Goal: Task Accomplishment & Management: Use online tool/utility

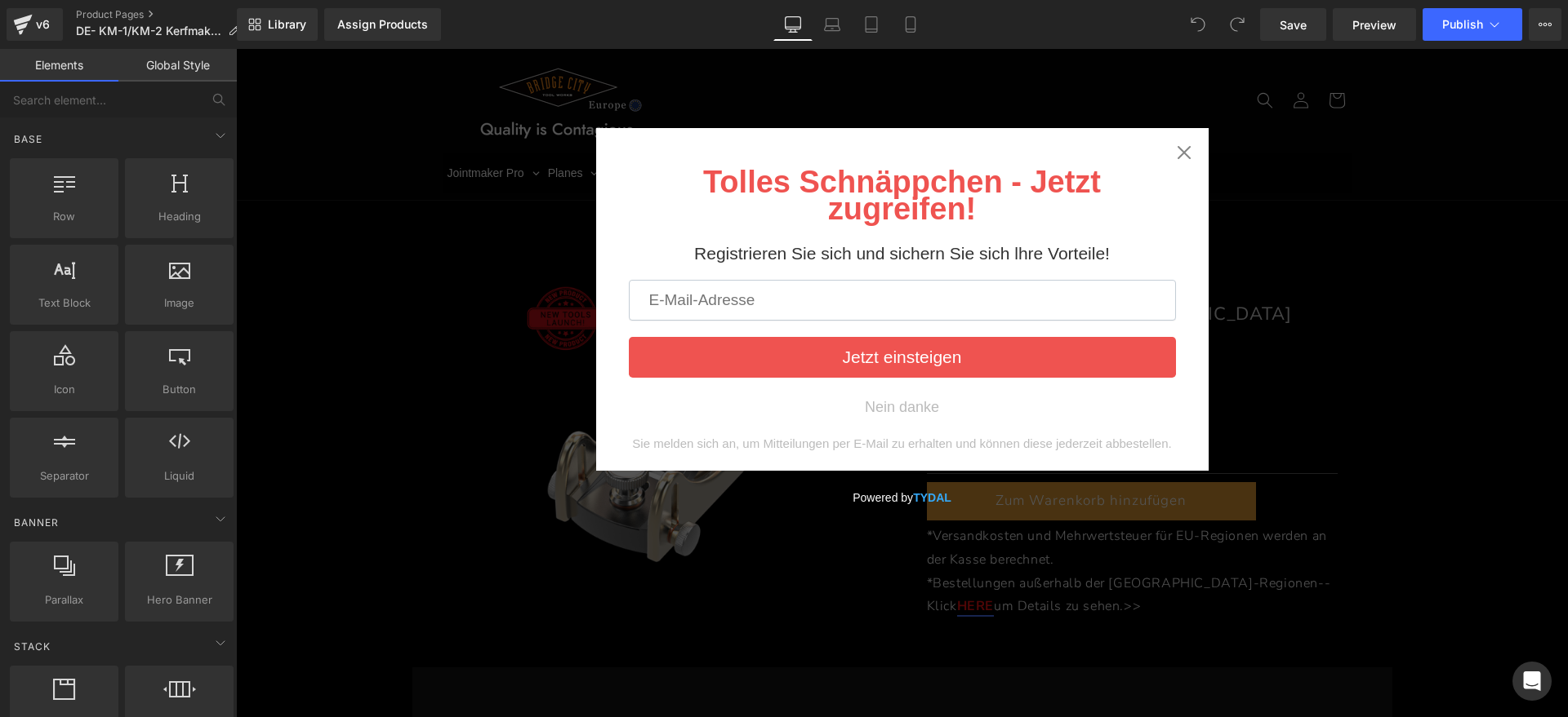
click at [1189, 145] on div "Tolles Schnäppchen - Jetzt zugreifen! Registrieren Sie sich und sichern Sie sic…" at bounding box center [902, 299] width 612 height 343
click at [1182, 146] on icon "Close widget" at bounding box center [1184, 153] width 16 height 16
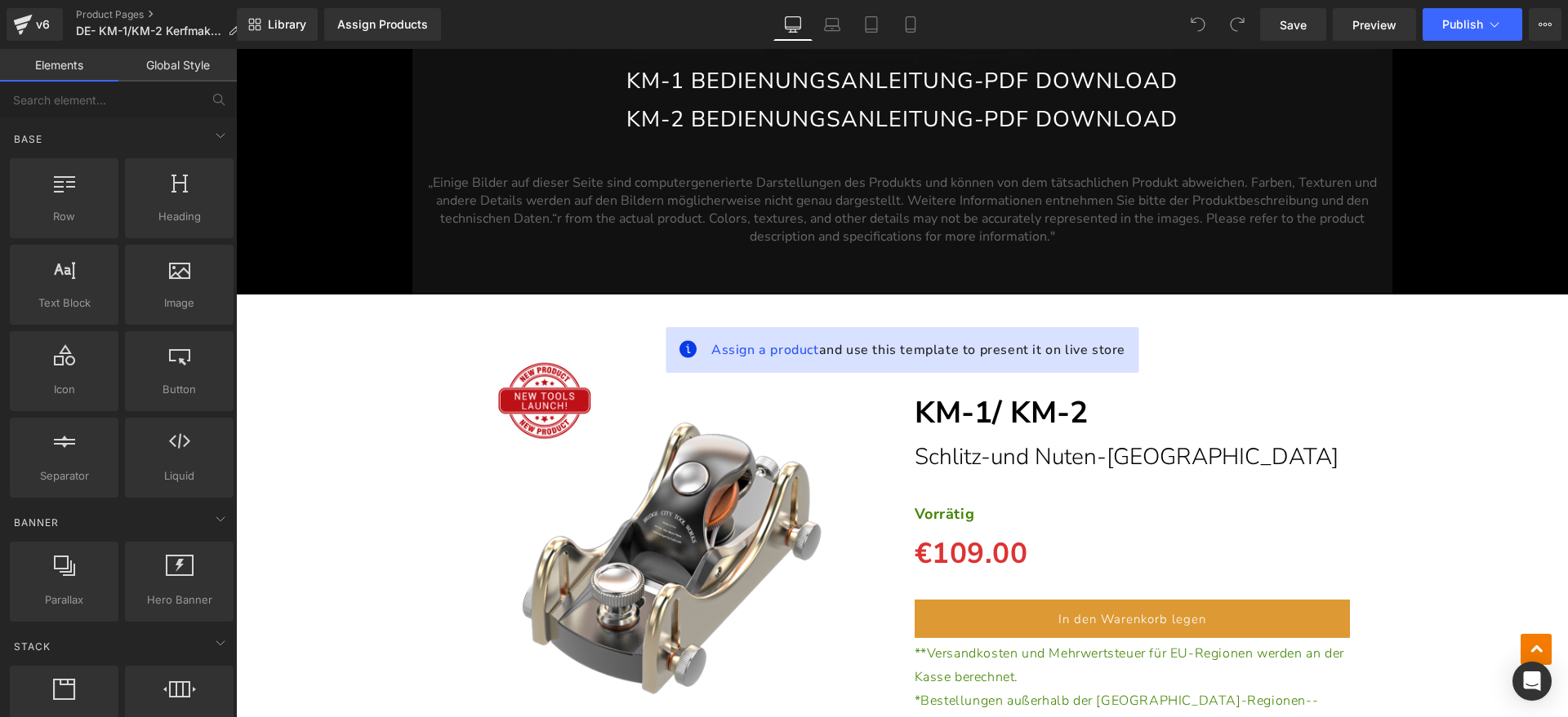
scroll to position [12955, 0]
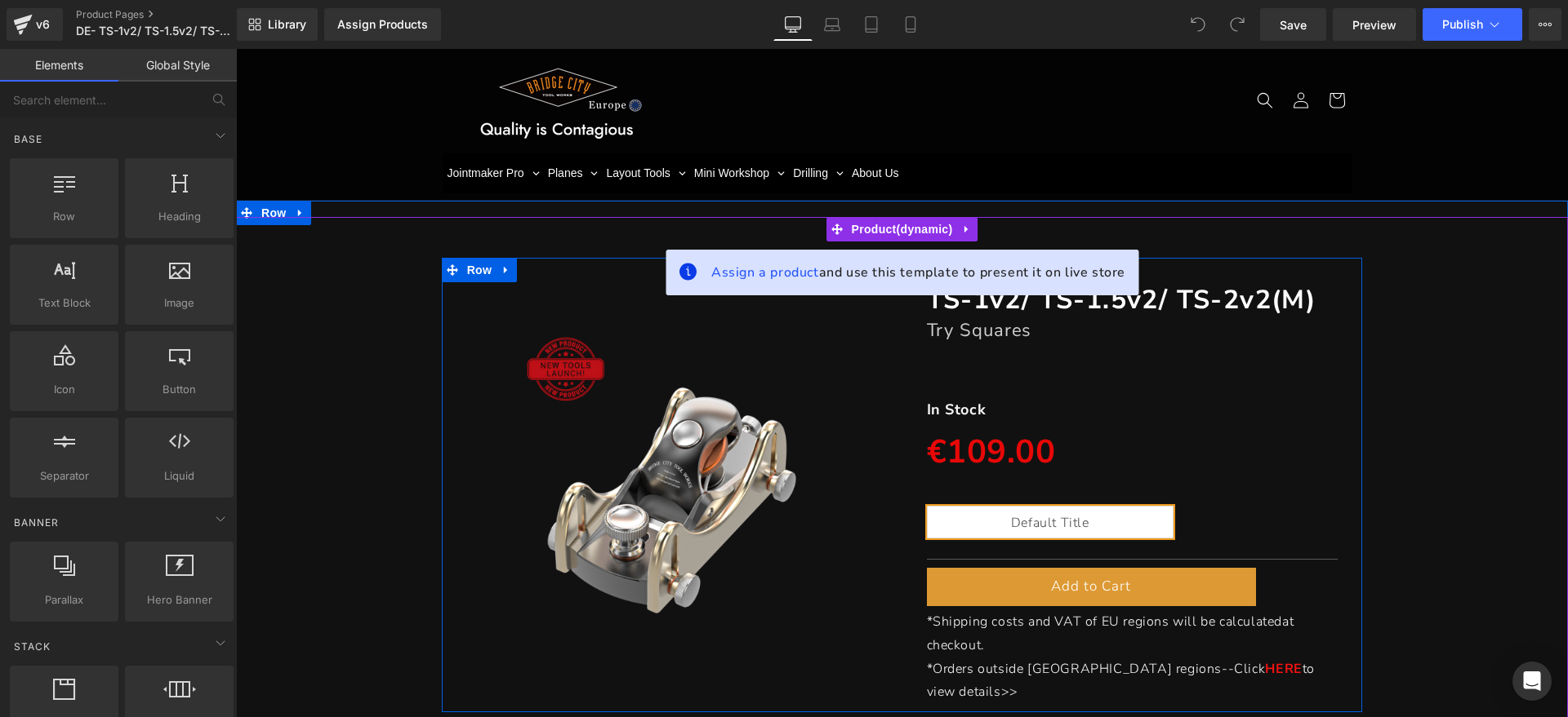
click at [1005, 409] on p "In Stock" at bounding box center [1132, 409] width 411 height 26
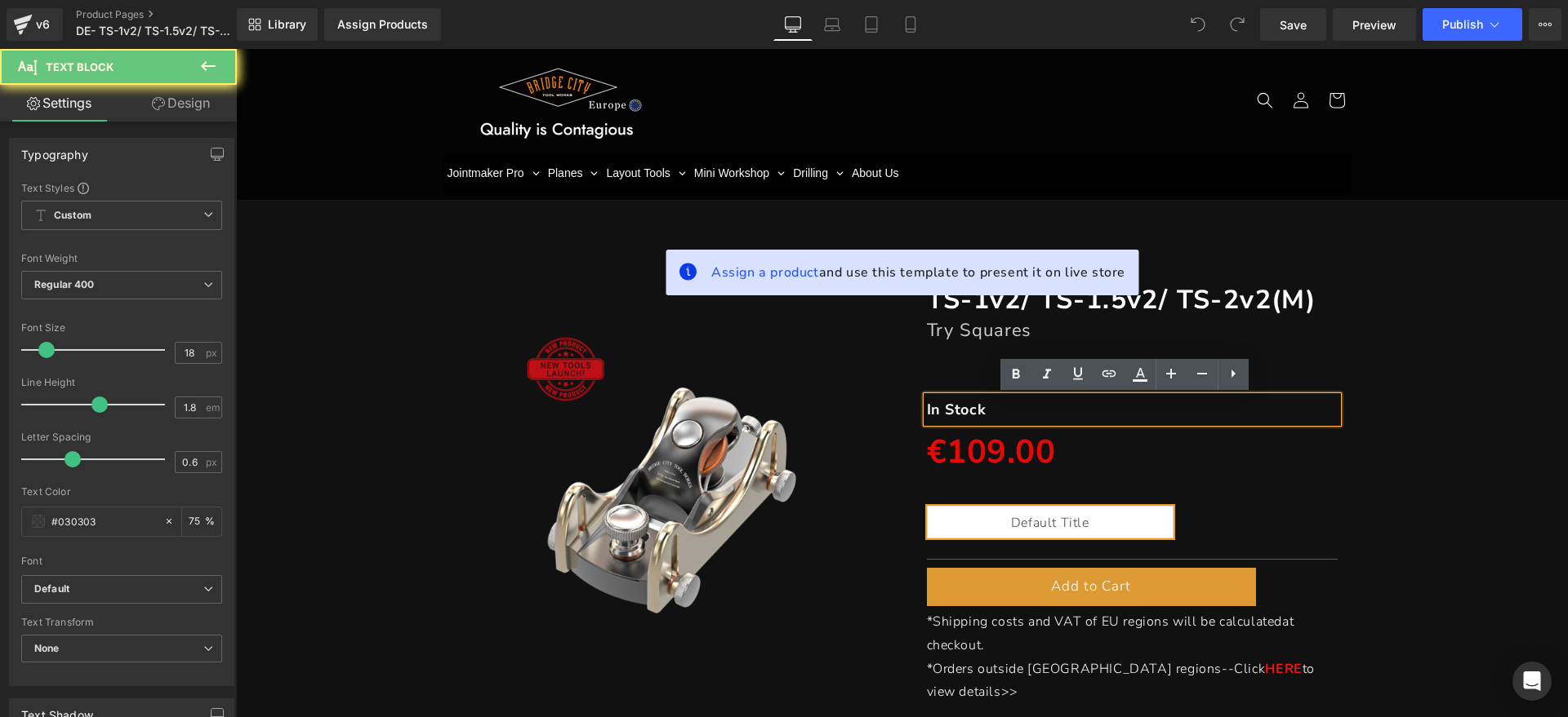
click at [987, 408] on p "In Stock" at bounding box center [1132, 409] width 411 height 26
drag, startPoint x: 1001, startPoint y: 409, endPoint x: 882, endPoint y: 408, distance: 119.0
click at [882, 408] on div "(P) Image TS-1v2/ TS-1.5v2/ TS-2v2(M) Heading Try Squares Heading Separator In …" at bounding box center [902, 485] width 921 height 454
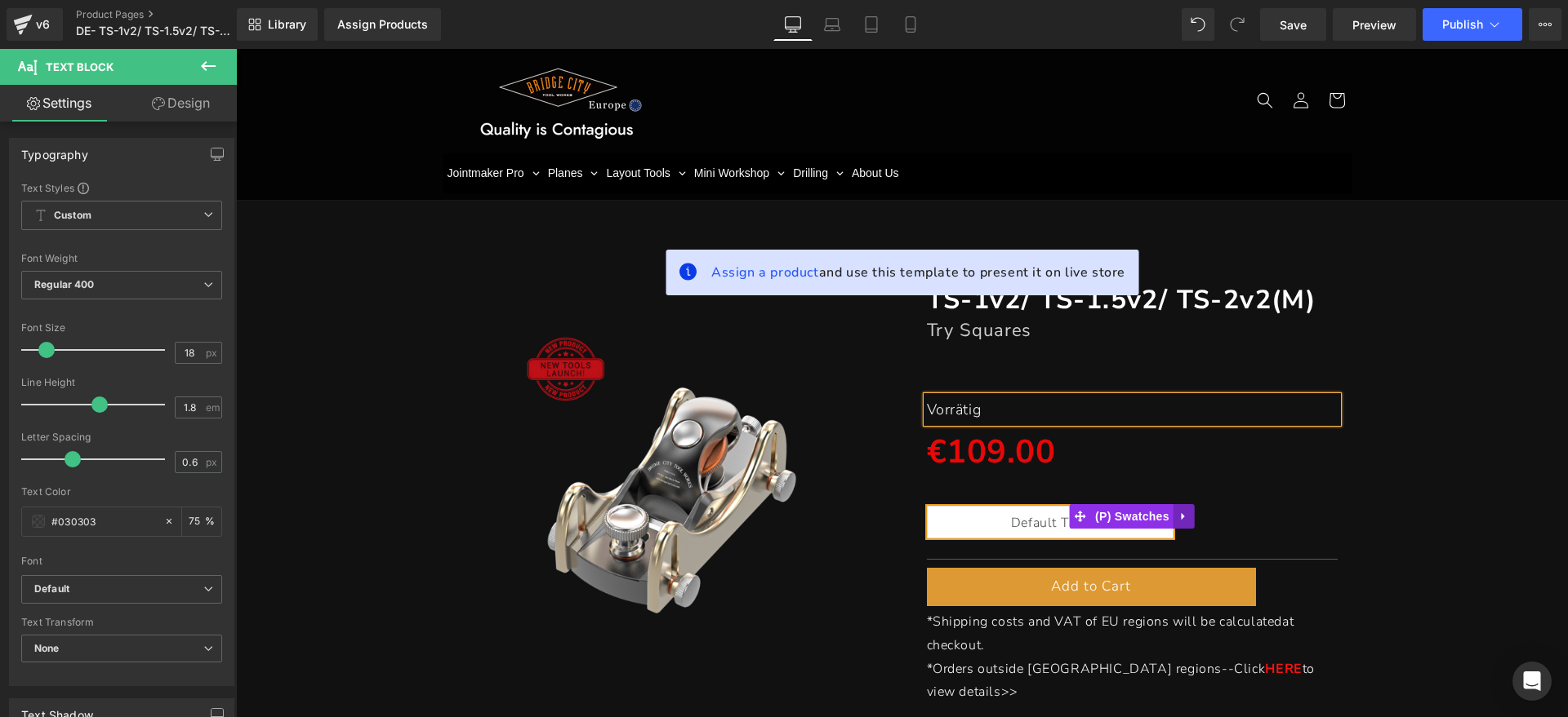
click at [1178, 513] on icon at bounding box center [1184, 516] width 12 height 13
click at [1189, 513] on icon at bounding box center [1194, 516] width 12 height 13
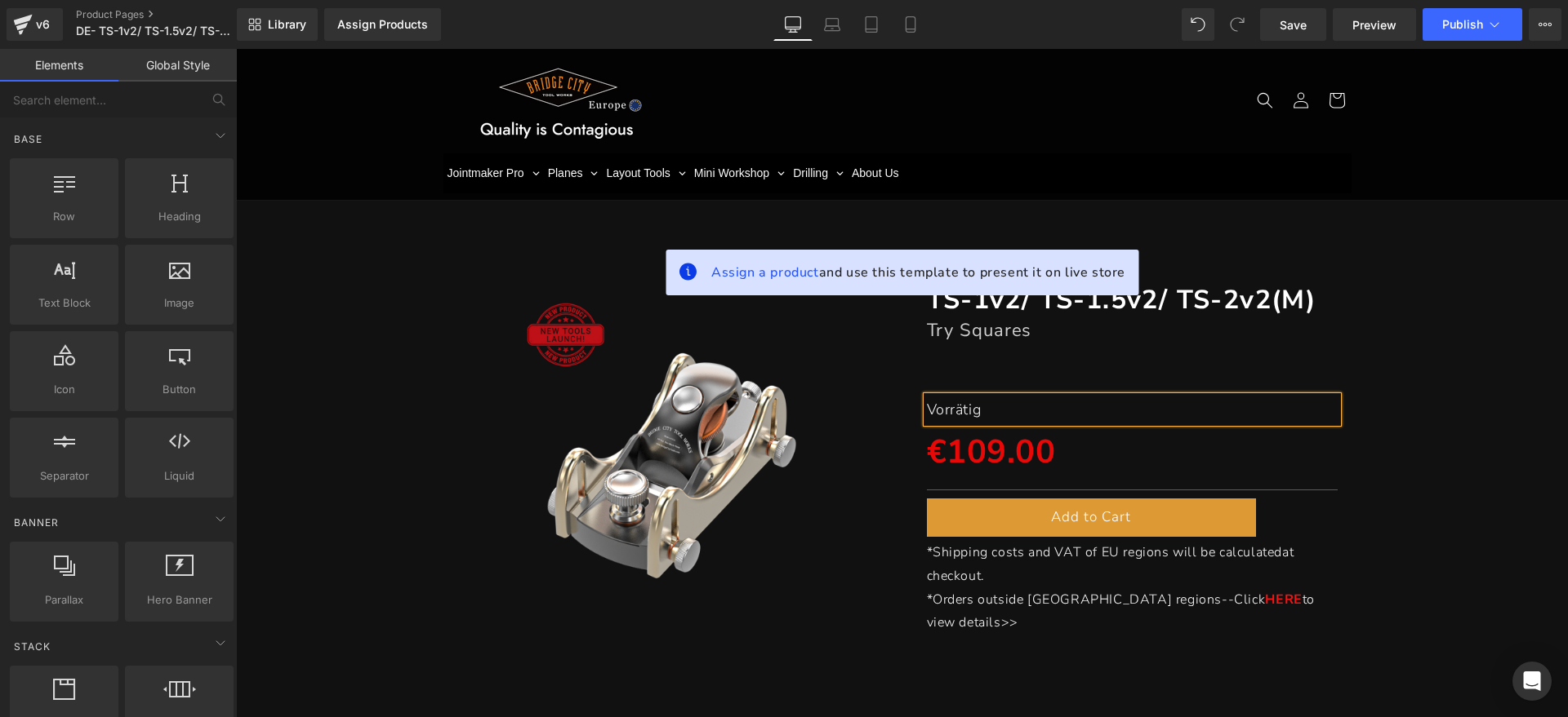
drag, startPoint x: 1049, startPoint y: 336, endPoint x: 1039, endPoint y: 329, distance: 12.2
click at [1049, 336] on h1 "Try Squares" at bounding box center [1132, 330] width 411 height 24
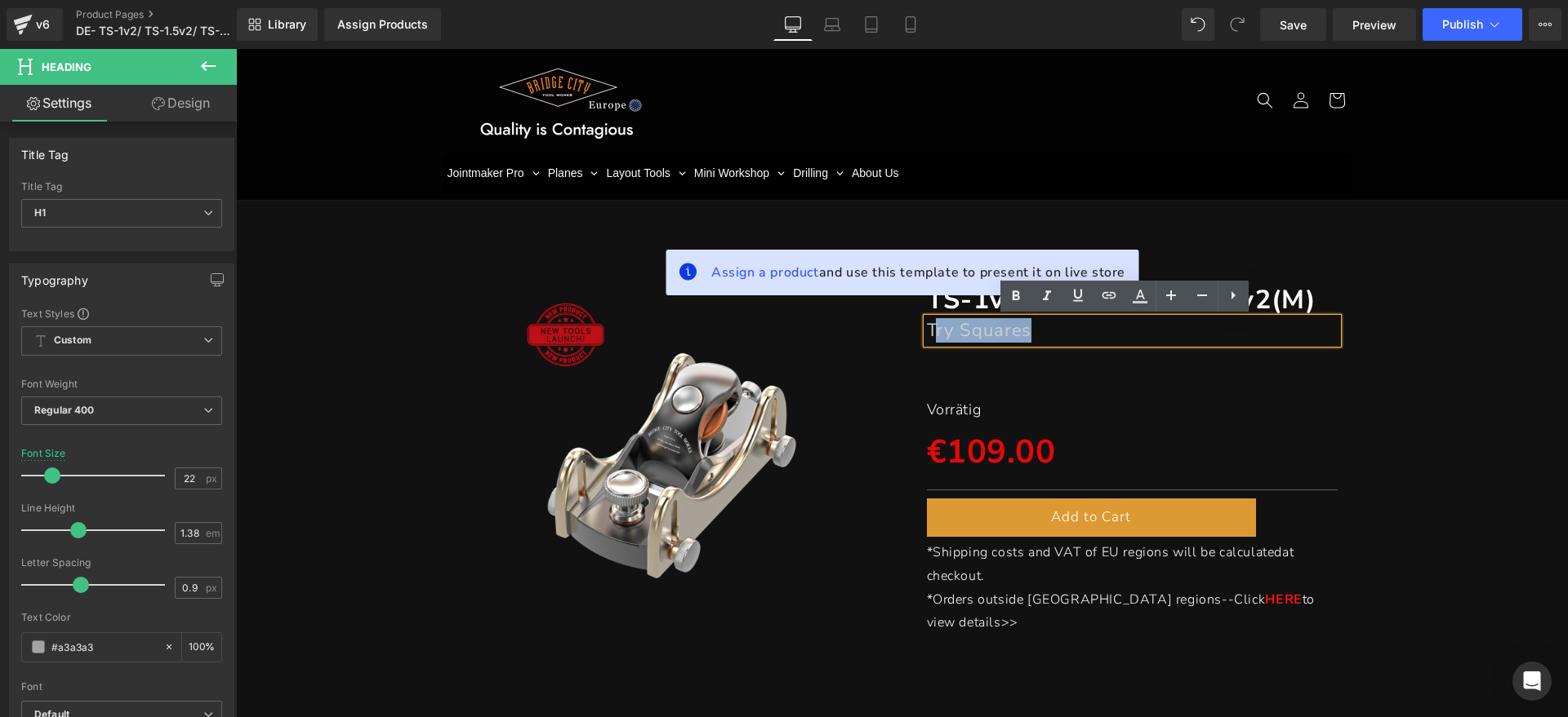
drag, startPoint x: 1036, startPoint y: 327, endPoint x: 927, endPoint y: 336, distance: 109.4
click at [927, 336] on h1 "Try Squares" at bounding box center [1132, 330] width 411 height 24
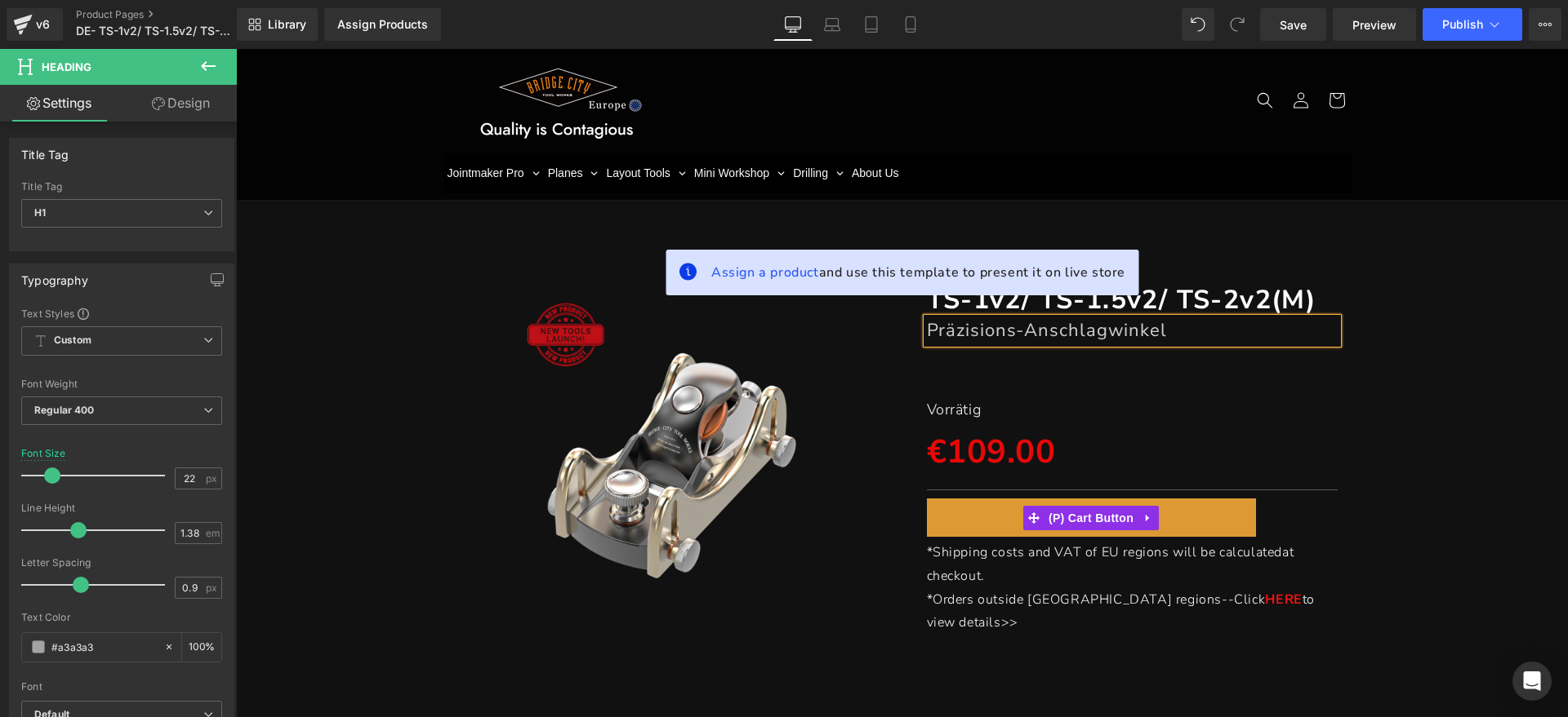
drag, startPoint x: 1123, startPoint y: 514, endPoint x: 1554, endPoint y: 454, distance: 435.2
click at [1122, 514] on span "(P) Cart Button" at bounding box center [1090, 517] width 93 height 24
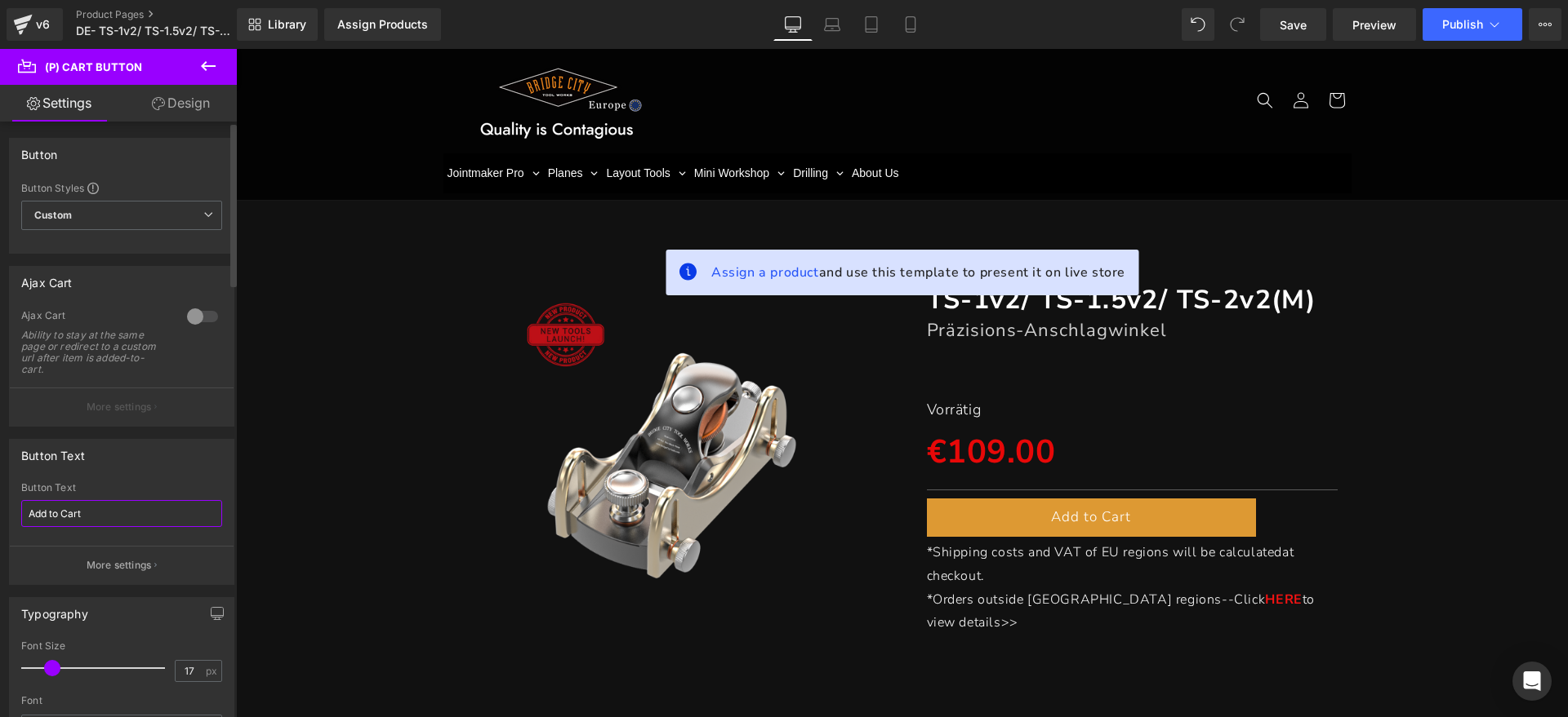
click at [0, 510] on div "Button Text Add to Cart Button Text Add to Cart More settings" at bounding box center [122, 506] width 244 height 158
type input "Zum Warenkorb hinzufügen"
click at [181, 453] on div "Button Text" at bounding box center [122, 455] width 224 height 31
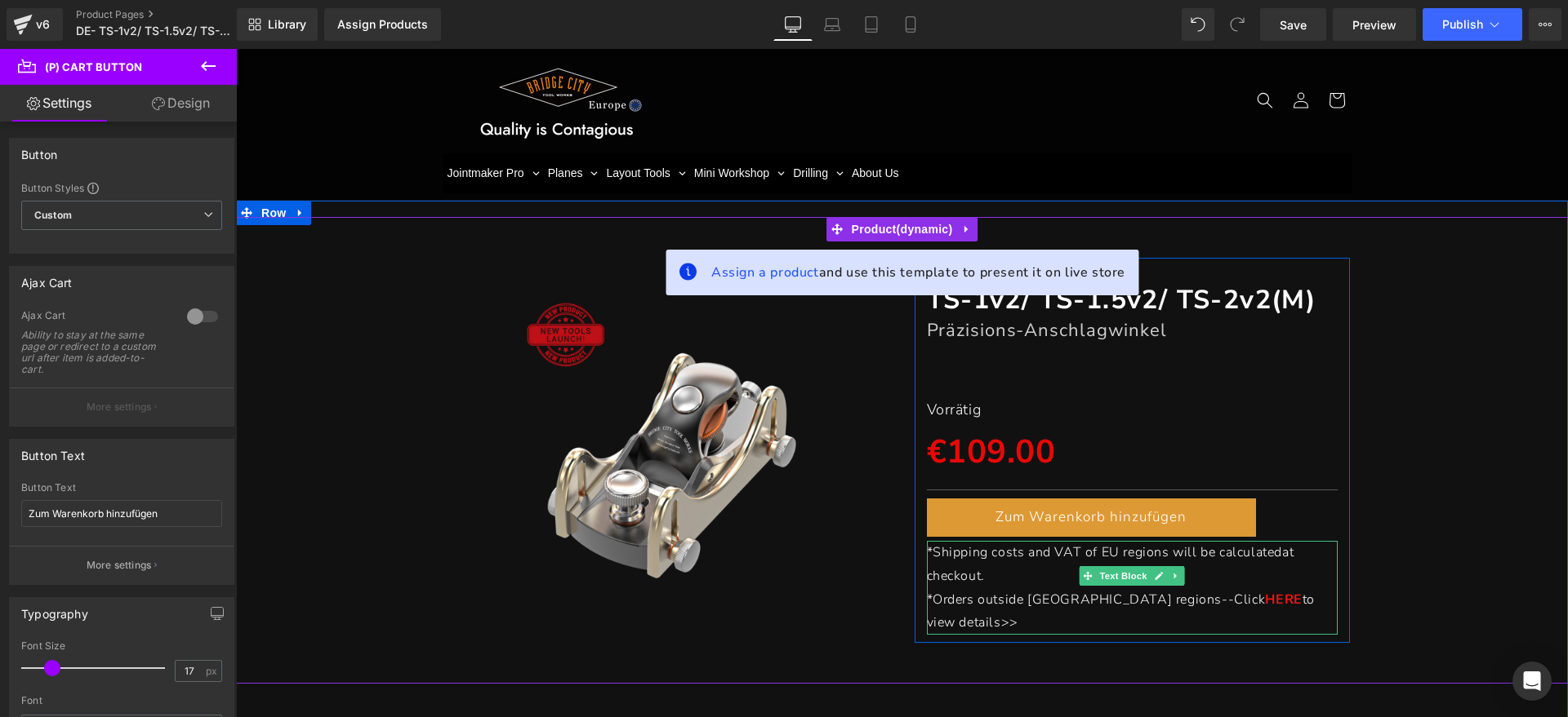
drag, startPoint x: 999, startPoint y: 574, endPoint x: 990, endPoint y: 577, distance: 9.5
click at [999, 574] on p "*Shipping costs and VAT of EU regions will be calculated at checkout." at bounding box center [1132, 564] width 411 height 48
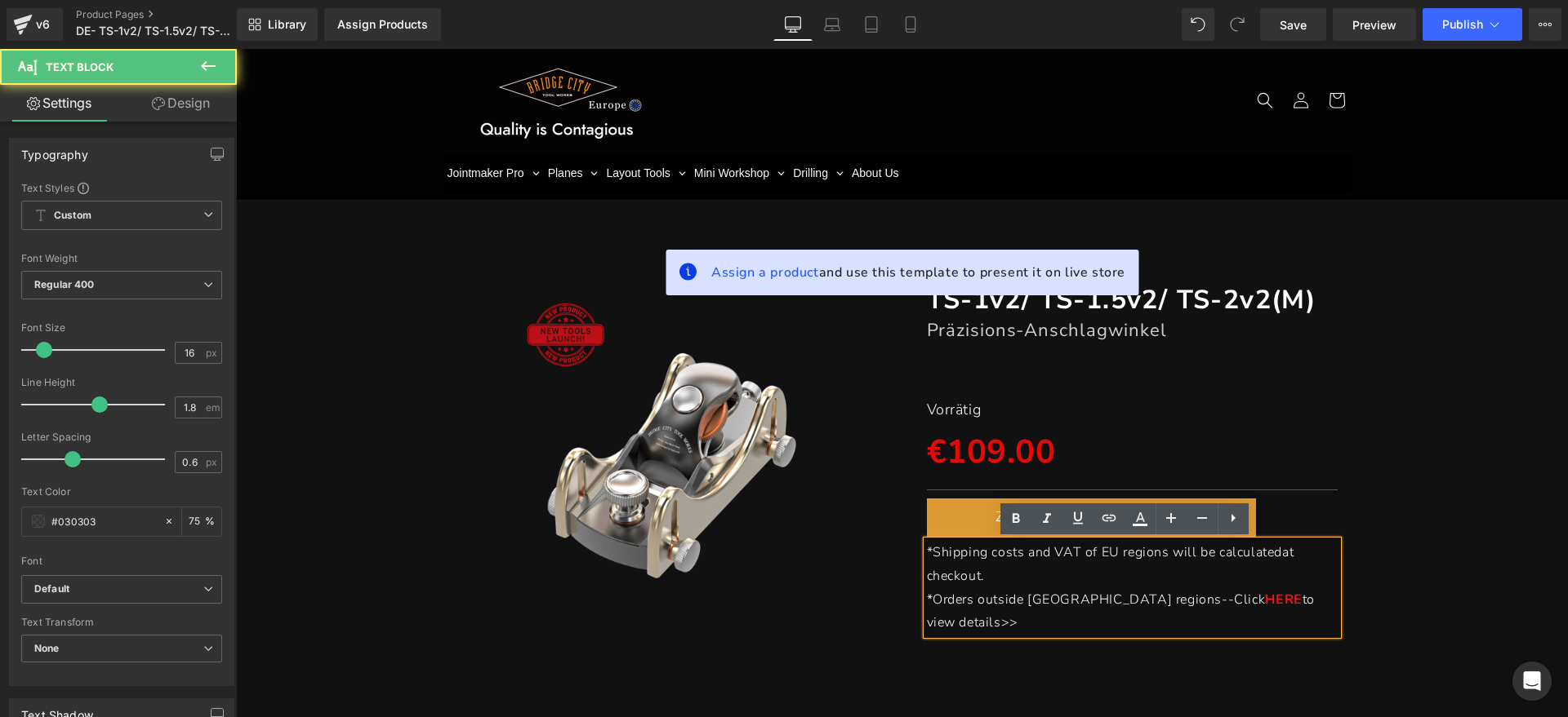
click at [993, 574] on p "*Shipping costs and VAT of EU regions will be calculated at checkout." at bounding box center [1132, 564] width 411 height 48
paste div
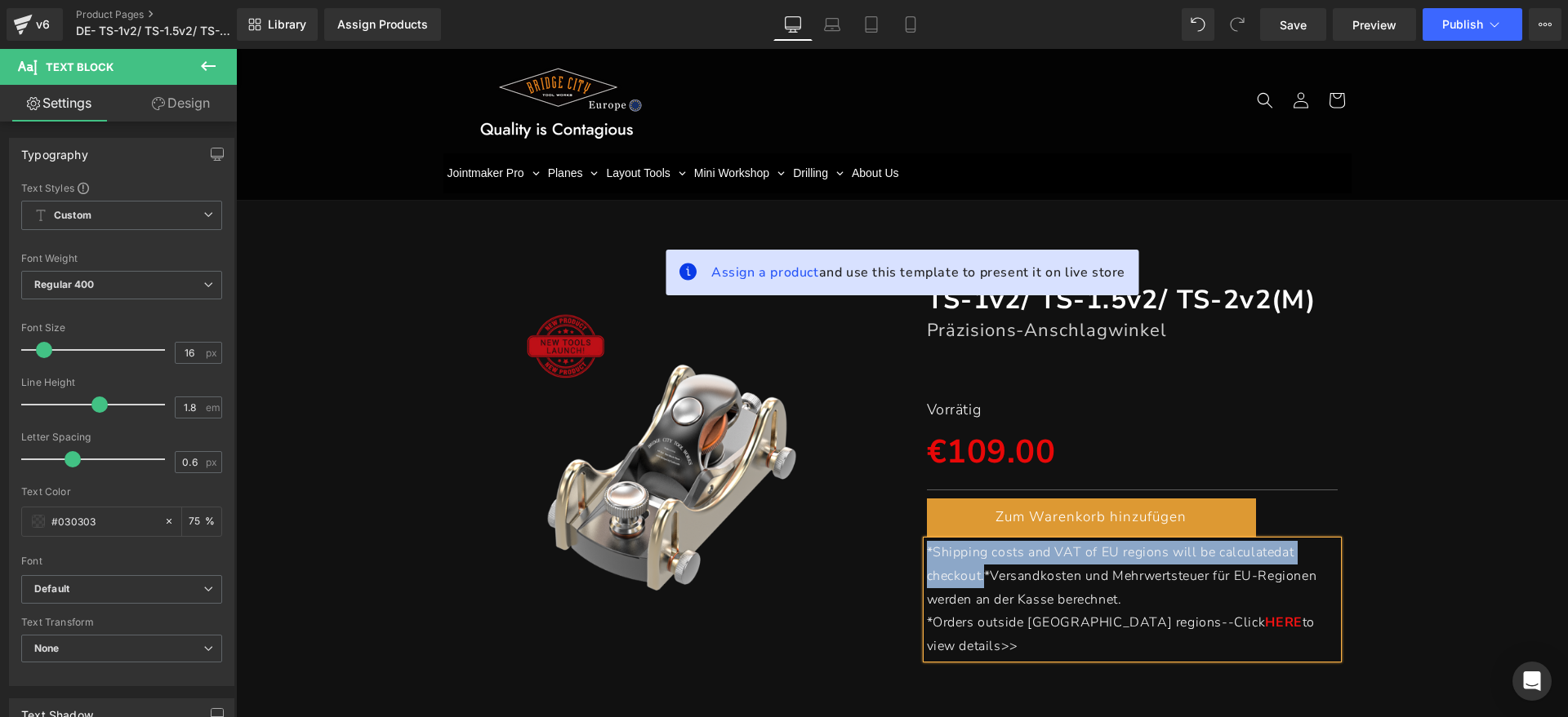
drag, startPoint x: 977, startPoint y: 573, endPoint x: 921, endPoint y: 557, distance: 58.2
click at [927, 557] on span "*Shipping costs and VAT of EU regions will be calculated at checkout.*Versandko…" at bounding box center [1122, 576] width 391 height 66
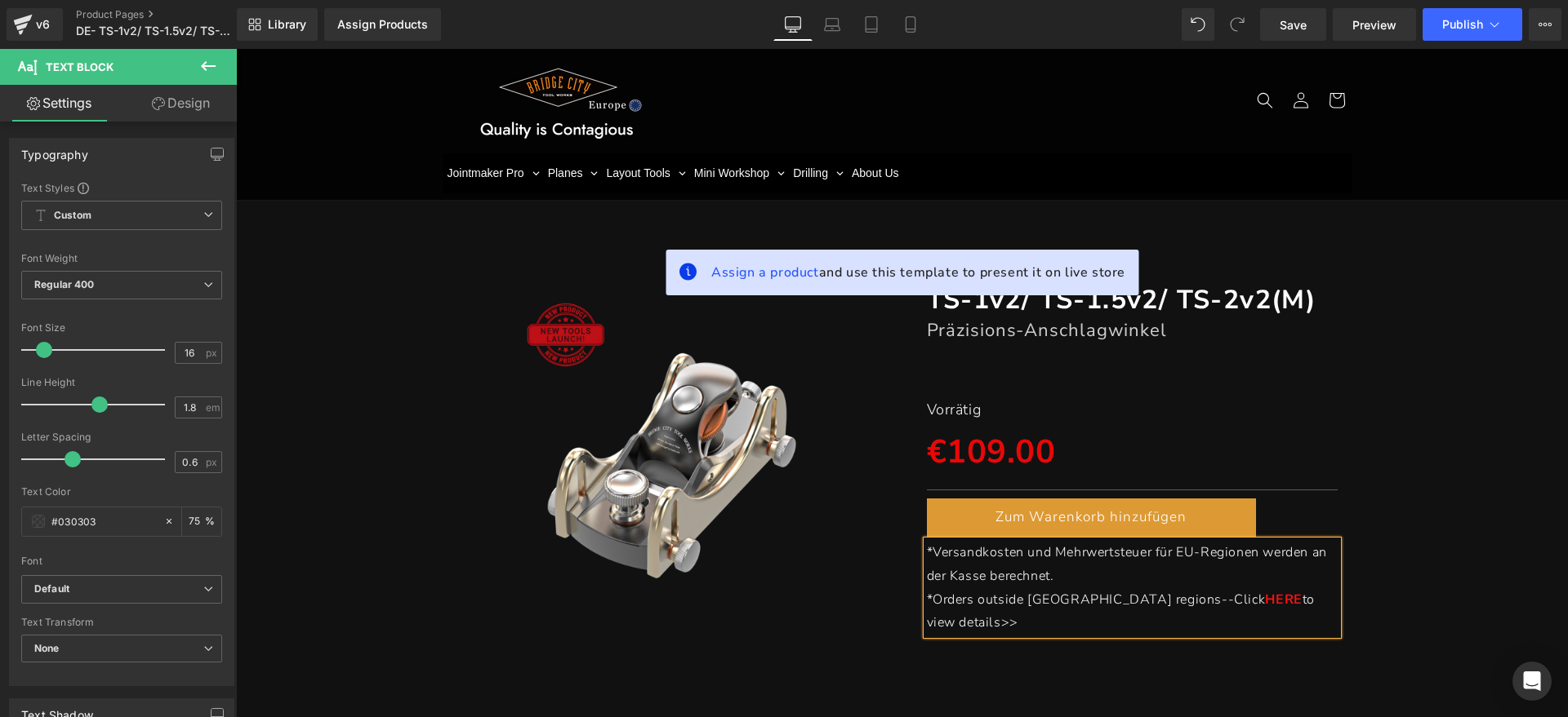
click at [1085, 569] on p "*Versandkosten und Mehrwertsteuer für EU-Regionen werden an der Kasse berechnet." at bounding box center [1132, 564] width 411 height 48
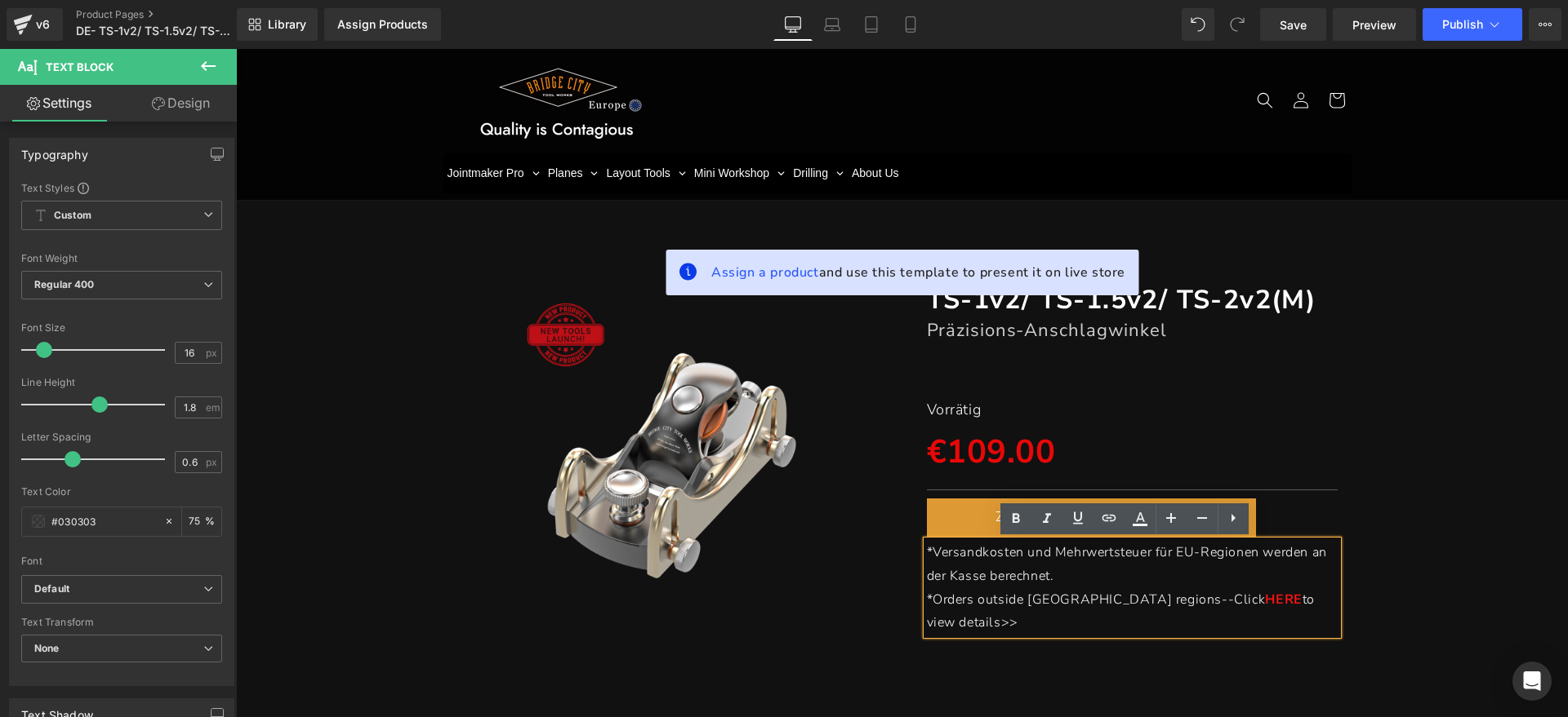
click at [1294, 597] on p "*Orders outside [GEOGRAPHIC_DATA] regions--Click HERE to view details>>" at bounding box center [1132, 612] width 411 height 48
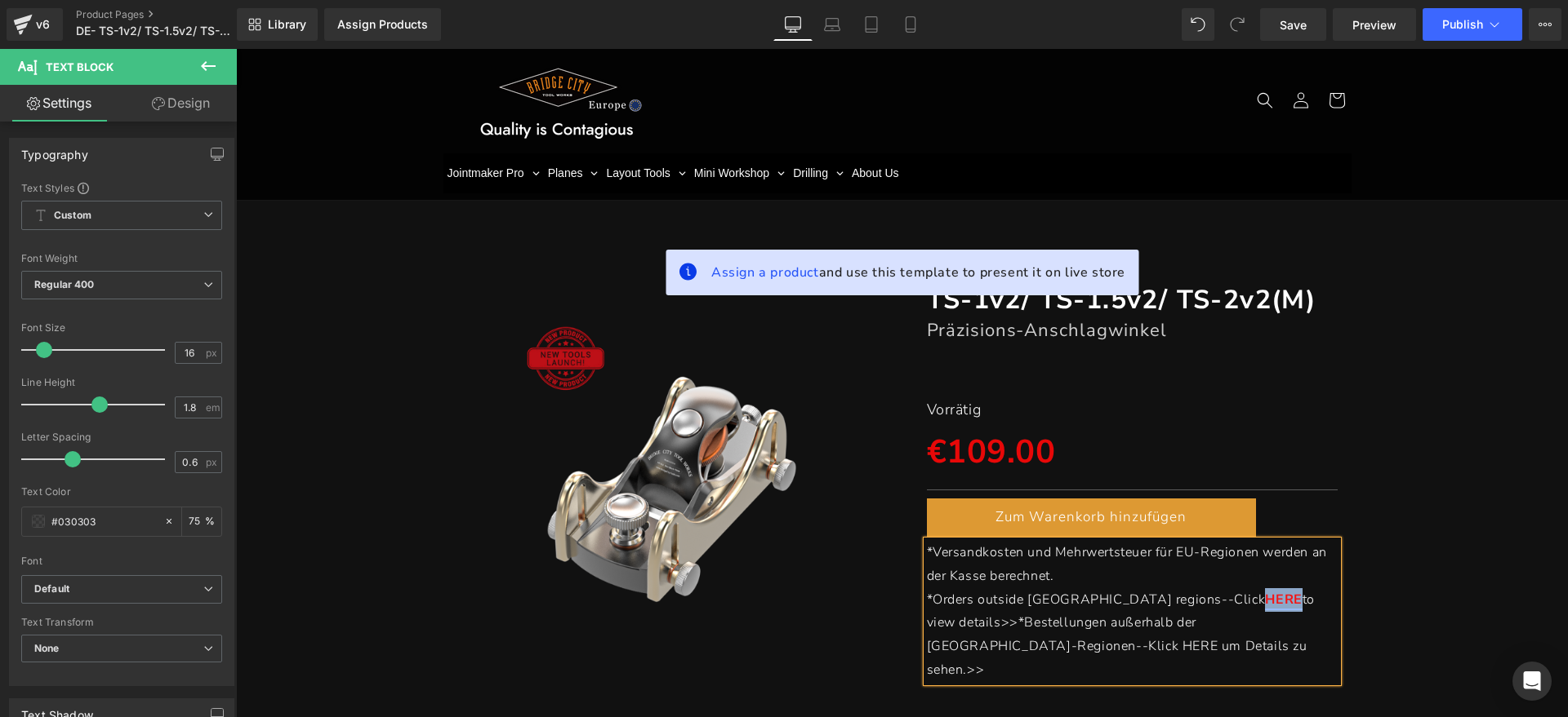
drag, startPoint x: 1133, startPoint y: 602, endPoint x: 1170, endPoint y: 602, distance: 37.0
click at [1170, 602] on p "*Orders outside EU regions--Click HERE to view details>>*Bestellungen außerhalb…" at bounding box center [1132, 635] width 411 height 94
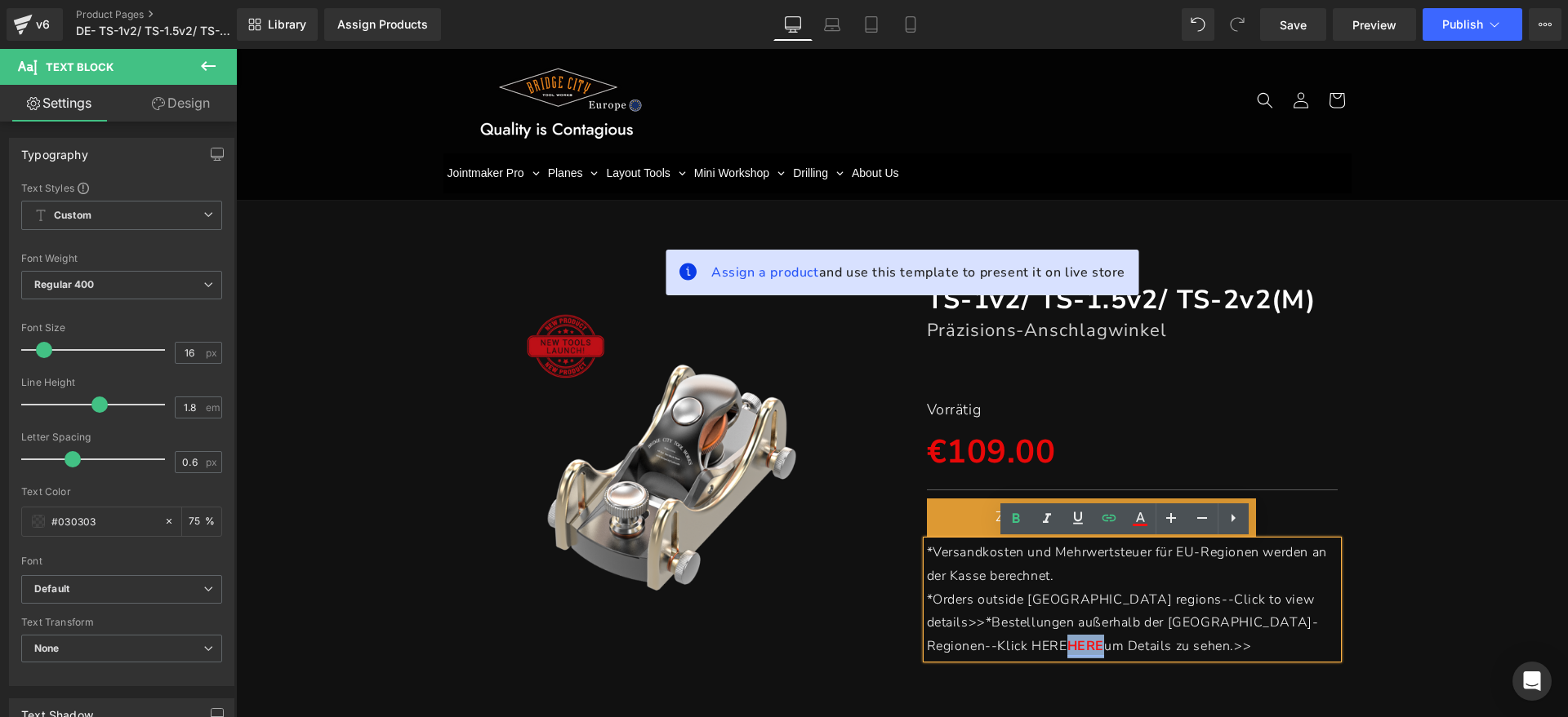
click at [951, 642] on span "to view details>>*Bestellungen außerhalb der [GEOGRAPHIC_DATA]-Regionen--Klick …" at bounding box center [1122, 623] width 392 height 66
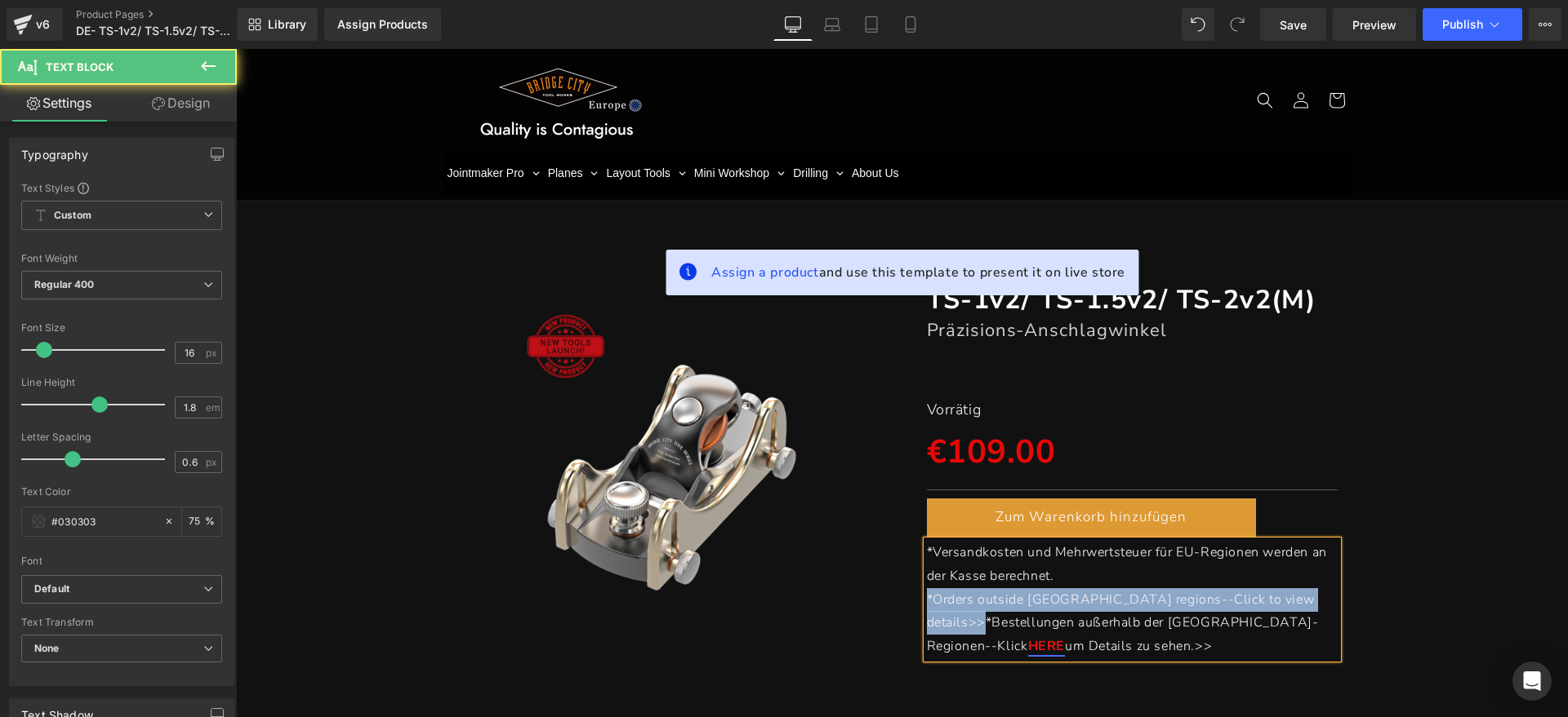
drag, startPoint x: 976, startPoint y: 620, endPoint x: 888, endPoint y: 598, distance: 90.7
click at [888, 598] on div "(P) Image TS-1v2/ TS-1.5v2/ TS-2v2(M) Heading Präzisions-Anschlagwinkel Heading…" at bounding box center [902, 462] width 921 height 408
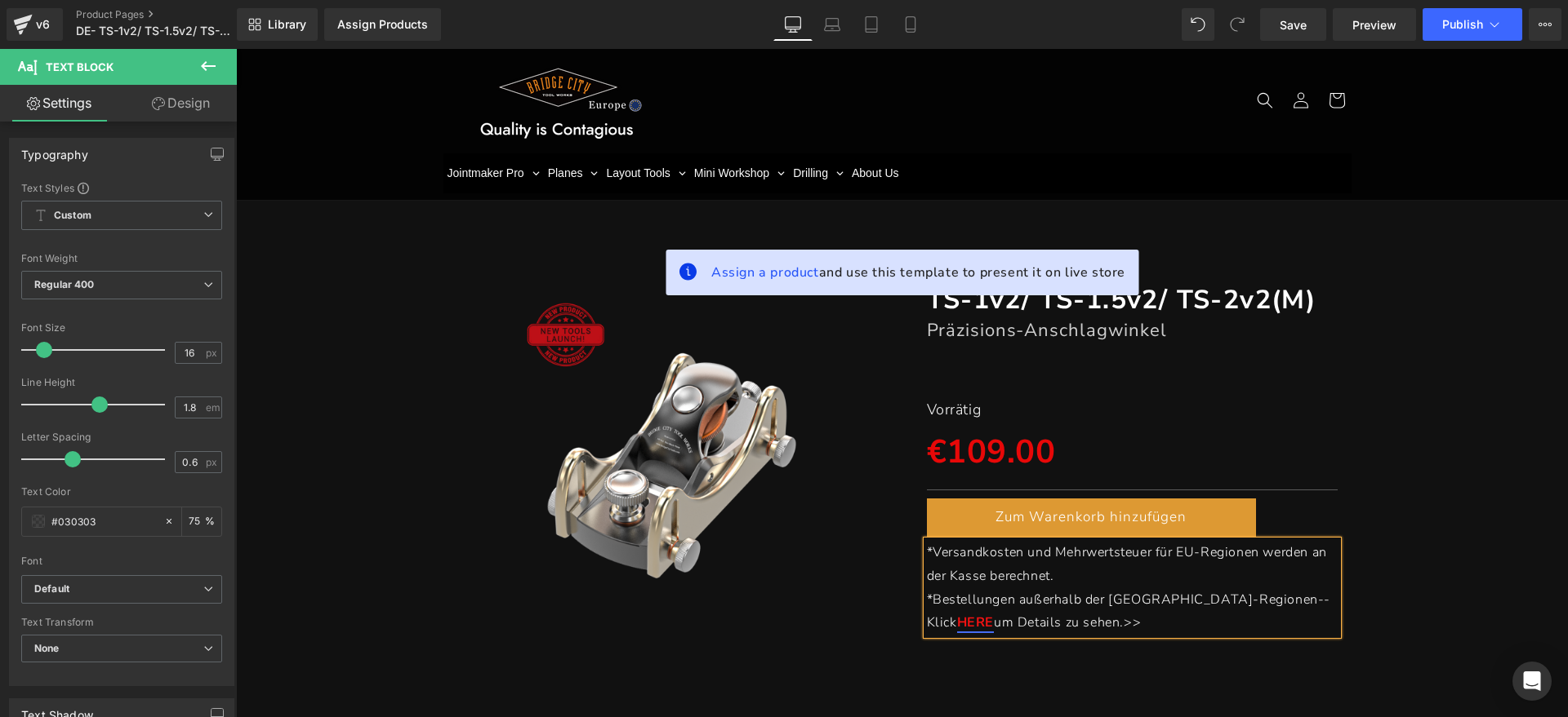
click at [1436, 459] on div "(P) Image TS-1v2/ TS-1.5v2/ TS-2v2(M) Heading Präzisions-Anschlagwinkel Heading…" at bounding box center [901, 451] width 1315 height 385
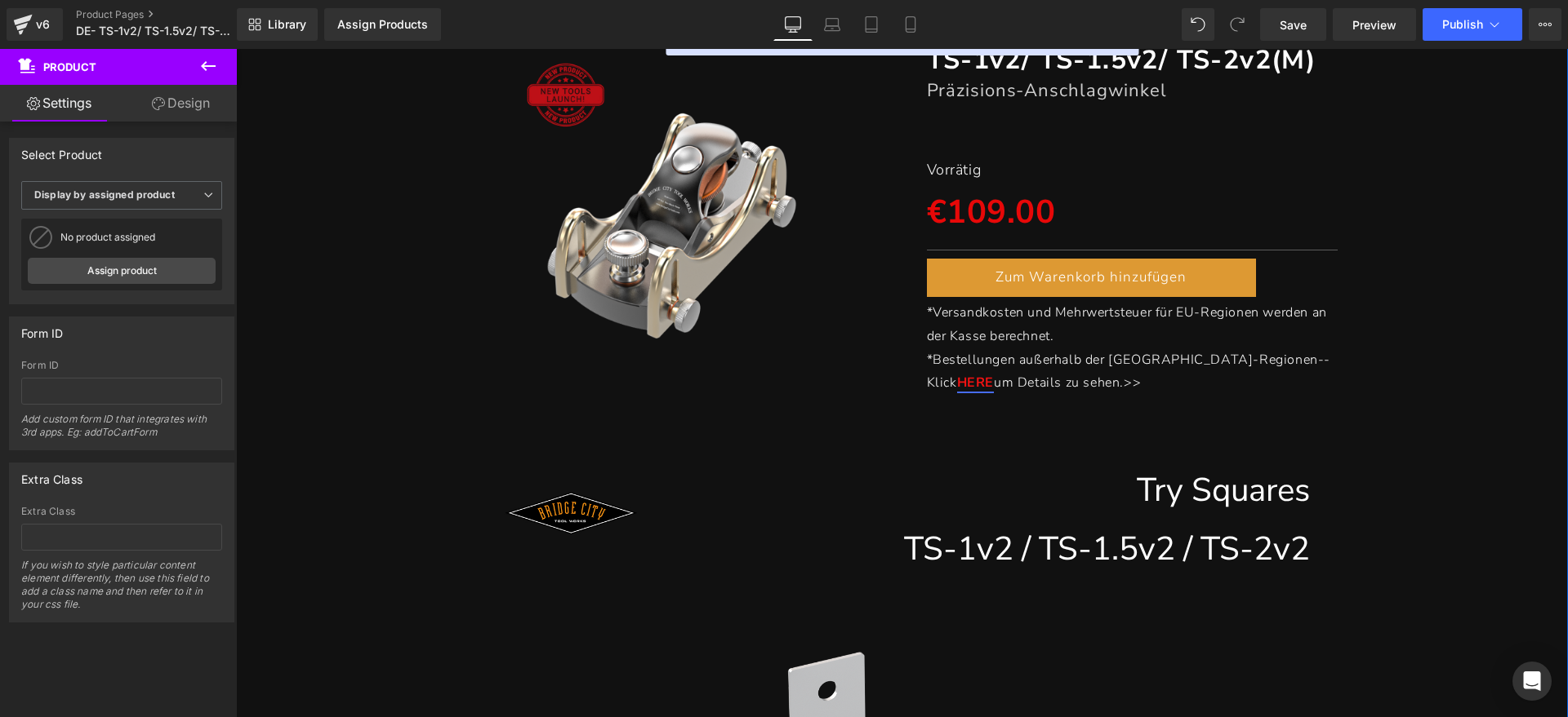
scroll to position [204, 0]
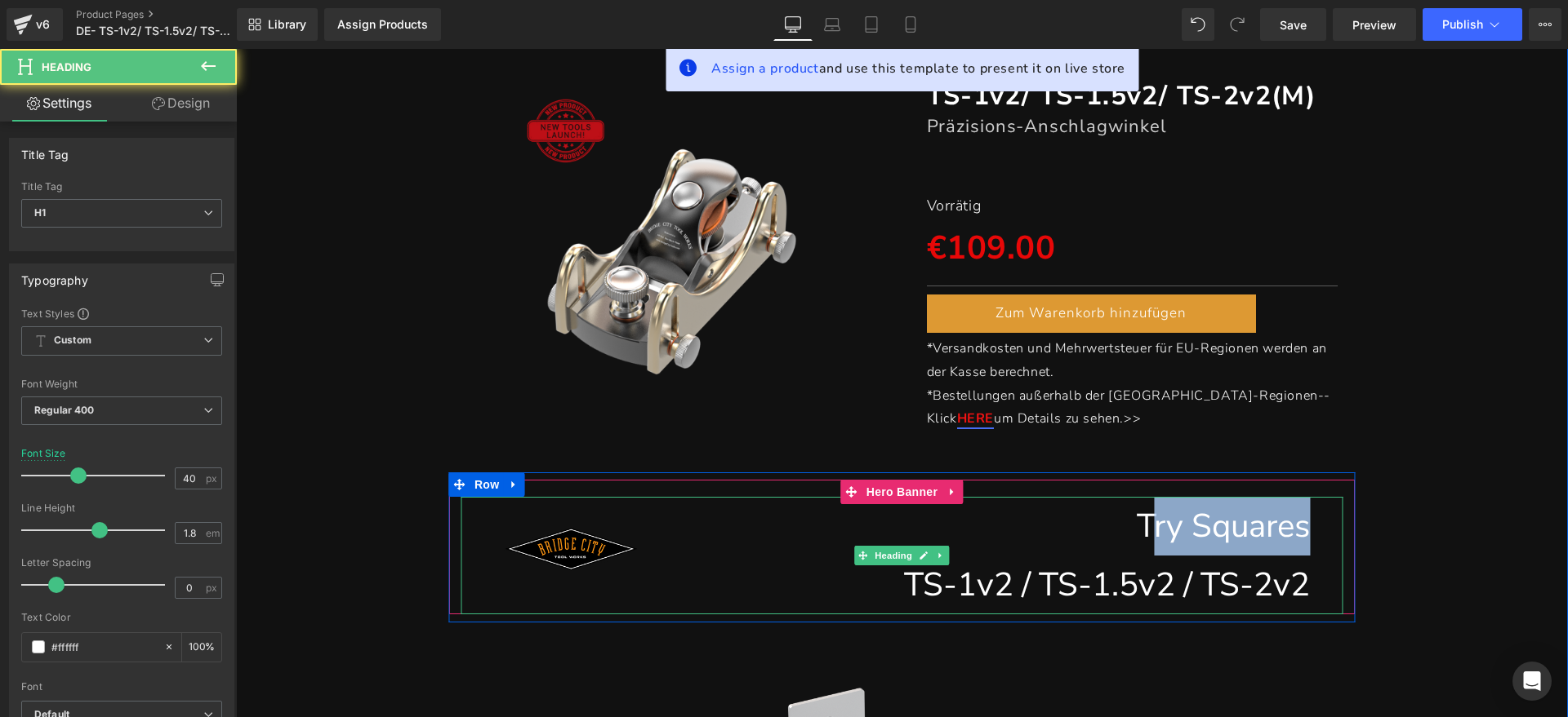
drag, startPoint x: 1298, startPoint y: 525, endPoint x: 1143, endPoint y: 526, distance: 155.0
click at [1143, 526] on h1 "Try Squares" at bounding box center [902, 525] width 816 height 58
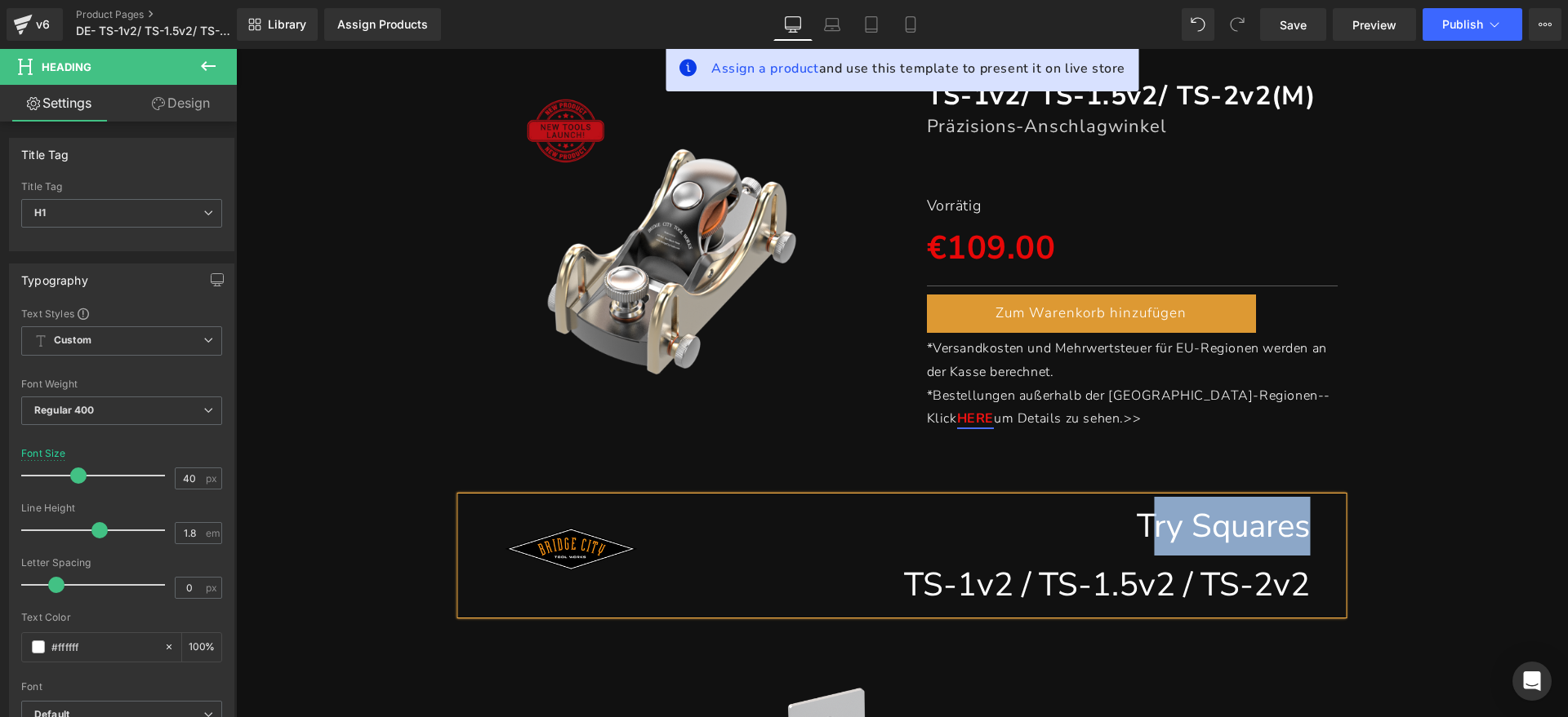
click at [1294, 534] on h1 "Try Squares" at bounding box center [902, 525] width 816 height 58
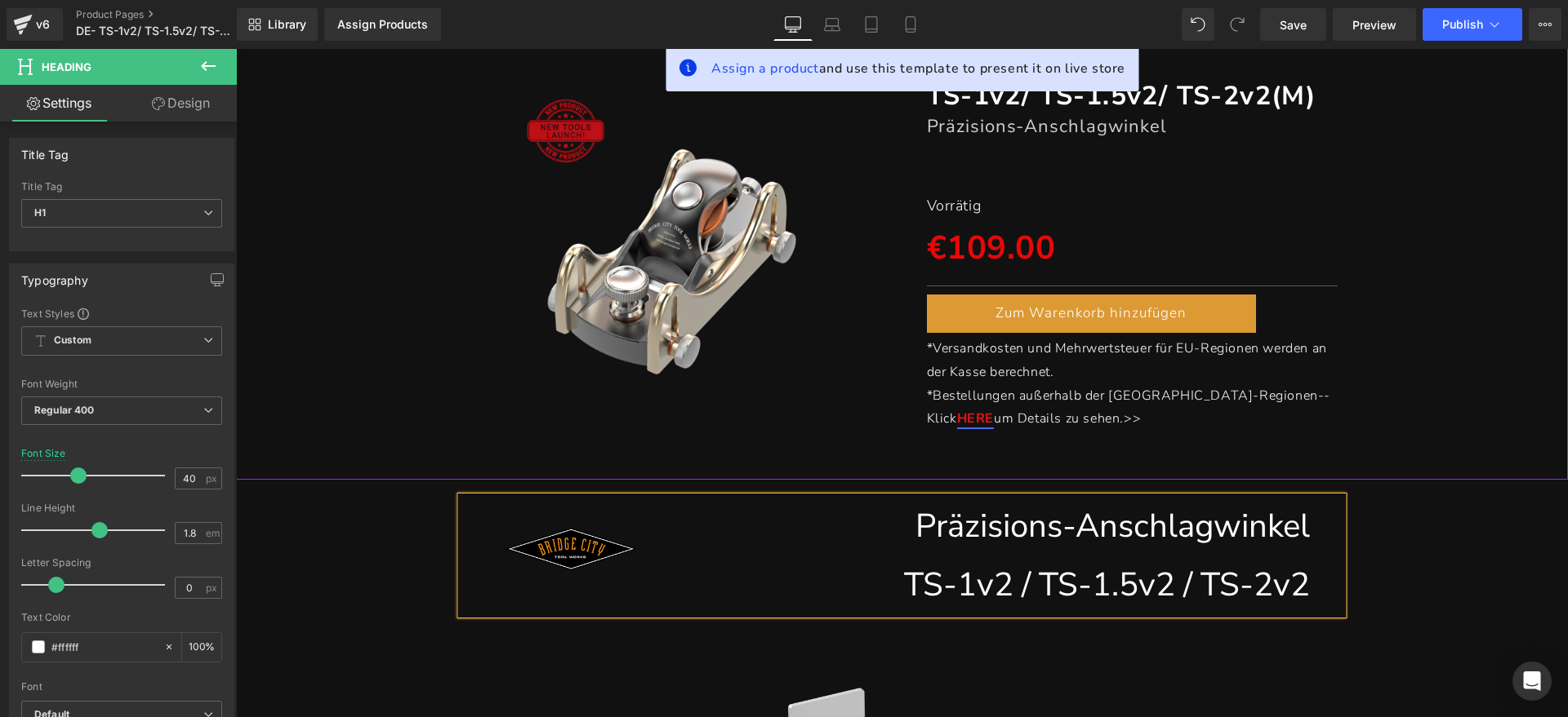
click at [1415, 453] on div "Assign a product and use this template to present it on live store (P) Image TS…" at bounding box center [901, 246] width 1331 height 467
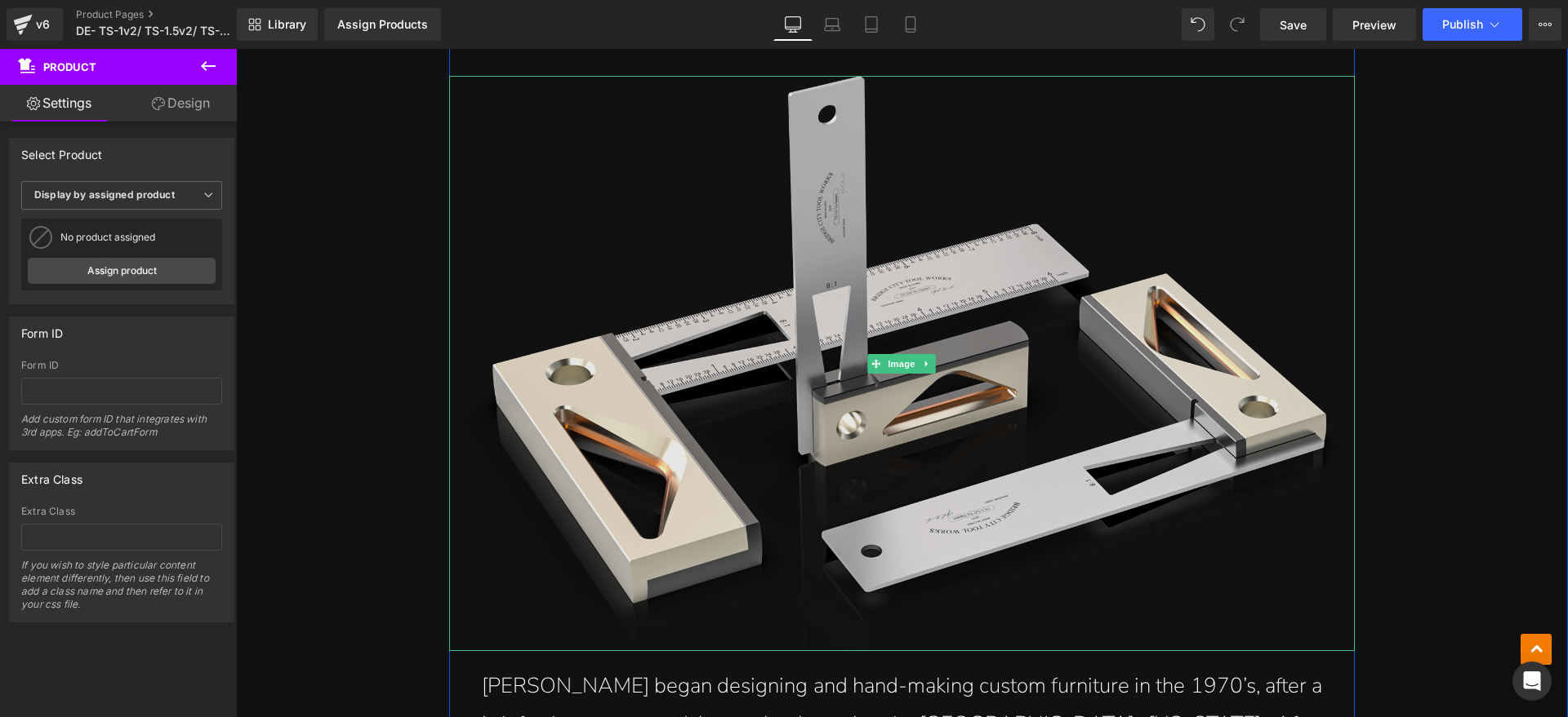
scroll to position [1122, 0]
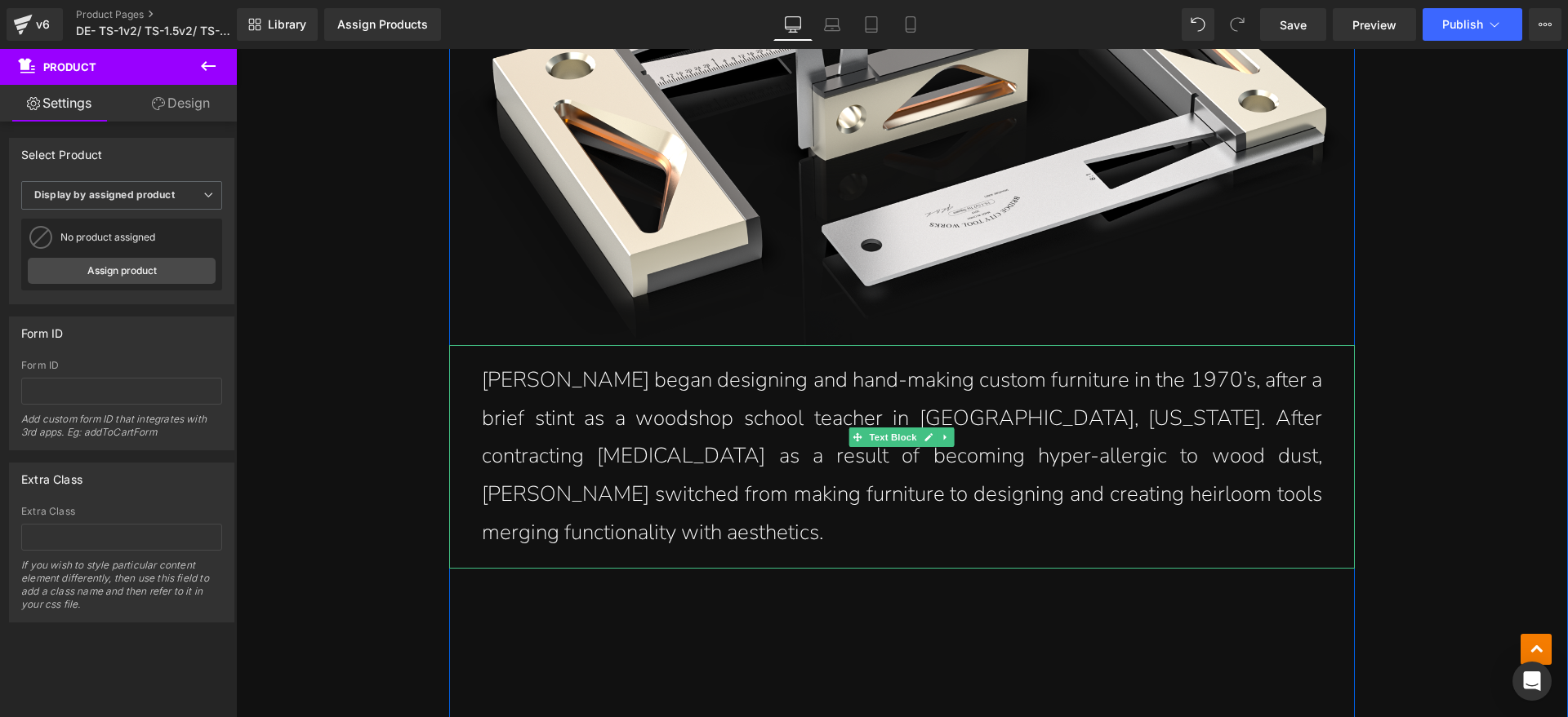
drag, startPoint x: 1193, startPoint y: 496, endPoint x: 1214, endPoint y: 490, distance: 21.8
click at [1193, 496] on p "John Economaki began designing and hand-making custom furniture in the 1970’s, …" at bounding box center [901, 457] width 840 height 191
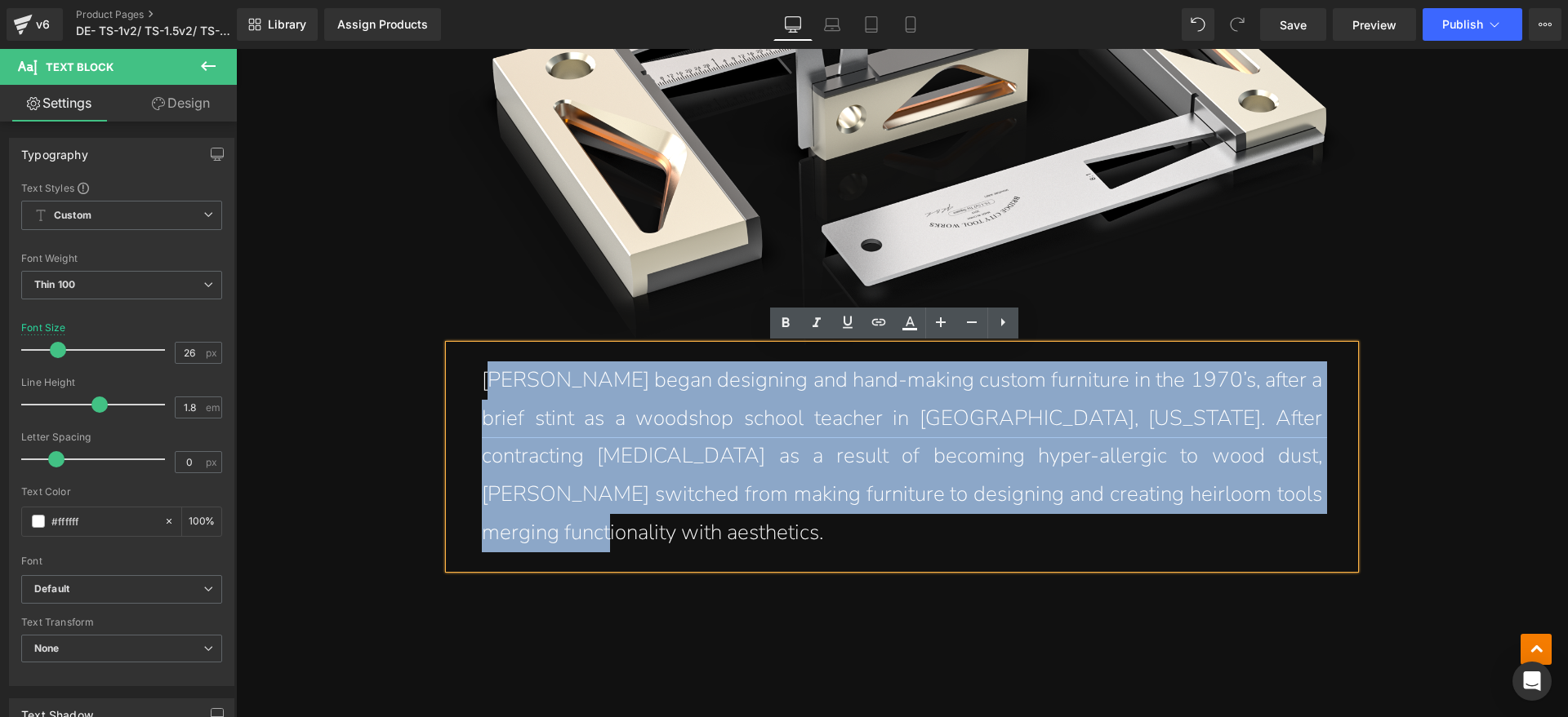
drag, startPoint x: 1221, startPoint y: 490, endPoint x: 482, endPoint y: 380, distance: 747.1
click at [482, 380] on p "John Economaki began designing and hand-making custom furniture in the 1970’s, …" at bounding box center [901, 457] width 840 height 191
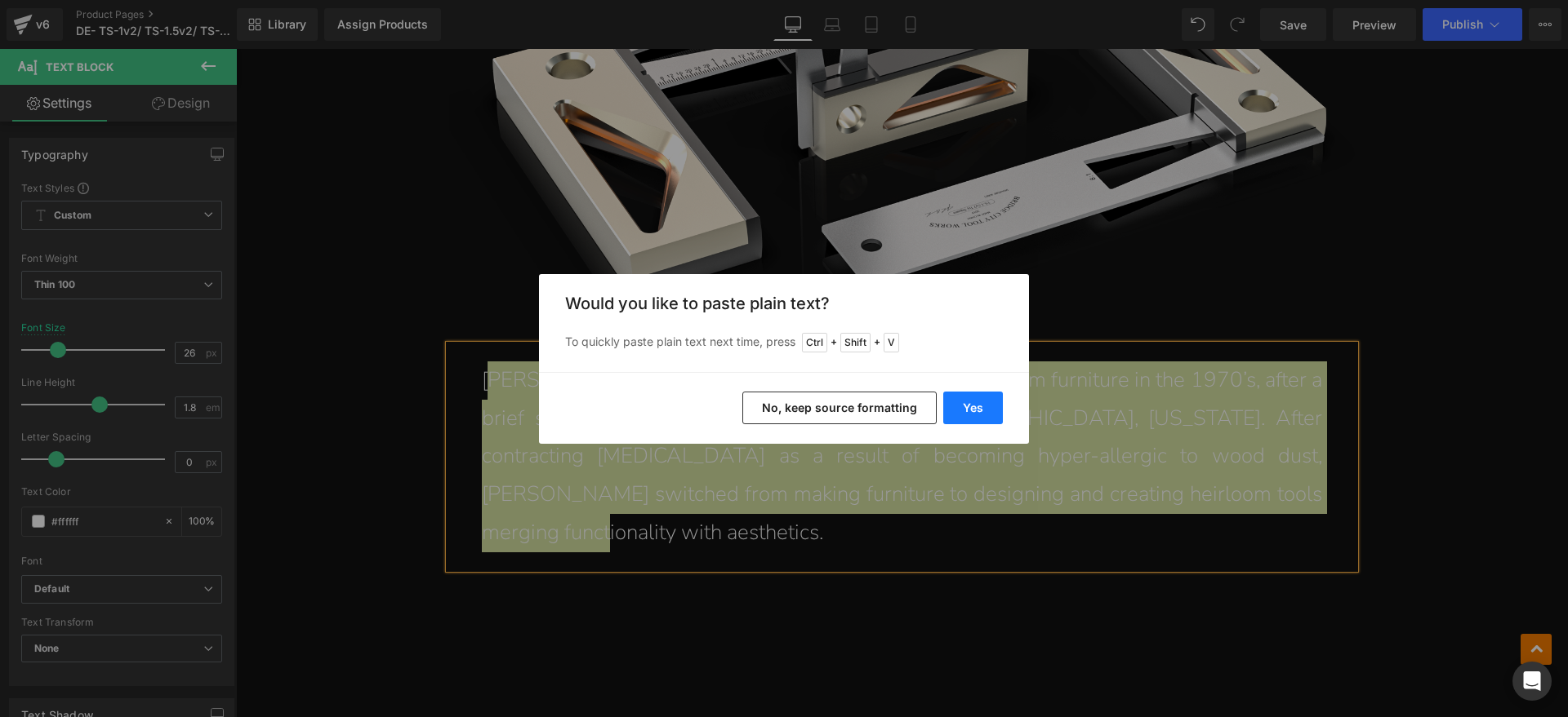
click at [969, 404] on button "Yes" at bounding box center [973, 408] width 59 height 32
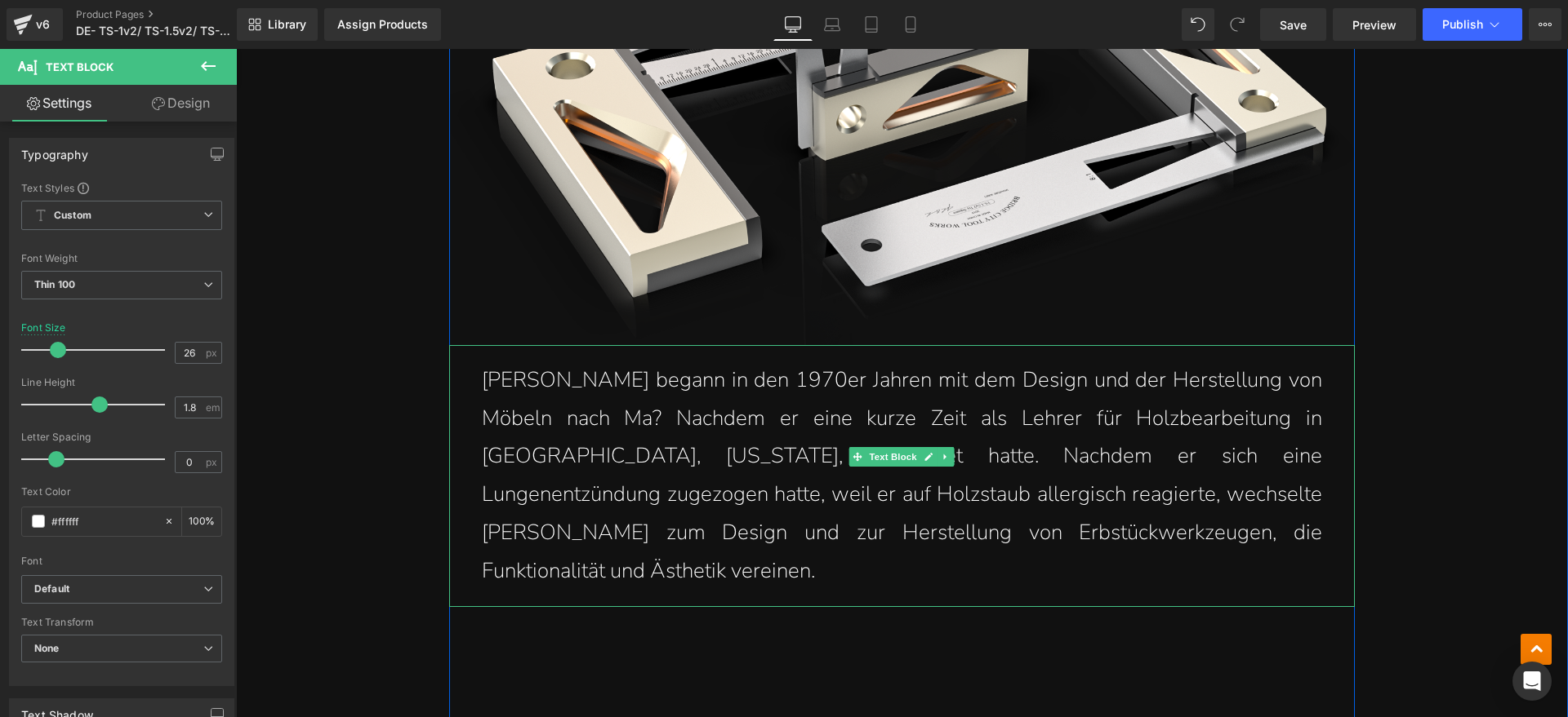
click at [482, 387] on p "JJohn Economaki begann in den 1970er Jahren mit dem Design und der Herstellung …" at bounding box center [901, 476] width 840 height 229
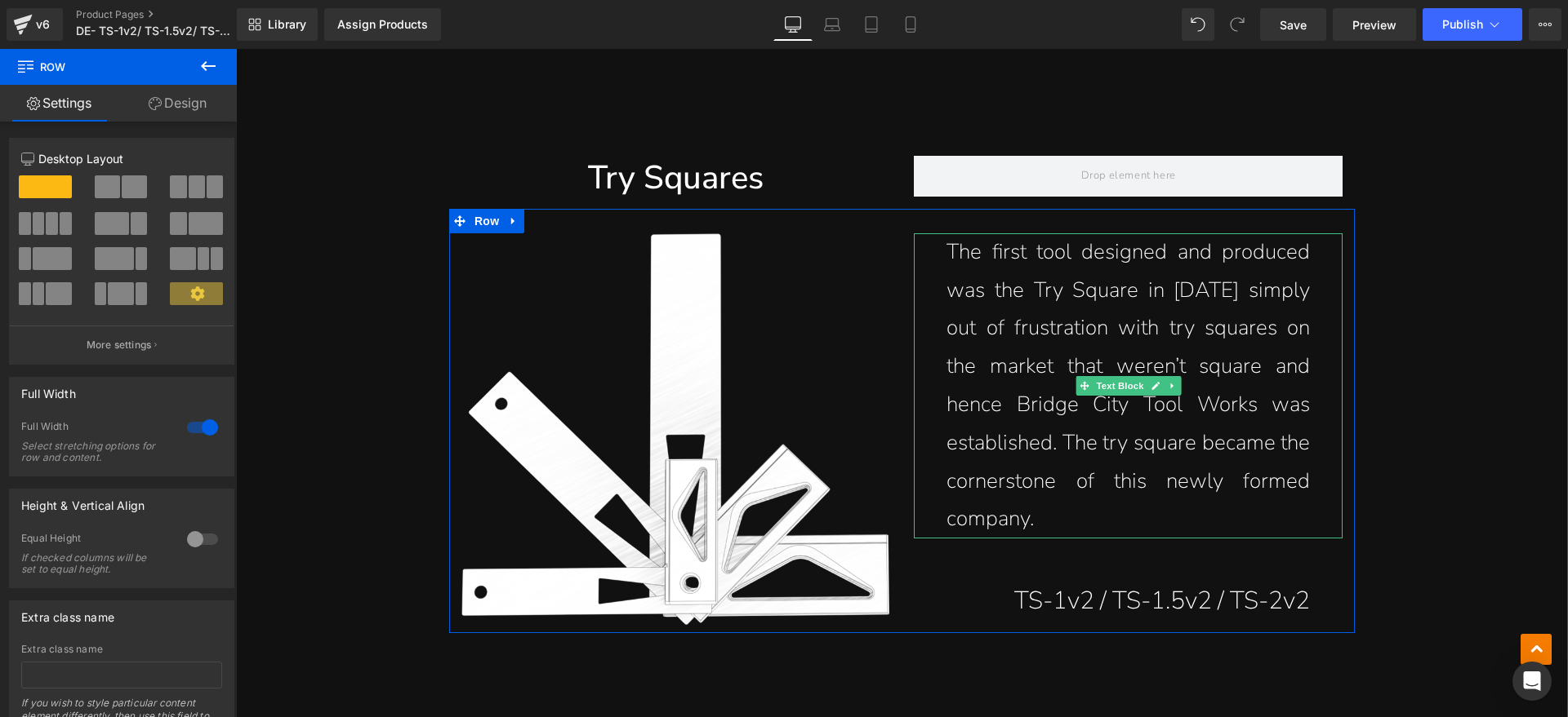
scroll to position [1734, 0]
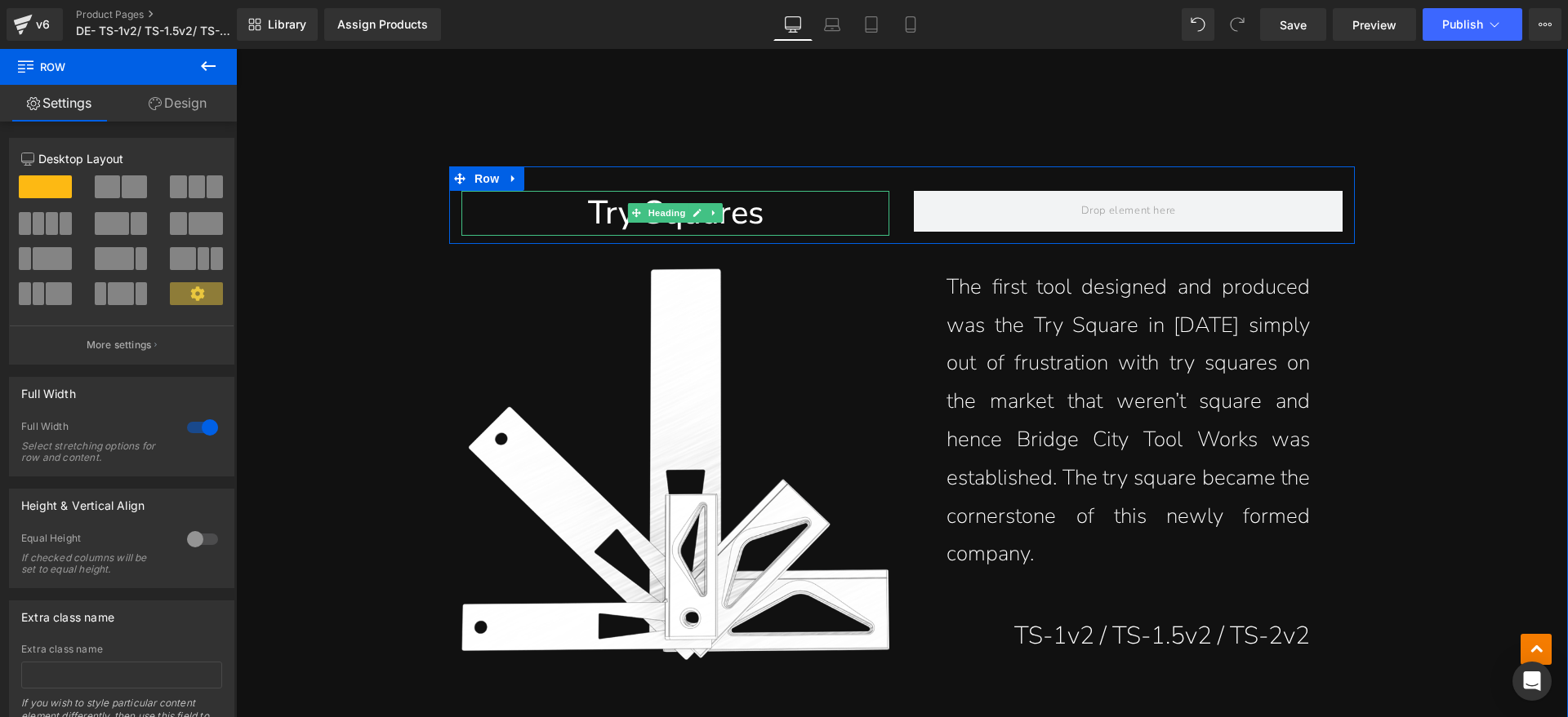
drag, startPoint x: 740, startPoint y: 175, endPoint x: 782, endPoint y: 175, distance: 42.0
click at [740, 191] on h1 "Try Squares" at bounding box center [675, 213] width 428 height 45
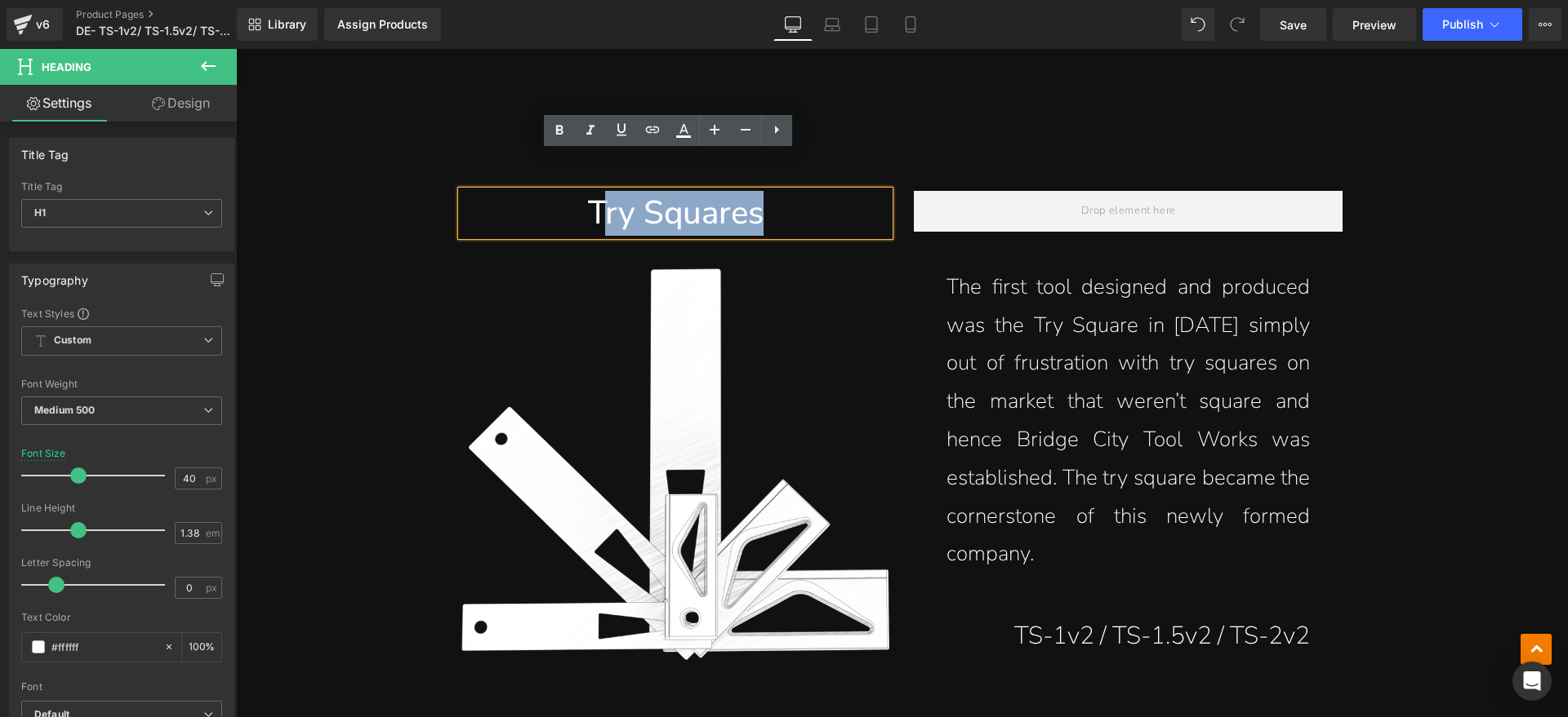
drag, startPoint x: 782, startPoint y: 175, endPoint x: 596, endPoint y: 180, distance: 186.1
click at [596, 191] on h1 "Try Squares" at bounding box center [675, 213] width 428 height 45
paste div
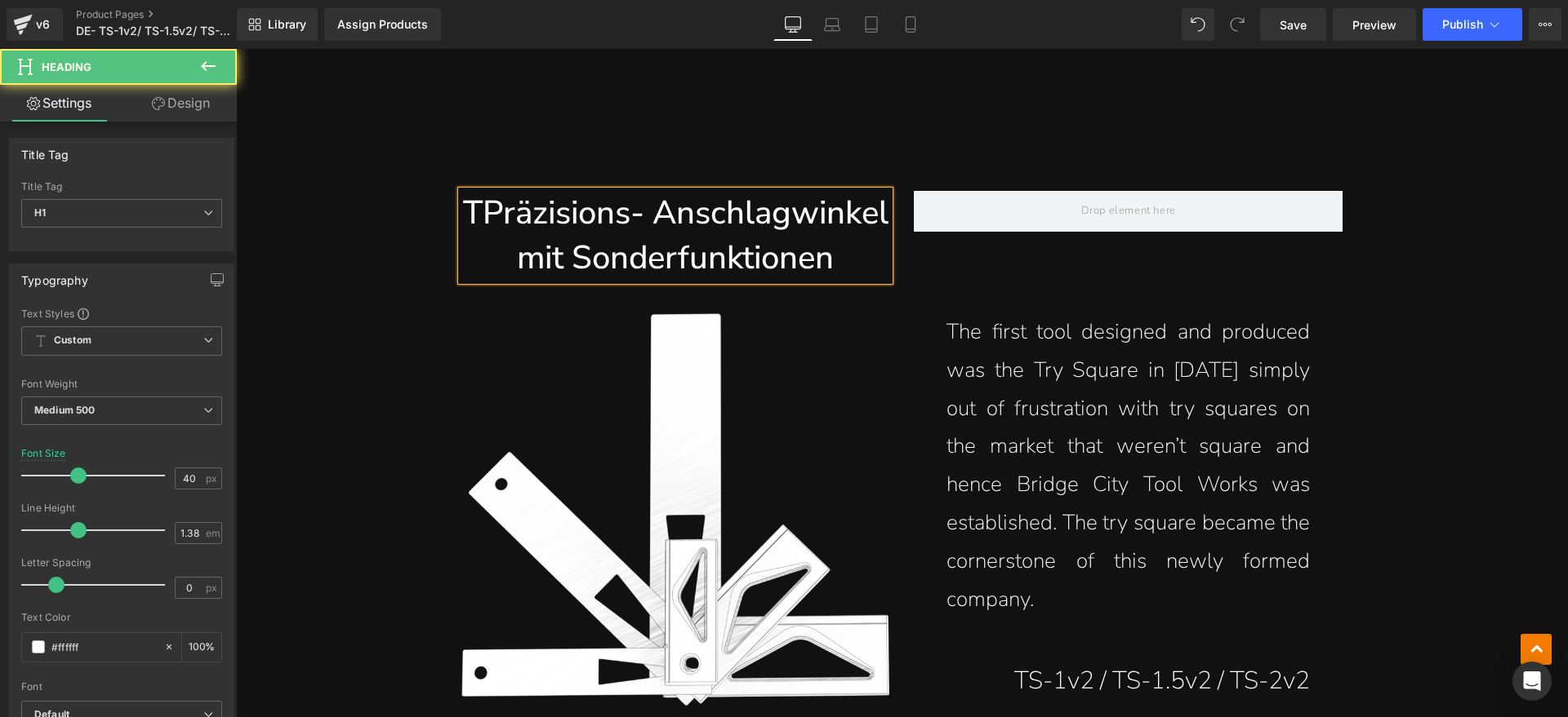
click at [473, 191] on h1 "TPräzisions- Anschlagwinkel mit Sonderfunktionen" at bounding box center [675, 236] width 428 height 90
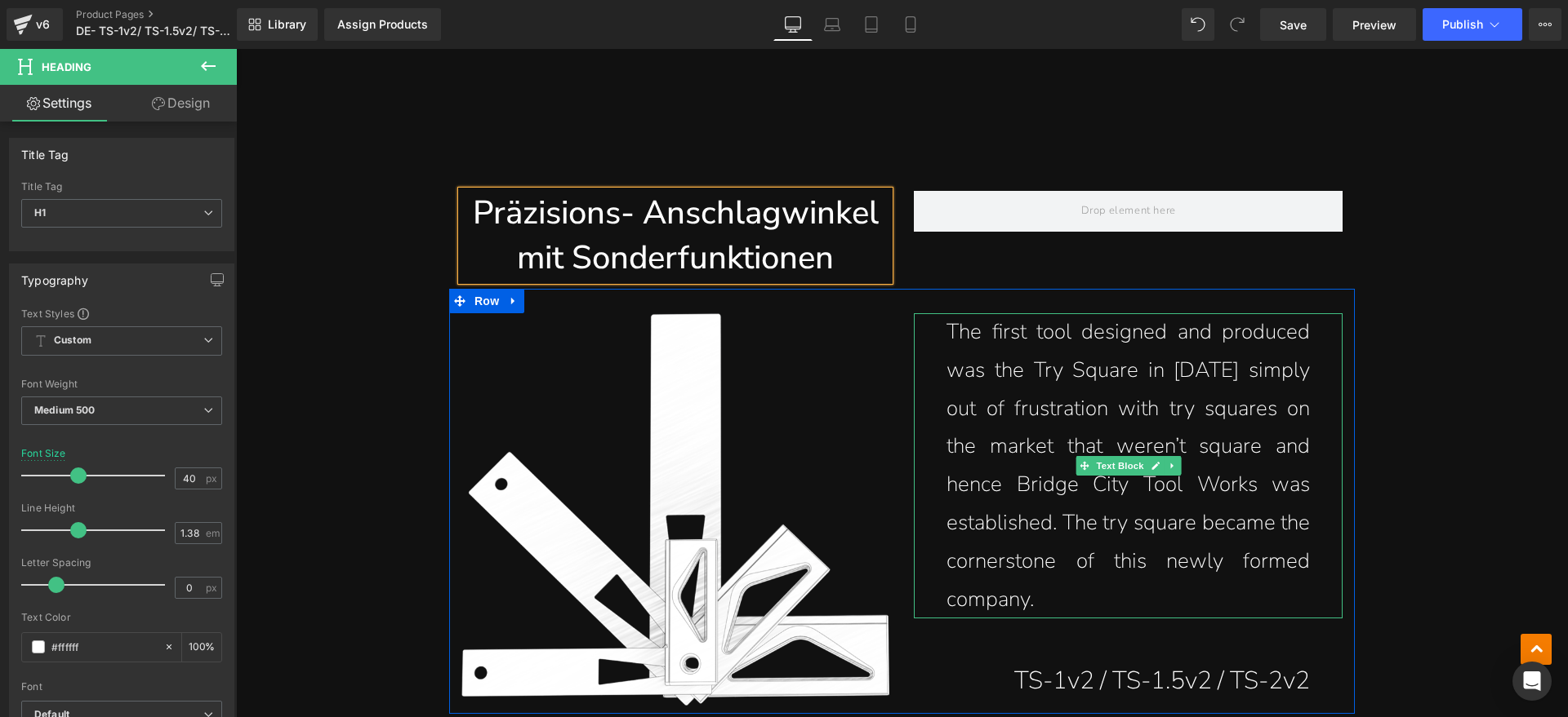
click at [1050, 551] on p "The first tool designed and produced was the Try Square in 1983 simply out of f…" at bounding box center [1128, 465] width 364 height 305
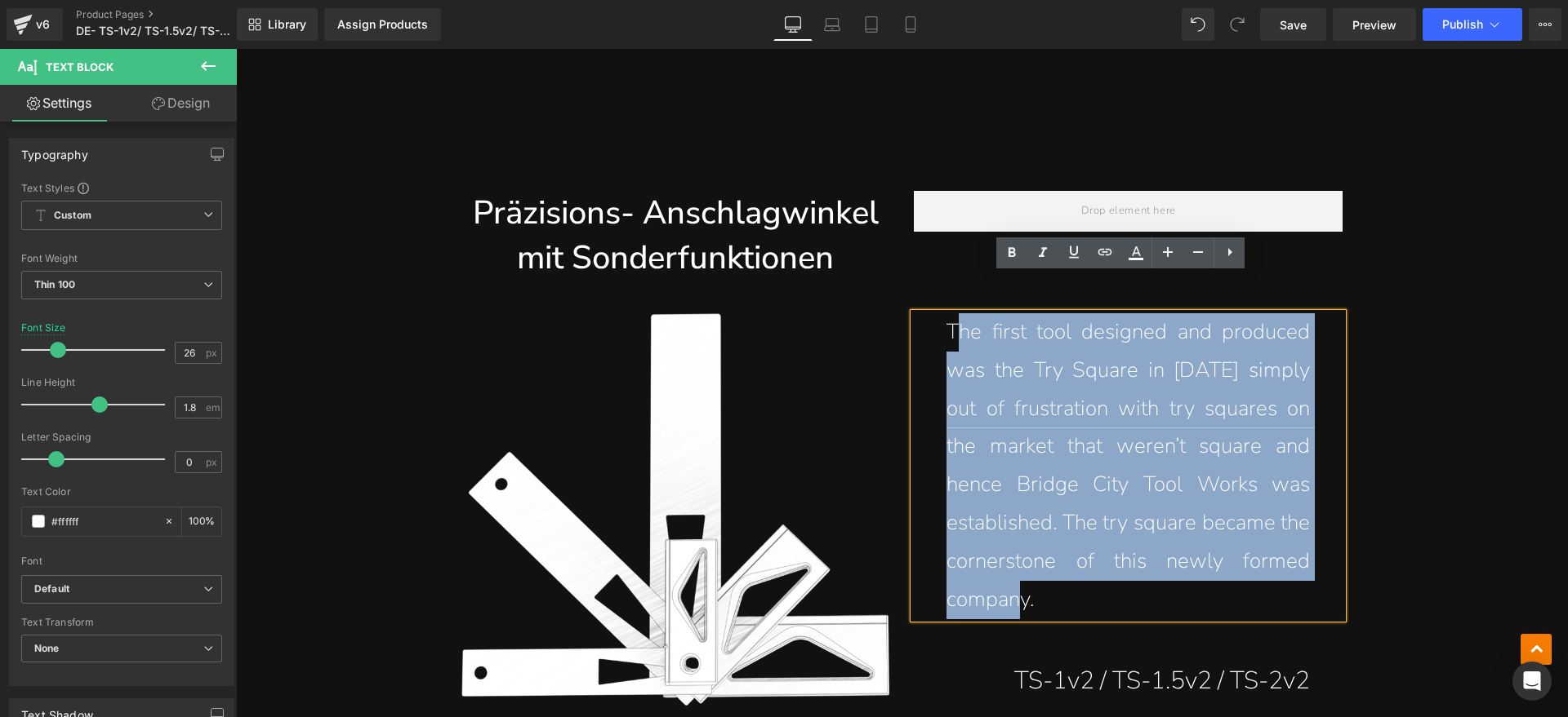
drag, startPoint x: 1050, startPoint y: 557, endPoint x: 953, endPoint y: 298, distance: 276.6
click at [953, 313] on p "The first tool designed and produced was the Try Square in 1983 simply out of f…" at bounding box center [1128, 465] width 364 height 305
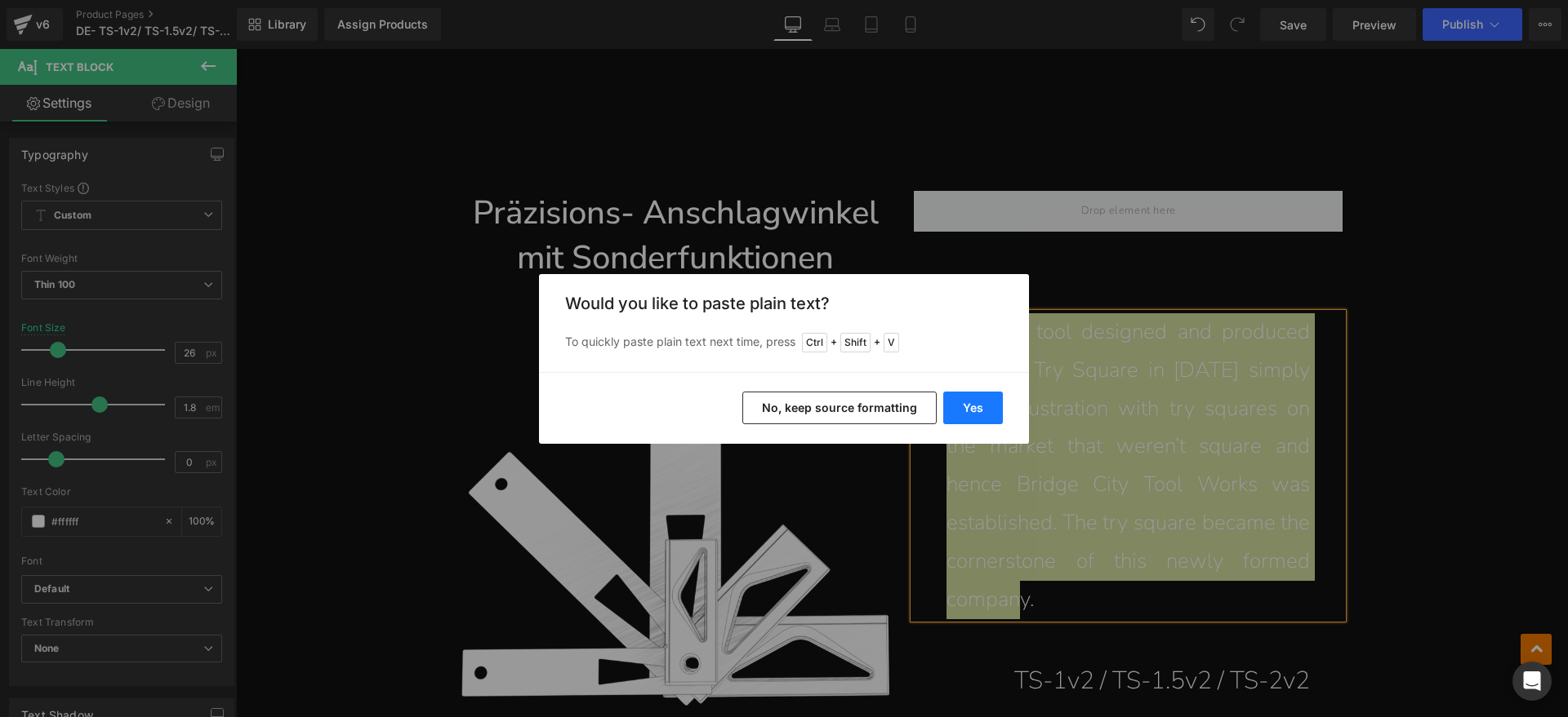
click at [962, 397] on button "Yes" at bounding box center [973, 408] width 59 height 32
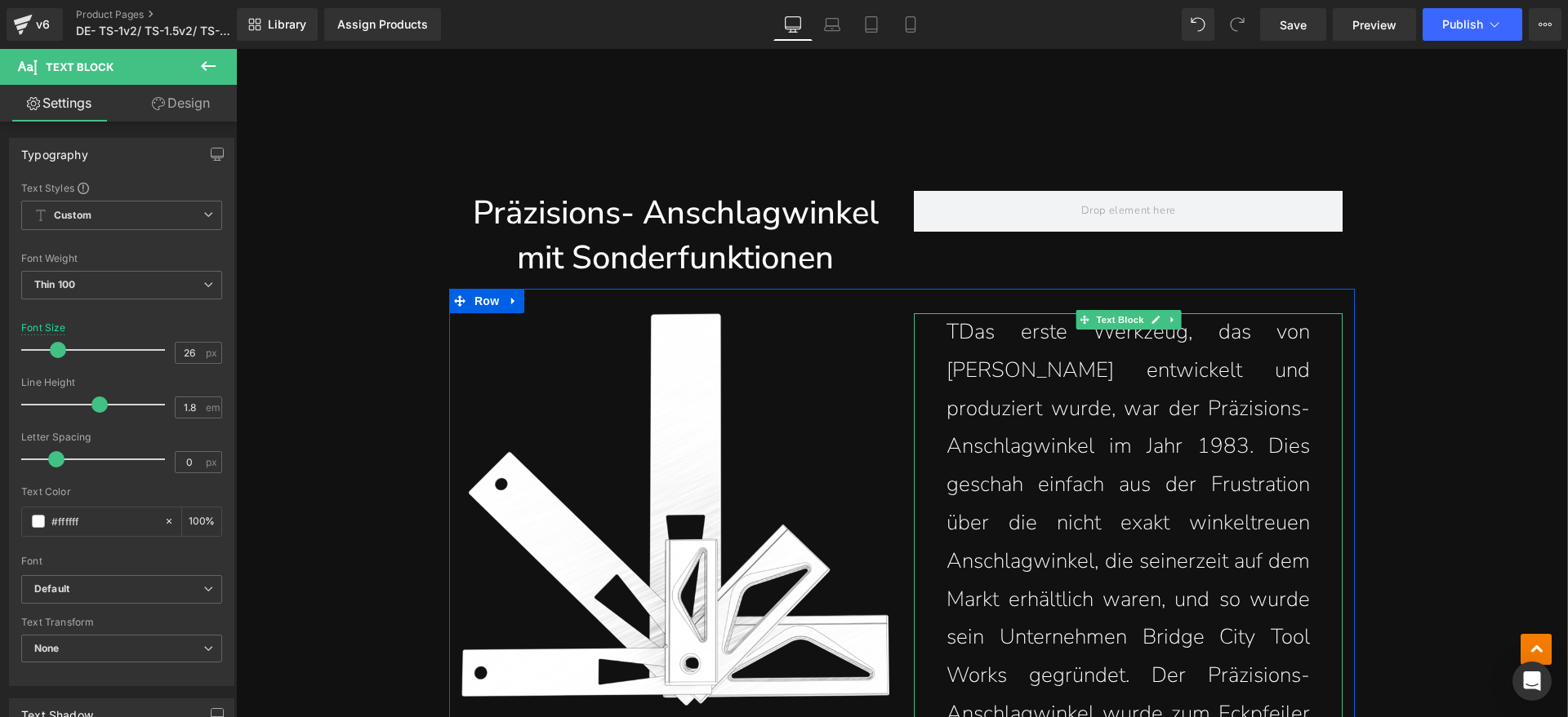
click at [953, 313] on p "TDas erste Werkzeug, das von John entwickelt und produziert wurde, war der Präz…" at bounding box center [1128, 542] width 364 height 459
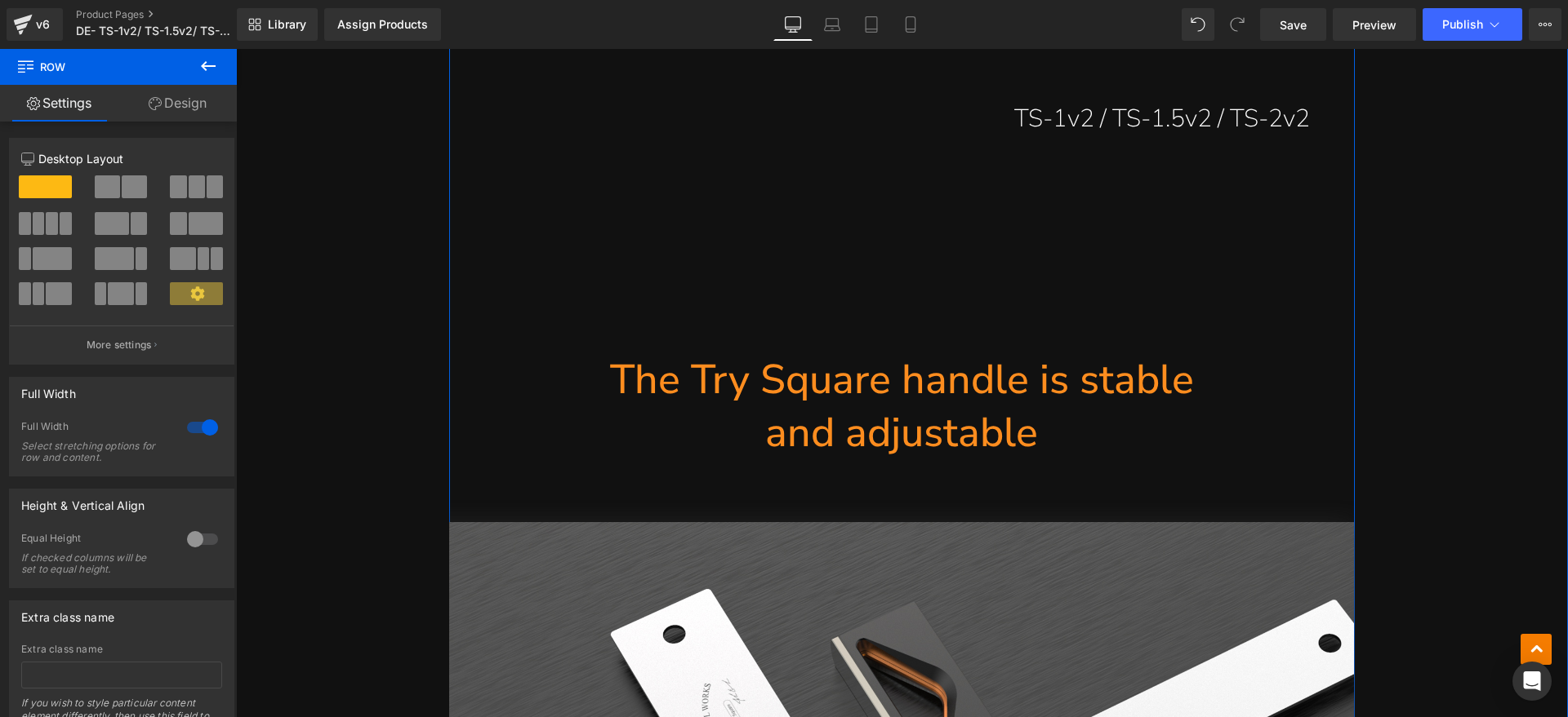
scroll to position [2448, 0]
click at [1014, 407] on span "and adjustable" at bounding box center [901, 435] width 273 height 57
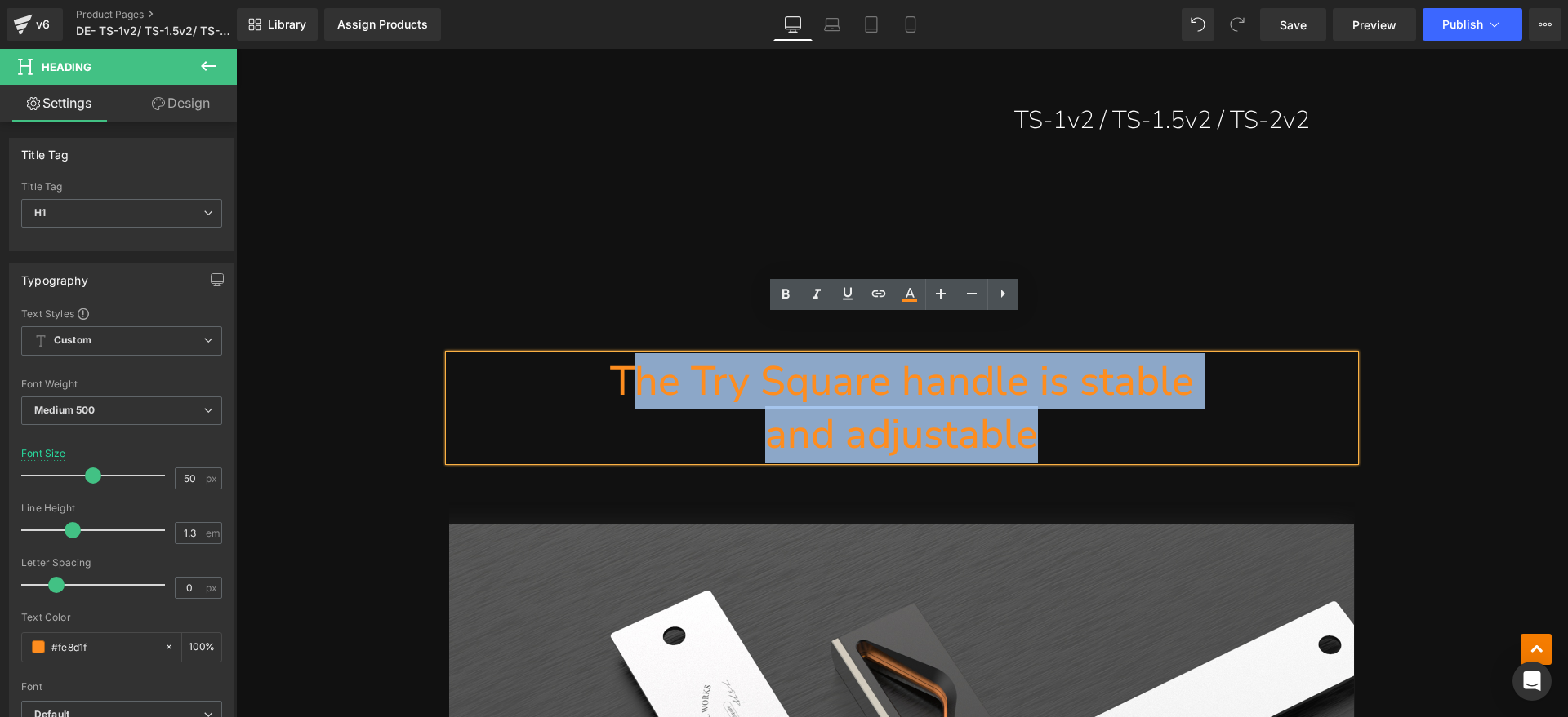
drag, startPoint x: 970, startPoint y: 380, endPoint x: 625, endPoint y: 338, distance: 347.5
click at [625, 355] on div "The Try Square handle is stable and adjustable" at bounding box center [902, 408] width 906 height 106
paste div
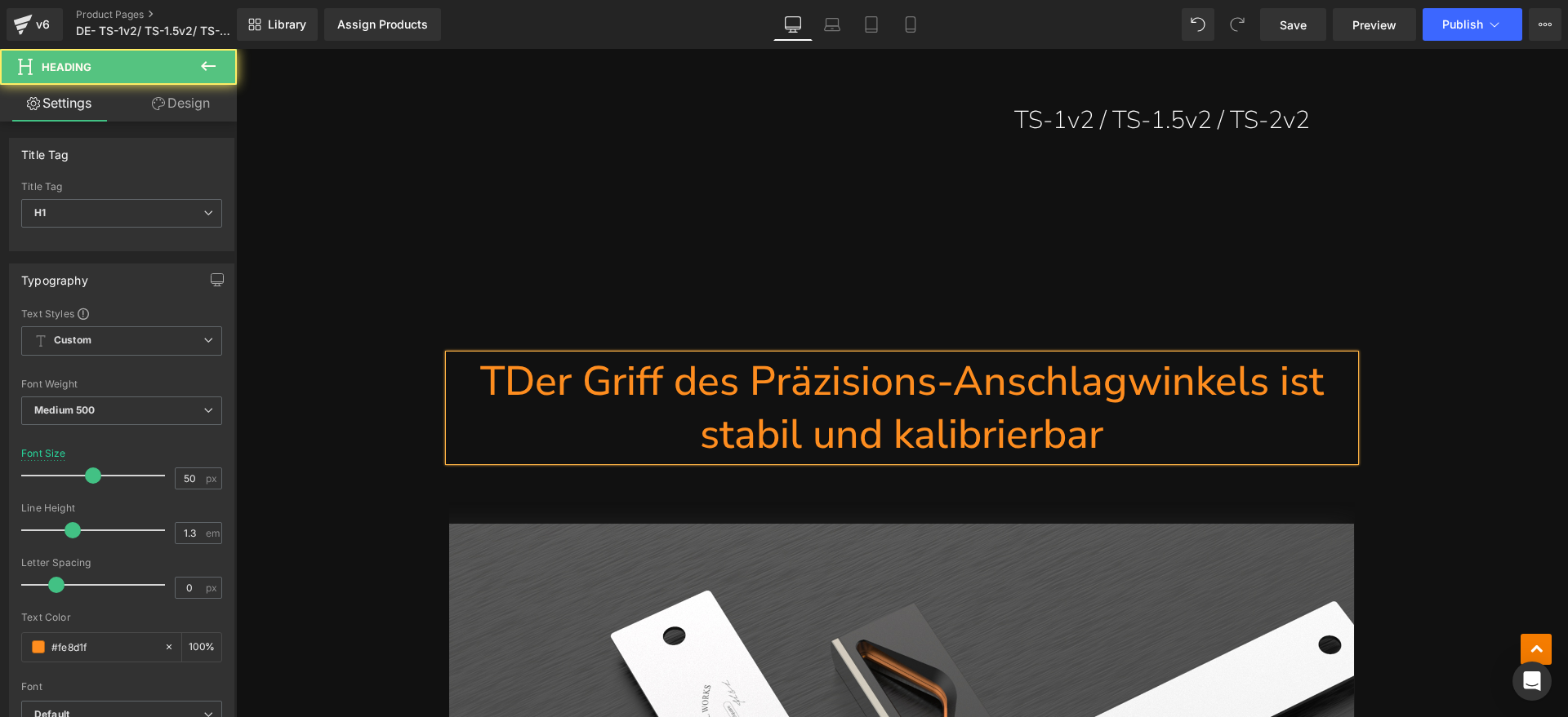
click at [500, 355] on h1 "TDer Griff des Präzisions-Anschlagwinkels ist stabil und kalibrierbar" at bounding box center [902, 408] width 906 height 106
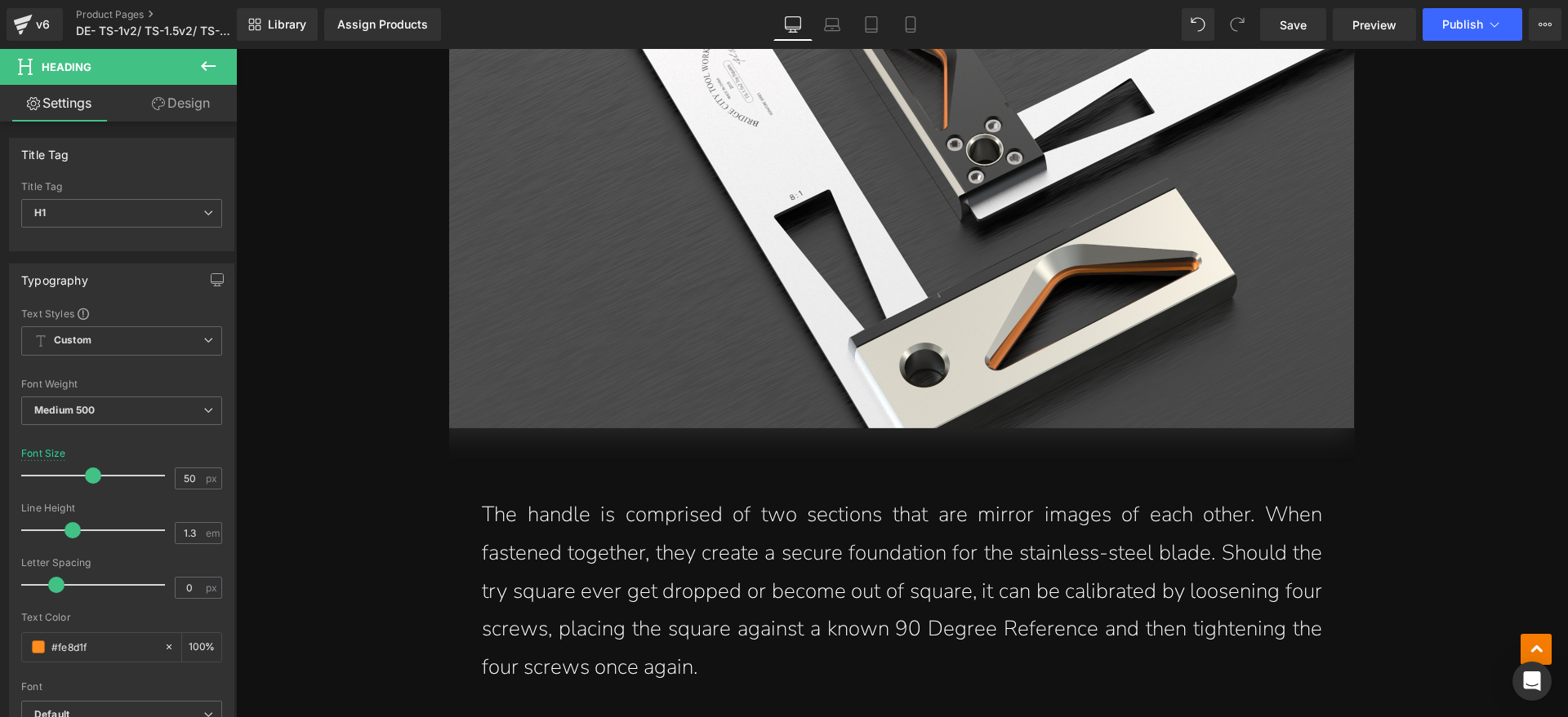
scroll to position [3264, 0]
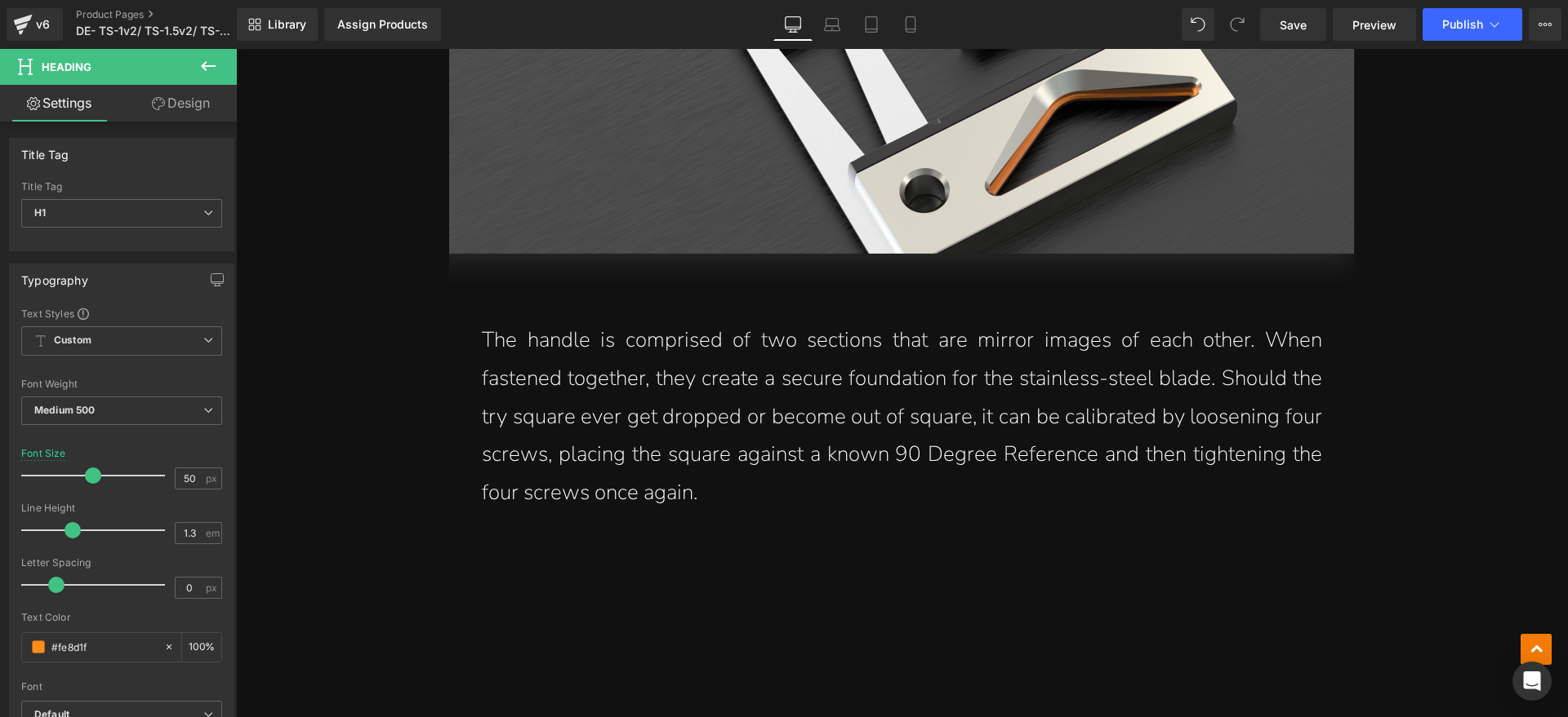
drag, startPoint x: 716, startPoint y: 460, endPoint x: 667, endPoint y: 460, distance: 49.0
click at [716, 459] on p "The handle is comprised of two sections that are mirror images of each other. W…" at bounding box center [901, 417] width 840 height 191
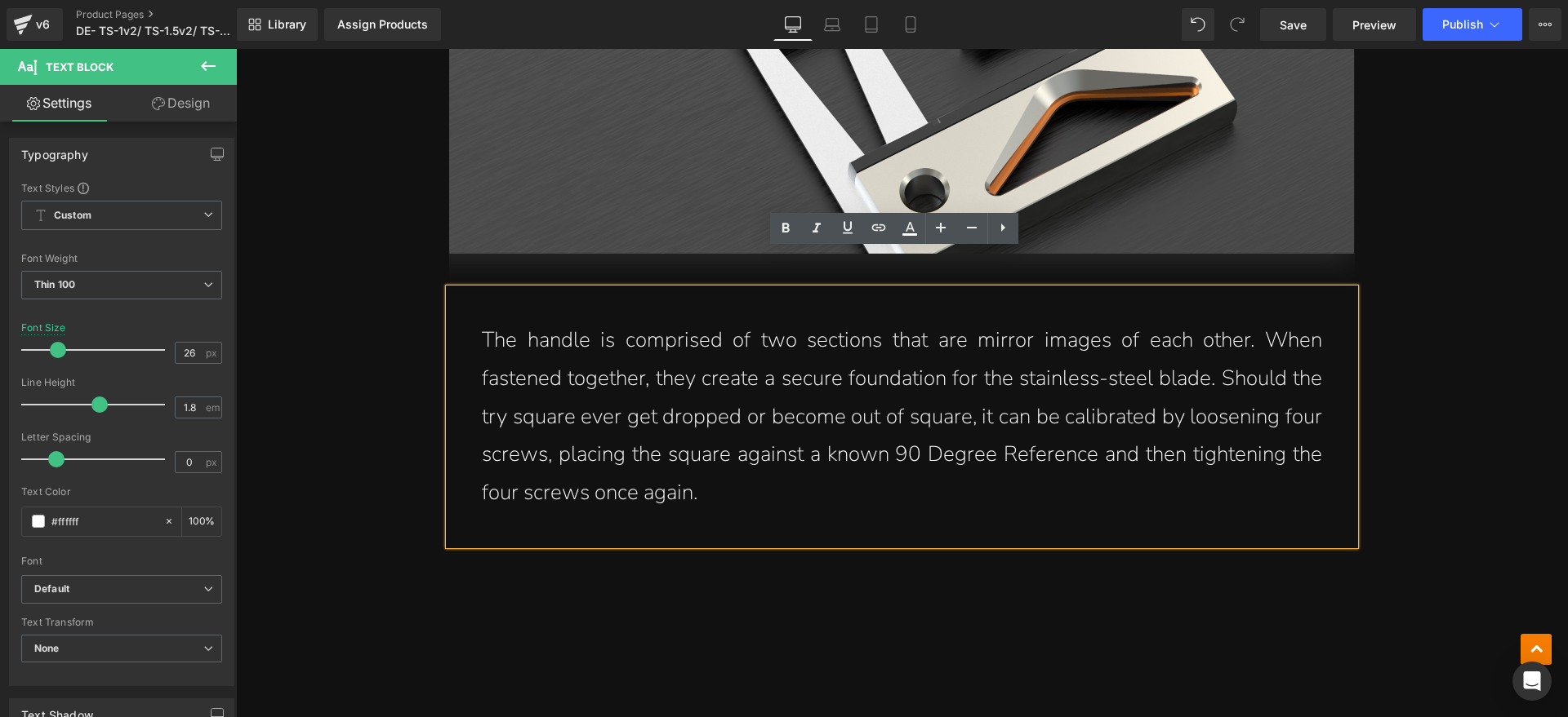
drag, startPoint x: 715, startPoint y: 452, endPoint x: 481, endPoint y: 311, distance: 273.2
click at [482, 321] on p "The handle is comprised of two sections that are mirror images of each other. W…" at bounding box center [901, 417] width 840 height 191
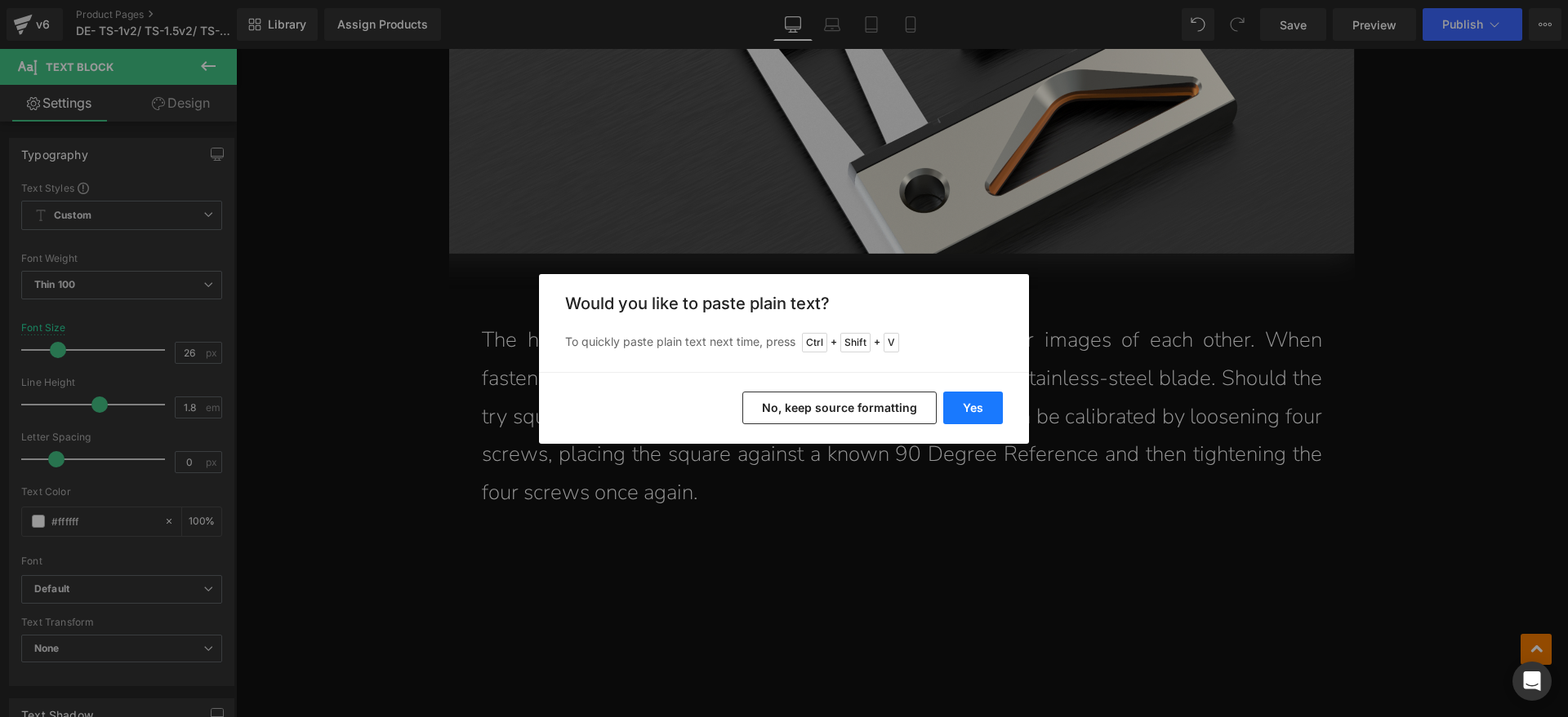
click at [989, 414] on button "Yes" at bounding box center [973, 408] width 59 height 32
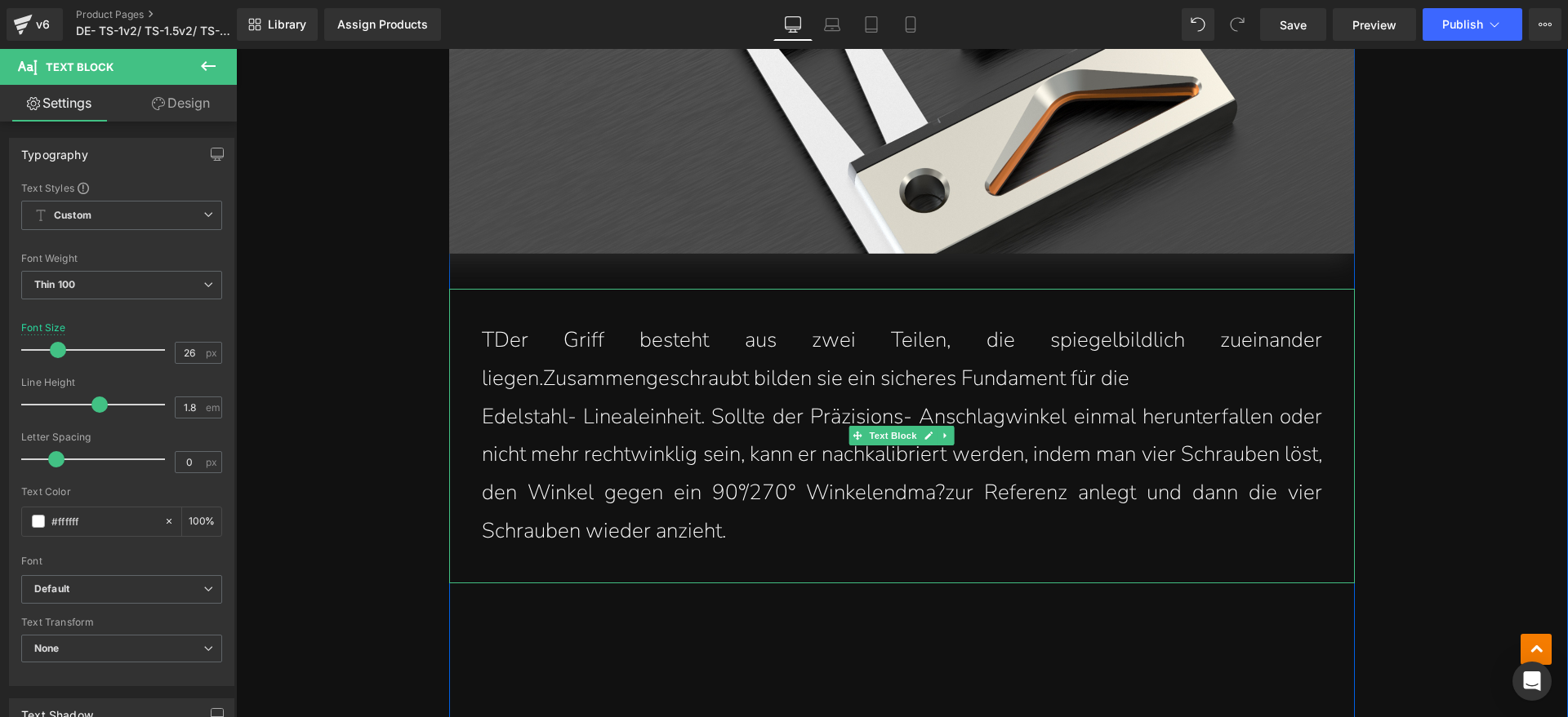
click at [491, 321] on p "TDer Griff besteht aus zwei Teilen, die spiegelbildlich zueinander liegen.Zusam…" at bounding box center [901, 359] width 840 height 76
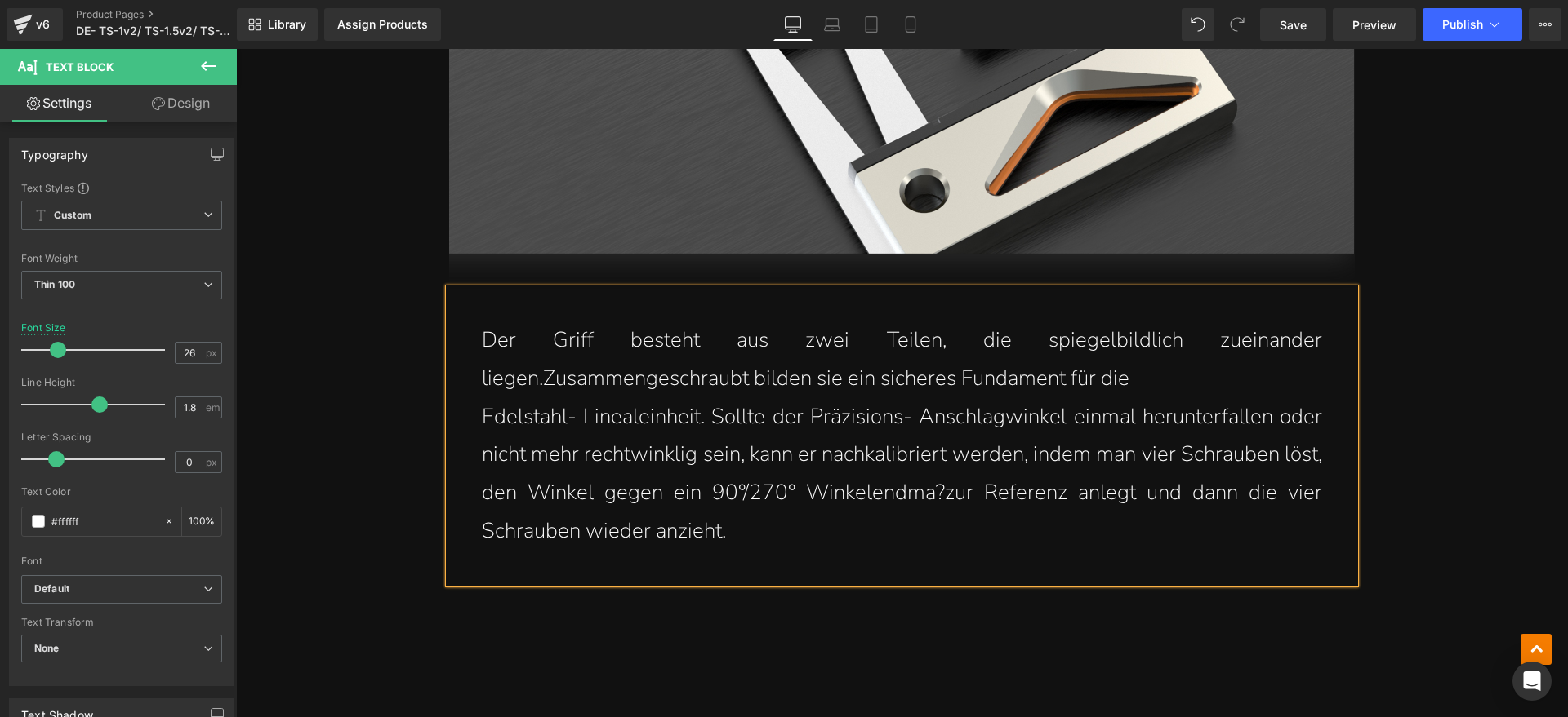
click at [488, 399] on p "Edelstahl- Linealeinheit. Sollte der Präzisions- Anschlagwinkel einmal herunter…" at bounding box center [901, 475] width 840 height 153
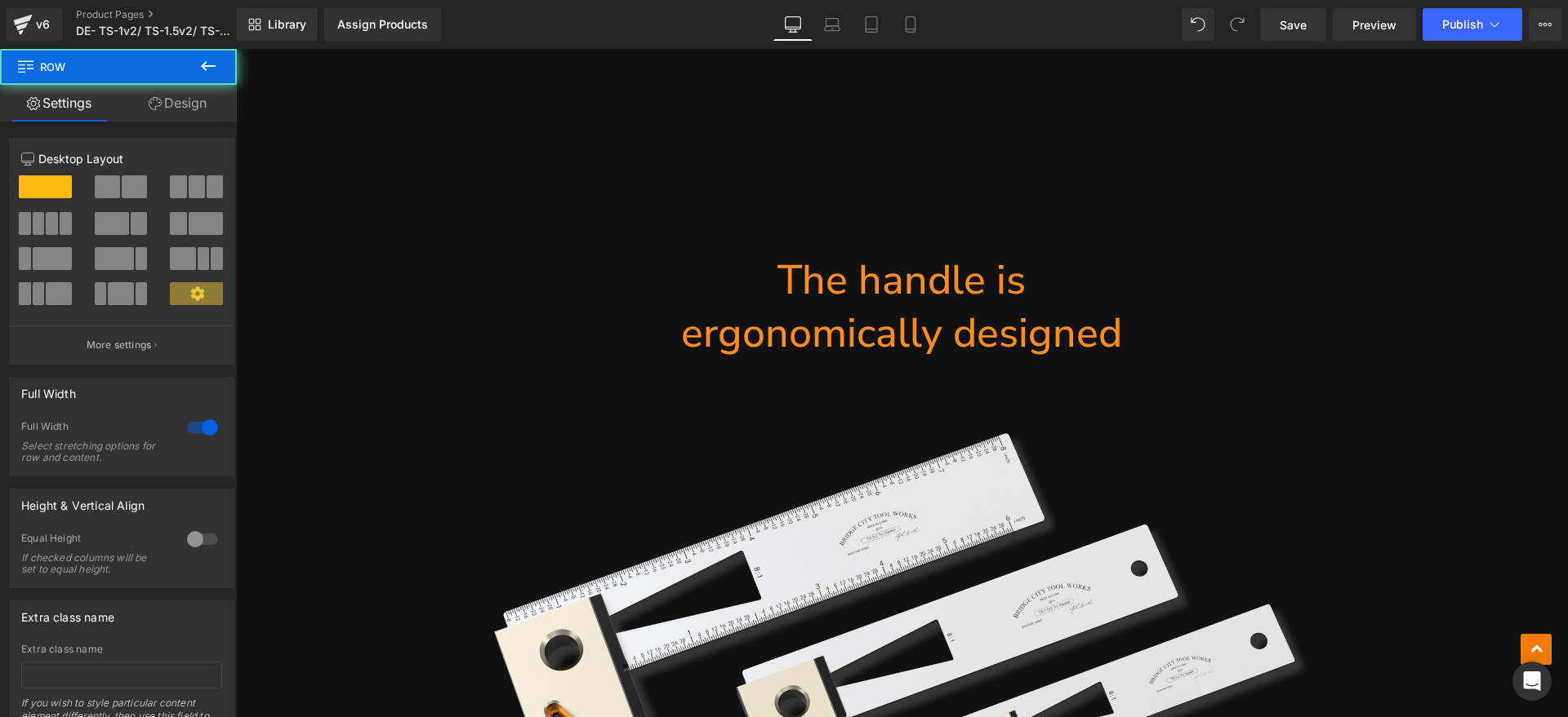
scroll to position [3774, 0]
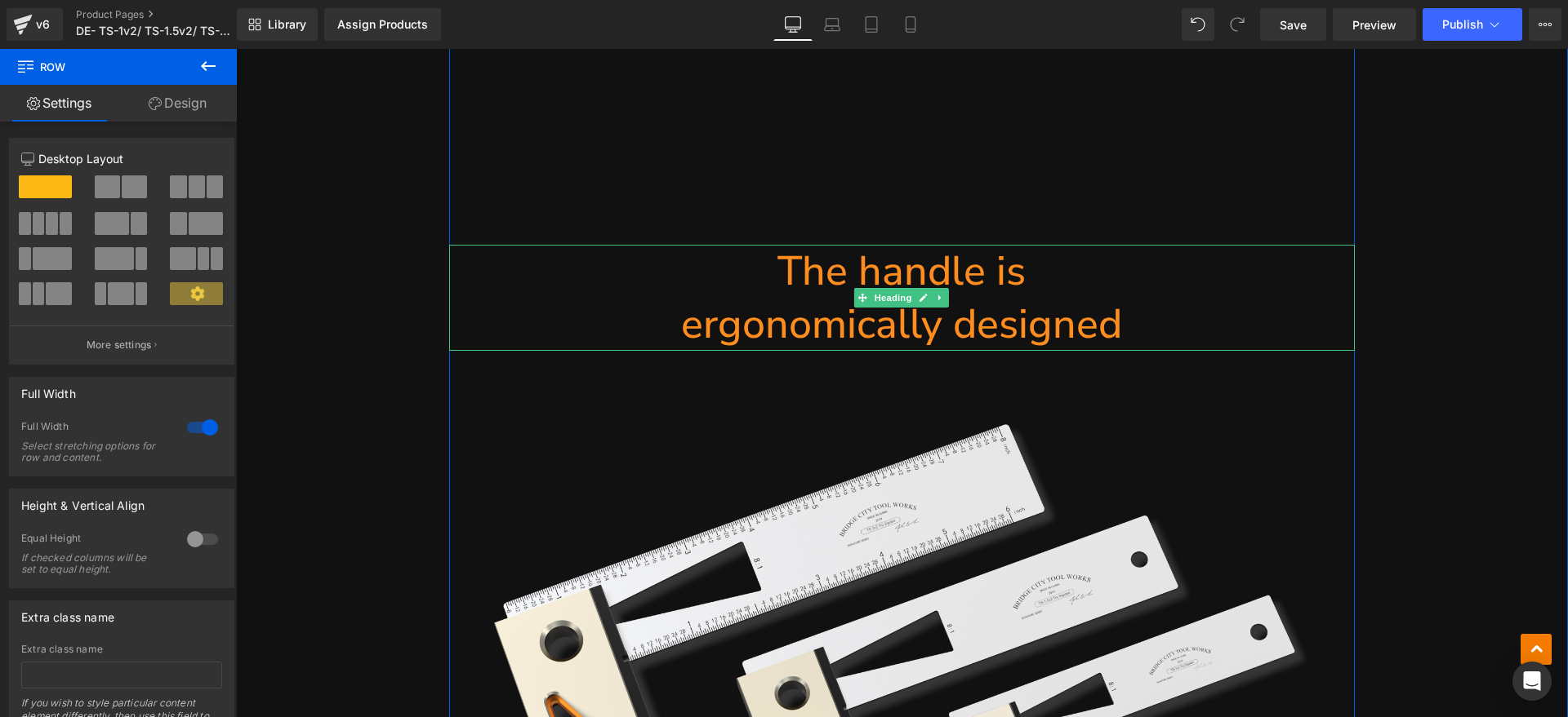
drag, startPoint x: 989, startPoint y: 282, endPoint x: 1150, endPoint y: 283, distance: 161.0
click at [989, 298] on h1 "ergonomically designed" at bounding box center [902, 324] width 906 height 53
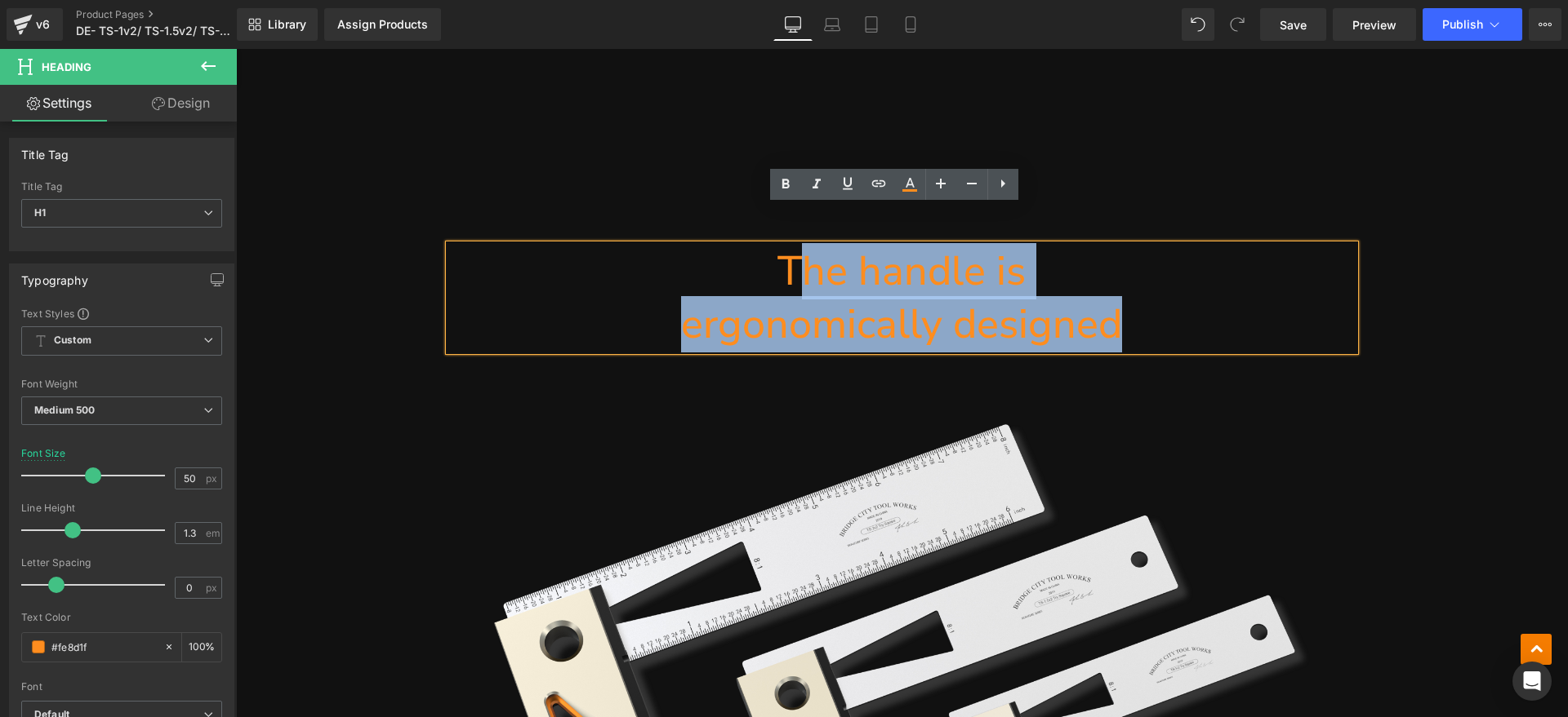
drag, startPoint x: 1150, startPoint y: 283, endPoint x: 784, endPoint y: 241, distance: 368.4
click at [784, 245] on div "The handle is ergonomically designed" at bounding box center [902, 298] width 906 height 106
paste div
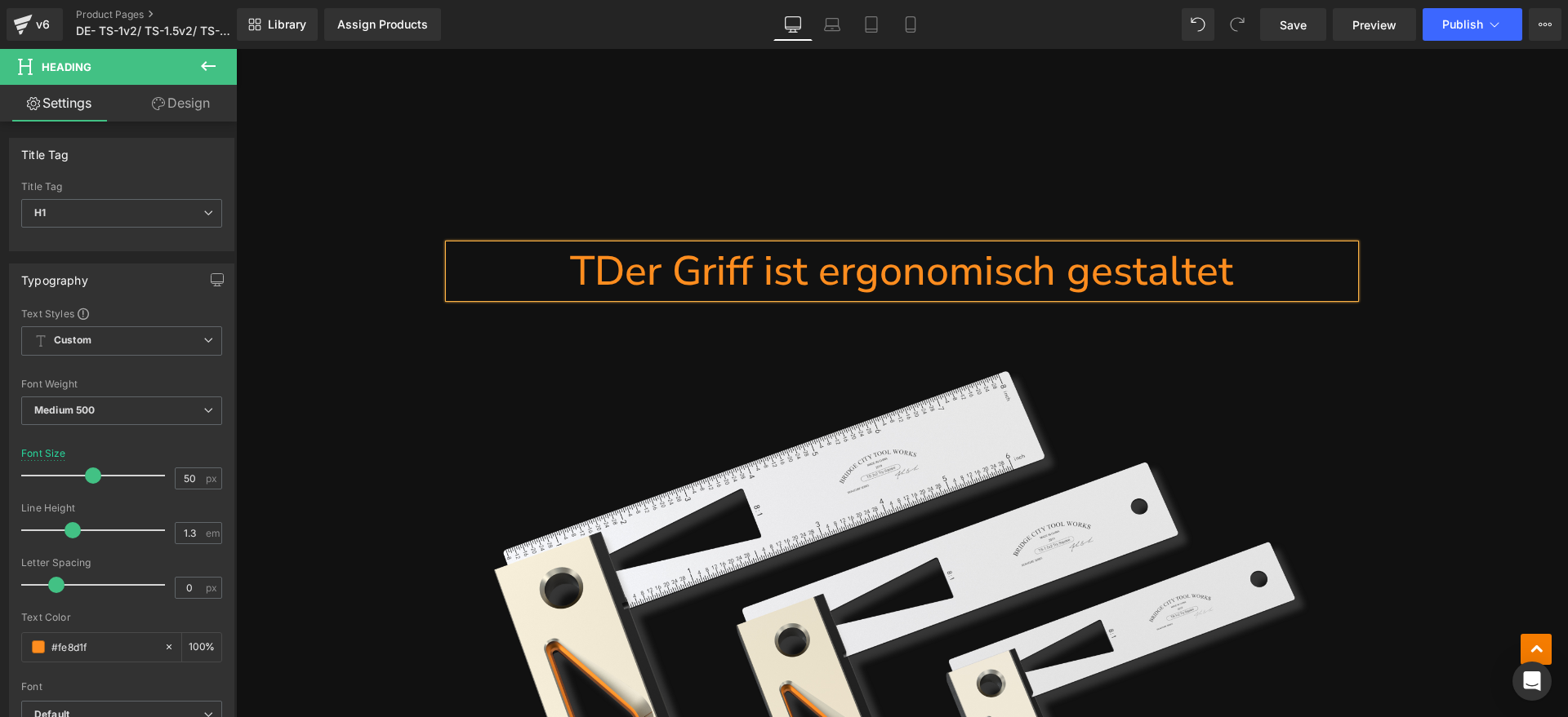
click at [603, 245] on h1 "TDer Griff ist ergonomisch gestaltet" at bounding box center [902, 271] width 906 height 53
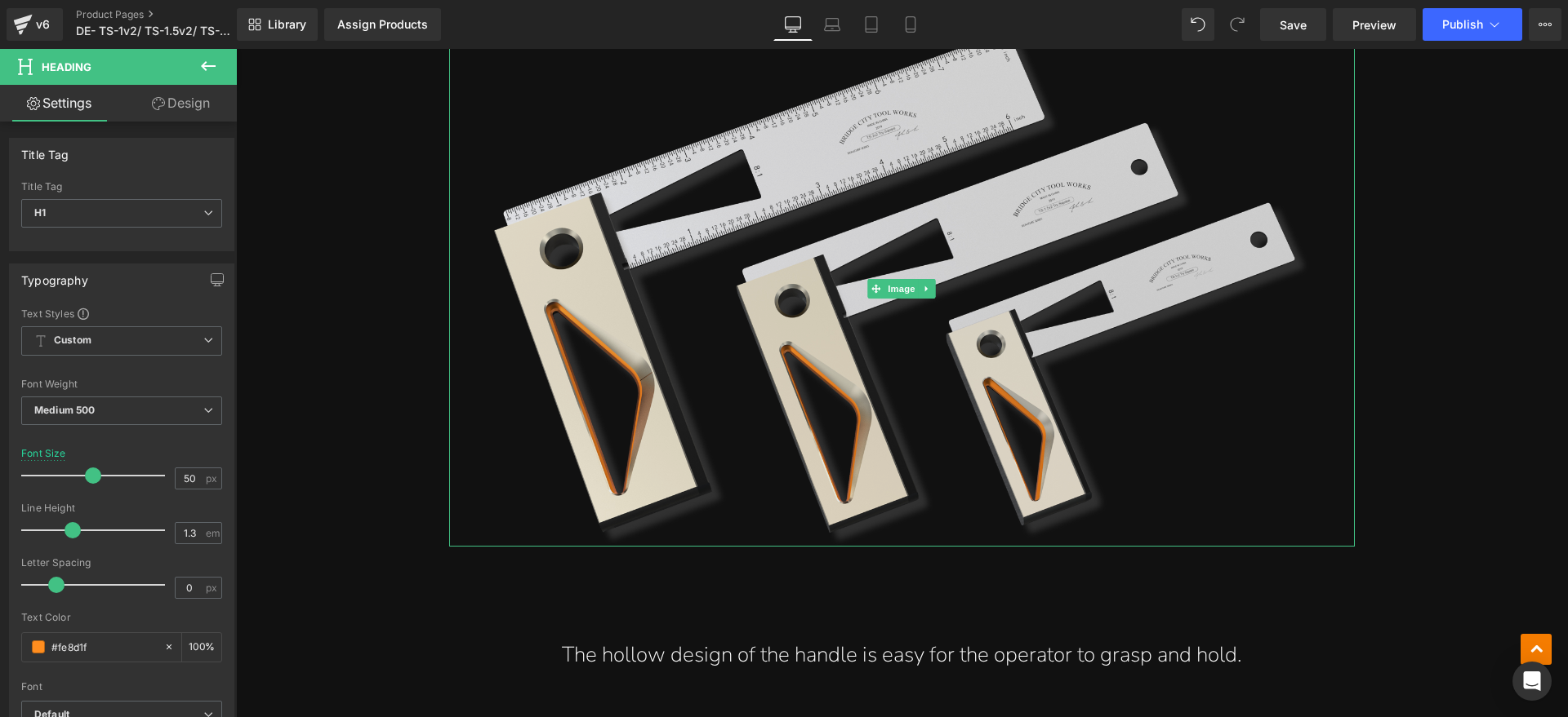
scroll to position [4386, 0]
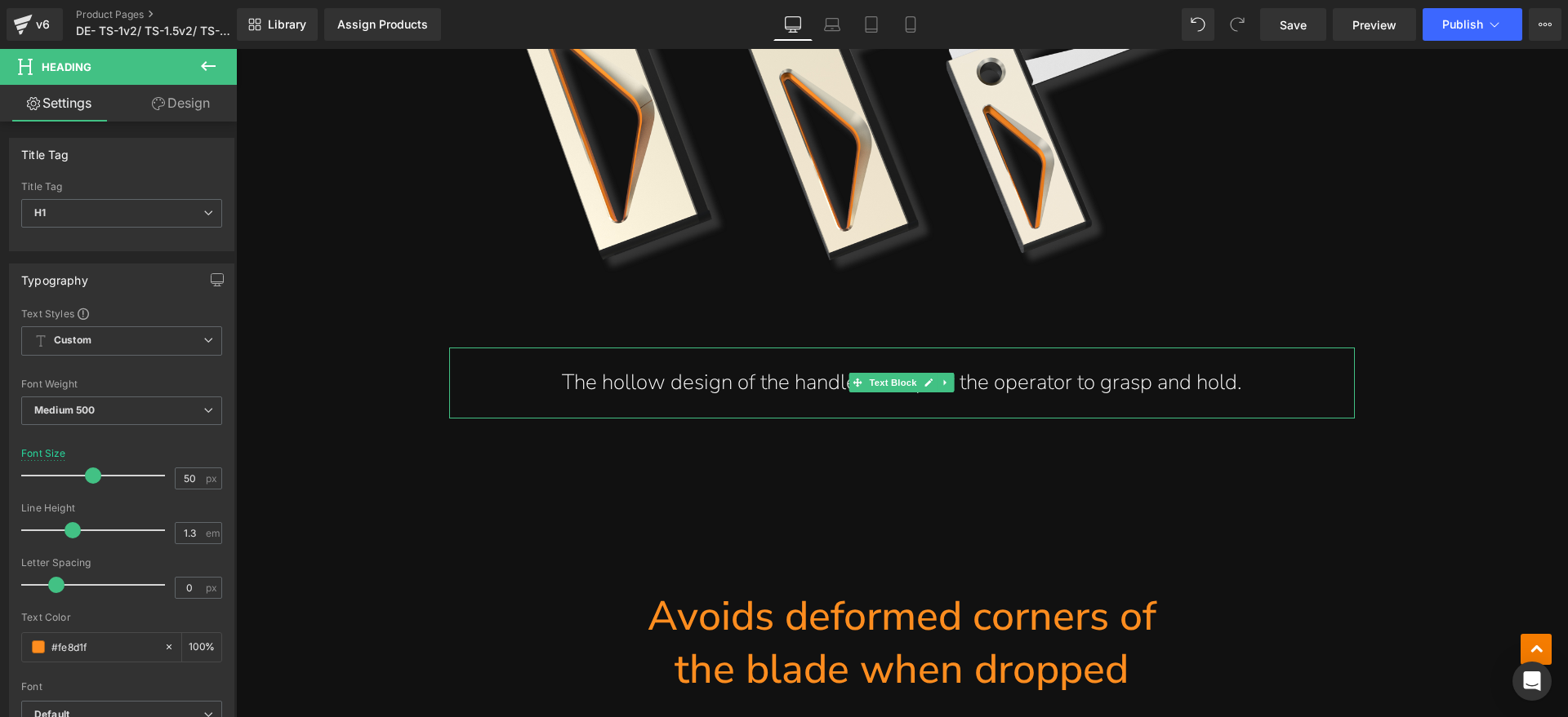
drag, startPoint x: 1104, startPoint y: 338, endPoint x: 1277, endPoint y: 346, distance: 173.2
click at [1104, 364] on p "The hollow design of the handle is easy for the operator to grasp and hold." at bounding box center [901, 383] width 840 height 39
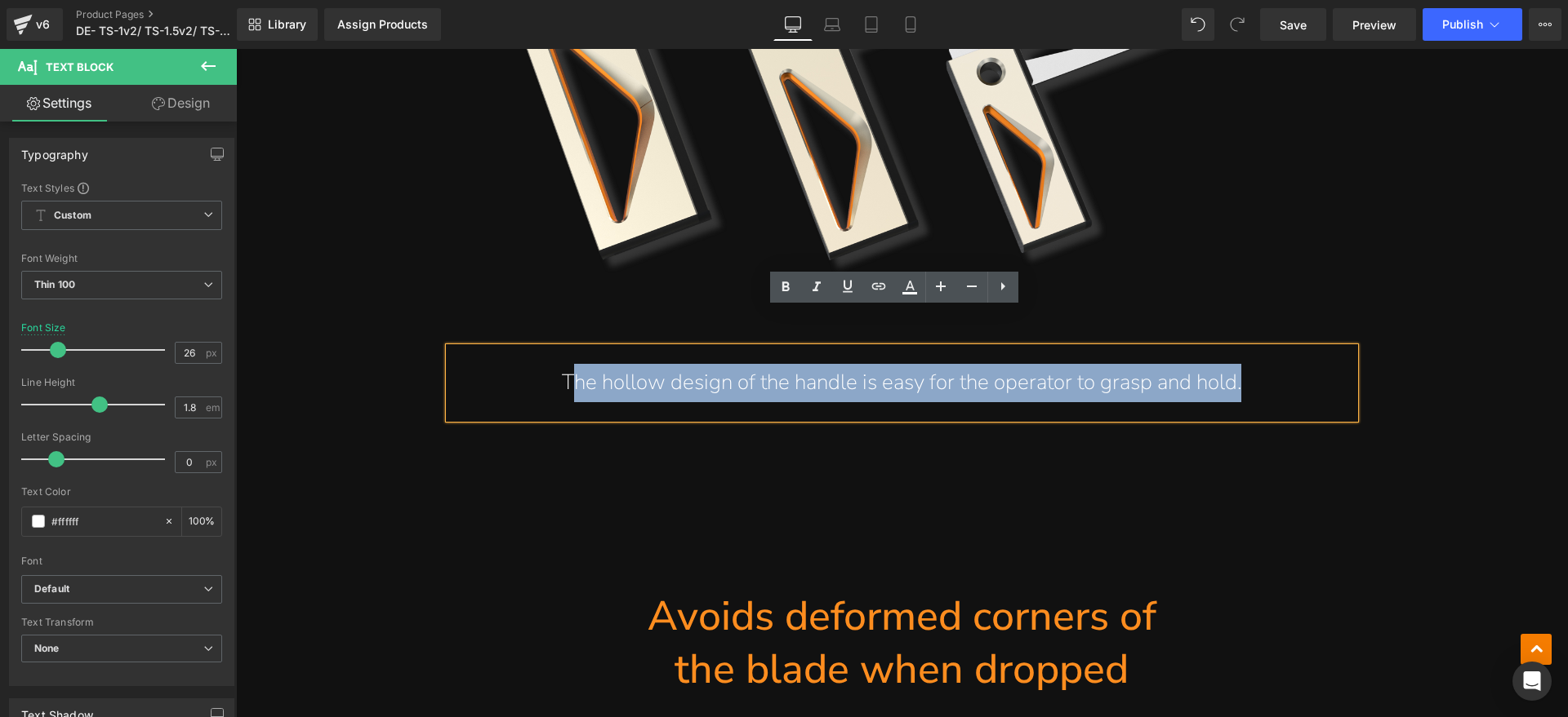
drag, startPoint x: 1277, startPoint y: 346, endPoint x: 563, endPoint y: 346, distance: 714.0
click at [563, 364] on p "The hollow design of the handle is easy for the operator to grasp and hold." at bounding box center [901, 383] width 840 height 39
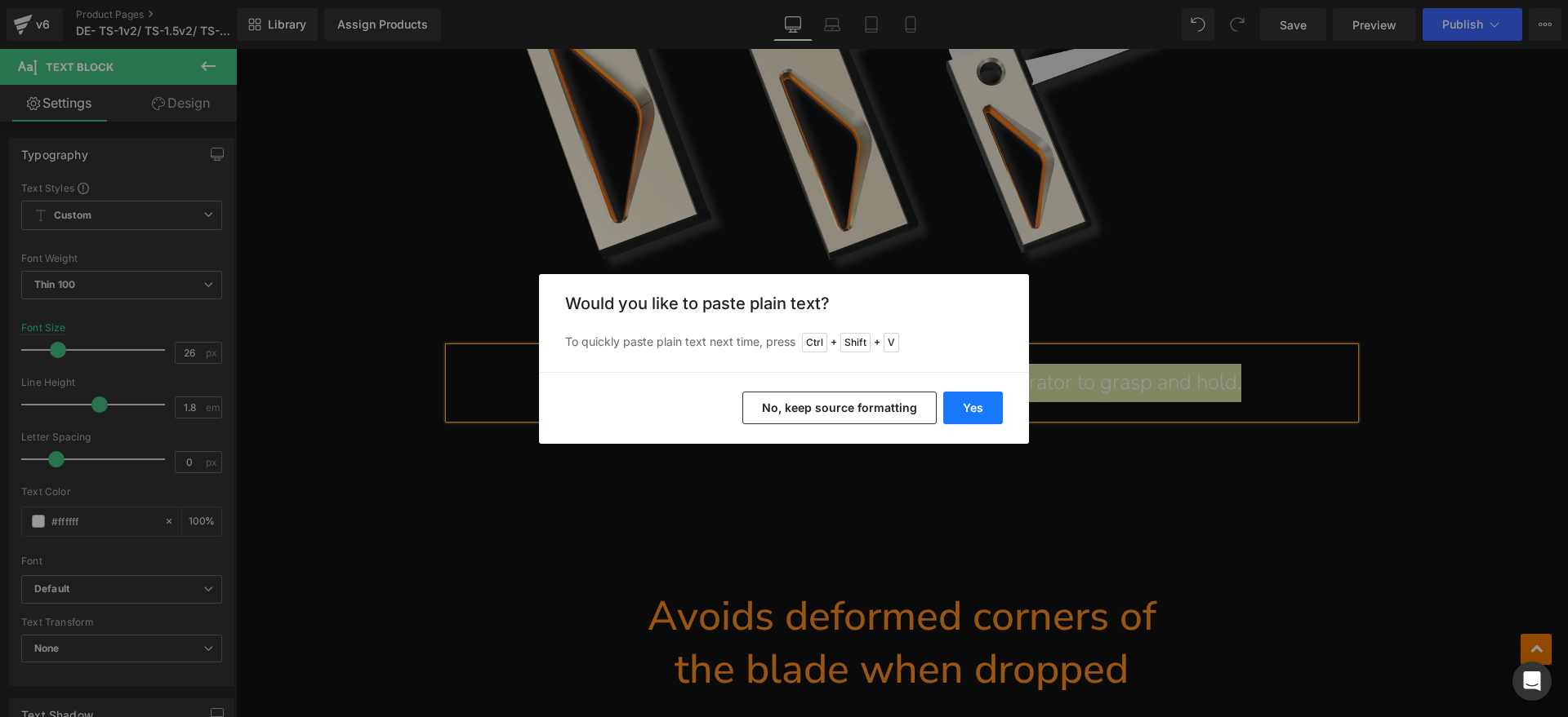
drag, startPoint x: 974, startPoint y: 399, endPoint x: 478, endPoint y: 359, distance: 497.6
click at [974, 399] on button "Yes" at bounding box center [973, 408] width 59 height 32
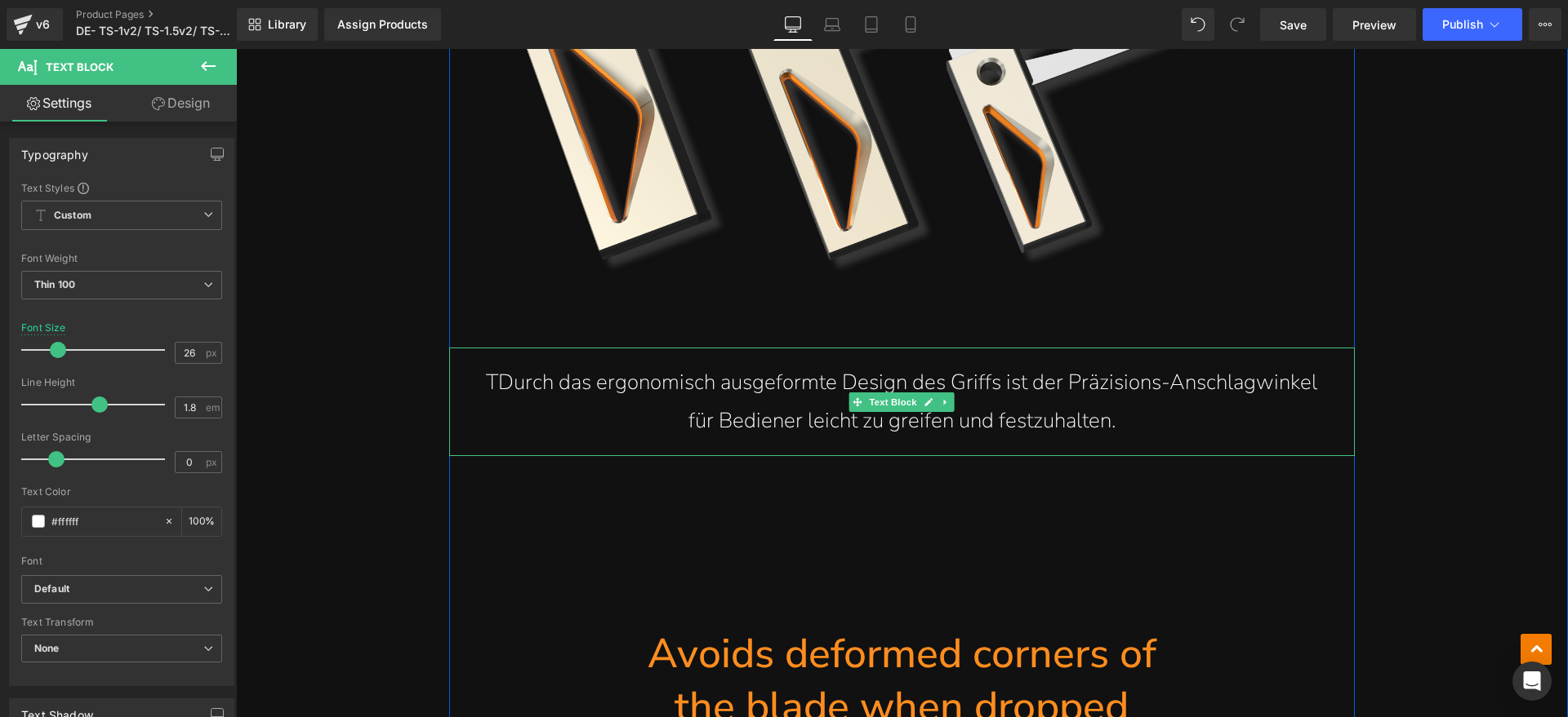
click at [483, 364] on p "TDurch das ergonomisch ausgeformte Design des Griffs ist der Präzisions-Anschla…" at bounding box center [901, 402] width 840 height 76
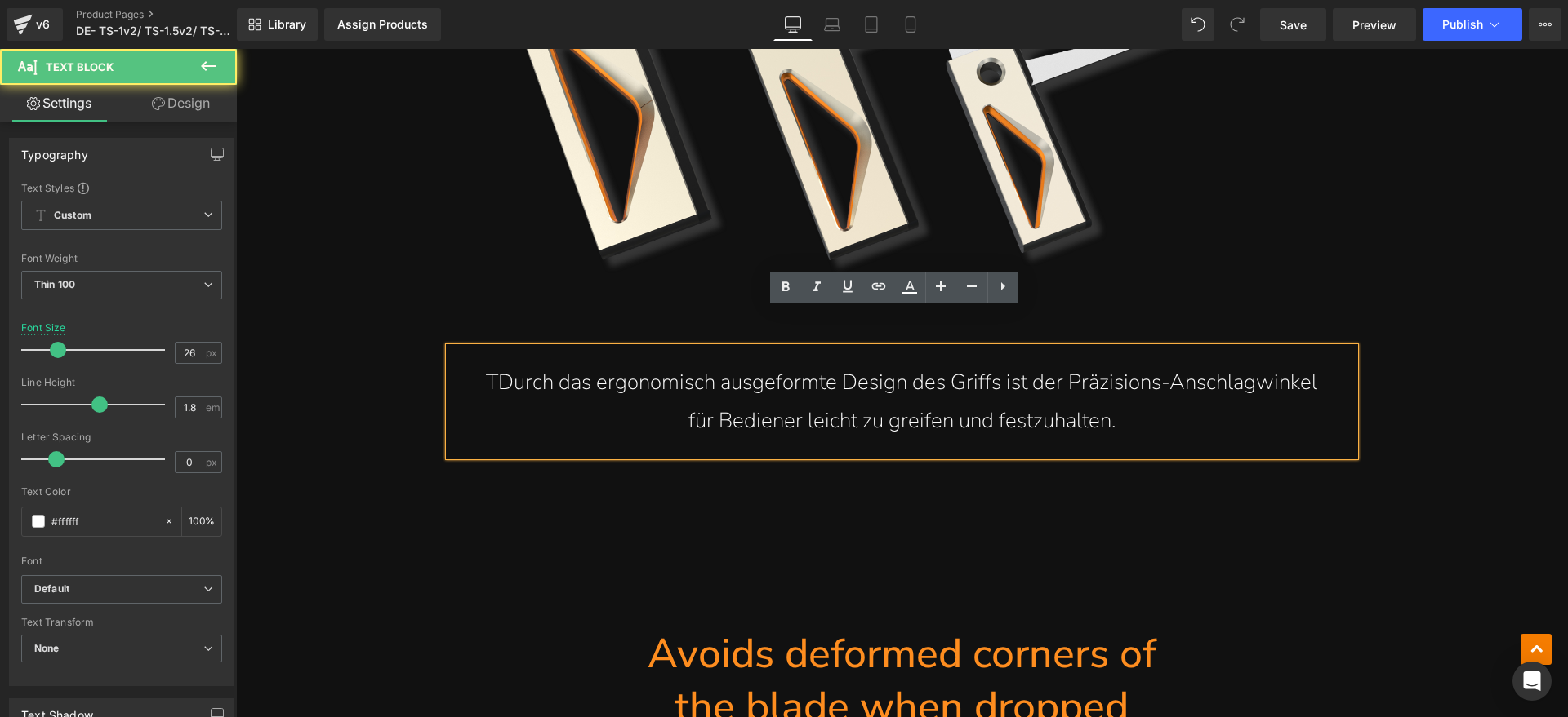
click at [491, 364] on p "TDurch das ergonomisch ausgeformte Design des Griffs ist der Präzisions-Anschla…" at bounding box center [901, 402] width 840 height 76
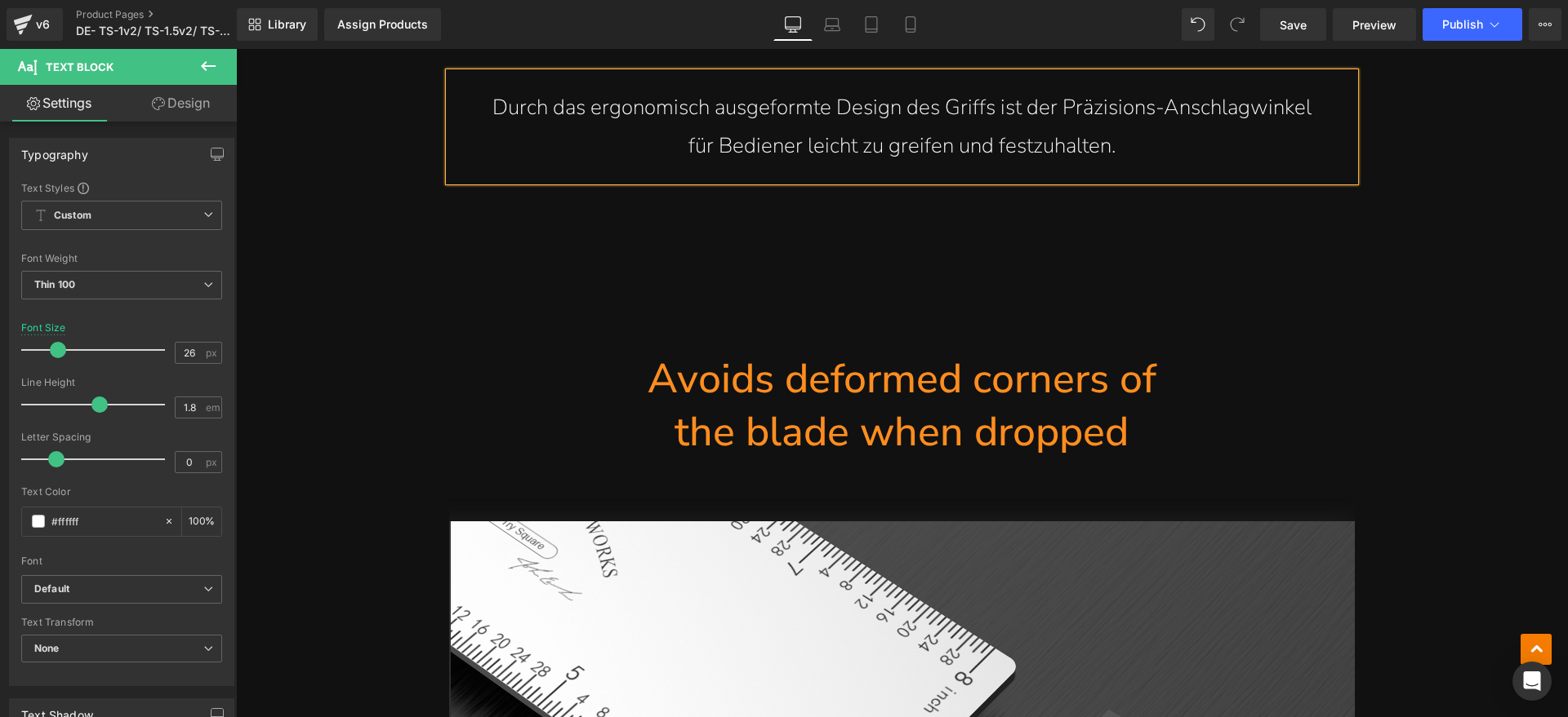
scroll to position [4692, 0]
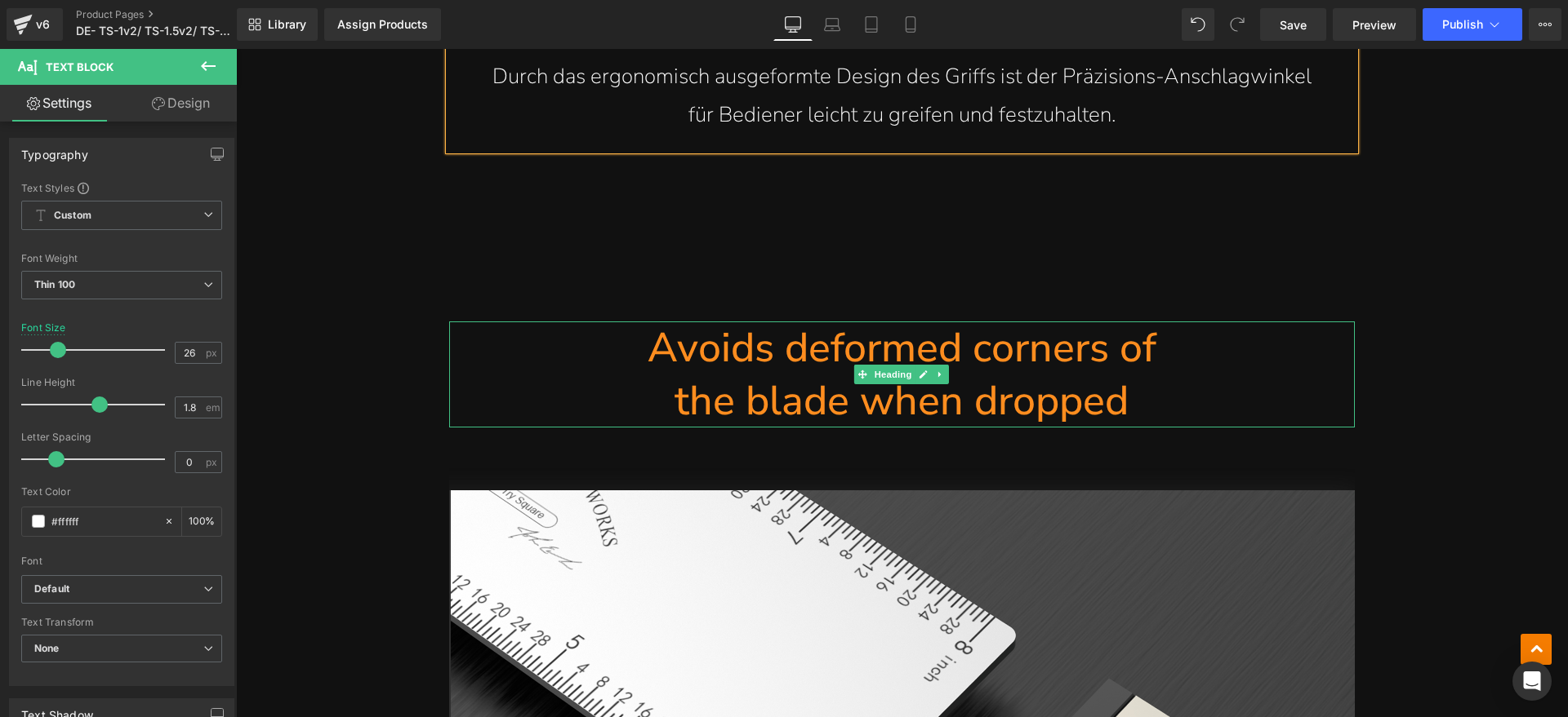
drag, startPoint x: 1141, startPoint y: 372, endPoint x: 1167, endPoint y: 359, distance: 29.1
click at [1141, 374] on h1 "the blade when dropped" at bounding box center [902, 400] width 906 height 53
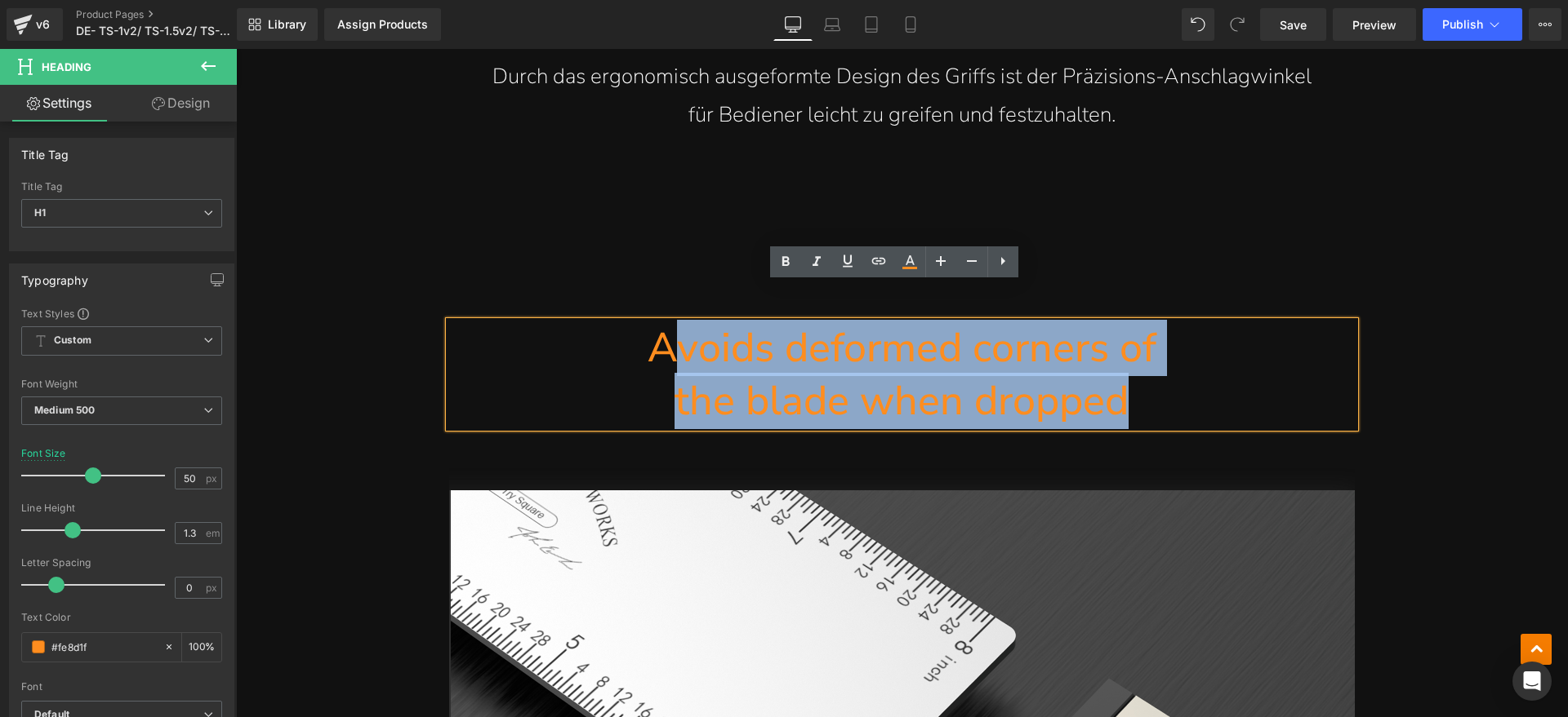
drag, startPoint x: 1166, startPoint y: 353, endPoint x: 655, endPoint y: 309, distance: 512.9
click at [655, 321] on div "Avoids deformed corners of the blade when dropped" at bounding box center [902, 374] width 906 height 106
paste div
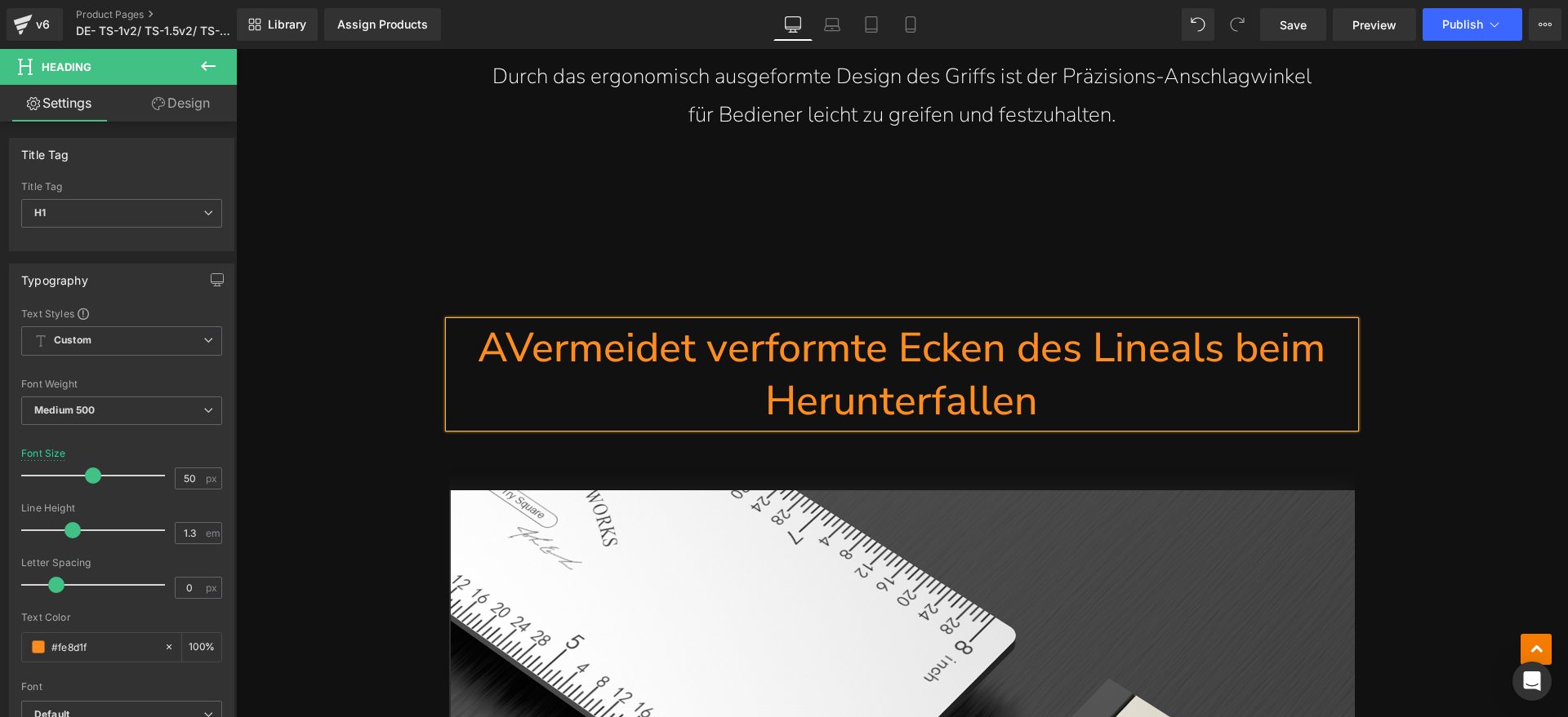
click at [495, 321] on h1 "AVermeidet verformte Ecken des Lineals beim Herunterfallen" at bounding box center [902, 374] width 906 height 106
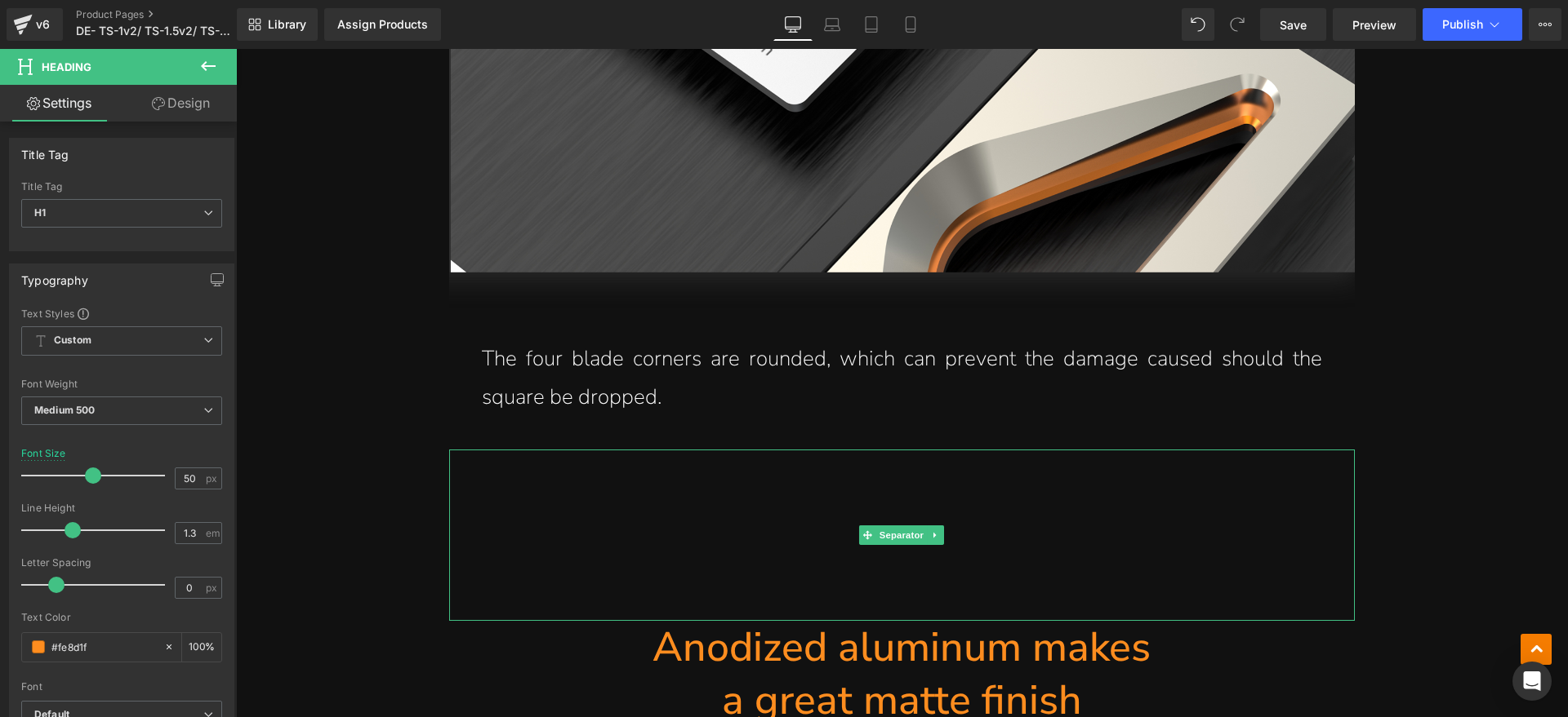
scroll to position [5406, 0]
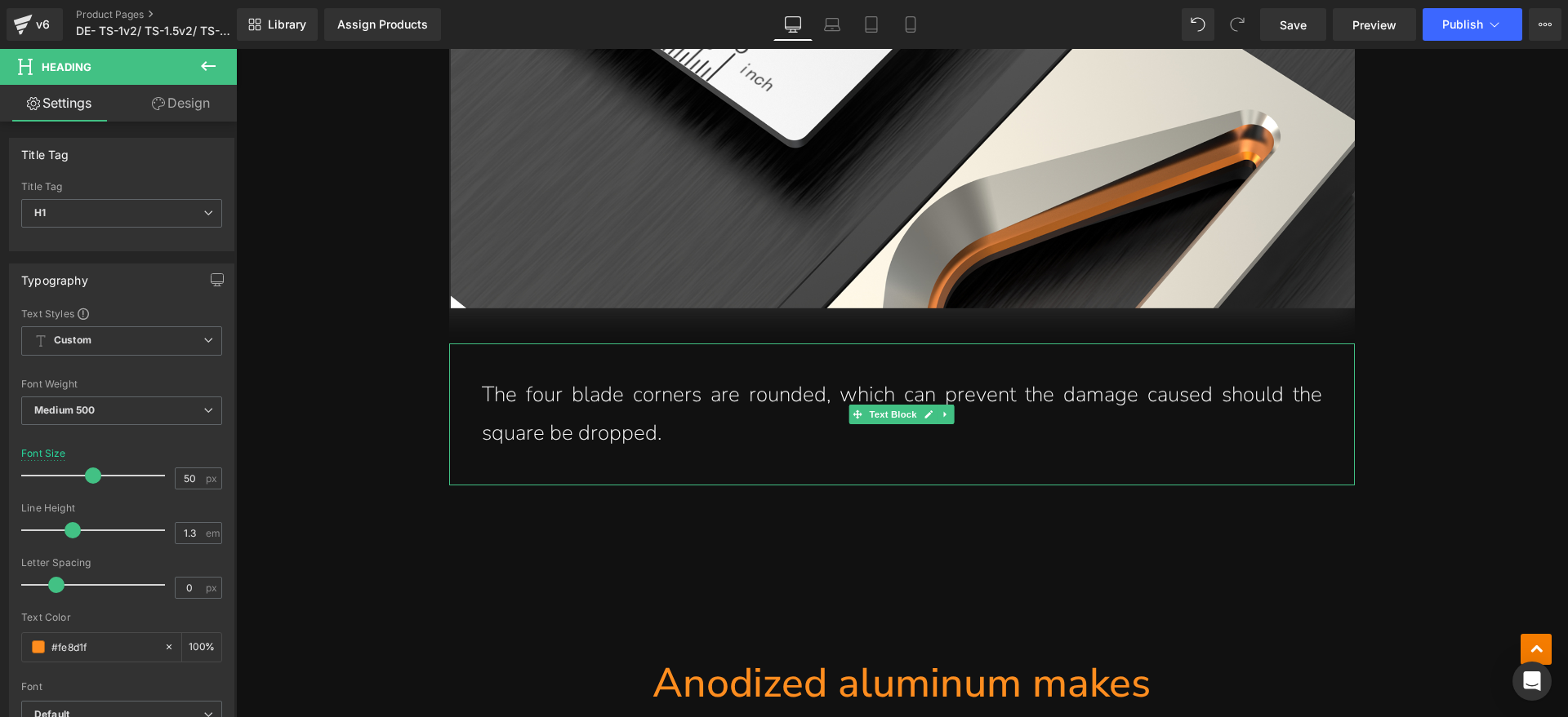
click at [680, 378] on p "The four blade corners are rounded, which can prevent the damage caused should …" at bounding box center [901, 414] width 840 height 76
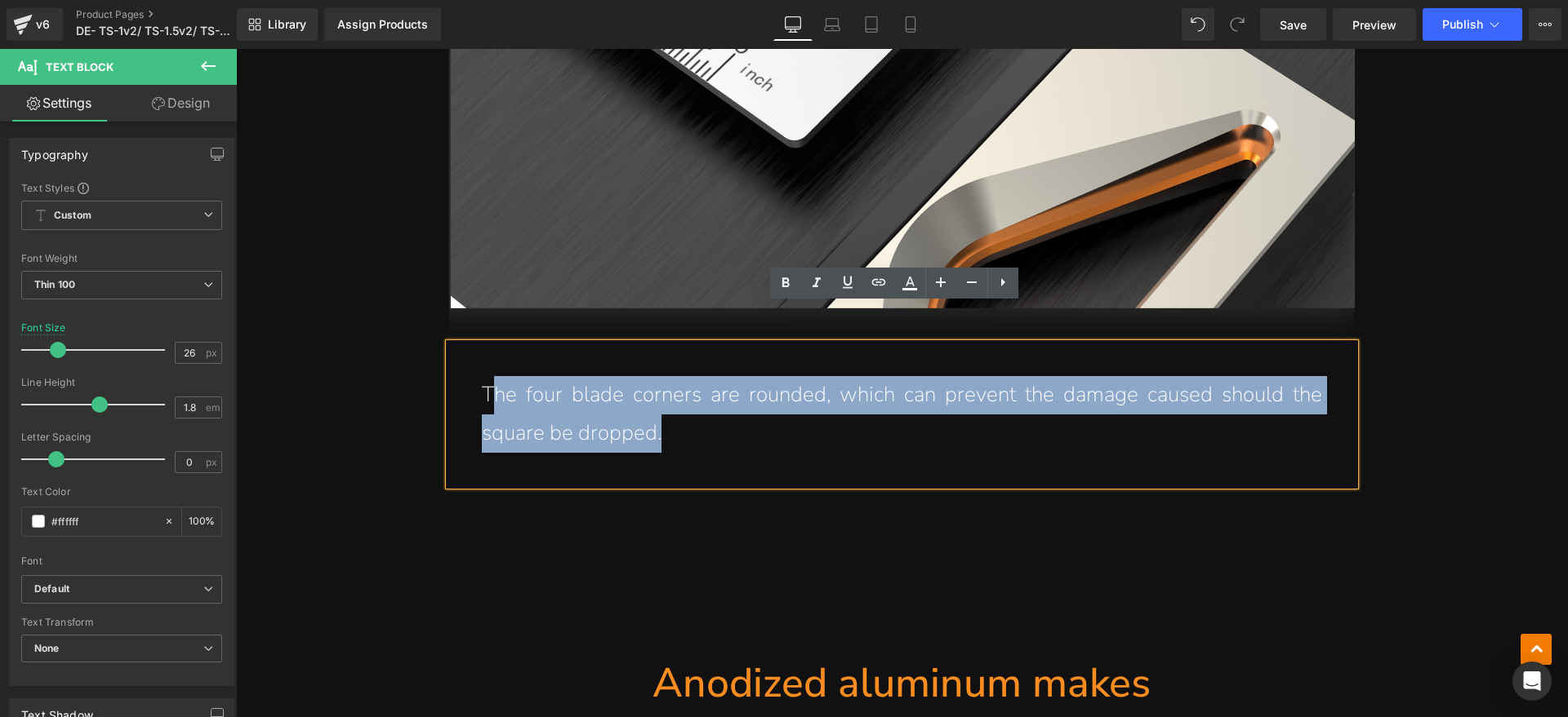
drag, startPoint x: 680, startPoint y: 395, endPoint x: 484, endPoint y: 364, distance: 198.4
click at [484, 376] on p "The four blade corners are rounded, which can prevent the damage caused should …" at bounding box center [901, 414] width 840 height 76
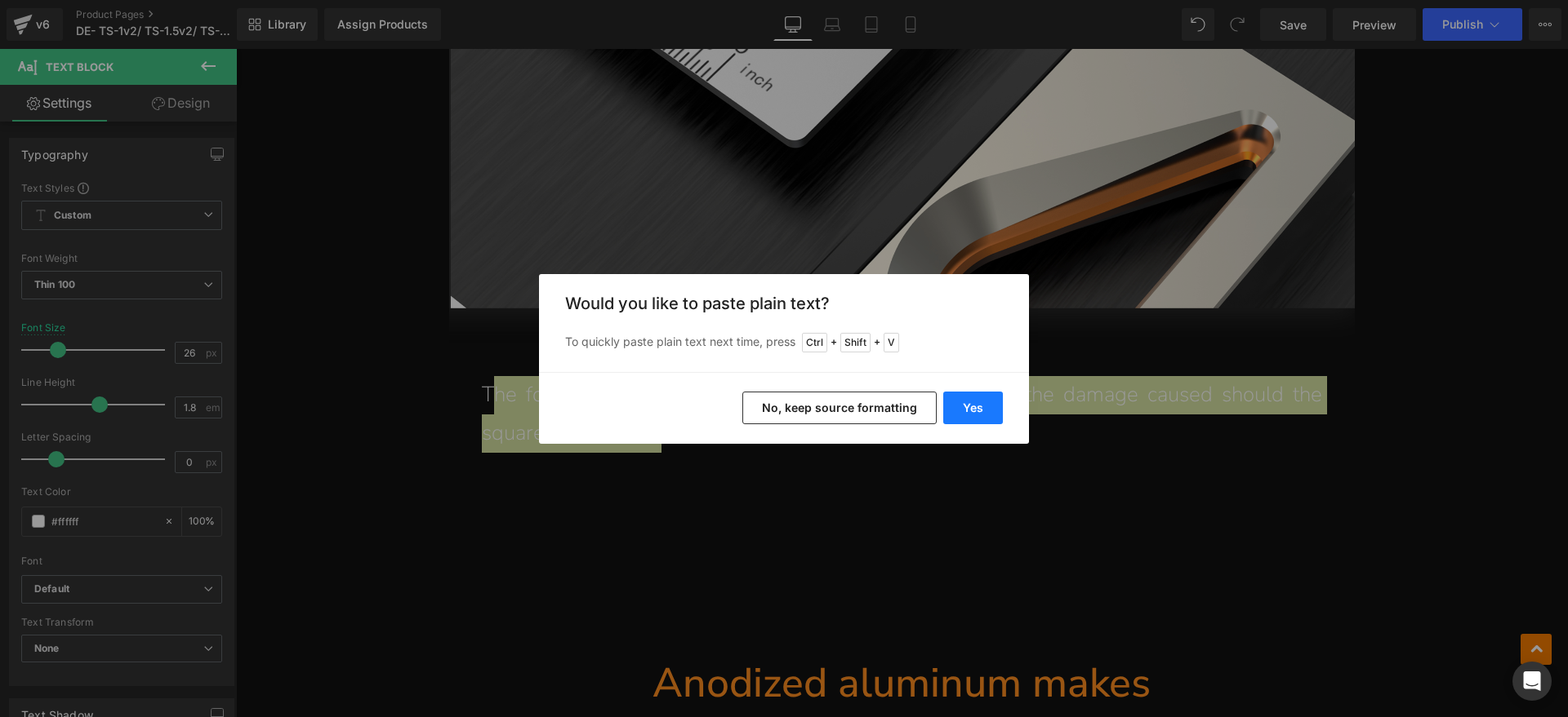
click at [963, 407] on button "Yes" at bounding box center [973, 408] width 59 height 32
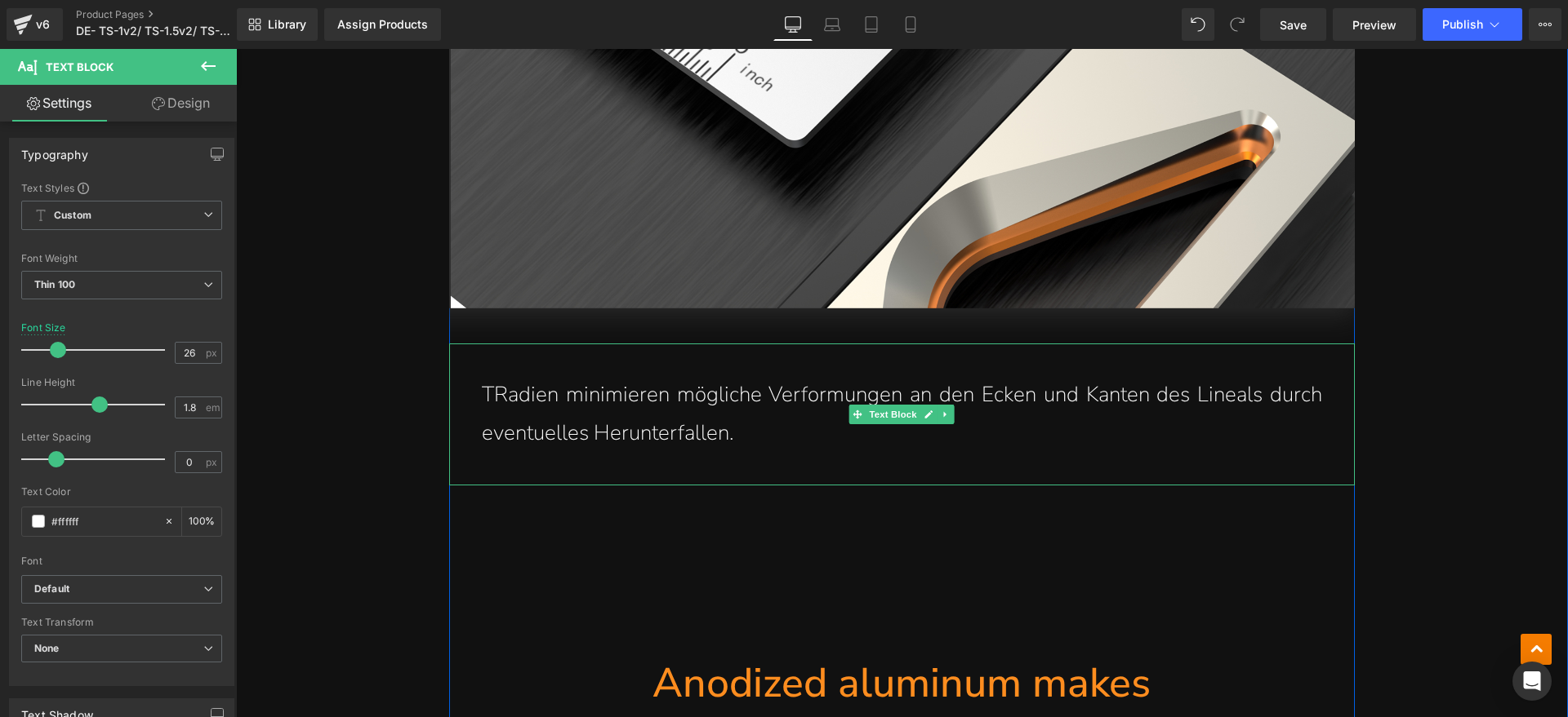
click at [482, 376] on p "TRadien minimieren mögliche Verformungen an den Ecken und Kanten des Lineals du…" at bounding box center [901, 414] width 840 height 76
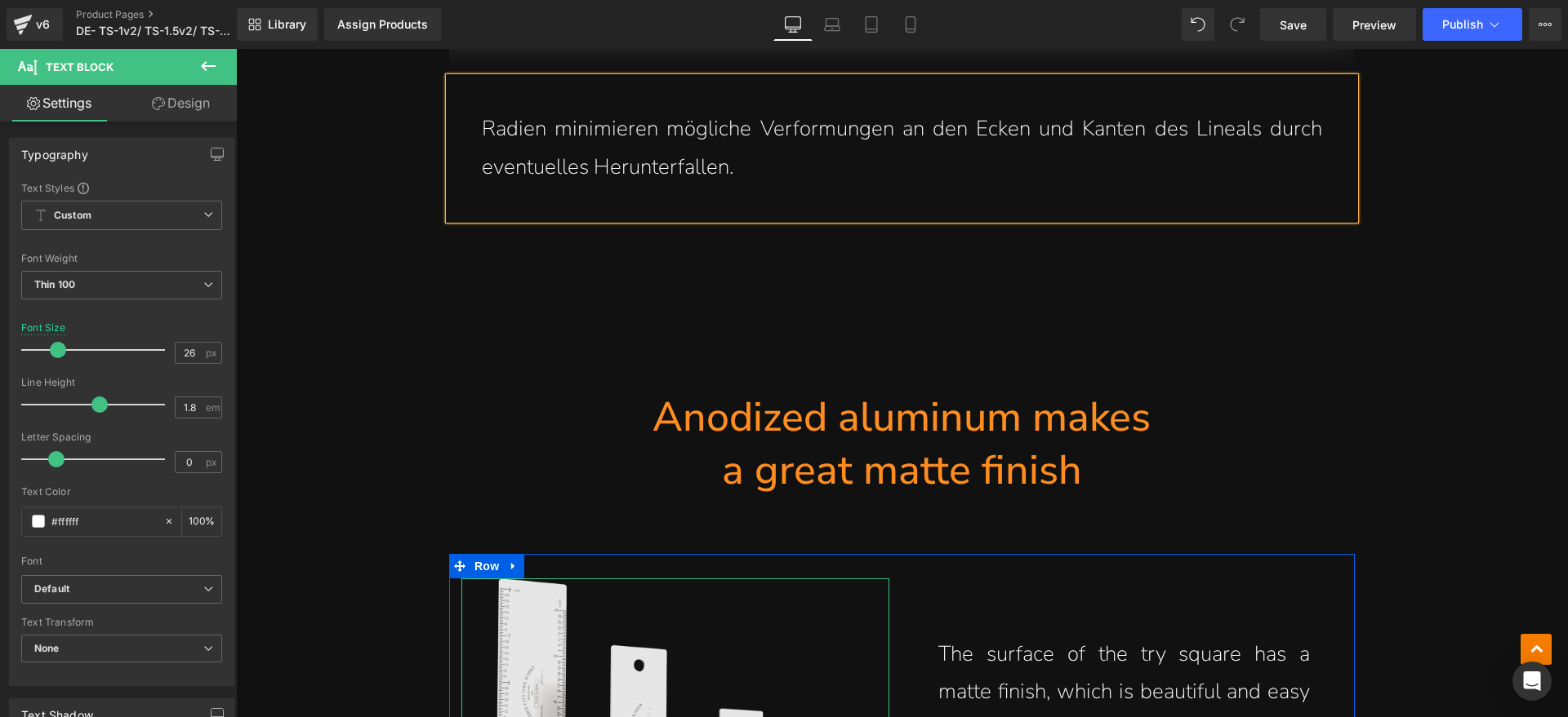
scroll to position [5508, 0]
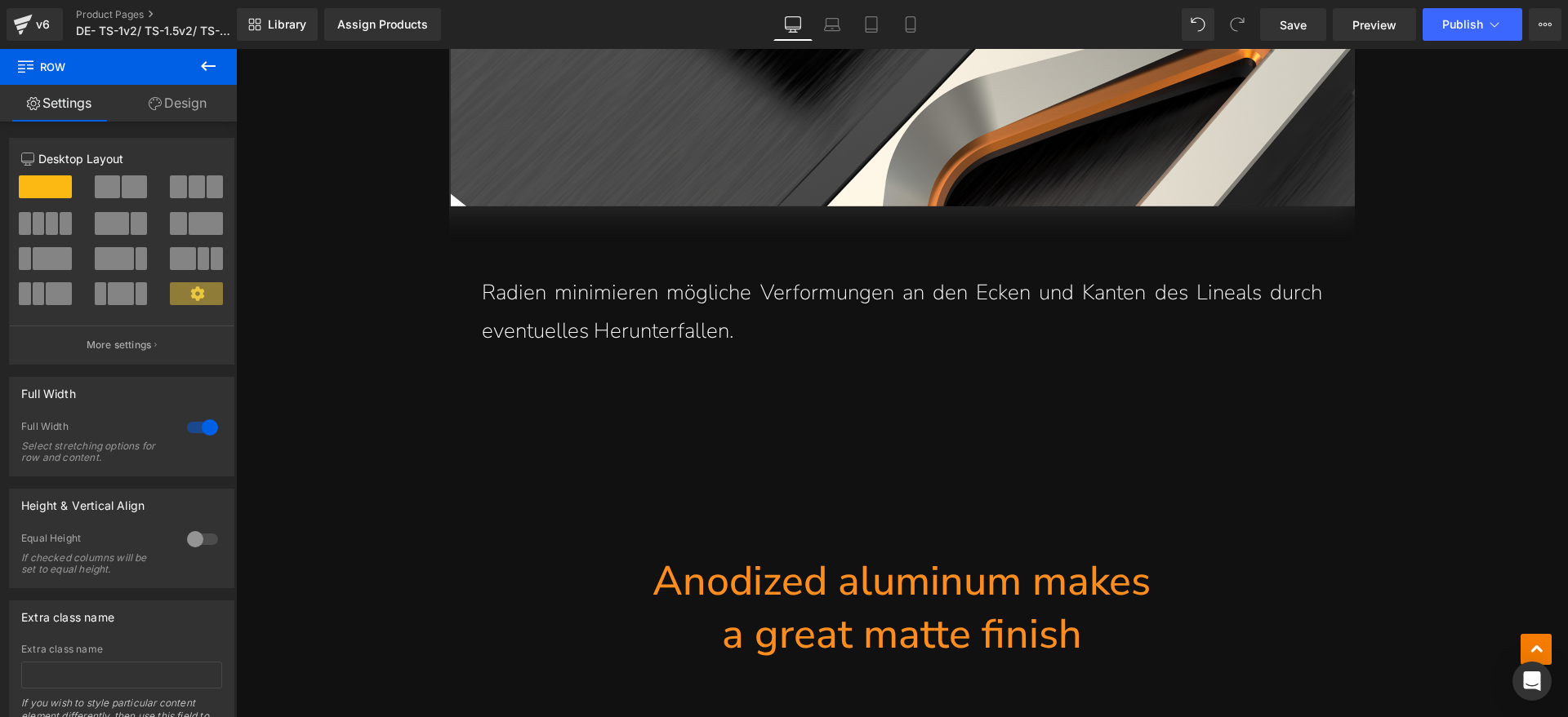
scroll to position [5712, 0]
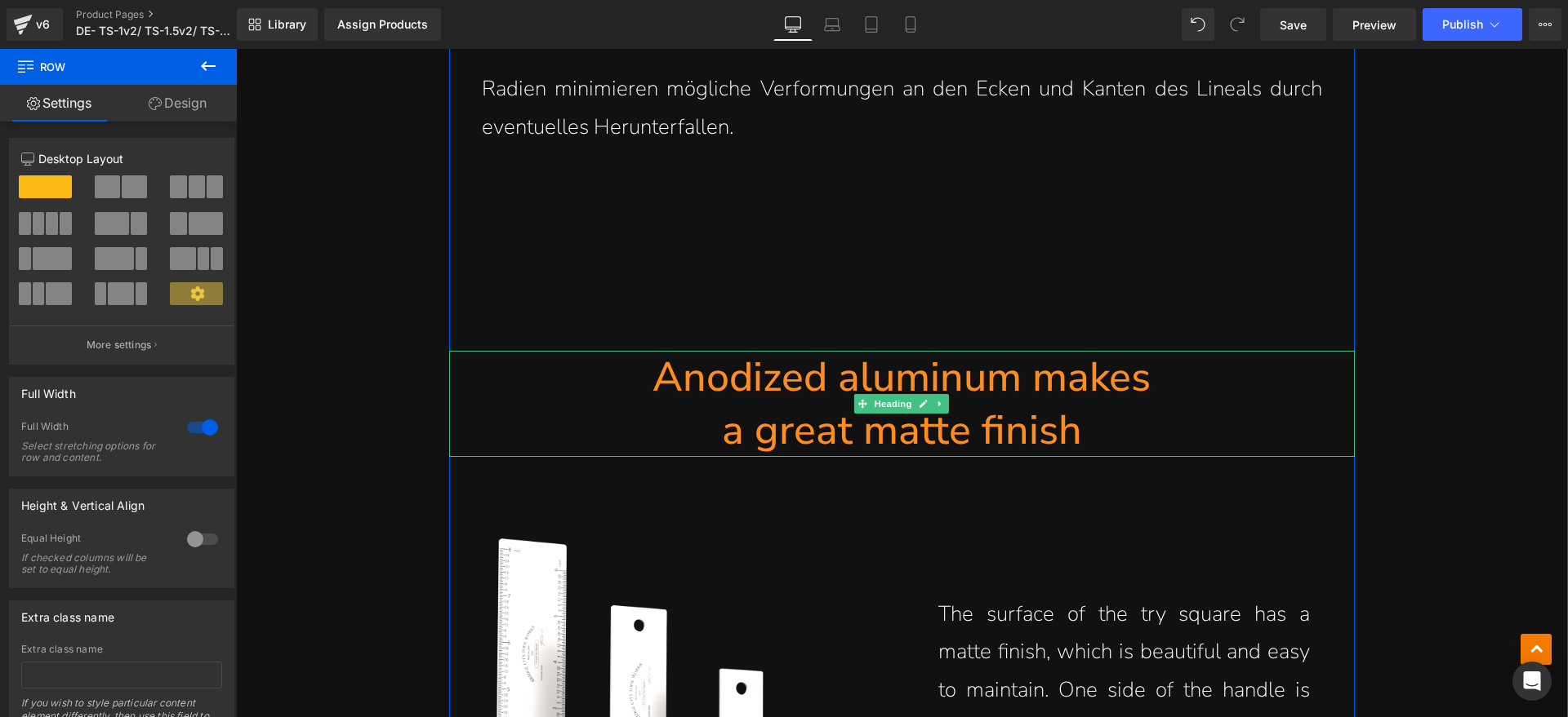
click at [970, 404] on h1 "a great matte finish" at bounding box center [902, 430] width 906 height 53
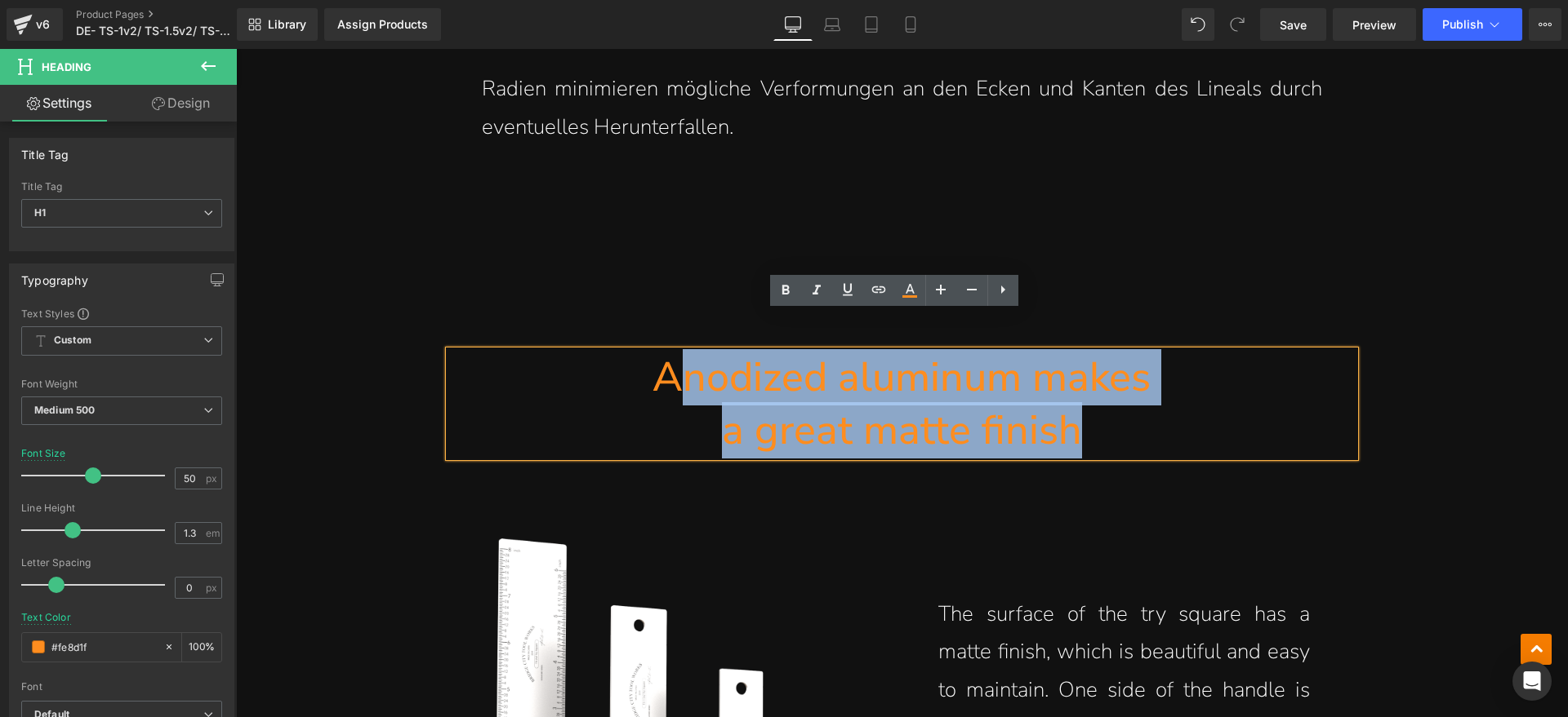
drag, startPoint x: 1093, startPoint y: 387, endPoint x: 668, endPoint y: 354, distance: 426.3
click at [668, 354] on div "Anodized aluminum makes a great matte finish" at bounding box center [902, 404] width 906 height 106
paste div
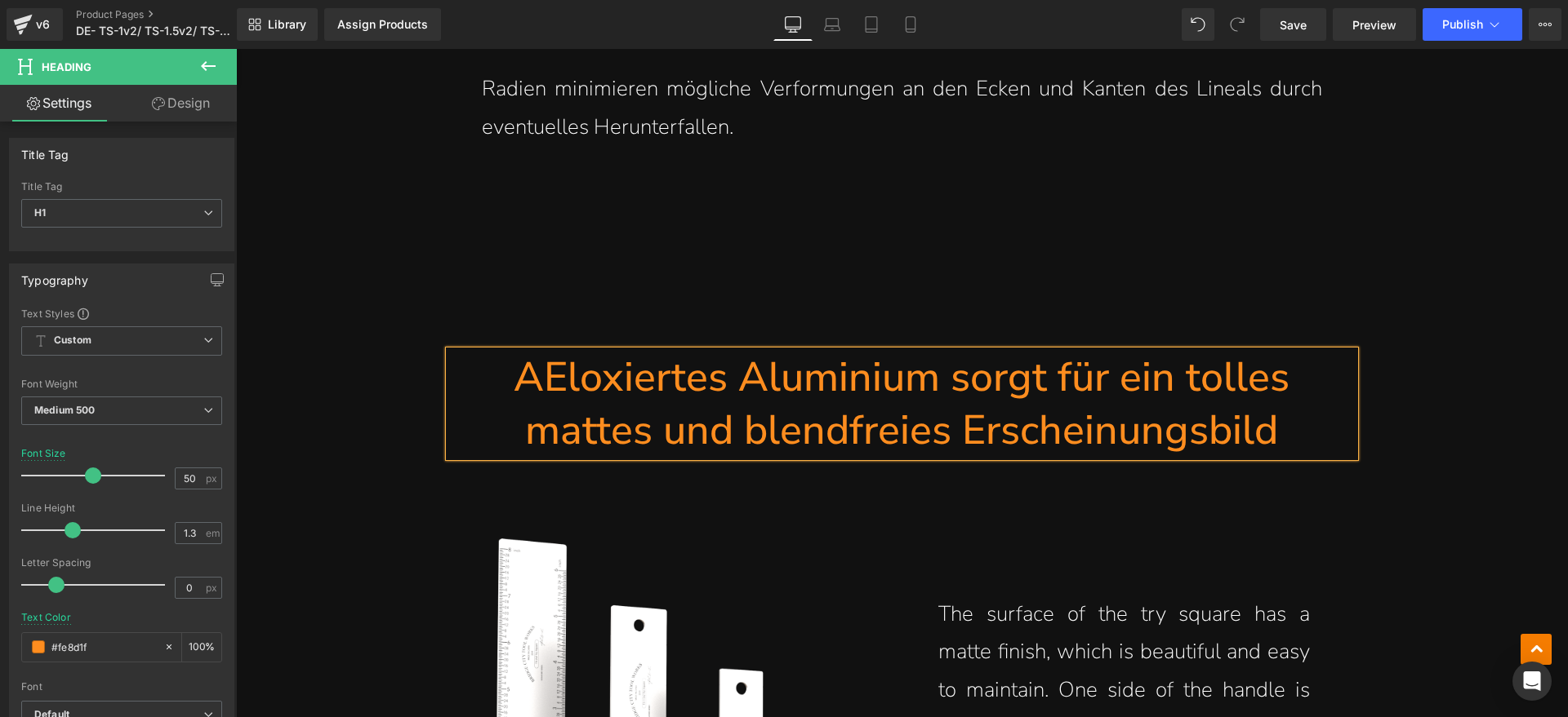
click at [531, 351] on h1 "AEloxiertes Aluminium sorgt für ein tolles mattes und blendfreies Erscheinungsb…" at bounding box center [902, 404] width 906 height 106
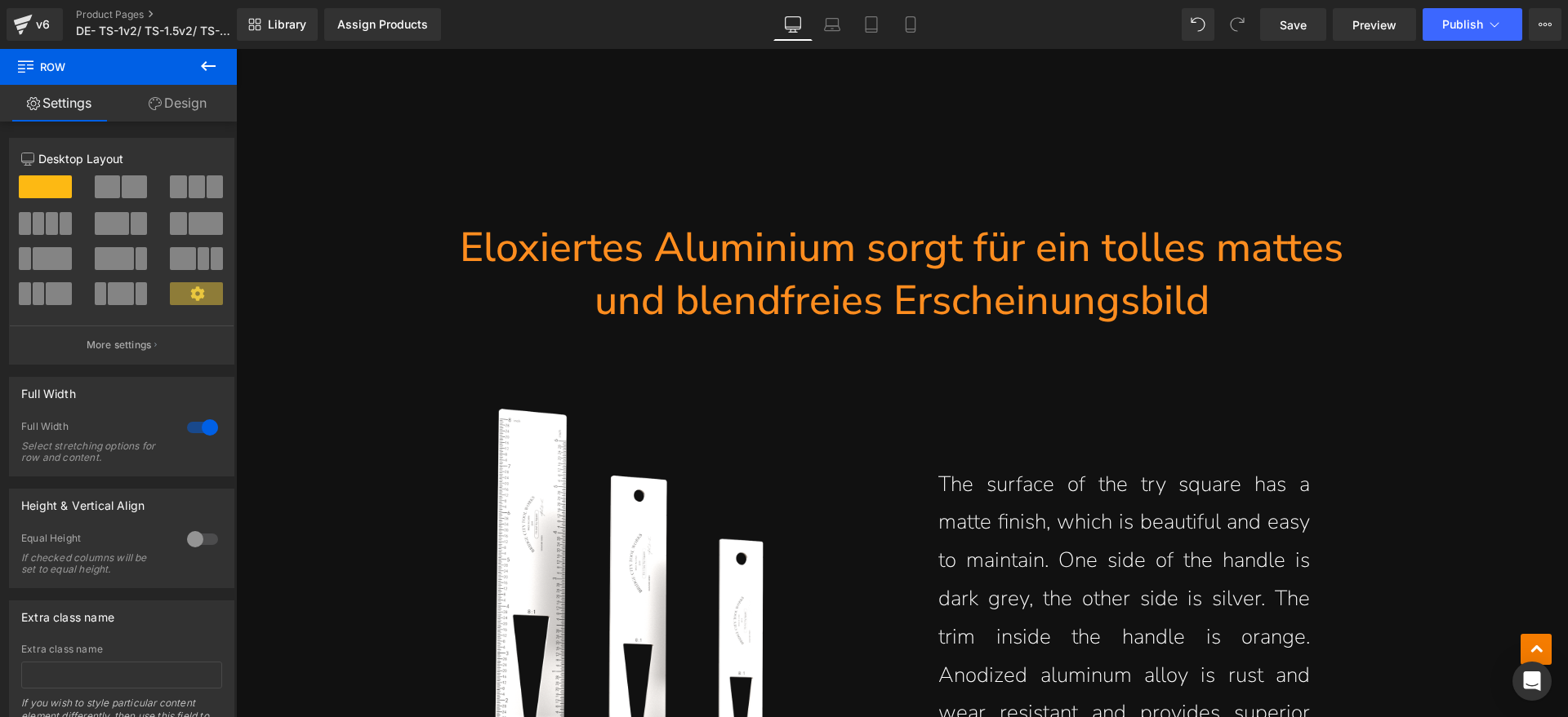
scroll to position [6120, 0]
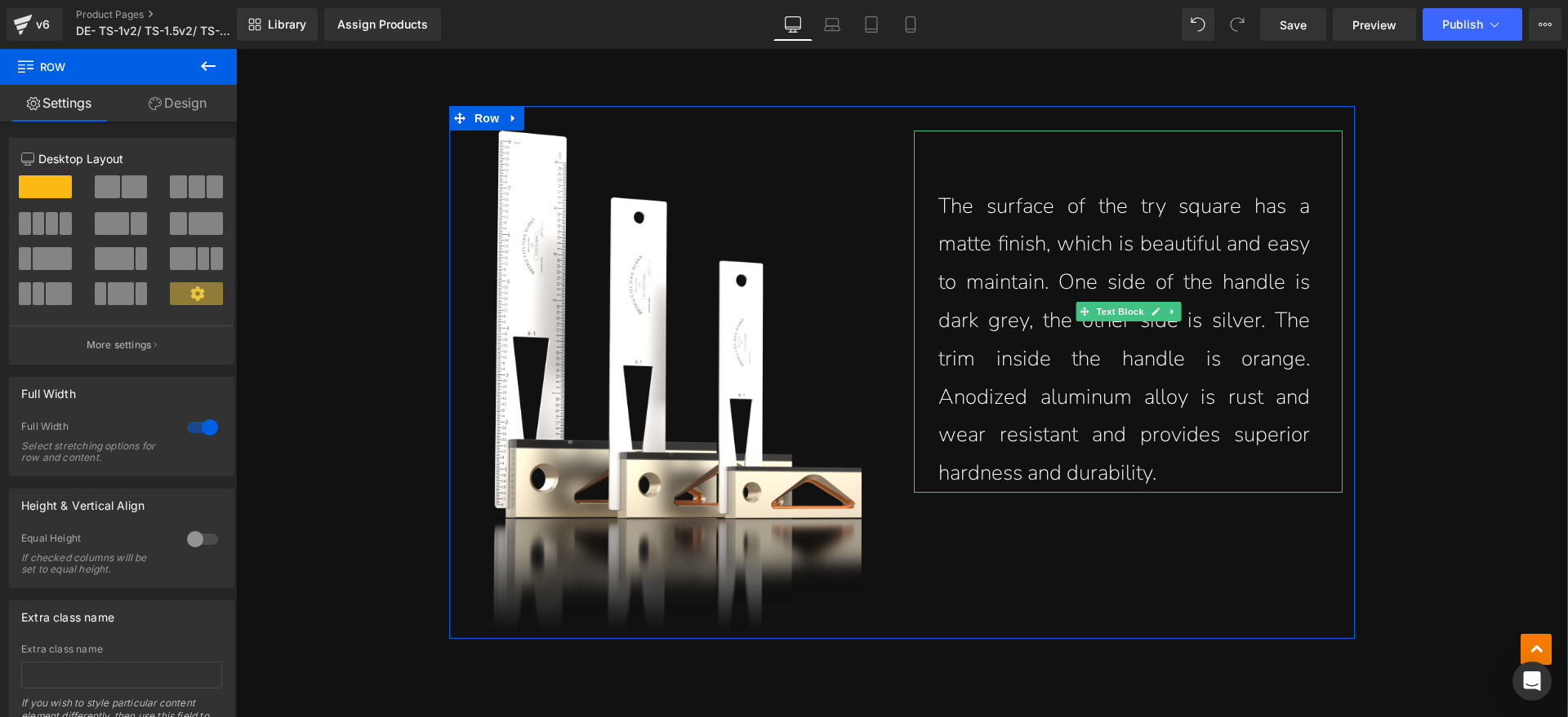
drag, startPoint x: 1158, startPoint y: 421, endPoint x: 1188, endPoint y: 431, distance: 31.6
click at [1158, 421] on p "The surface of the try square has a matte ﬁnish, which is beautiful and easy to…" at bounding box center [1123, 340] width 372 height 305
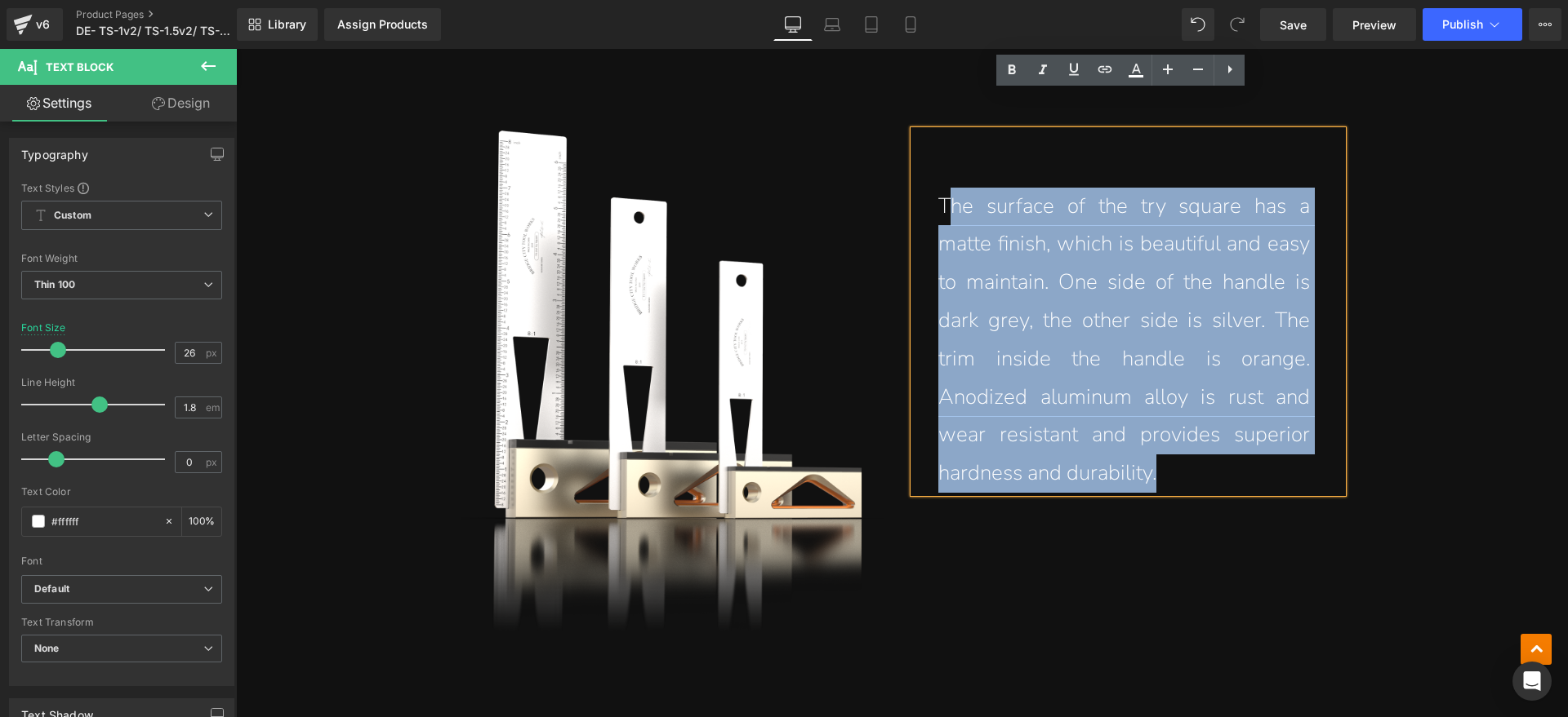
drag, startPoint x: 1188, startPoint y: 435, endPoint x: 941, endPoint y: 180, distance: 355.0
click at [941, 188] on p "The surface of the try square has a matte ﬁnish, which is beautiful and easy to…" at bounding box center [1123, 340] width 372 height 305
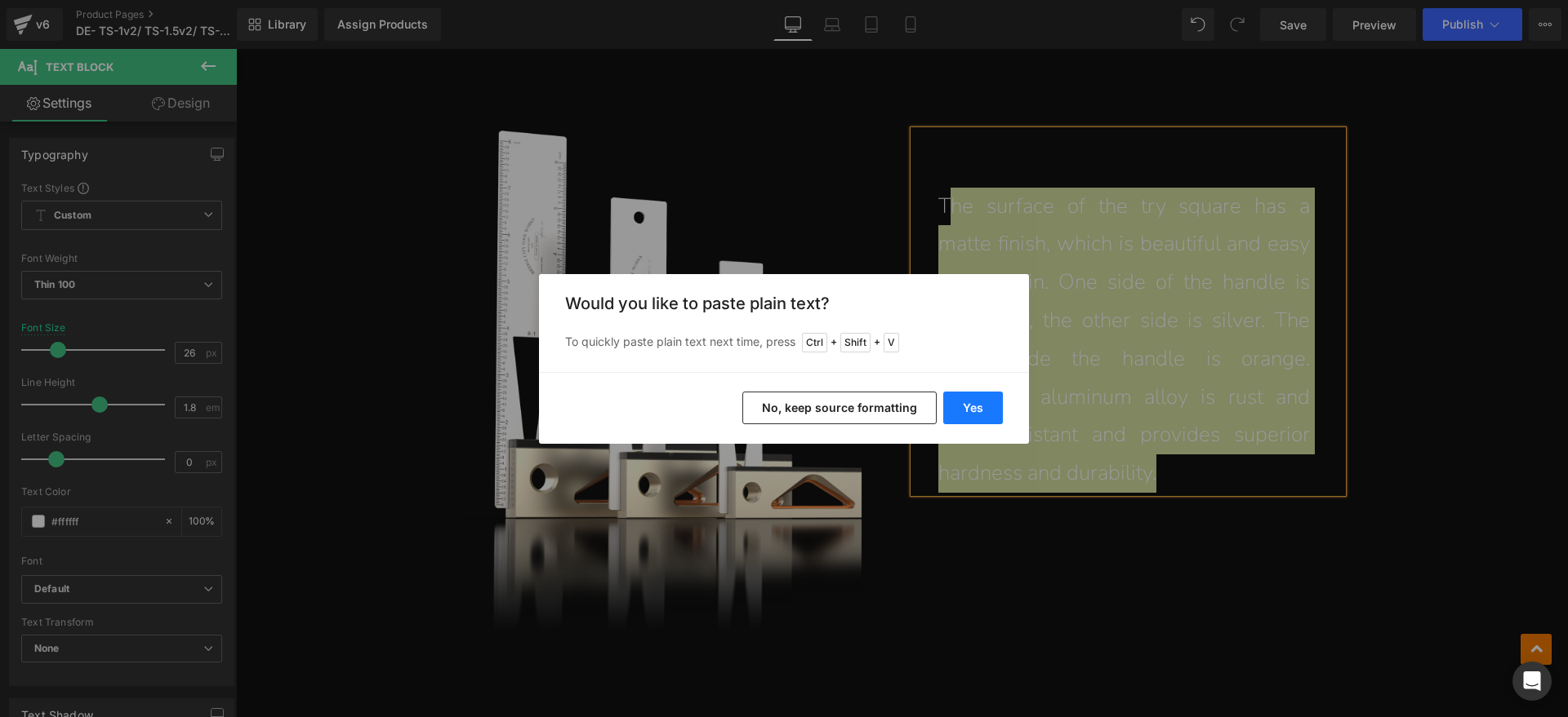
drag, startPoint x: 969, startPoint y: 399, endPoint x: 719, endPoint y: 202, distance: 318.3
click at [969, 399] on button "Yes" at bounding box center [973, 408] width 59 height 32
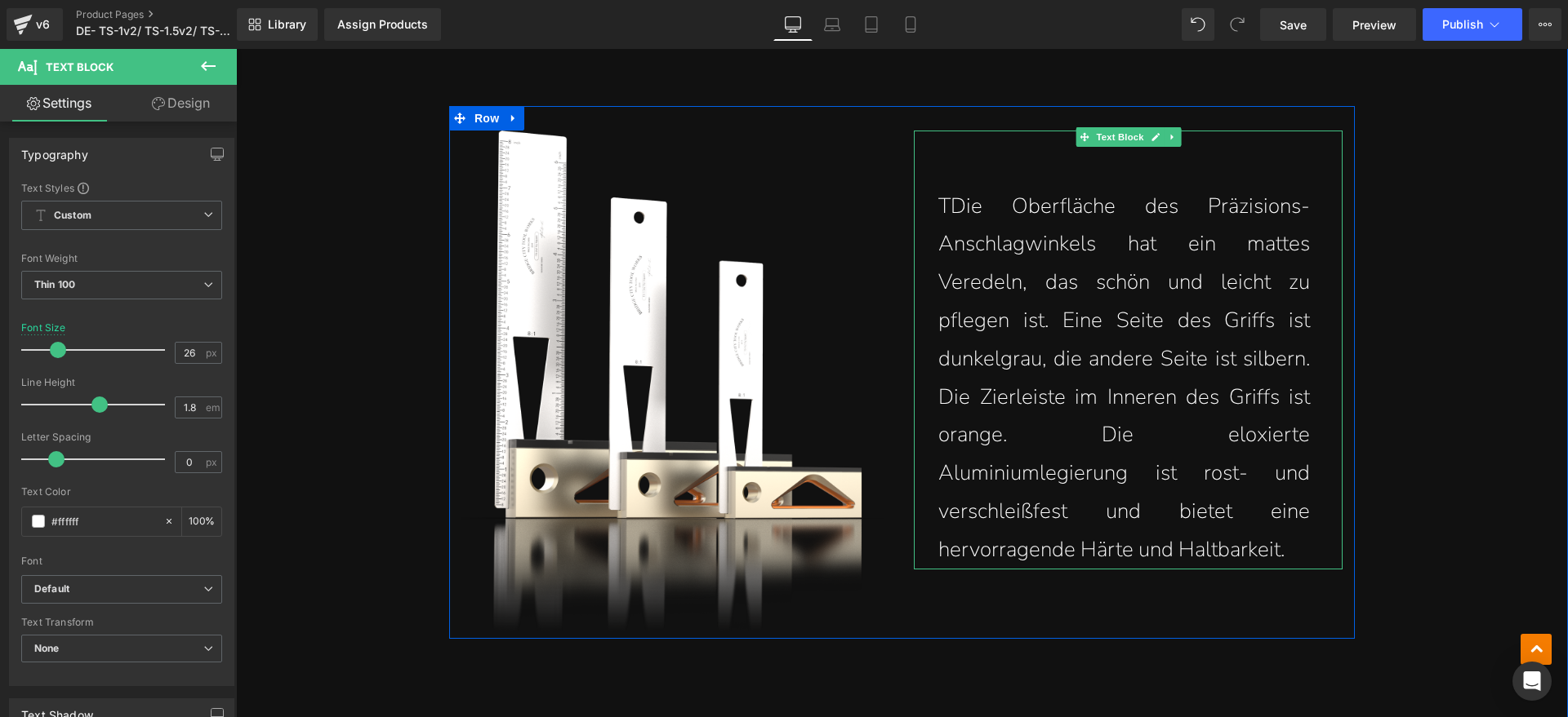
click at [947, 188] on p "TDie Oberfläche des Präzisions-Anschlagwinkels hat ein mattes Veredeln, das sch…" at bounding box center [1123, 379] width 372 height 382
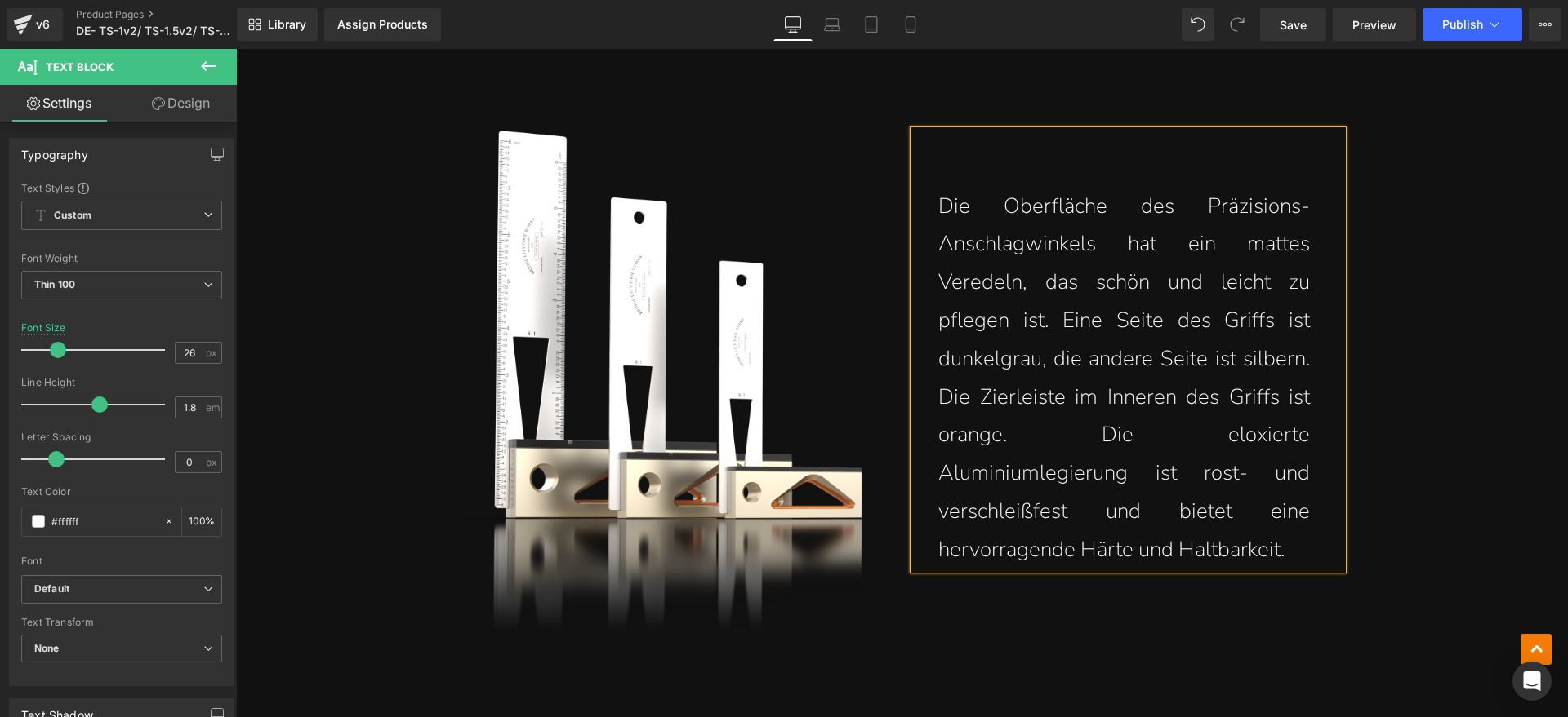
click at [1312, 325] on div "Die Oberfläche des Präzisions-Anschlagwinkels hat ein mattes Veredeln, das schö…" at bounding box center [1128, 350] width 428 height 439
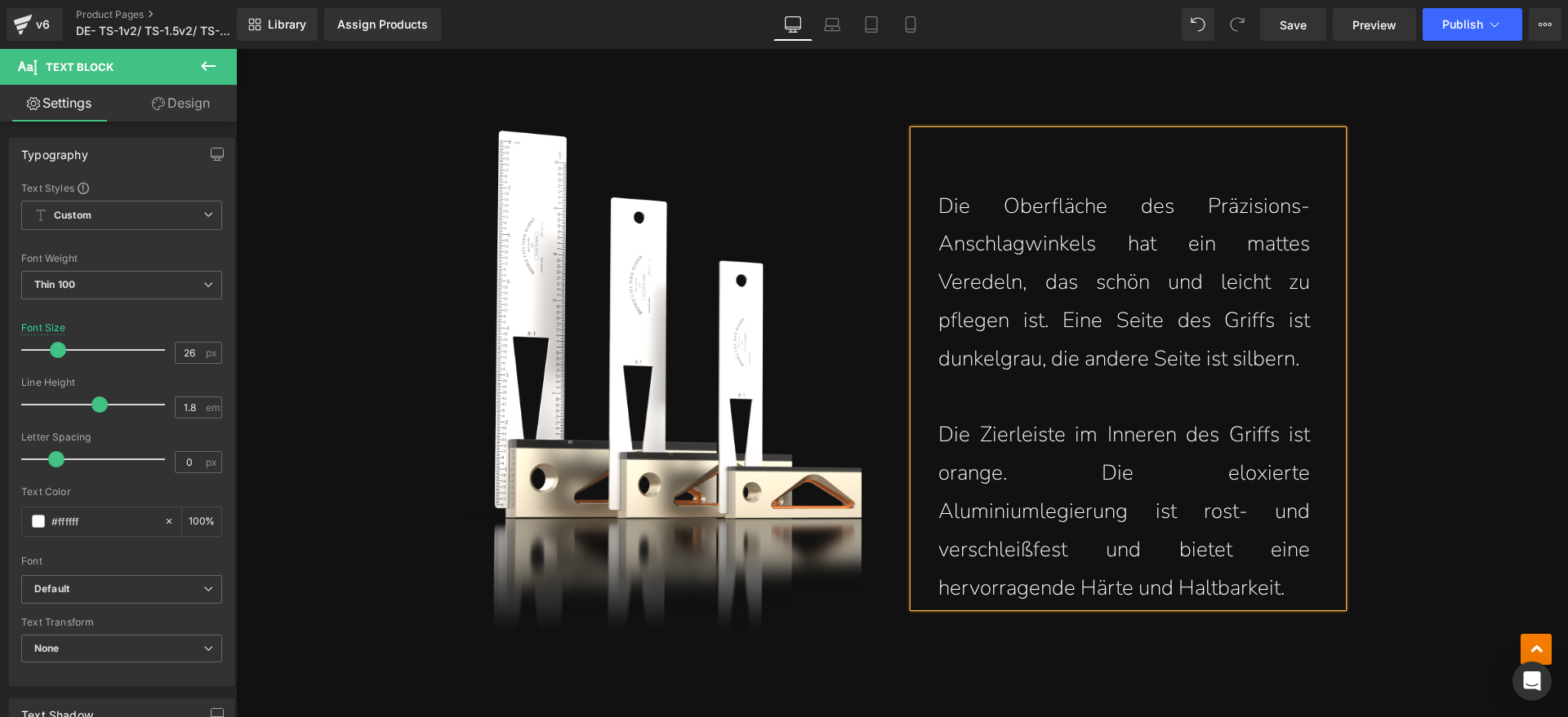
click at [1432, 346] on div "Assign a product and use this template to present it on live store (P) Image TS…" at bounding box center [901, 611] width 1331 height 13028
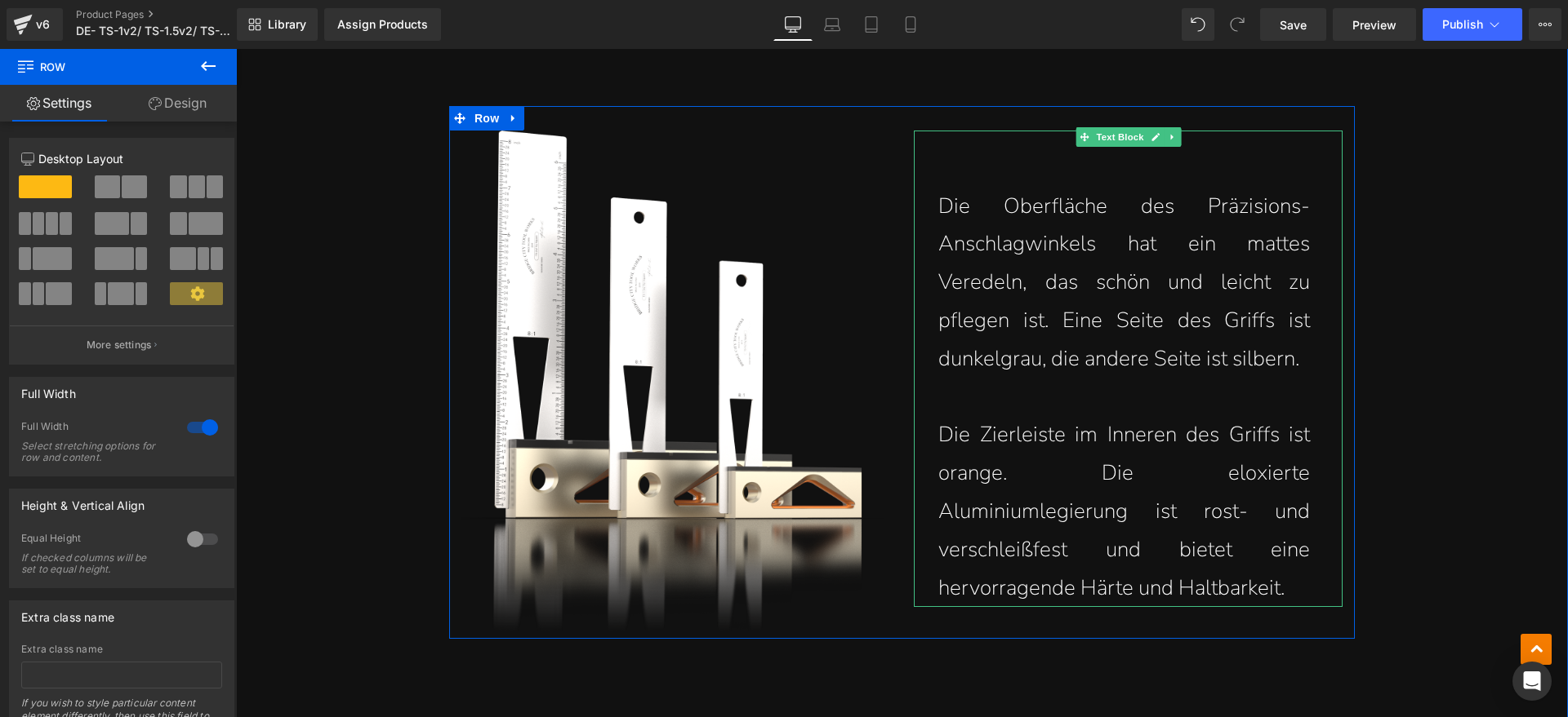
click at [1097, 444] on p "Die Zierleiste im Inneren des Griffs ist orange. Die eloxierte Aluminiumlegieru…" at bounding box center [1123, 512] width 372 height 191
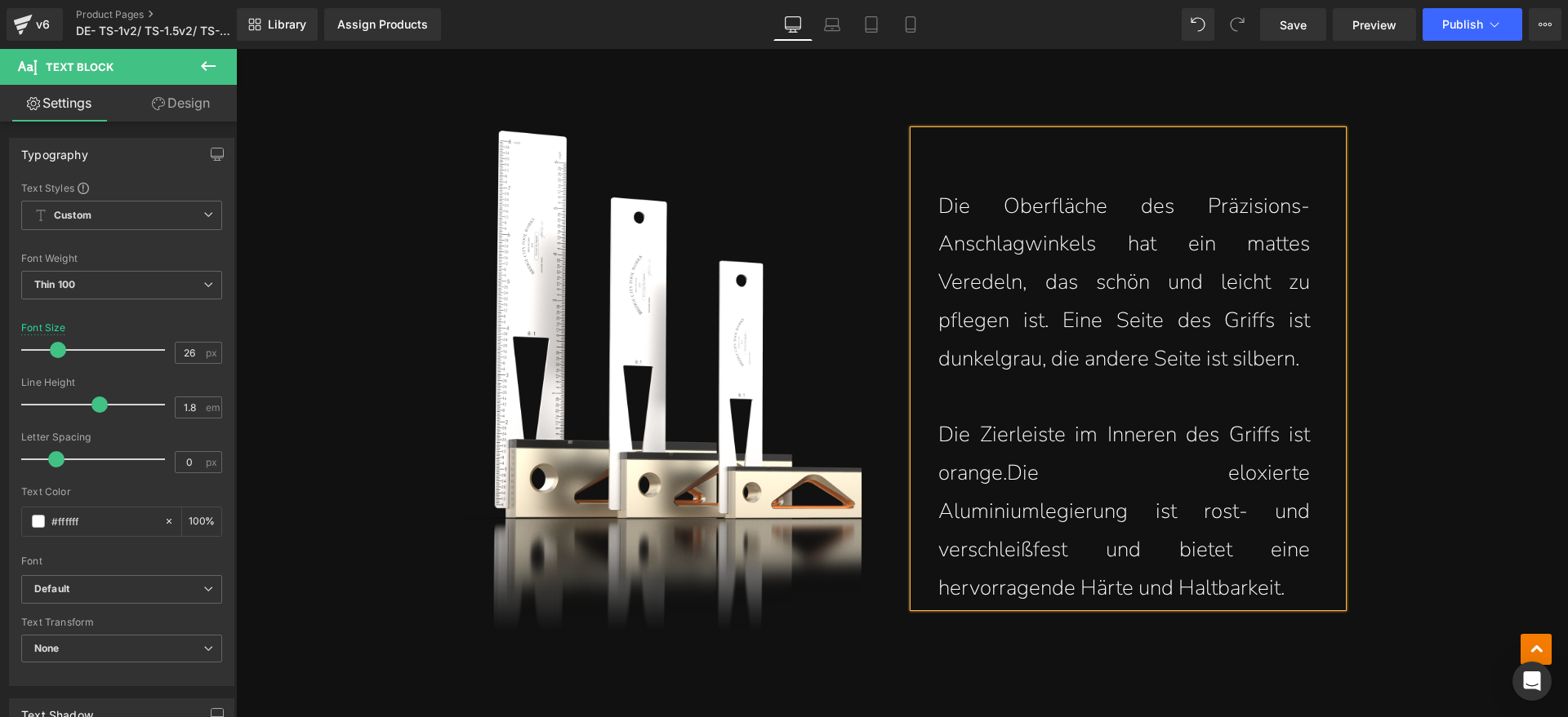
click at [1446, 433] on div "Assign a product and use this template to present it on live store (P) Image TS…" at bounding box center [901, 611] width 1331 height 13028
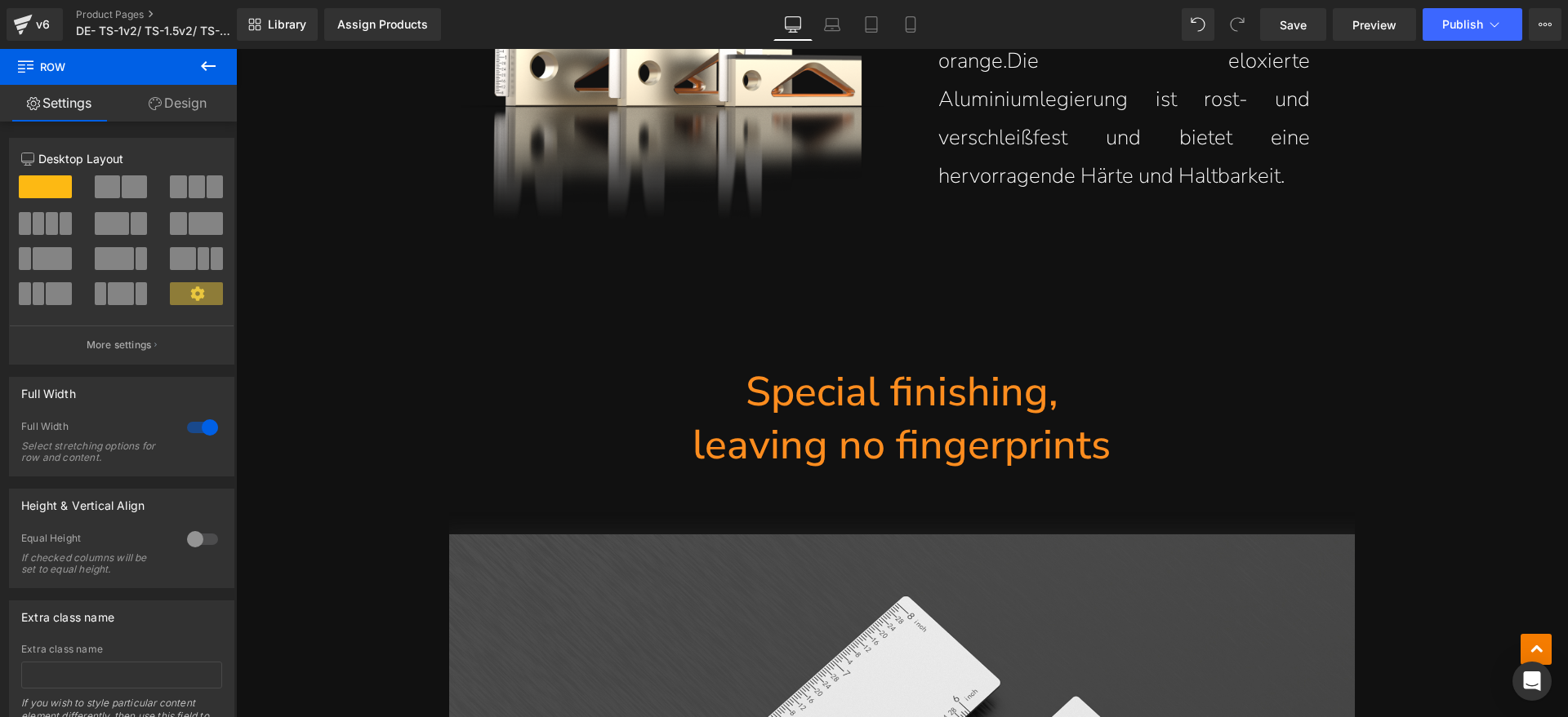
scroll to position [6426, 0]
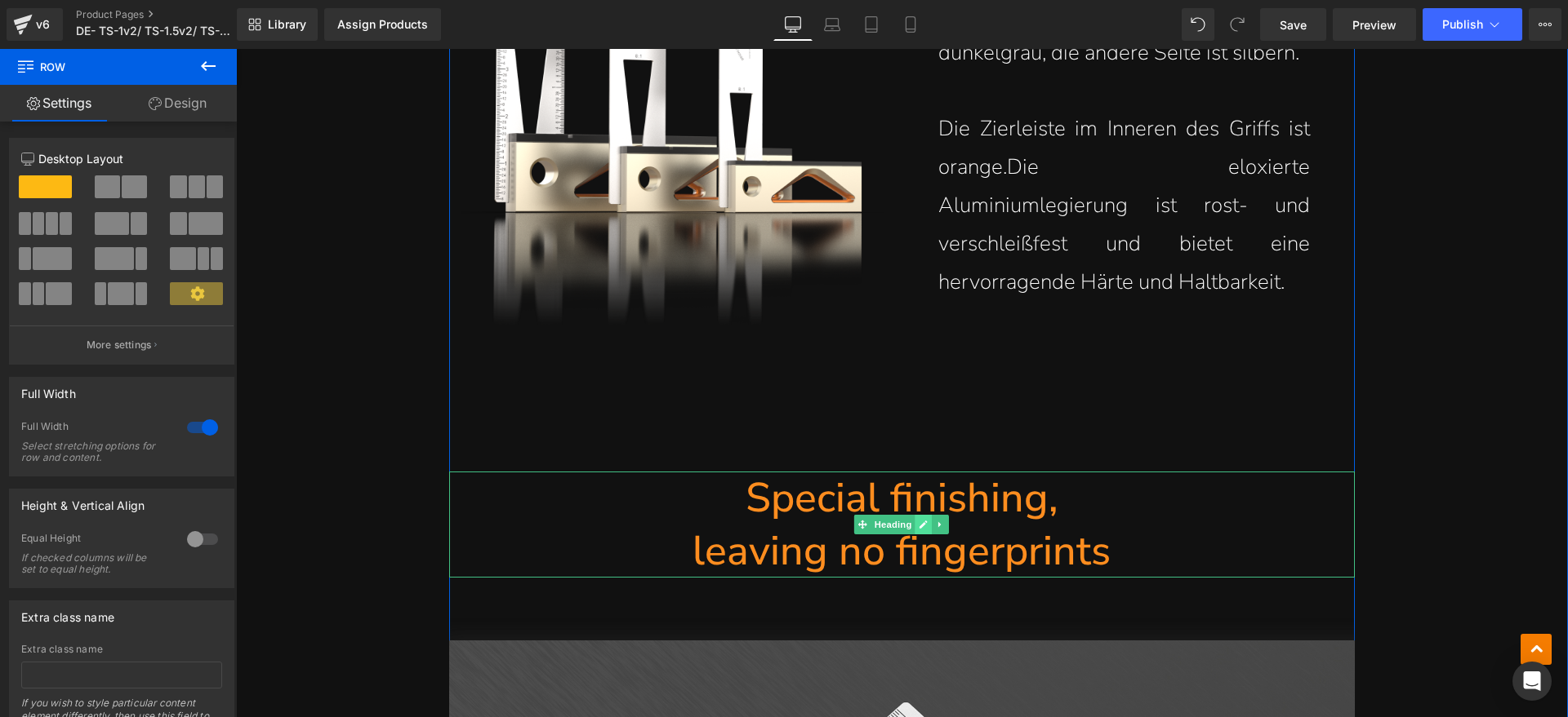
click at [922, 520] on icon at bounding box center [924, 524] width 9 height 10
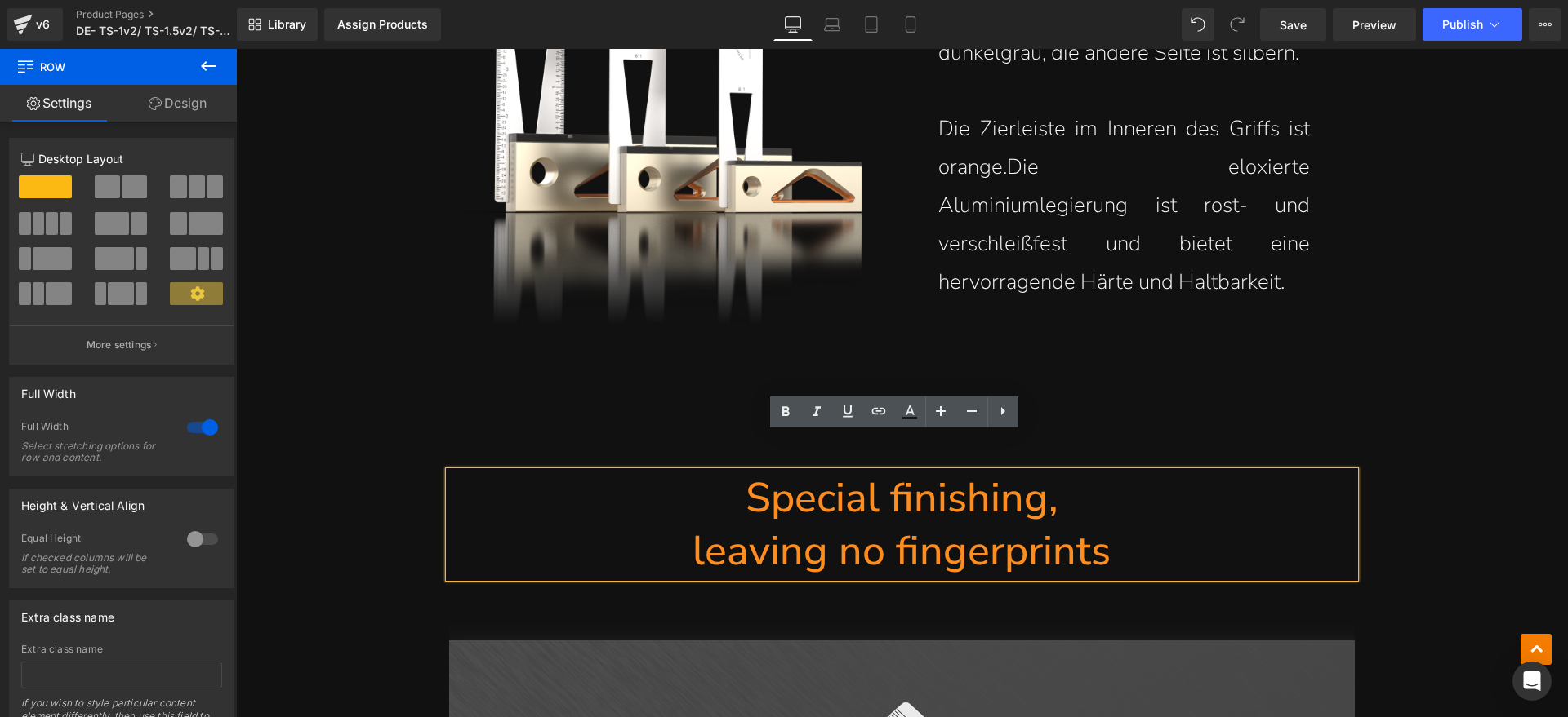
drag, startPoint x: 1103, startPoint y: 498, endPoint x: 1134, endPoint y: 509, distance: 32.9
click at [1103, 524] on h1 "leaving no fingerprints" at bounding box center [902, 551] width 906 height 53
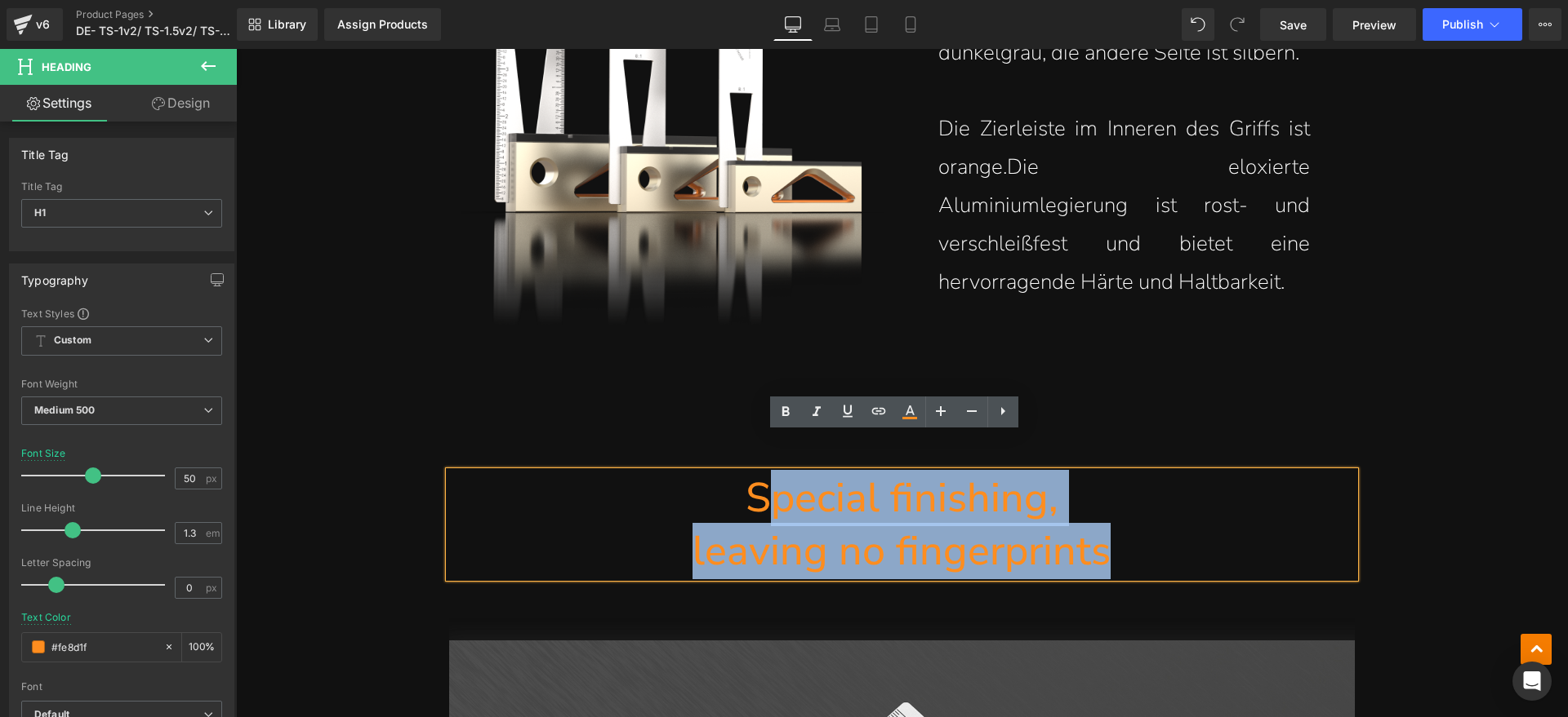
drag, startPoint x: 1134, startPoint y: 509, endPoint x: 764, endPoint y: 452, distance: 374.4
click at [764, 471] on div "Special finishing, leaving no fingerprints" at bounding box center [902, 524] width 906 height 106
paste div
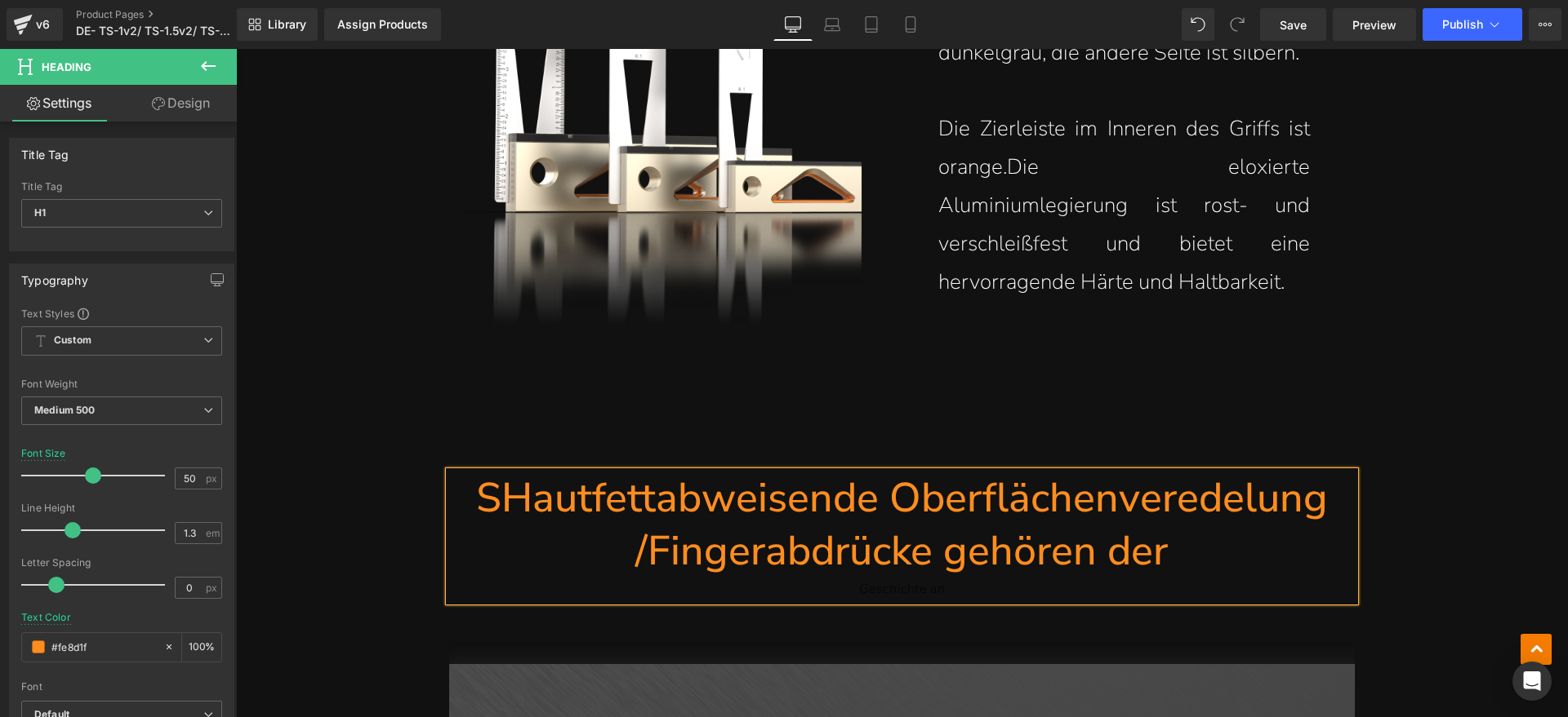
click at [496, 471] on h1 "SHautfettabweisende Oberflächenveredelung /Fingerabdrücke gehören der" at bounding box center [902, 524] width 906 height 106
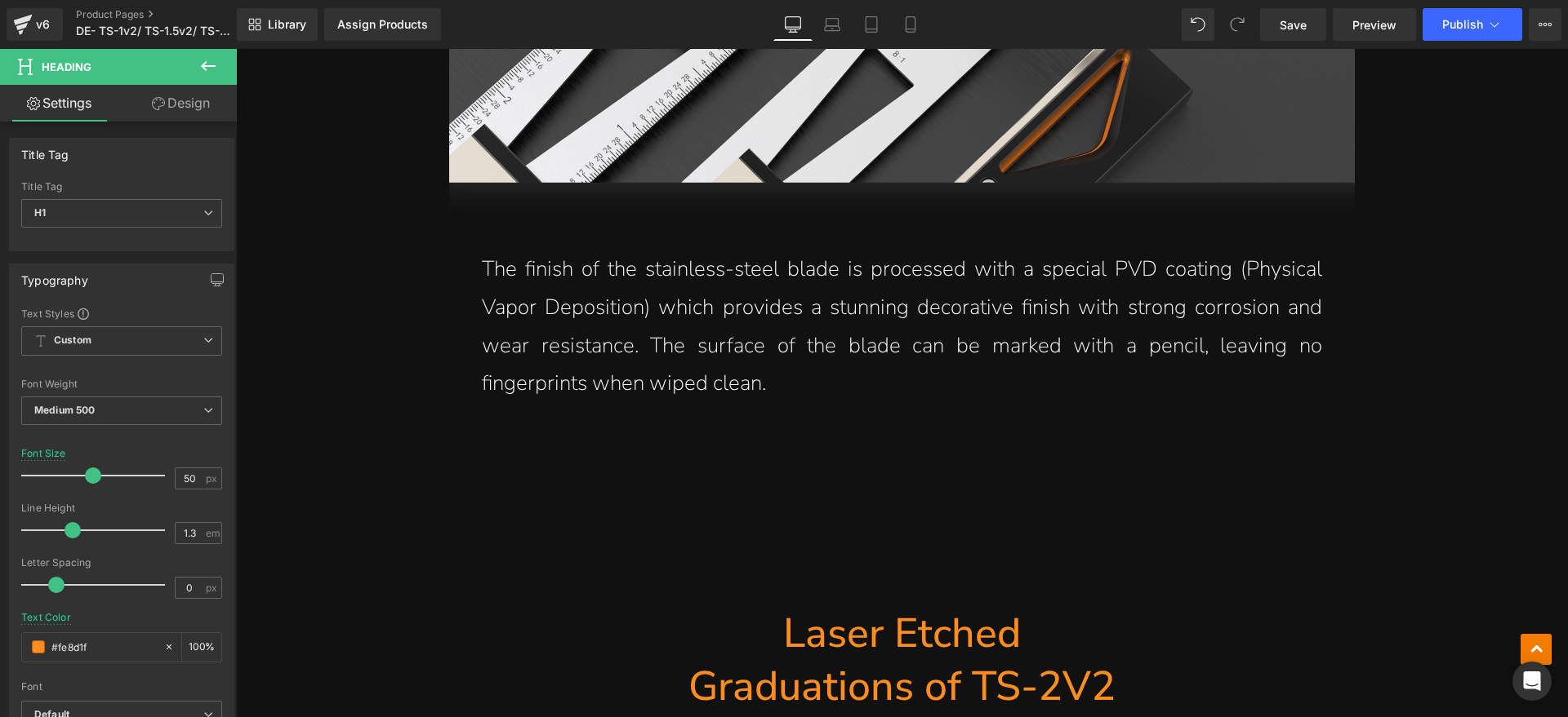
scroll to position [7446, 0]
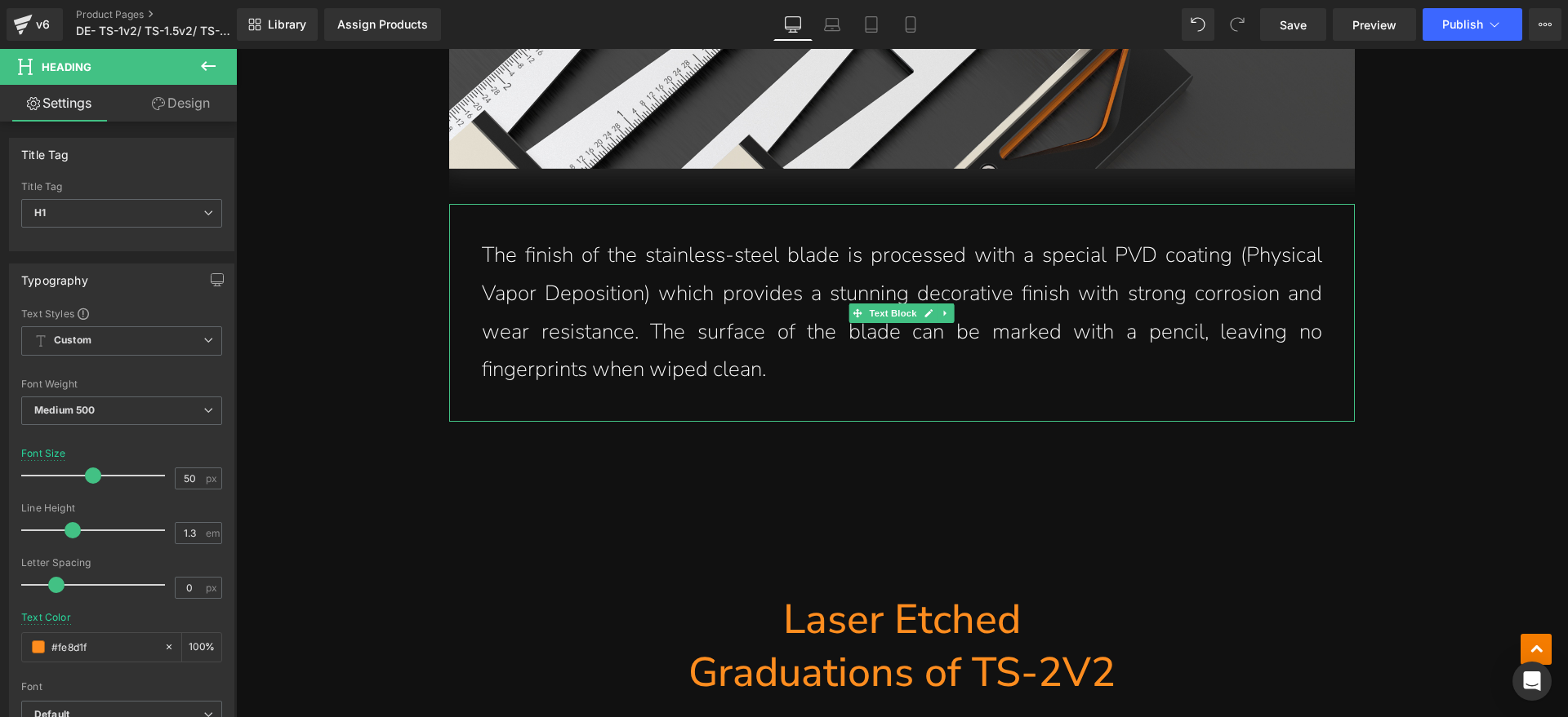
click at [801, 327] on p "The finish of the stainless-steel blade is processed with a special PVD coating…" at bounding box center [901, 313] width 840 height 153
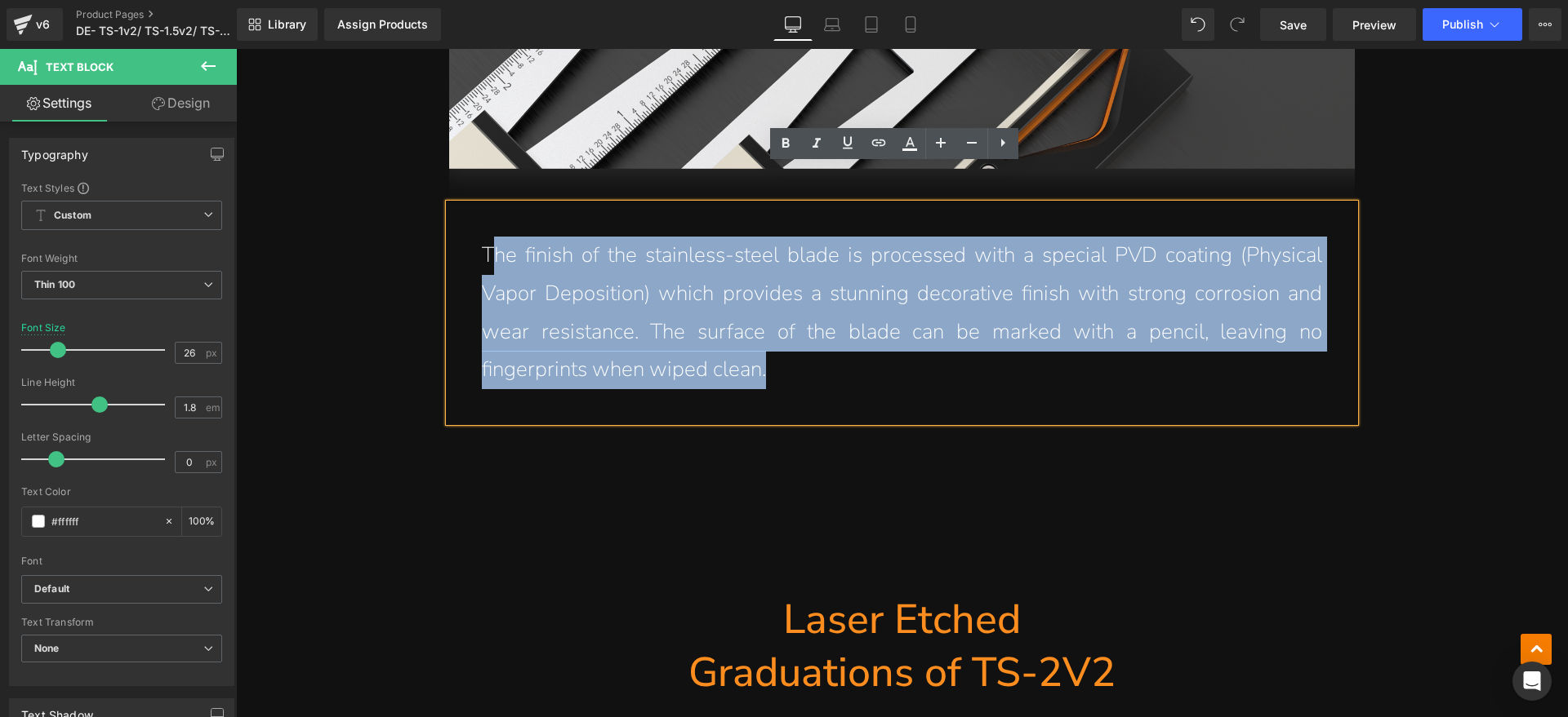
drag, startPoint x: 803, startPoint y: 332, endPoint x: 482, endPoint y: 230, distance: 336.8
click at [482, 237] on p "The finish of the stainless-steel blade is processed with a special PVD coating…" at bounding box center [901, 313] width 840 height 153
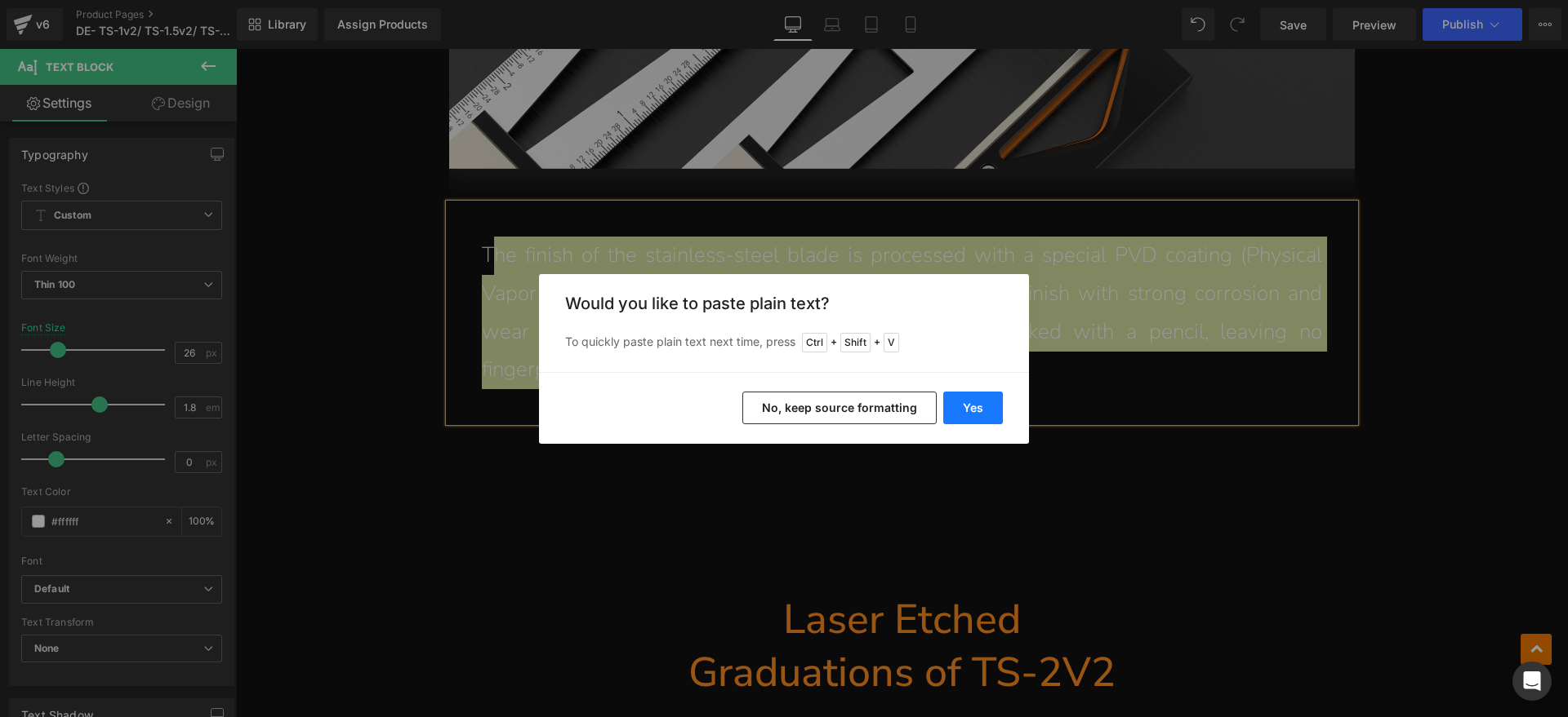
click at [956, 407] on button "Yes" at bounding box center [973, 408] width 59 height 32
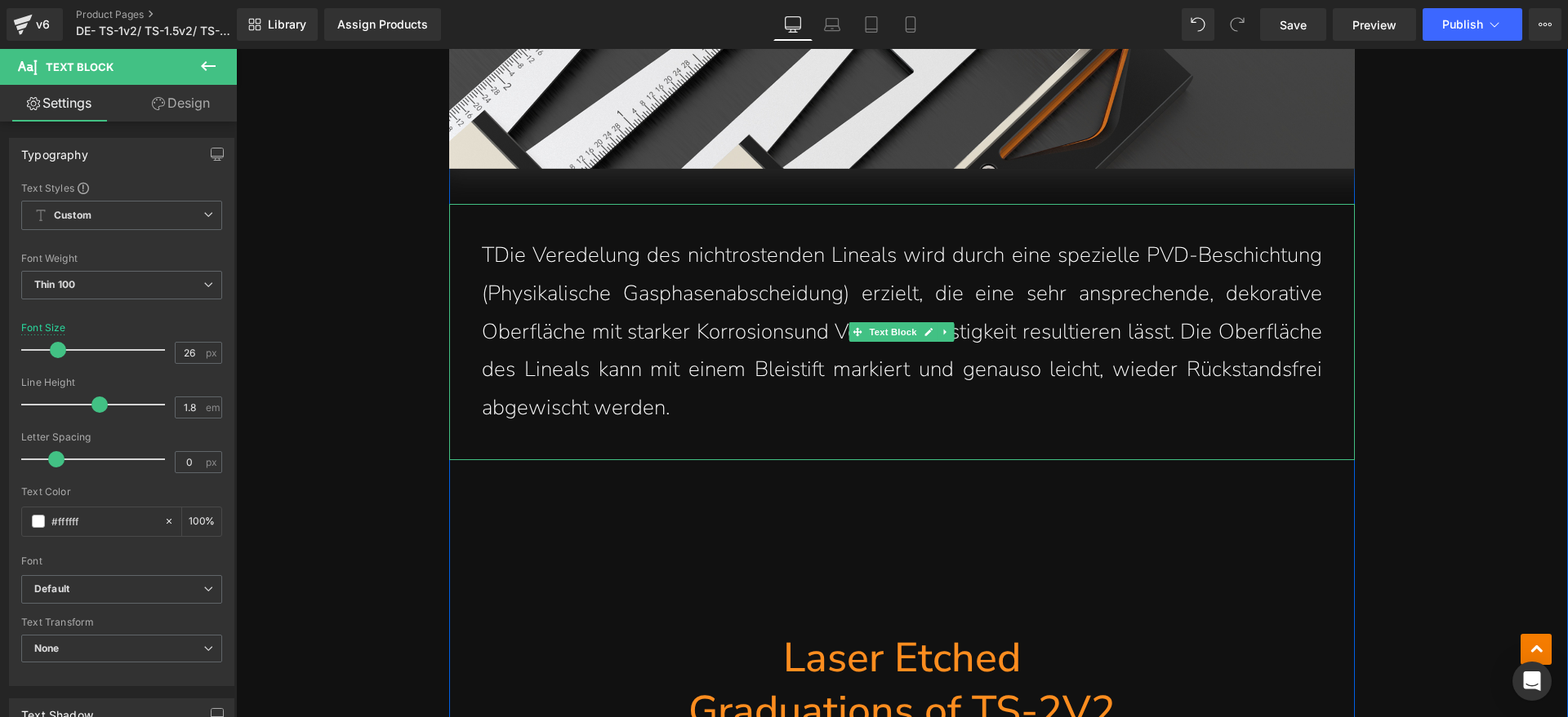
click at [488, 237] on p "TDie Veredelung des nichtrostenden Lineals wird durch eine spezielle PVD-Beschi…" at bounding box center [901, 332] width 840 height 191
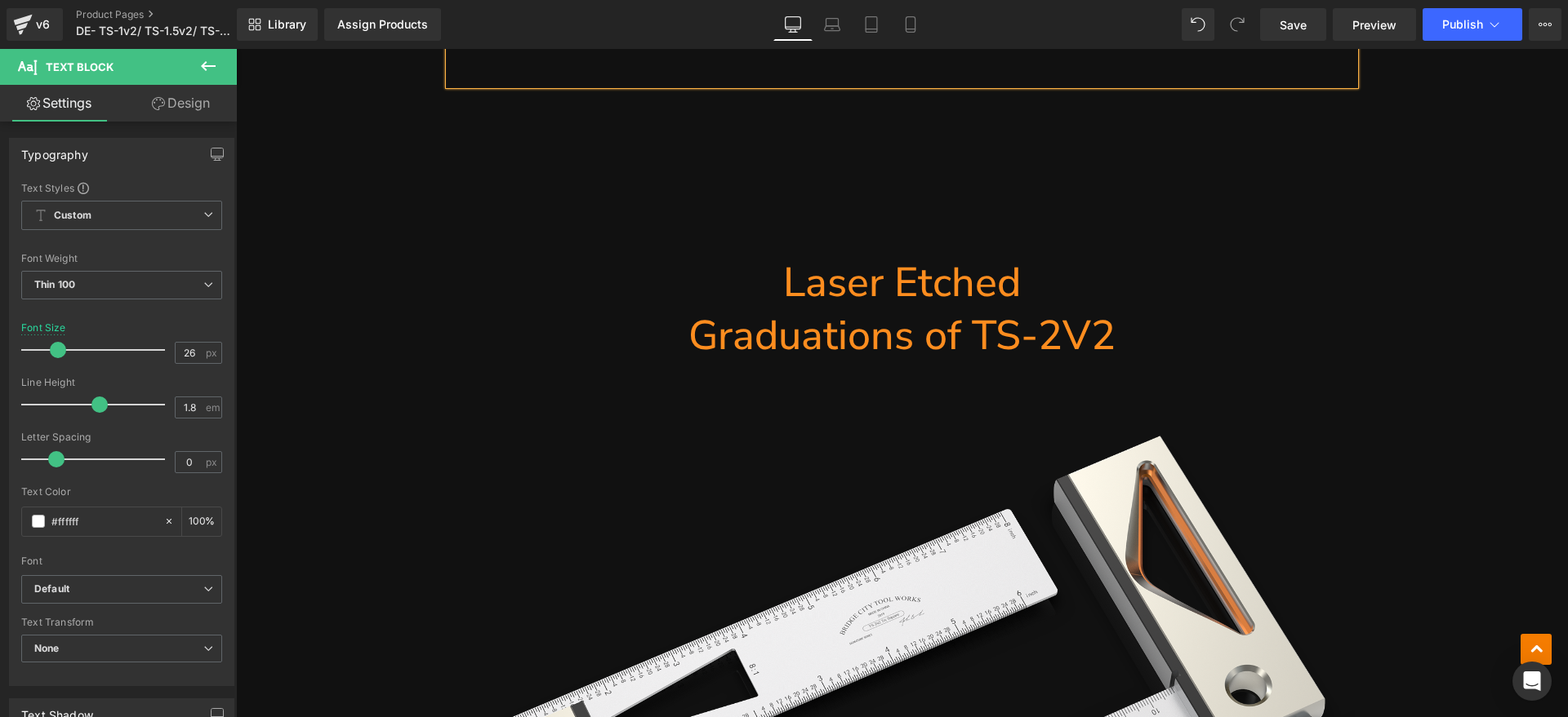
scroll to position [7854, 0]
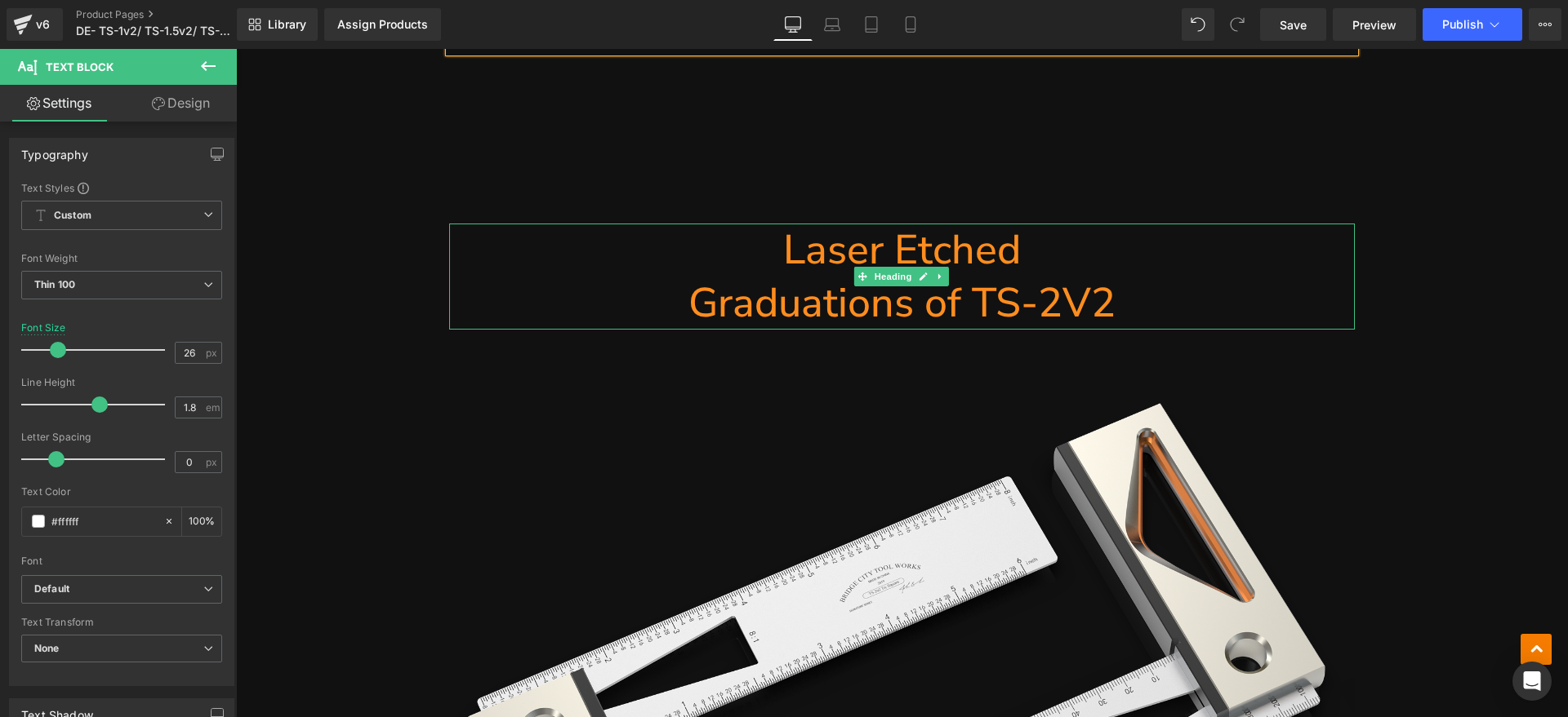
drag, startPoint x: 1114, startPoint y: 255, endPoint x: 1147, endPoint y: 255, distance: 33.0
click at [1114, 276] on h1 "Graduations of TS-2V2" at bounding box center [902, 302] width 906 height 53
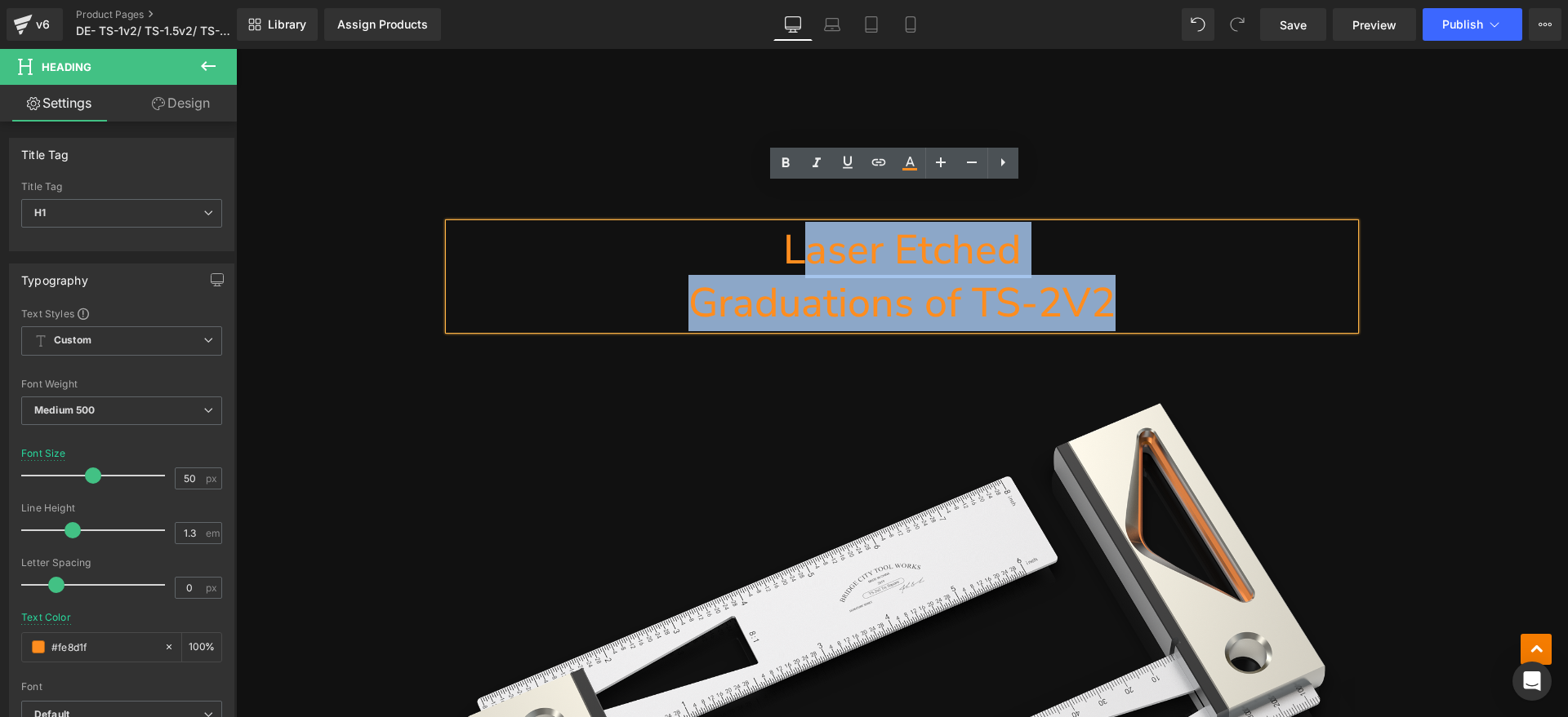
drag, startPoint x: 1155, startPoint y: 253, endPoint x: 806, endPoint y: 219, distance: 350.7
click at [806, 224] on div "Laser Etched Graduations of TS-2V2" at bounding box center [902, 277] width 906 height 106
paste div
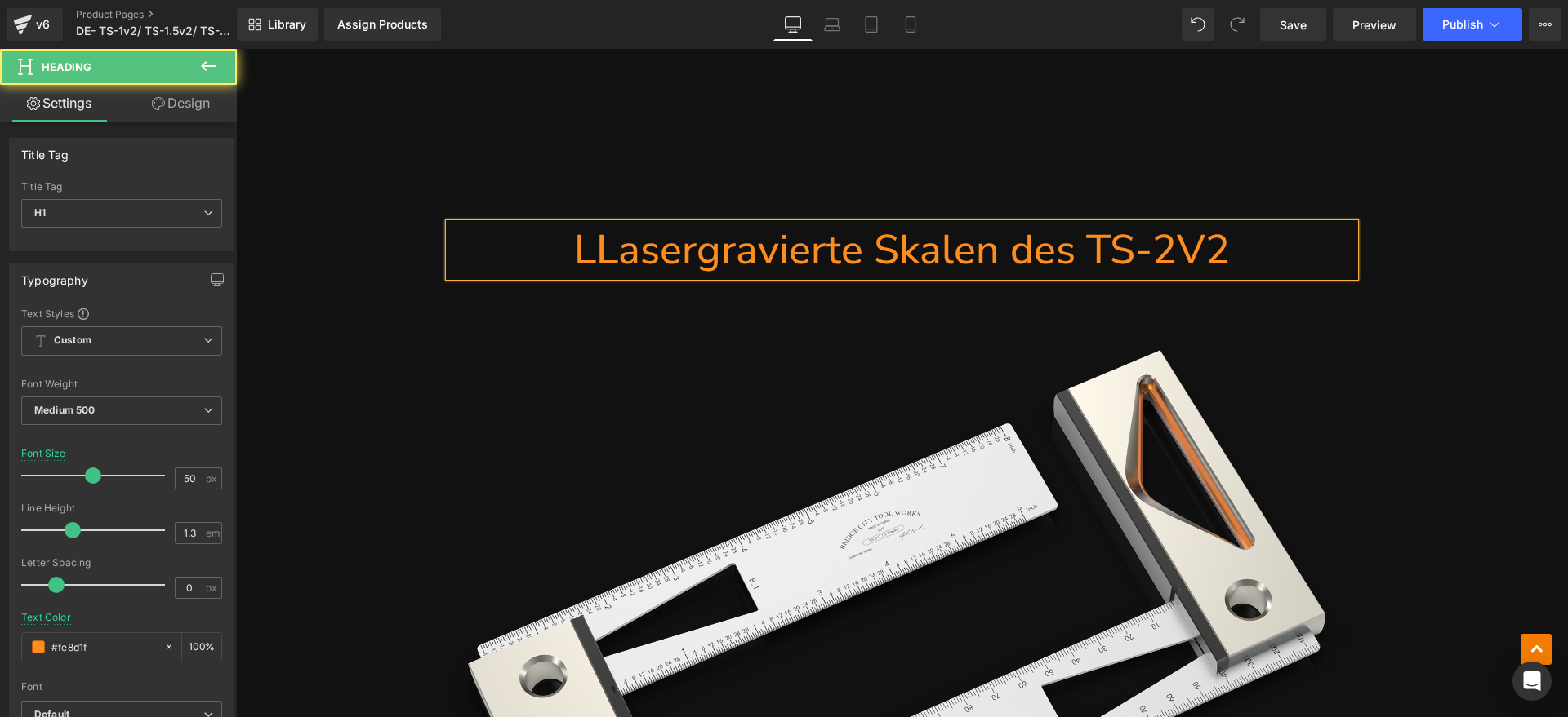
click at [592, 224] on h1 "LLasergravierte Skalen des TS-2V2" at bounding box center [902, 250] width 906 height 53
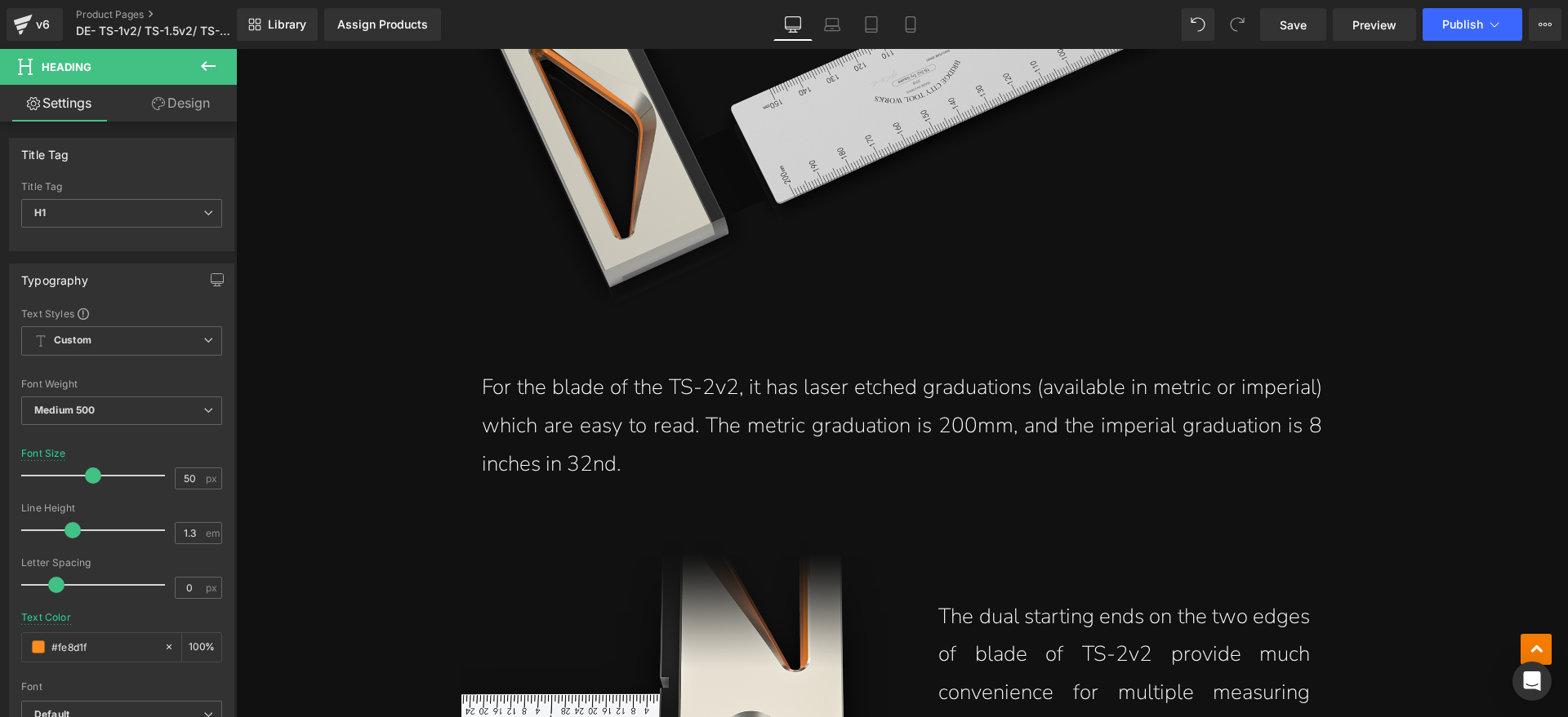
scroll to position [8568, 0]
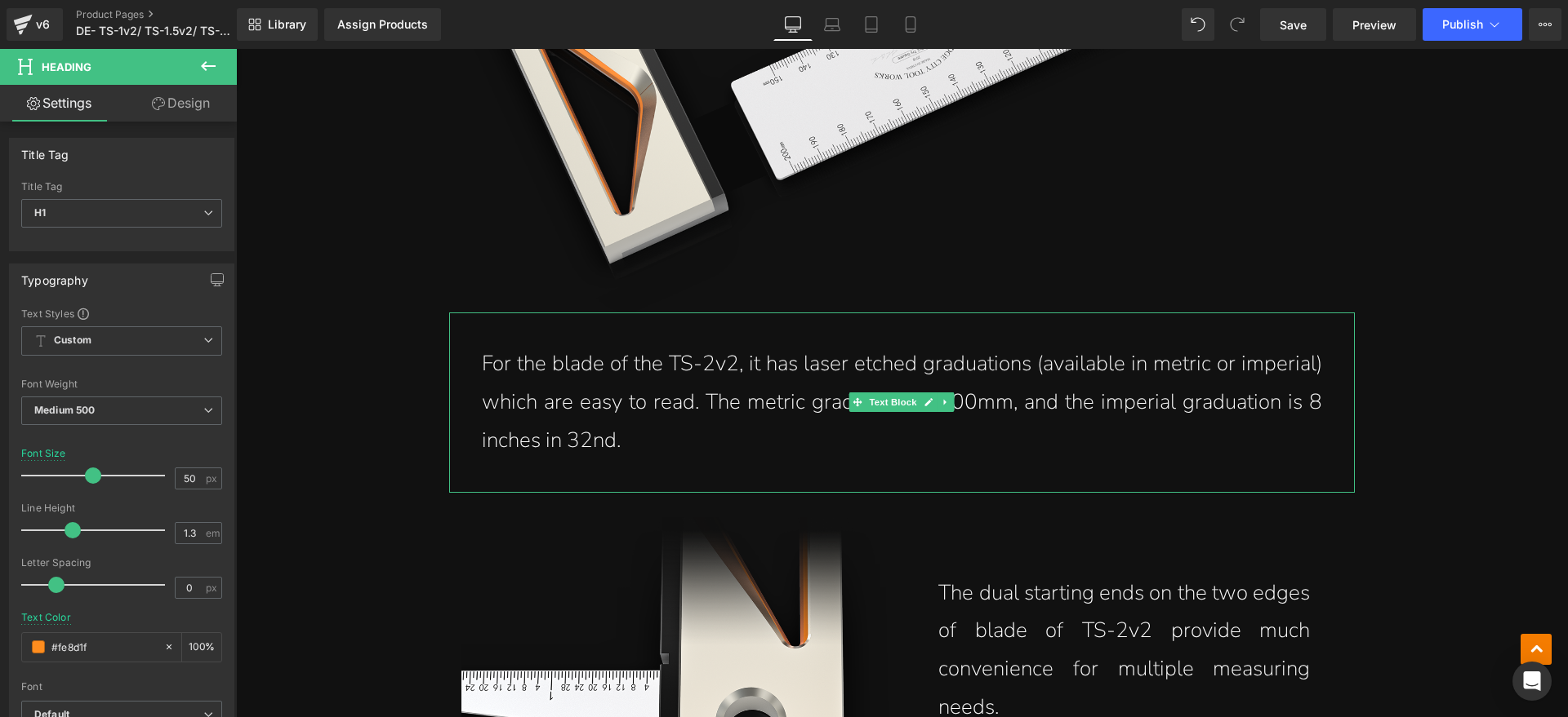
click at [642, 395] on p "For the blade of the TS-2v2, it has laser etched graduations (available in metr…" at bounding box center [901, 402] width 840 height 114
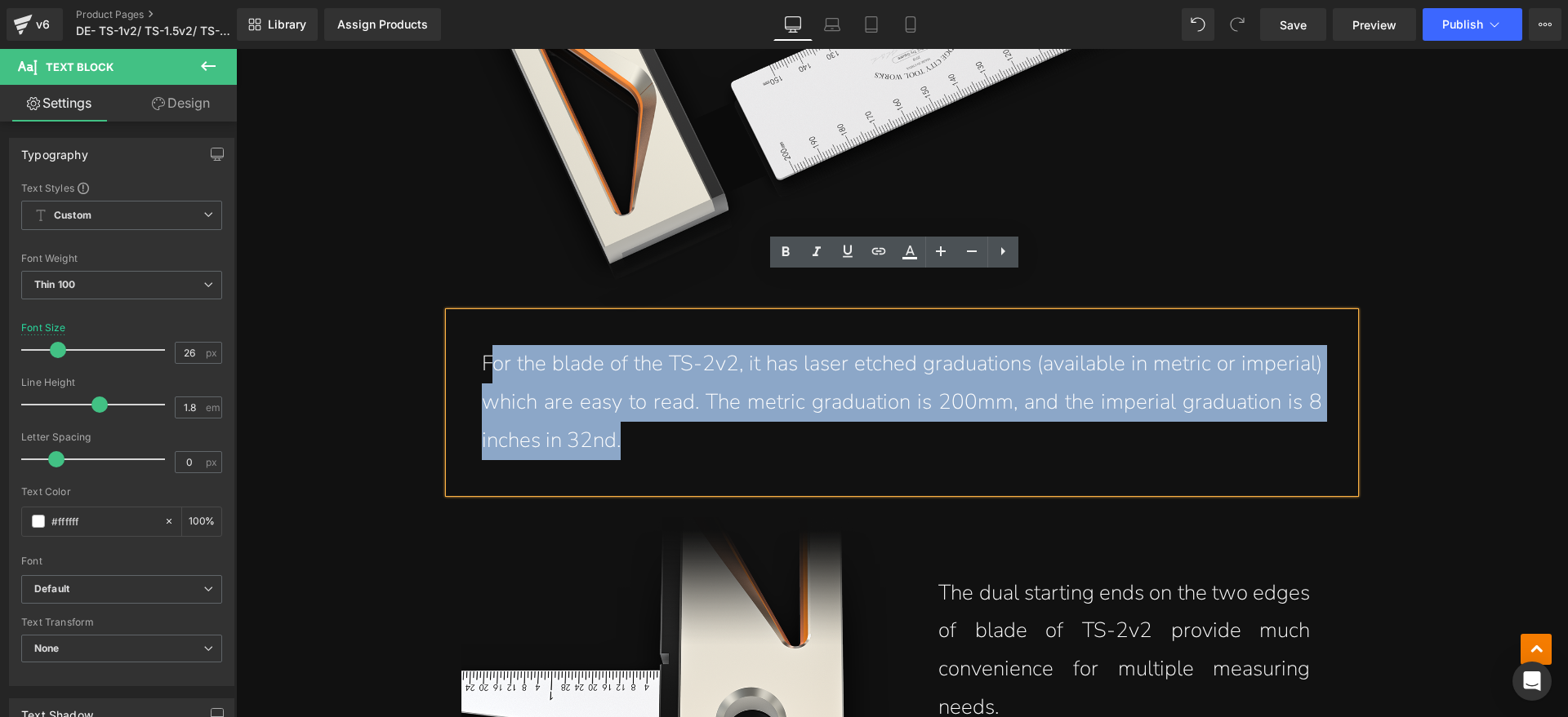
drag, startPoint x: 641, startPoint y: 400, endPoint x: 484, endPoint y: 335, distance: 169.9
click at [484, 345] on p "For the blade of the TS-2v2, it has laser etched graduations (available in metr…" at bounding box center [901, 402] width 840 height 114
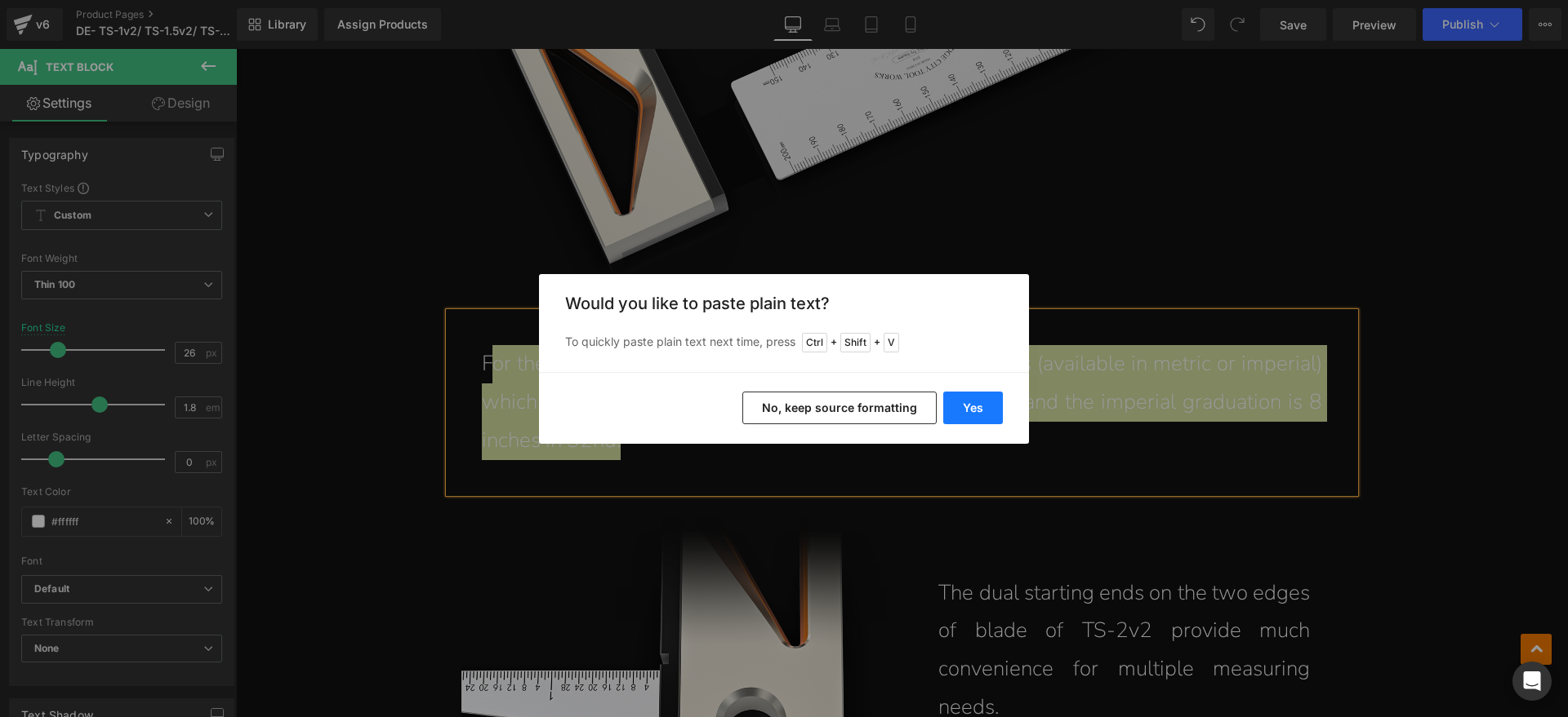
drag, startPoint x: 976, startPoint y: 403, endPoint x: 727, endPoint y: 355, distance: 253.6
click at [976, 403] on button "Yes" at bounding box center [973, 408] width 59 height 32
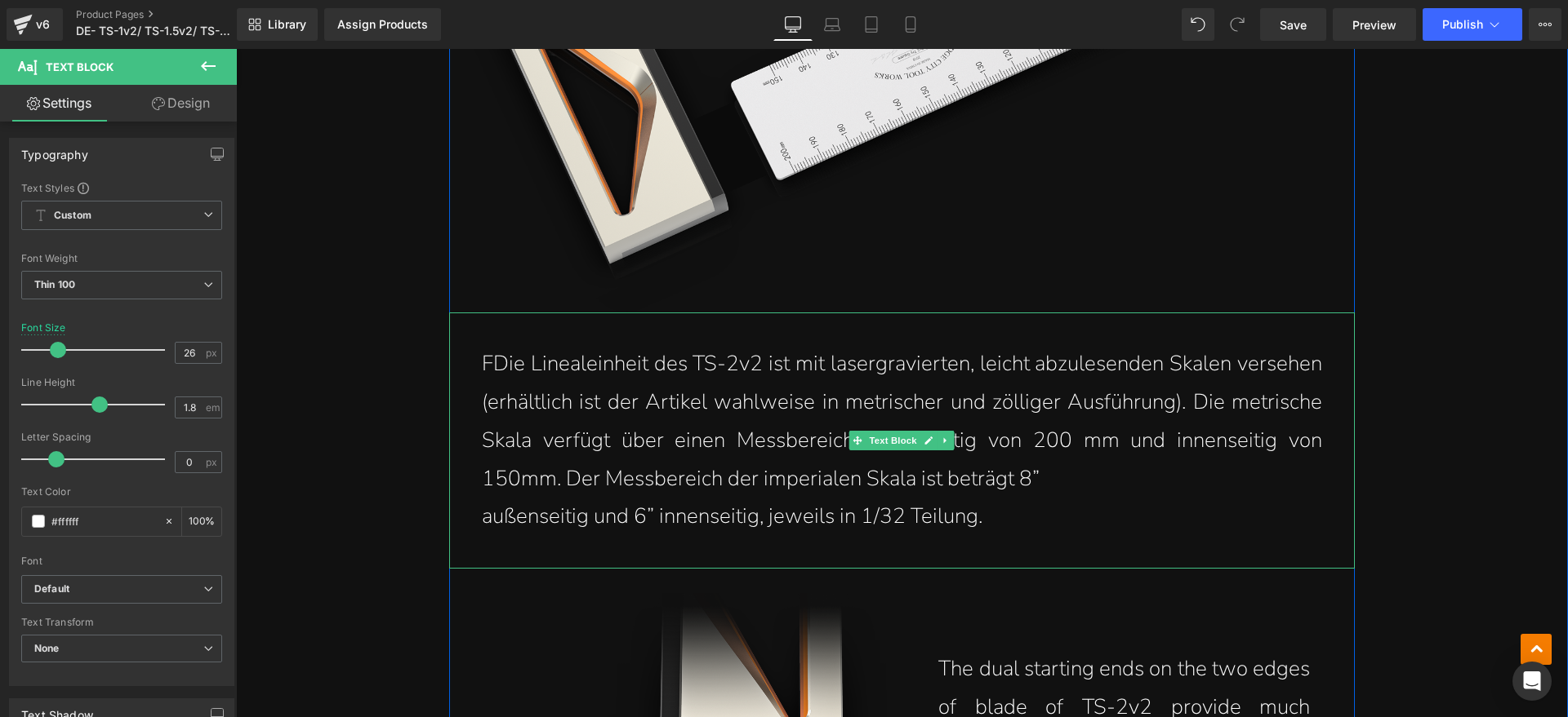
click at [482, 345] on p "FDie Linealeinheit des TS-2v2 ist mit lasergravierten, leicht abzulesenden Skal…" at bounding box center [901, 422] width 840 height 153
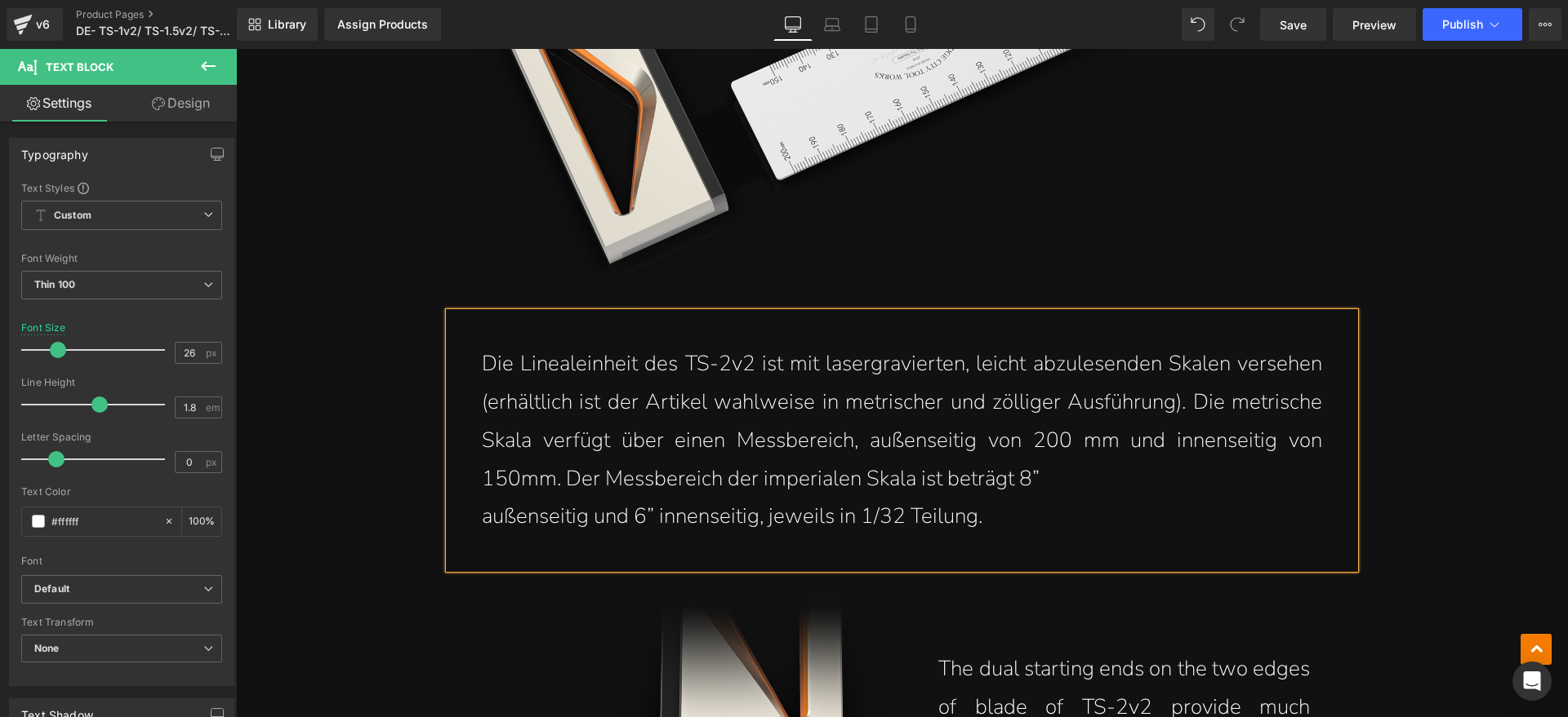
scroll to position [8772, 0]
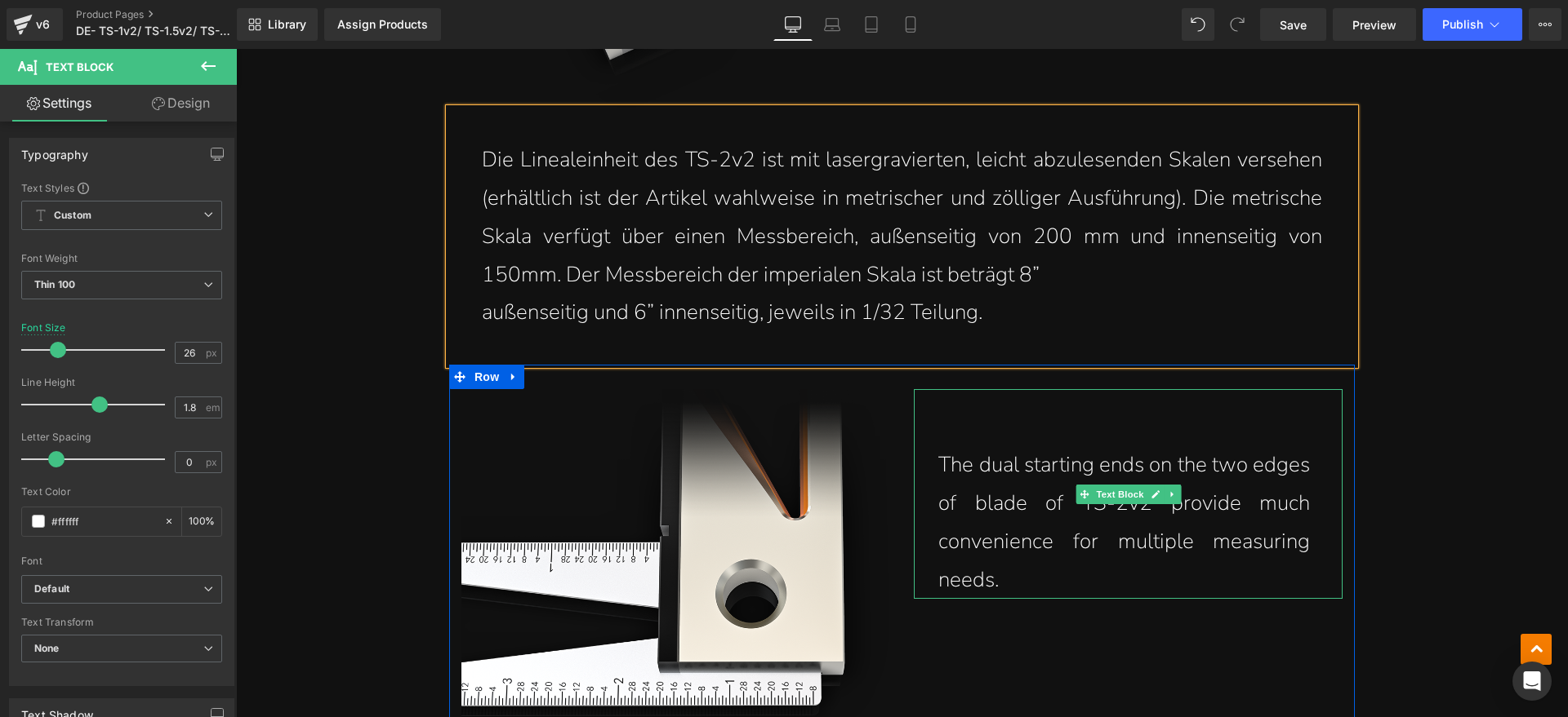
click at [1019, 520] on p "The dual starting ends on the two edges of blade of TS-2v2 provide much conveni…" at bounding box center [1123, 523] width 372 height 153
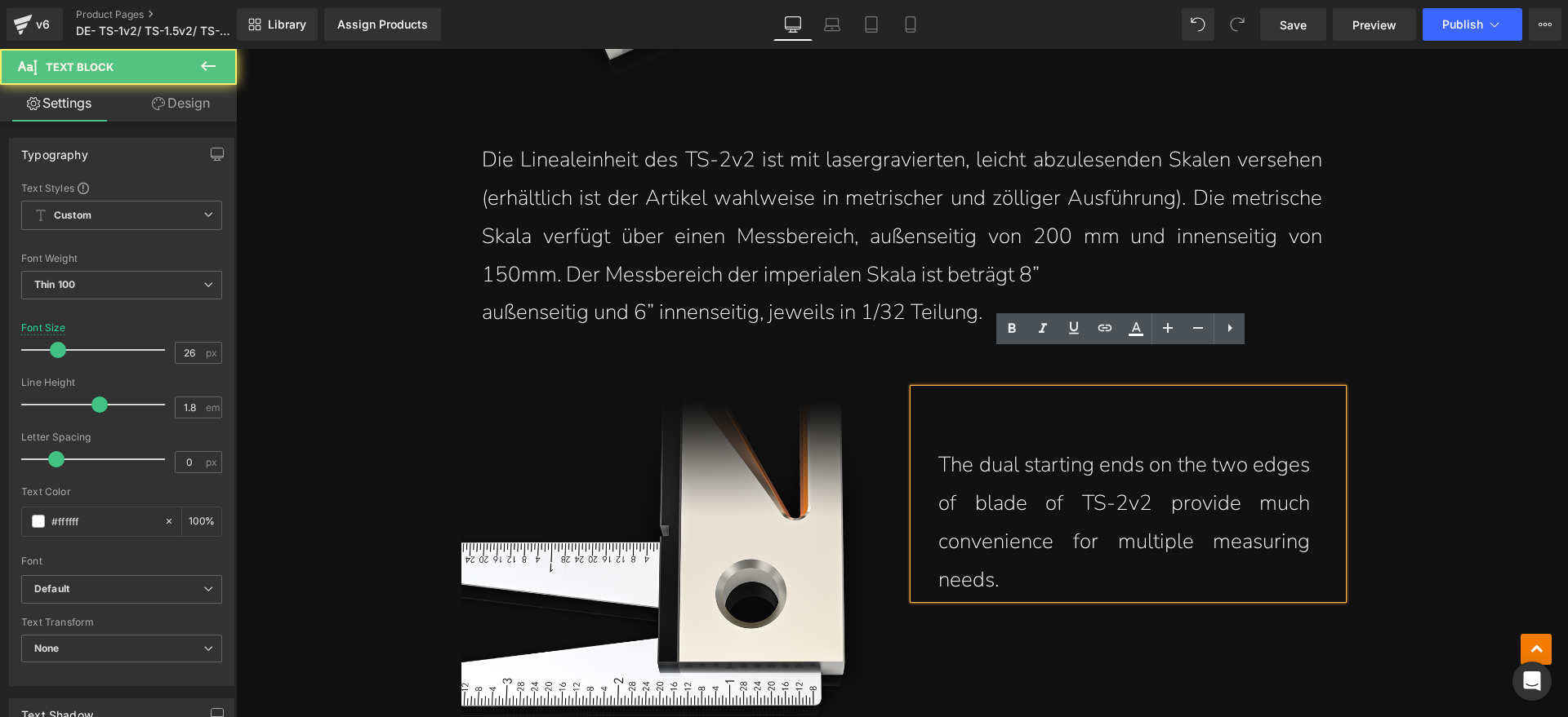
click at [1013, 548] on p "The dual starting ends on the two edges of blade of TS-2v2 provide much conveni…" at bounding box center [1123, 523] width 372 height 153
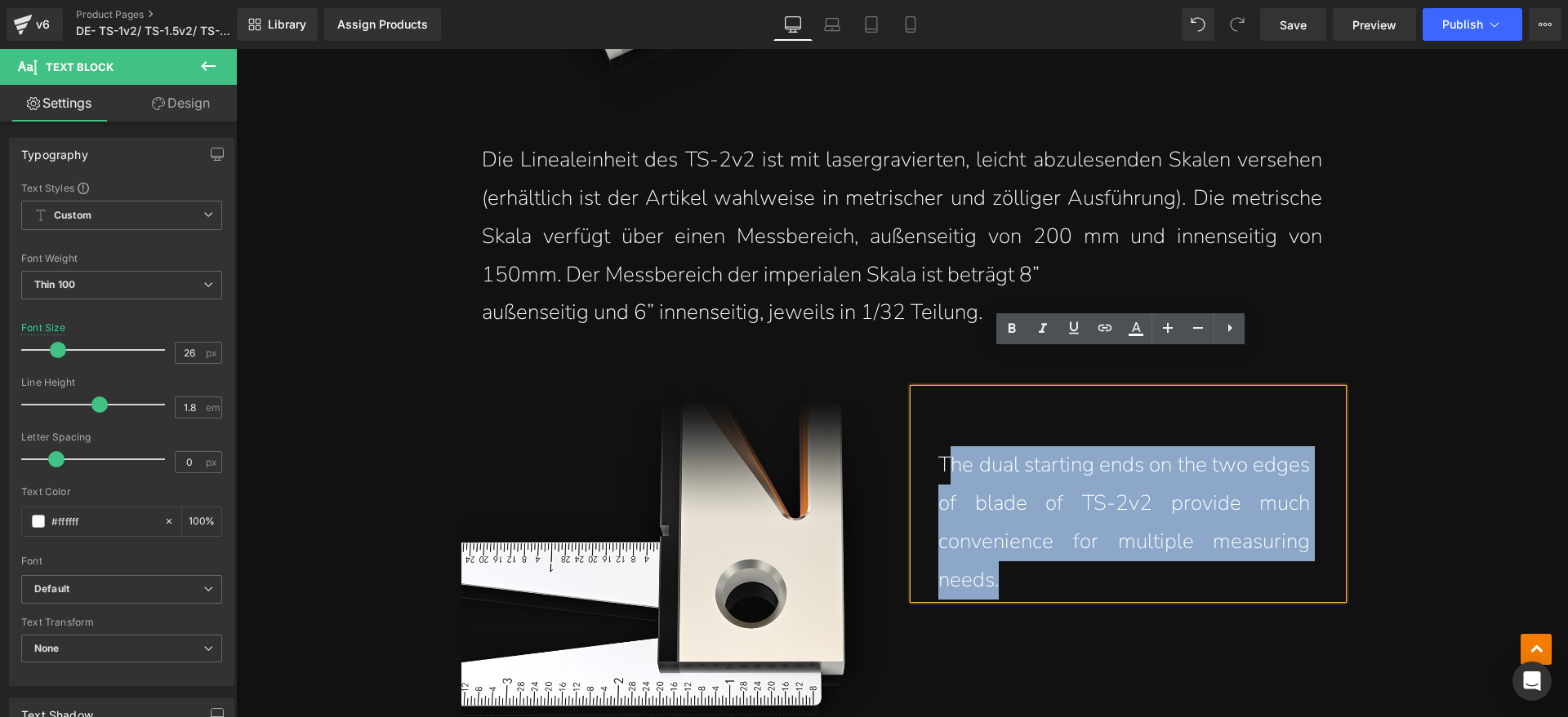
drag, startPoint x: 1024, startPoint y: 542, endPoint x: 939, endPoint y: 435, distance: 136.7
click at [939, 446] on p "The dual starting ends on the two edges of blade of TS-2v2 provide much conveni…" at bounding box center [1123, 523] width 372 height 153
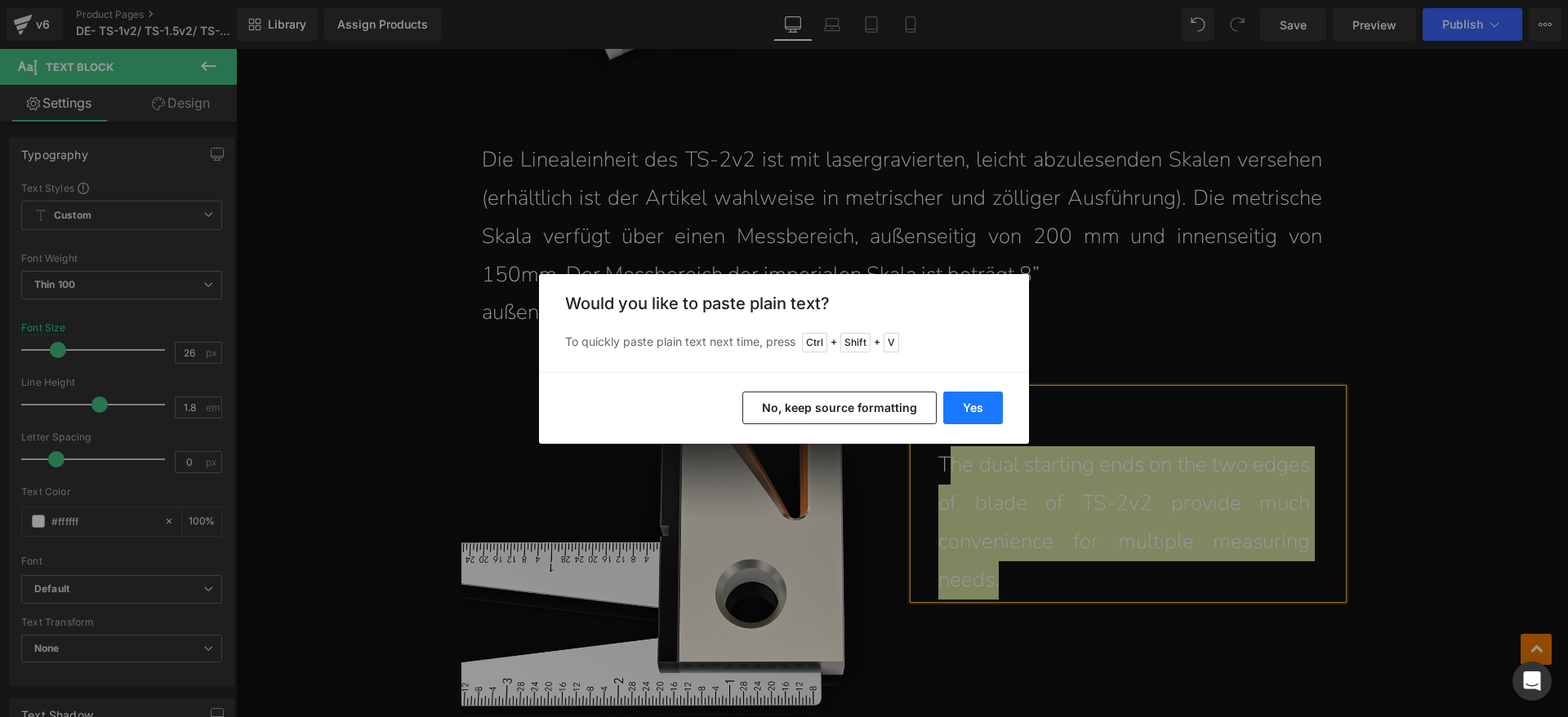
click at [964, 393] on button "Yes" at bounding box center [973, 408] width 59 height 32
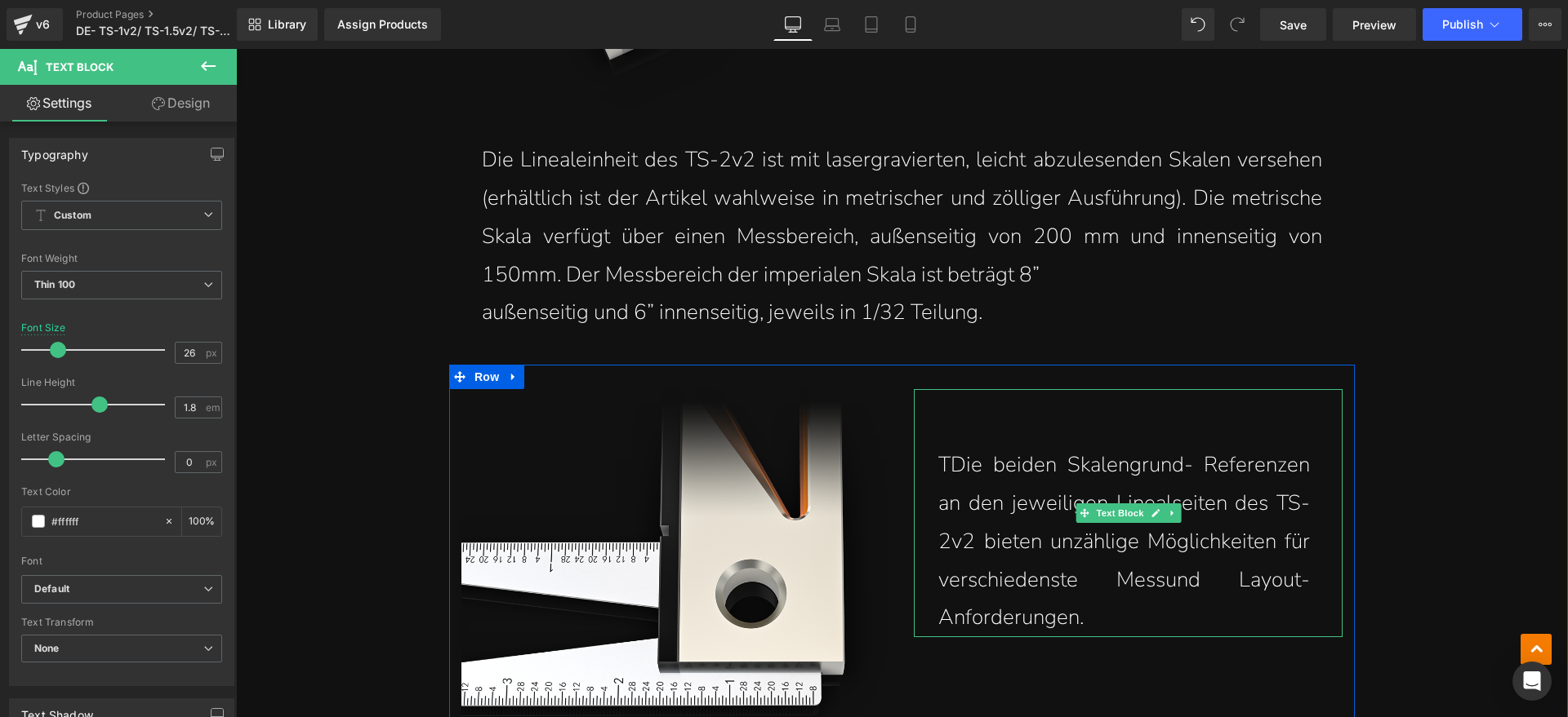
click at [938, 446] on p "TDie beiden Skalengrund- Referenzen an den jeweiligen Linealseiten des TS-2v2 b…" at bounding box center [1123, 542] width 372 height 191
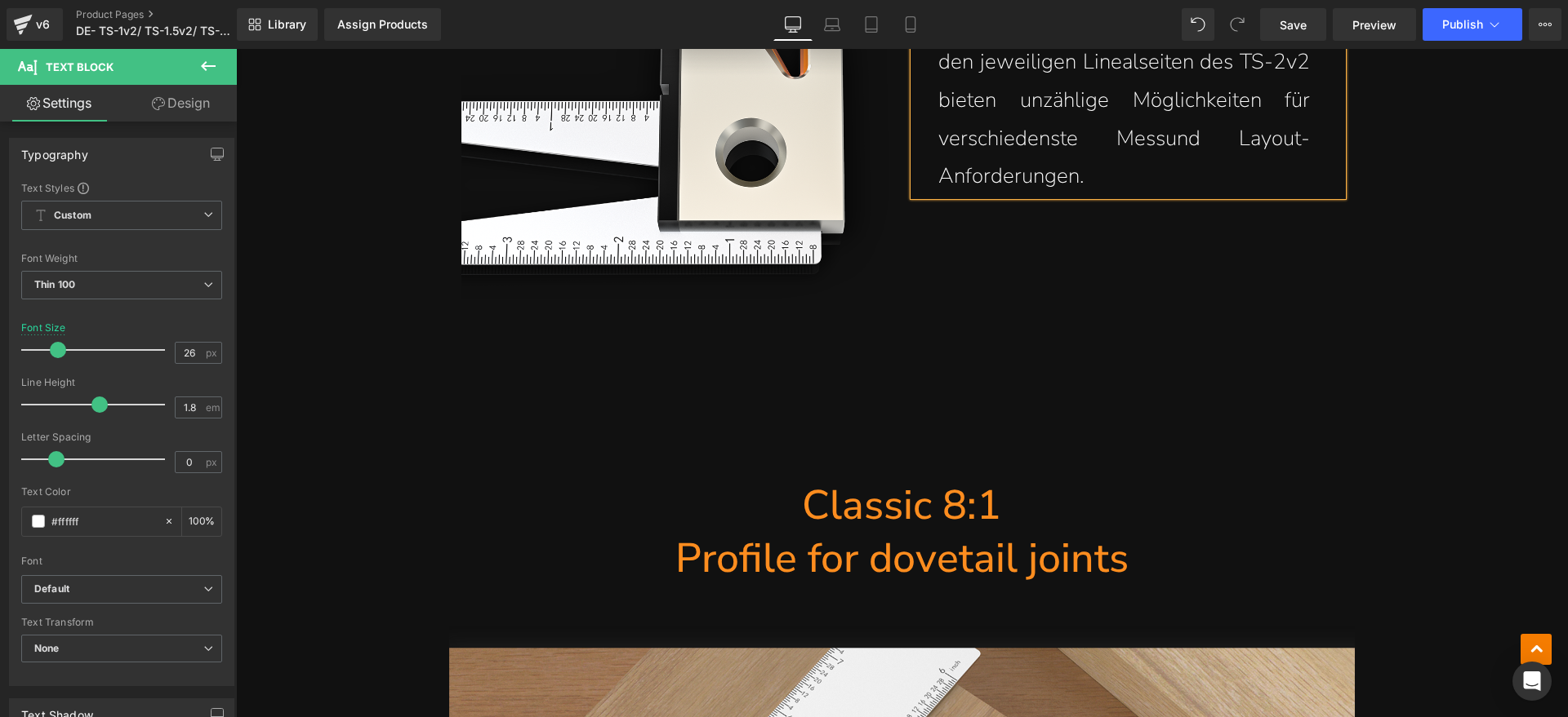
scroll to position [9487, 0]
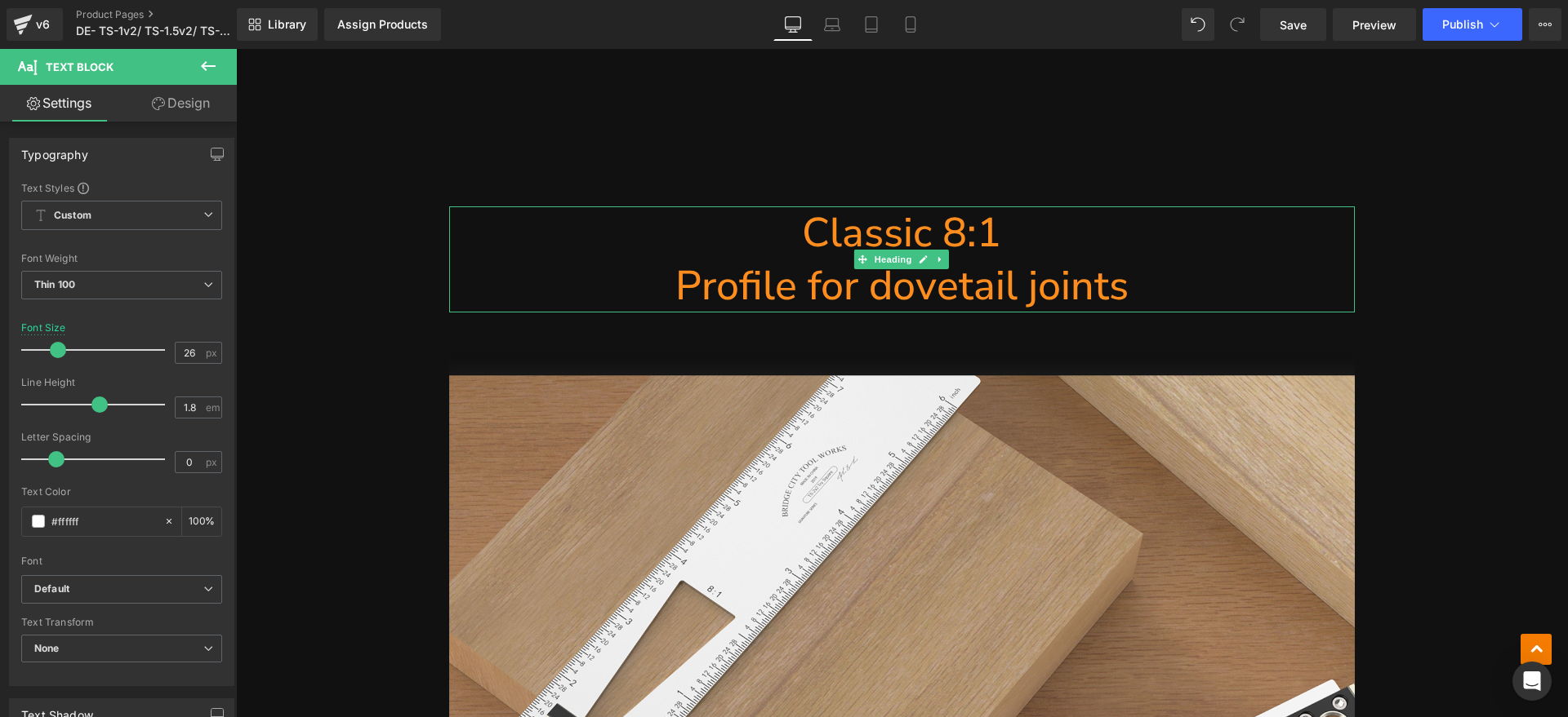
drag, startPoint x: 1018, startPoint y: 246, endPoint x: 1112, endPoint y: 251, distance: 94.1
click at [1018, 259] on h1 "Profile for dovetail joints" at bounding box center [902, 285] width 906 height 53
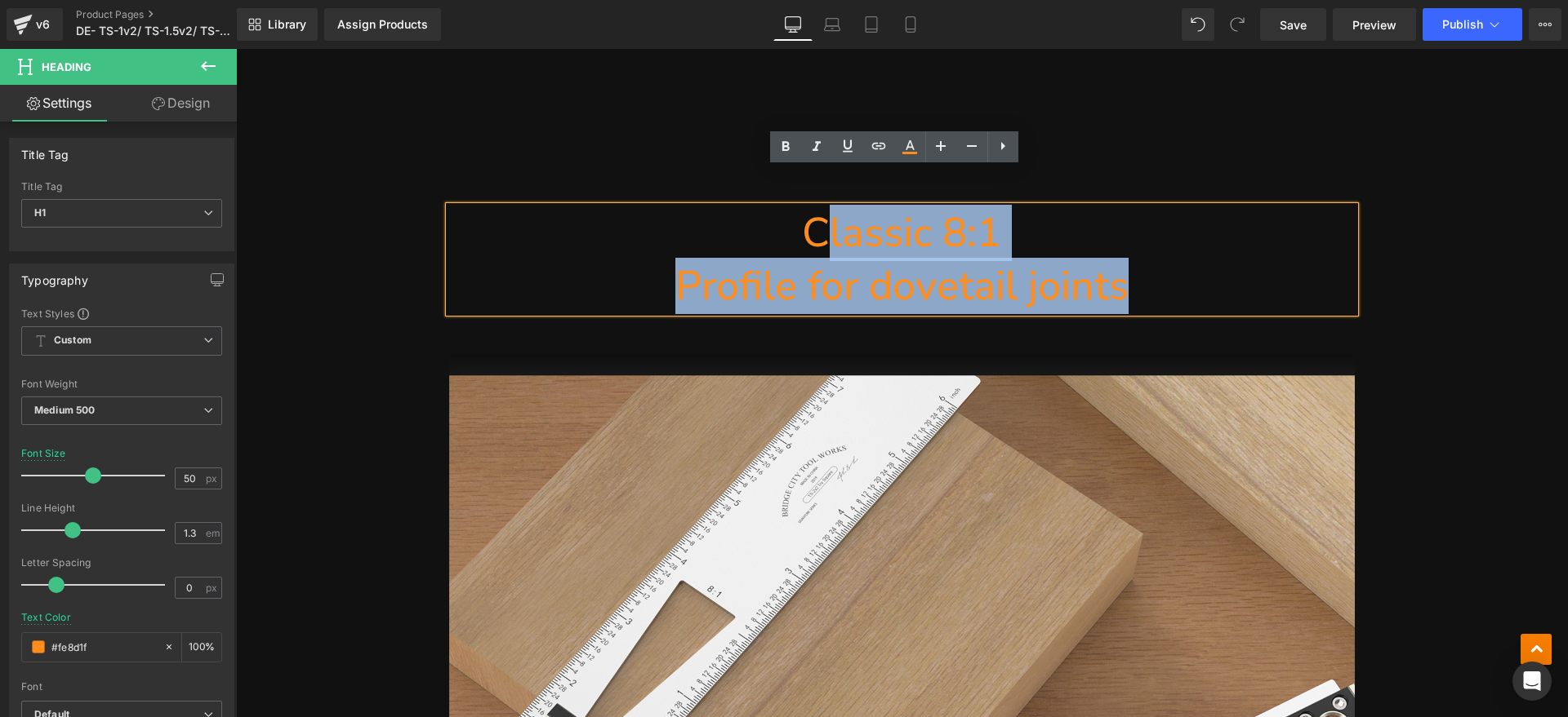
drag, startPoint x: 1112, startPoint y: 251, endPoint x: 815, endPoint y: 214, distance: 299.3
click at [815, 214] on div "Classic 8:1 Profile for dovetail joints" at bounding box center [902, 259] width 906 height 106
paste div
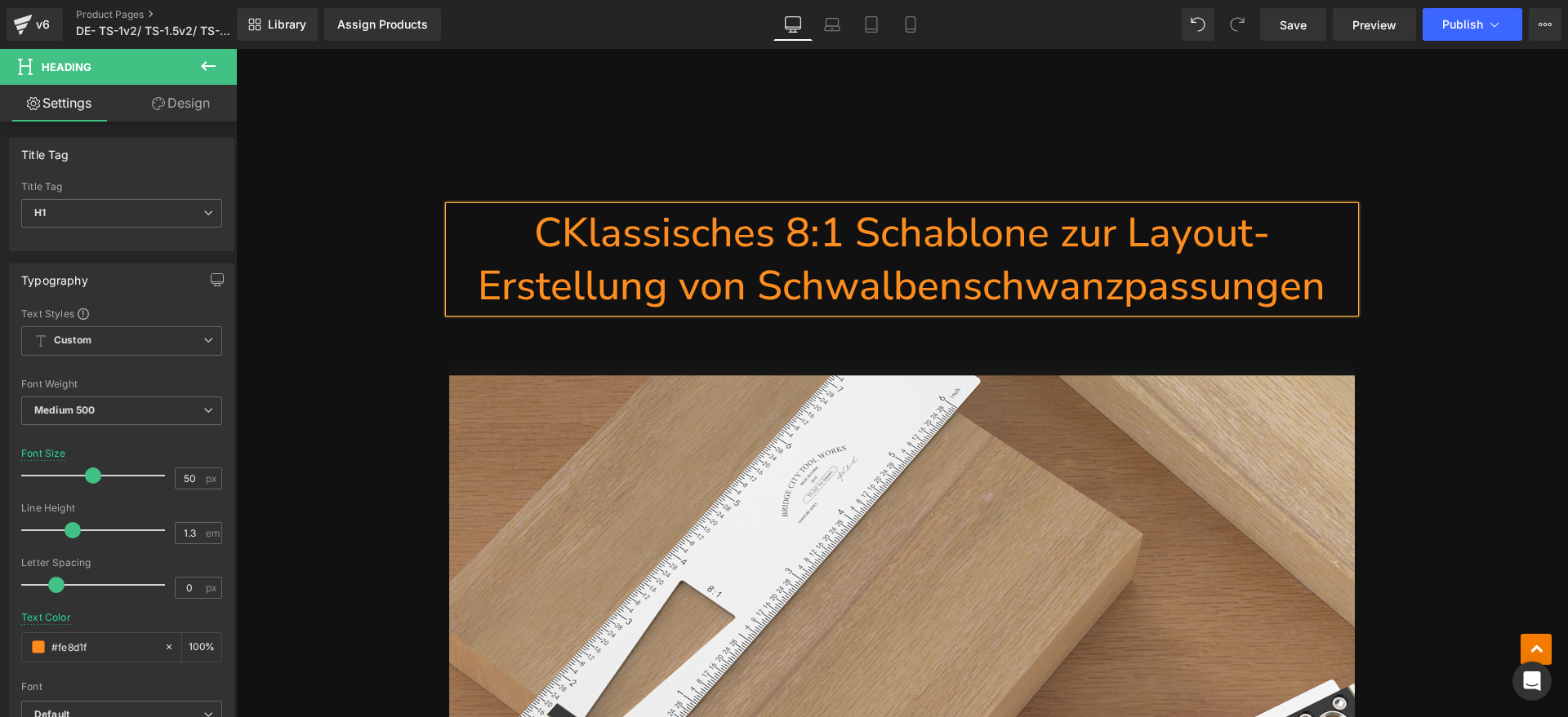
click at [545, 206] on h1 "CKlassisches 8:1 Schablone zur Layout-Erstellung von Schwalbenschwanzpassungen" at bounding box center [902, 259] width 906 height 106
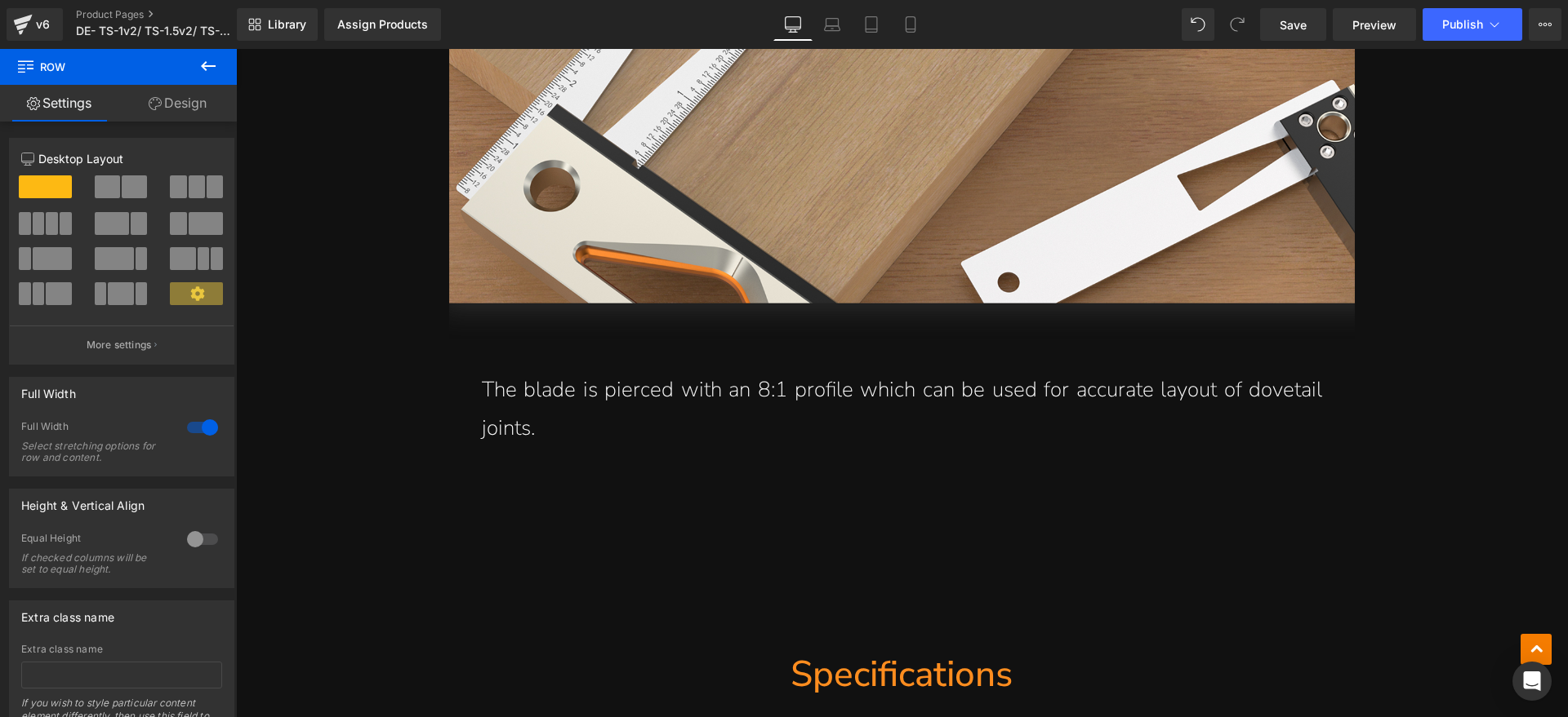
scroll to position [10098, 0]
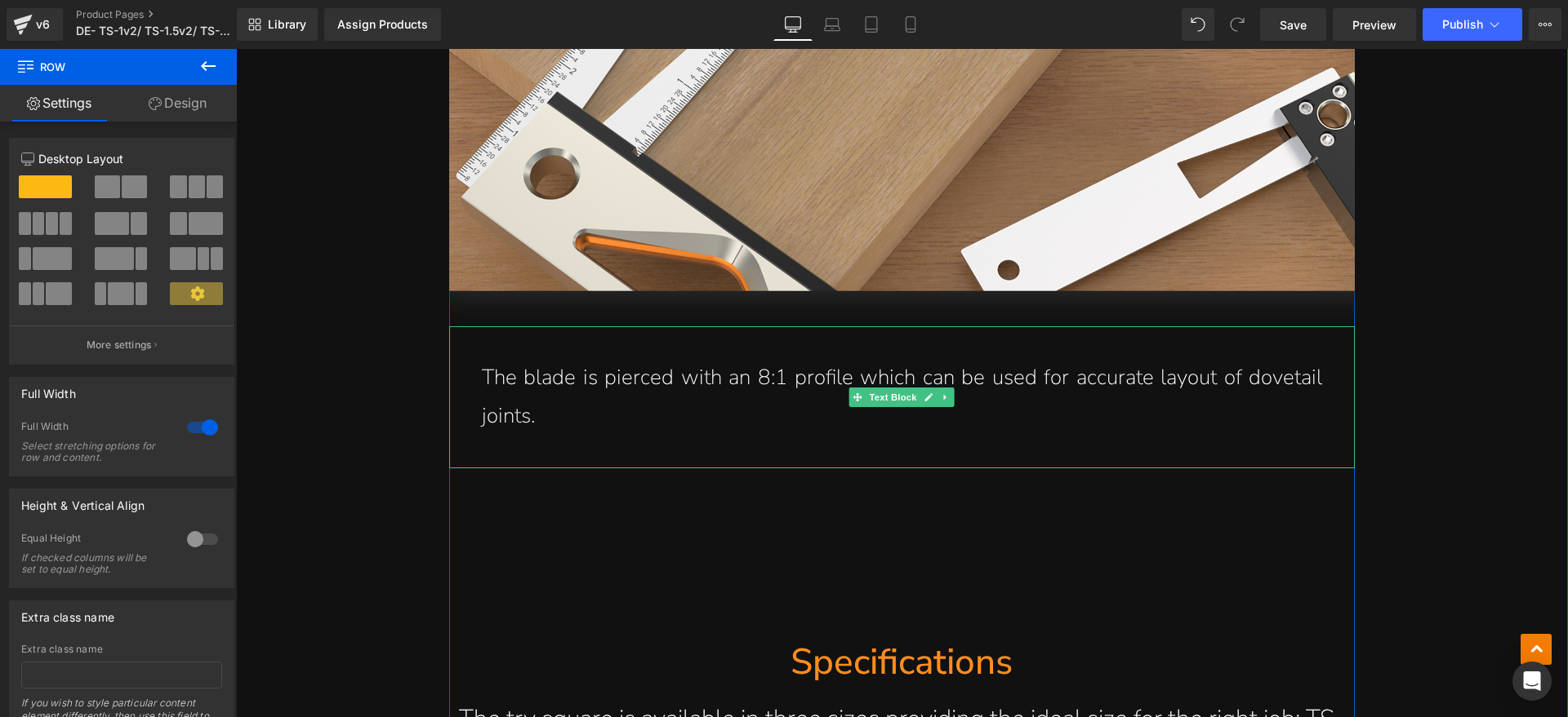
click at [572, 390] on p "The blade is pierced with an 8:1 profile which can be used for accurate layout …" at bounding box center [901, 397] width 840 height 76
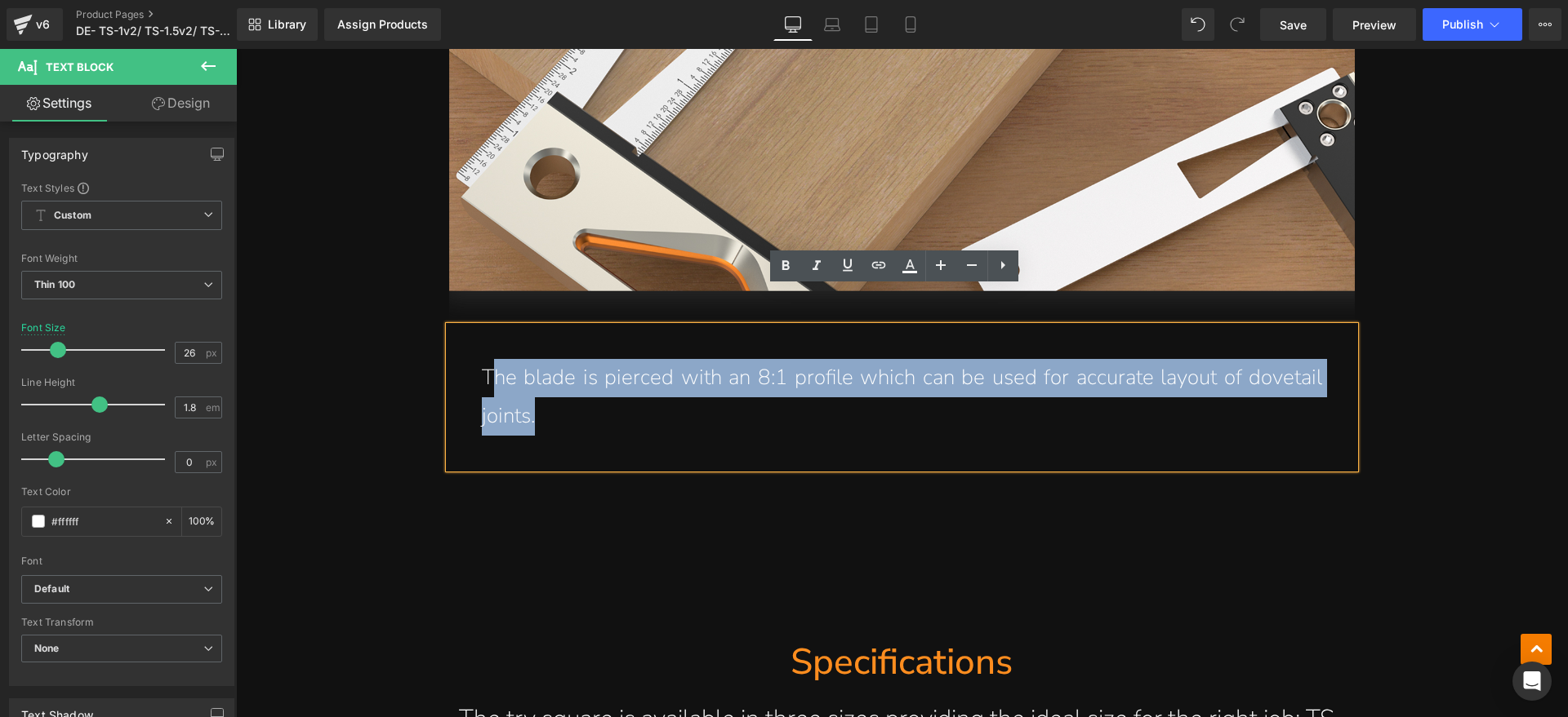
drag, startPoint x: 549, startPoint y: 375, endPoint x: 488, endPoint y: 345, distance: 68.0
click at [488, 359] on p "The blade is pierced with an 8:1 profile which can be used for accurate layout …" at bounding box center [901, 397] width 840 height 76
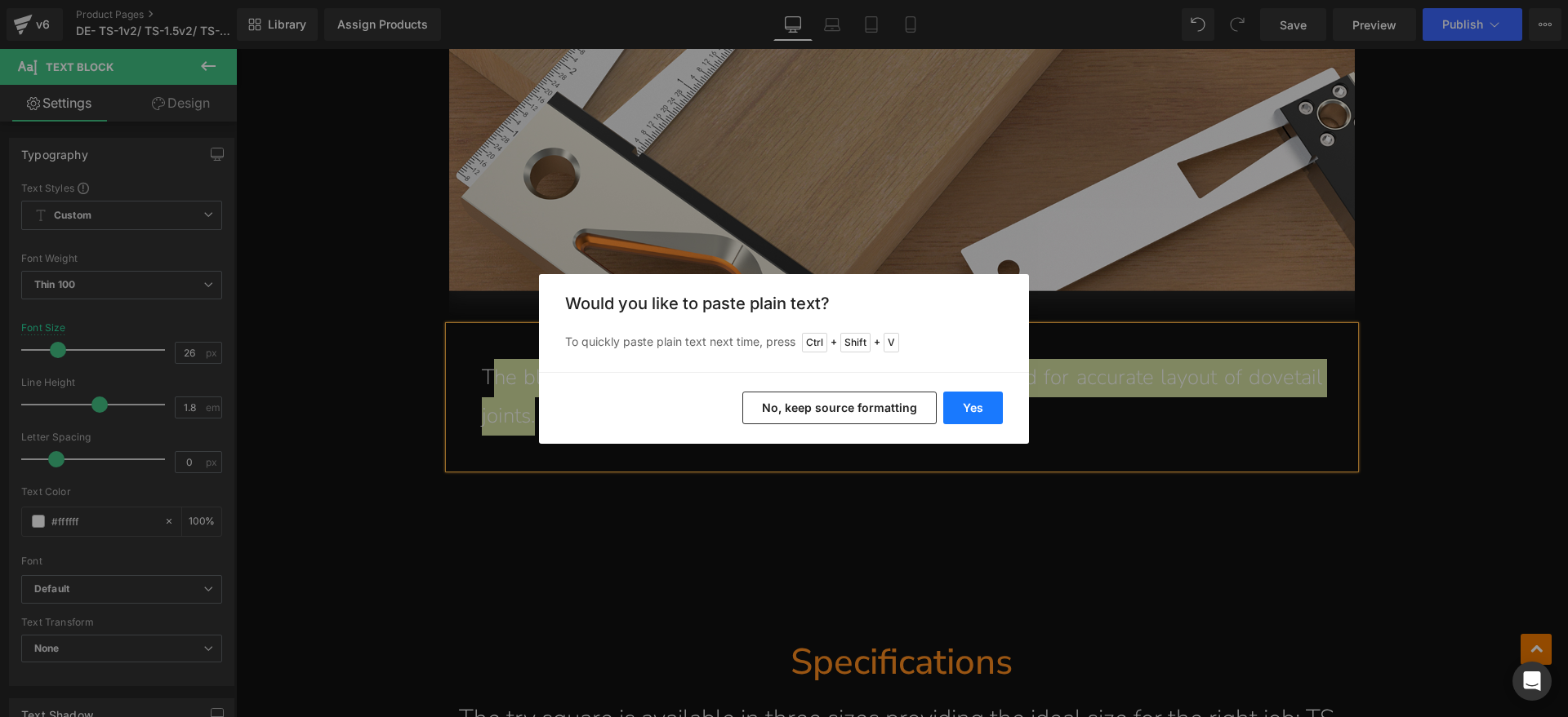
click at [973, 404] on button "Yes" at bounding box center [973, 408] width 59 height 32
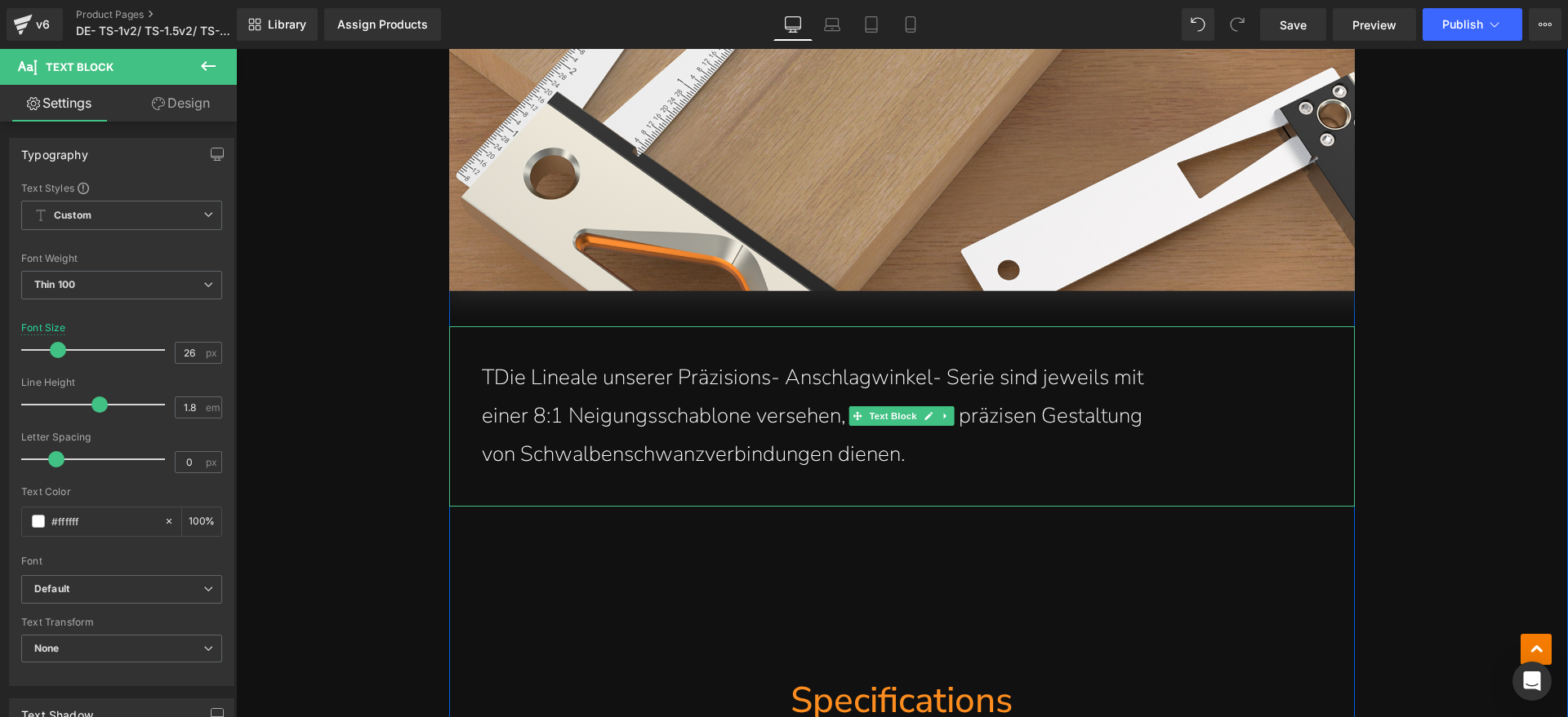
click at [483, 359] on p "TDie Lineale unserer Präzisions- Anschlagwinkel- Serie sind jeweils mit" at bounding box center [901, 378] width 840 height 39
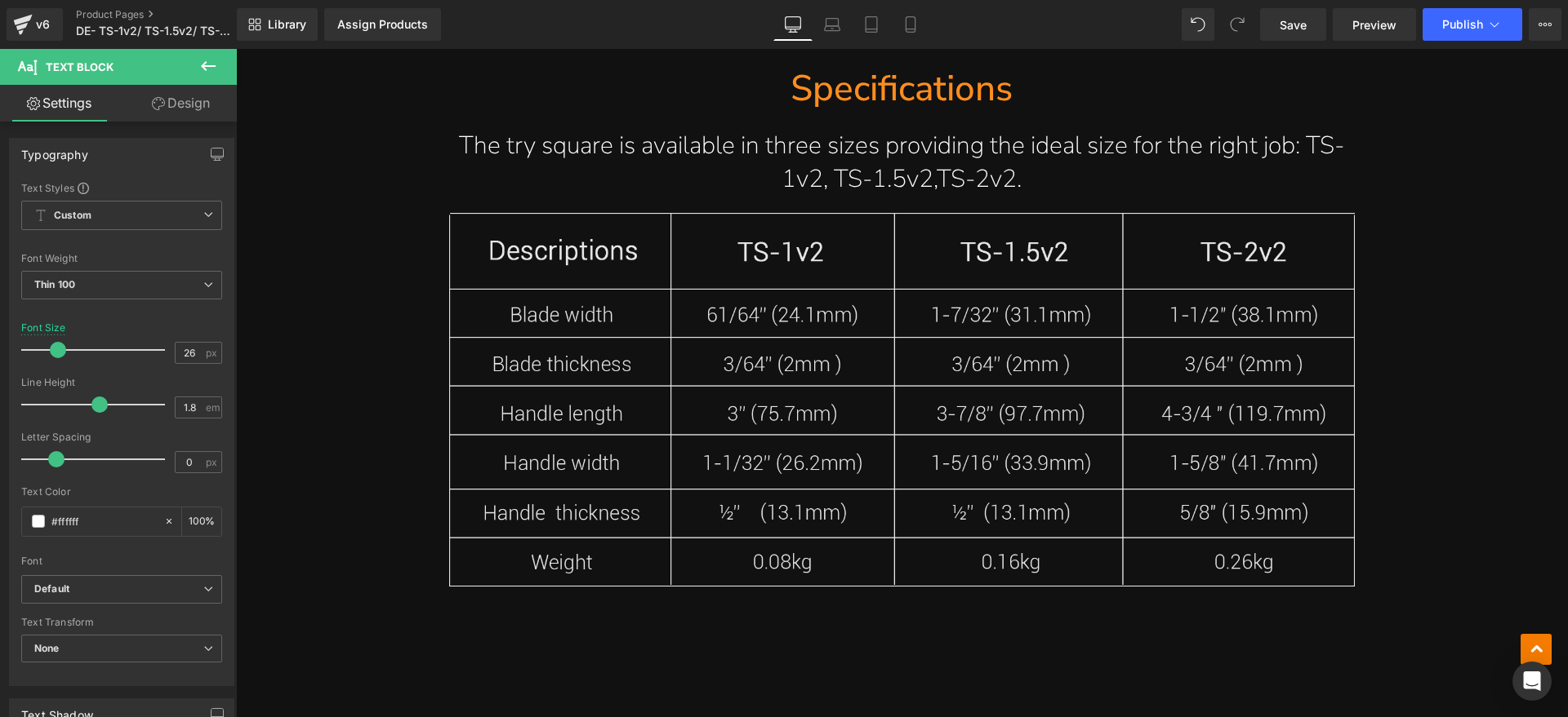
scroll to position [10608, 0]
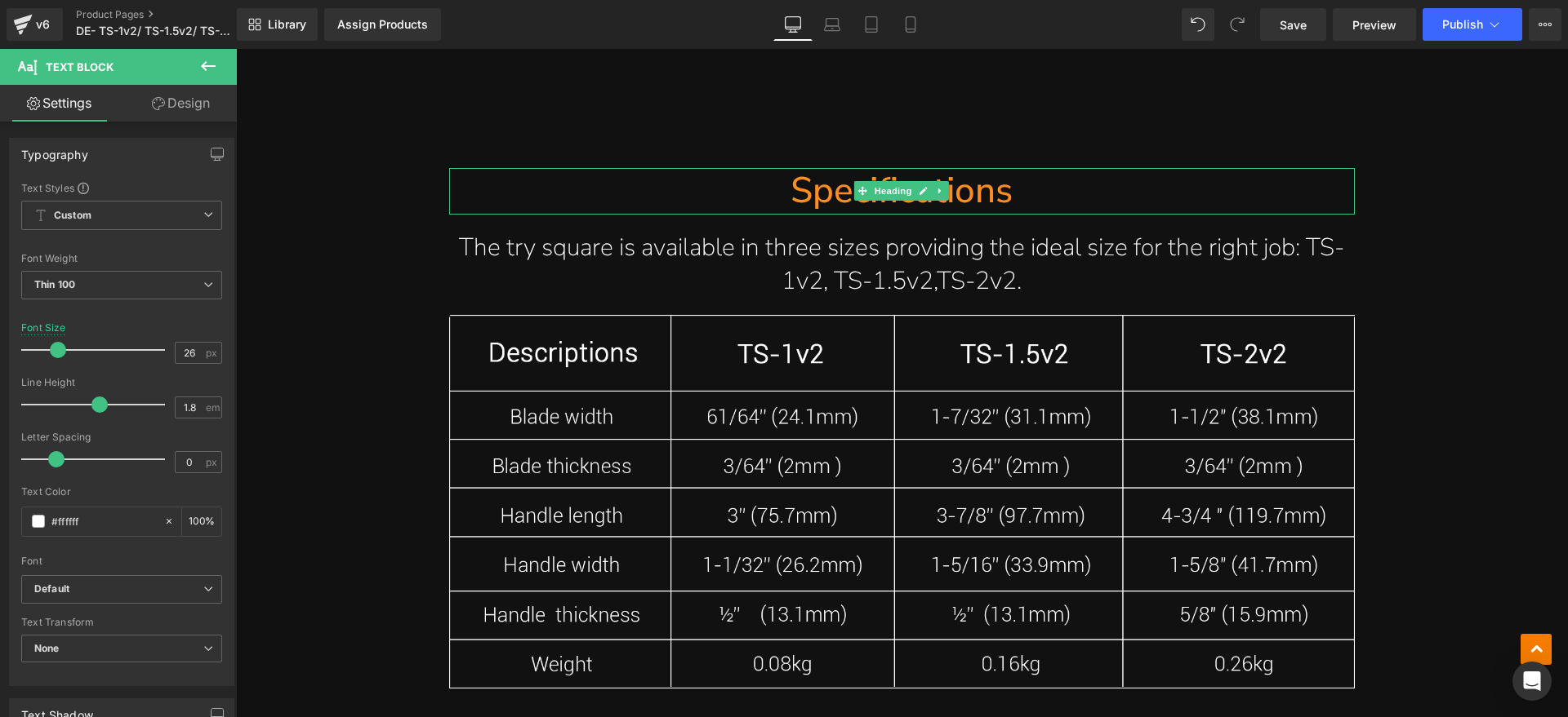
drag, startPoint x: 999, startPoint y: 160, endPoint x: 1023, endPoint y: 150, distance: 26.0
click at [999, 168] on h1 "Specifications" at bounding box center [902, 192] width 906 height 47
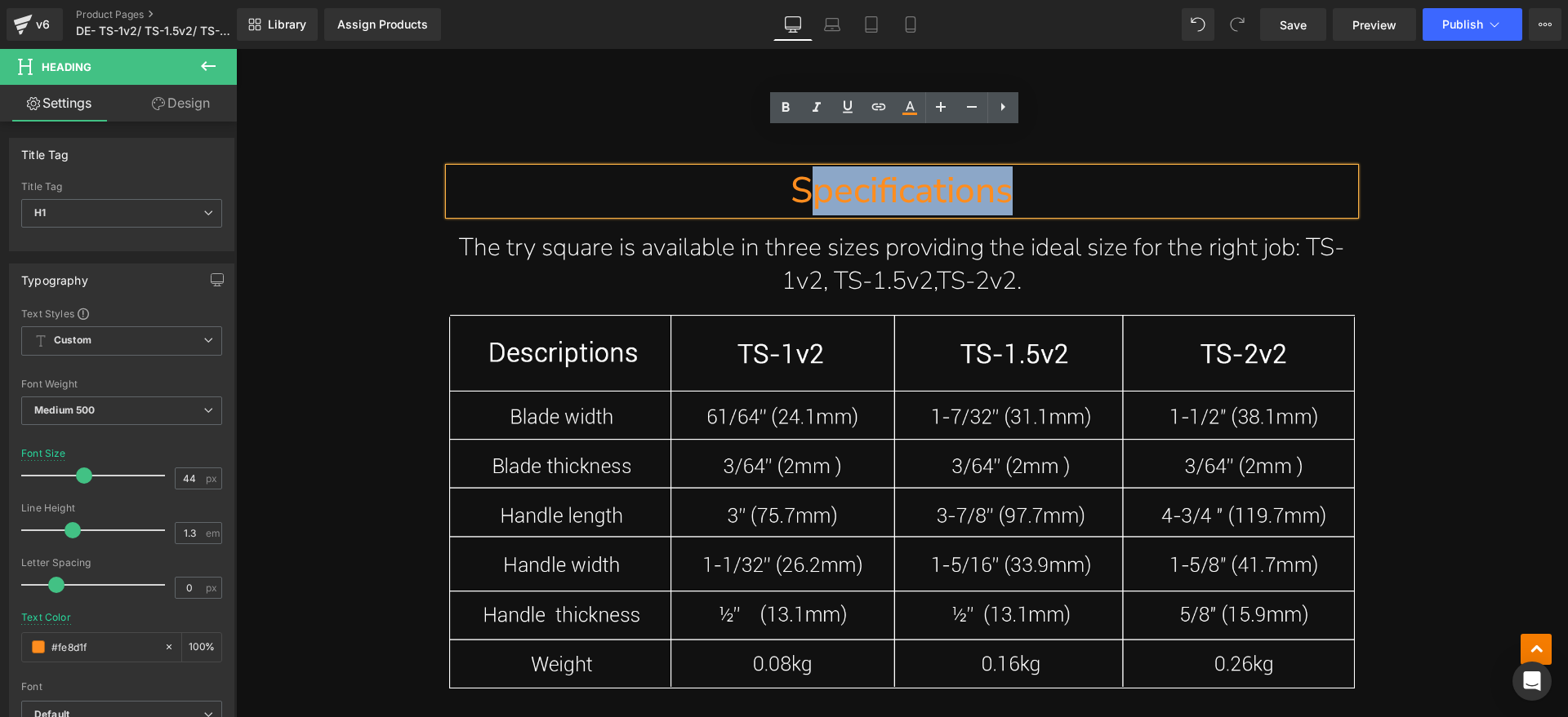
drag, startPoint x: 1023, startPoint y: 150, endPoint x: 800, endPoint y: 155, distance: 223.1
click at [800, 168] on h1 "Specifications" at bounding box center [902, 192] width 906 height 47
paste div
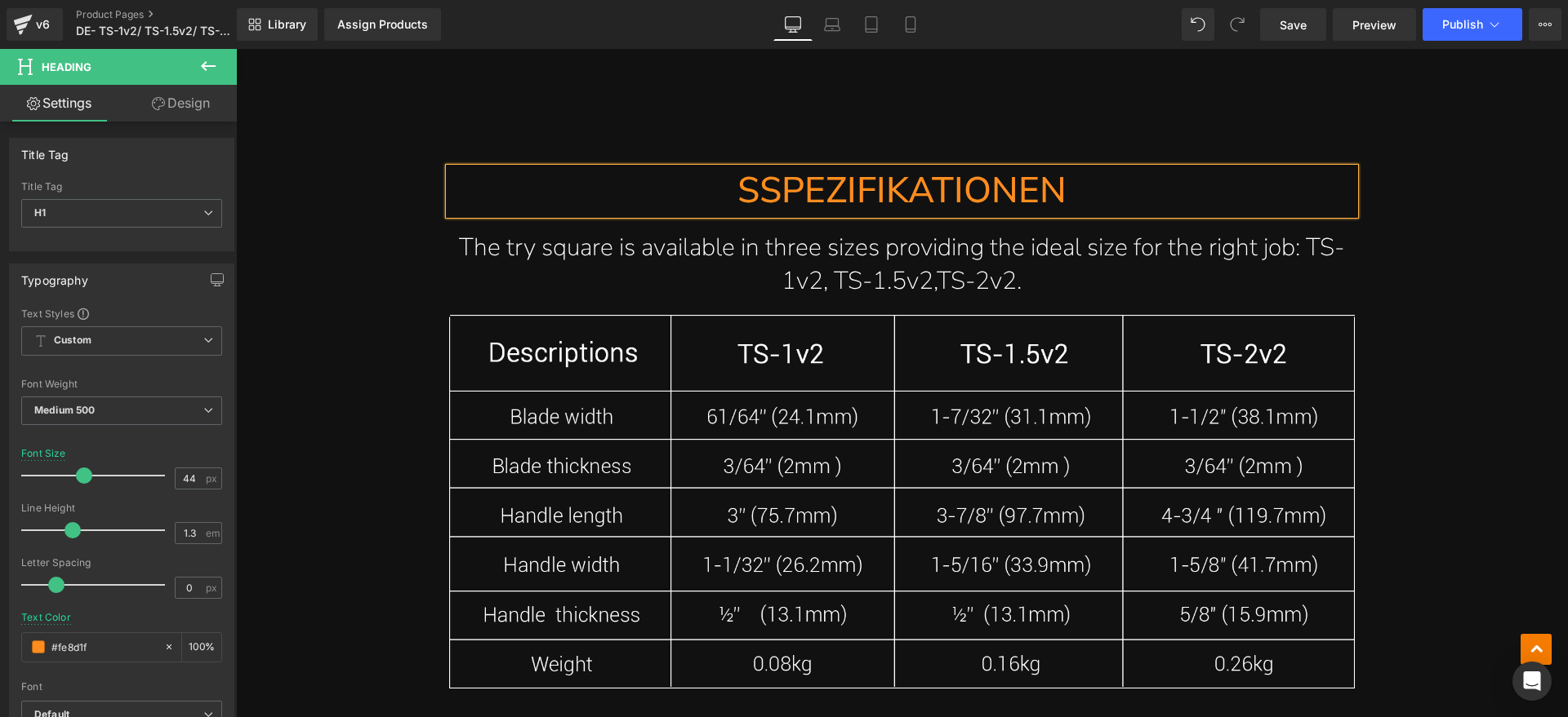
click at [764, 168] on h1 "SSPEZIFIKATIONEN" at bounding box center [902, 192] width 906 height 47
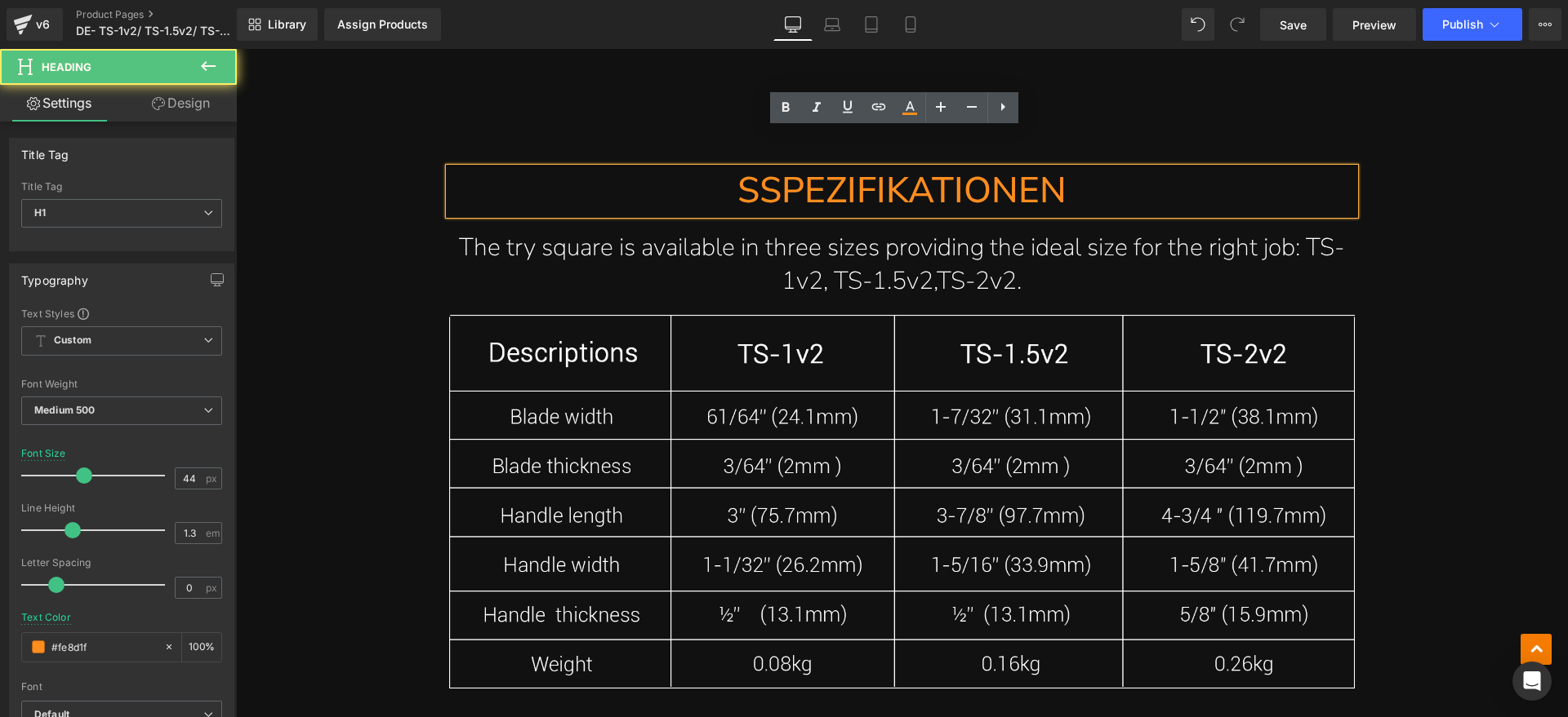
click at [760, 168] on h1 "SSPEZIFIKATIONEN" at bounding box center [902, 192] width 906 height 47
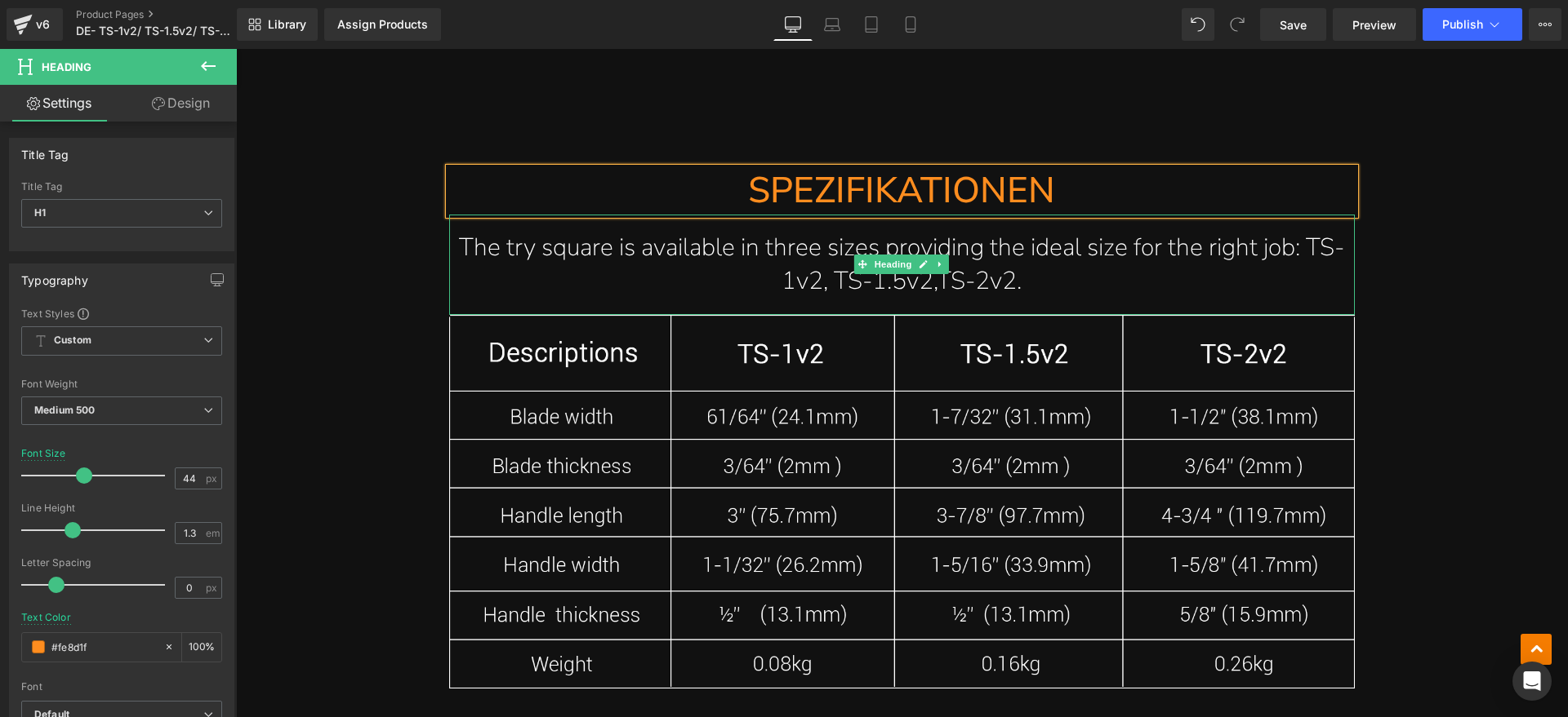
drag, startPoint x: 1065, startPoint y: 250, endPoint x: 1041, endPoint y: 238, distance: 26.8
click at [1064, 250] on h1 "The try square is available in three sizes providing the ideal size for the rig…" at bounding box center [902, 264] width 906 height 67
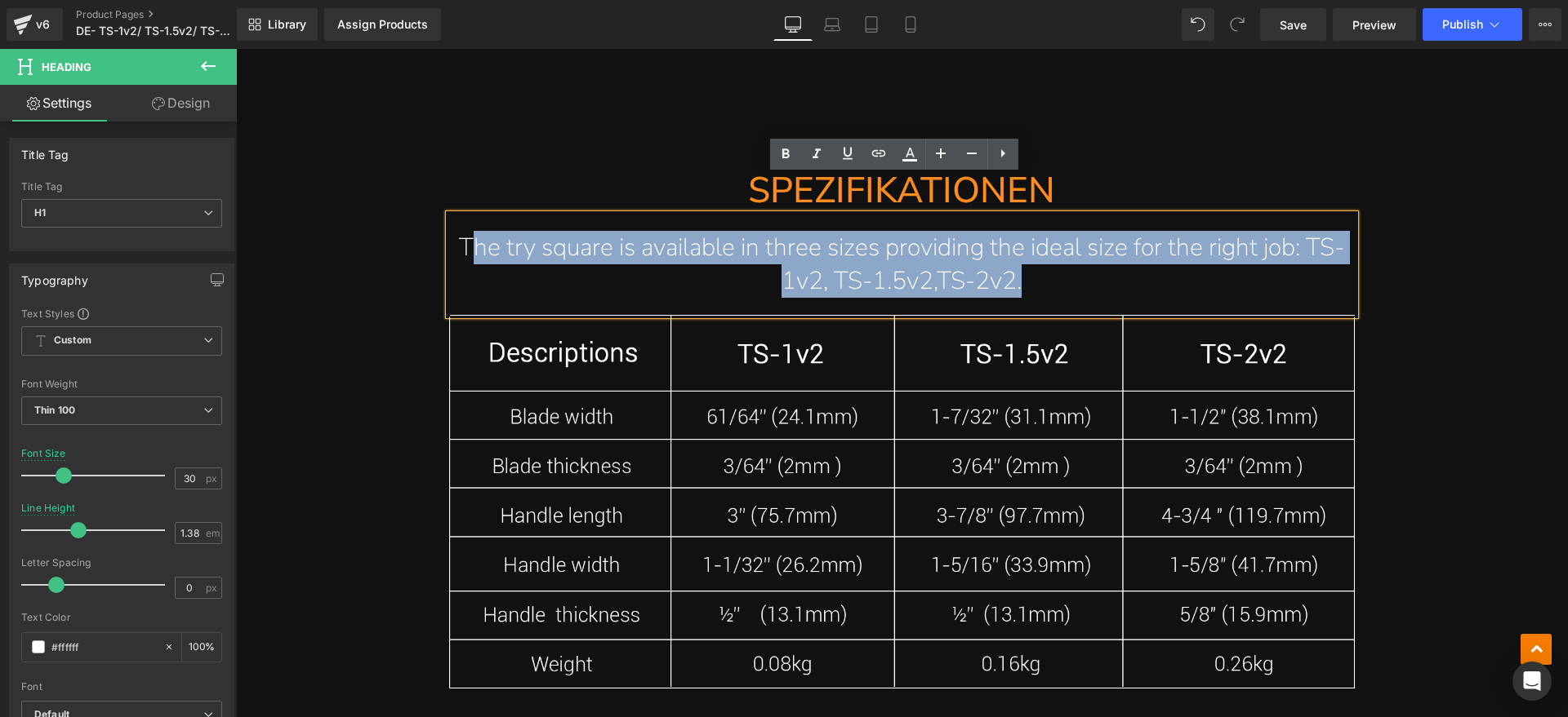
drag, startPoint x: 1049, startPoint y: 234, endPoint x: 469, endPoint y: 207, distance: 580.6
click at [469, 231] on h1 "The try square is available in three sizes providing the ideal size for the rig…" at bounding box center [902, 264] width 906 height 67
paste div
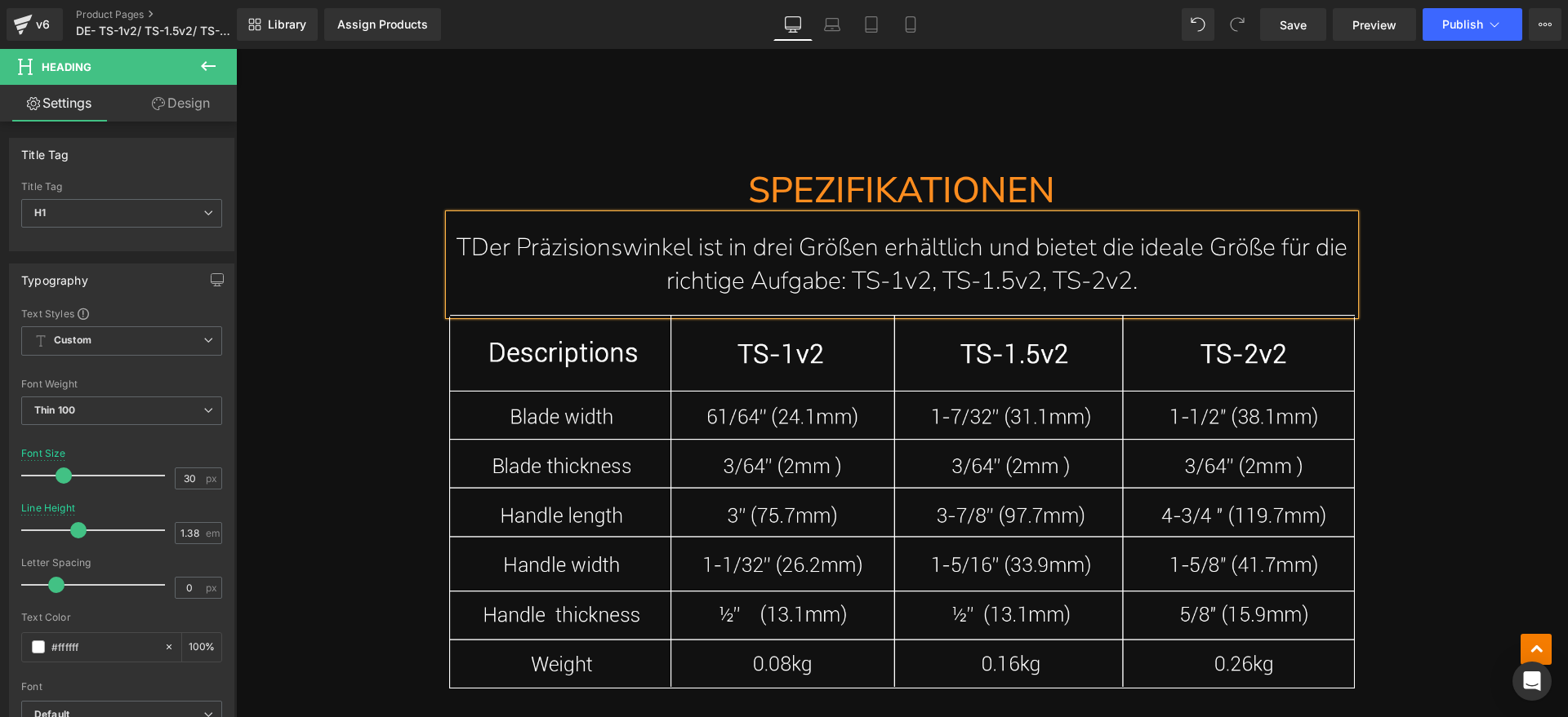
click at [469, 231] on h1 "TDer Präzisionswinkel ist in drei Größen erhältlich und bietet die ideale Größe…" at bounding box center [902, 264] width 906 height 67
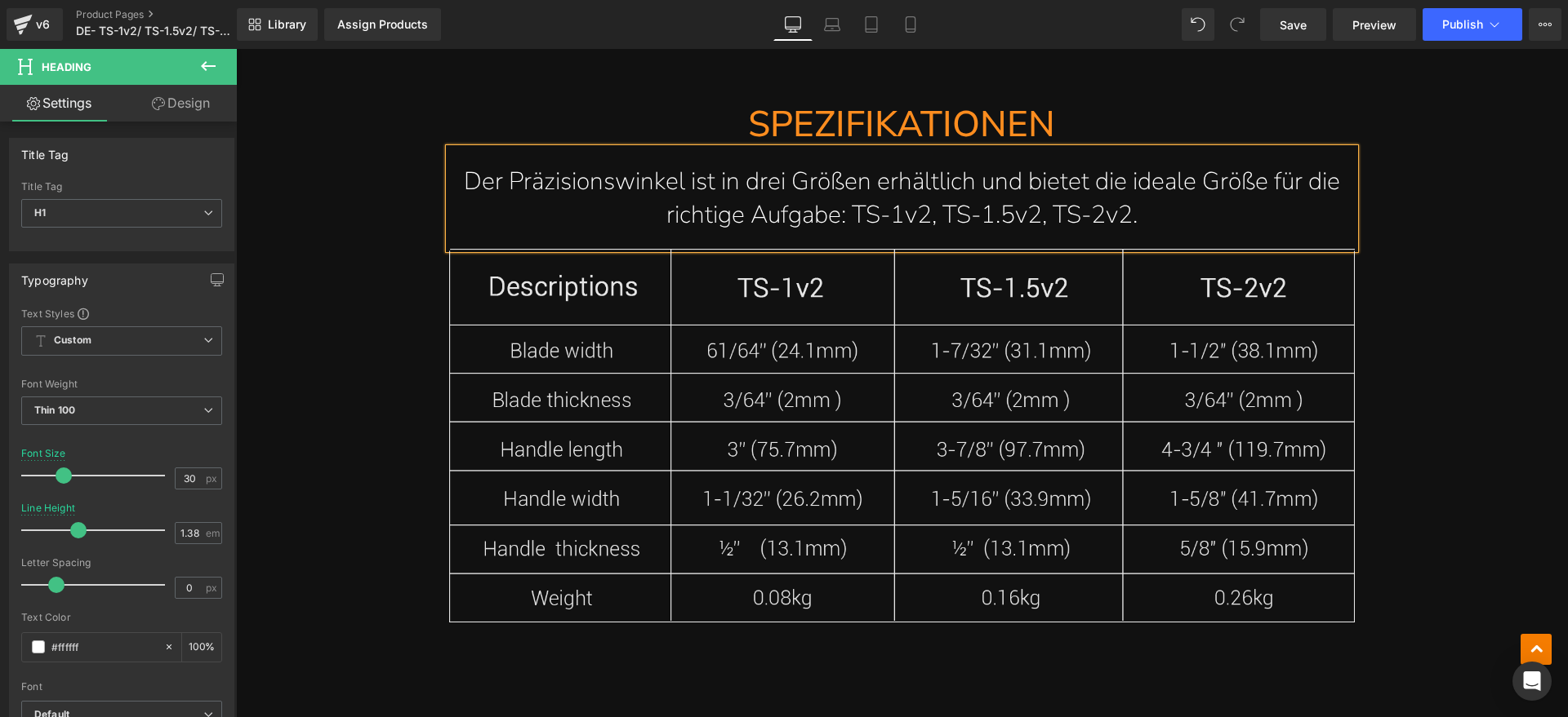
scroll to position [10710, 0]
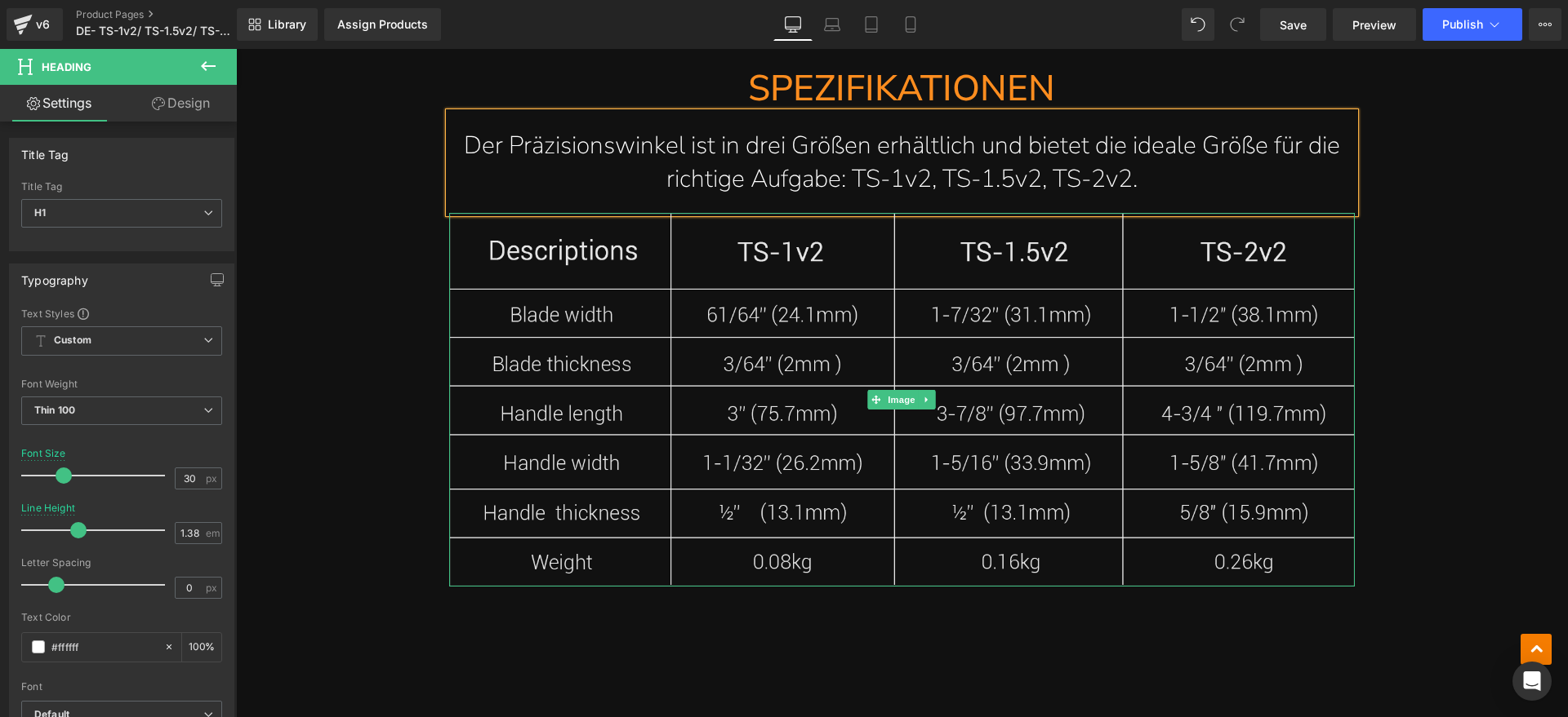
drag, startPoint x: 882, startPoint y: 360, endPoint x: 868, endPoint y: 388, distance: 31.3
click at [885, 390] on span "Image" at bounding box center [902, 400] width 34 height 20
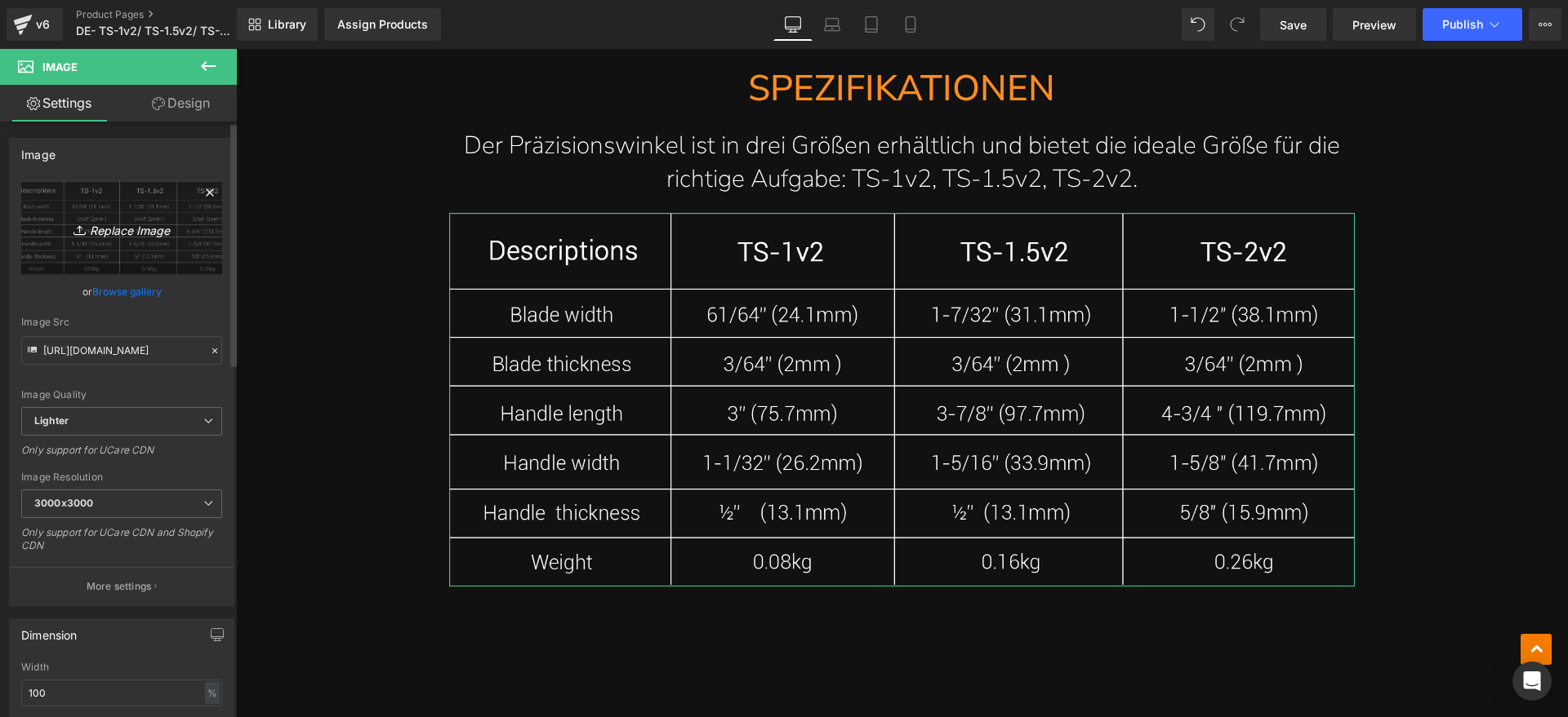
click at [149, 219] on icon "Replace Image" at bounding box center [122, 228] width 131 height 21
type input "C:\fakepath\TS1.webp"
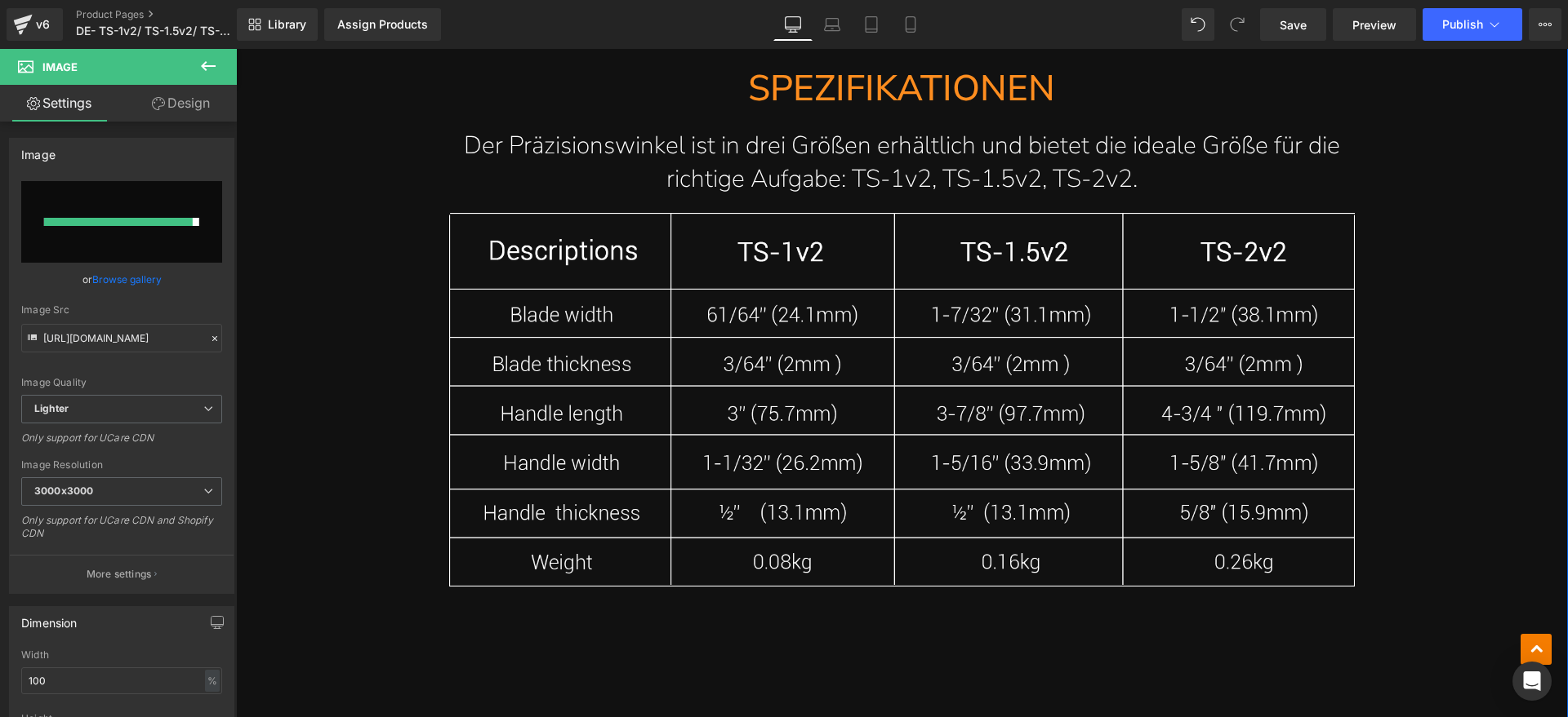
type input "https://ucarecdn.com/819a3508-f0cd-44a2-8978-68ad7b105549/-/format/auto/-/previ…"
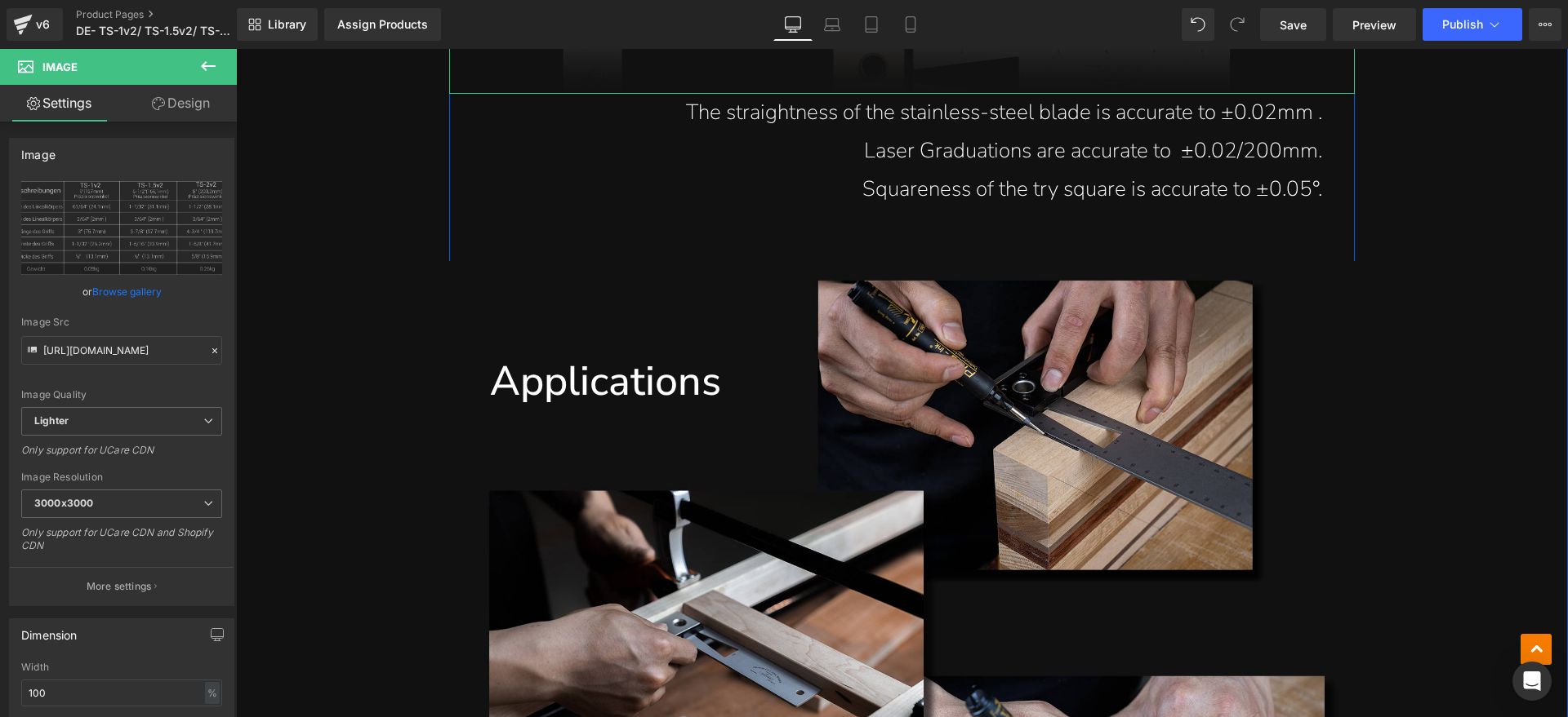
scroll to position [11934, 0]
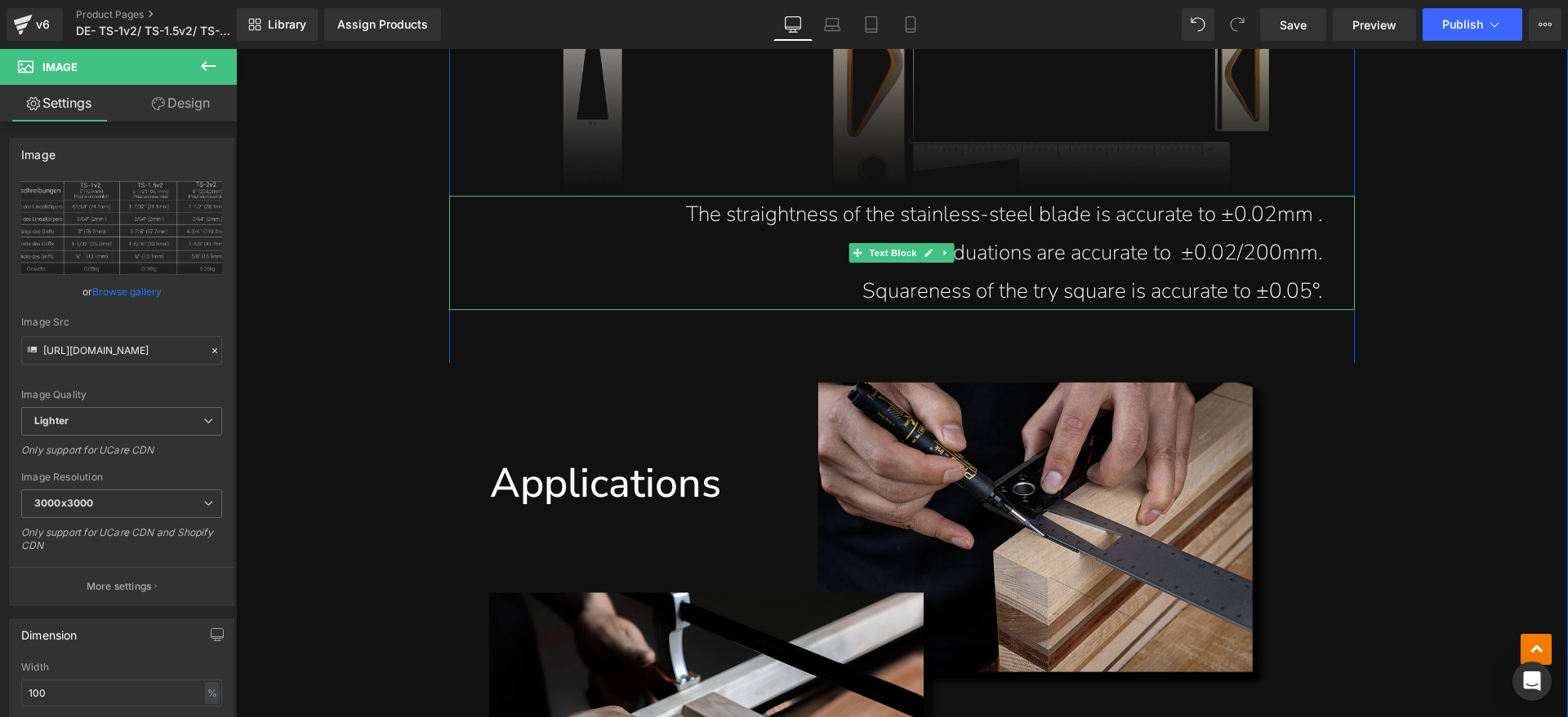
click at [1104, 234] on p "Laser Graduations are accurate to ±0.02/200mm." at bounding box center [886, 253] width 873 height 39
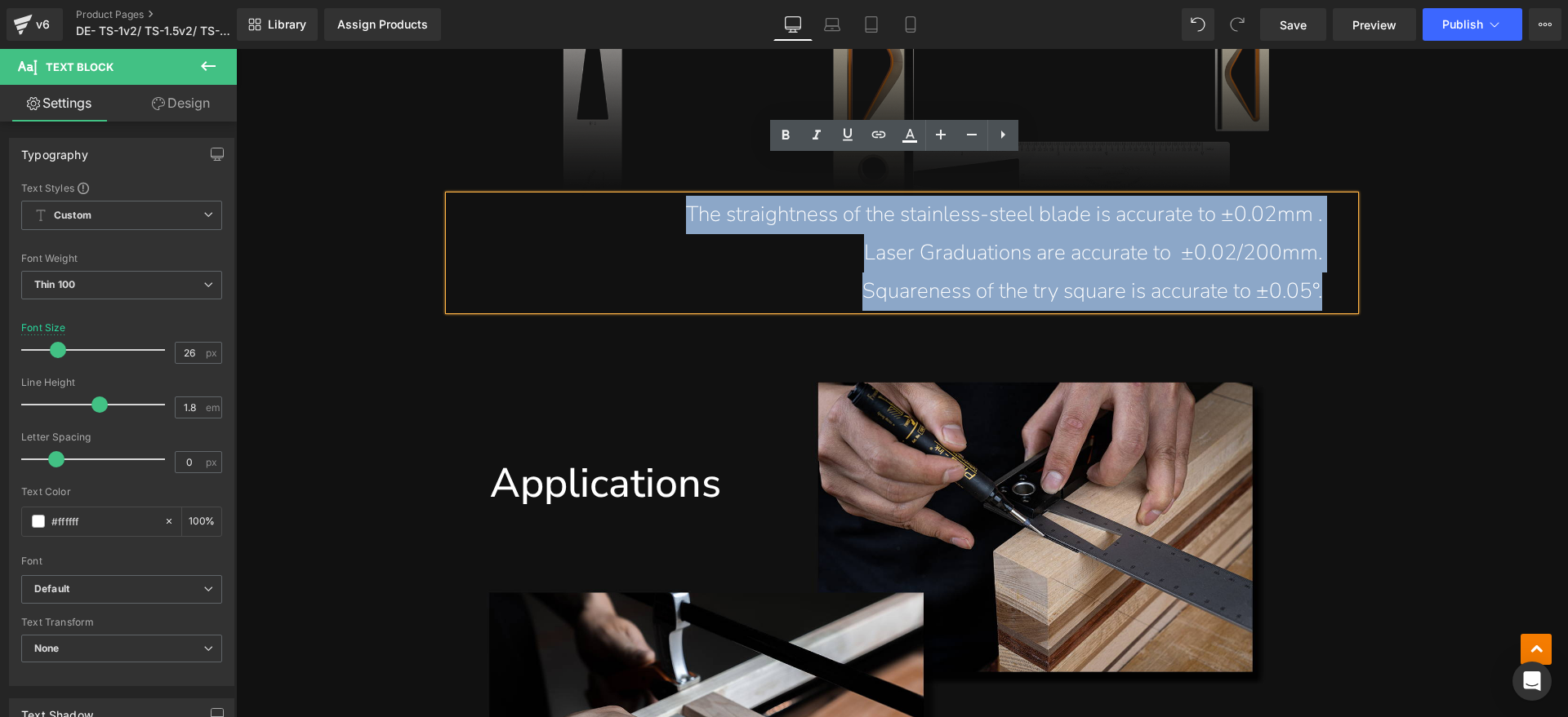
drag, startPoint x: 1326, startPoint y: 255, endPoint x: 666, endPoint y: 175, distance: 664.8
click at [666, 196] on div "The straightness of the stainless-steel blade is accurate to ±0.02mm . Laser Gr…" at bounding box center [902, 253] width 906 height 114
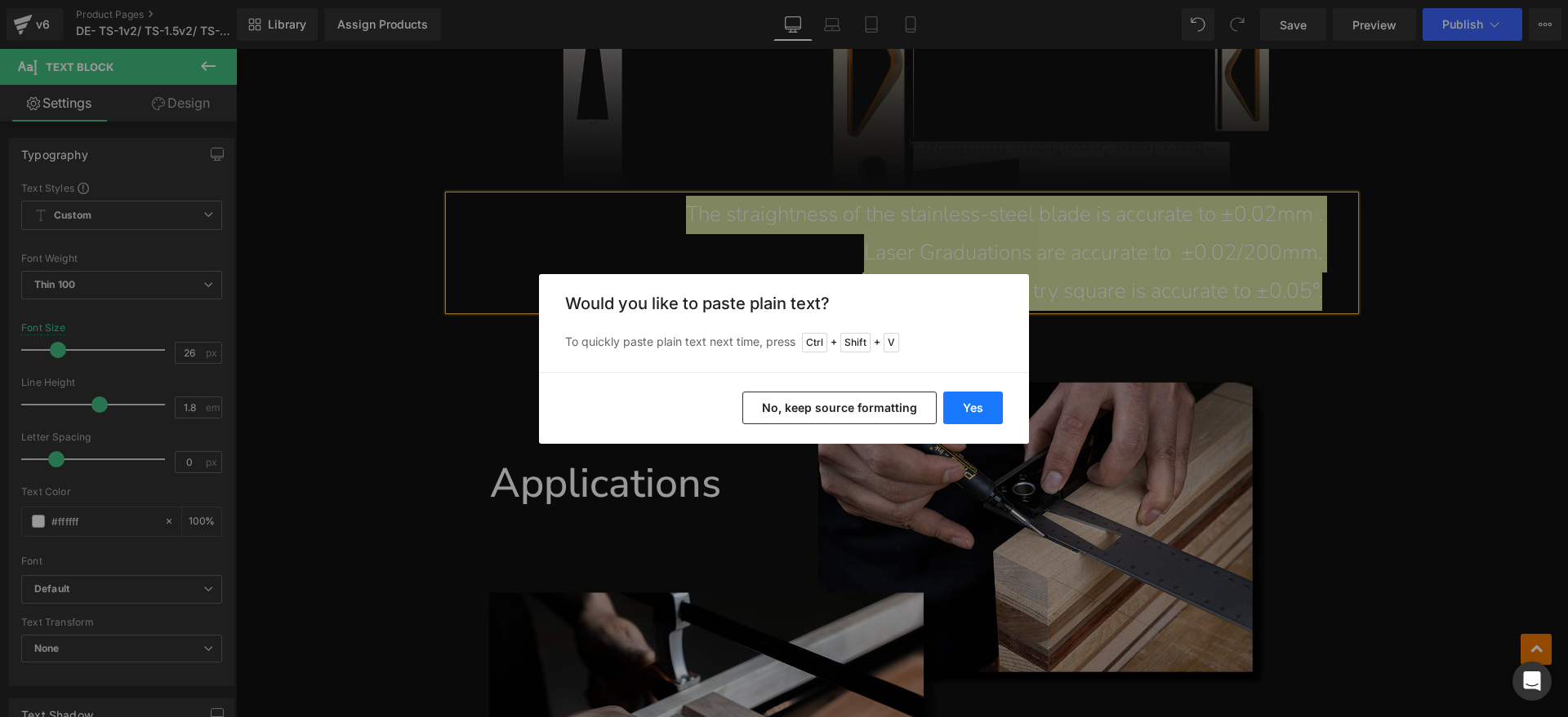
click at [969, 408] on button "Yes" at bounding box center [973, 408] width 59 height 32
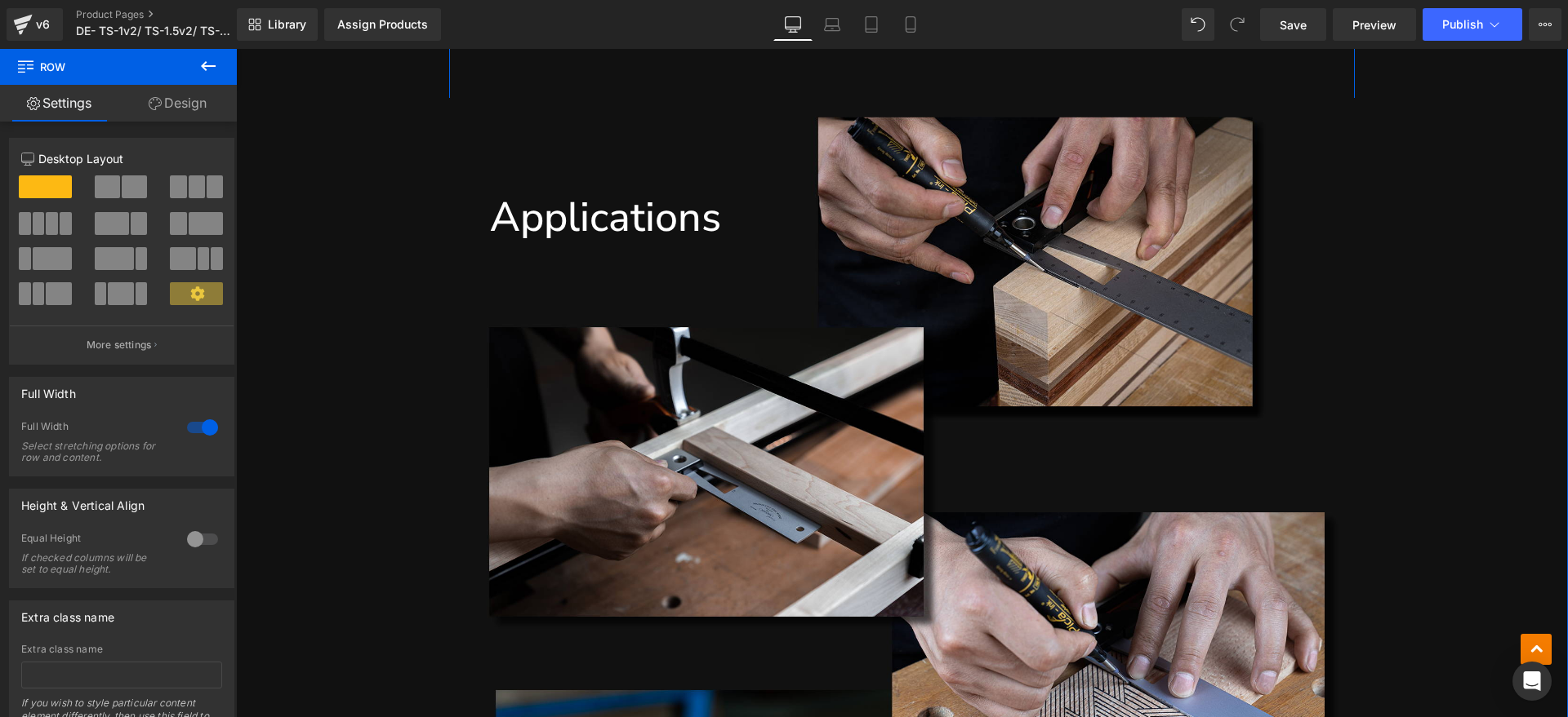
scroll to position [12240, 0]
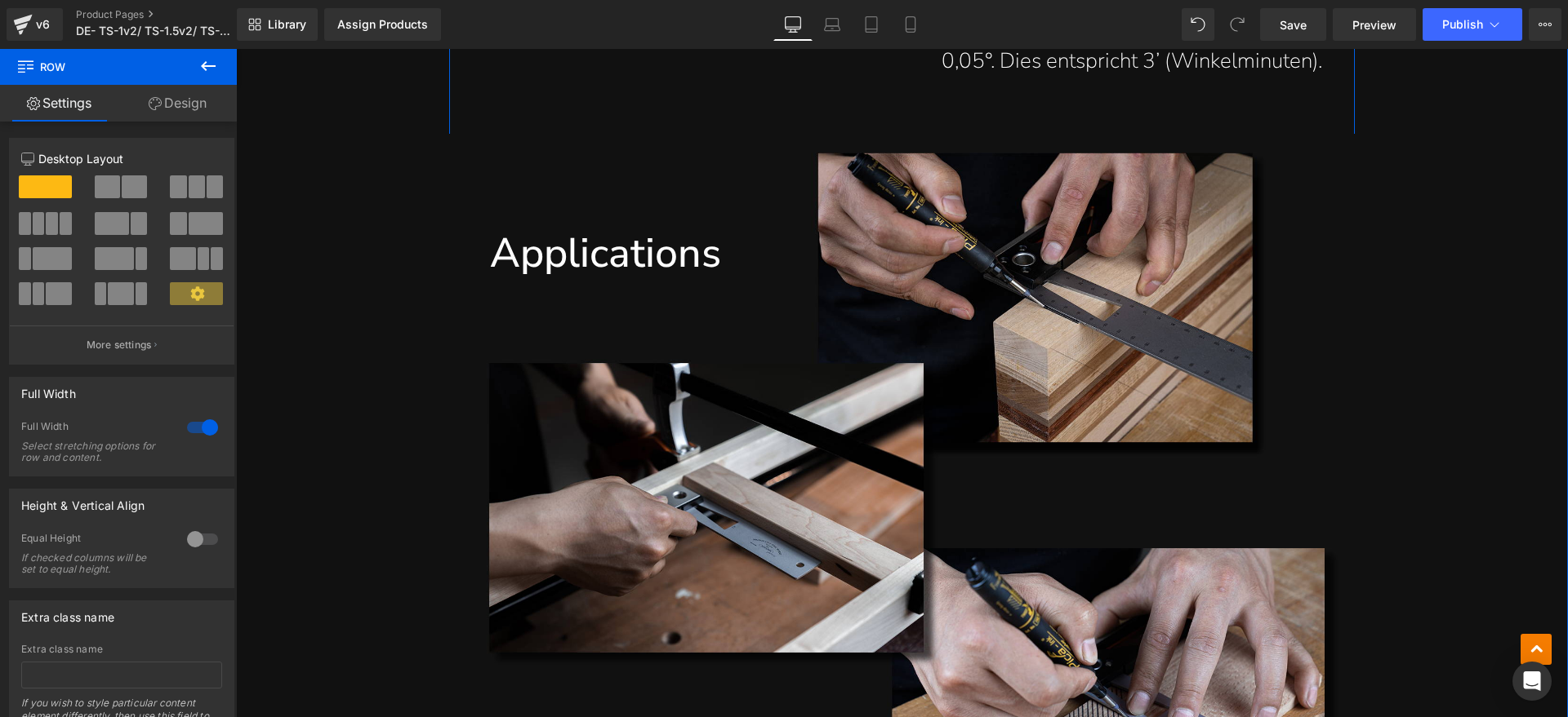
click at [725, 227] on h1 "Applications" at bounding box center [922, 253] width 865 height 53
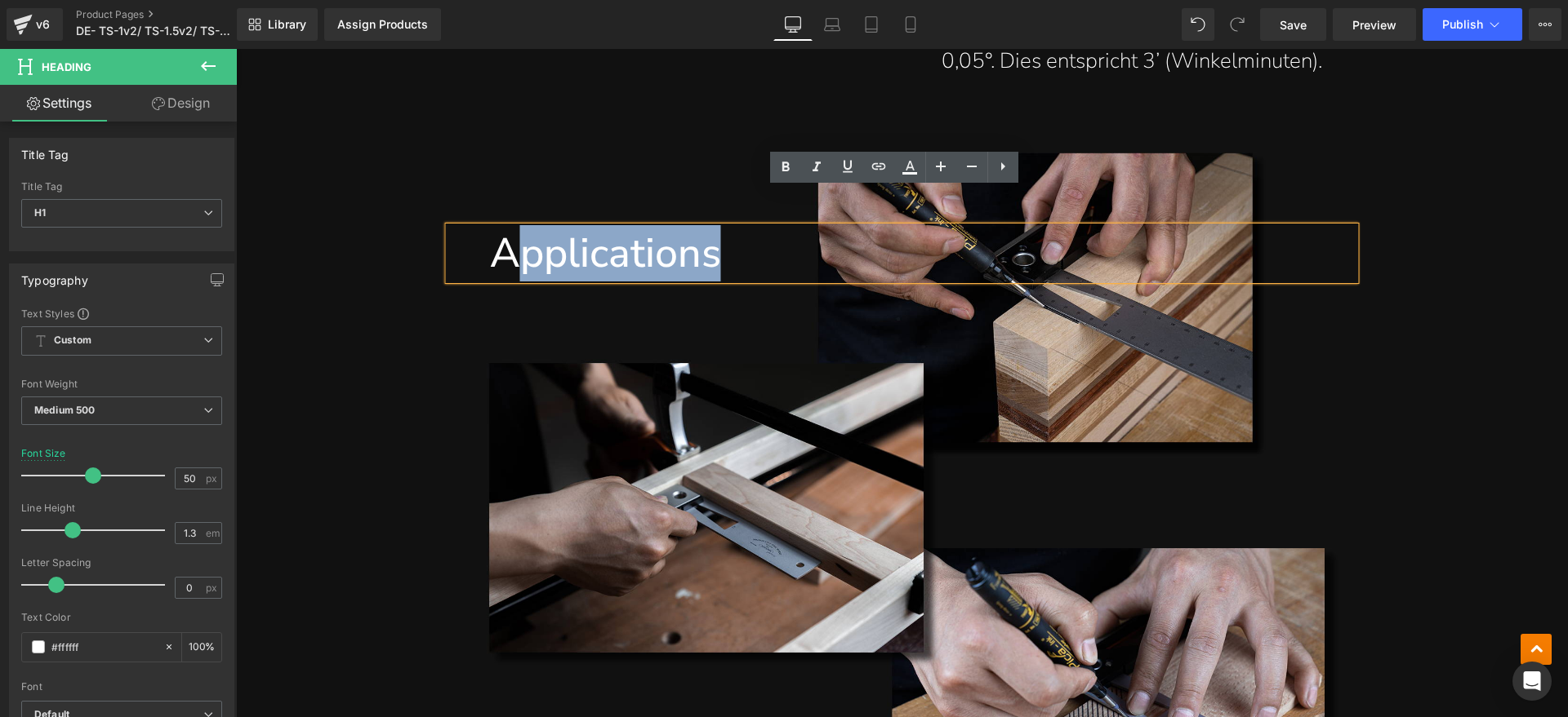
drag, startPoint x: 725, startPoint y: 218, endPoint x: 513, endPoint y: 219, distance: 212.0
click at [513, 227] on h1 "Applications" at bounding box center [922, 253] width 865 height 53
paste div
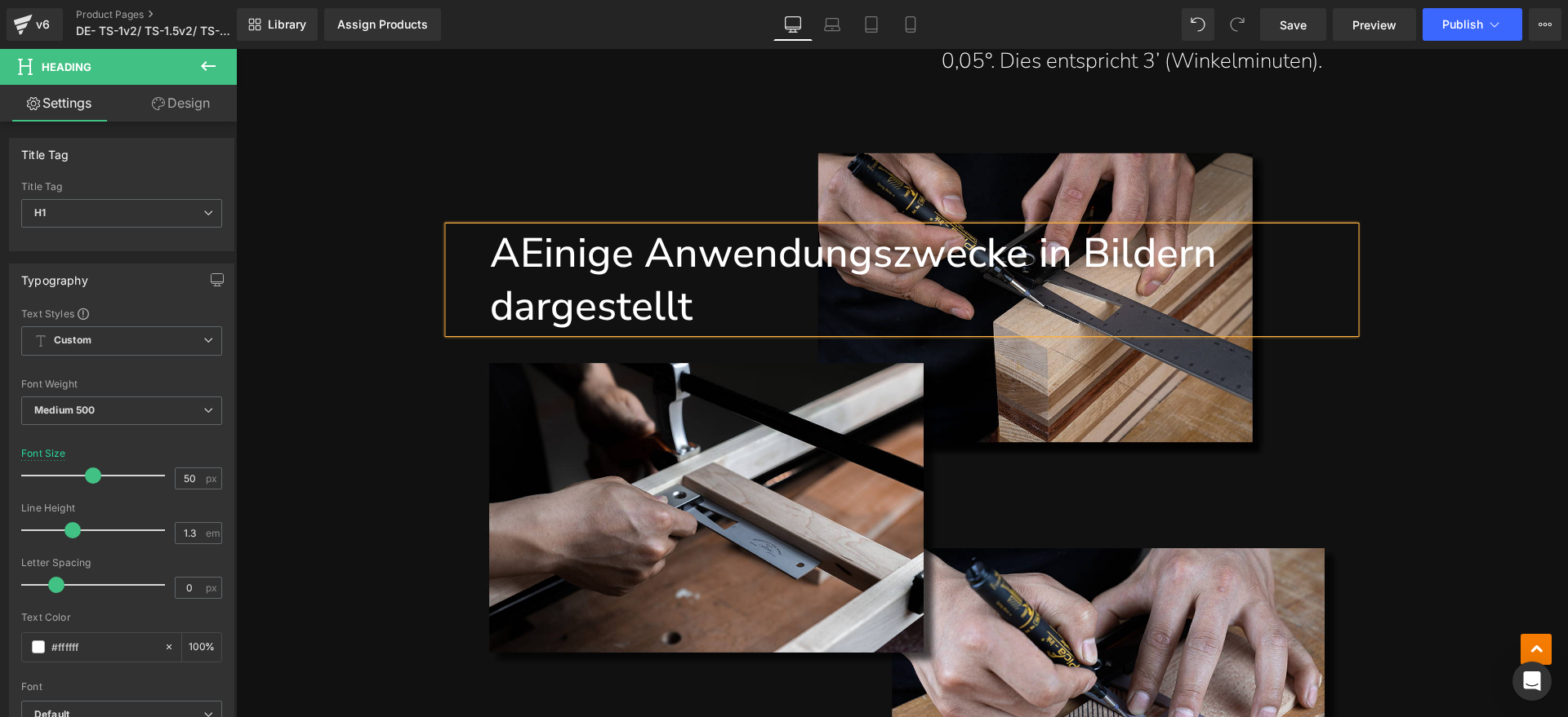
click at [514, 227] on h1 "AEinige Anwendungszwecke in Bildern dargestellt" at bounding box center [922, 280] width 865 height 106
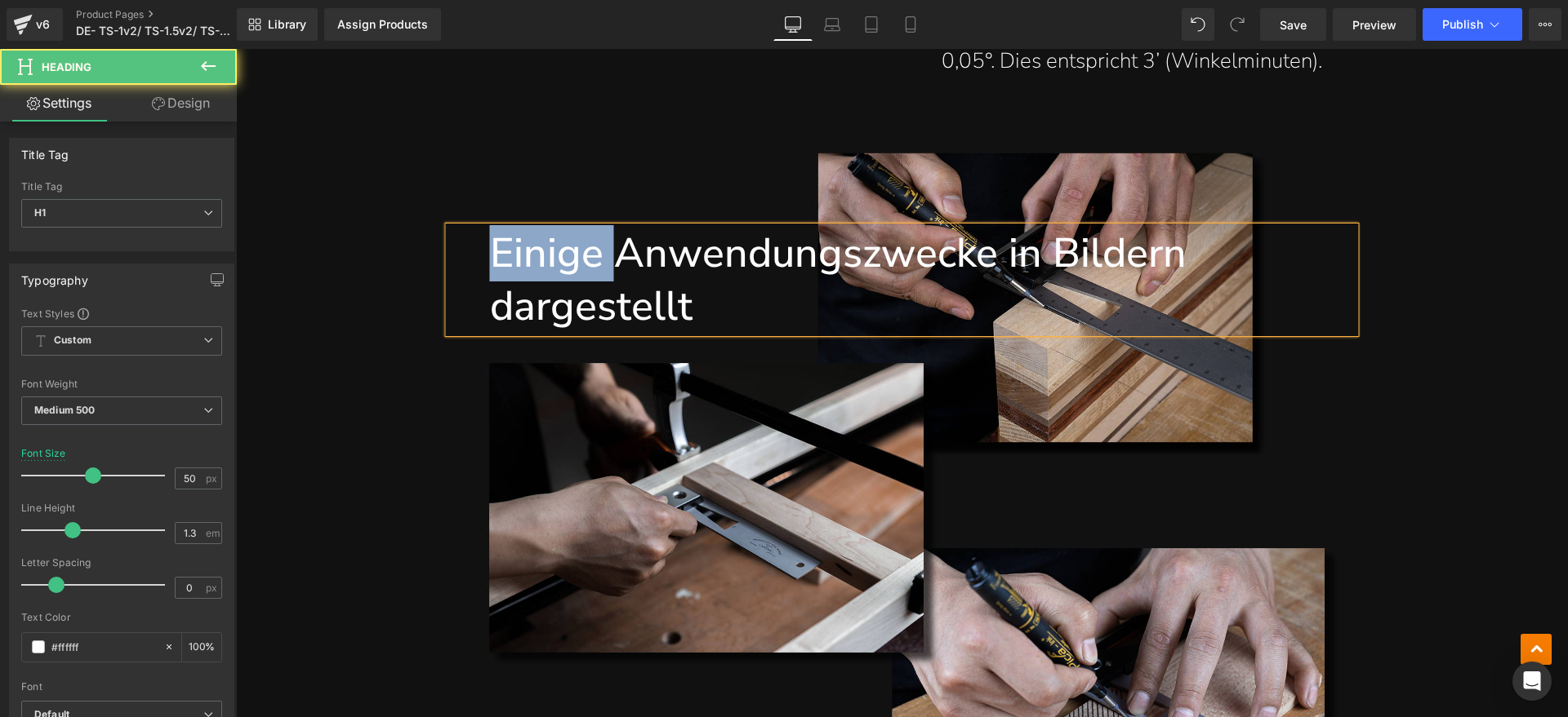
drag, startPoint x: 612, startPoint y: 214, endPoint x: 488, endPoint y: 224, distance: 124.4
click at [490, 227] on h1 "Einige Anwendungszwecke in Bildern dargestellt" at bounding box center [922, 280] width 865 height 106
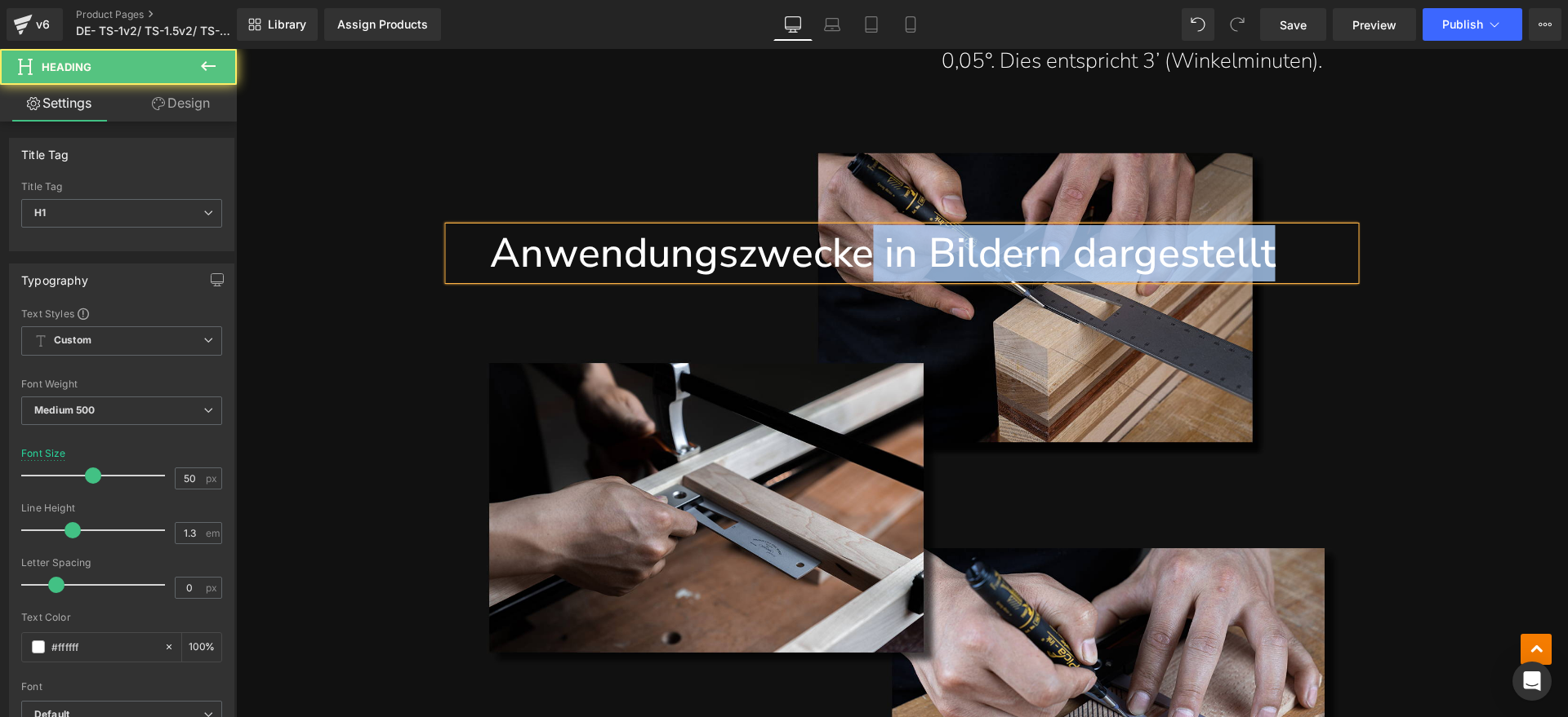
drag, startPoint x: 862, startPoint y: 217, endPoint x: 1307, endPoint y: 217, distance: 445.0
click at [1307, 227] on h1 "Anwendungszwecke in Bildern dargestellt" at bounding box center [922, 253] width 865 height 53
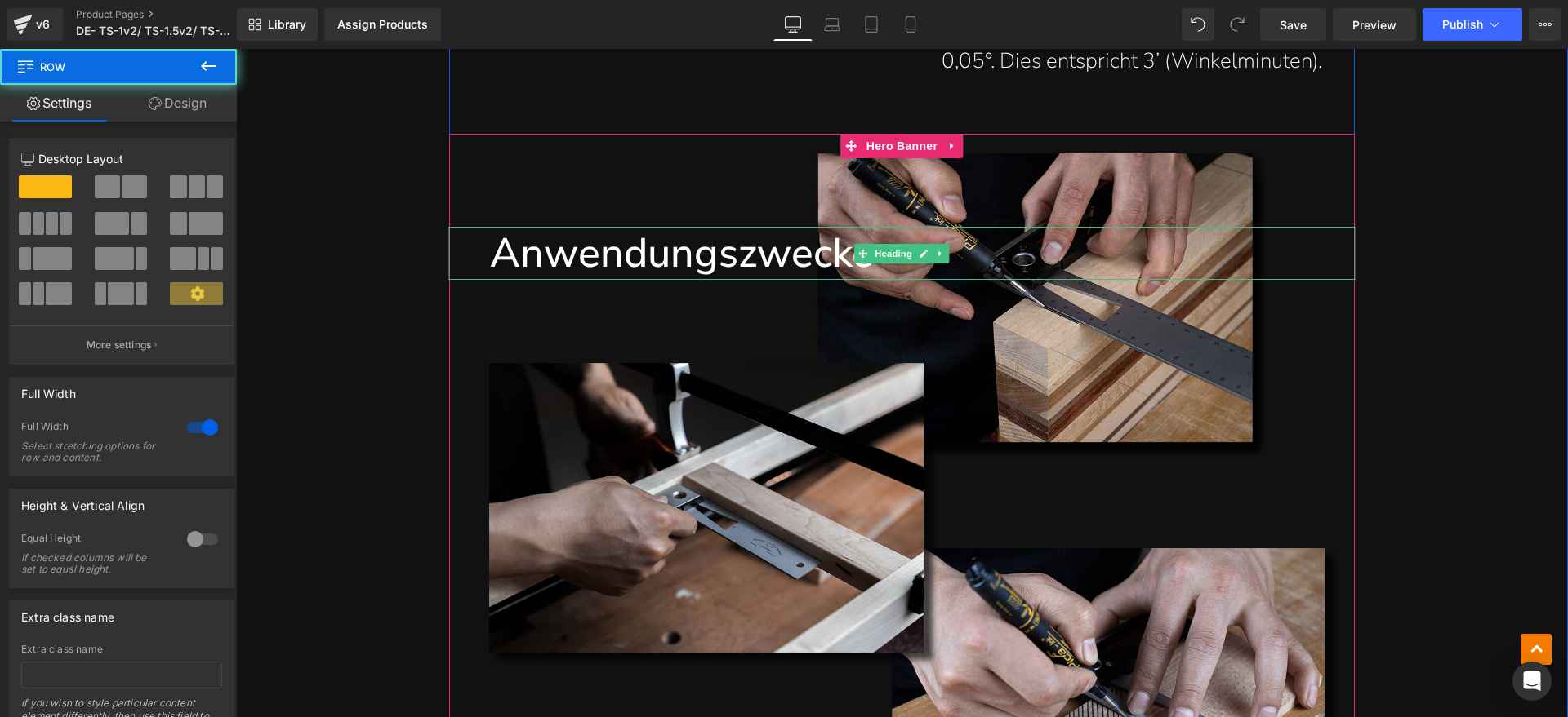
click at [744, 227] on h1 "Anwendungszwecke" at bounding box center [922, 253] width 865 height 53
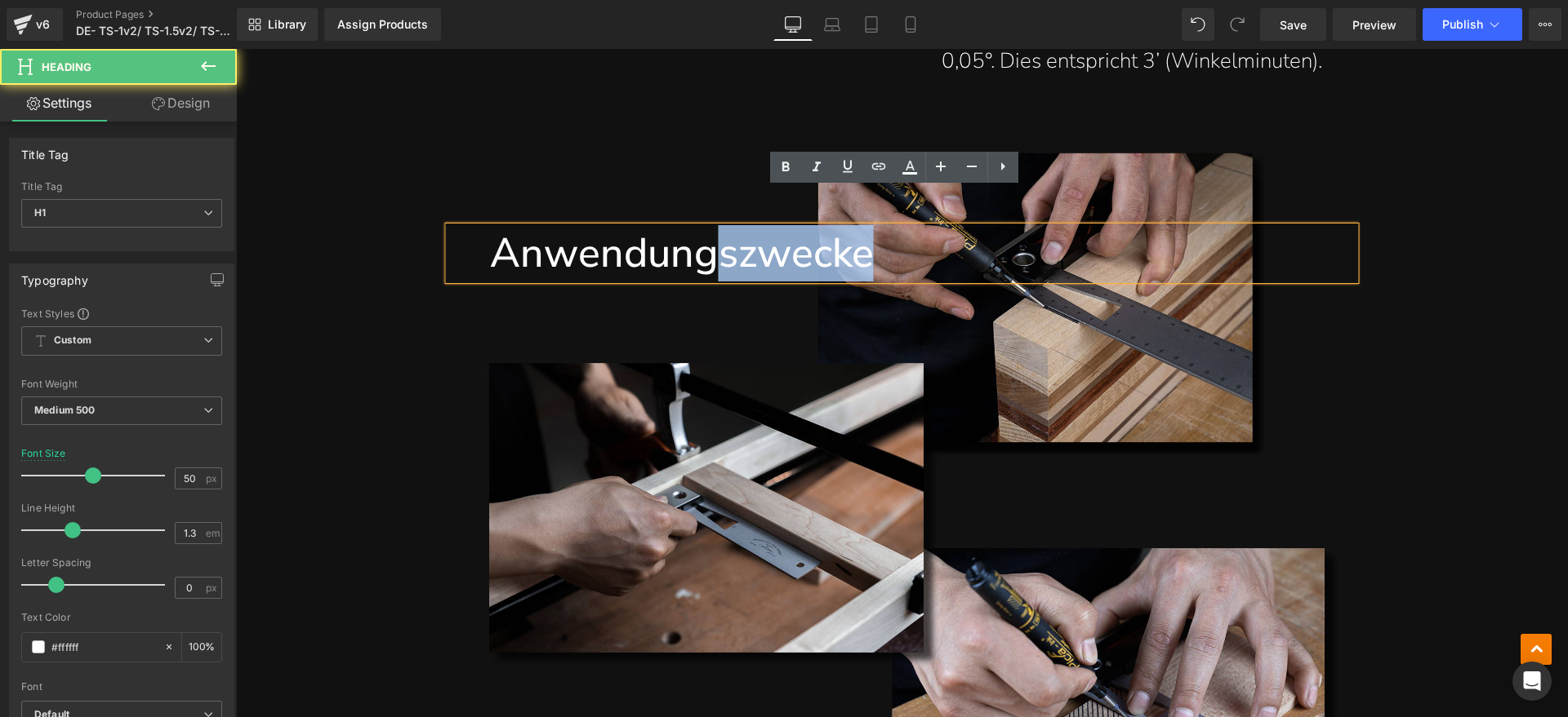
drag, startPoint x: 708, startPoint y: 217, endPoint x: 888, endPoint y: 217, distance: 180.0
click at [888, 227] on h1 "Anwendungszwecke" at bounding box center [922, 253] width 865 height 53
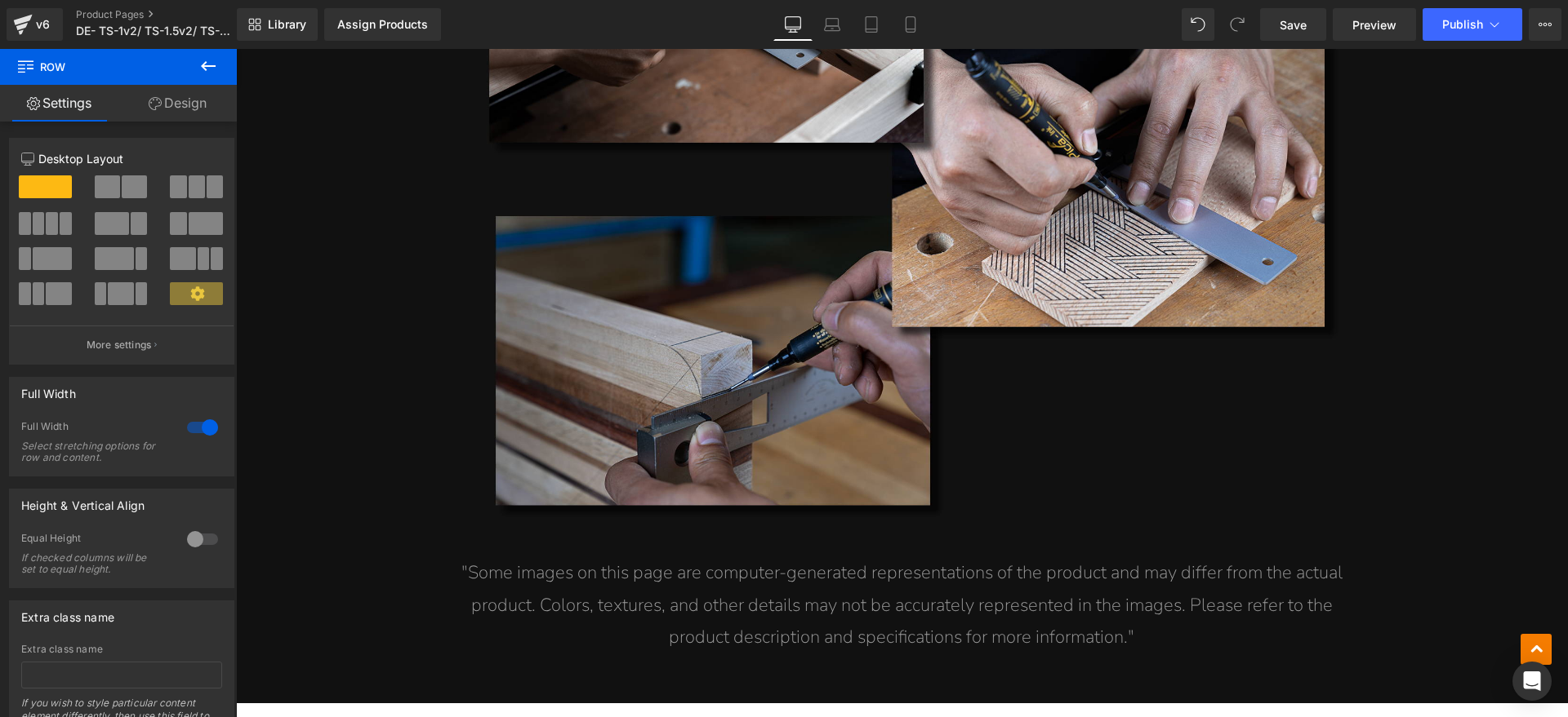
scroll to position [13056, 0]
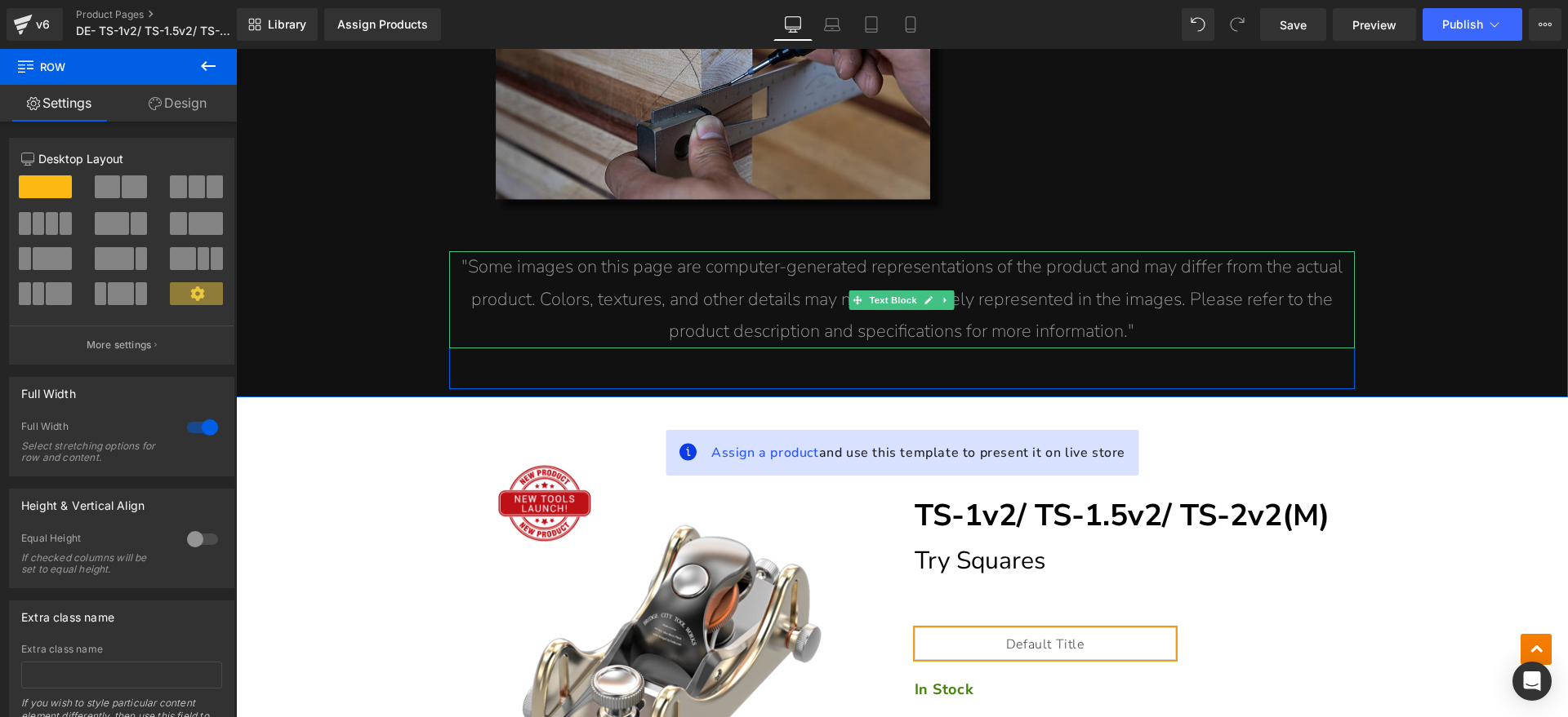
drag, startPoint x: 1176, startPoint y: 290, endPoint x: 1118, endPoint y: 287, distance: 58.1
click at [1176, 290] on p ""Some images on this page are computer-generated representations of the product…" at bounding box center [902, 300] width 906 height 97
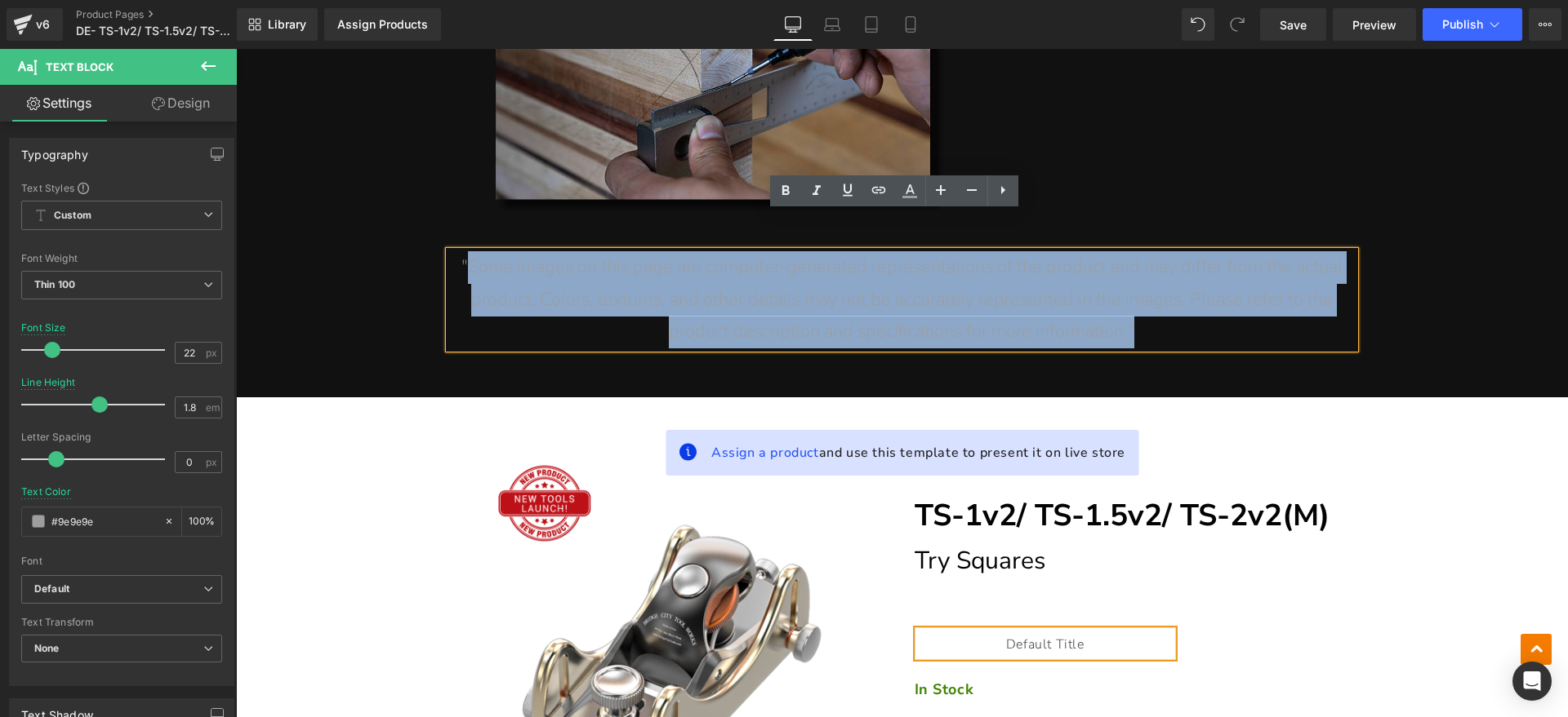
drag, startPoint x: 1118, startPoint y: 287, endPoint x: 462, endPoint y: 235, distance: 658.1
click at [462, 251] on p ""Some images on this page are computer-generated representations of the product…" at bounding box center [902, 300] width 906 height 97
paste div
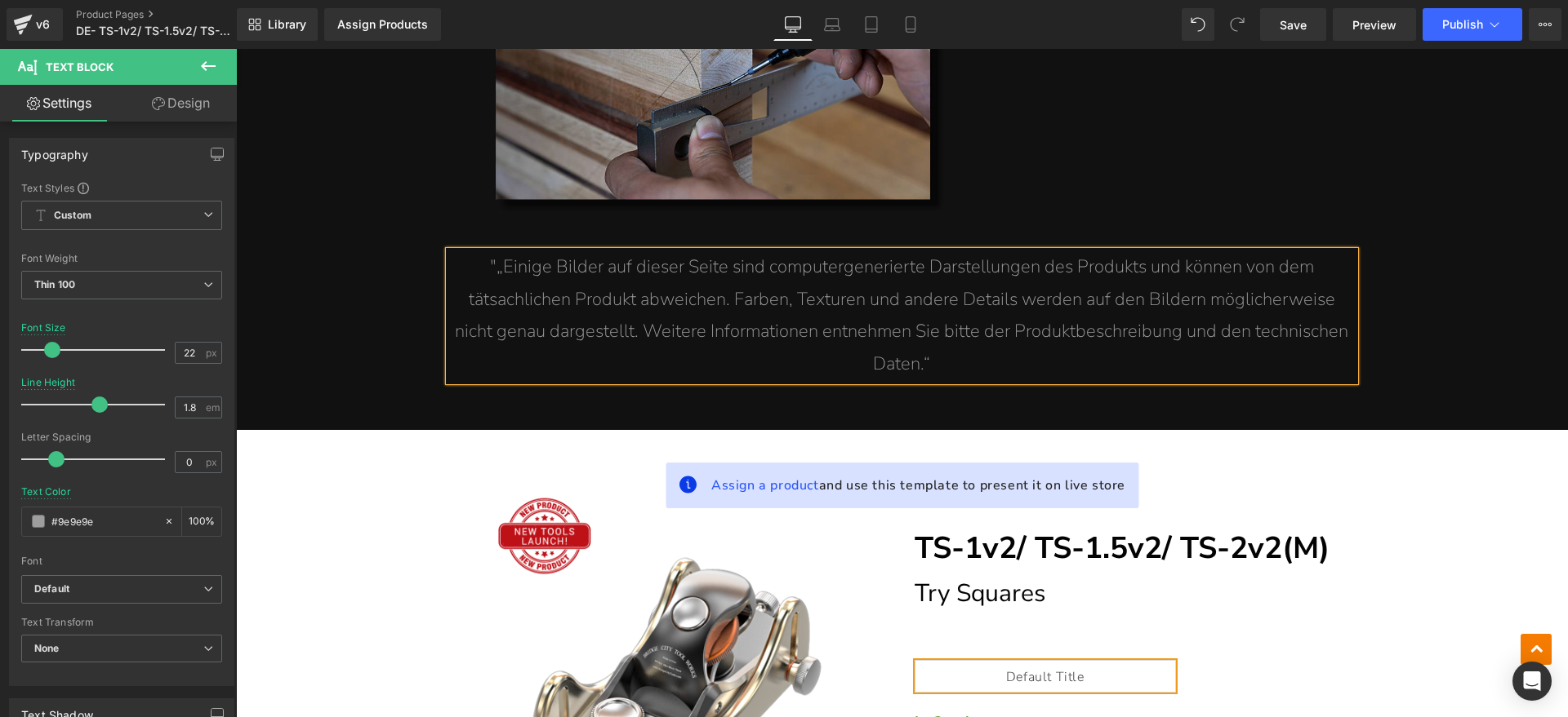
click at [491, 255] on span ""„Einige Bilder auf dieser Seite sind computergenerierte Darstellungen des Prod…" at bounding box center [901, 315] width 893 height 121
click at [952, 329] on p "„Einige Bilder auf dieser Seite sind computergenerierte Darstellungen des Produ…" at bounding box center [902, 315] width 906 height 129
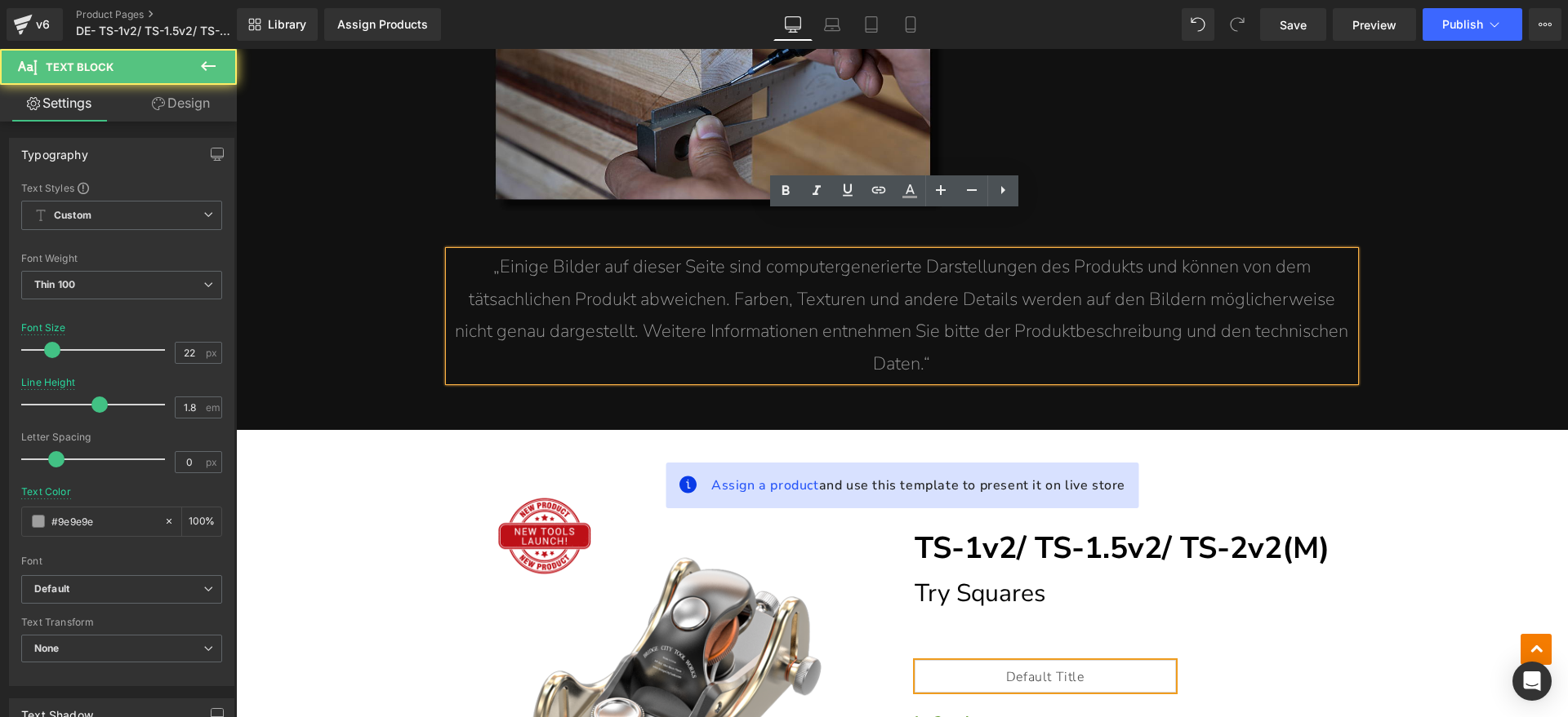
click at [1498, 430] on div "Assign a product and use this template to present it on live store (P) Image (P…" at bounding box center [901, 717] width 1331 height 575
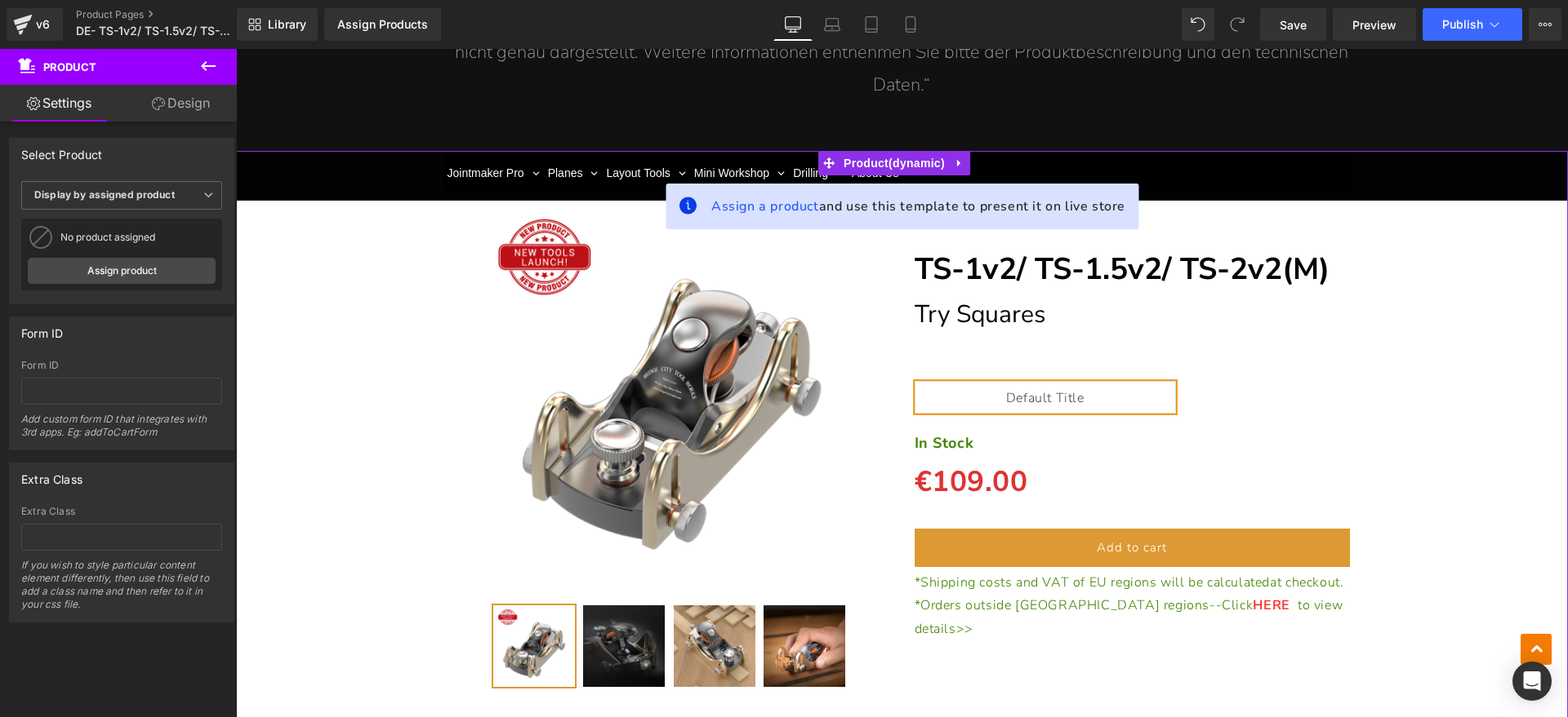
scroll to position [13260, 0]
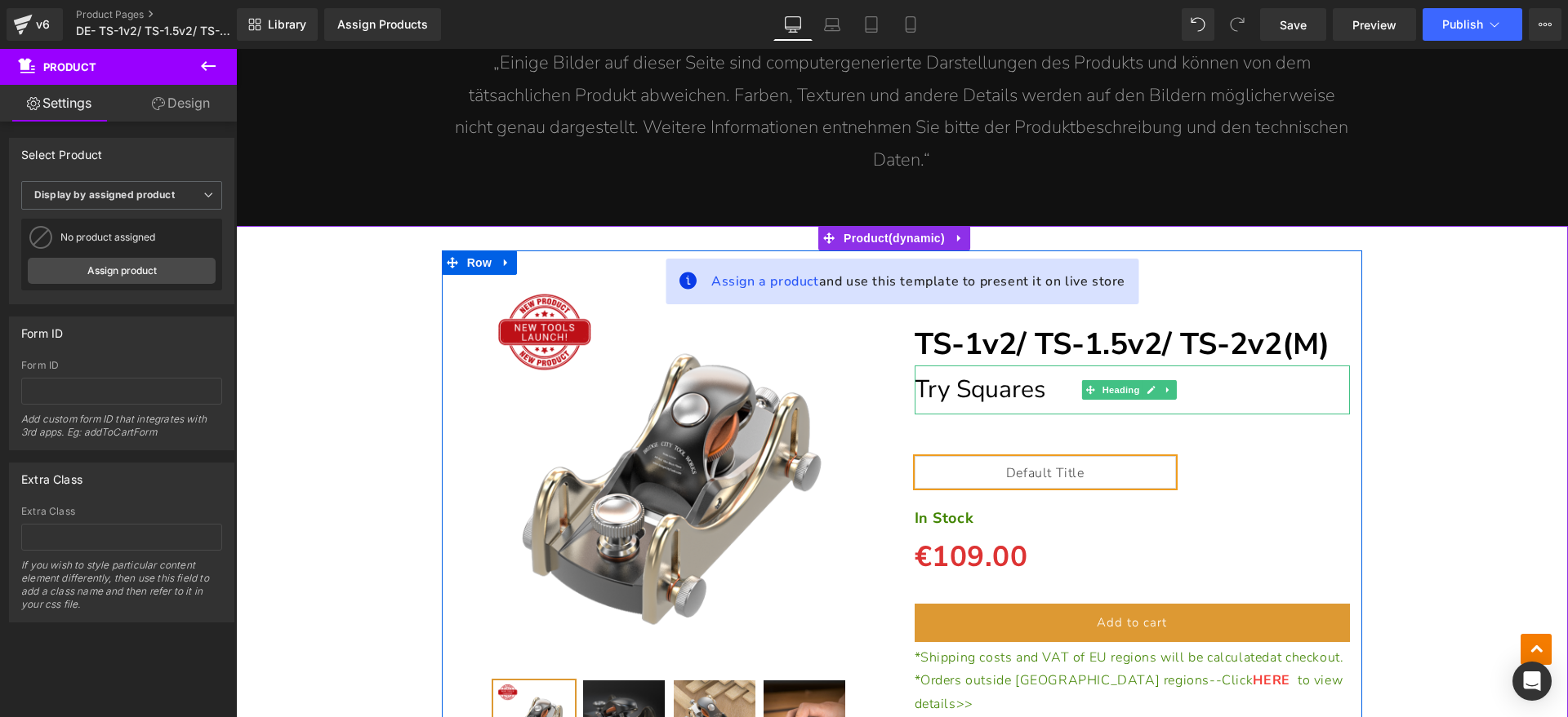
drag, startPoint x: 1020, startPoint y: 362, endPoint x: 1048, endPoint y: 353, distance: 29.4
click at [1020, 373] on span "Try Squares" at bounding box center [979, 390] width 131 height 33
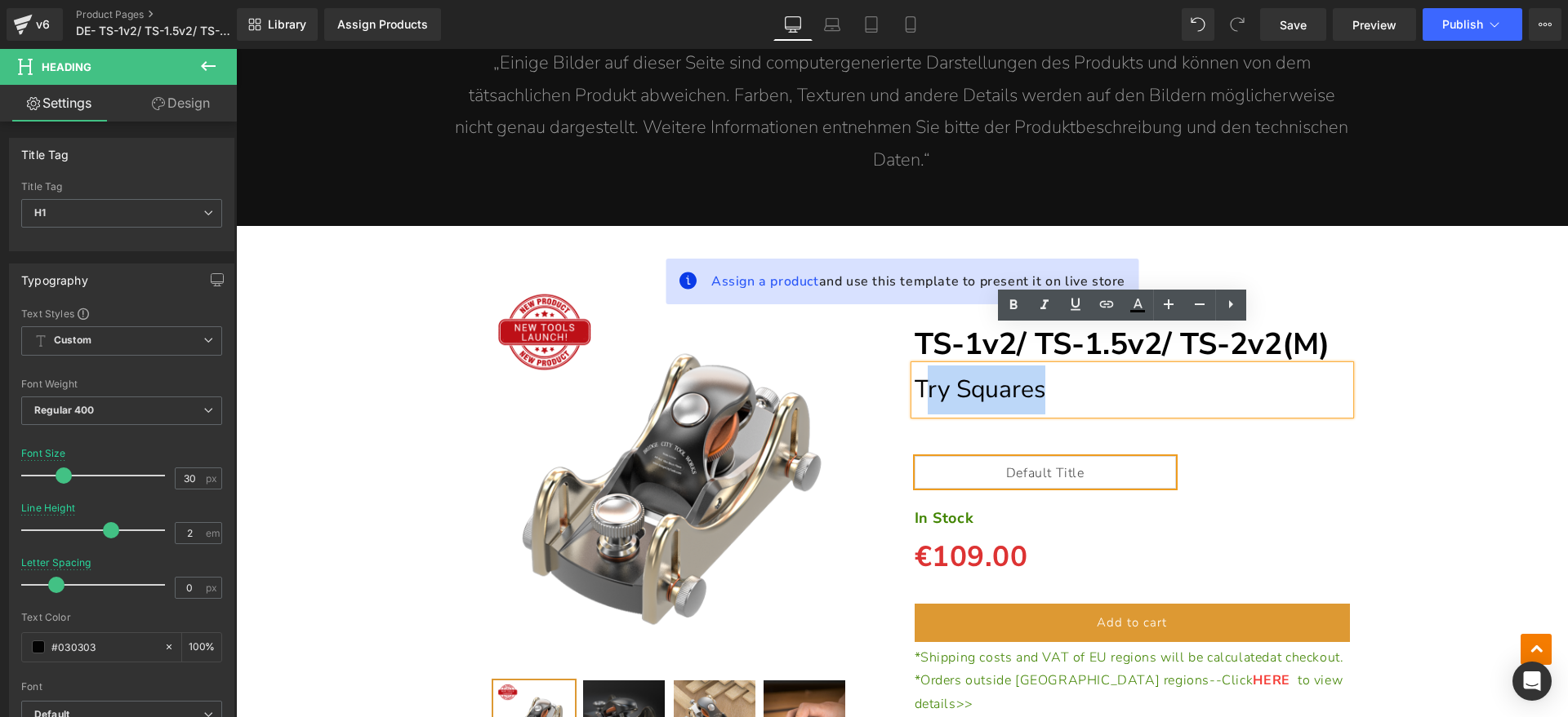
drag, startPoint x: 1050, startPoint y: 351, endPoint x: 919, endPoint y: 361, distance: 131.4
click at [919, 365] on h1 "Try Squares" at bounding box center [1132, 390] width 436 height 49
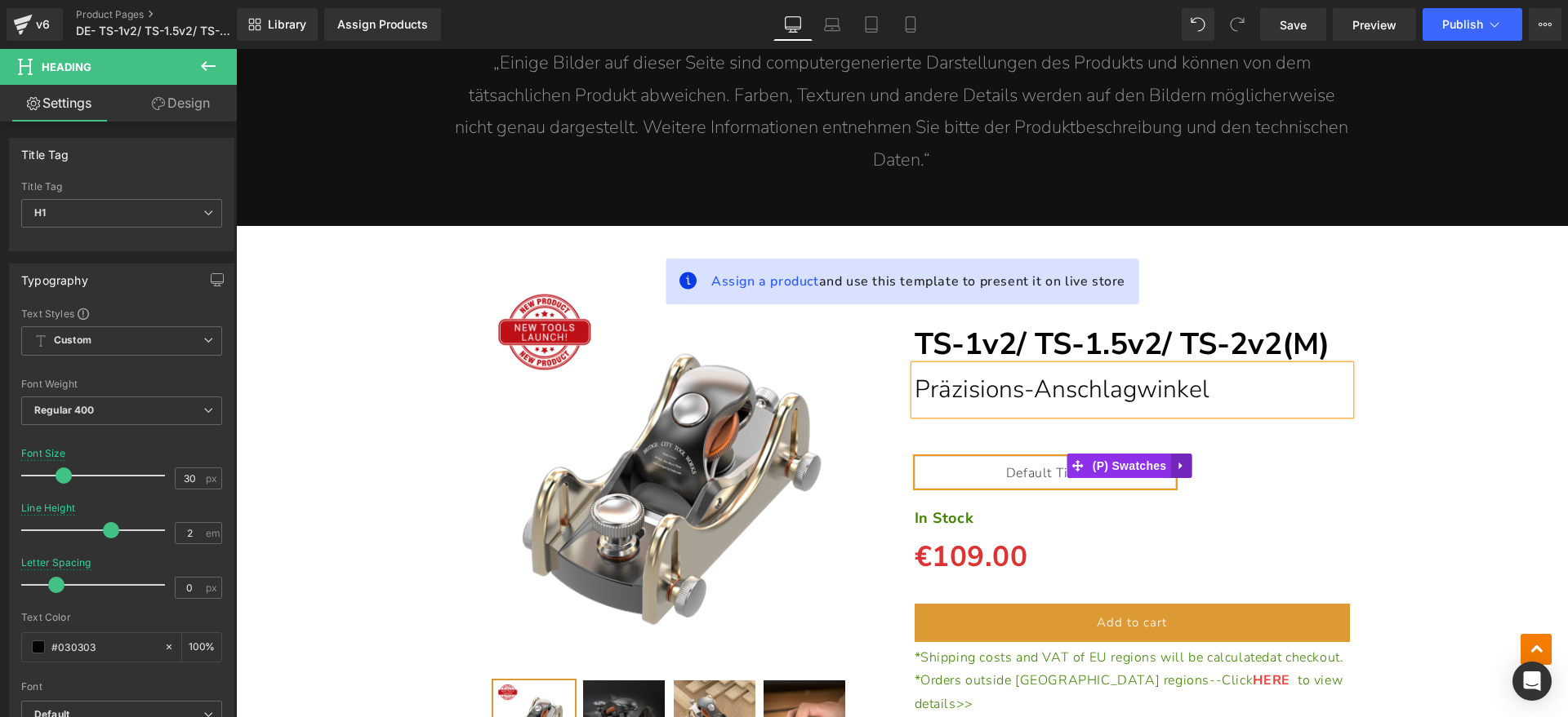
click at [1176, 453] on link at bounding box center [1181, 465] width 22 height 24
click at [1185, 461] on icon at bounding box center [1191, 467] width 12 height 13
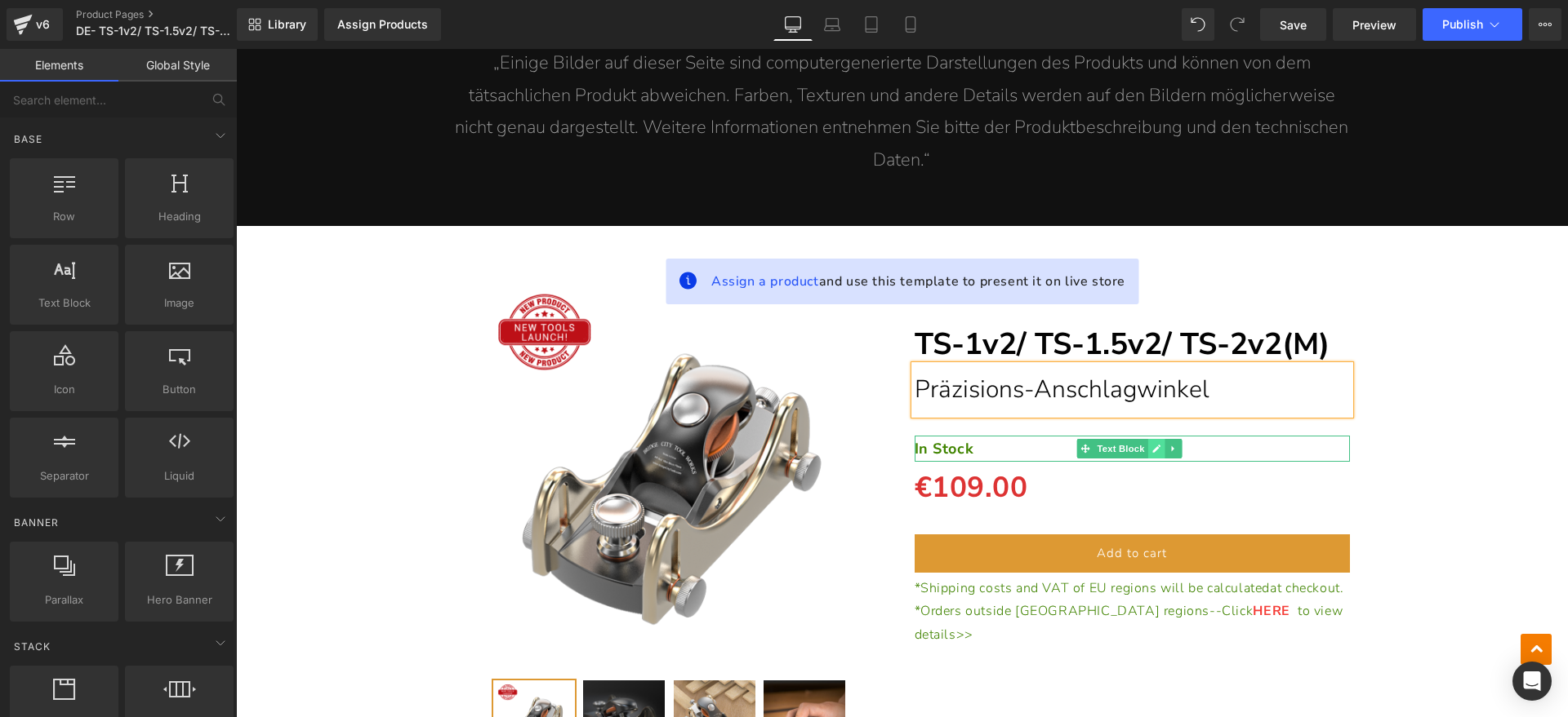
click at [1153, 444] on icon at bounding box center [1157, 448] width 9 height 10
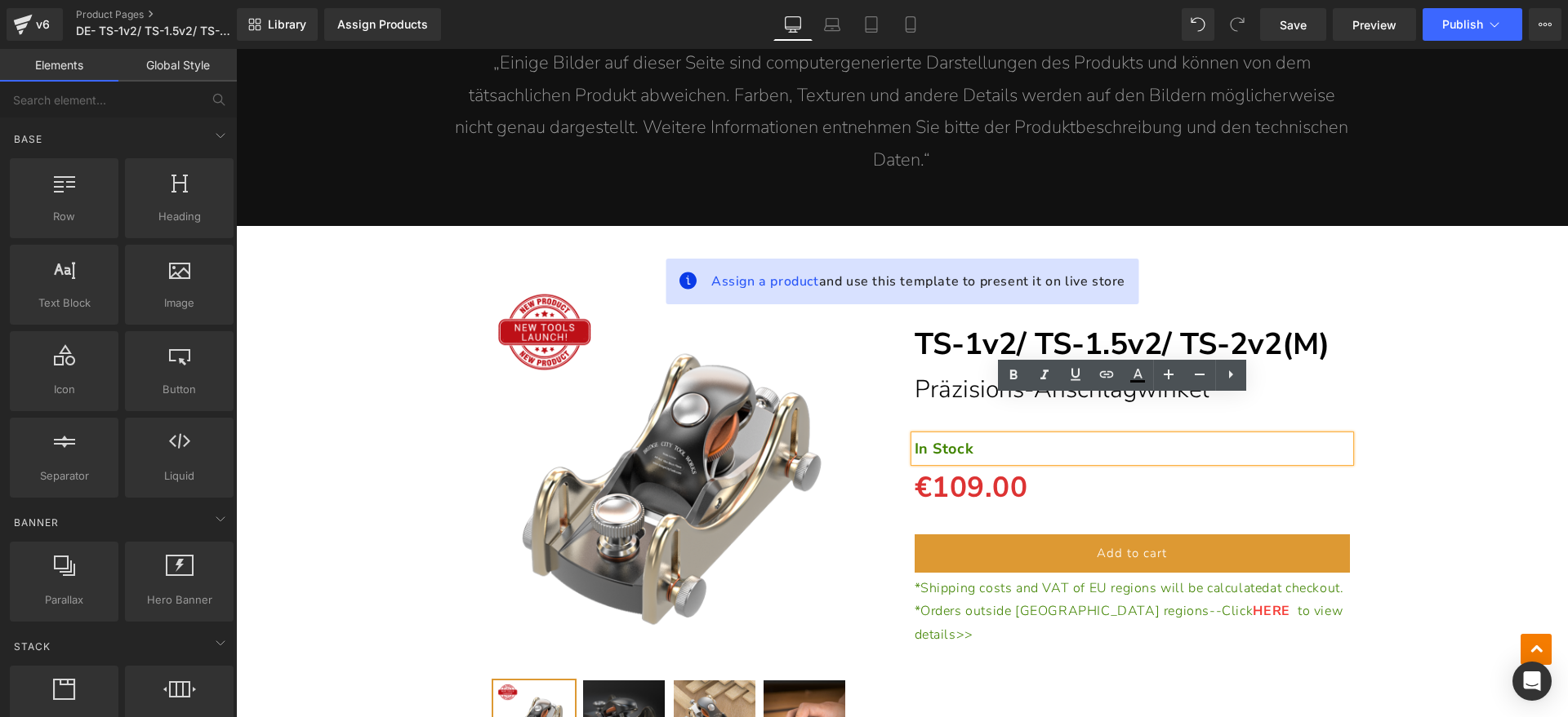
click at [1016, 435] on p "In Stock" at bounding box center [1132, 448] width 436 height 26
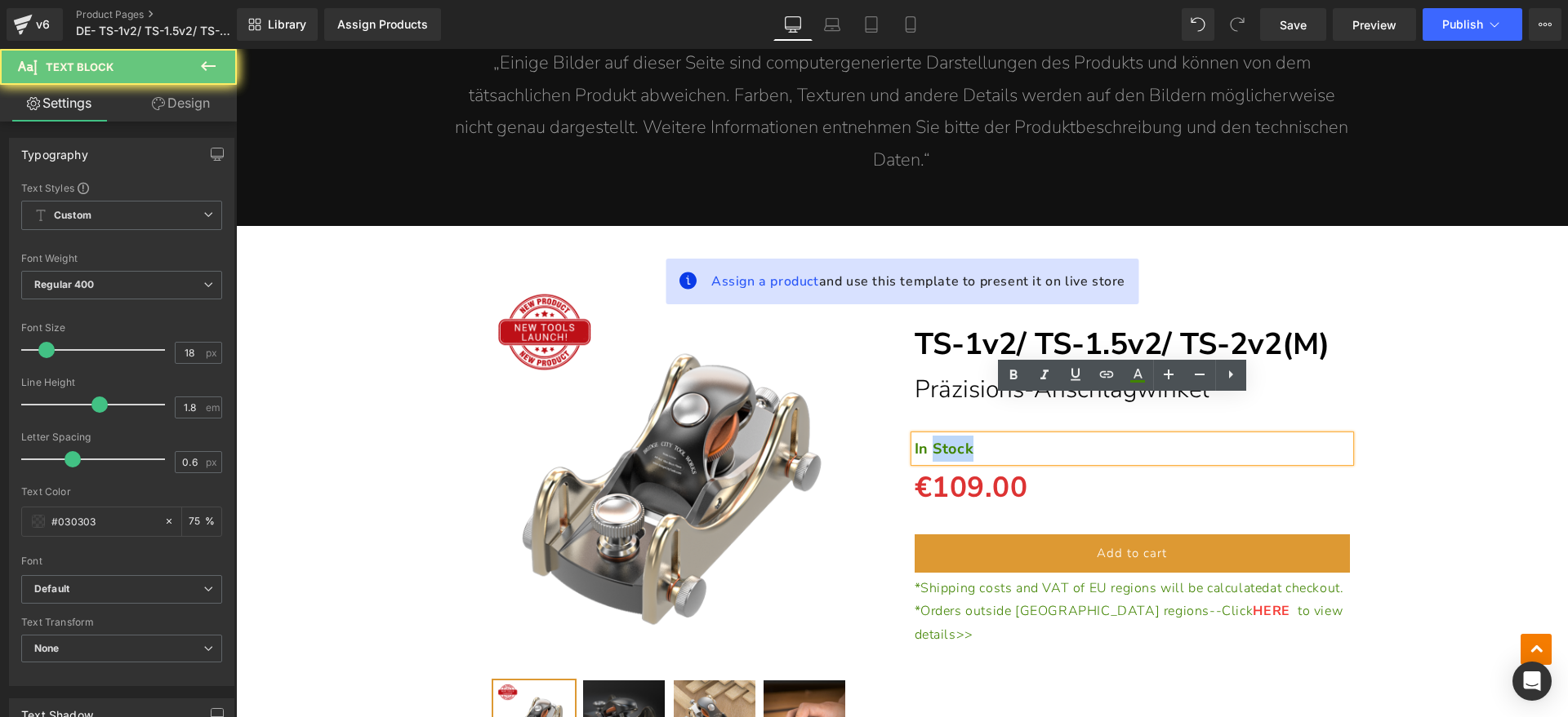
drag, startPoint x: 980, startPoint y: 410, endPoint x: 922, endPoint y: 410, distance: 58.0
click at [922, 435] on p "In Stock" at bounding box center [1132, 448] width 436 height 26
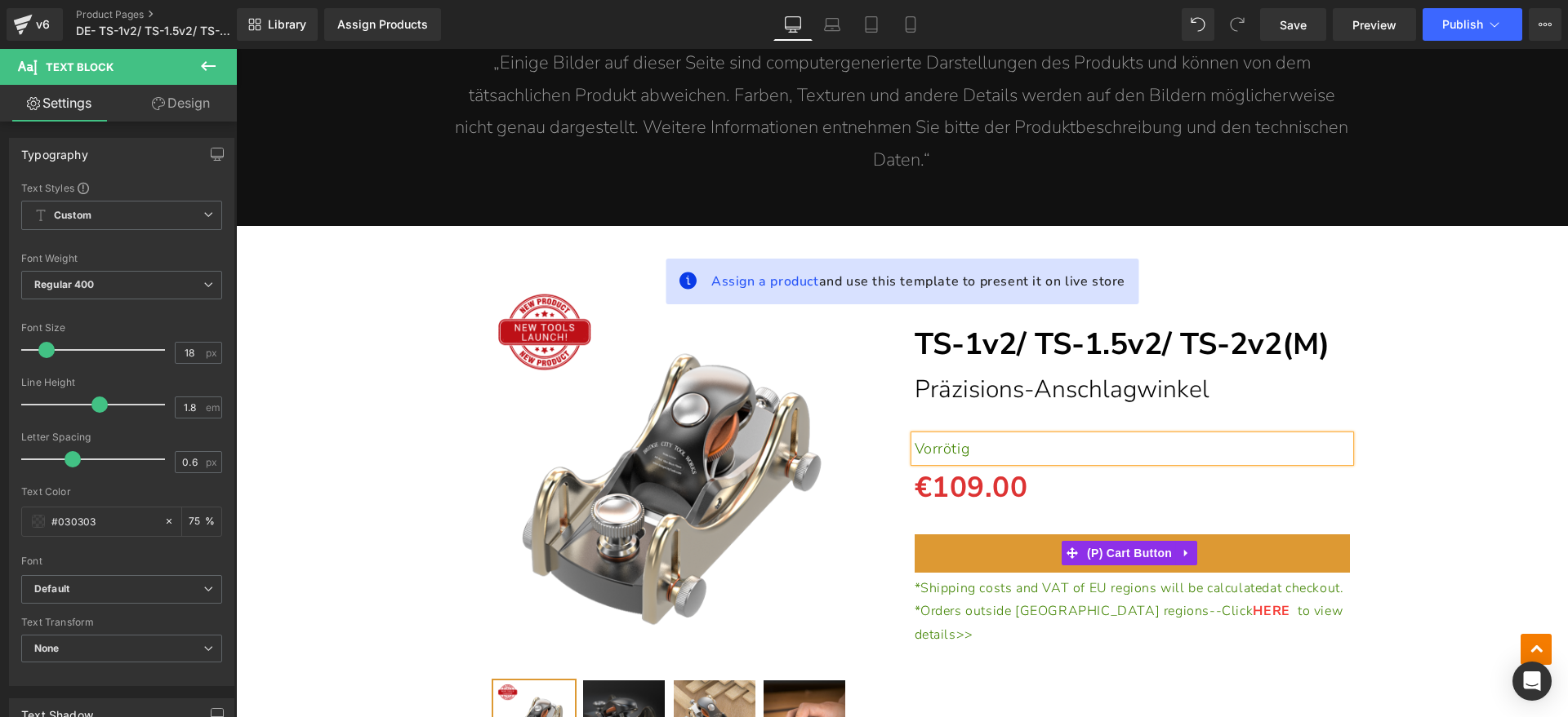
drag, startPoint x: 1096, startPoint y: 519, endPoint x: 1383, endPoint y: 416, distance: 304.9
click at [1096, 541] on span "(P) Cart Button" at bounding box center [1129, 552] width 93 height 24
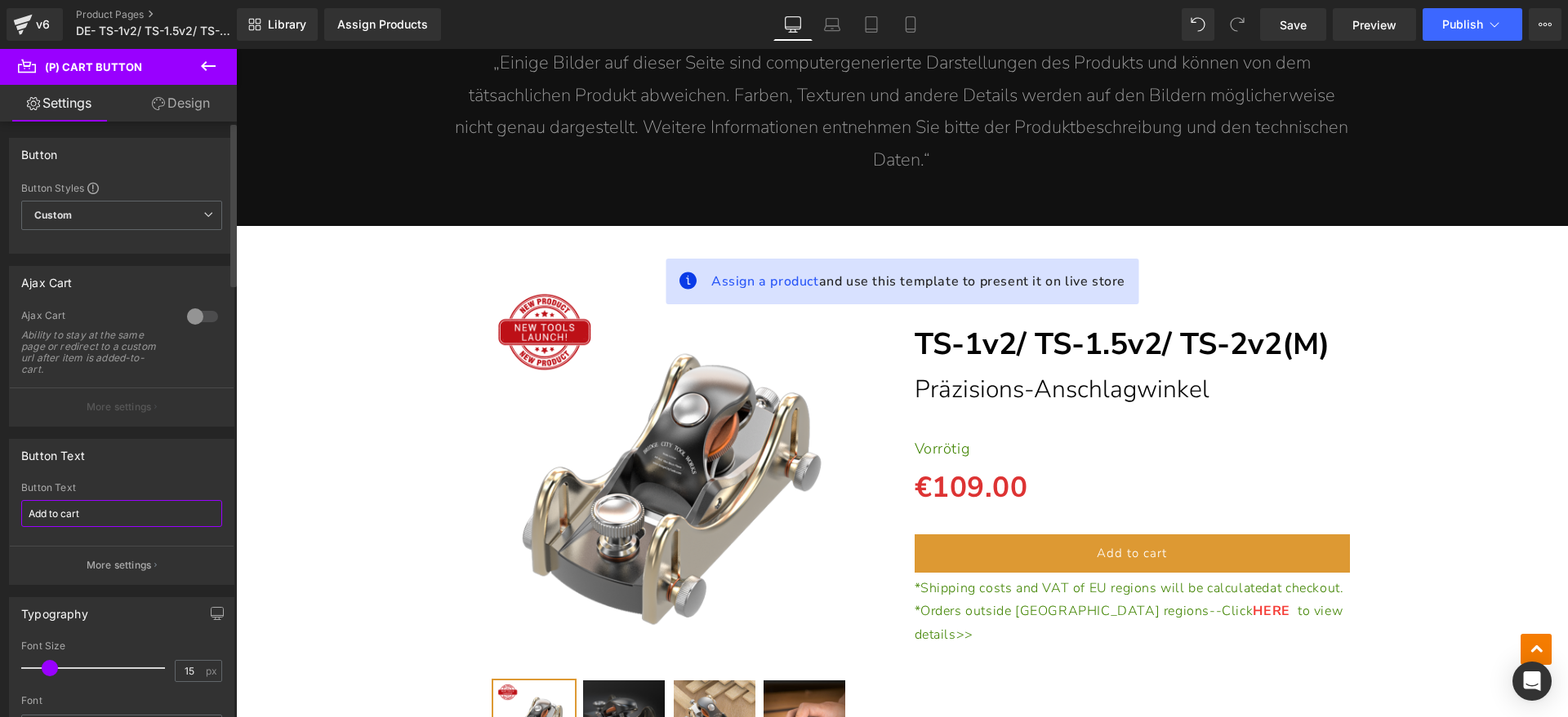
drag, startPoint x: 0, startPoint y: 513, endPoint x: 154, endPoint y: 448, distance: 167.2
click at [0, 513] on div "Button Text Add to cart Button Text Add to cart More settings" at bounding box center [122, 506] width 244 height 158
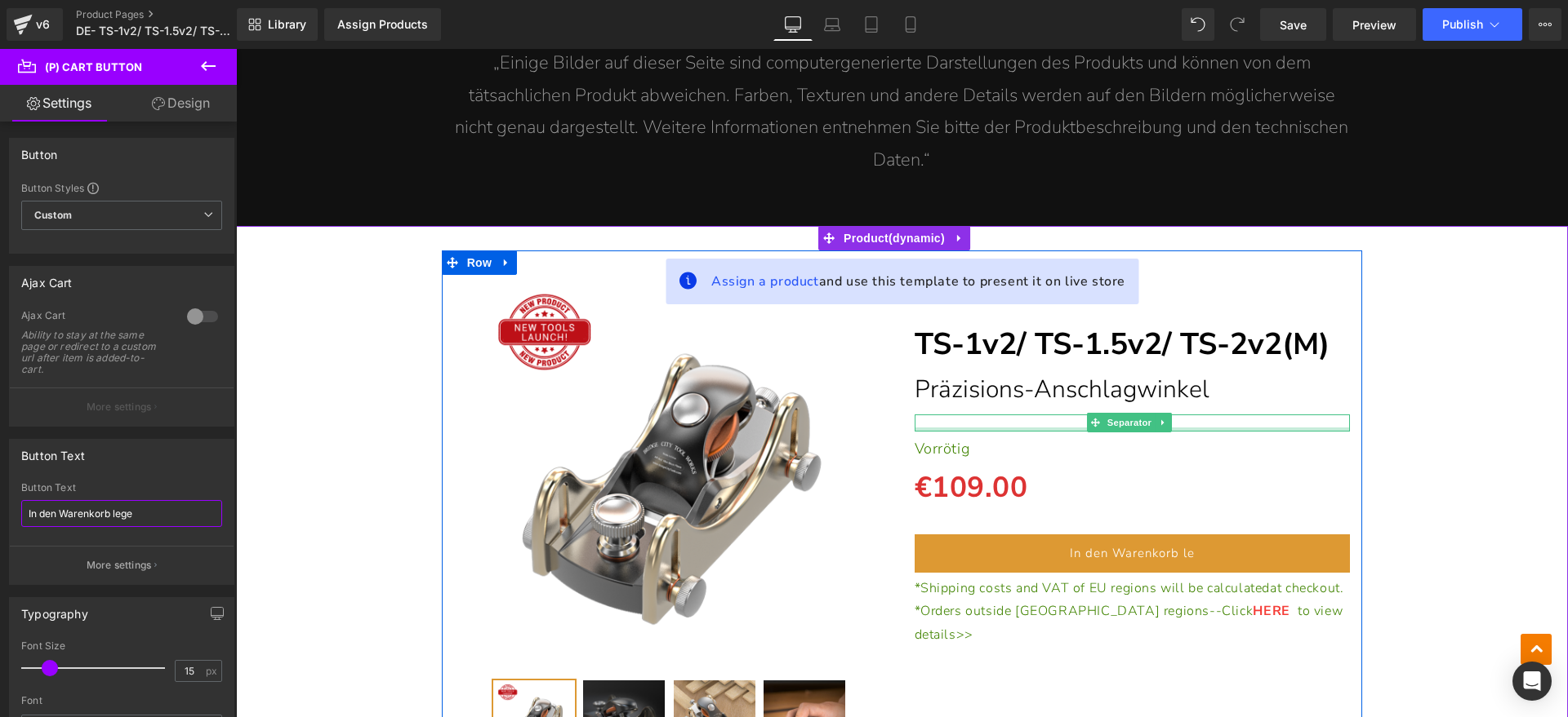
type input "In den Warenkorb legen"
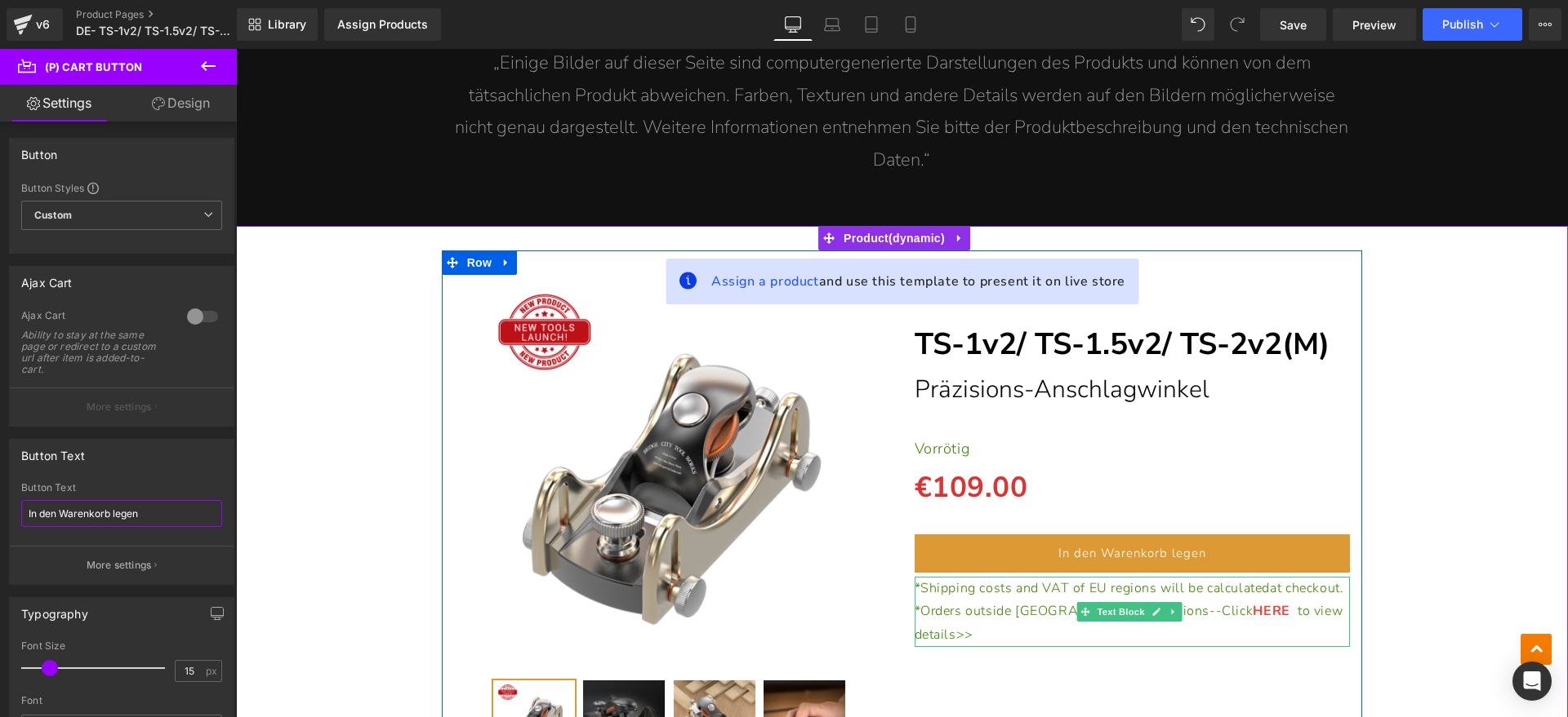
drag, startPoint x: 1106, startPoint y: 580, endPoint x: 428, endPoint y: 714, distance: 691.1
click at [1106, 602] on span "Text Block" at bounding box center [1121, 612] width 54 height 20
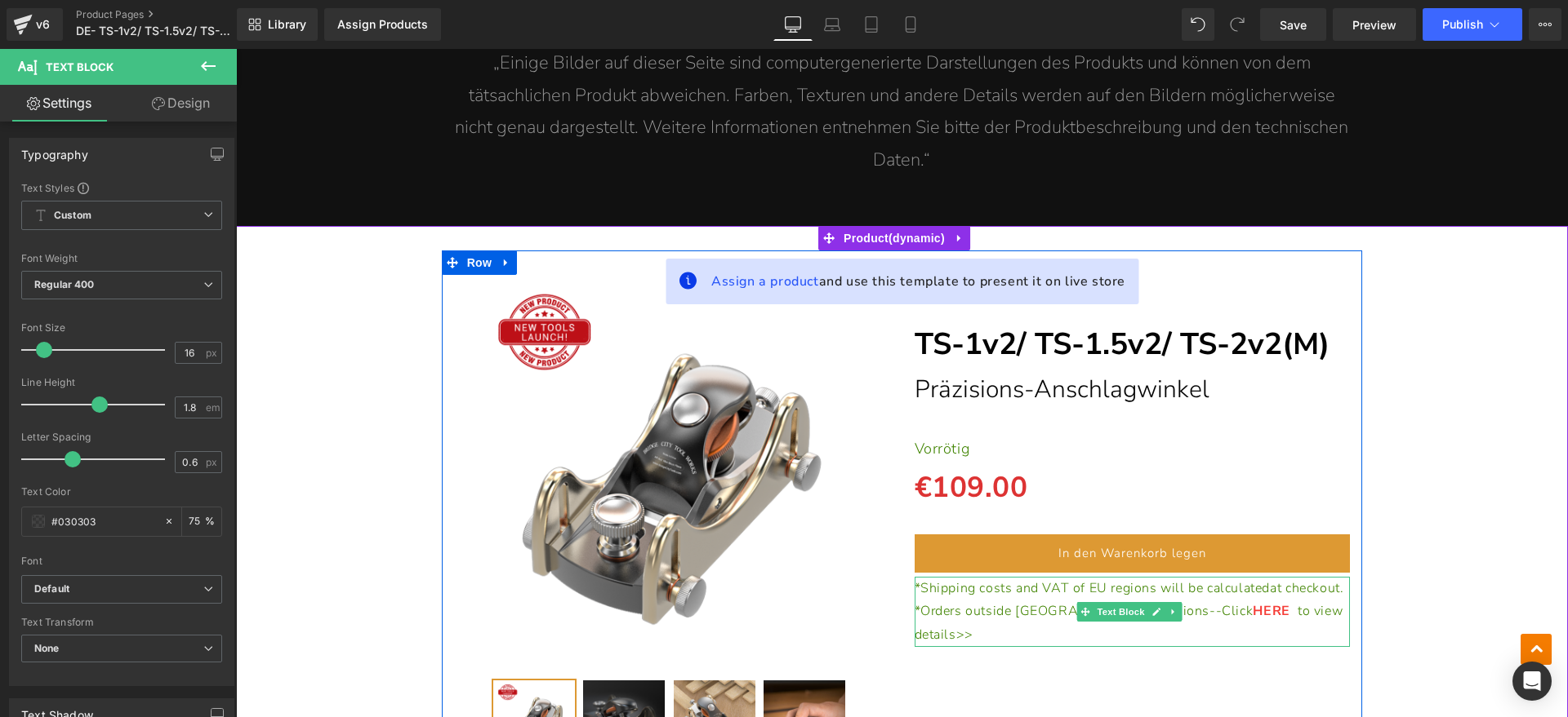
drag, startPoint x: 1014, startPoint y: 574, endPoint x: 1002, endPoint y: 573, distance: 12.0
click at [1014, 577] on p "*Shipping costs and VAT of EU regions will be calculated at checkout." at bounding box center [1132, 588] width 436 height 23
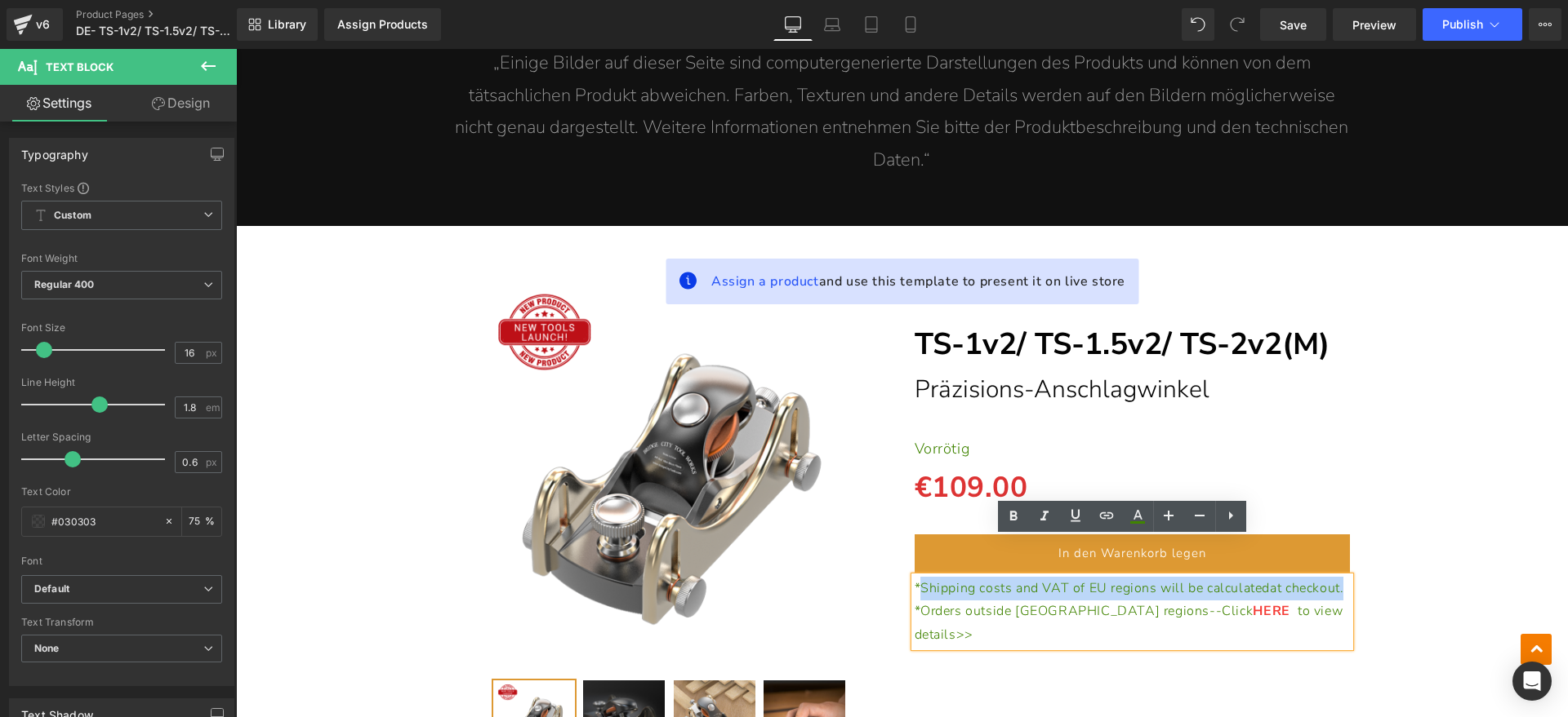
drag, startPoint x: 990, startPoint y: 573, endPoint x: 913, endPoint y: 549, distance: 80.7
click at [915, 577] on p "*Shipping costs and VAT of EU regions will be calculated at checkout." at bounding box center [1132, 588] width 436 height 23
paste div
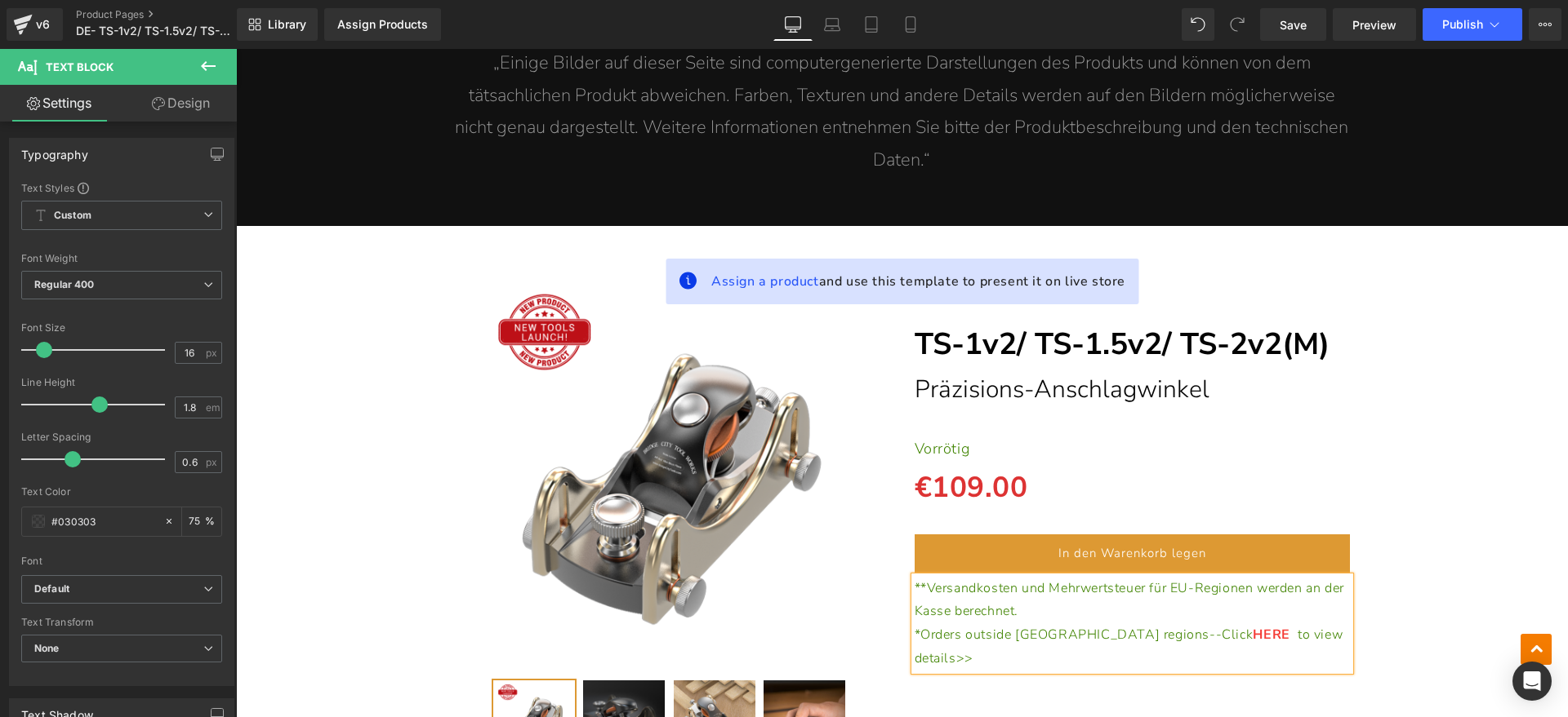
click at [915, 579] on span "**Versandkosten und Mehrwertsteuer für EU-Regionen werden an der Kasse berechne…" at bounding box center [1129, 600] width 429 height 41
click at [1308, 623] on p "*Orders outside [GEOGRAPHIC_DATA] regions--Click HERE to view details>>" at bounding box center [1132, 647] width 436 height 48
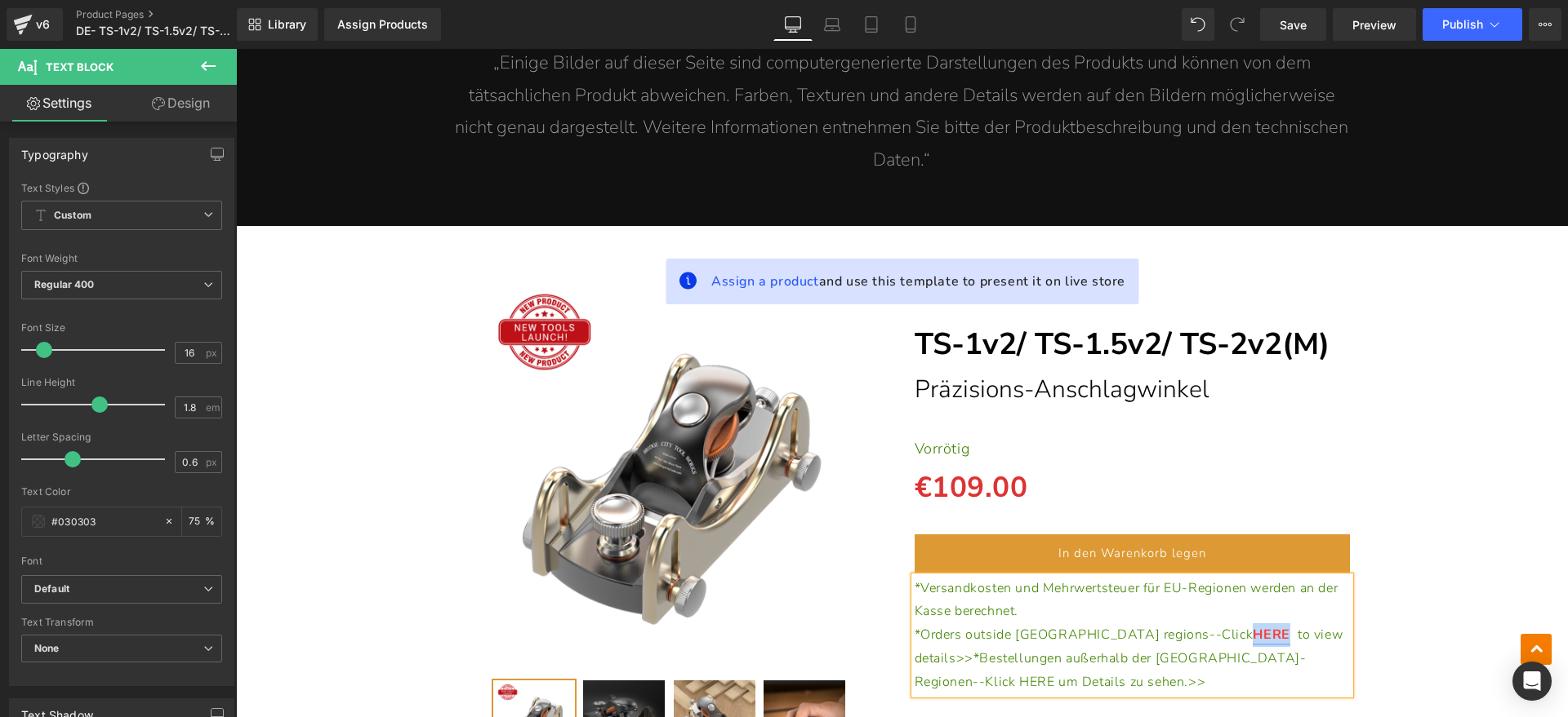
drag, startPoint x: 1121, startPoint y: 596, endPoint x: 1137, endPoint y: 598, distance: 16.1
click at [1252, 626] on span "HERE" at bounding box center [1275, 635] width 45 height 18
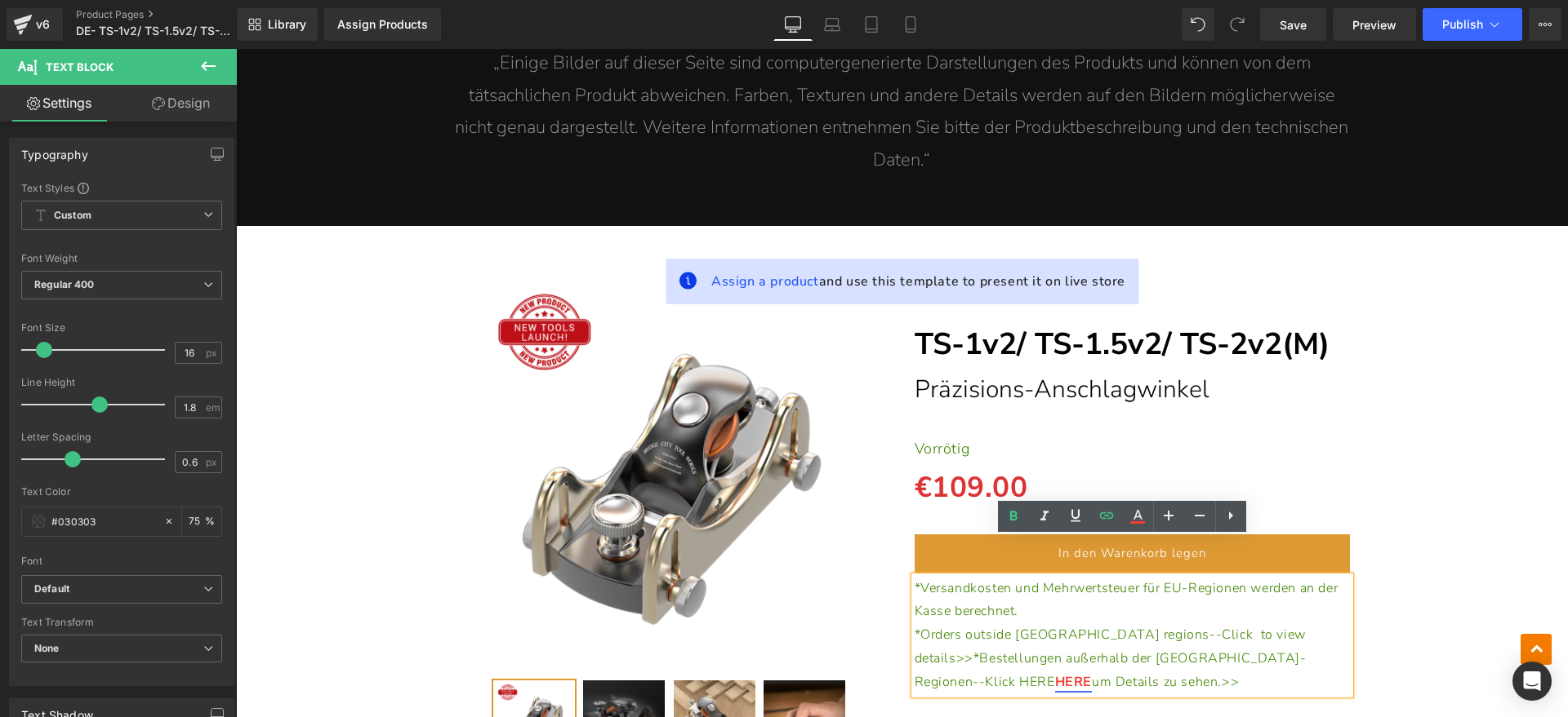
click at [1158, 626] on span "to view details>>*Bestellungen außerhalb der [GEOGRAPHIC_DATA]-Regionen--Klick …" at bounding box center [1110, 659] width 392 height 66
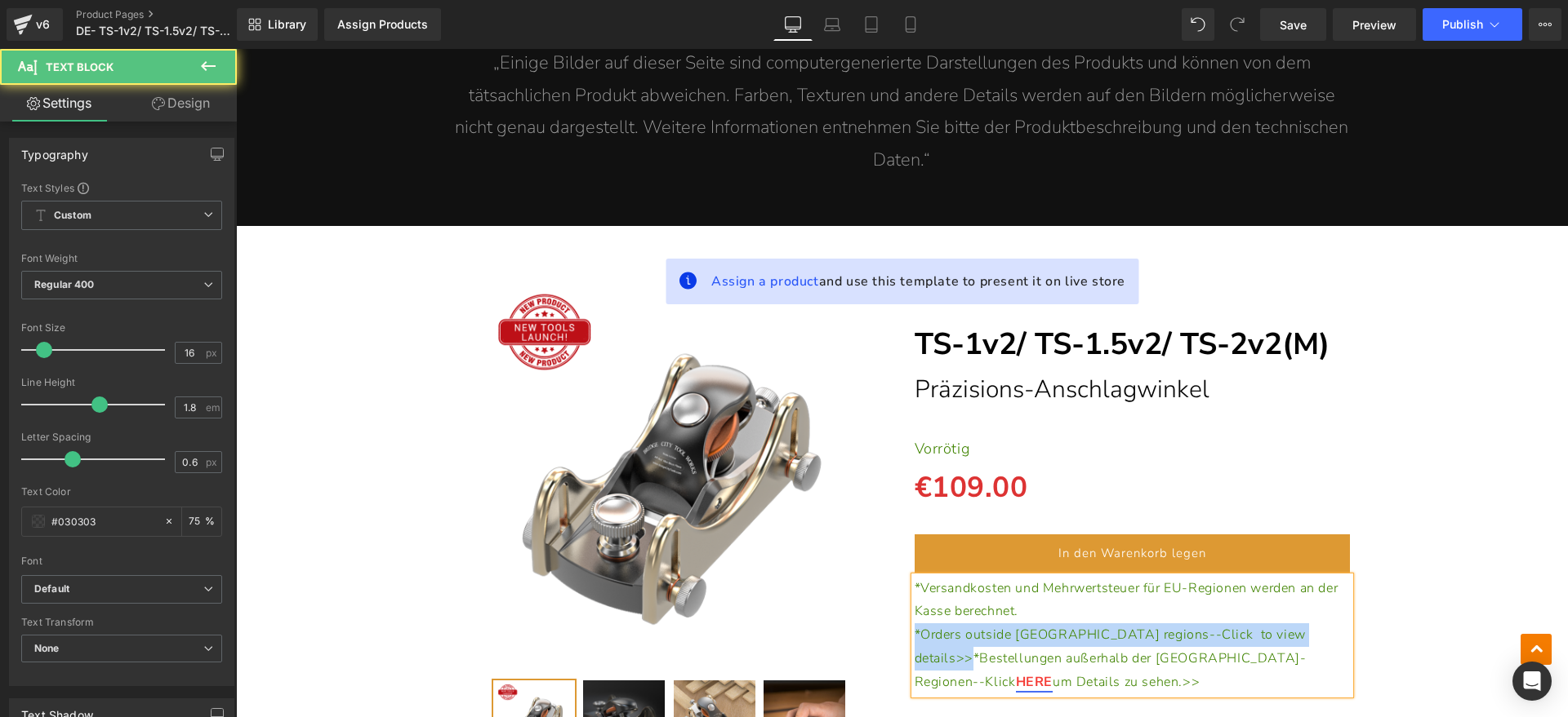
drag, startPoint x: 1237, startPoint y: 593, endPoint x: 889, endPoint y: 602, distance: 348.1
click at [889, 602] on div "(P) Image" at bounding box center [902, 513] width 921 height 526
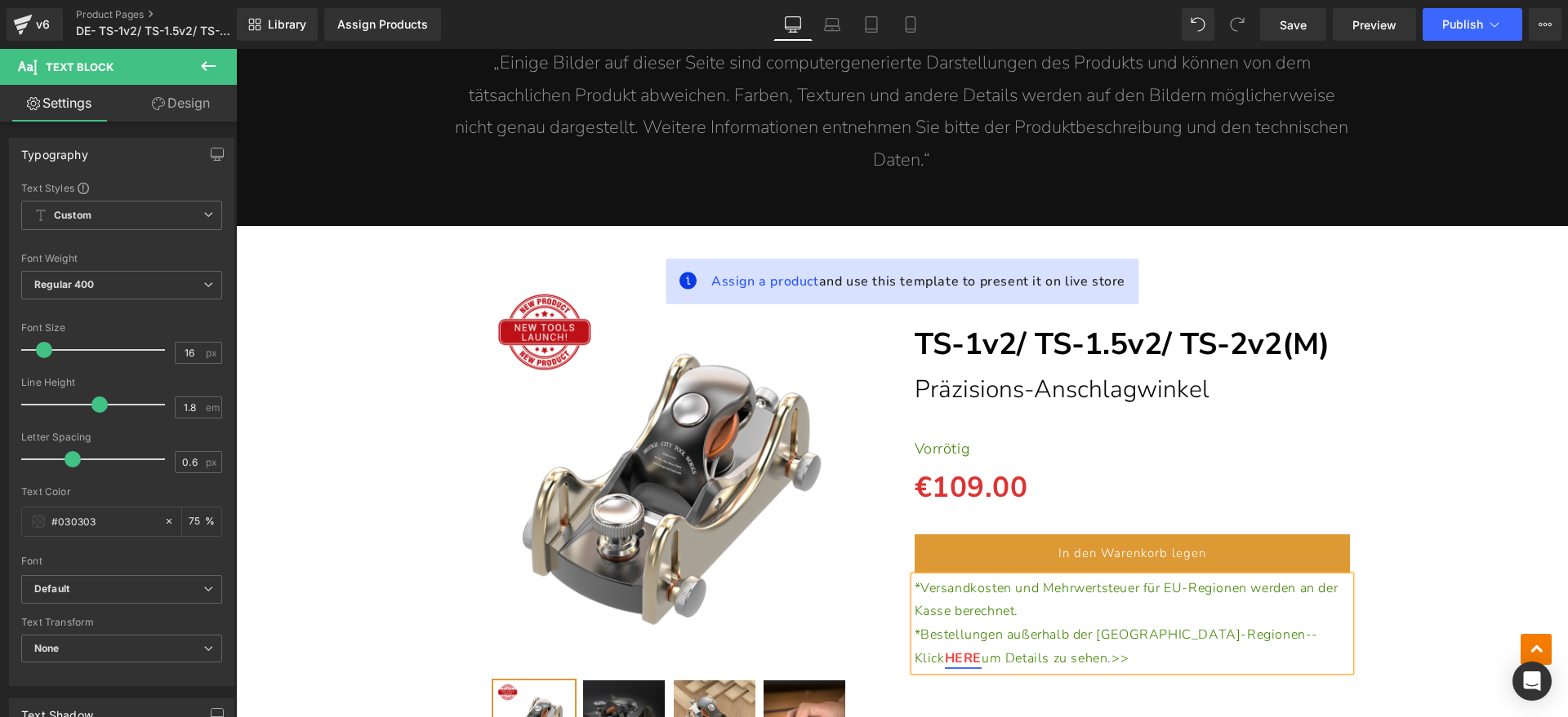
click at [1444, 511] on div "(P) Image" at bounding box center [901, 513] width 1315 height 526
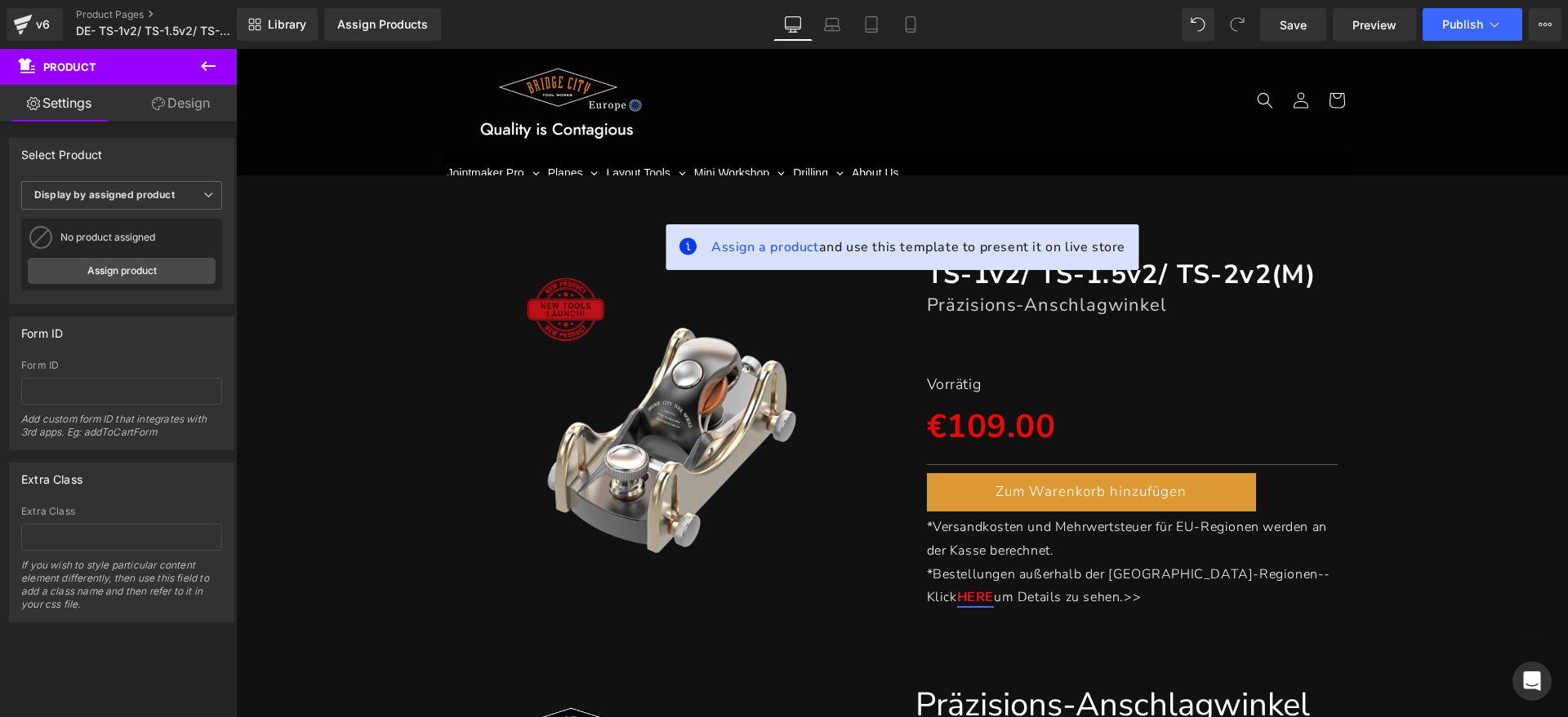
scroll to position [0, 0]
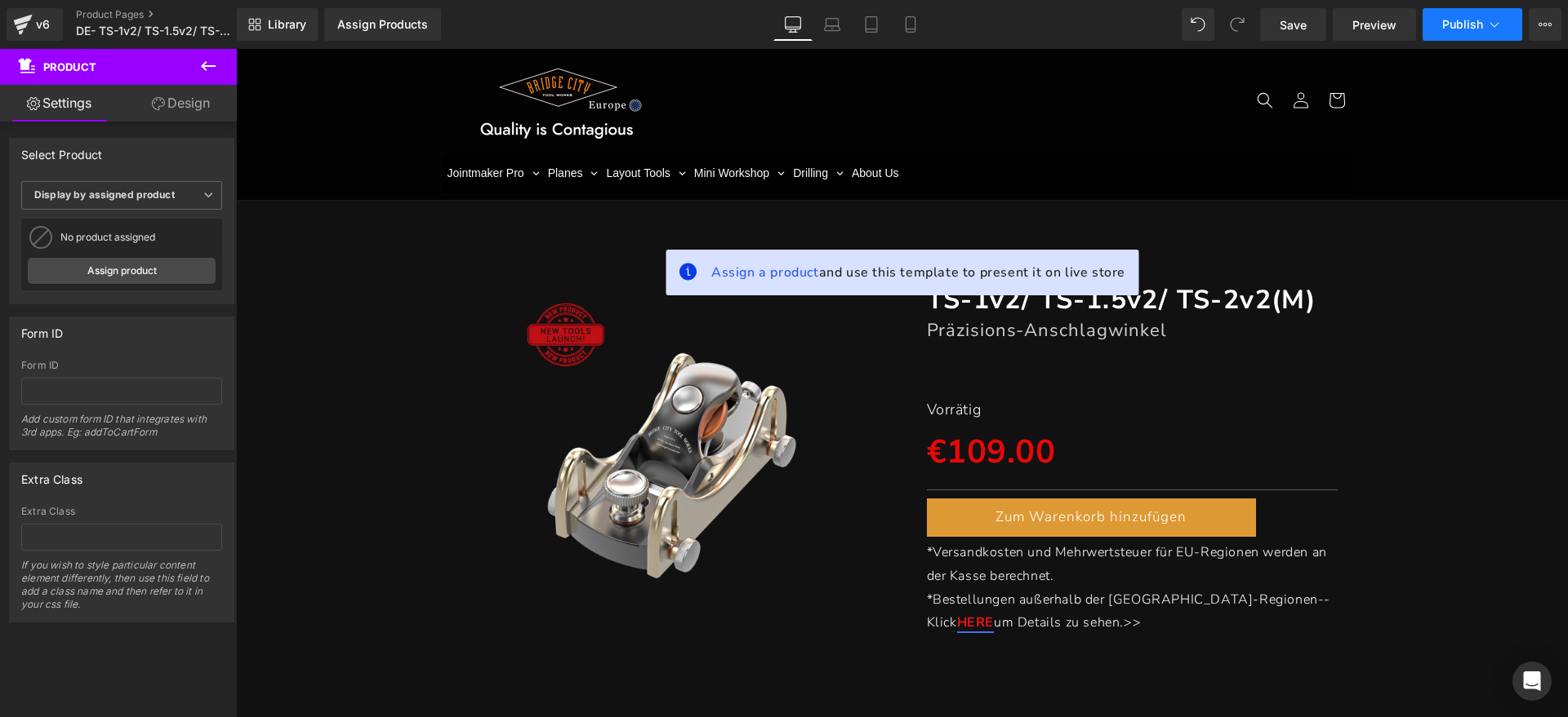
click at [1498, 19] on icon at bounding box center [1494, 24] width 16 height 16
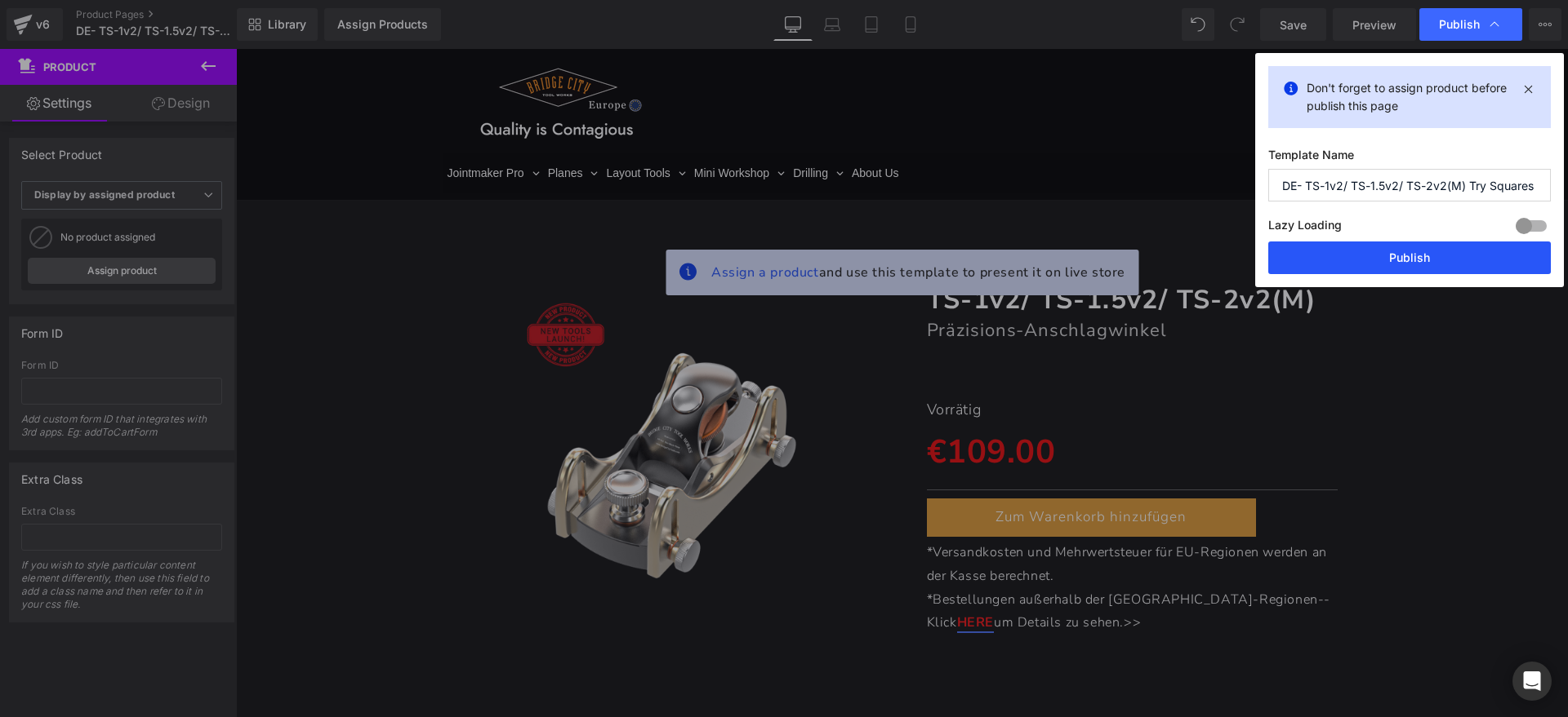
click at [1419, 256] on button "Publish" at bounding box center [1410, 257] width 283 height 32
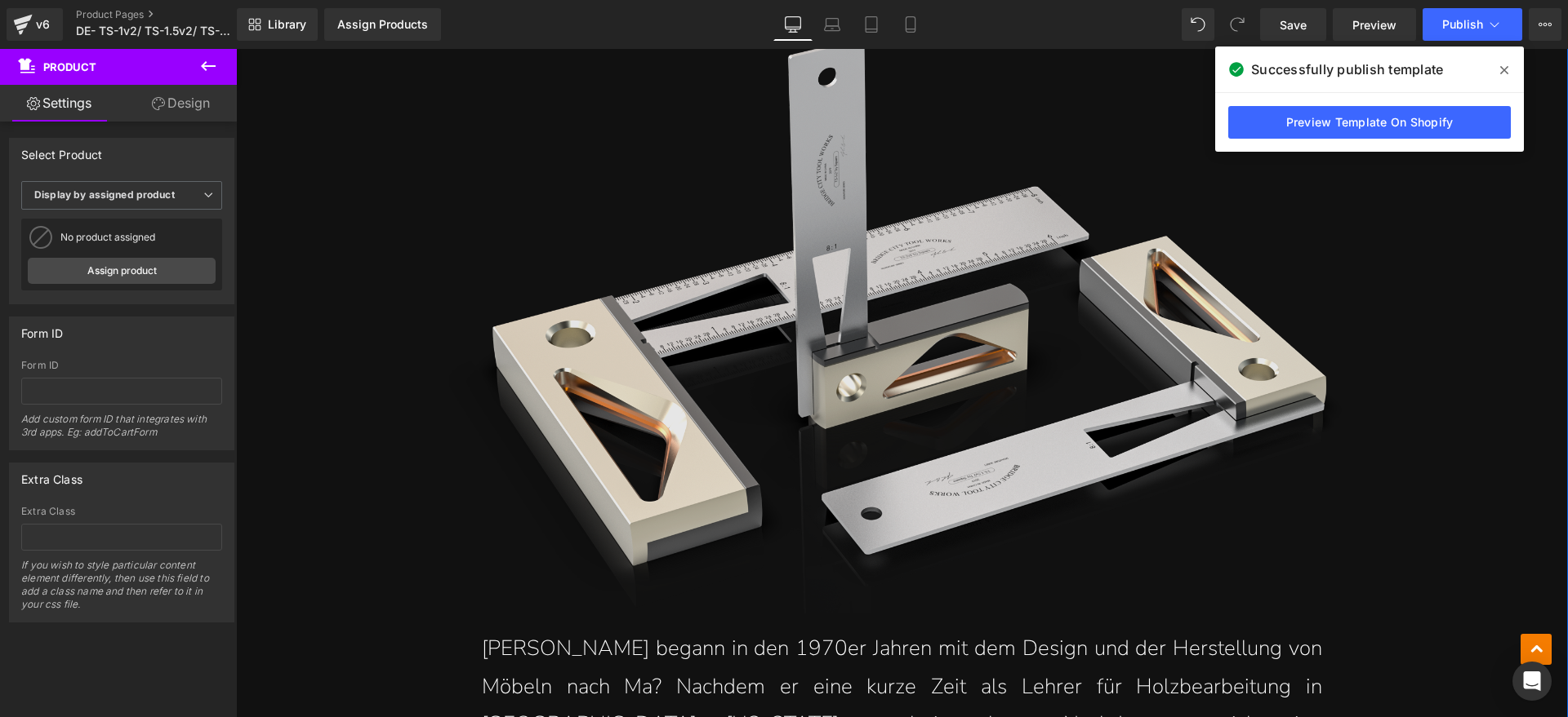
scroll to position [1020, 0]
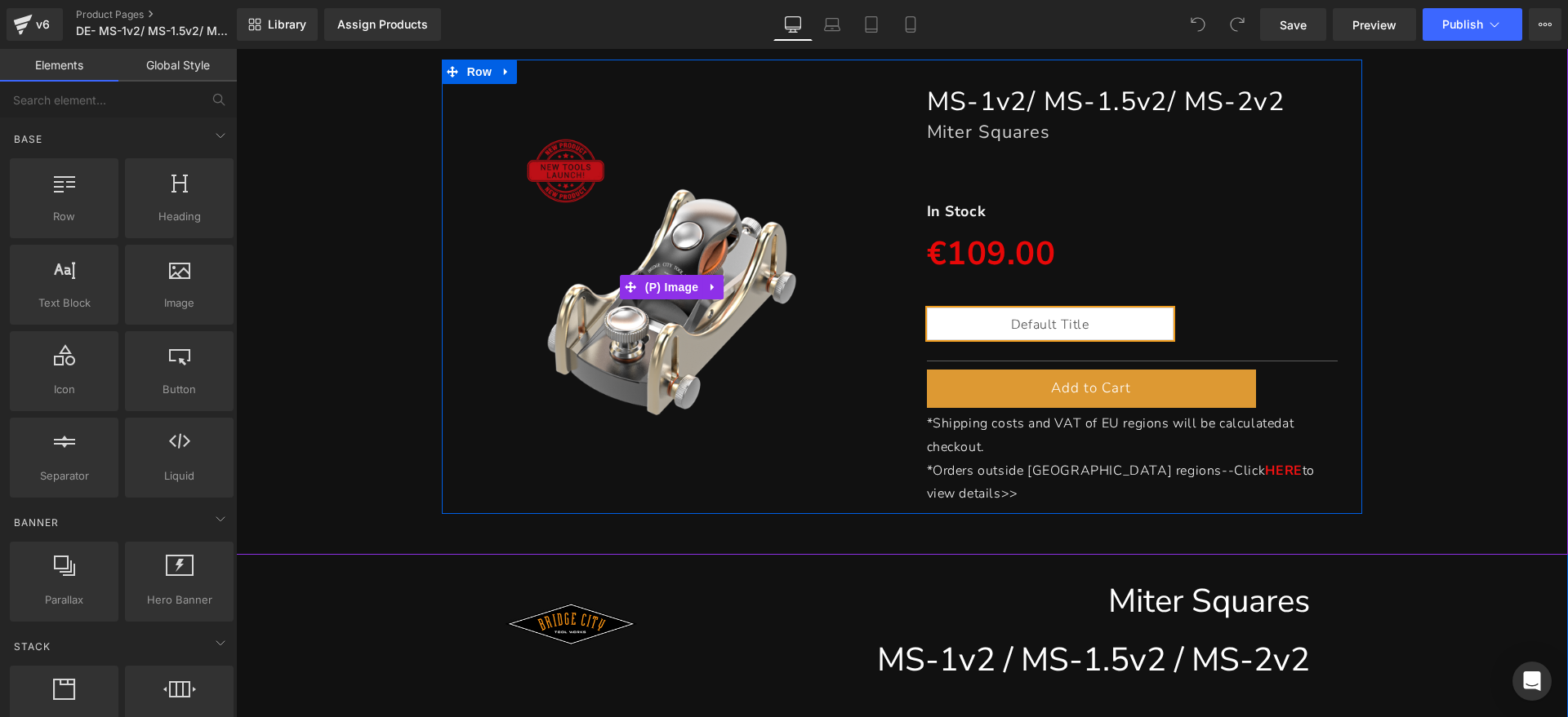
scroll to position [204, 0]
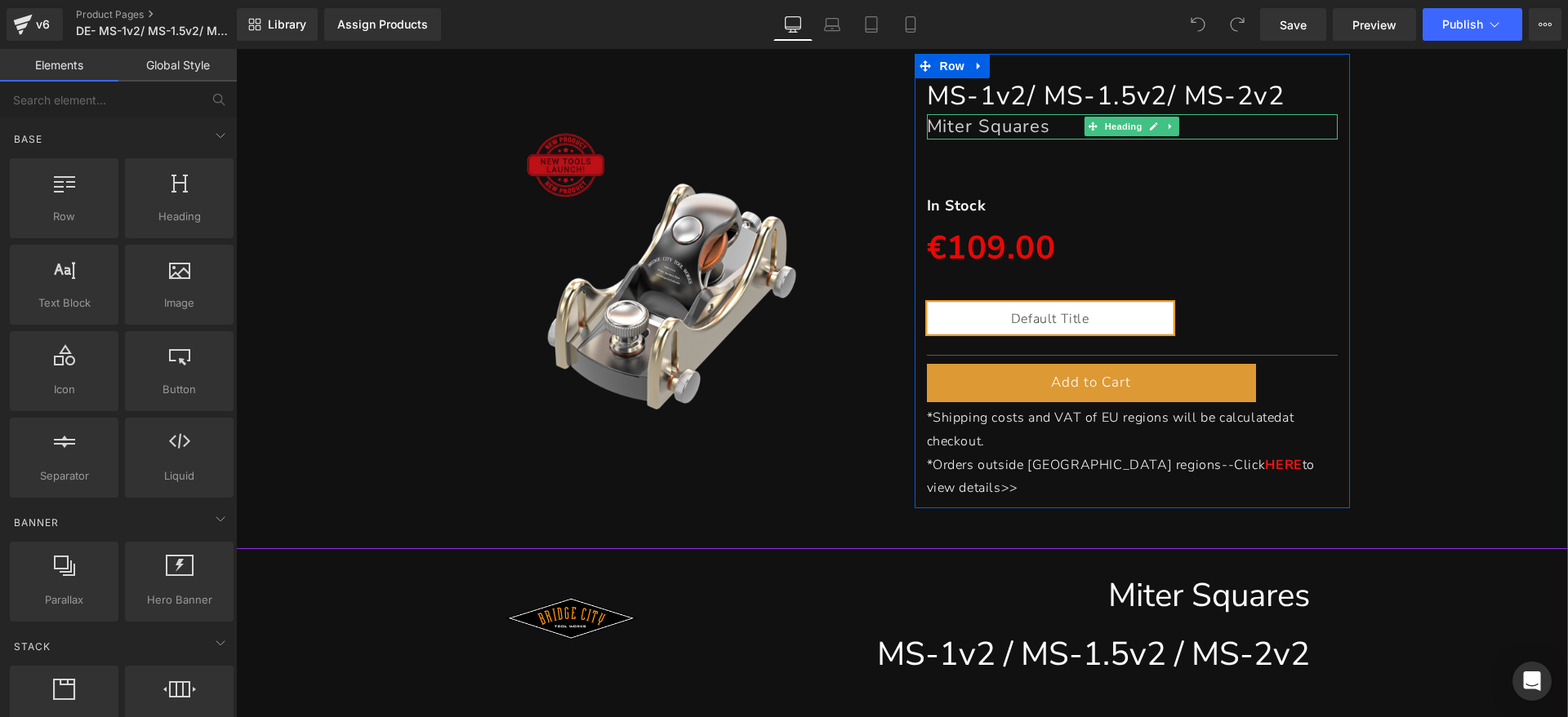
drag, startPoint x: 1052, startPoint y: 121, endPoint x: 1102, endPoint y: 124, distance: 50.1
click at [1051, 122] on h1 "Miter Squares" at bounding box center [1132, 126] width 411 height 24
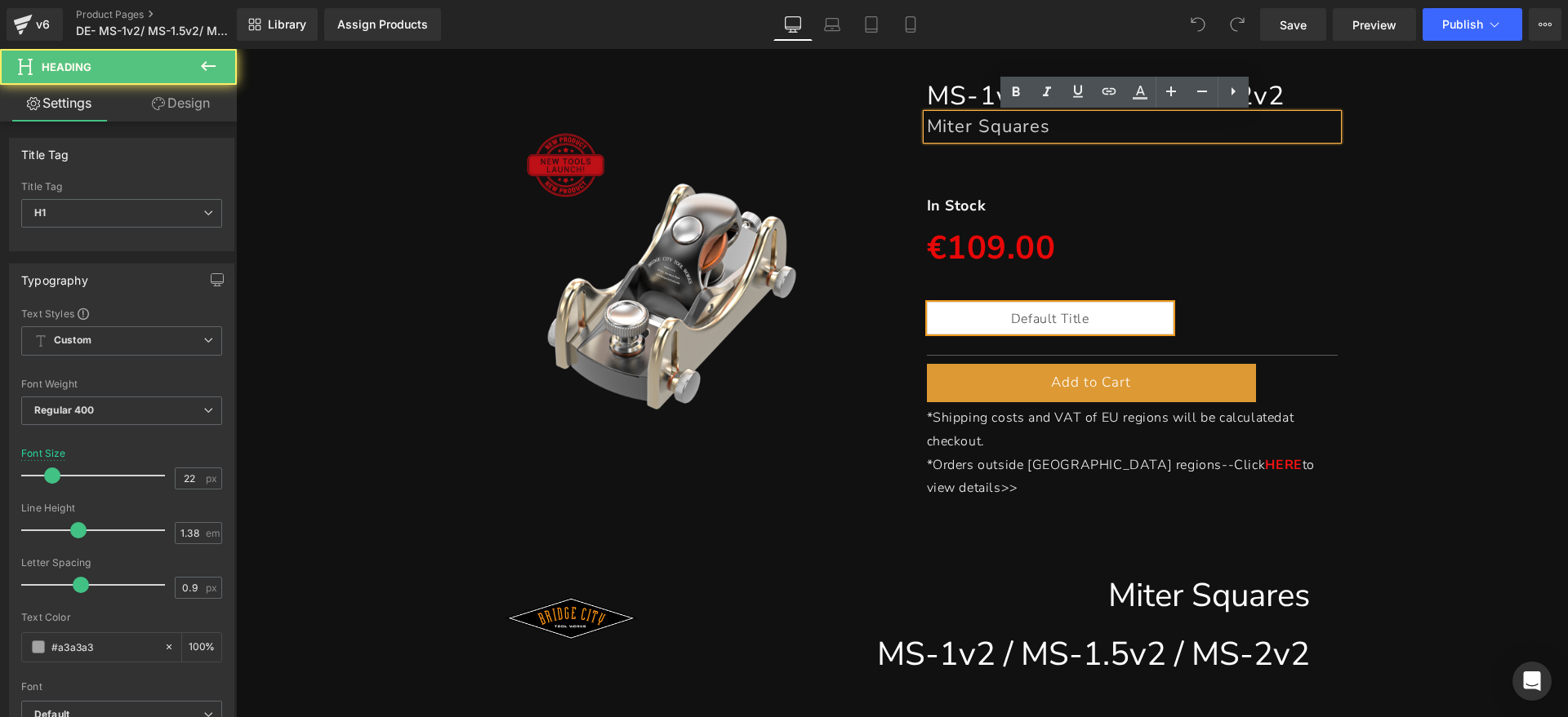
click at [1109, 127] on h1 "Miter Squares" at bounding box center [1132, 126] width 411 height 24
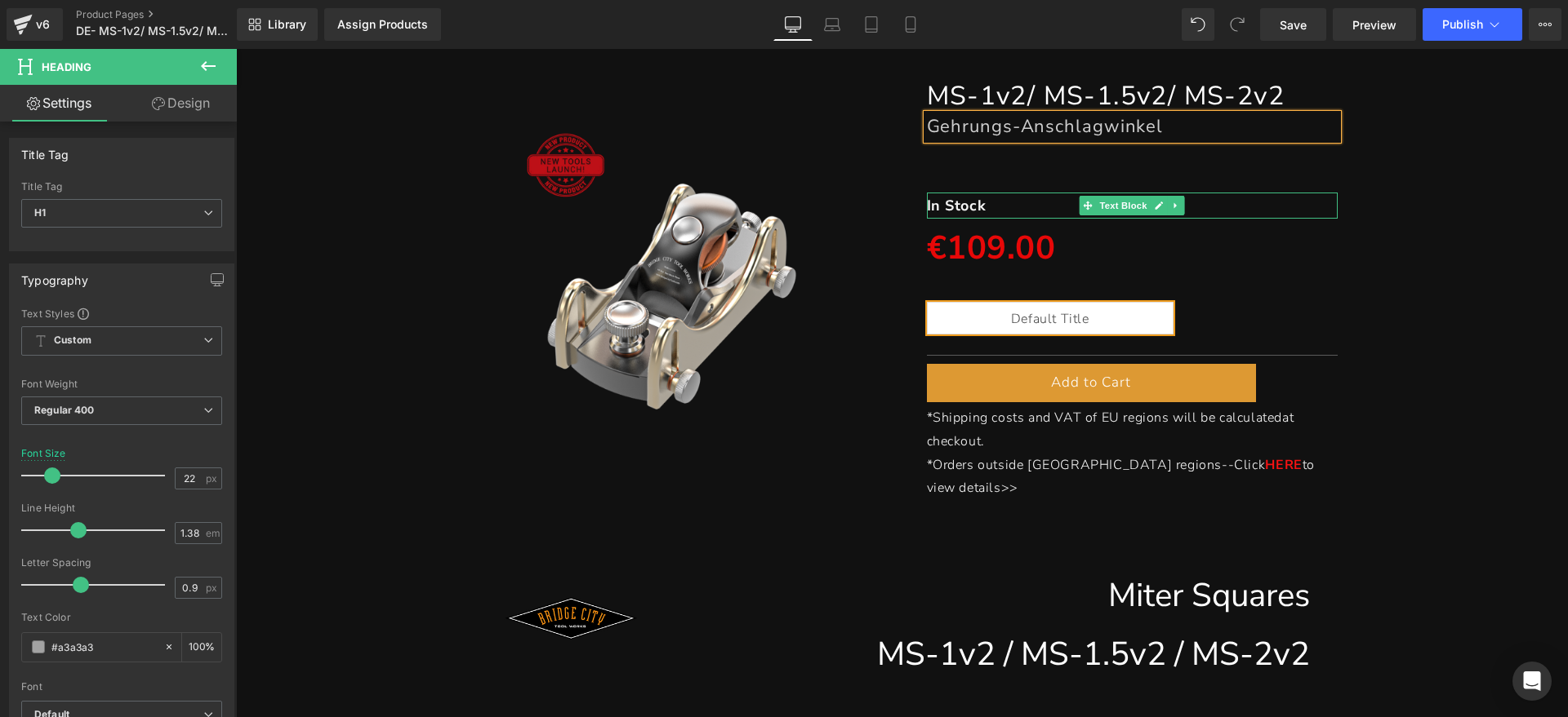
click at [1005, 208] on p "In Stock" at bounding box center [1132, 205] width 411 height 26
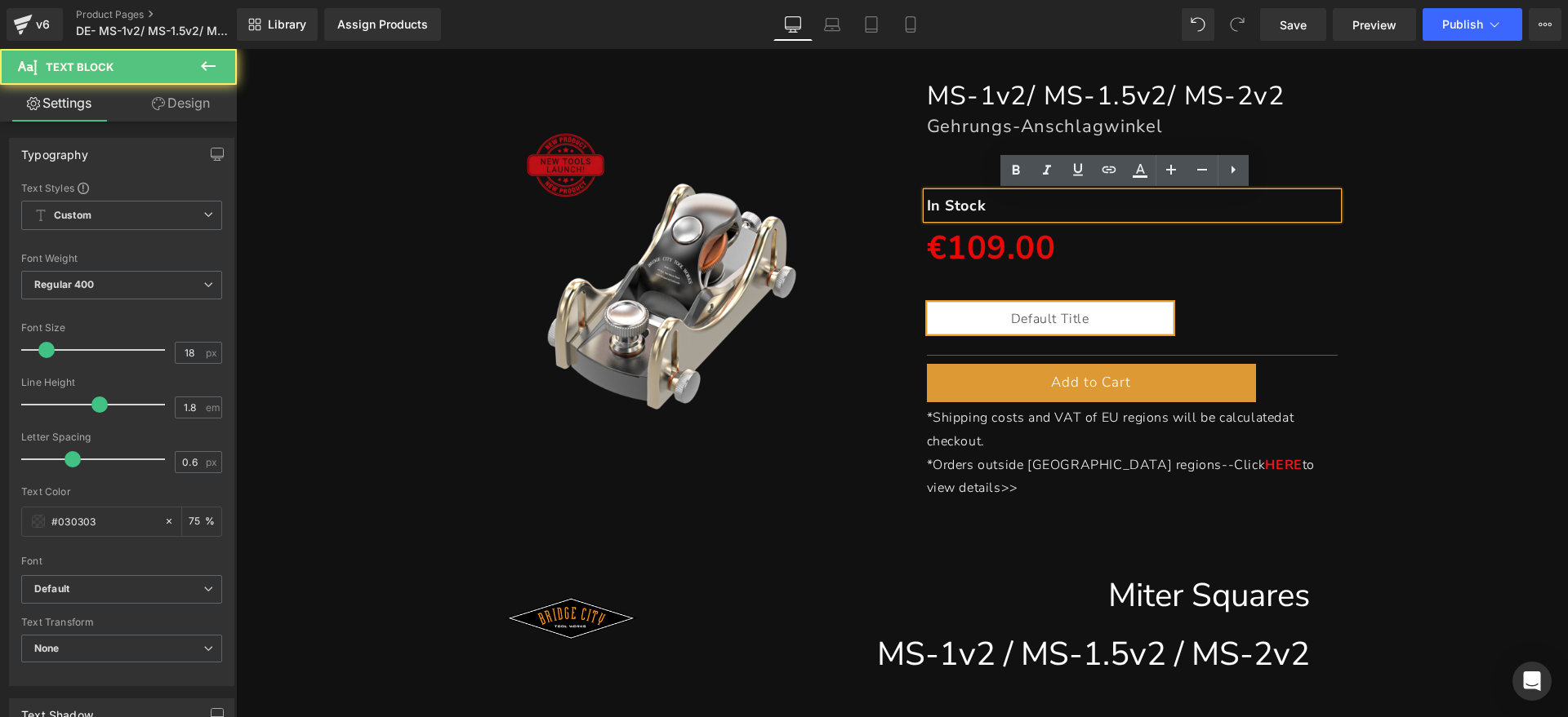
click at [1014, 206] on p "In Stock" at bounding box center [1132, 205] width 411 height 26
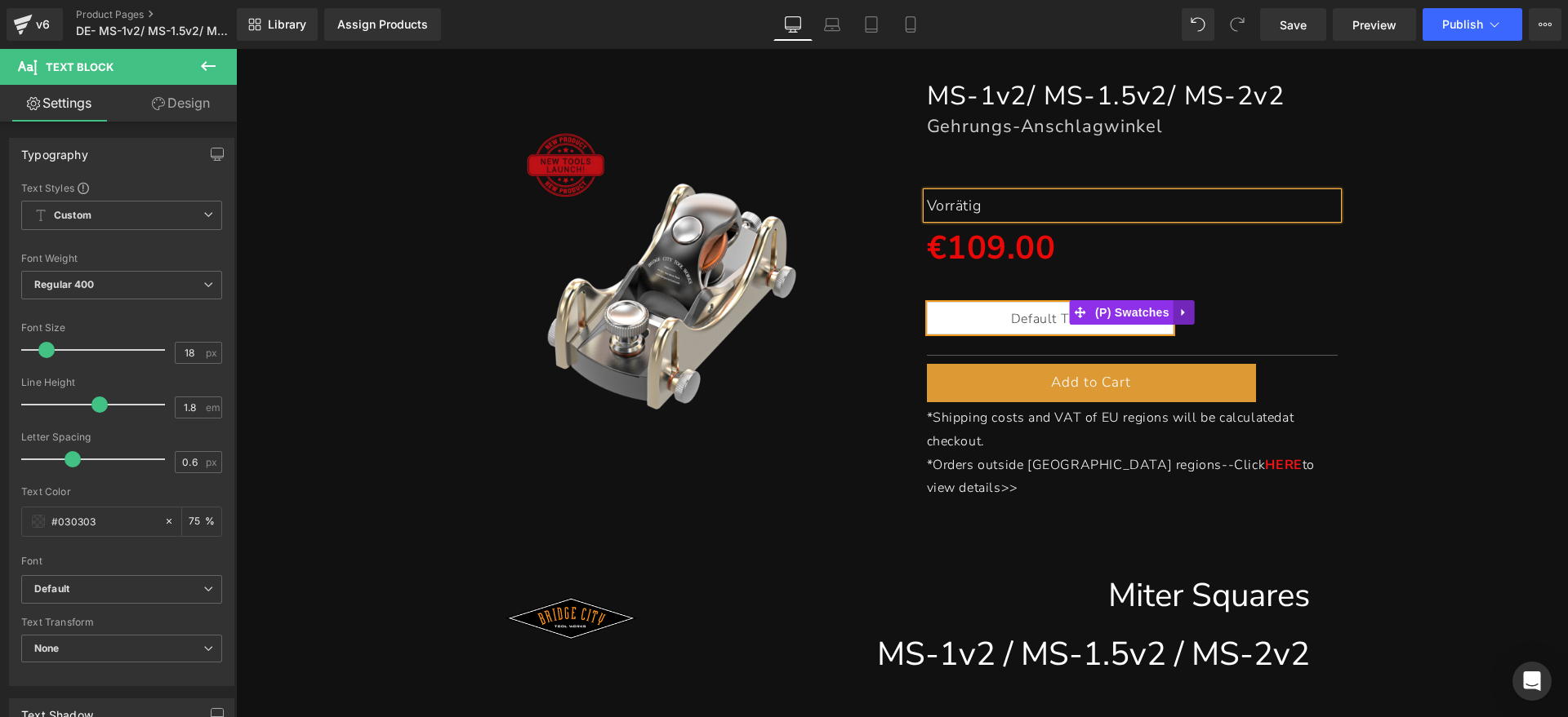
click at [1182, 309] on icon at bounding box center [1184, 312] width 4 height 7
click at [1184, 309] on link at bounding box center [1194, 312] width 22 height 24
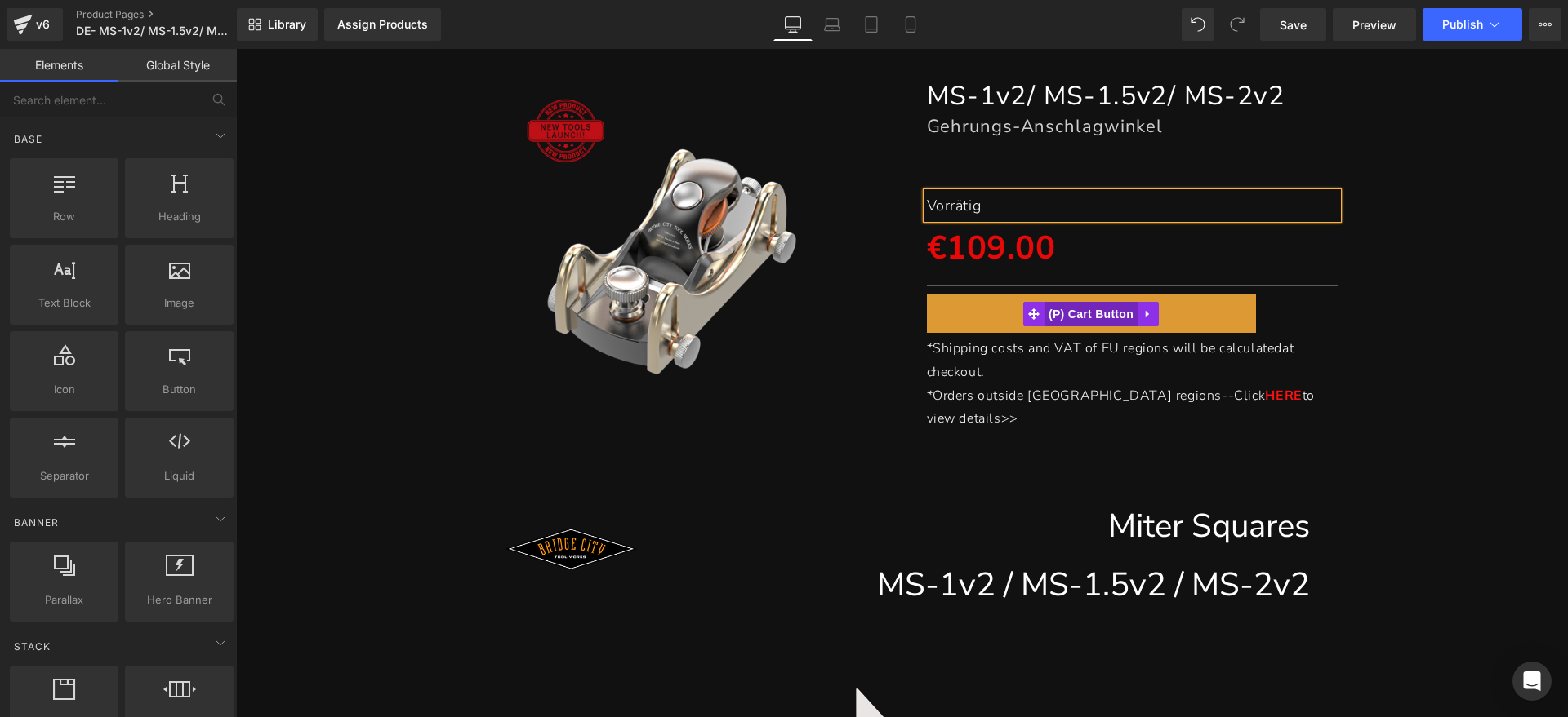
click at [1112, 315] on span "(P) Cart Button" at bounding box center [1090, 314] width 93 height 24
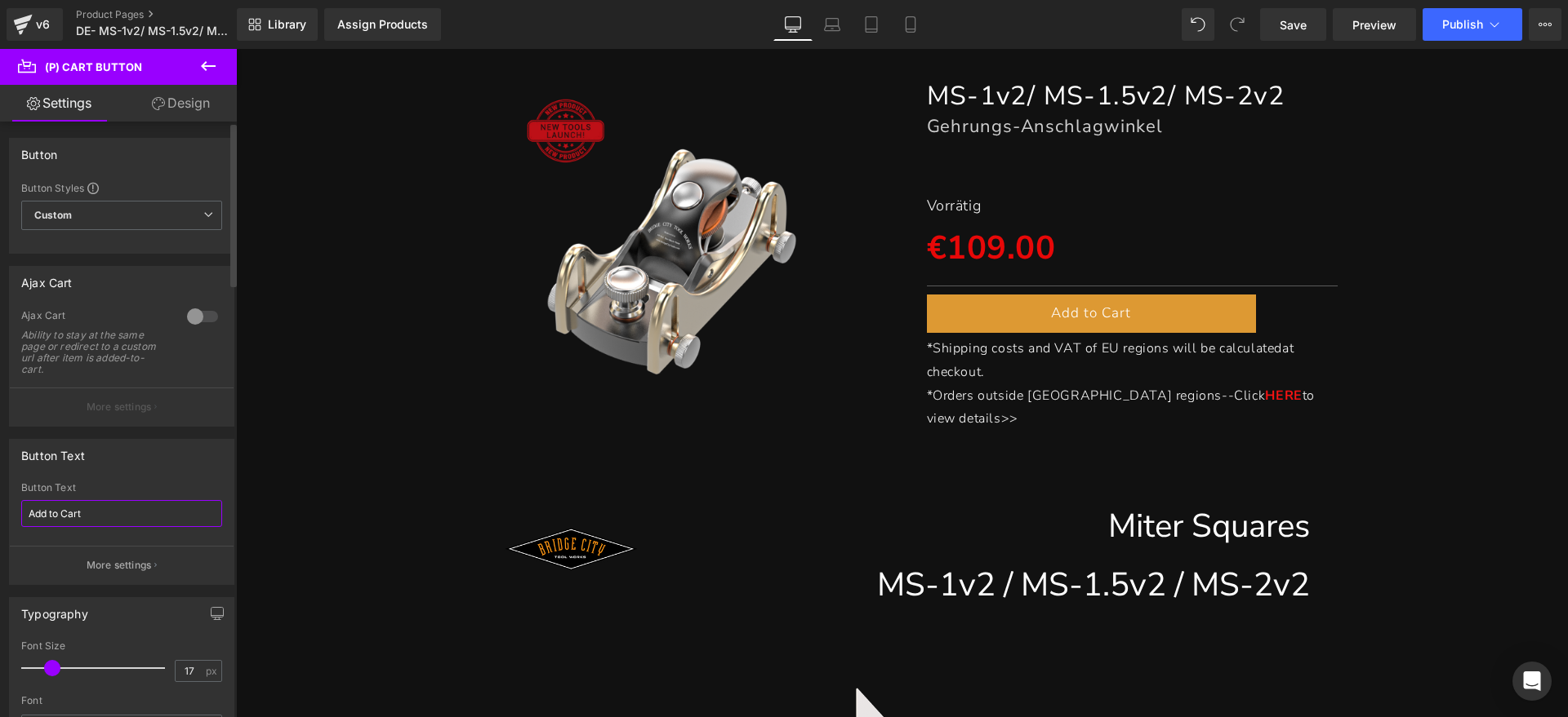
drag, startPoint x: 123, startPoint y: 512, endPoint x: 0, endPoint y: 511, distance: 123.0
click at [0, 511] on div "Button Text Add to Cart Button Text Add to Cart More settings" at bounding box center [122, 506] width 244 height 158
click at [56, 515] on input "text" at bounding box center [122, 514] width 201 height 27
click at [1200, 19] on icon at bounding box center [1197, 24] width 14 height 14
type input "Add to Cart"
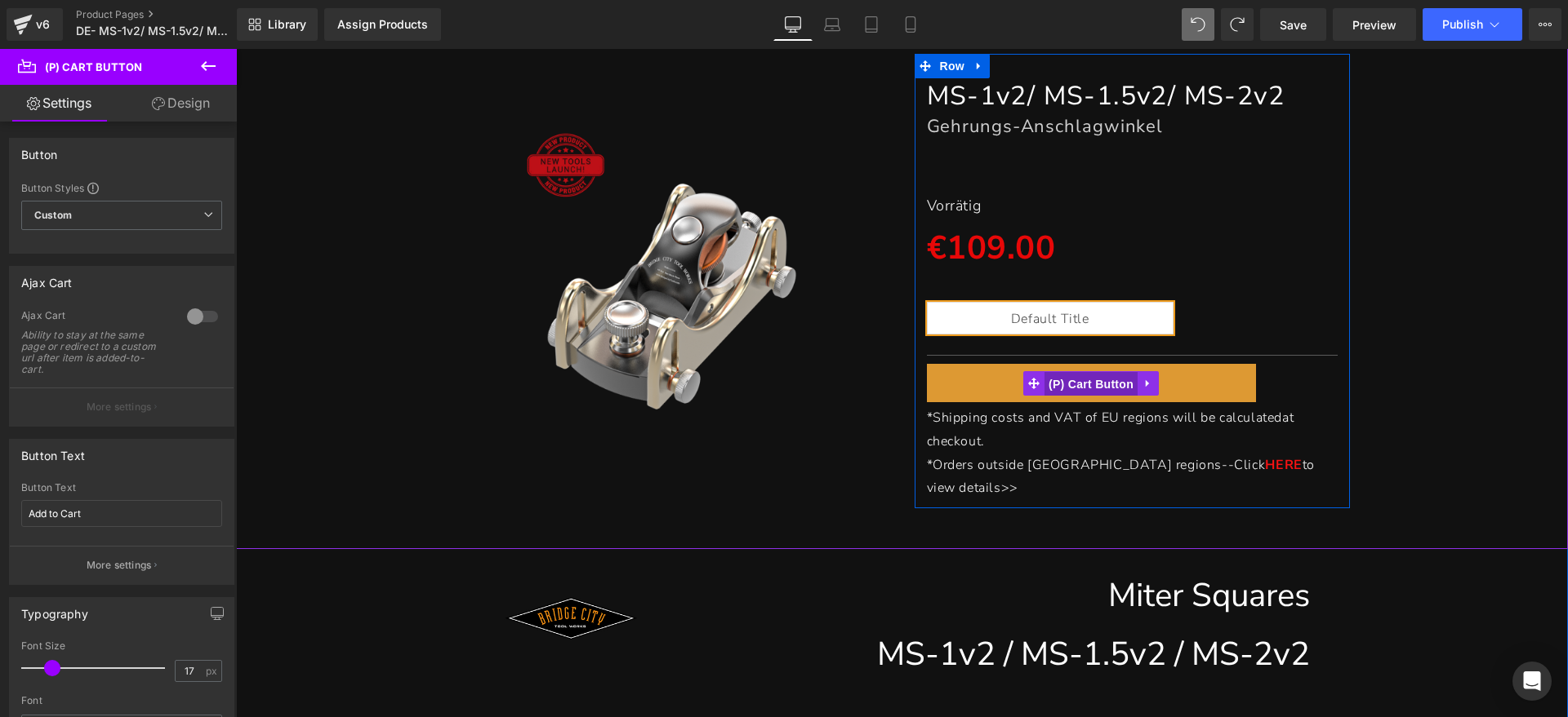
click at [1069, 385] on span "(P) Cart Button" at bounding box center [1090, 384] width 93 height 24
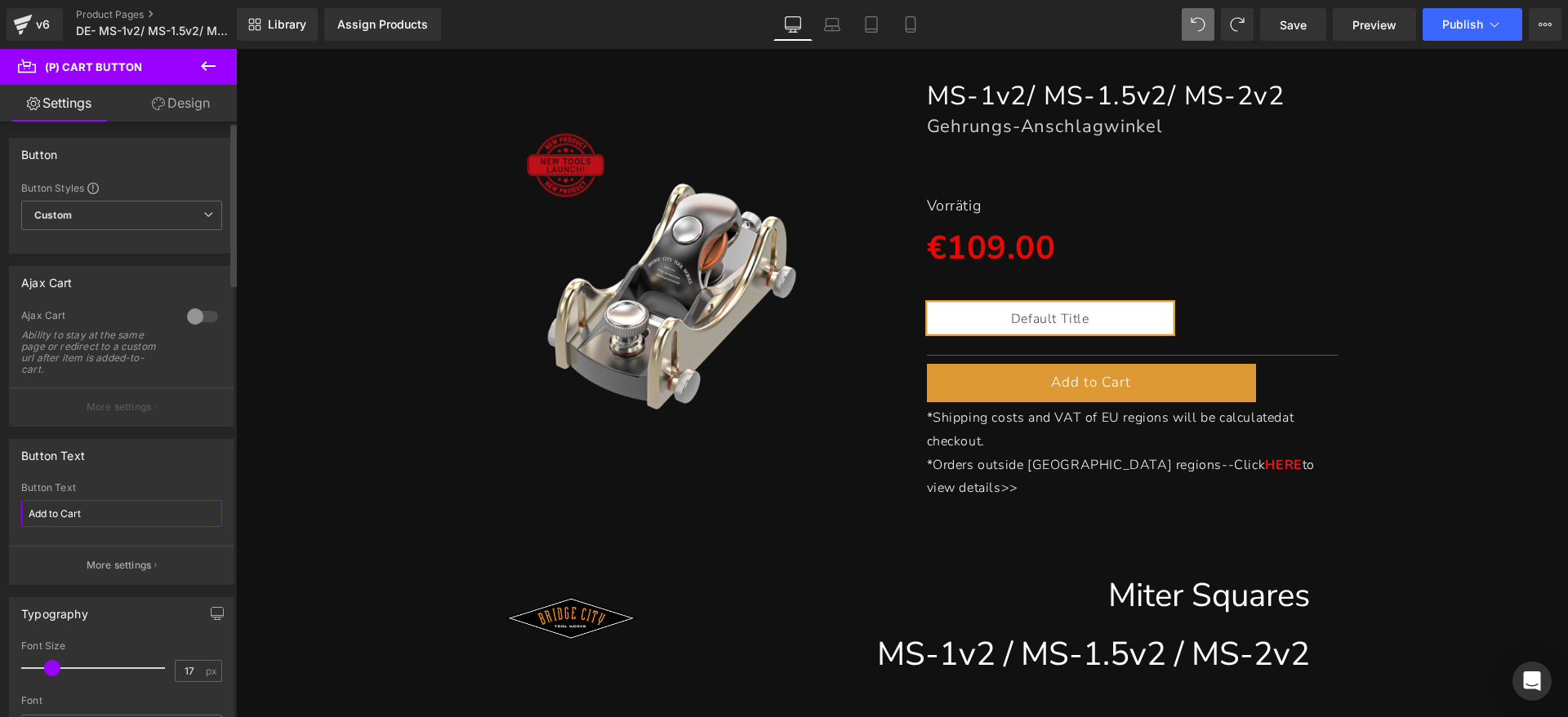
drag, startPoint x: 107, startPoint y: 509, endPoint x: 0, endPoint y: 514, distance: 107.1
click at [0, 514] on div "Button Text Add to Cart Button Text Add to Cart More settings" at bounding box center [122, 506] width 244 height 158
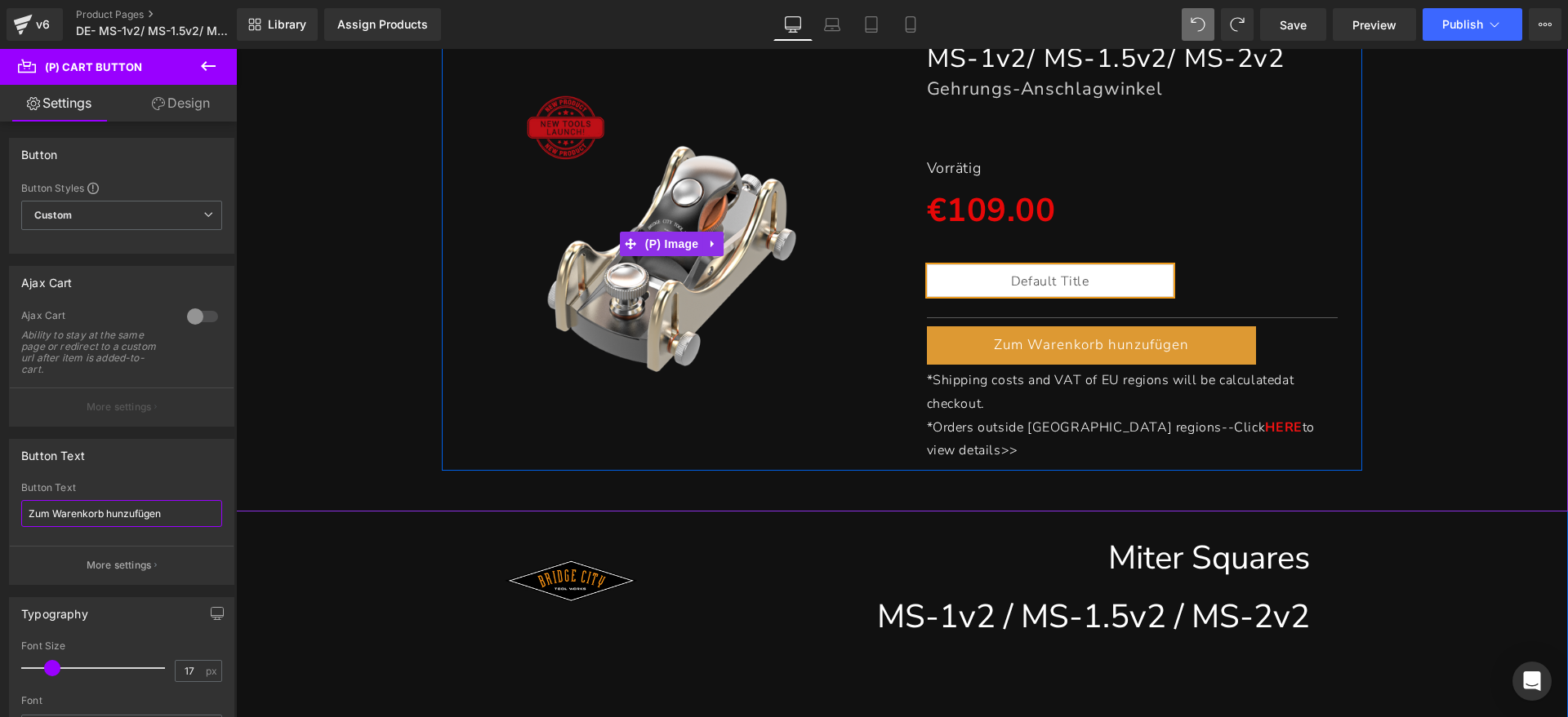
scroll to position [306, 0]
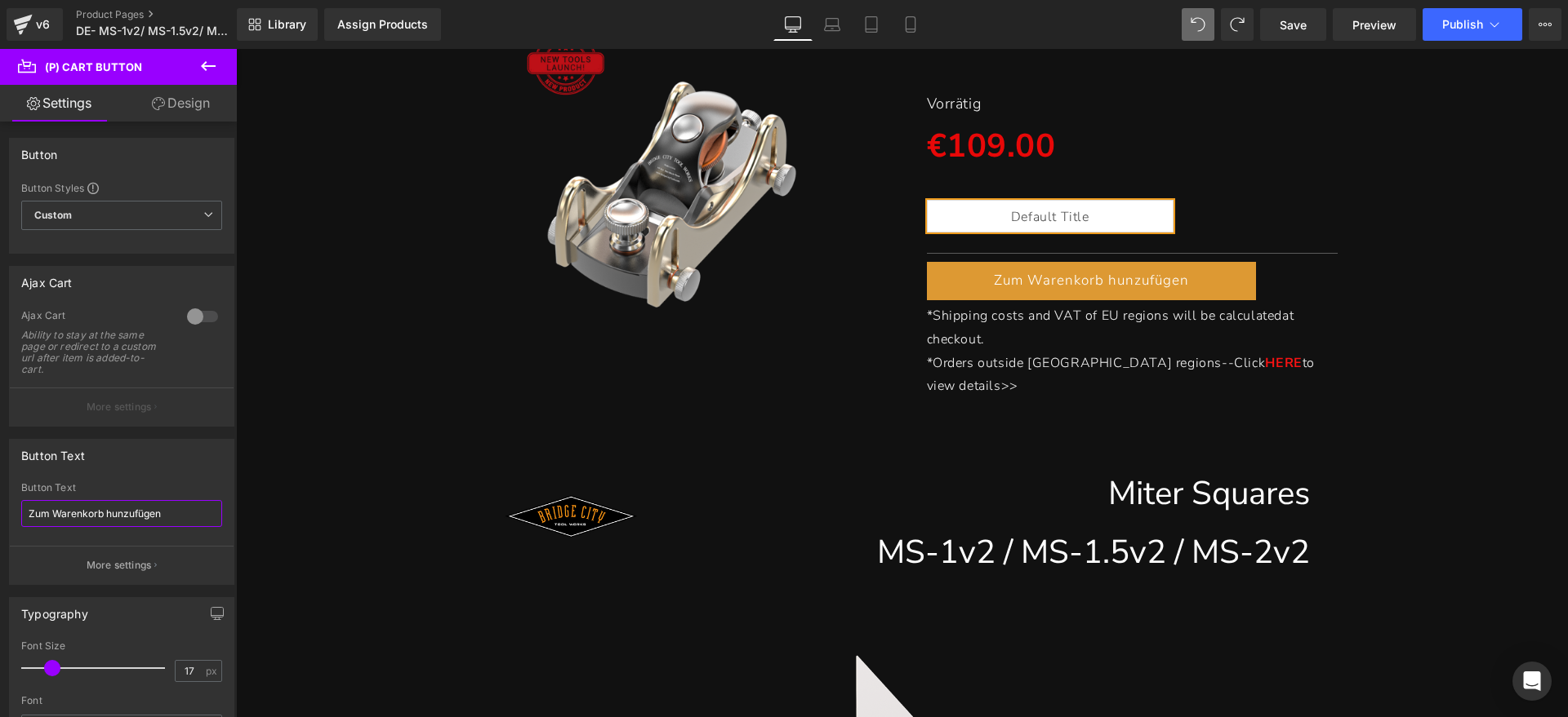
type input "Zum Warenkorb hunzufügen"
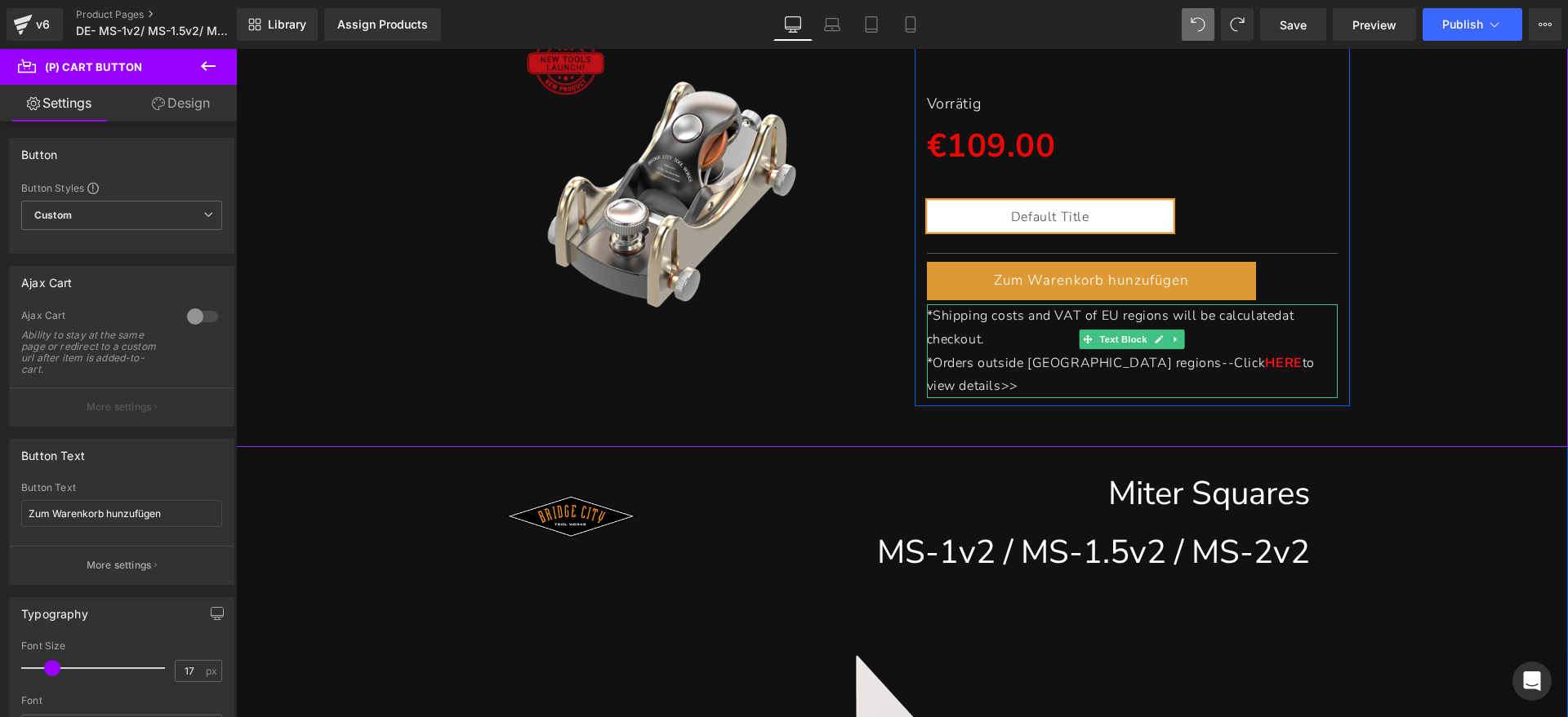
click at [1028, 326] on p "*Shipping costs and VAT of EU regions will be calculated at checkout." at bounding box center [1132, 327] width 411 height 48
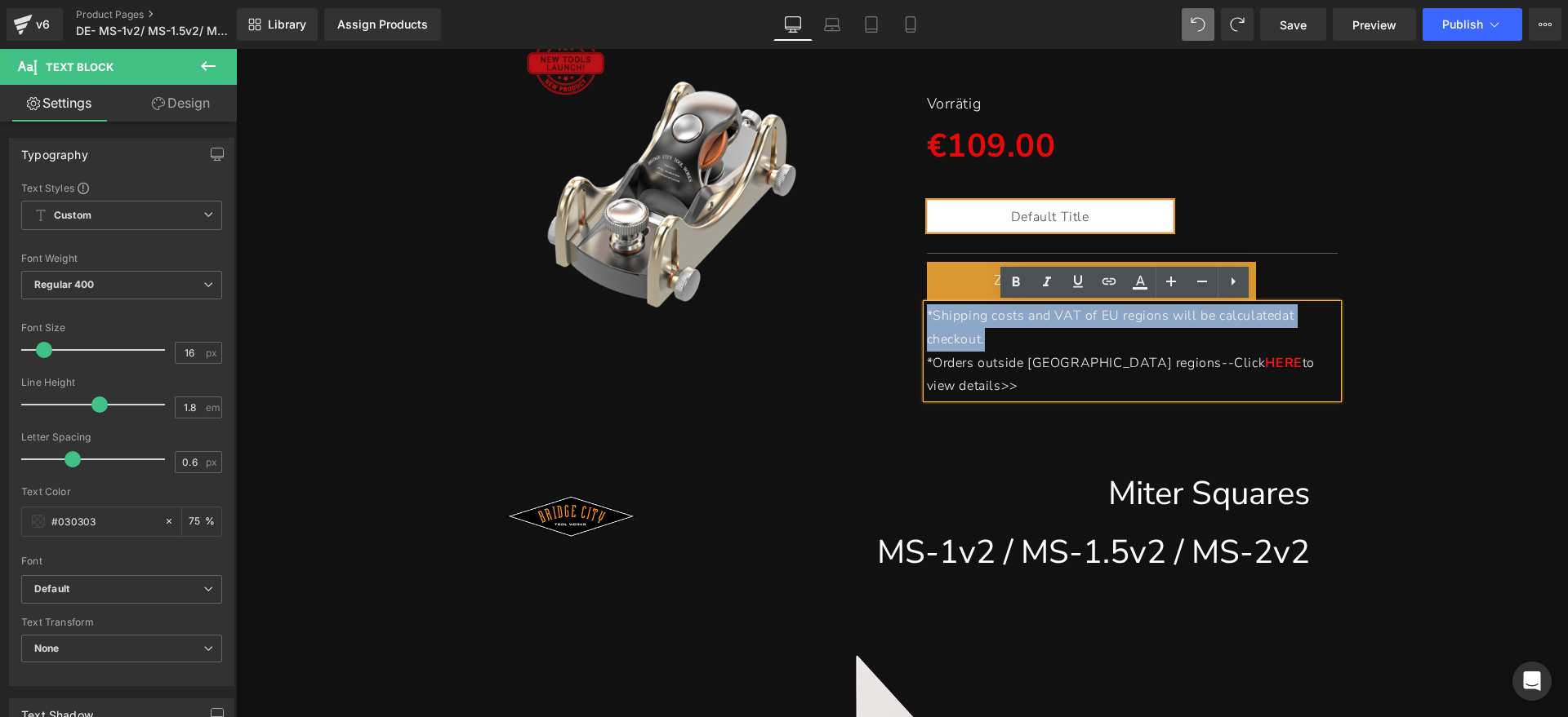
drag, startPoint x: 996, startPoint y: 336, endPoint x: 909, endPoint y: 322, distance: 88.1
click at [915, 322] on div "MS-1v2/ MS-1.5v2/ MS-2v2 Heading Gehrungs-Anschlagwinkel Heading Separator Vorr…" at bounding box center [1132, 187] width 436 height 422
paste div
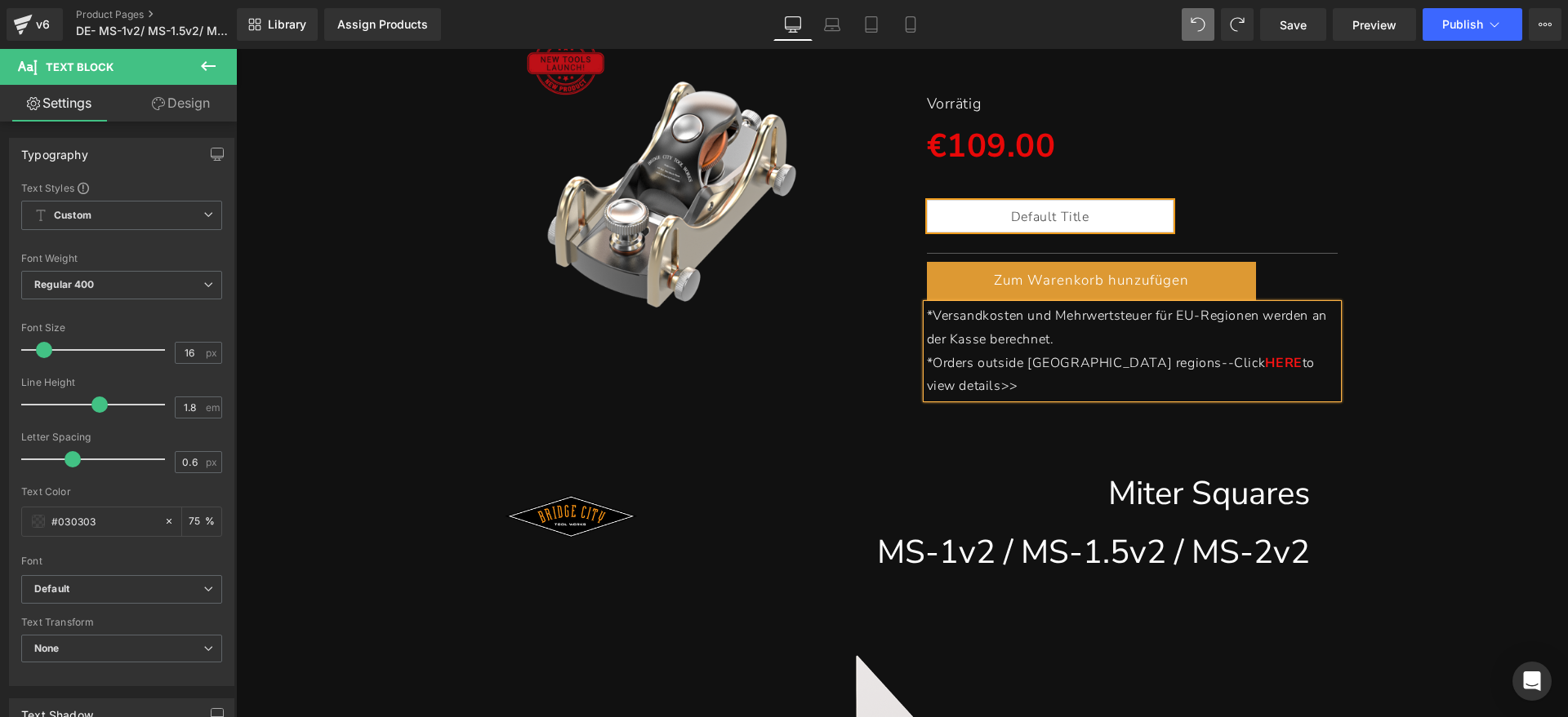
click at [1296, 353] on p "*Orders outside [GEOGRAPHIC_DATA] regions--Click HERE to view details>>" at bounding box center [1132, 375] width 411 height 48
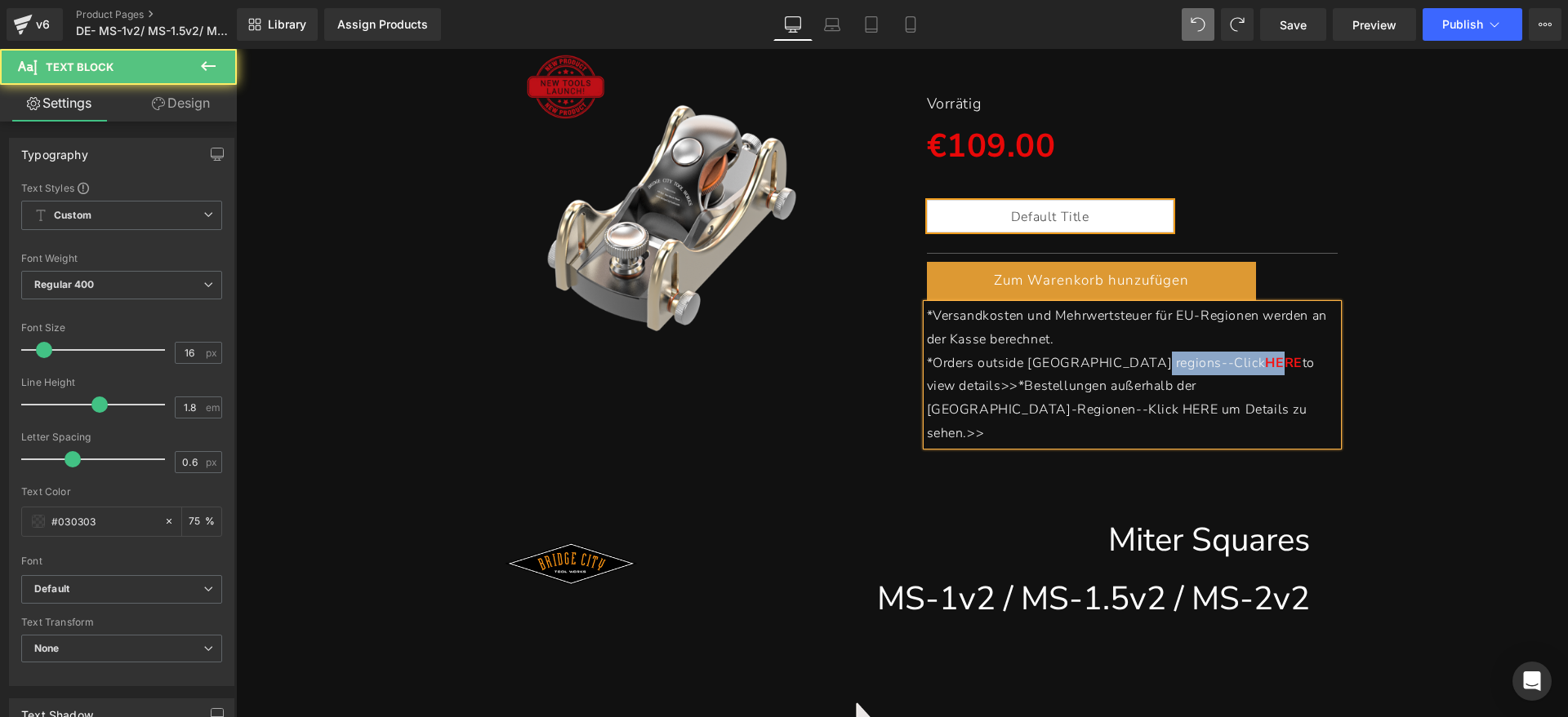
drag, startPoint x: 1129, startPoint y: 364, endPoint x: 1141, endPoint y: 372, distance: 14.4
click at [1150, 364] on p "*Orders outside EU regions--Click HERE to view details>>*Bestellungen außerhalb…" at bounding box center [1132, 399] width 411 height 94
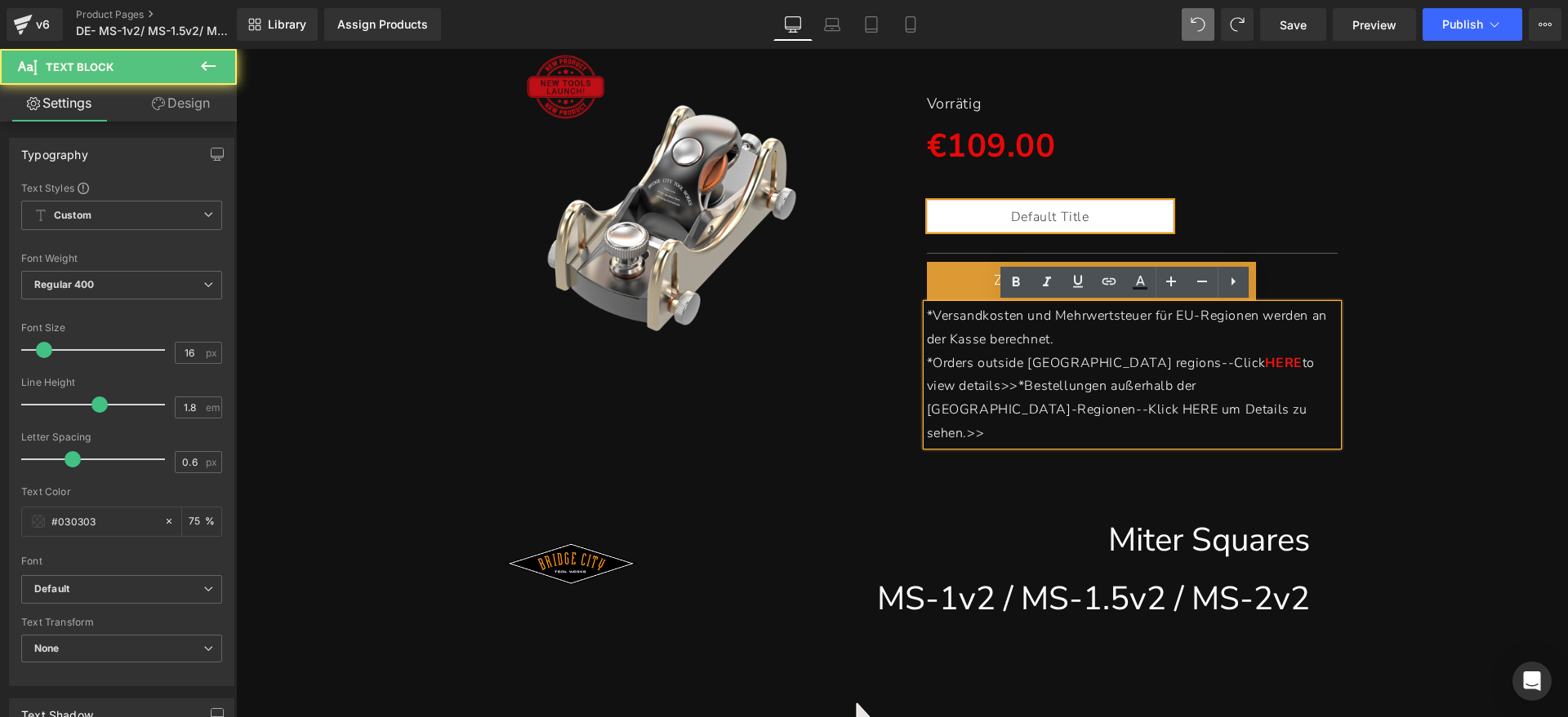
click at [1130, 399] on p "*Orders outside EU regions--Click HERE to view details>>*Bestellungen außerhalb…" at bounding box center [1132, 399] width 411 height 94
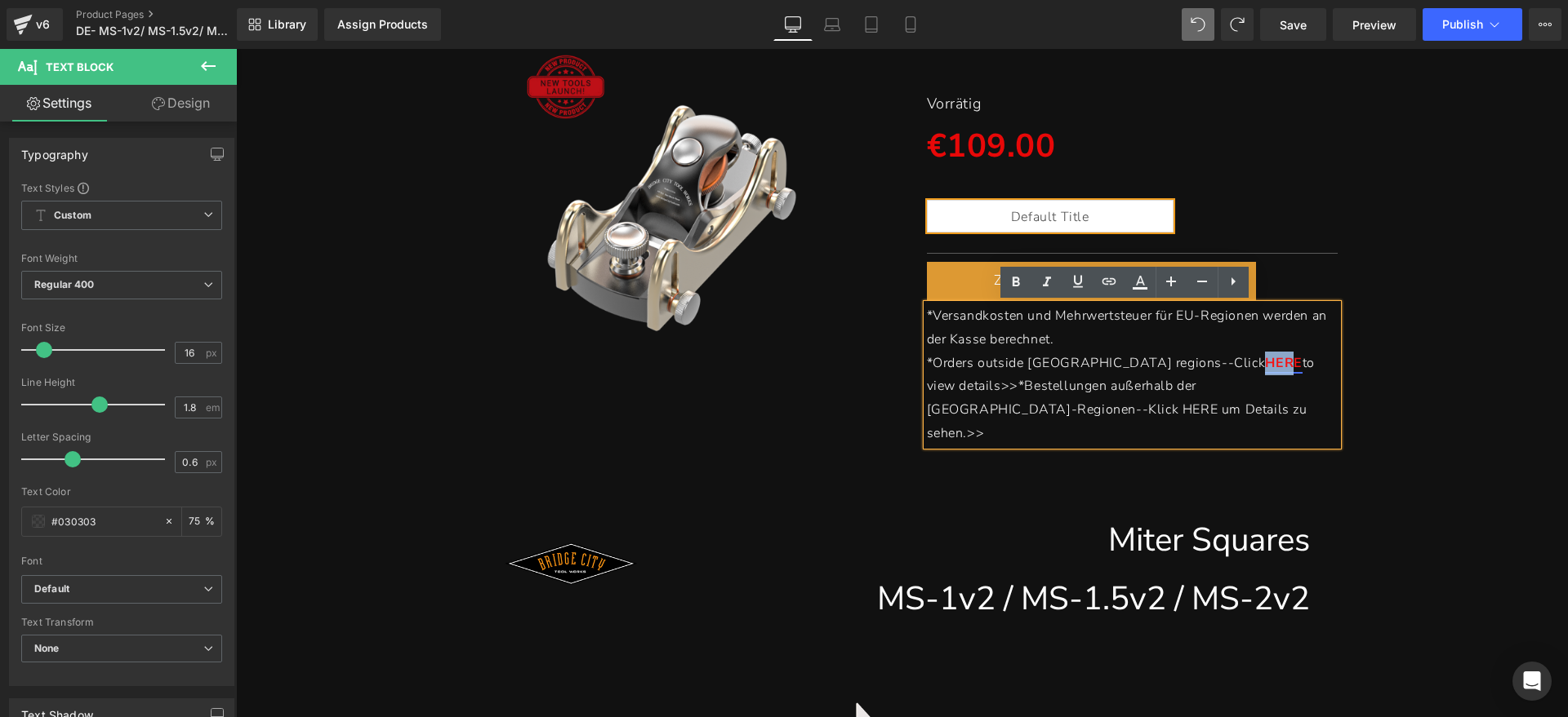
drag, startPoint x: 1138, startPoint y: 362, endPoint x: 1166, endPoint y: 362, distance: 28.0
click at [1265, 362] on link "HERE" at bounding box center [1283, 363] width 37 height 18
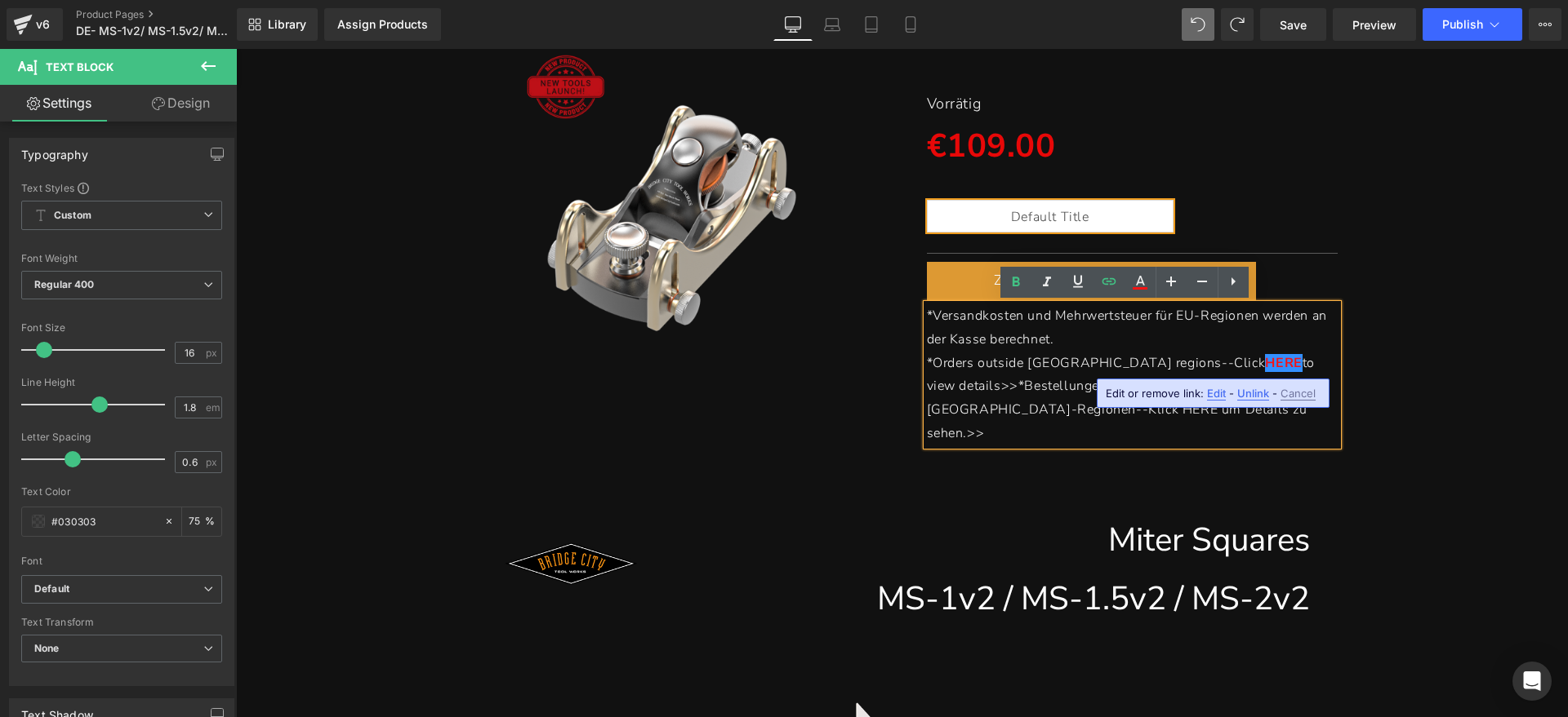
click at [1079, 410] on p "*Orders outside EU regions--Click HERE to view details>>*Bestellungen außerhalb…" at bounding box center [1132, 399] width 411 height 94
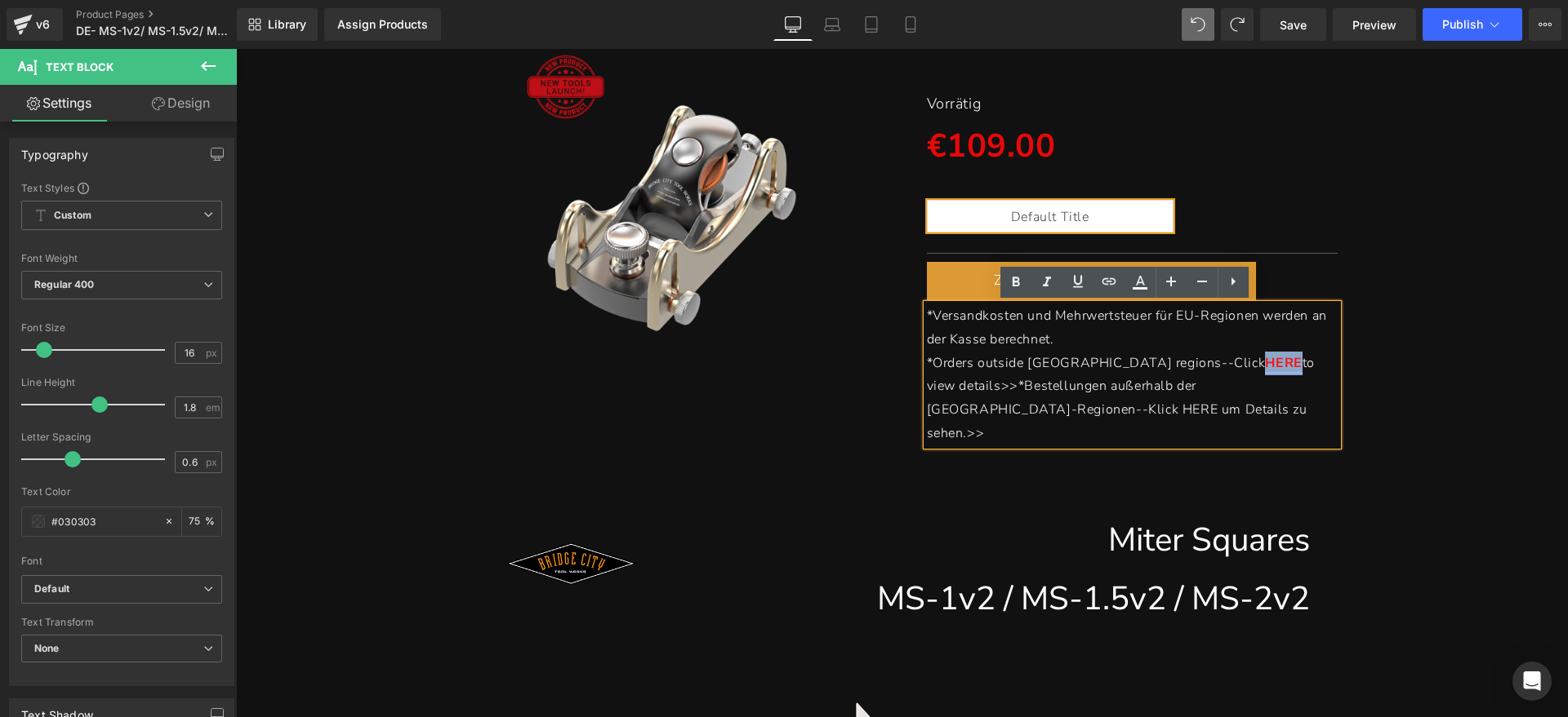
drag, startPoint x: 1134, startPoint y: 366, endPoint x: 1167, endPoint y: 365, distance: 33.0
click at [1265, 365] on link "HERE" at bounding box center [1283, 363] width 37 height 18
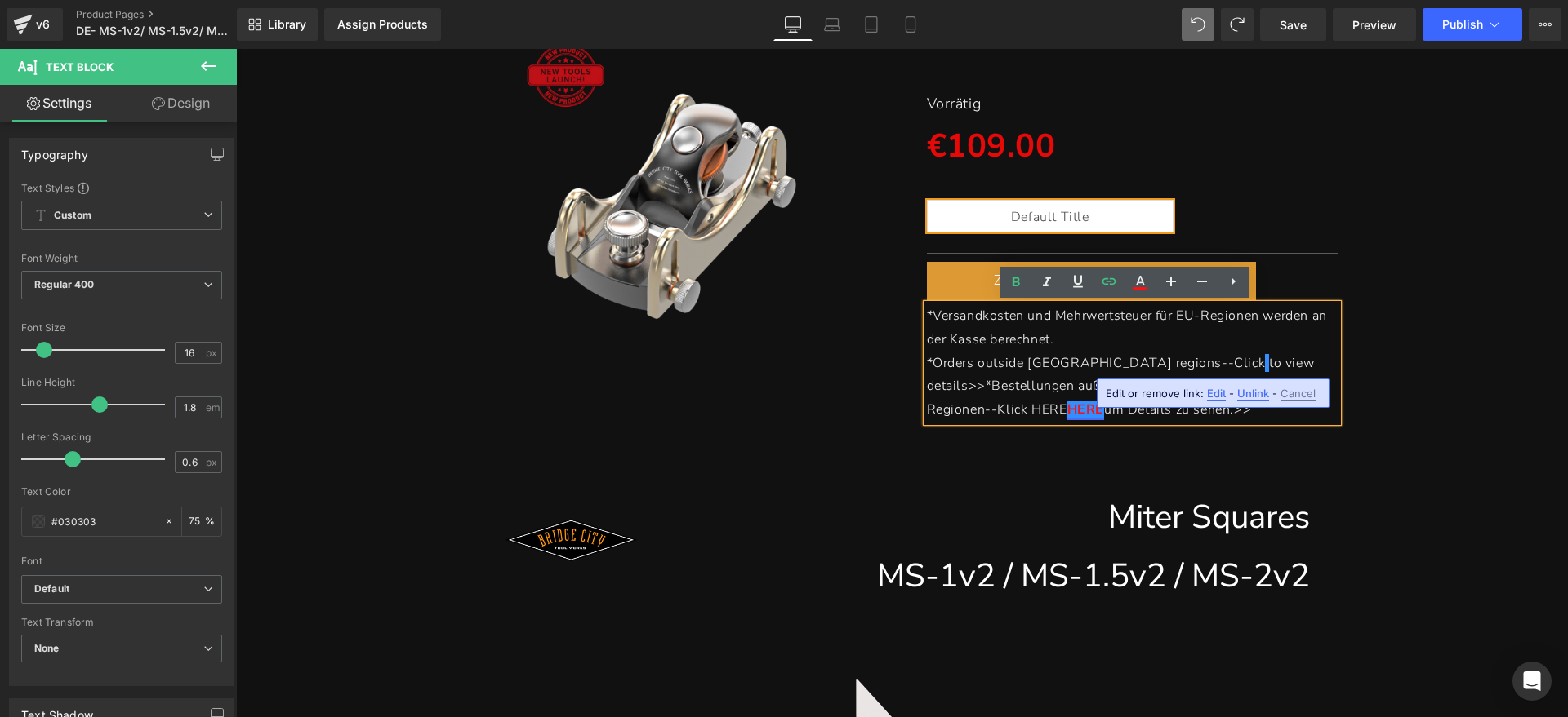
click at [1068, 411] on link "HERE" at bounding box center [1086, 409] width 37 height 18
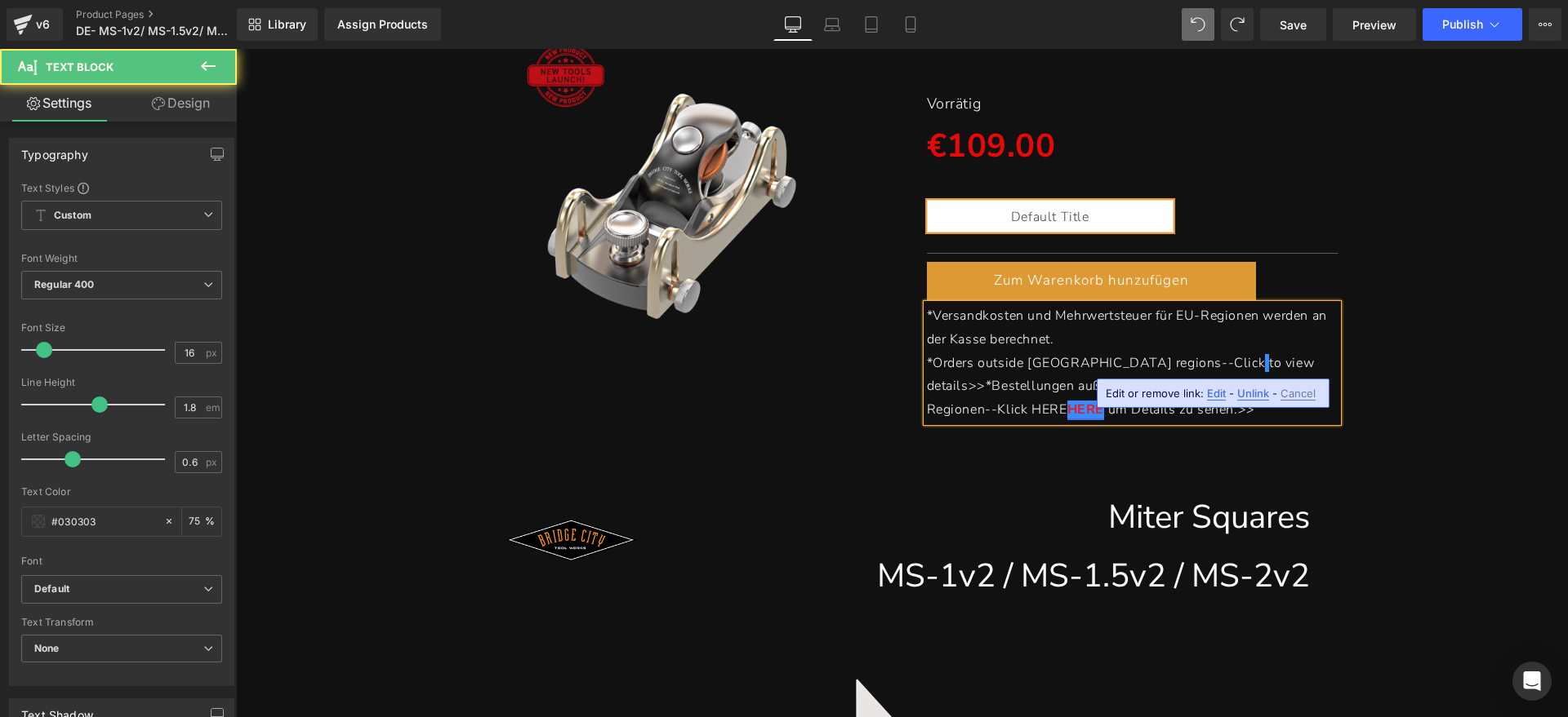
click at [953, 408] on span "to view details>>*Bestellungen außerhalb der [GEOGRAPHIC_DATA]-Regionen--Klick …" at bounding box center [1122, 387] width 392 height 66
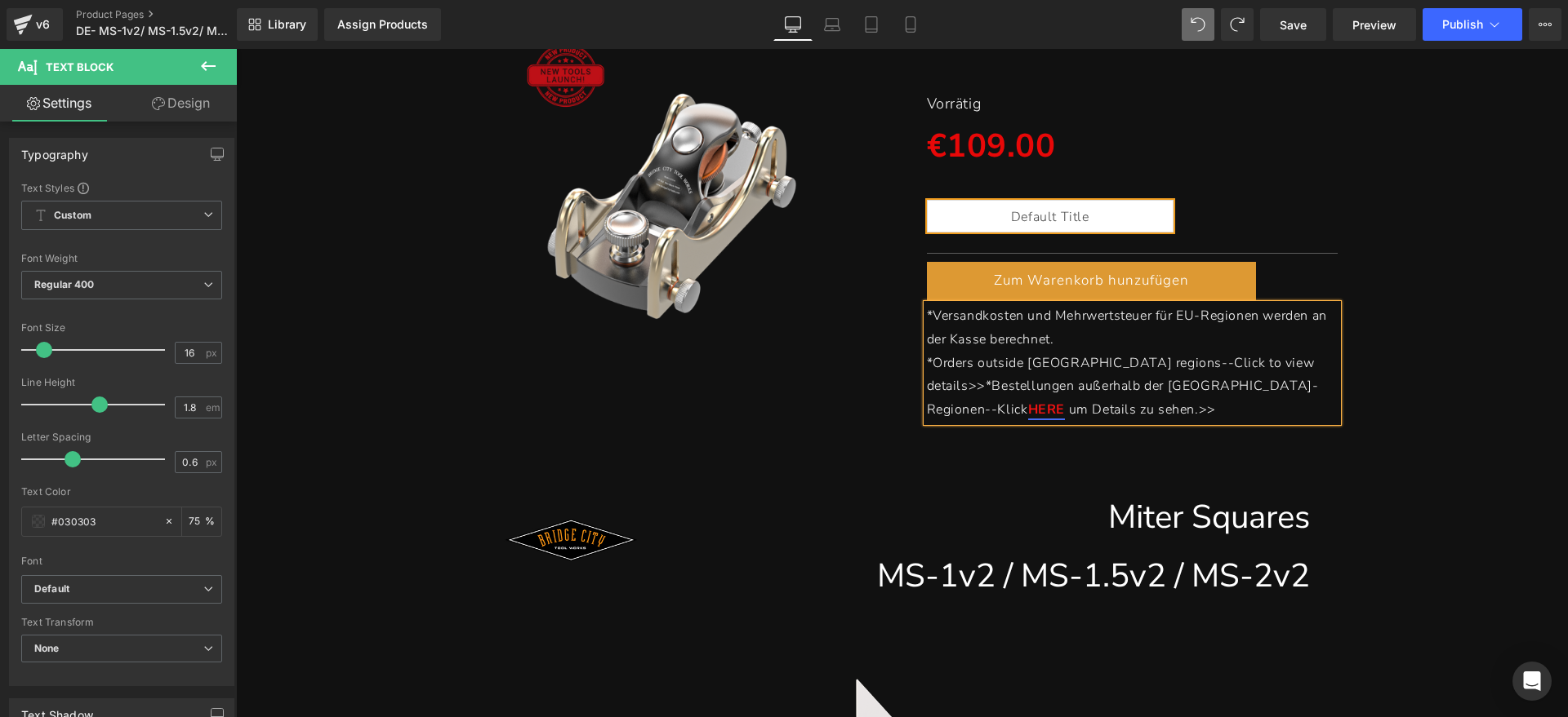
click at [1157, 416] on p "*Orders outside EU regions--Click to view details>>*Bestellungen außerhalb der …" at bounding box center [1132, 387] width 411 height 70
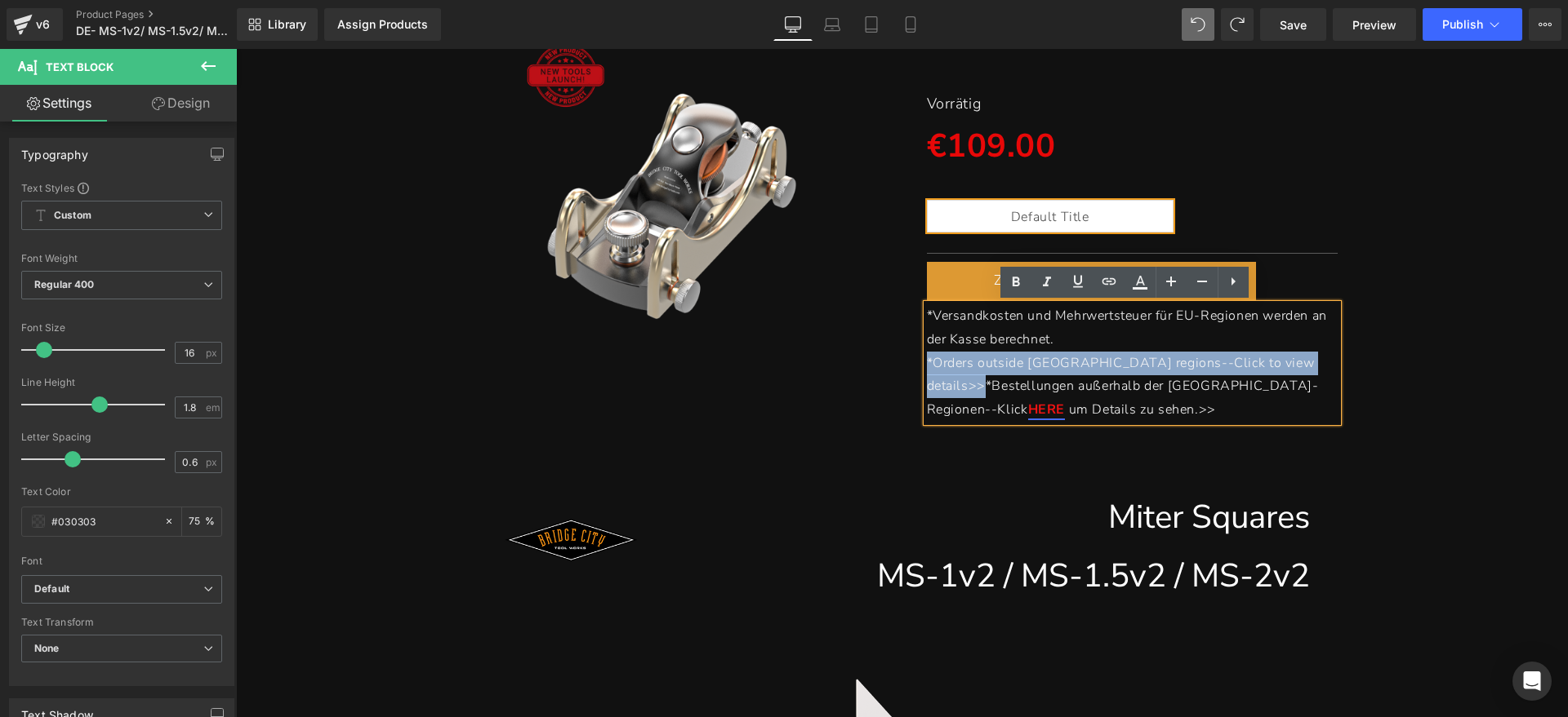
drag, startPoint x: 978, startPoint y: 382, endPoint x: 913, endPoint y: 358, distance: 69.3
click at [915, 358] on div "MS-1v2/ MS-1.5v2/ MS-2v2 Heading Gehrungs-Anschlagwinkel Heading Separator Vorr…" at bounding box center [1132, 199] width 436 height 445
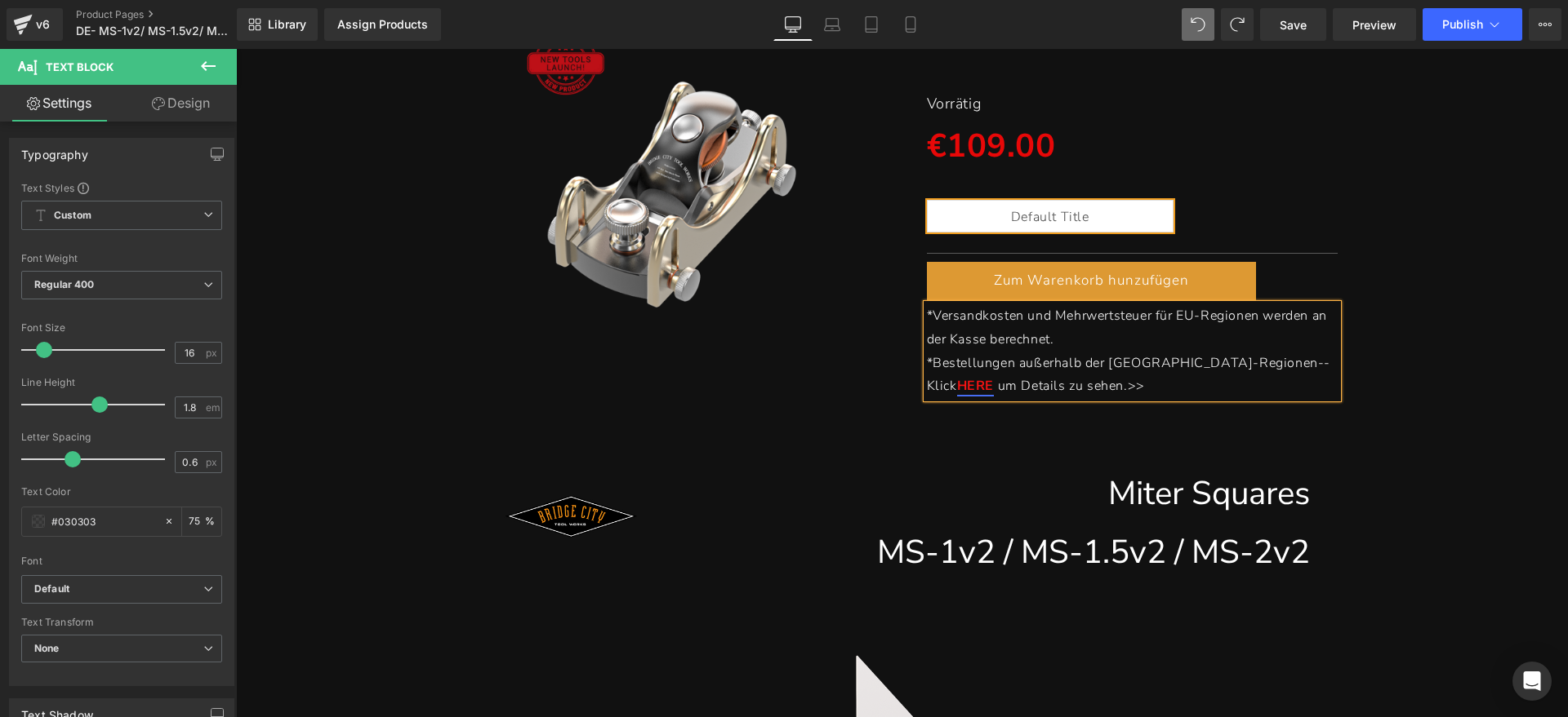
click at [1414, 371] on div "(P) Image MS-1v2/ MS-1.5v2/ MS-2v2 Heading Gehrungs-Anschlagwinkel Heading Sepa…" at bounding box center [901, 178] width 1315 height 454
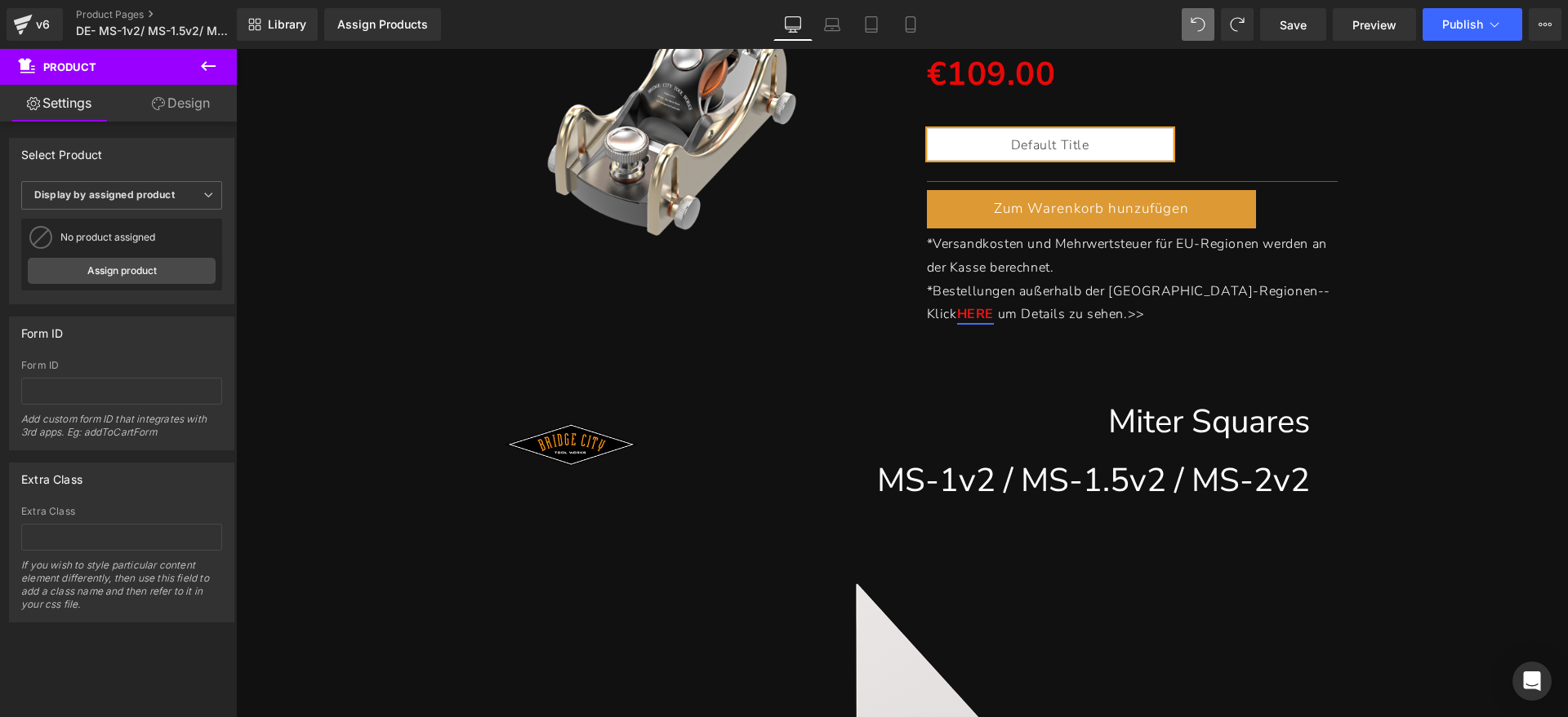
scroll to position [408, 0]
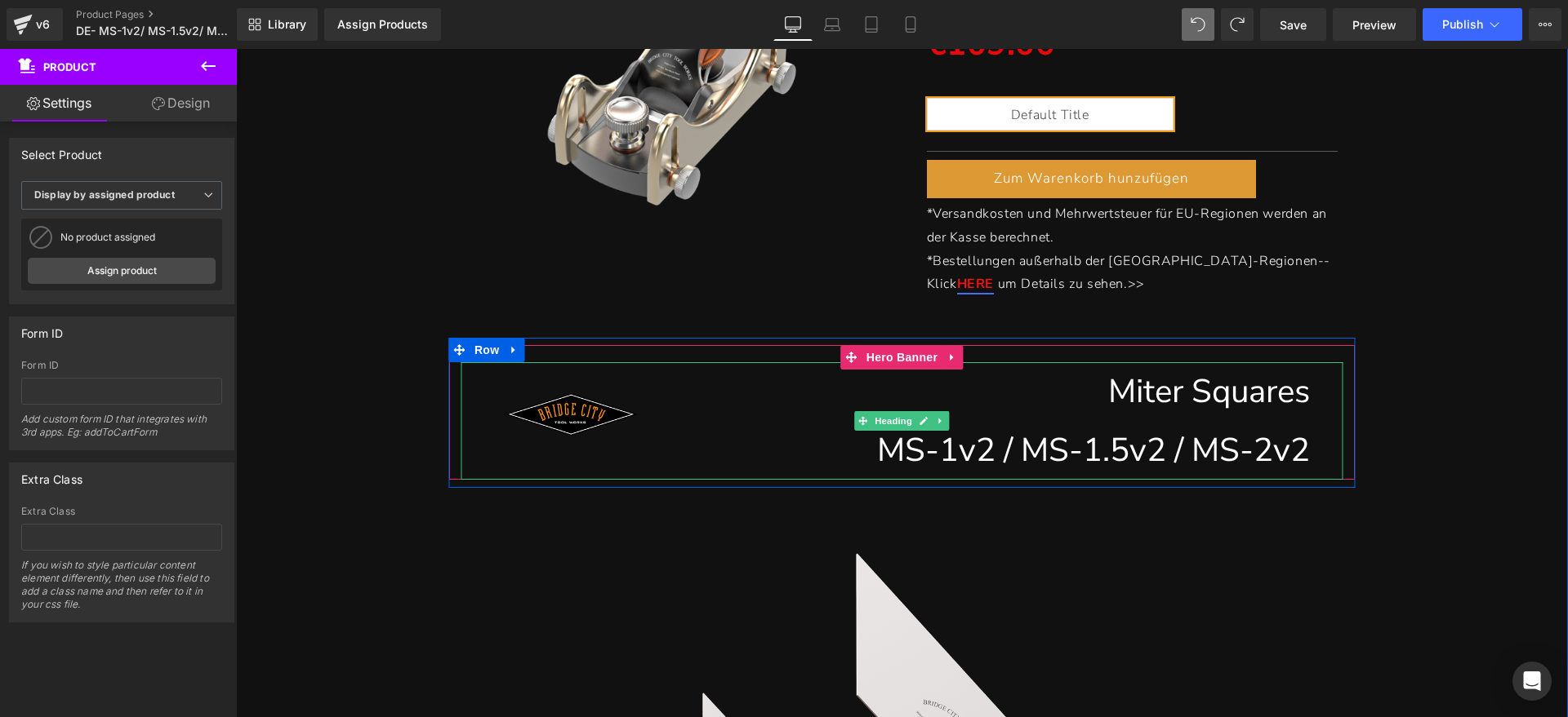
click at [1192, 398] on h1 "Miter Squares" at bounding box center [902, 391] width 816 height 58
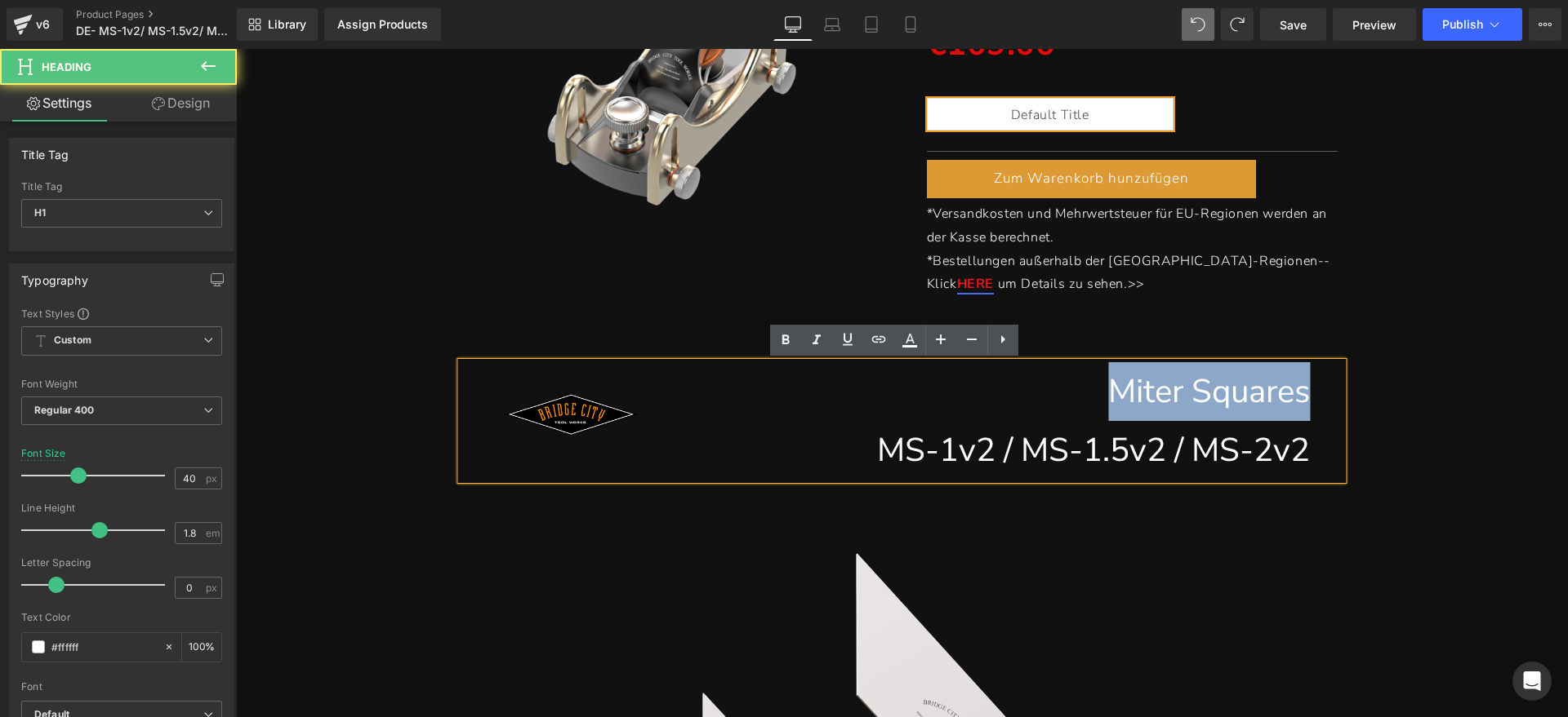
drag, startPoint x: 1305, startPoint y: 390, endPoint x: 1100, endPoint y: 393, distance: 205.0
click at [1100, 393] on div "Miter Squares MS-1v2 / MS-1.5v2 / MS-2v2" at bounding box center [901, 421] width 881 height 118
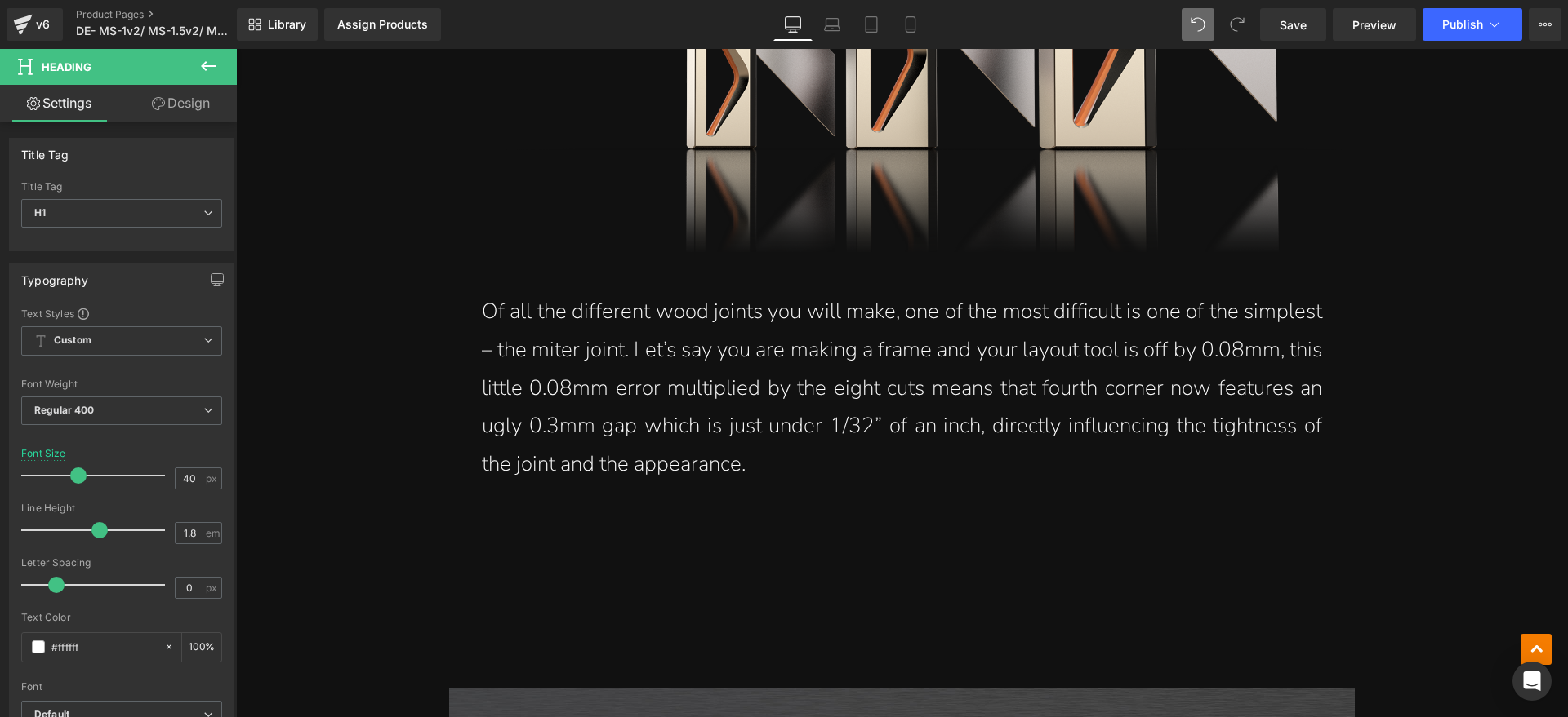
scroll to position [1428, 0]
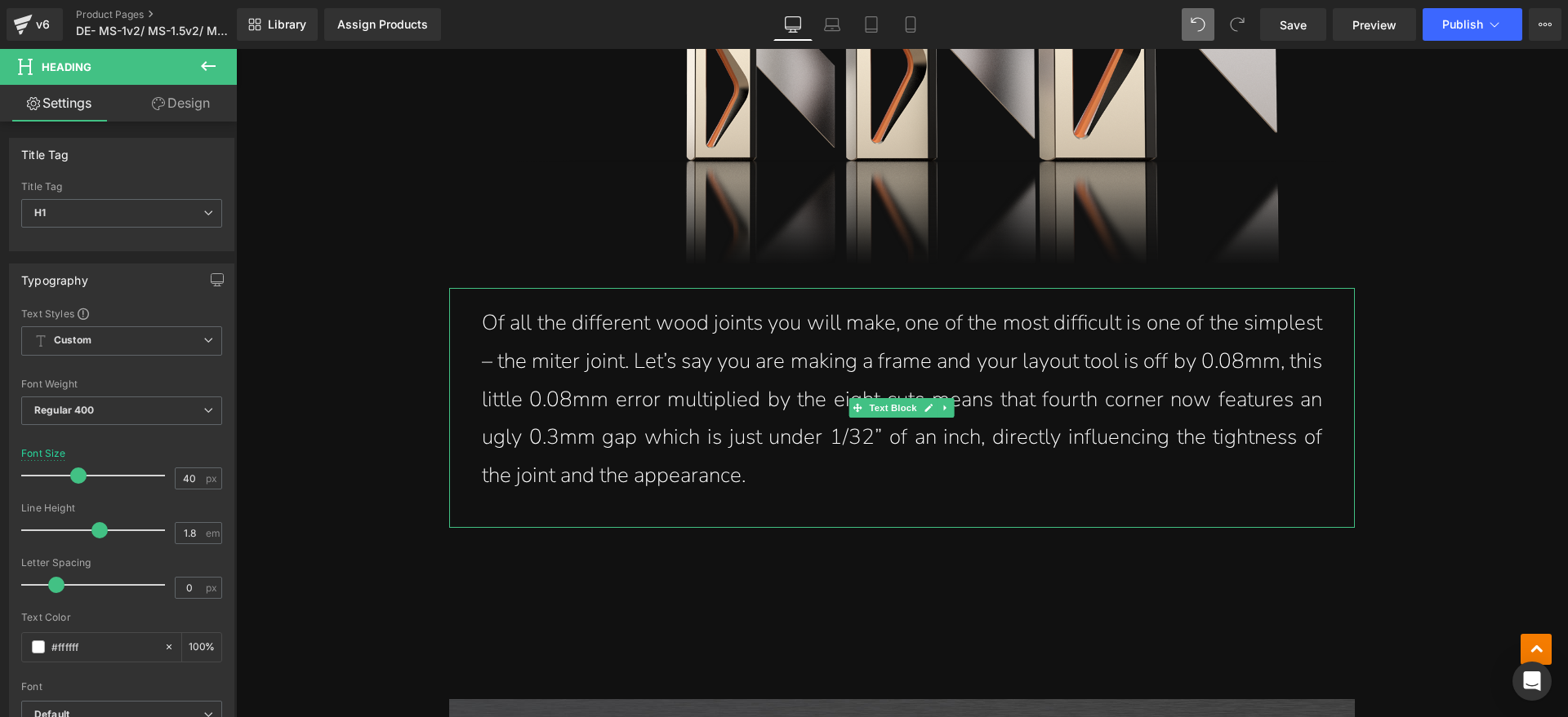
drag, startPoint x: 839, startPoint y: 499, endPoint x: 1155, endPoint y: 432, distance: 323.0
click at [839, 499] on div "Of all the different wood joints you will make, one of the most difficult is on…" at bounding box center [902, 408] width 906 height 240
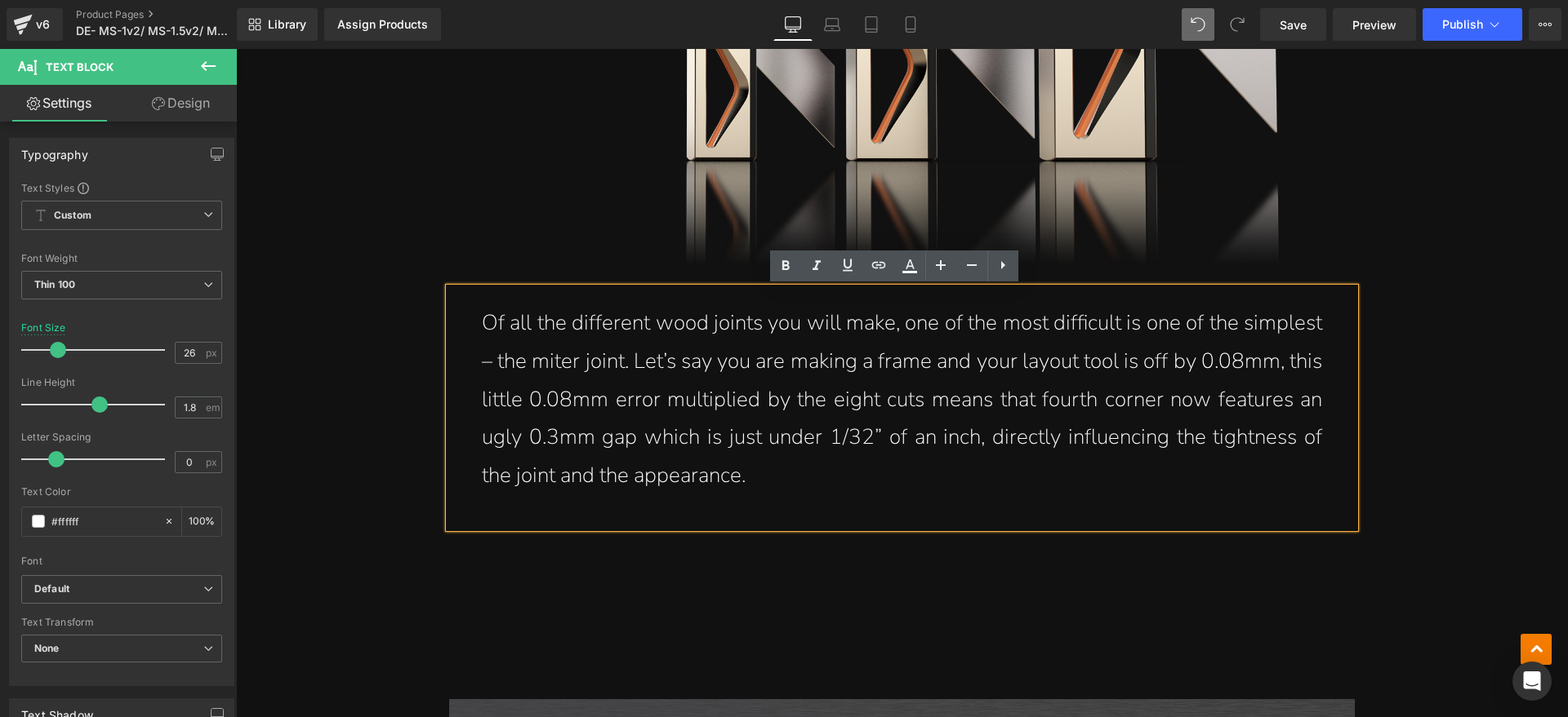
click at [787, 482] on p "Of all the different wood joints you will make, one of the most difficult is on…" at bounding box center [901, 399] width 840 height 191
drag, startPoint x: 778, startPoint y: 476, endPoint x: 488, endPoint y: 327, distance: 326.0
click at [488, 327] on p "Of all the different wood joints you will make, one of the most difficult is on…" at bounding box center [901, 399] width 840 height 191
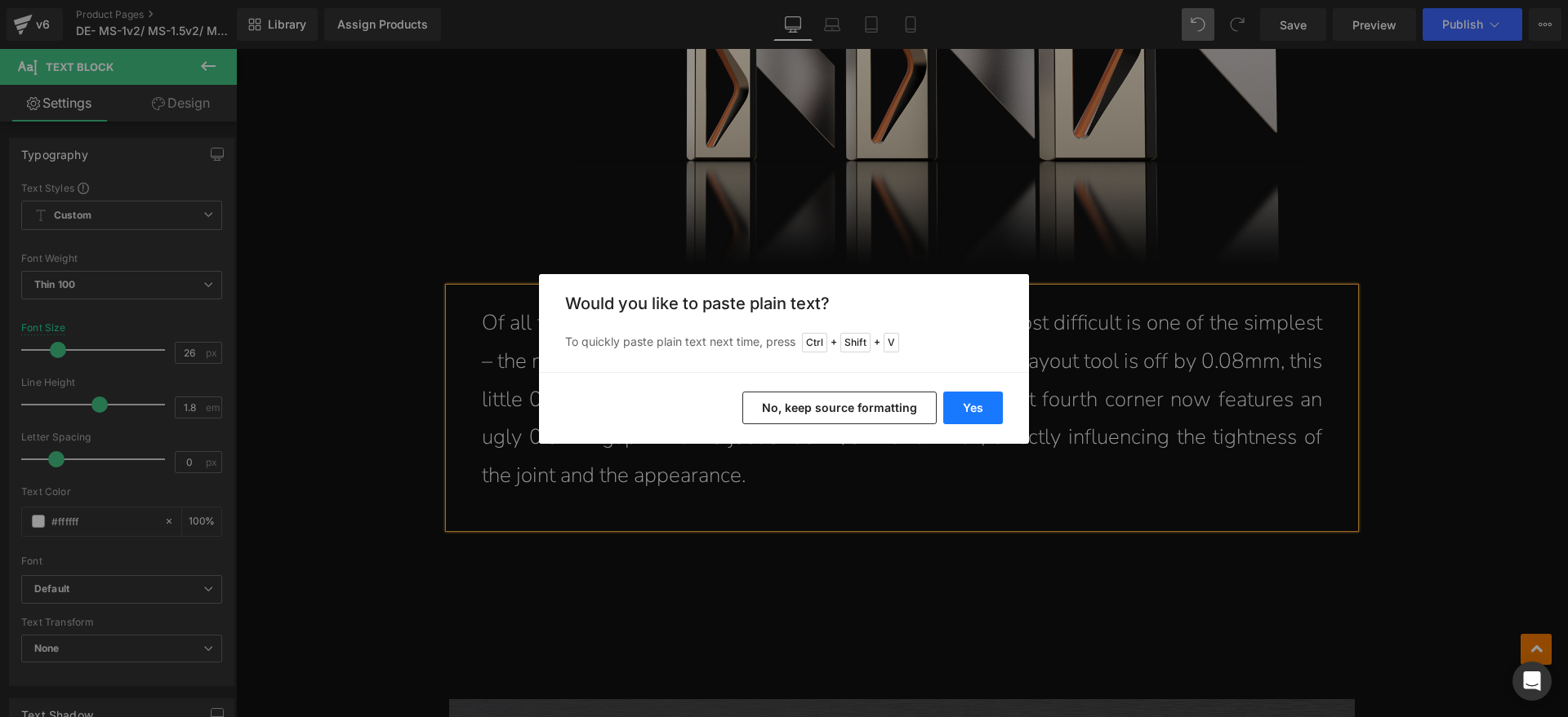
click at [971, 399] on button "Yes" at bounding box center [973, 408] width 59 height 32
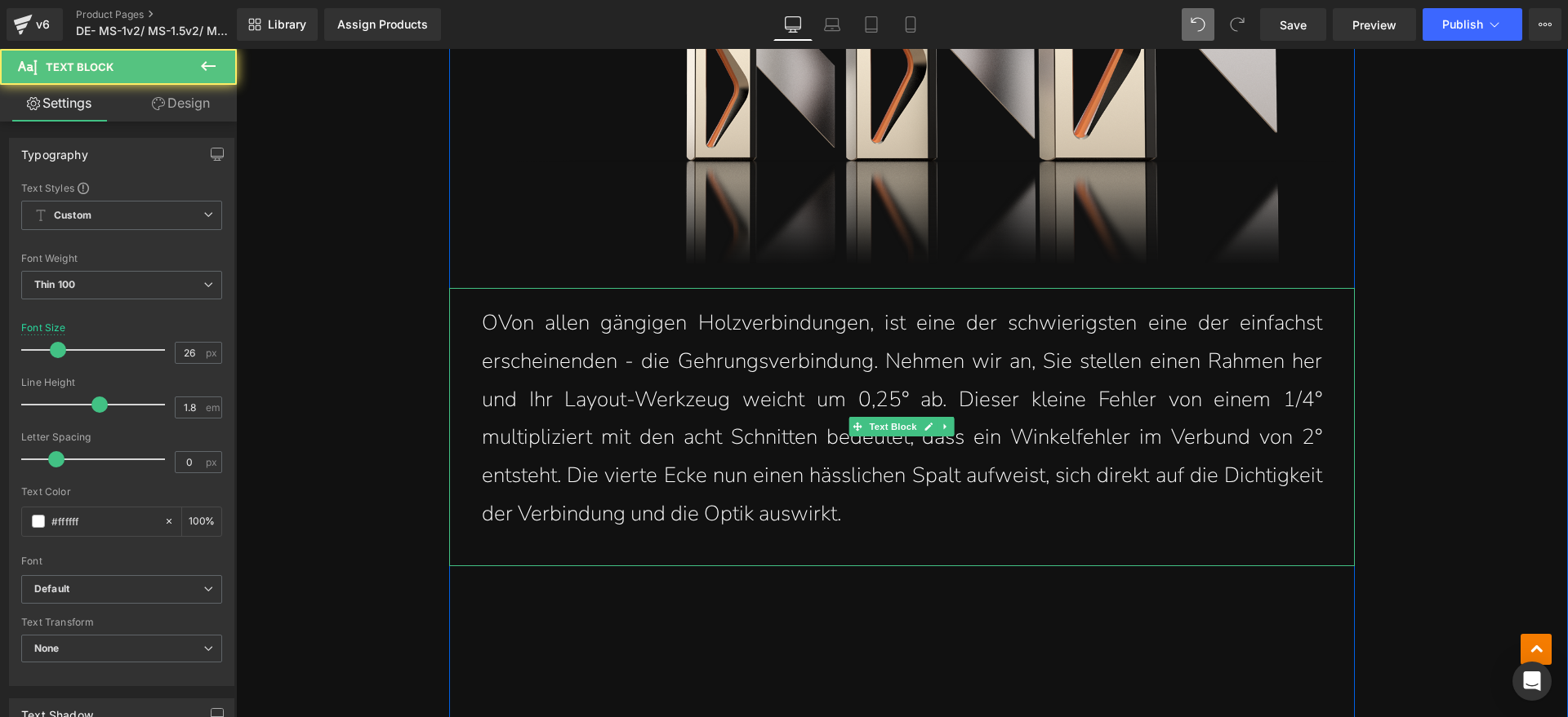
click at [486, 329] on p "OVon allen gängigen Holzverbindungen, ist eine der schwierigsten eine der einfa…" at bounding box center [901, 418] width 840 height 229
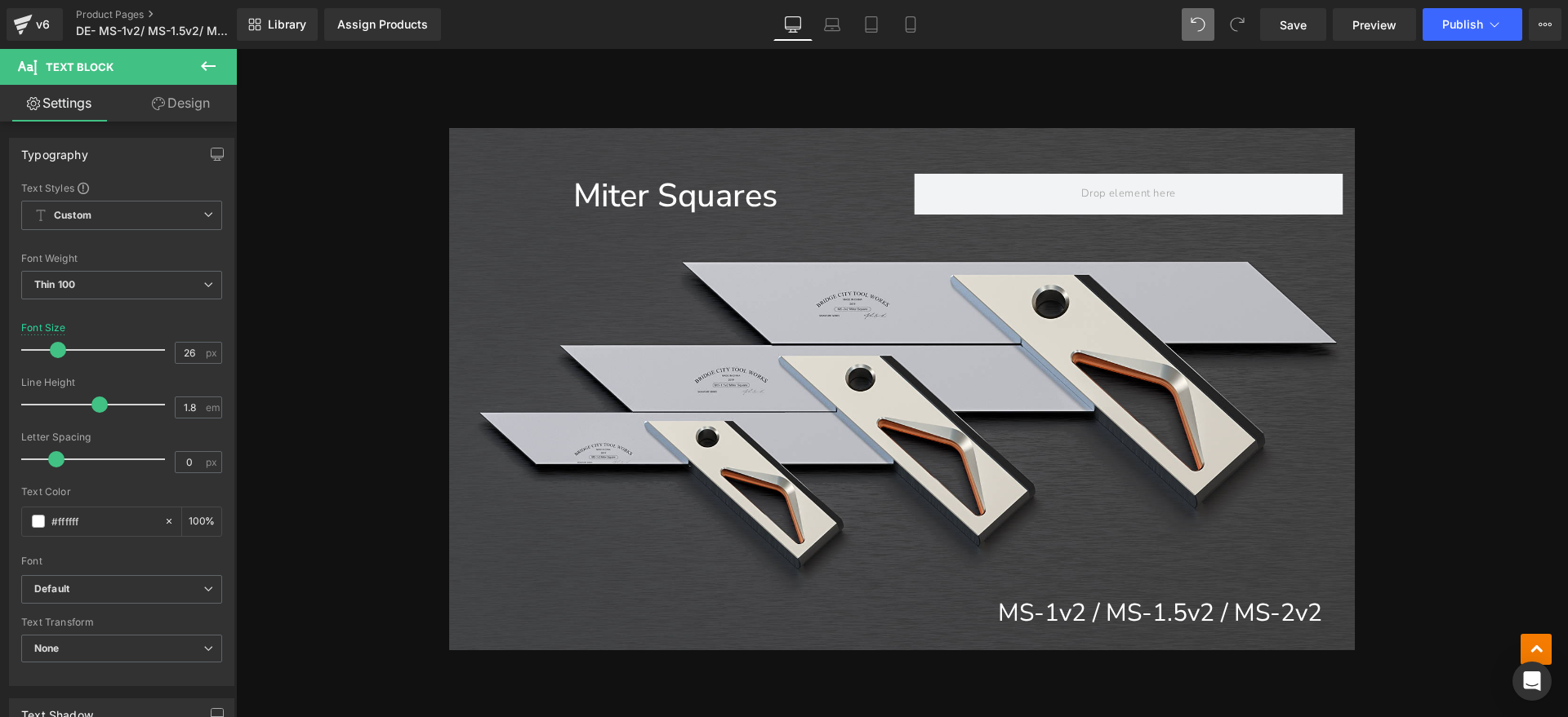
scroll to position [2040, 0]
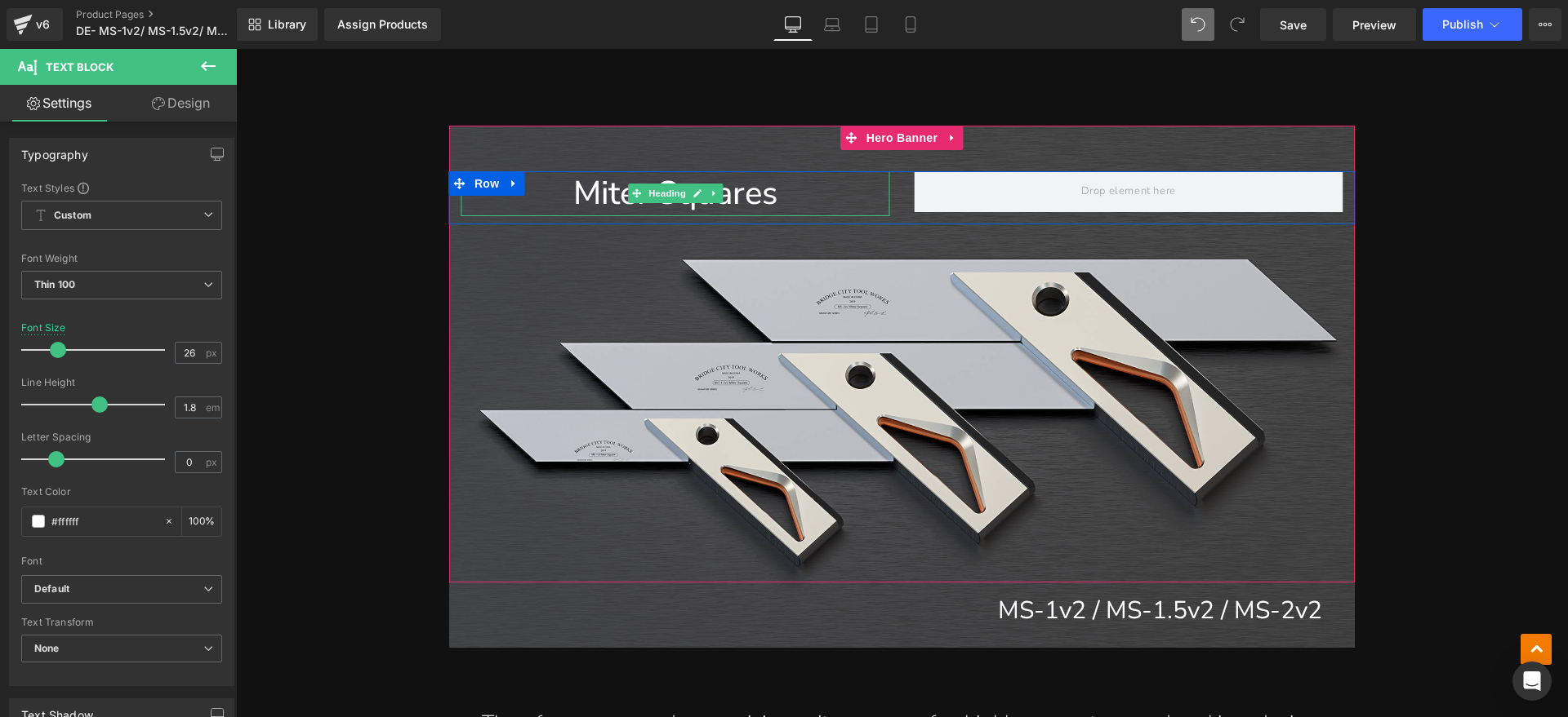
drag, startPoint x: 747, startPoint y: 201, endPoint x: 802, endPoint y: 187, distance: 56.8
click at [747, 201] on h1 "Miter Squares" at bounding box center [675, 193] width 428 height 45
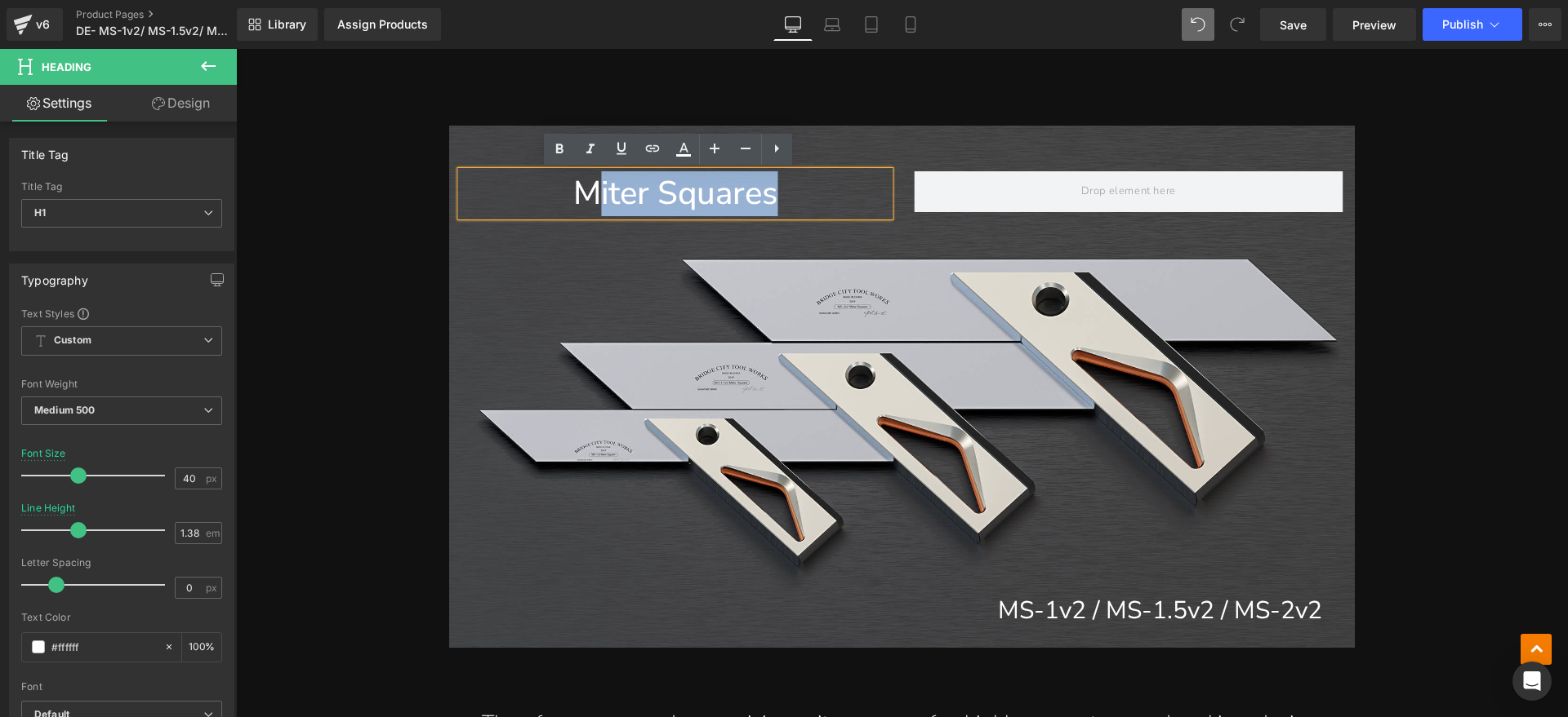
drag, startPoint x: 802, startPoint y: 187, endPoint x: 595, endPoint y: 189, distance: 207.0
click at [595, 189] on h1 "Miter Squares" at bounding box center [675, 193] width 428 height 45
paste div
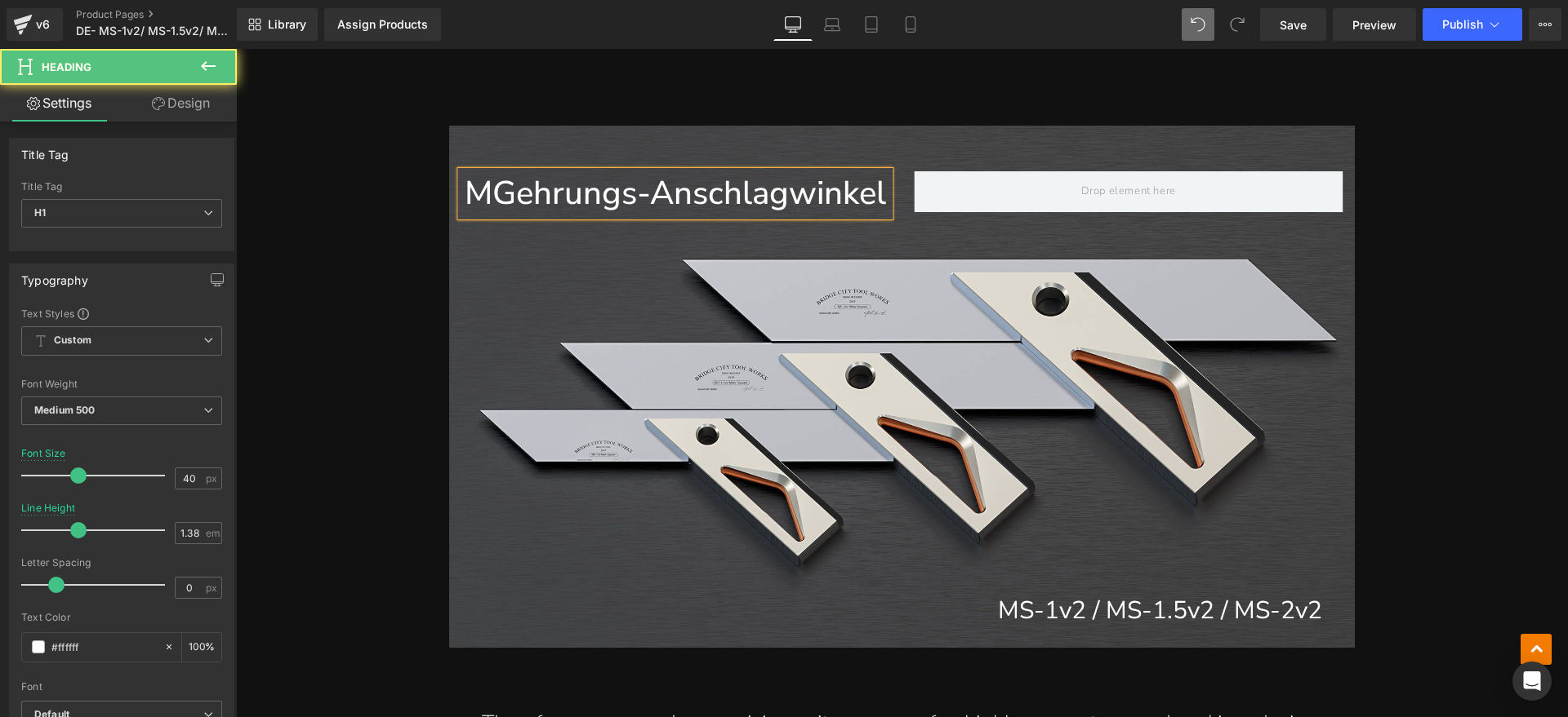
click at [487, 194] on h1 "MGehrungs-Anschlagwinkel" at bounding box center [675, 193] width 428 height 45
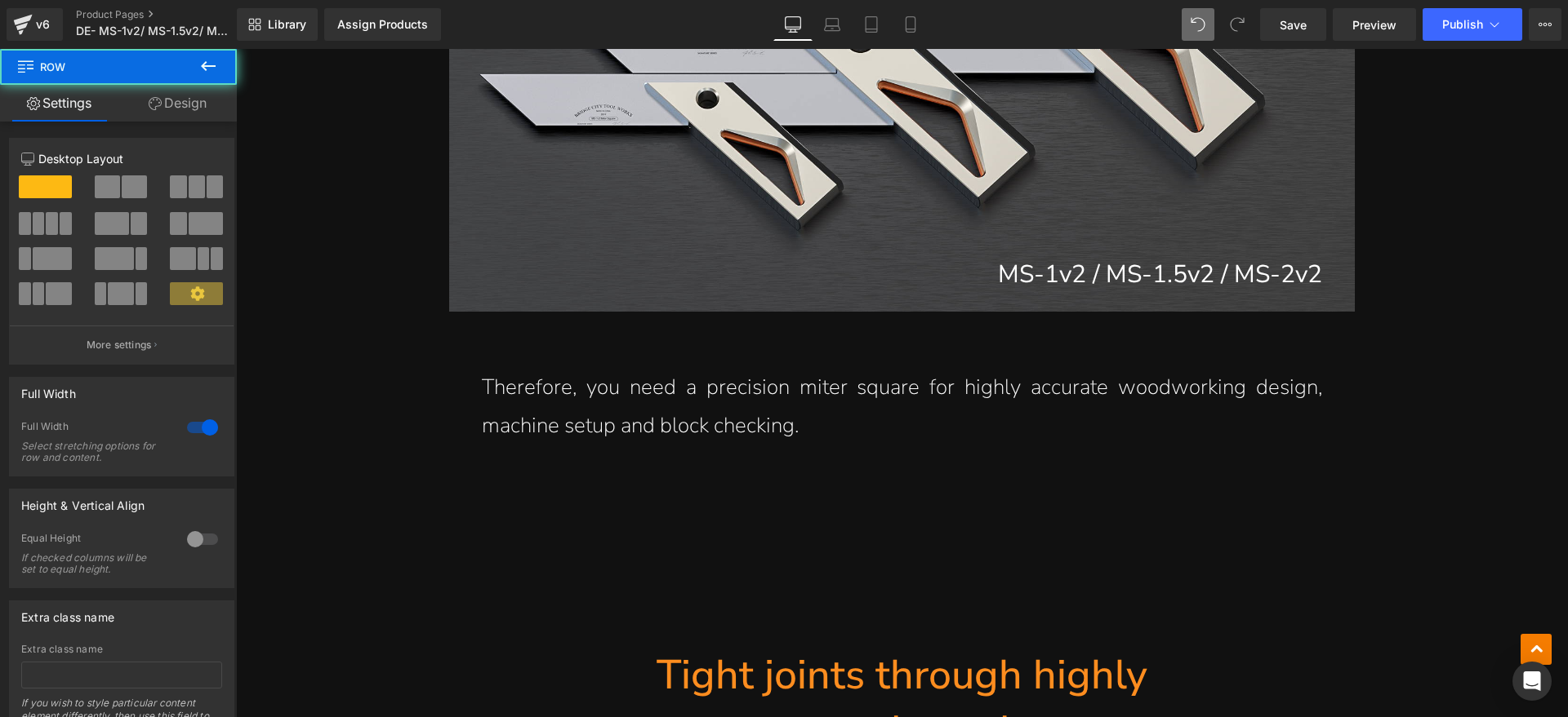
scroll to position [2448, 0]
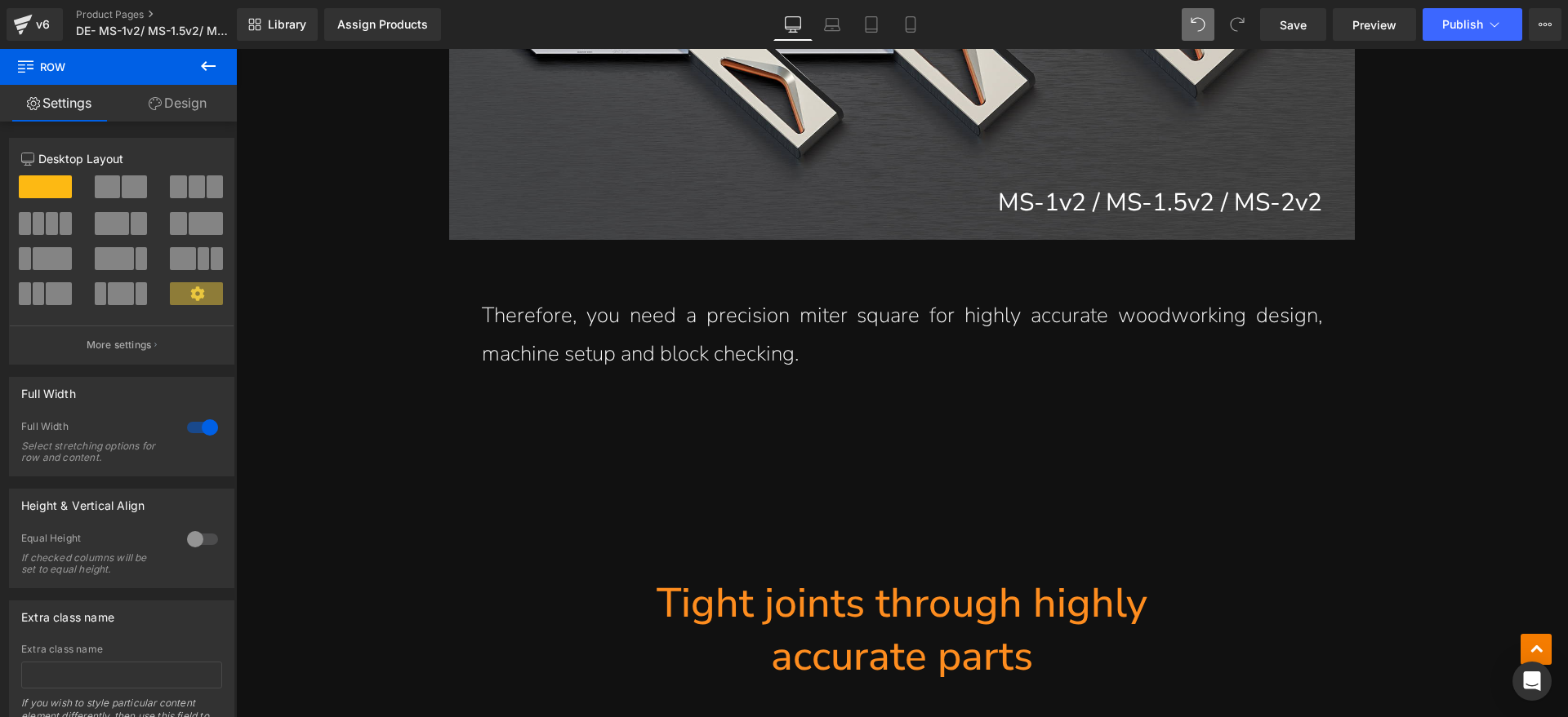
drag, startPoint x: 747, startPoint y: 345, endPoint x: 828, endPoint y: 352, distance: 81.3
click at [747, 345] on p "Therefore, you need a precision miter square for highly accurate woodworking de…" at bounding box center [901, 335] width 840 height 76
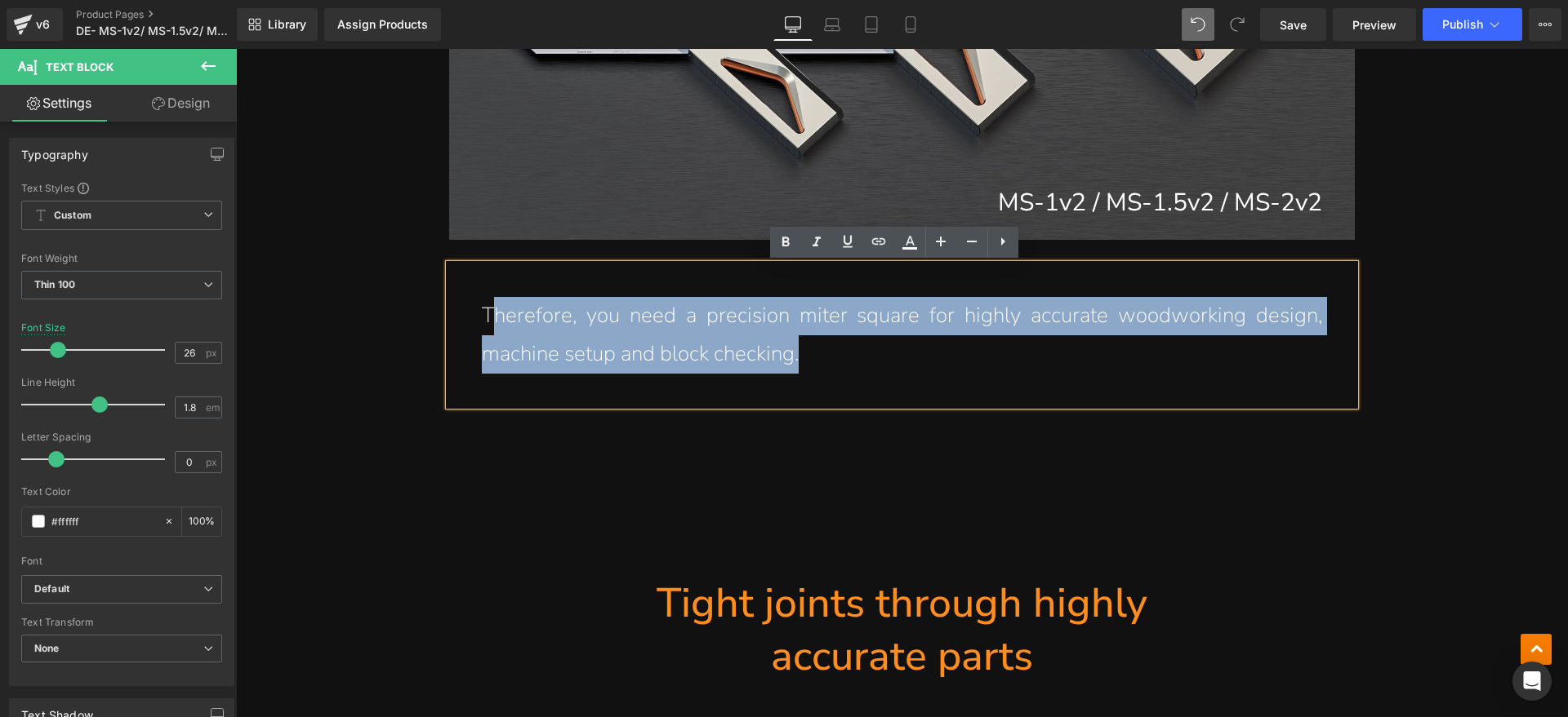
drag, startPoint x: 827, startPoint y: 357, endPoint x: 488, endPoint y: 317, distance: 341.4
click at [488, 317] on p "Therefore, you need a precision miter square for highly accurate woodworking de…" at bounding box center [901, 335] width 840 height 76
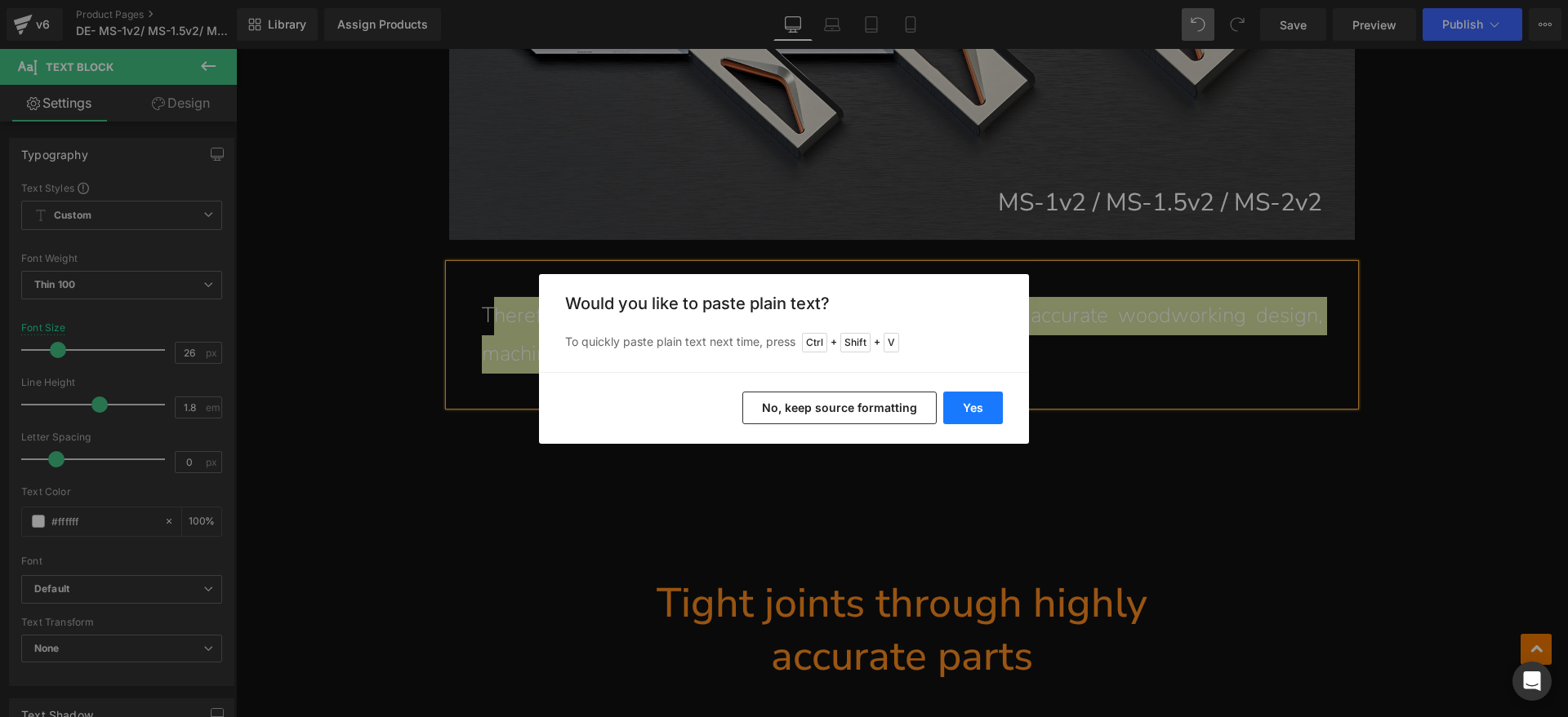
click at [981, 405] on button "Yes" at bounding box center [973, 408] width 59 height 32
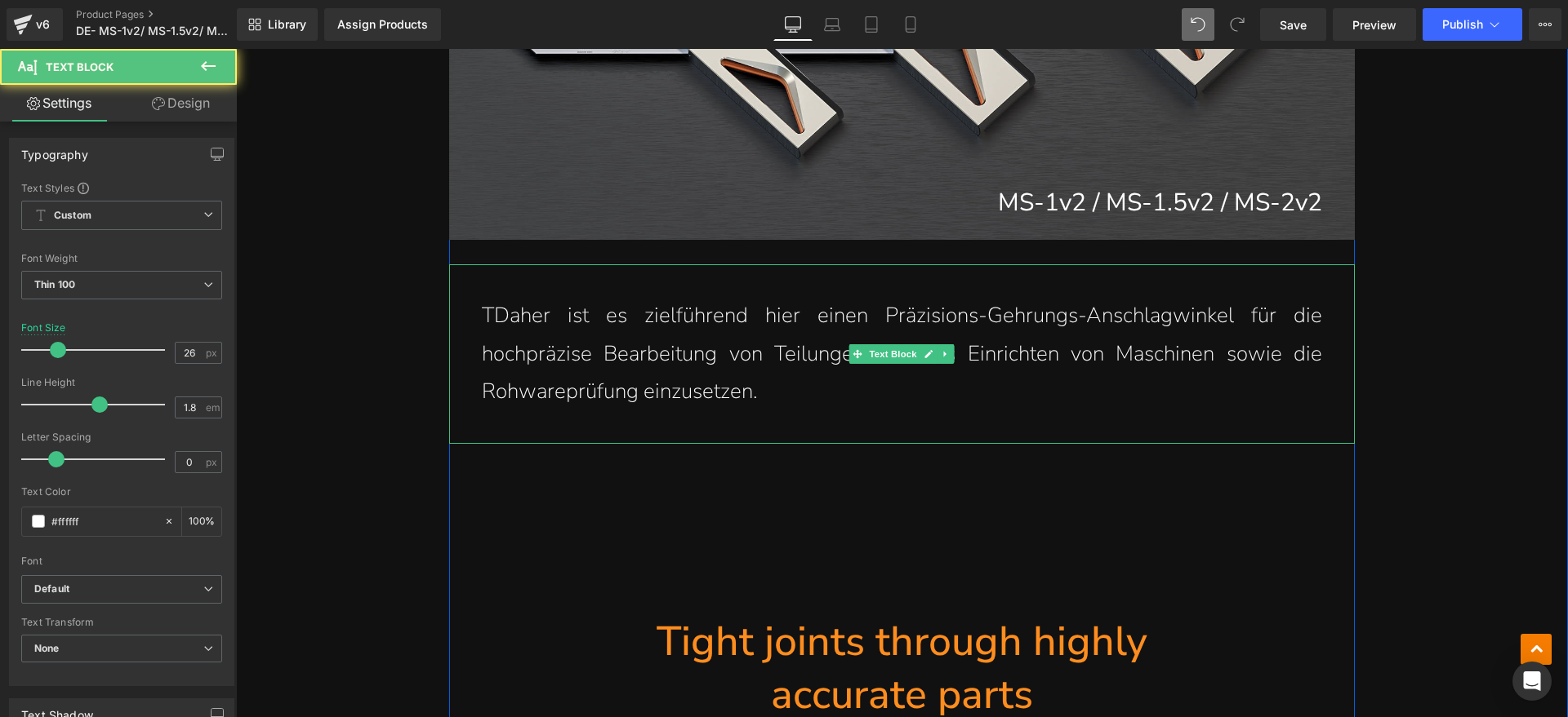
click at [491, 324] on p "TDaher ist es zielführend hier einen Präzisions-Gehrungs-Anschlagwinkel für die…" at bounding box center [901, 354] width 840 height 114
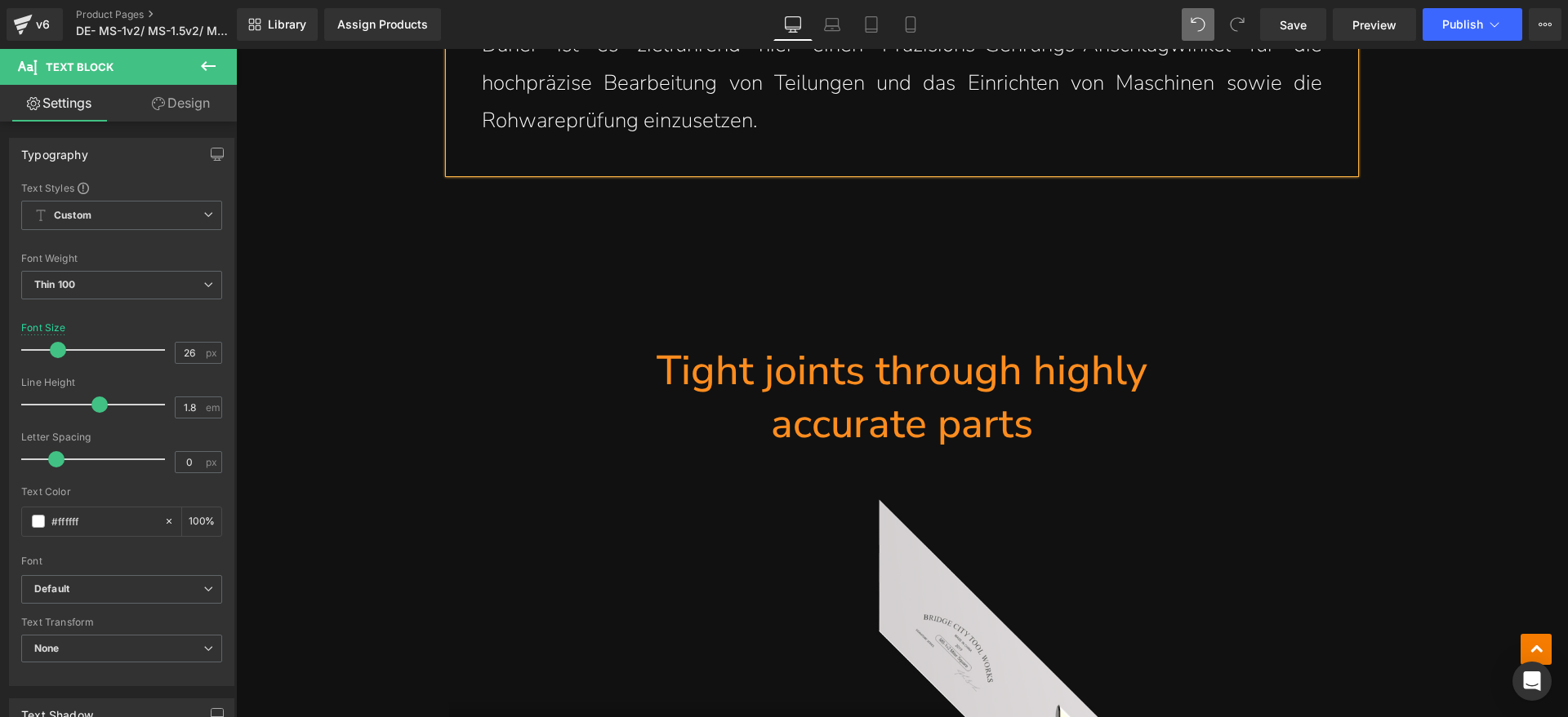
scroll to position [2754, 0]
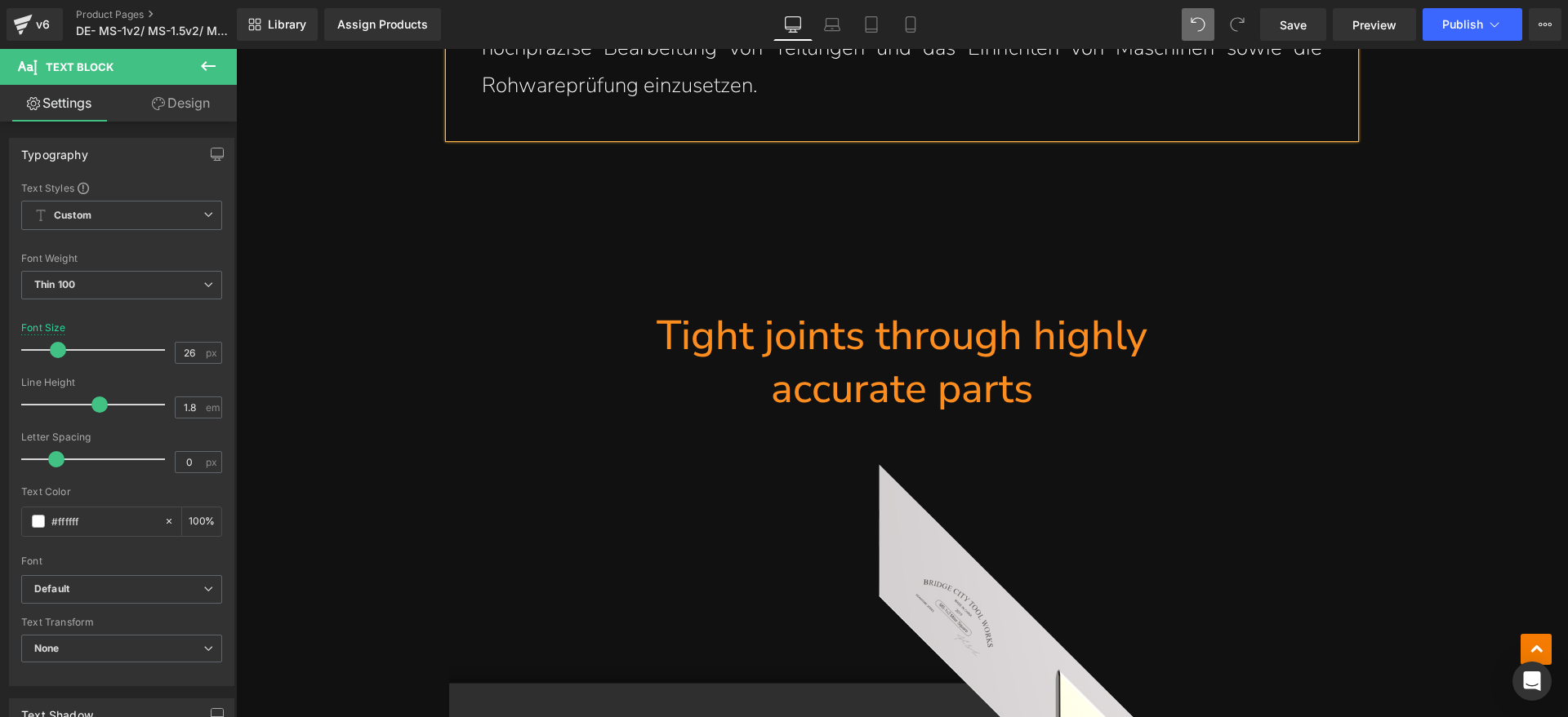
drag, startPoint x: 864, startPoint y: 399, endPoint x: 1079, endPoint y: 384, distance: 215.5
click at [864, 399] on h1 "accurate parts" at bounding box center [902, 389] width 906 height 53
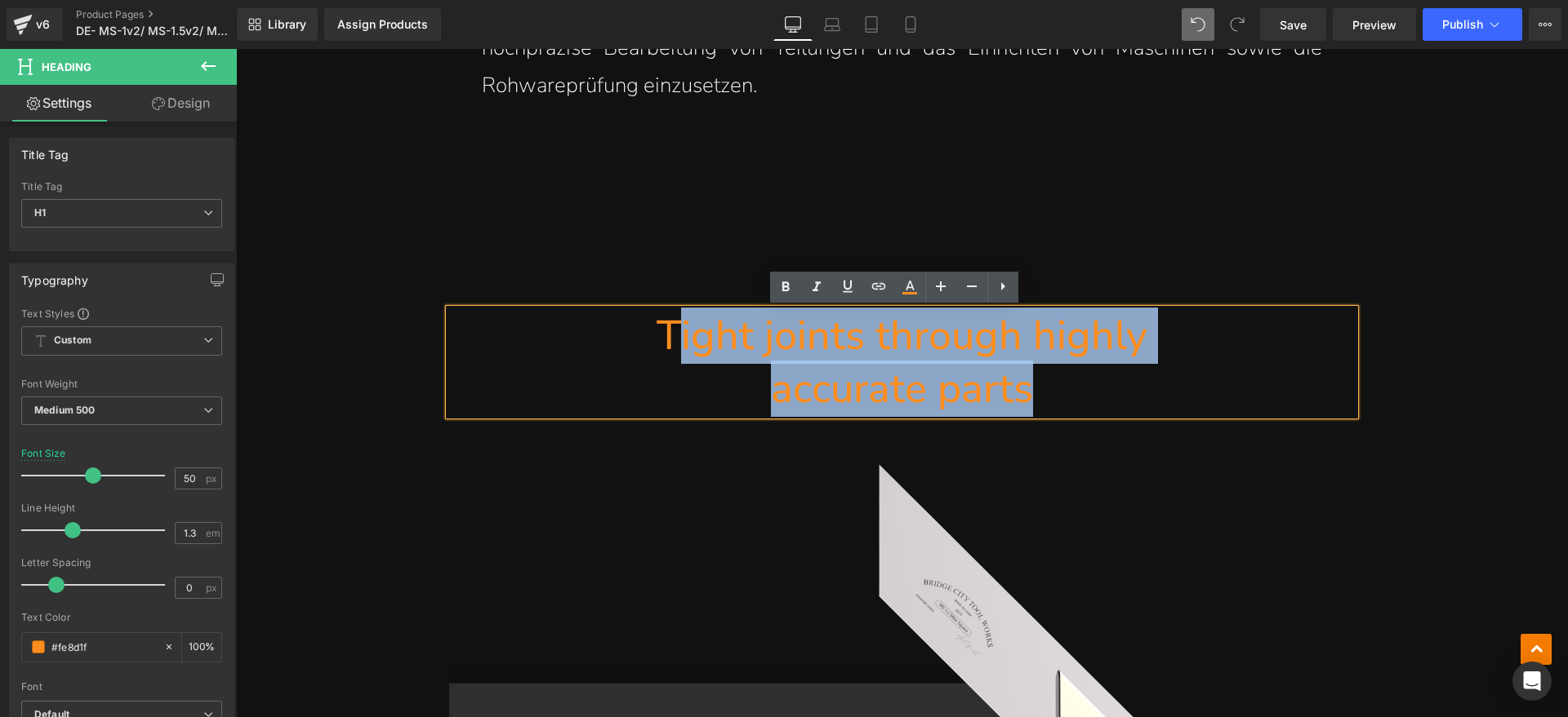
drag, startPoint x: 1079, startPoint y: 384, endPoint x: 674, endPoint y: 355, distance: 406.0
click at [674, 355] on div "Tight joints through highly accurate parts" at bounding box center [902, 363] width 906 height 106
paste div
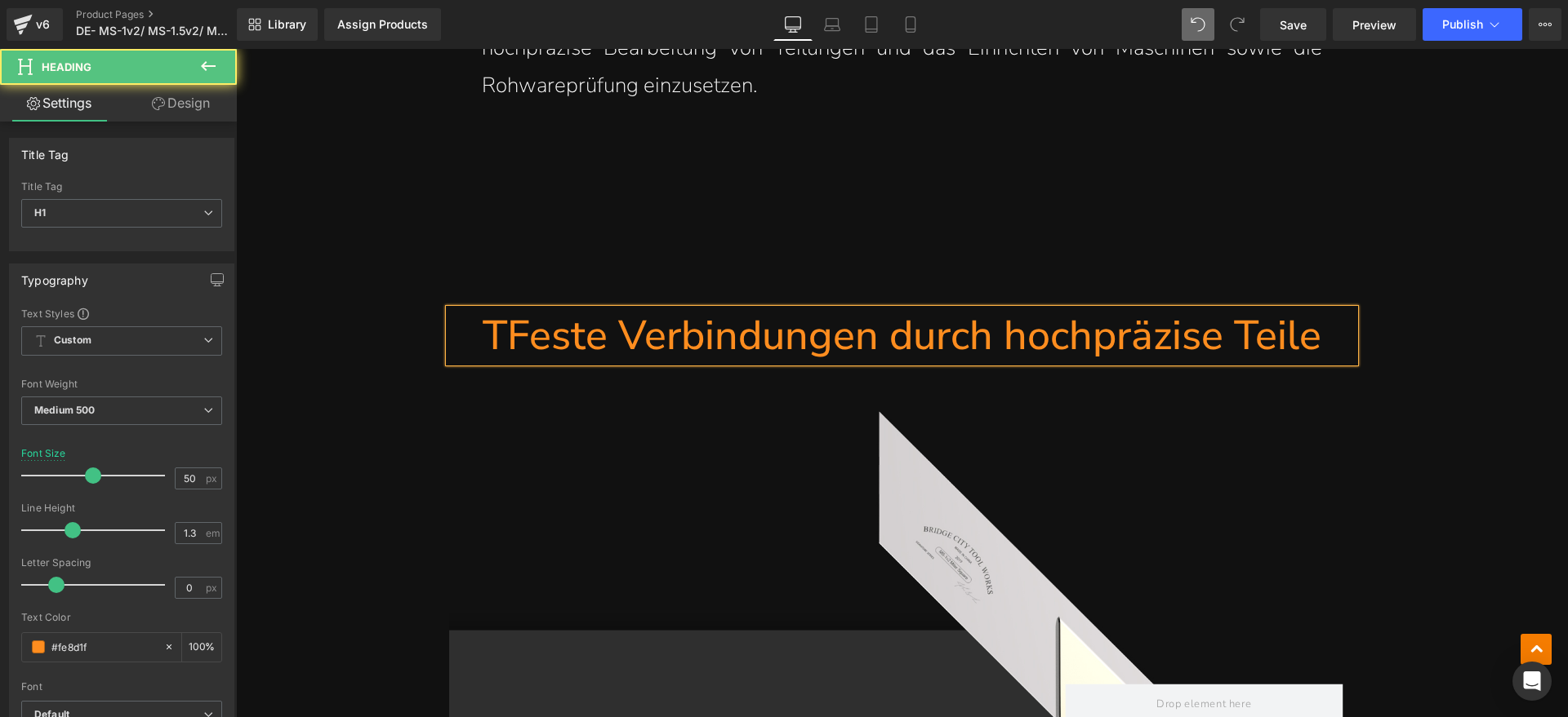
click at [505, 345] on h1 "TFeste Verbindungen durch hochpräzise Teile" at bounding box center [902, 336] width 906 height 53
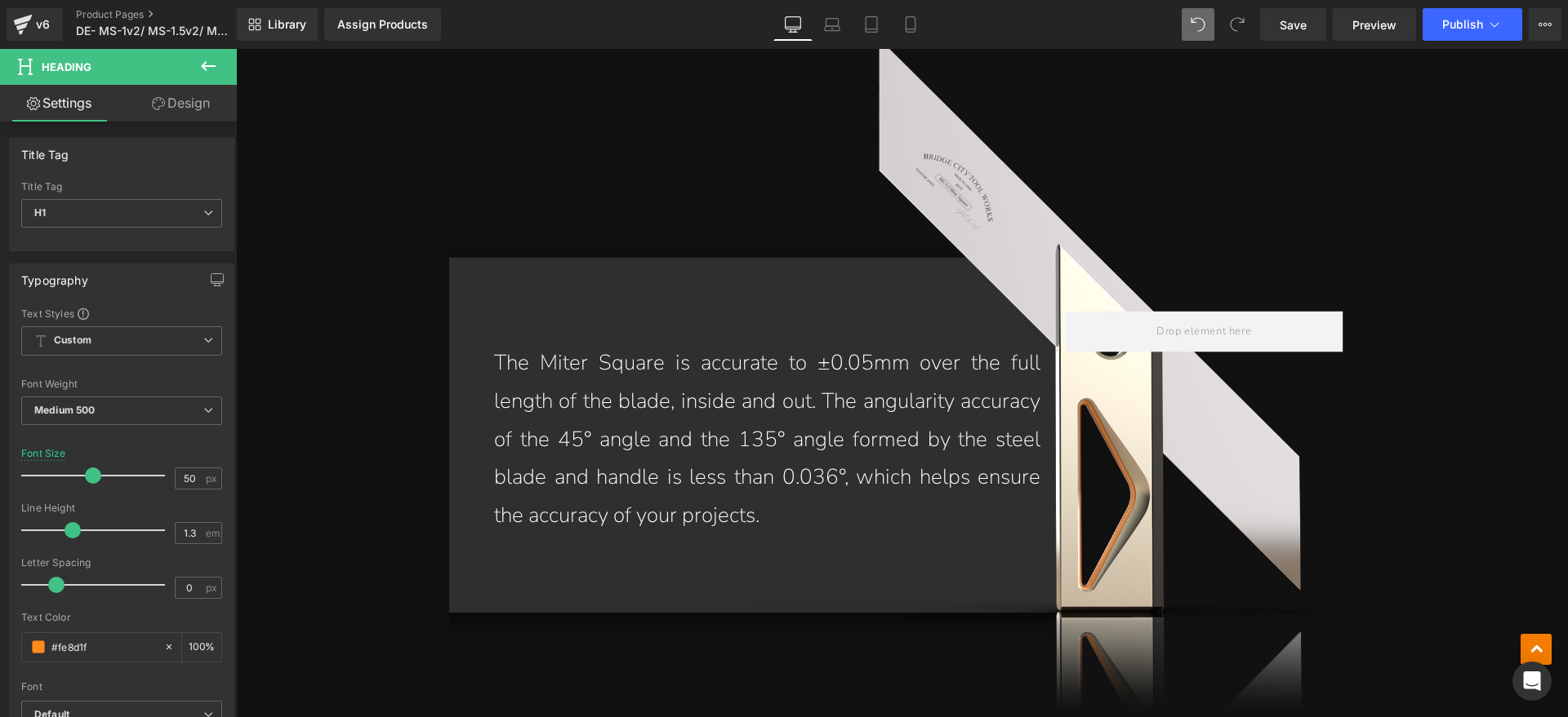
scroll to position [3162, 0]
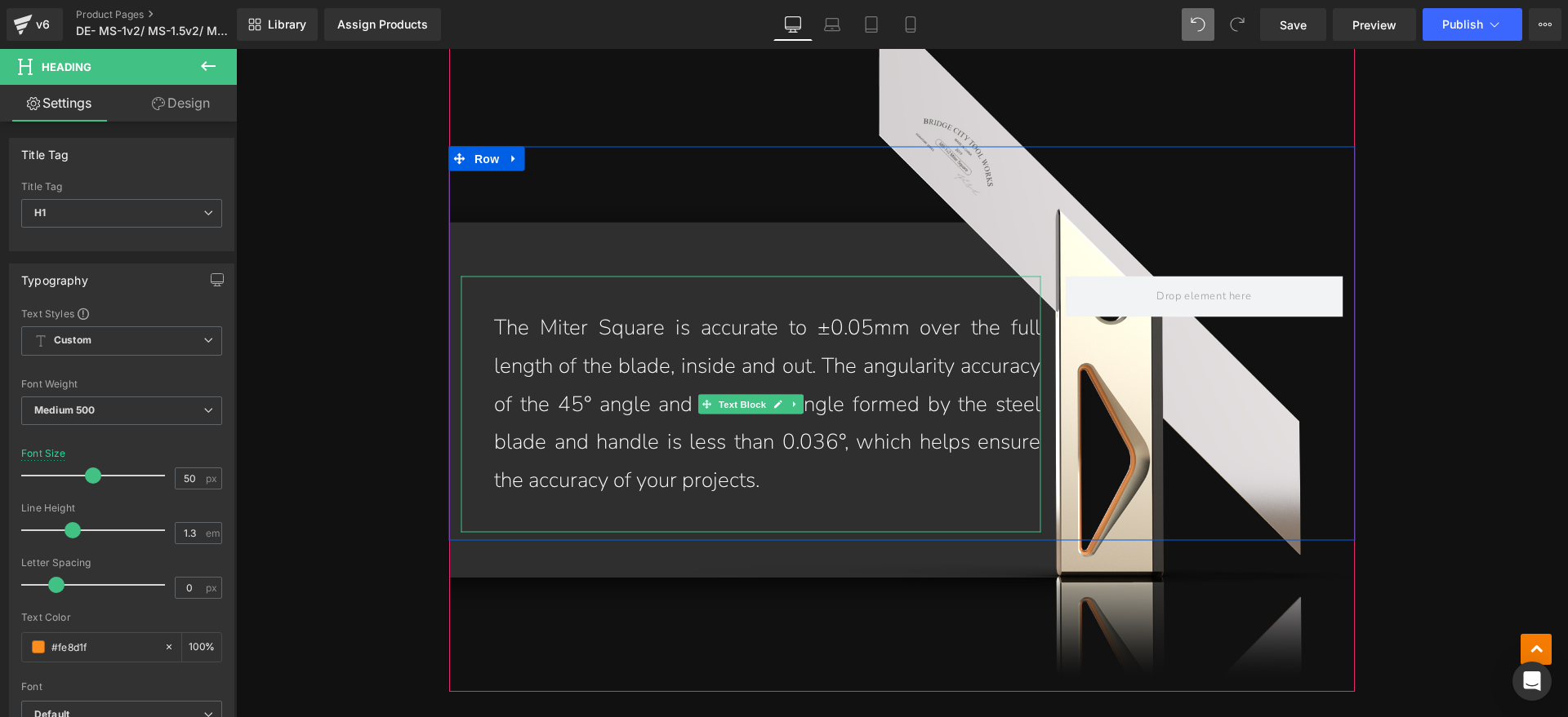
drag, startPoint x: 654, startPoint y: 459, endPoint x: 828, endPoint y: 484, distance: 175.8
click at [654, 459] on p "The Miter Square is accurate to ±0.05mm over the full length of the blade, insi…" at bounding box center [767, 405] width 546 height 191
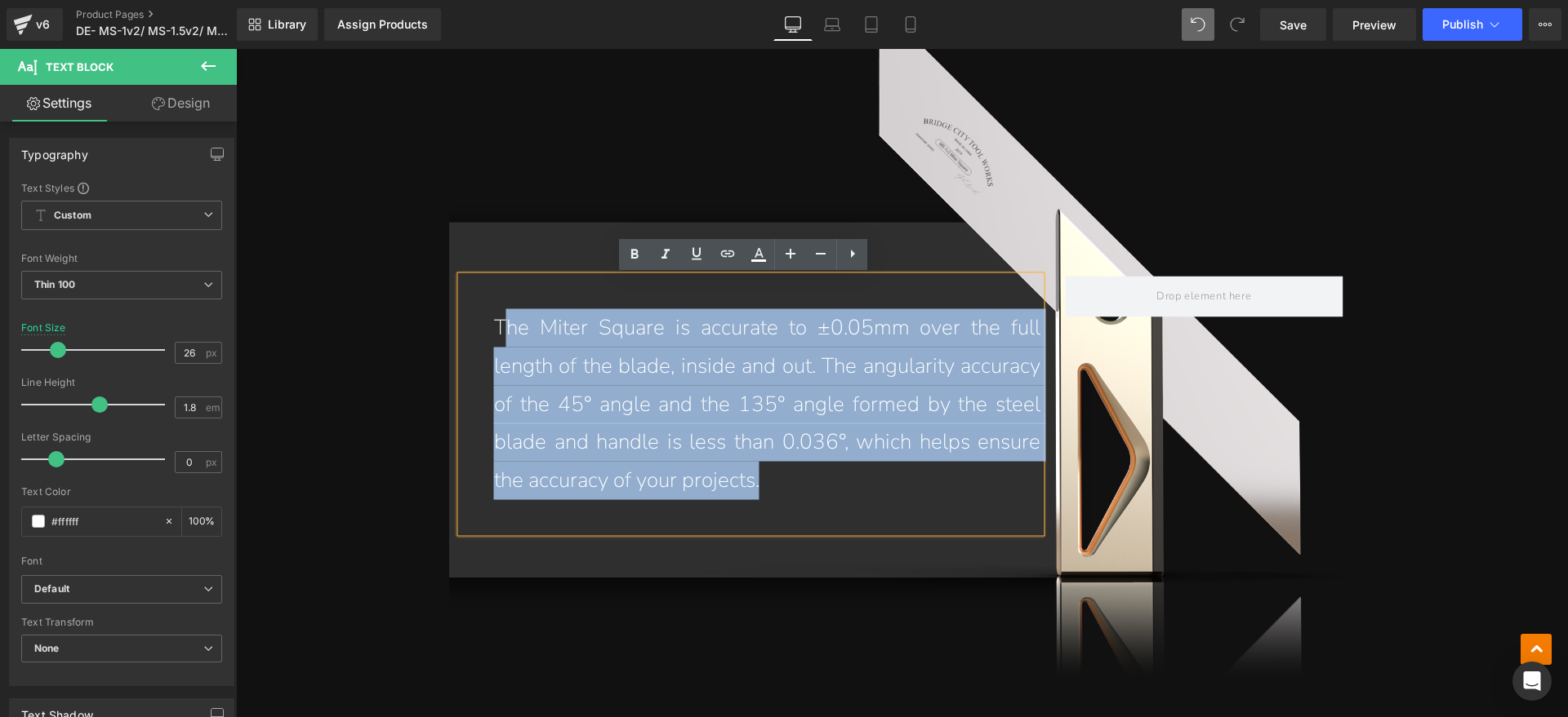
drag, startPoint x: 828, startPoint y: 484, endPoint x: 500, endPoint y: 327, distance: 363.6
click at [500, 327] on p "The Miter Square is accurate to ±0.05mm over the full length of the blade, insi…" at bounding box center [767, 405] width 546 height 191
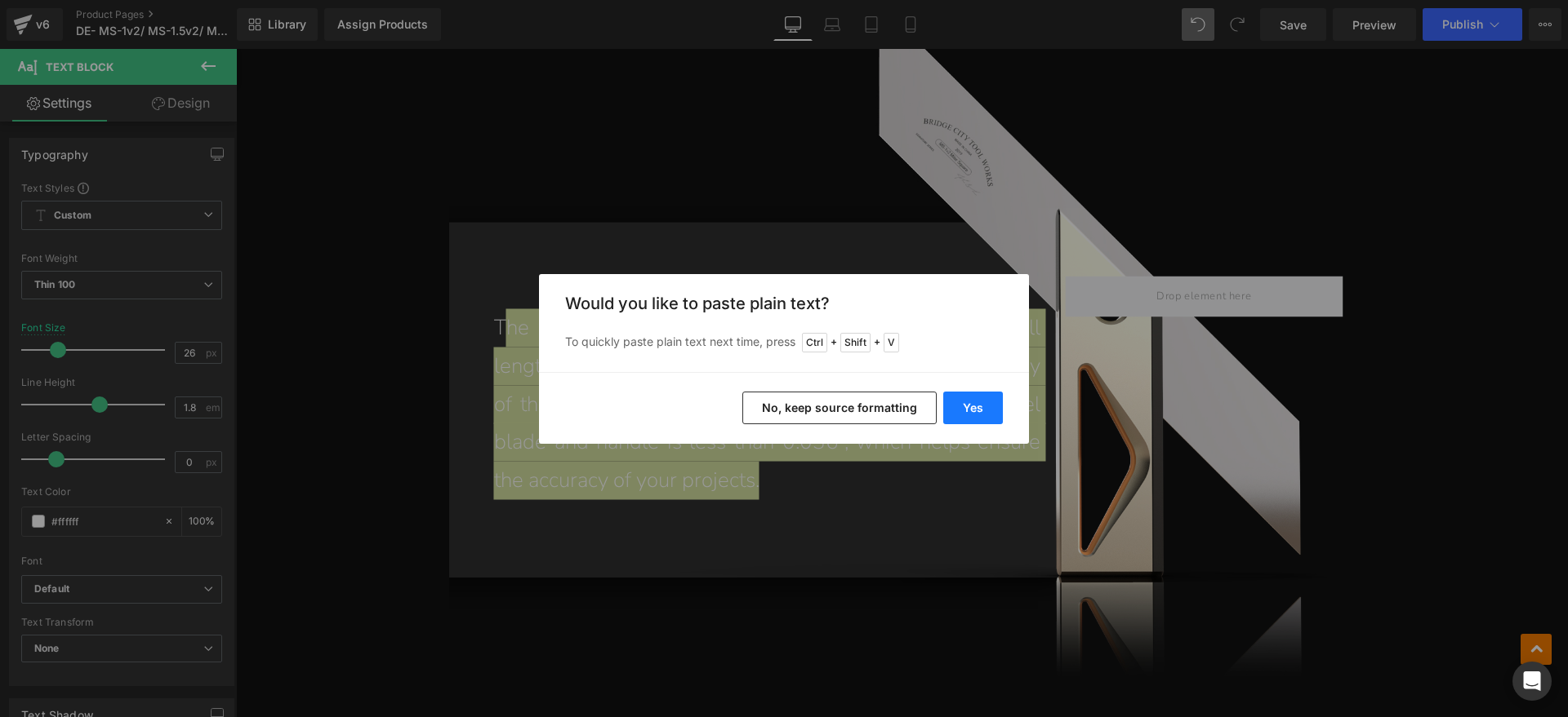
click at [964, 403] on button "Yes" at bounding box center [973, 408] width 59 height 32
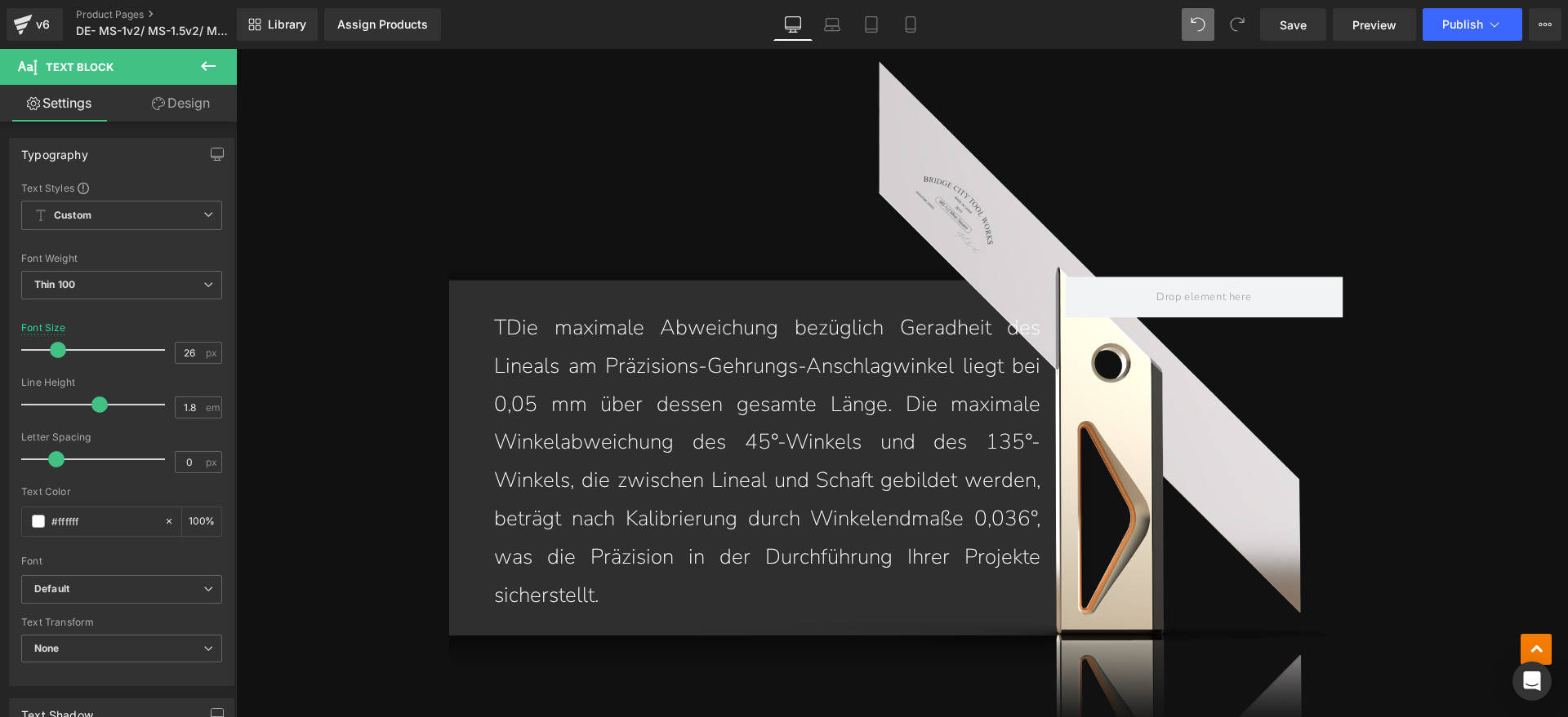
click at [500, 320] on p "TDie maximale Abweichung bezüglich Geradheit des Lineals am Präzisions-Gehrungs…" at bounding box center [767, 462] width 546 height 305
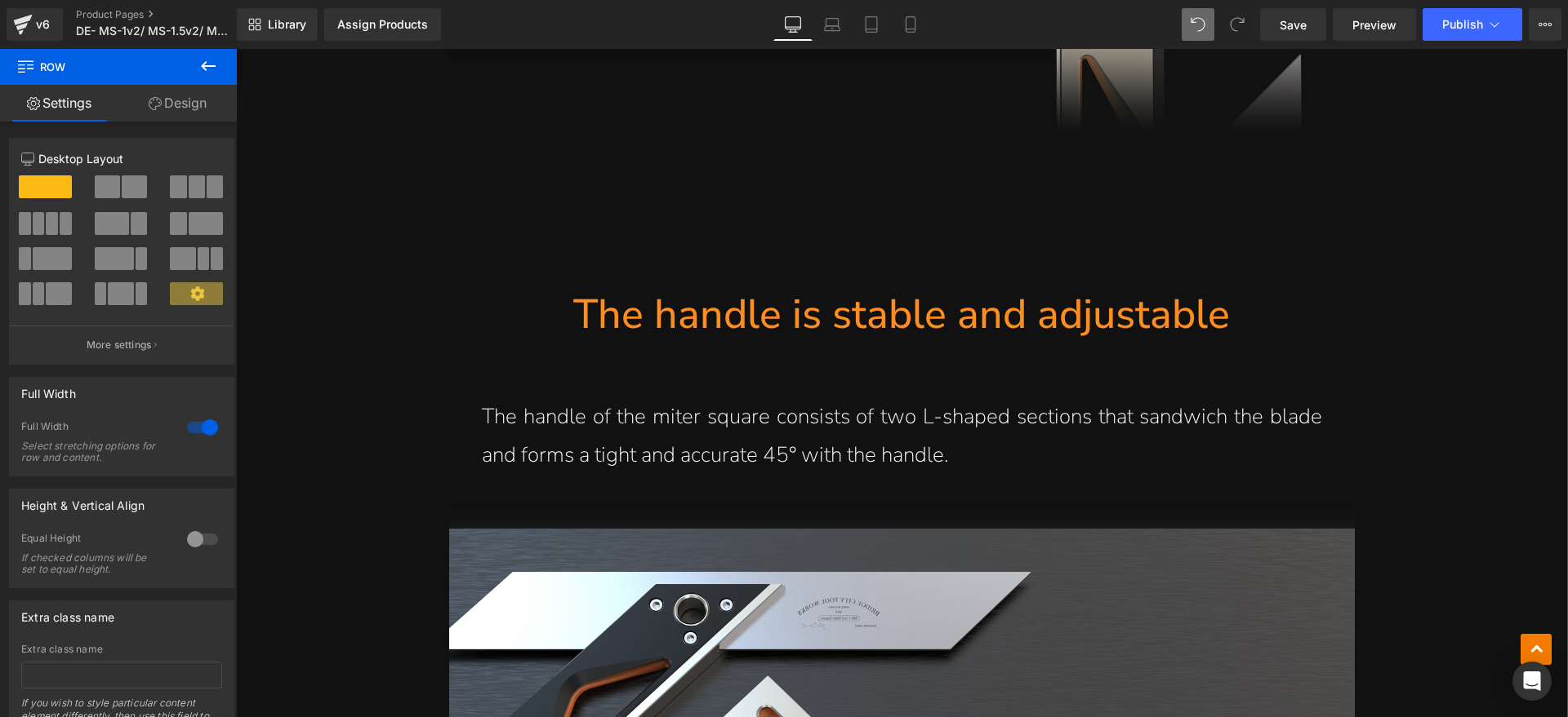
scroll to position [3716, 0]
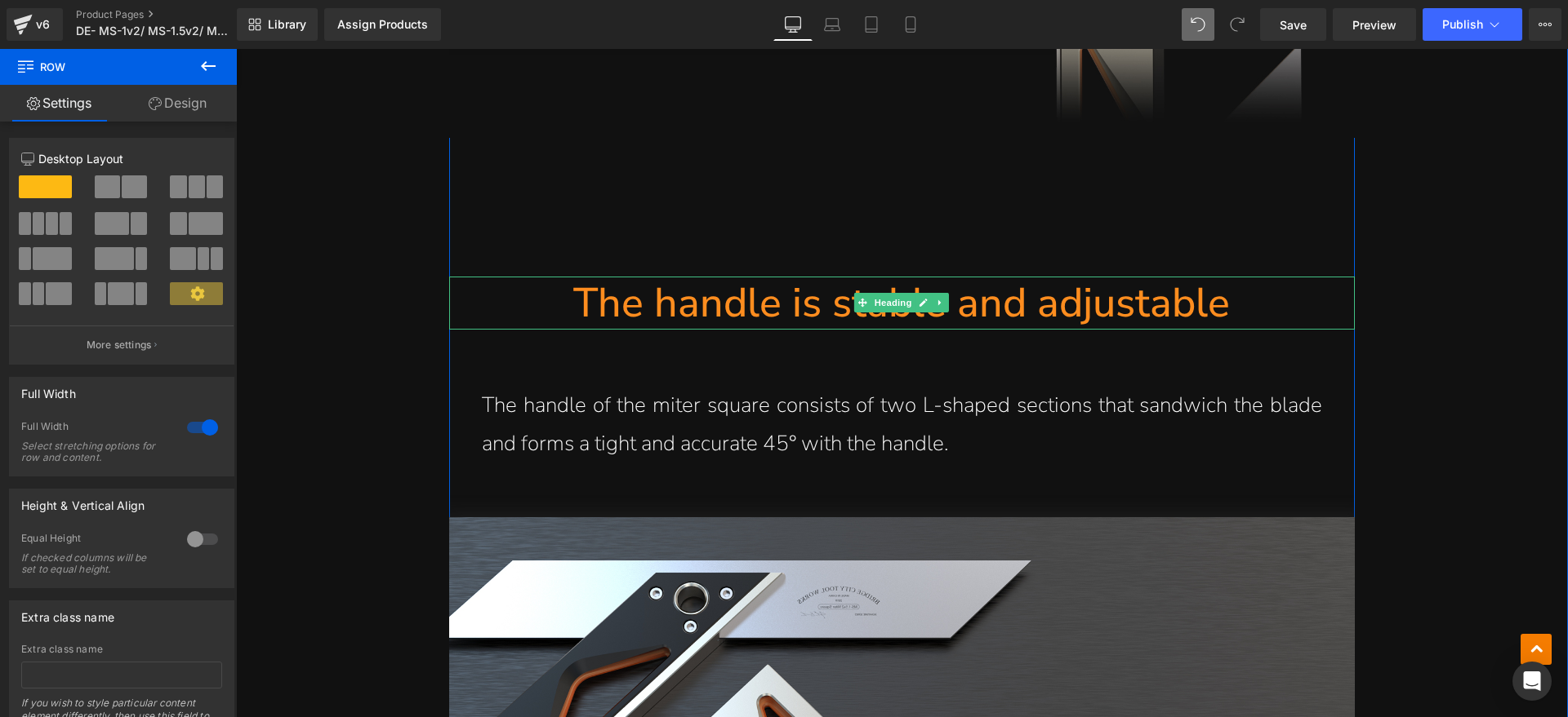
click at [915, 297] on link at bounding box center [924, 303] width 17 height 20
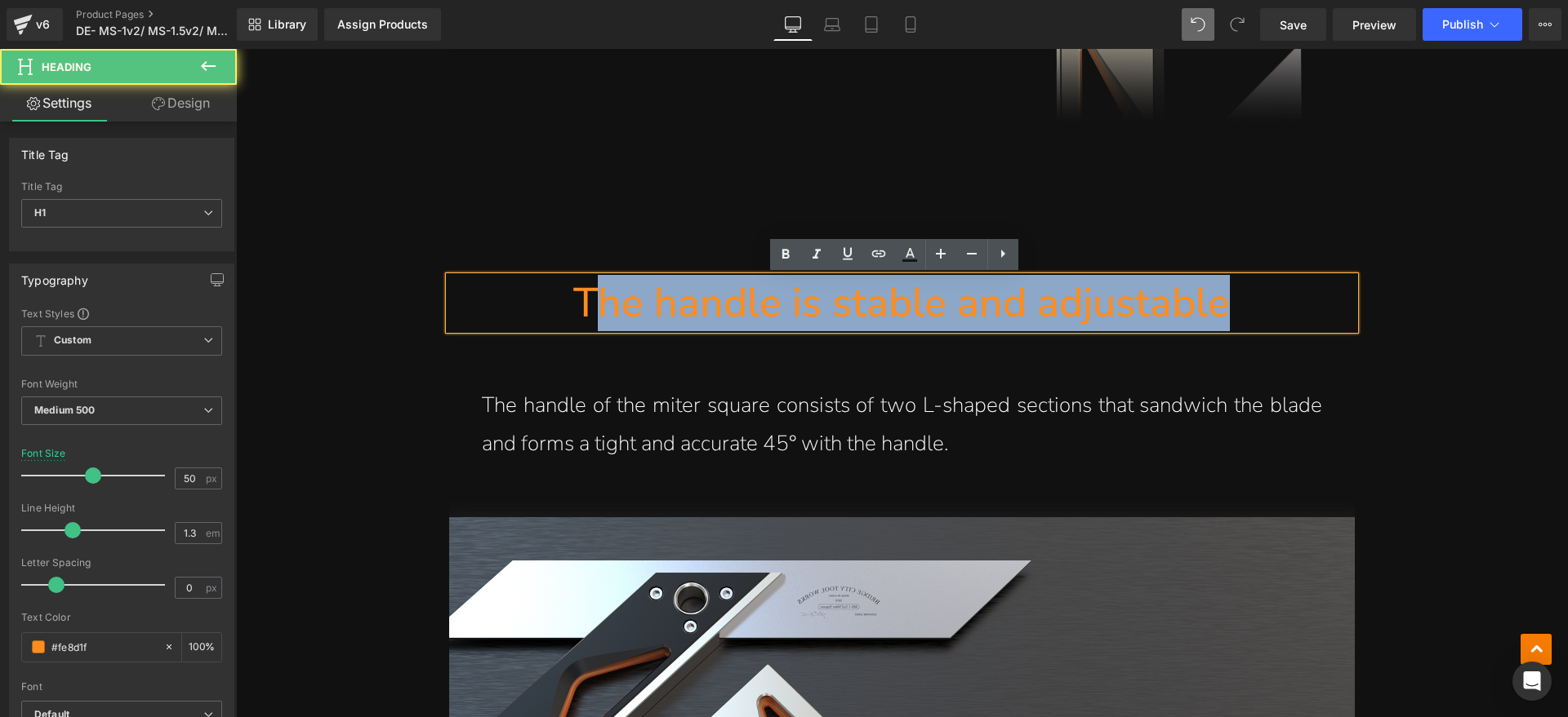
drag, startPoint x: 1254, startPoint y: 297, endPoint x: 590, endPoint y: 305, distance: 664.0
click at [590, 305] on h1 "The handle is stable and adjustable" at bounding box center [902, 302] width 906 height 53
paste div
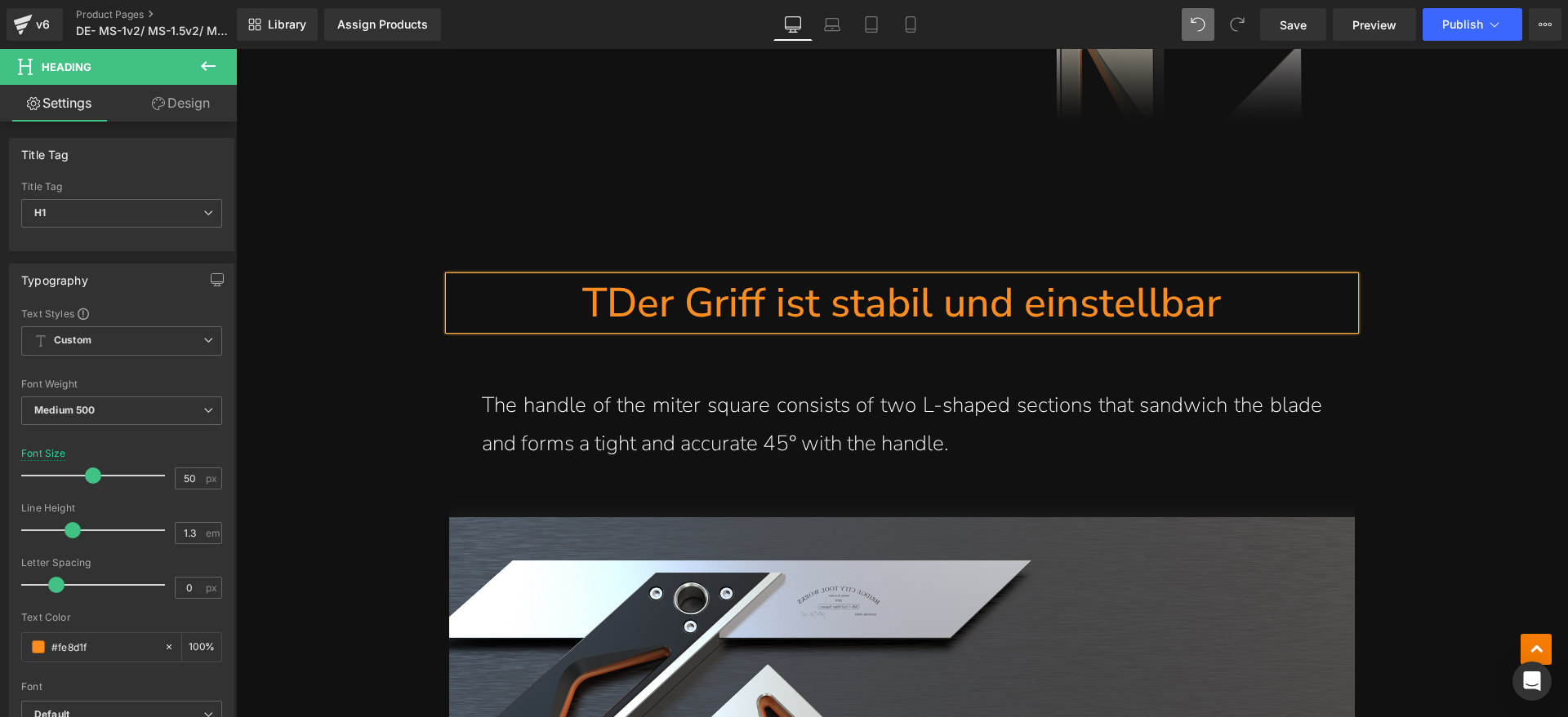
click at [602, 303] on h1 "TDer Griff ist stabil und einstellbar" at bounding box center [902, 302] width 906 height 53
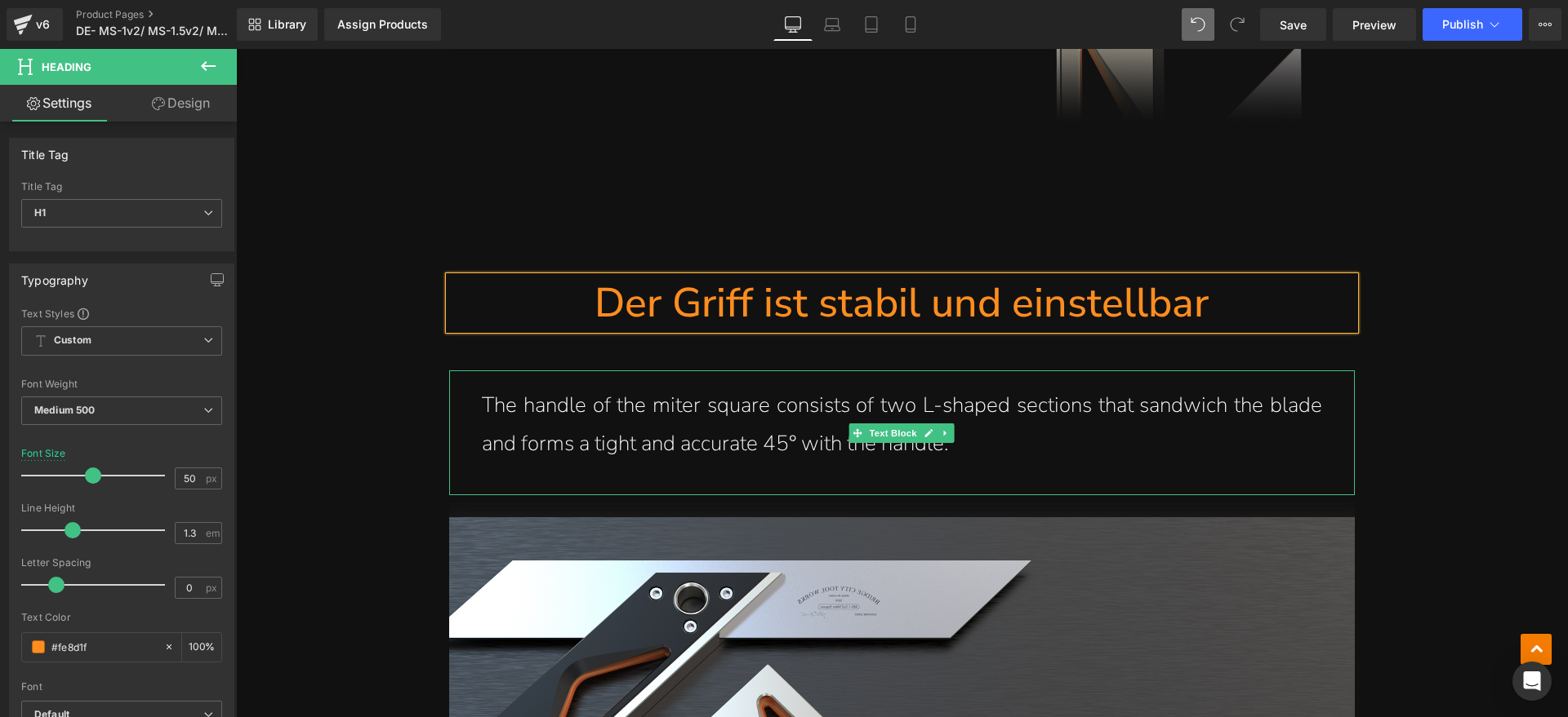
drag, startPoint x: 794, startPoint y: 449, endPoint x: 1068, endPoint y: 438, distance: 274.2
click at [794, 449] on p "The handle of the miter square consists of two L-shaped sections that sandwich …" at bounding box center [901, 425] width 840 height 76
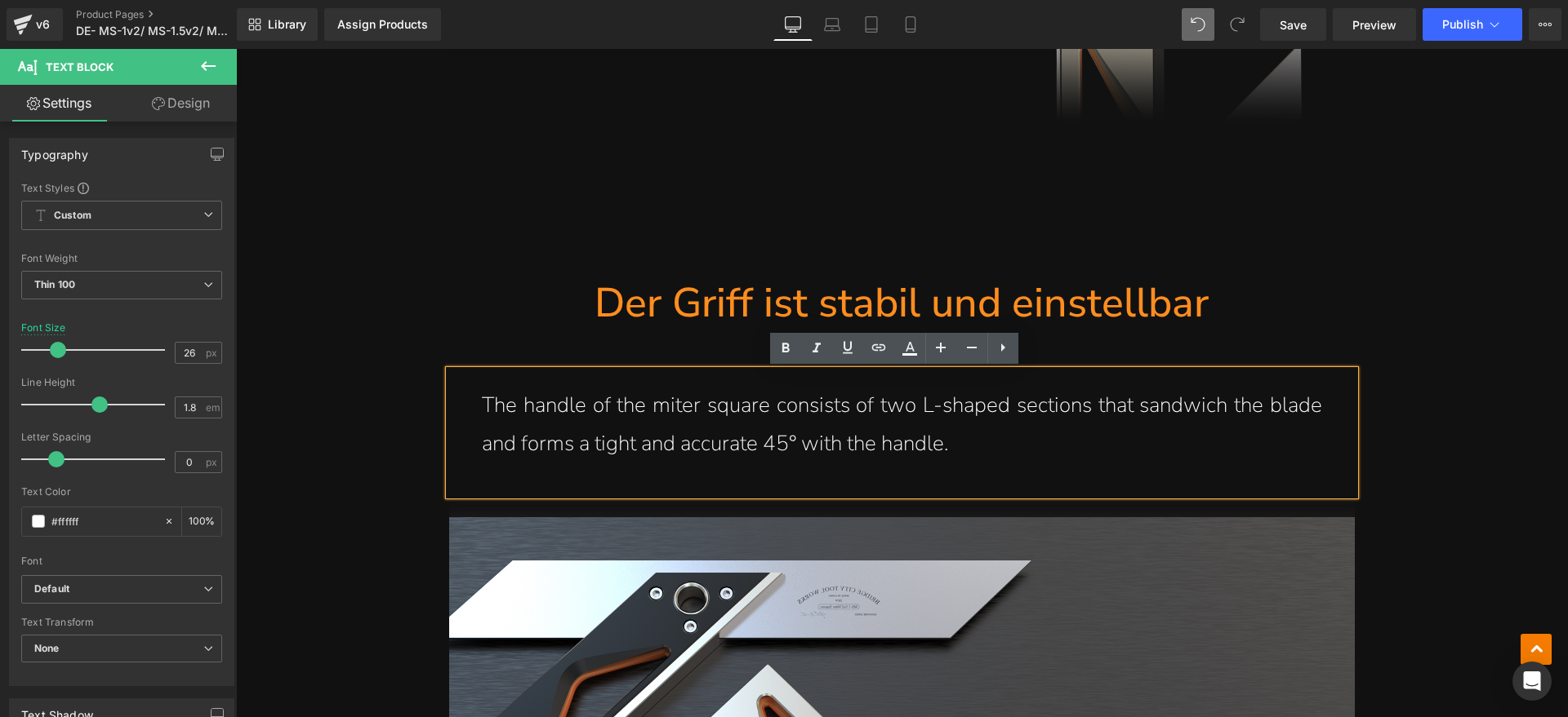
drag, startPoint x: 1068, startPoint y: 439, endPoint x: 491, endPoint y: 417, distance: 577.4
click at [491, 417] on p "The handle of the miter square consists of two L-shaped sections that sandwich …" at bounding box center [901, 425] width 840 height 76
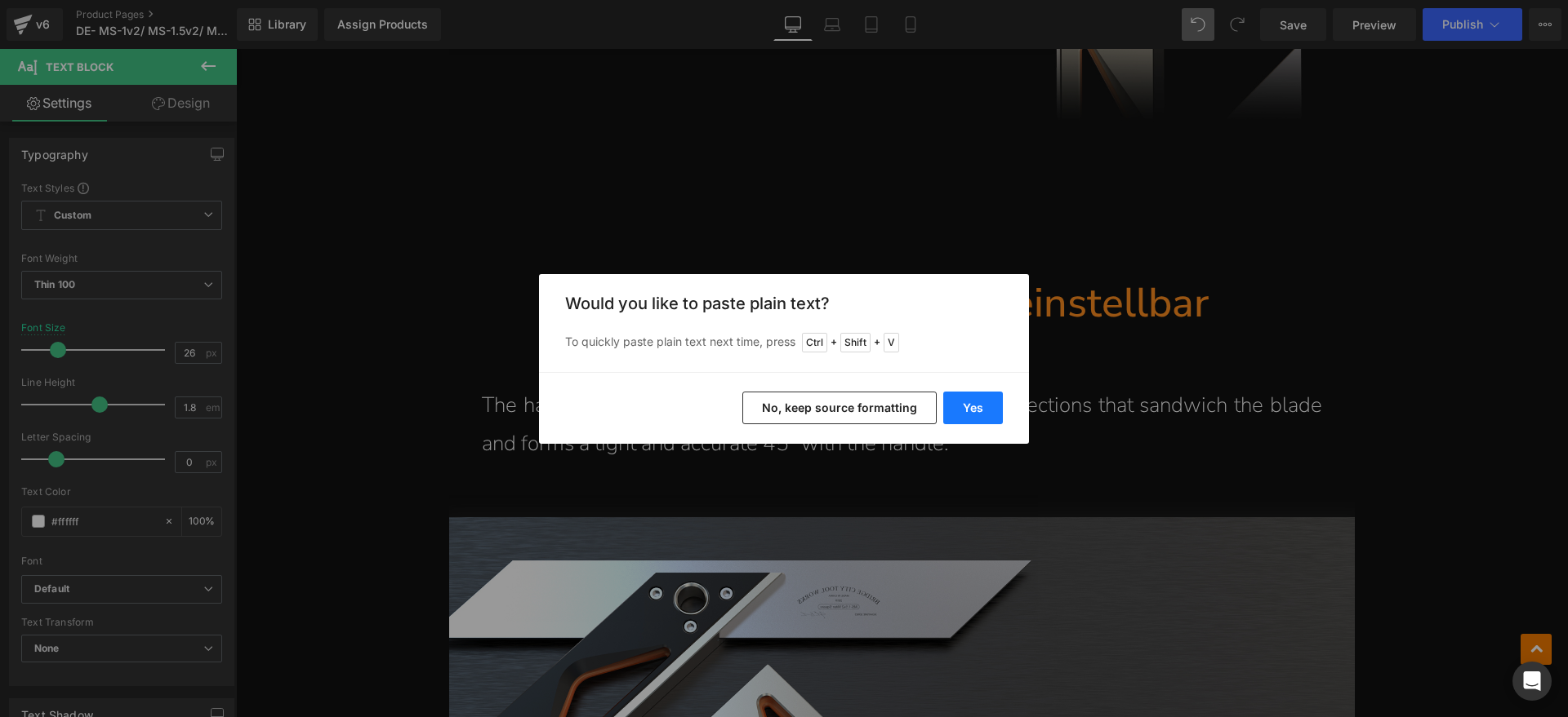
click at [986, 408] on button "Yes" at bounding box center [973, 408] width 59 height 32
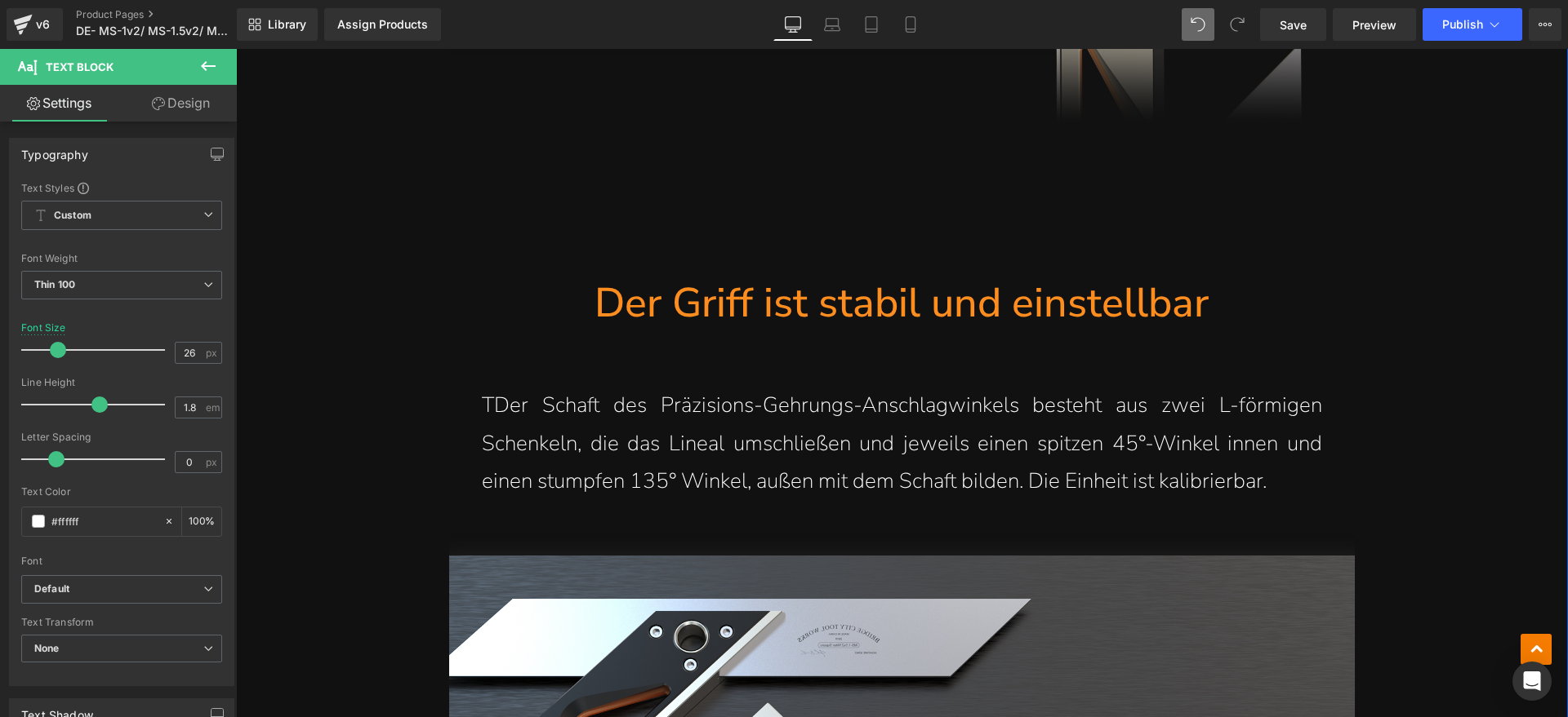
click at [482, 408] on p "TDer Schaft des Präzisions-Gehrungs-Anschlagwinkels besteht aus zwei L-förmigen…" at bounding box center [901, 444] width 840 height 114
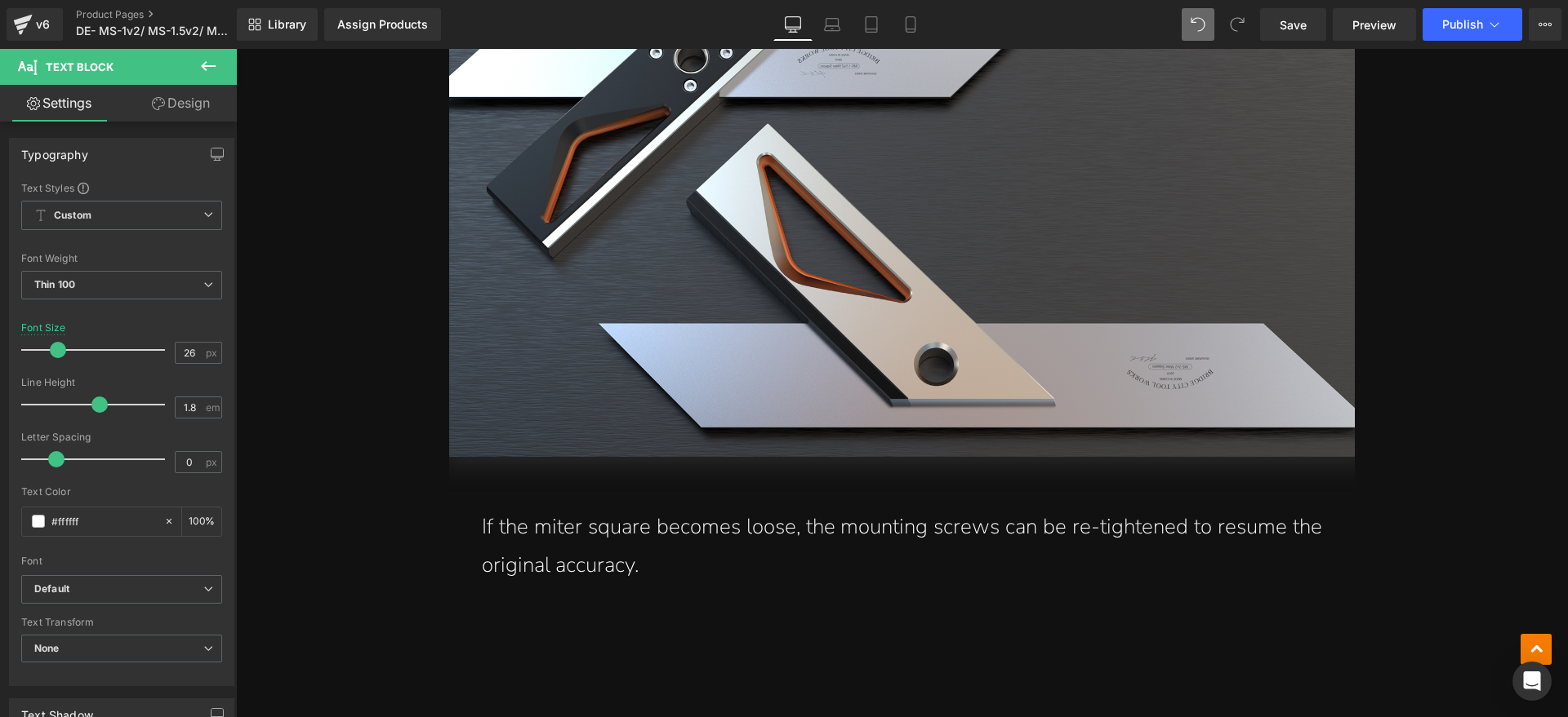
scroll to position [4328, 0]
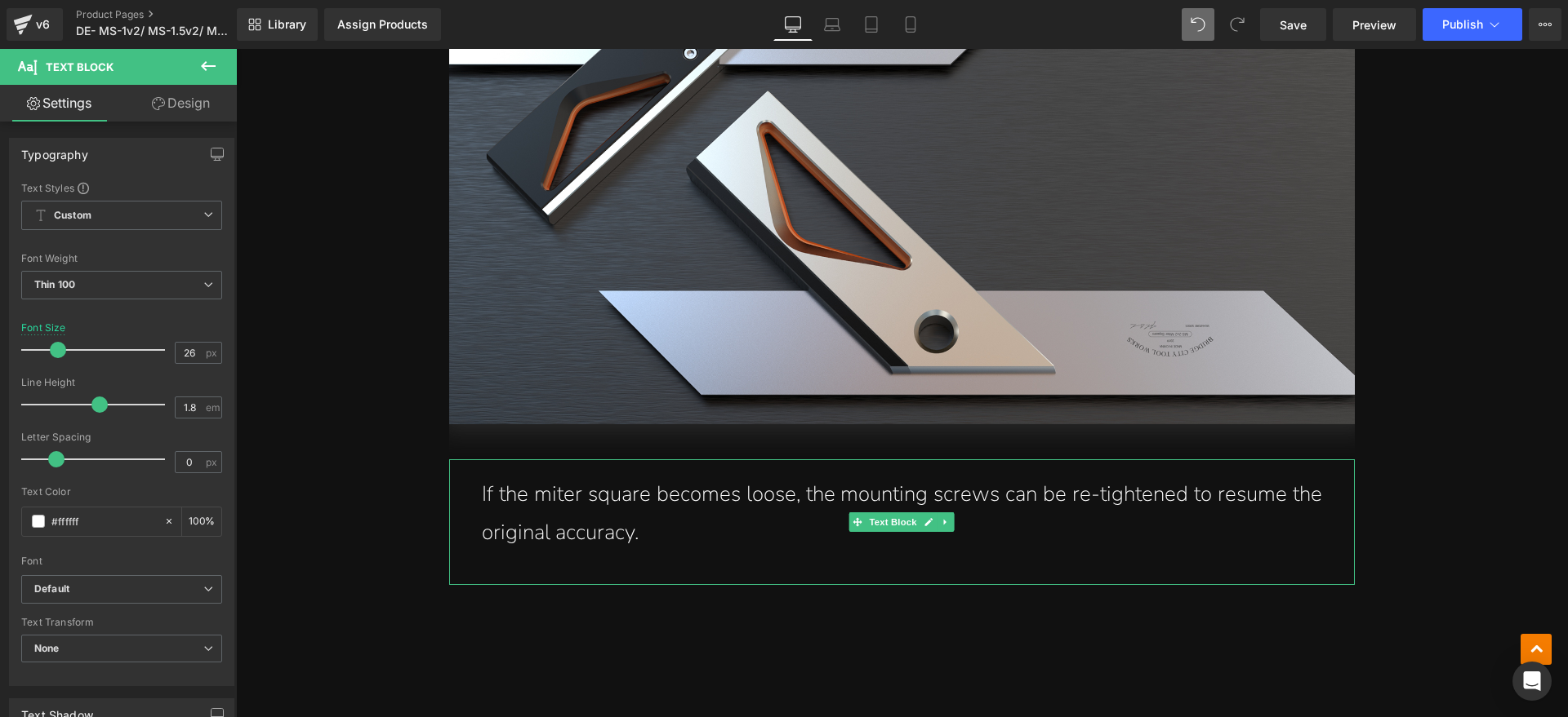
drag, startPoint x: 601, startPoint y: 521, endPoint x: 672, endPoint y: 532, distance: 71.8
click at [601, 521] on p "If the miter square becomes loose, the mounting screws can be re-tightened to r…" at bounding box center [901, 514] width 840 height 76
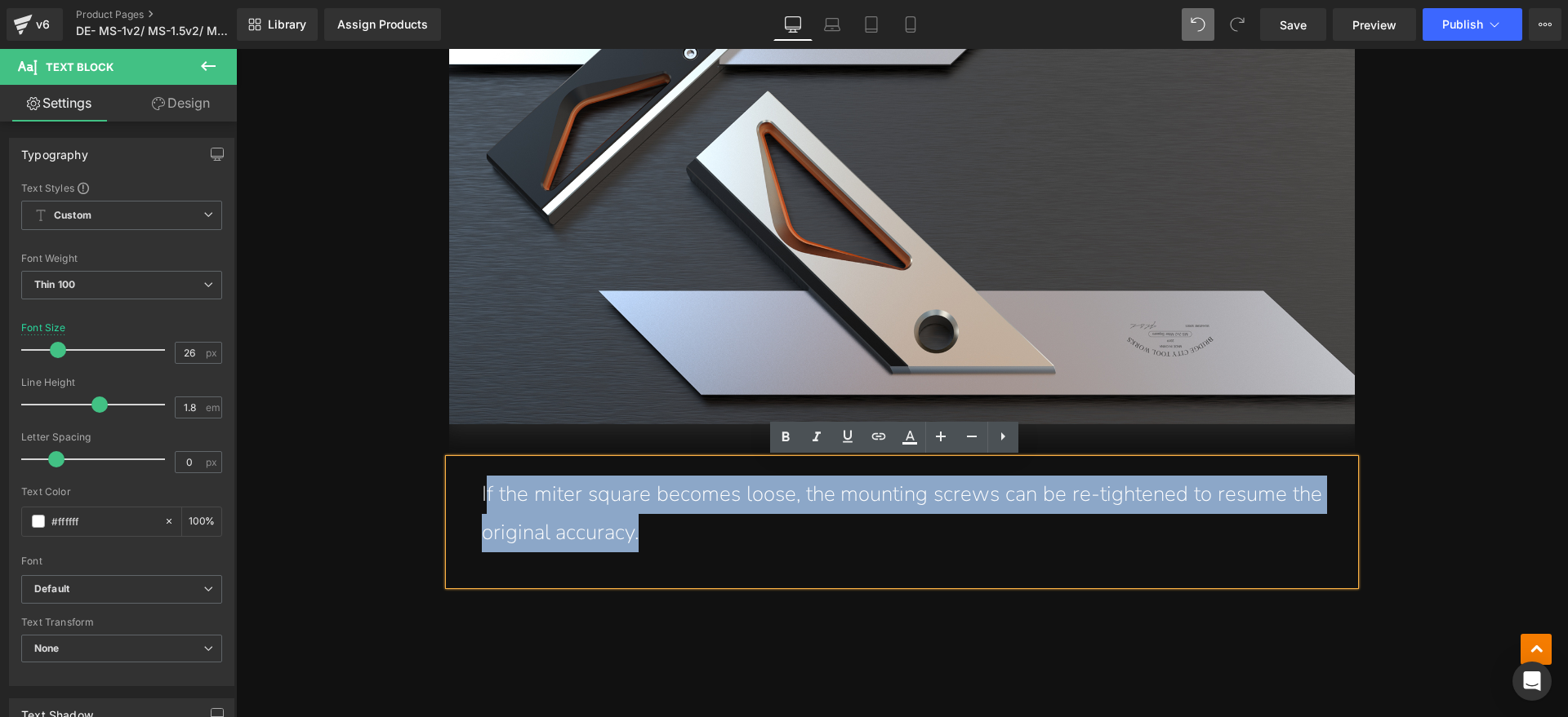
drag, startPoint x: 672, startPoint y: 532, endPoint x: 479, endPoint y: 495, distance: 196.5
click at [482, 495] on p "If the miter square becomes loose, the mounting screws can be re-tightened to r…" at bounding box center [901, 514] width 840 height 76
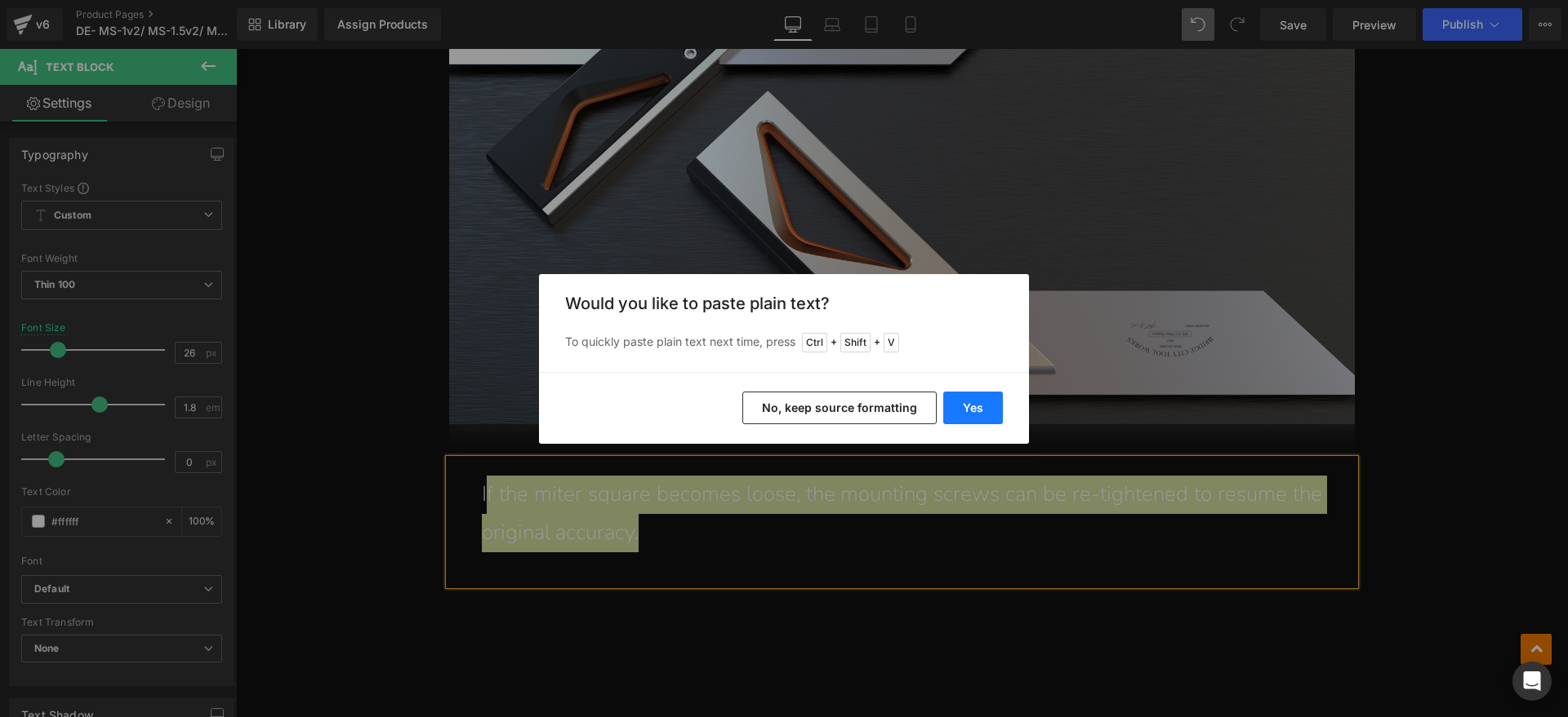
click at [958, 399] on button "Yes" at bounding box center [973, 408] width 59 height 32
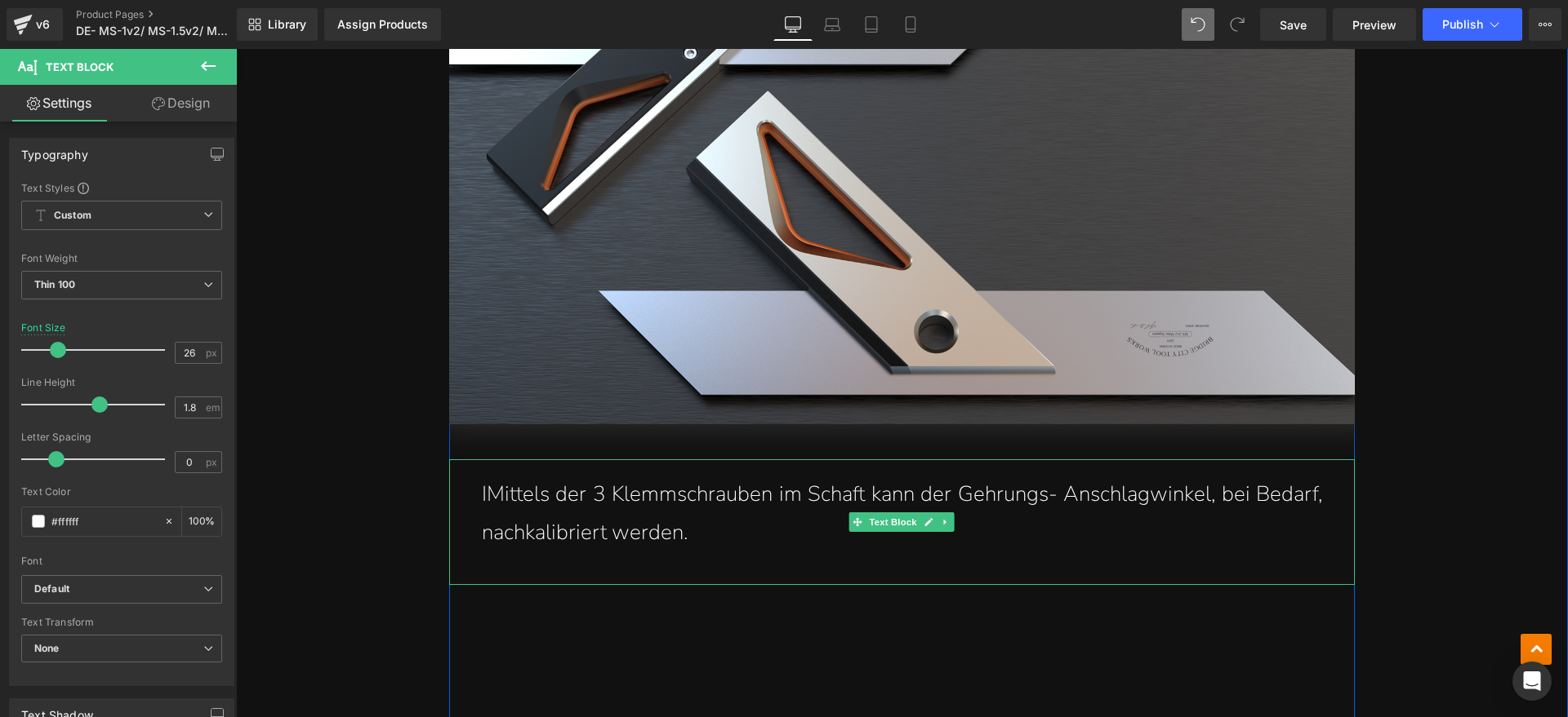
click at [482, 496] on p "IMittels der 3 Klemmschrauben im Schaft kann der Gehrungs- Anschlagwinkel, bei …" at bounding box center [901, 514] width 840 height 76
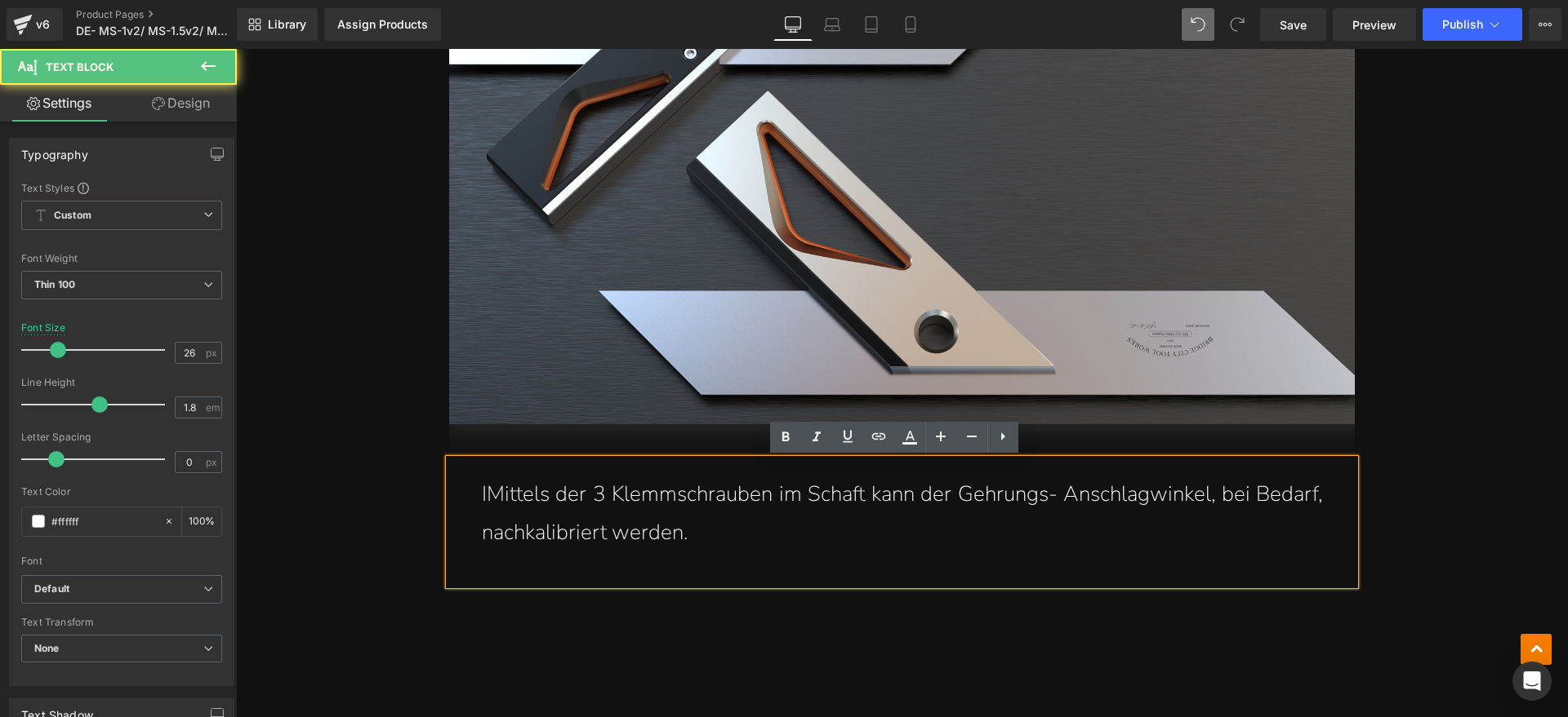
click at [488, 497] on p "IMittels der 3 Klemmschrauben im Schaft kann der Gehrungs- Anschlagwinkel, bei …" at bounding box center [901, 514] width 840 height 76
click at [482, 495] on p "IMittels der 3 Klemmschrauben im Schaft kann der Gehrungs- Anschlagwinkel, bei …" at bounding box center [901, 514] width 840 height 76
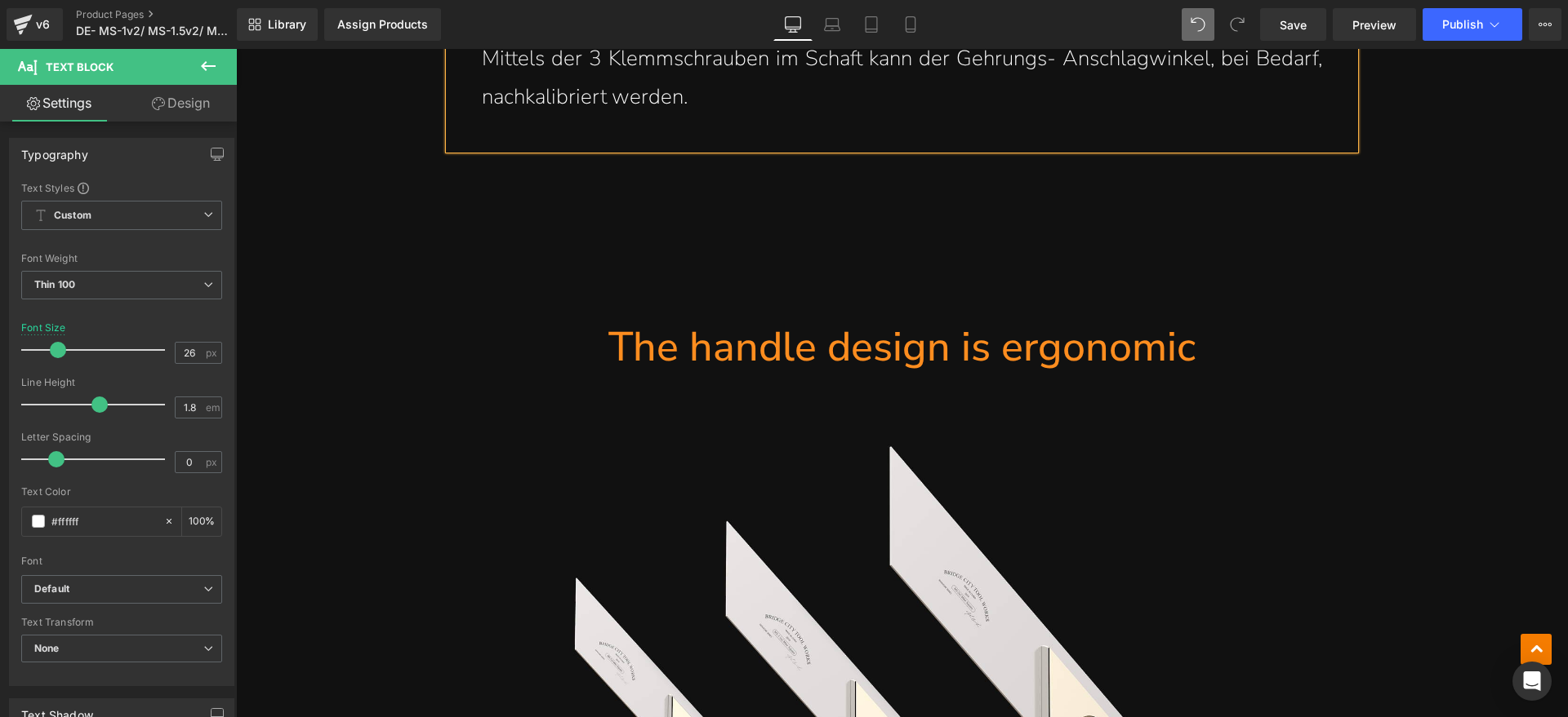
scroll to position [4940, 0]
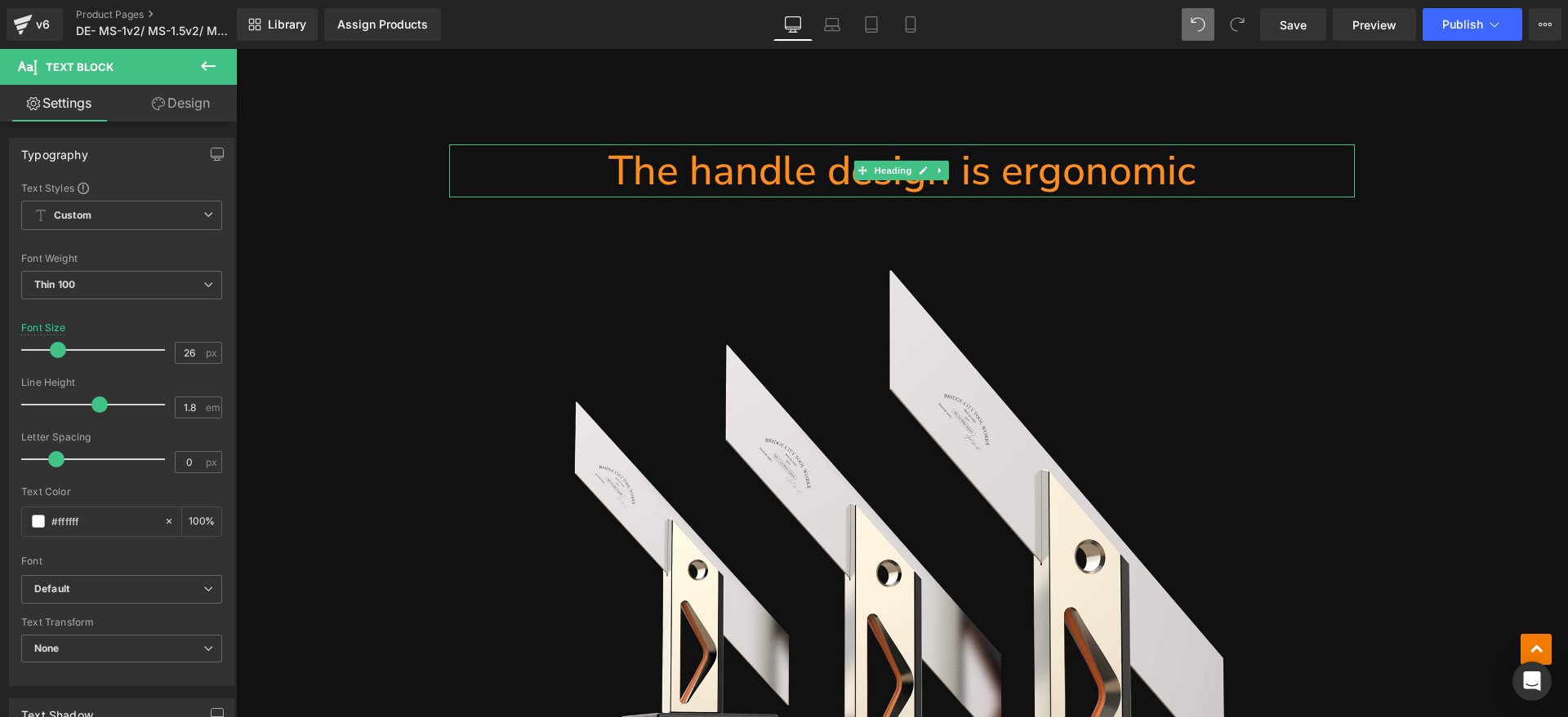
drag, startPoint x: 1121, startPoint y: 180, endPoint x: 1191, endPoint y: 173, distance: 70.3
click at [1121, 180] on h1 "The handle design is ergonomic" at bounding box center [902, 171] width 906 height 53
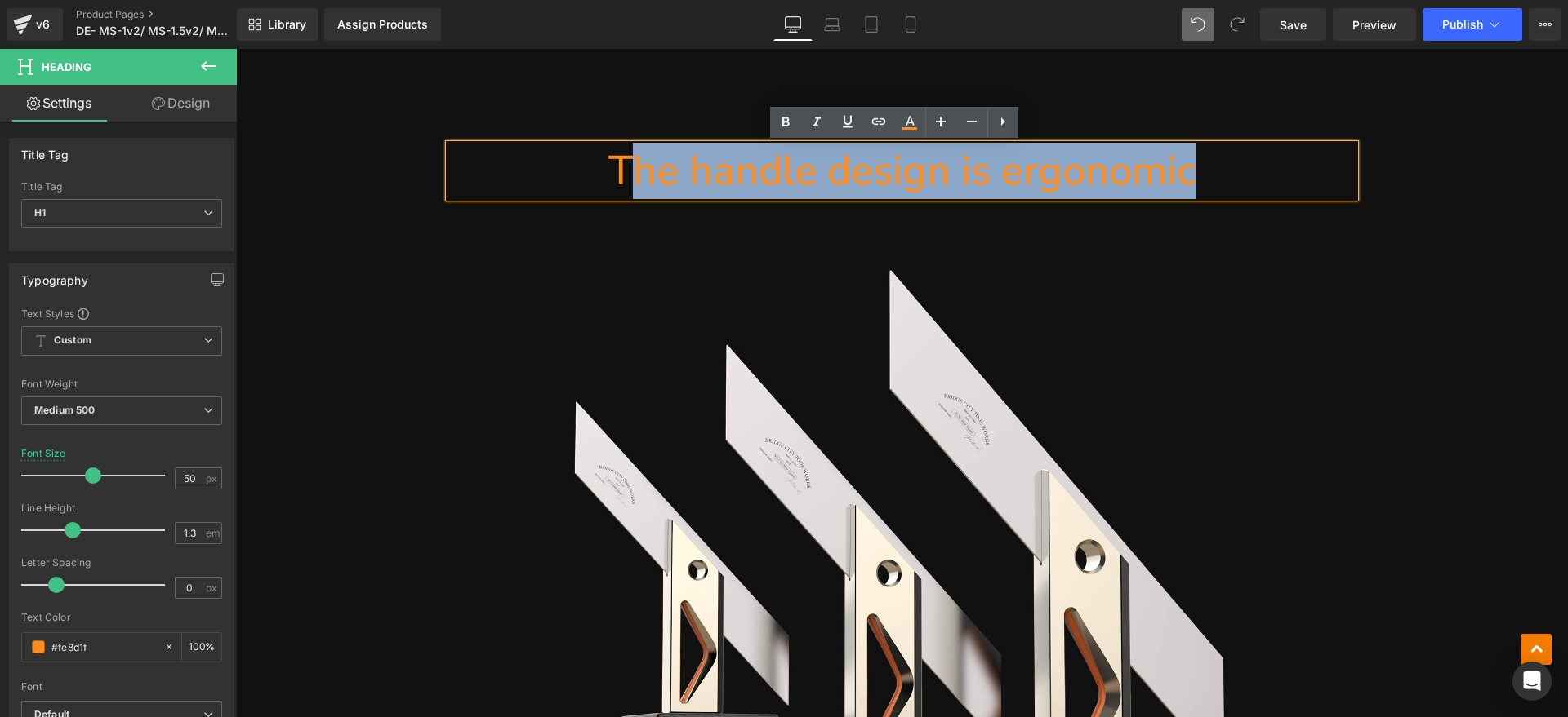
drag, startPoint x: 1191, startPoint y: 173, endPoint x: 626, endPoint y: 187, distance: 565.2
click at [626, 187] on h1 "The handle design is ergonomic" at bounding box center [902, 171] width 906 height 53
paste div
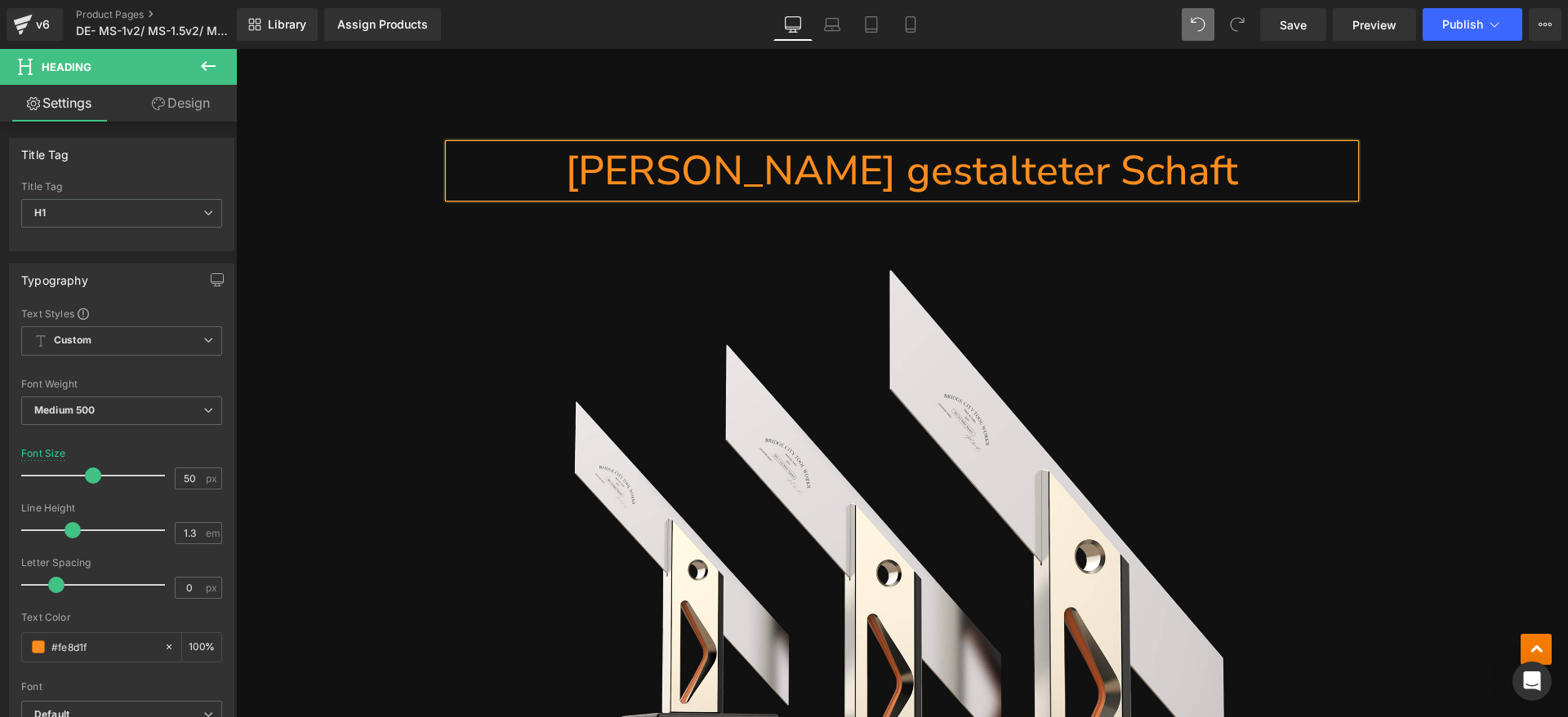
click at [615, 186] on h1 "Tergonomisch gestalteter Schaft" at bounding box center [902, 171] width 906 height 53
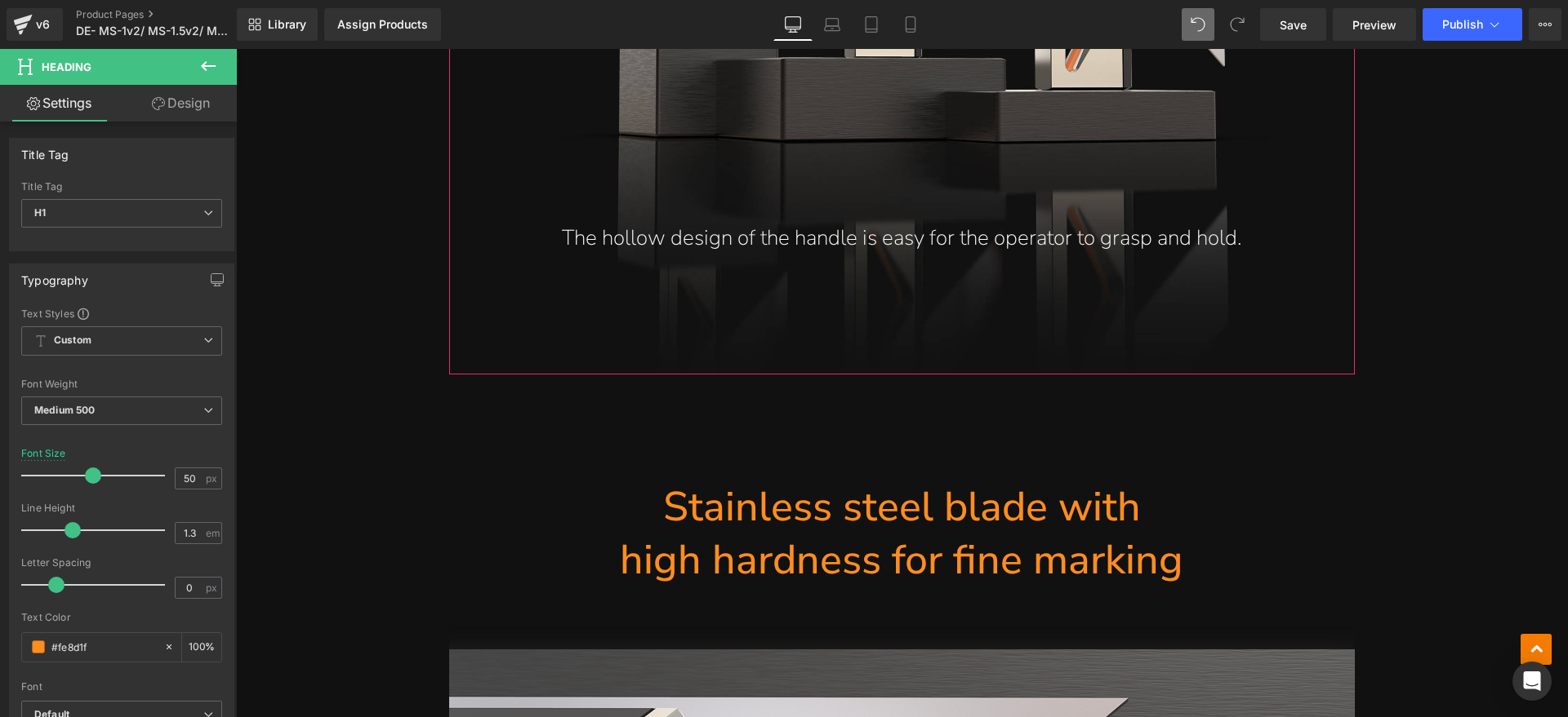
scroll to position [5654, 0]
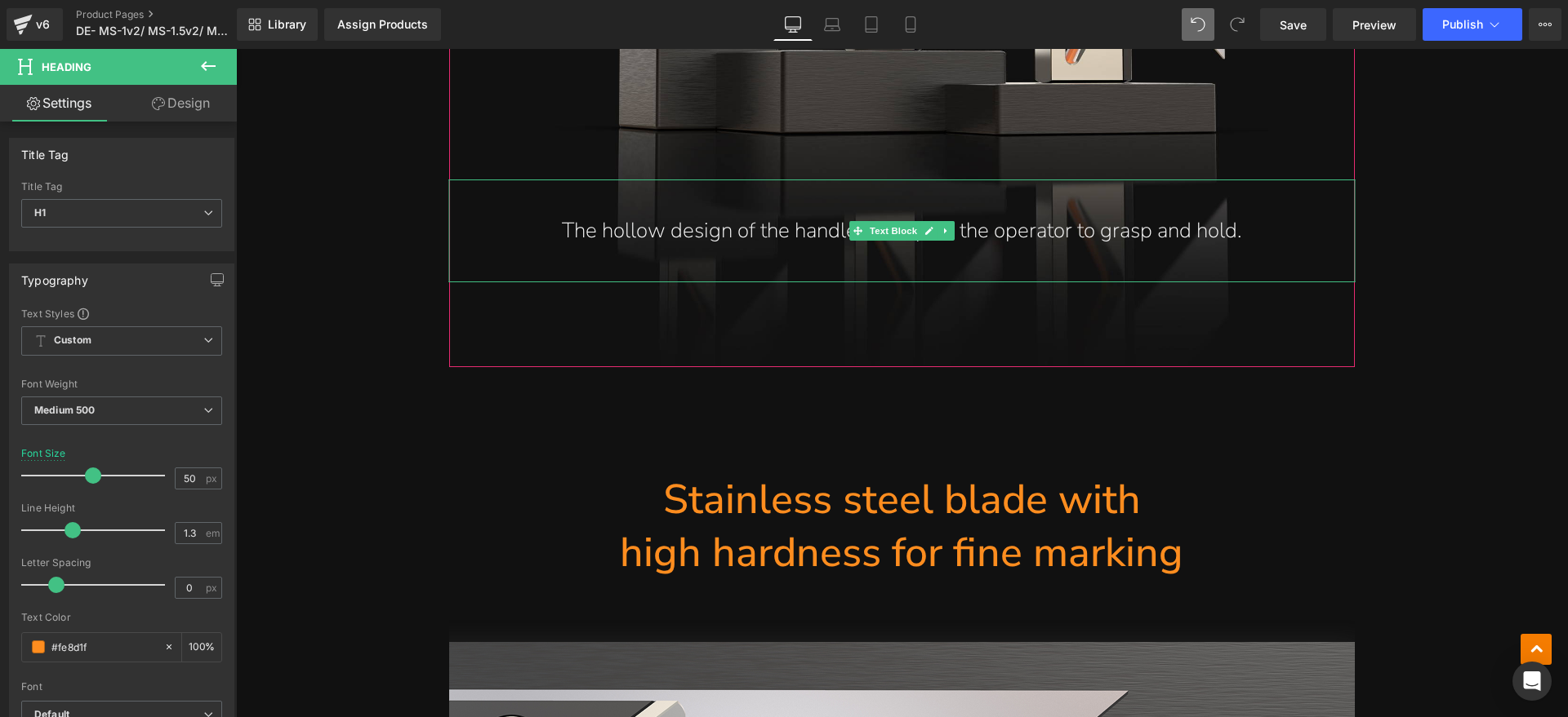
drag, startPoint x: 1077, startPoint y: 236, endPoint x: 1248, endPoint y: 220, distance: 171.7
click at [1078, 235] on p "The hollow design of the handle is easy for the operator to grasp and hold." at bounding box center [901, 231] width 840 height 39
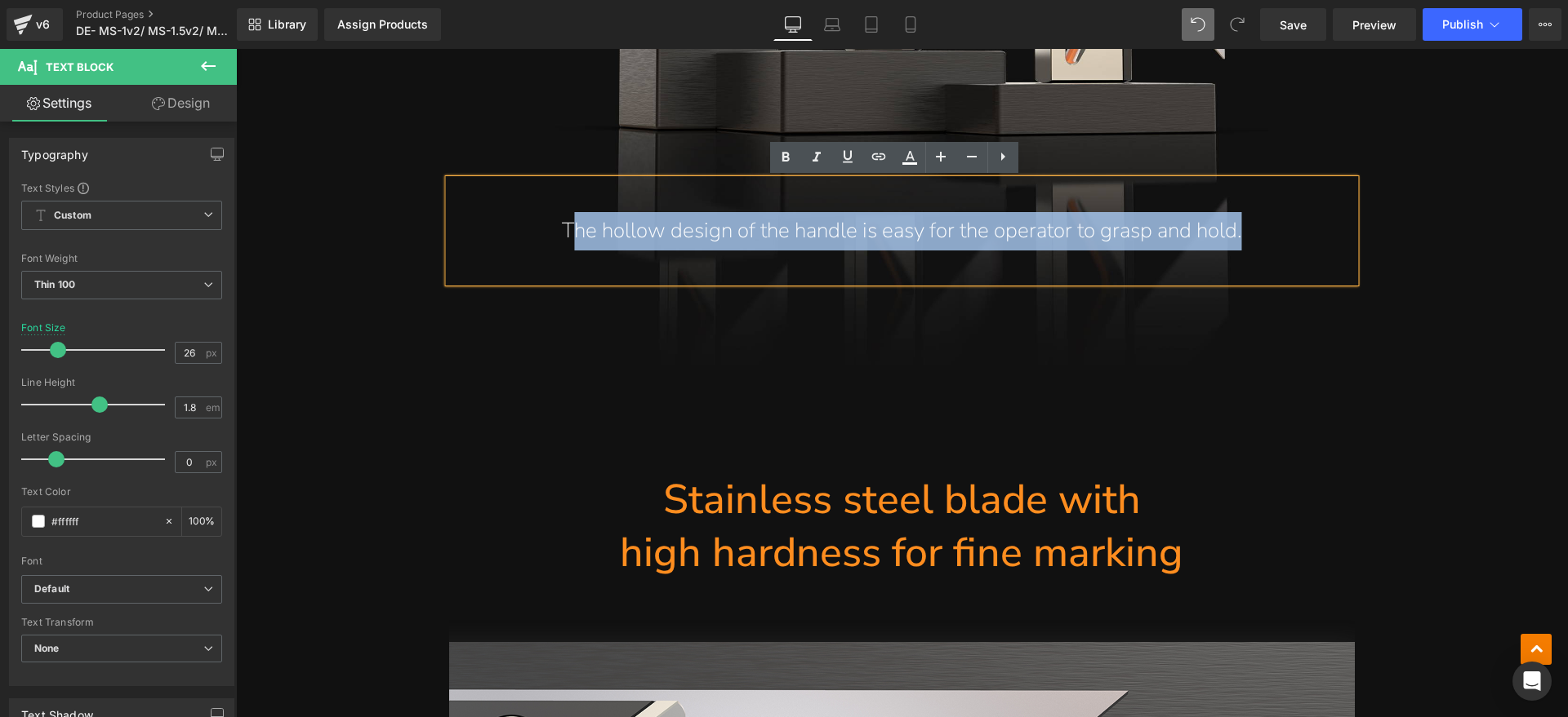
drag, startPoint x: 1260, startPoint y: 226, endPoint x: 568, endPoint y: 259, distance: 692.8
click at [568, 259] on div "The hollow design of the handle is easy for the operator to grasp and hold." at bounding box center [902, 231] width 906 height 103
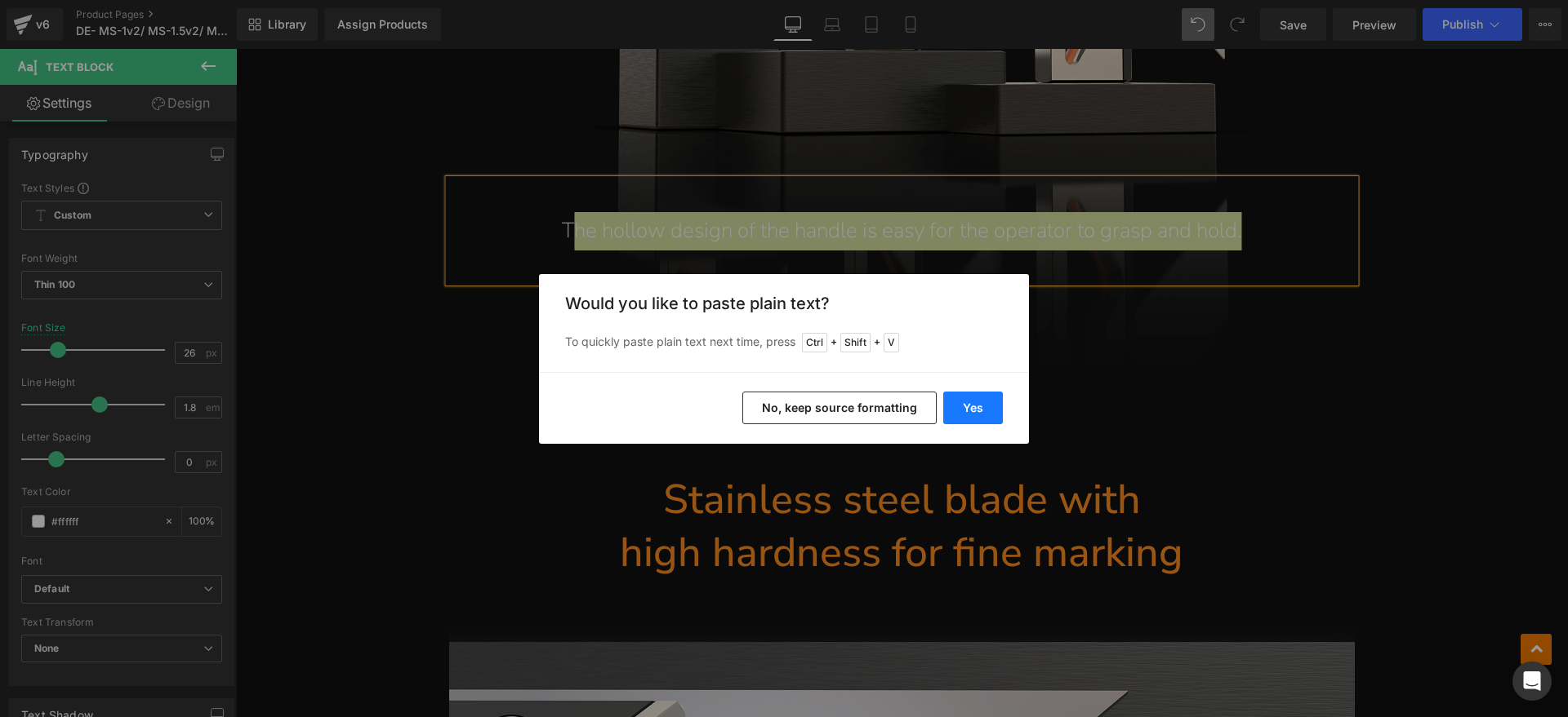
click at [959, 401] on button "Yes" at bounding box center [973, 408] width 59 height 32
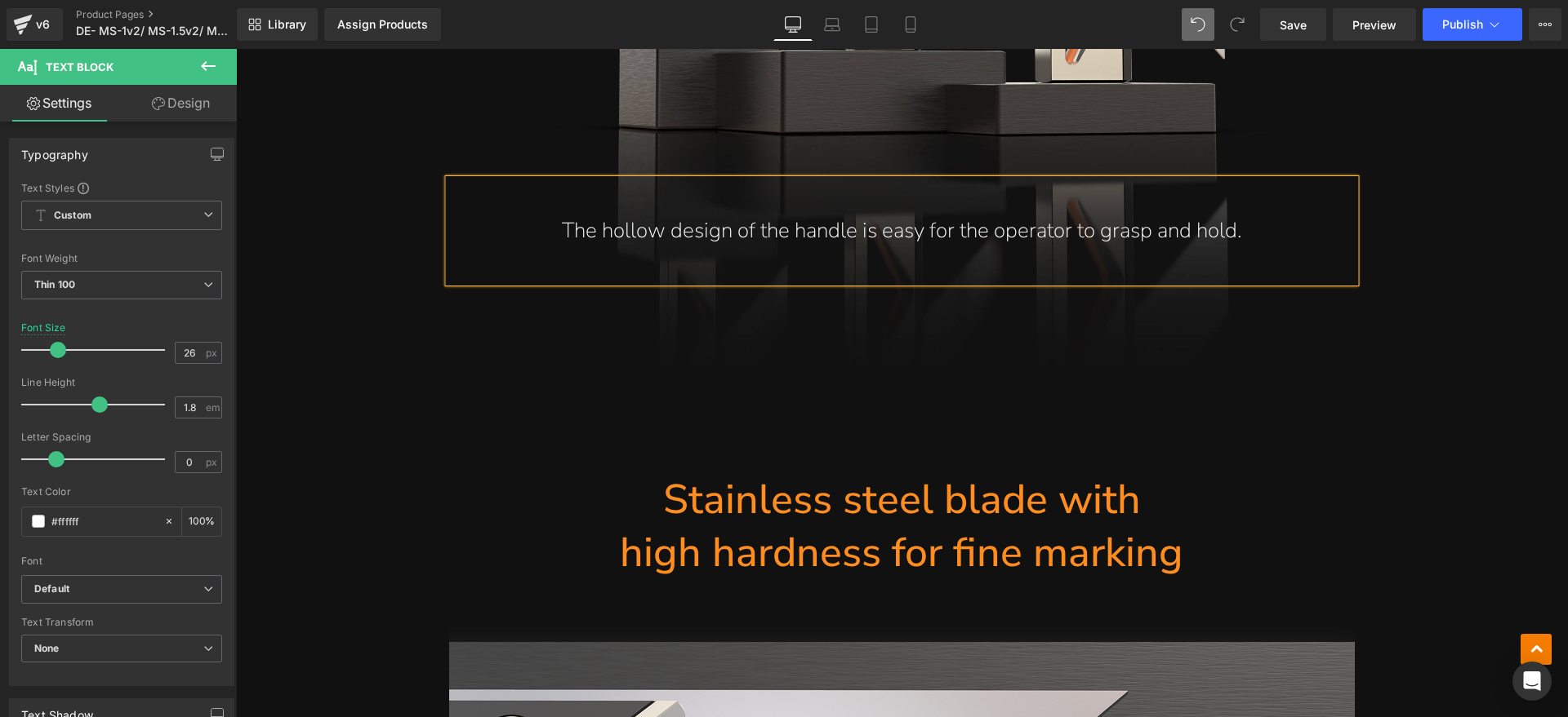
scroll to position [5615, 0]
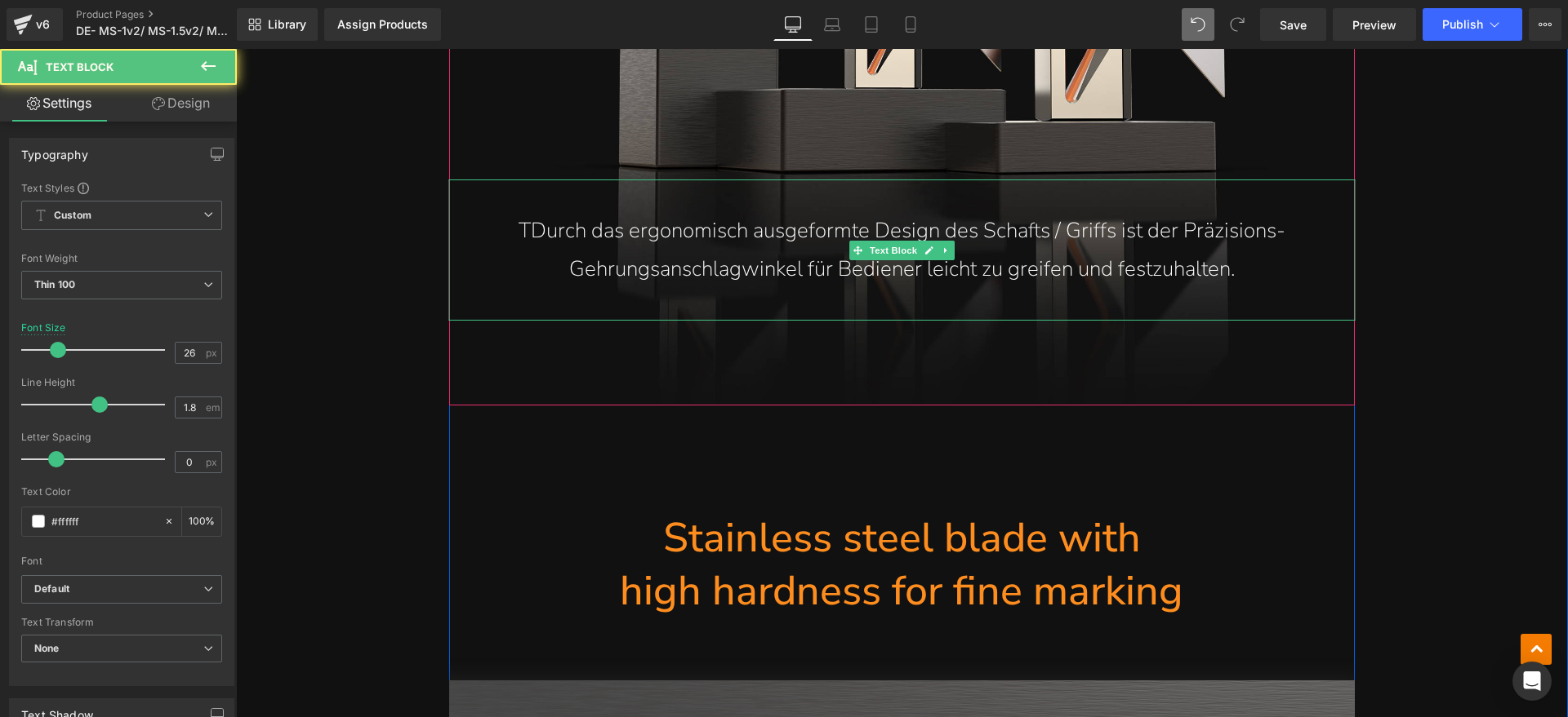
click at [522, 229] on p "TDurch das ergonomisch ausgeformte Design des Schafts / Griffs ist der Präzisio…" at bounding box center [901, 250] width 840 height 76
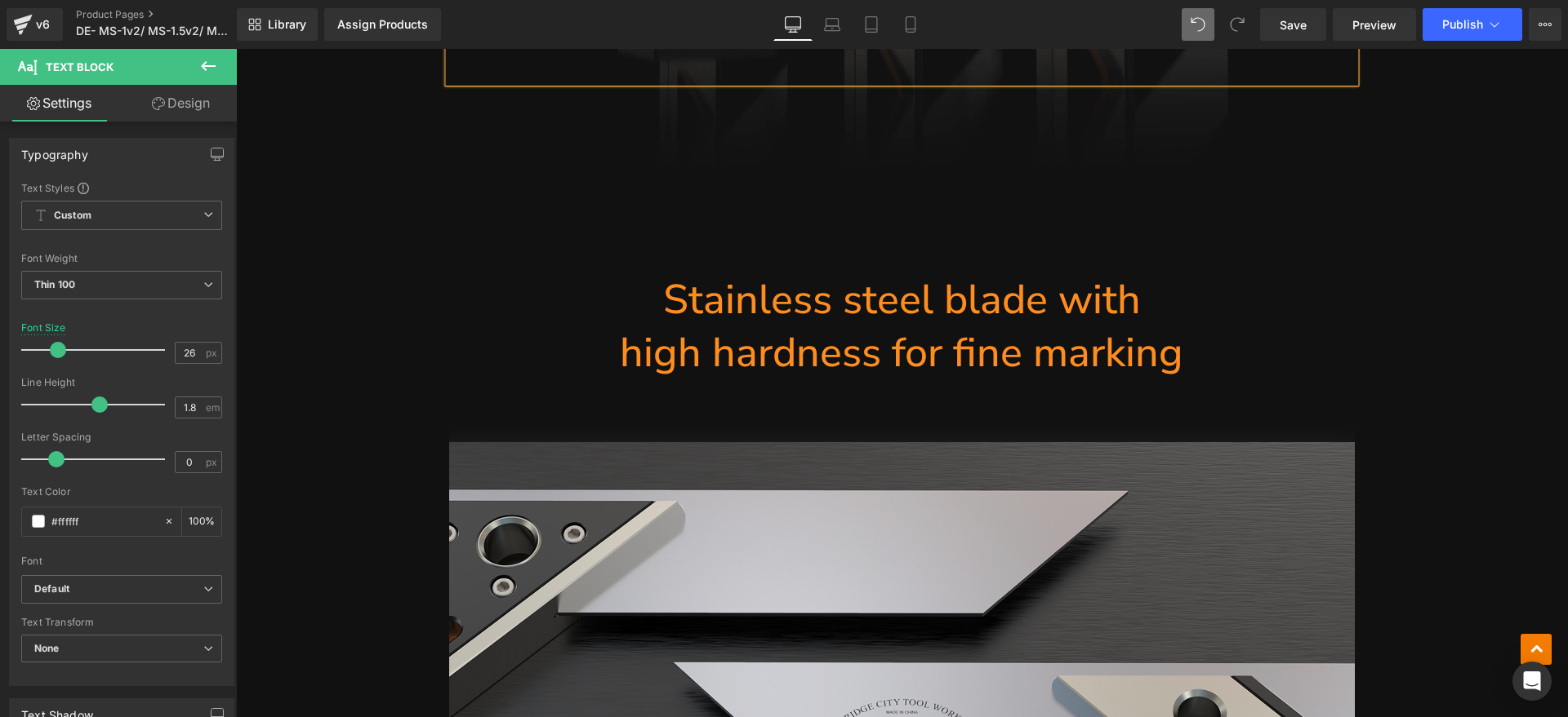
scroll to position [6024, 0]
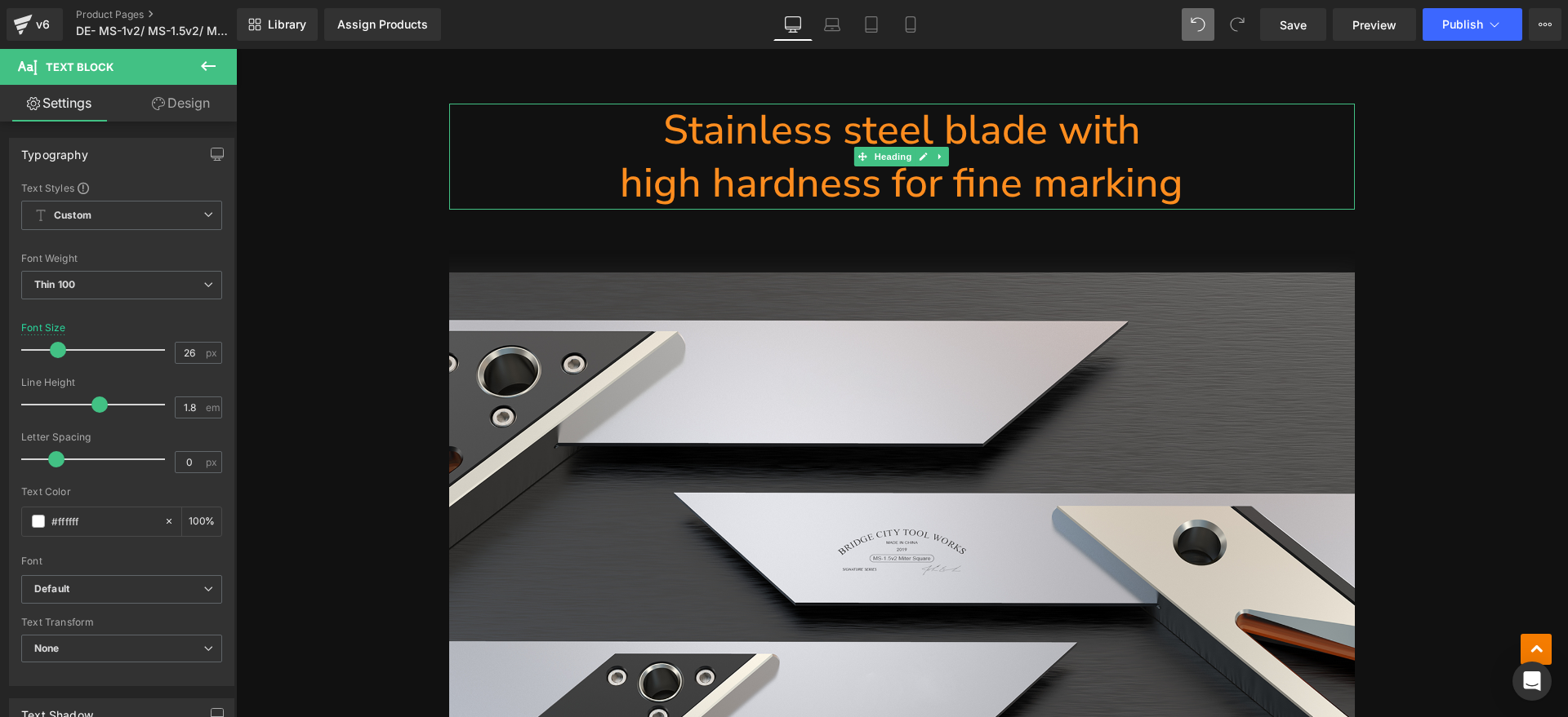
click at [882, 184] on h1 "high hardness for fine marking" at bounding box center [902, 183] width 906 height 53
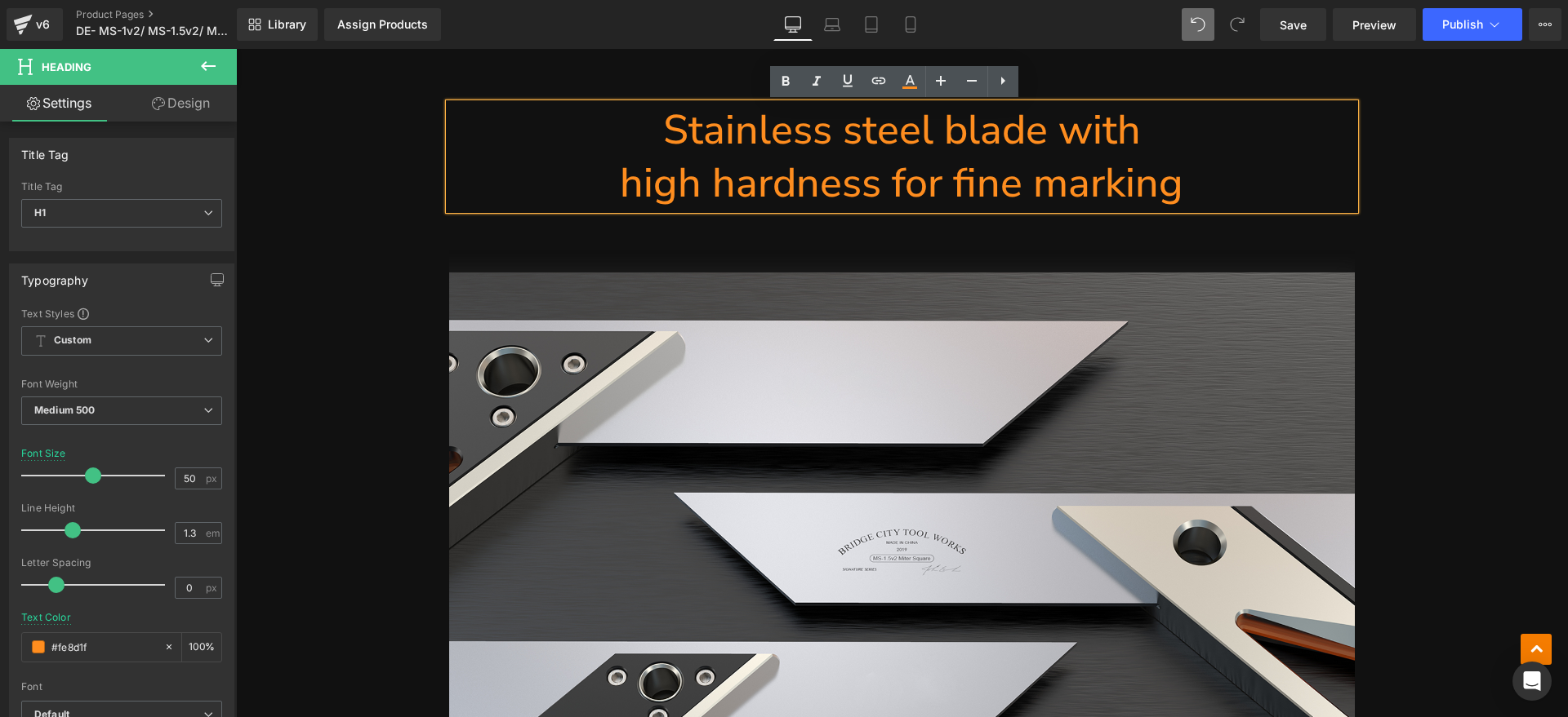
drag, startPoint x: 1215, startPoint y: 188, endPoint x: 682, endPoint y: 146, distance: 534.7
click at [682, 146] on div "Stainless steel blade with high hardness for fine marking" at bounding box center [902, 157] width 906 height 106
paste div
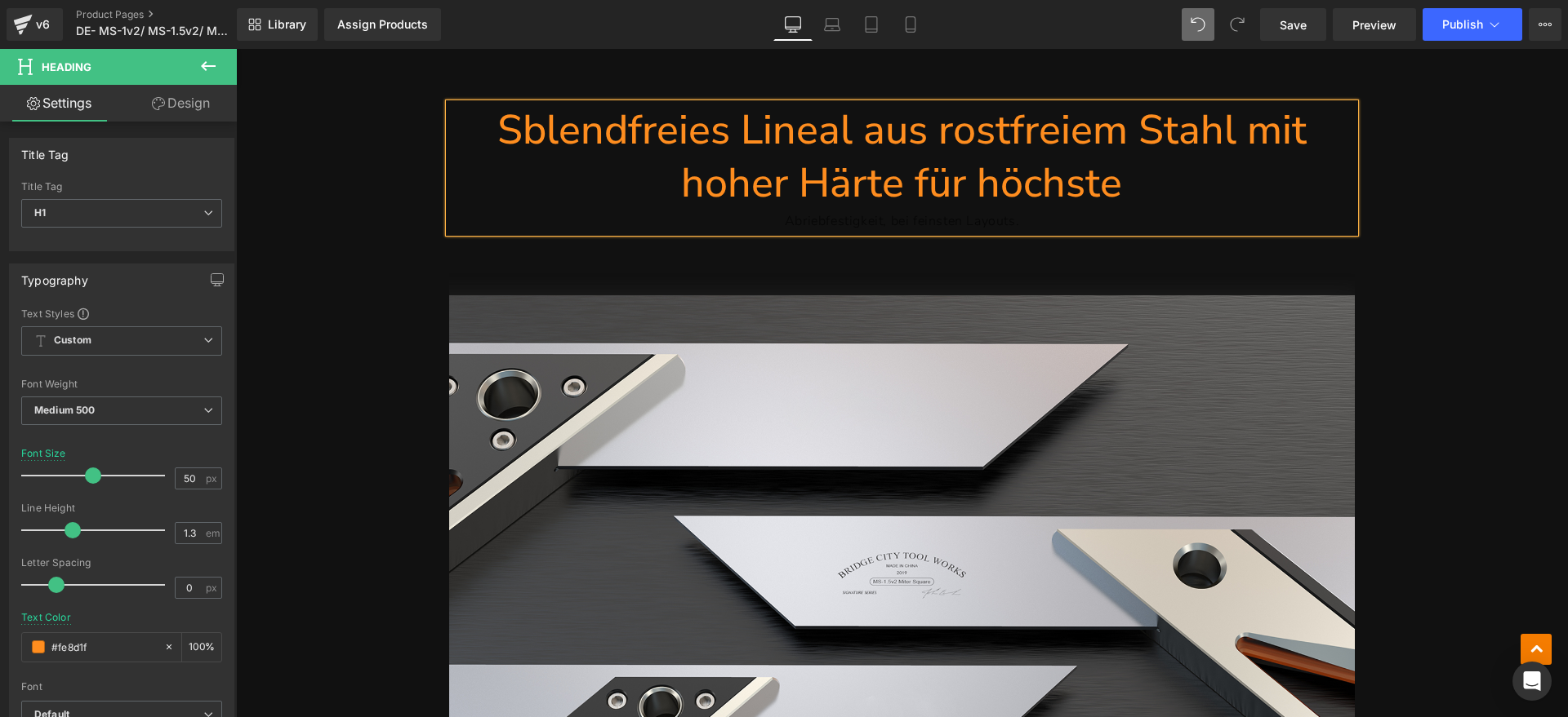
click at [514, 136] on h1 "Sblendfreies Lineal aus rostfreiem Stahl mit hoher Härte für höchste" at bounding box center [902, 157] width 906 height 106
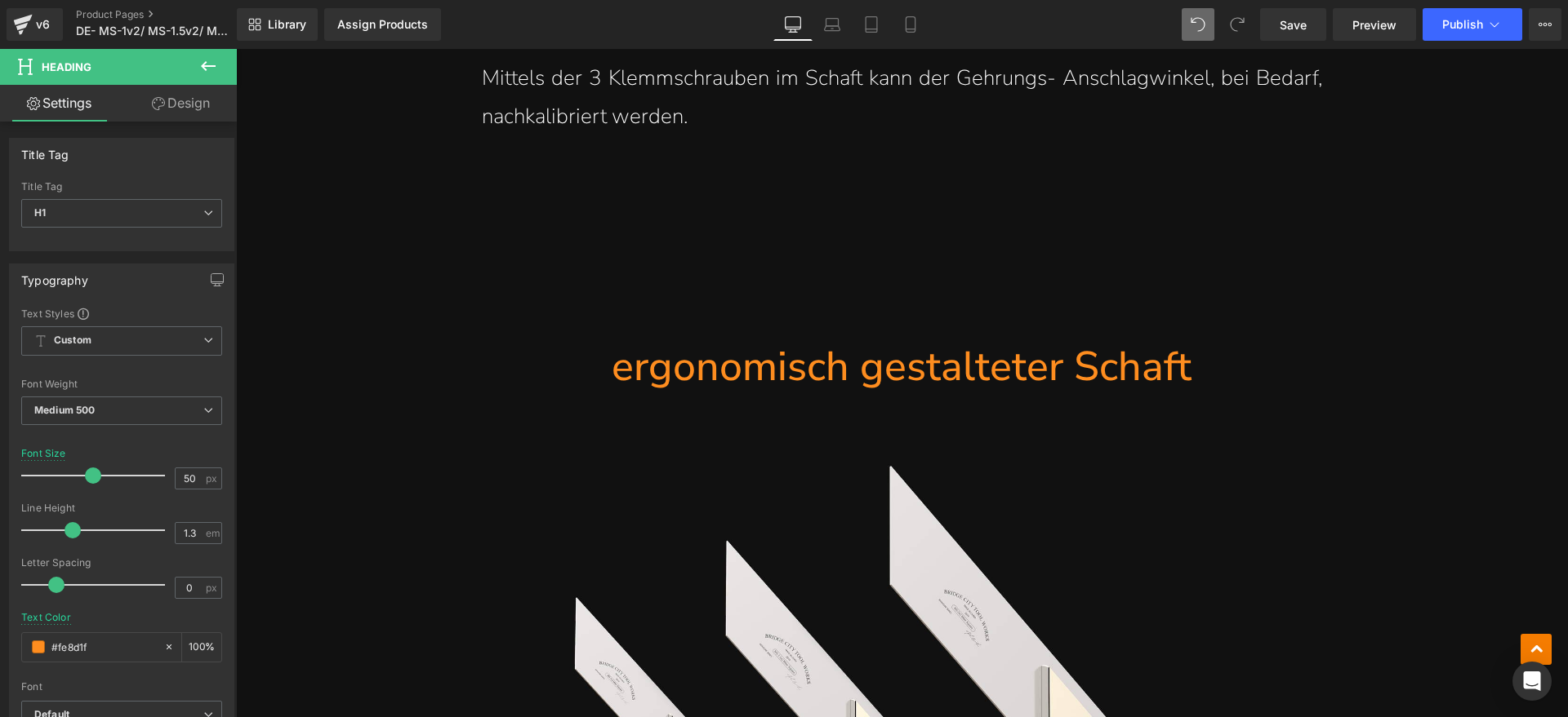
scroll to position [4698, 0]
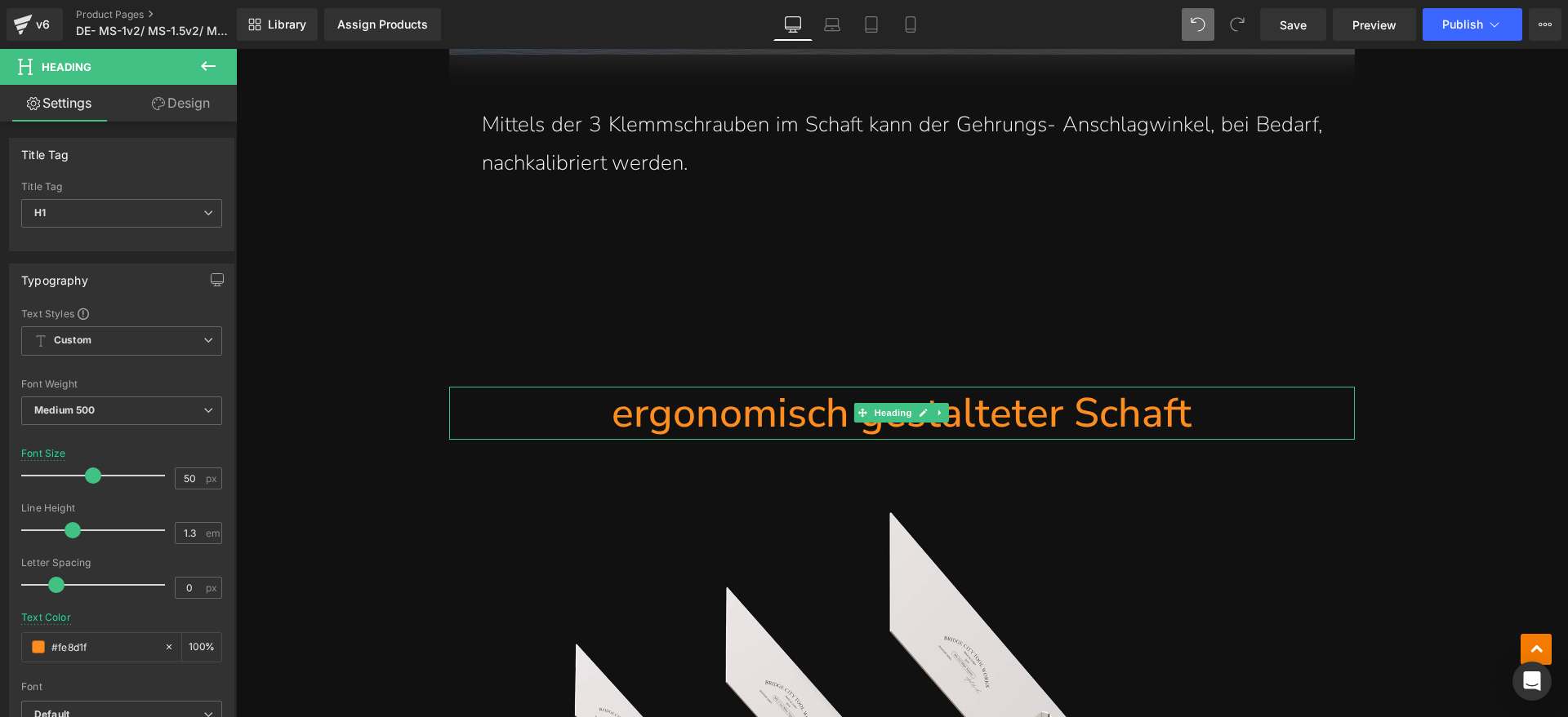
click at [628, 407] on h1 "ergonomisch gestalteter Schaft" at bounding box center [902, 413] width 906 height 53
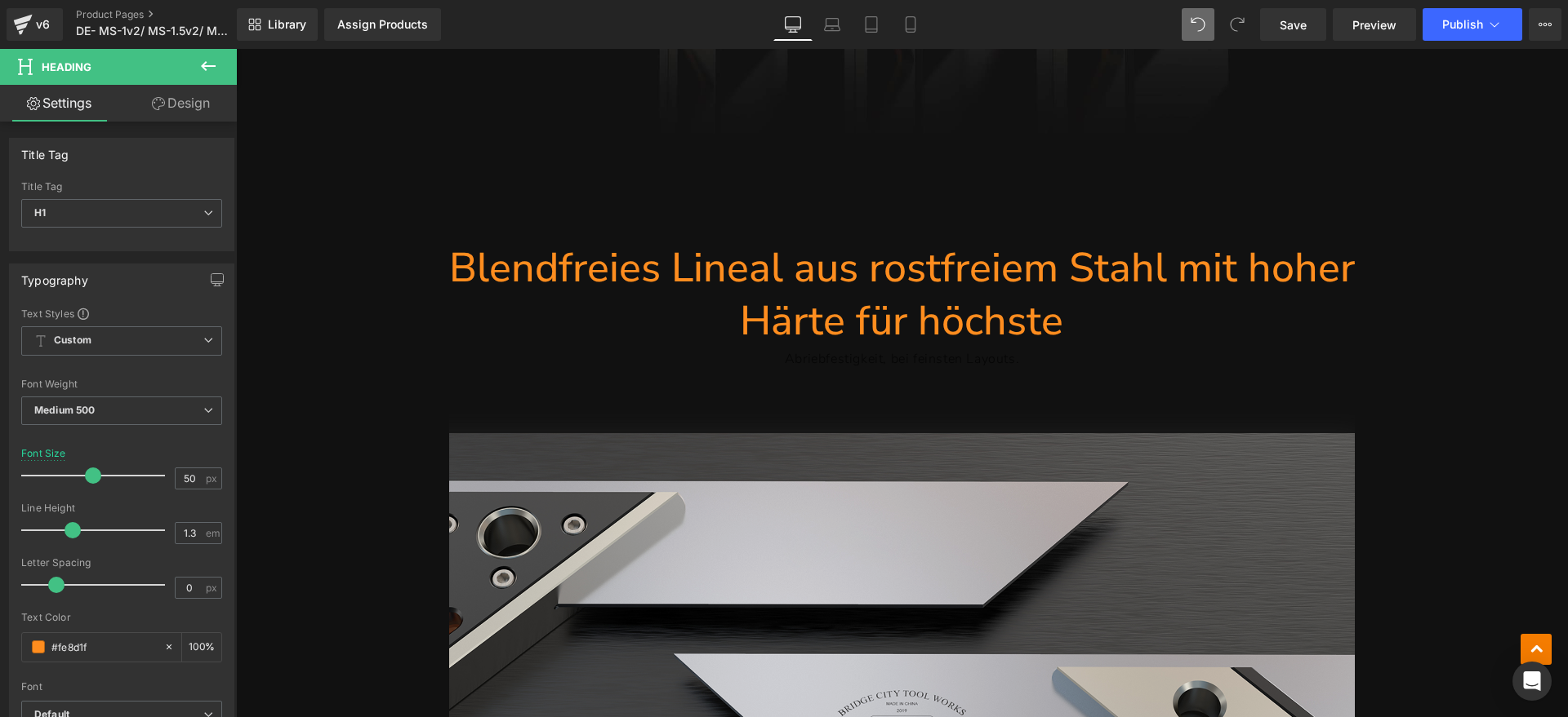
scroll to position [5922, 0]
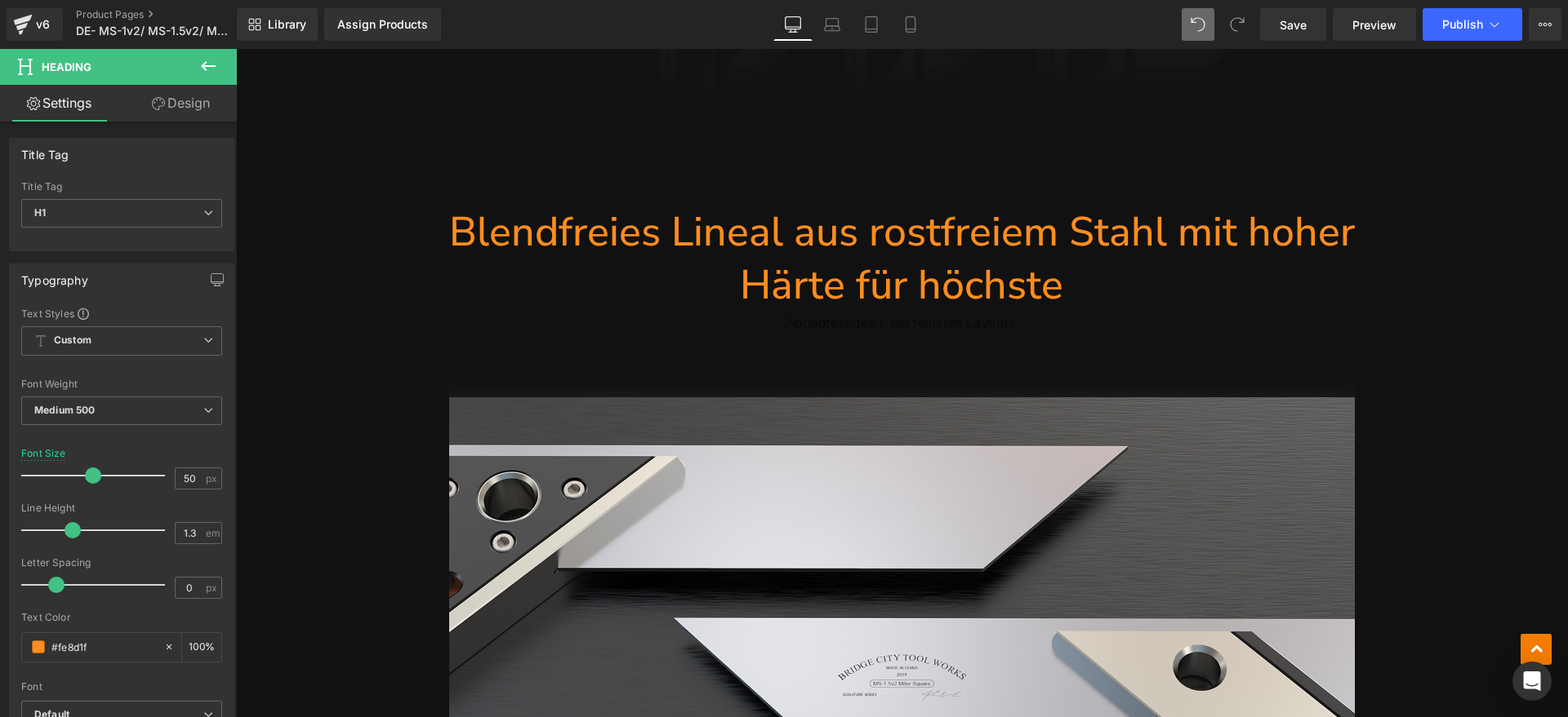
drag, startPoint x: 868, startPoint y: 334, endPoint x: 883, endPoint y: 338, distance: 15.5
click at [236, 49] on div at bounding box center [236, 49] width 0 height 0
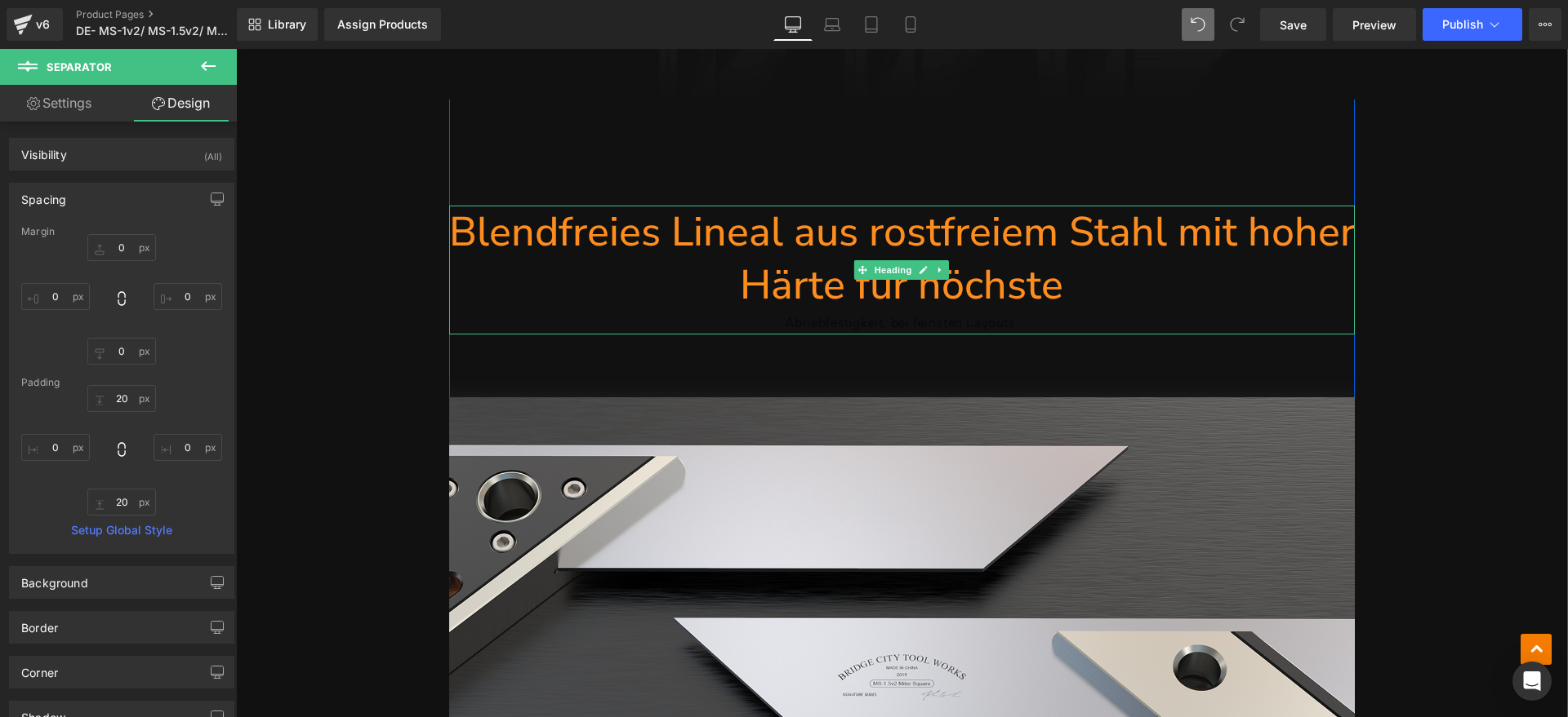
drag, startPoint x: 933, startPoint y: 323, endPoint x: 988, endPoint y: 336, distance: 56.5
click at [935, 323] on div "Abriebfestigkeit, bei feinsten Layouts." at bounding box center [902, 323] width 906 height 23
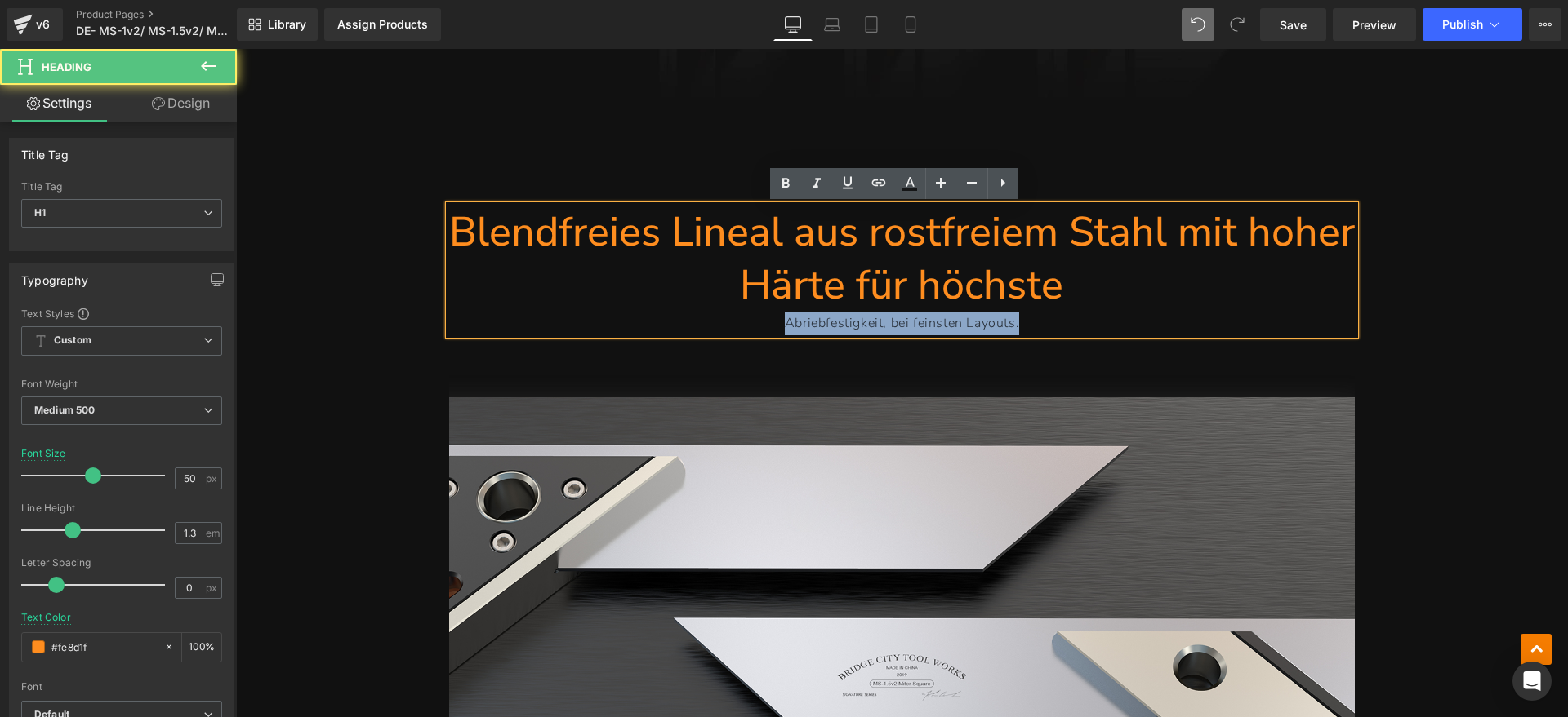
drag, startPoint x: 1053, startPoint y: 320, endPoint x: 668, endPoint y: 320, distance: 385.0
click at [668, 320] on div "Abriebfestigkeit, bei feinsten Layouts." at bounding box center [902, 323] width 906 height 23
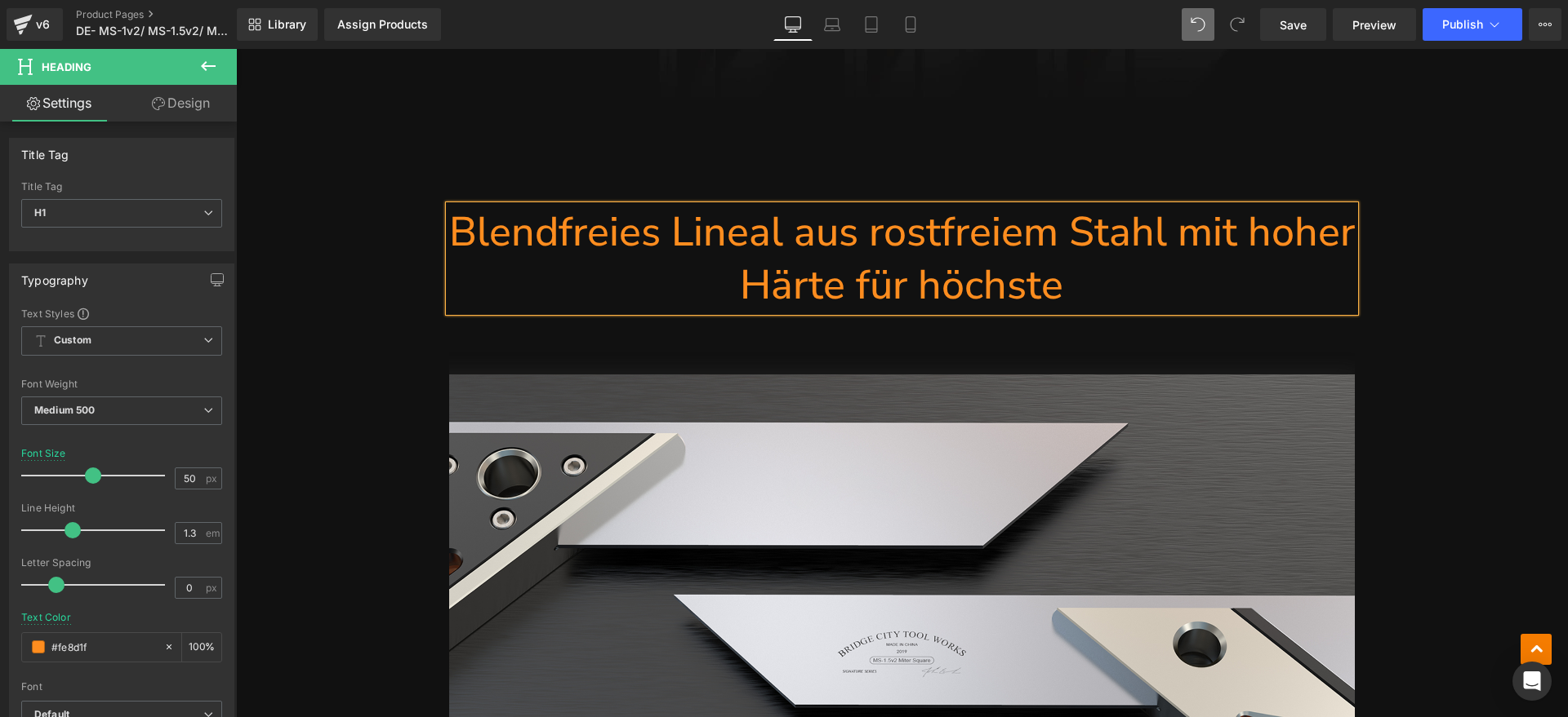
click at [1470, 241] on div "Assign a product and use this template to present it on live store (P) Image MS…" at bounding box center [901, 148] width 1331 height 11706
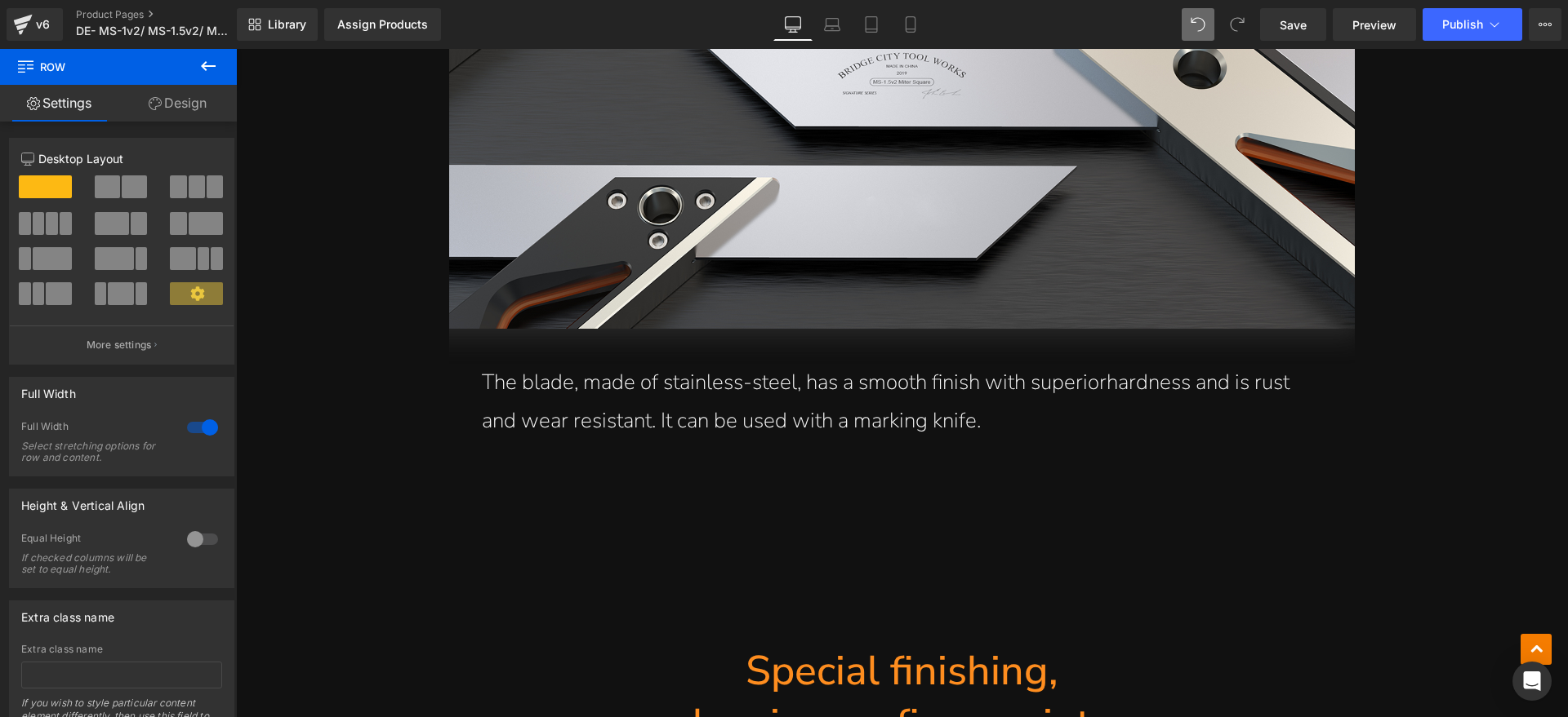
scroll to position [6636, 0]
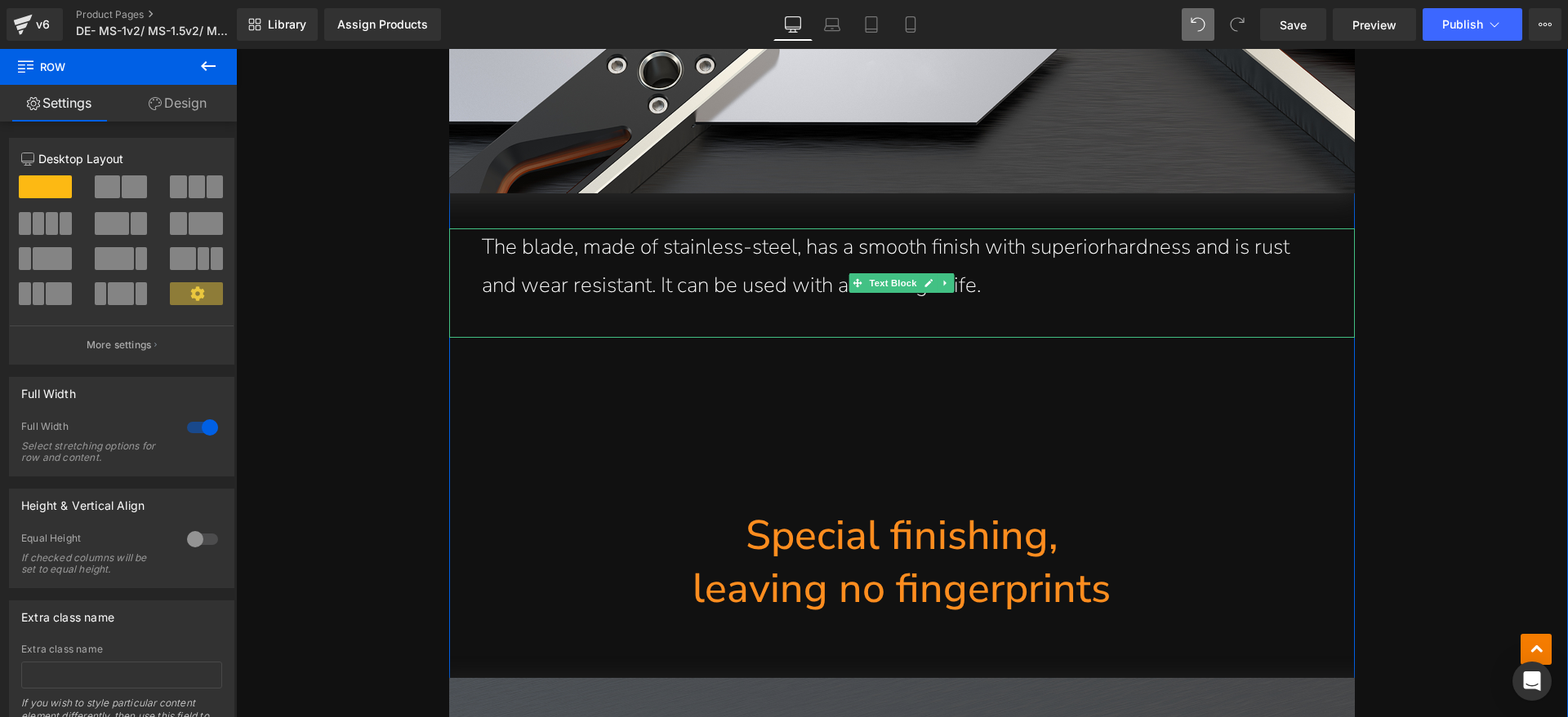
drag, startPoint x: 1033, startPoint y: 297, endPoint x: 1031, endPoint y: 281, distance: 16.1
click at [1033, 297] on p "The blade, made of stainless-steel, has a smooth finish with superiorhardness a…" at bounding box center [901, 266] width 840 height 76
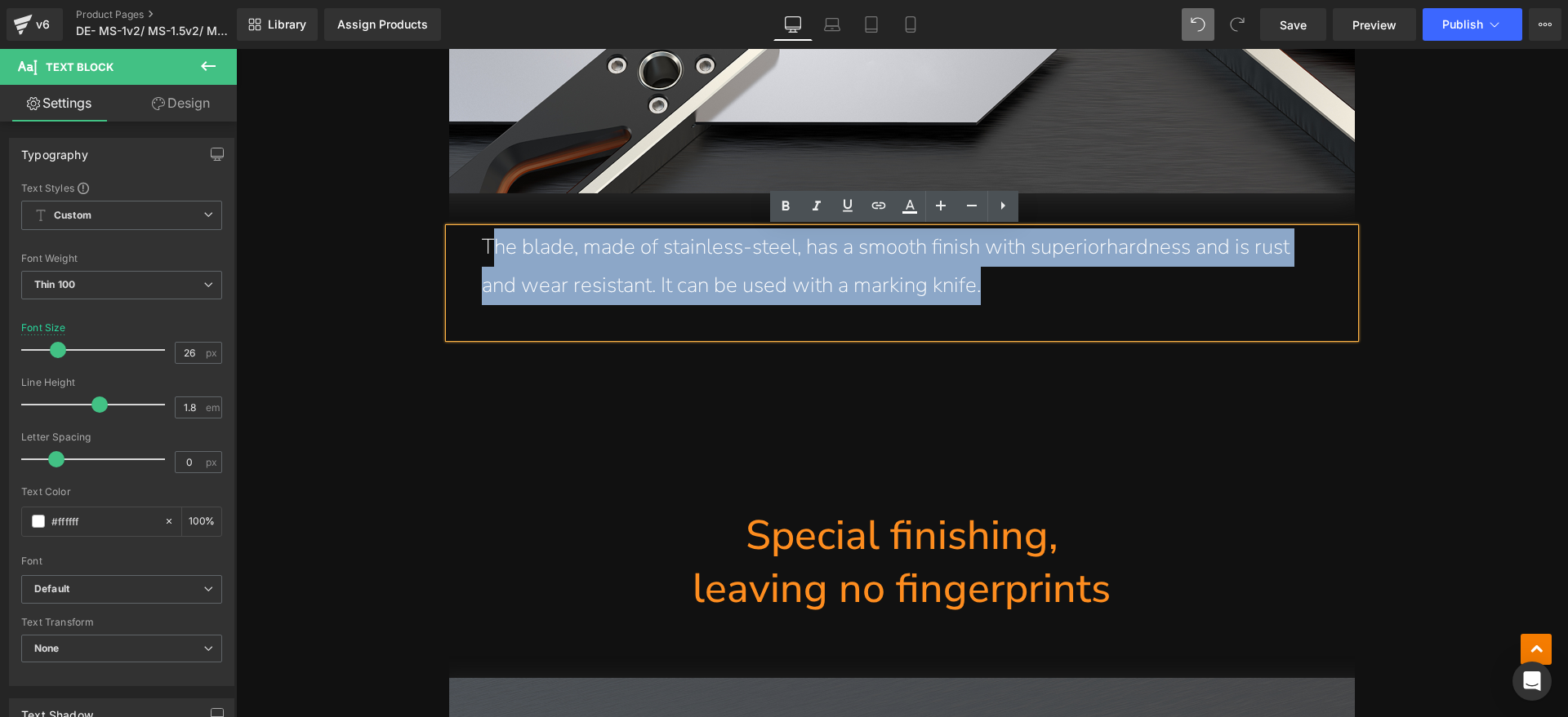
drag, startPoint x: 1032, startPoint y: 281, endPoint x: 488, endPoint y: 250, distance: 544.9
click at [488, 250] on p "The blade, made of stainless-steel, has a smooth finish with superiorhardness a…" at bounding box center [901, 266] width 840 height 76
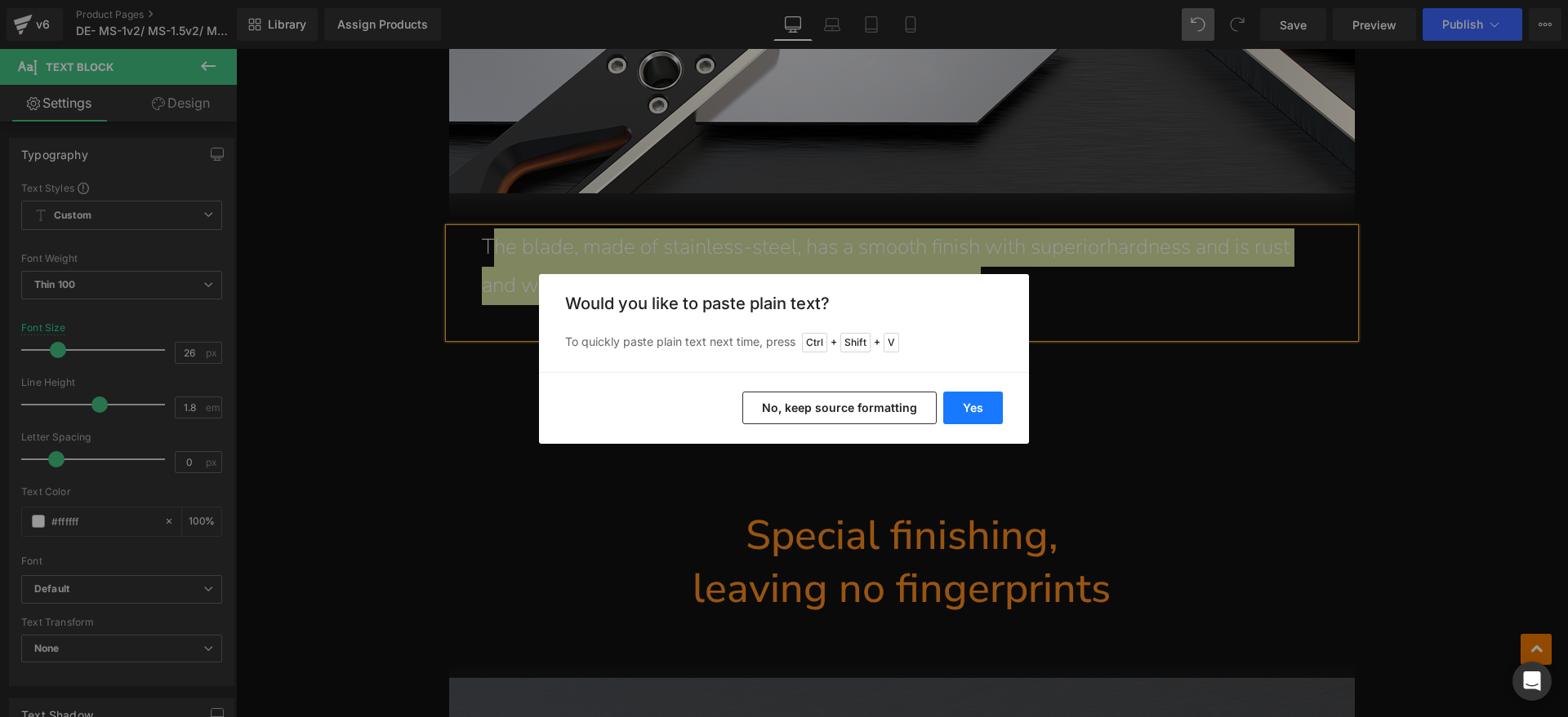
click at [972, 409] on button "Yes" at bounding box center [973, 408] width 59 height 32
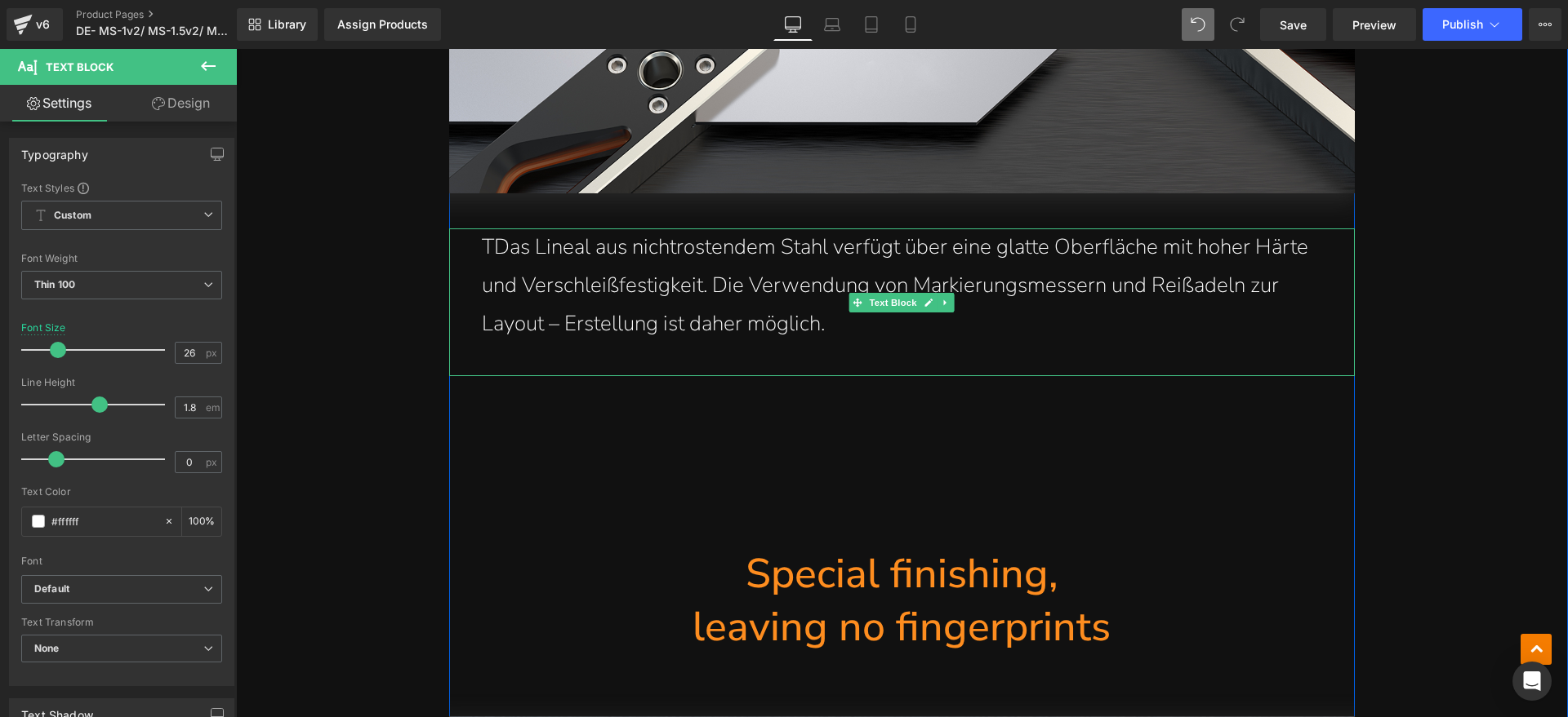
click at [487, 246] on p "TDas Lineal aus nichtrostendem Stahl verfügt über eine glatte Oberfläche mit ho…" at bounding box center [901, 285] width 840 height 114
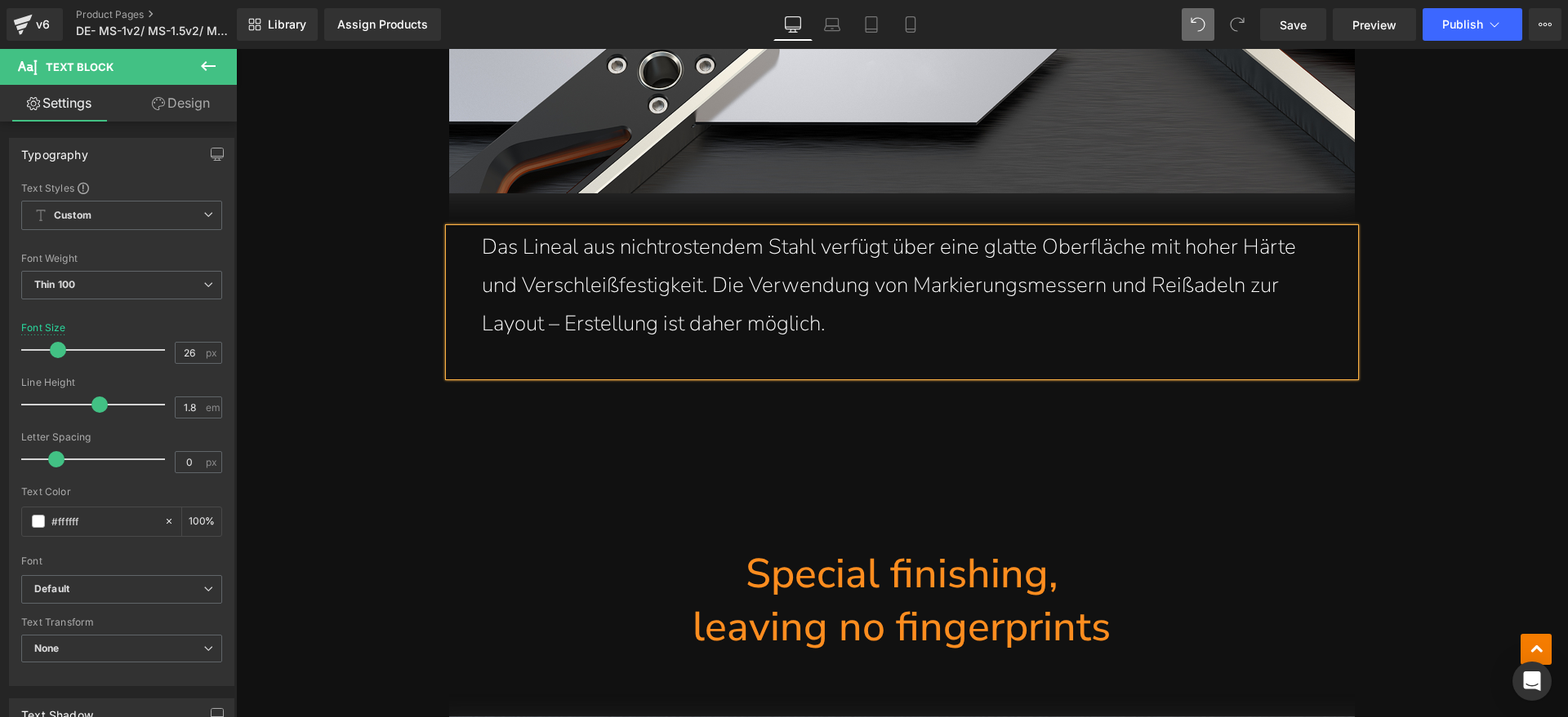
click at [870, 347] on div "Das Lineal aus nichtrostendem Stahl verfügt über eine glatte Oberfläche mit hoh…" at bounding box center [902, 301] width 906 height 147
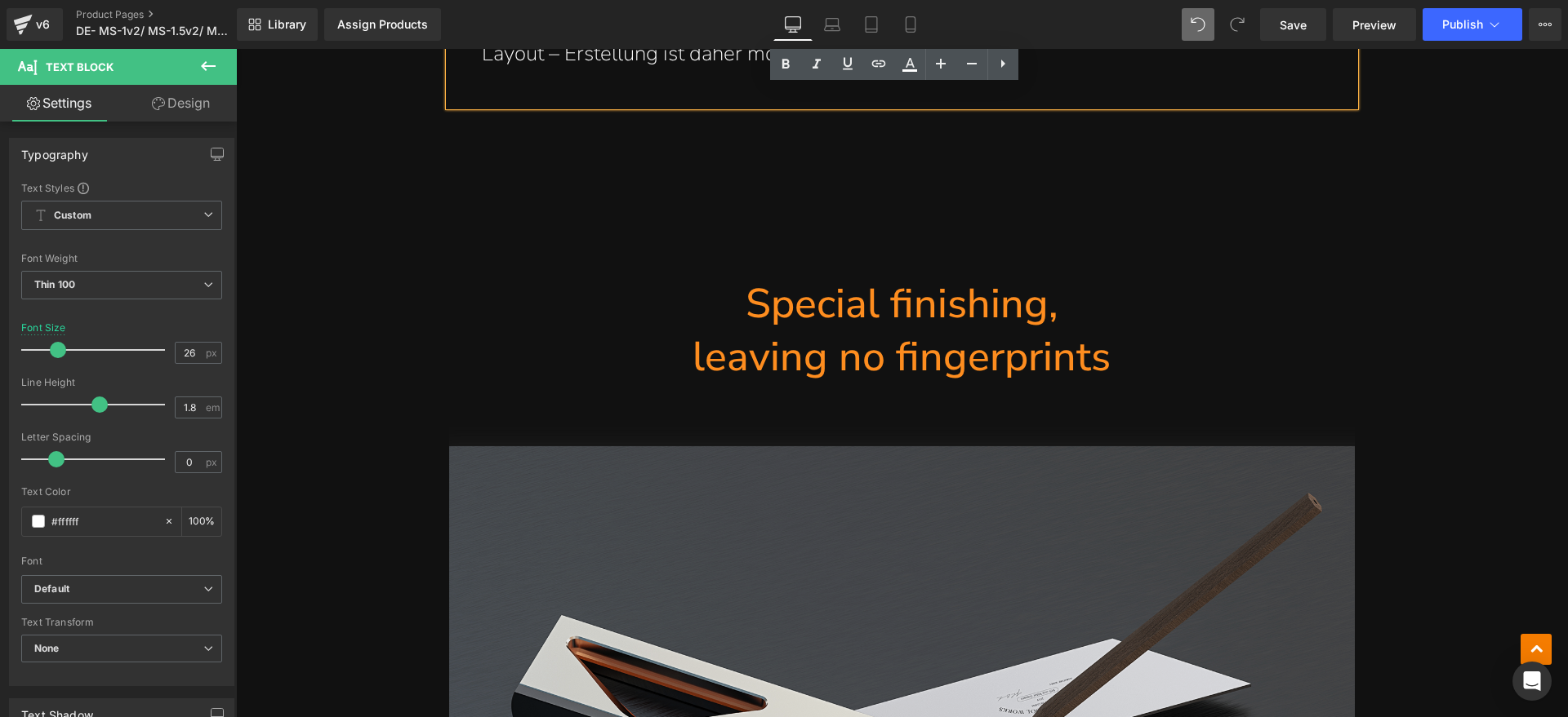
scroll to position [6941, 0]
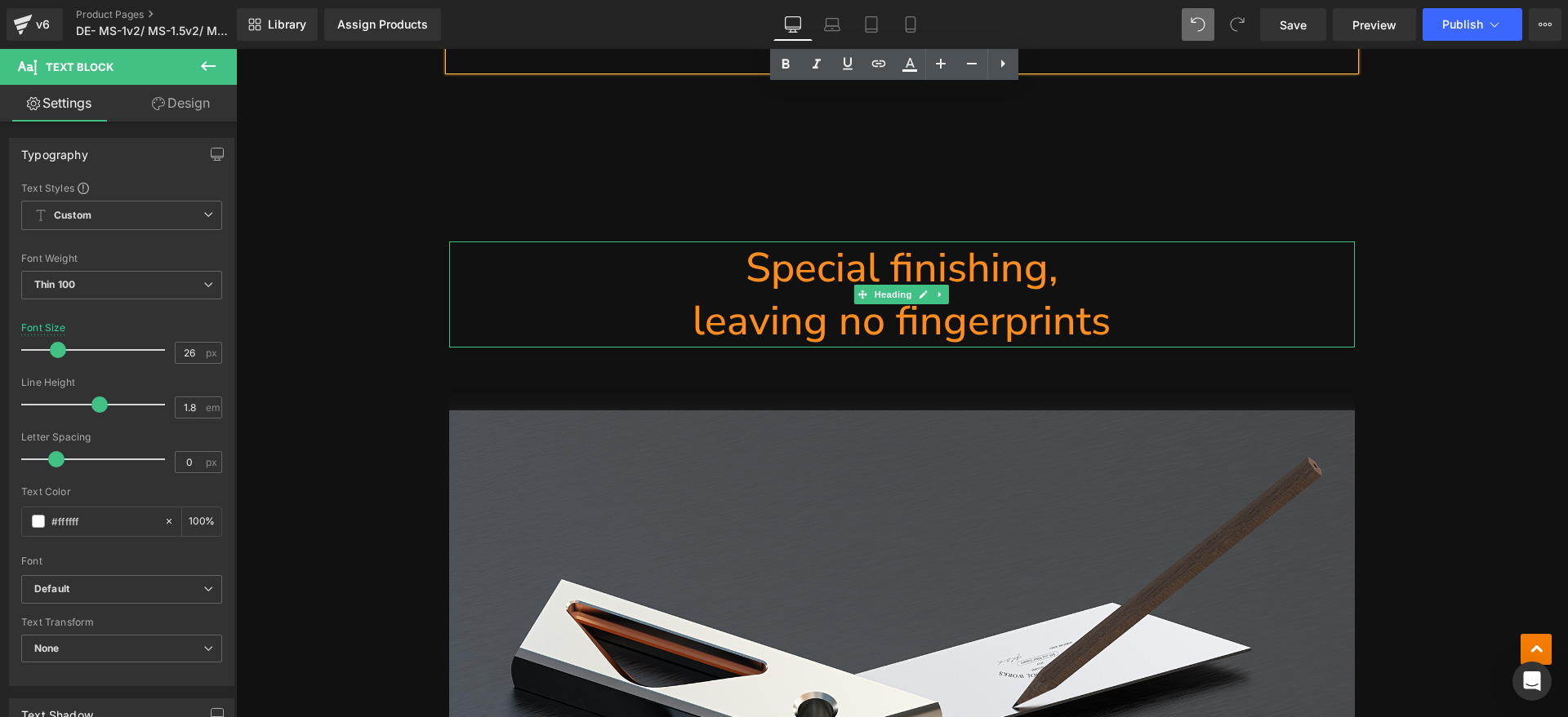
drag, startPoint x: 939, startPoint y: 314, endPoint x: 1163, endPoint y: 316, distance: 224.0
click at [939, 314] on h1 "leaving no fingerprints" at bounding box center [902, 320] width 906 height 53
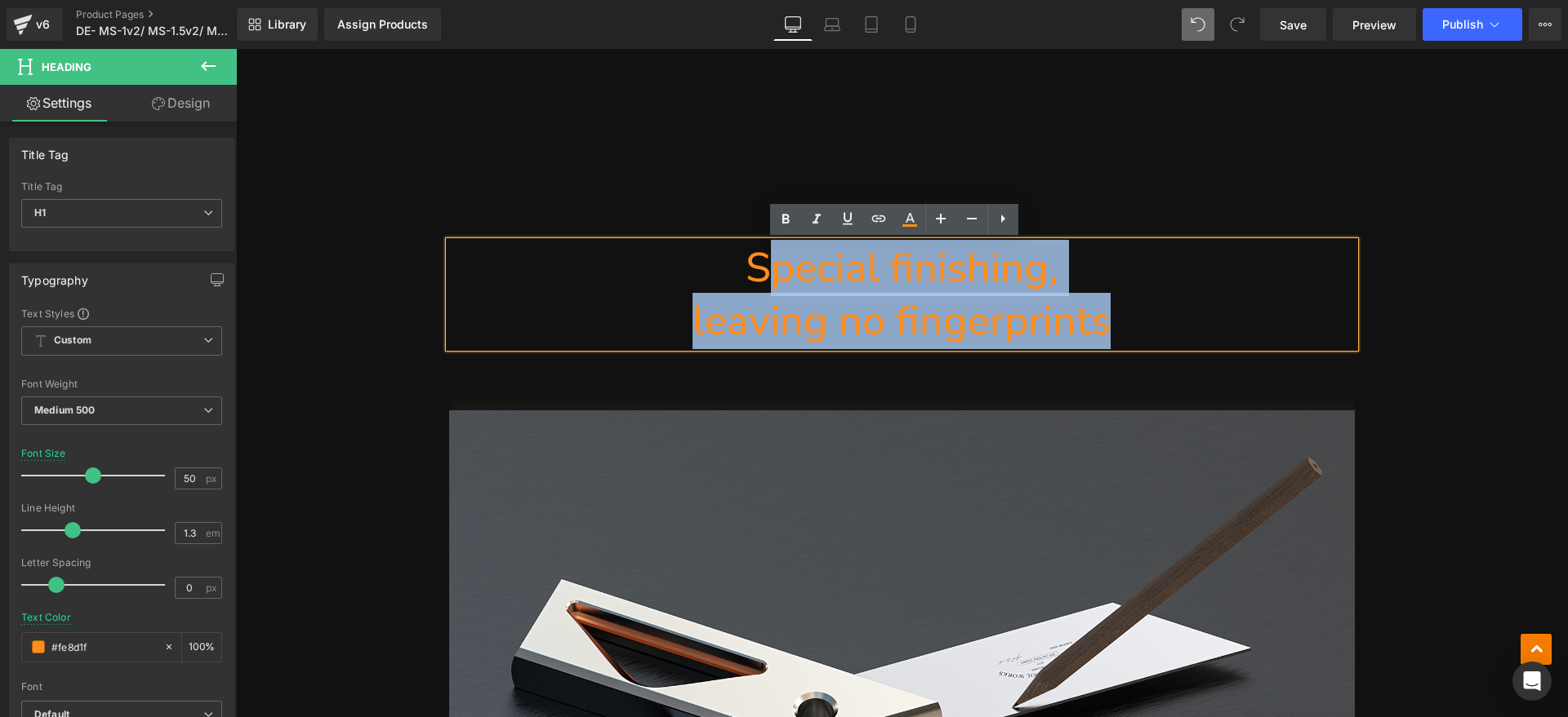
drag, startPoint x: 1163, startPoint y: 316, endPoint x: 757, endPoint y: 273, distance: 408.3
click at [757, 273] on div "Special finishing, leaving no fingerprints" at bounding box center [902, 294] width 906 height 106
paste div
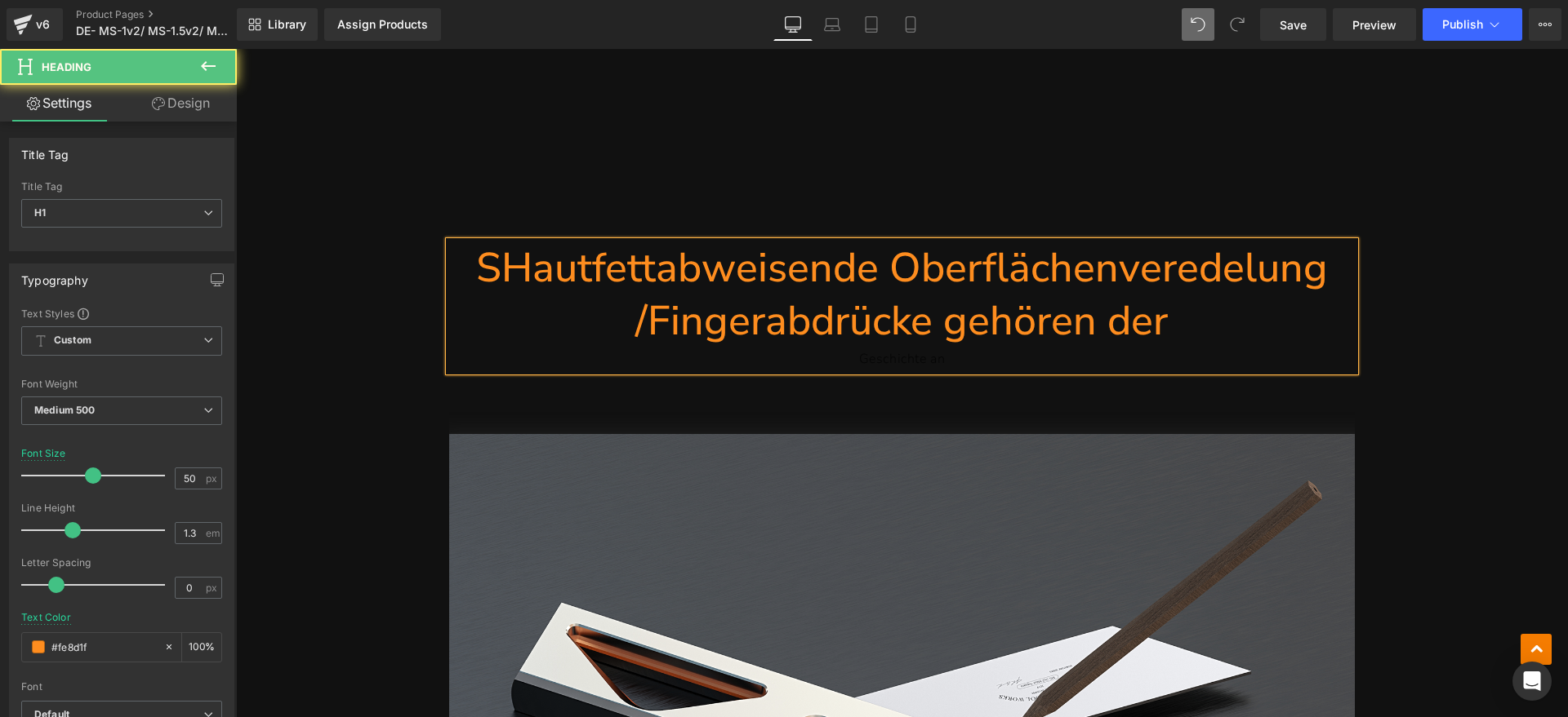
click at [492, 276] on h1 "SHautfettabweisende Oberflächenveredelung /Fingerabdrücke gehören der" at bounding box center [902, 294] width 906 height 106
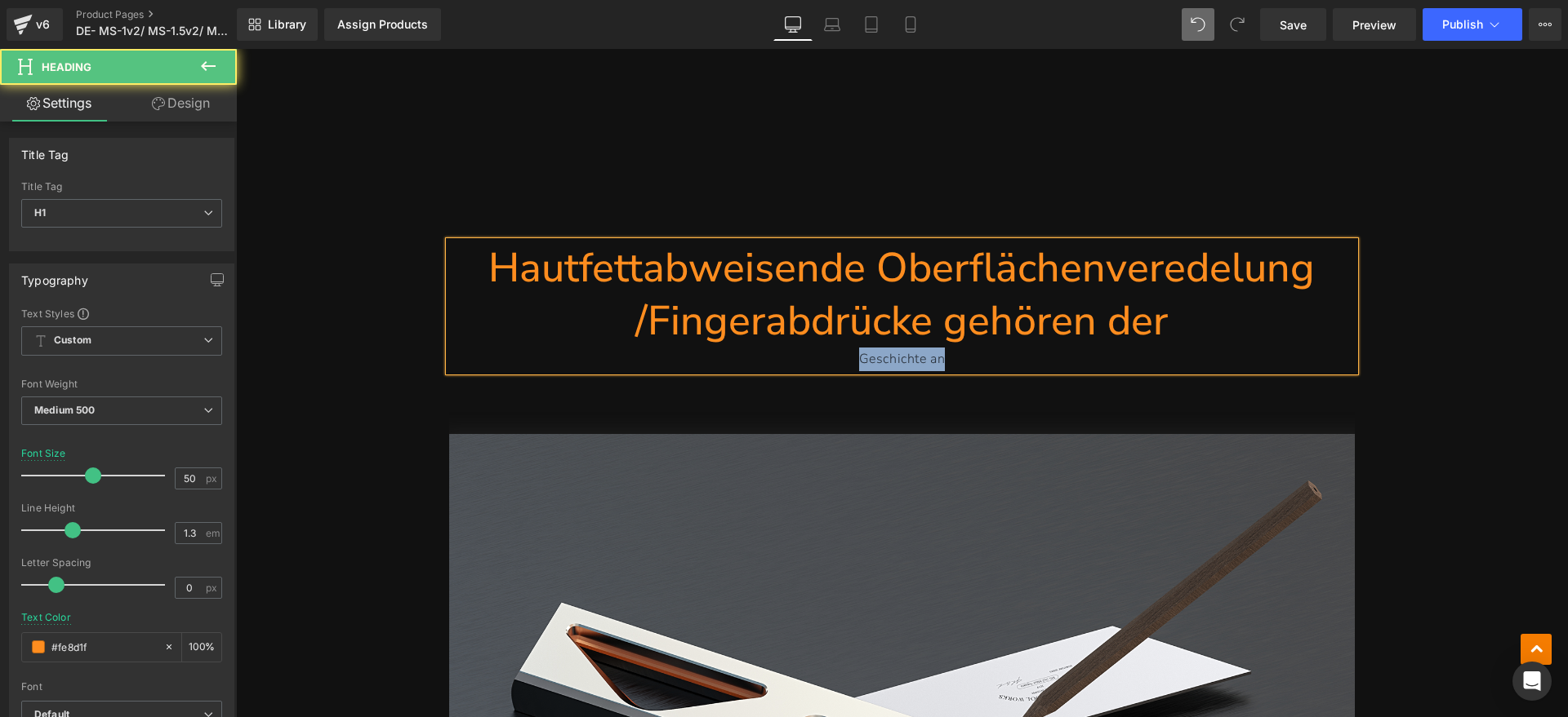
drag, startPoint x: 1004, startPoint y: 355, endPoint x: 739, endPoint y: 355, distance: 265.0
click at [739, 355] on div "Geschichte an" at bounding box center [902, 359] width 906 height 23
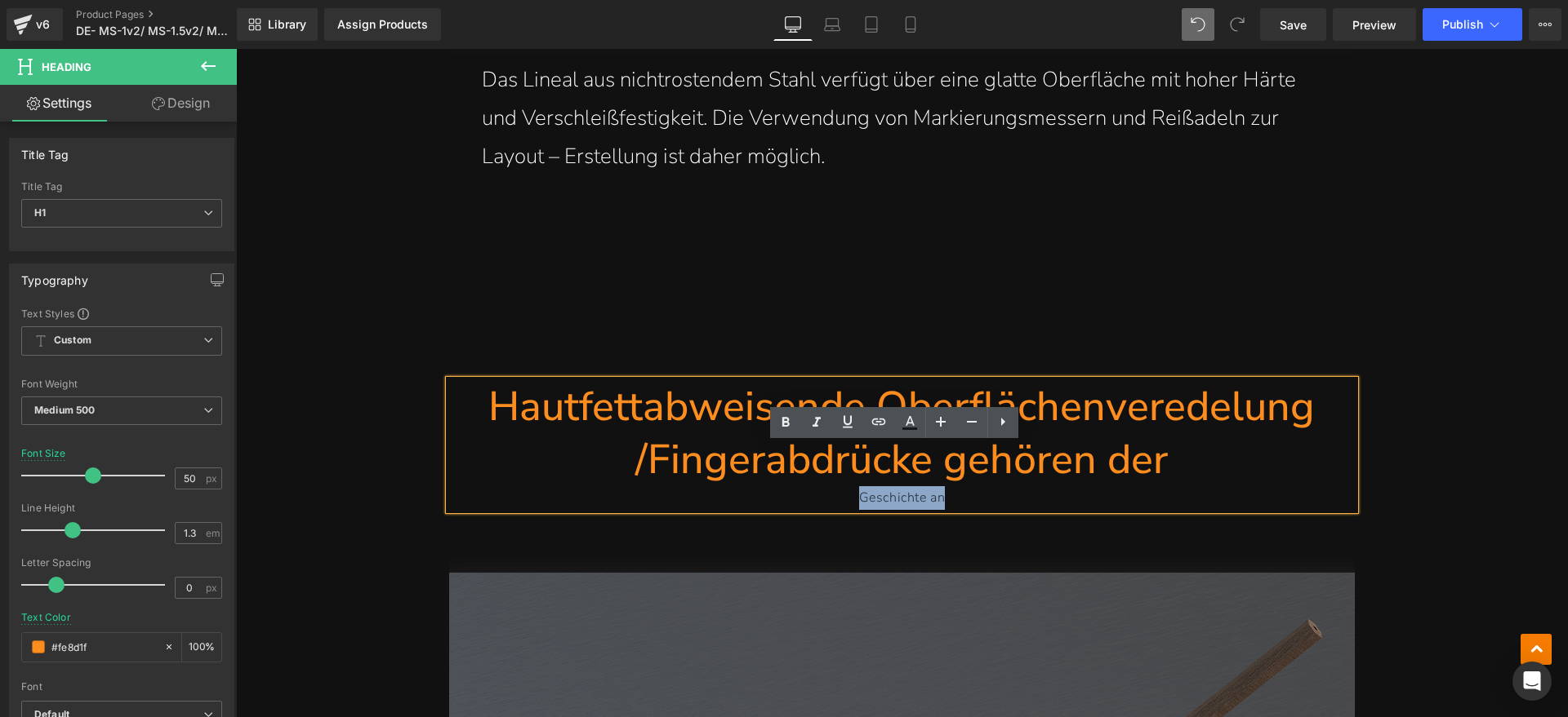
scroll to position [6738, 0]
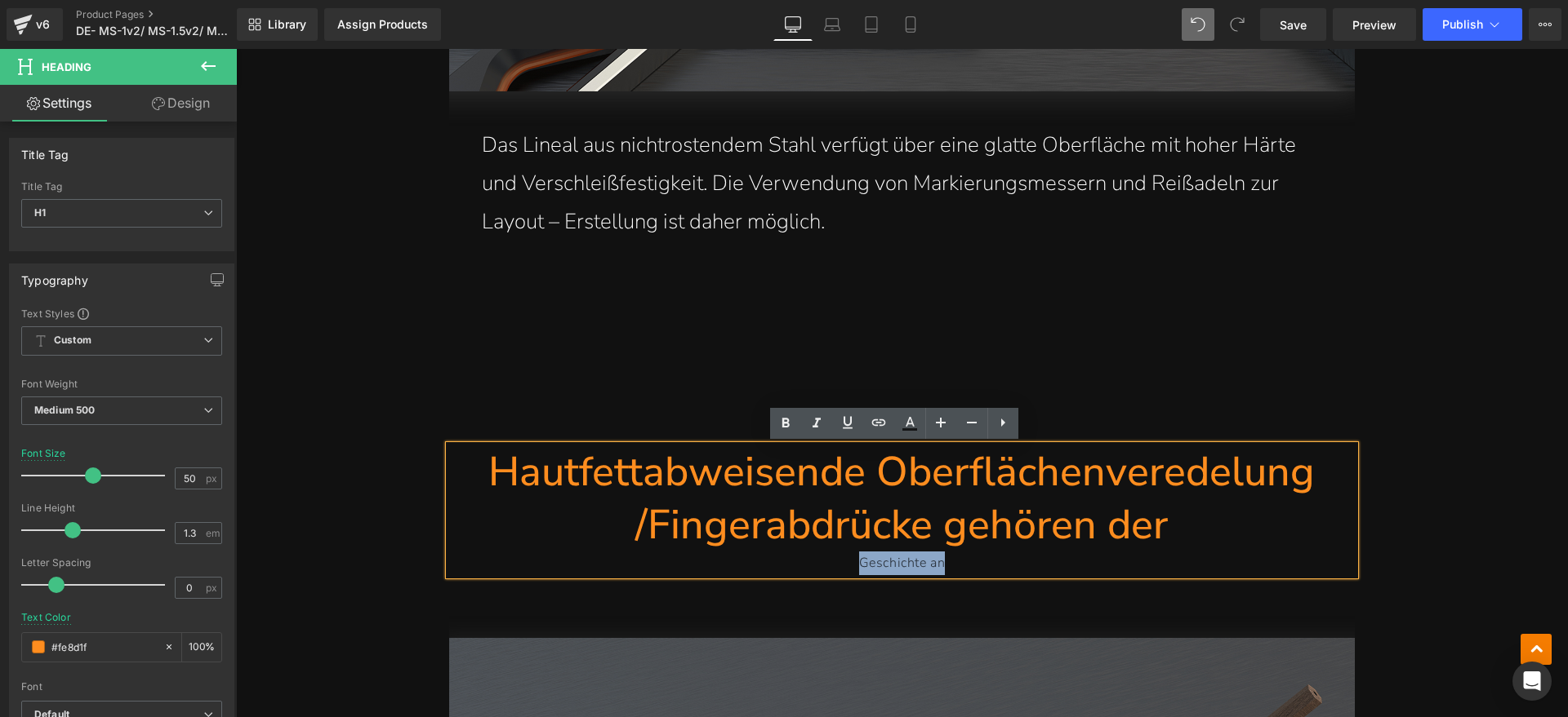
copy div "Geschichte an"
drag, startPoint x: 1141, startPoint y: 522, endPoint x: 1173, endPoint y: 531, distance: 33.2
click at [1142, 522] on h1 "Hautfettabweisende Oberflächenveredelung /Fingerabdrücke gehören der" at bounding box center [902, 498] width 906 height 106
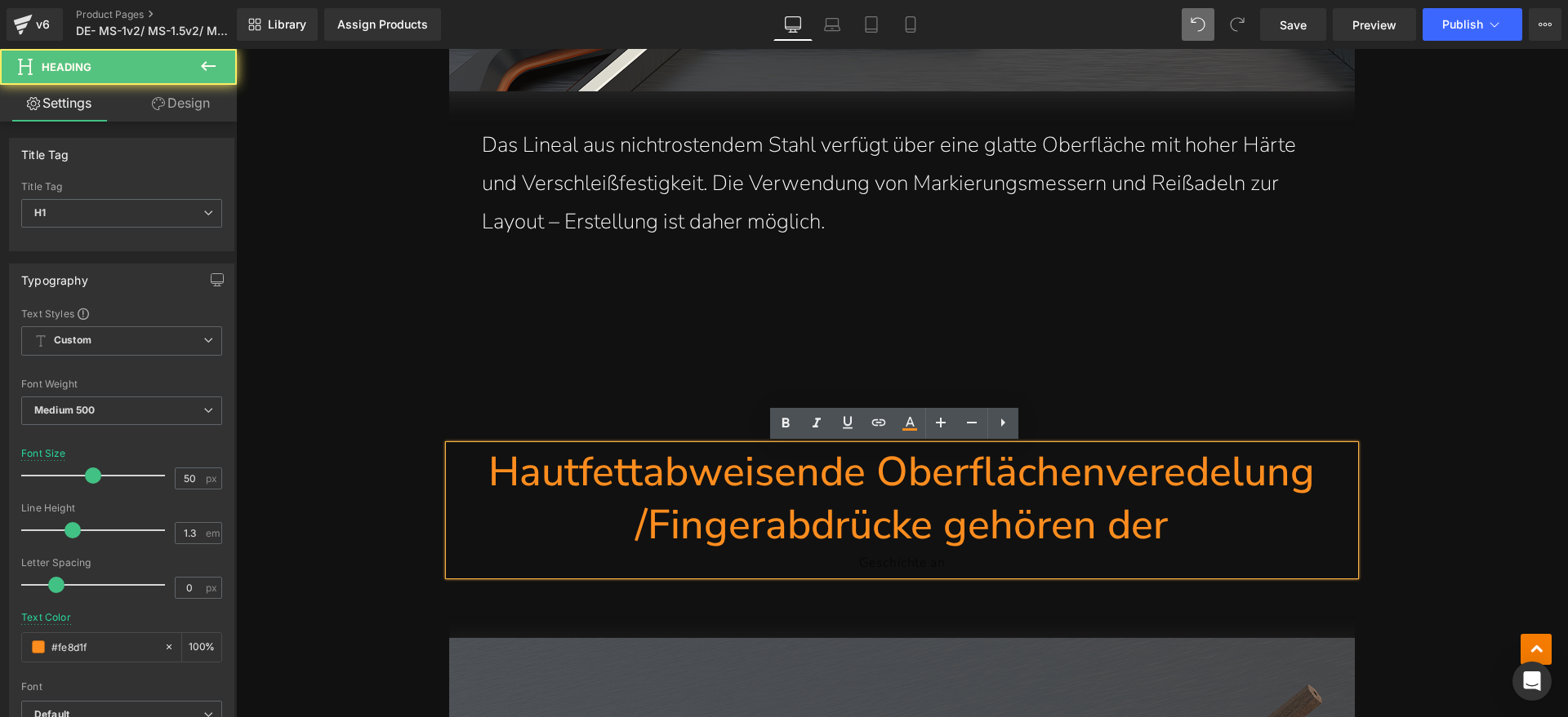
click at [1192, 532] on h1 "Hautfettabweisende Oberflächenveredelung /Fingerabdrücke gehören der" at bounding box center [902, 498] width 906 height 106
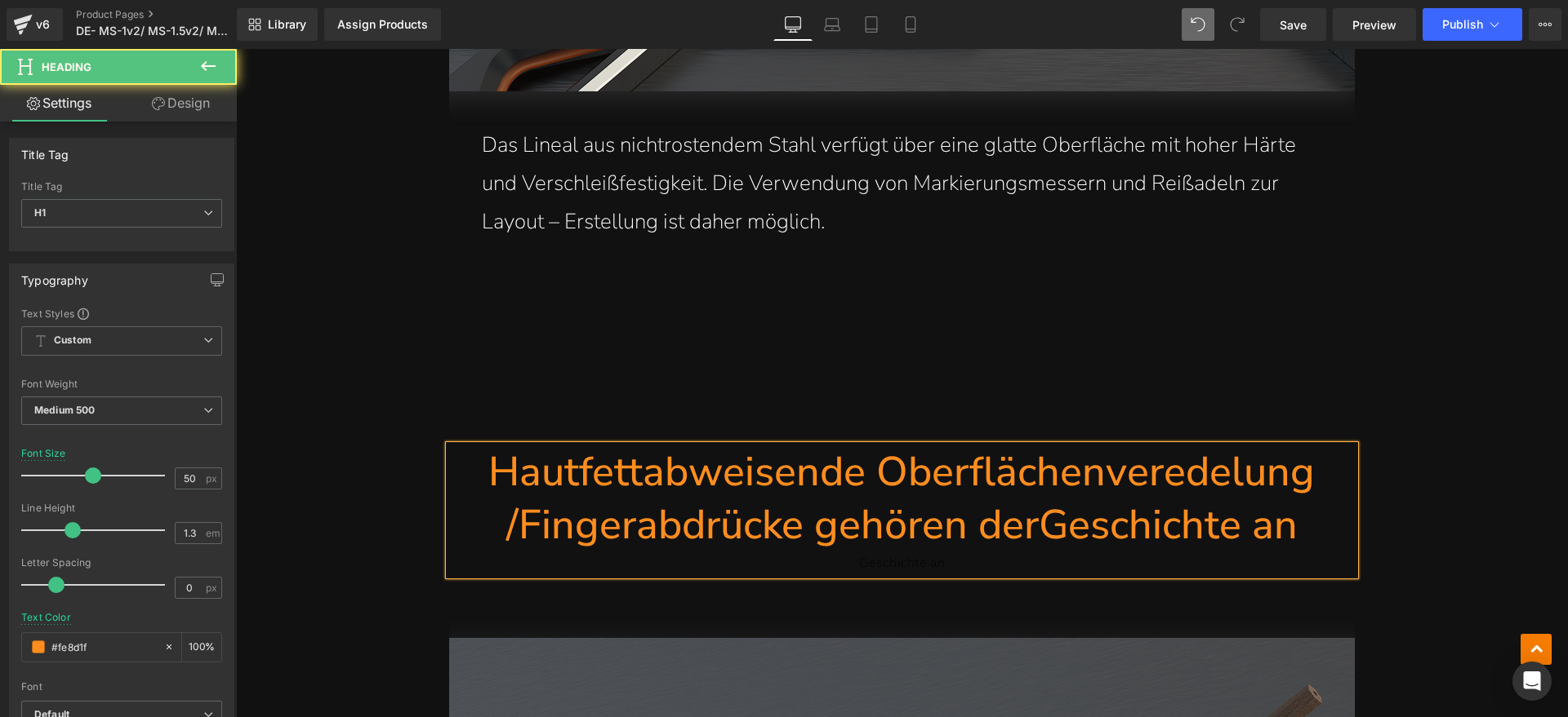
click at [1033, 528] on h1 "Hautfettabweisende Oberflächenveredelung /Fingerabdrücke gehören derGeschichte …" at bounding box center [902, 498] width 906 height 106
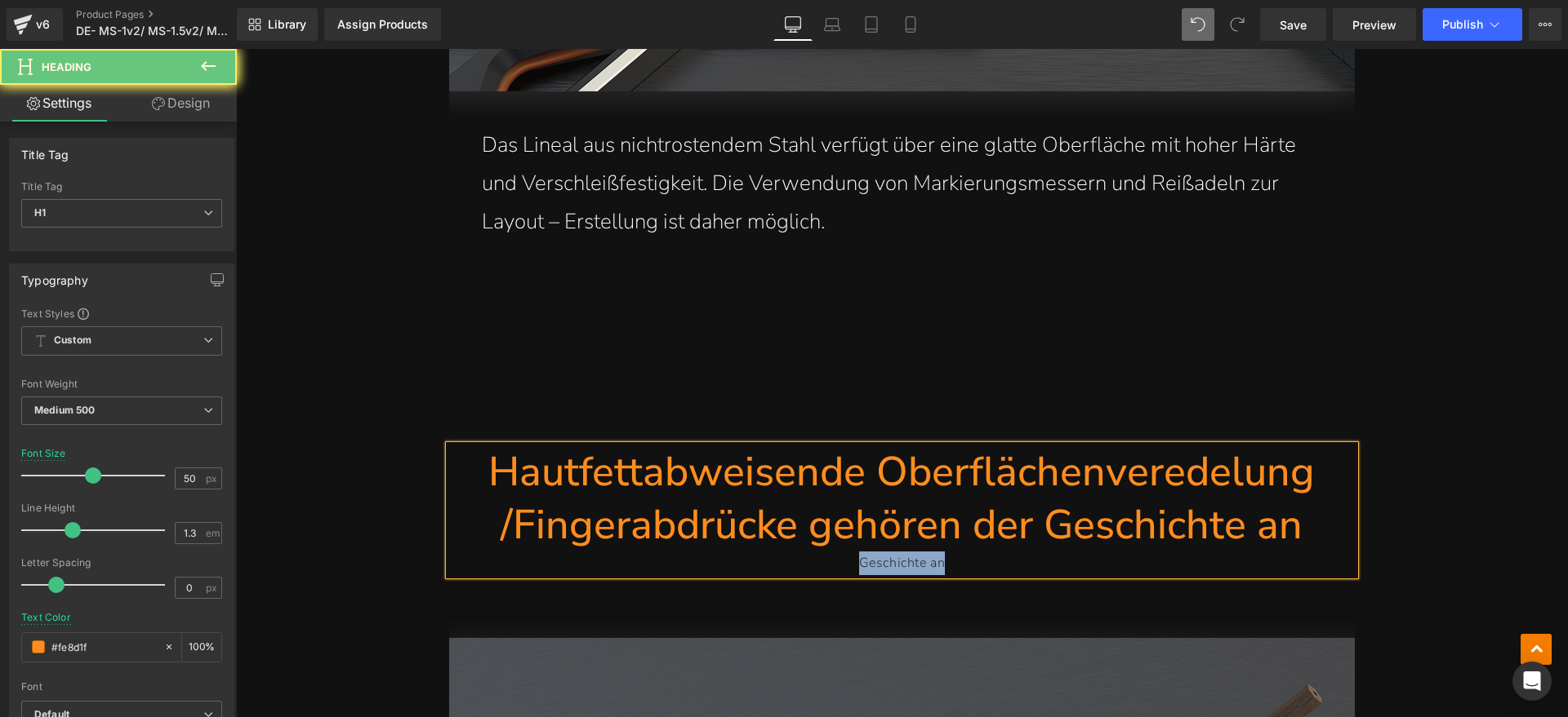
drag, startPoint x: 983, startPoint y: 556, endPoint x: 751, endPoint y: 556, distance: 232.0
click at [751, 556] on div "Geschichte an" at bounding box center [902, 563] width 906 height 23
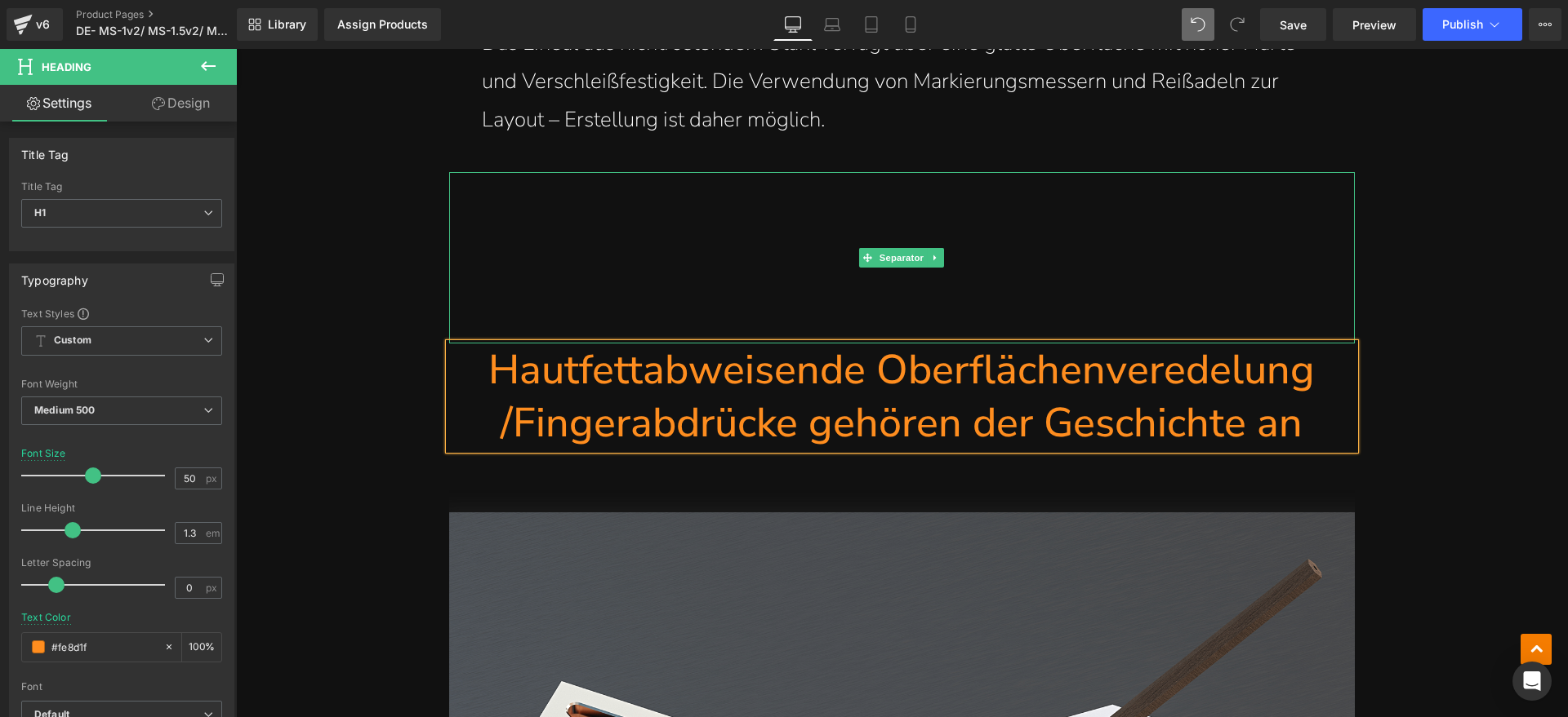
scroll to position [6941, 0]
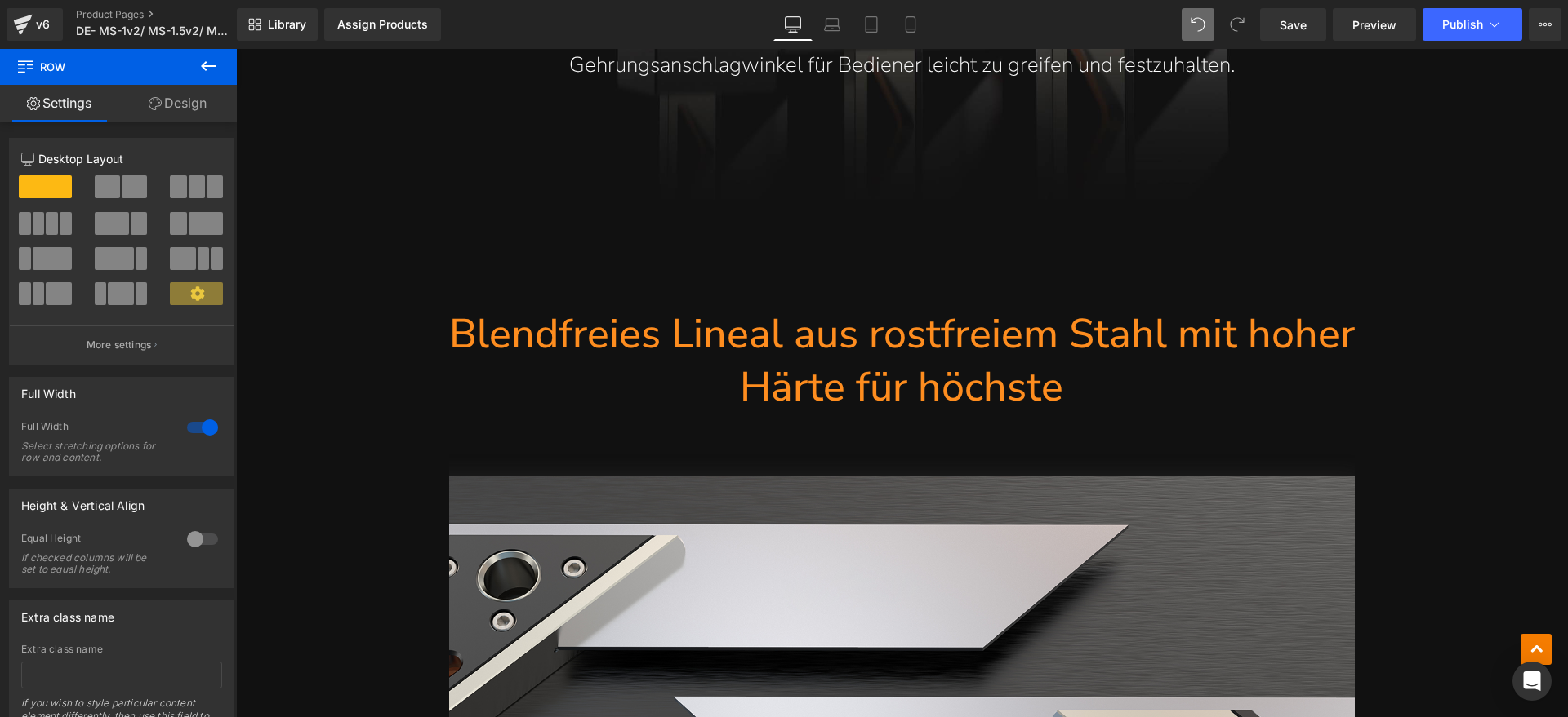
scroll to position [5718, 0]
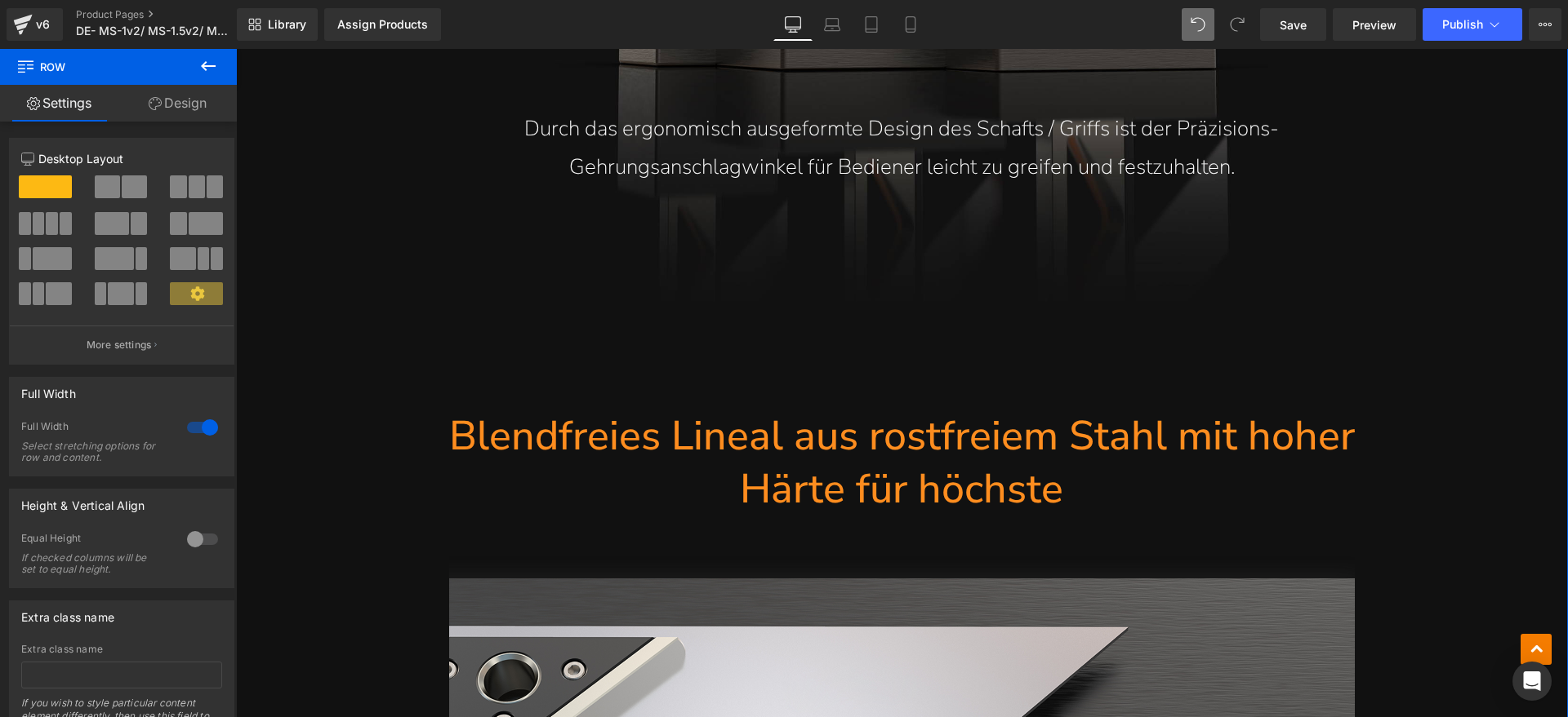
drag, startPoint x: 1092, startPoint y: 507, endPoint x: 1068, endPoint y: 497, distance: 26.0
click at [1092, 507] on h1 "Blendfreies Lineal aus rostfreiem Stahl mit hoher Härte für höchste" at bounding box center [902, 462] width 906 height 106
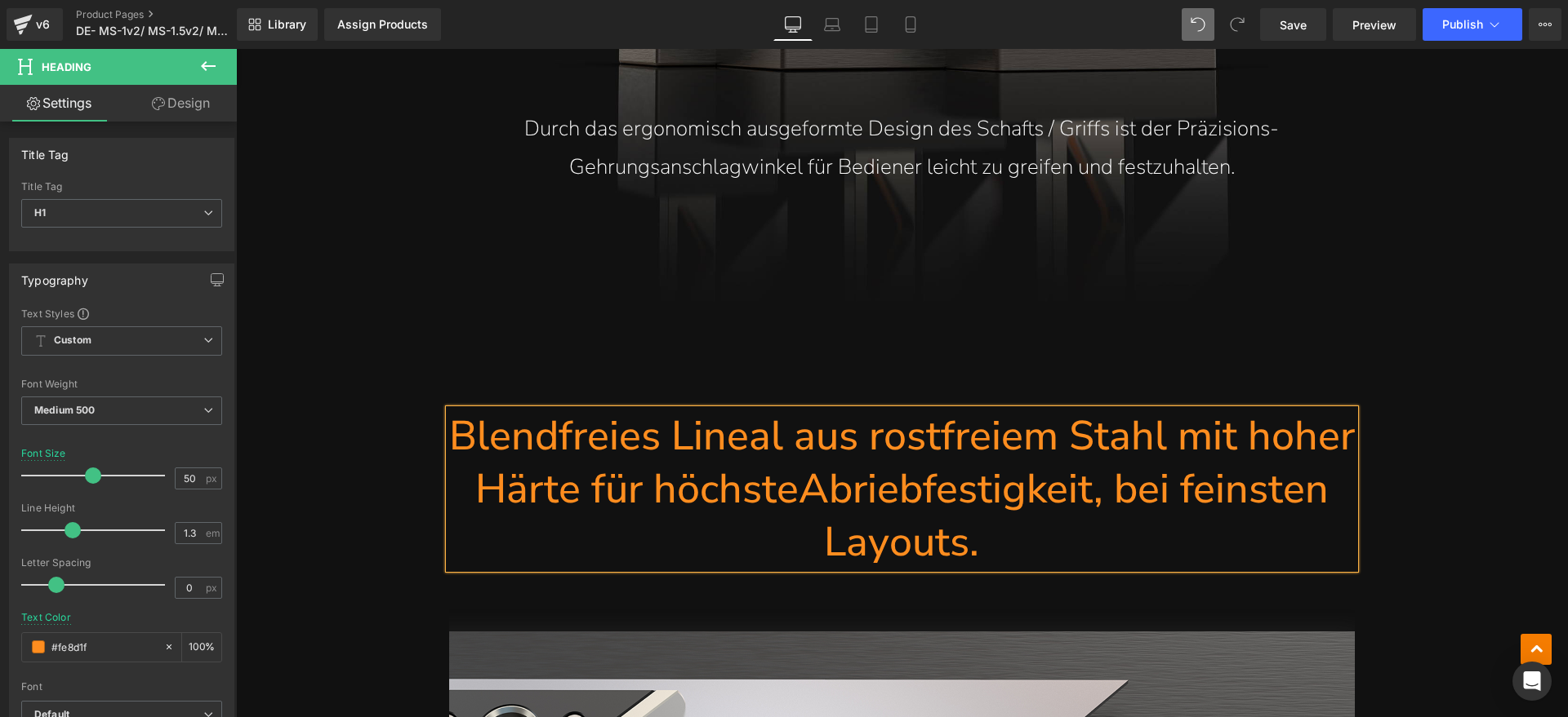
click at [801, 491] on h1 "Blendfreies Lineal aus rostfreiem Stahl mit hoher Härte für höchsteAbriebfestig…" at bounding box center [902, 488] width 906 height 159
click at [1453, 475] on div "Assign a product and use this template to present it on live store (P) Image MS…" at bounding box center [901, 397] width 1331 height 11797
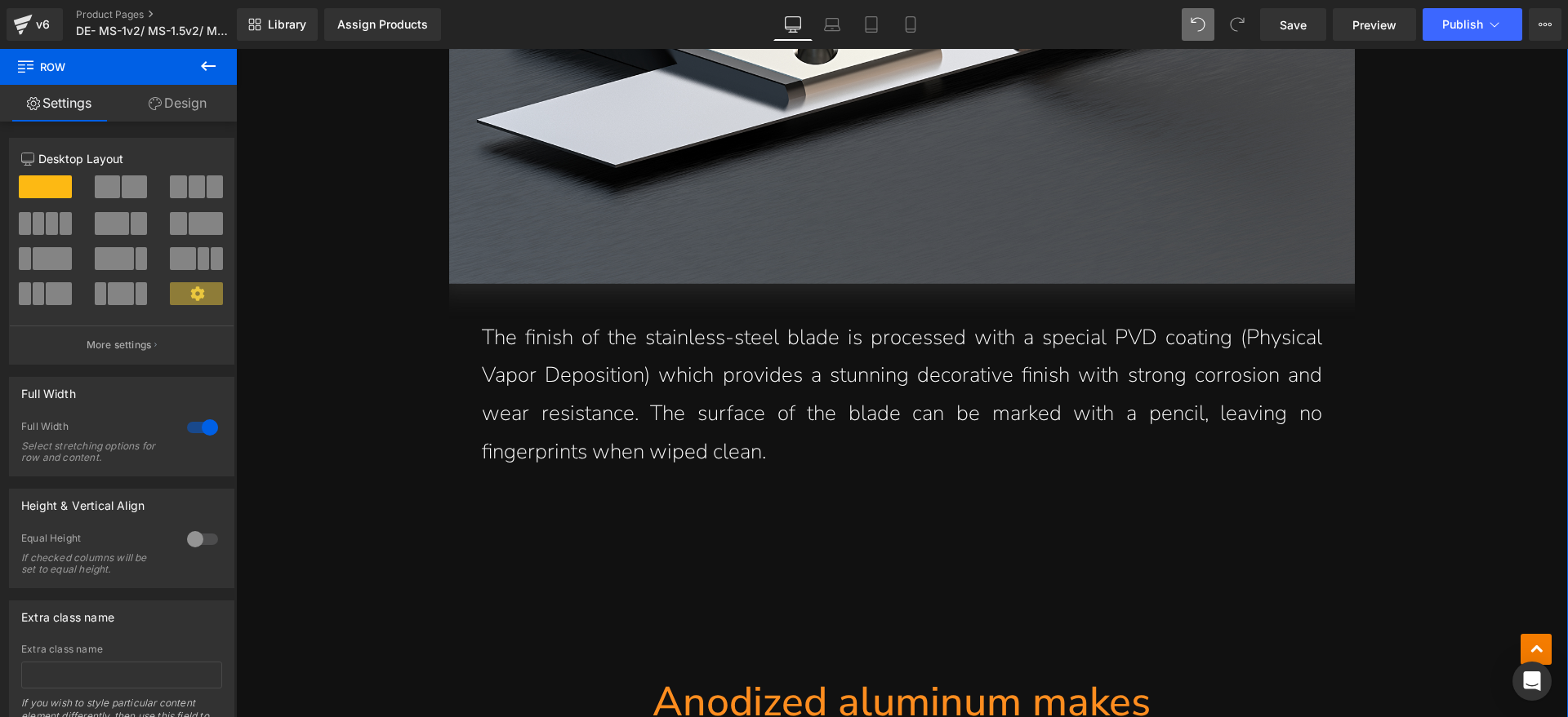
scroll to position [7656, 0]
drag, startPoint x: 703, startPoint y: 435, endPoint x: 788, endPoint y: 456, distance: 87.6
click at [702, 435] on p "The finish of the stainless-steel blade is processed with a special PVD coating…" at bounding box center [901, 395] width 840 height 153
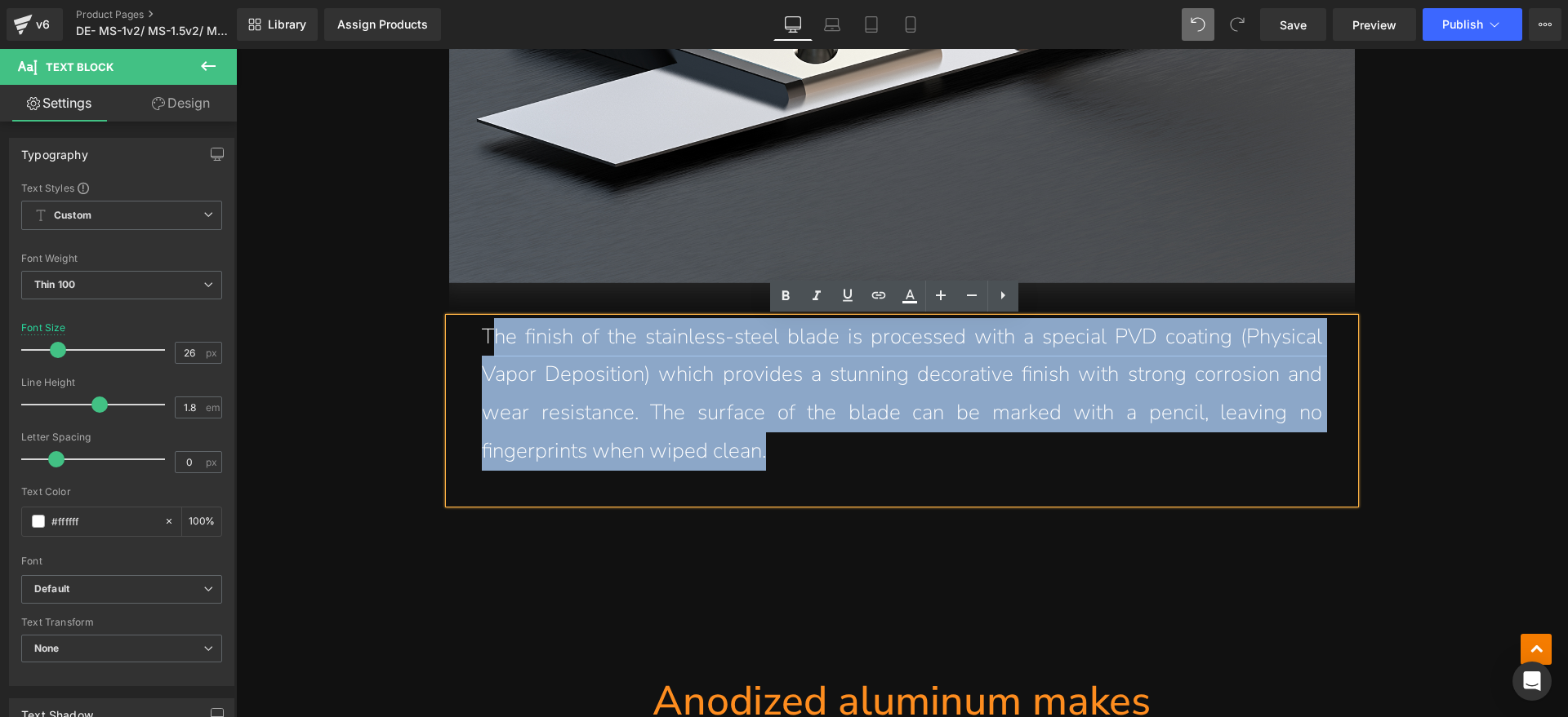
drag, startPoint x: 788, startPoint y: 454, endPoint x: 482, endPoint y: 347, distance: 324.2
click at [482, 347] on p "The finish of the stainless-steel blade is processed with a special PVD coating…" at bounding box center [901, 395] width 840 height 153
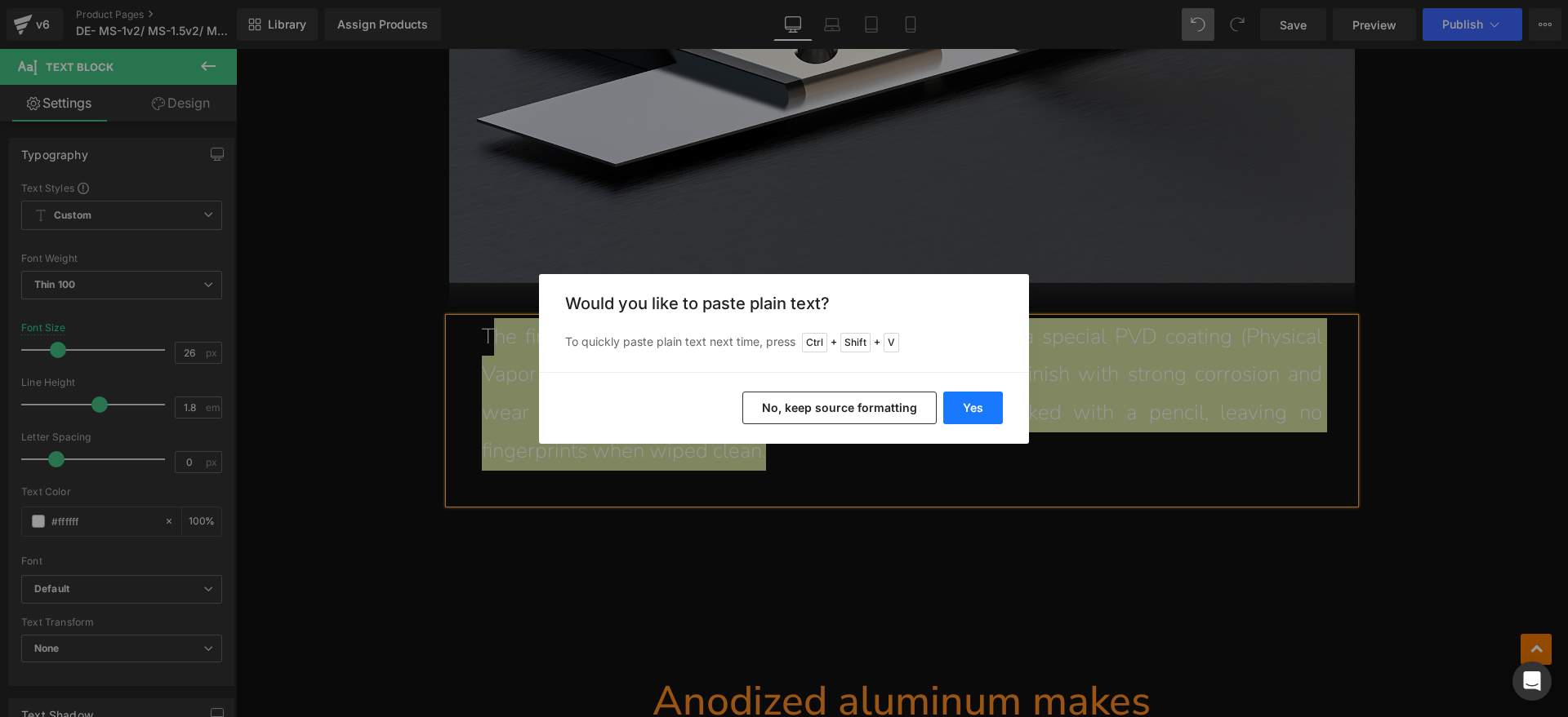
click at [958, 408] on button "Yes" at bounding box center [973, 408] width 59 height 32
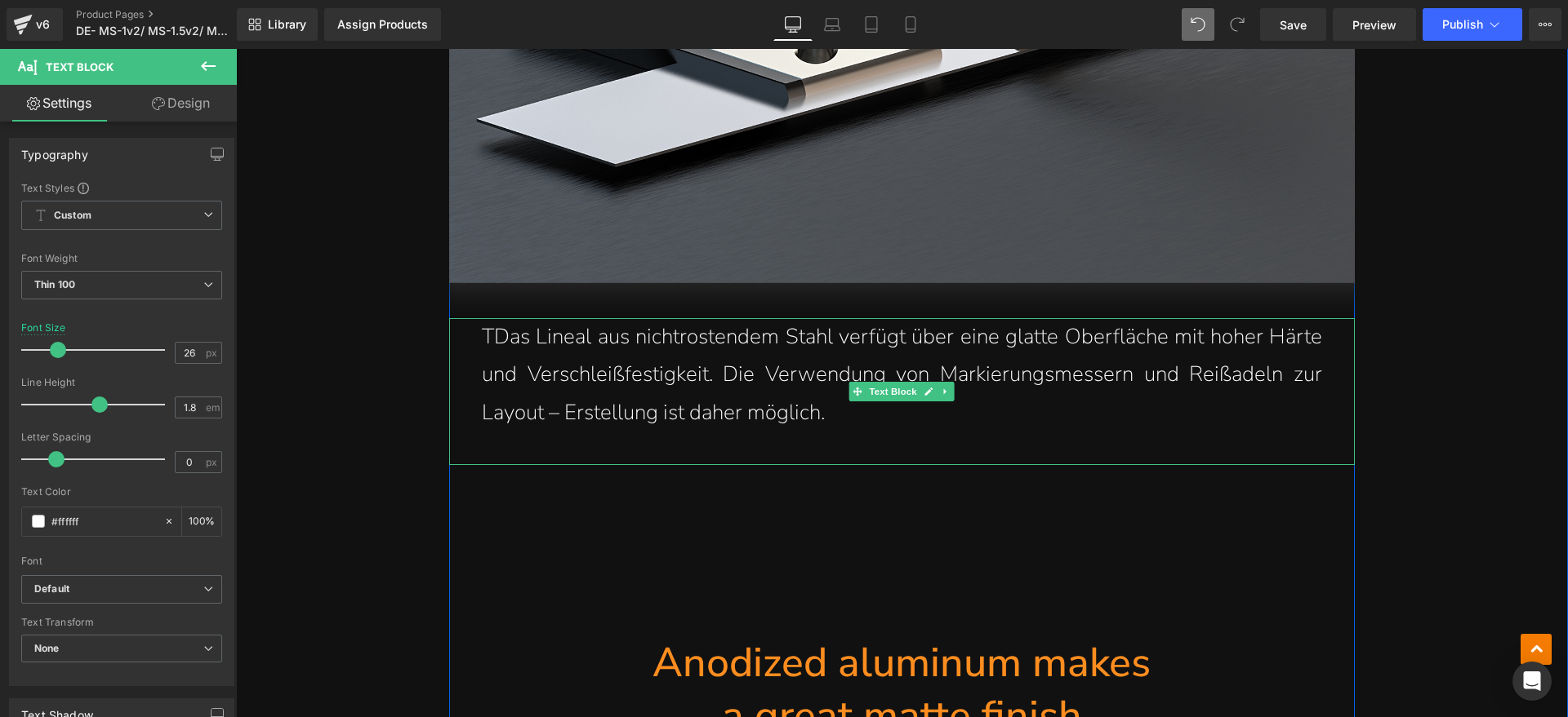
click at [490, 340] on p "TDas Lineal aus nichtrostendem Stahl verfügt über eine glatte Oberfläche mit ho…" at bounding box center [901, 375] width 840 height 114
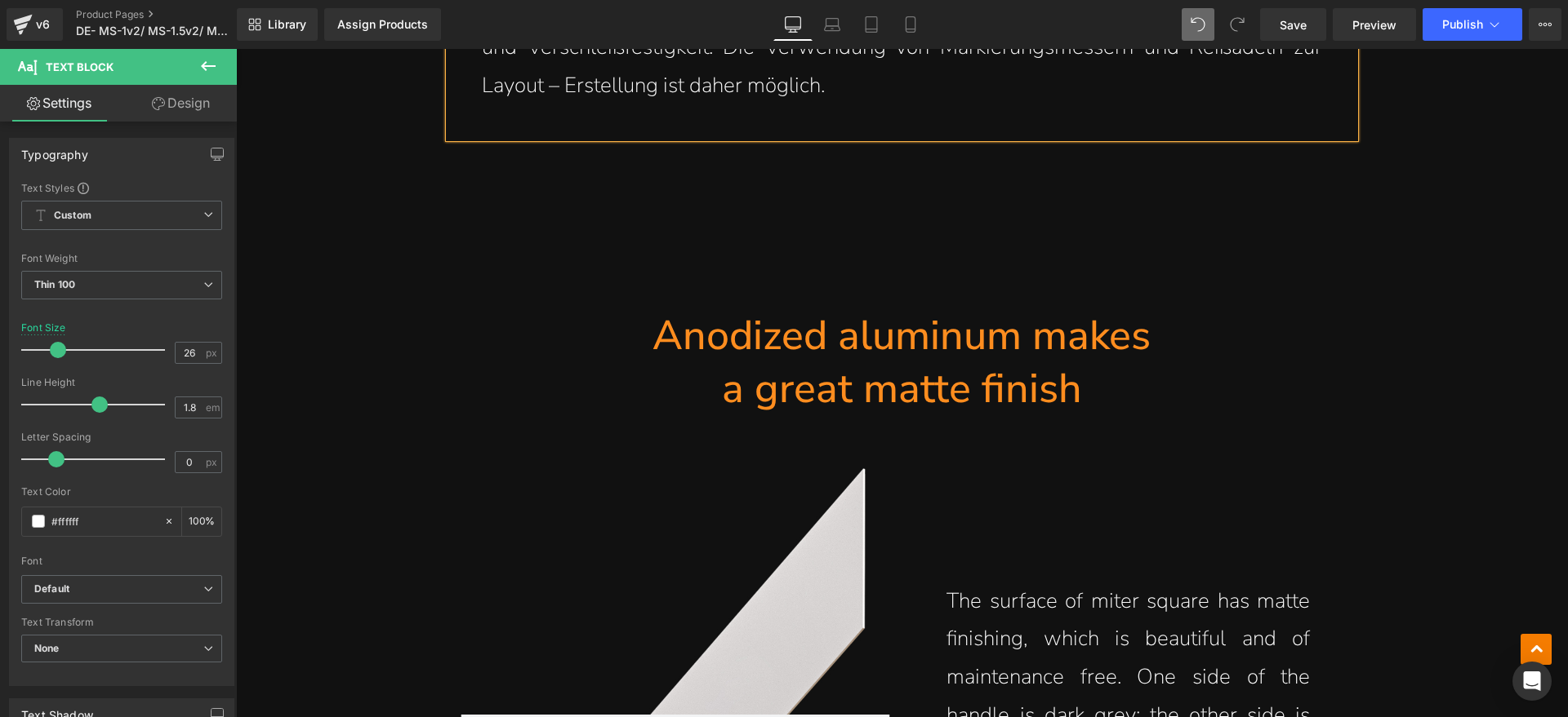
scroll to position [8064, 0]
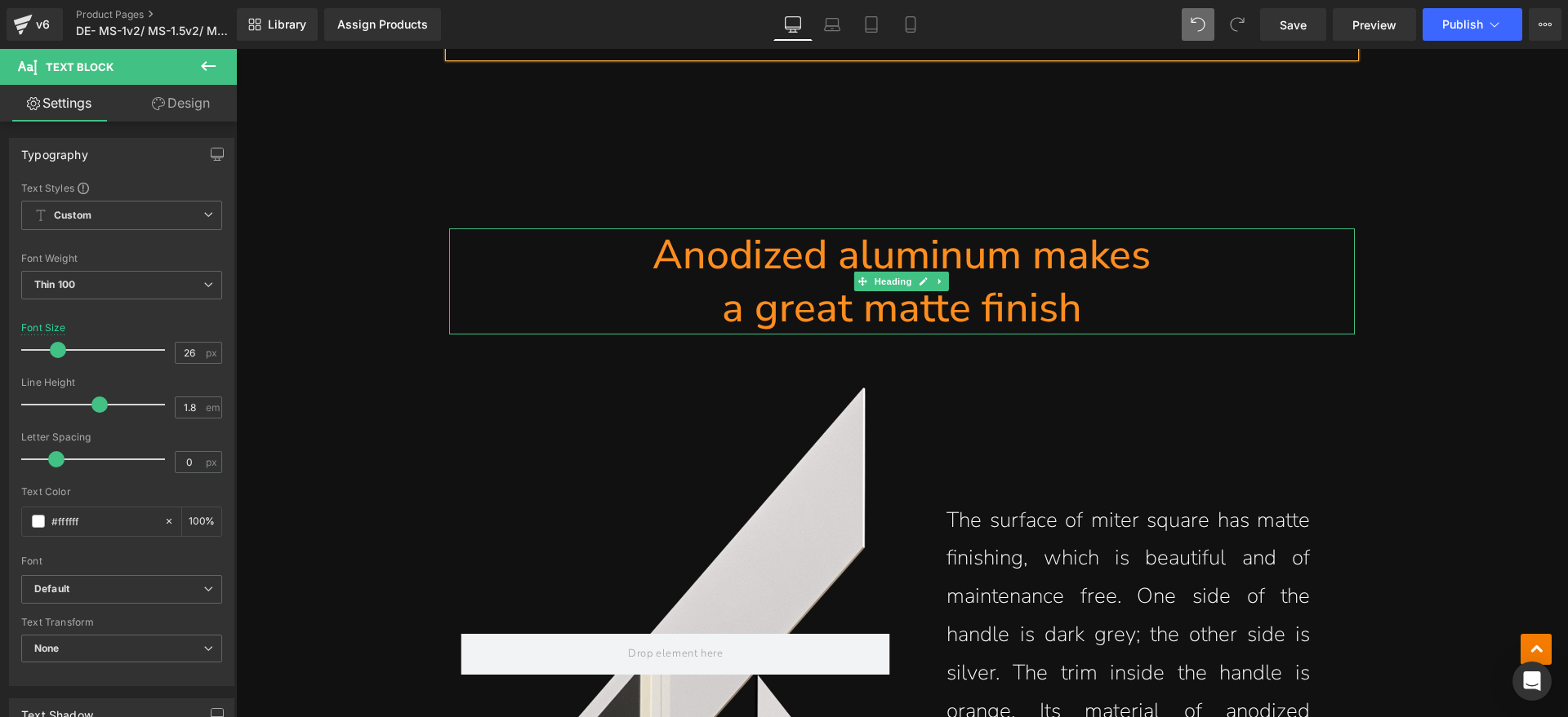
drag, startPoint x: 1024, startPoint y: 291, endPoint x: 978, endPoint y: 303, distance: 47.5
click at [1024, 291] on h1 "a great matte finish" at bounding box center [902, 308] width 906 height 53
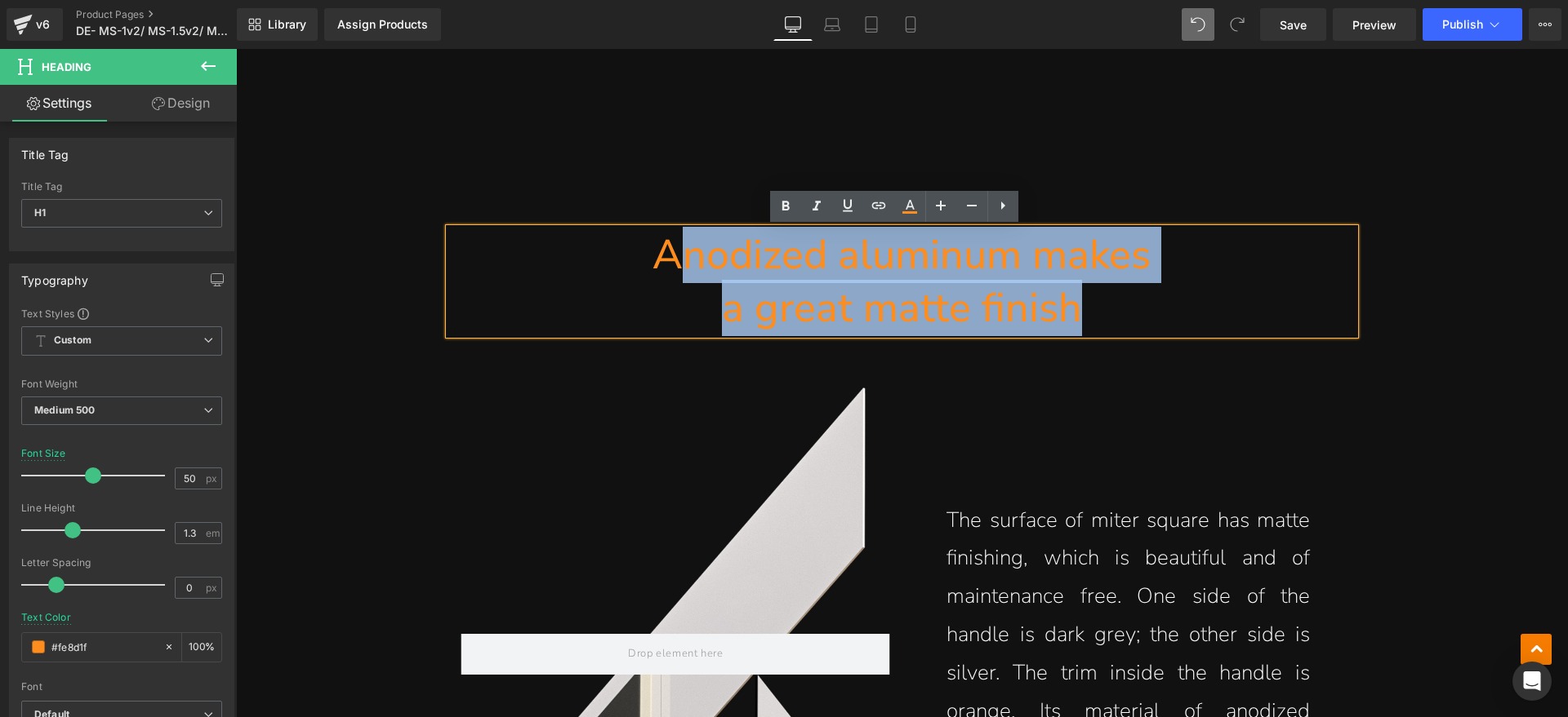
drag, startPoint x: 978, startPoint y: 303, endPoint x: 680, endPoint y: 245, distance: 303.6
click at [680, 245] on div "Anodized aluminum makes a great matte finish" at bounding box center [902, 282] width 906 height 106
paste div
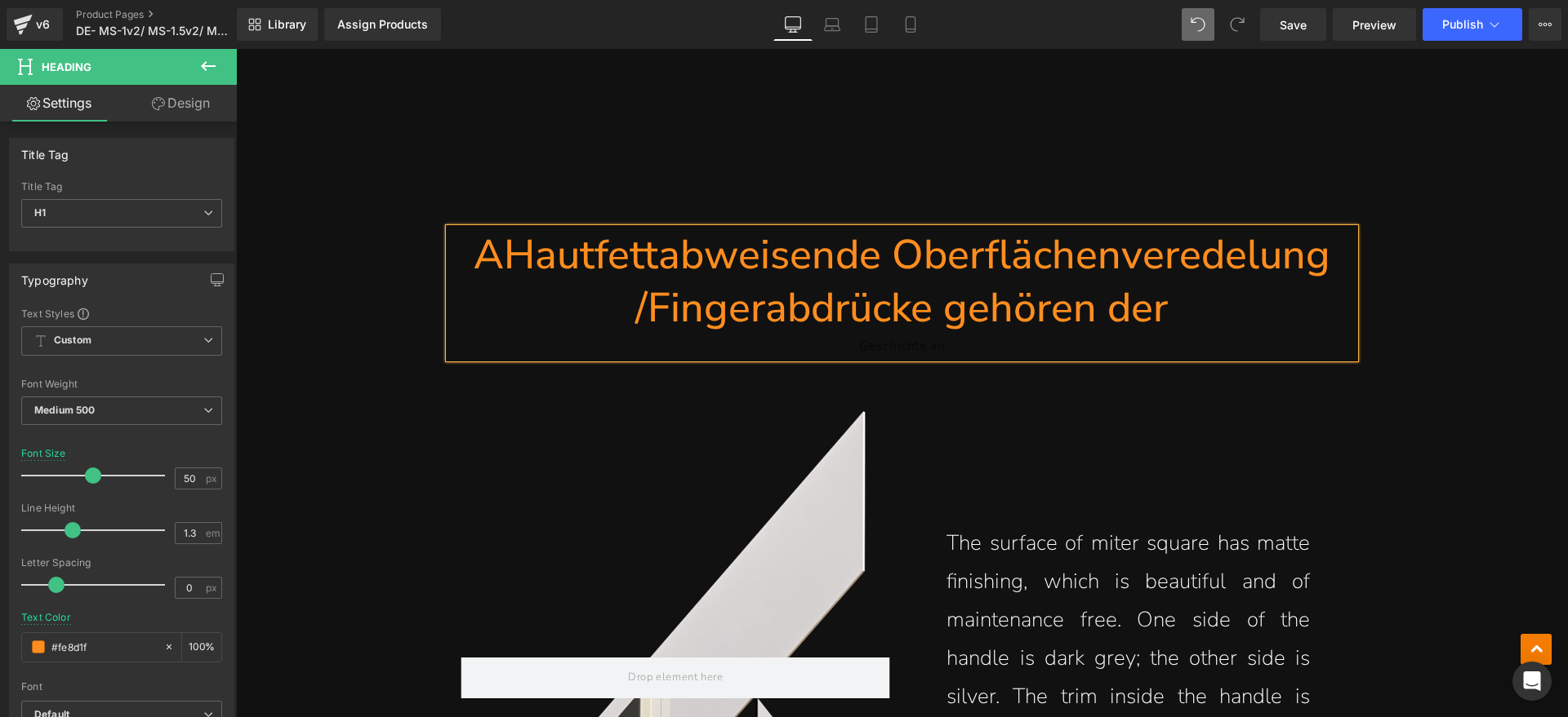
click at [513, 262] on h1 "AHautfettabweisende Oberflächenveredelung /Fingerabdrücke gehören der" at bounding box center [902, 282] width 906 height 106
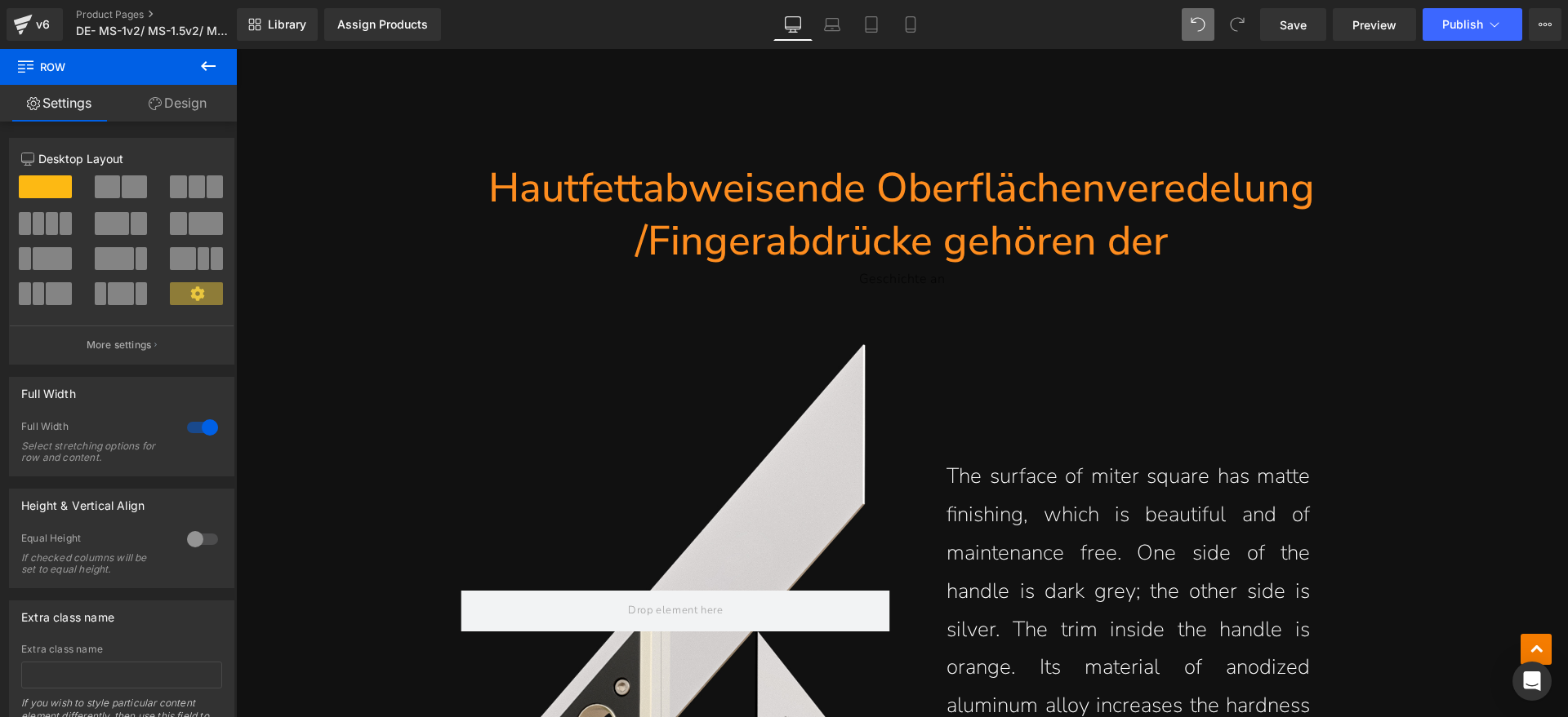
scroll to position [8166, 0]
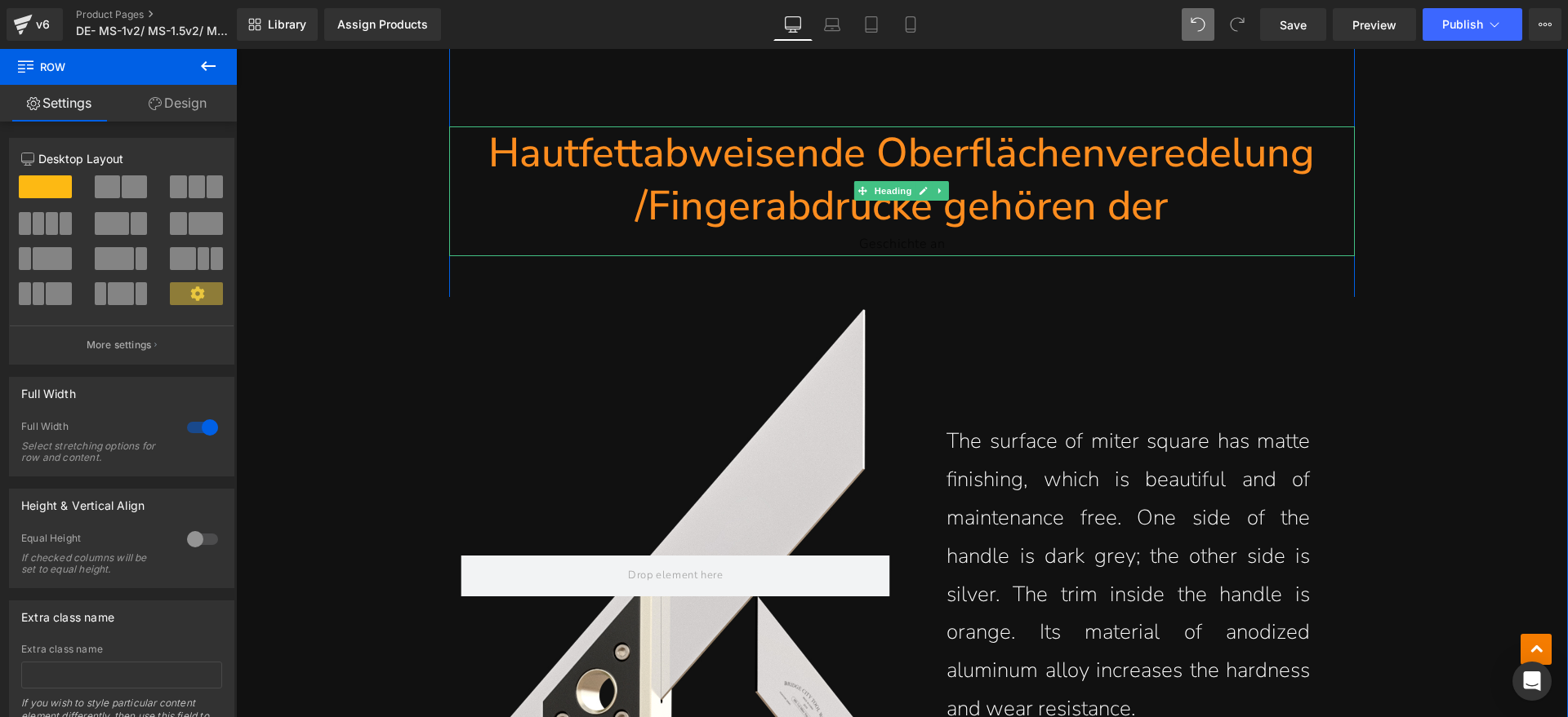
drag, startPoint x: 976, startPoint y: 242, endPoint x: 761, endPoint y: 241, distance: 215.0
click at [736, 242] on div "Geschichte an" at bounding box center [902, 245] width 906 height 23
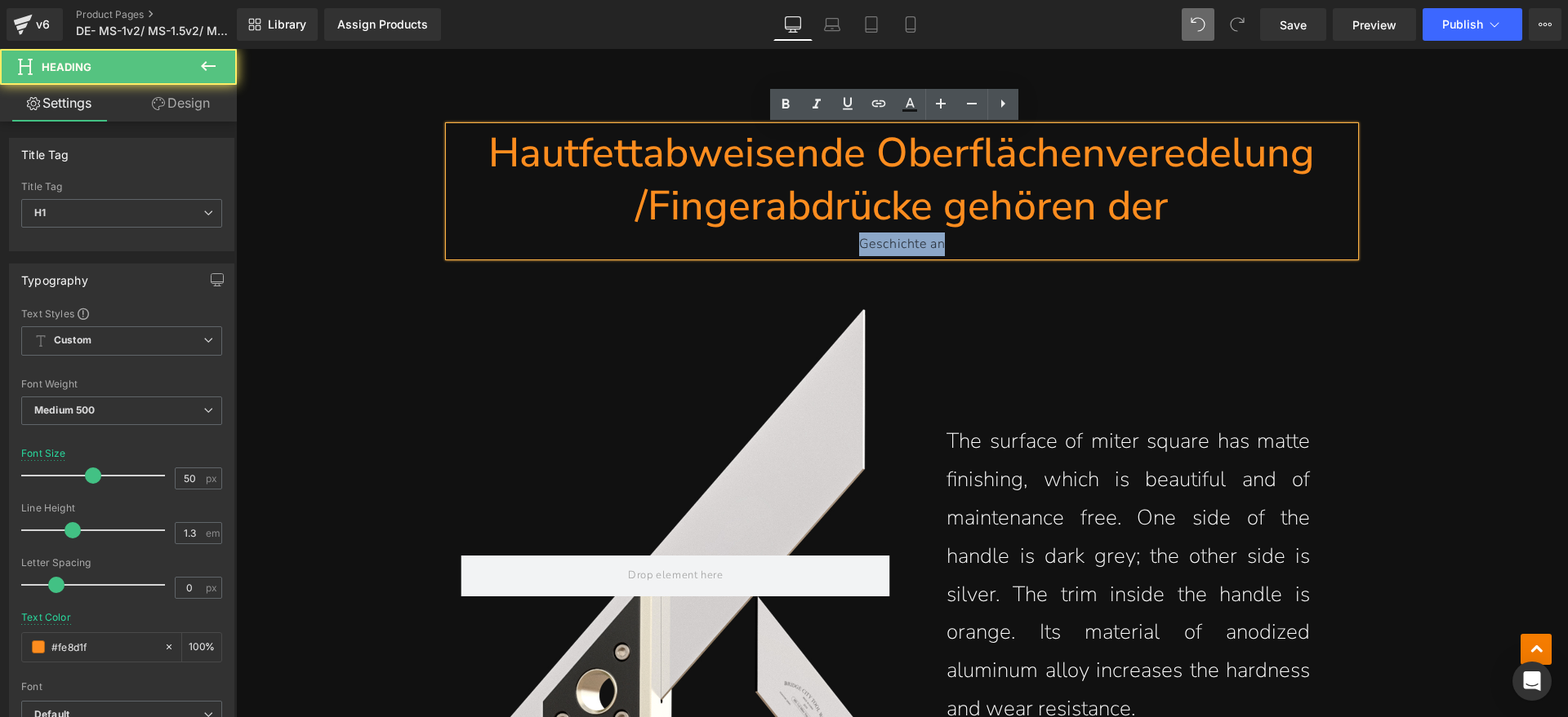
click at [964, 244] on div "Geschichte an" at bounding box center [902, 245] width 906 height 23
drag, startPoint x: 900, startPoint y: 241, endPoint x: 780, endPoint y: 241, distance: 120.0
click at [780, 241] on div "Geschichte an" at bounding box center [902, 245] width 906 height 23
copy div "Geschichte an"
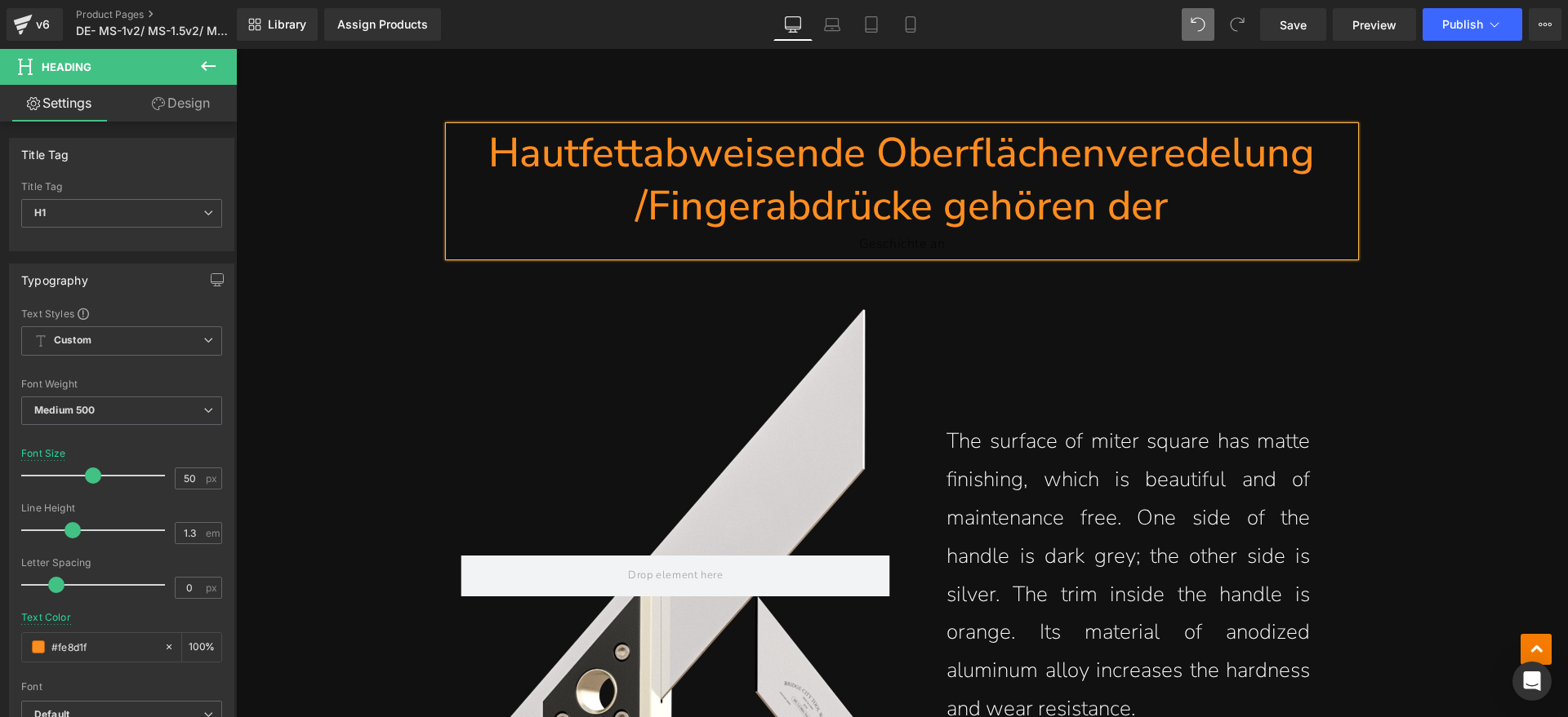
click at [1256, 209] on h1 "Hautfettabweisende Oberflächenveredelung /Fingerabdrücke gehören der" at bounding box center [902, 180] width 906 height 106
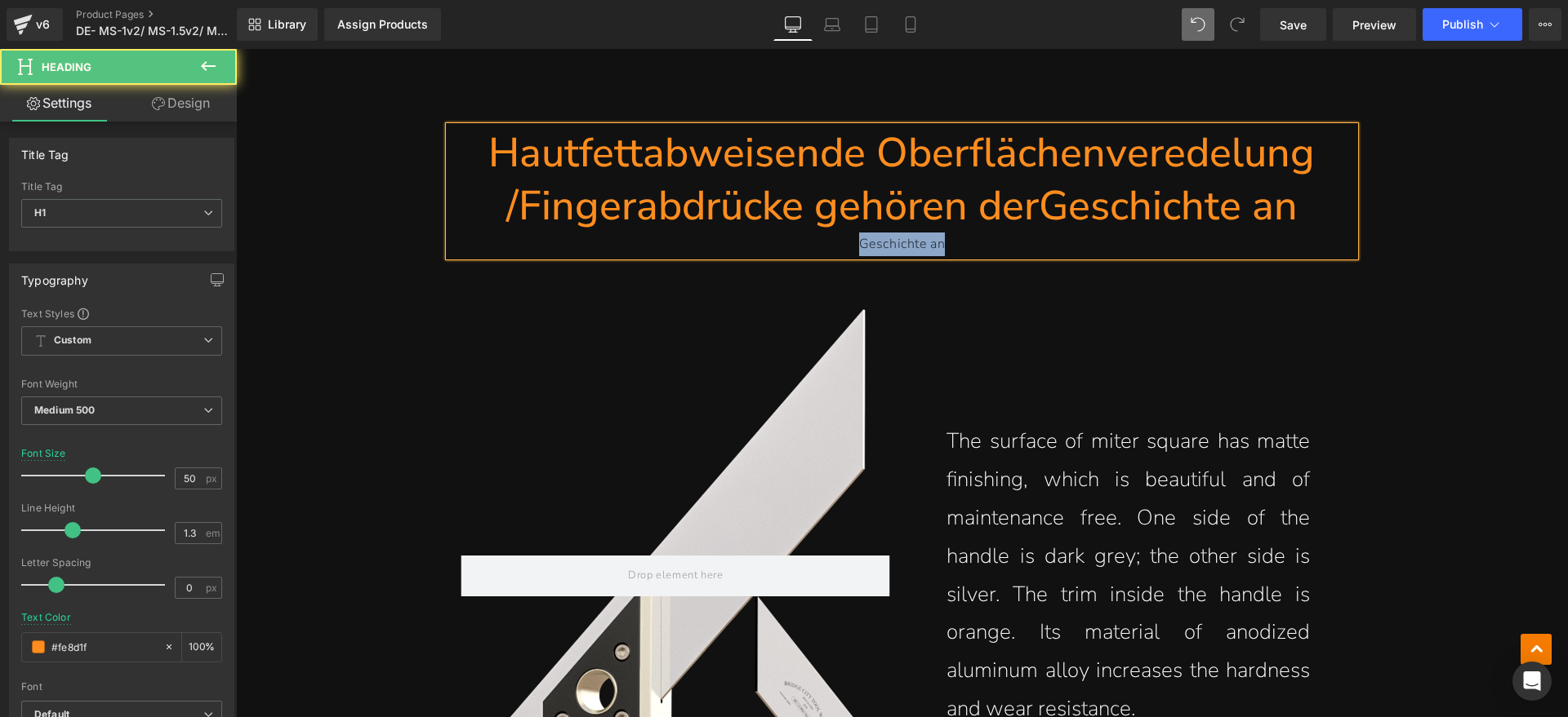
drag, startPoint x: 986, startPoint y: 246, endPoint x: 681, endPoint y: 246, distance: 305.0
click at [681, 246] on div "Geschichte an" at bounding box center [902, 245] width 906 height 23
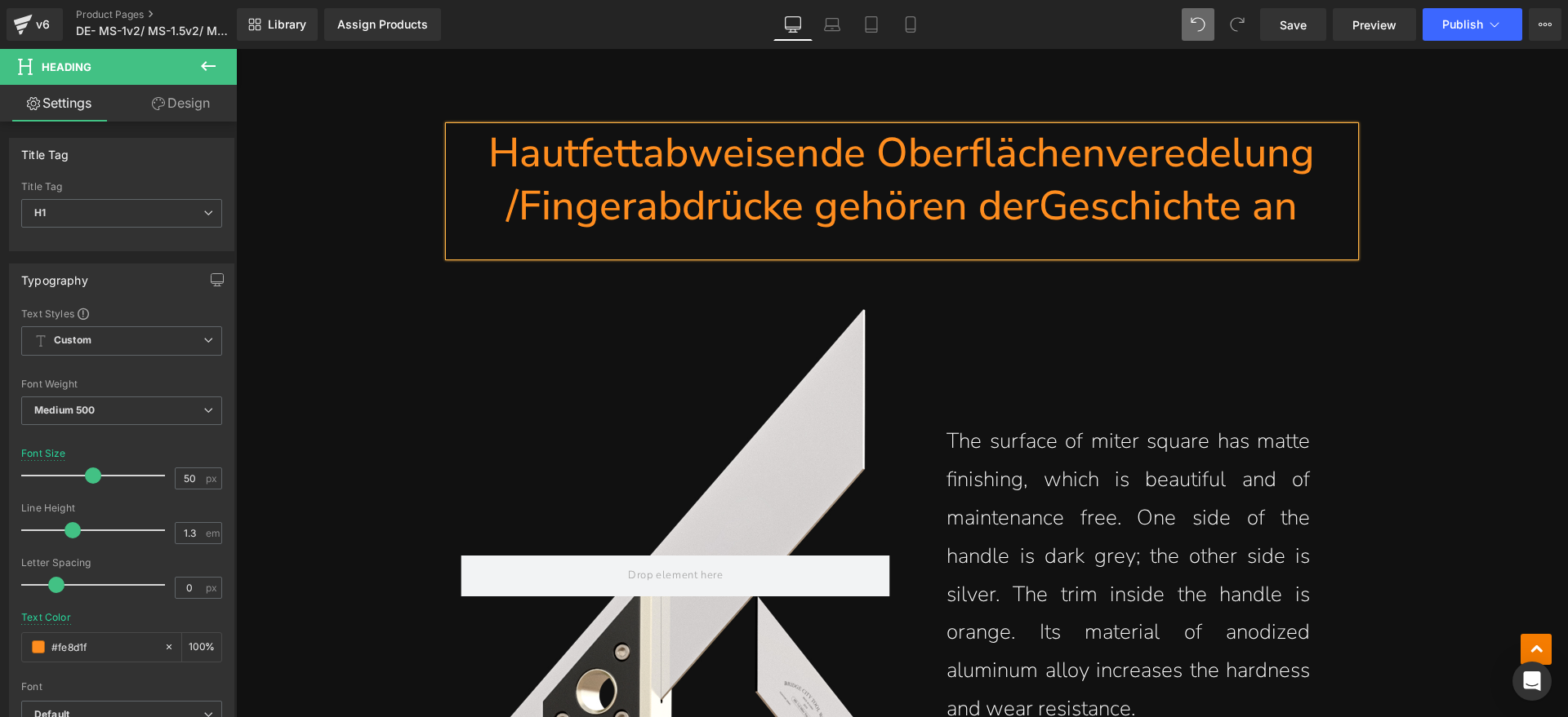
drag, startPoint x: 1019, startPoint y: 213, endPoint x: 1031, endPoint y: 211, distance: 12.2
click at [1020, 213] on h1 "Hautfettabweisende Oberflächenveredelung /Fingerabdrücke gehören derGeschichte …" at bounding box center [902, 180] width 906 height 106
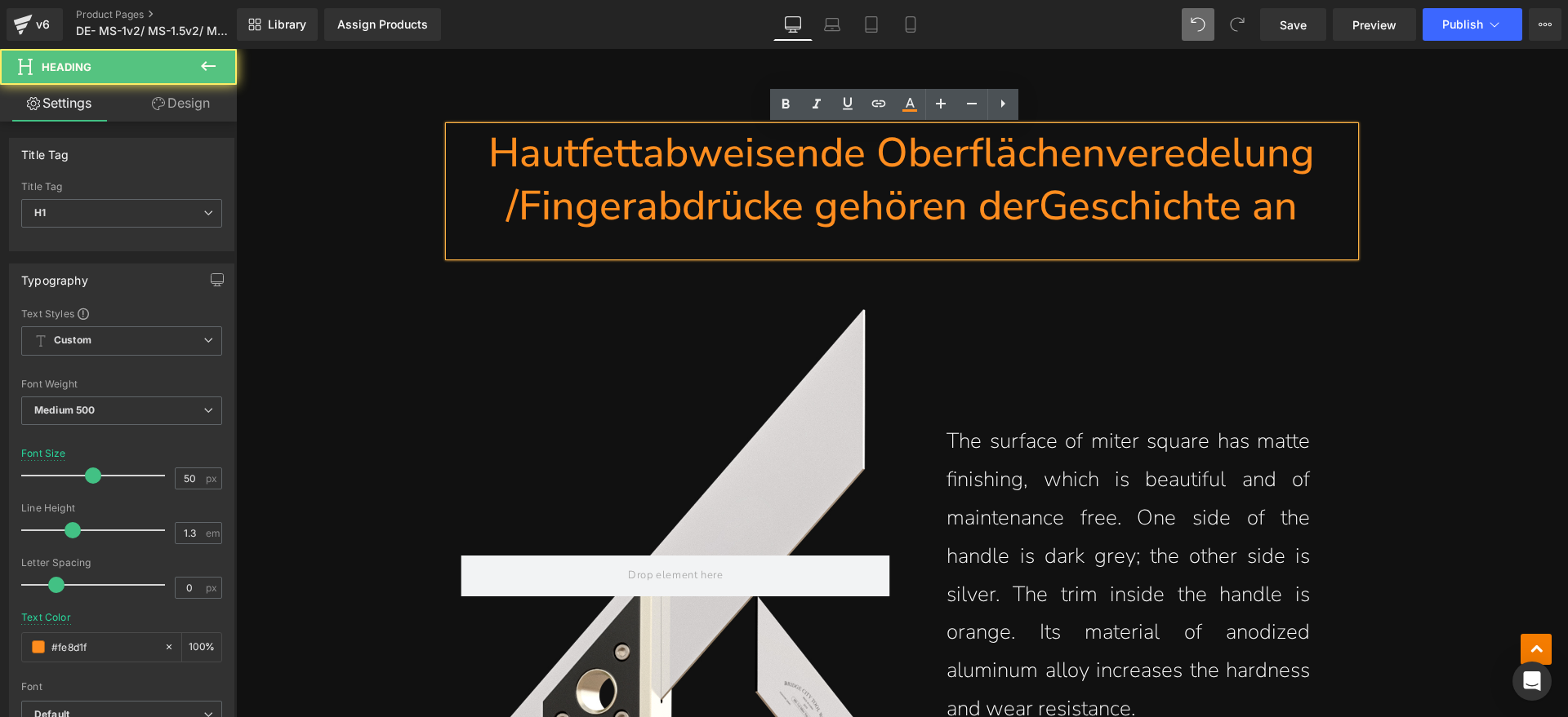
click at [1031, 211] on h1 "Hautfettabweisende Oberflächenveredelung /Fingerabdrücke gehören derGeschichte …" at bounding box center [902, 180] width 906 height 106
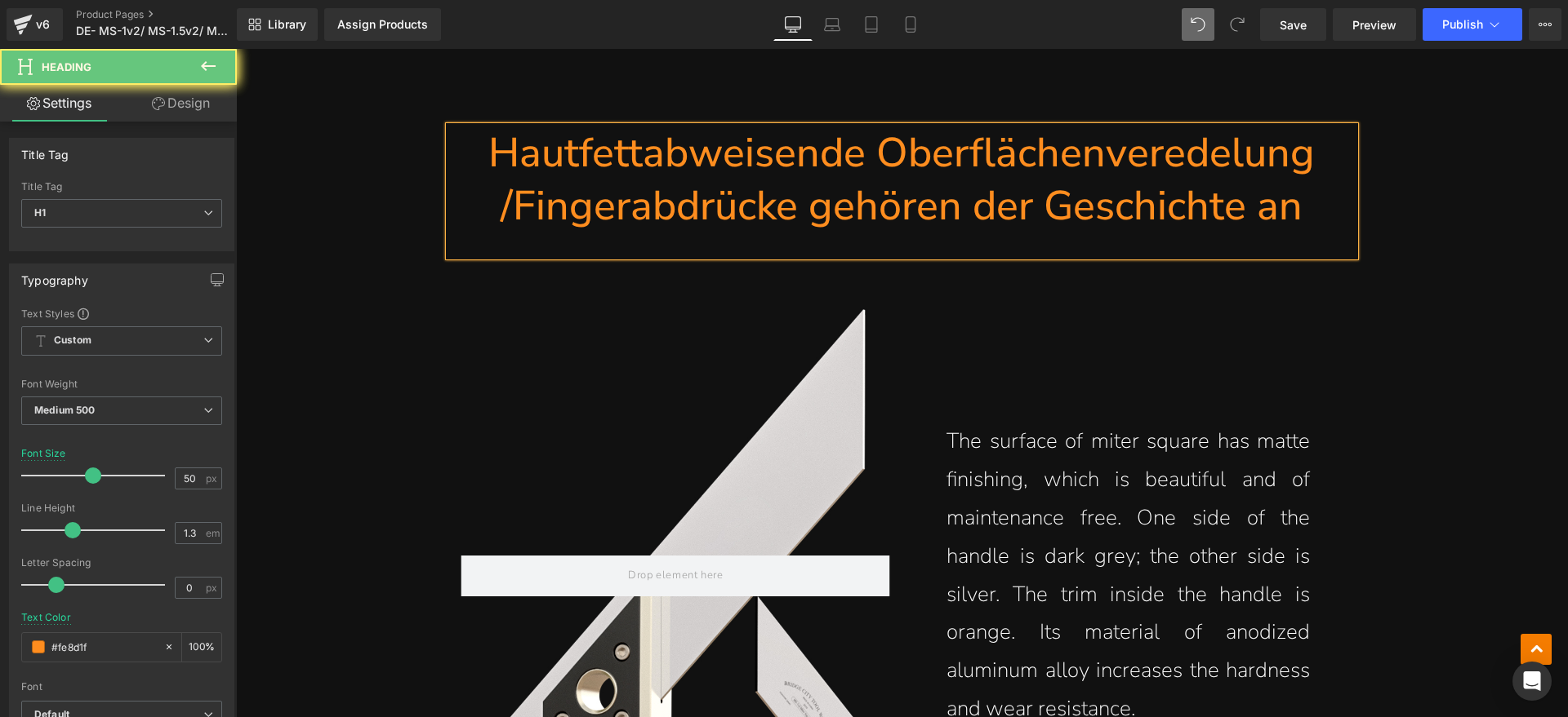
drag, startPoint x: 1516, startPoint y: 247, endPoint x: 1447, endPoint y: 255, distance: 69.5
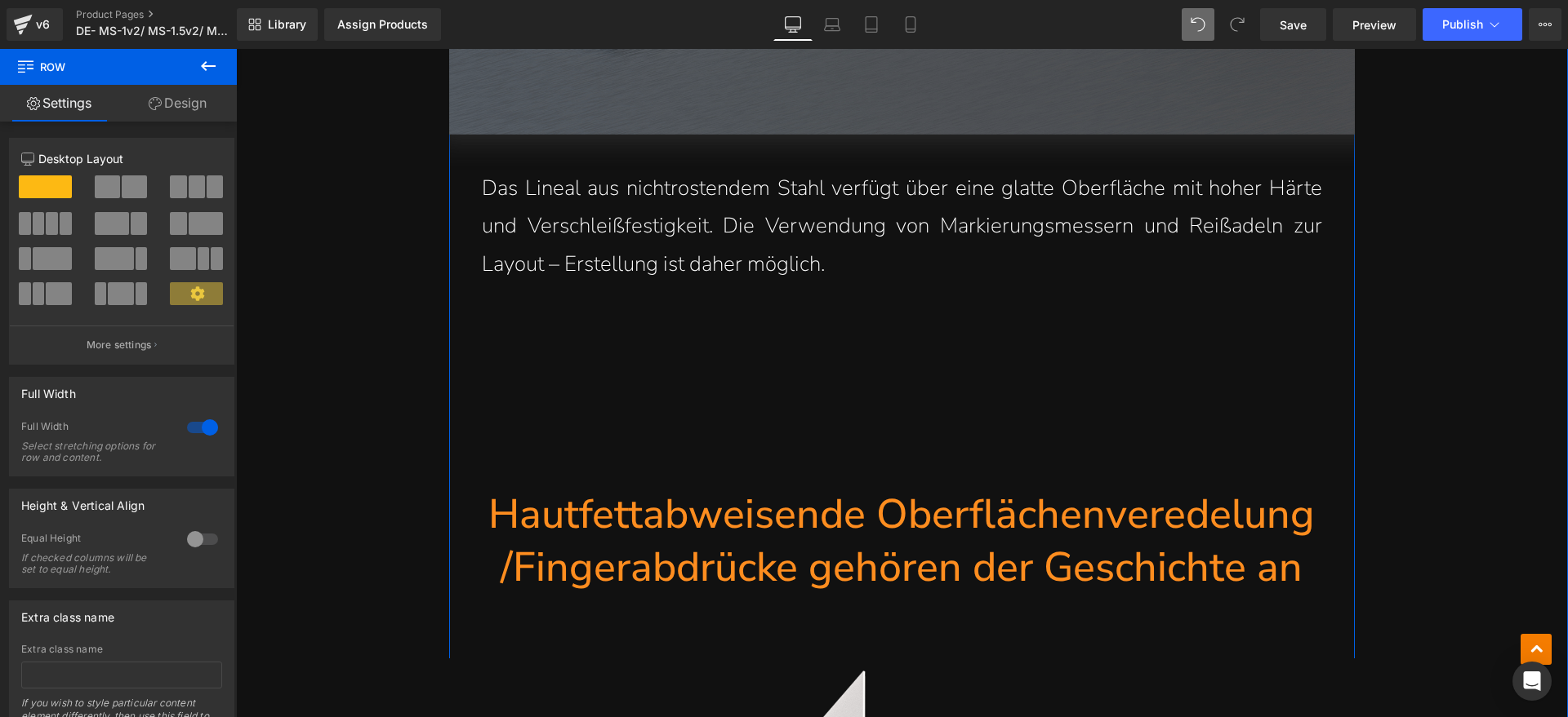
scroll to position [7757, 0]
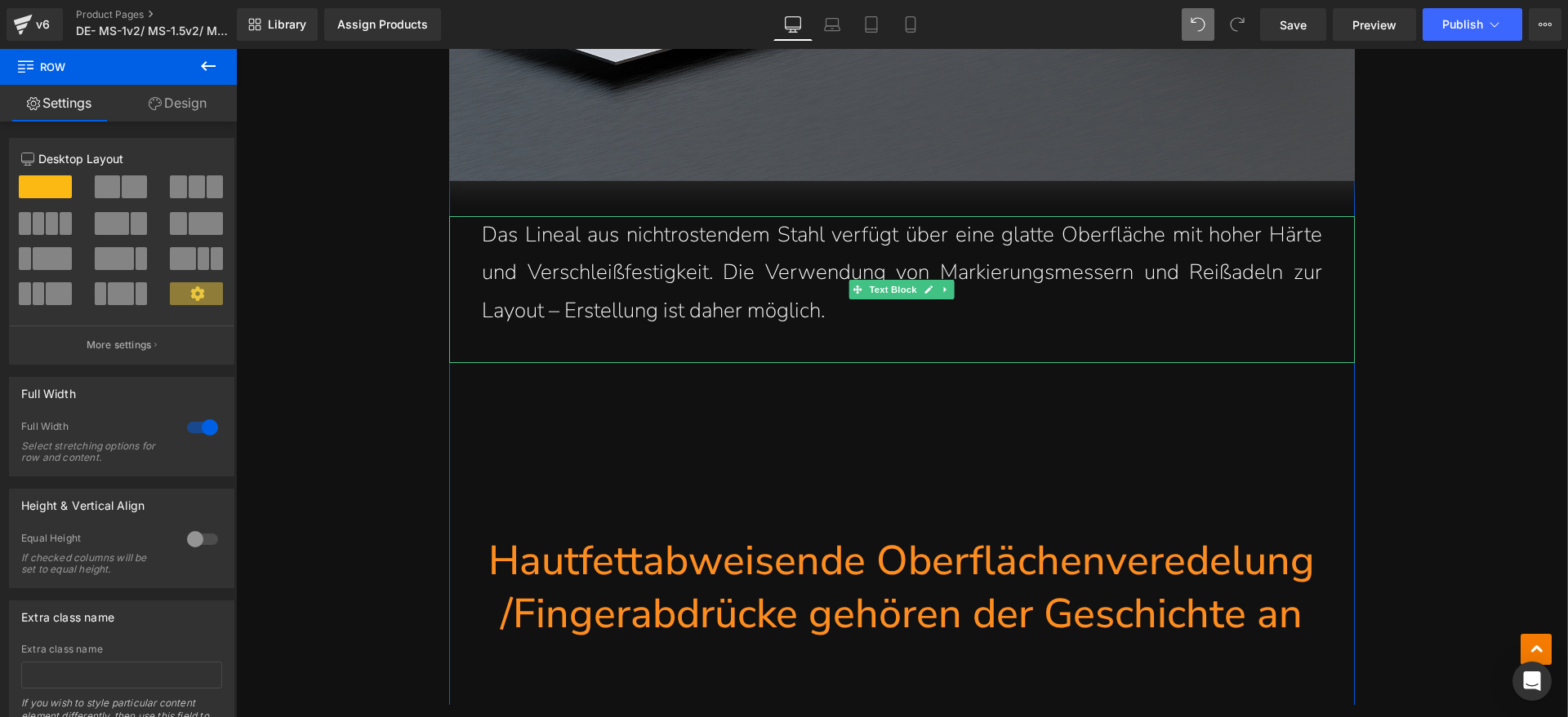
drag, startPoint x: 798, startPoint y: 316, endPoint x: 824, endPoint y: 307, distance: 27.5
click at [799, 316] on p "Das Lineal aus nichtrostendem Stahl verfügt über eine glatte Oberfläche mit hoh…" at bounding box center [901, 273] width 840 height 114
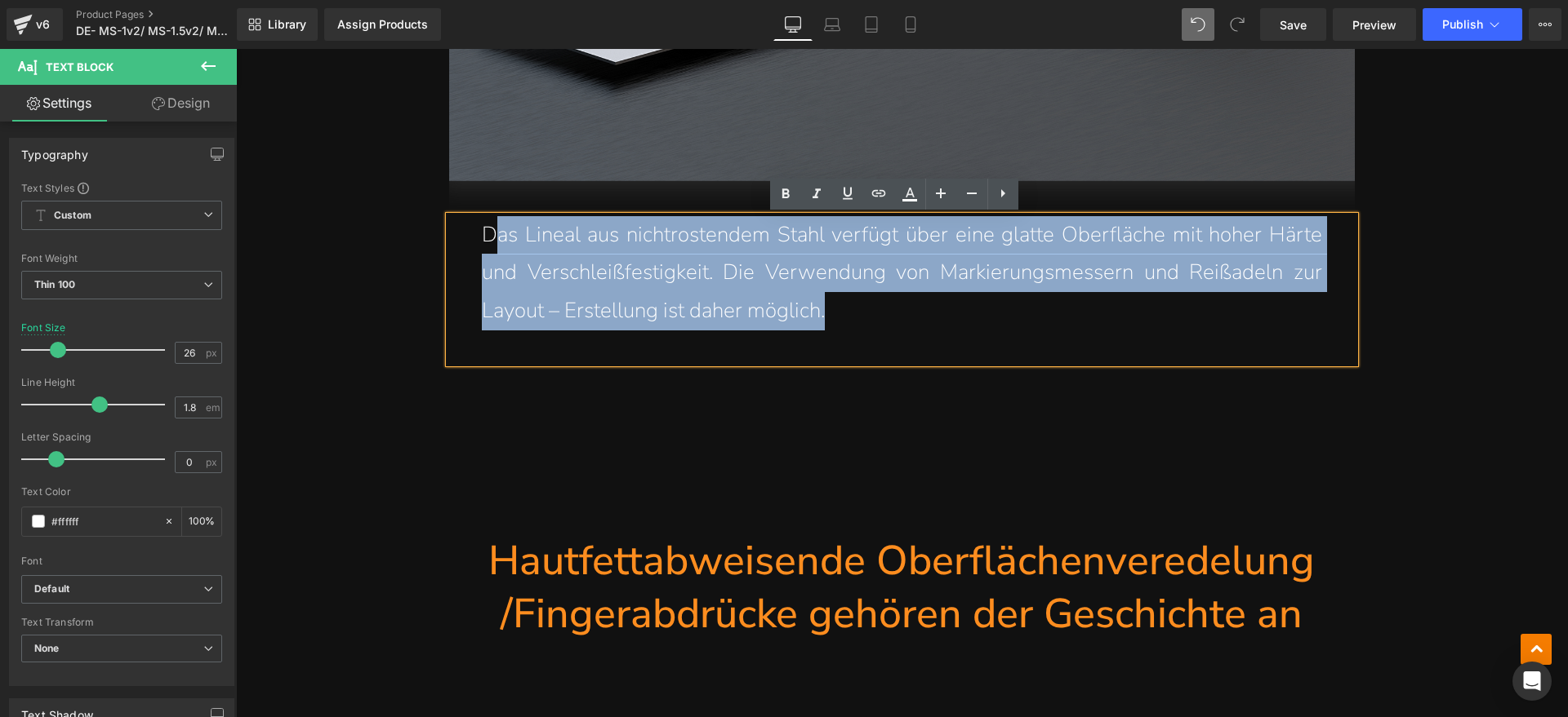
drag, startPoint x: 824, startPoint y: 307, endPoint x: 490, endPoint y: 241, distance: 340.5
click at [490, 241] on p "Das Lineal aus nichtrostendem Stahl verfügt über eine glatte Oberfläche mit hoh…" at bounding box center [901, 273] width 840 height 114
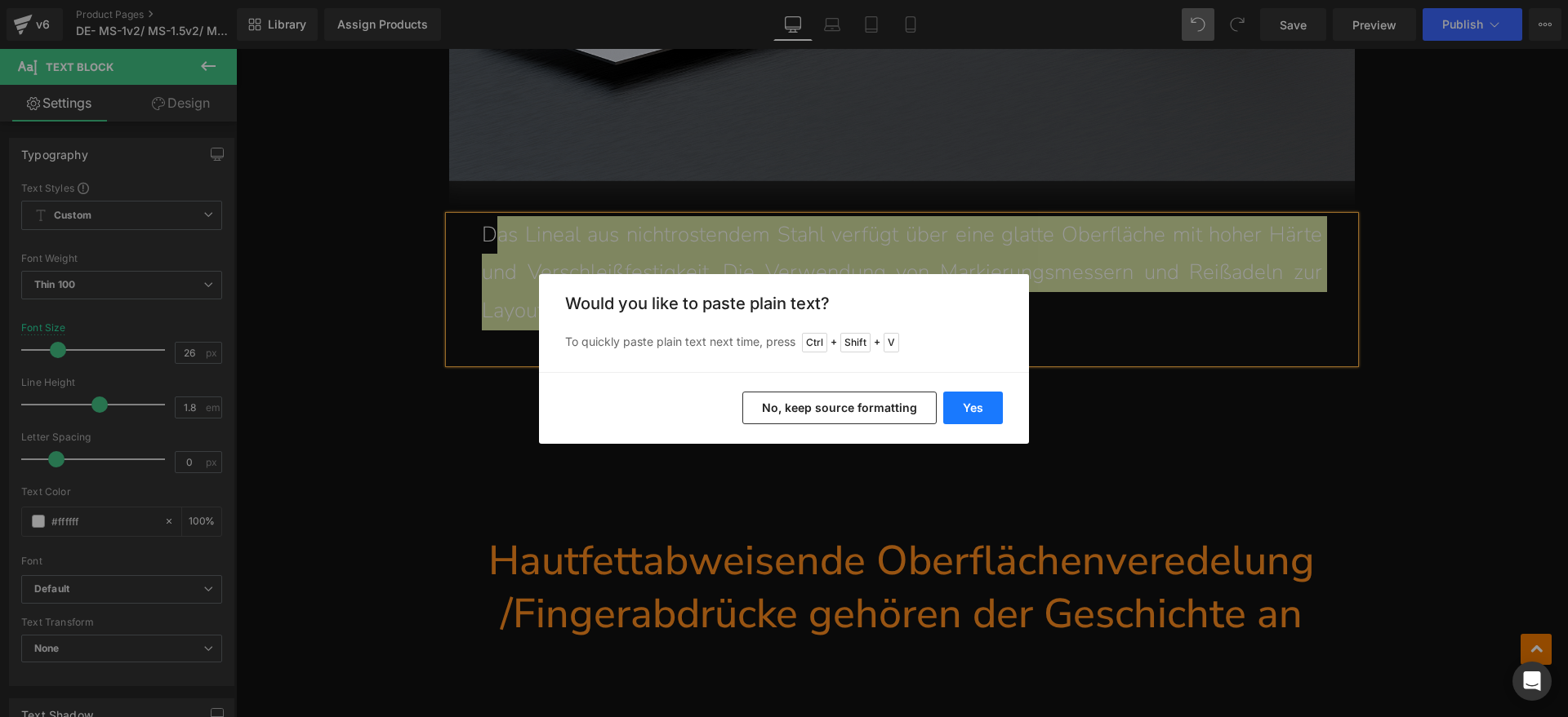
click at [973, 414] on button "Yes" at bounding box center [973, 408] width 59 height 32
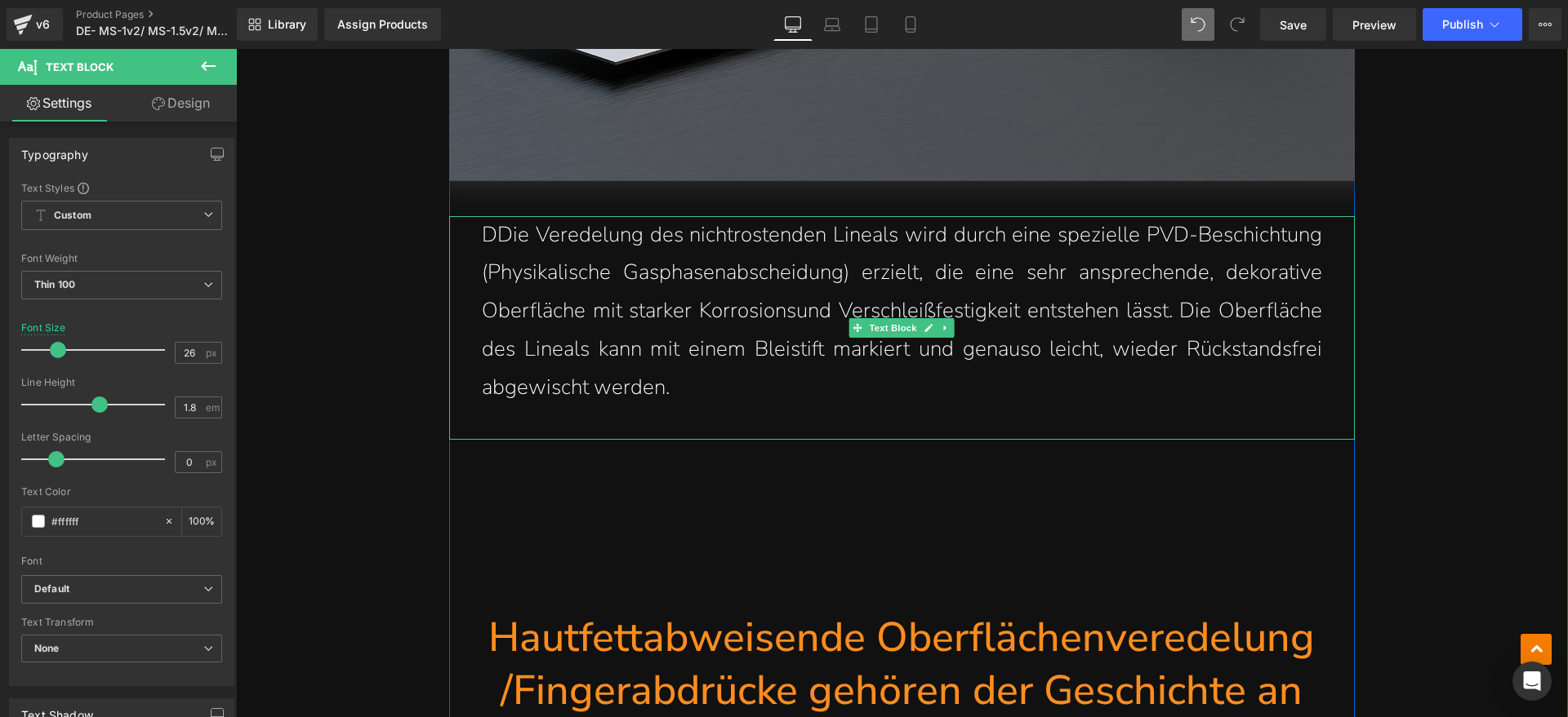
click at [493, 232] on p "DDie Veredelung des nichtrostenden Lineals wird durch eine spezielle PVD-Beschi…" at bounding box center [901, 311] width 840 height 191
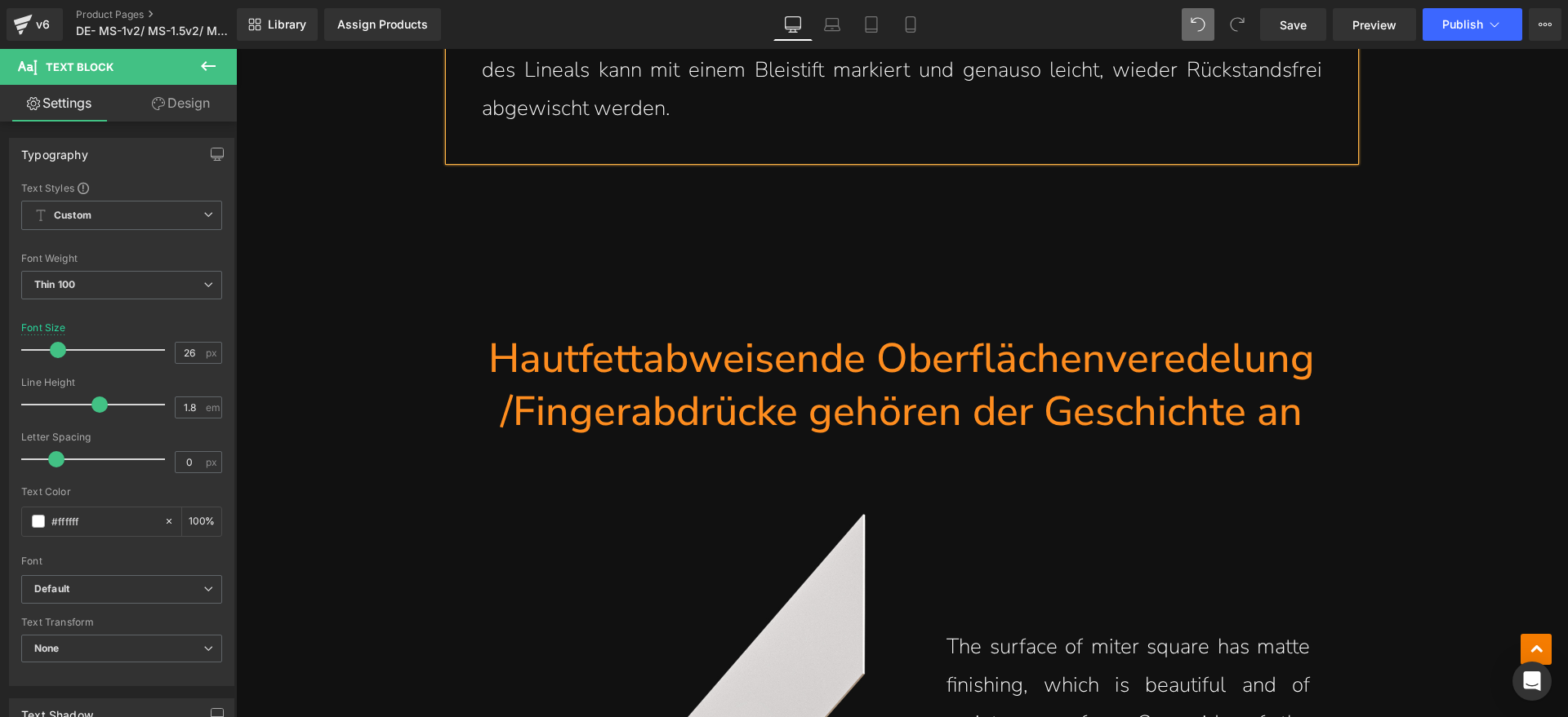
scroll to position [8064, 0]
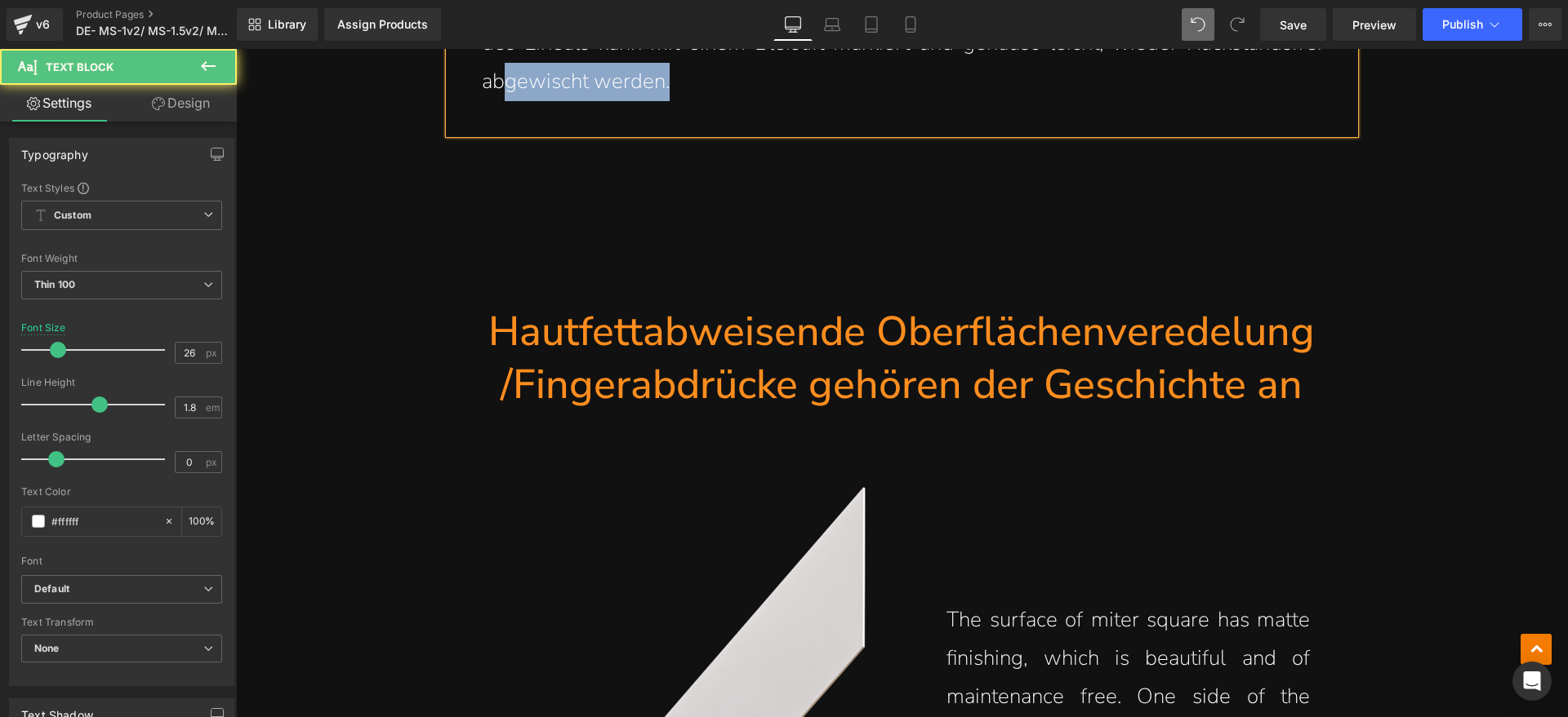
drag, startPoint x: 669, startPoint y: 113, endPoint x: 495, endPoint y: 112, distance: 174.0
click at [495, 112] on div "Die Veredelung des nichtrostenden Lineals wird durch eine spezielle PVD-Beschic…" at bounding box center [902, 22] width 906 height 224
click at [733, 94] on p "Die Veredelung des nichtrostenden Lineals wird durch eine spezielle PVD-Beschic…" at bounding box center [901, 5] width 840 height 191
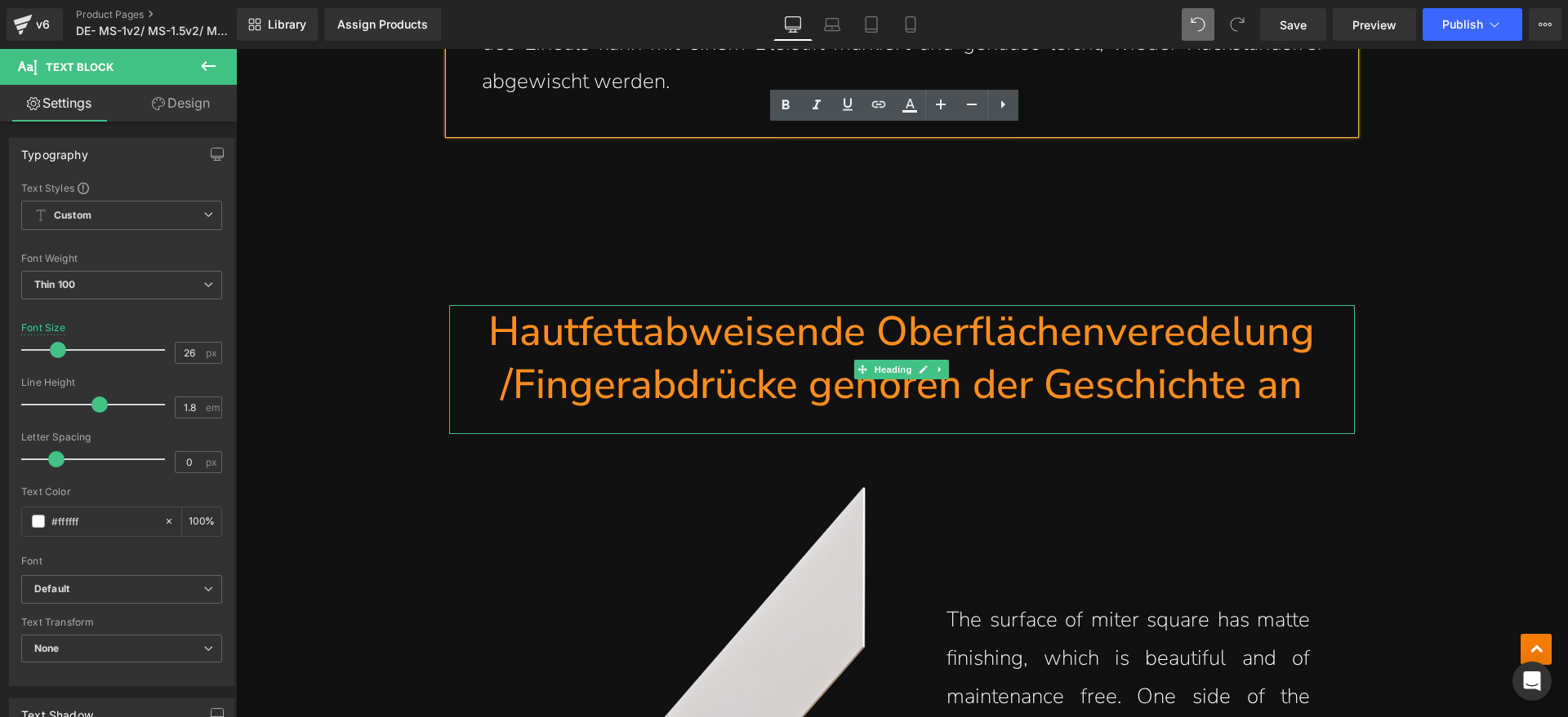
drag, startPoint x: 1004, startPoint y: 395, endPoint x: 1295, endPoint y: 390, distance: 291.0
click at [1004, 395] on h1 "Hautfettabweisende Oberflächenveredelung /Fingerabdrücke gehören der Geschichte…" at bounding box center [902, 358] width 906 height 106
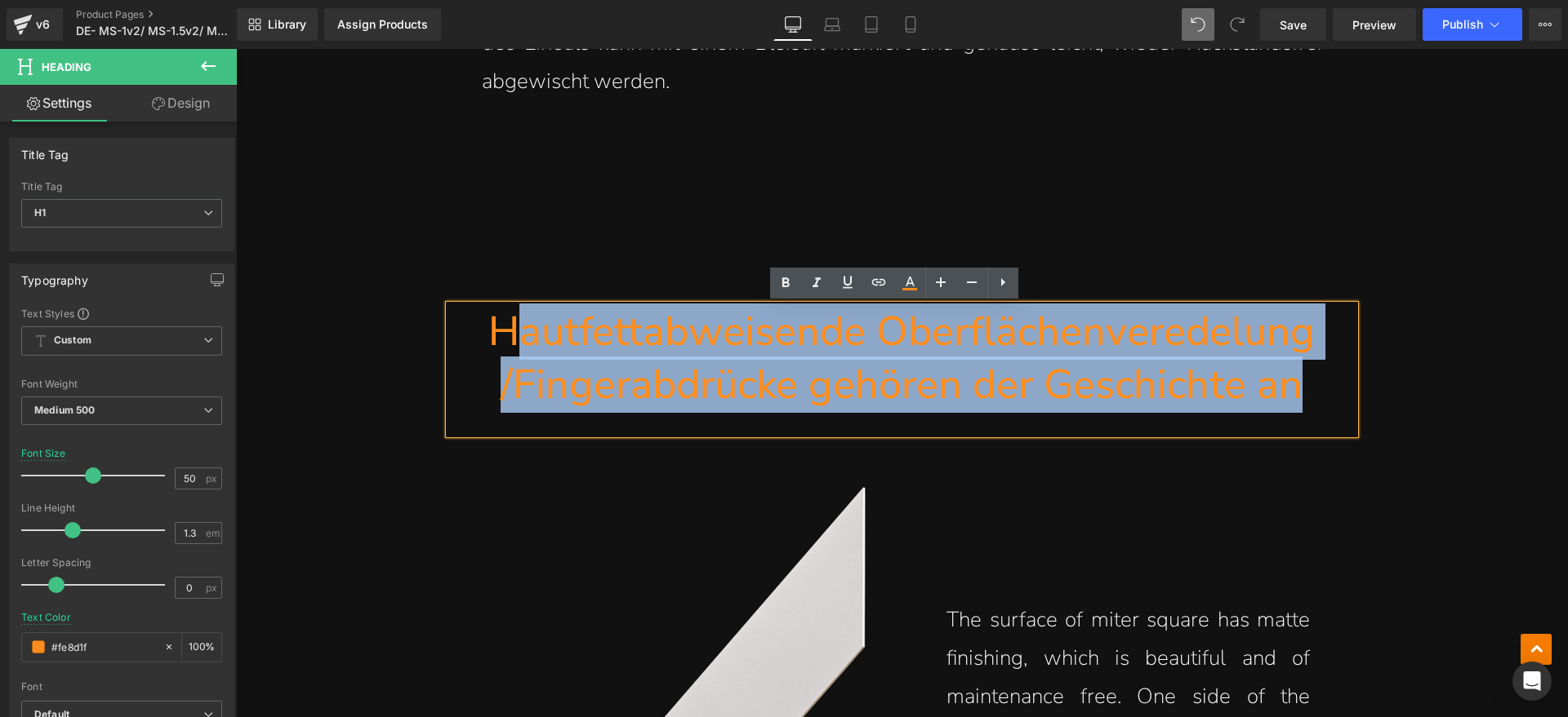
drag, startPoint x: 1295, startPoint y: 390, endPoint x: 513, endPoint y: 351, distance: 783.0
click at [513, 351] on h1 "Hautfettabweisende Oberflächenveredelung /Fingerabdrücke gehören der Geschichte…" at bounding box center [902, 358] width 906 height 106
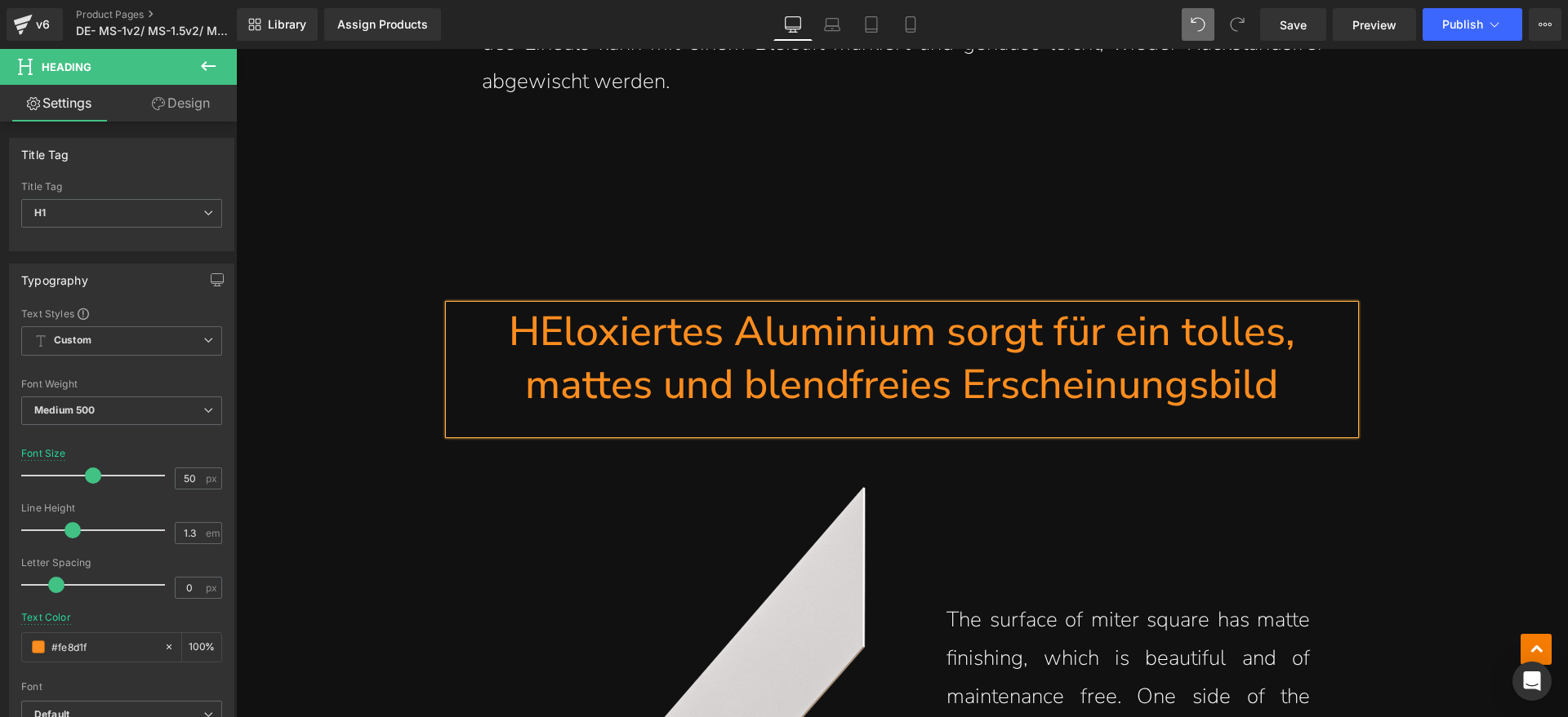
click at [540, 337] on h1 "HEloxiertes Aluminium sorgt für ein tolles, mattes und blendfreies Erscheinungs…" at bounding box center [902, 358] width 906 height 106
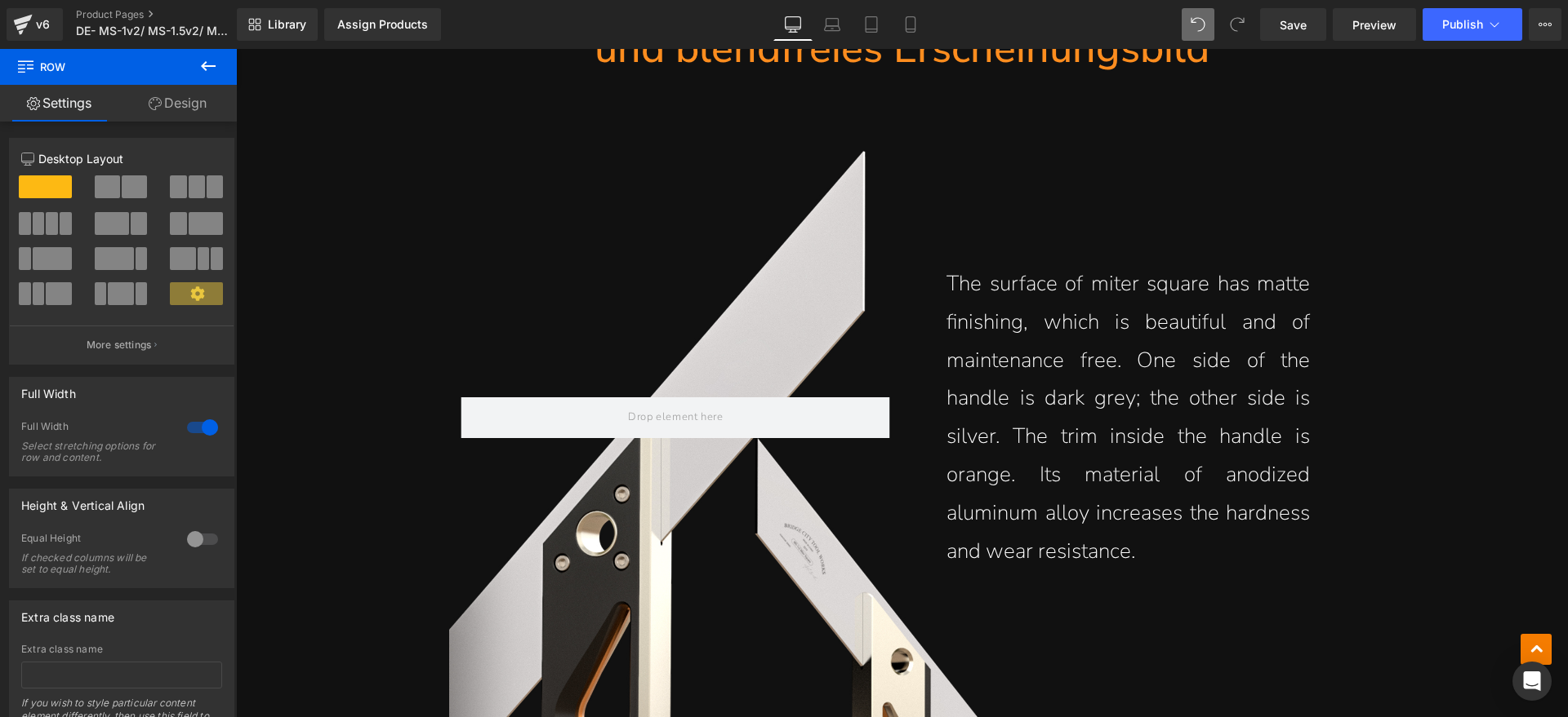
scroll to position [8472, 0]
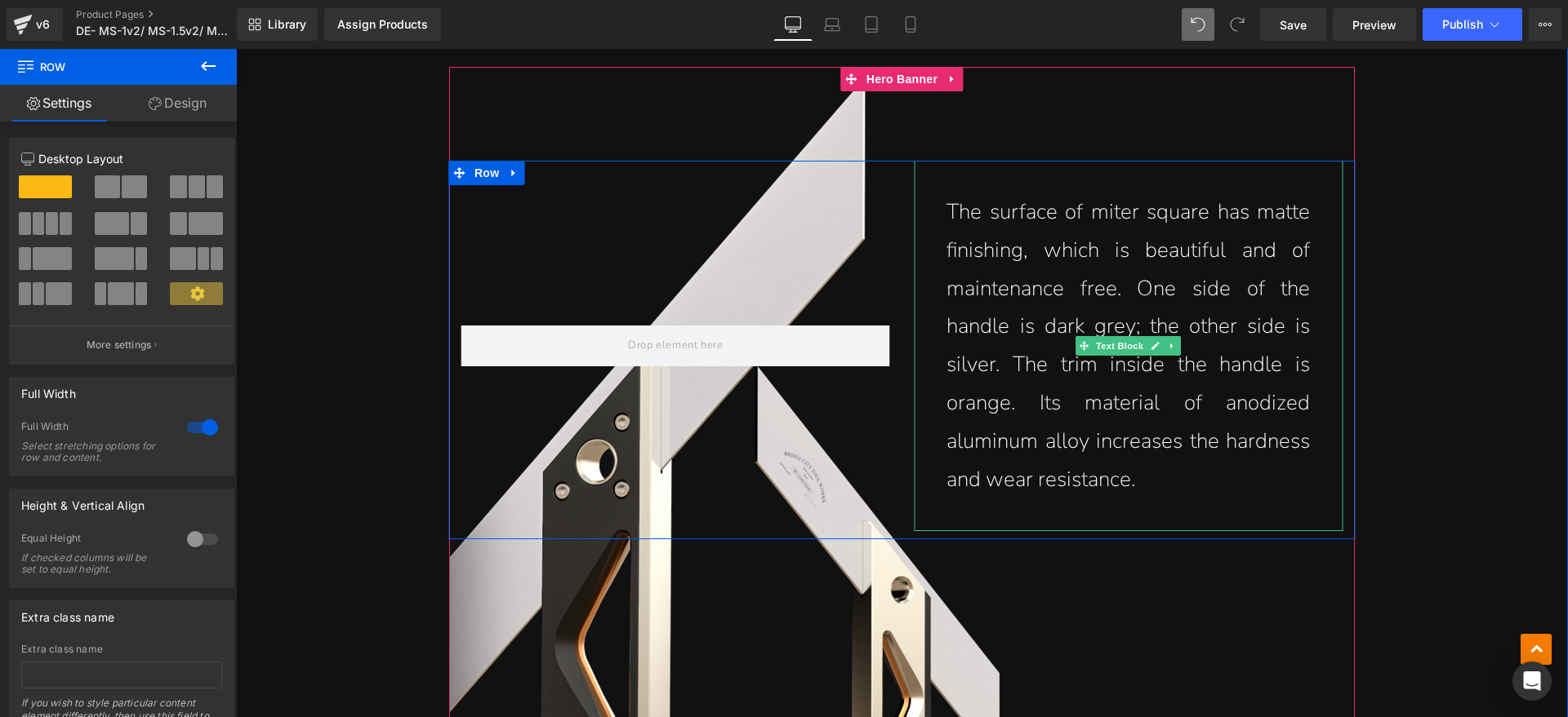
drag, startPoint x: 1224, startPoint y: 374, endPoint x: 1240, endPoint y: 444, distance: 71.8
click at [1221, 374] on p "The surface of miter square has matte finishing, which is beautiful and of main…" at bounding box center [1128, 345] width 364 height 305
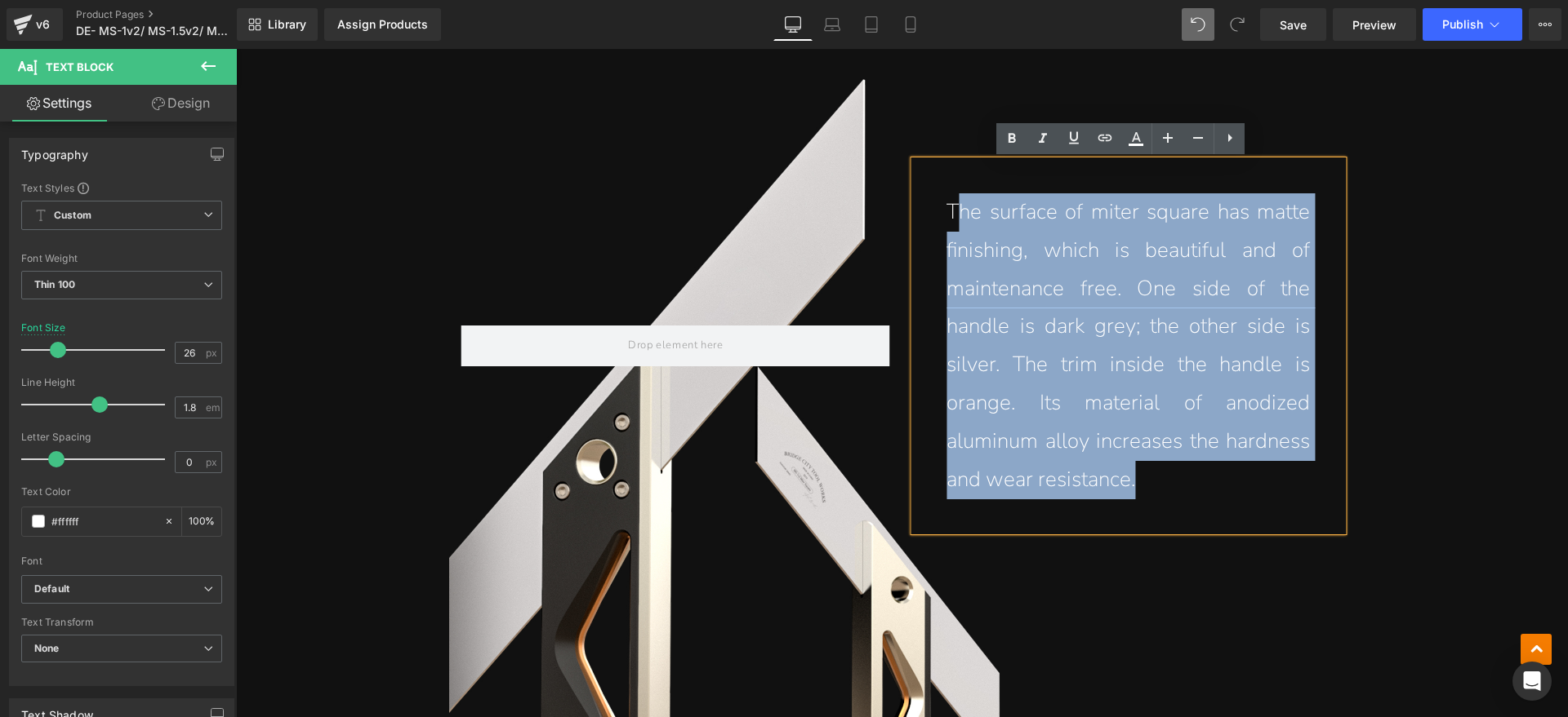
drag, startPoint x: 1157, startPoint y: 483, endPoint x: 951, endPoint y: 222, distance: 332.5
click at [951, 222] on p "The surface of miter square has matte finishing, which is beautiful and of main…" at bounding box center [1128, 345] width 364 height 305
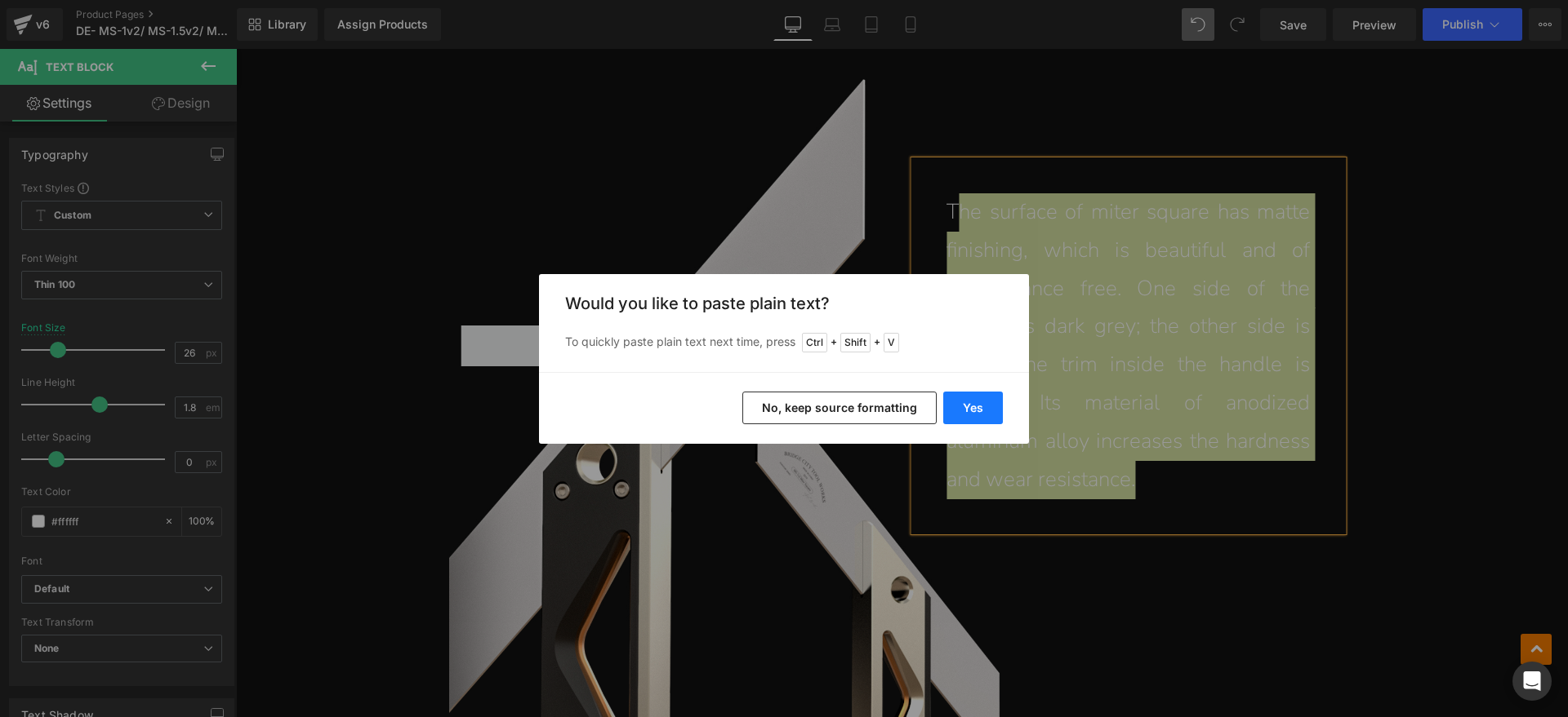
click at [964, 401] on button "Yes" at bounding box center [973, 408] width 59 height 32
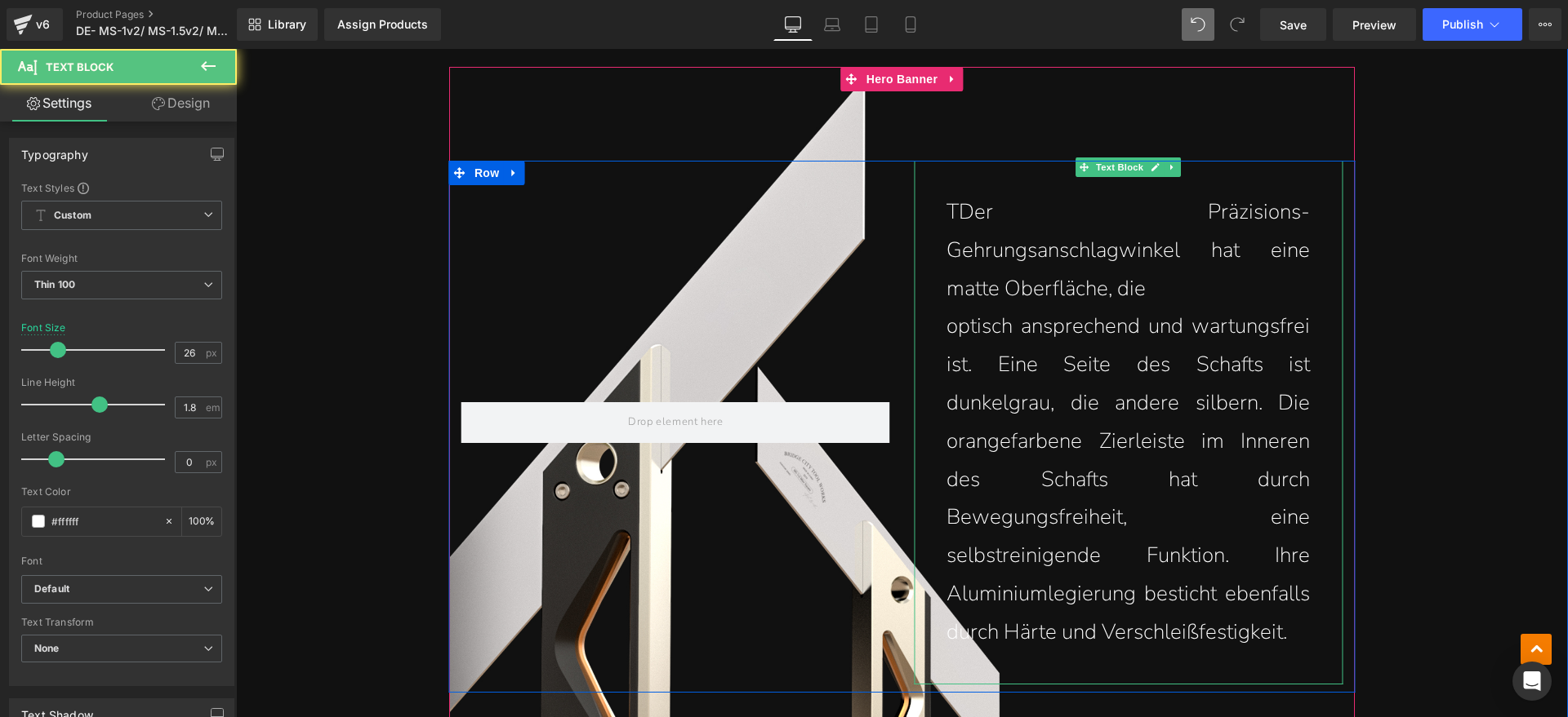
click at [954, 211] on p "TDer Präzisions-Gehrungsanschlagwinkel hat eine matte Oberfläche, die" at bounding box center [1128, 250] width 364 height 114
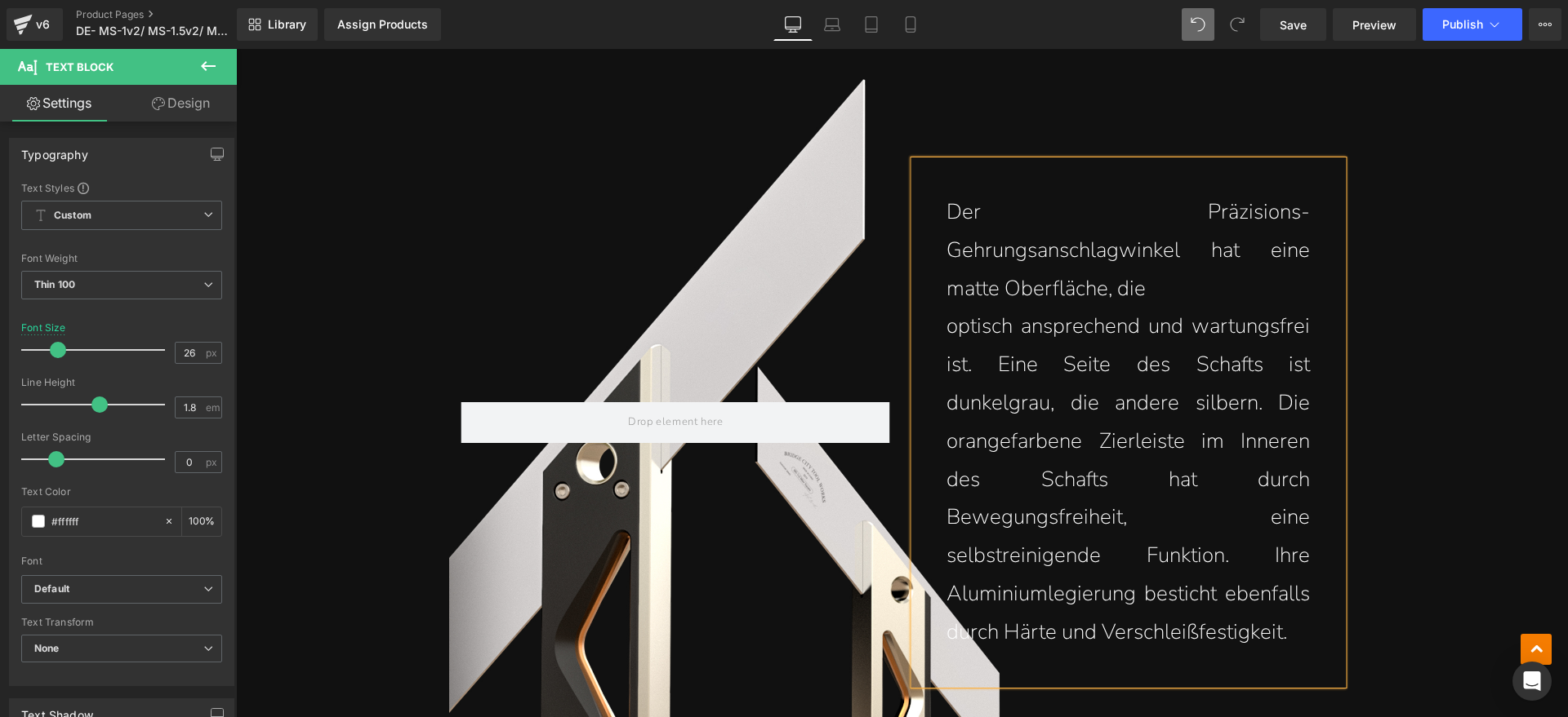
click at [1203, 207] on p "Der Präzisions-Gehrungsanschlagwinkel hat eine matte Oberfläche, die" at bounding box center [1128, 250] width 364 height 114
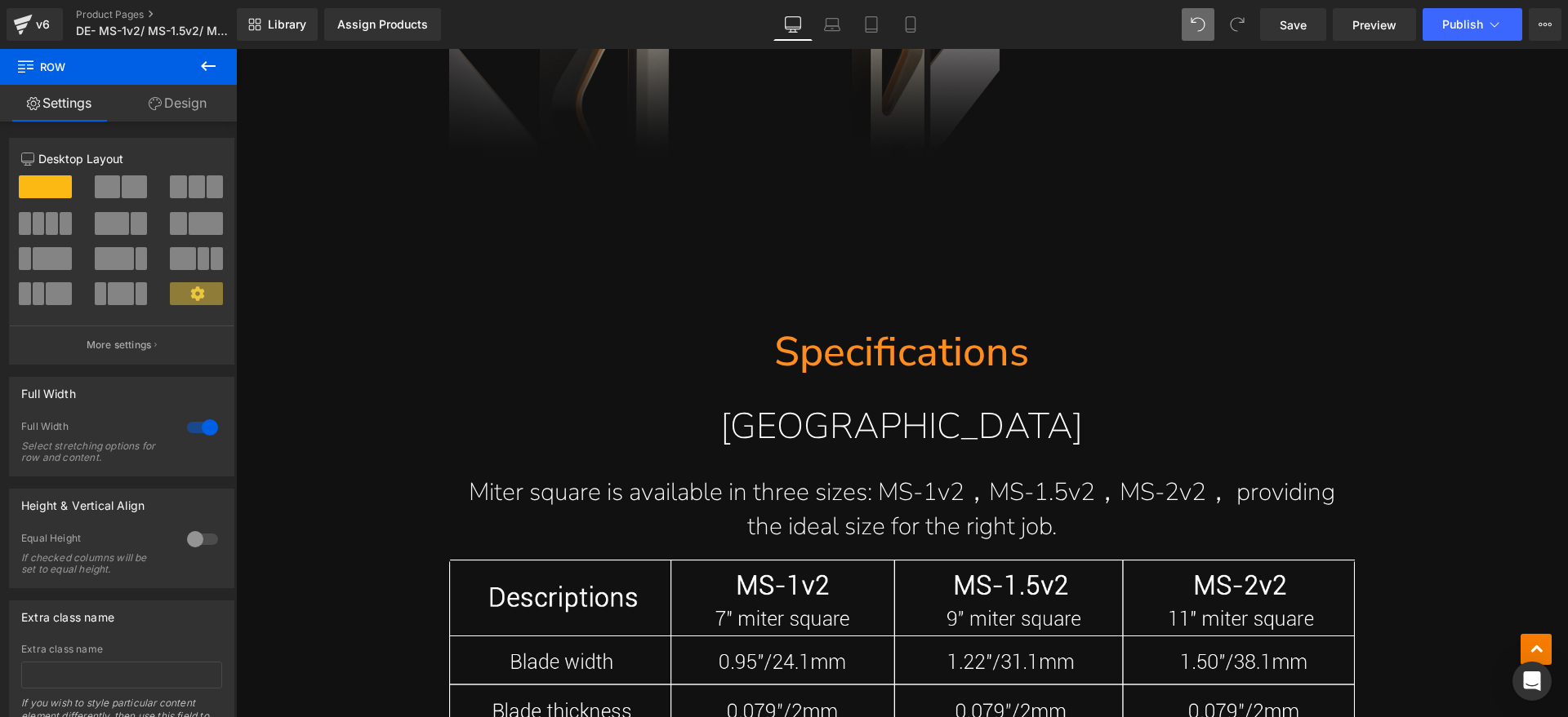
scroll to position [9390, 0]
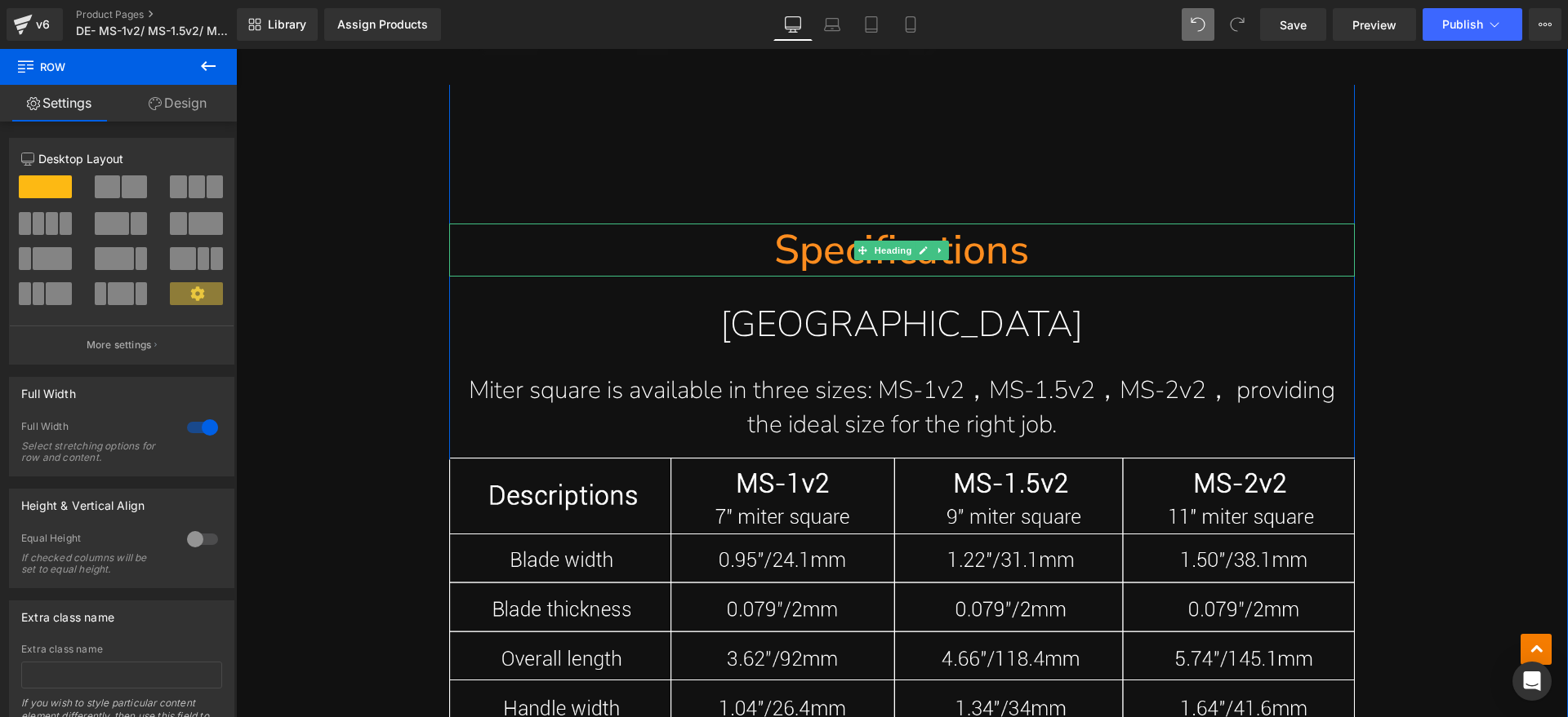
click at [1022, 252] on h1 "Specifications" at bounding box center [902, 250] width 906 height 53
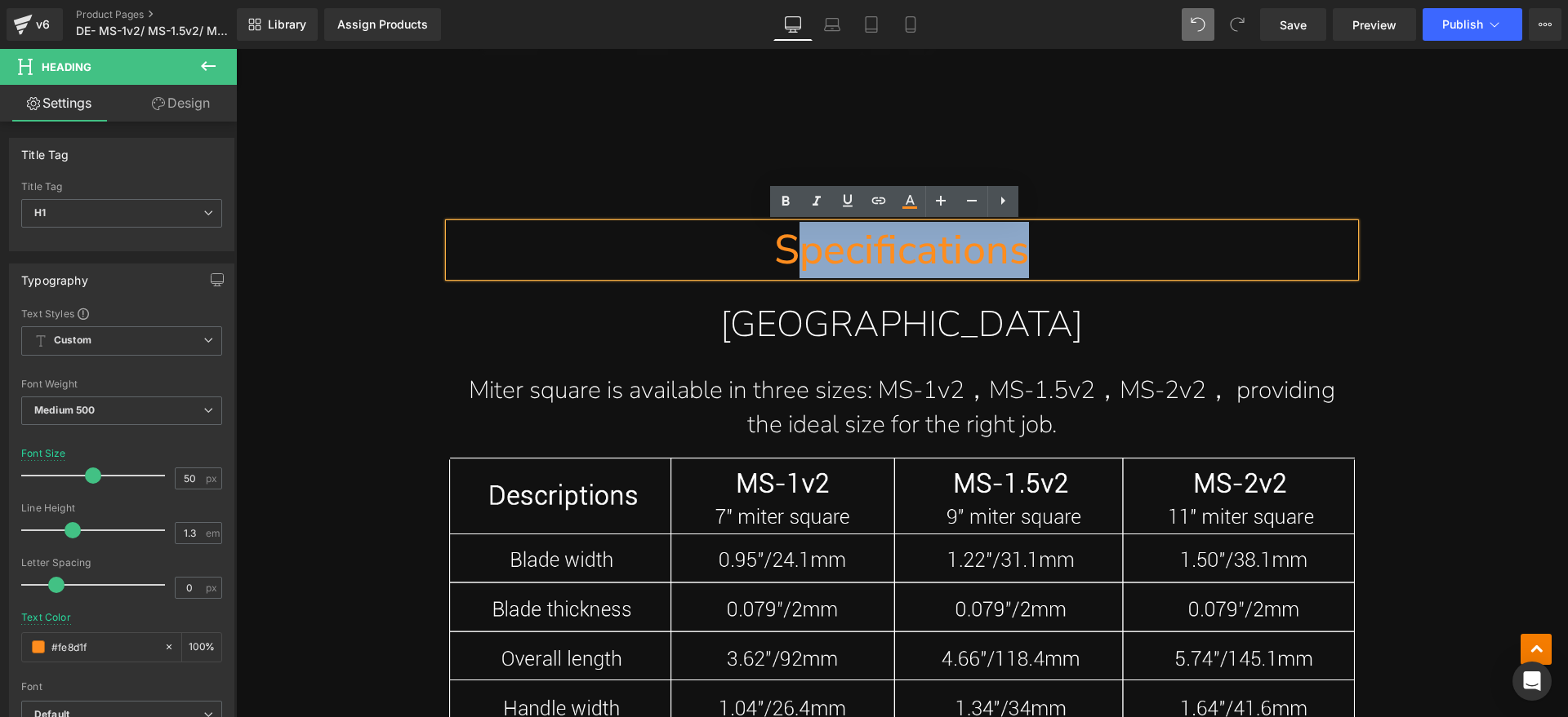
drag, startPoint x: 1085, startPoint y: 250, endPoint x: 793, endPoint y: 251, distance: 292.0
click at [793, 251] on h1 "Specifications" at bounding box center [902, 250] width 906 height 53
paste div
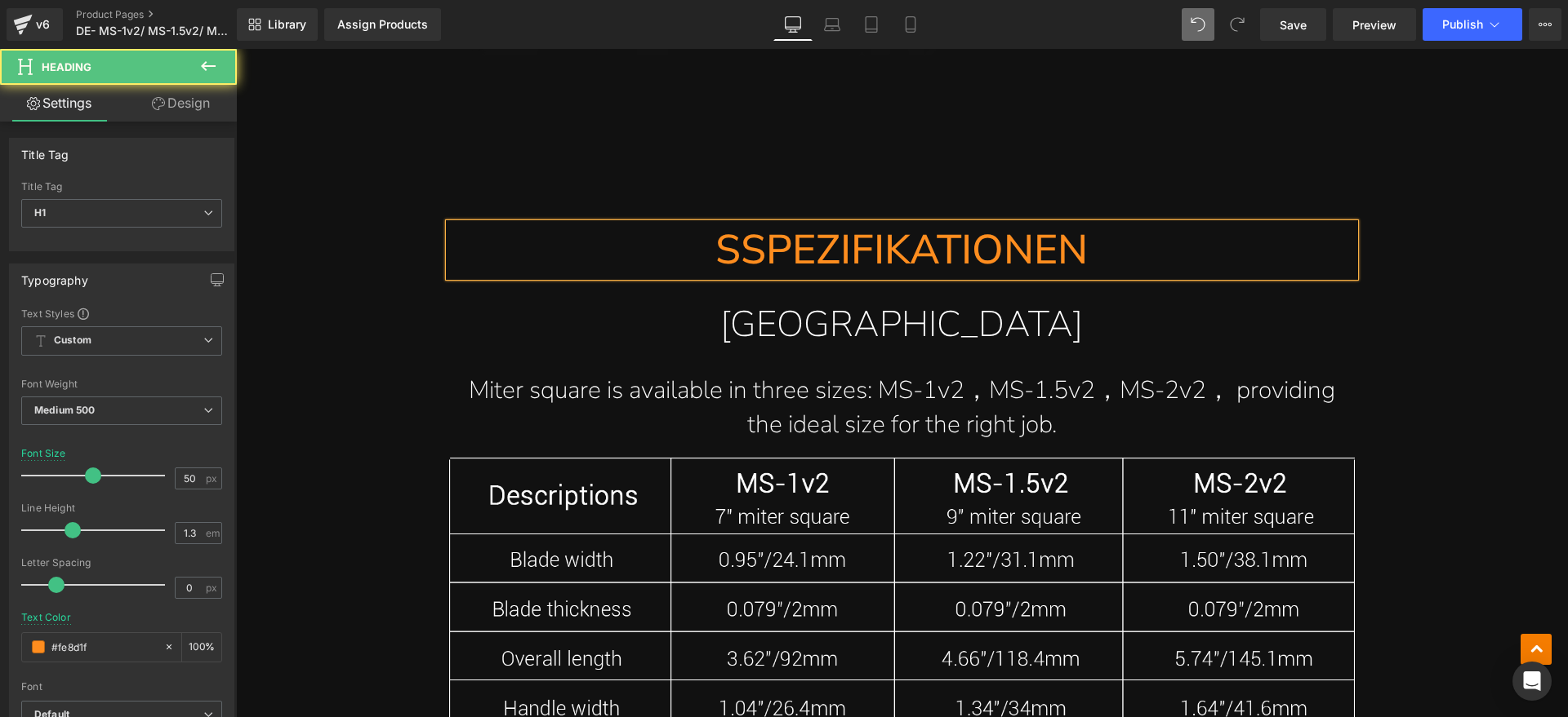
click at [734, 250] on h1 "SSPEZIFIKATIONEN" at bounding box center [902, 250] width 906 height 53
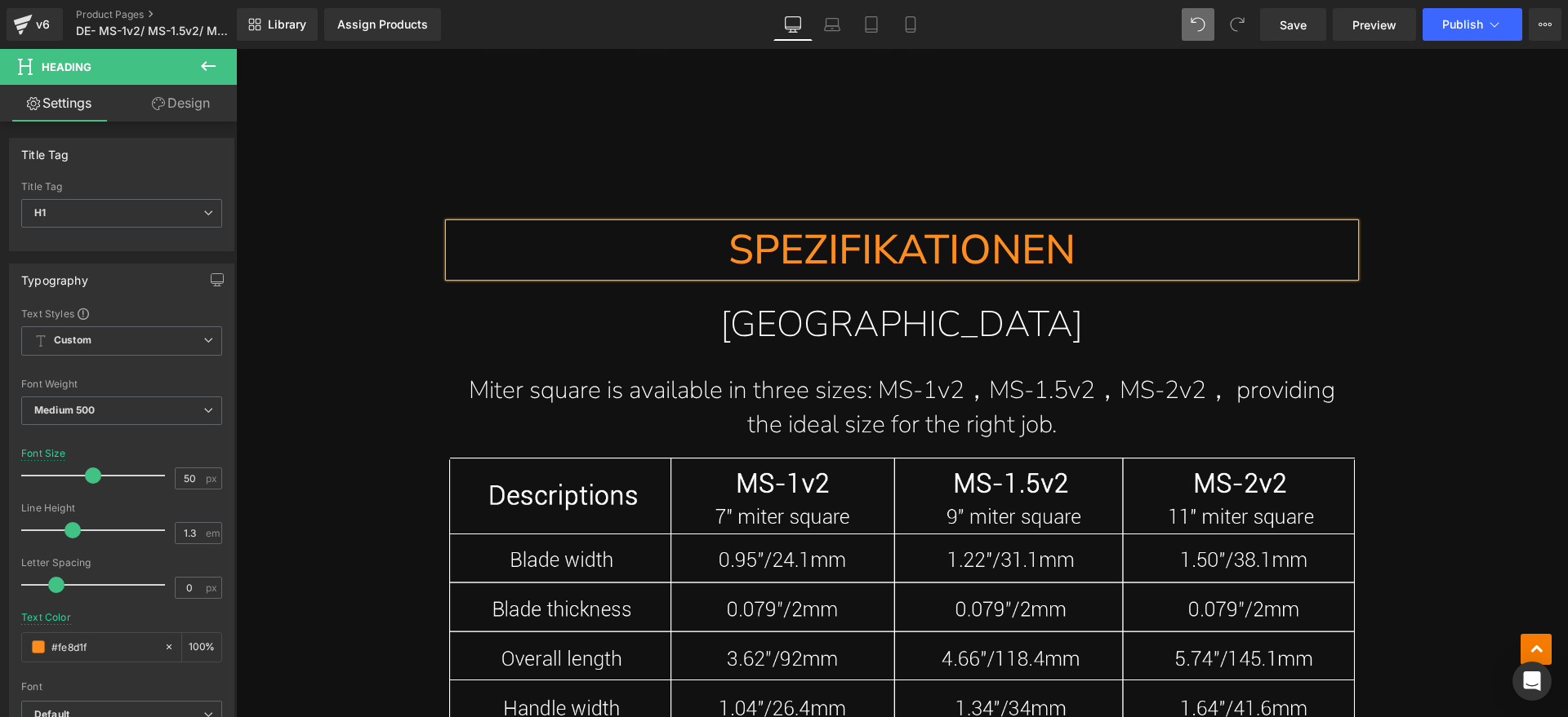
click at [979, 327] on h1 "Miter Square" at bounding box center [902, 326] width 906 height 65
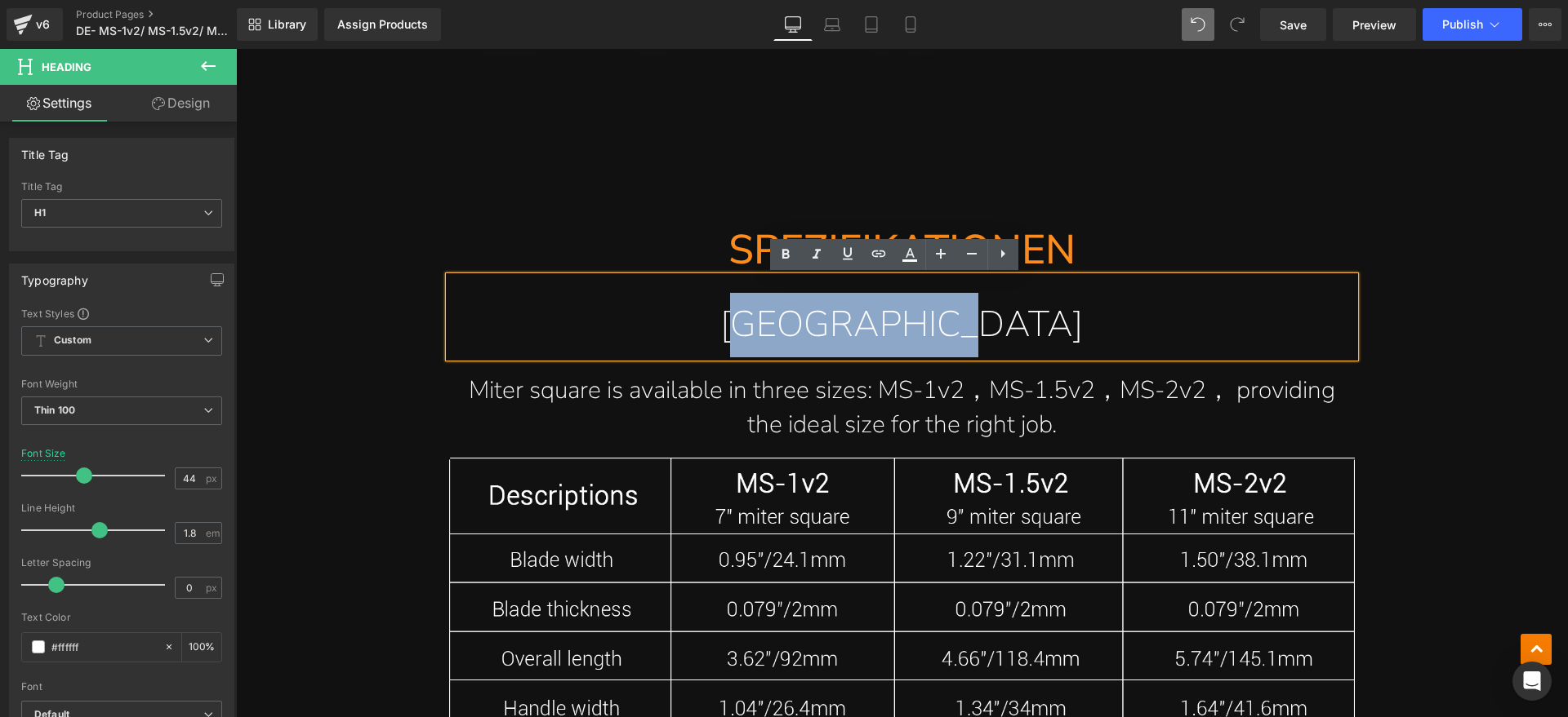
drag, startPoint x: 903, startPoint y: 331, endPoint x: 821, endPoint y: 331, distance: 82.0
click at [821, 331] on h1 "Miter Square" at bounding box center [902, 326] width 906 height 65
paste div
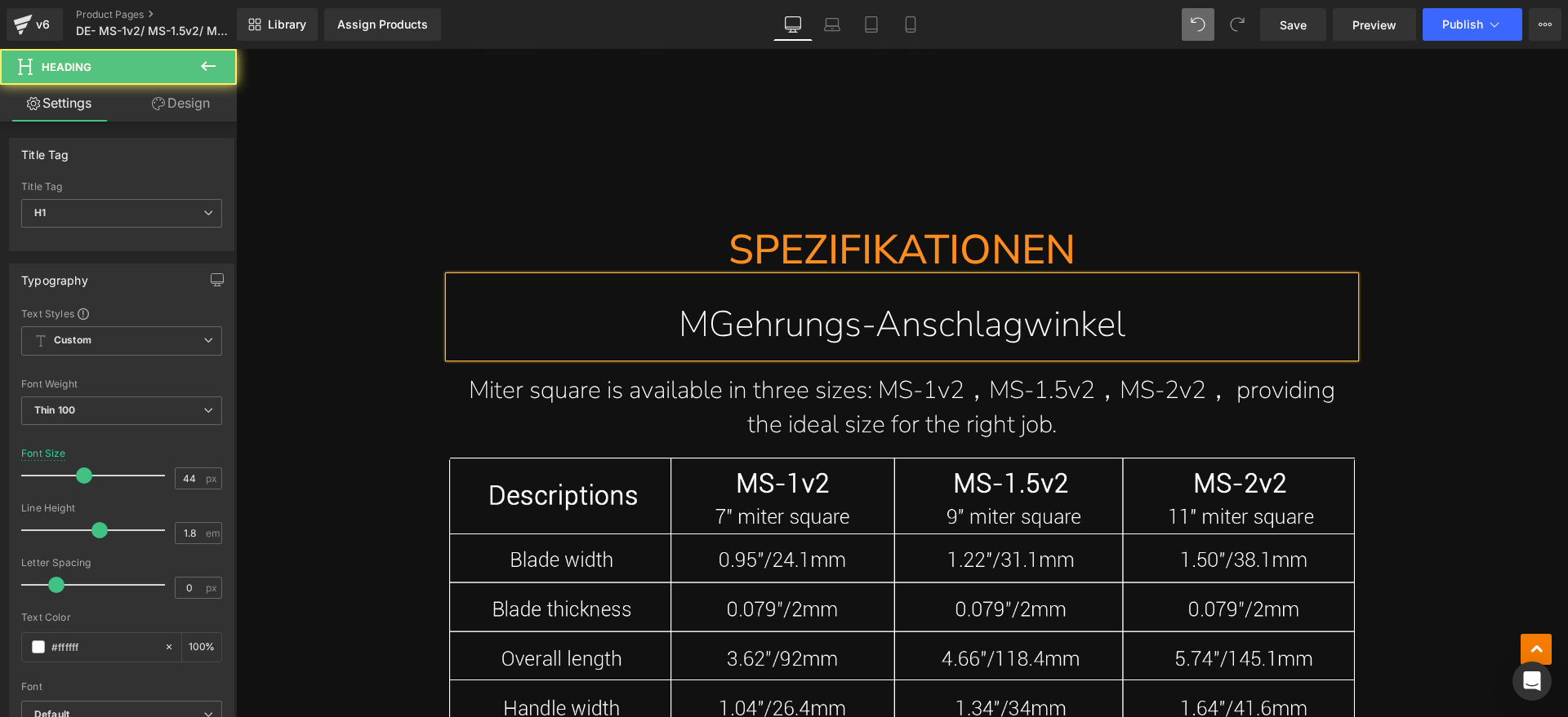
click at [705, 329] on h1 "MGehrungs-Anschlagwinkel" at bounding box center [902, 326] width 906 height 65
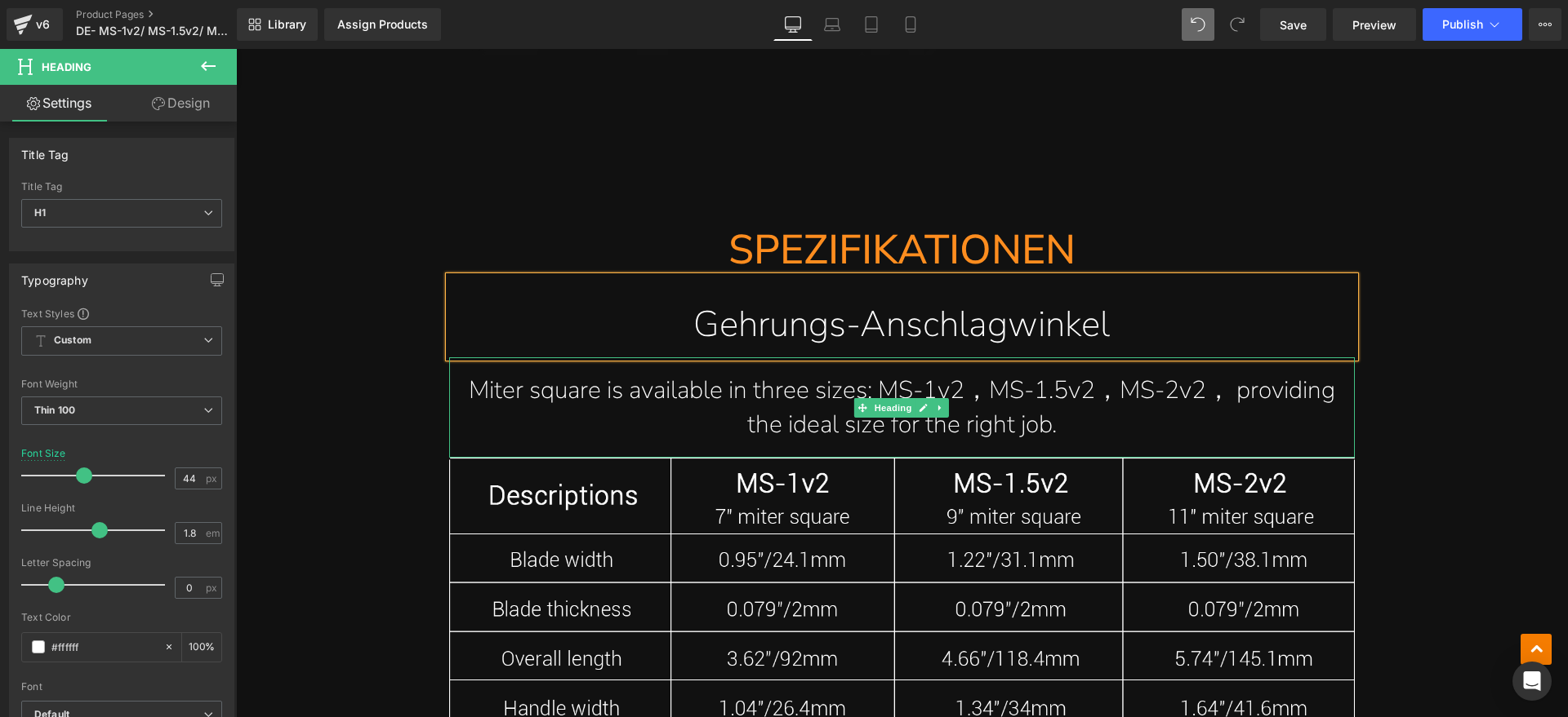
scroll to position [9492, 0]
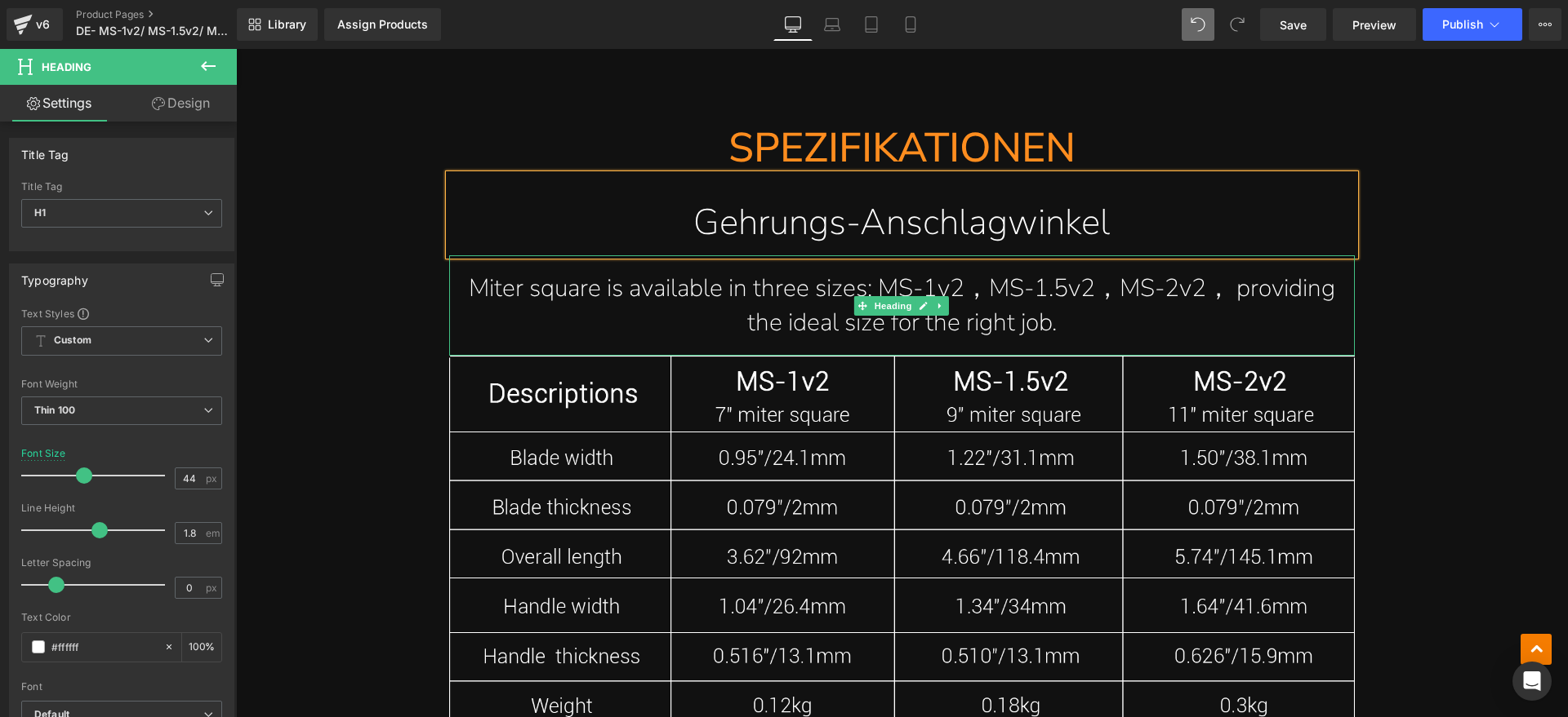
click at [1096, 316] on h1 "Miter square is available in three sizes: MS-1v2，MS-1.5v2，MS-2v2， providing the…" at bounding box center [902, 305] width 906 height 67
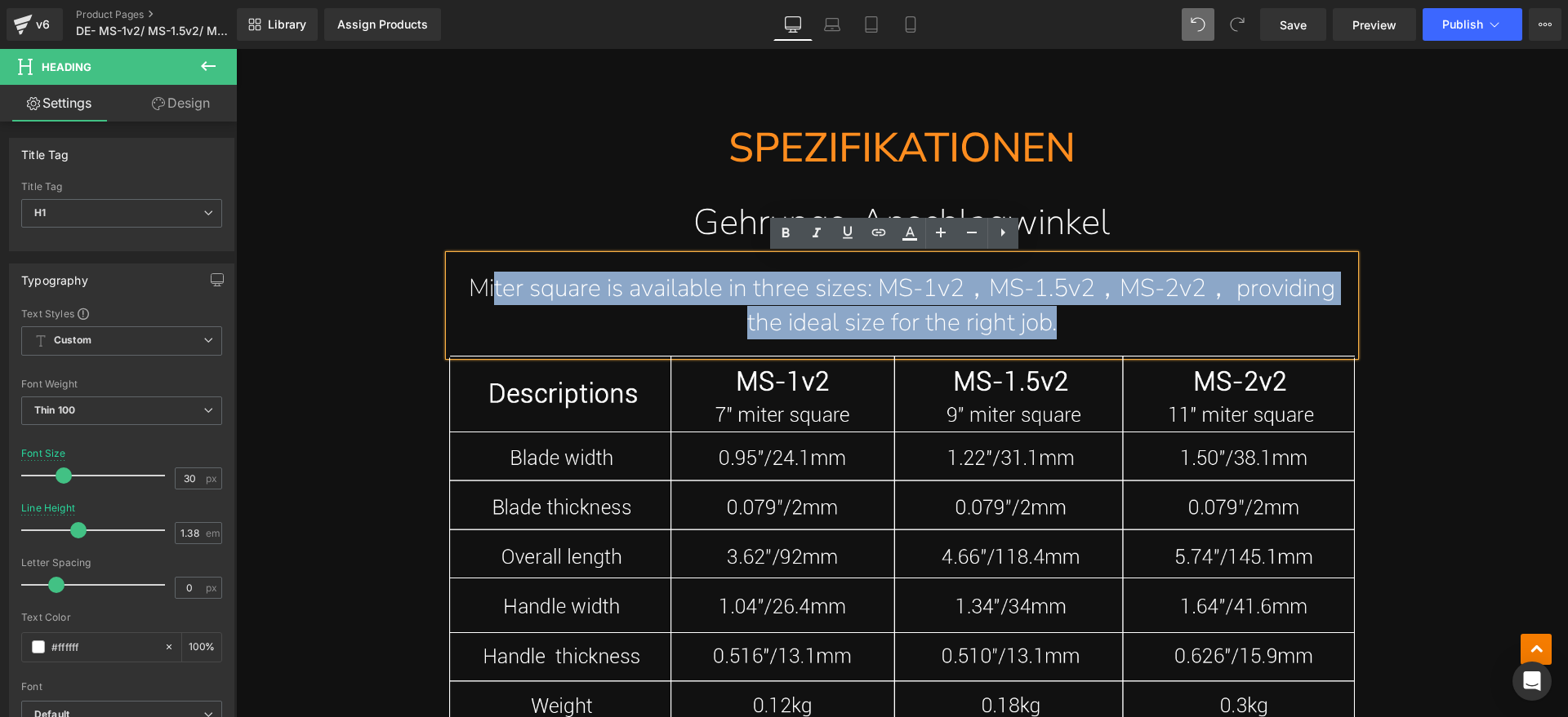
drag, startPoint x: 1086, startPoint y: 321, endPoint x: 479, endPoint y: 287, distance: 608.0
click at [479, 287] on h1 "Miter square is available in three sizes: MS-1v2，MS-1.5v2，MS-2v2， providing the…" at bounding box center [902, 305] width 906 height 67
paste div
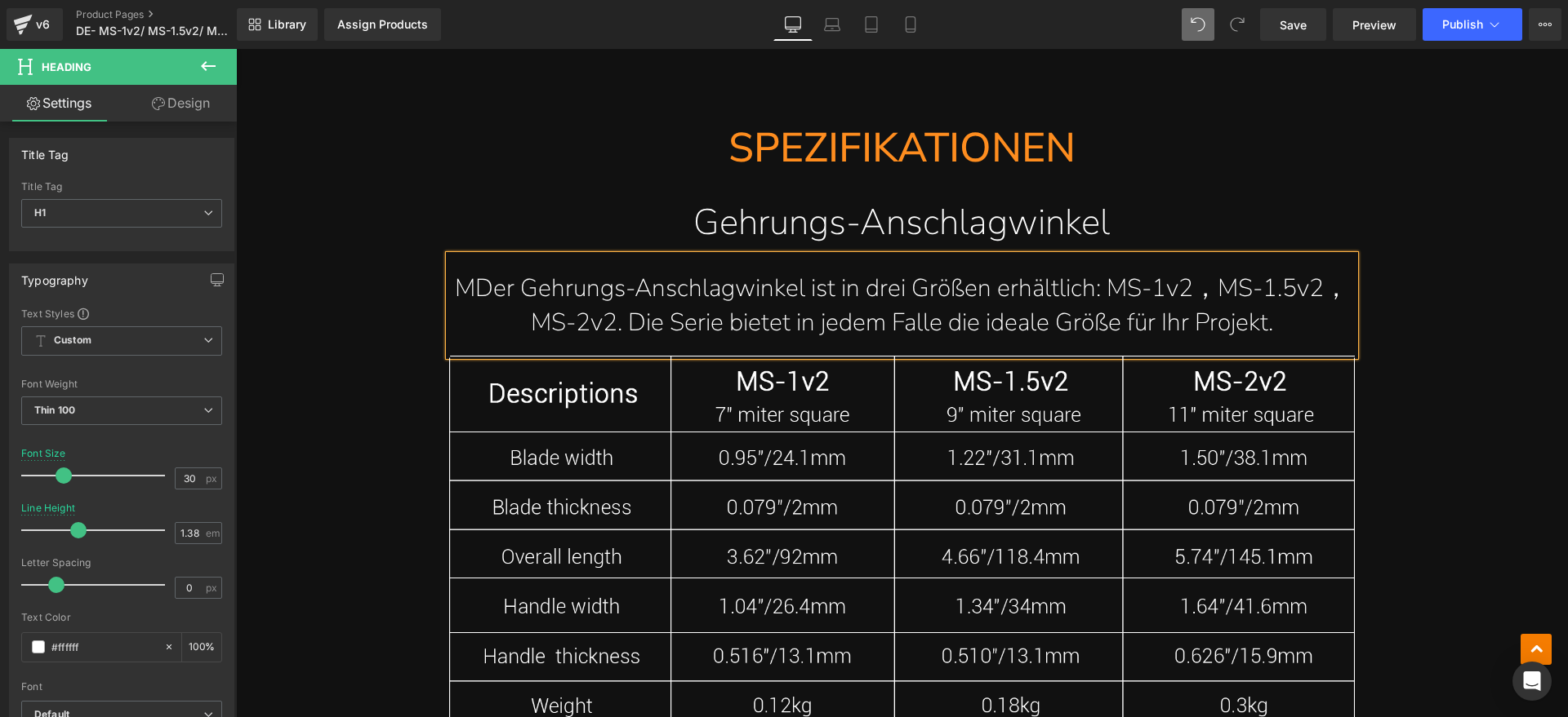
click at [466, 299] on h1 "MDer Gehrungs-Anschlagwinkel ist in drei Größen erhältlich: MS-1v2，MS-1.5v2，MS-…" at bounding box center [902, 305] width 906 height 67
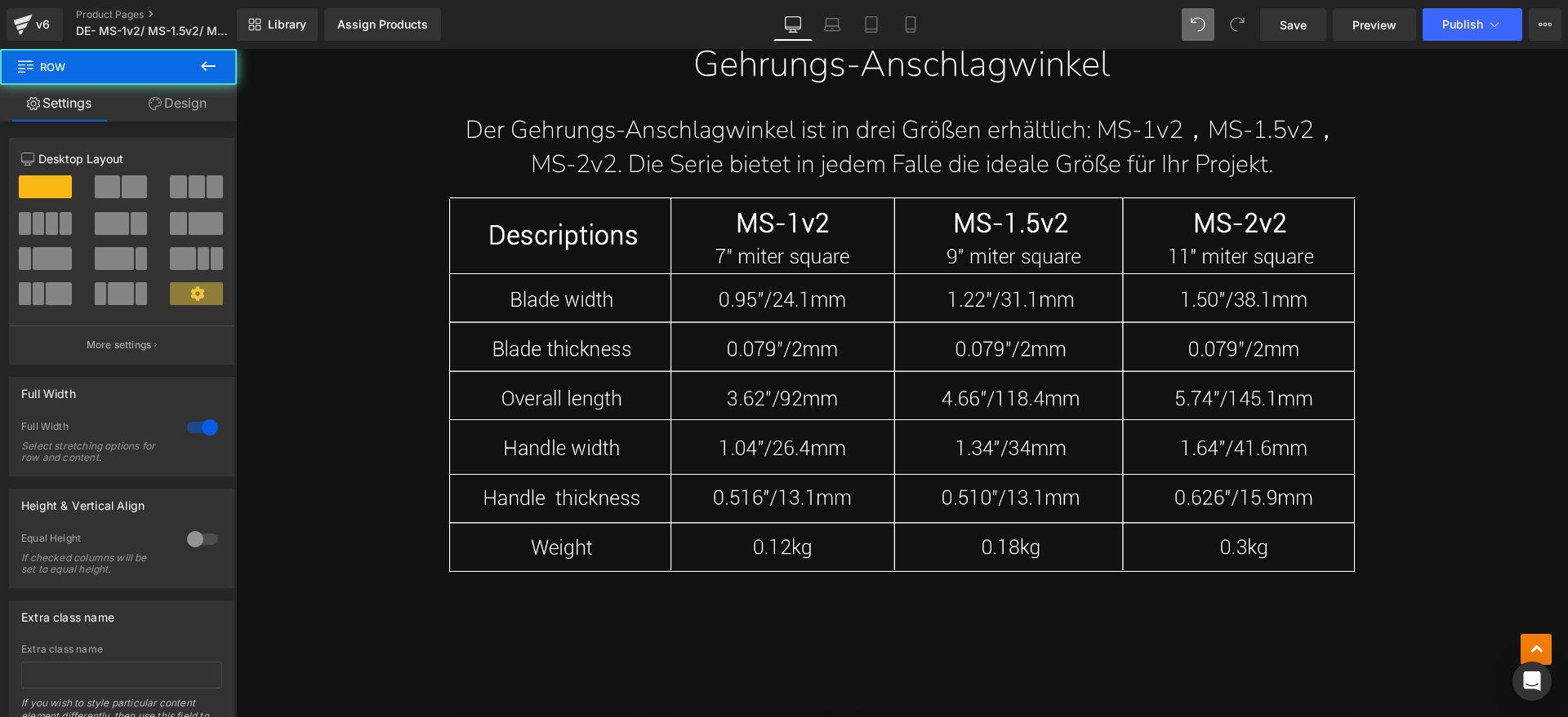
scroll to position [9696, 0]
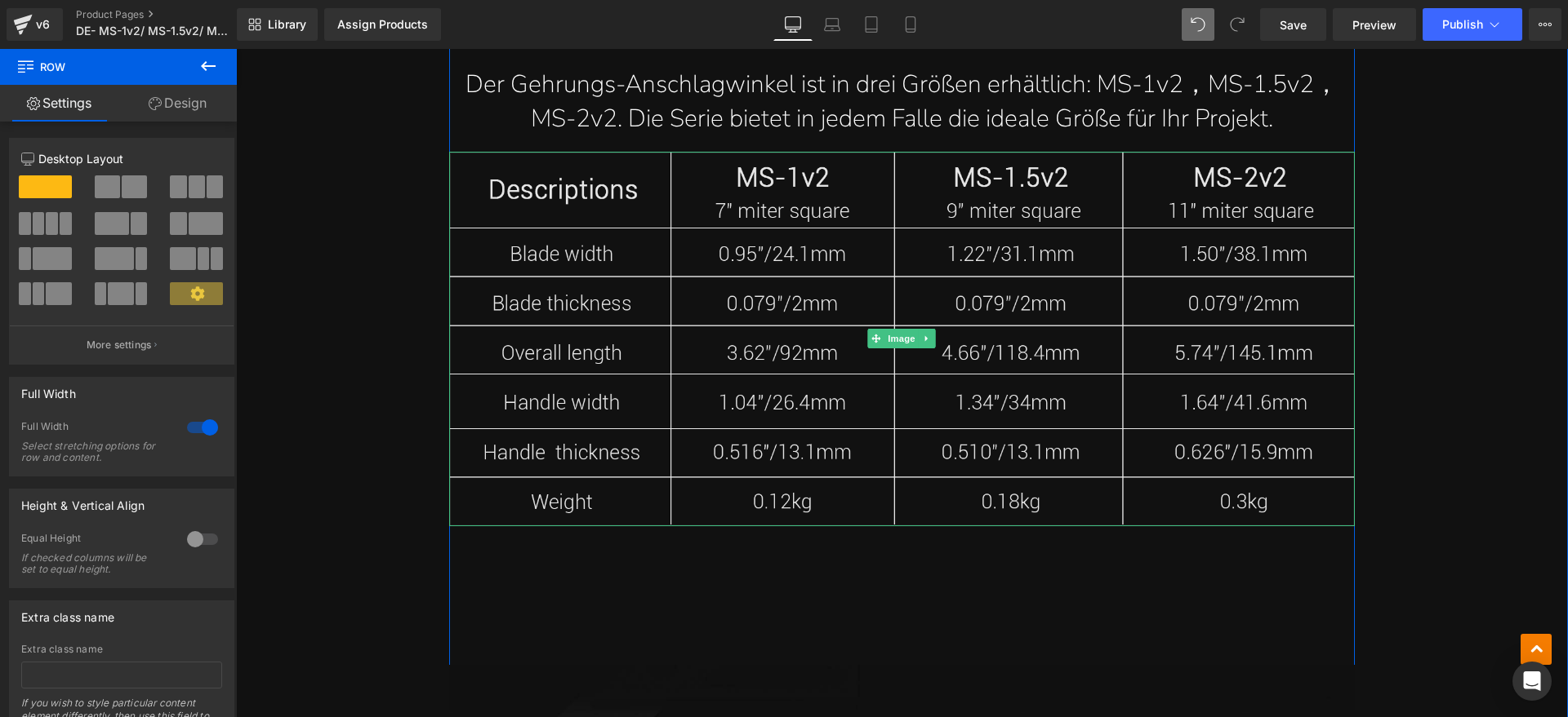
click at [894, 341] on span "Image" at bounding box center [902, 339] width 34 height 20
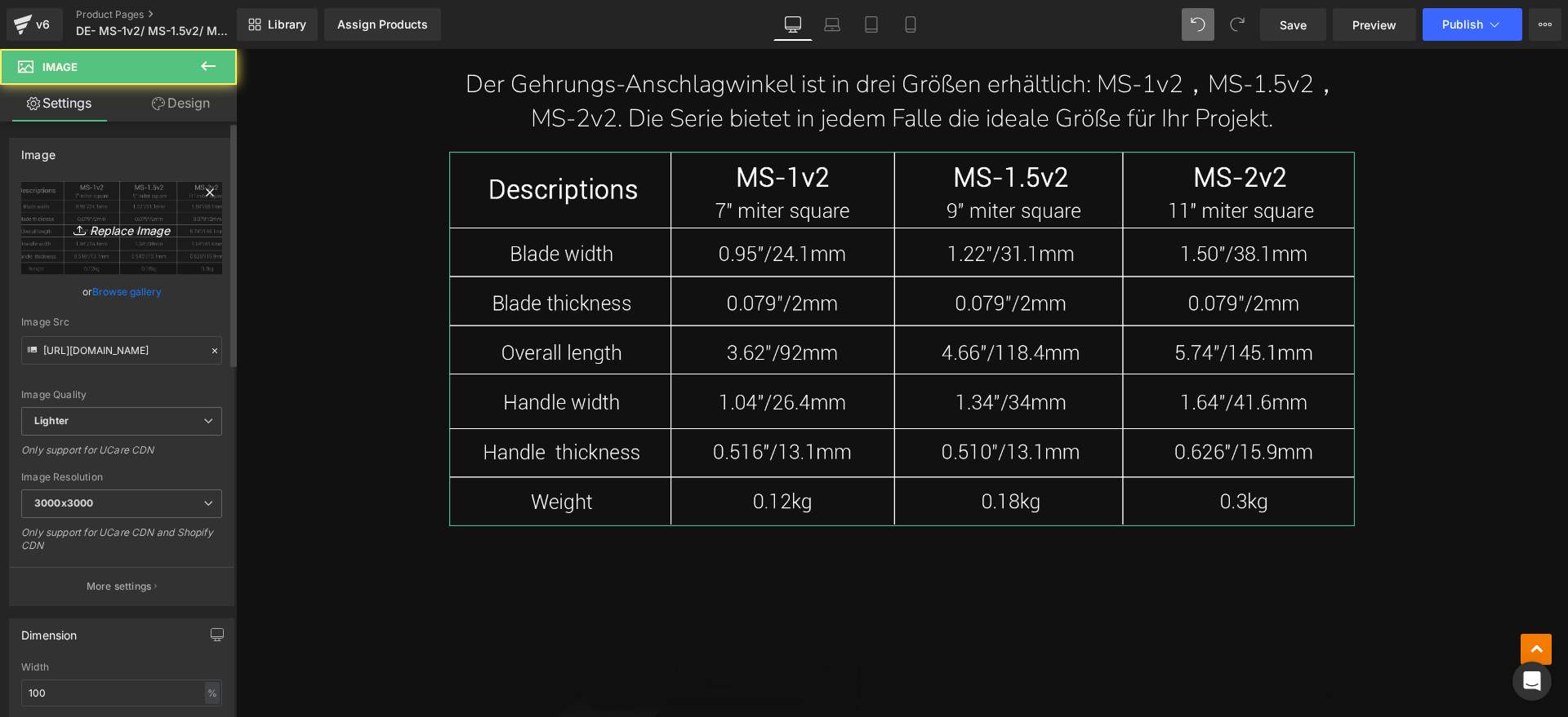
click at [178, 241] on link "Replace Image" at bounding box center [122, 228] width 201 height 94
type input "C:\fakepath\MS1.webp"
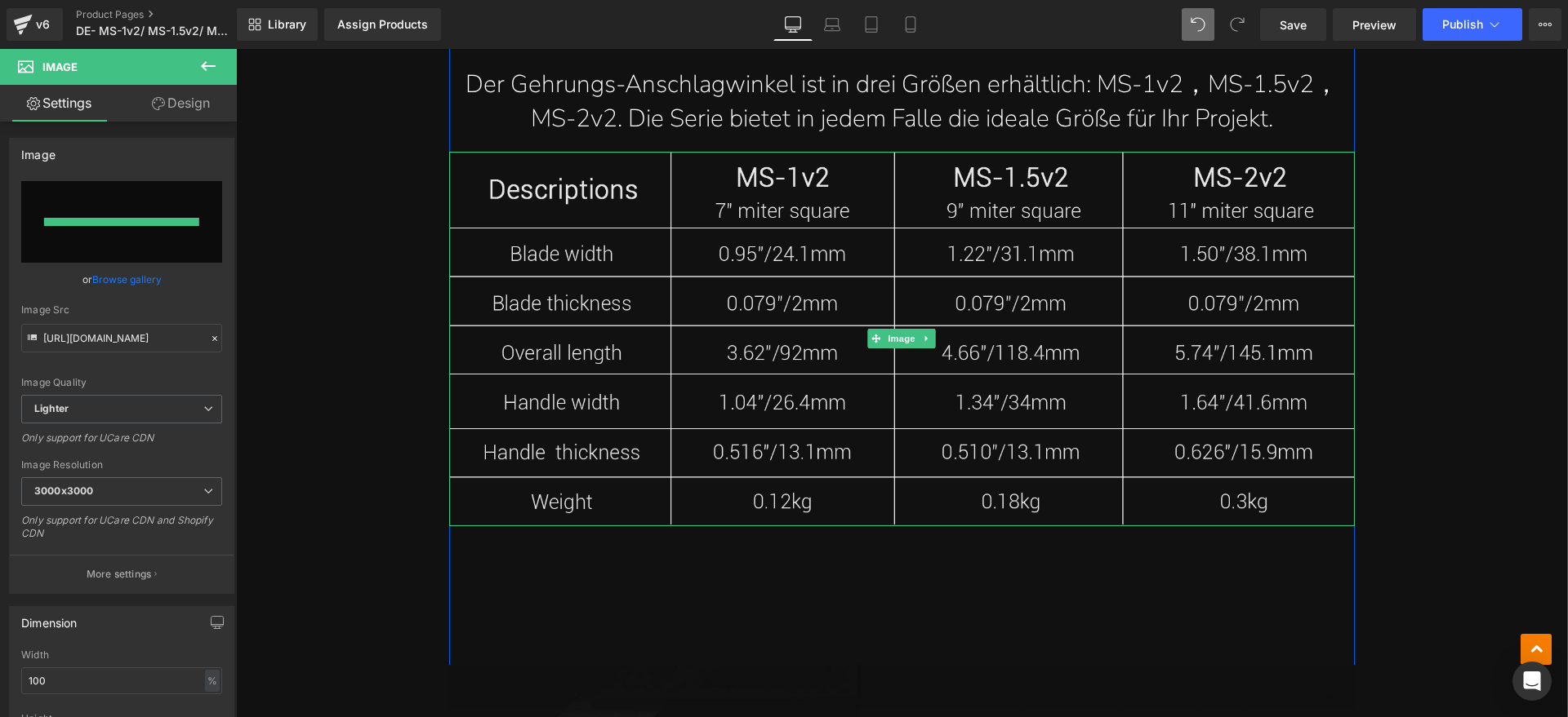
type input "https://ucarecdn.com/fe60826c-0cc2-4786-a73d-18afde79bce1/-/format/auto/-/previ…"
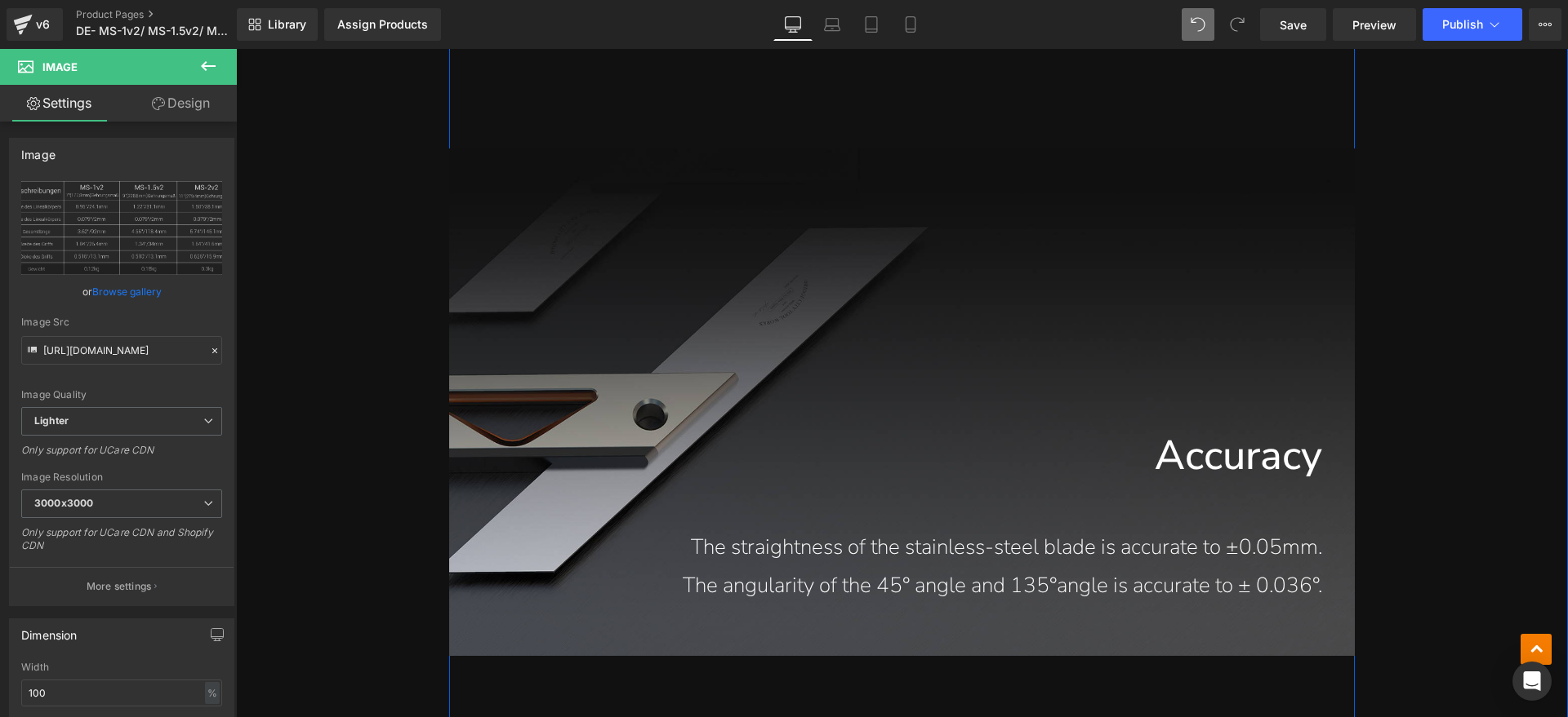
scroll to position [10410, 0]
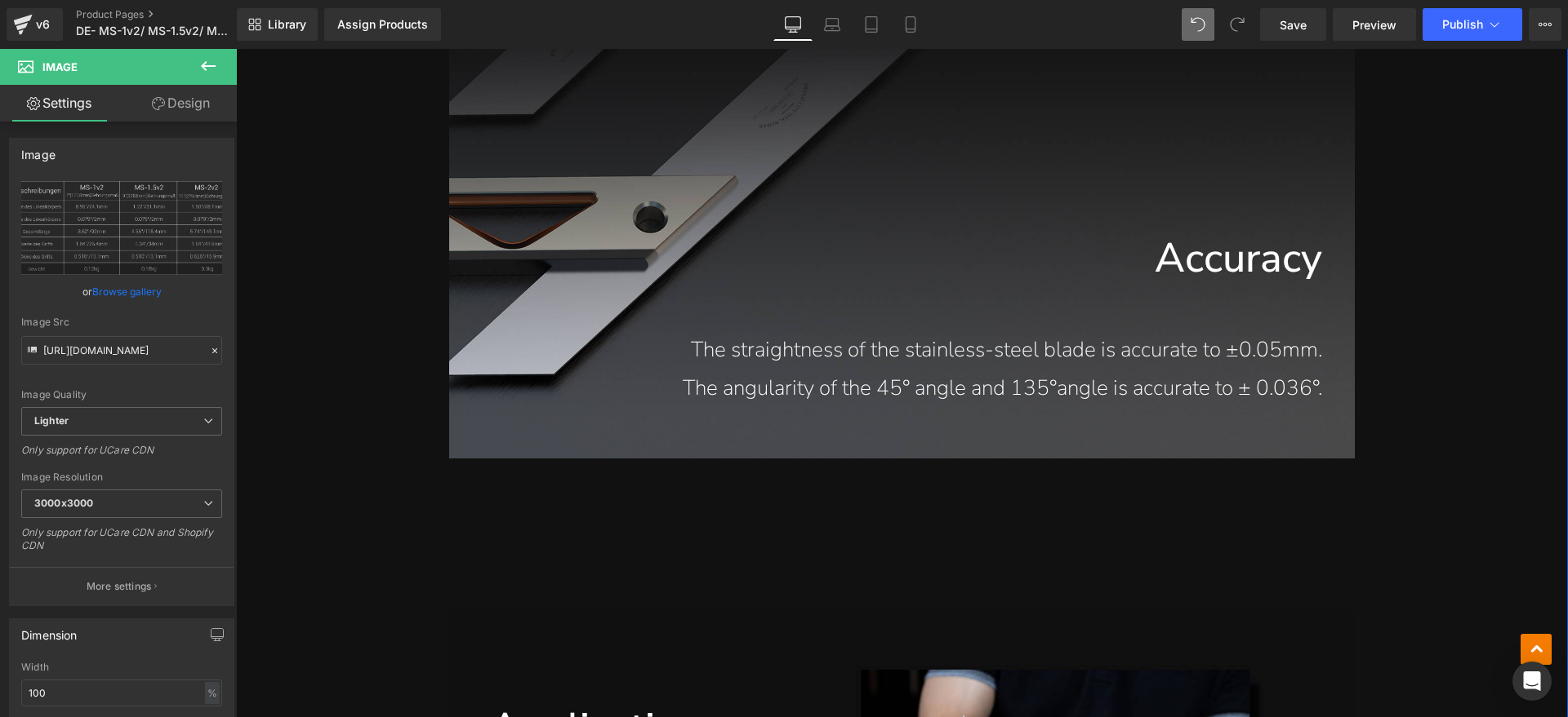
drag, startPoint x: 1476, startPoint y: 386, endPoint x: 1389, endPoint y: 414, distance: 91.4
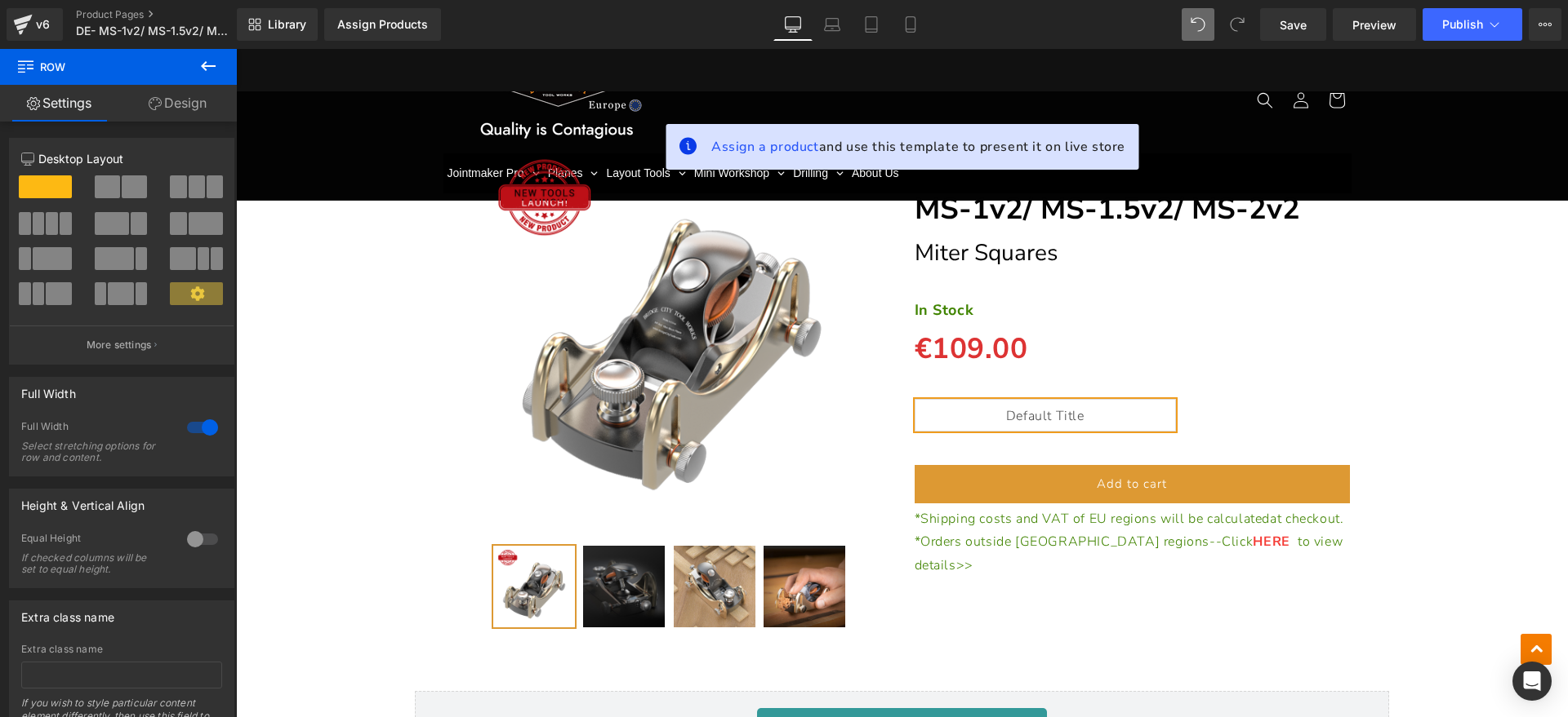
scroll to position [11736, 0]
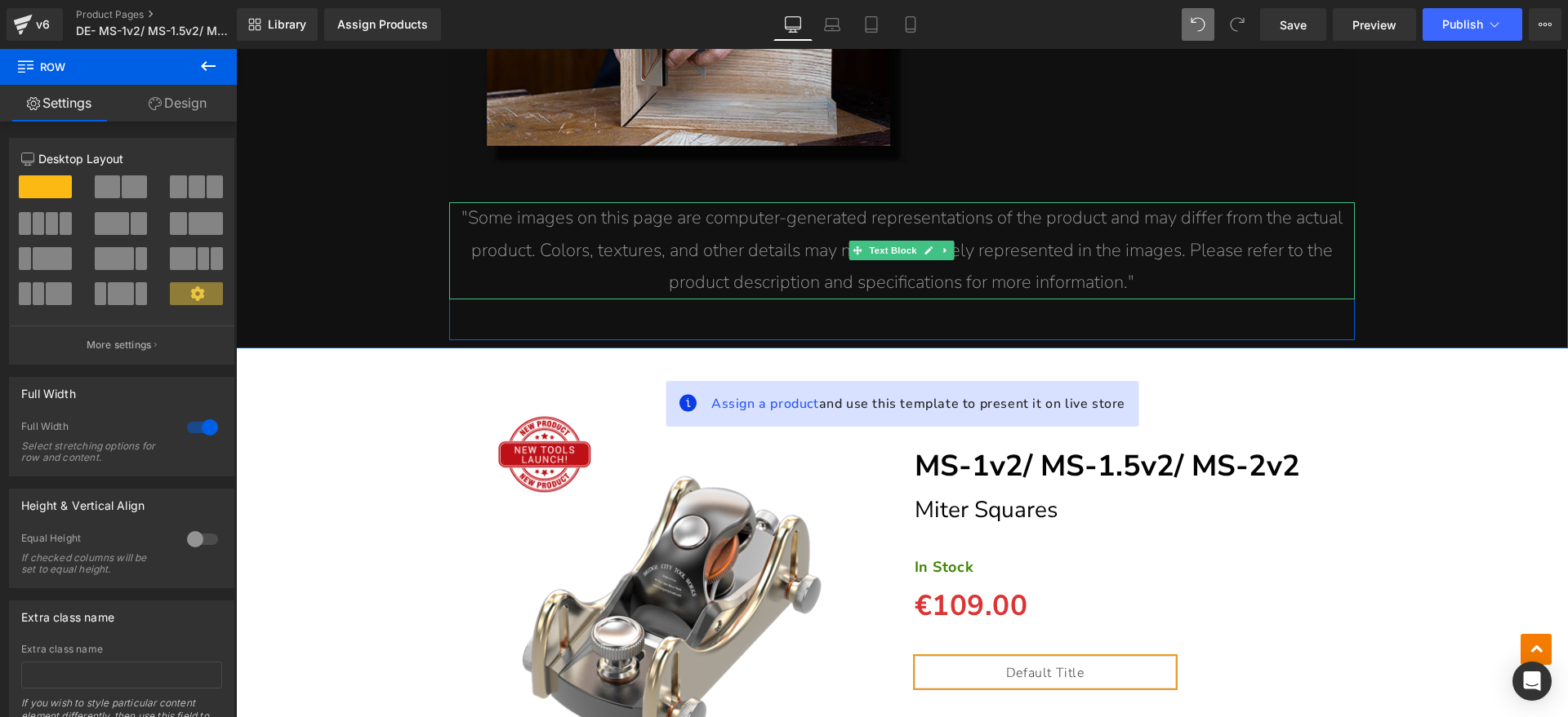
drag, startPoint x: 1040, startPoint y: 268, endPoint x: 1102, endPoint y: 276, distance: 62.5
click at [1040, 268] on p ""Some images on this page are computer-generated representations of the product…" at bounding box center [902, 251] width 906 height 97
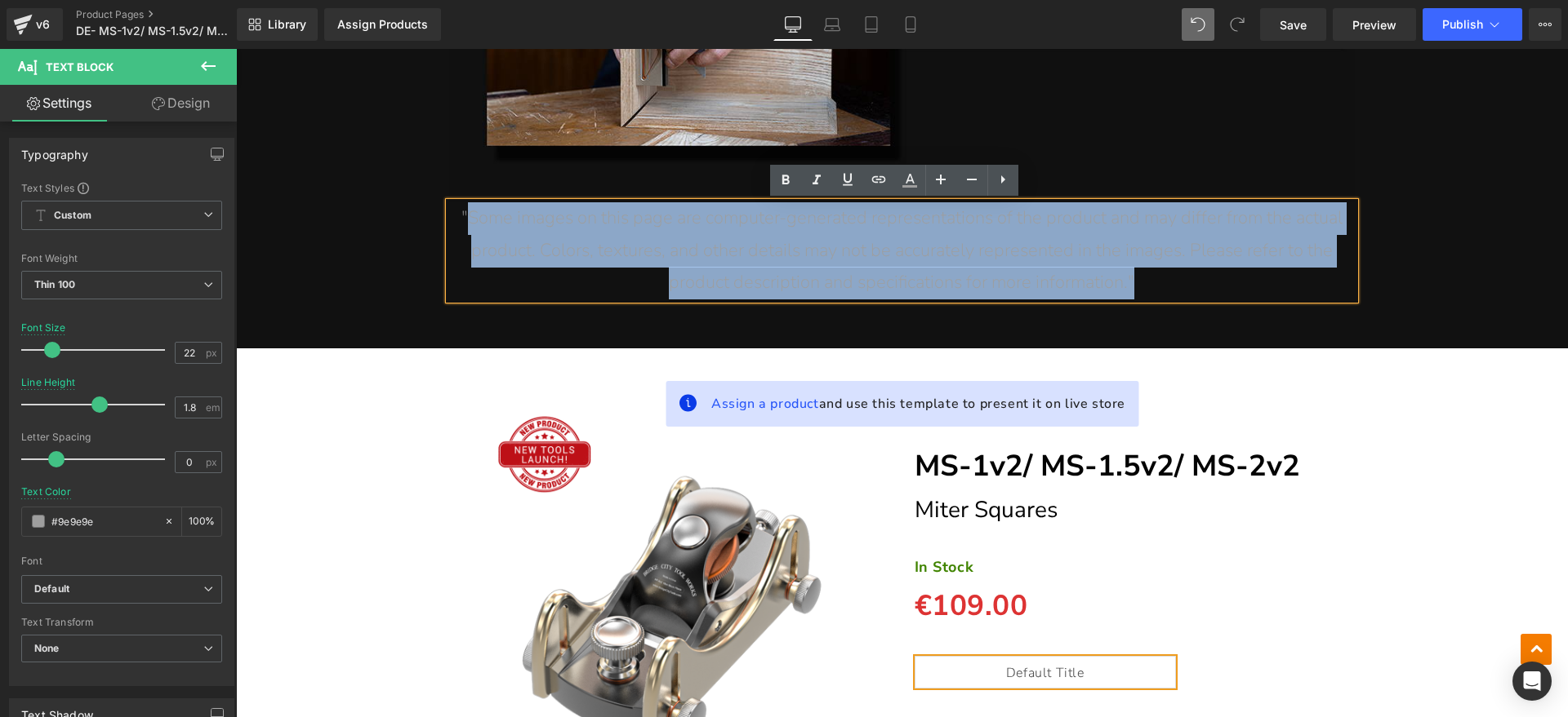
drag, startPoint x: 1102, startPoint y: 276, endPoint x: 458, endPoint y: 225, distance: 646.0
click at [458, 225] on p ""Some images on this page are computer-generated representations of the product…" at bounding box center [902, 251] width 906 height 97
paste div
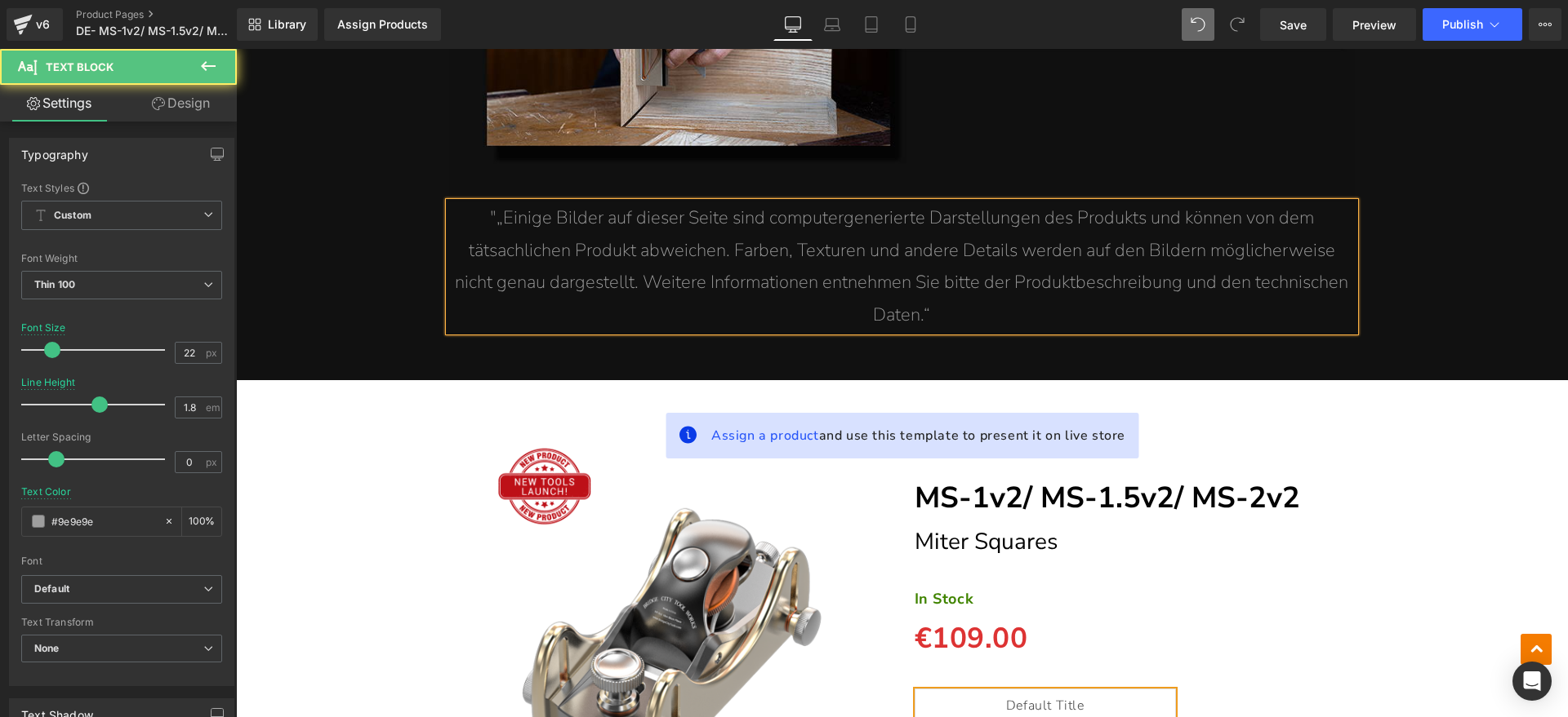
click at [491, 221] on span ""„Einige Bilder auf dieser Seite sind computergenerierte Darstellungen des Prod…" at bounding box center [901, 266] width 893 height 121
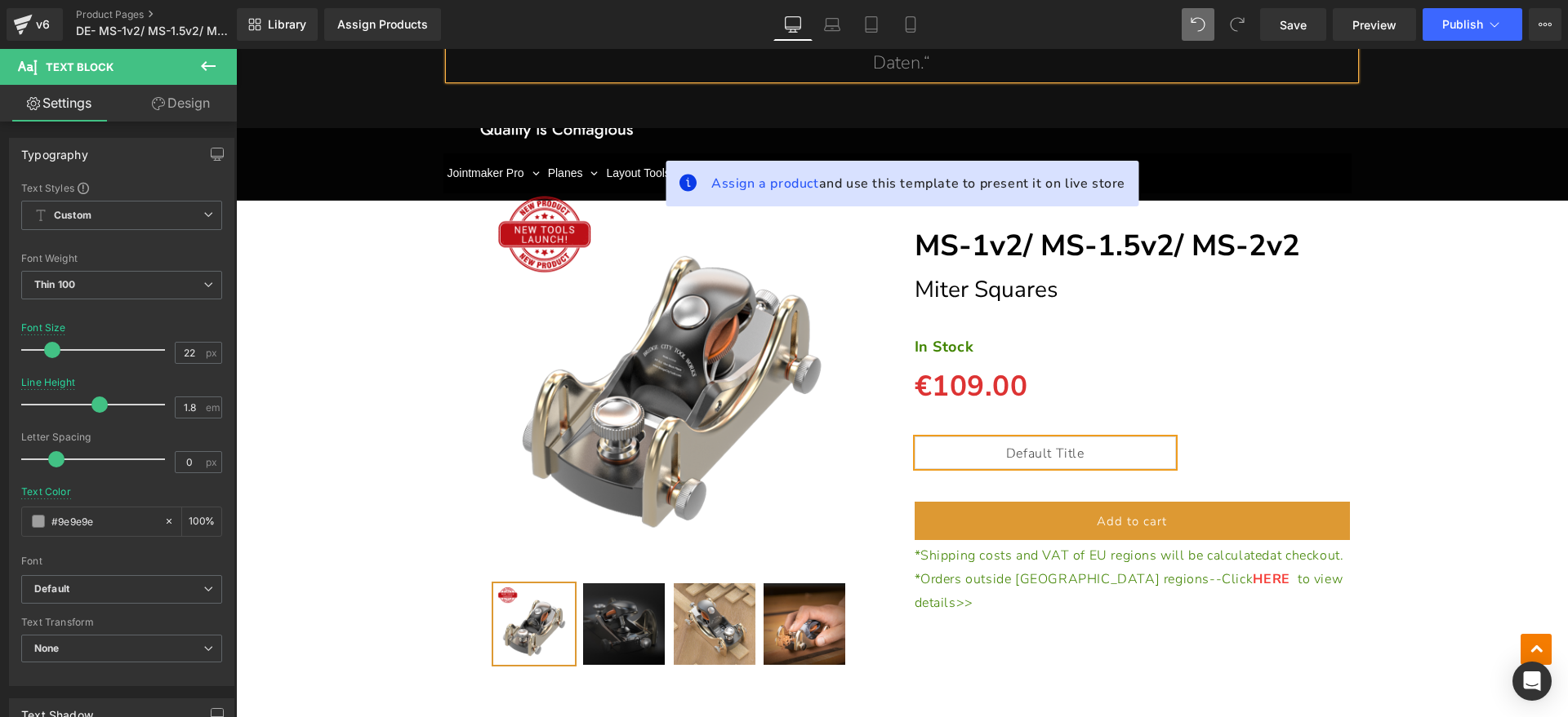
scroll to position [11940, 0]
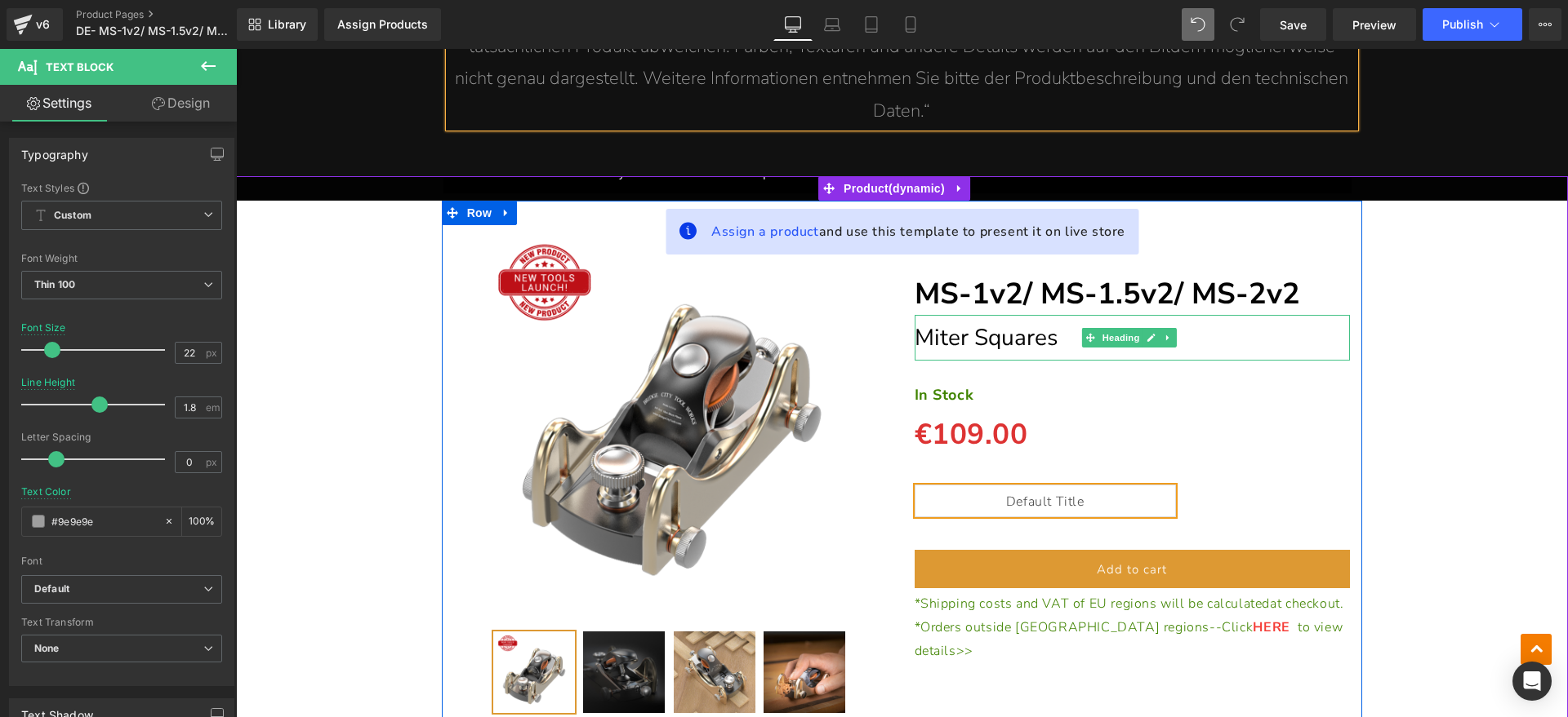
drag, startPoint x: 1003, startPoint y: 335, endPoint x: 1152, endPoint y: 337, distance: 149.0
click at [1004, 335] on span "Miter Squares" at bounding box center [986, 337] width 143 height 31
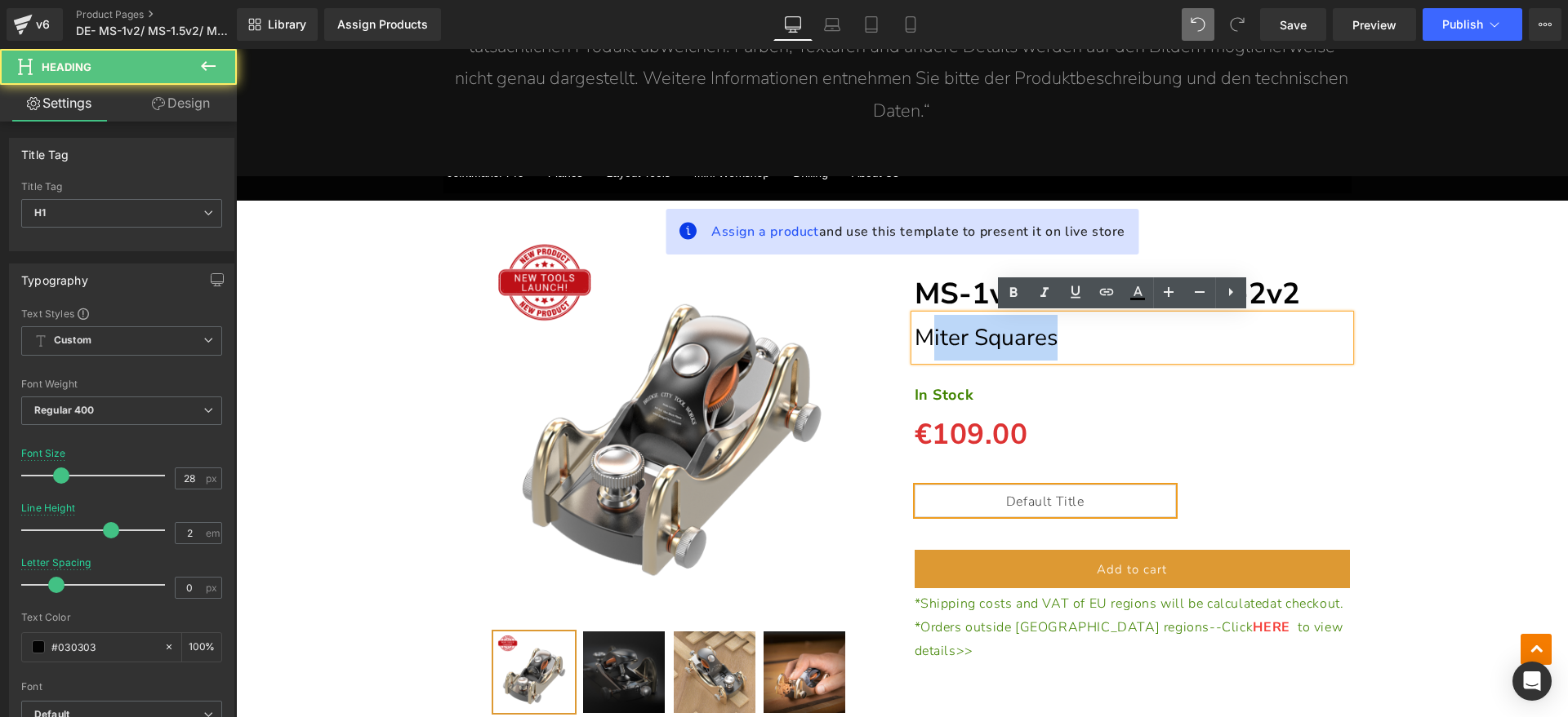
drag, startPoint x: 1138, startPoint y: 337, endPoint x: 917, endPoint y: 337, distance: 221.0
click at [917, 337] on h1 "Miter Squares" at bounding box center [1132, 337] width 436 height 46
paste div
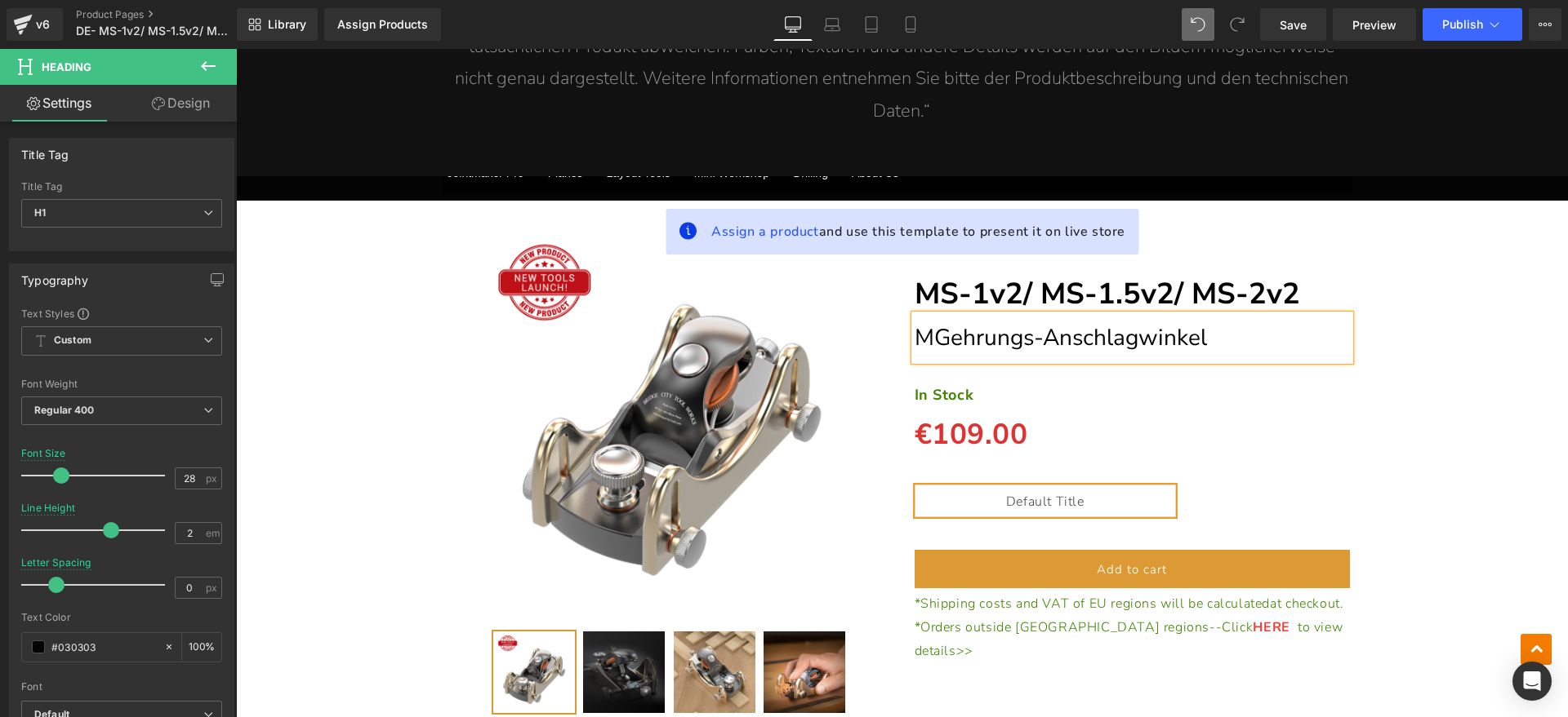
click at [927, 340] on span "MGehrungs-Anschlagwinkel" at bounding box center [1060, 337] width 293 height 31
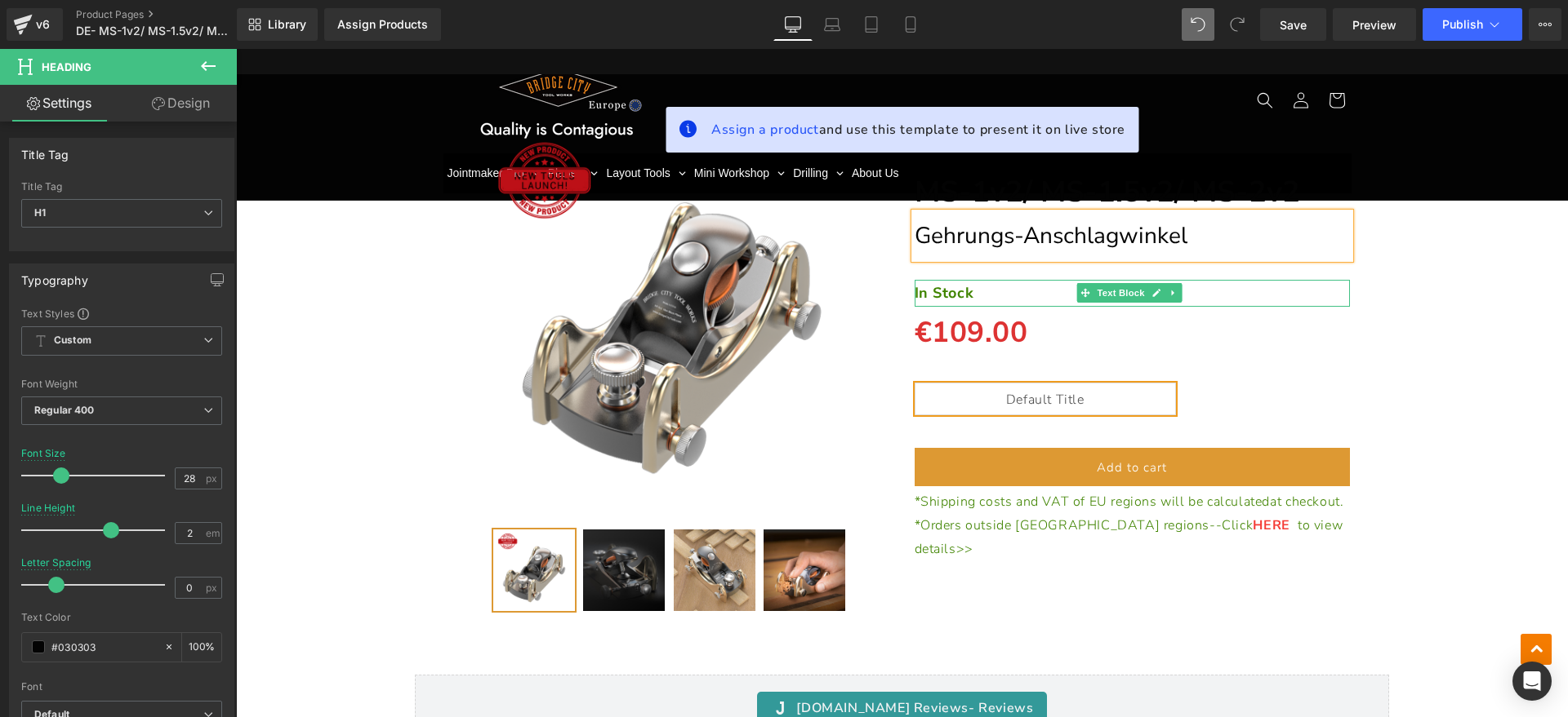
click at [958, 296] on strong "In Stock" at bounding box center [944, 293] width 59 height 20
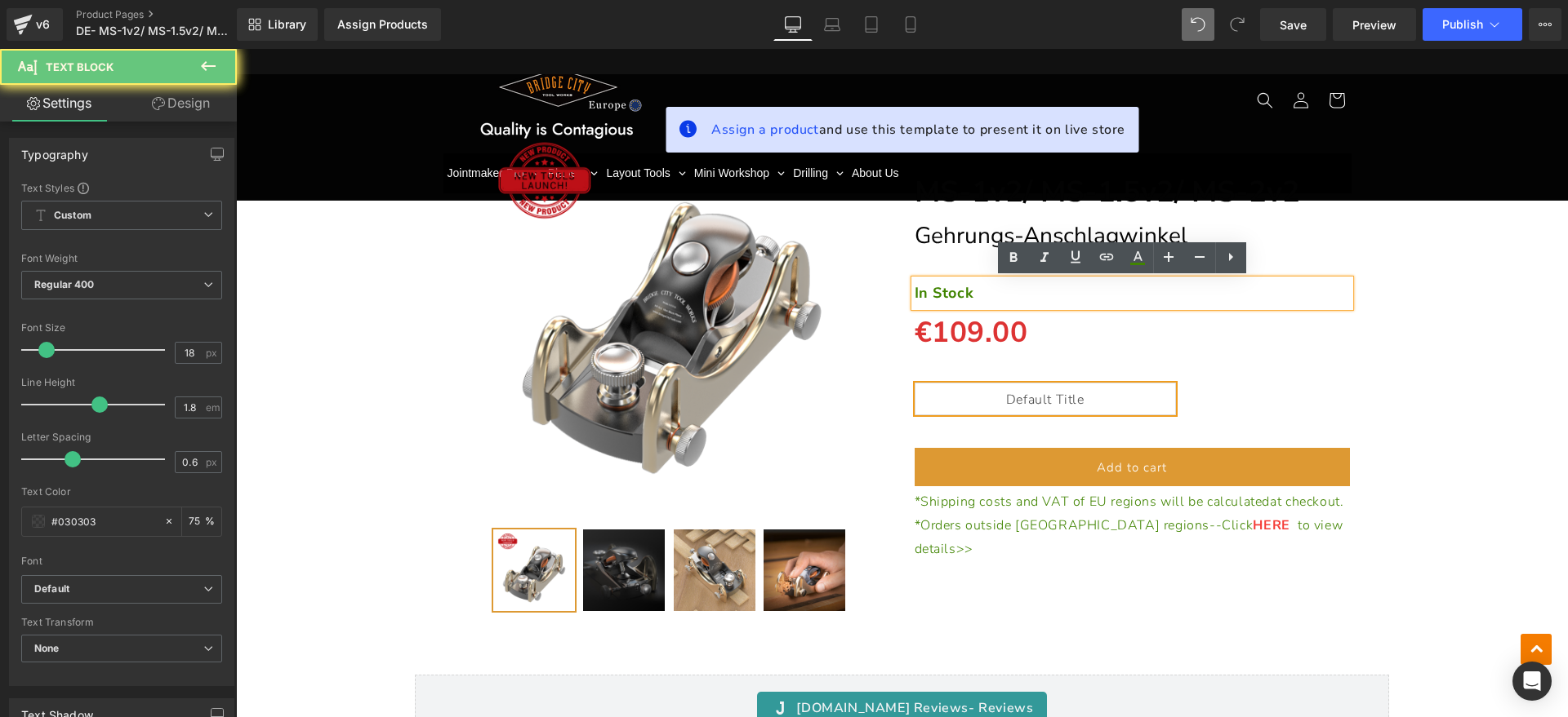
click at [998, 294] on p "In Stock" at bounding box center [1132, 292] width 436 height 26
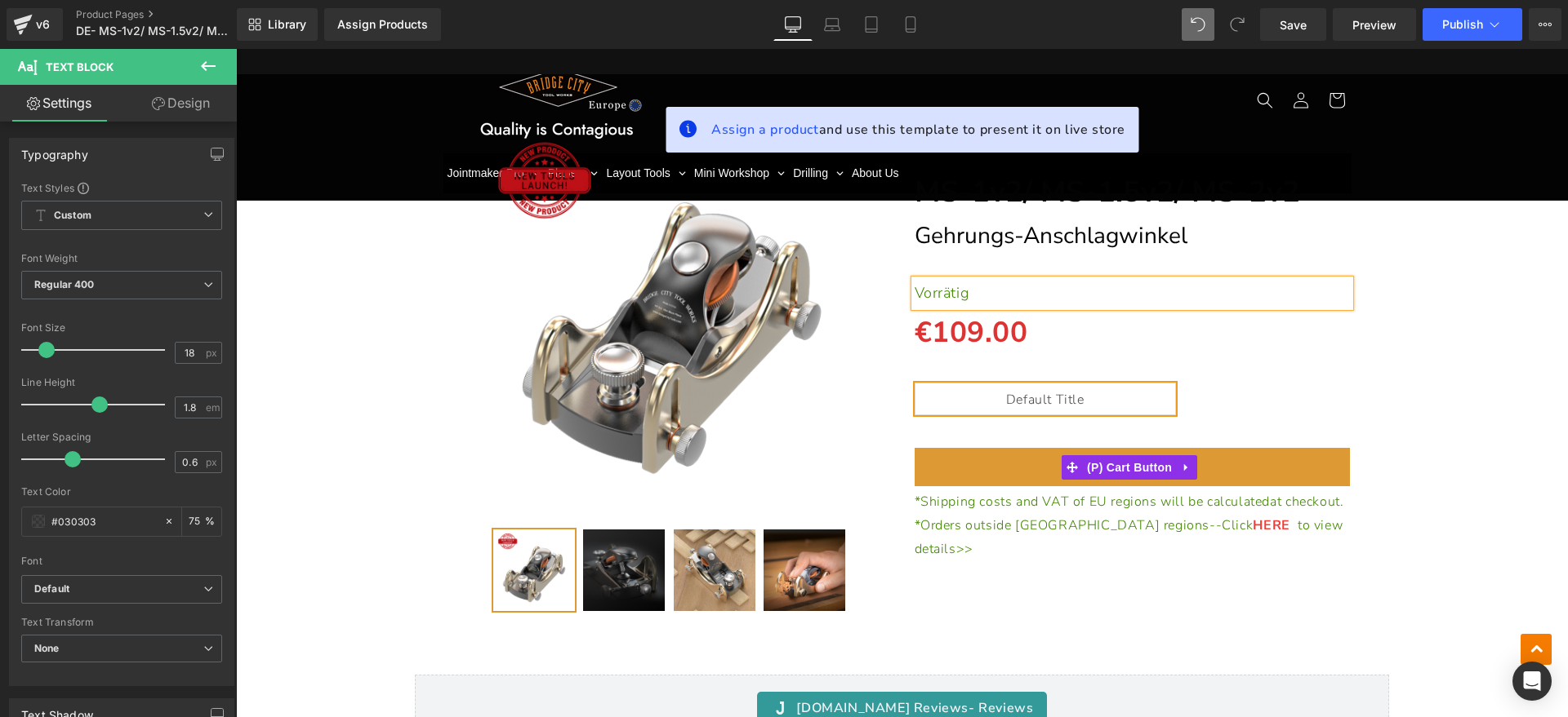
drag, startPoint x: 1140, startPoint y: 470, endPoint x: 874, endPoint y: 452, distance: 266.6
click at [1140, 470] on span "(P) Cart Button" at bounding box center [1129, 467] width 93 height 24
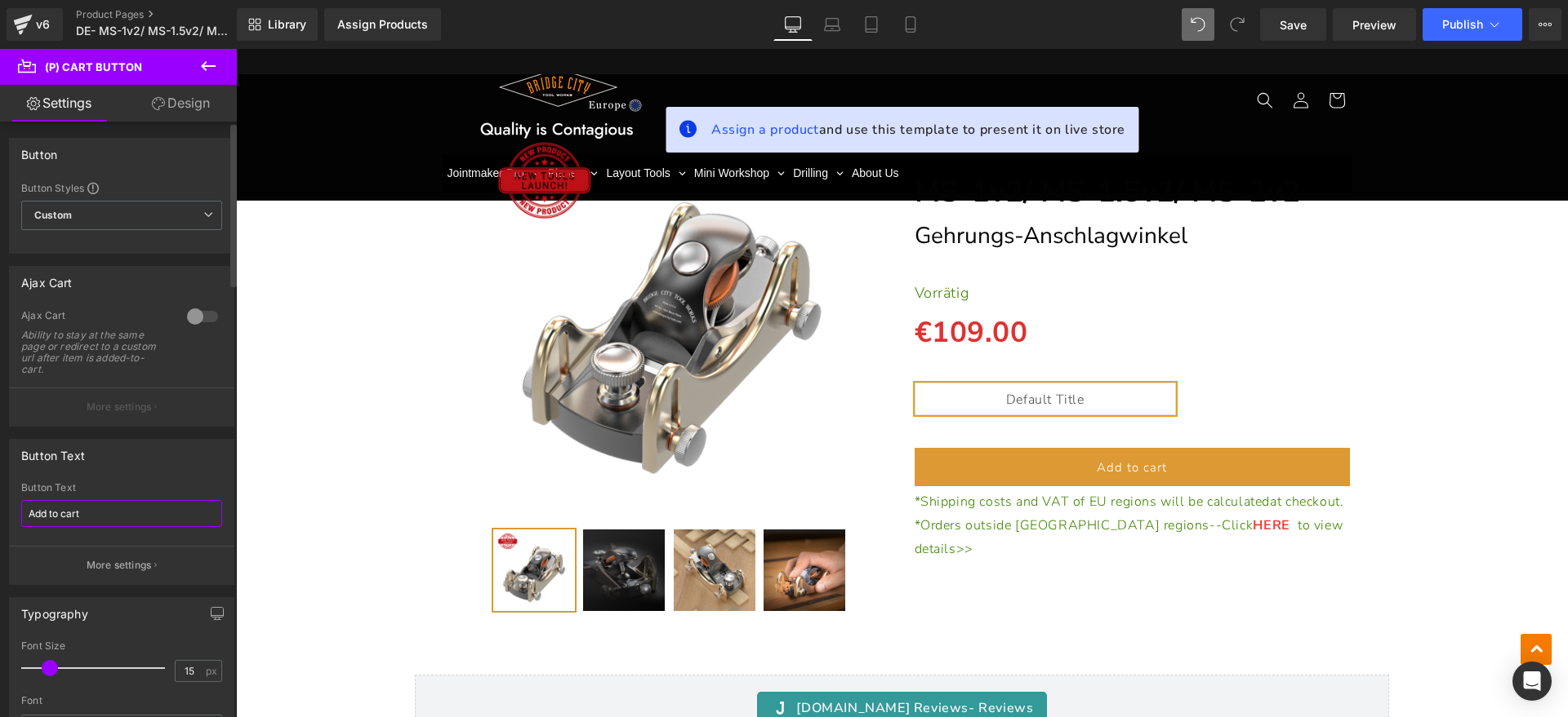
click at [0, 524] on div "Button Text Add to cart Button Text Add to cart More settings" at bounding box center [122, 506] width 244 height 158
type input "In den Warenkorb legen"
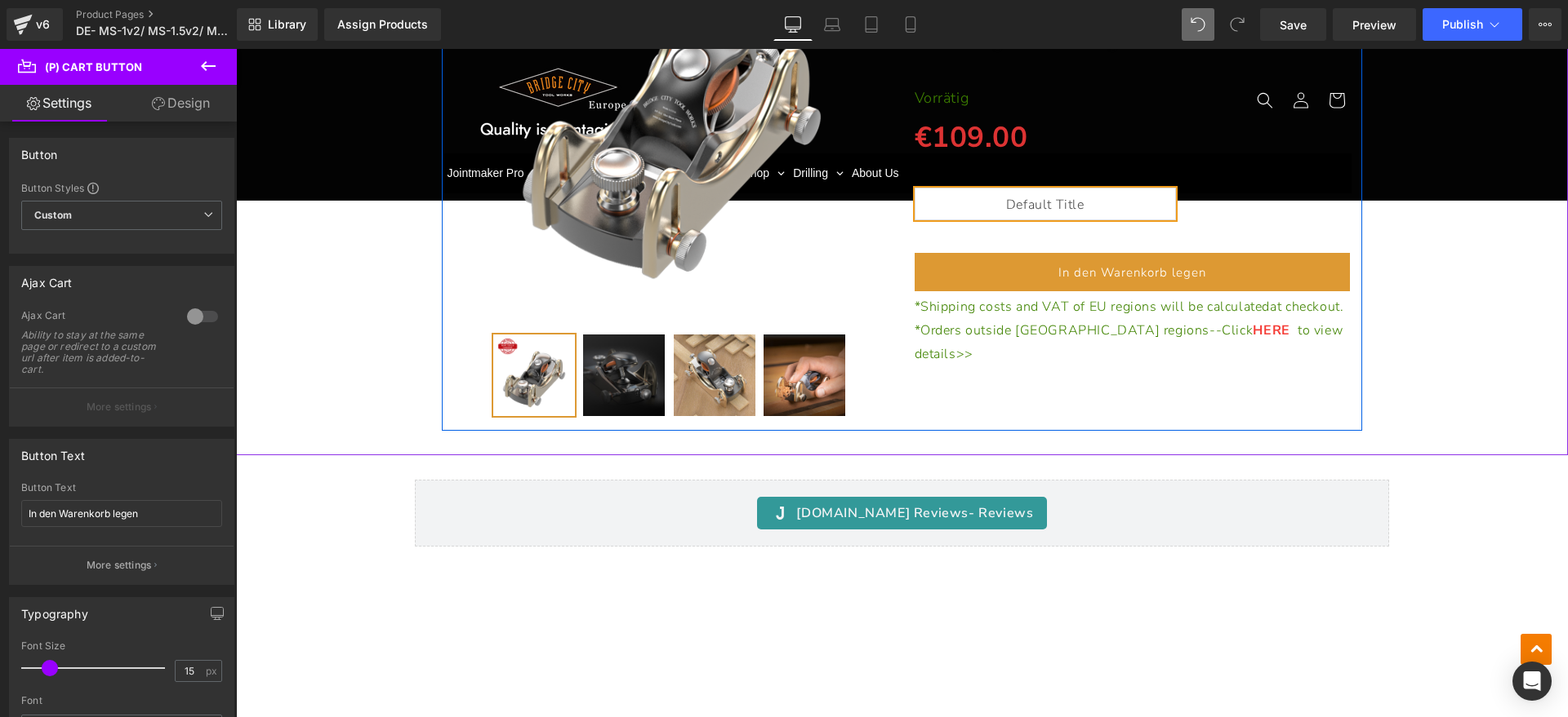
scroll to position [12246, 0]
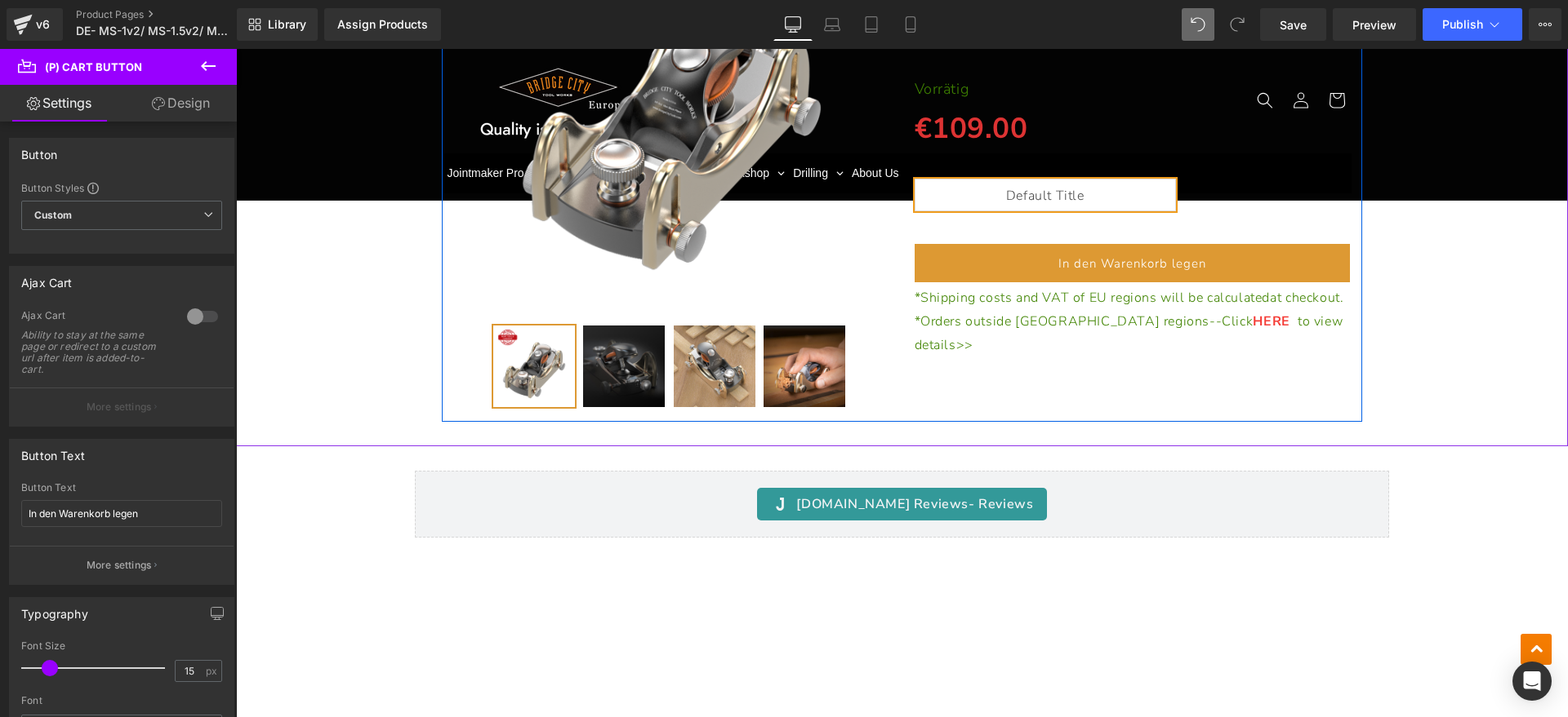
drag, startPoint x: 1001, startPoint y: 318, endPoint x: 987, endPoint y: 342, distance: 27.8
click at [1001, 310] on p "*Shipping costs and VAT of EU regions will be calculated at checkout." at bounding box center [1132, 298] width 436 height 23
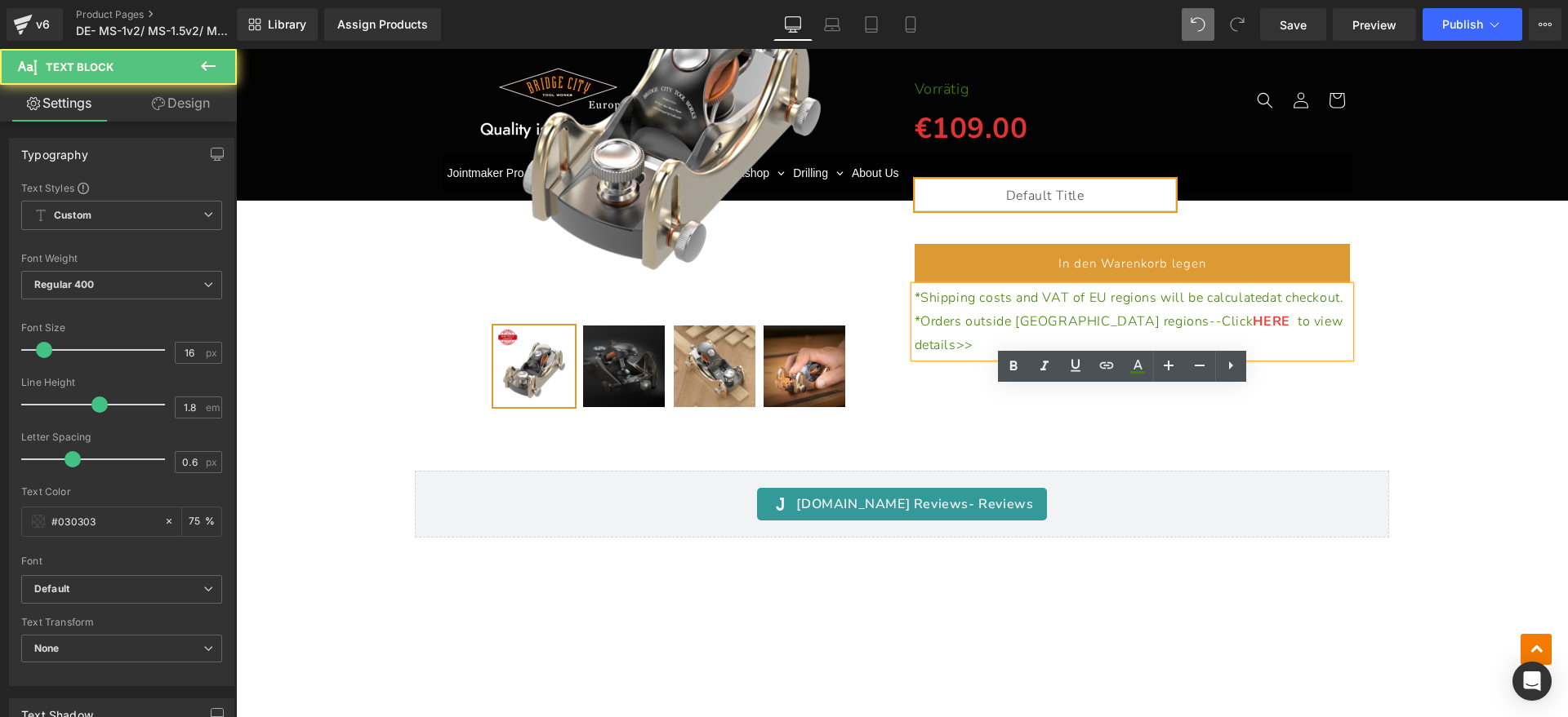
scroll to position [12144, 0]
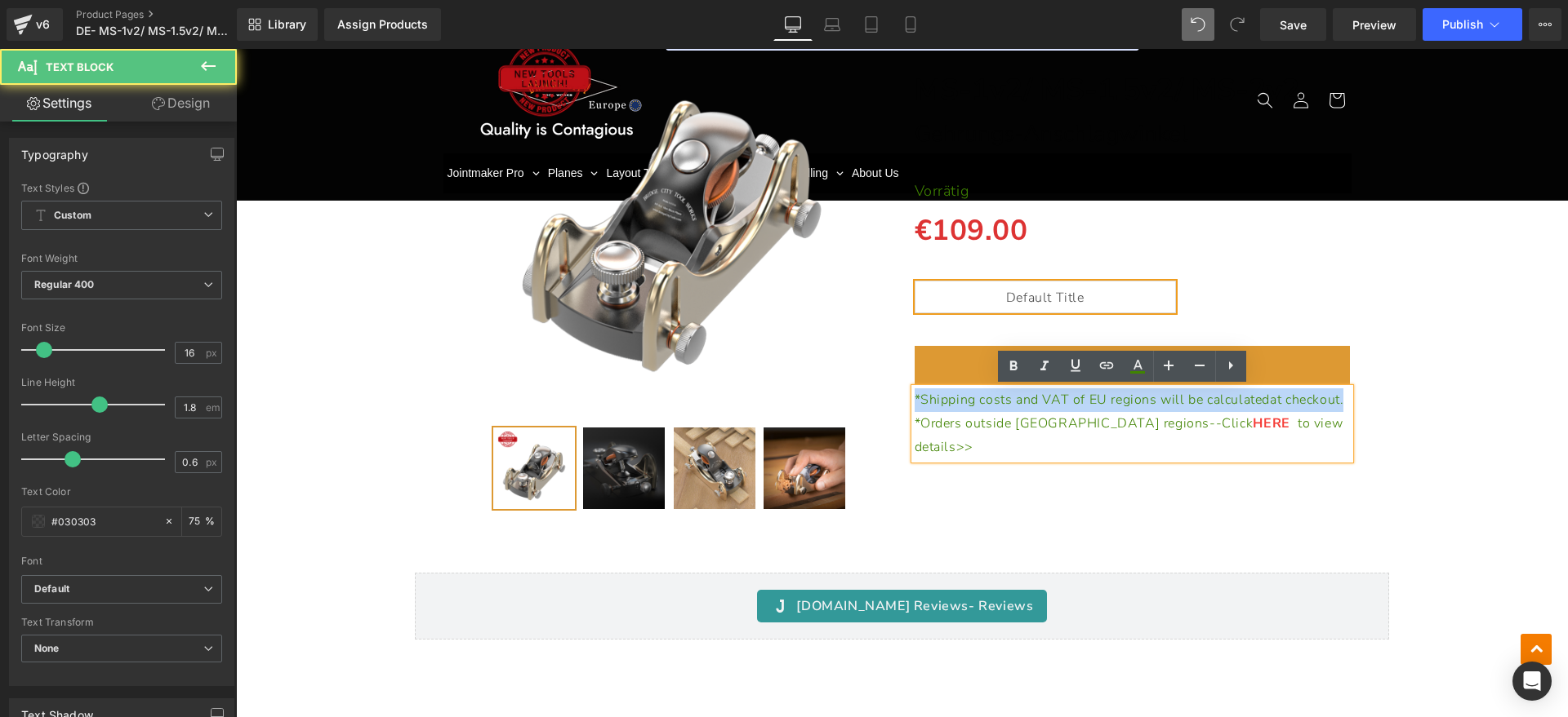
drag, startPoint x: 977, startPoint y: 426, endPoint x: 892, endPoint y: 390, distance: 92.3
click at [892, 390] on div "(P) Image" at bounding box center [902, 259] width 921 height 526
paste div
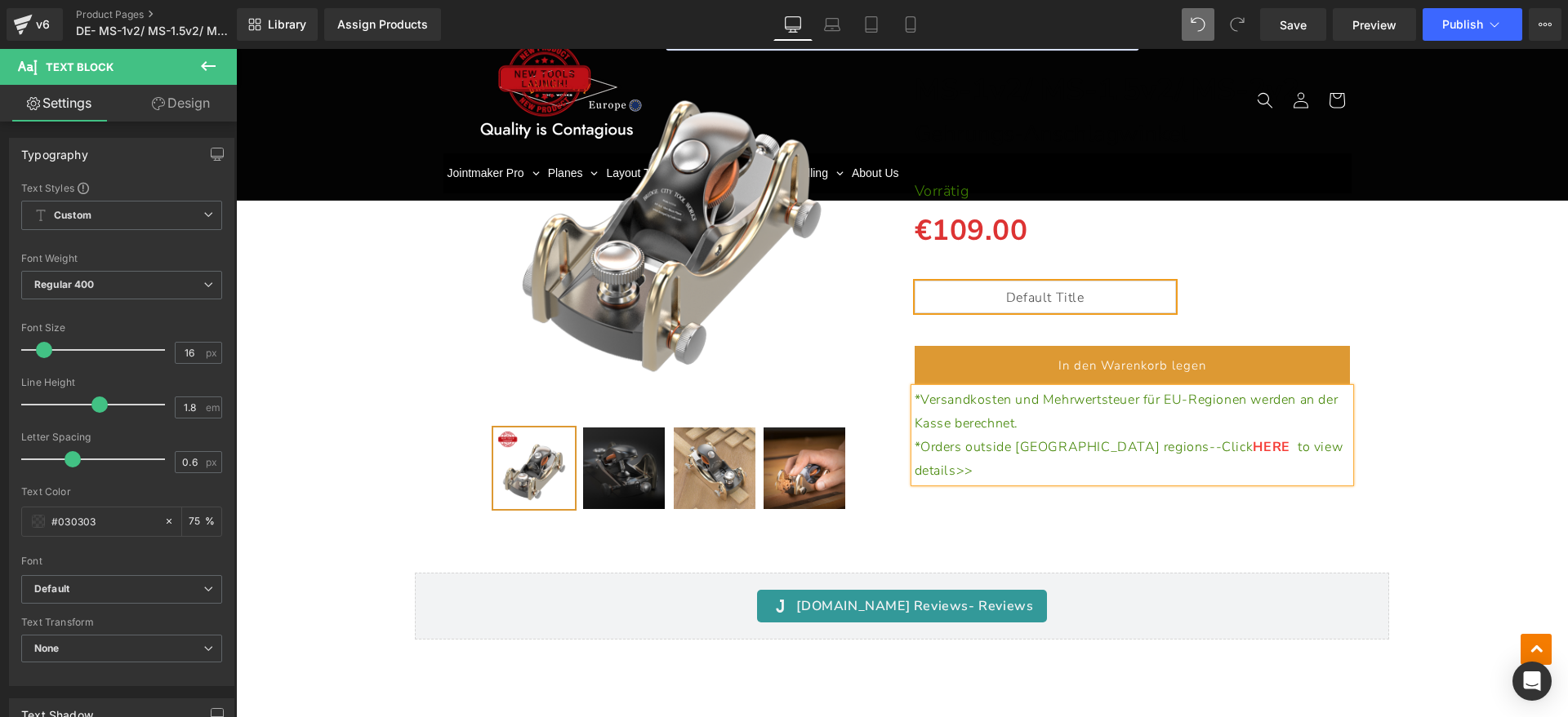
click at [1304, 447] on p "*Orders outside EU regions--Click HERE to view details>>" at bounding box center [1132, 459] width 436 height 48
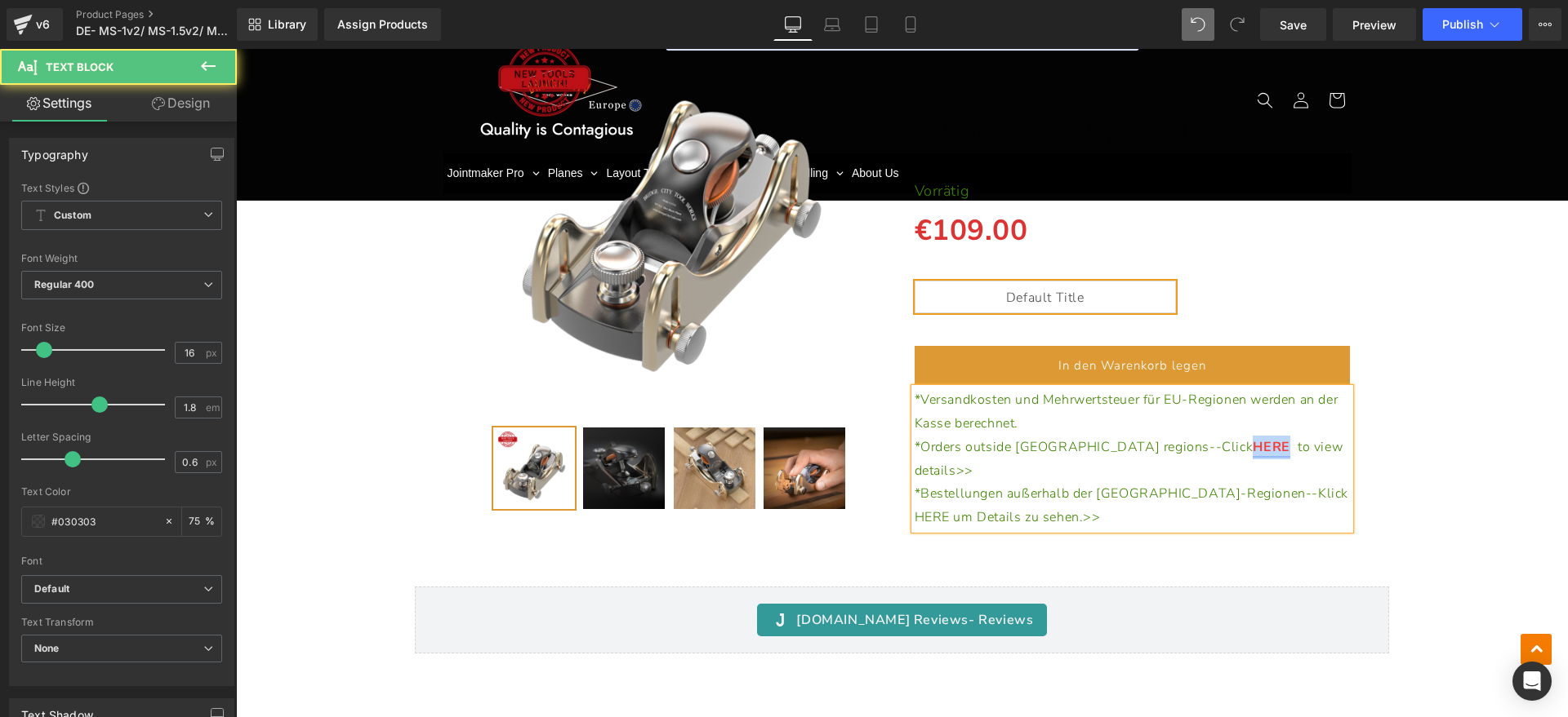
drag, startPoint x: 1124, startPoint y: 448, endPoint x: 1155, endPoint y: 448, distance: 31.0
click at [1252, 448] on link "HERE" at bounding box center [1270, 447] width 37 height 18
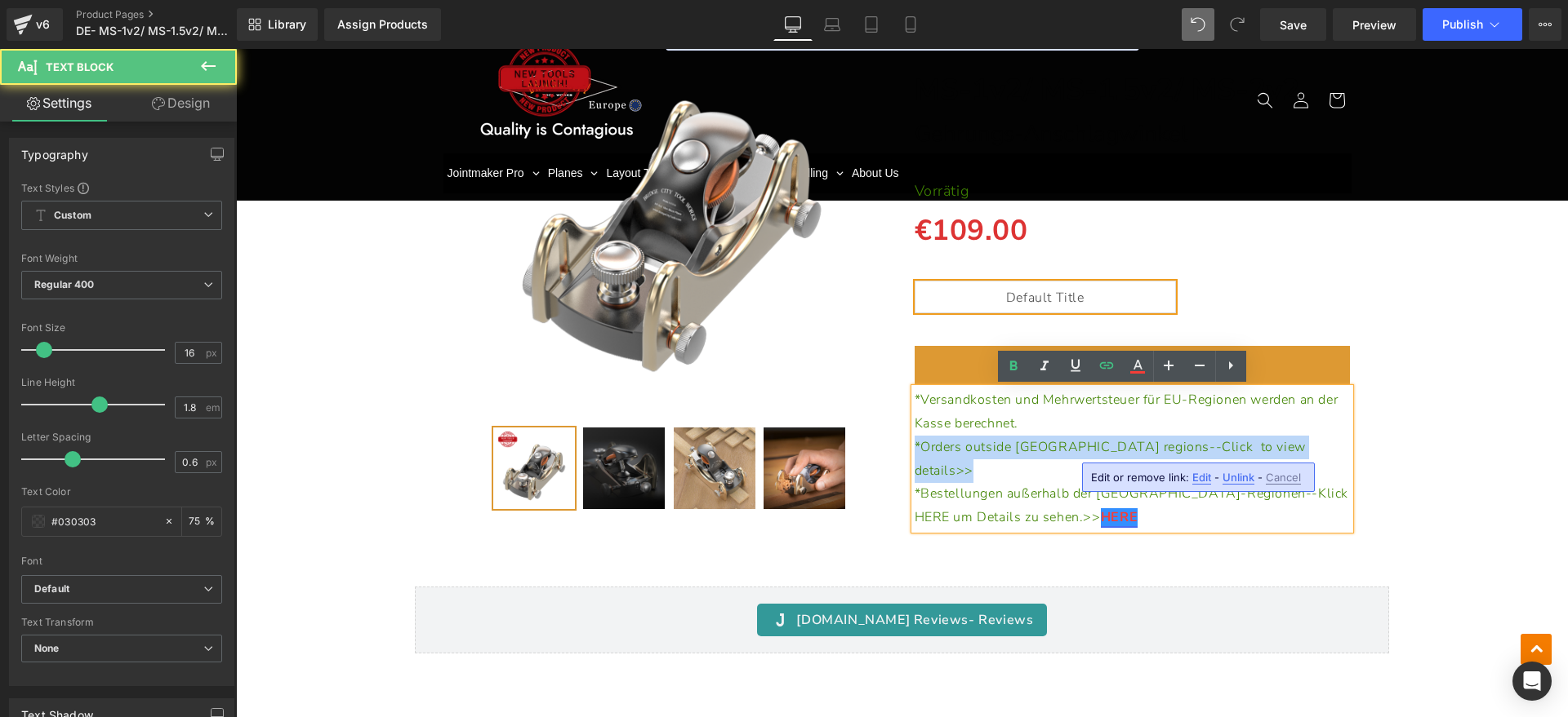
drag, startPoint x: 1249, startPoint y: 445, endPoint x: 891, endPoint y: 448, distance: 358.0
click at [891, 448] on div "(P) Image" at bounding box center [902, 266] width 921 height 540
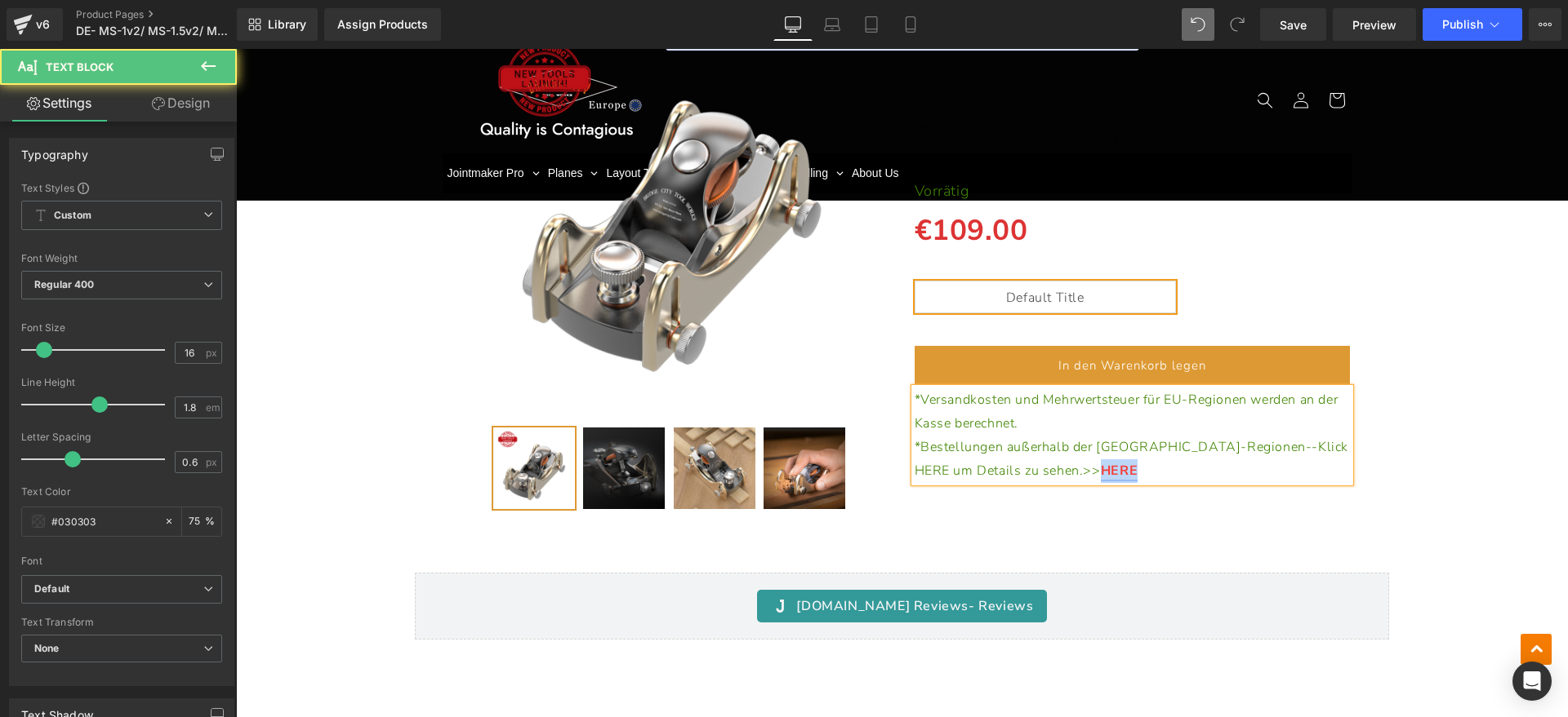
drag, startPoint x: 1043, startPoint y: 470, endPoint x: 983, endPoint y: 470, distance: 60.0
click at [983, 470] on p "*Bestellungen außerhalb der [GEOGRAPHIC_DATA]-Regionen--Klick HERE um Details z…" at bounding box center [1132, 459] width 436 height 48
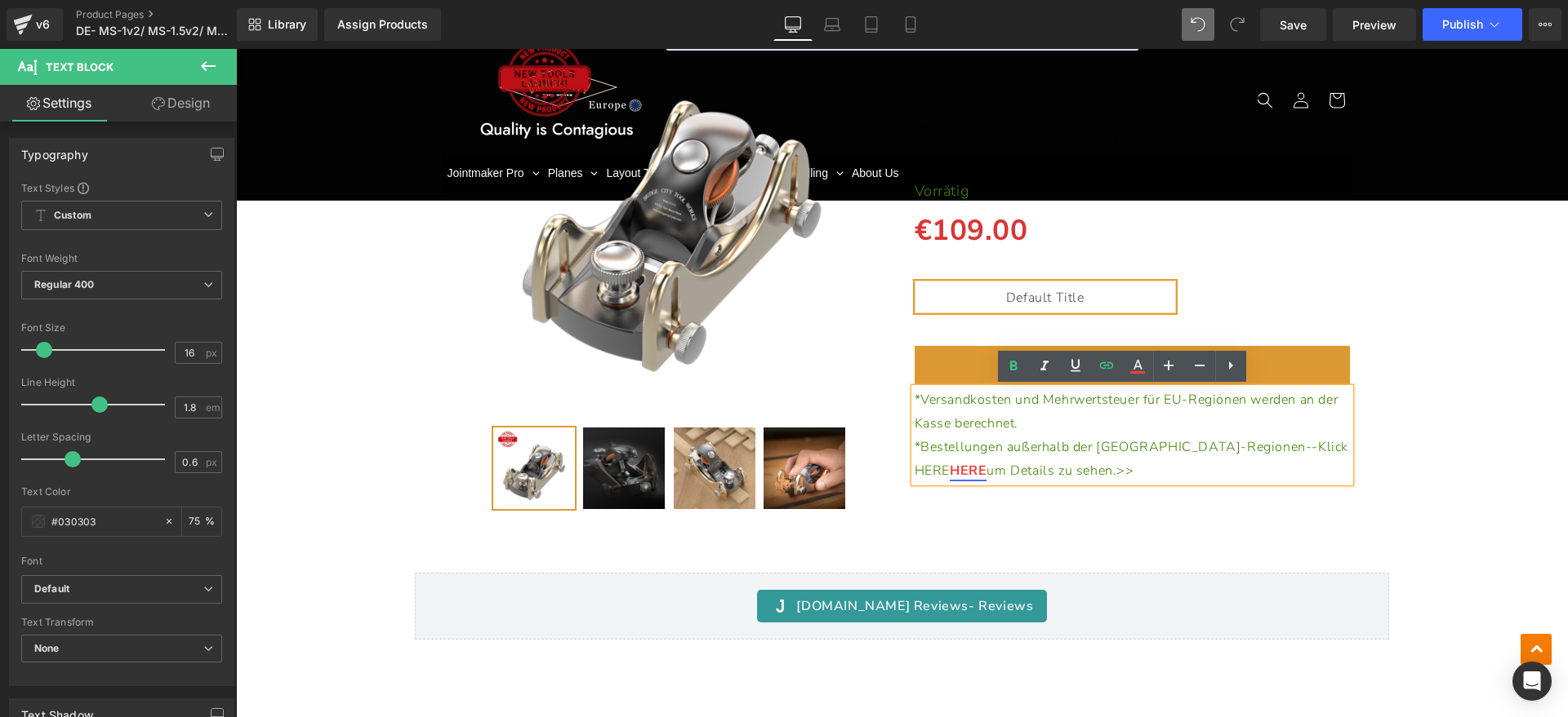
click at [1251, 452] on span "*Bestellungen außerhalb der [GEOGRAPHIC_DATA]-Regionen--Klick HERE" at bounding box center [1131, 459] width 435 height 41
click at [1427, 444] on div "(P) Image" at bounding box center [901, 259] width 1315 height 526
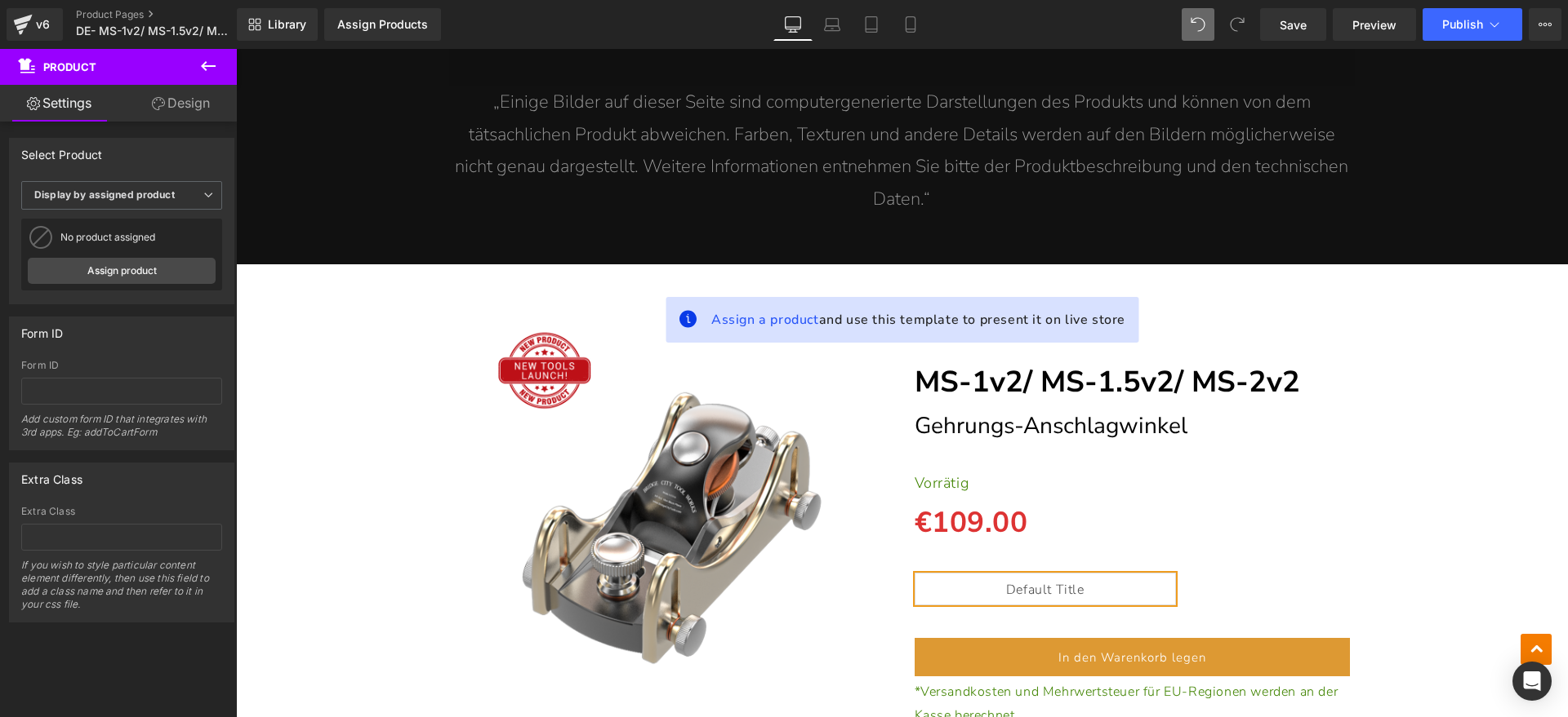
scroll to position [11733, 0]
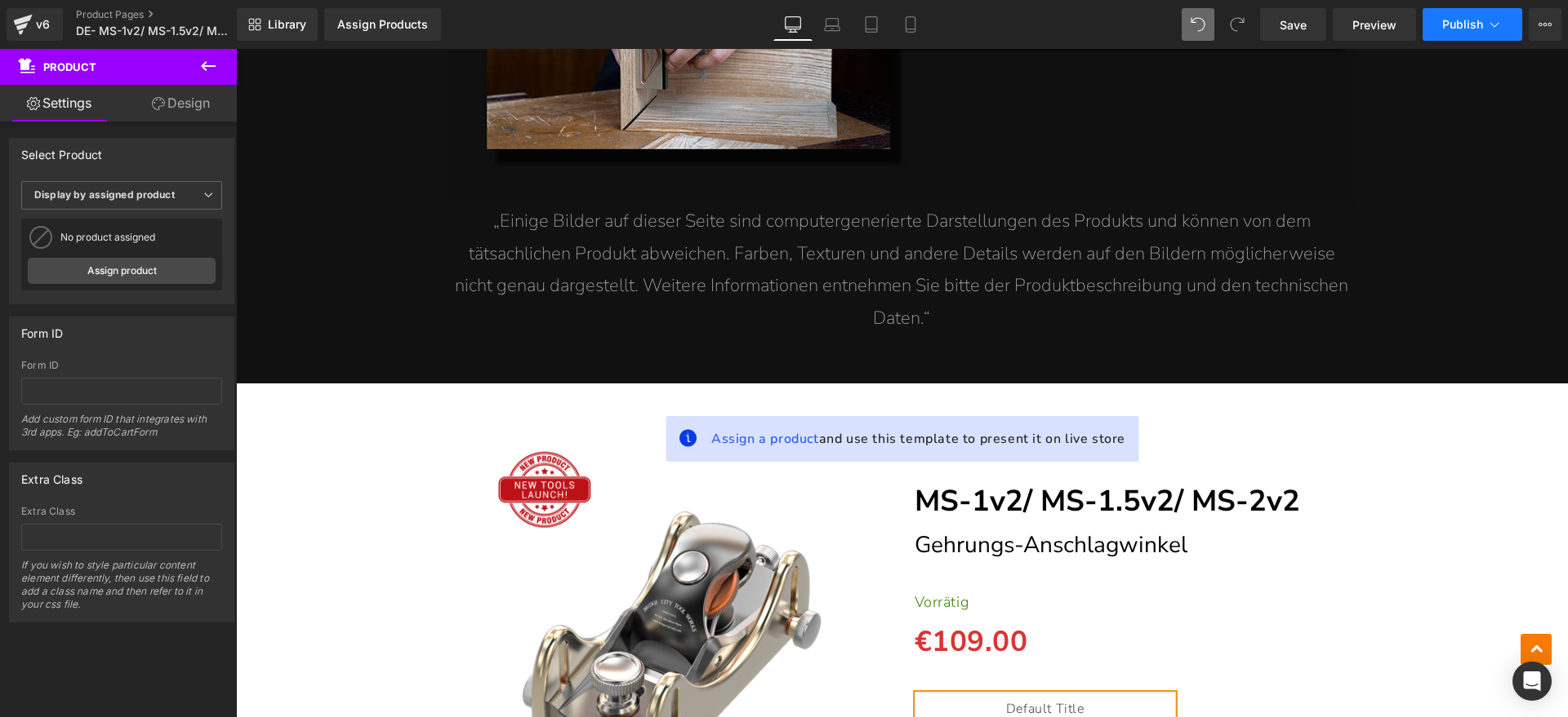
click at [1482, 34] on button "Publish" at bounding box center [1472, 24] width 100 height 32
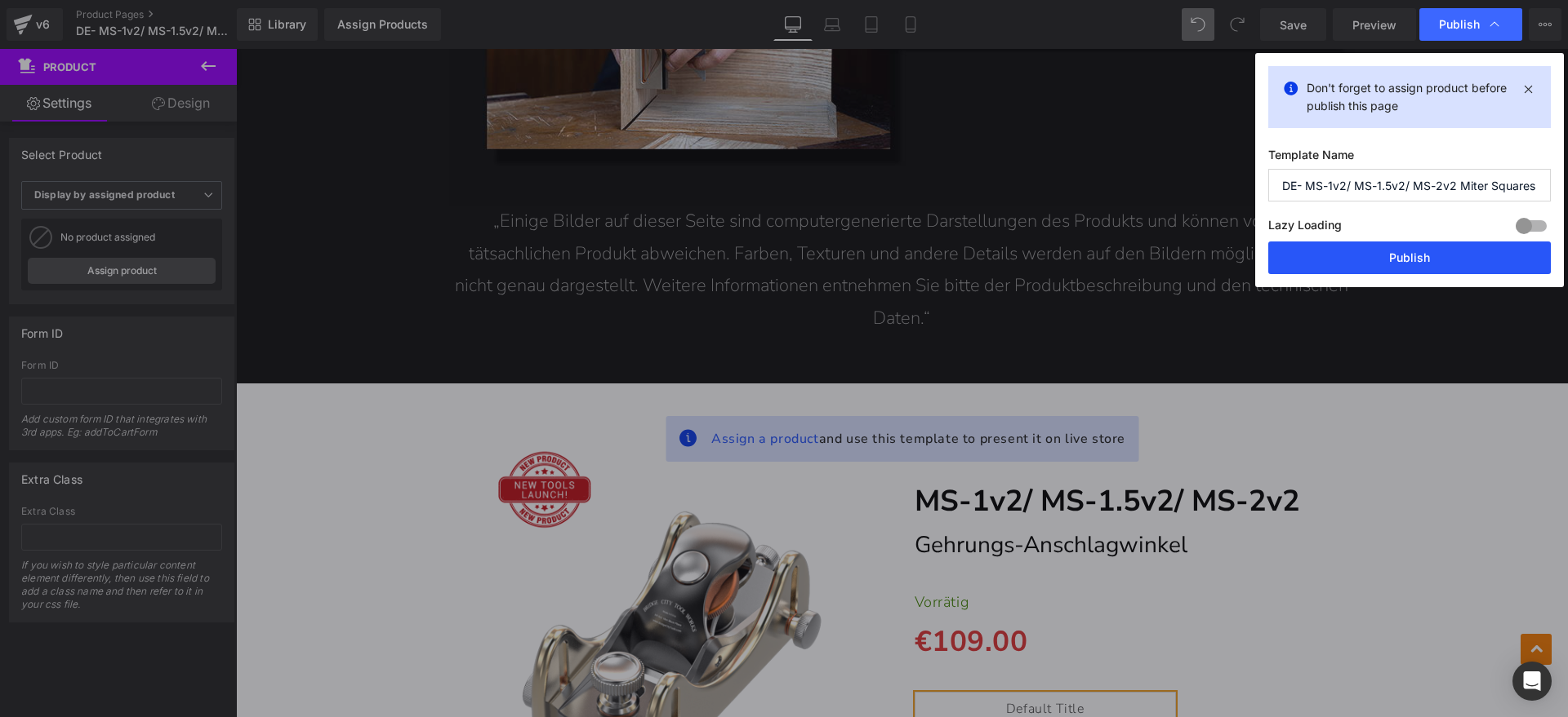
click at [1407, 256] on button "Publish" at bounding box center [1410, 257] width 283 height 32
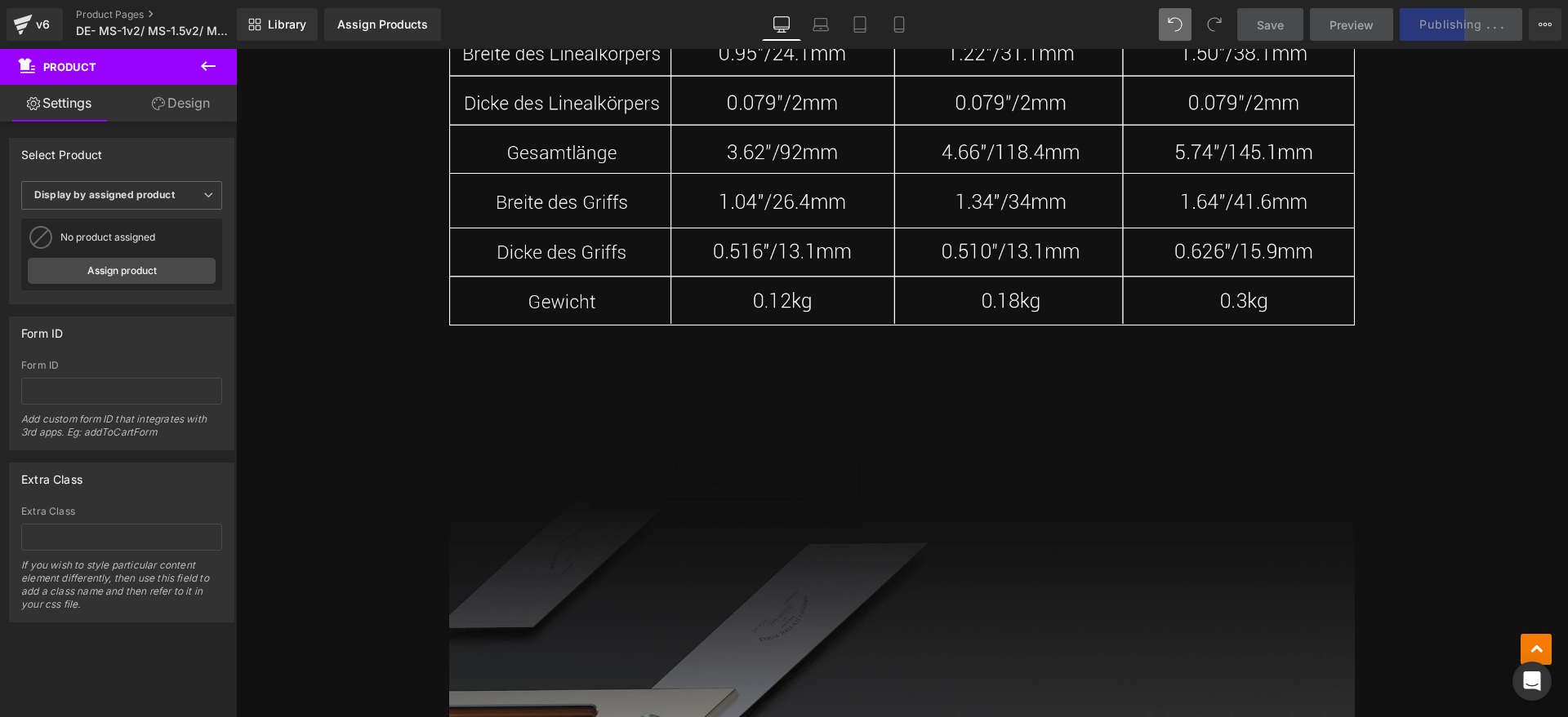
scroll to position [9387, 0]
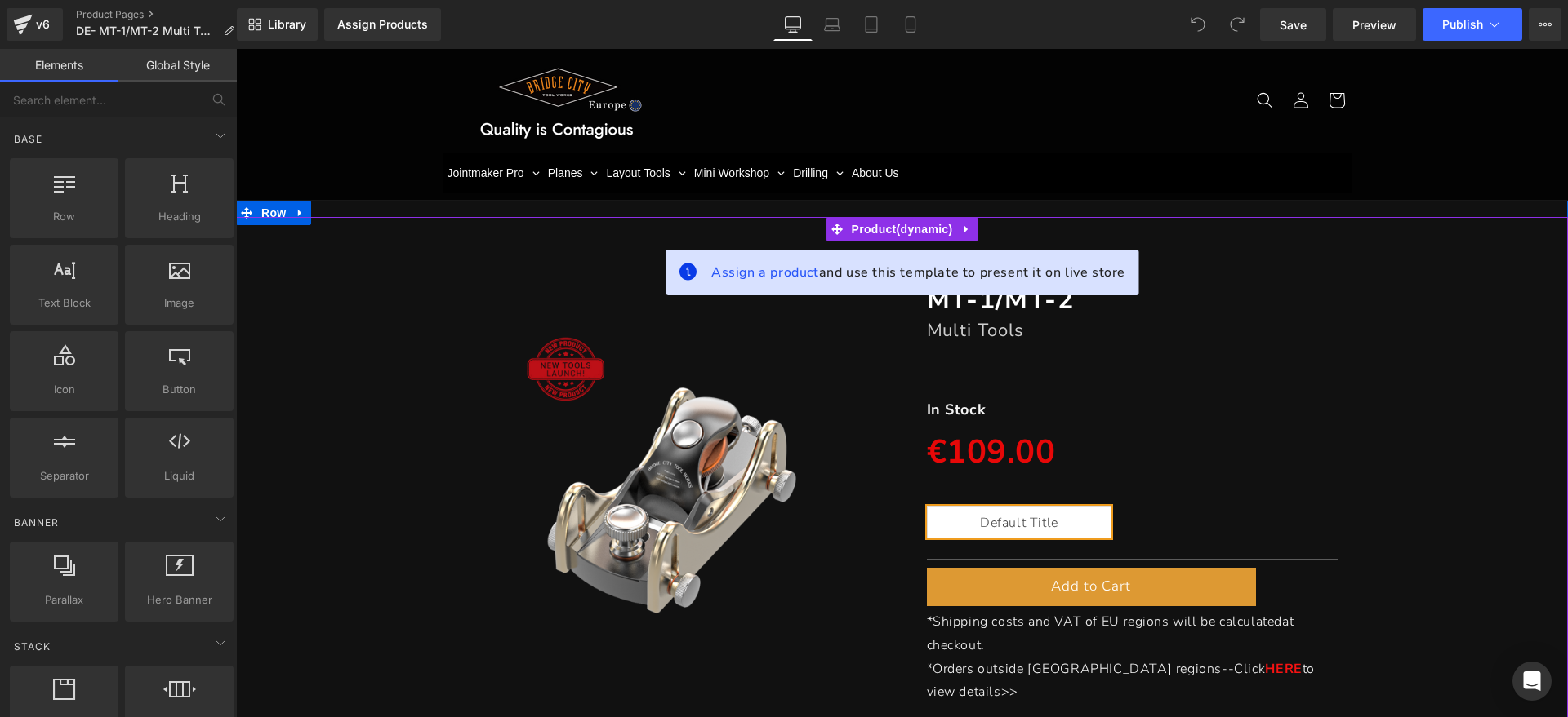
click at [1000, 331] on font "Multi Tools" at bounding box center [976, 330] width 98 height 24
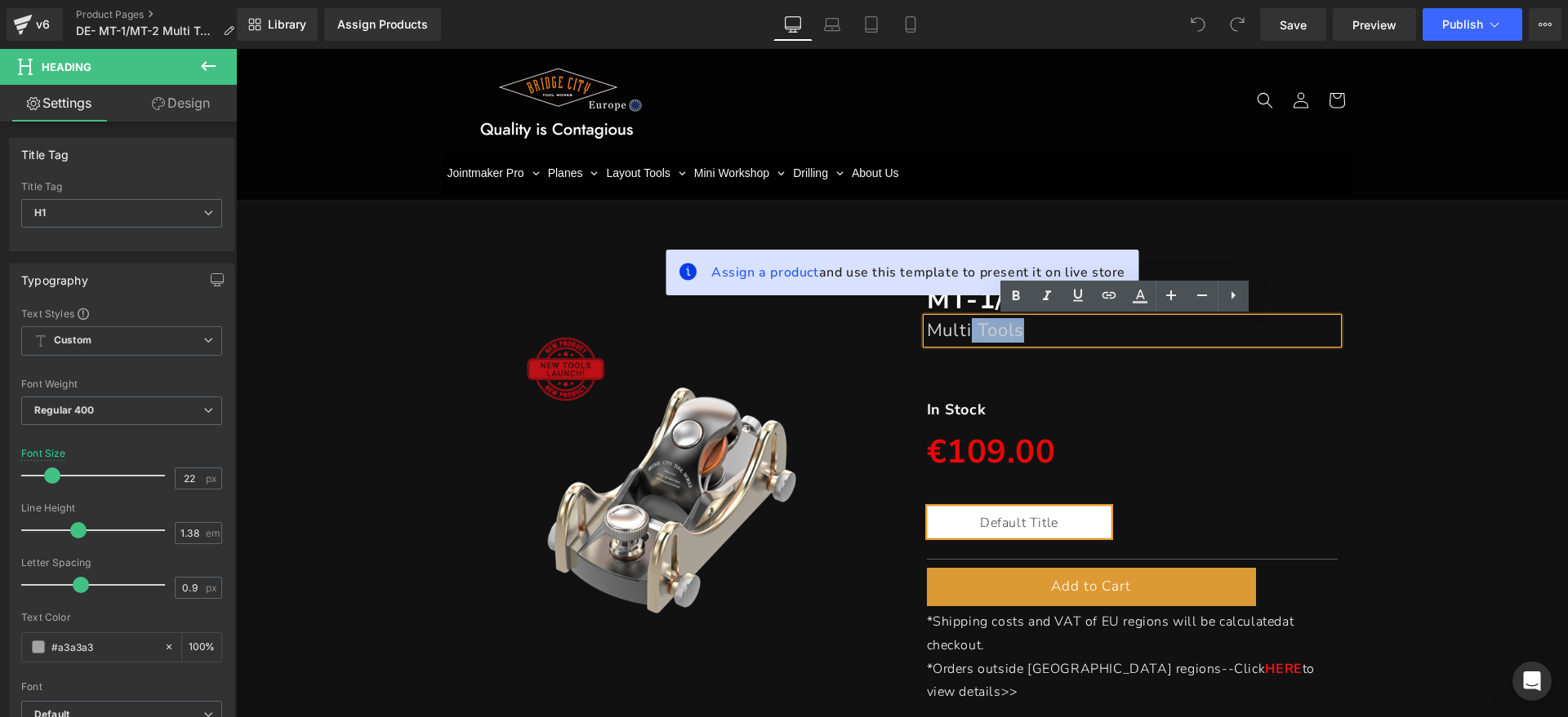
drag, startPoint x: 1099, startPoint y: 329, endPoint x: 964, endPoint y: 332, distance: 135.0
click at [964, 332] on h1 "Multi Tools" at bounding box center [1132, 330] width 411 height 24
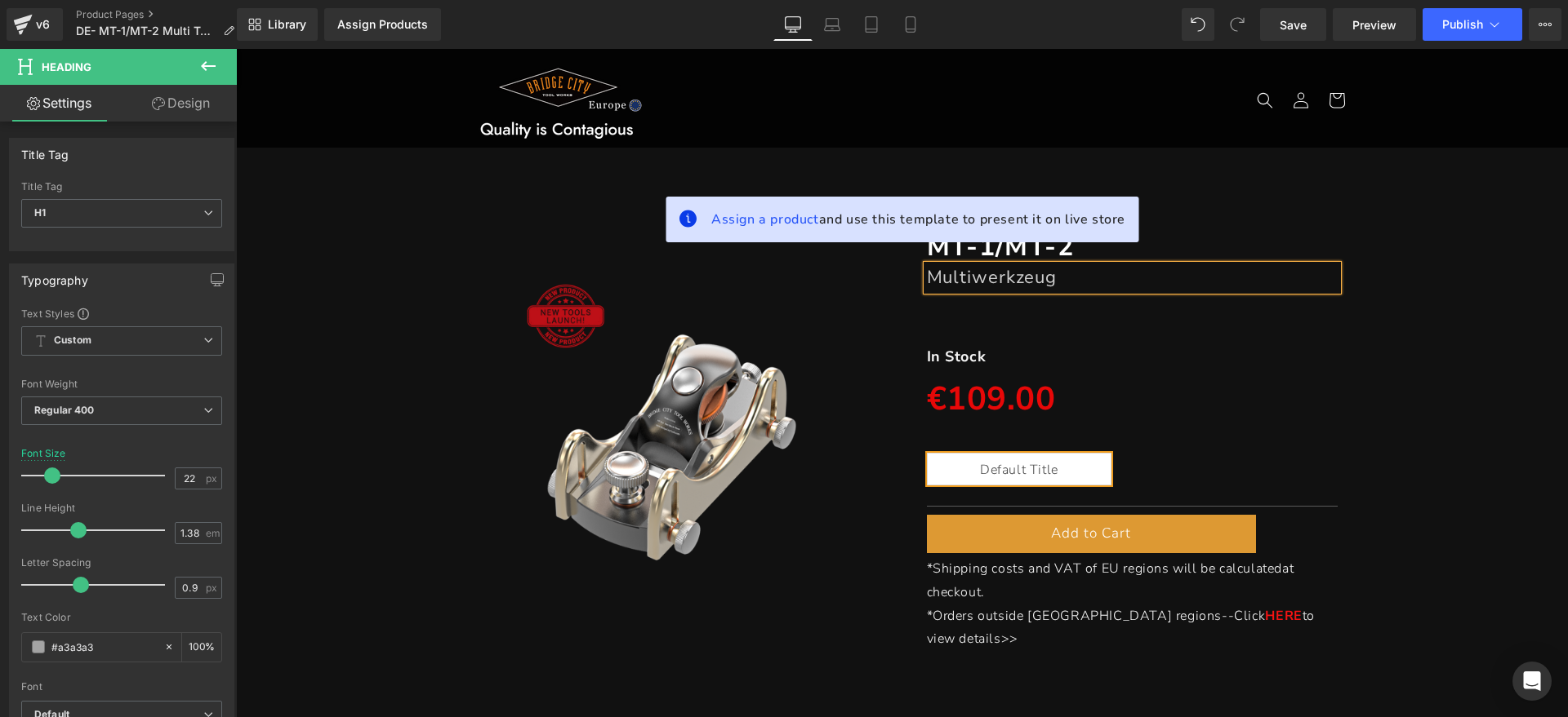
scroll to position [102, 0]
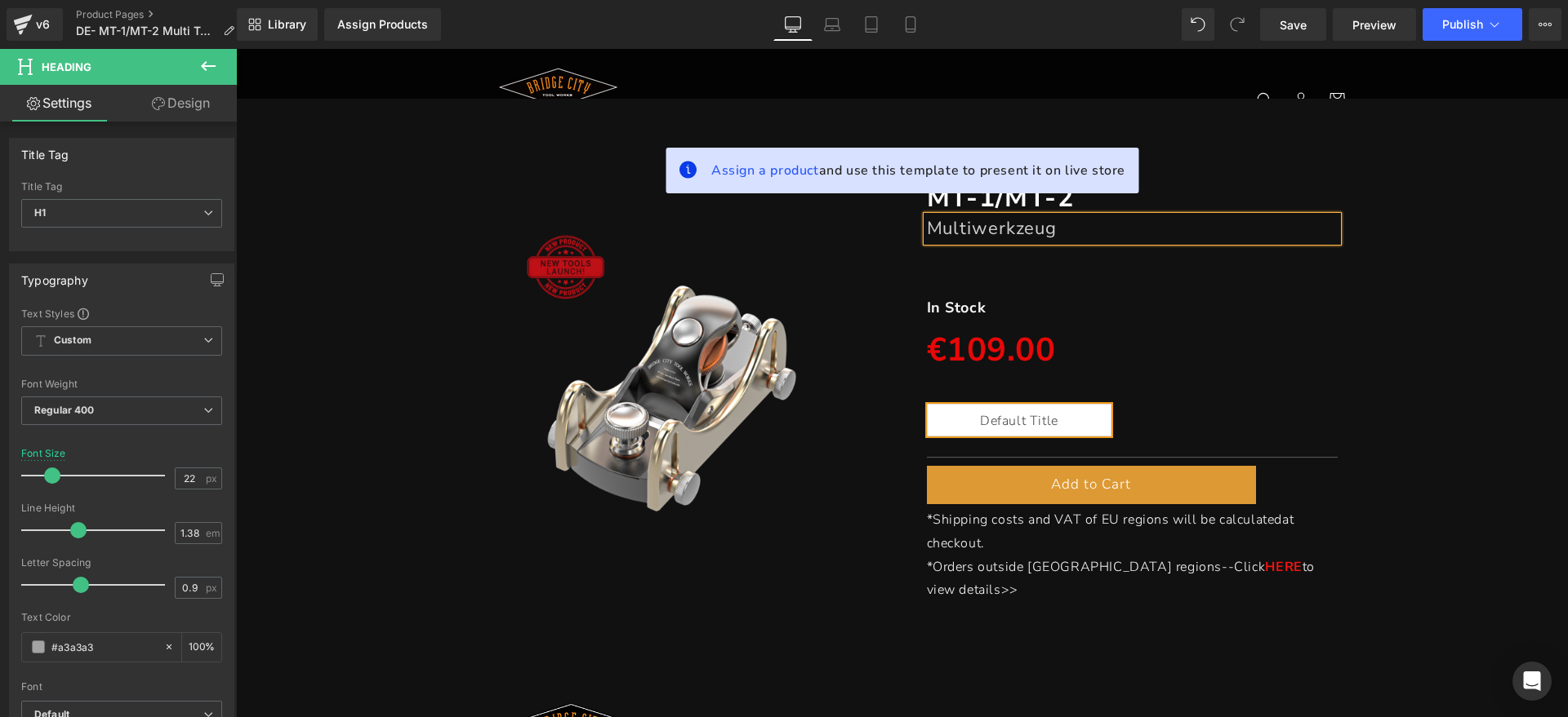
drag, startPoint x: 1010, startPoint y: 297, endPoint x: 998, endPoint y: 304, distance: 13.9
click at [1009, 297] on div "In Stock Text Block" at bounding box center [1132, 307] width 411 height 26
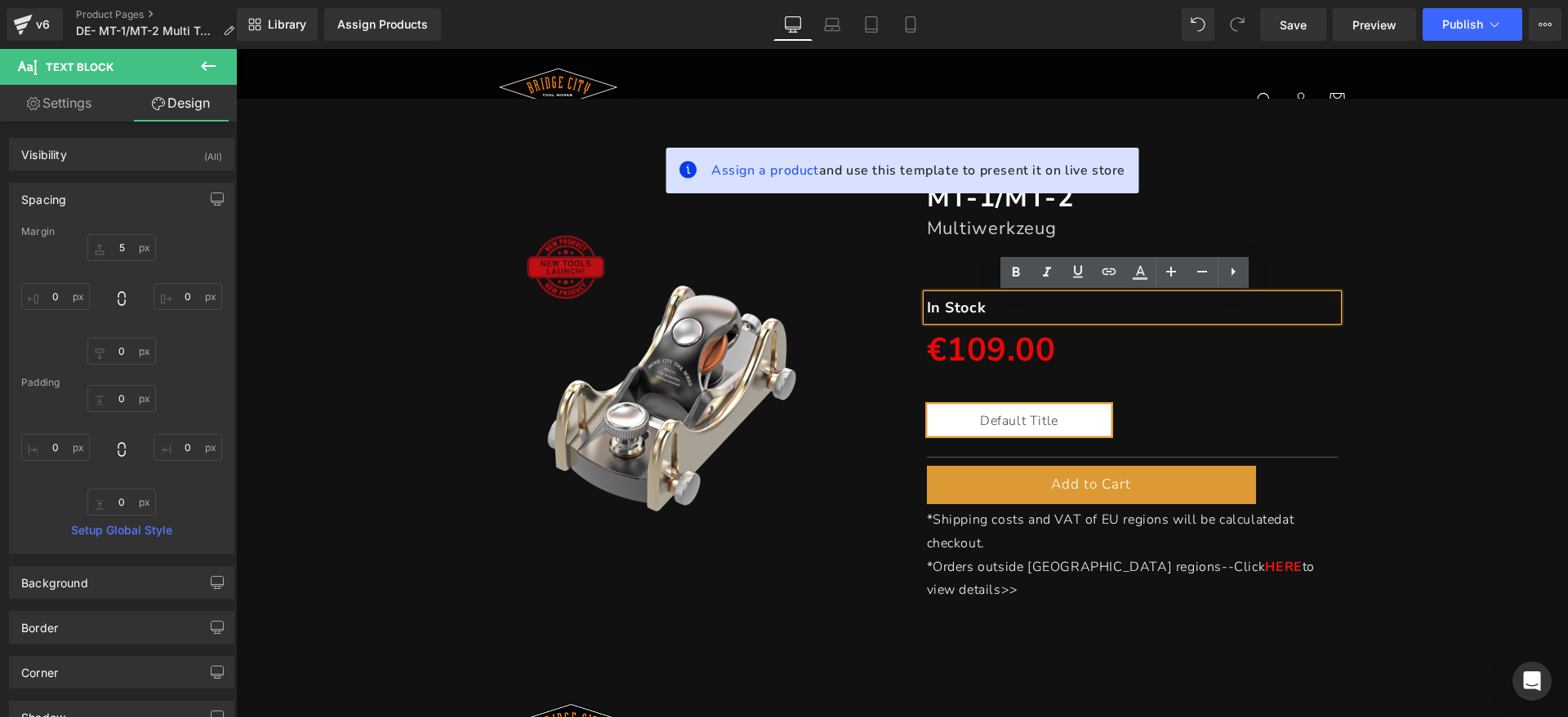
click at [999, 304] on p "In Stock" at bounding box center [1132, 307] width 411 height 26
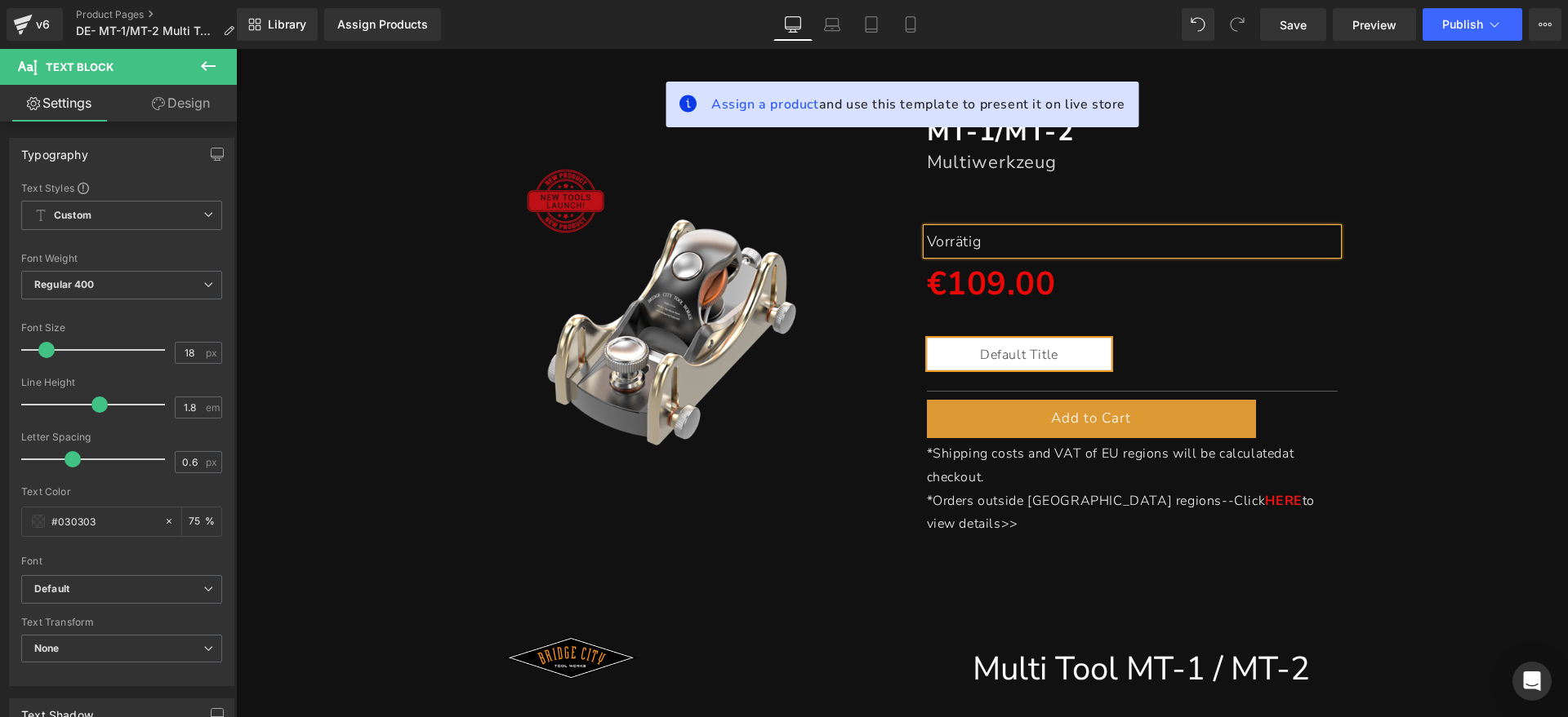
scroll to position [306, 0]
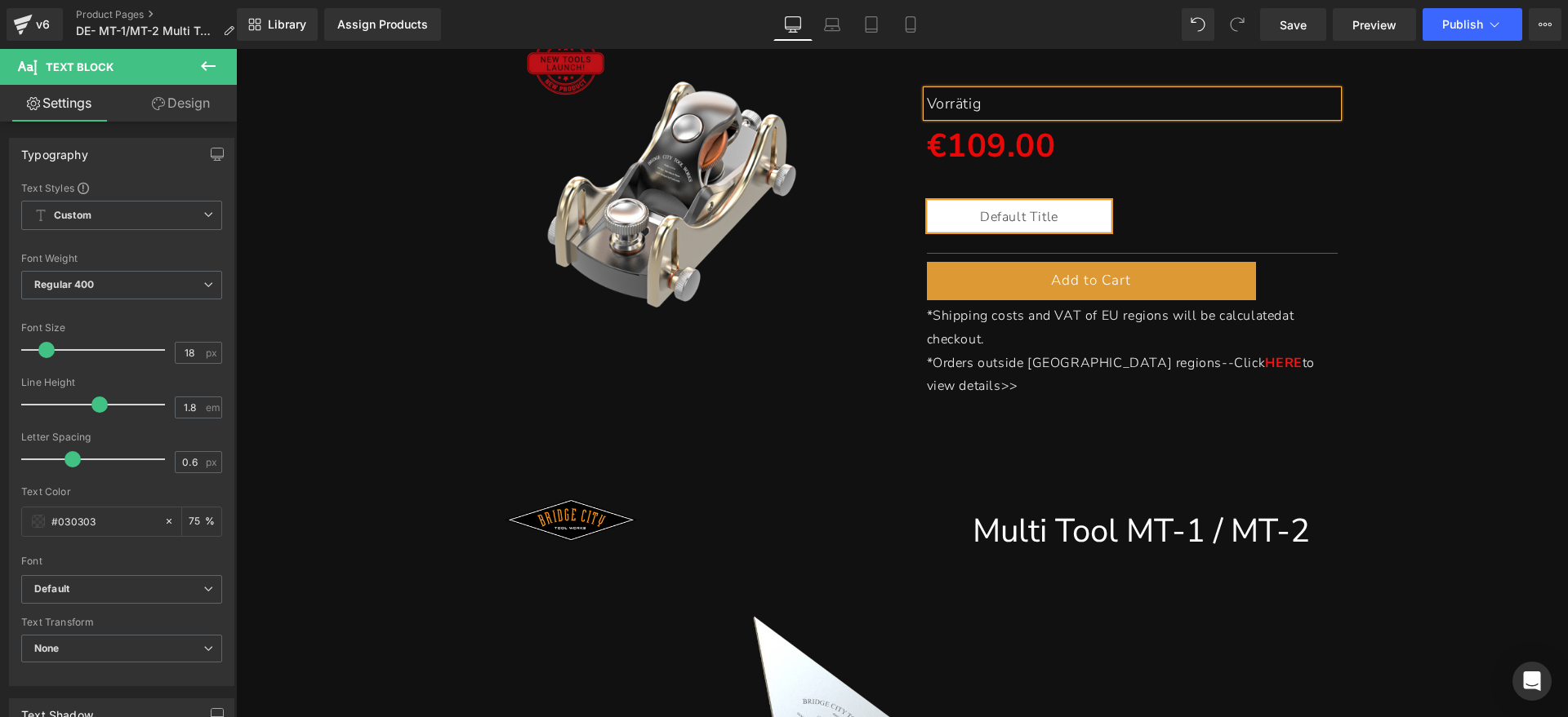
drag, startPoint x: 1071, startPoint y: 275, endPoint x: 1077, endPoint y: 286, distance: 12.5
click at [1071, 275] on div "Add to Cart (P) Cart Button" at bounding box center [1132, 281] width 411 height 39
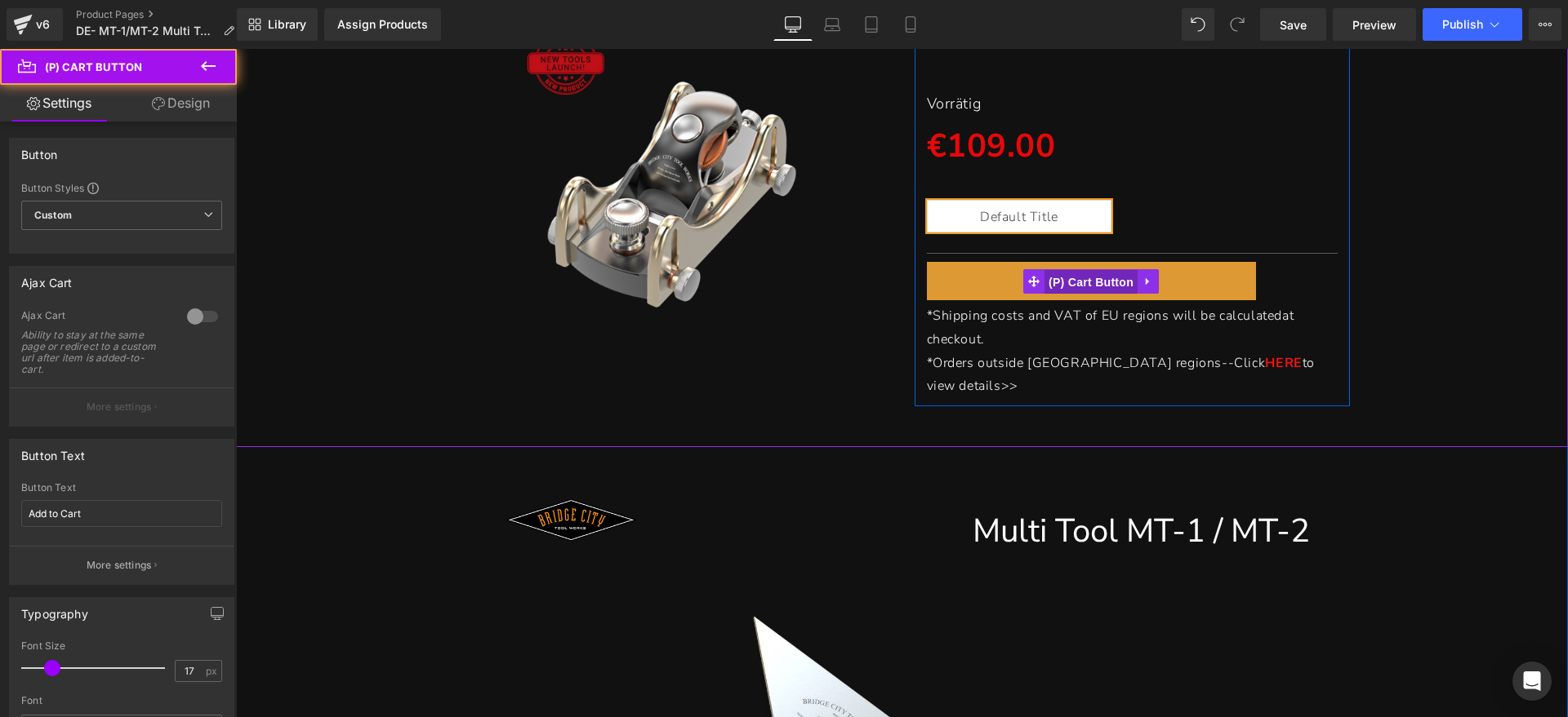
click at [1088, 280] on span "(P) Cart Button" at bounding box center [1090, 282] width 93 height 24
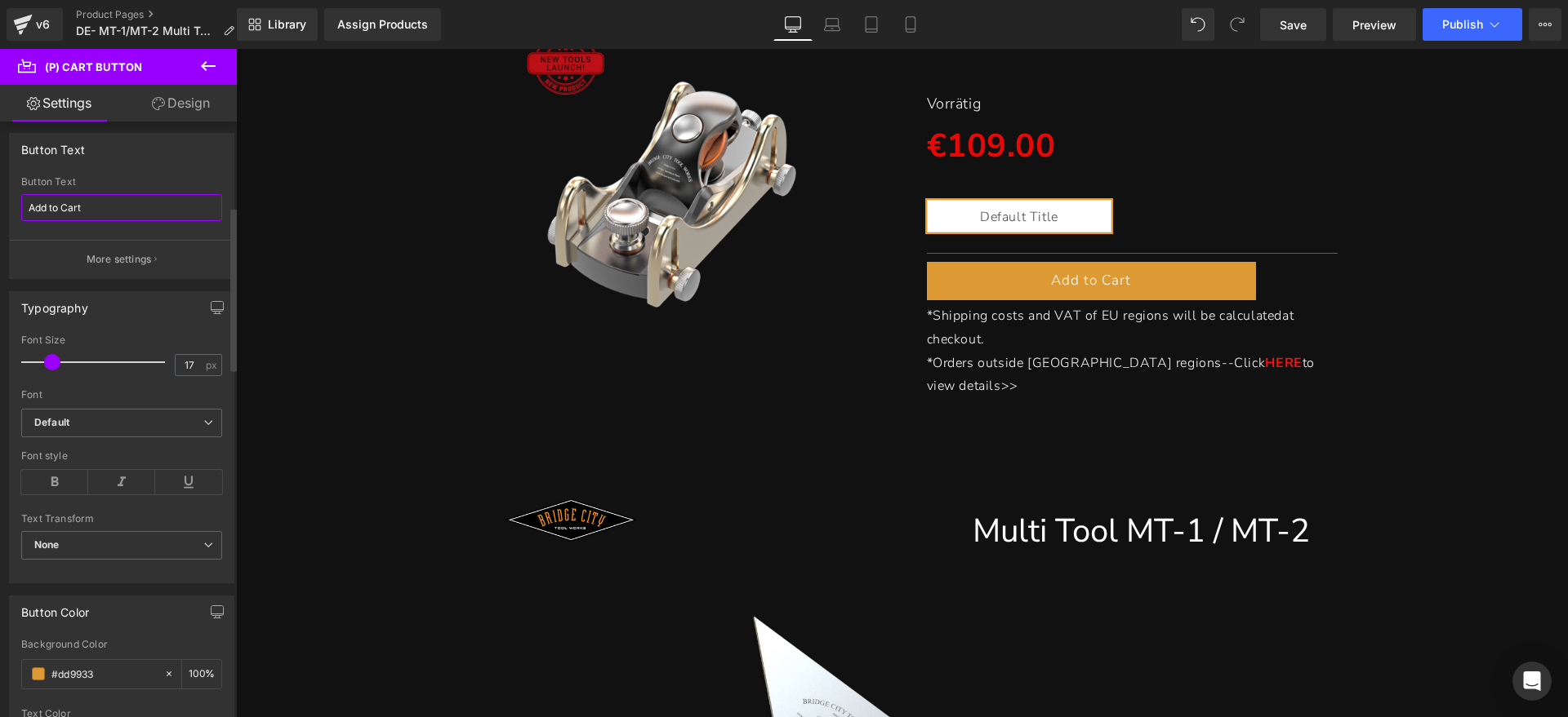
drag, startPoint x: 129, startPoint y: 211, endPoint x: 0, endPoint y: 202, distance: 129.3
click at [0, 202] on div "Button Text Add to Cart Button Text Add to Cart More settings" at bounding box center [122, 200] width 244 height 158
type input "Zum Warenkorb hunzufüegn"
drag, startPoint x: 174, startPoint y: 127, endPoint x: 174, endPoint y: 145, distance: 18.0
click at [174, 127] on div "Button Text Zum Warenkorb hunzufüegn Button Text Zum Warenkorb hunzufüegn More …" at bounding box center [122, 200] width 244 height 158
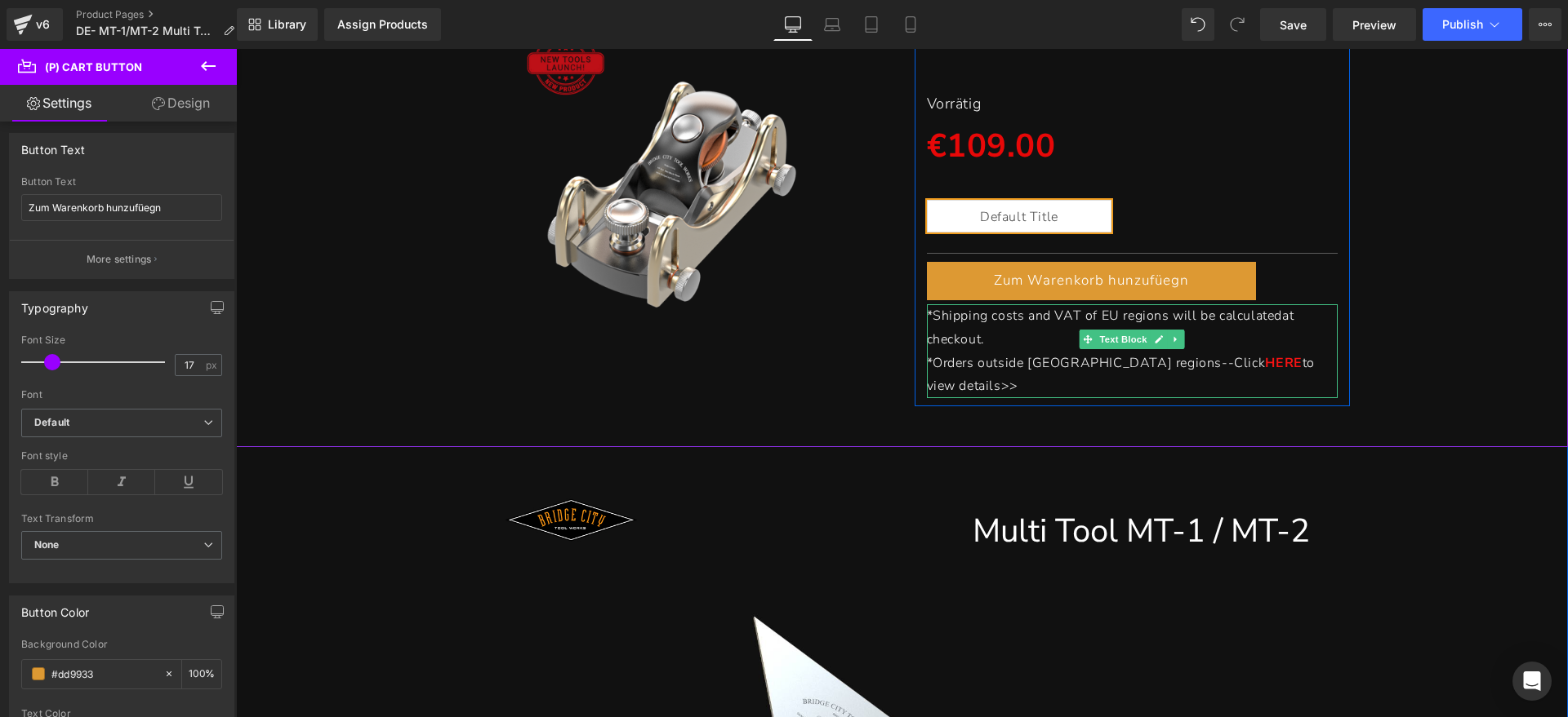
click at [1158, 338] on link at bounding box center [1158, 339] width 17 height 20
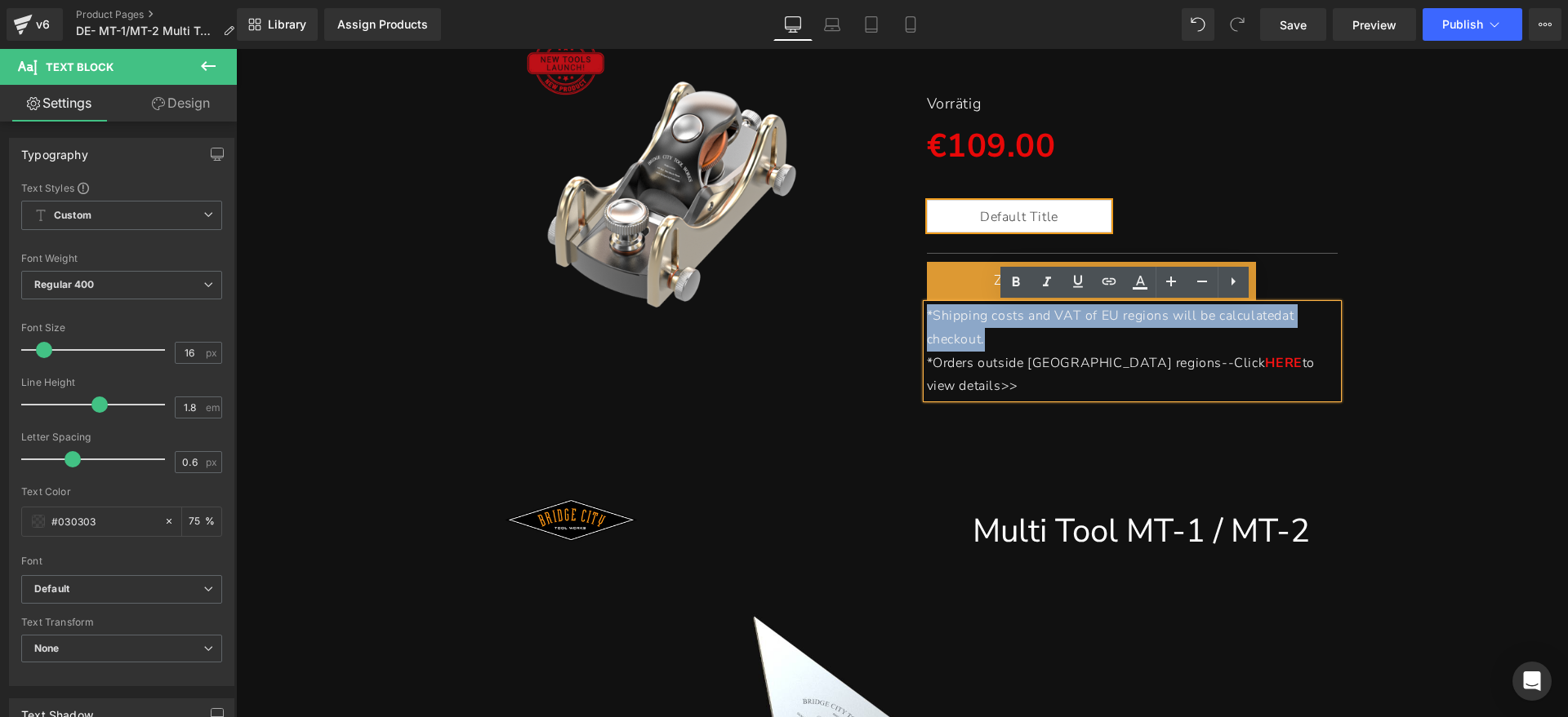
drag, startPoint x: 1038, startPoint y: 338, endPoint x: 920, endPoint y: 310, distance: 121.3
click at [927, 310] on p "*Shipping costs and VAT of EU regions will be calculated at checkout." at bounding box center [1132, 327] width 411 height 48
paste div
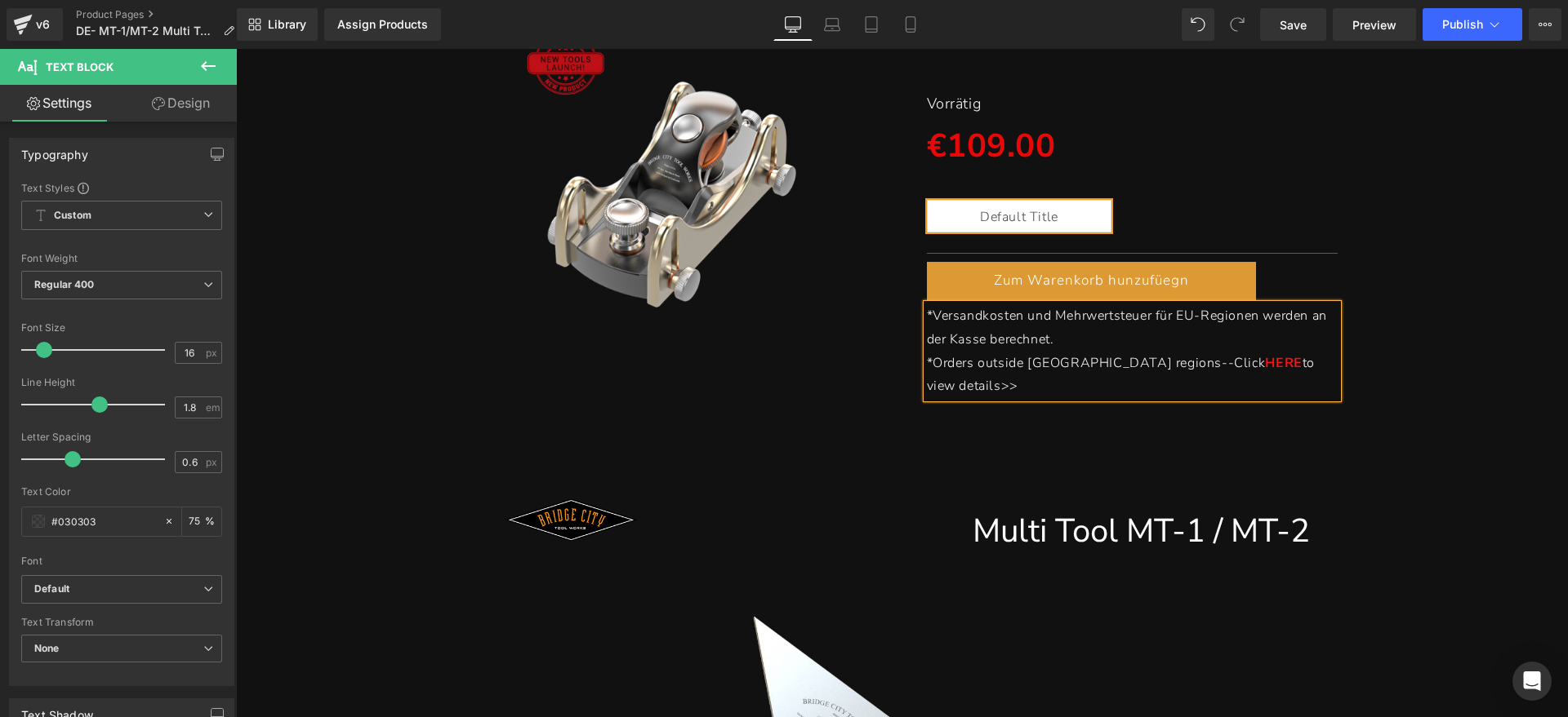
click at [1294, 362] on p "*Orders outside [GEOGRAPHIC_DATA] regions--Click HERE to view details>>" at bounding box center [1132, 375] width 411 height 48
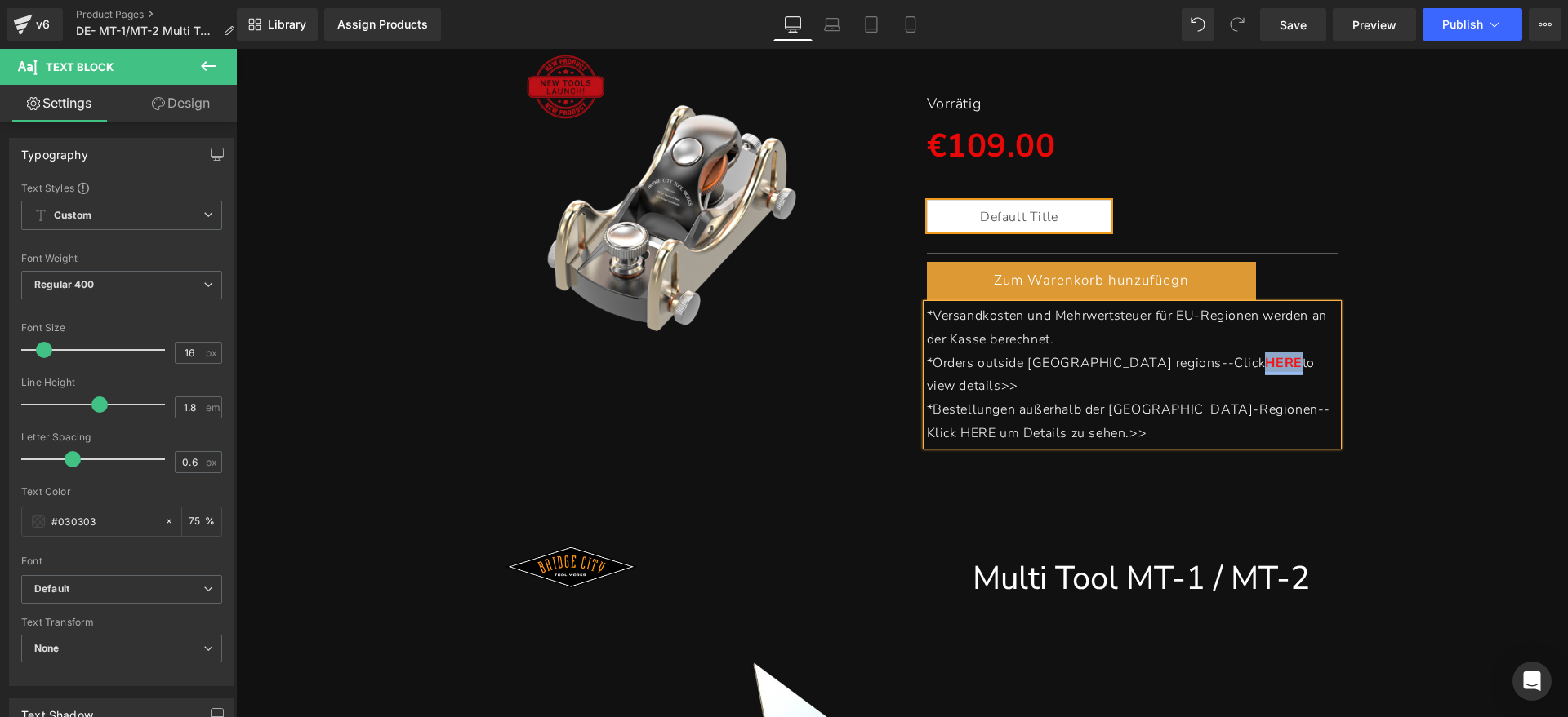
drag, startPoint x: 1132, startPoint y: 364, endPoint x: 1169, endPoint y: 364, distance: 37.0
click at [1169, 364] on p "*Orders outside [GEOGRAPHIC_DATA] regions--Click HERE to view details>>" at bounding box center [1132, 375] width 411 height 48
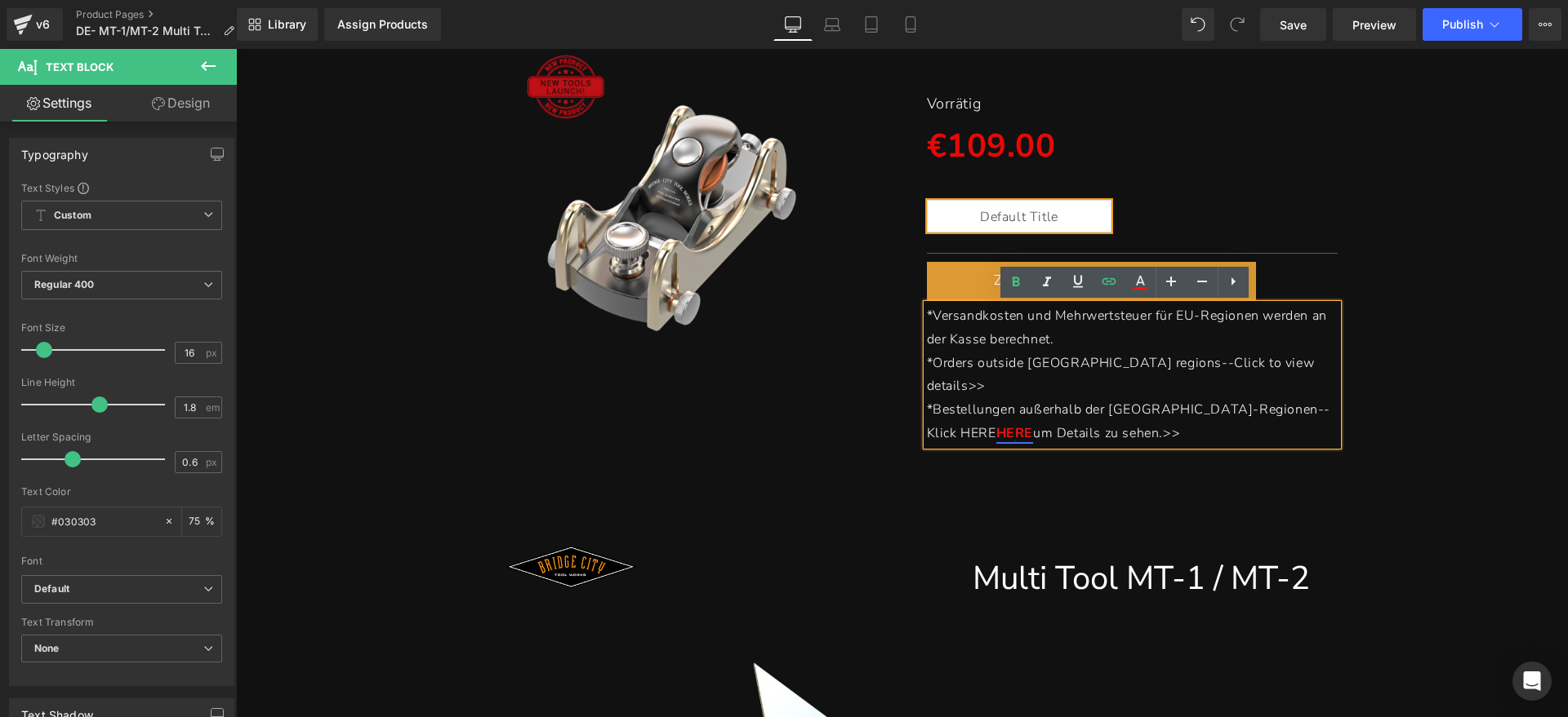
click at [1259, 400] on span "*Bestellungen außerhalb der [GEOGRAPHIC_DATA]-Regionen--Klick HERE" at bounding box center [1129, 421] width 404 height 41
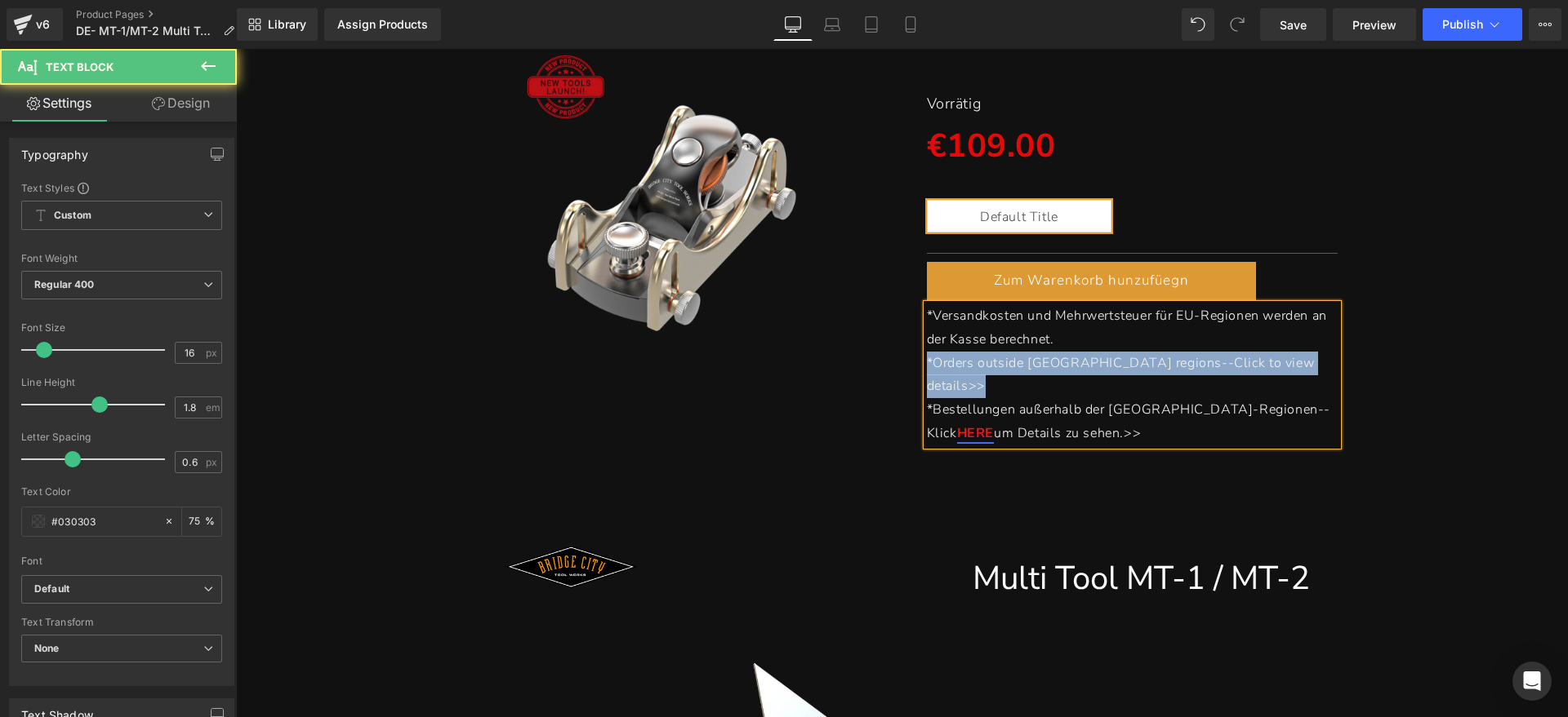
drag, startPoint x: 1261, startPoint y: 360, endPoint x: 909, endPoint y: 372, distance: 352.2
click at [915, 372] on div "MT-1/MT-2 Heading Multiwerkzeug Heading Separator Vorrätig Text Block €109.00 €…" at bounding box center [1132, 211] width 436 height 470
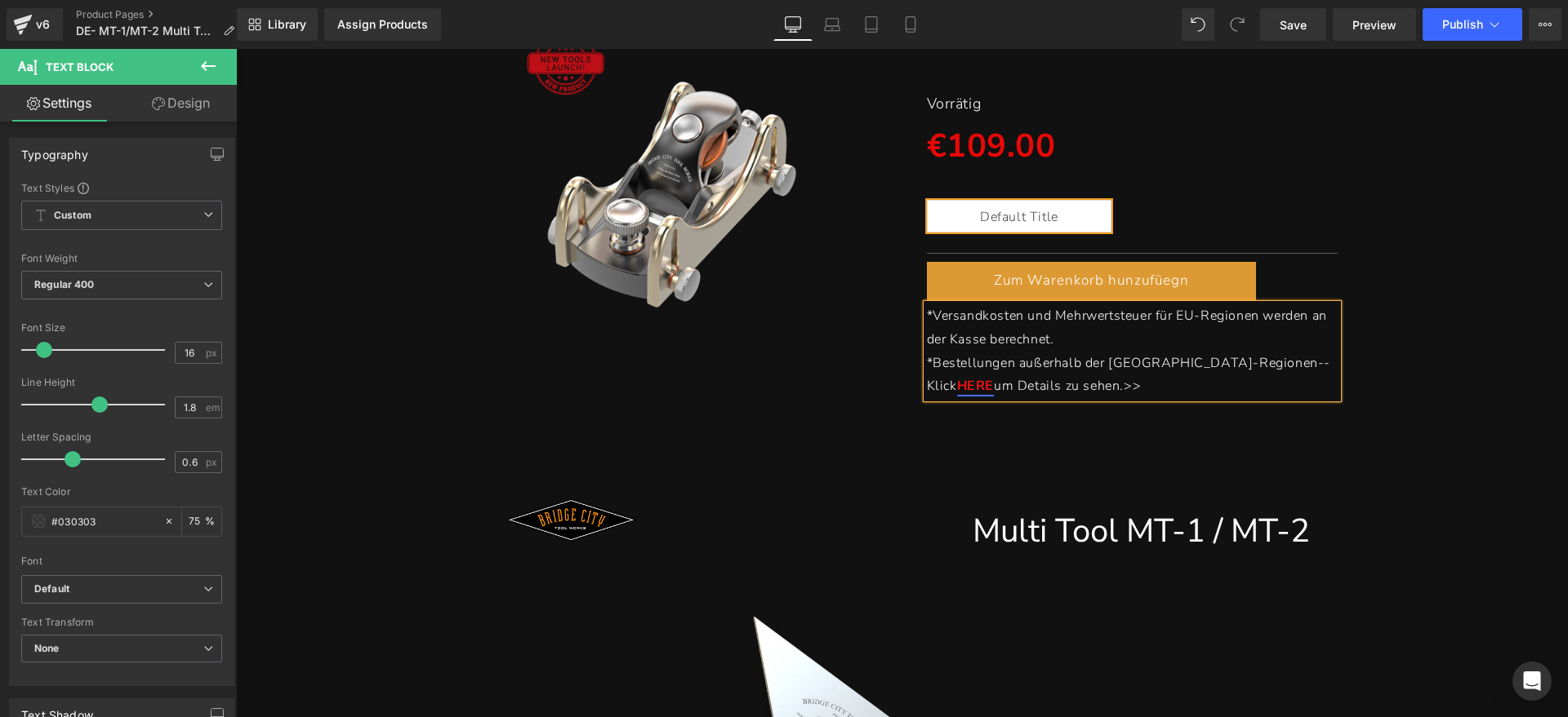
click at [1428, 386] on div "(P) Image MT-1/MT-2 Heading Multiwerkzeug Heading Separator Vorrätig Text Block…" at bounding box center [901, 178] width 1315 height 454
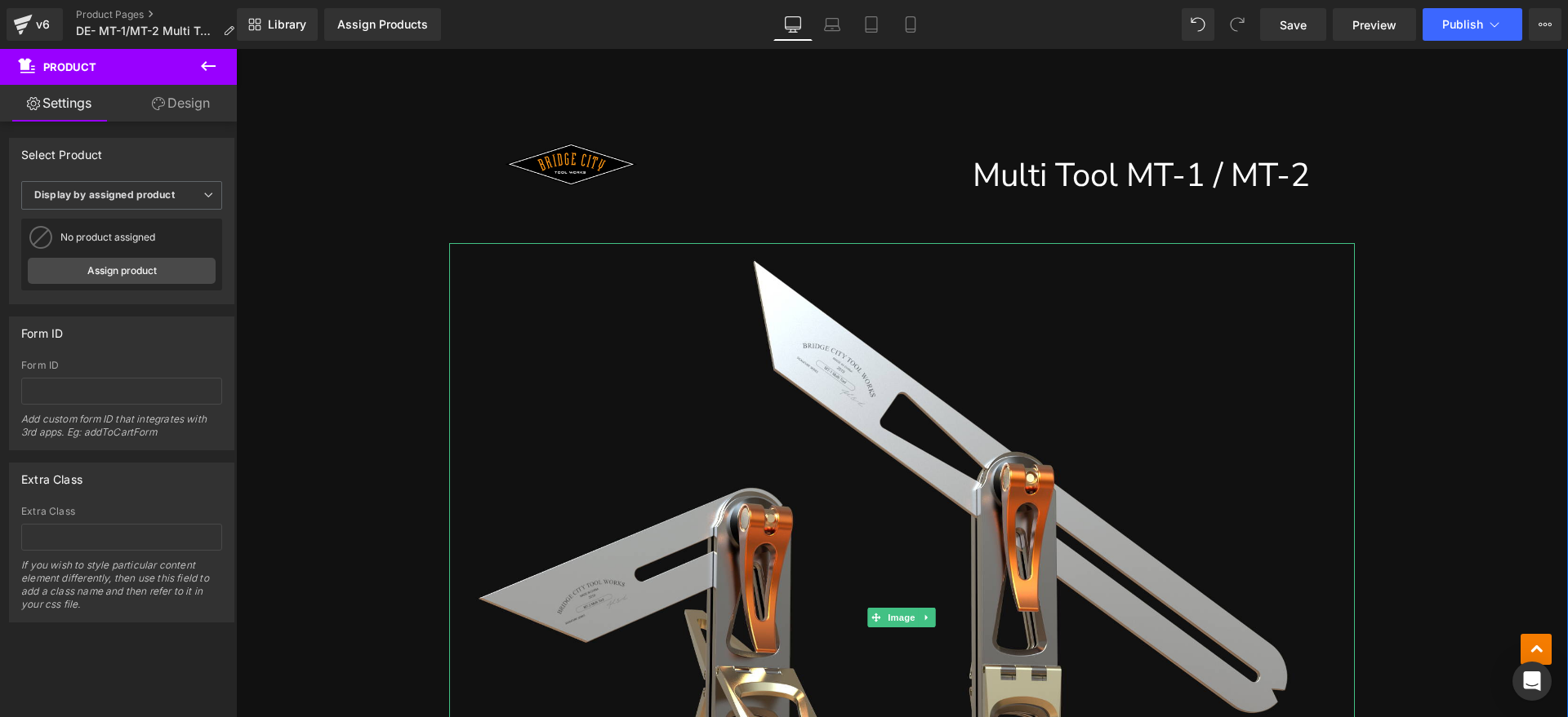
scroll to position [612, 0]
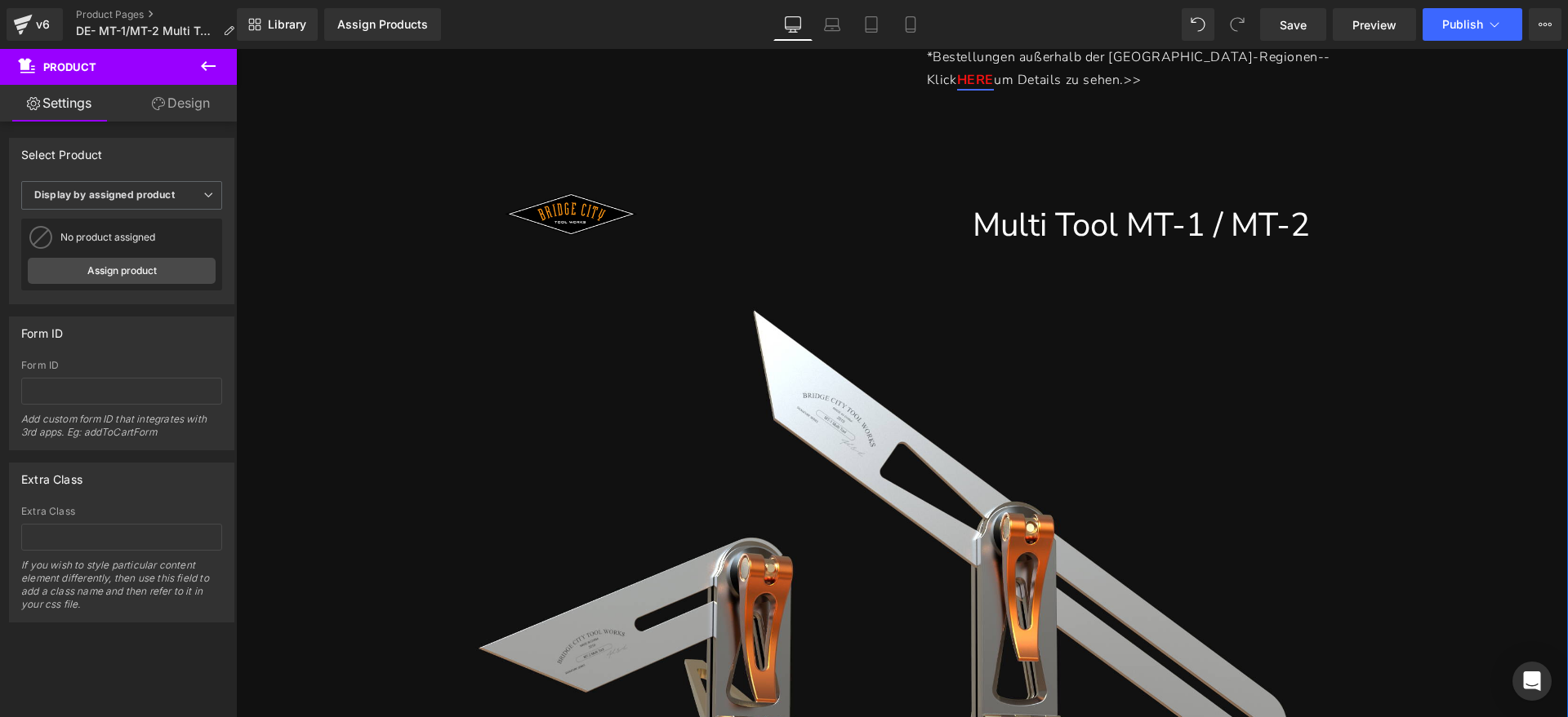
drag, startPoint x: 1210, startPoint y: 219, endPoint x: 1226, endPoint y: 226, distance: 17.5
click at [1210, 219] on h1 "Multi Tool MT-1 / MT-2" at bounding box center [902, 225] width 816 height 58
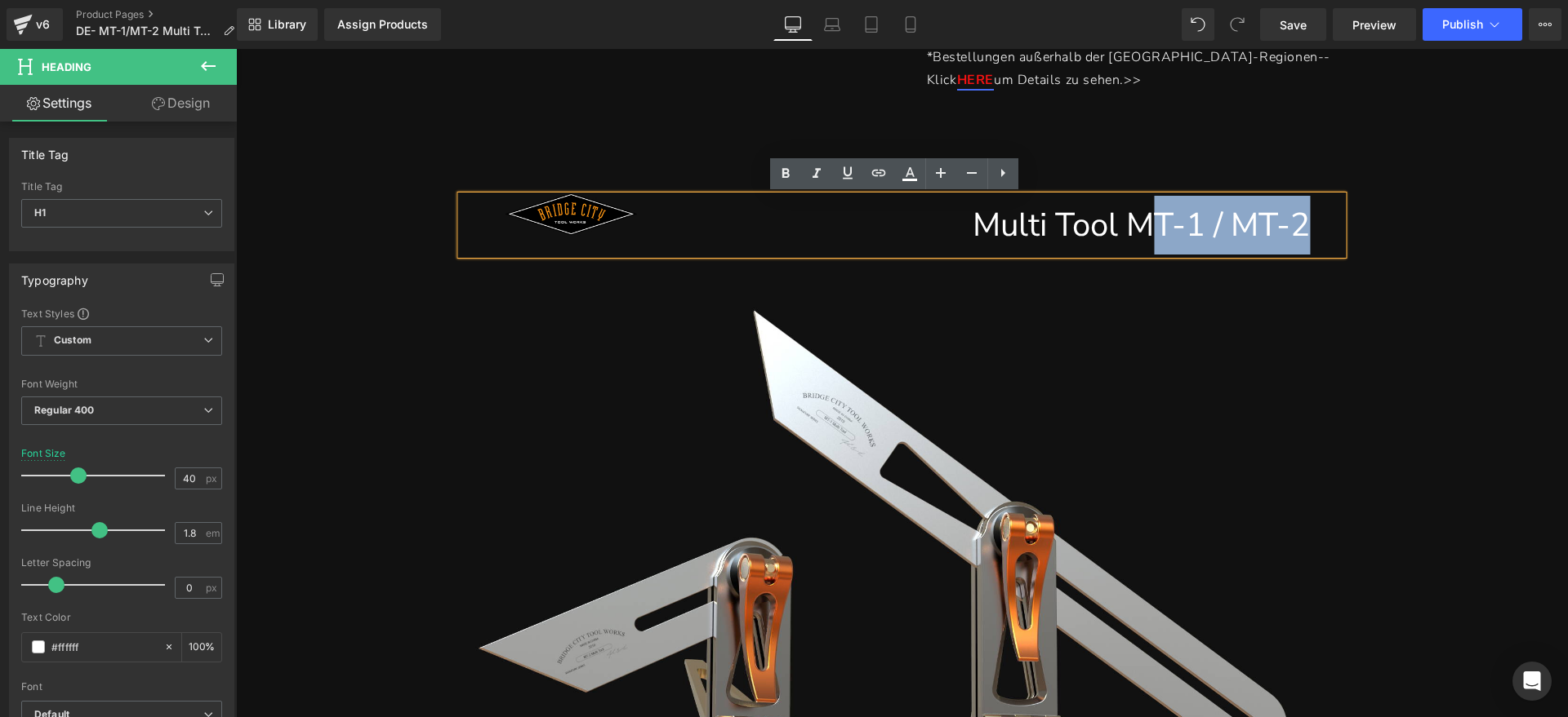
drag, startPoint x: 1309, startPoint y: 225, endPoint x: 1152, endPoint y: 225, distance: 157.0
click at [1152, 225] on div "Multi Tool MT-1 / MT-2" at bounding box center [901, 225] width 881 height 58
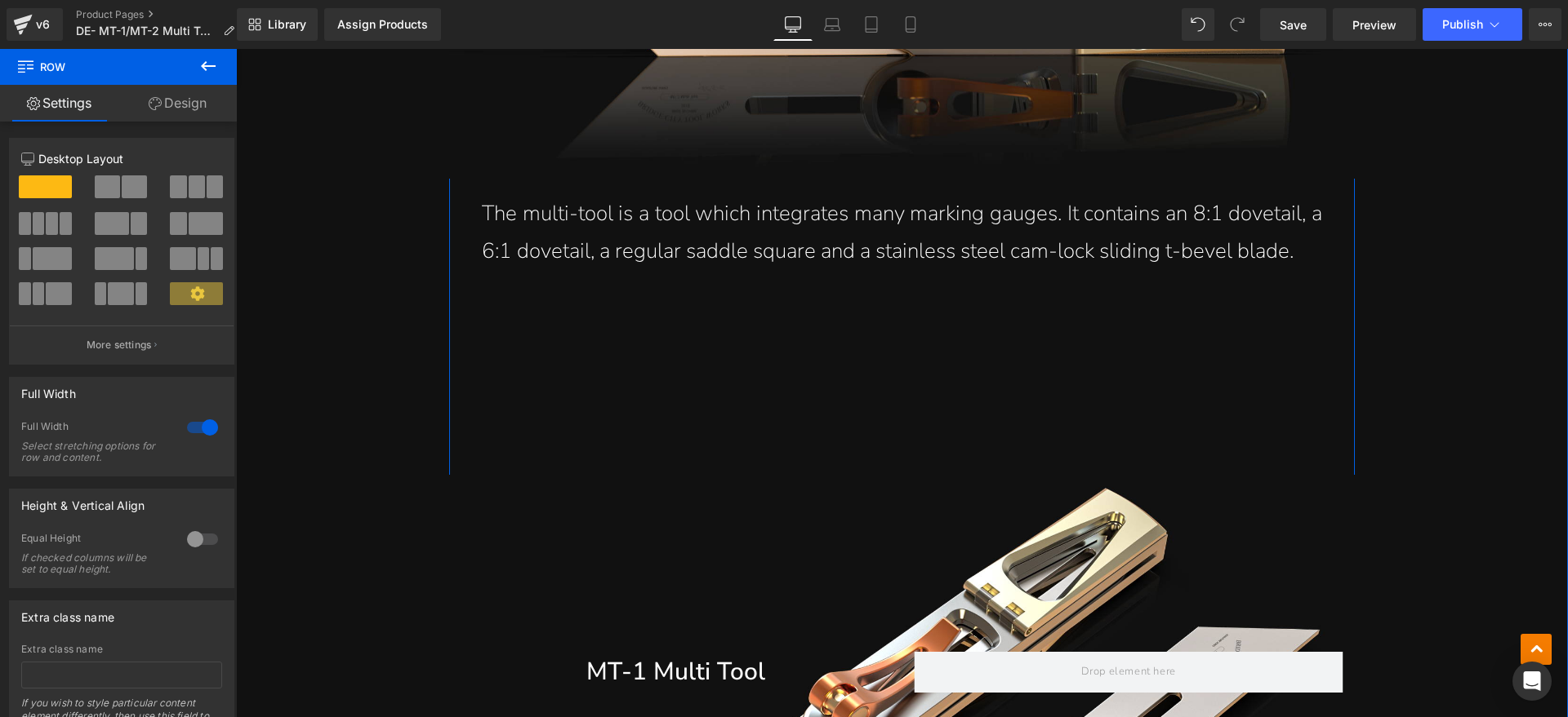
scroll to position [1428, 0]
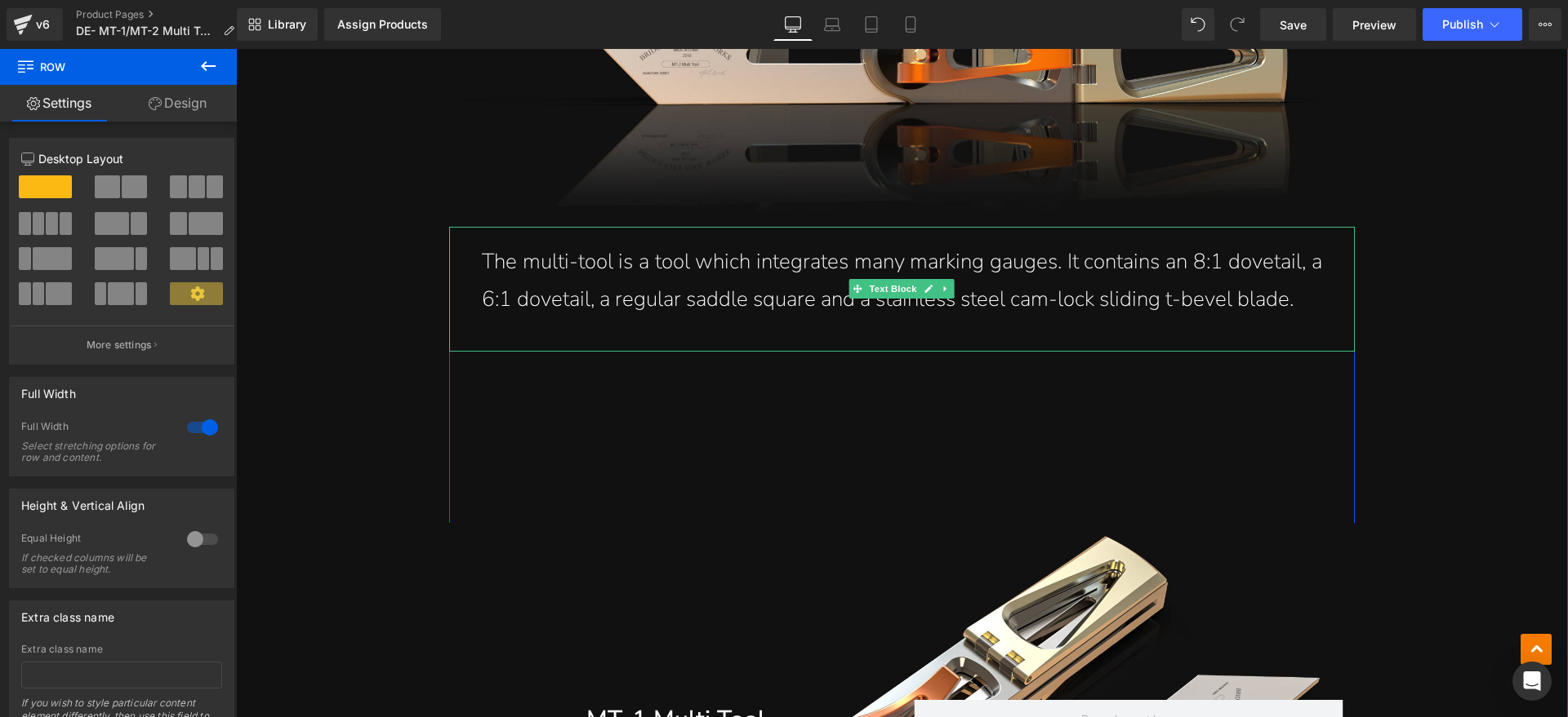
click at [1114, 278] on p "The multi-tool is a tool which integrates many marking gauges. It contains an 8…" at bounding box center [901, 281] width 840 height 76
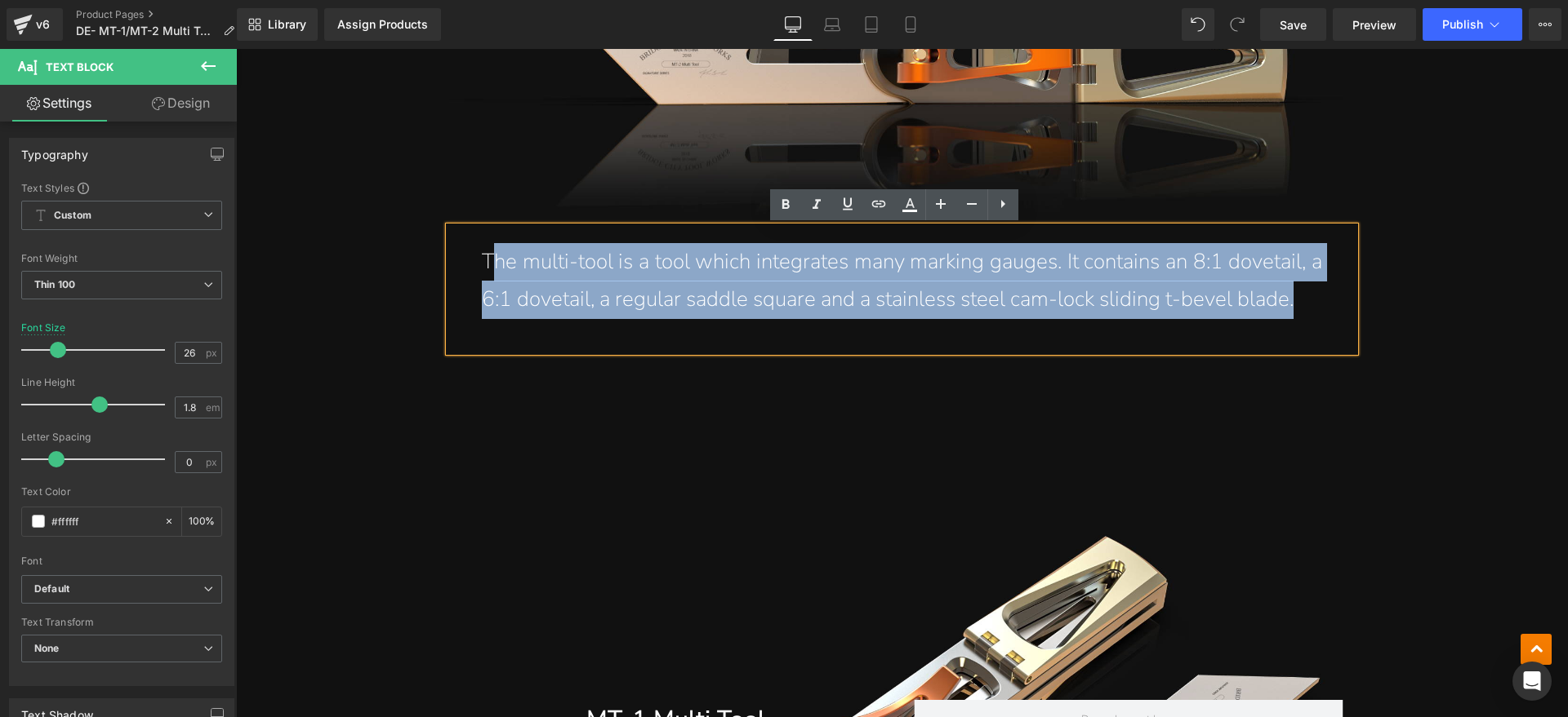
drag, startPoint x: 1302, startPoint y: 291, endPoint x: 486, endPoint y: 255, distance: 816.8
click at [486, 255] on p "The multi-tool is a tool which integrates many marking gauges. It contains an 8…" at bounding box center [901, 281] width 840 height 76
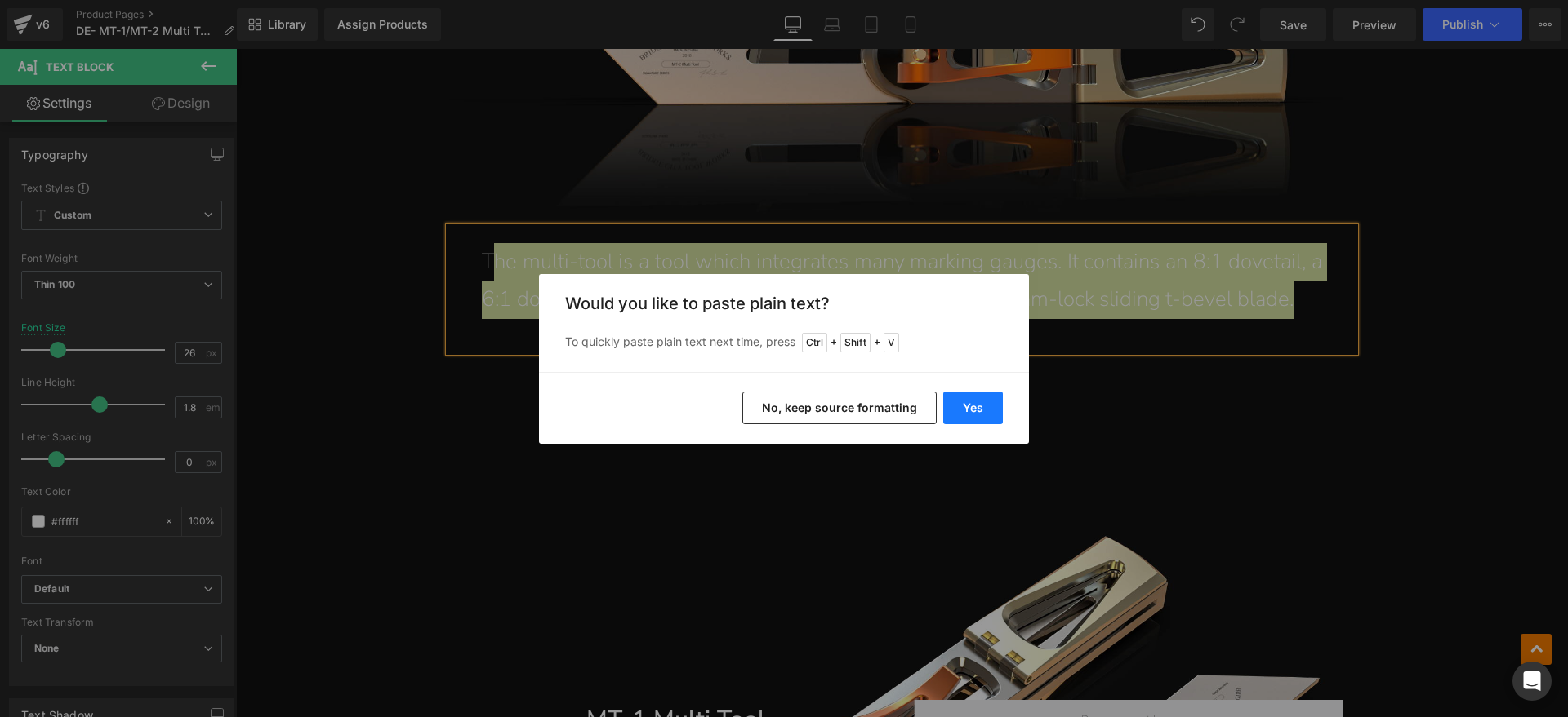
click at [994, 406] on button "Yes" at bounding box center [973, 408] width 59 height 32
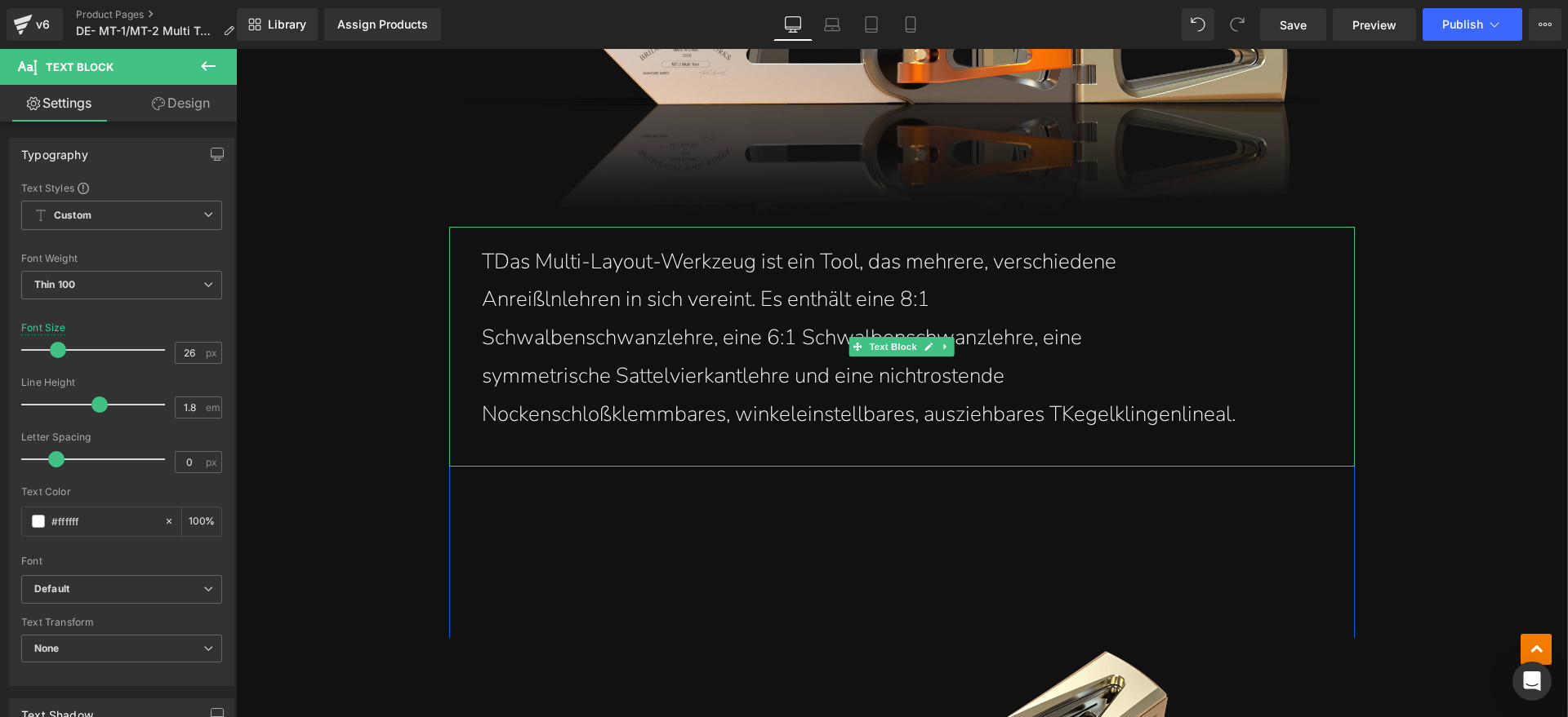
click at [482, 264] on p "TDas Multi-Layout-Werkzeug ist ein Tool, das mehrere, verschiedene" at bounding box center [901, 262] width 840 height 39
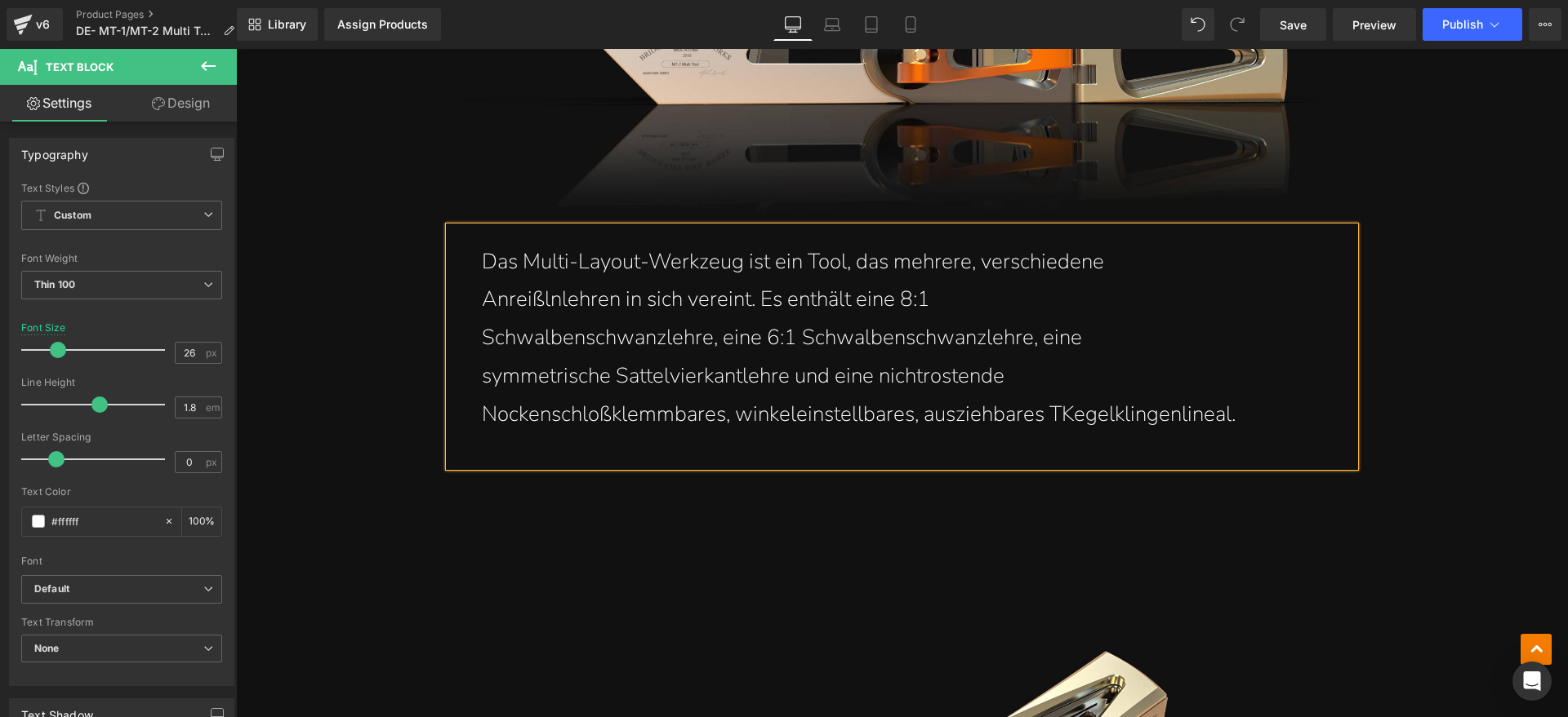
click at [482, 299] on p "Anreißlnlehren in sich vereint. Es enthält eine 8:1" at bounding box center [901, 300] width 840 height 39
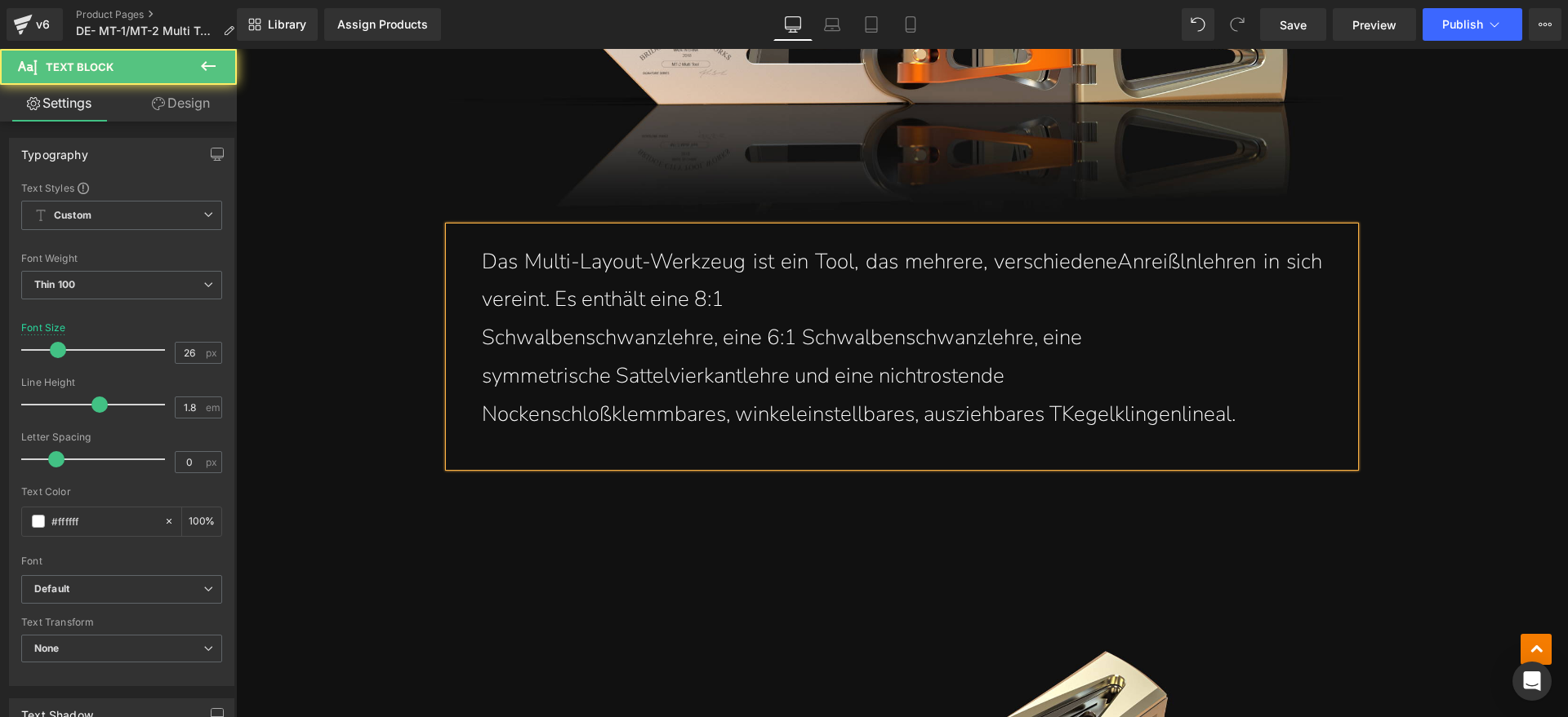
click at [482, 337] on p "Schwalbenschwanzlehre, eine 6:1 Schwalbenschwanzlehre, eine" at bounding box center [901, 338] width 840 height 39
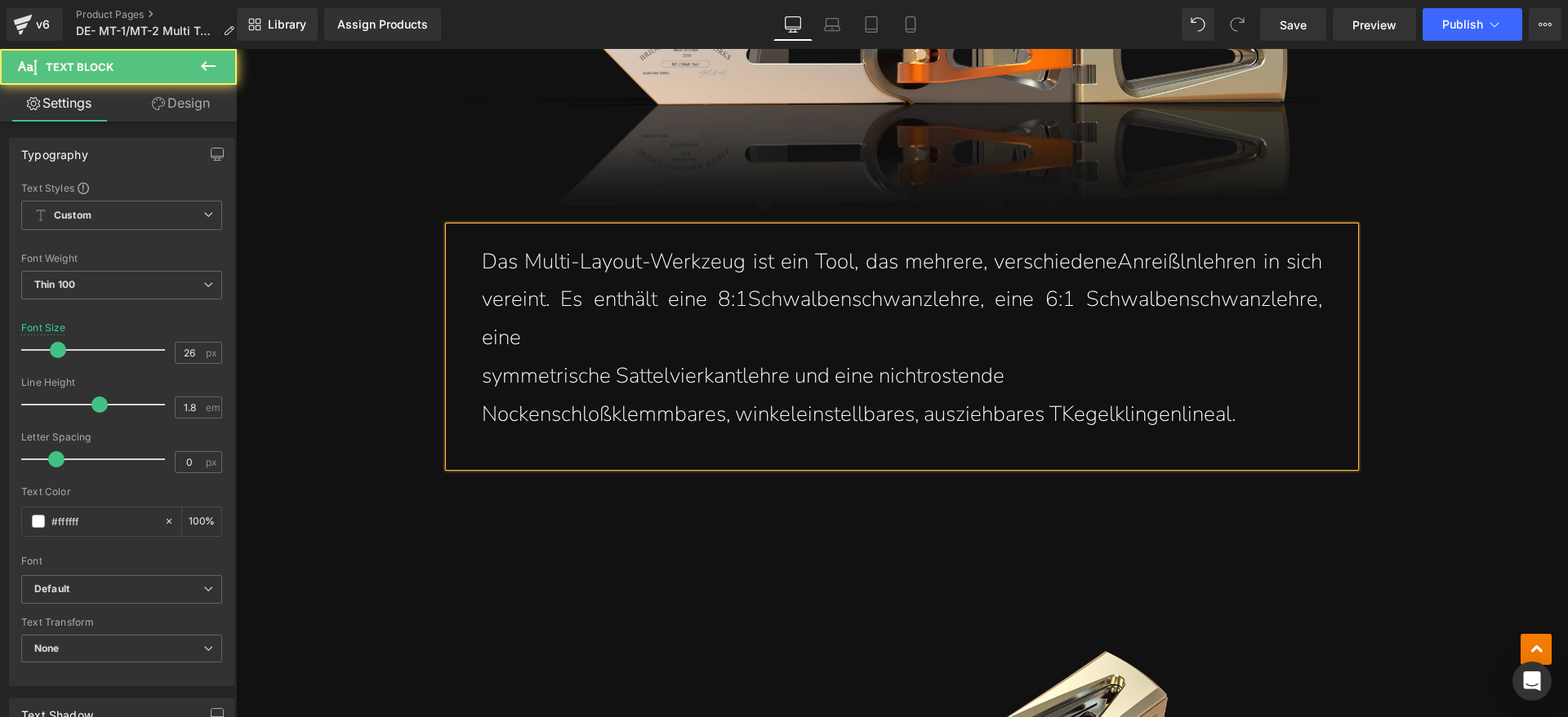
click at [466, 369] on div "Das Multi-Layout-Werkzeug ist ein Tool, das mehrere, verschiedene Anreißlnlehre…" at bounding box center [902, 346] width 906 height 240
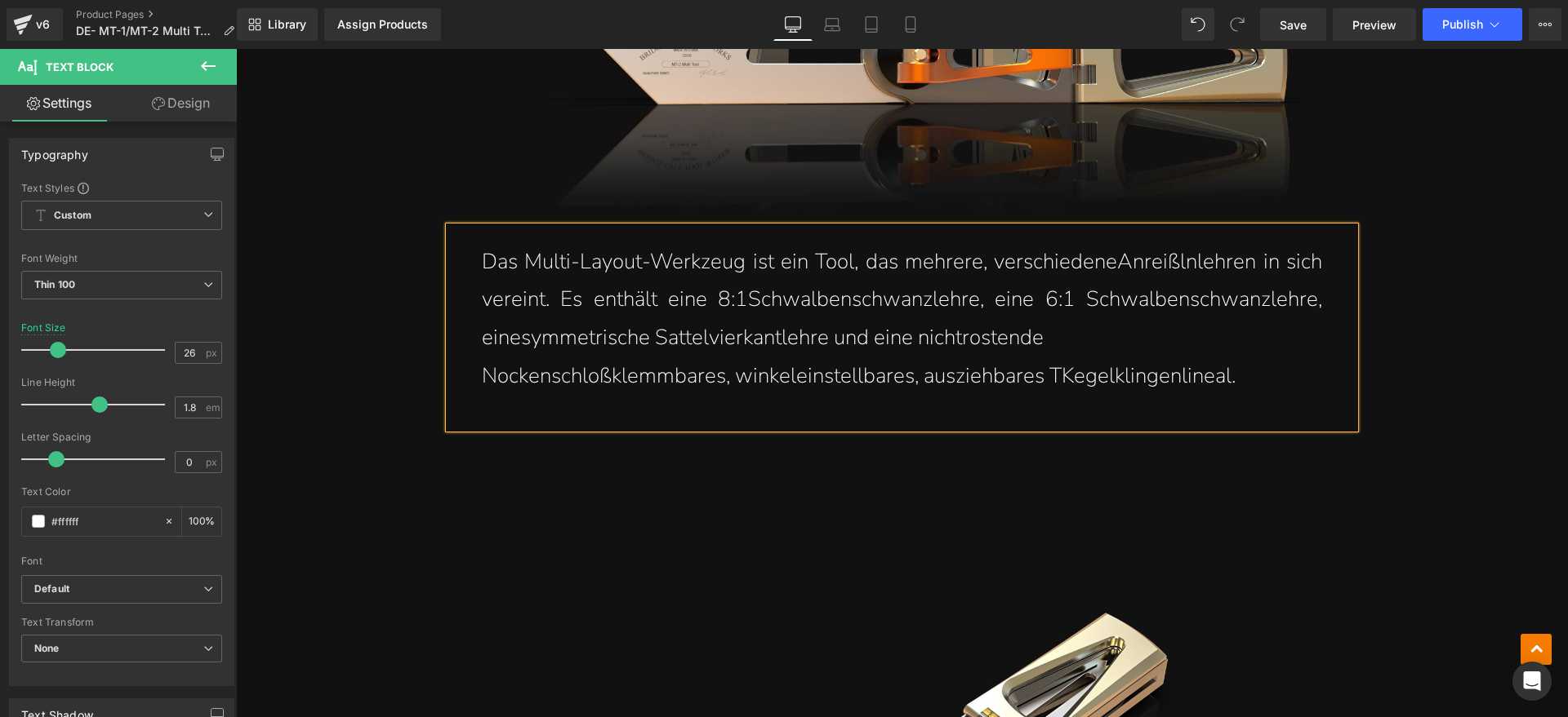
click at [470, 377] on div "Das Multi-Layout-Werkzeug ist ein Tool, das mehrere, verschiedene Anreißlnlehre…" at bounding box center [902, 327] width 906 height 202
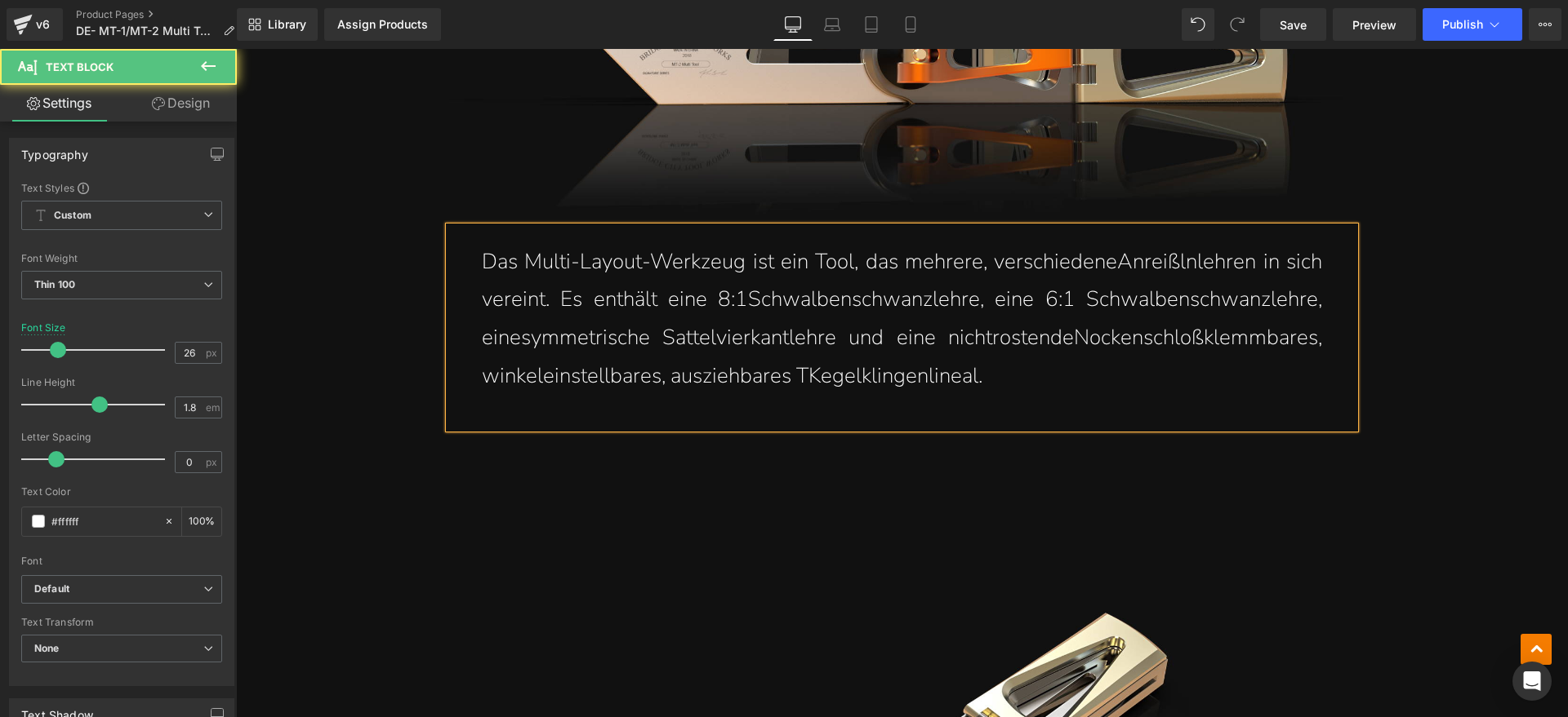
click at [1089, 383] on p "Das Multi-Layout-Werkzeug ist ein Tool, das mehrere, verschiedene Anreißlnlehre…" at bounding box center [901, 319] width 840 height 153
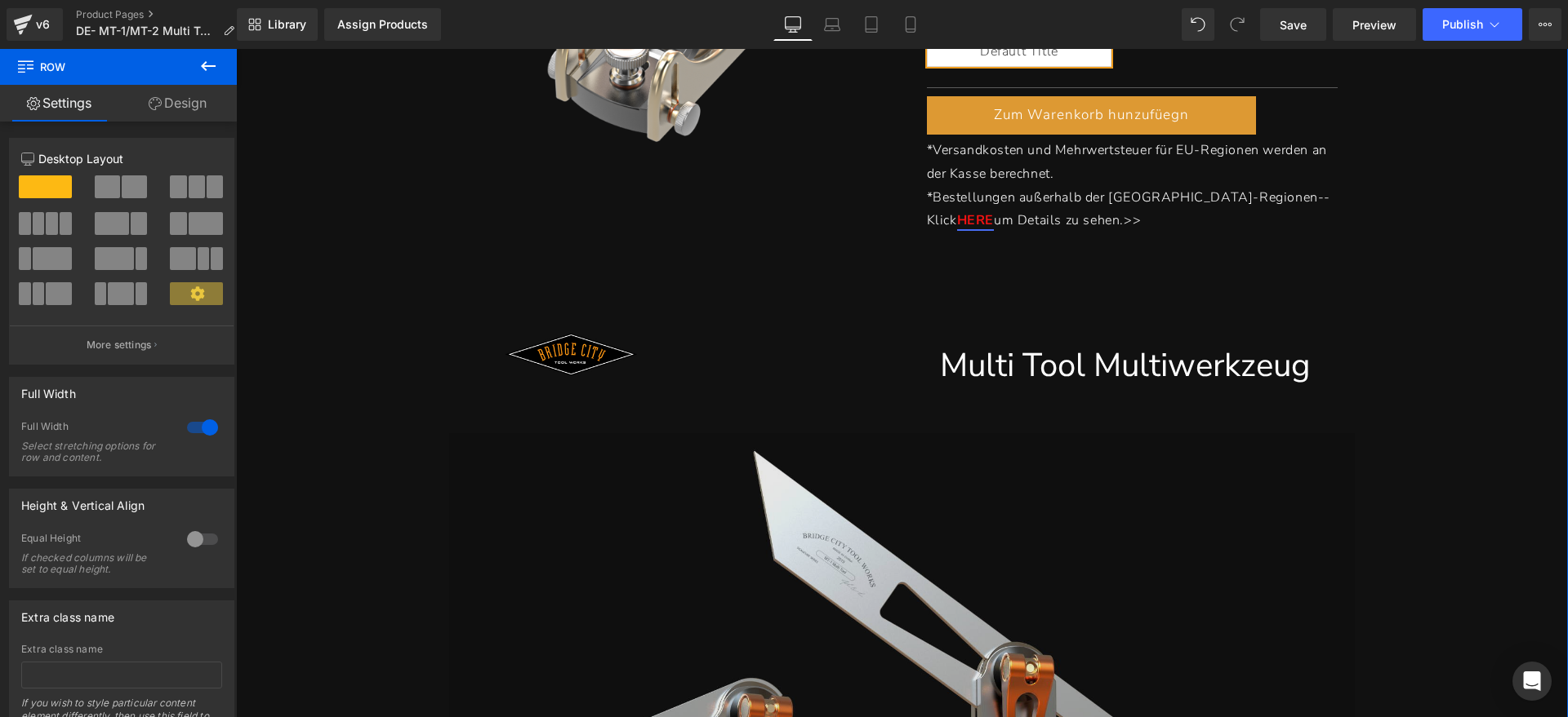
scroll to position [306, 0]
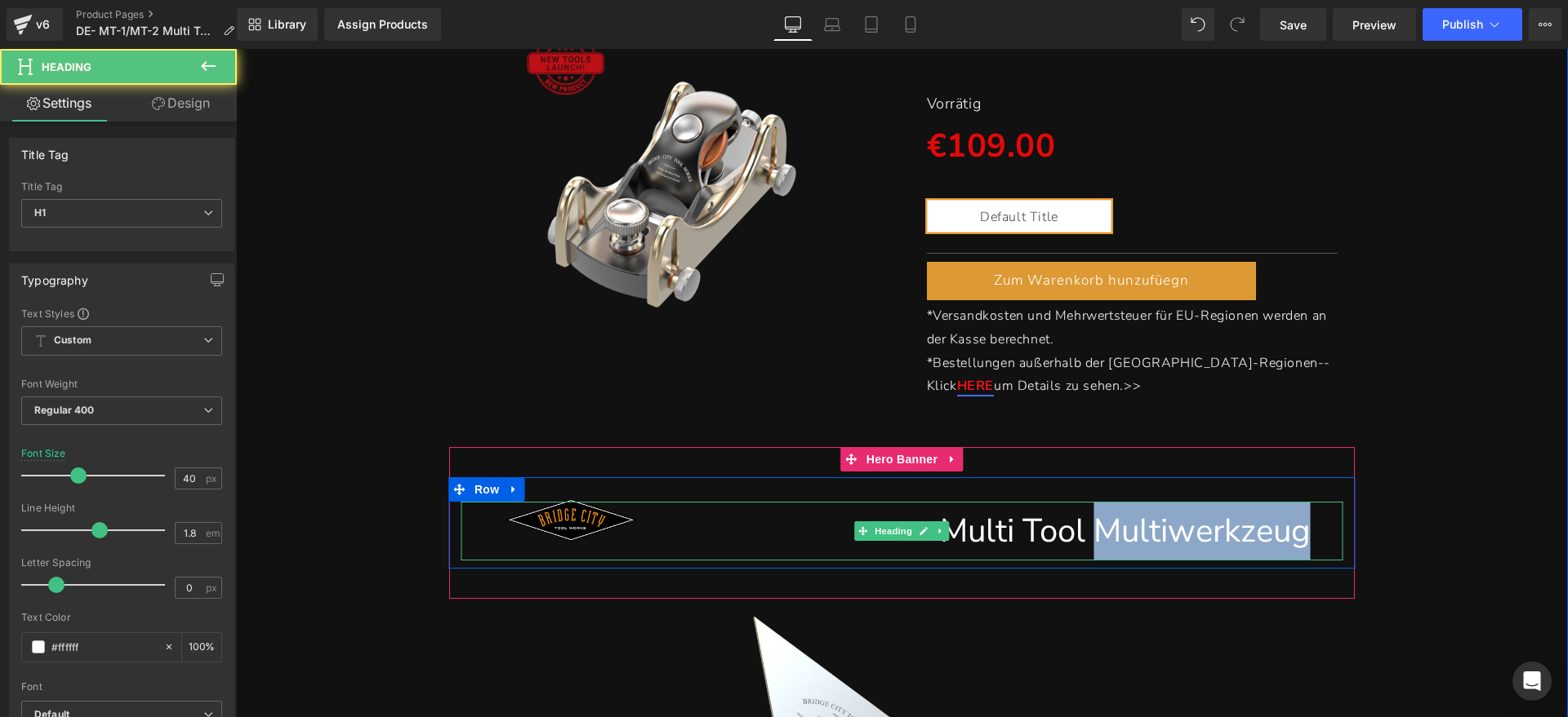
drag, startPoint x: 1093, startPoint y: 532, endPoint x: 1294, endPoint y: 536, distance: 201.0
click at [1294, 536] on h1 "Multi Tool Multiwerkzeug" at bounding box center [902, 531] width 816 height 58
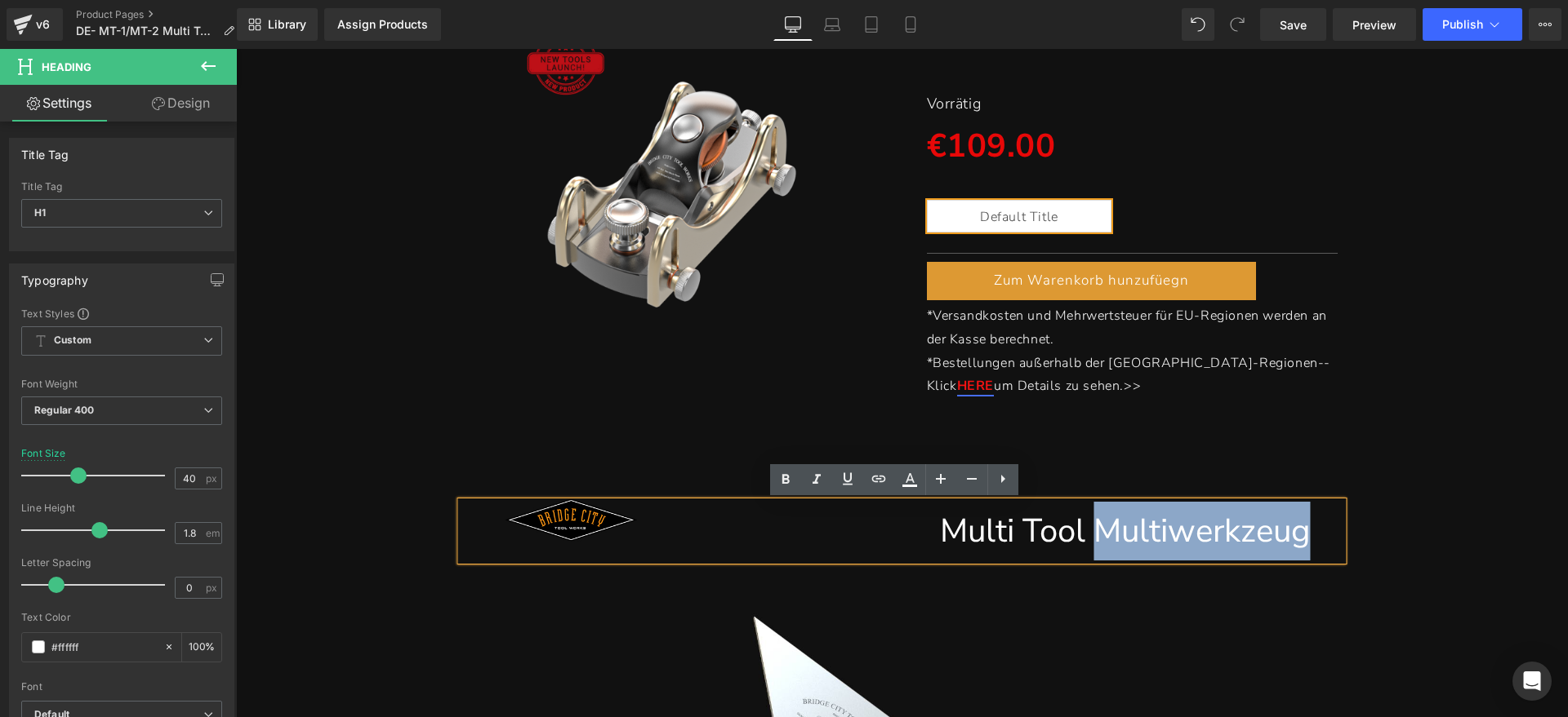
copy h1 "Multiwerkzeug"
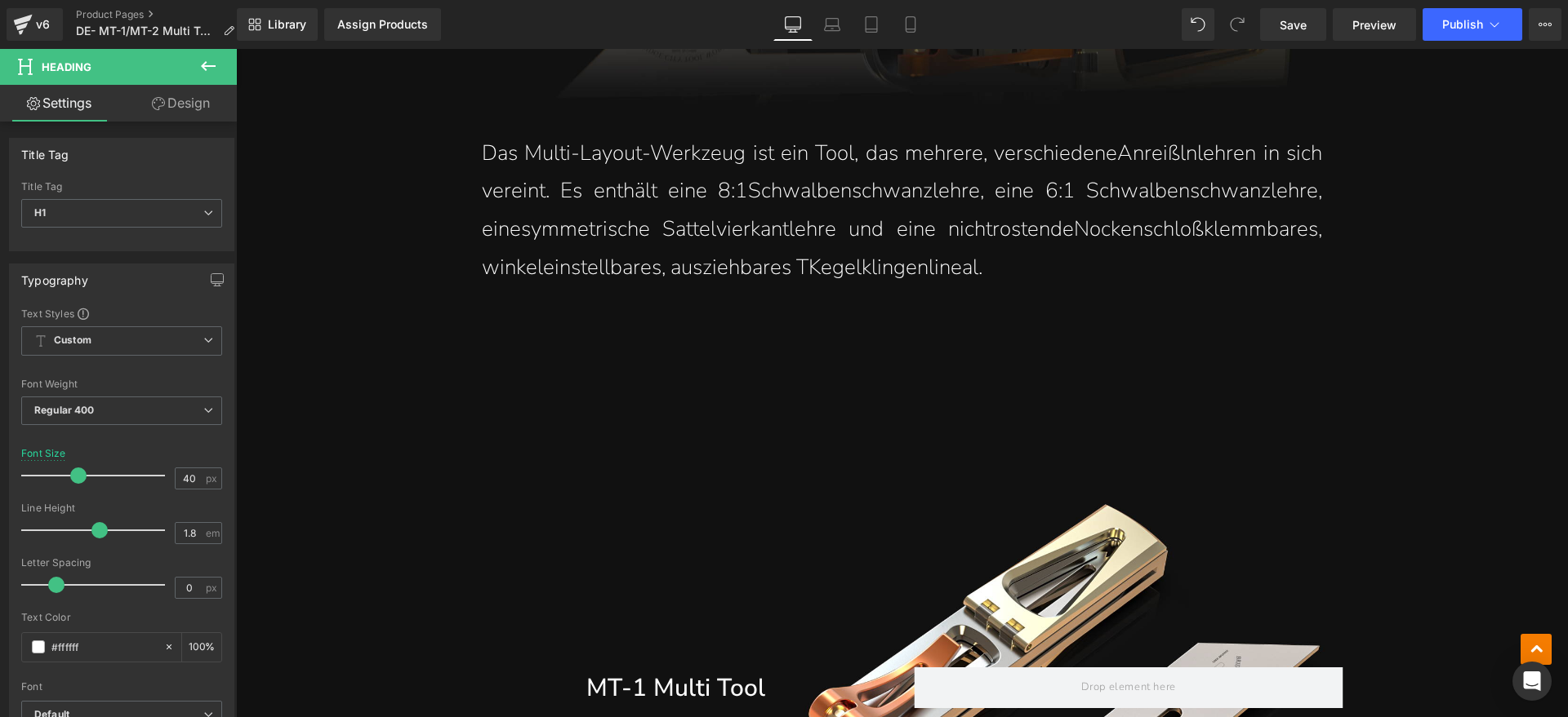
scroll to position [2040, 0]
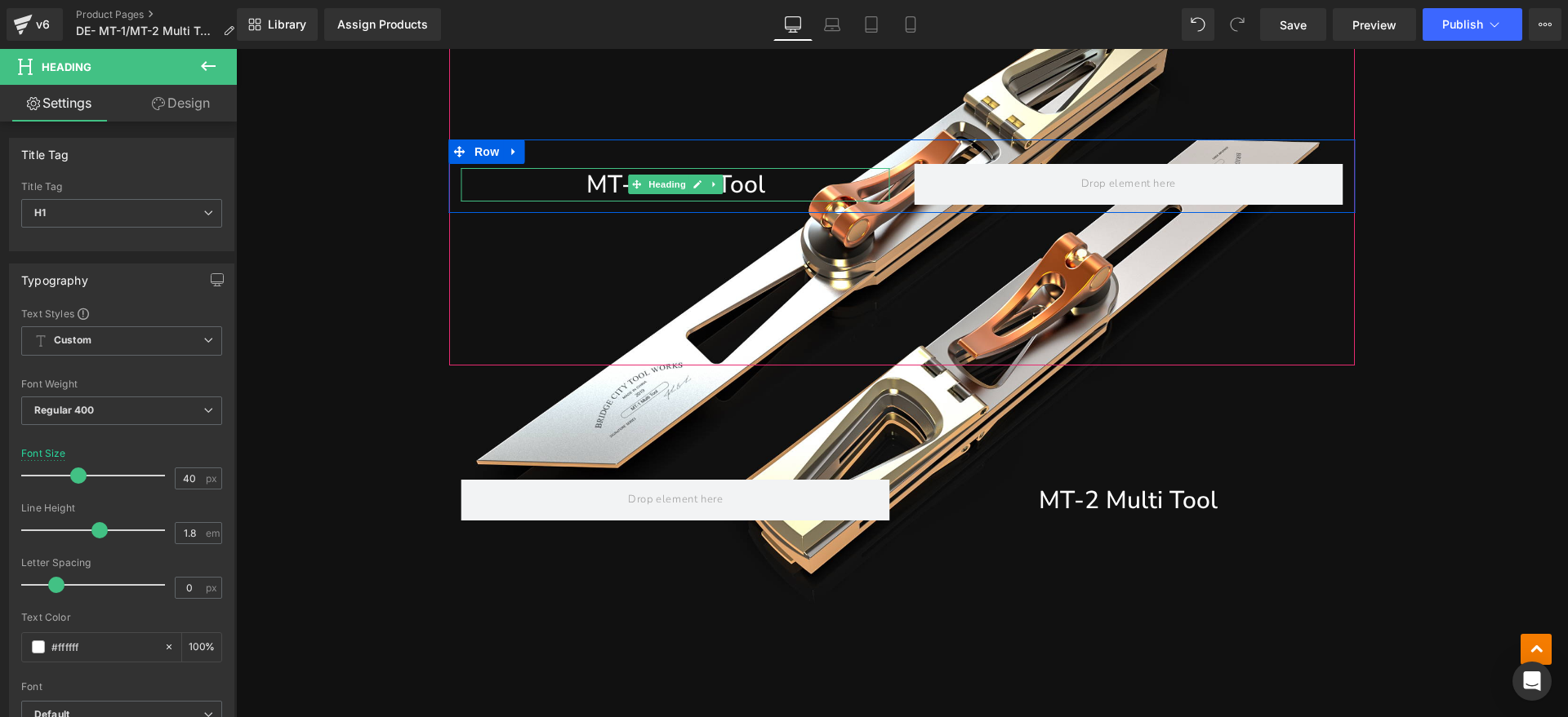
click at [744, 182] on h1 "MT-1 Multi Tool" at bounding box center [675, 184] width 428 height 33
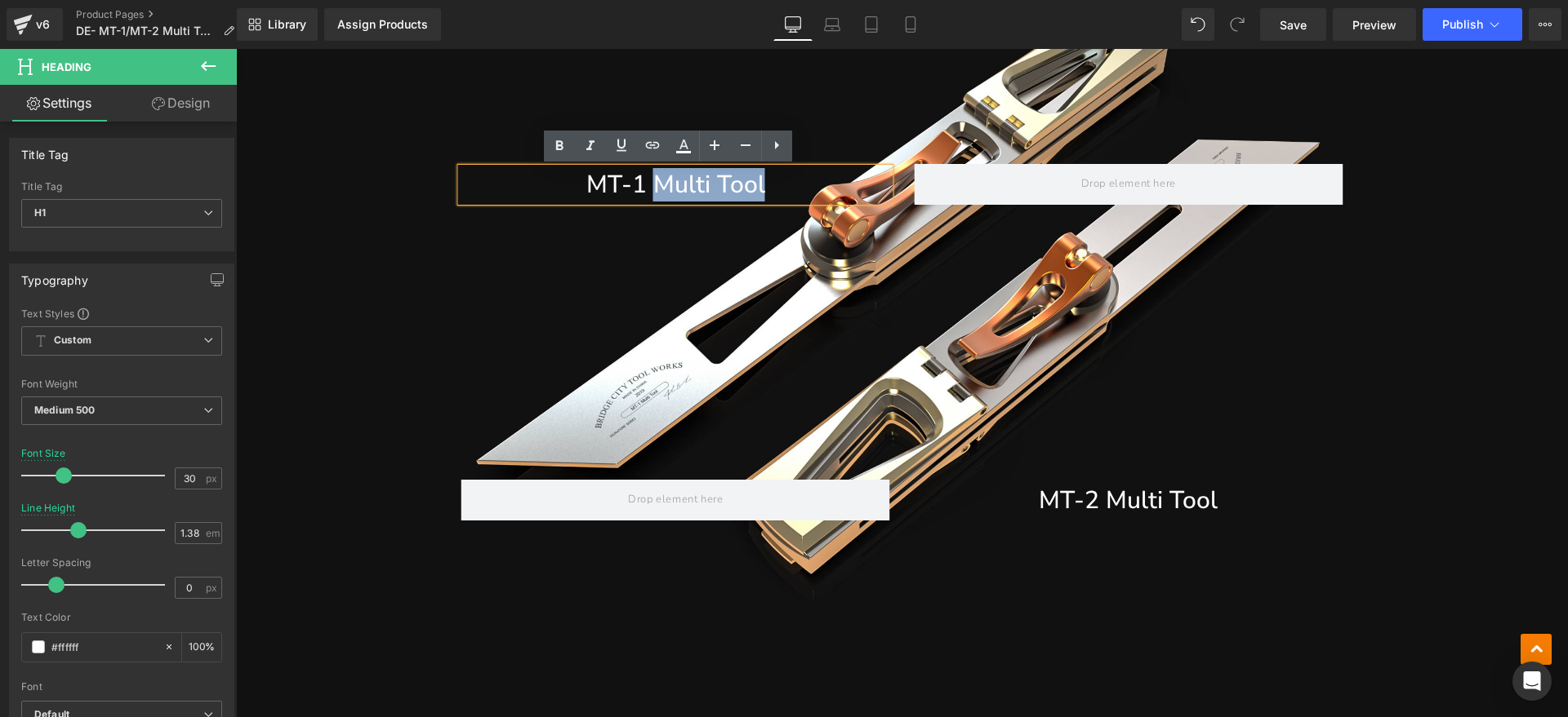
drag, startPoint x: 771, startPoint y: 181, endPoint x: 654, endPoint y: 186, distance: 117.1
click at [654, 186] on h1 "MT-1 Multi Tool" at bounding box center [675, 184] width 428 height 33
paste div
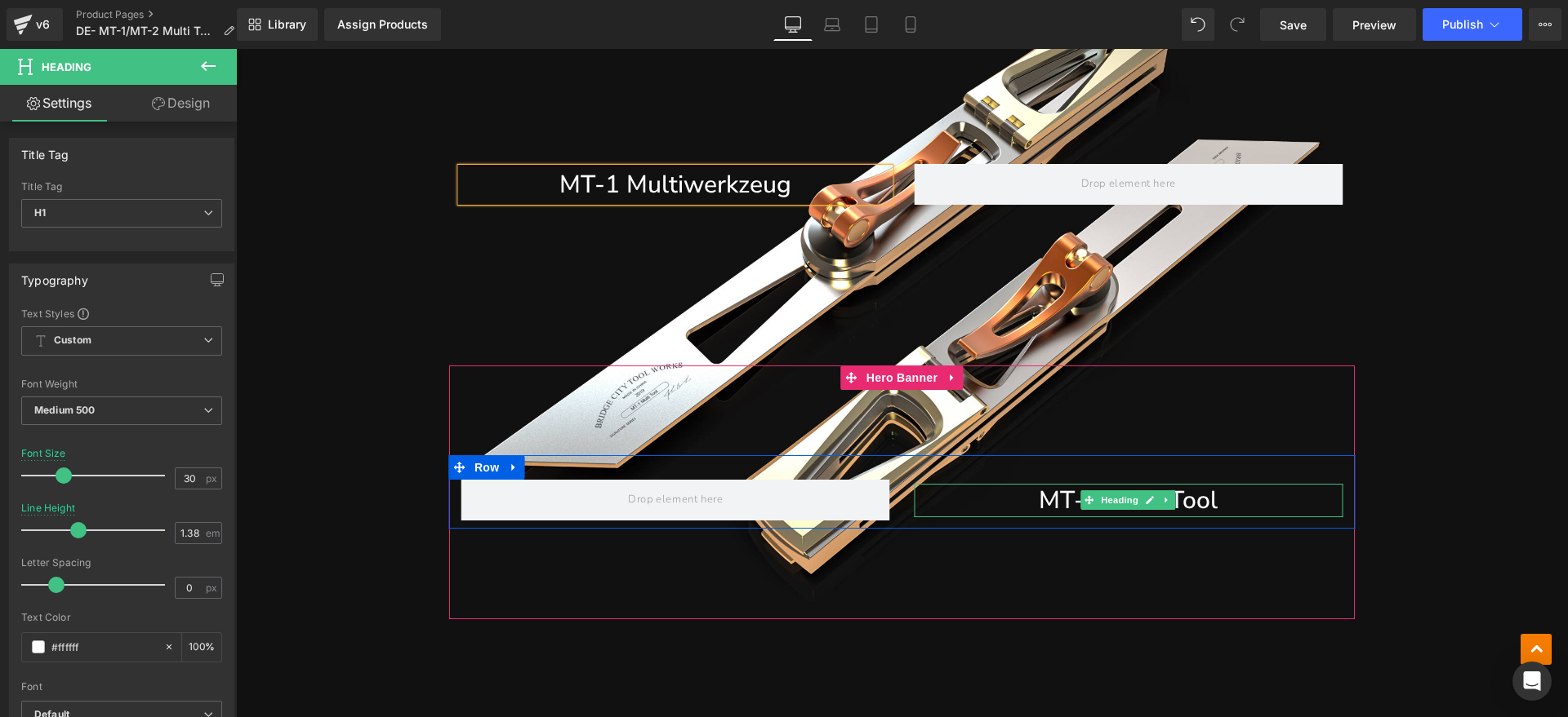
click at [1145, 509] on link at bounding box center [1149, 500] width 17 height 20
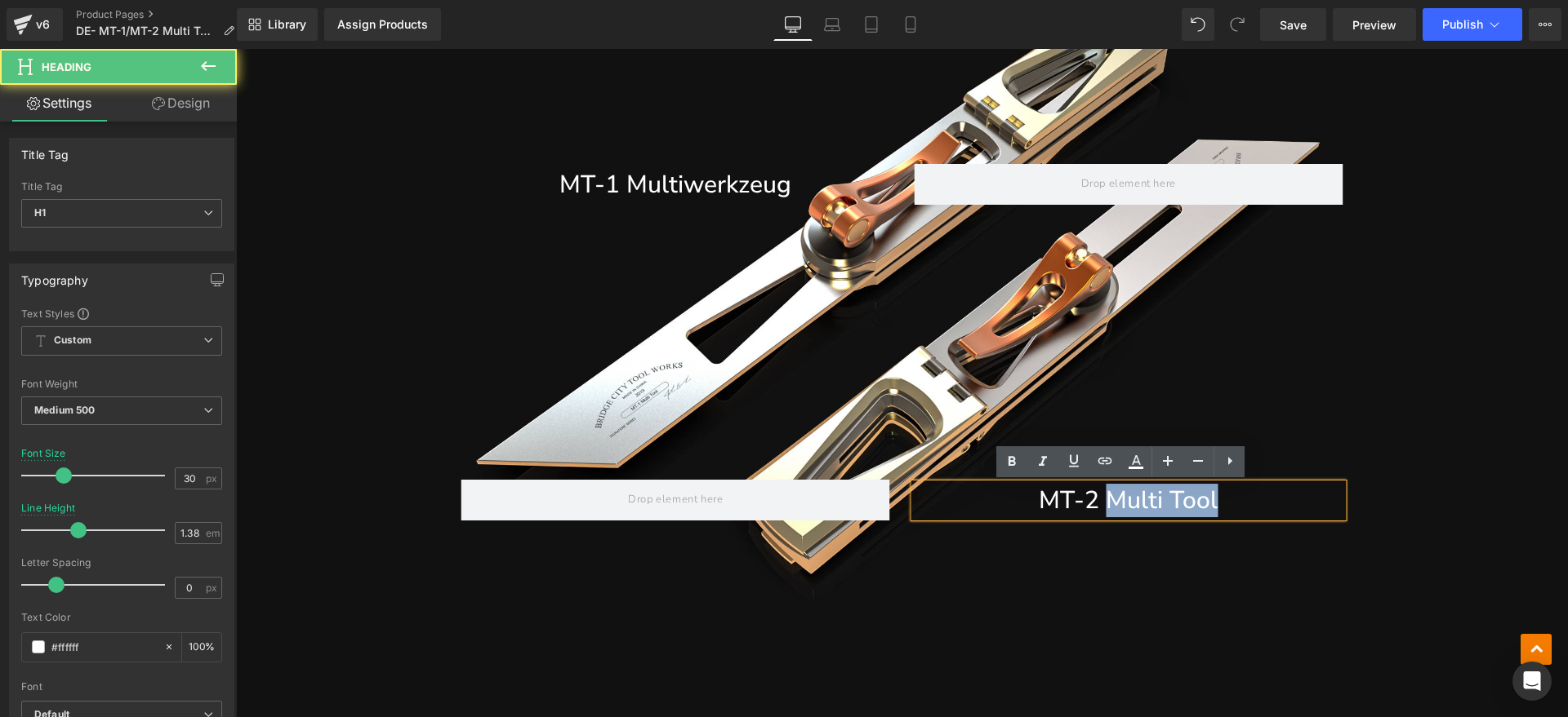
drag, startPoint x: 1258, startPoint y: 501, endPoint x: 1101, endPoint y: 503, distance: 157.0
click at [1101, 503] on h1 "MT-2 Multi Tool" at bounding box center [1128, 500] width 428 height 33
paste div
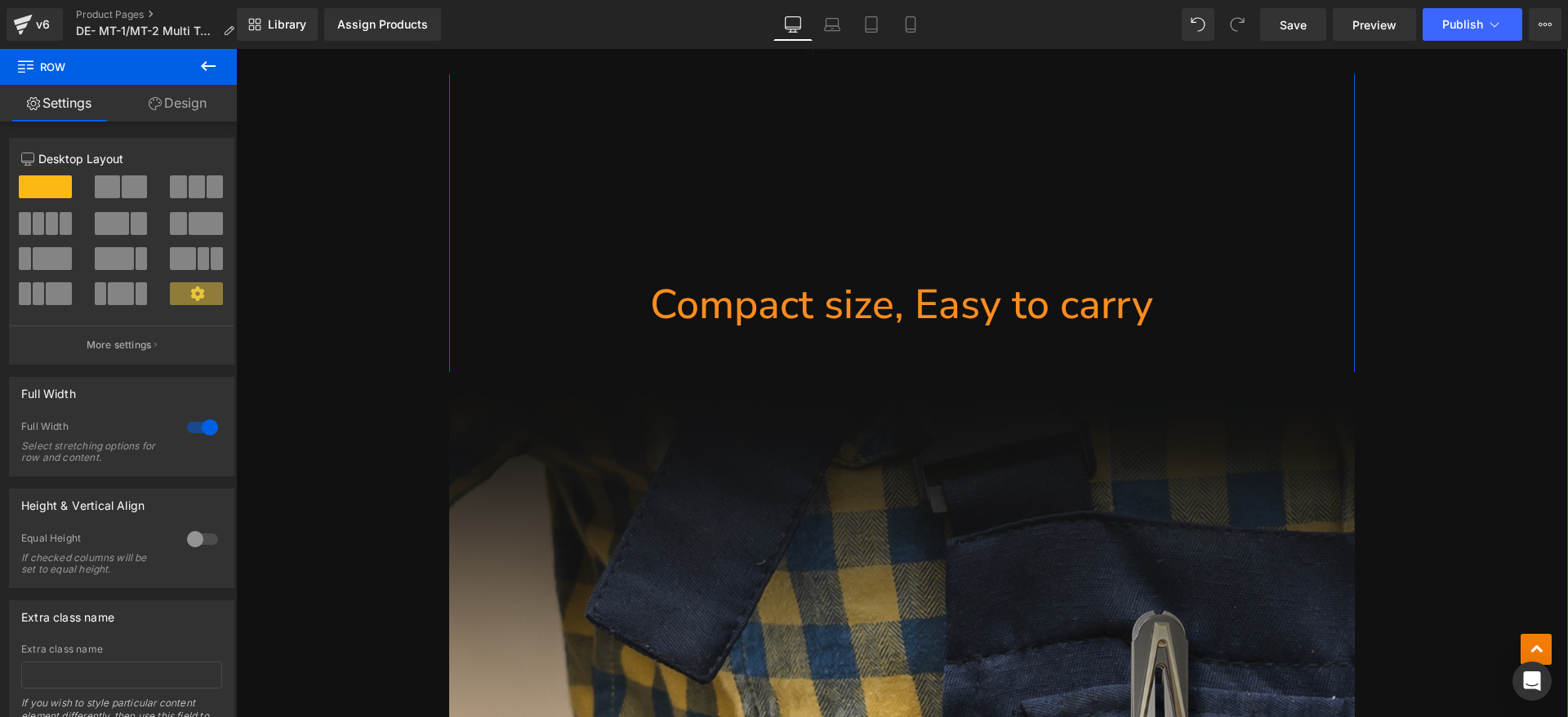
scroll to position [2550, 0]
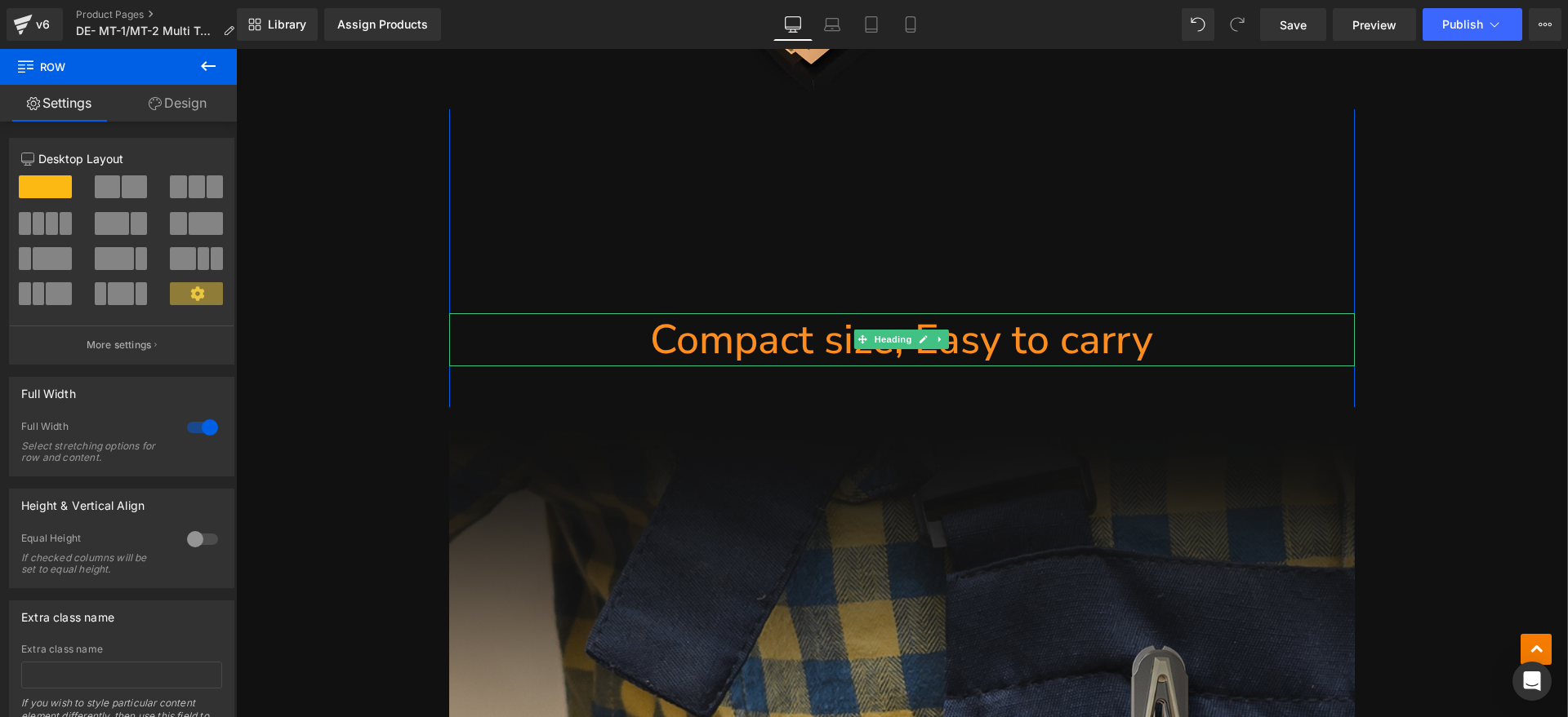
drag, startPoint x: 976, startPoint y: 337, endPoint x: 1177, endPoint y: 342, distance: 201.1
click at [977, 337] on h1 "Compact size, Easy to carry" at bounding box center [902, 339] width 906 height 53
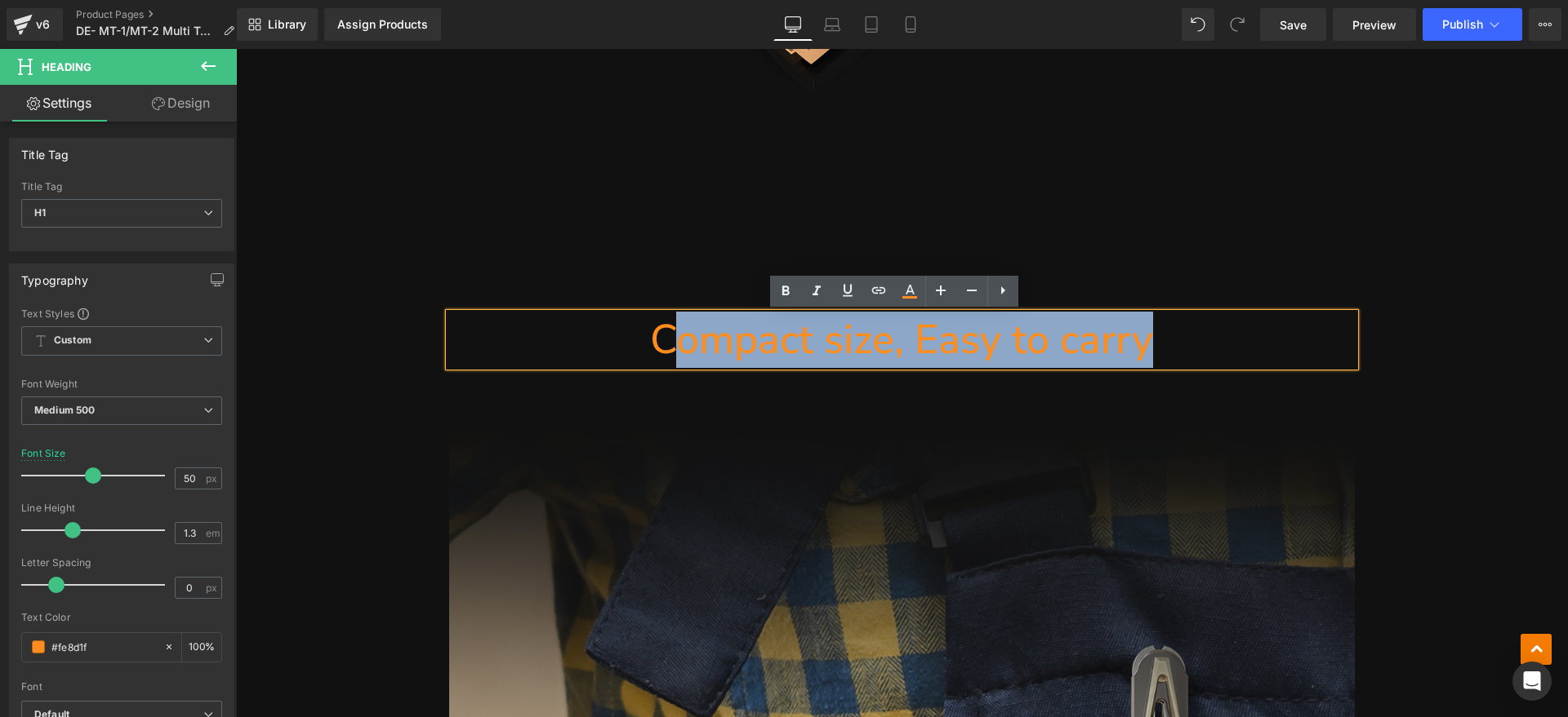
drag, startPoint x: 1130, startPoint y: 341, endPoint x: 670, endPoint y: 343, distance: 460.0
click at [670, 343] on h1 "Compact size, Easy to carry" at bounding box center [902, 339] width 906 height 53
paste div
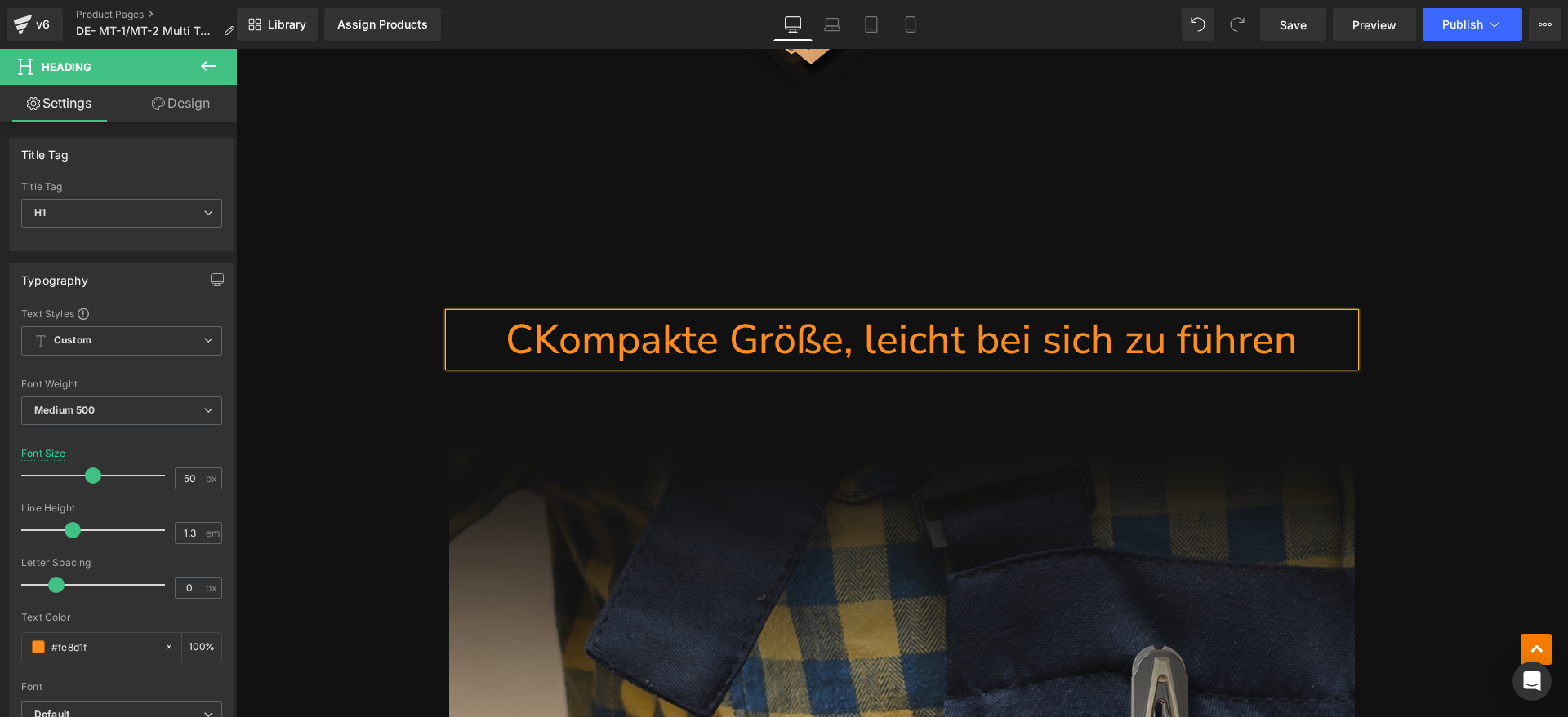
click at [527, 340] on h1 "CKompakte Größe, leicht bei sich zu führen" at bounding box center [902, 339] width 906 height 53
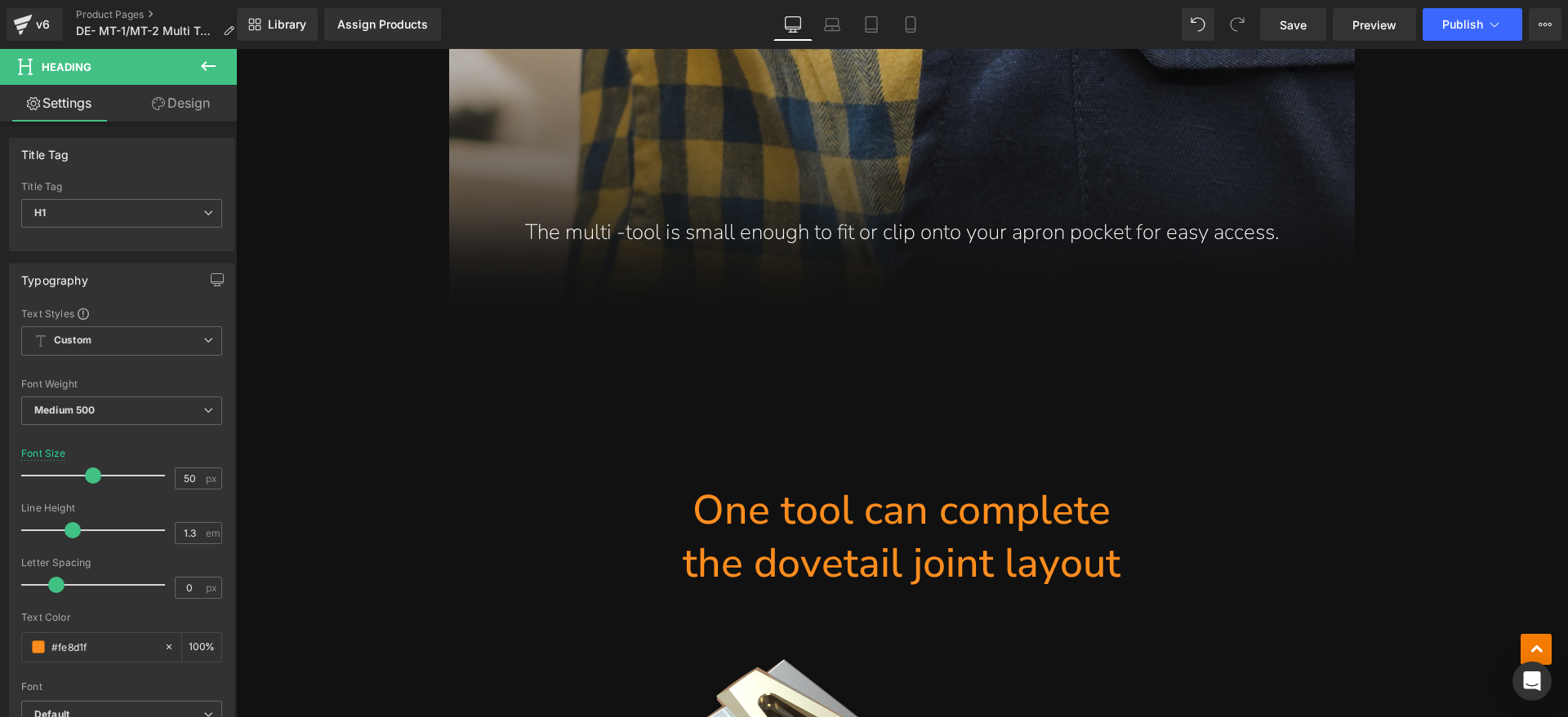
scroll to position [3468, 0]
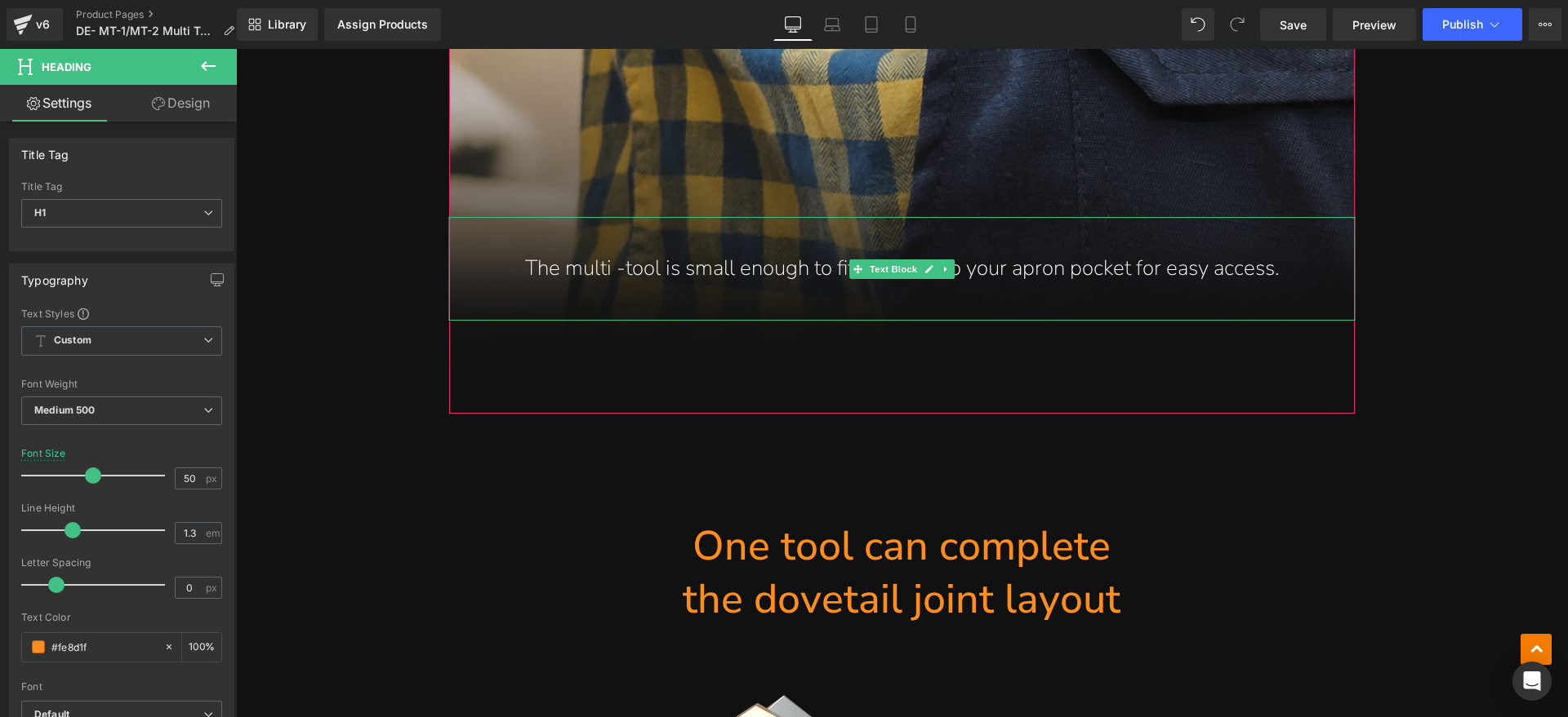
drag, startPoint x: 924, startPoint y: 275, endPoint x: 948, endPoint y: 276, distance: 24.0
click at [923, 275] on link at bounding box center [928, 269] width 17 height 20
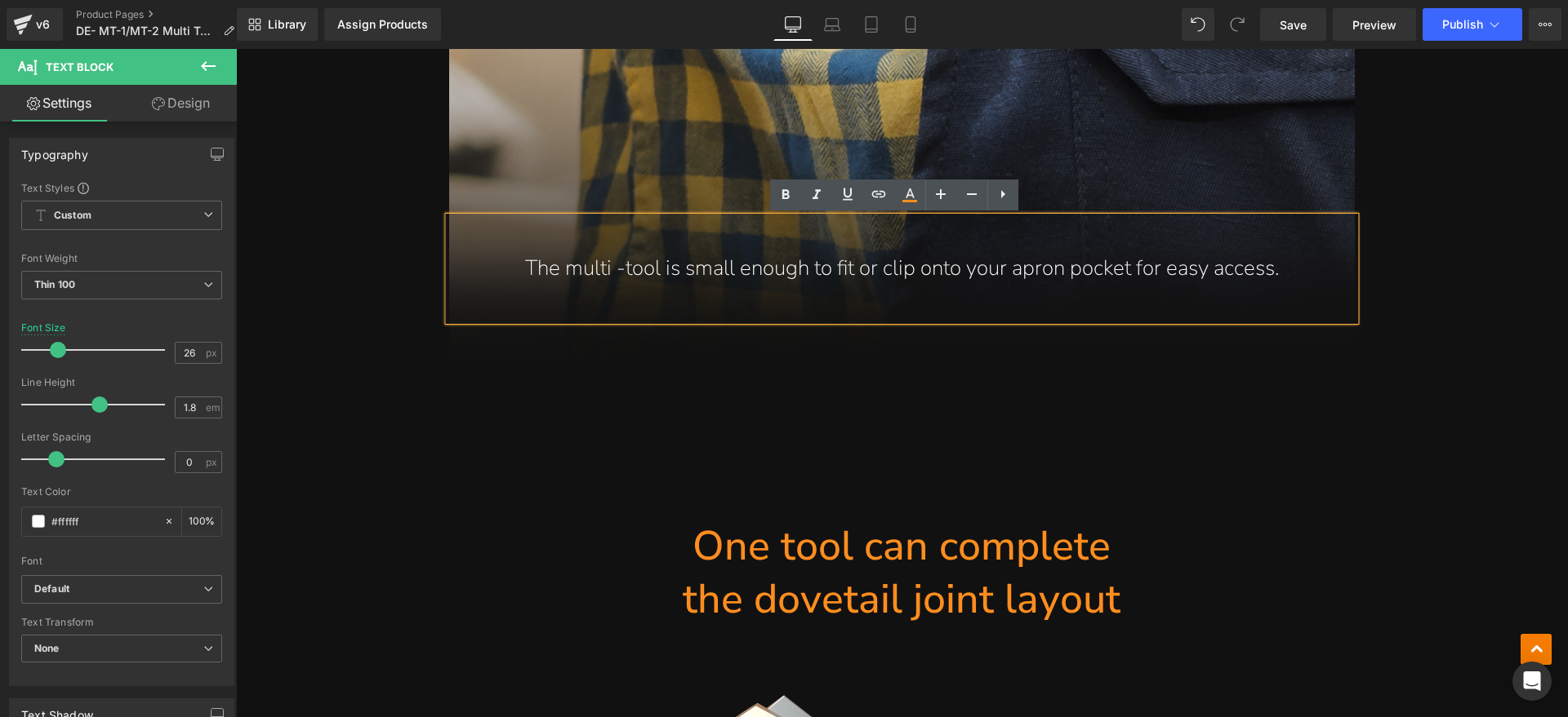
drag, startPoint x: 1323, startPoint y: 275, endPoint x: 527, endPoint y: 275, distance: 796.0
click at [527, 275] on div "The multi -tool is small enough to fit or clip onto your apron pocket for easy …" at bounding box center [902, 268] width 906 height 103
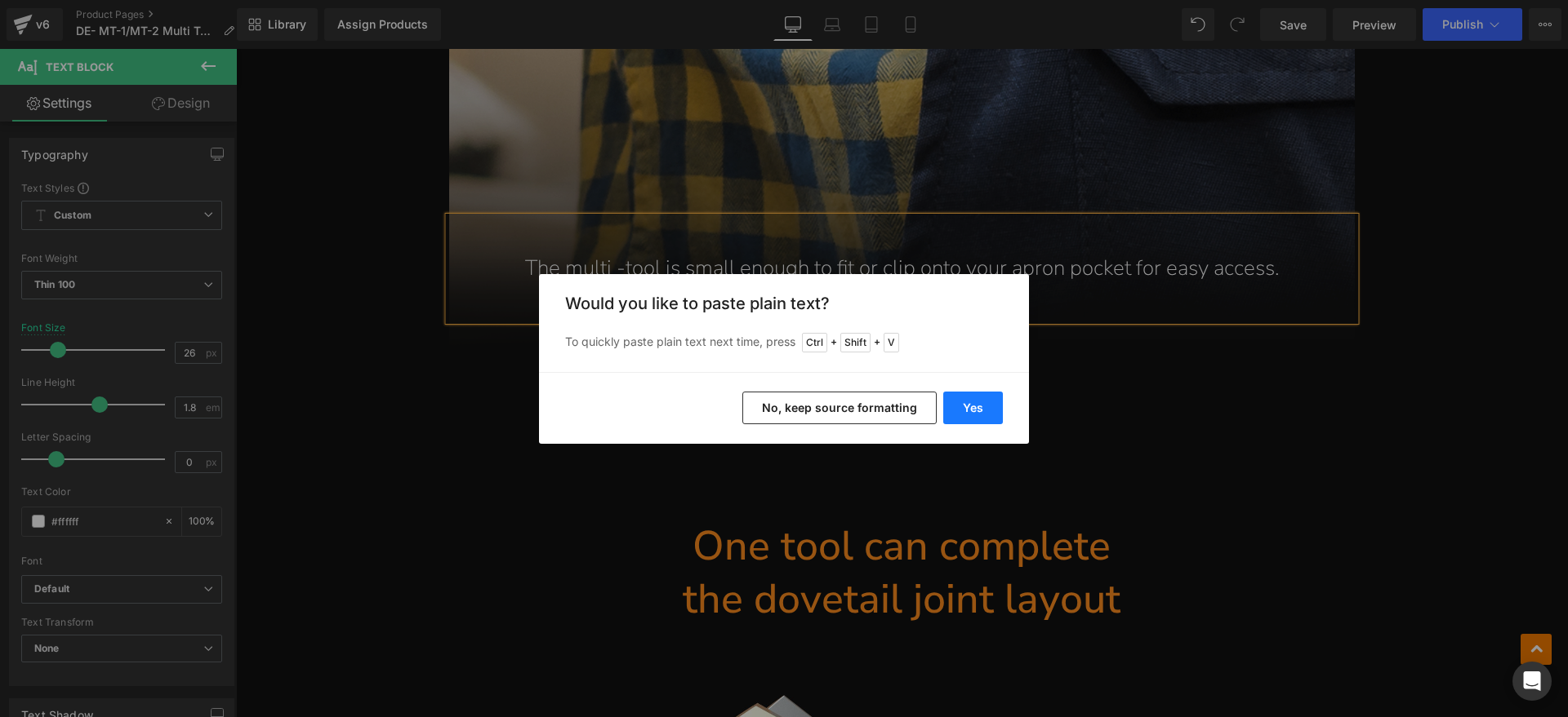
click at [976, 400] on button "Yes" at bounding box center [973, 408] width 59 height 32
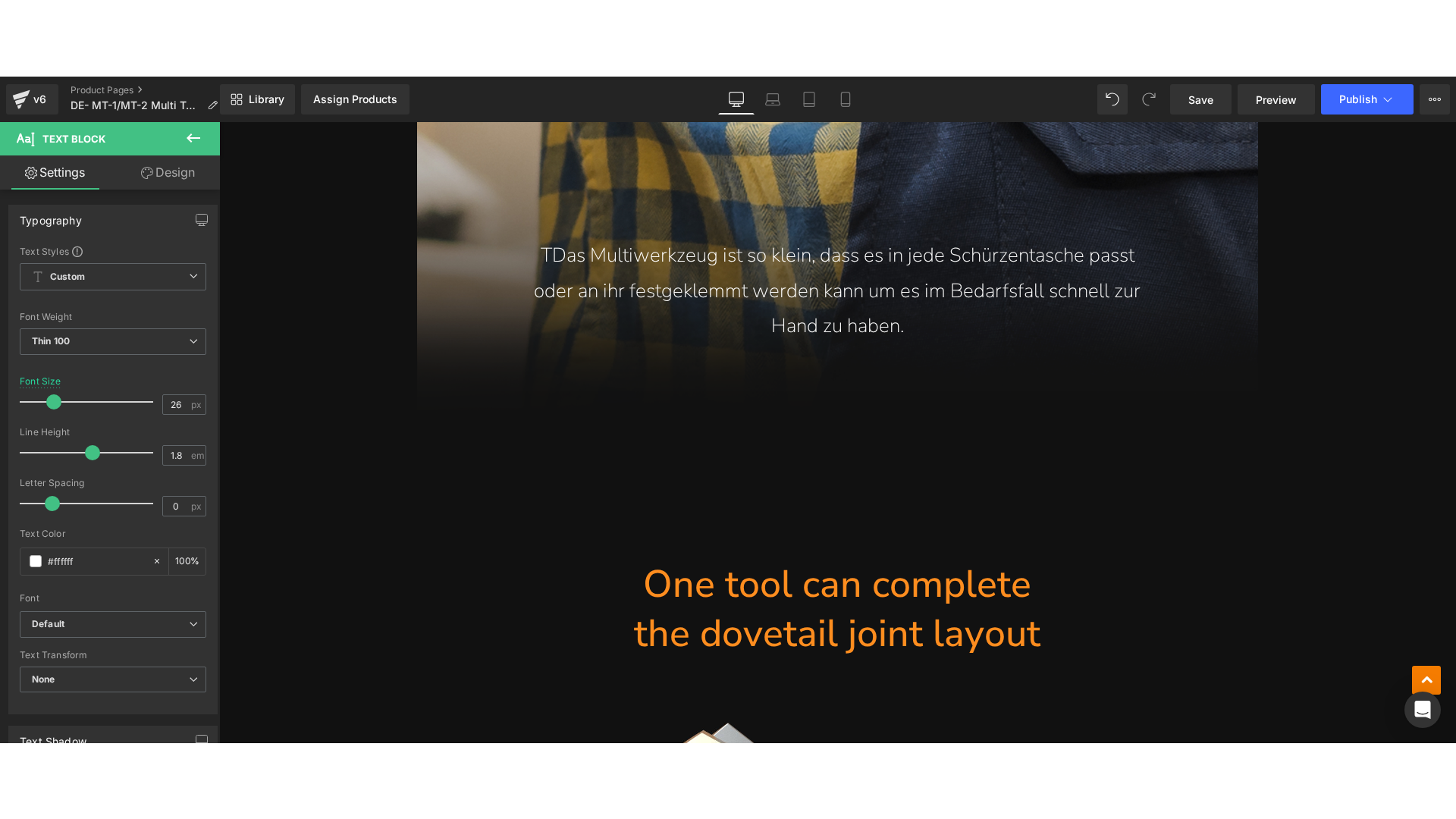
scroll to position [3151, 0]
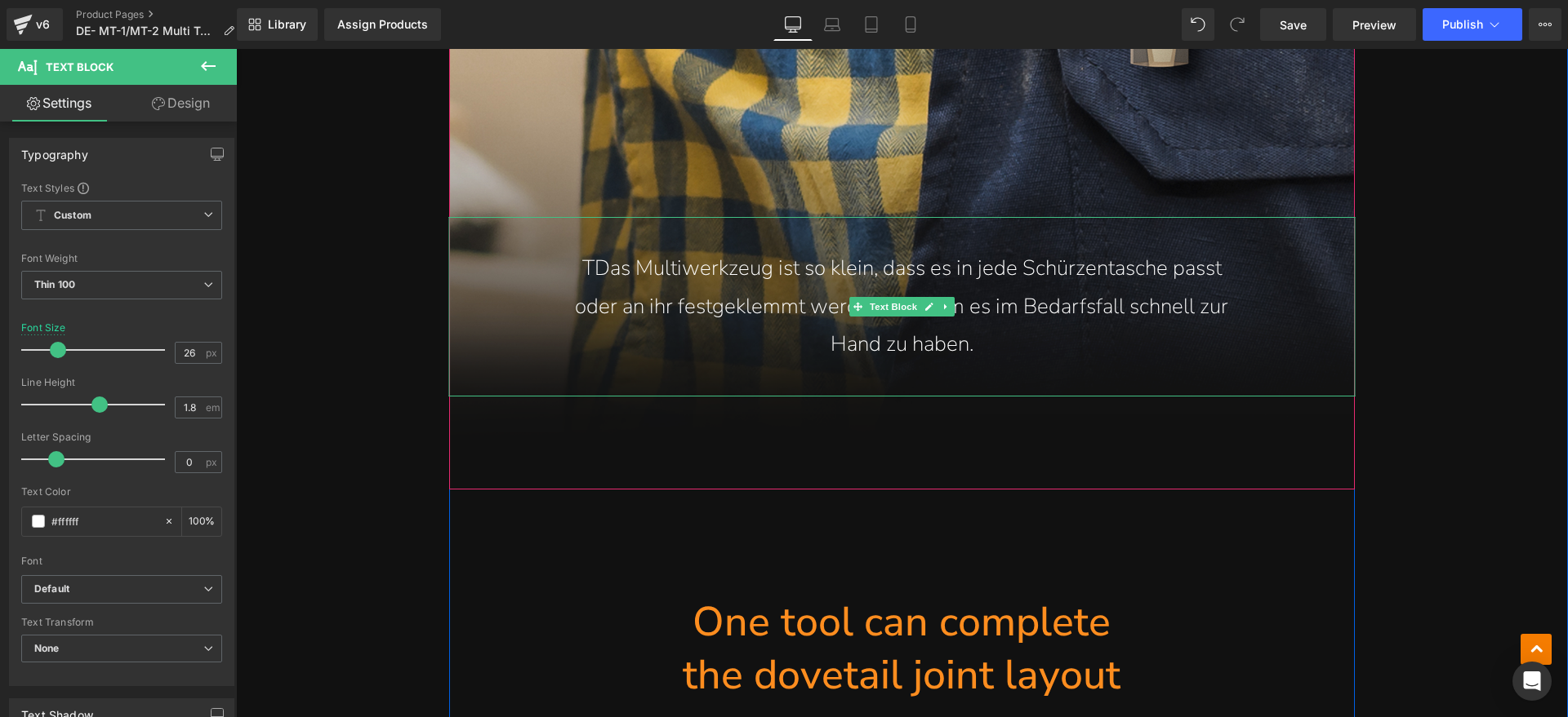
click at [581, 270] on p "TDas Multiwerkzeug ist so klein, dass es in jede Schürzentasche passt" at bounding box center [901, 269] width 840 height 39
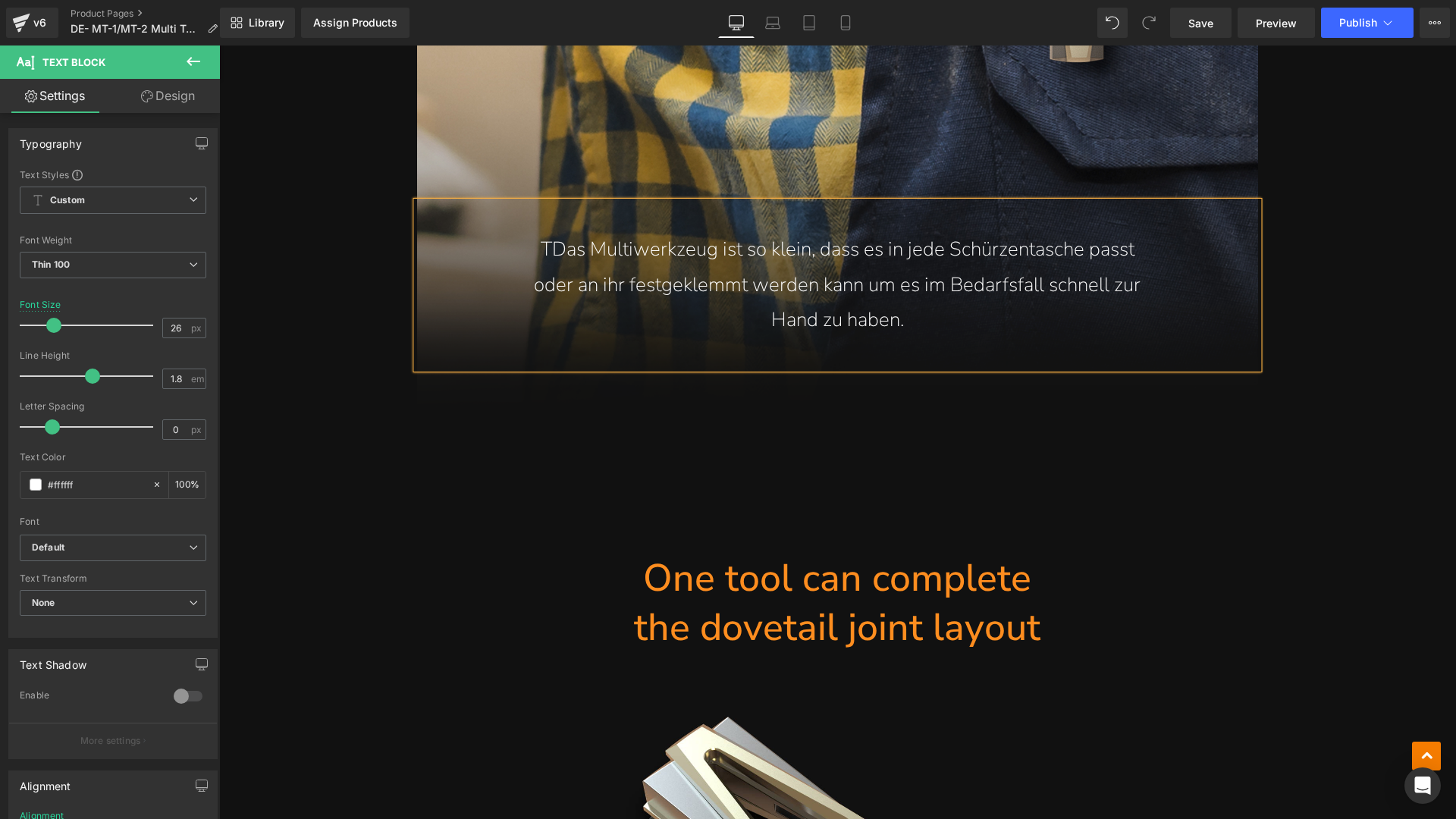
click at [549, 252] on p "TDas Multiwerkzeug ist so klein, dass es in jede Schürzentasche passt" at bounding box center [837, 250] width 780 height 36
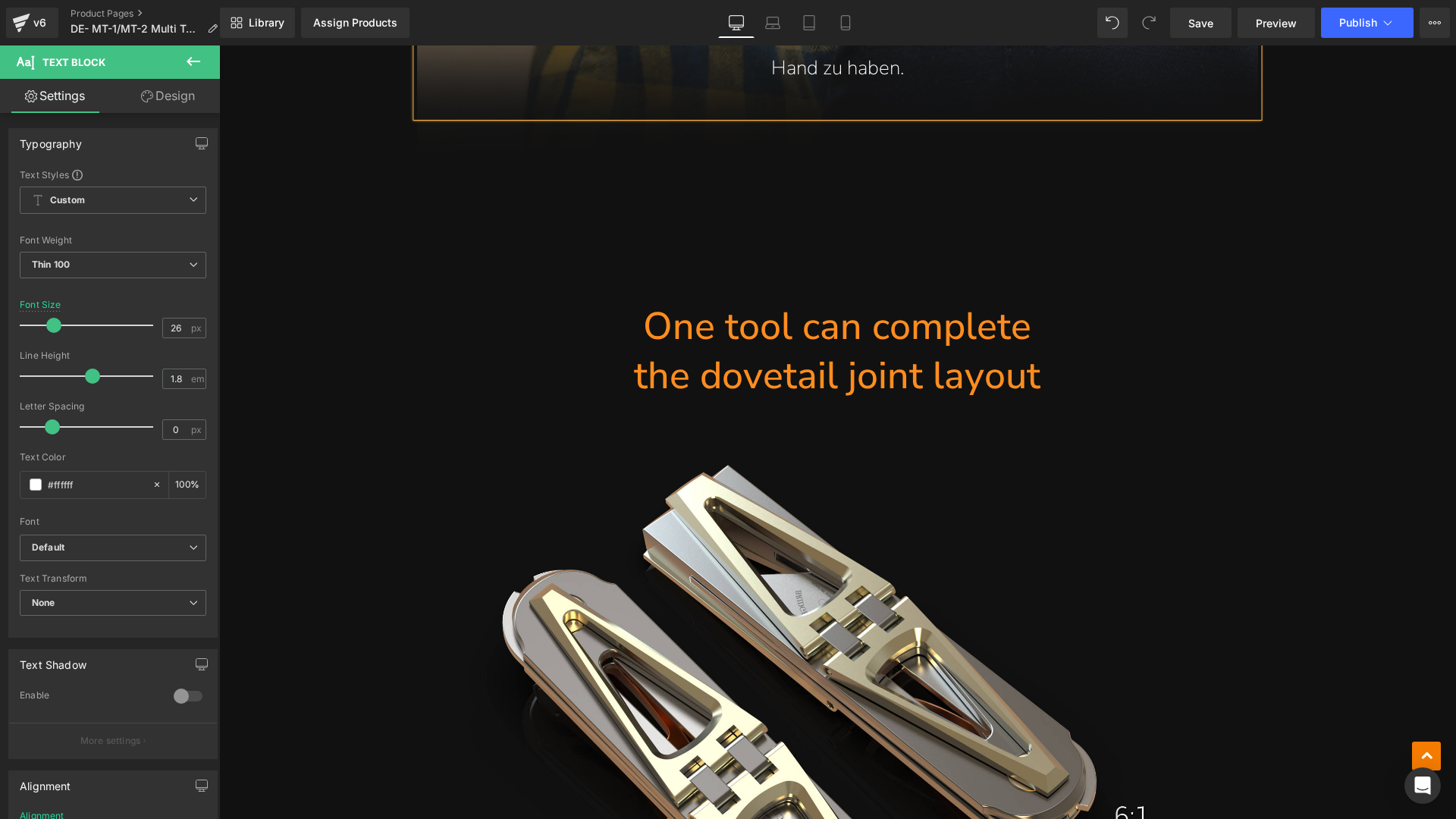
scroll to position [3436, 0]
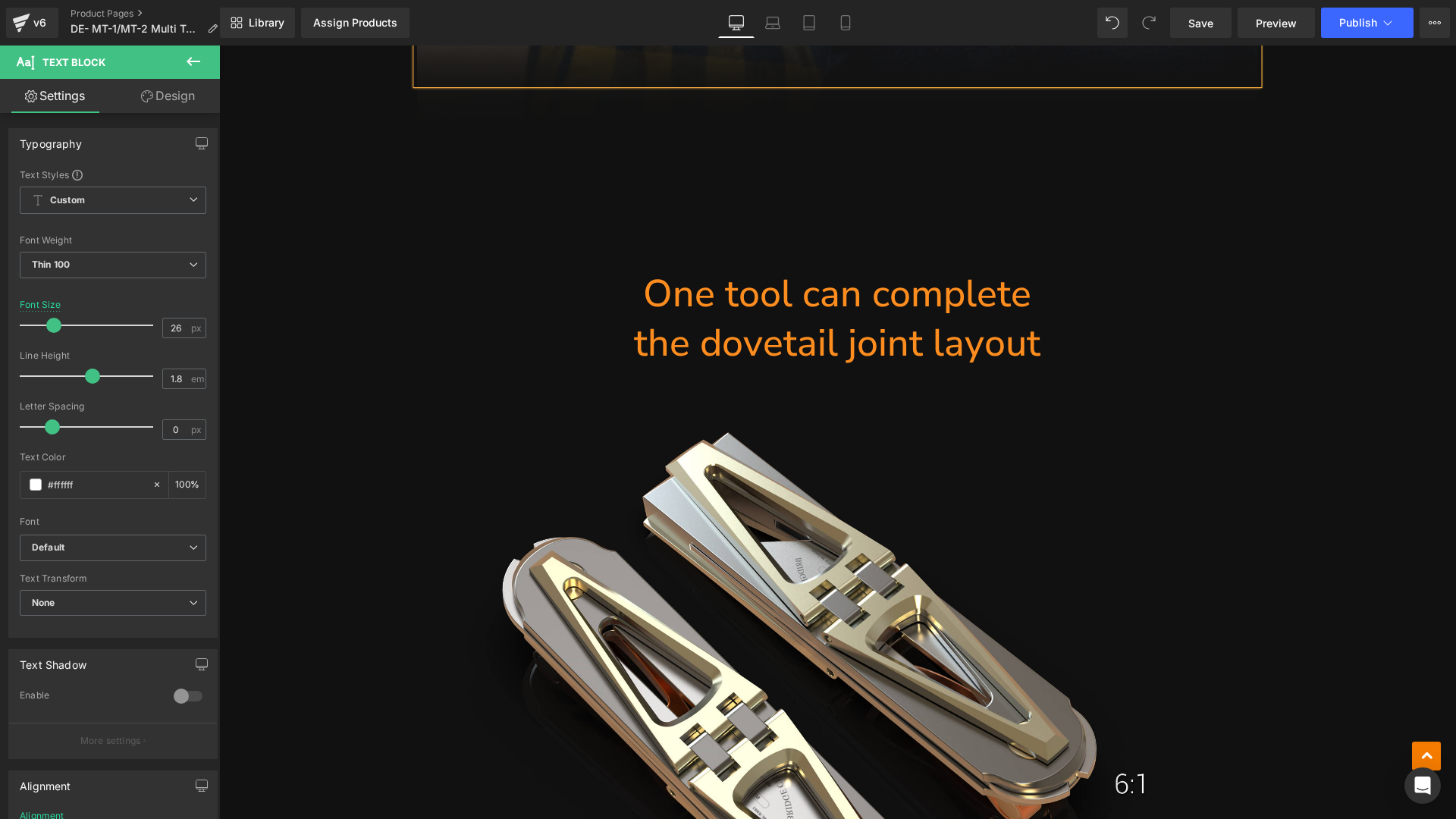
click at [909, 348] on h1 "the dovetail joint layout" at bounding box center [837, 343] width 841 height 49
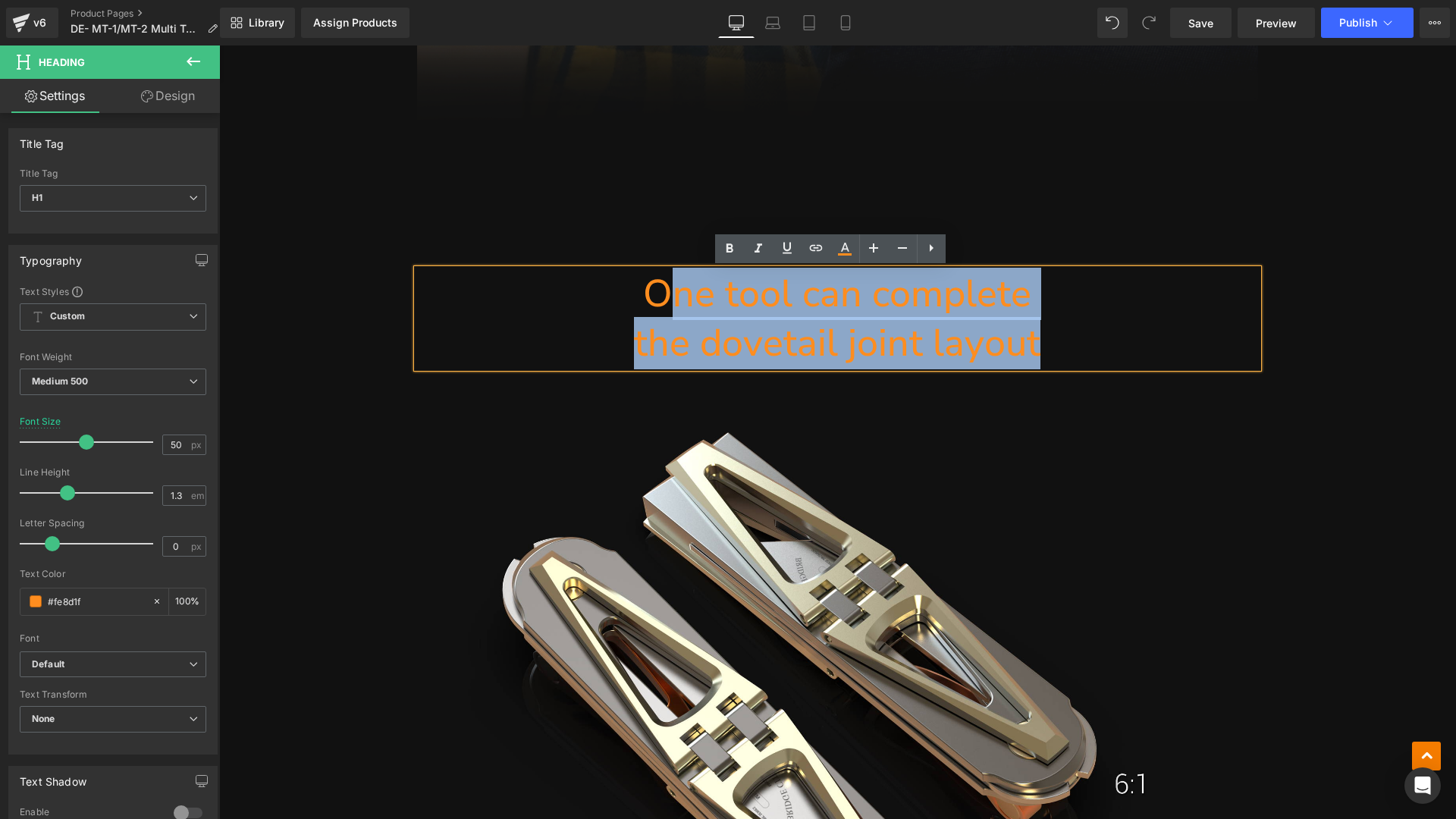
drag, startPoint x: 1061, startPoint y: 339, endPoint x: 666, endPoint y: 298, distance: 397.1
click at [666, 298] on div "One tool can complete the dovetail joint layout" at bounding box center [837, 318] width 841 height 99
paste div
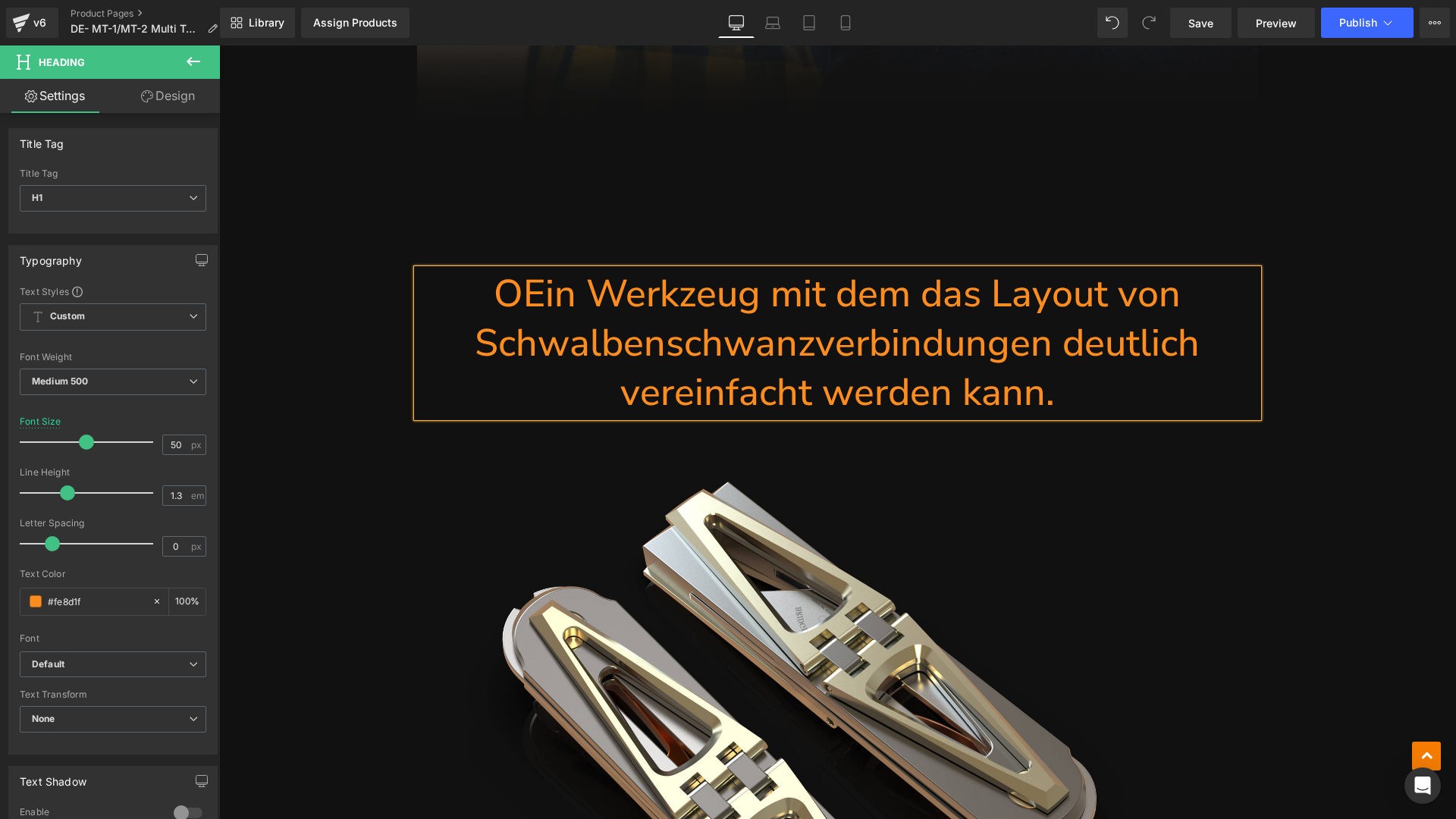
click at [521, 298] on h1 "OEin Werkzeug mit dem das Layout von Schwalbenschwanzverbindungen deutlich vere…" at bounding box center [837, 343] width 841 height 148
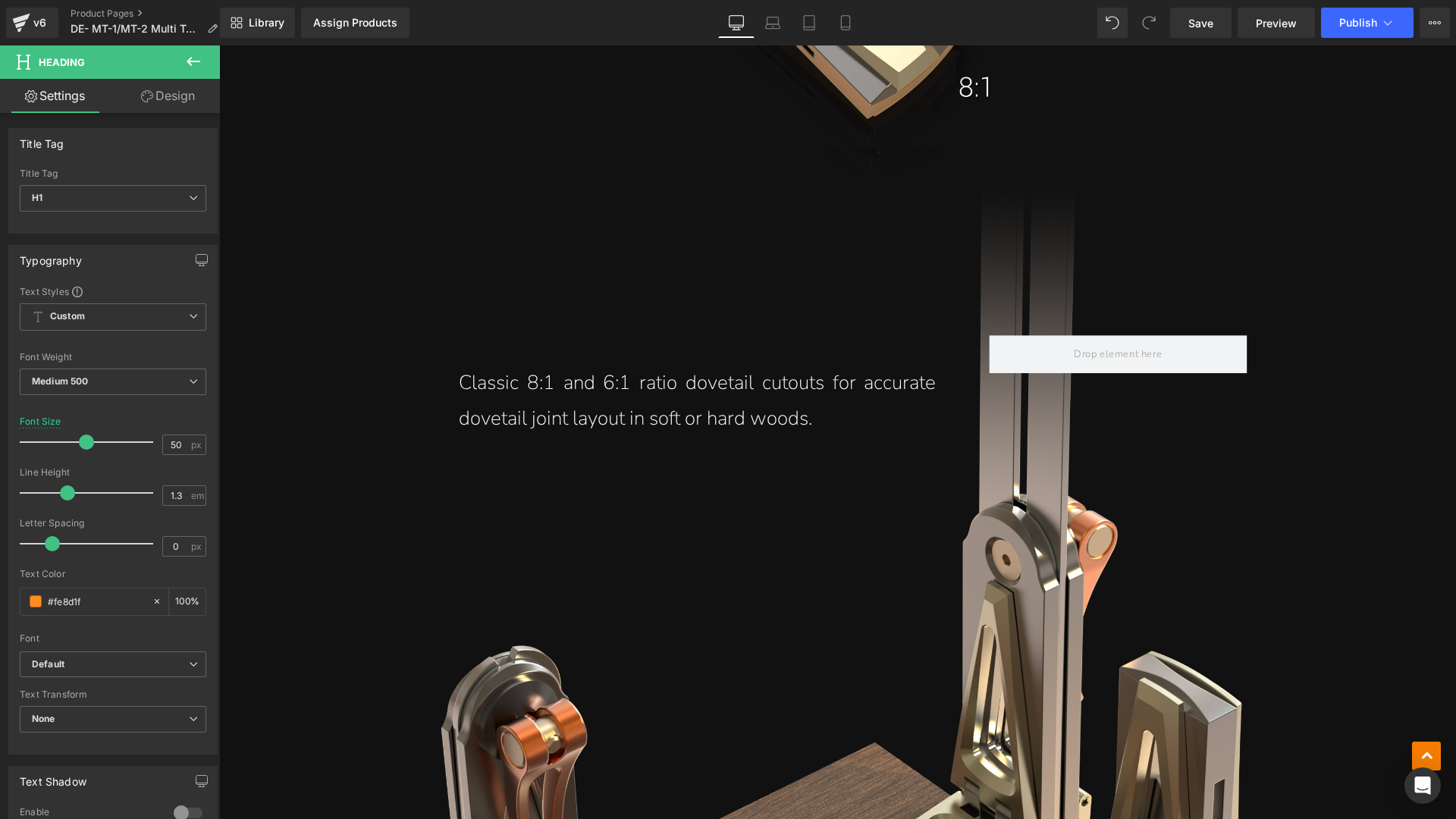
scroll to position [4383, 0]
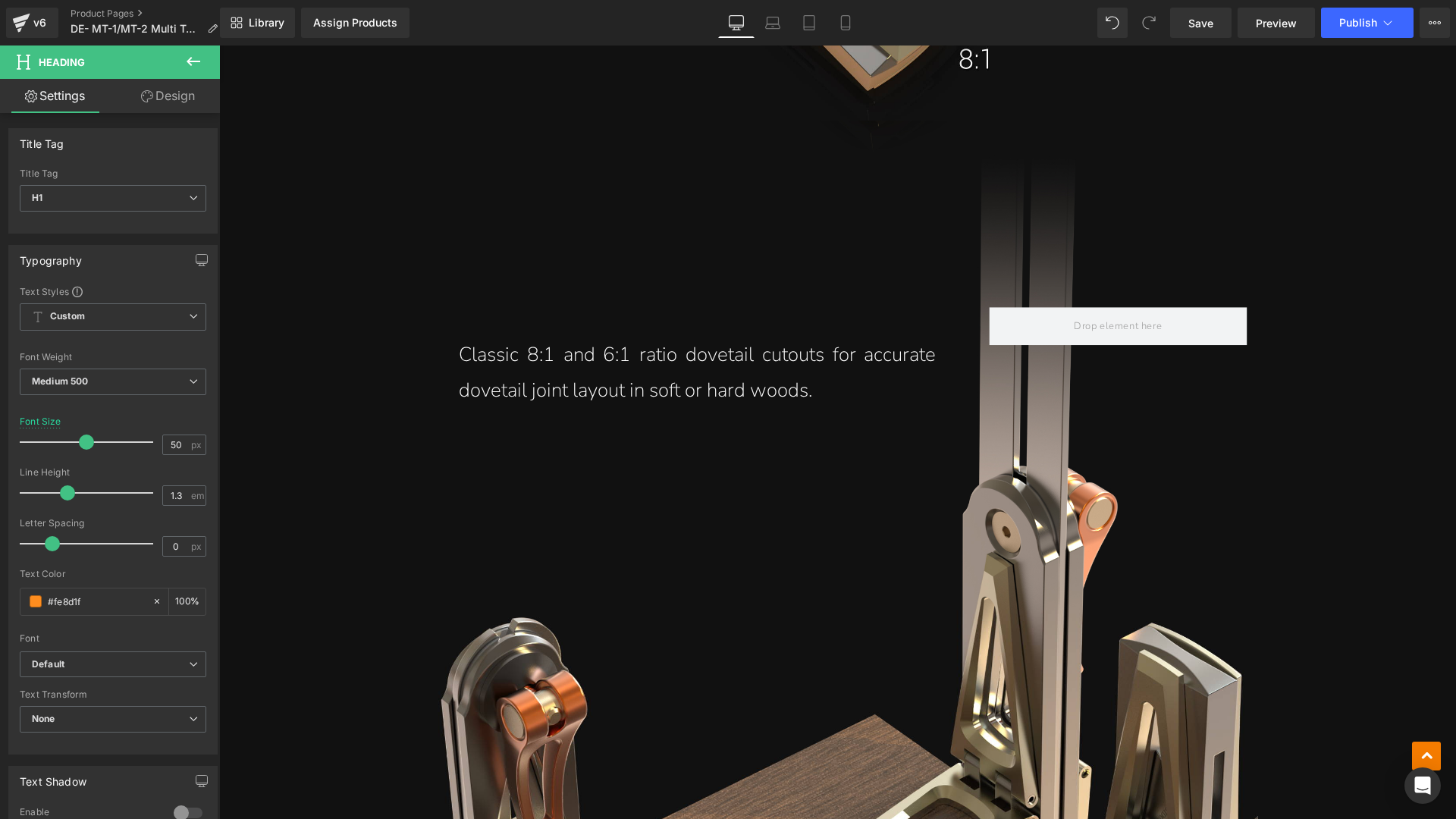
click at [731, 375] on link at bounding box center [738, 373] width 16 height 18
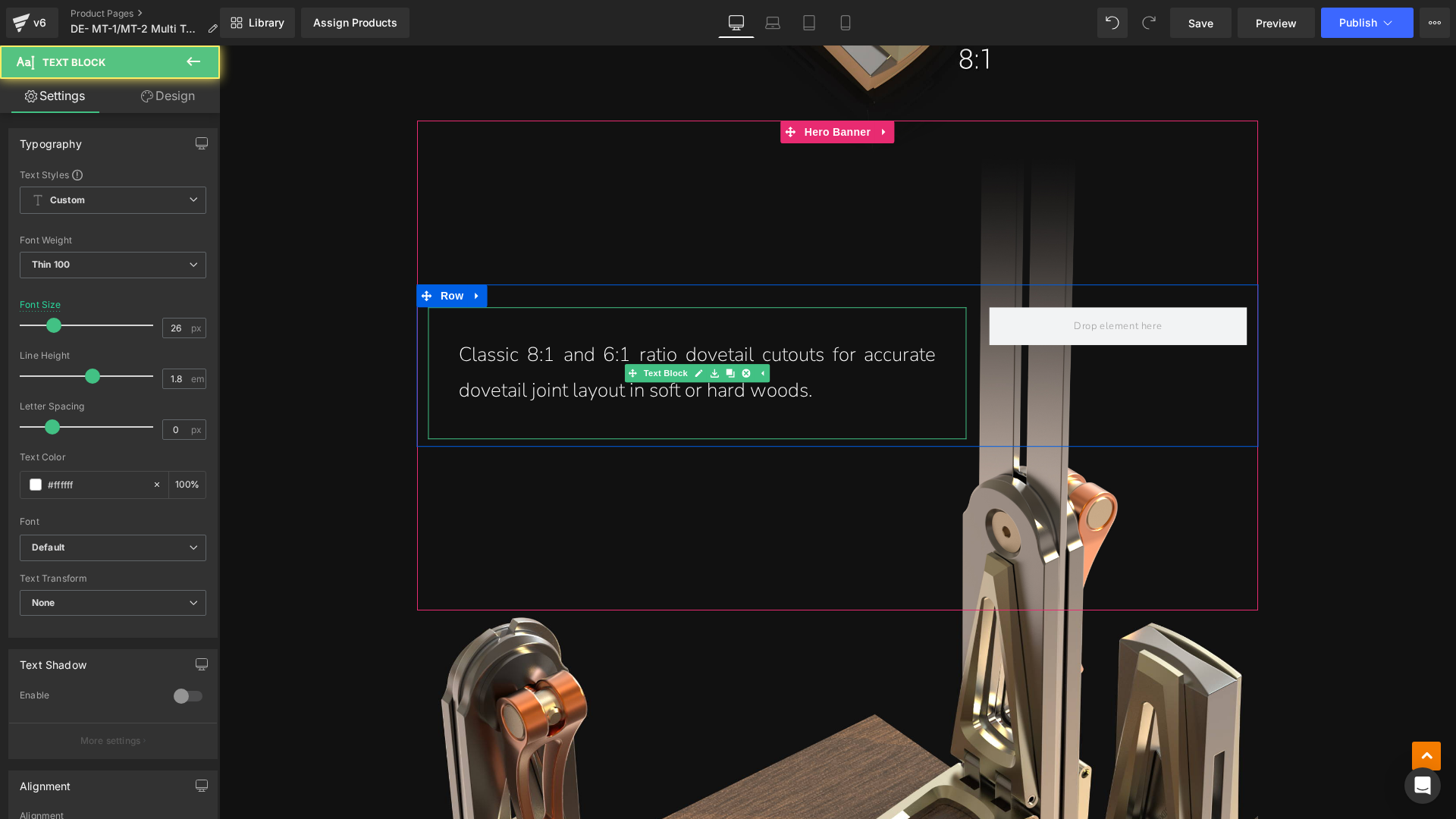
drag, startPoint x: 817, startPoint y: 391, endPoint x: 484, endPoint y: 343, distance: 336.4
click at [484, 343] on p "Classic 8:1 and 6:1 ratio dovetail cutouts for accurate dovetail joint layout i…" at bounding box center [697, 373] width 477 height 71
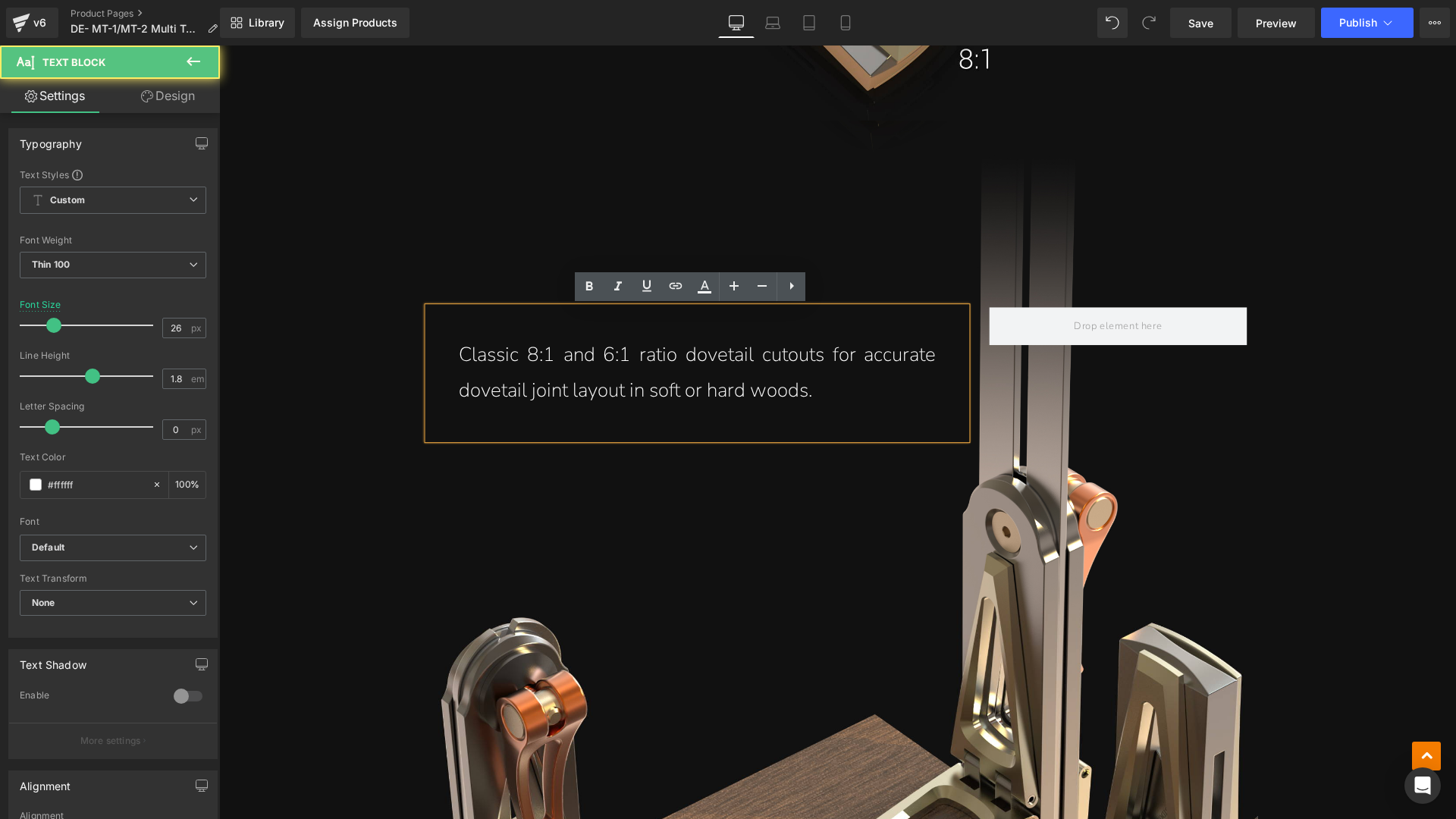
click at [838, 395] on p "Classic 8:1 and 6:1 ratio dovetail cutouts for accurate dovetail joint layout i…" at bounding box center [697, 373] width 477 height 71
drag, startPoint x: 855, startPoint y: 396, endPoint x: 461, endPoint y: 361, distance: 395.6
click at [461, 361] on p "Classic 8:1 and 6:1 ratio dovetail cutouts for accurate dovetail joint layout i…" at bounding box center [697, 373] width 477 height 71
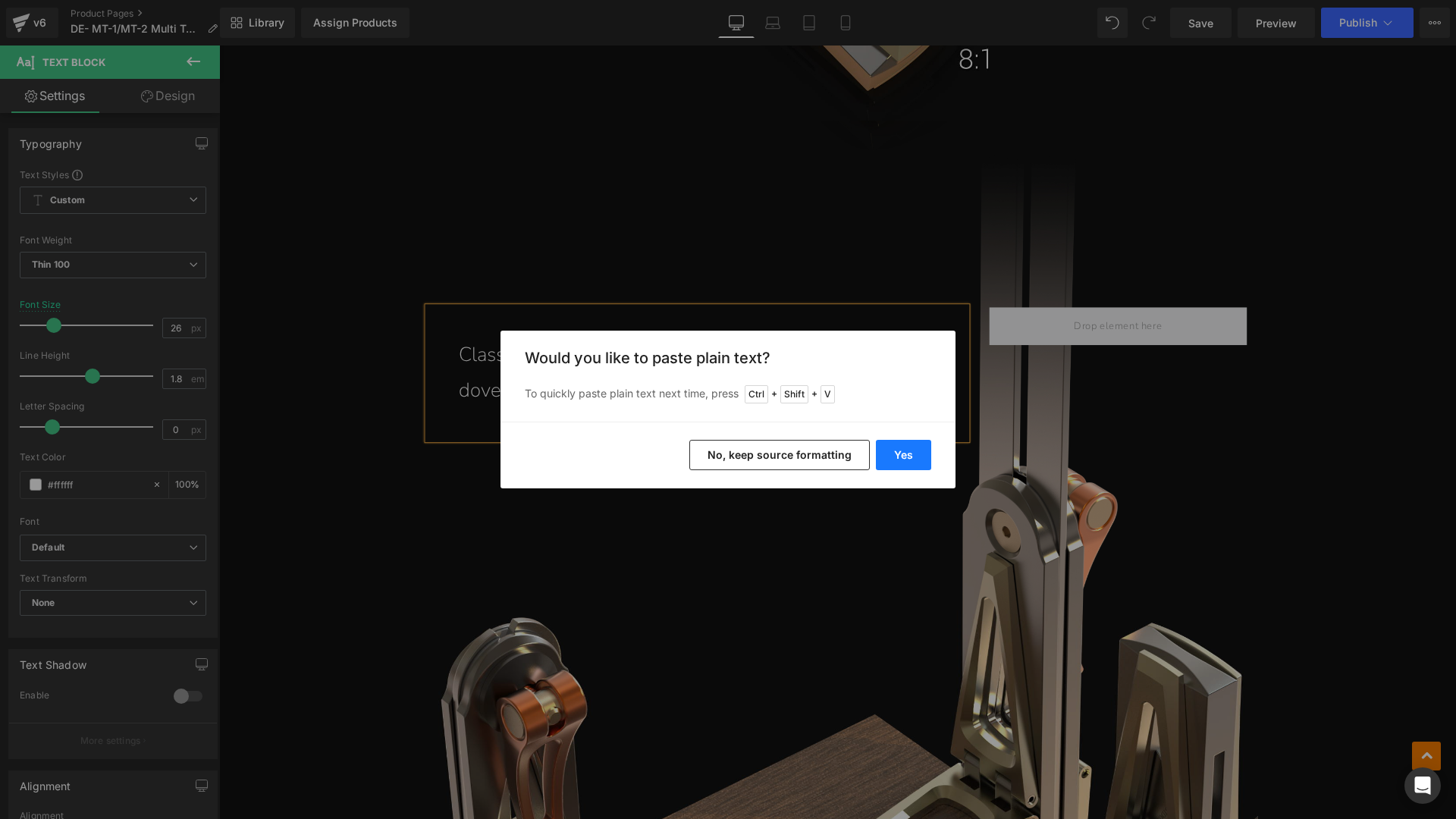
click at [900, 454] on button "Yes" at bounding box center [904, 455] width 55 height 30
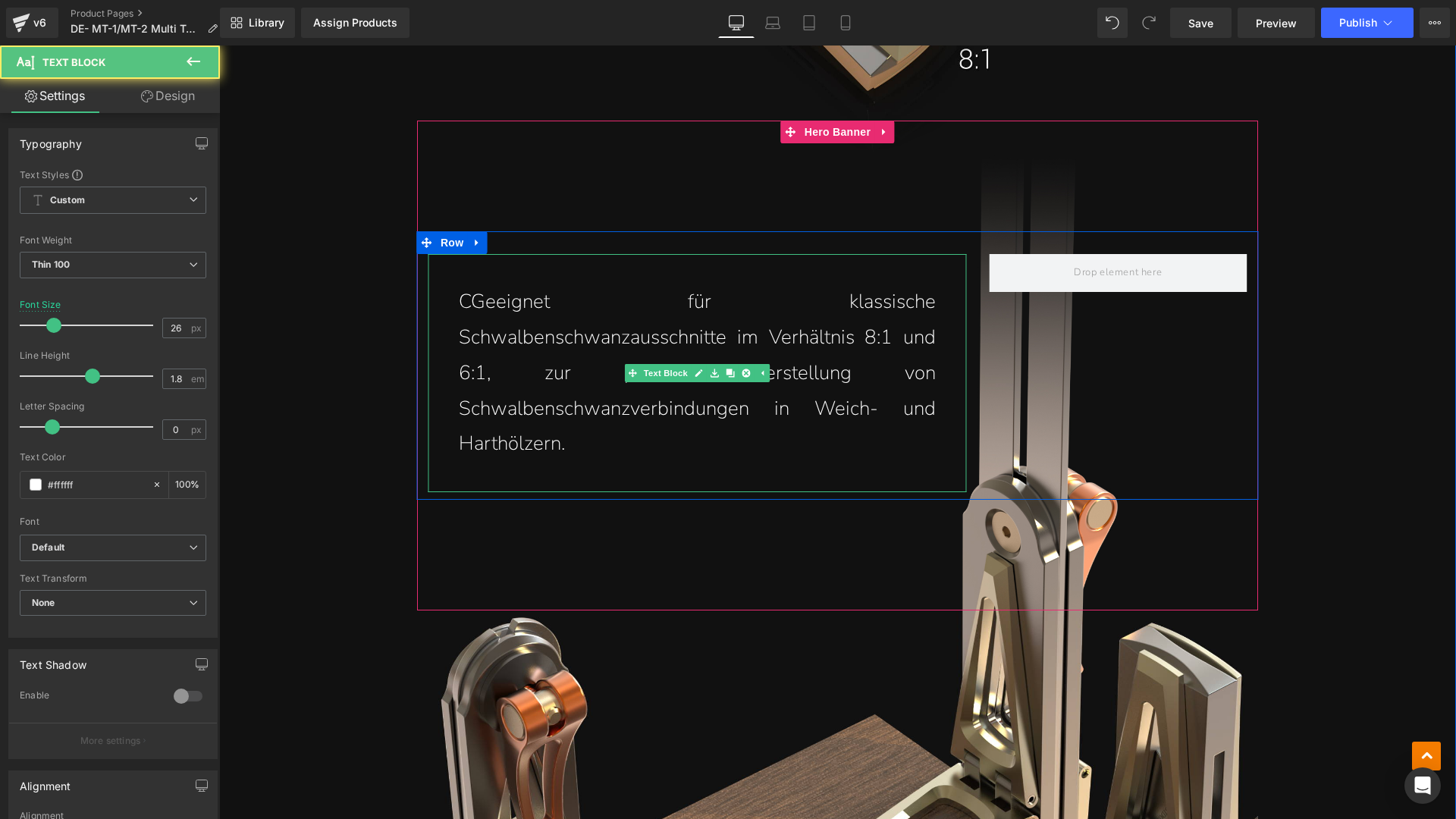
click at [469, 308] on p "CGeeignet für klassische Schwalbenschwanzausschnitte im Verhältnis 8:1 und 6:1,…" at bounding box center [697, 373] width 477 height 177
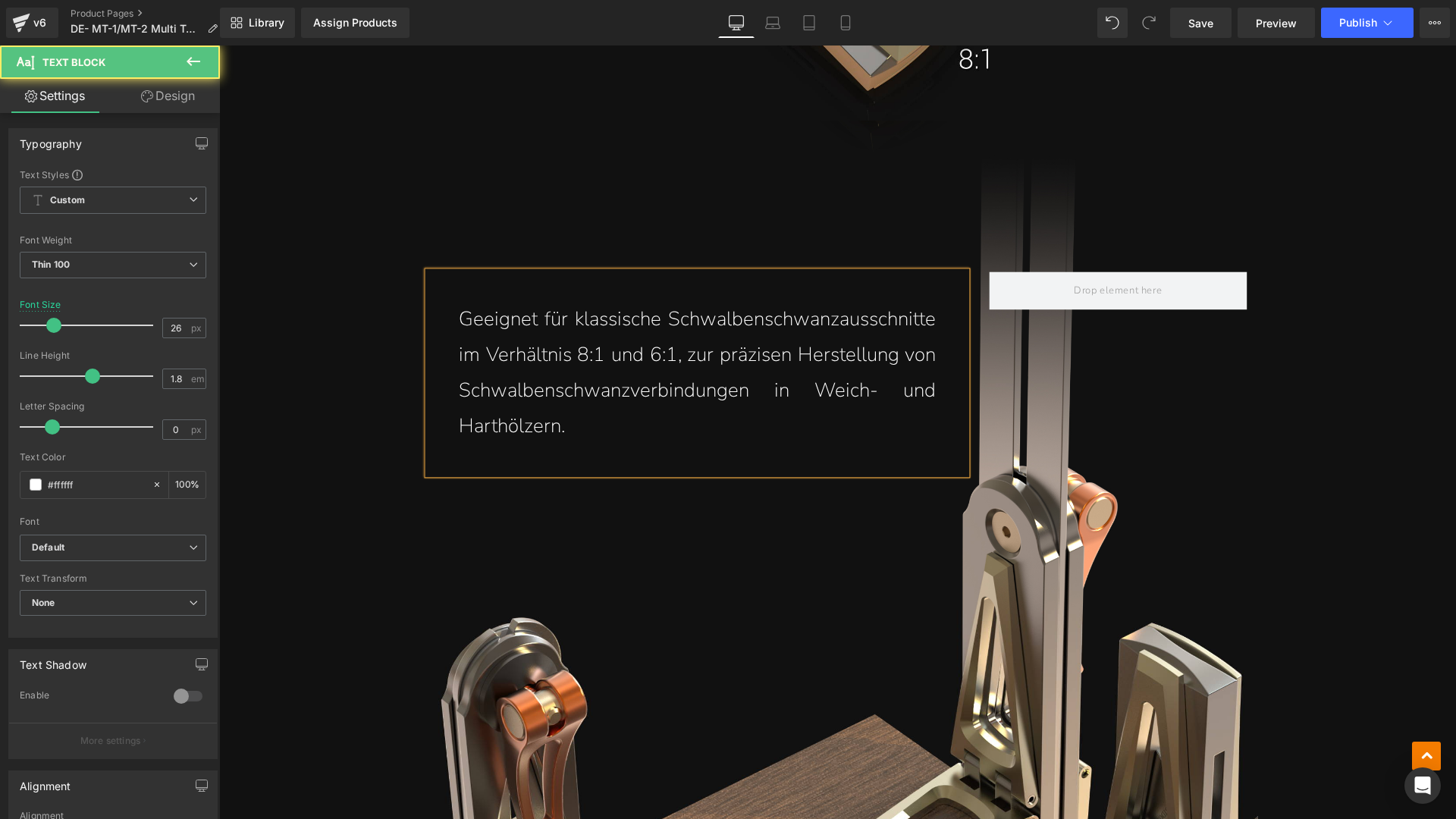
scroll to position [4401, 0]
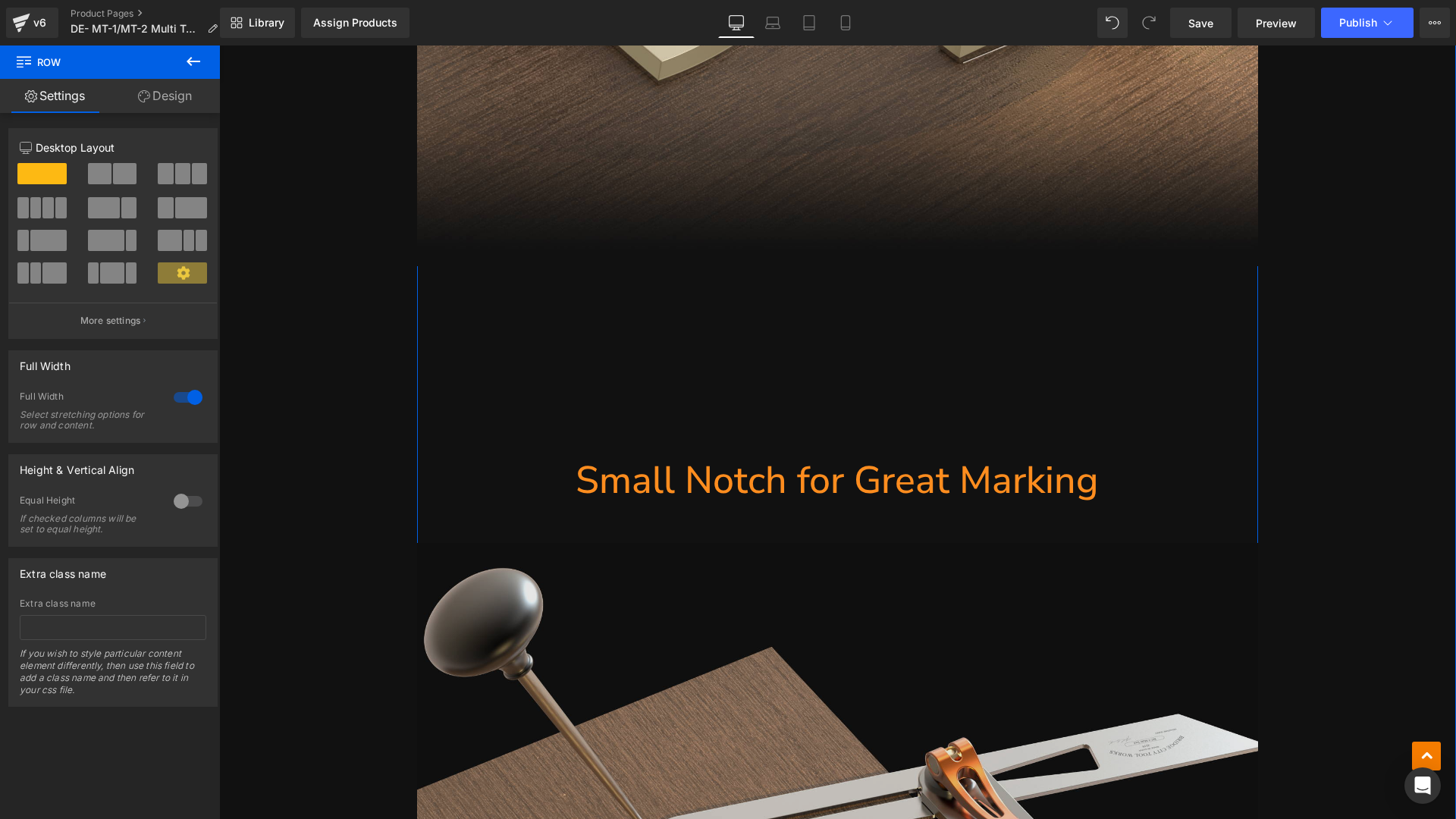
scroll to position [5538, 0]
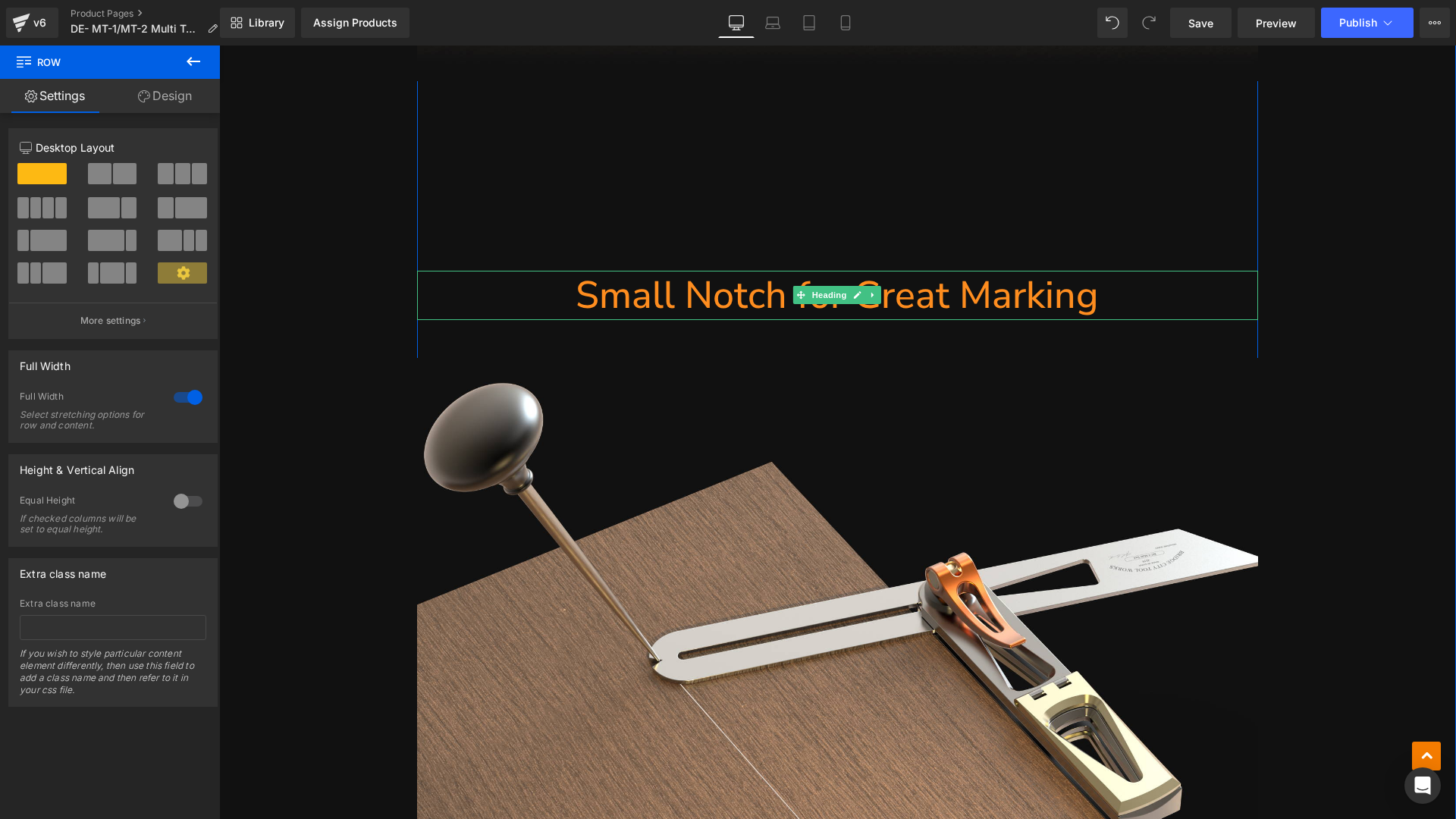
drag, startPoint x: 1011, startPoint y: 289, endPoint x: 1109, endPoint y: 287, distance: 98.0
click at [1011, 288] on h1 "Small Notch for Great Marking" at bounding box center [837, 295] width 841 height 49
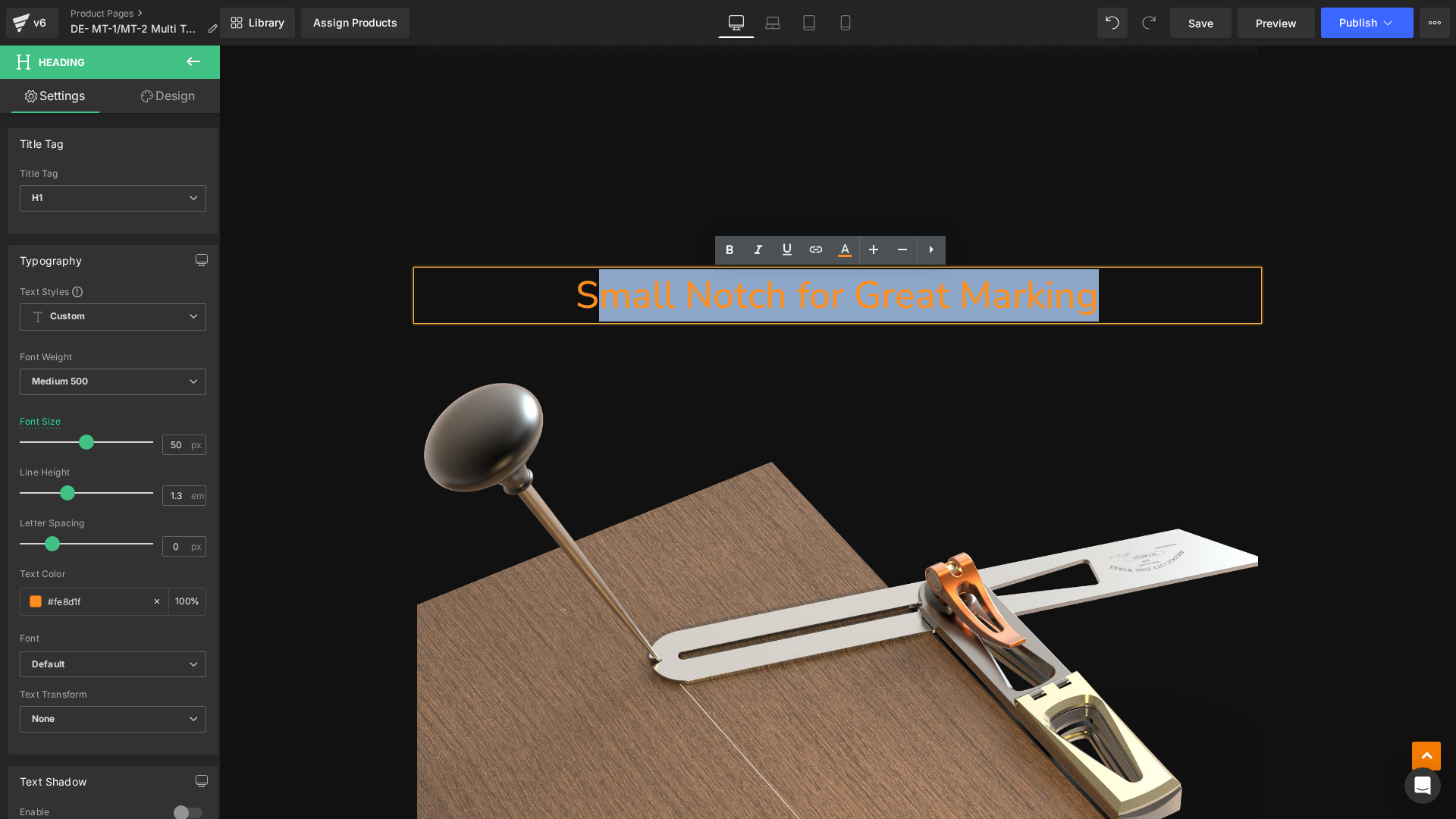
drag, startPoint x: 1109, startPoint y: 287, endPoint x: 597, endPoint y: 298, distance: 512.1
click at [597, 298] on h1 "Small Notch for Great Marking" at bounding box center [837, 295] width 841 height 49
paste div
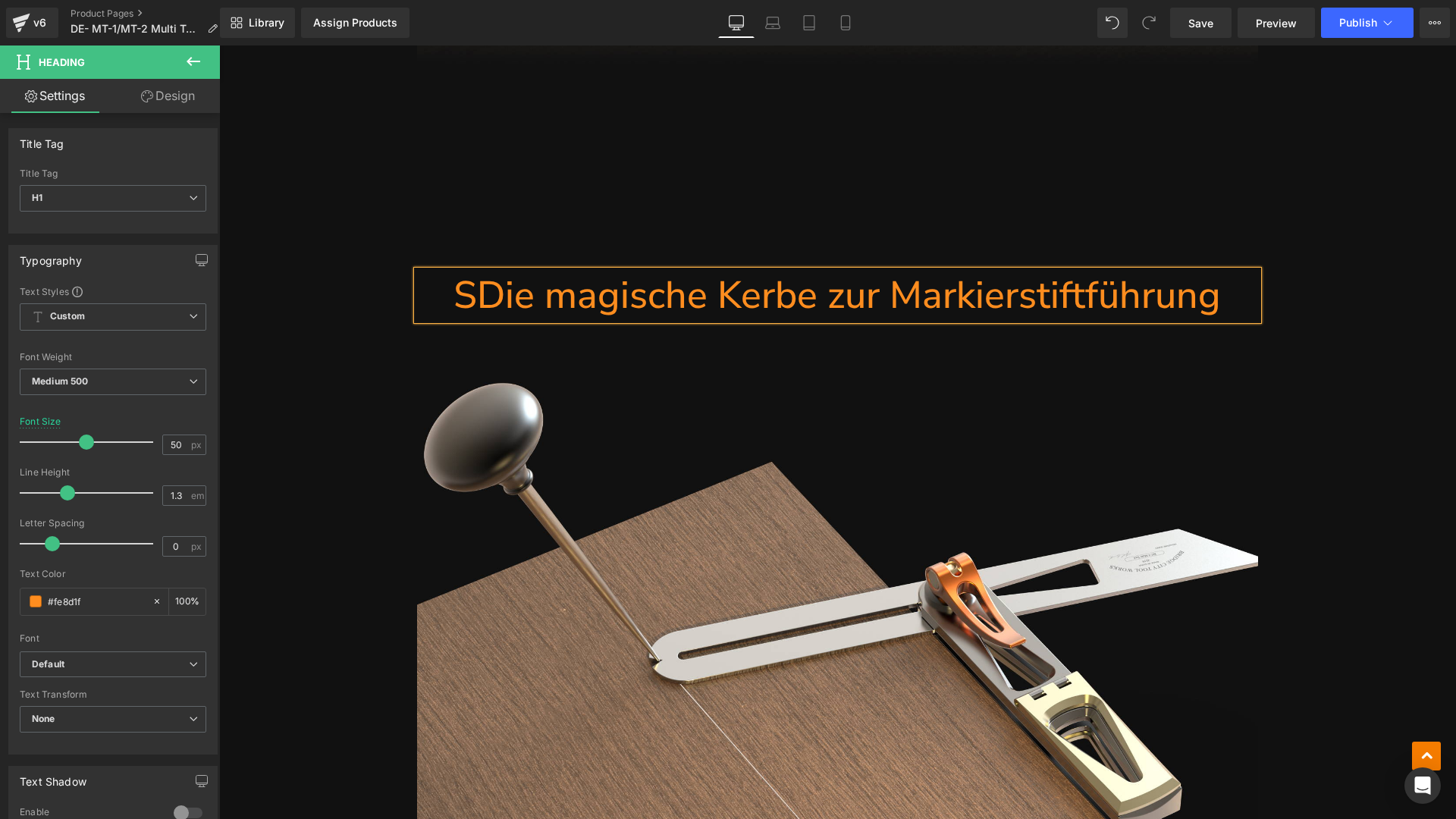
click at [463, 296] on h1 "SDie magische Kerbe zur Markierstiftführung" at bounding box center [837, 295] width 841 height 49
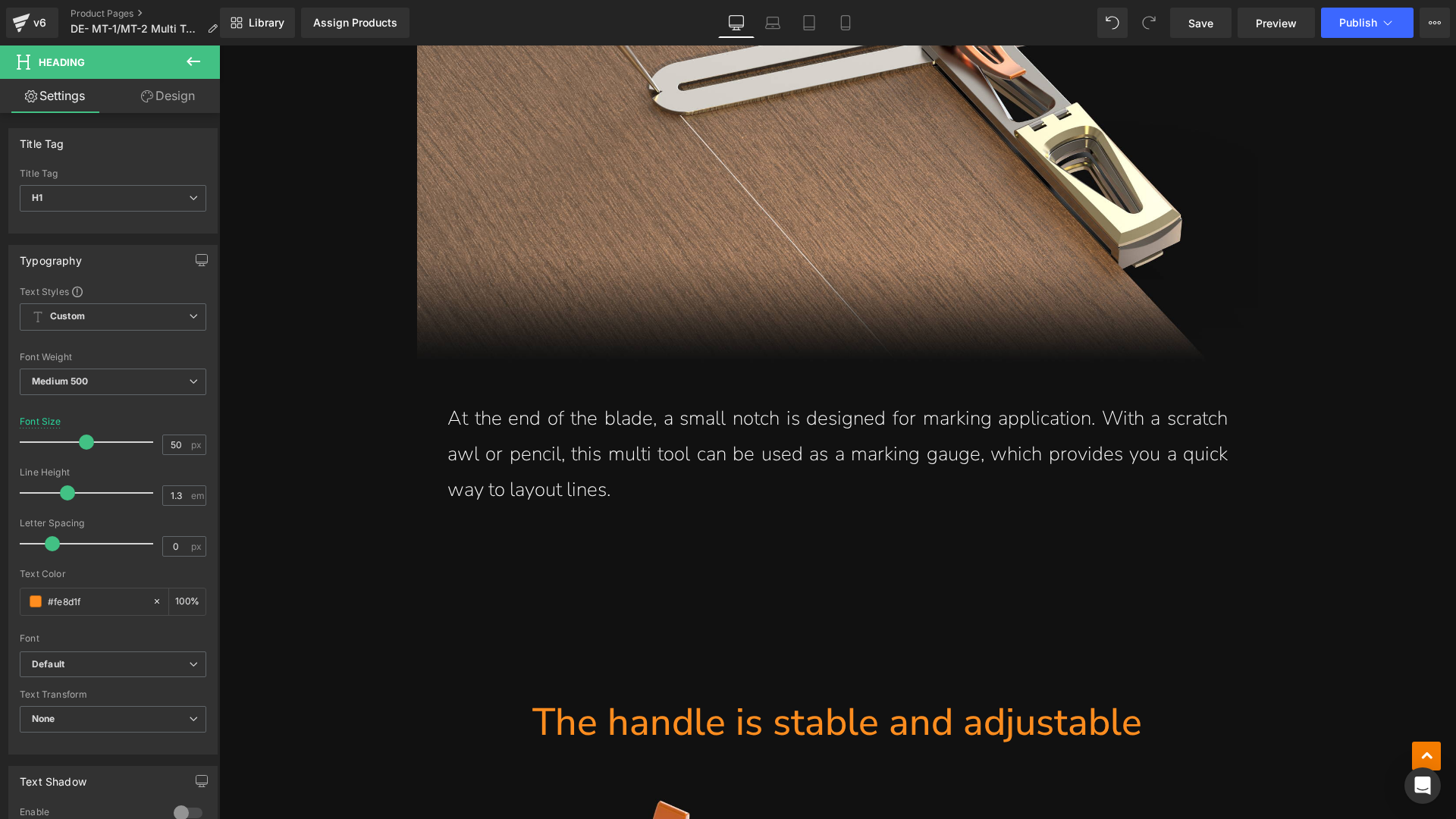
scroll to position [6202, 0]
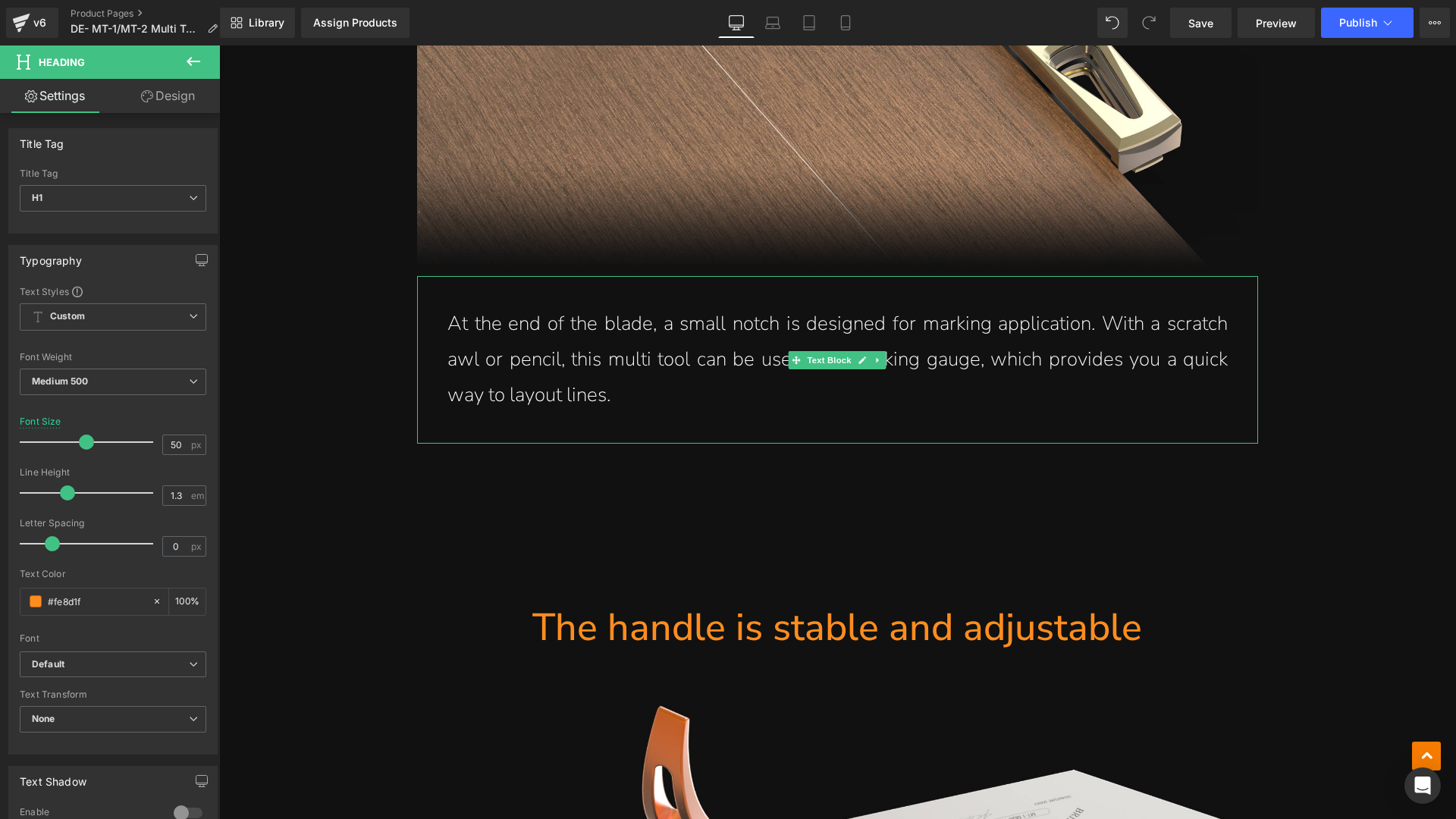
drag, startPoint x: 623, startPoint y: 416, endPoint x: 624, endPoint y: 397, distance: 19.0
click at [623, 416] on div "At the end of the blade, a small notch is designed for marking application. Wit…" at bounding box center [837, 359] width 841 height 167
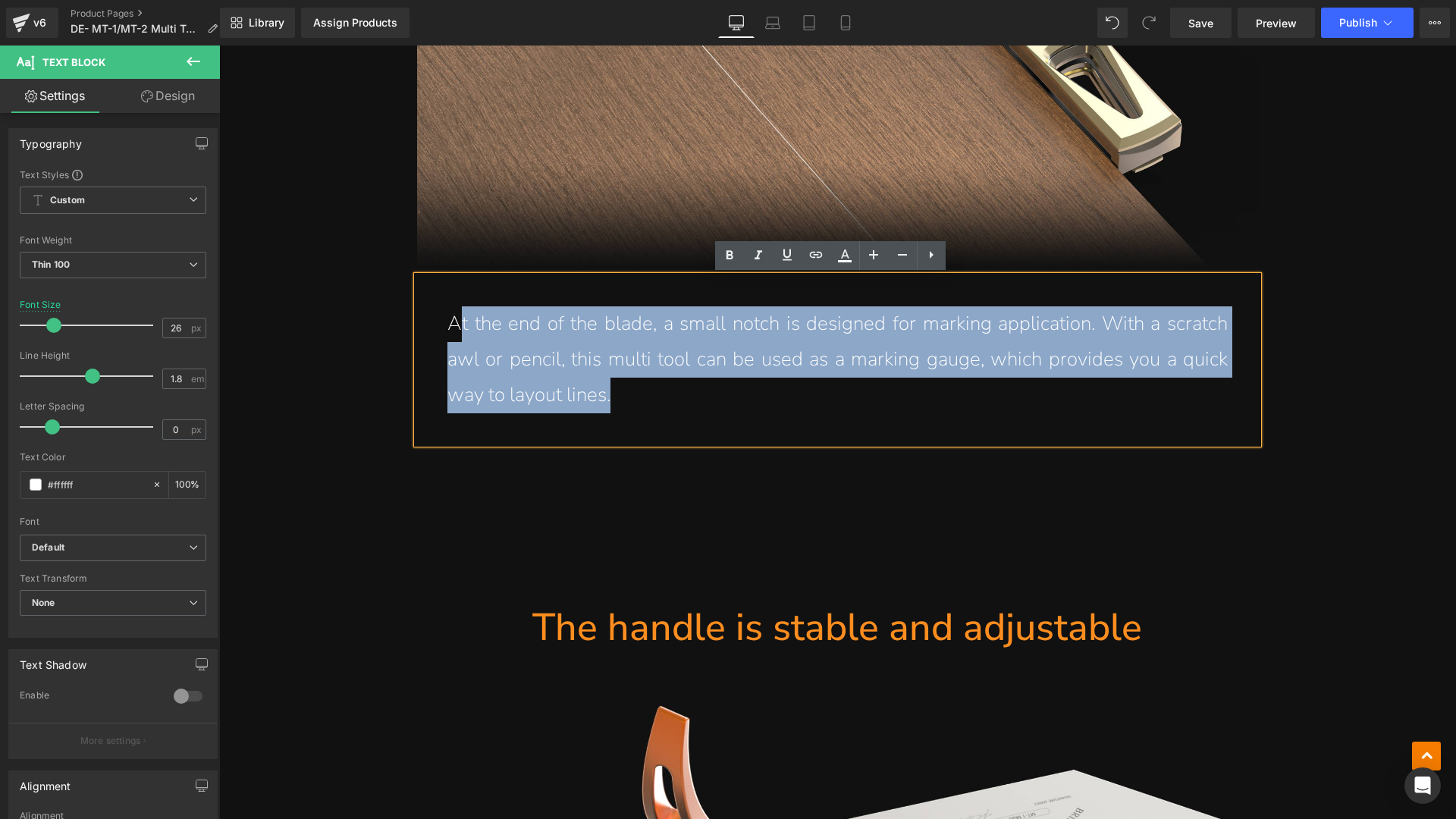
drag, startPoint x: 635, startPoint y: 389, endPoint x: 453, endPoint y: 323, distance: 193.6
click at [453, 323] on p "At the end of the blade, a small notch is designed for marking application. Wit…" at bounding box center [837, 359] width 780 height 106
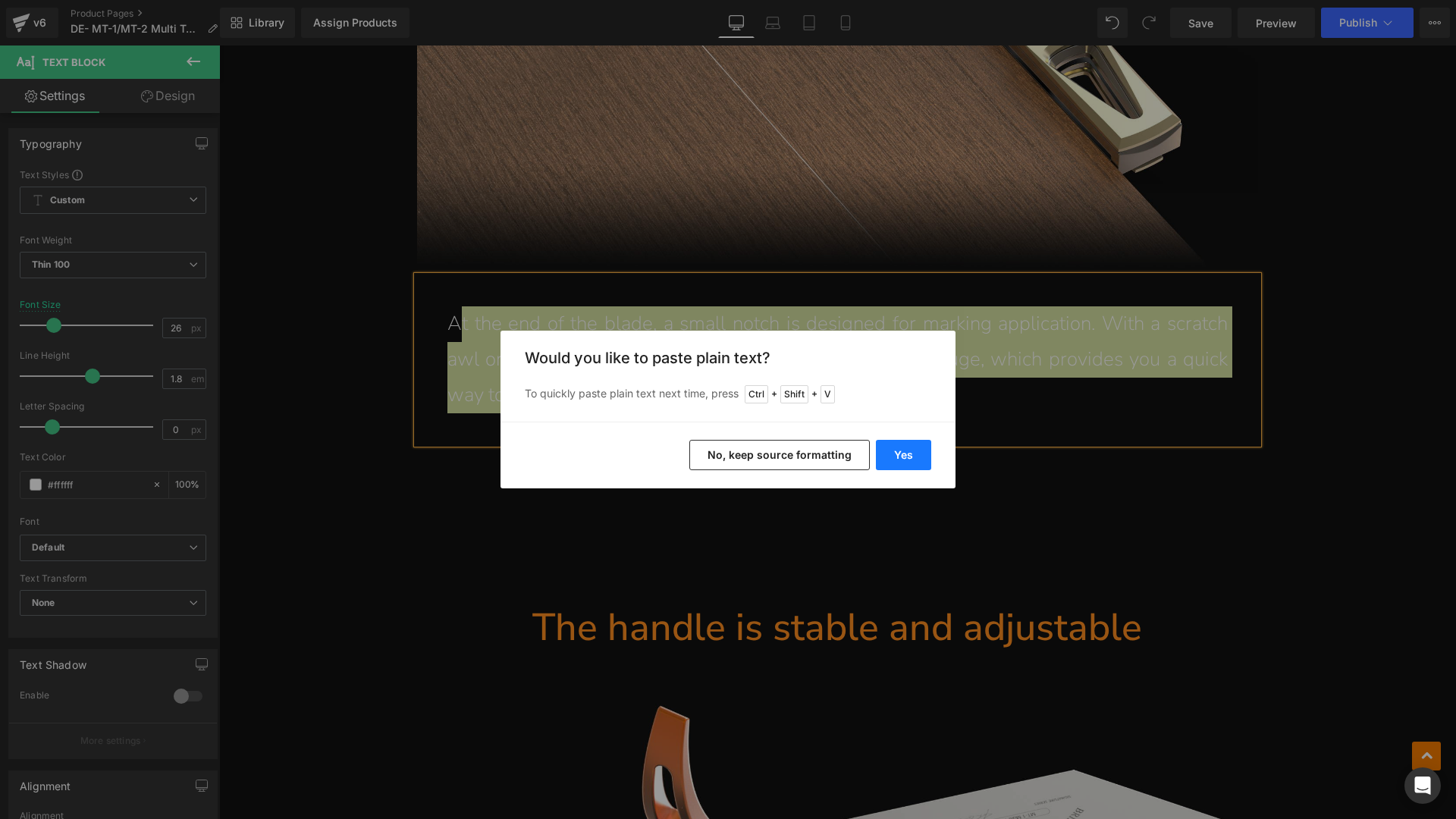
click at [893, 448] on button "Yes" at bounding box center [904, 455] width 55 height 30
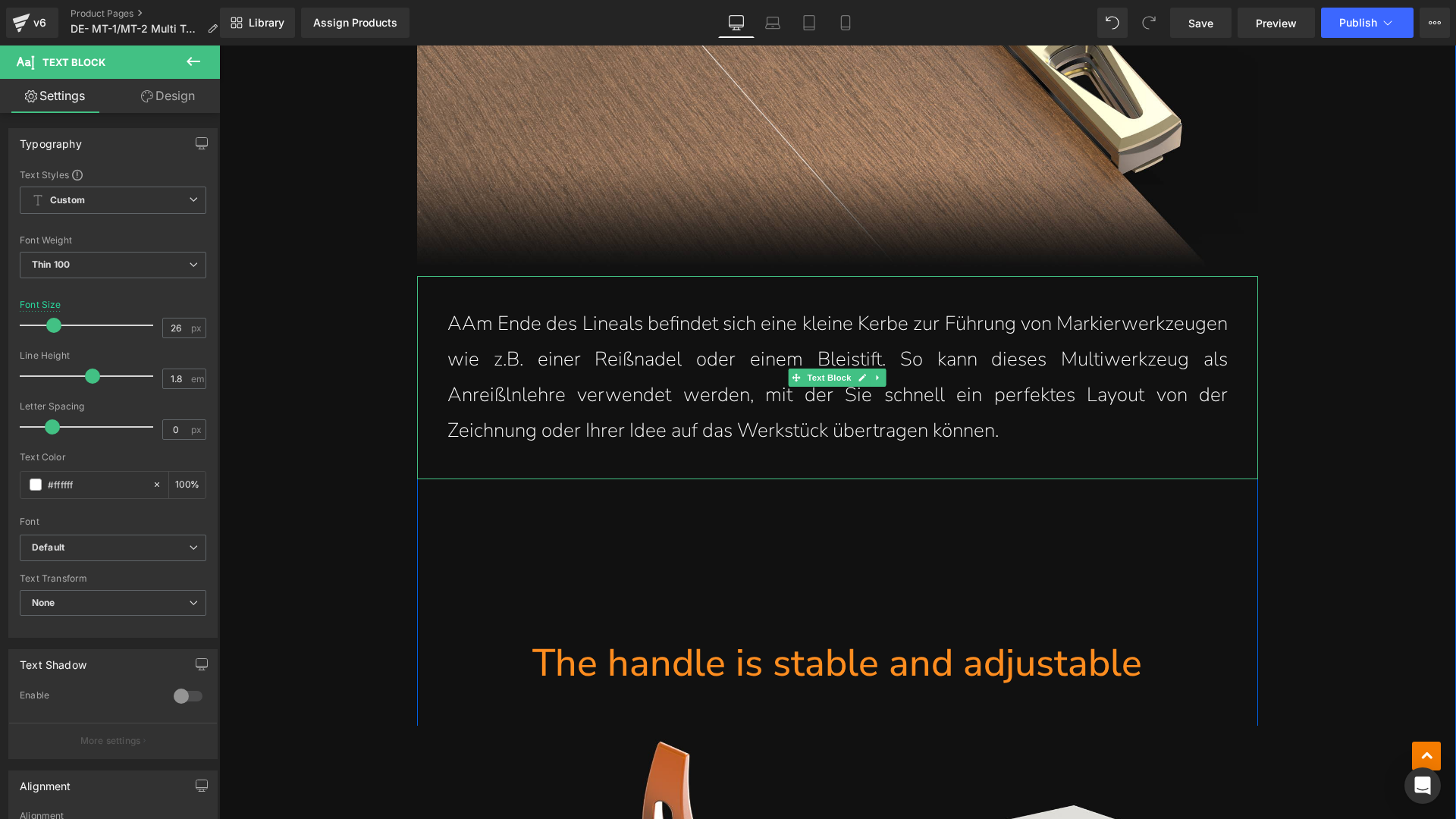
click at [453, 327] on p "AAm Ende des Lineals befindet sich eine kleine Kerbe zur Führung von Markierwer…" at bounding box center [837, 377] width 780 height 142
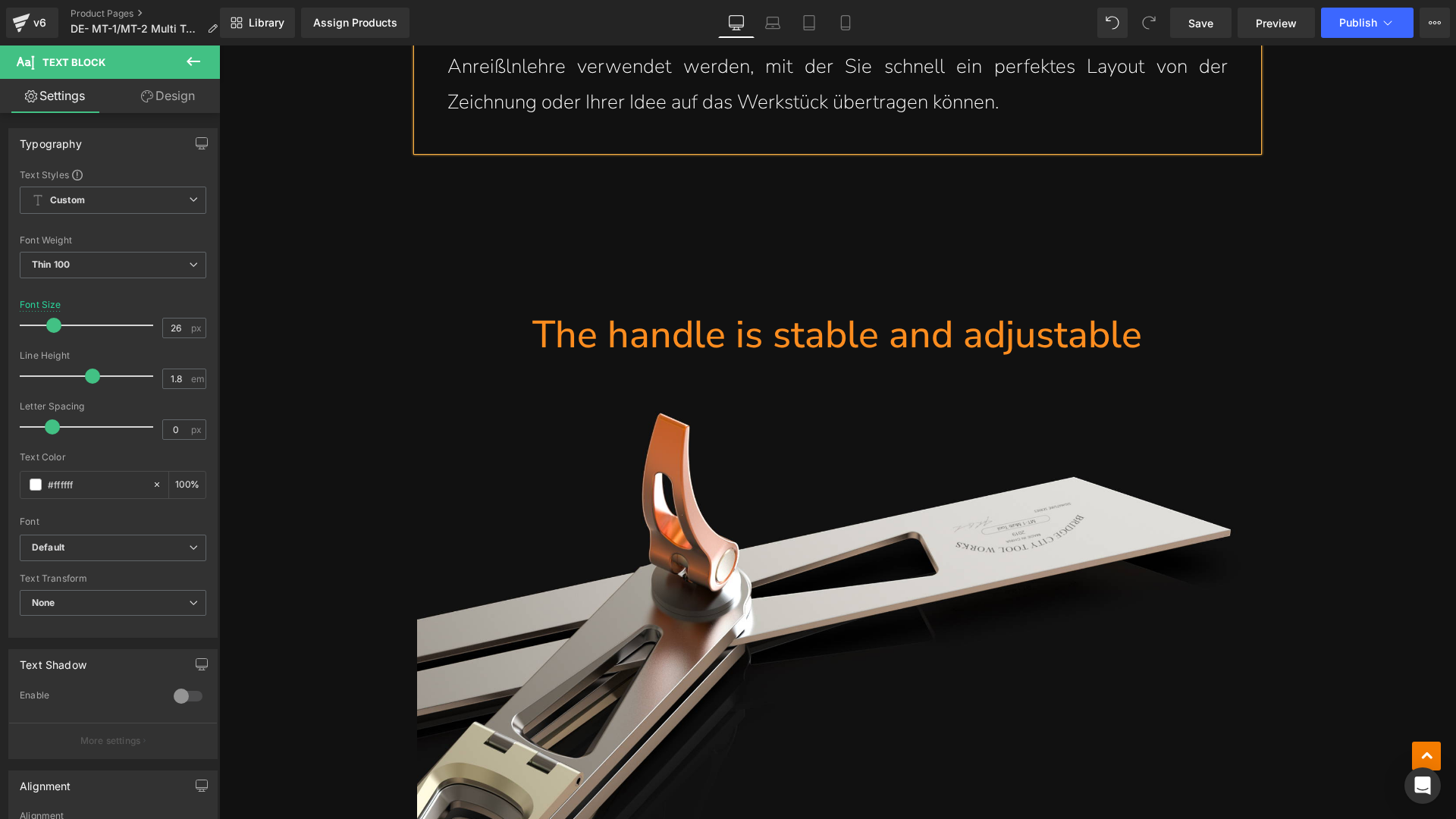
scroll to position [6580, 0]
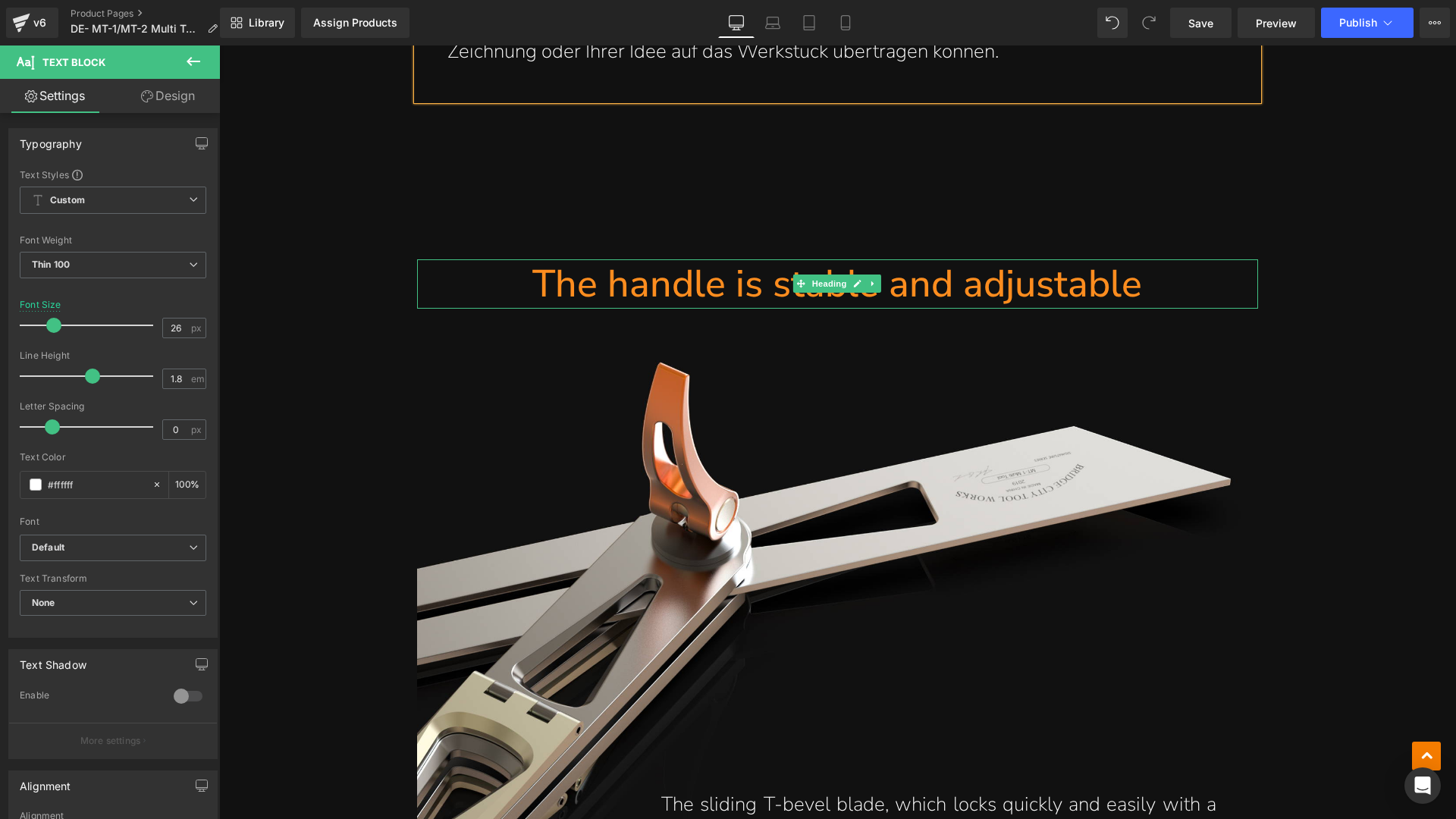
drag, startPoint x: 1034, startPoint y: 283, endPoint x: 1163, endPoint y: 292, distance: 129.3
click at [1034, 283] on h1 "The handle is stable and adjustable" at bounding box center [837, 283] width 841 height 49
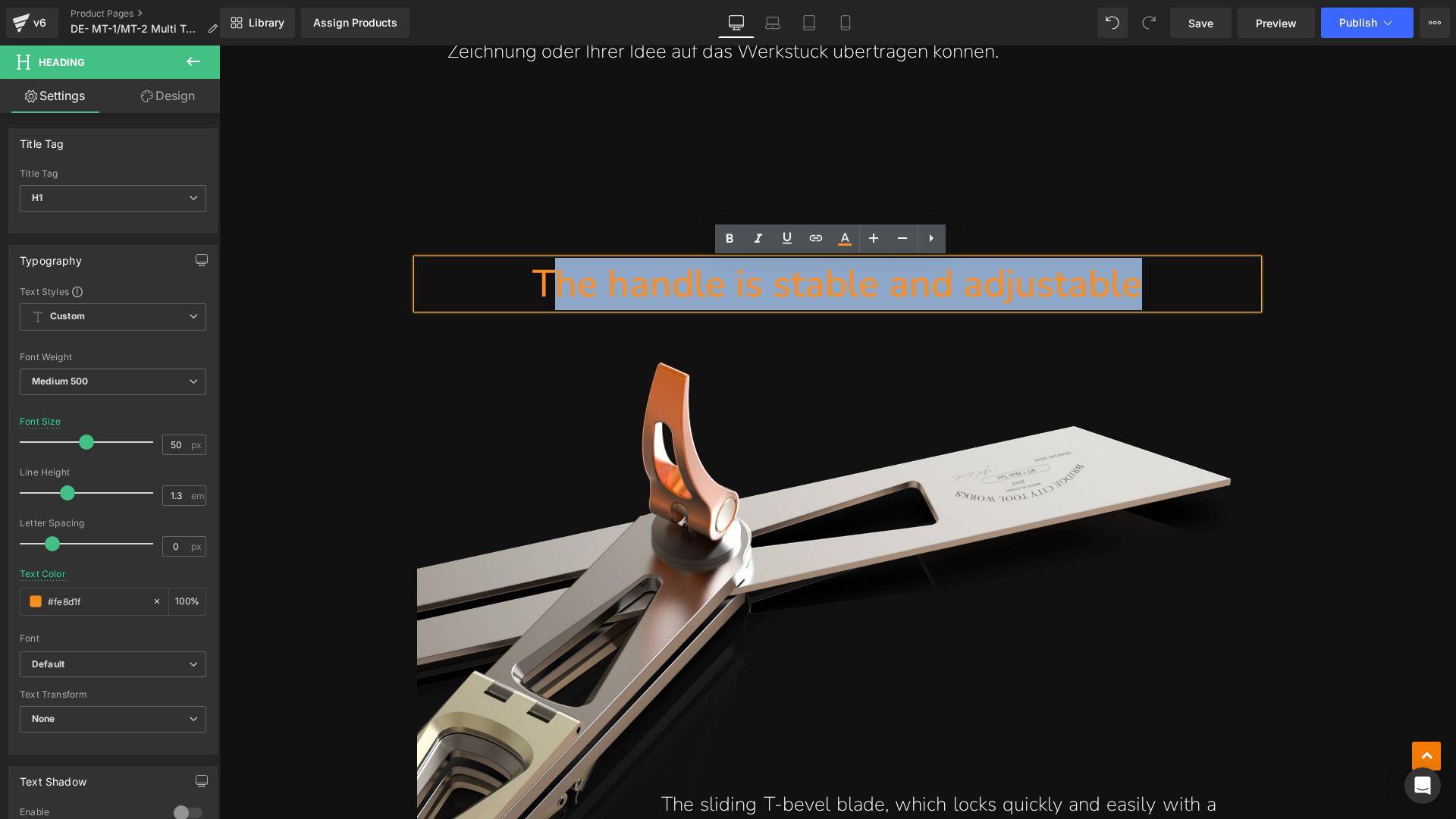
drag, startPoint x: 1163, startPoint y: 292, endPoint x: 543, endPoint y: 278, distance: 620.2
click at [543, 278] on h1 "The handle is stable and adjustable" at bounding box center [837, 283] width 841 height 49
paste div
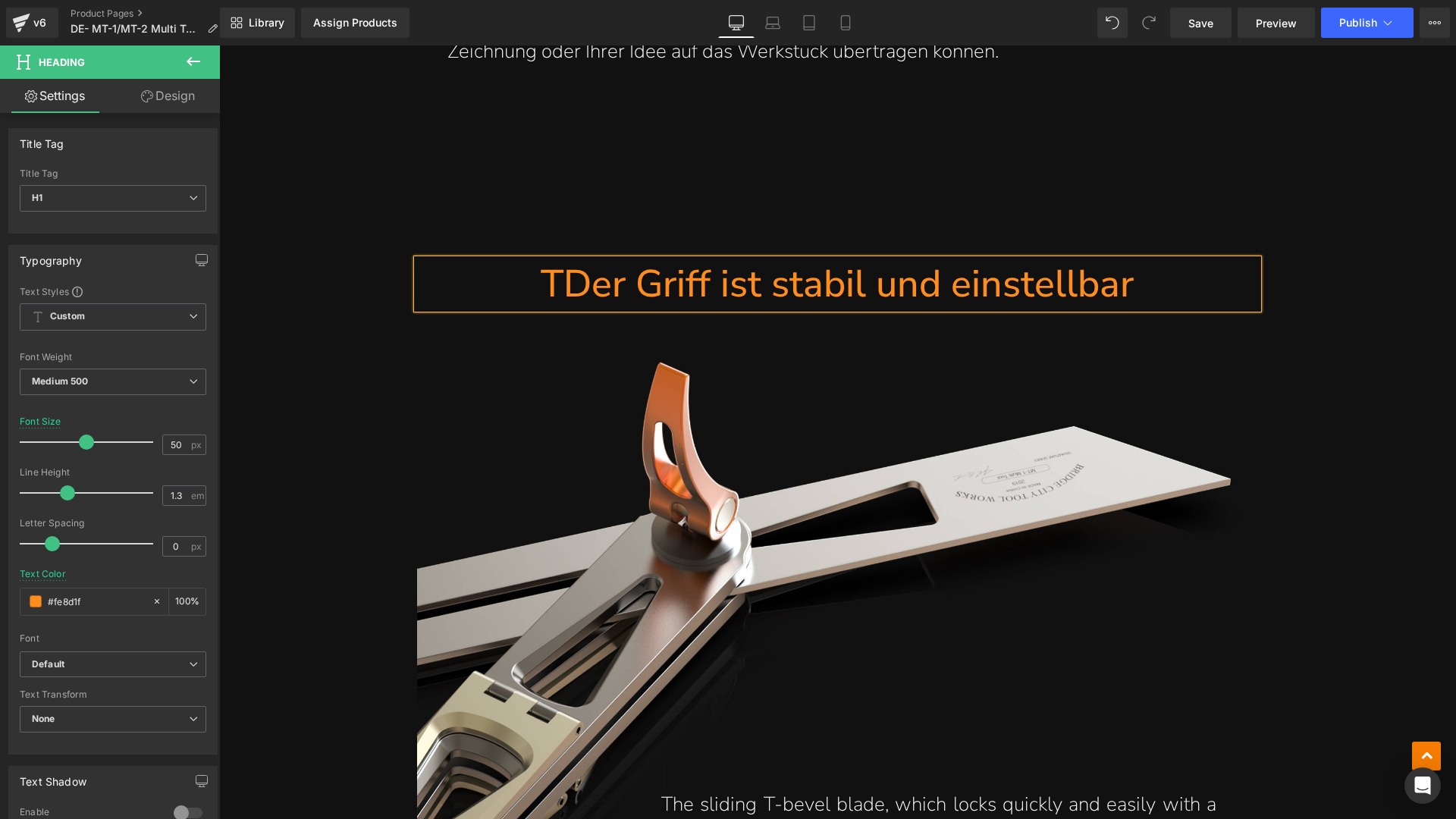
click at [560, 288] on h1 "TDer Griff ist stabil und einstellbar" at bounding box center [837, 283] width 841 height 49
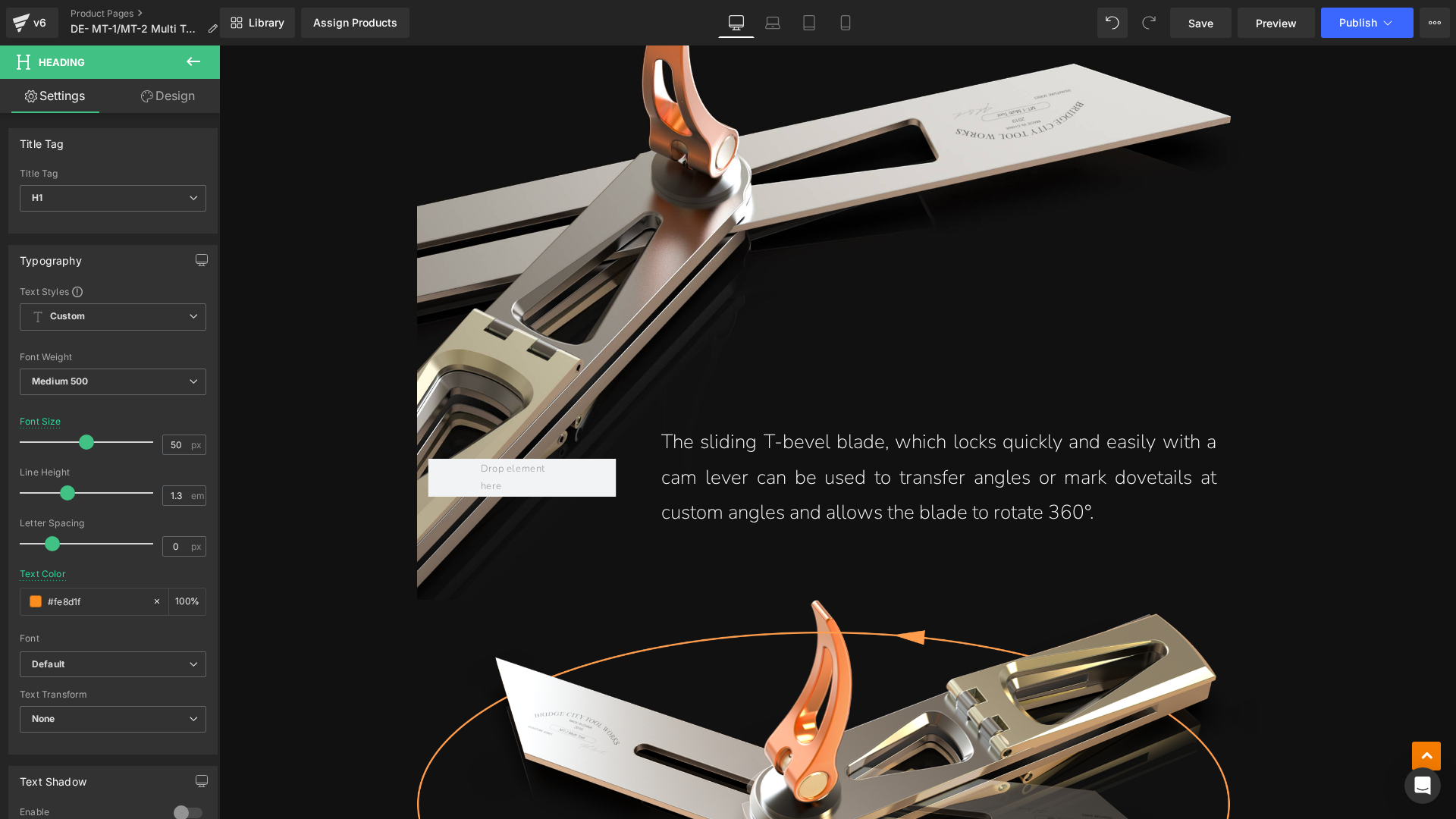
scroll to position [7054, 0]
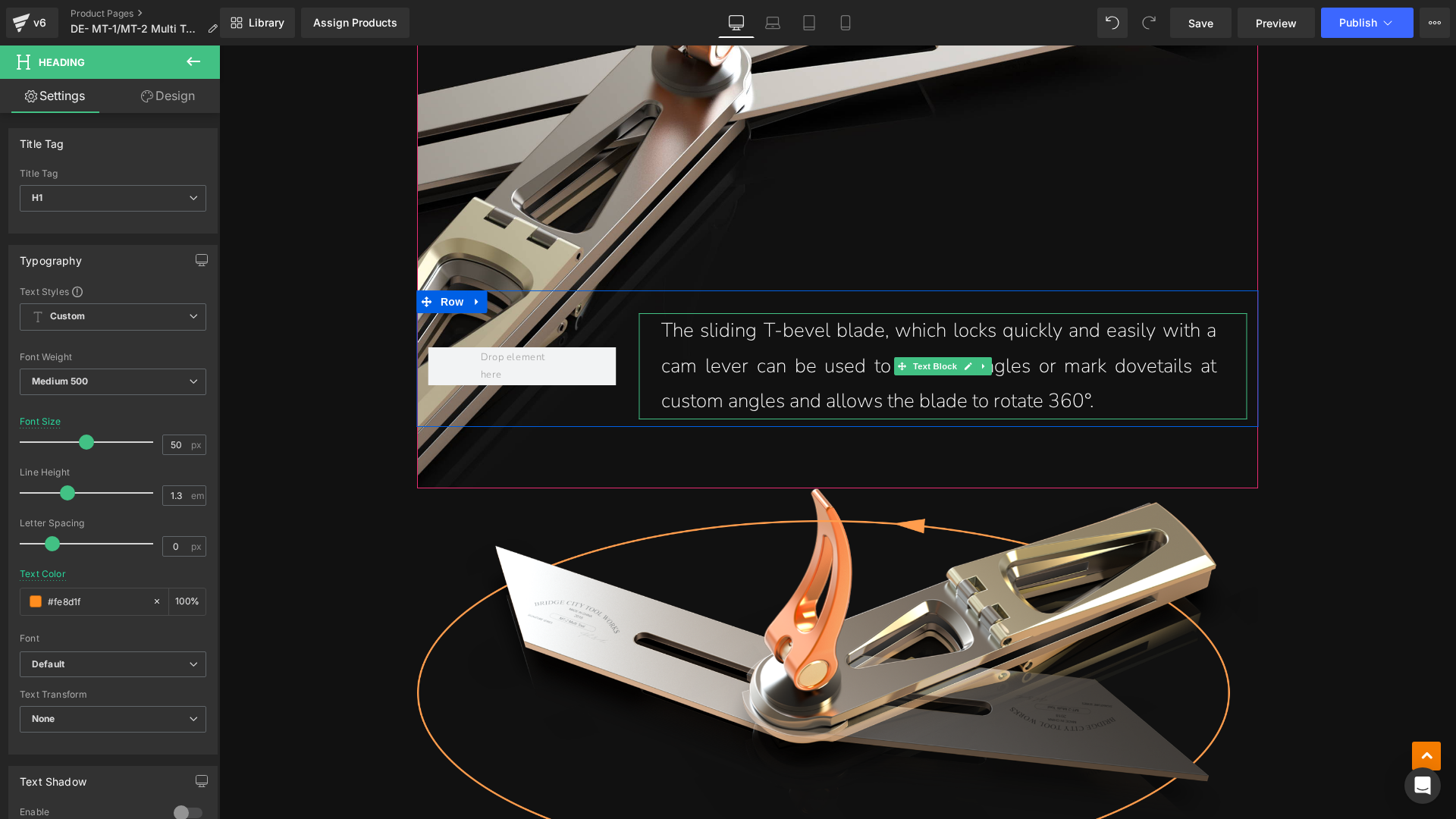
drag, startPoint x: 1016, startPoint y: 382, endPoint x: 1148, endPoint y: 402, distance: 133.5
click at [1016, 382] on p "The sliding T-bevel blade, which locks quickly and easily with a cam lever can …" at bounding box center [939, 366] width 555 height 106
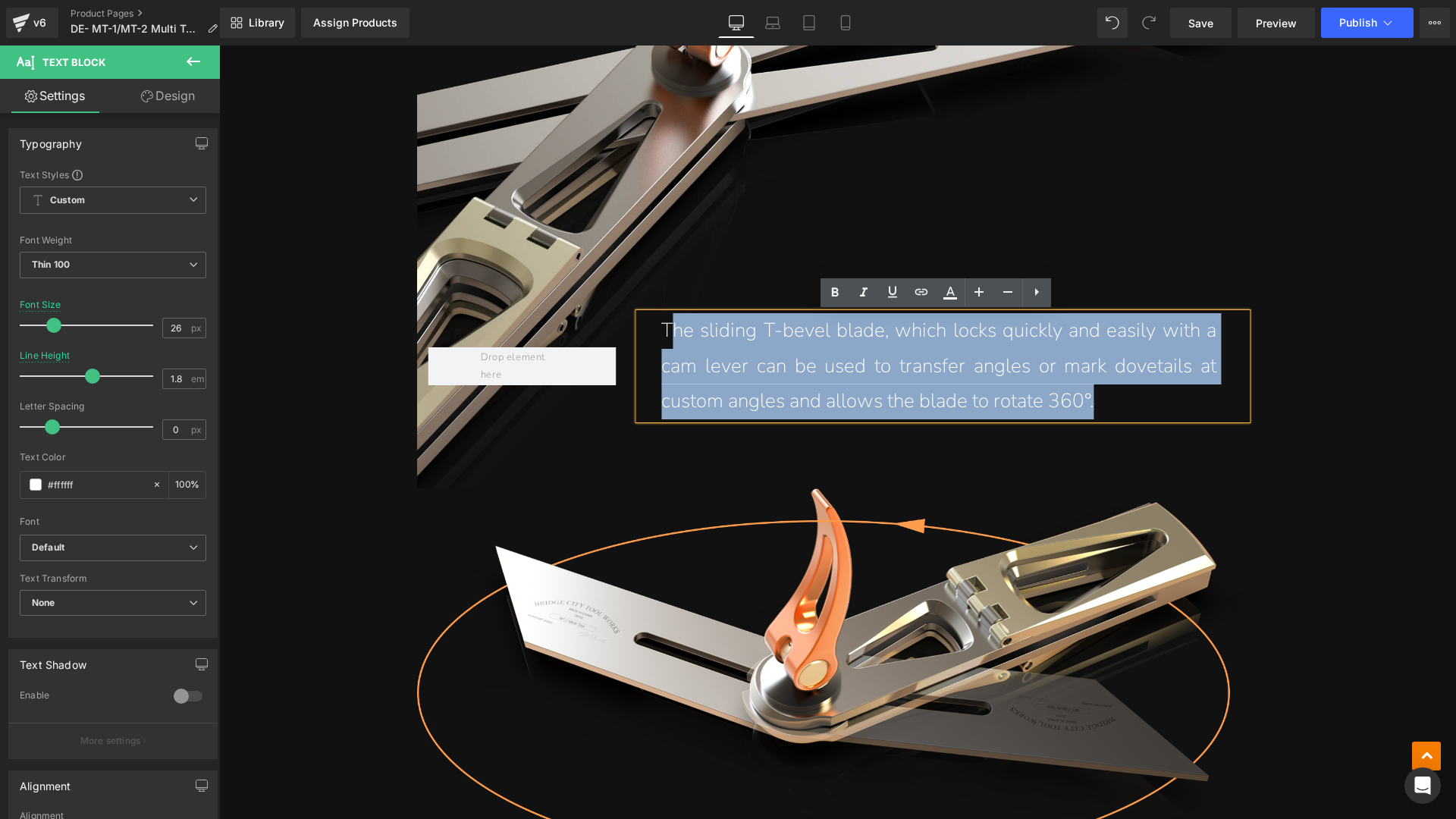
drag, startPoint x: 1148, startPoint y: 402, endPoint x: 669, endPoint y: 333, distance: 483.9
click at [669, 333] on p "The sliding T-bevel blade, which locks quickly and easily with a cam lever can …" at bounding box center [939, 366] width 555 height 106
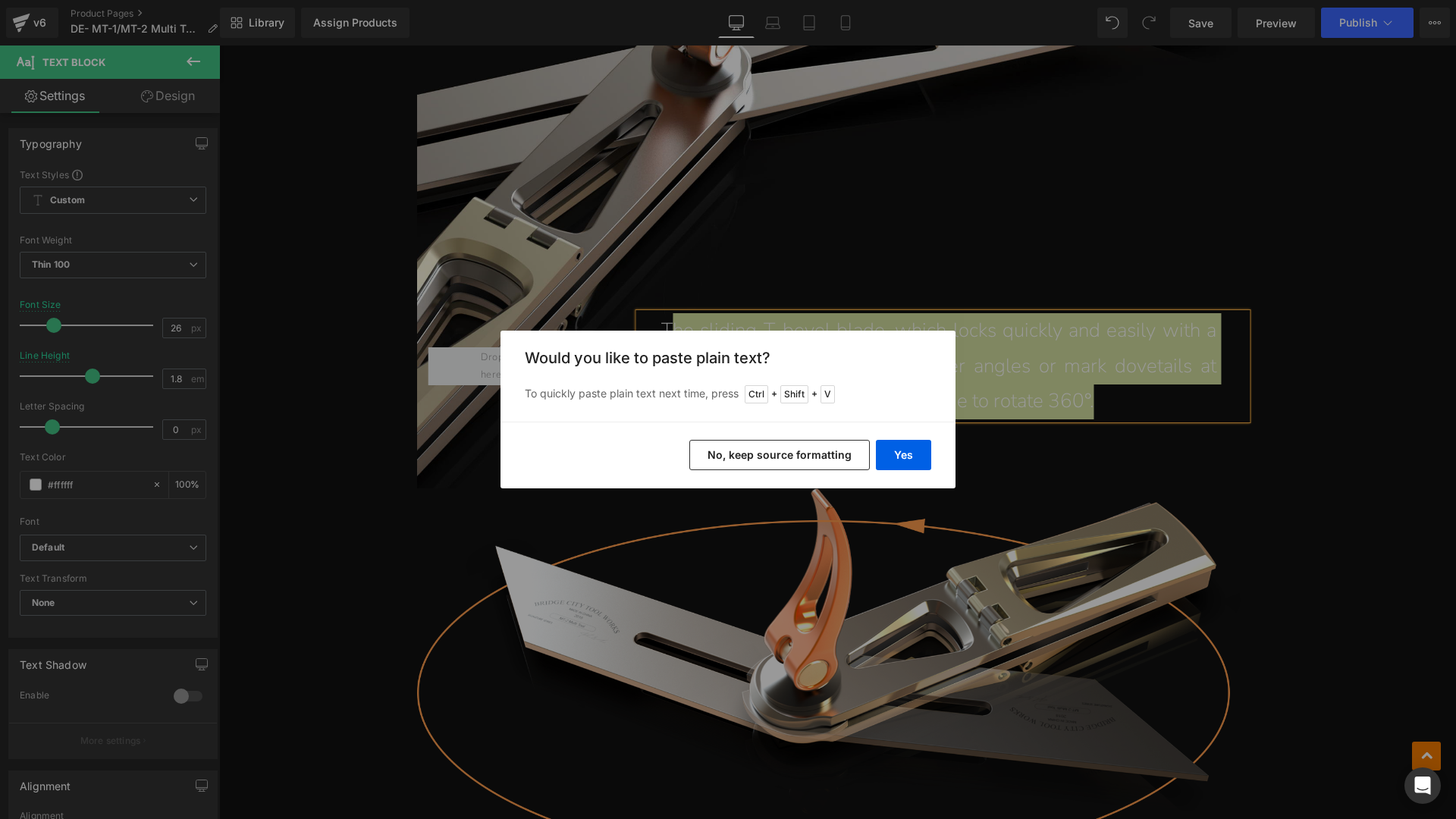
click at [902, 472] on div "Yes No, keep source formatting" at bounding box center [728, 455] width 455 height 67
click at [899, 458] on button "Yes" at bounding box center [904, 455] width 55 height 30
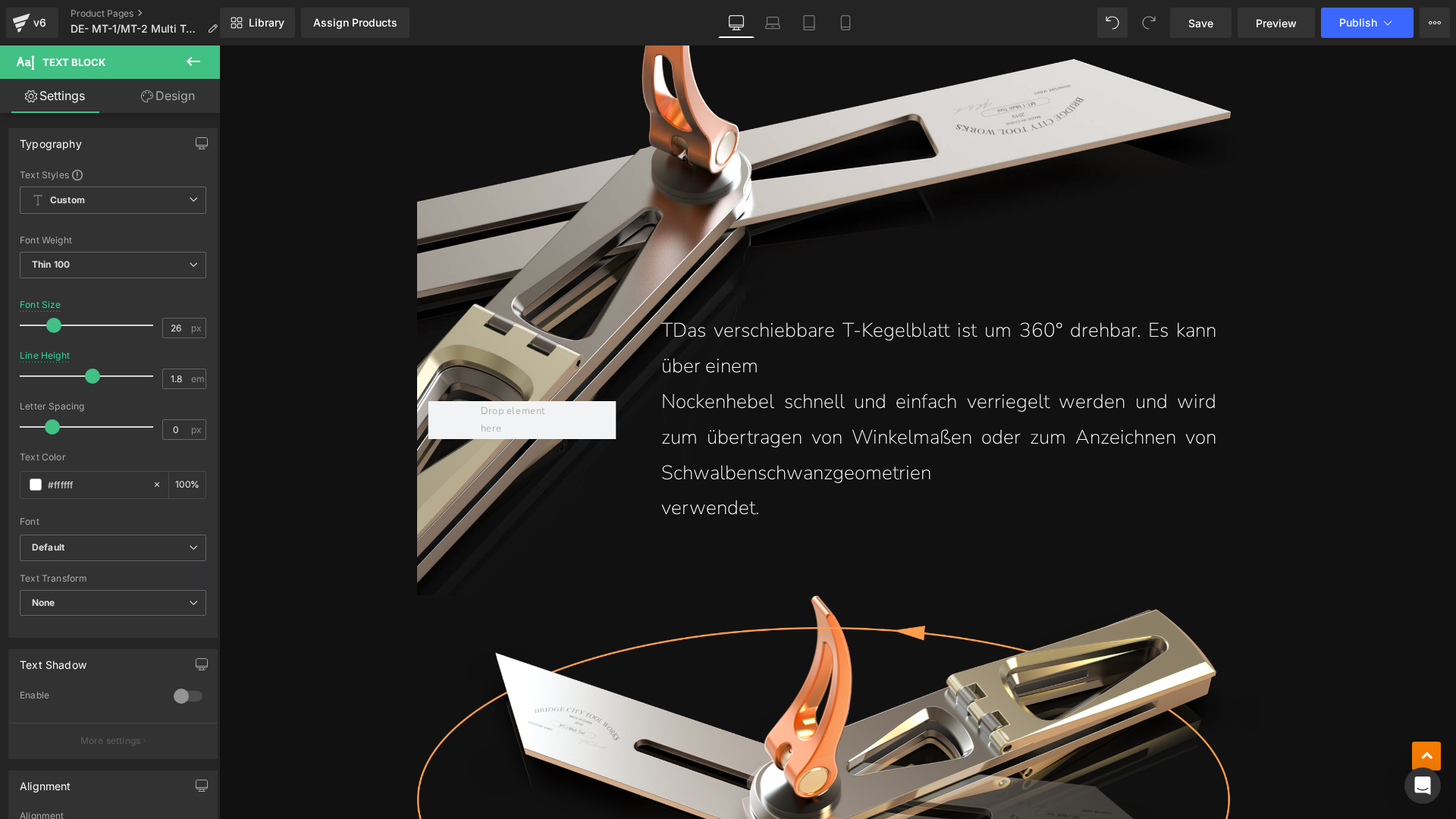
click at [675, 326] on p "TDas verschiebbare T-Kegelblatt ist um 360° drehbar. Es kann über einem" at bounding box center [939, 348] width 555 height 71
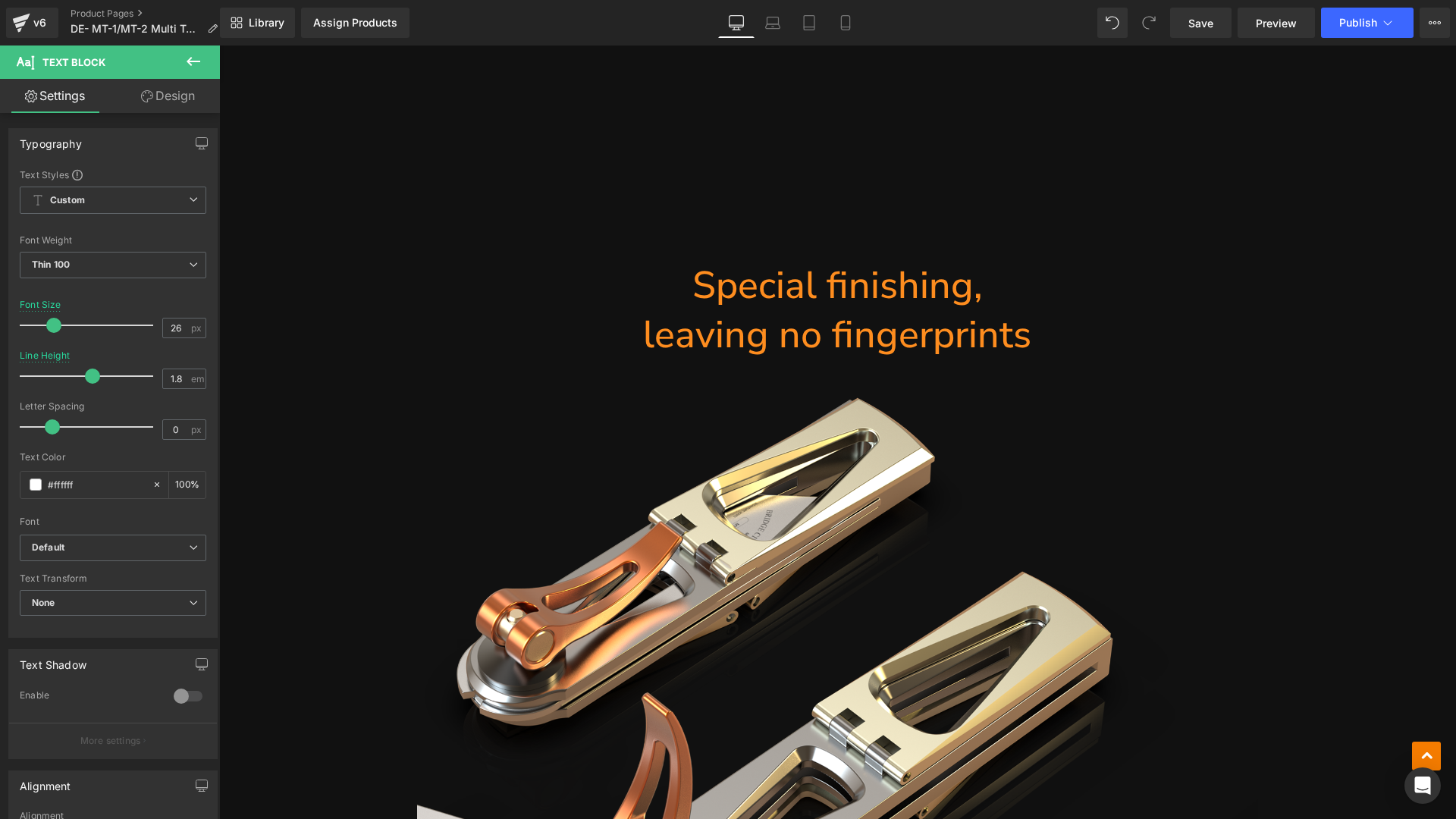
scroll to position [7895, 0]
drag, startPoint x: 975, startPoint y: 342, endPoint x: 777, endPoint y: 296, distance: 203.3
click at [975, 341] on h1 "leaving no fingerprints" at bounding box center [837, 333] width 841 height 49
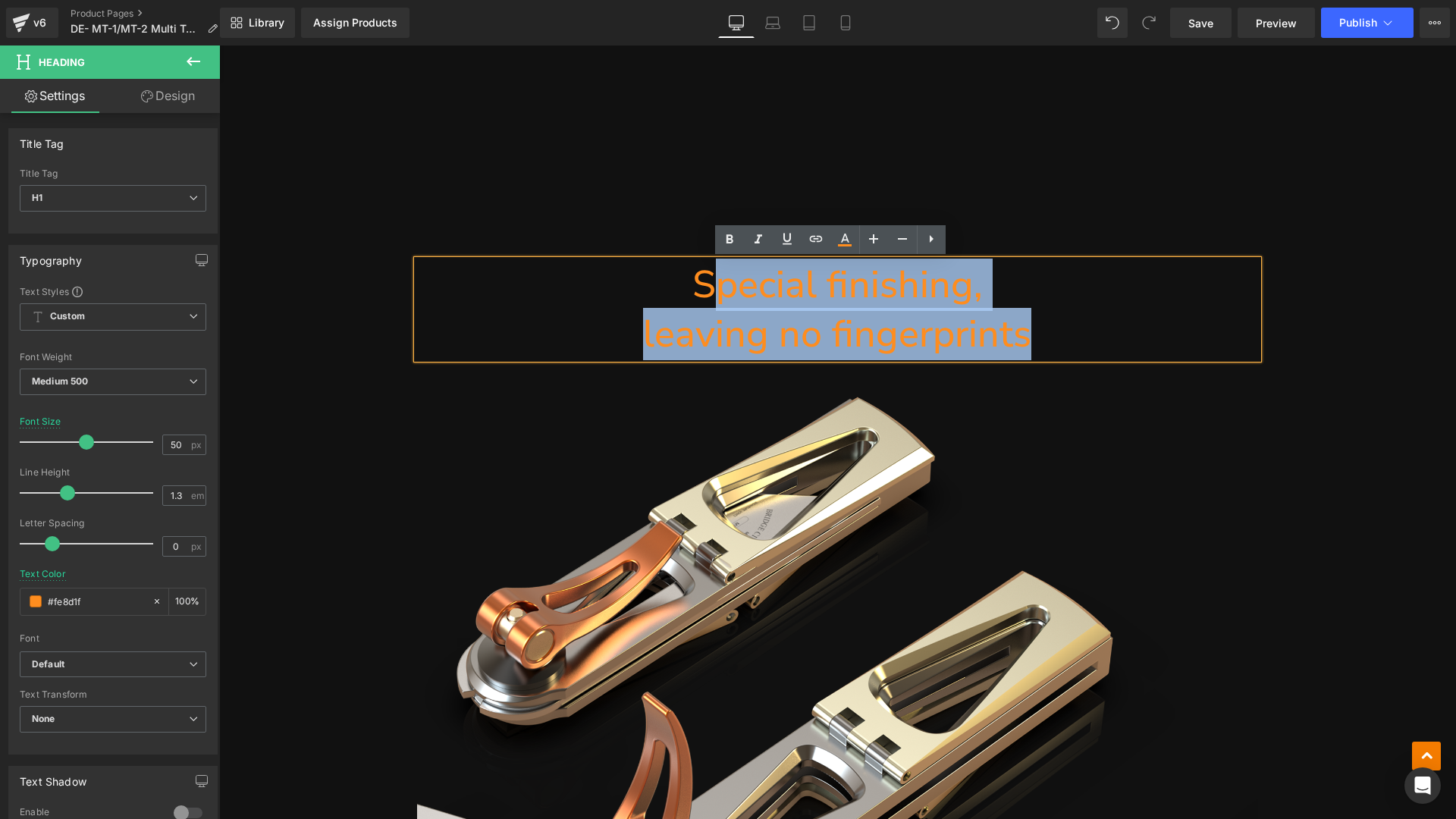
drag, startPoint x: 777, startPoint y: 296, endPoint x: 710, endPoint y: 287, distance: 67.6
click at [710, 287] on div "Special finishing, leaving no fingerprints" at bounding box center [837, 309] width 841 height 99
paste div
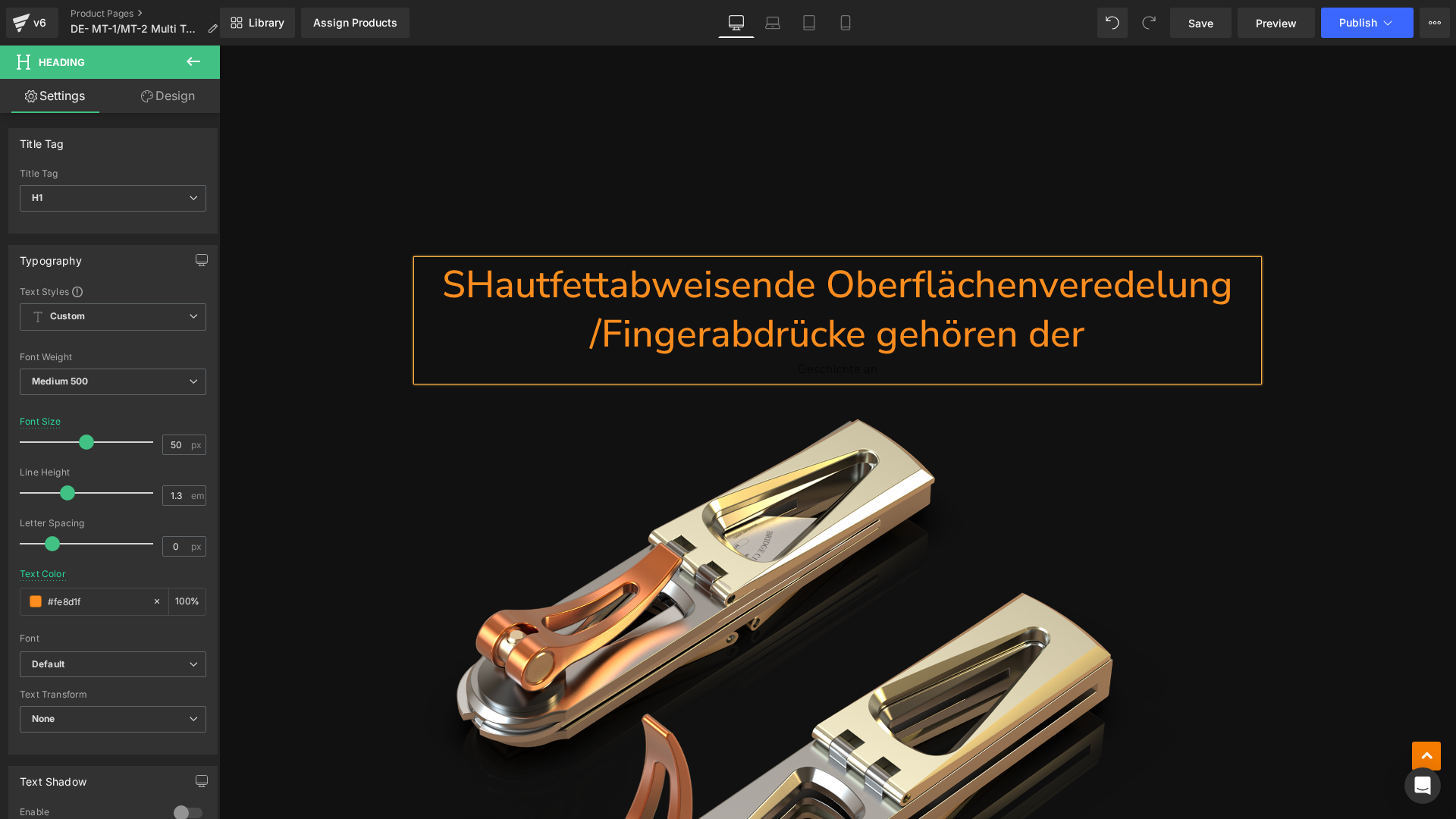
click at [466, 289] on h1 "SHautfettabweisende Oberflächenveredelung /Fingerabdrücke gehören der" at bounding box center [837, 309] width 841 height 99
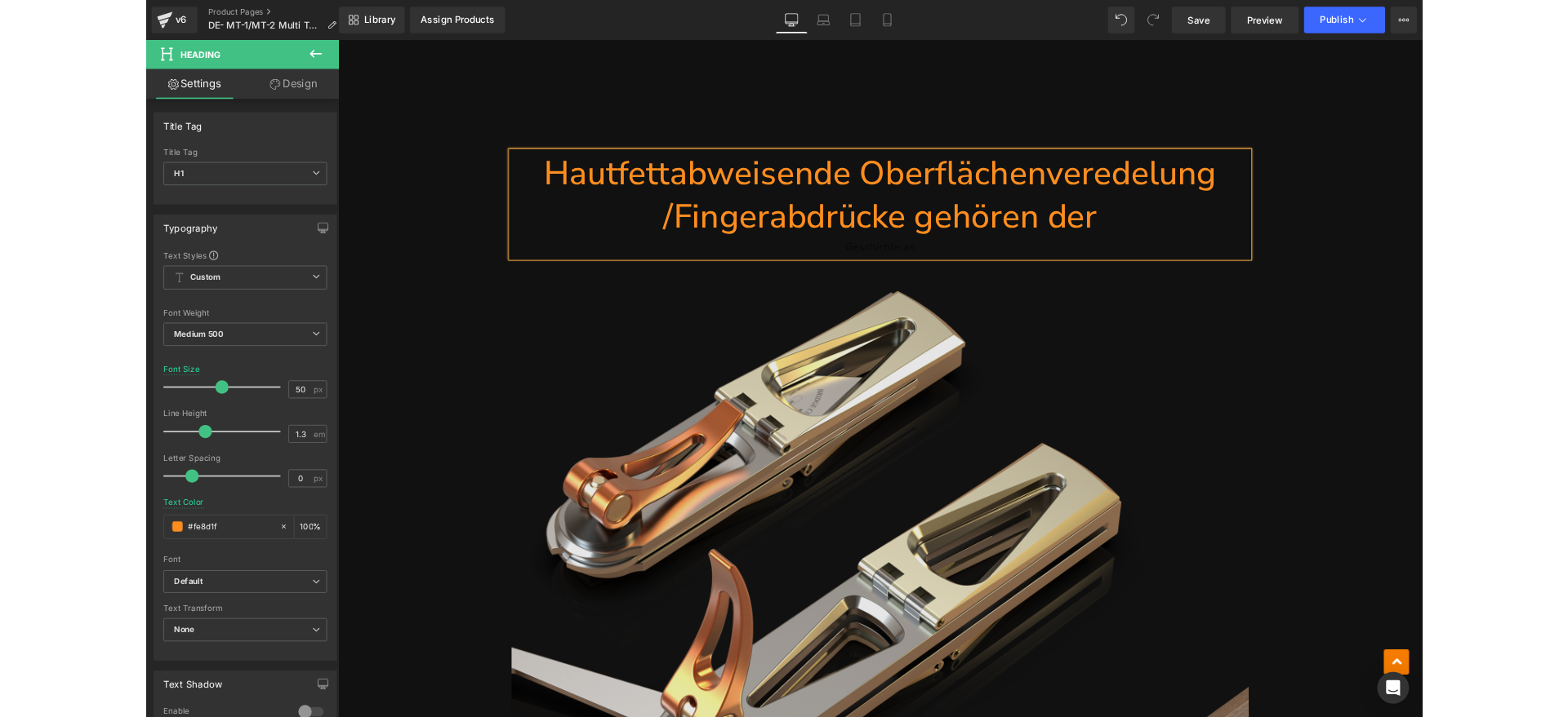
scroll to position [8703, 0]
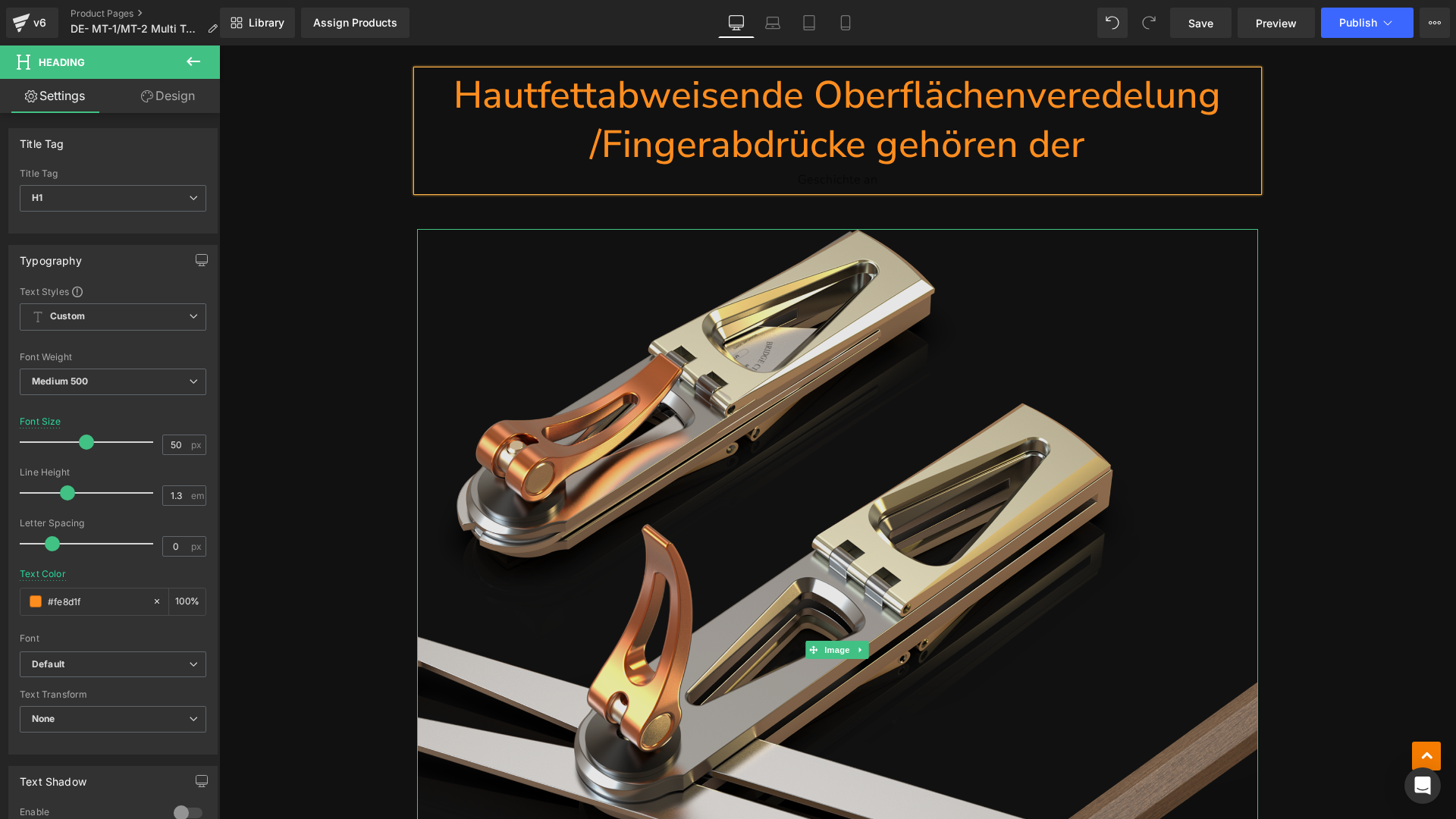
click at [1075, 313] on img at bounding box center [837, 649] width 841 height 842
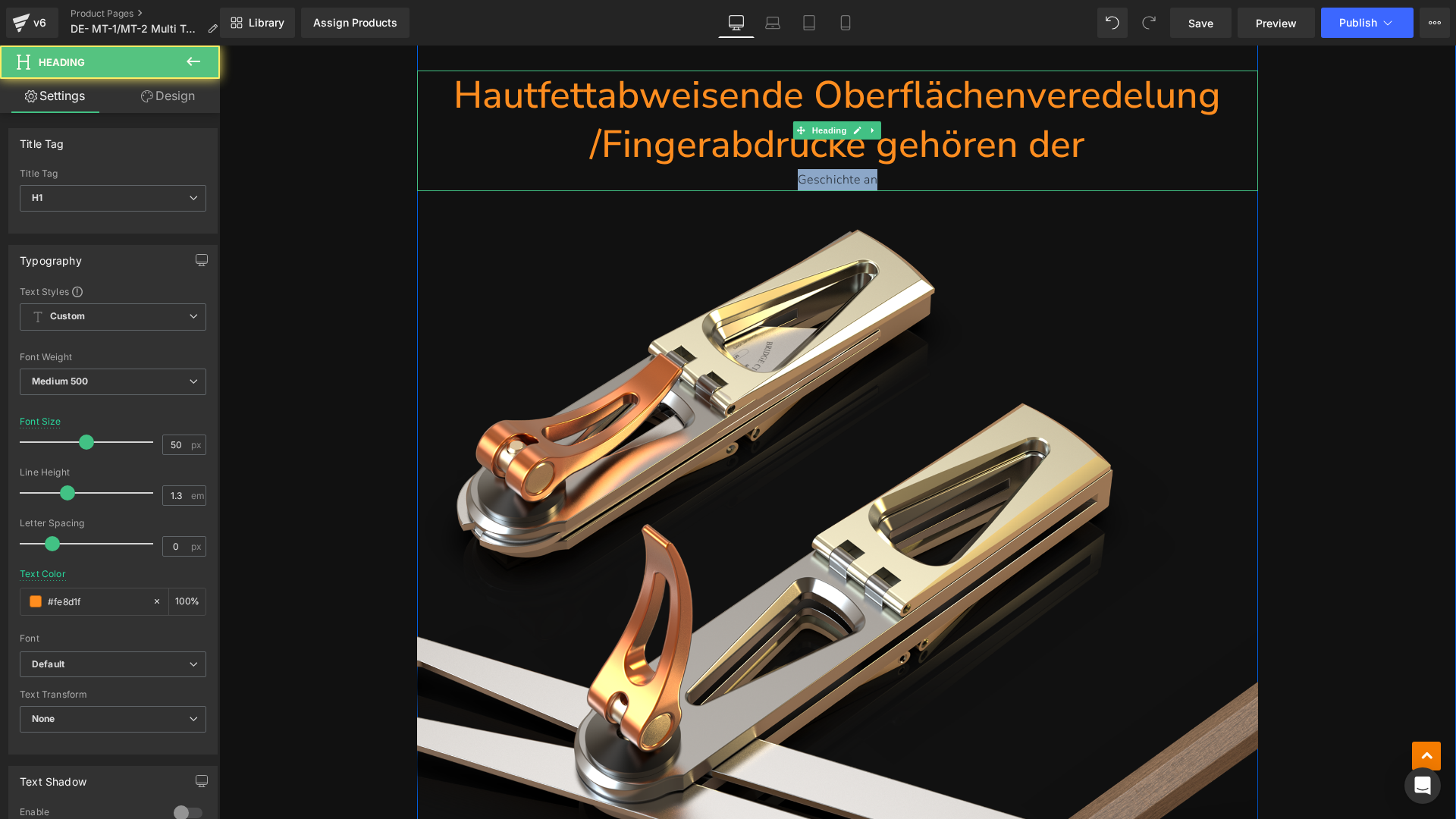
drag, startPoint x: 937, startPoint y: 170, endPoint x: 717, endPoint y: 172, distance: 220.0
click at [716, 172] on div "Geschichte an" at bounding box center [837, 180] width 841 height 22
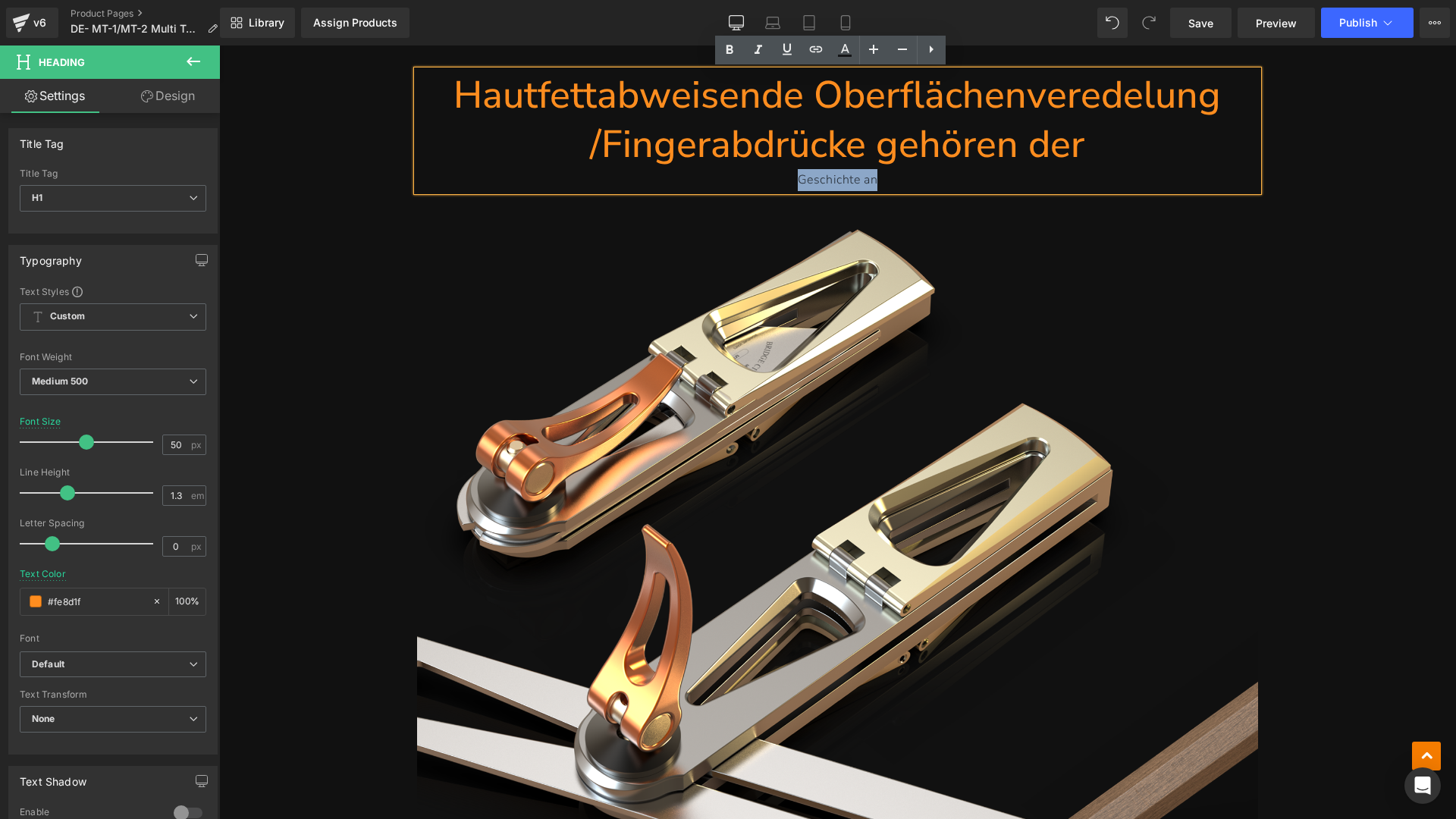
copy div "Geschichte an"
click at [1099, 143] on h1 "Hautfettabweisende Oberflächenveredelung /Fingerabdrücke gehören der" at bounding box center [837, 120] width 841 height 99
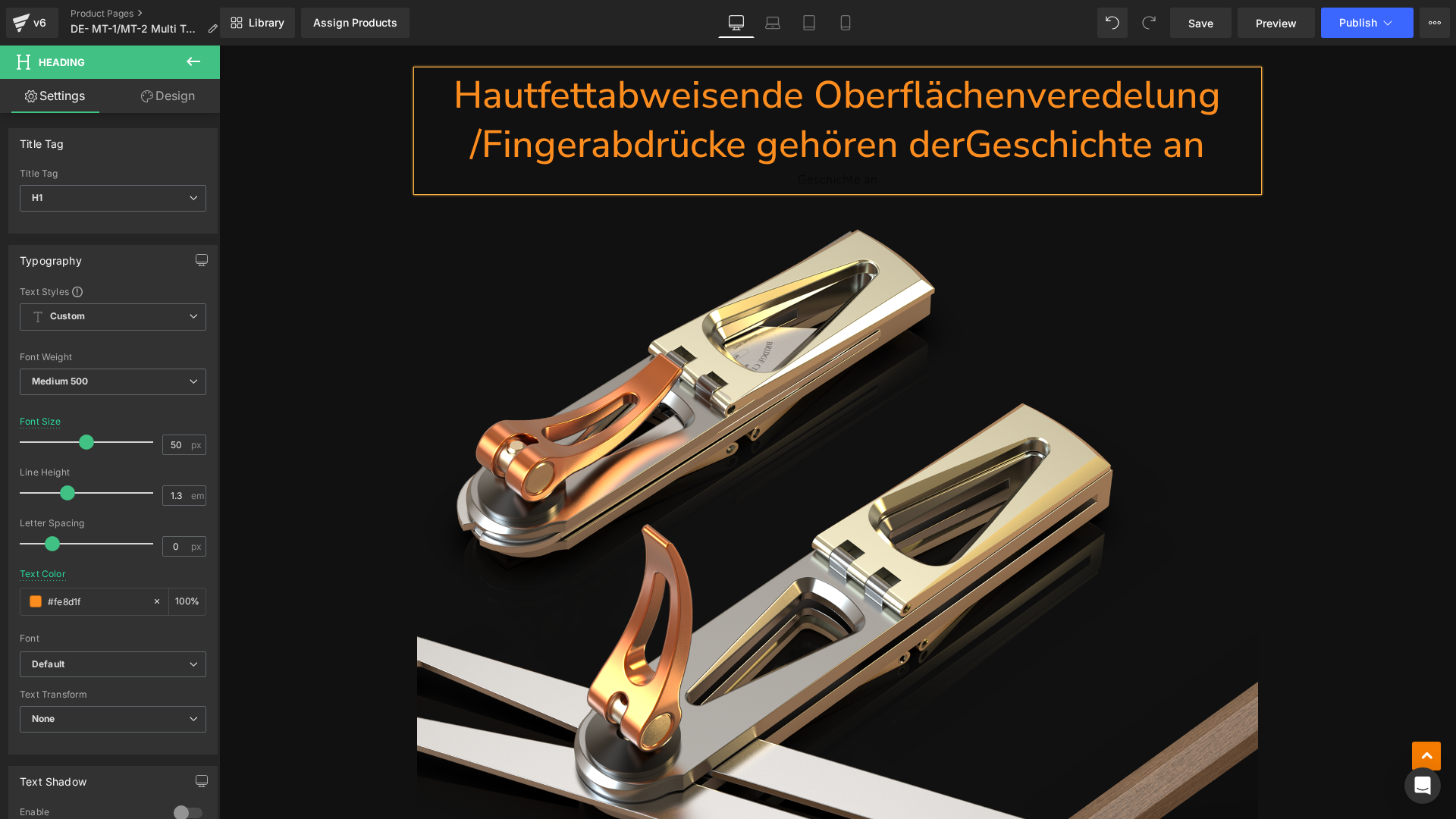
click at [957, 149] on h1 "Hautfettabweisende Oberflächenveredelung /Fingerabdrücke gehören derGeschichte …" at bounding box center [837, 120] width 841 height 99
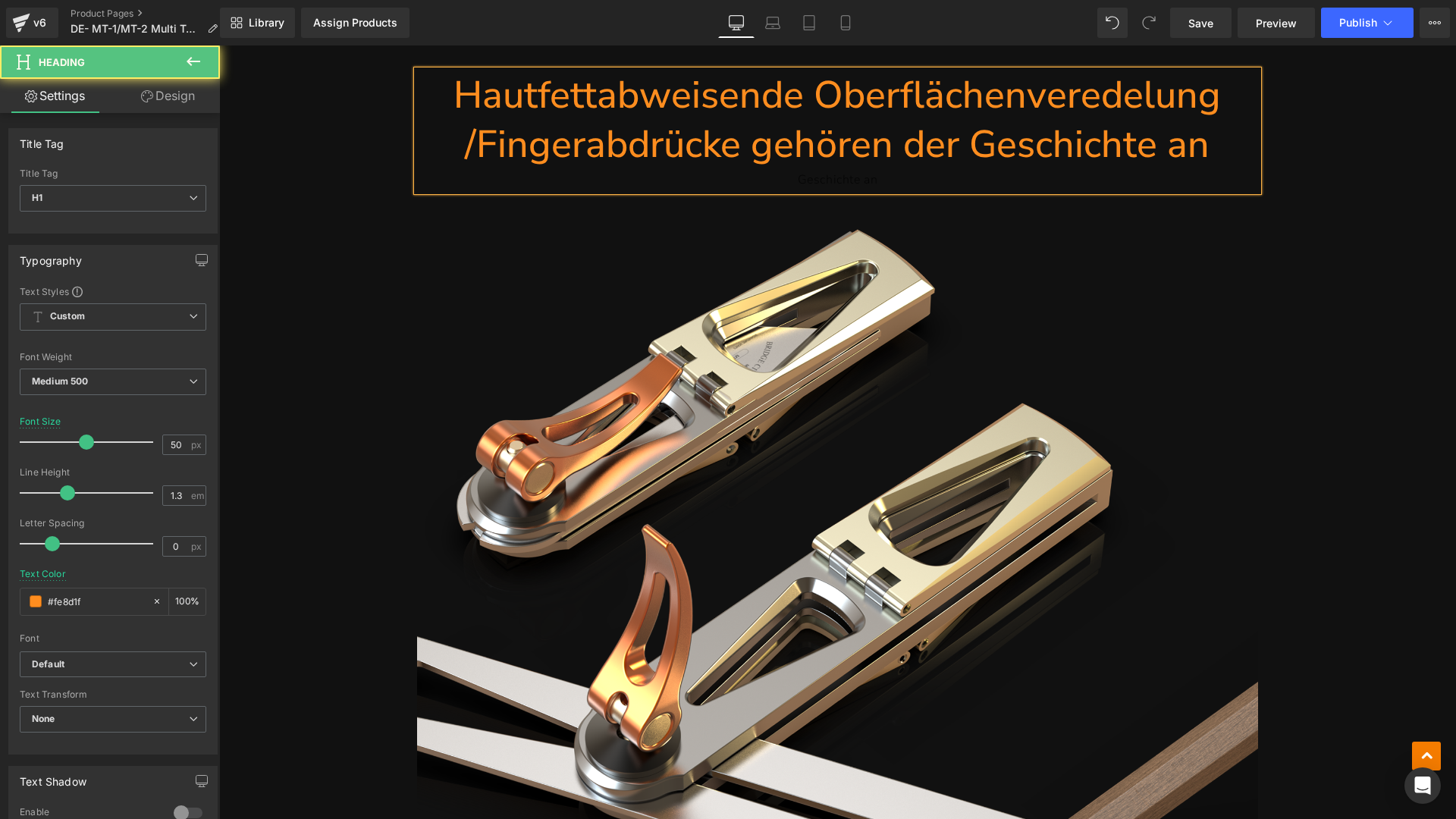
click at [922, 184] on div "Geschichte an" at bounding box center [837, 180] width 841 height 22
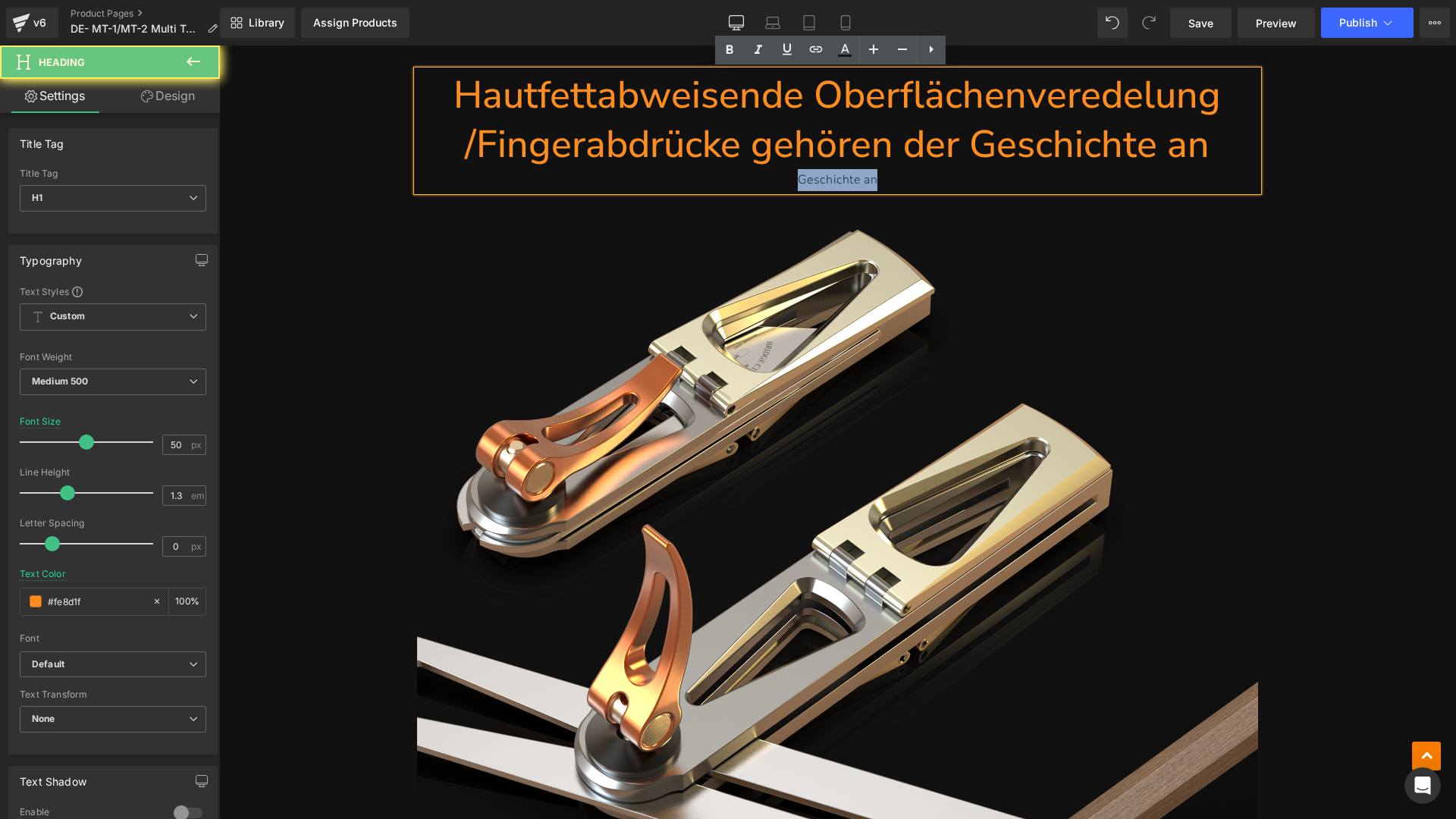
drag, startPoint x: 929, startPoint y: 177, endPoint x: 632, endPoint y: 175, distance: 297.0
click at [632, 175] on div "Geschichte an" at bounding box center [837, 180] width 841 height 22
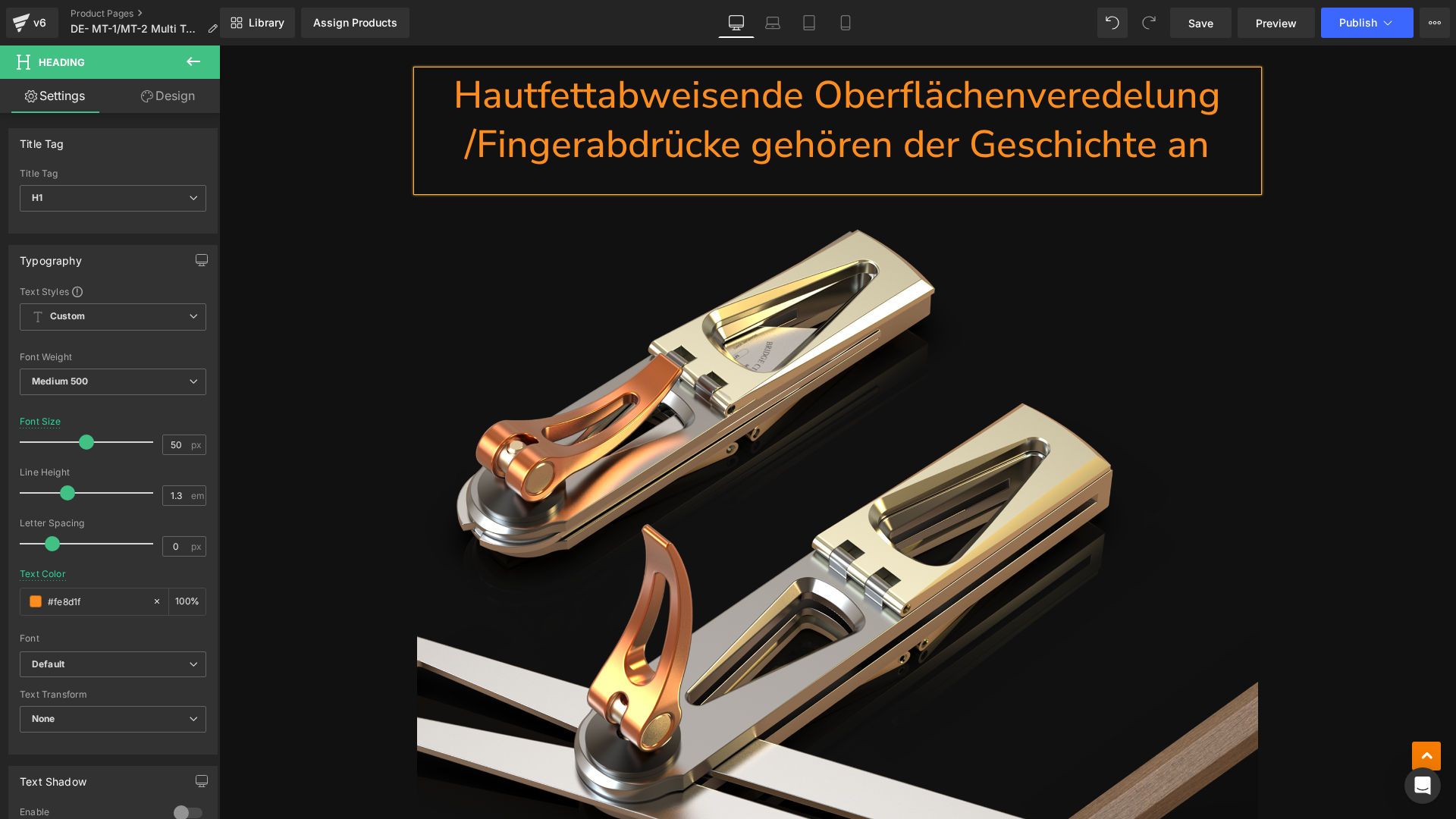
click at [805, 272] on img at bounding box center [837, 649] width 841 height 842
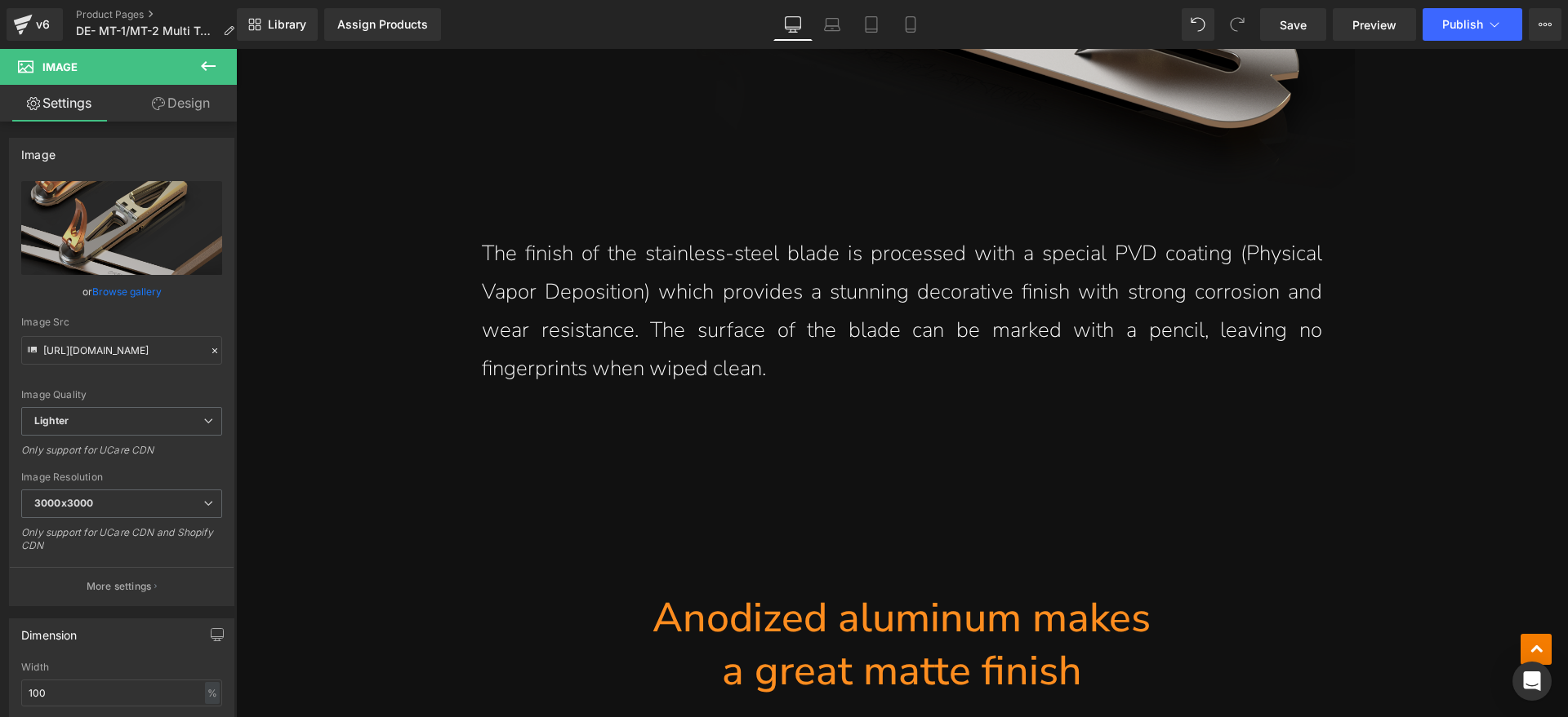
scroll to position [9621, 0]
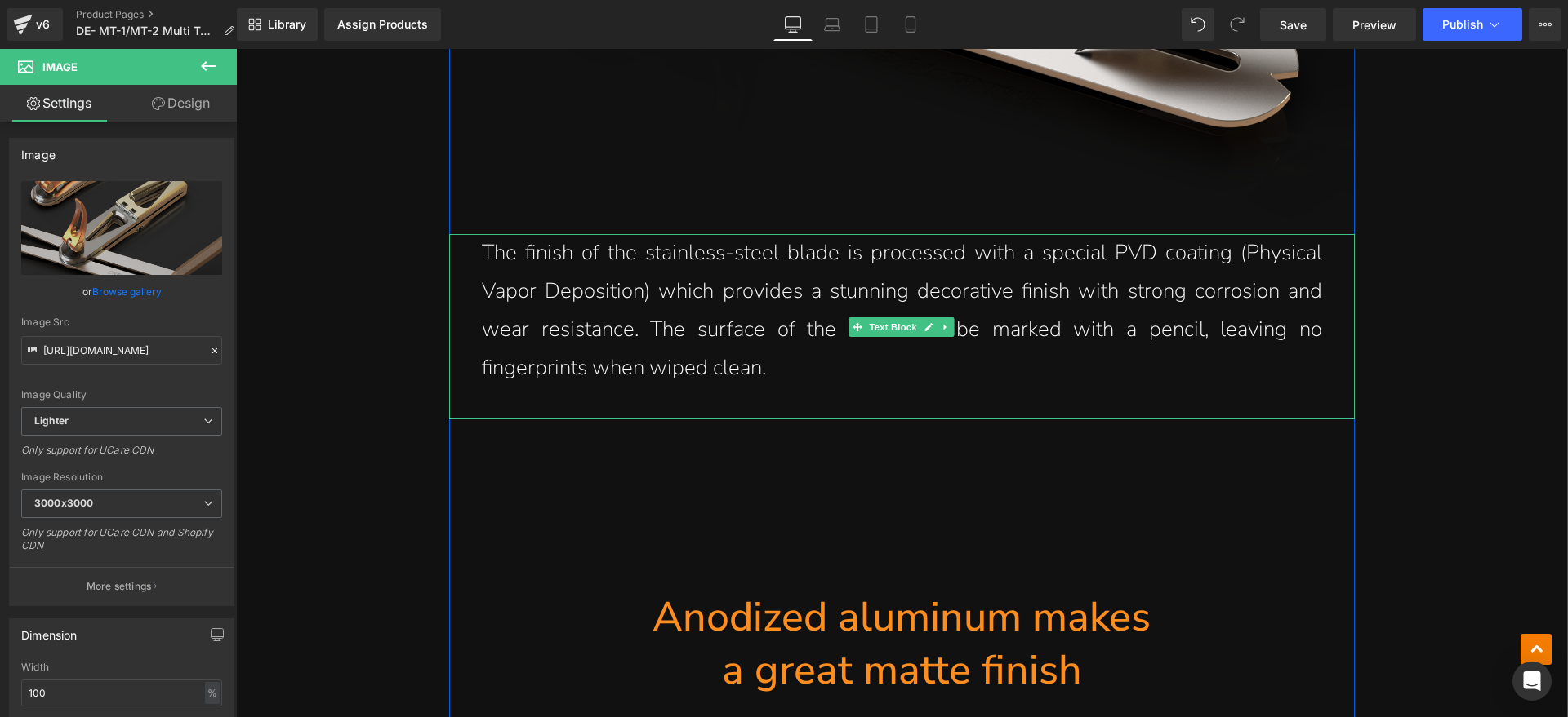
click at [788, 372] on p "The finish of the stainless-steel blade is processed with a special PVD coating…" at bounding box center [901, 310] width 840 height 153
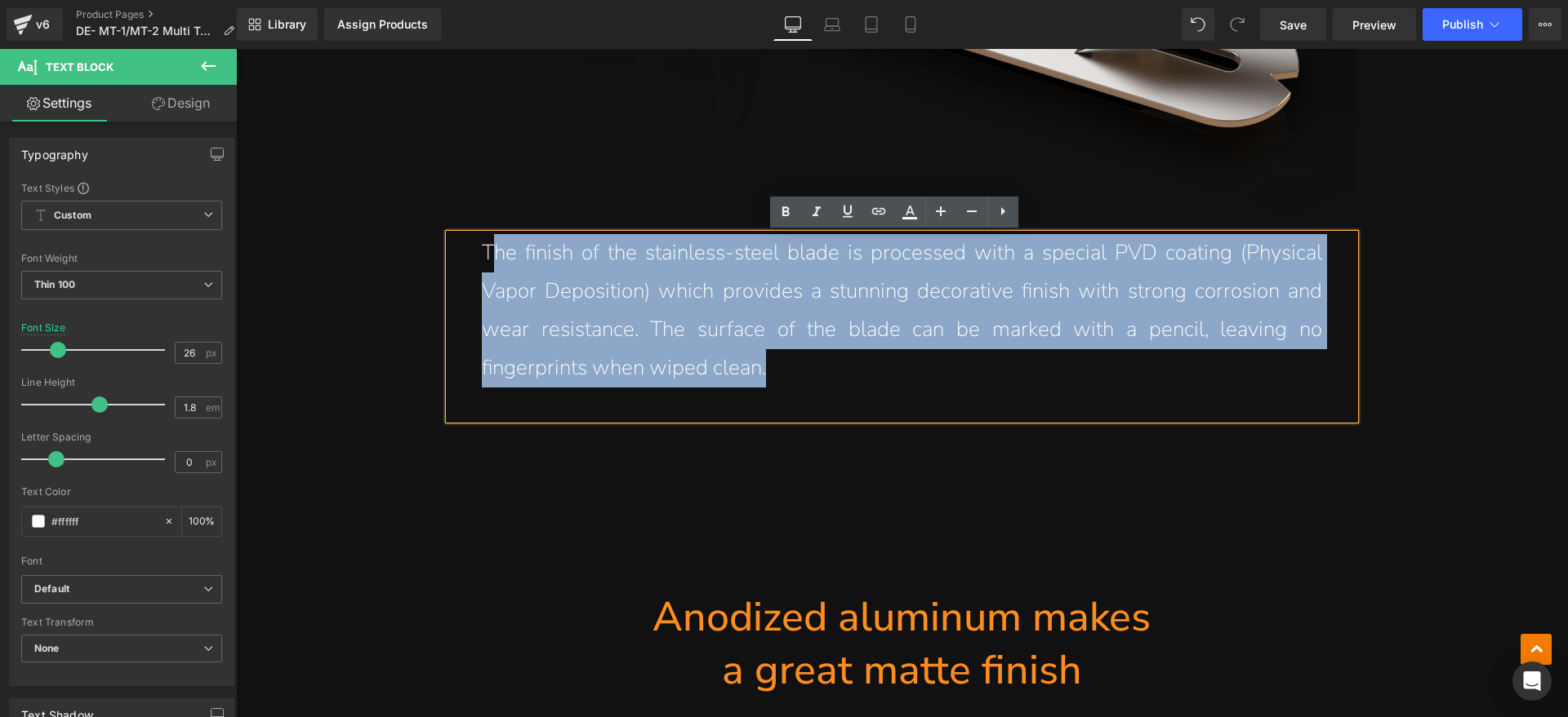
drag, startPoint x: 800, startPoint y: 366, endPoint x: 488, endPoint y: 264, distance: 328.2
click at [488, 264] on p "The finish of the stainless-steel blade is processed with a special PVD coating…" at bounding box center [901, 310] width 840 height 153
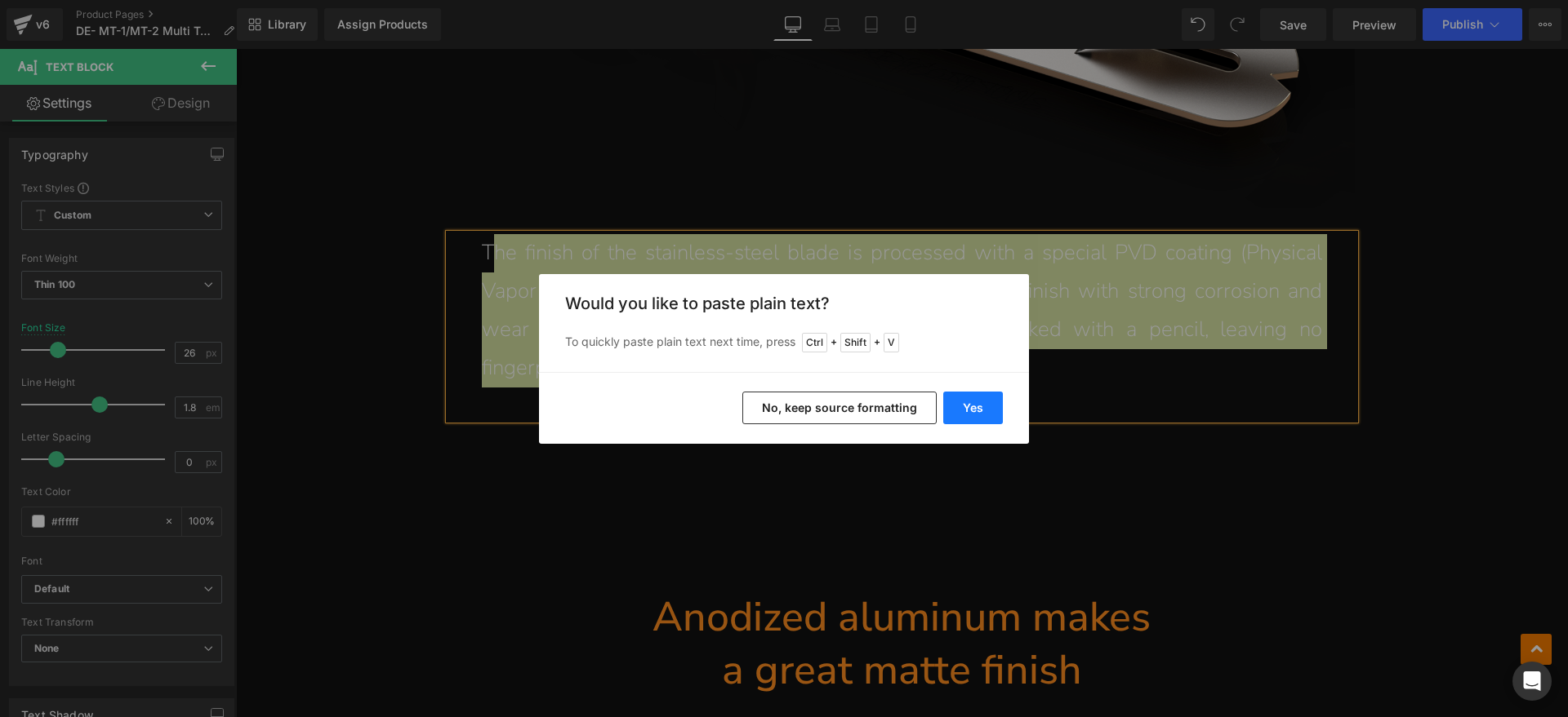
click at [990, 401] on button "Yes" at bounding box center [973, 408] width 59 height 32
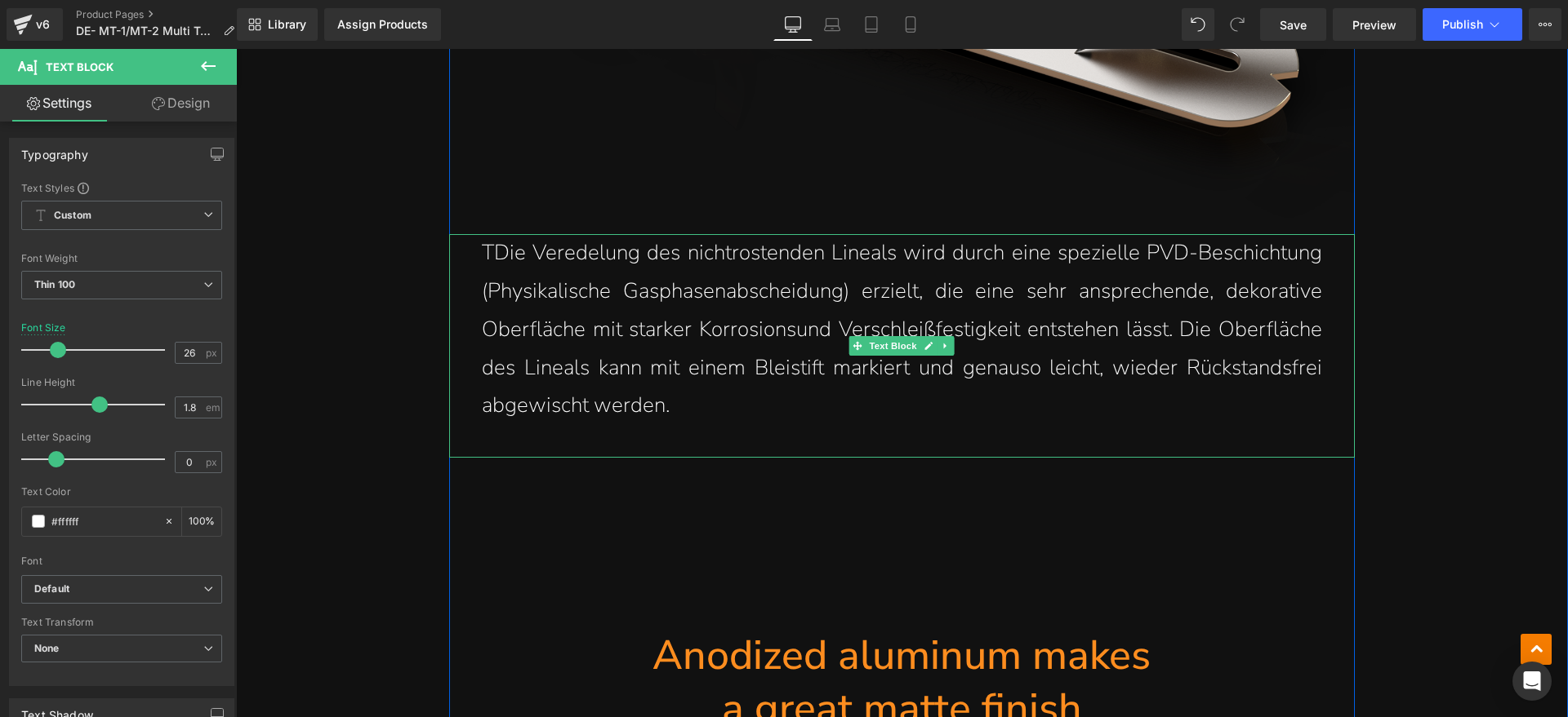
click at [495, 250] on p "TDie Veredelung des nichtrostenden Lineals wird durch eine spezielle PVD-Beschi…" at bounding box center [901, 329] width 840 height 191
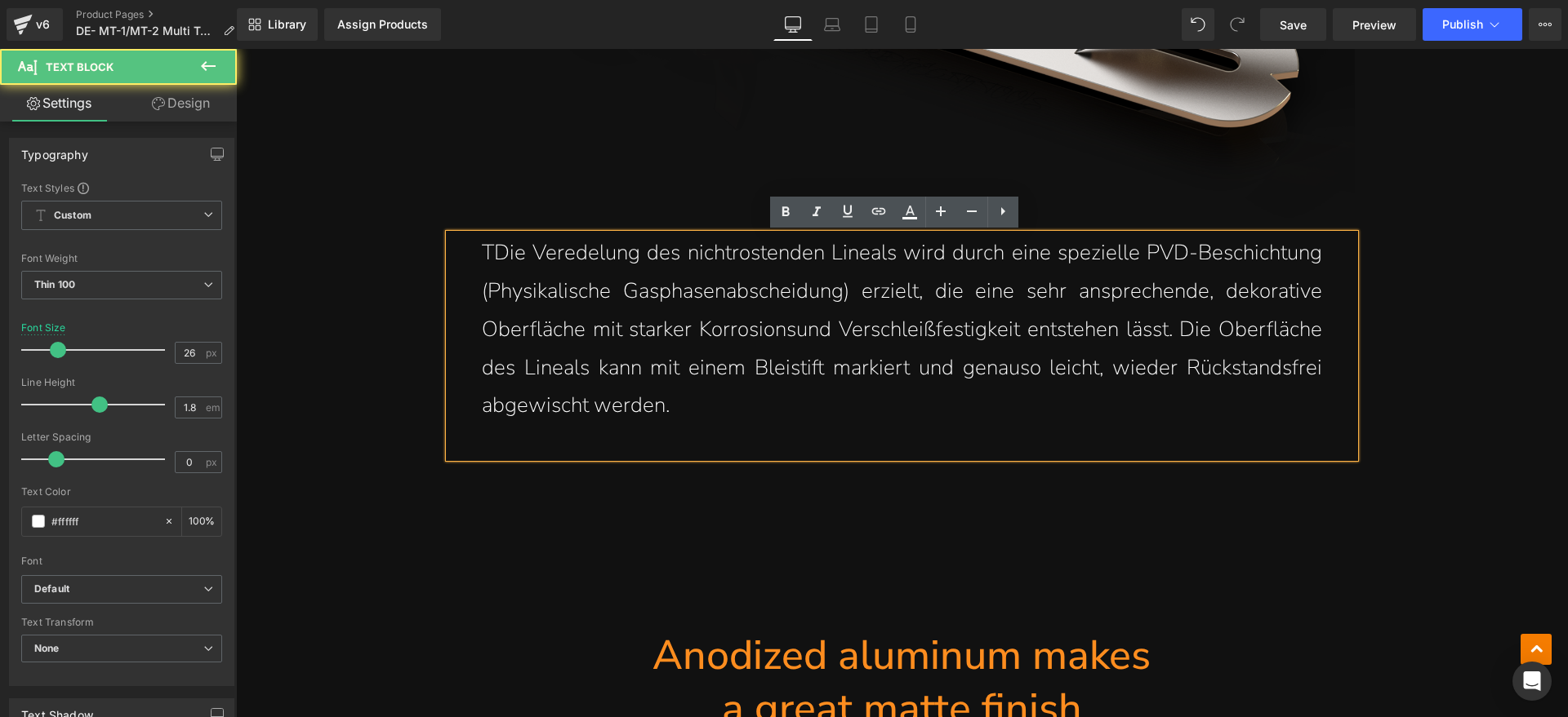
click at [493, 250] on p "TDie Veredelung des nichtrostenden Lineals wird durch eine spezielle PVD-Beschi…" at bounding box center [901, 329] width 840 height 191
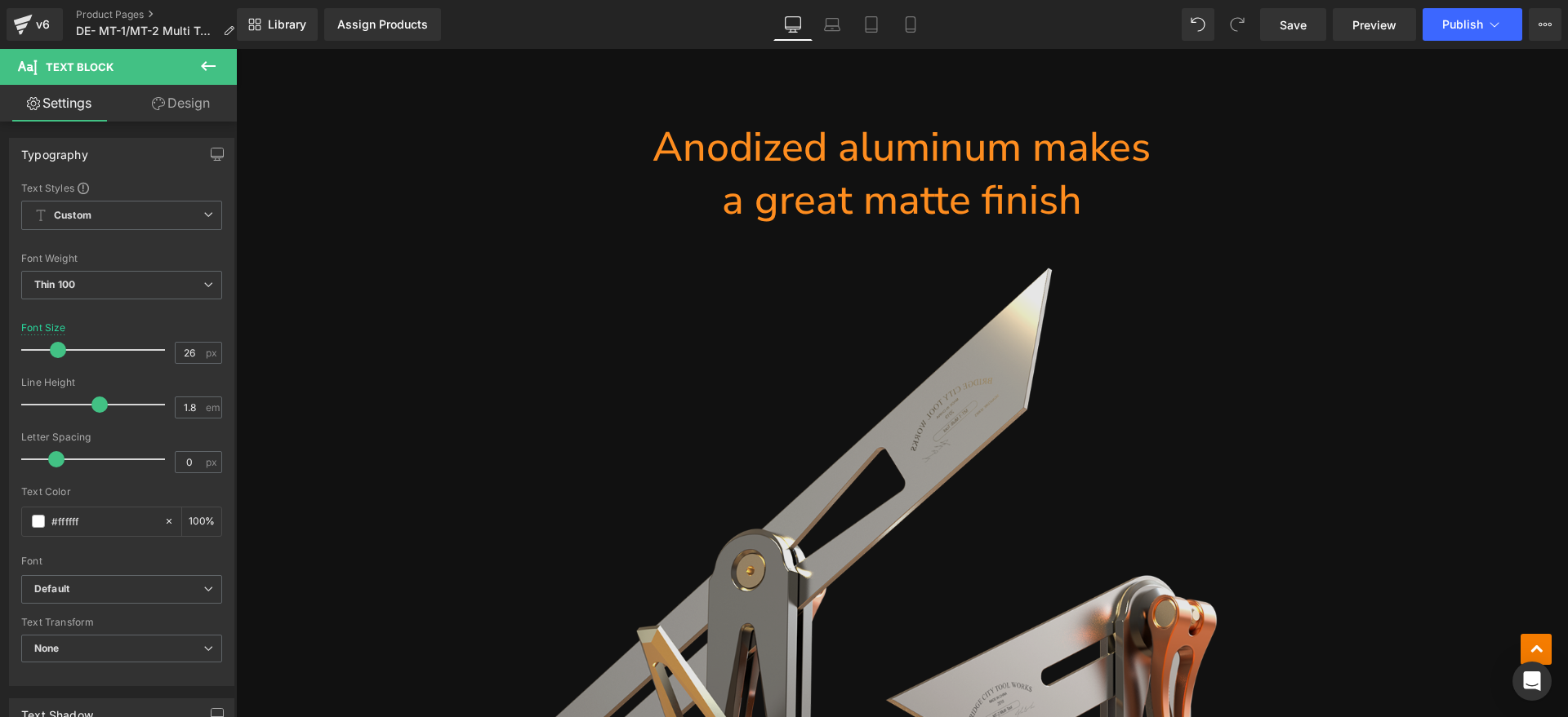
scroll to position [10131, 0]
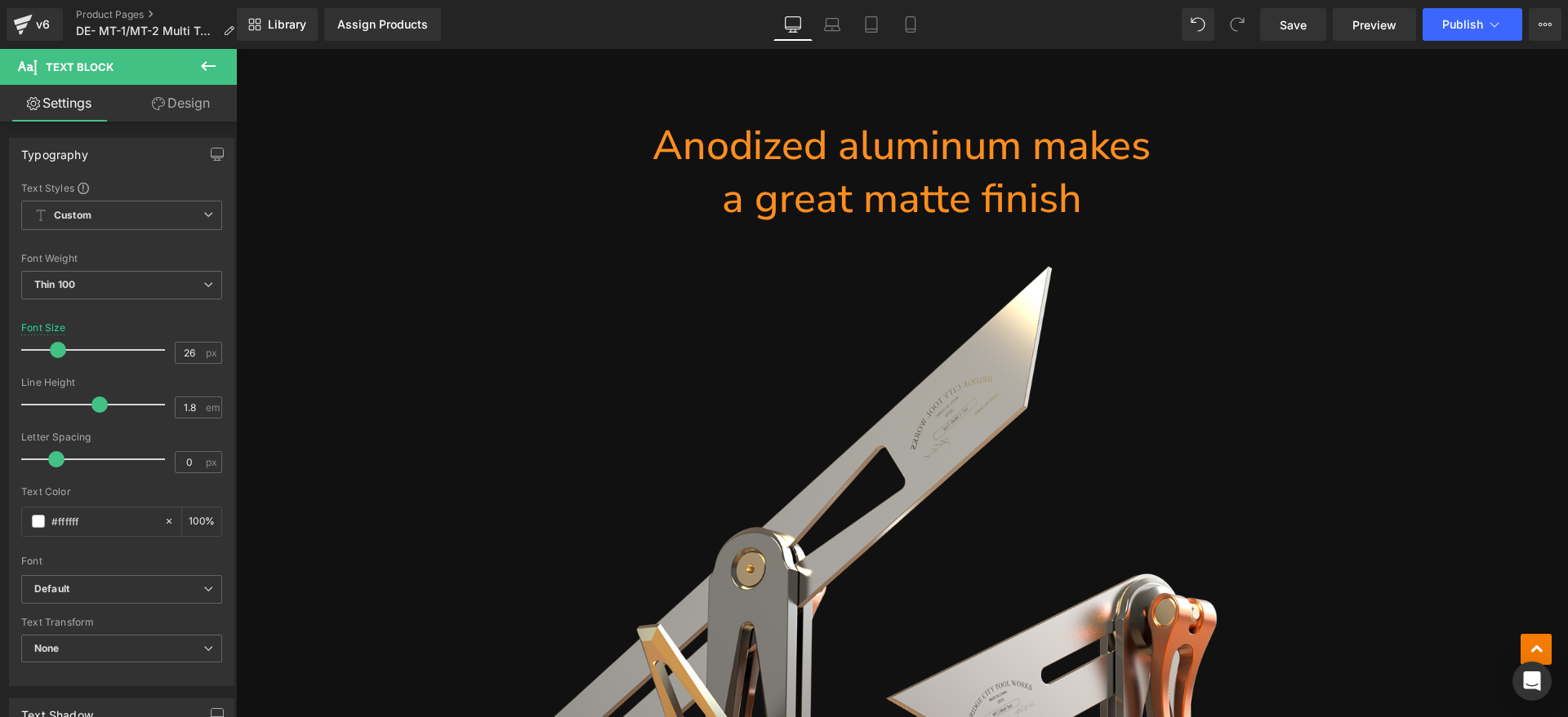
drag, startPoint x: 984, startPoint y: 185, endPoint x: 944, endPoint y: 180, distance: 40.3
click at [984, 185] on span "a great matte finish" at bounding box center [902, 199] width 360 height 57
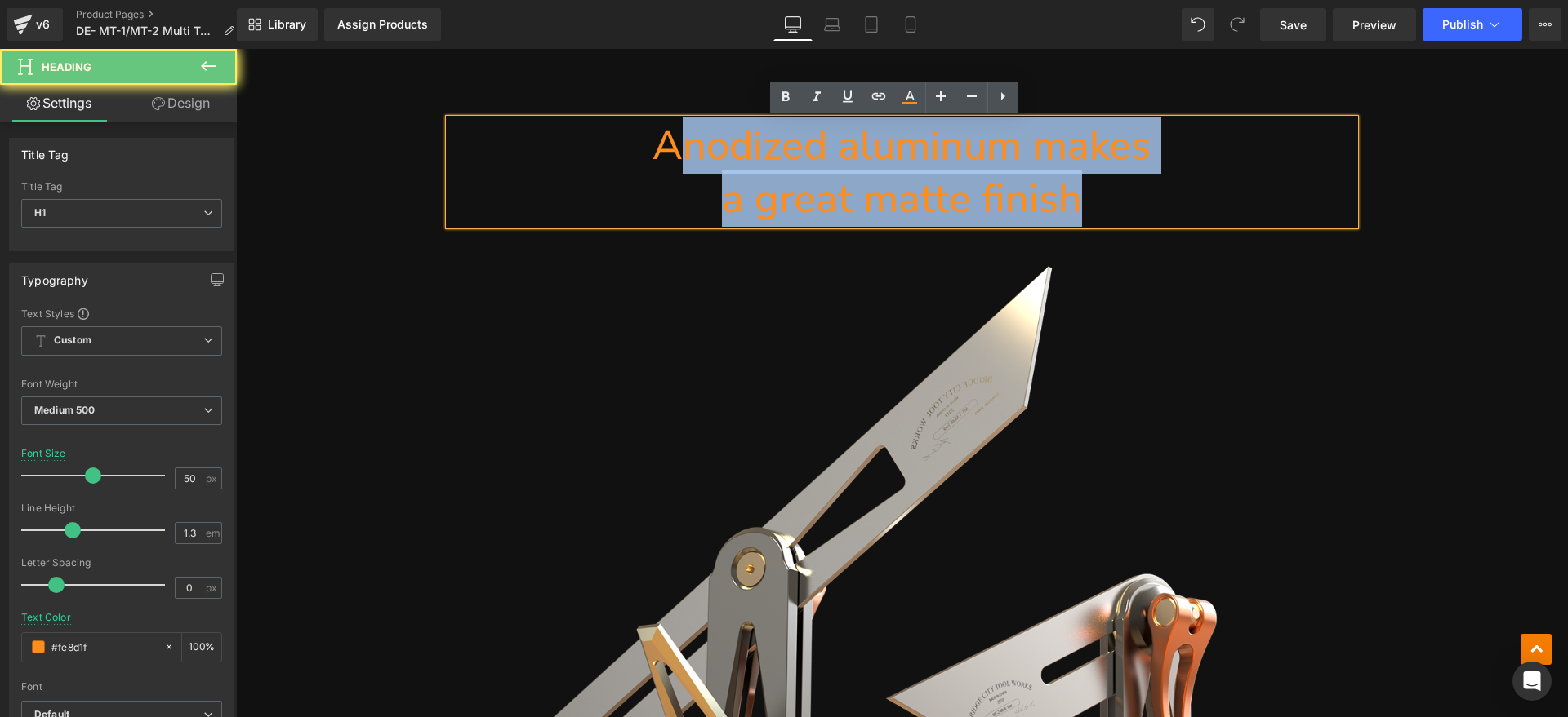
drag, startPoint x: 944, startPoint y: 180, endPoint x: 669, endPoint y: 154, distance: 276.2
click at [669, 154] on div "Anodized aluminum makes a great matte finish" at bounding box center [902, 172] width 906 height 106
paste div
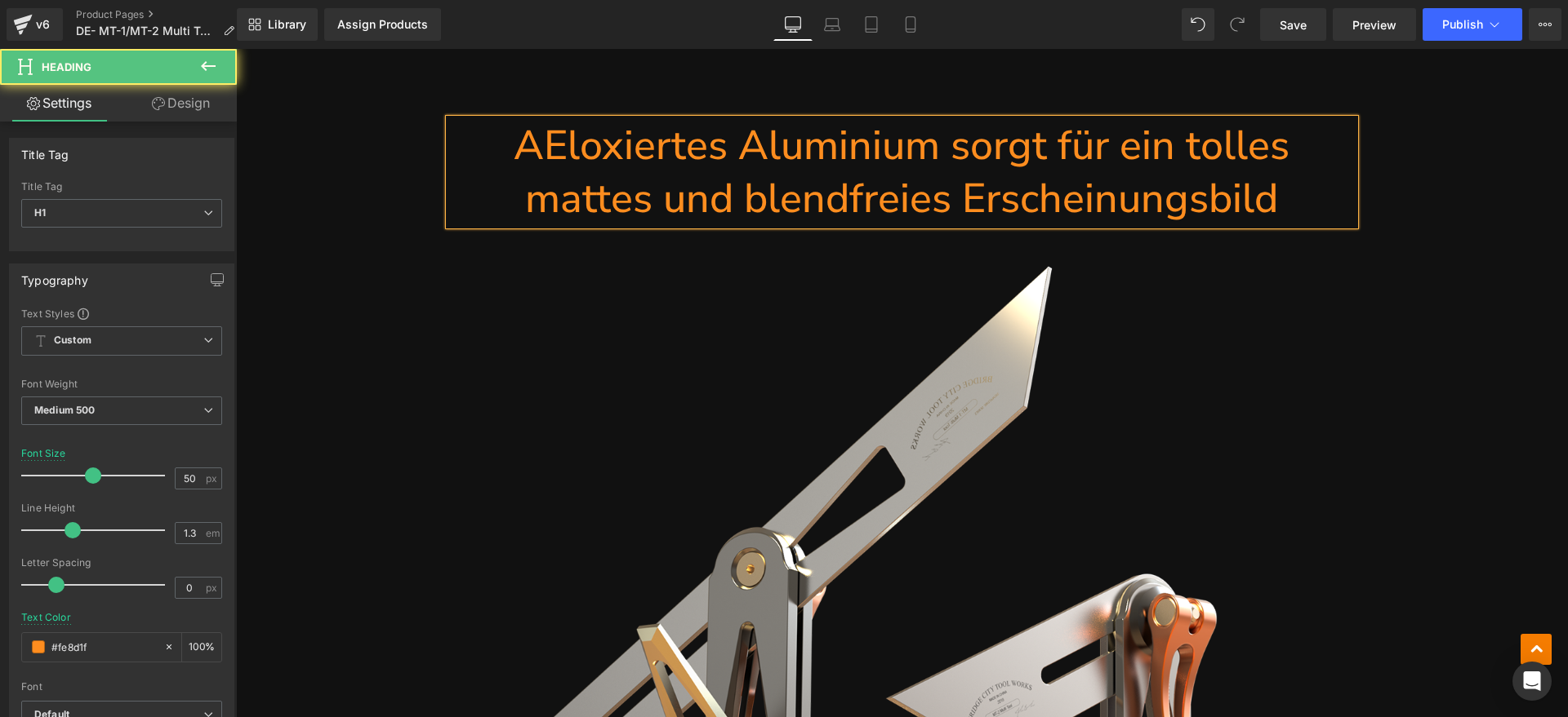
click at [540, 154] on h1 "AEloxiertes Aluminium sorgt für ein tolles mattes und blendfreies Erscheinungsb…" at bounding box center [902, 172] width 906 height 106
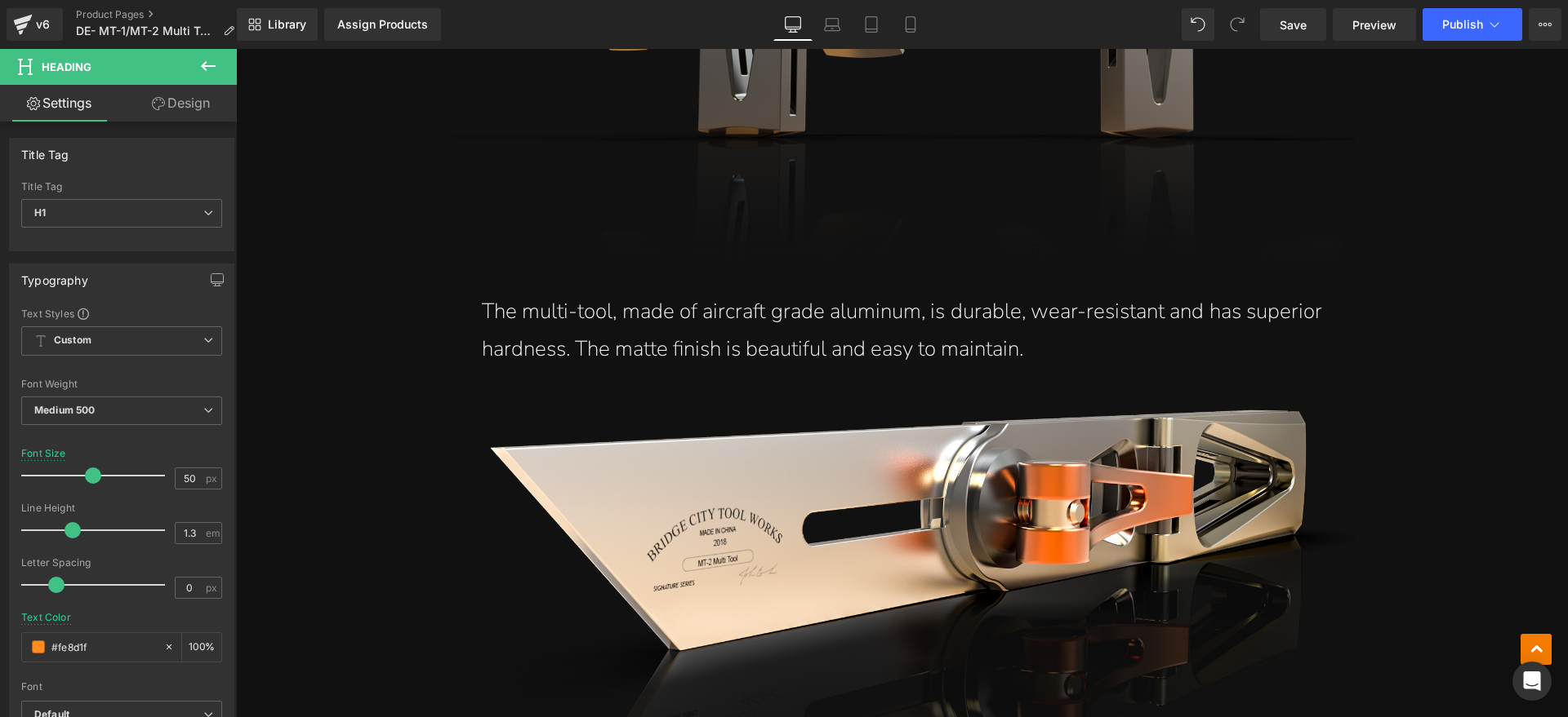
scroll to position [11151, 0]
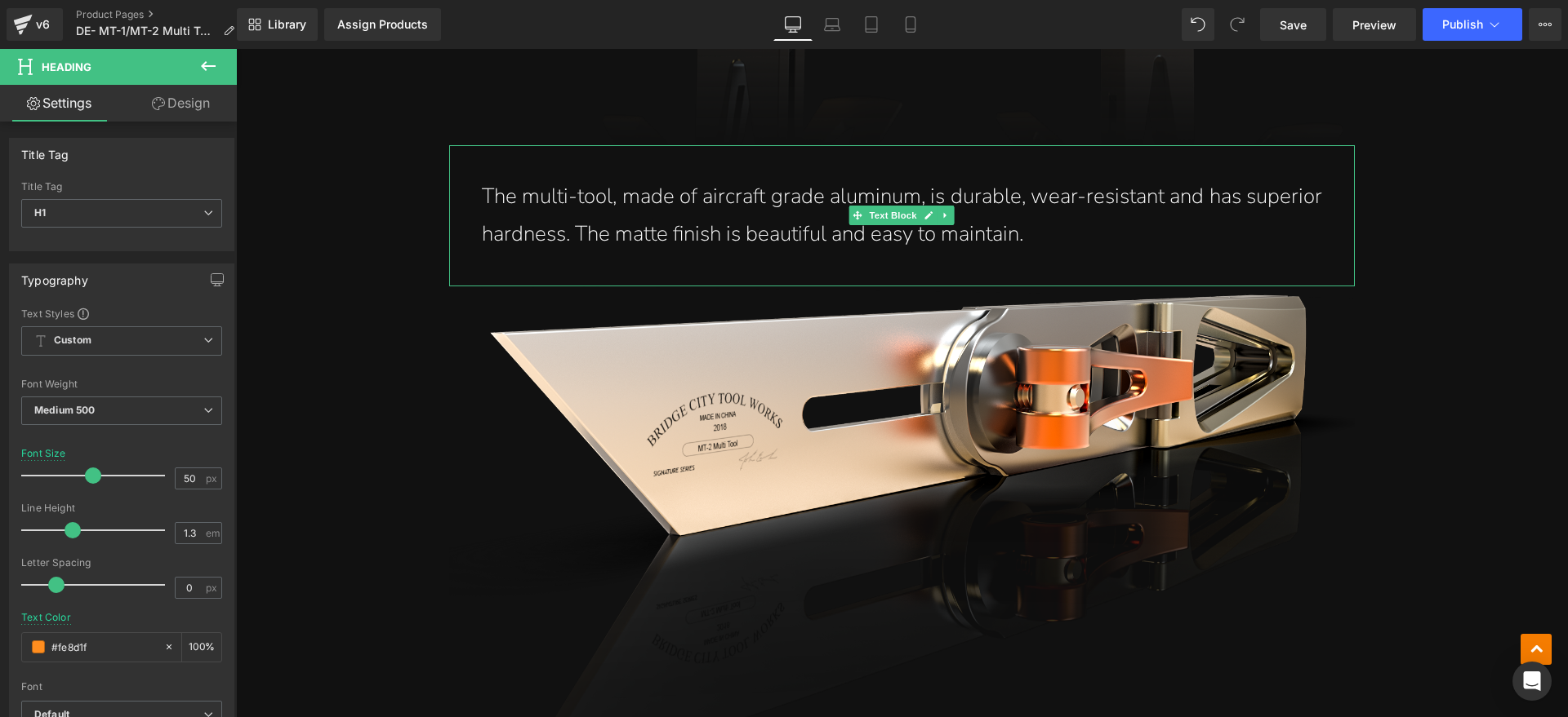
click at [1063, 221] on p "The multi-tool, made of aircraft grade aluminum, is durable, wear-resistant and…" at bounding box center [901, 216] width 840 height 76
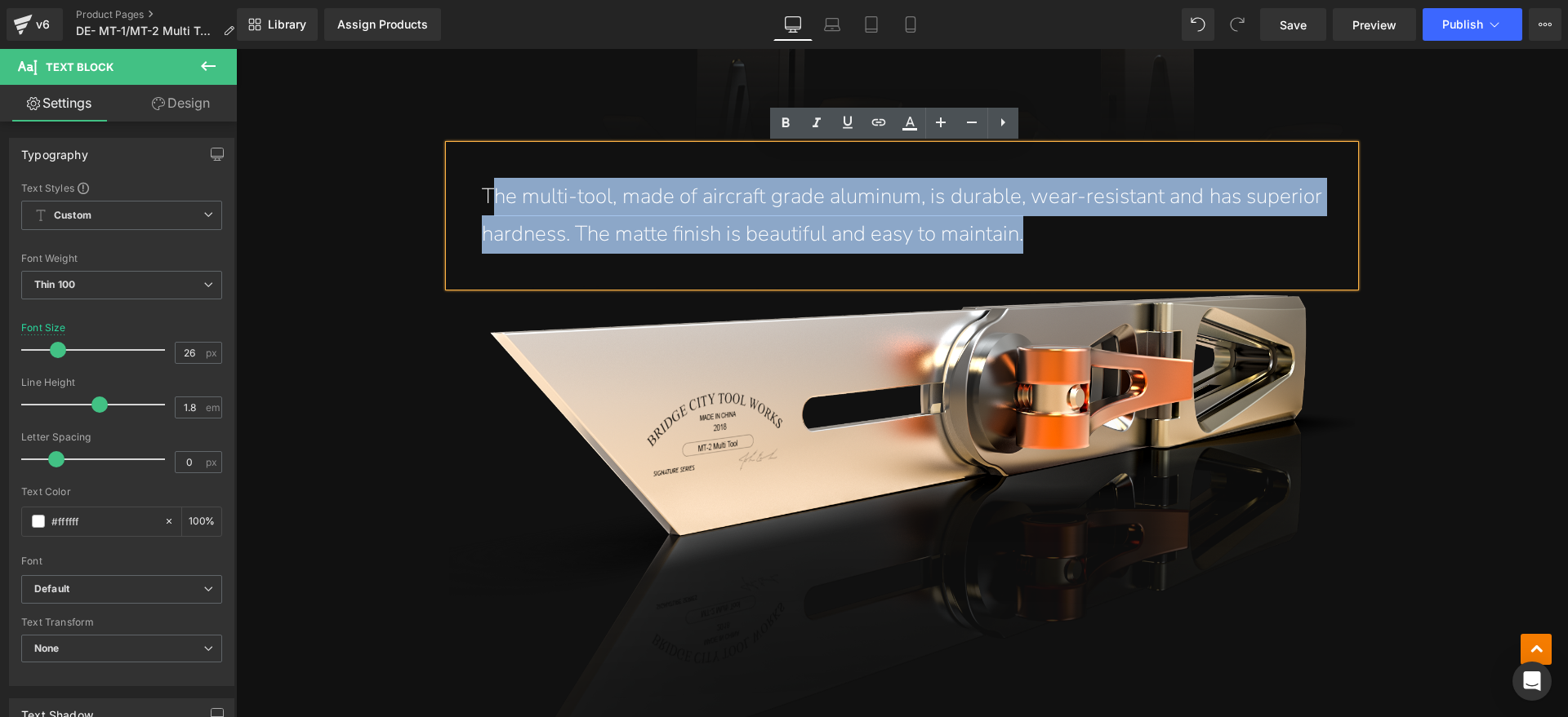
drag, startPoint x: 1061, startPoint y: 241, endPoint x: 486, endPoint y: 212, distance: 575.7
click at [486, 212] on p "The multi-tool, made of aircraft grade aluminum, is durable, wear-resistant and…" at bounding box center [901, 216] width 840 height 76
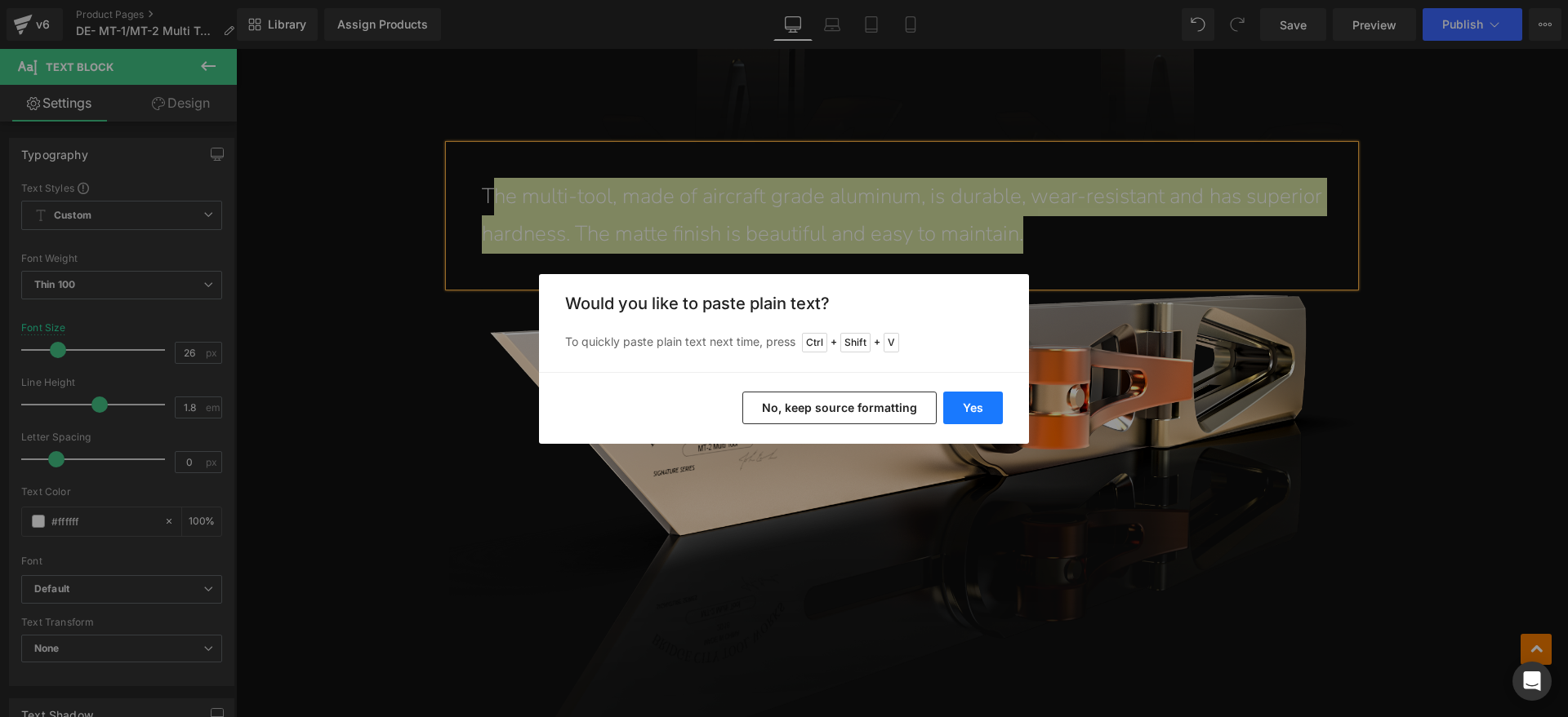
click at [968, 401] on button "Yes" at bounding box center [973, 408] width 59 height 32
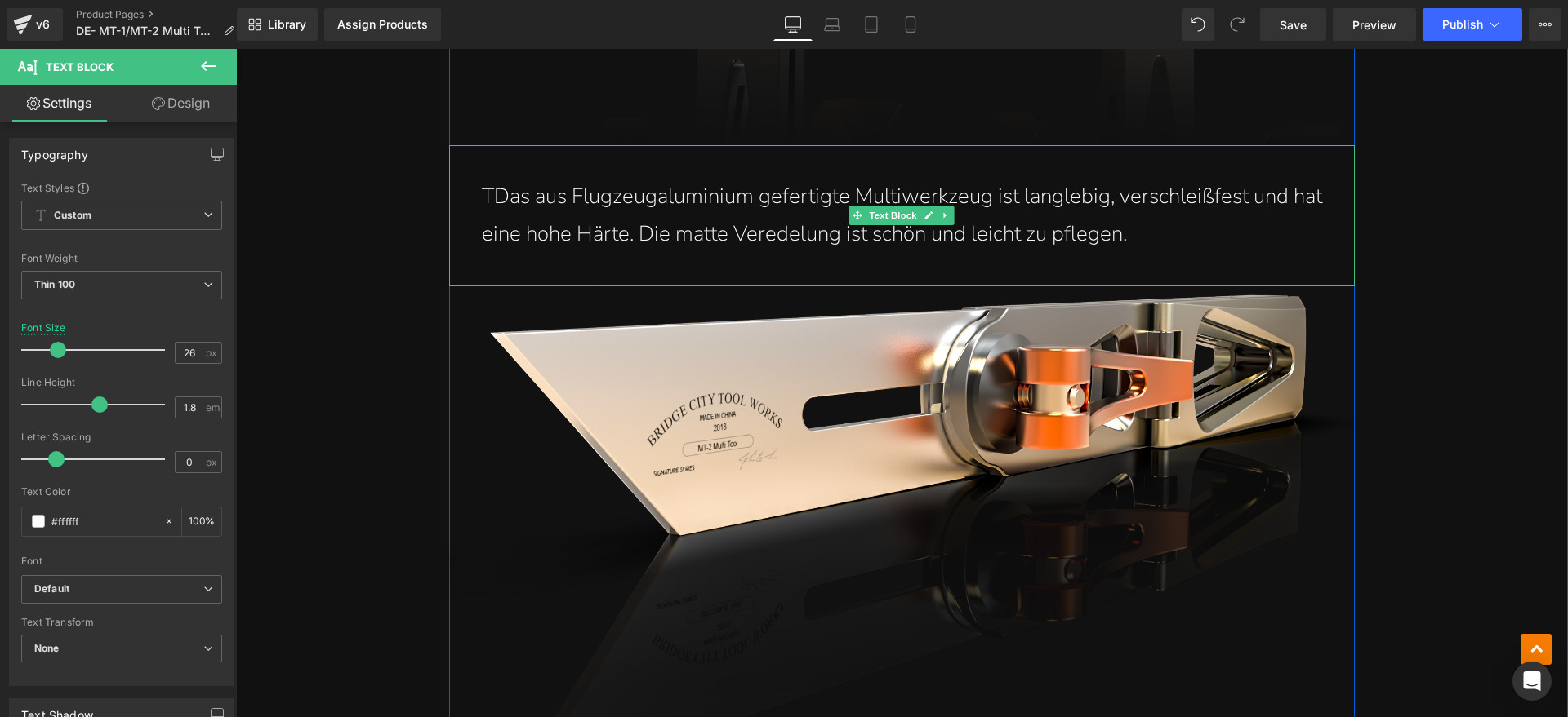
click at [492, 191] on p "TDas aus Flugzeugaluminium gefertigte Multiwerkzeug ist langlebig, verschleißfe…" at bounding box center [901, 216] width 840 height 76
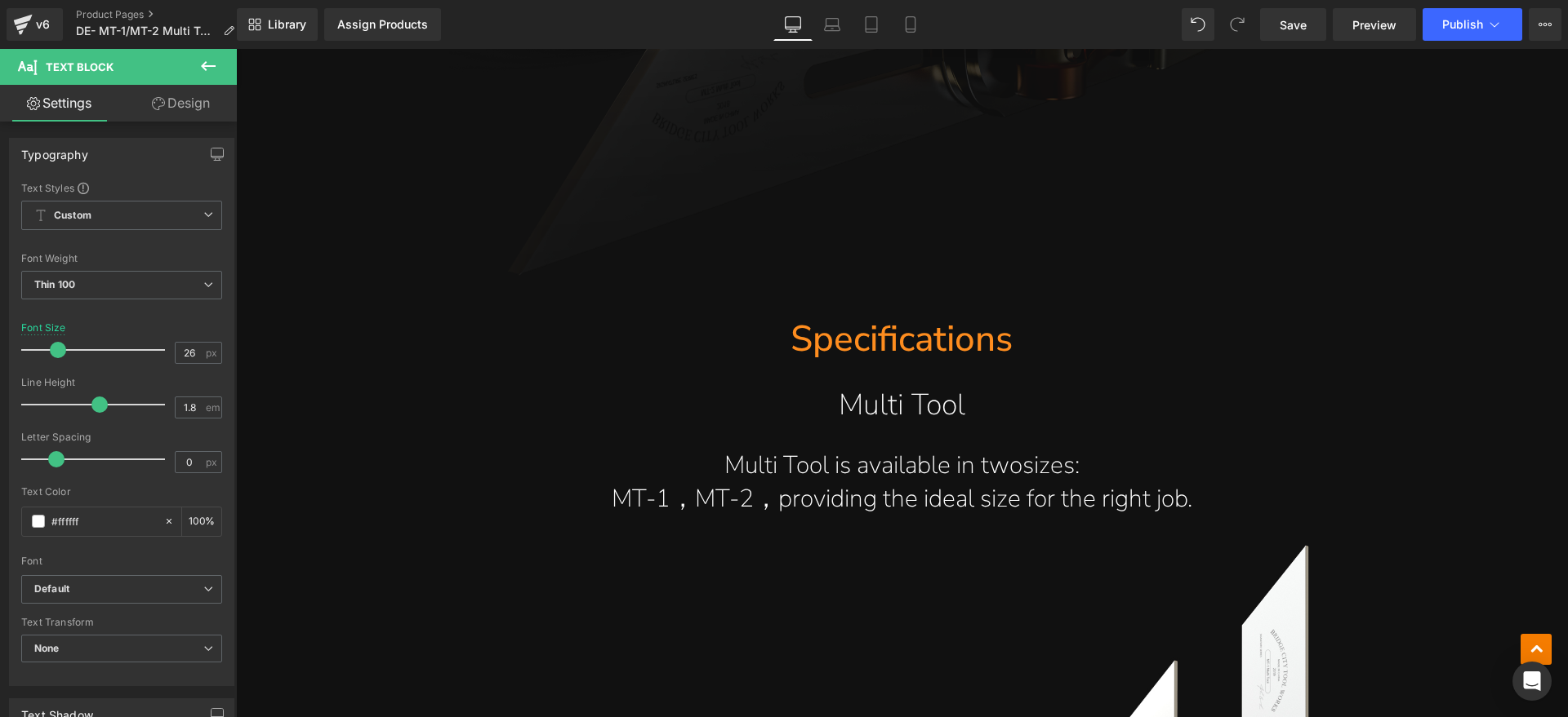
scroll to position [11661, 0]
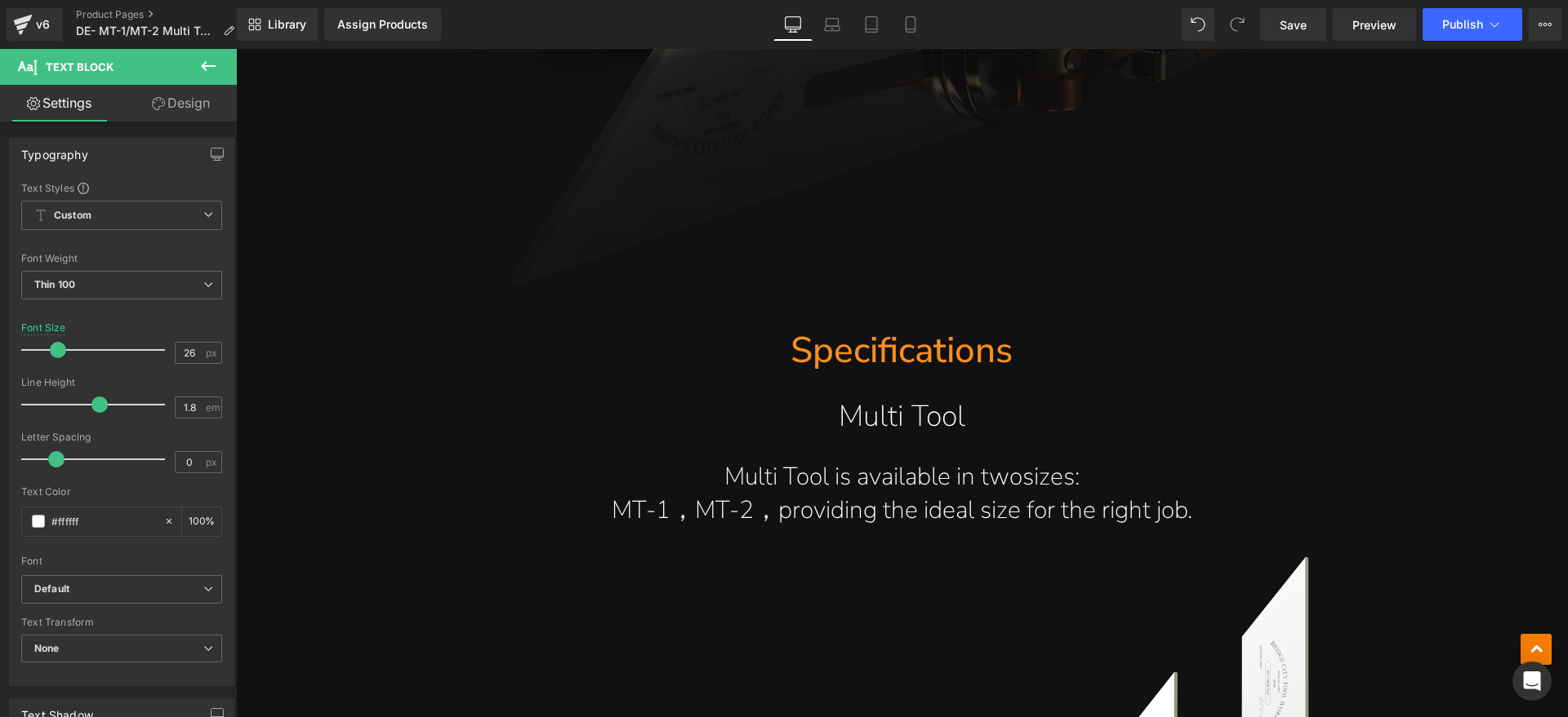
click at [996, 335] on h1 "Specifications" at bounding box center [902, 352] width 906 height 47
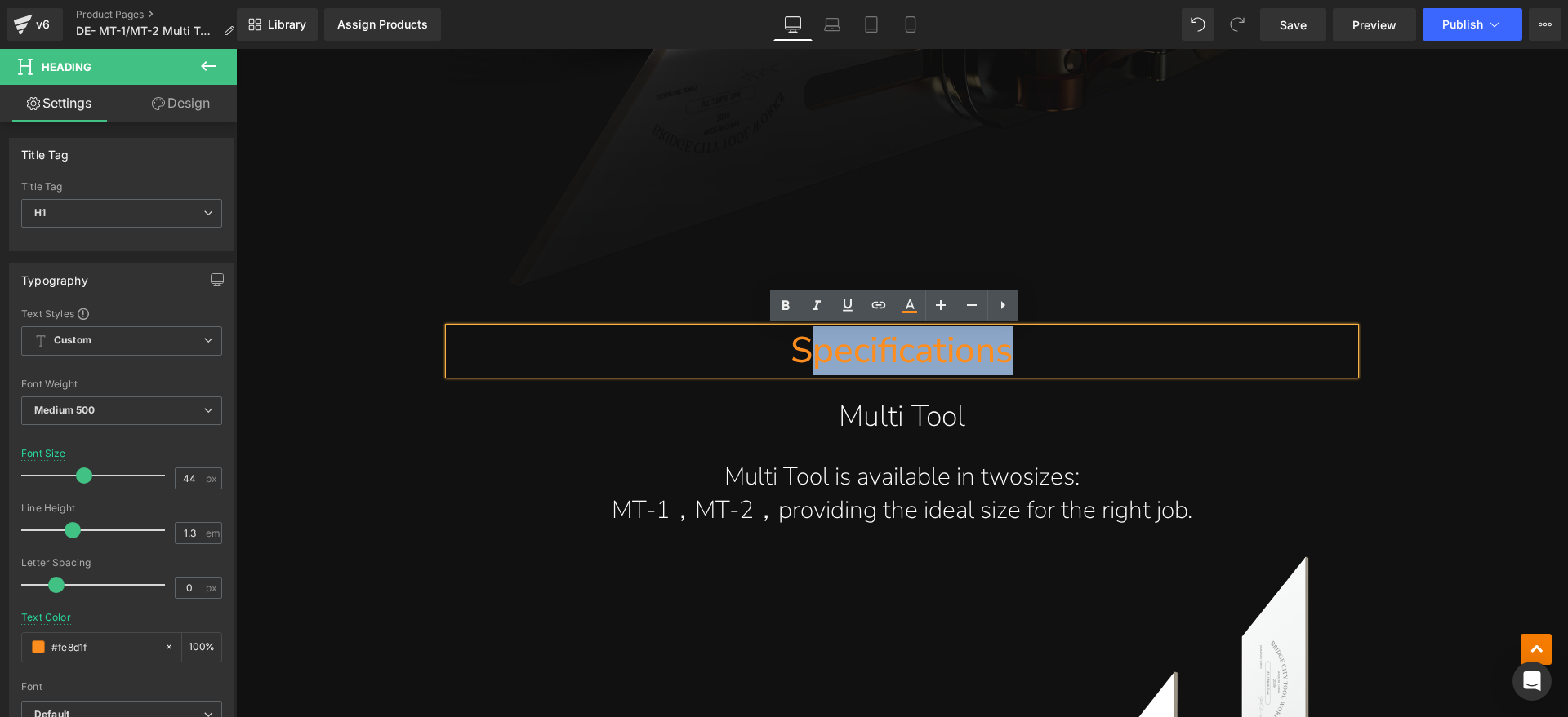
click at [812, 355] on h1 "Specifications" at bounding box center [902, 352] width 906 height 47
paste div
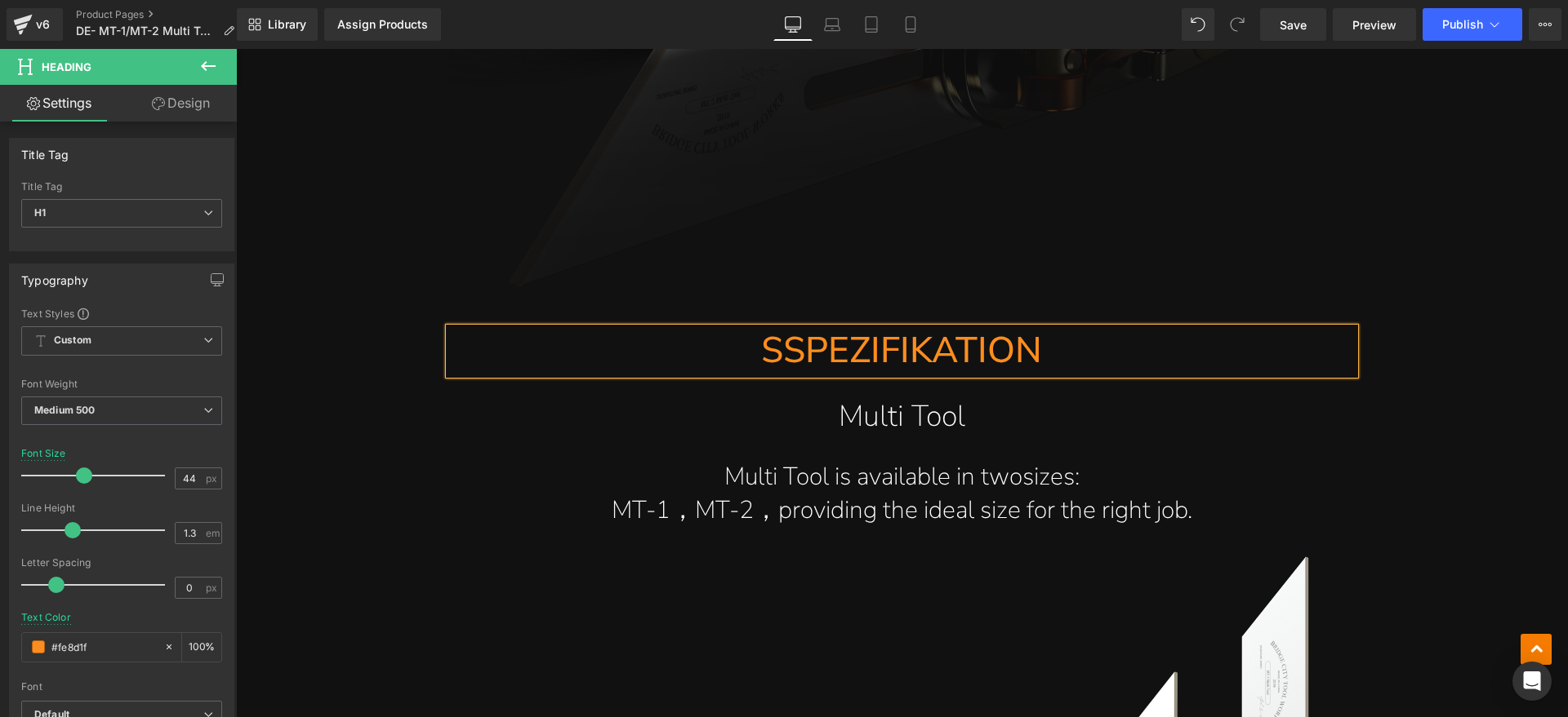
click at [769, 358] on h1 "SSPEZIFIKATION" at bounding box center [902, 352] width 906 height 47
drag, startPoint x: 958, startPoint y: 420, endPoint x: 982, endPoint y: 408, distance: 26.8
click at [958, 420] on h1 "Multi Tool" at bounding box center [902, 417] width 906 height 53
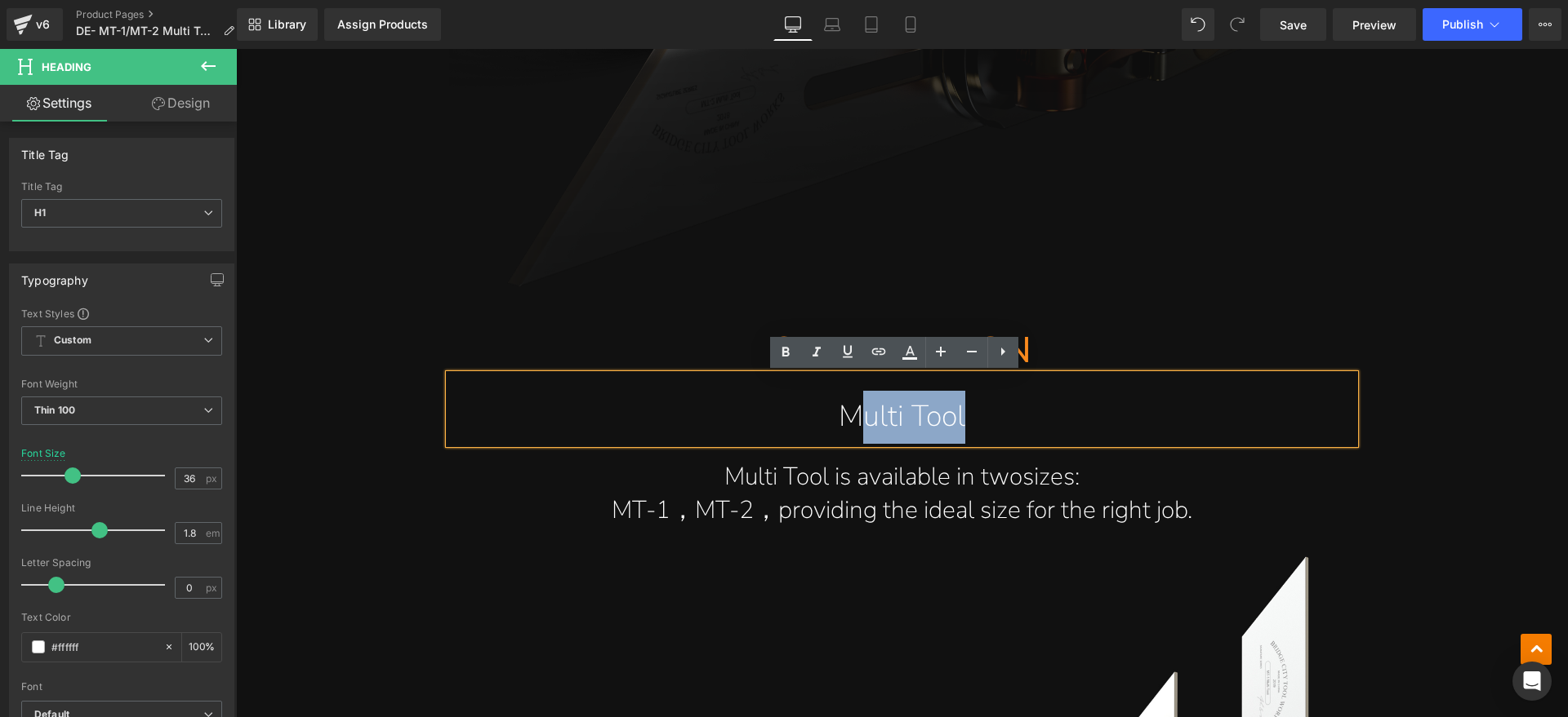
drag, startPoint x: 982, startPoint y: 408, endPoint x: 854, endPoint y: 412, distance: 128.1
click at [854, 412] on h1 "Multi Tool" at bounding box center [902, 417] width 906 height 53
paste div
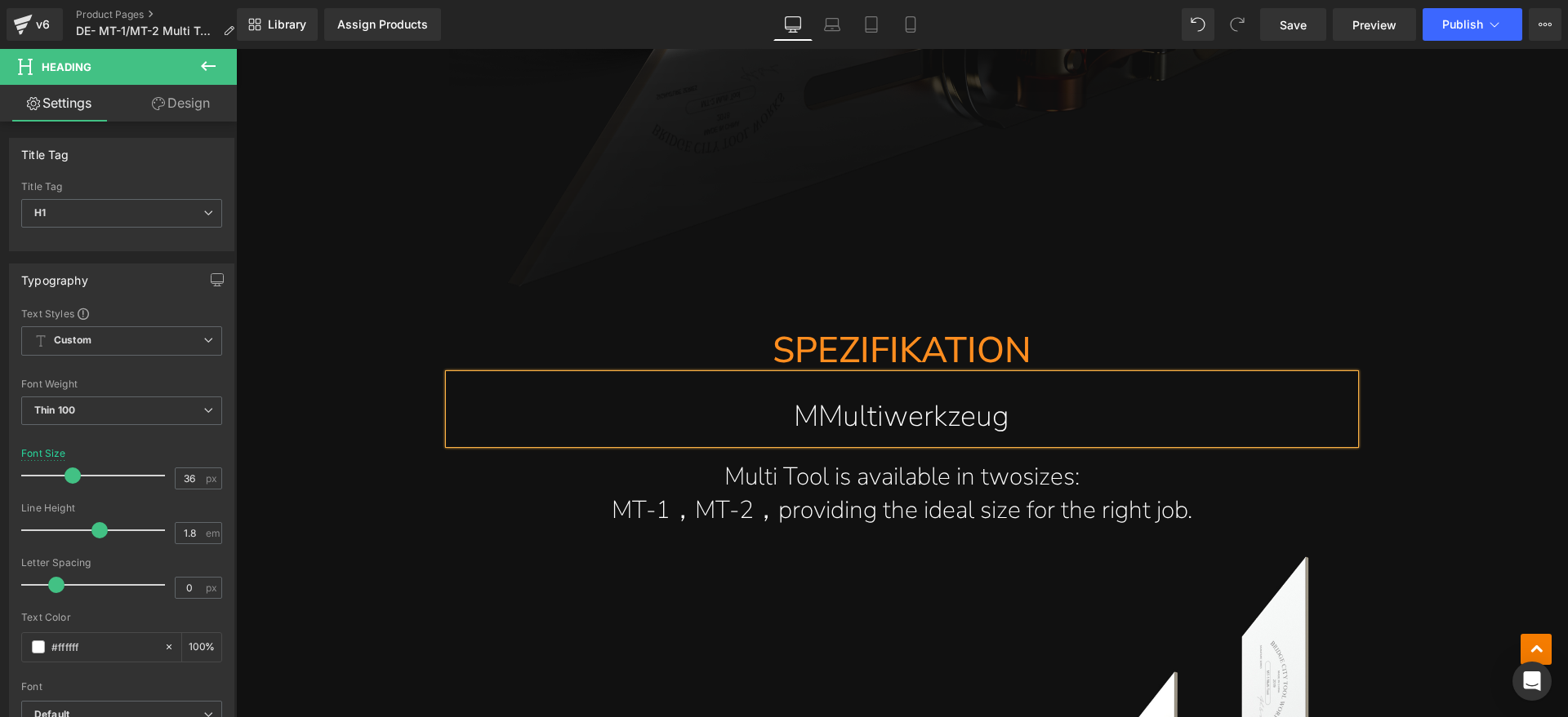
click at [810, 422] on h1 "MMultiwerkzeug" at bounding box center [902, 417] width 906 height 53
drag, startPoint x: 1211, startPoint y: 518, endPoint x: 1213, endPoint y: 510, distance: 8.2
click at [1212, 518] on h1 "MT-1，MT-2，providing the ideal size for the right job." at bounding box center [902, 510] width 906 height 33
click at [1213, 510] on h1 "MT-1，MT-2，providing the ideal size for the right job." at bounding box center [902, 510] width 906 height 33
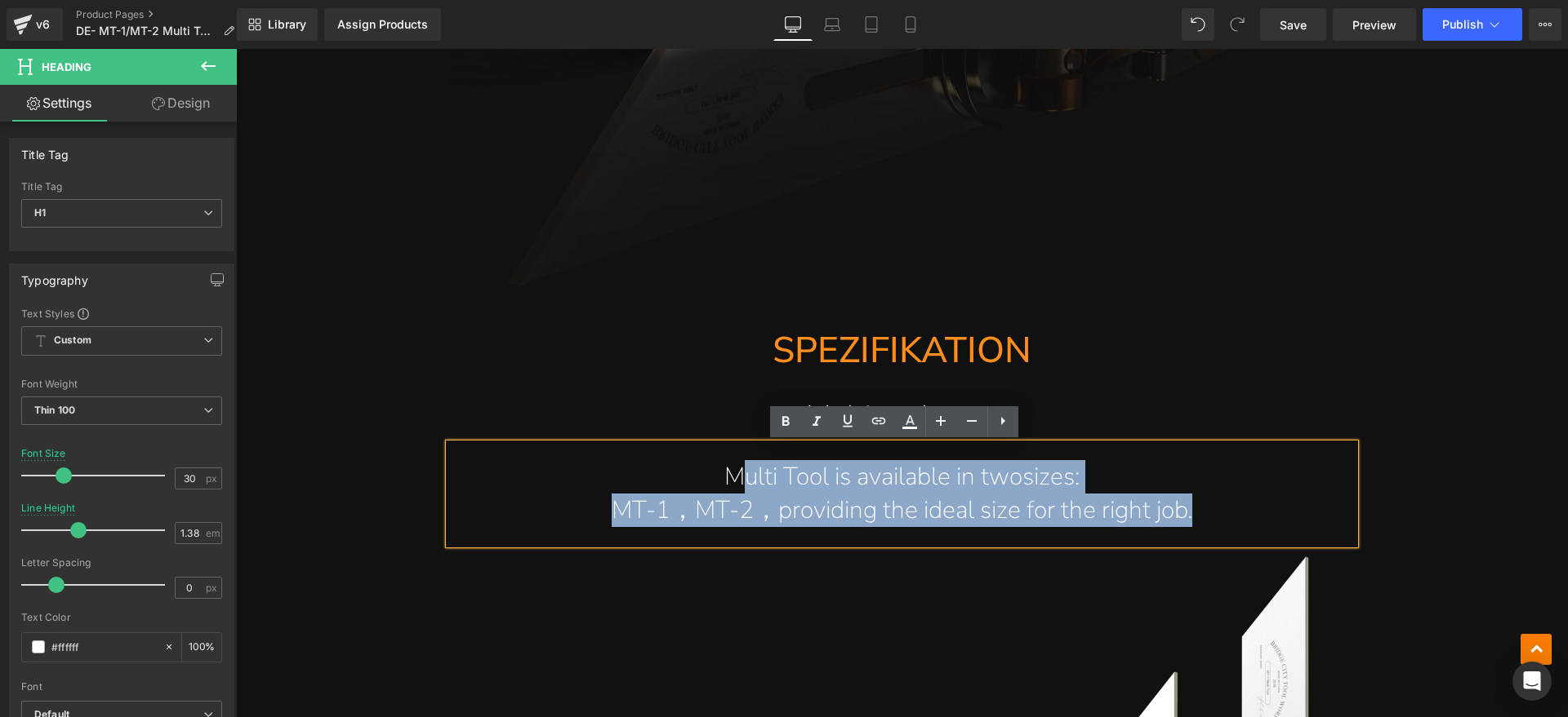
drag, startPoint x: 1213, startPoint y: 510, endPoint x: 738, endPoint y: 485, distance: 475.7
click at [738, 485] on div "Multi Tool is available in twosizes: MT-1，MT-2，providing the ideal size for the…" at bounding box center [902, 494] width 906 height 101
paste div
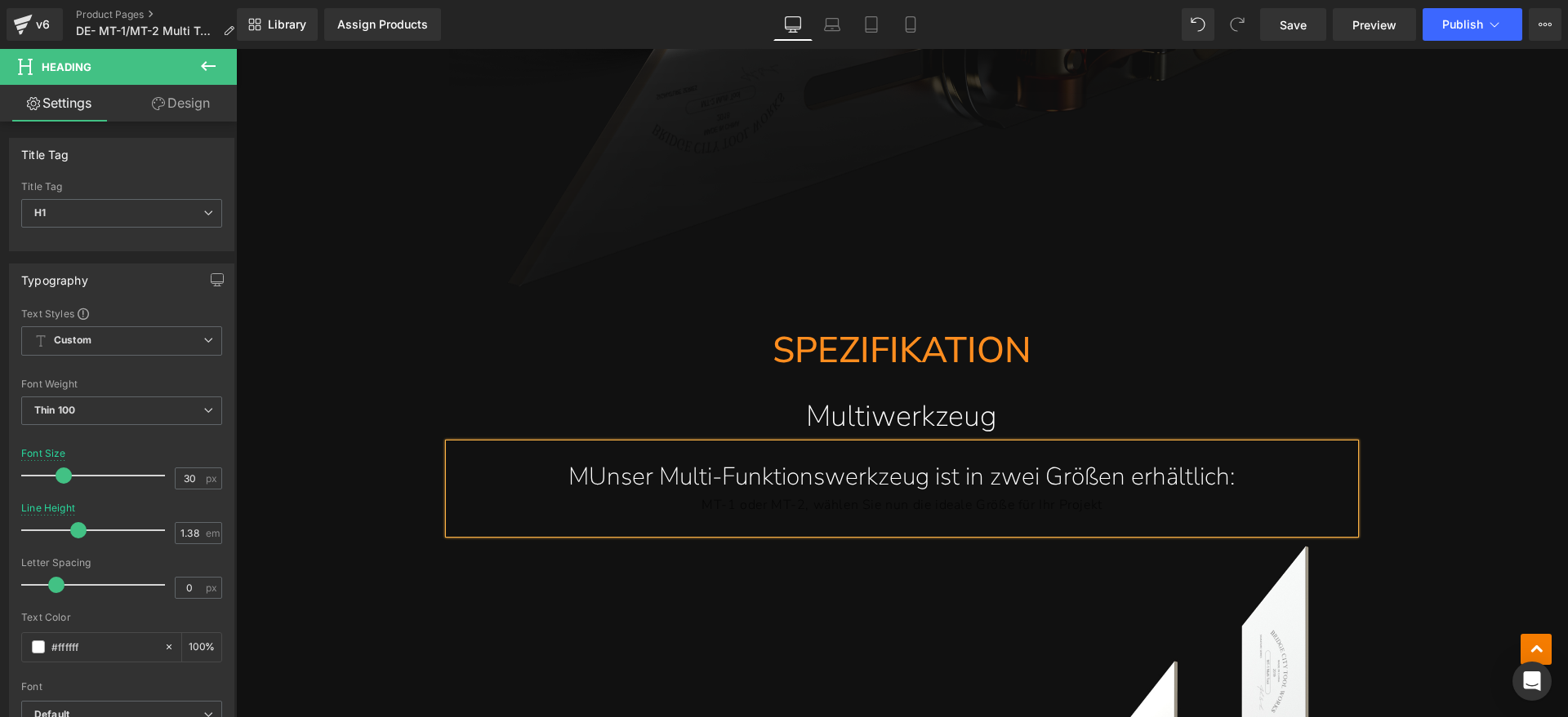
click at [588, 470] on h1 "MUnser Multi-Funktionswerkzeug ist in zwei Größen erhältlich:" at bounding box center [902, 477] width 906 height 33
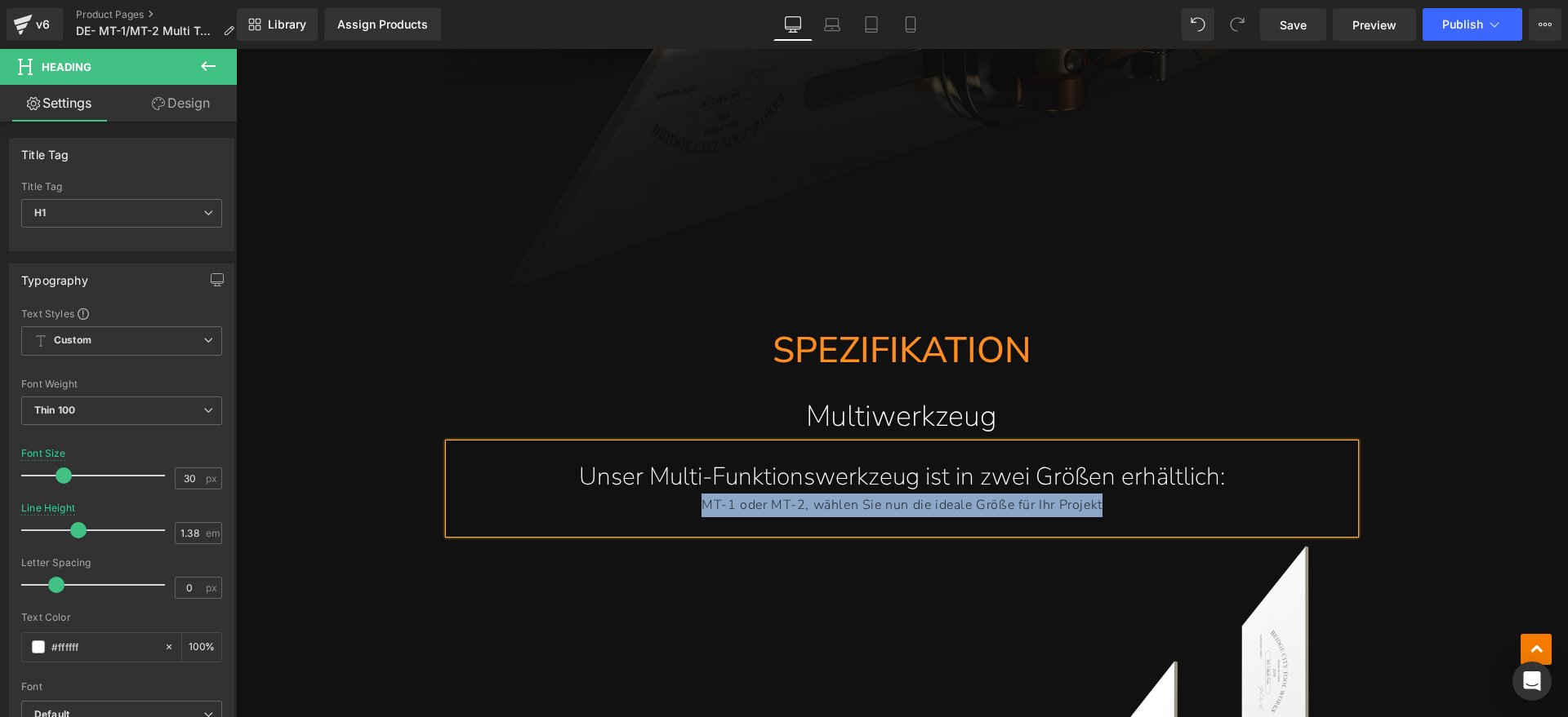
drag, startPoint x: 1158, startPoint y: 506, endPoint x: 583, endPoint y: 509, distance: 575.0
click at [583, 509] on div "MT-1 oder MT-2, wählen Sie nun die ideale Größe für Ihr Projekt" at bounding box center [902, 506] width 906 height 23
copy div "MT-1 oder MT-2, wählen Sie nun die ideale Größe für Ihr Projekt"
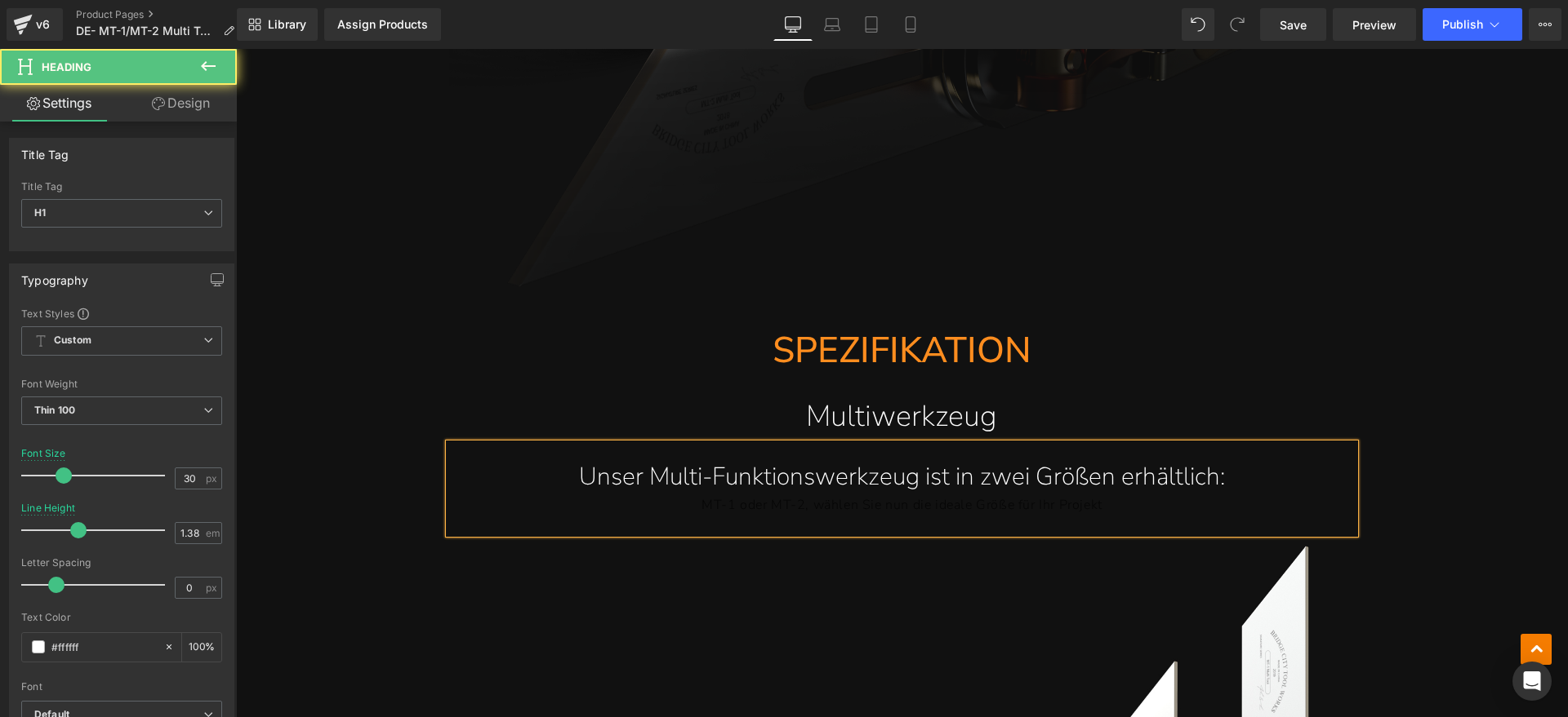
click at [1275, 476] on h1 "Unser Multi-Funktionswerkzeug ist in zwei Größen erhältlich:" at bounding box center [902, 477] width 906 height 33
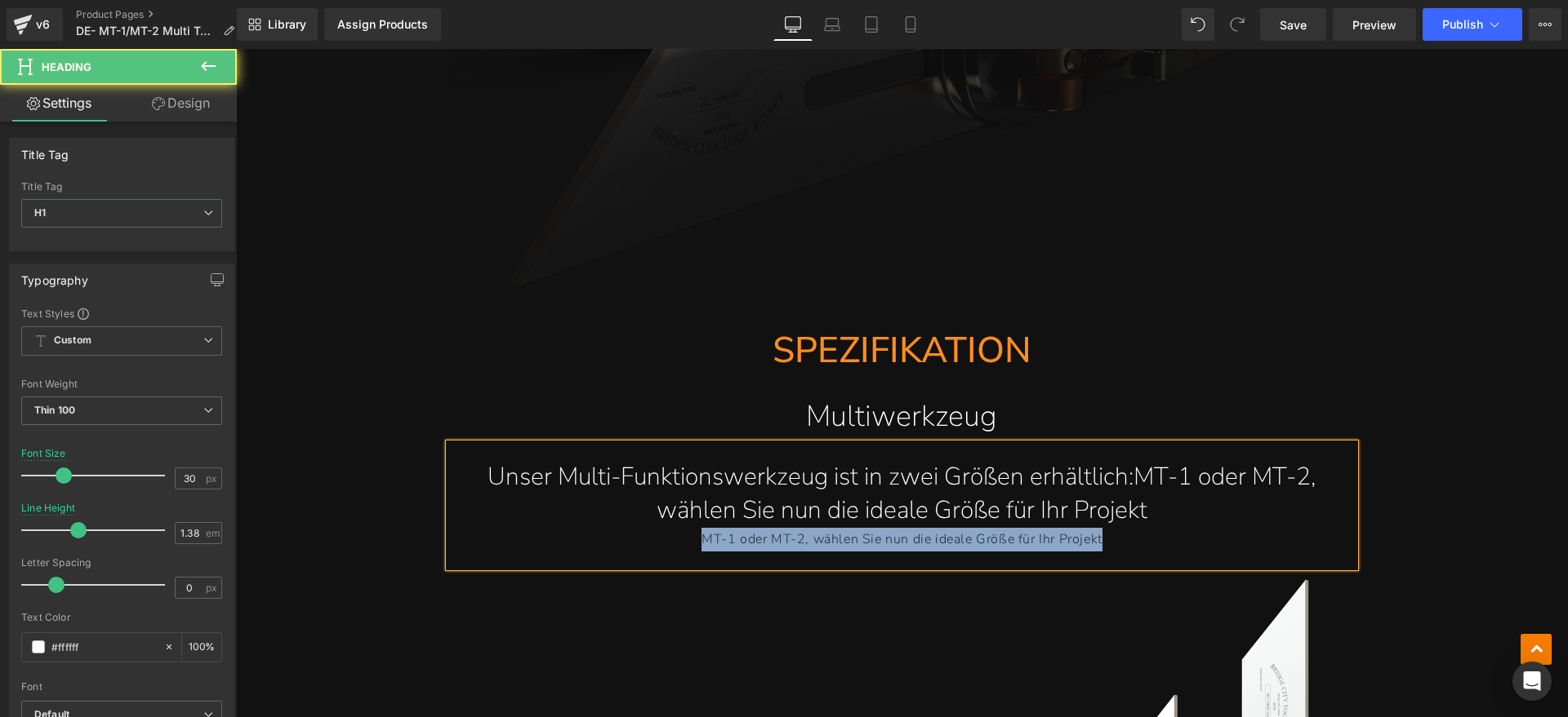
drag, startPoint x: 1131, startPoint y: 543, endPoint x: 483, endPoint y: 543, distance: 648.0
click at [484, 543] on div "MT-1 oder MT-2, wählen Sie nun die ideale Größe für Ihr Projekt" at bounding box center [902, 540] width 906 height 23
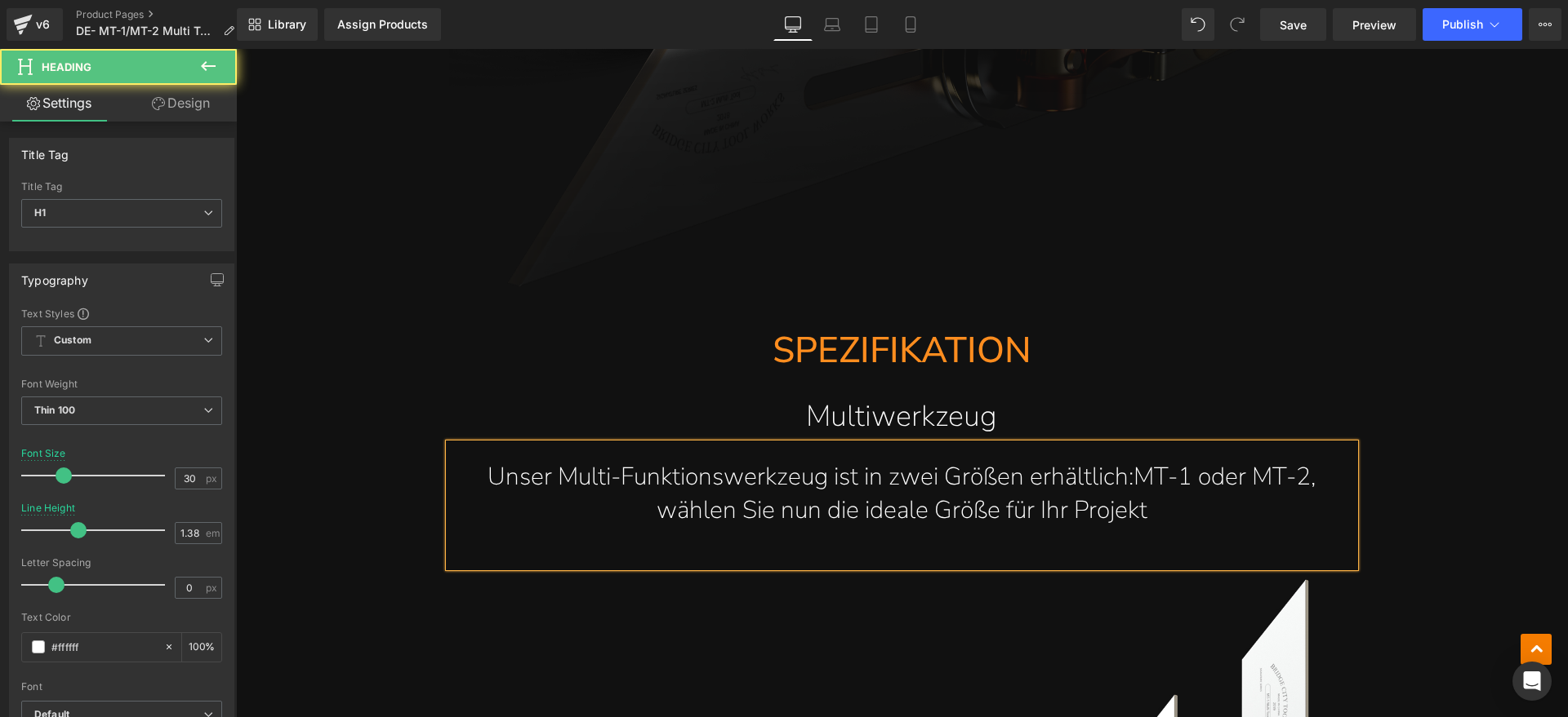
click at [1125, 471] on h1 "Unser Multi-Funktionswerkzeug ist in zwei Größen erhältlich:MT-1 oder MT-2, wäh…" at bounding box center [902, 494] width 906 height 67
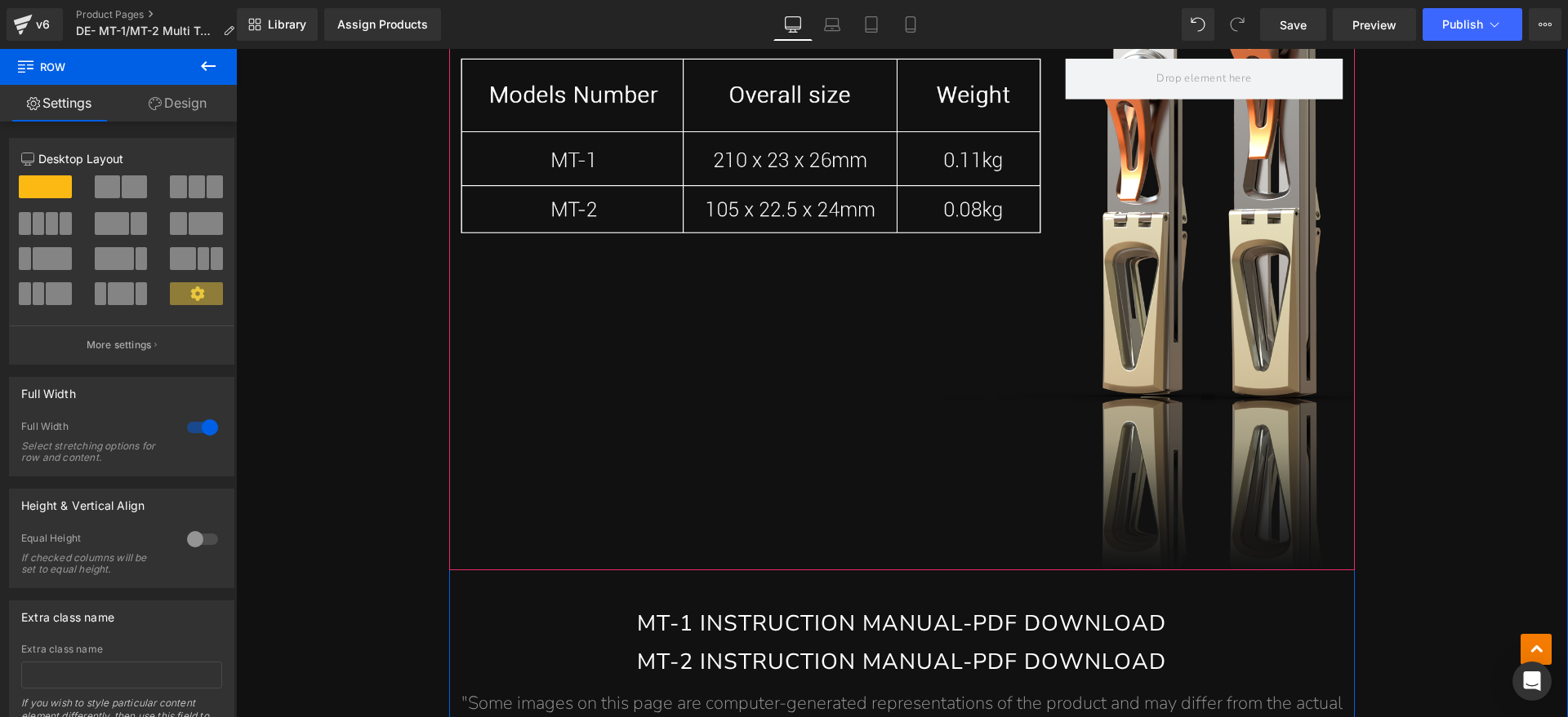
scroll to position [12273, 0]
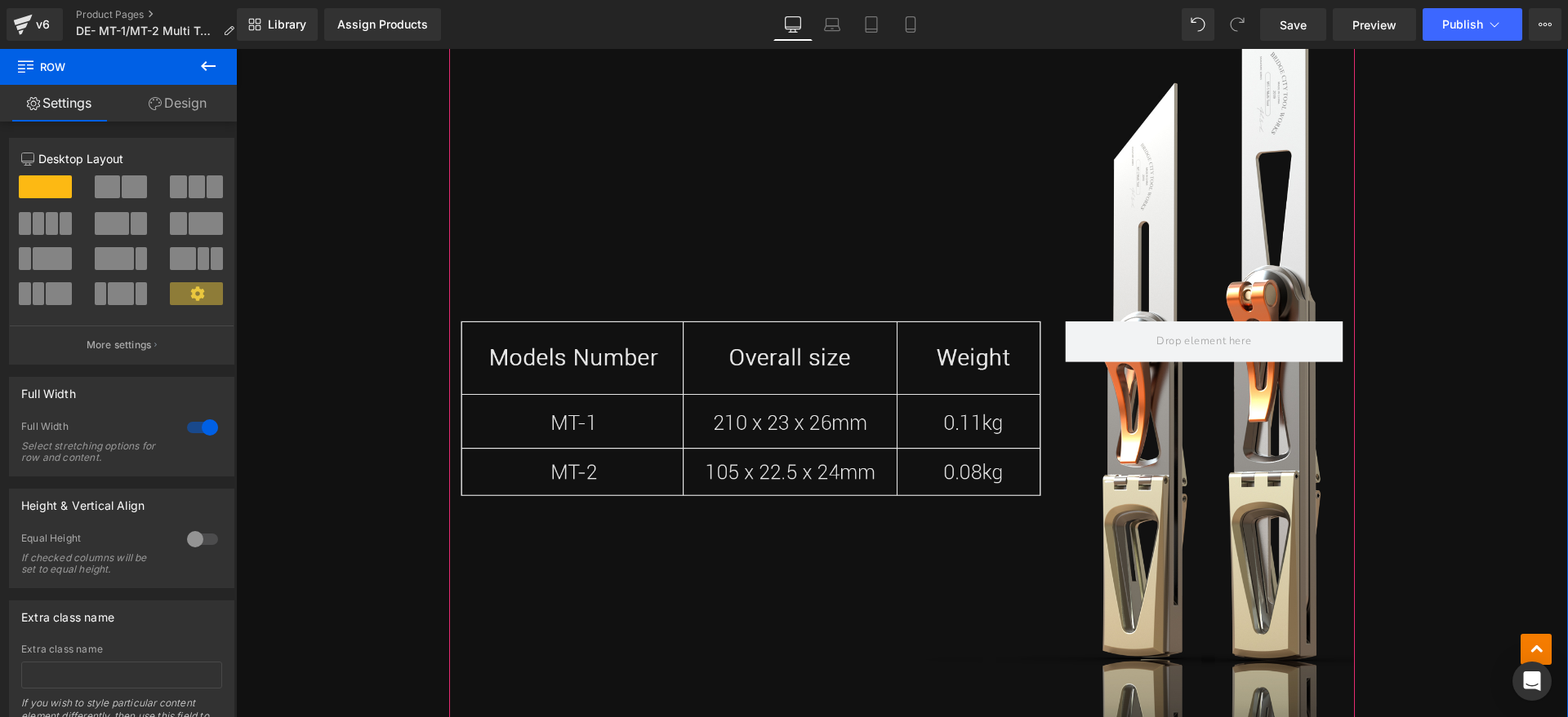
click at [876, 414] on img at bounding box center [750, 408] width 579 height 175
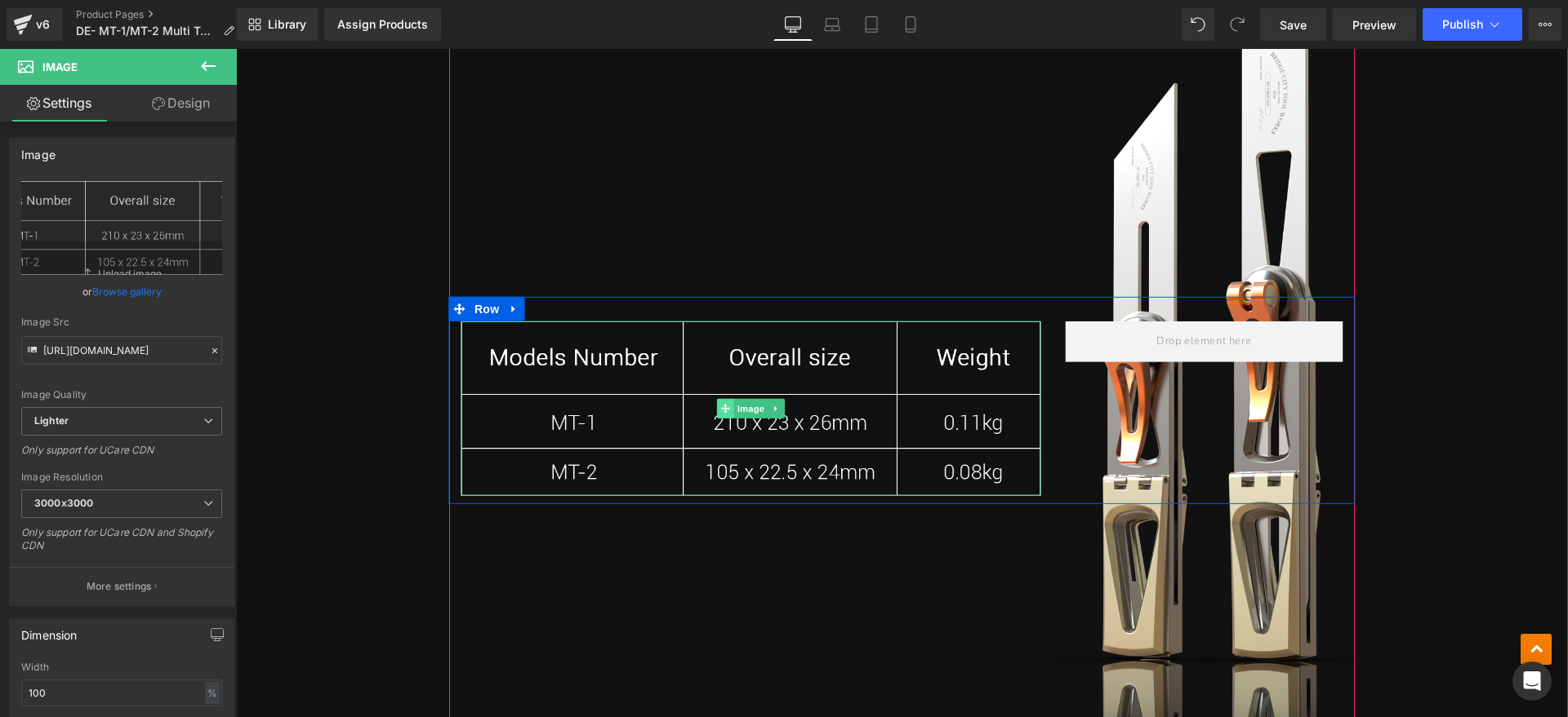
drag, startPoint x: 734, startPoint y: 404, endPoint x: 712, endPoint y: 407, distance: 22.2
click at [734, 404] on span "Image" at bounding box center [751, 409] width 34 height 20
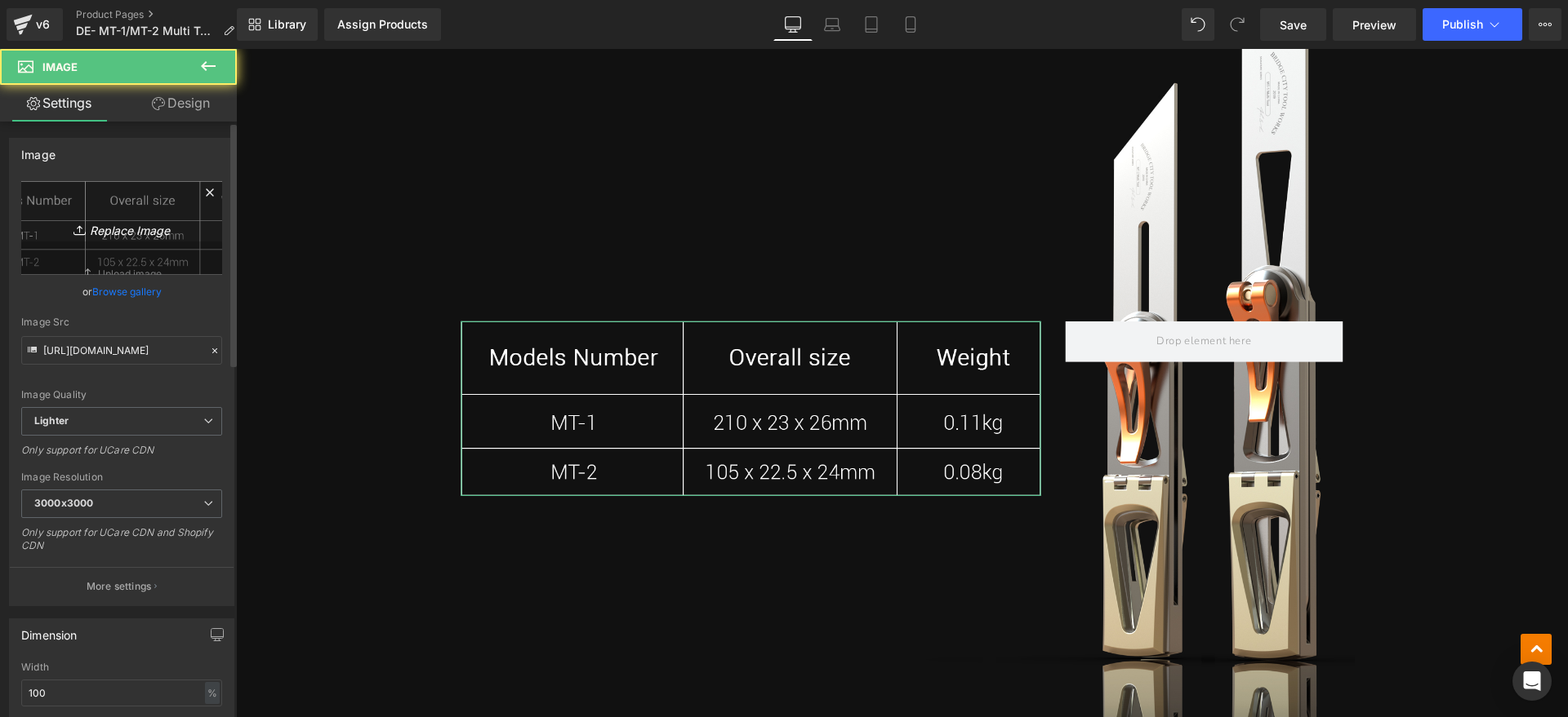
click at [132, 235] on icon "Replace Image" at bounding box center [122, 228] width 131 height 21
type input "C:\fakepath\MT1.webp"
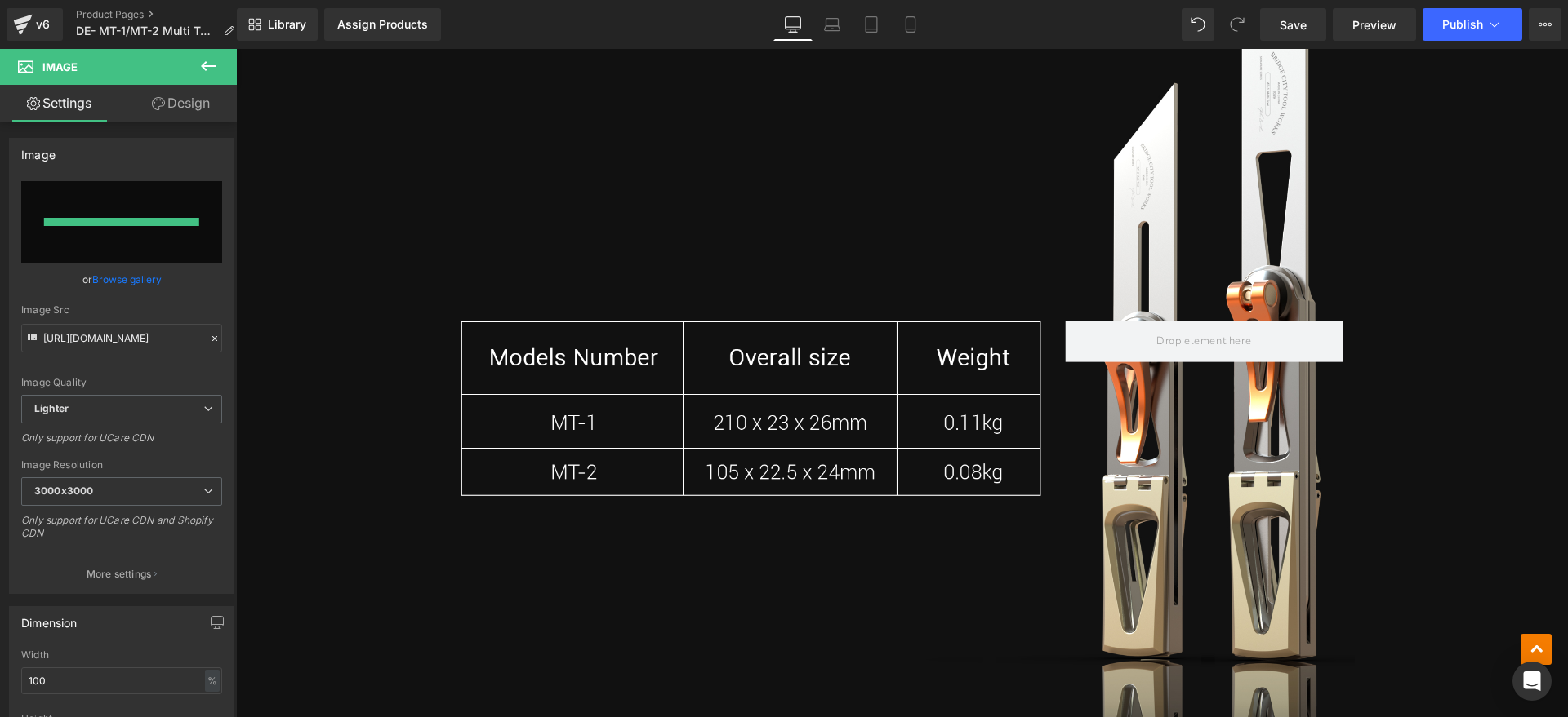
type input "https://ucarecdn.com/3abb6a83-904b-4e37-889b-63b96b624bb7/-/format/auto/-/previ…"
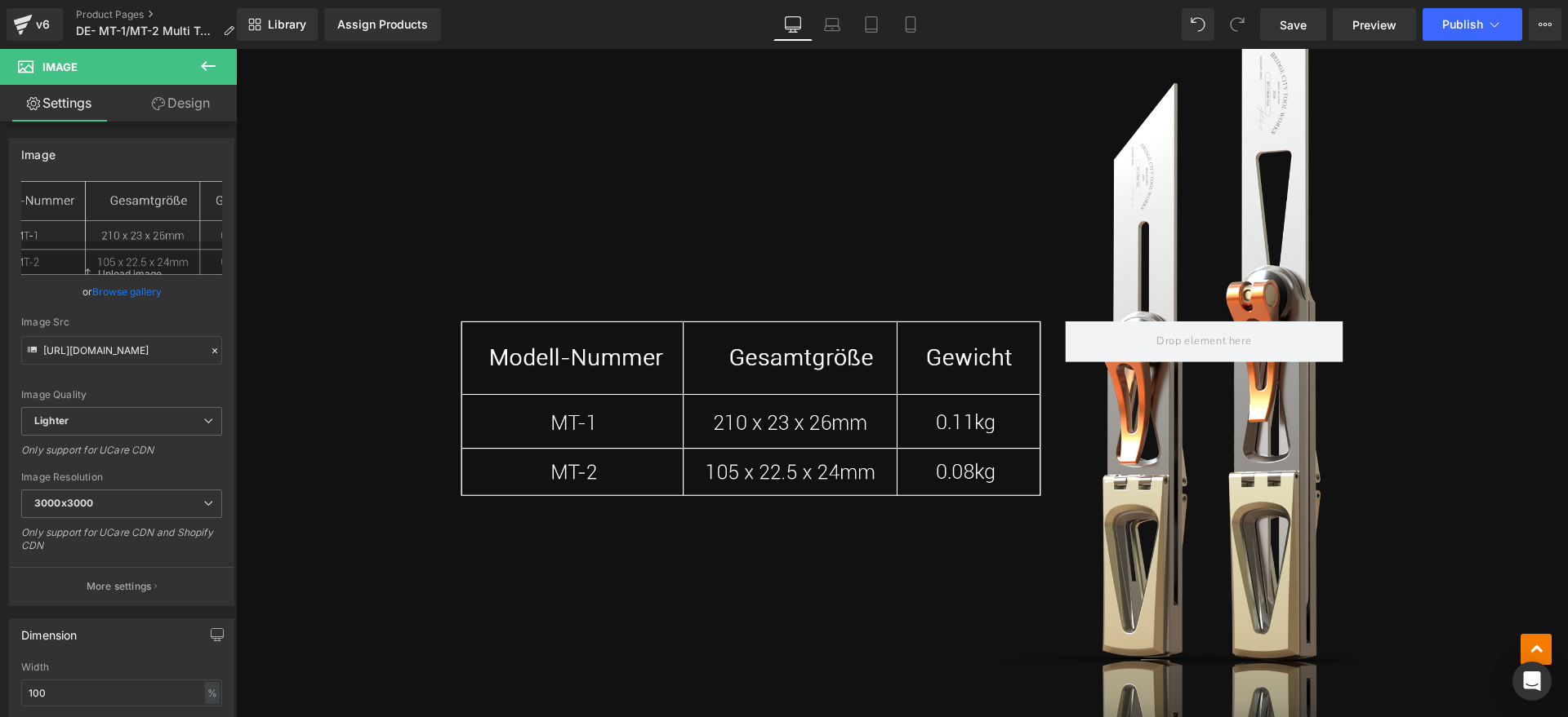
scroll to position [12885, 0]
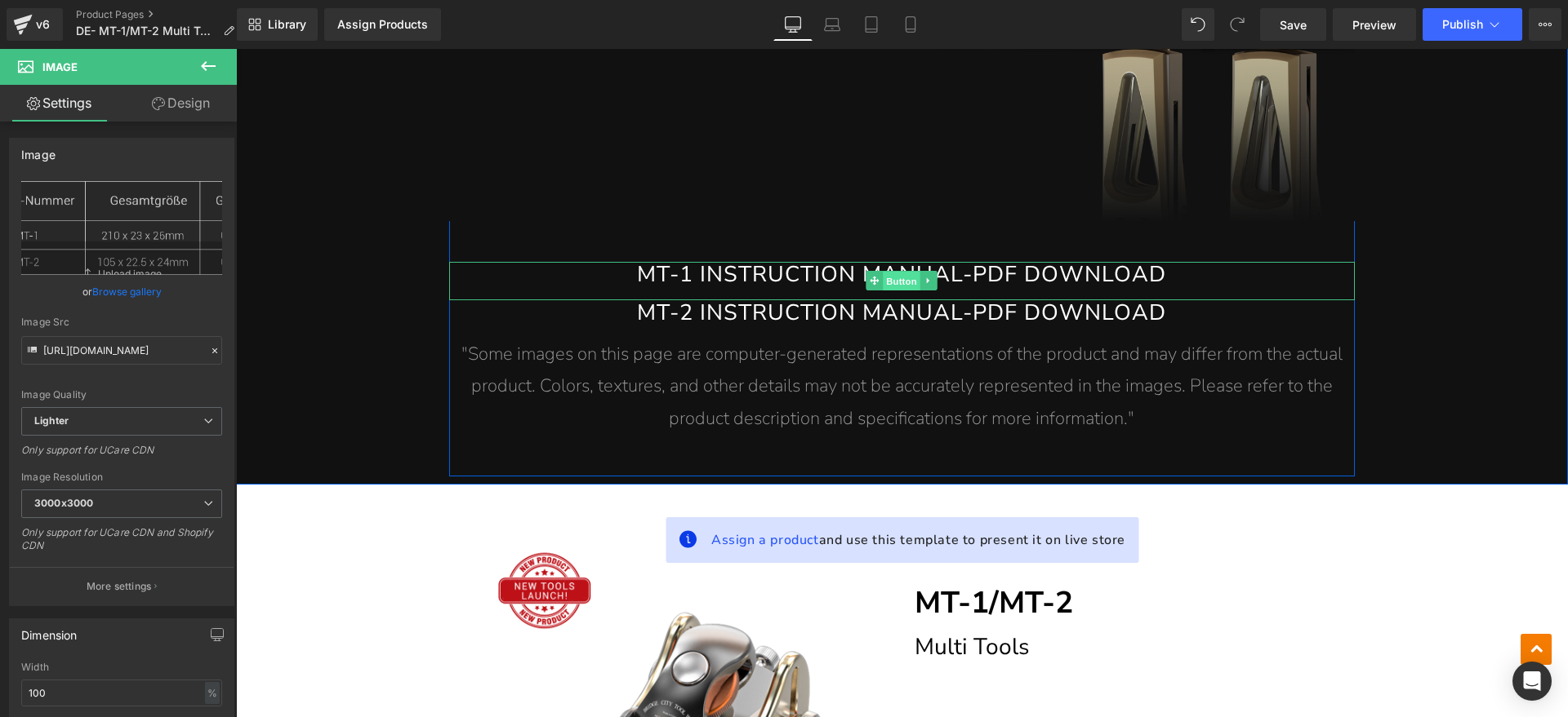
click at [883, 274] on span "Button" at bounding box center [902, 282] width 38 height 20
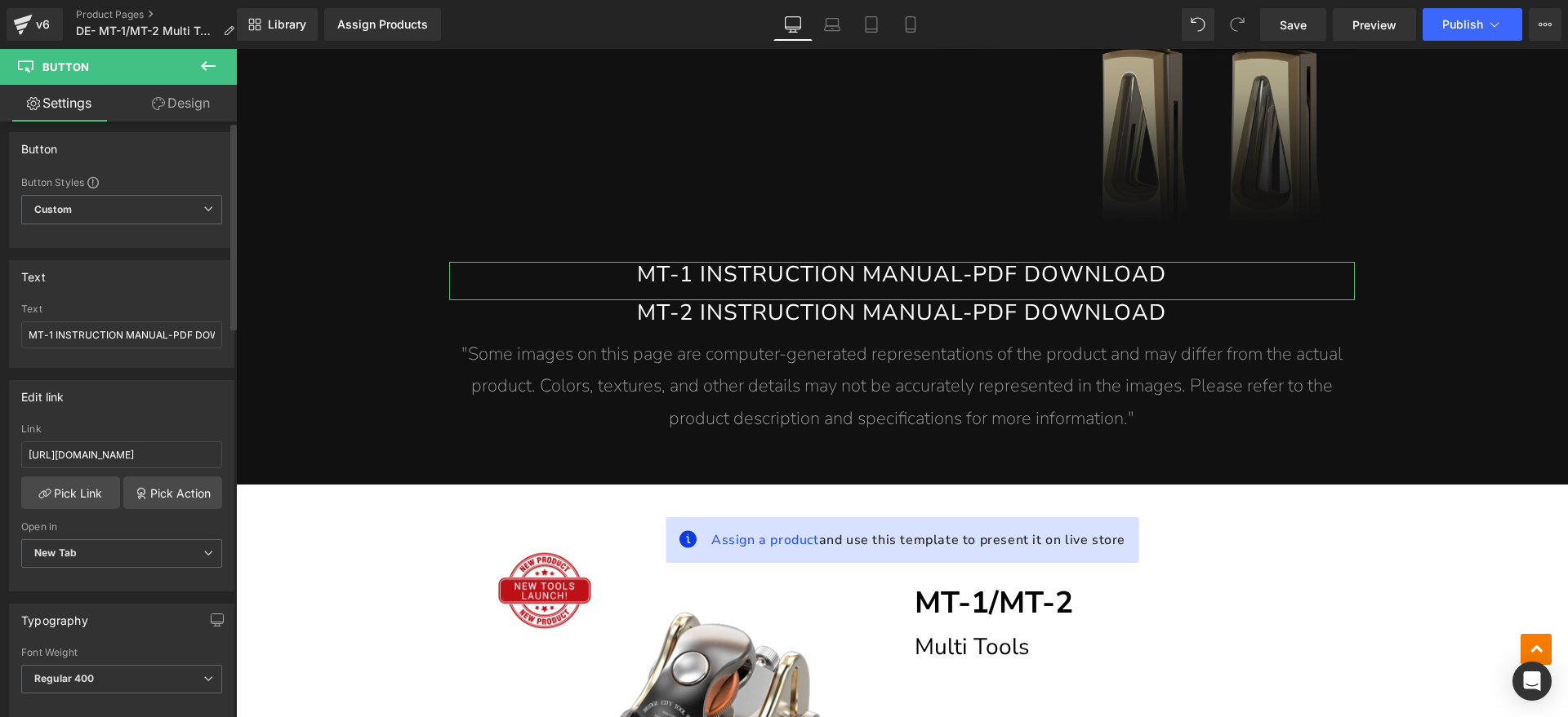
scroll to position [0, 0]
drag, startPoint x: 56, startPoint y: 338, endPoint x: 165, endPoint y: 344, distance: 109.2
click at [165, 344] on input "MT-1 INSTRUCTION MANUAL-PDF DOWNLOAD" at bounding box center [122, 341] width 201 height 27
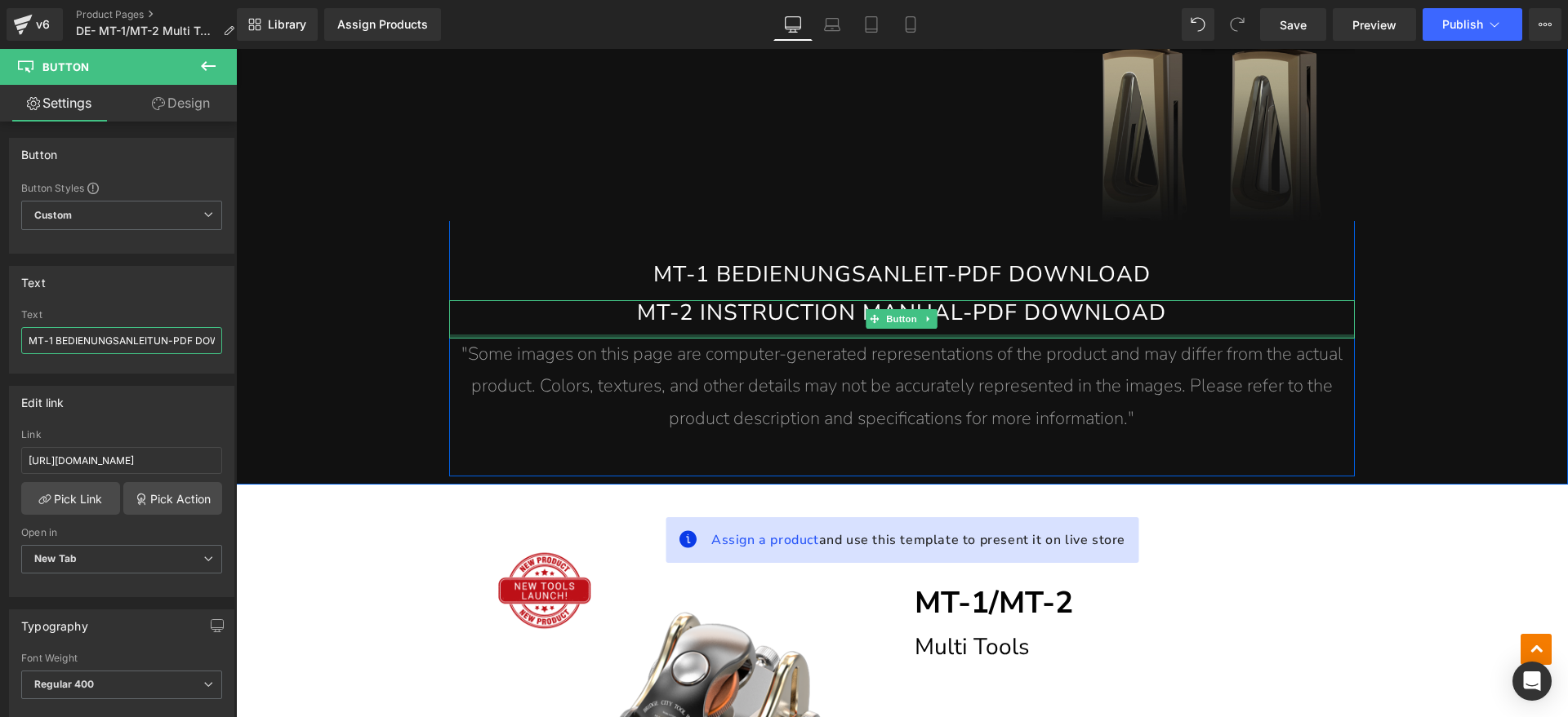
type input "MT-1 BEDIENUNGSANLEITUNG-PDF DOWNLOAD"
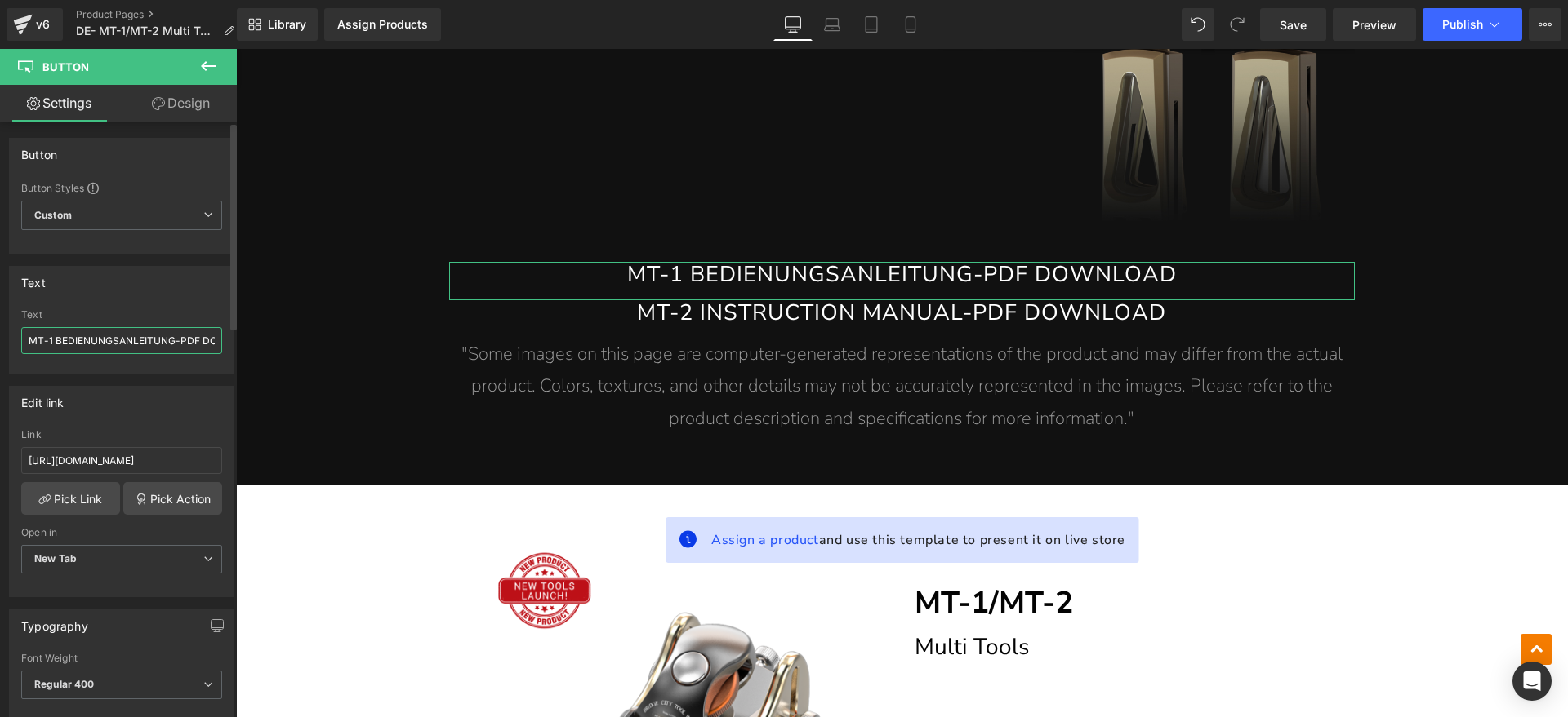
drag, startPoint x: 57, startPoint y: 338, endPoint x: 176, endPoint y: 345, distance: 119.2
click at [176, 345] on input "MT-1 BEDIENUNGSANLEITUNG-PDF DOWNLOAD" at bounding box center [122, 341] width 201 height 27
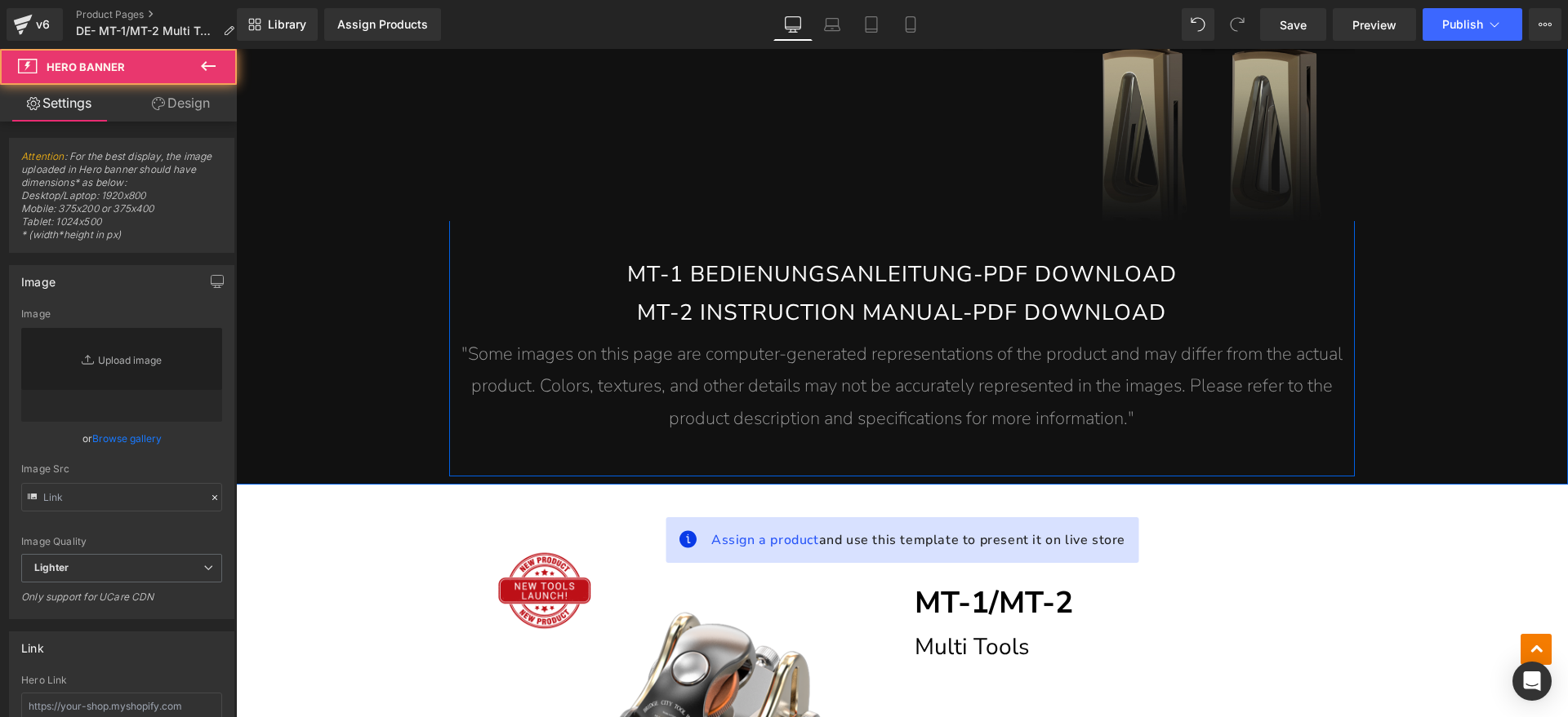
type input "https://ucarecdn.com/ab9a9f9c-61ac-4650-bd7b-711549910a6e/-/format/auto/-/previ…"
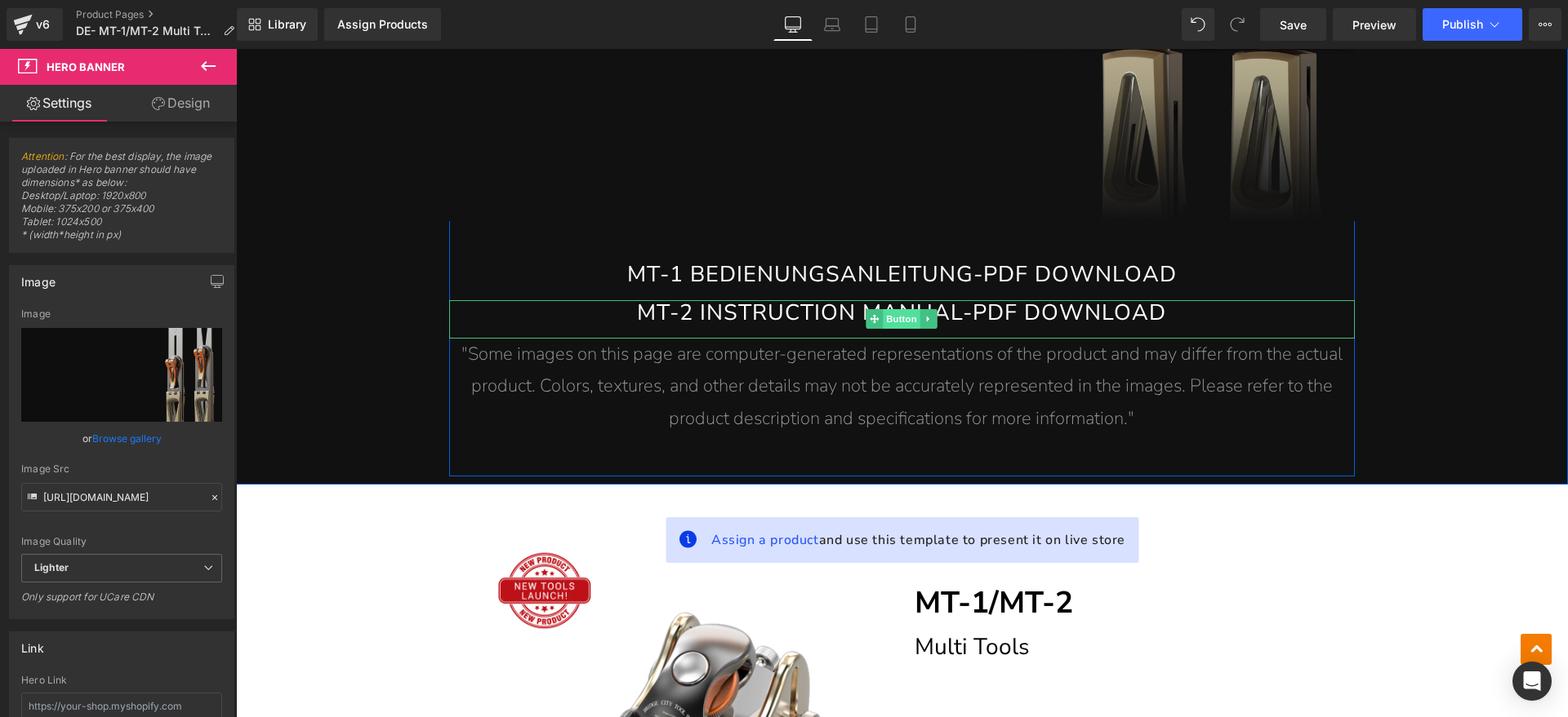
click at [886, 316] on span "Button" at bounding box center [902, 319] width 38 height 20
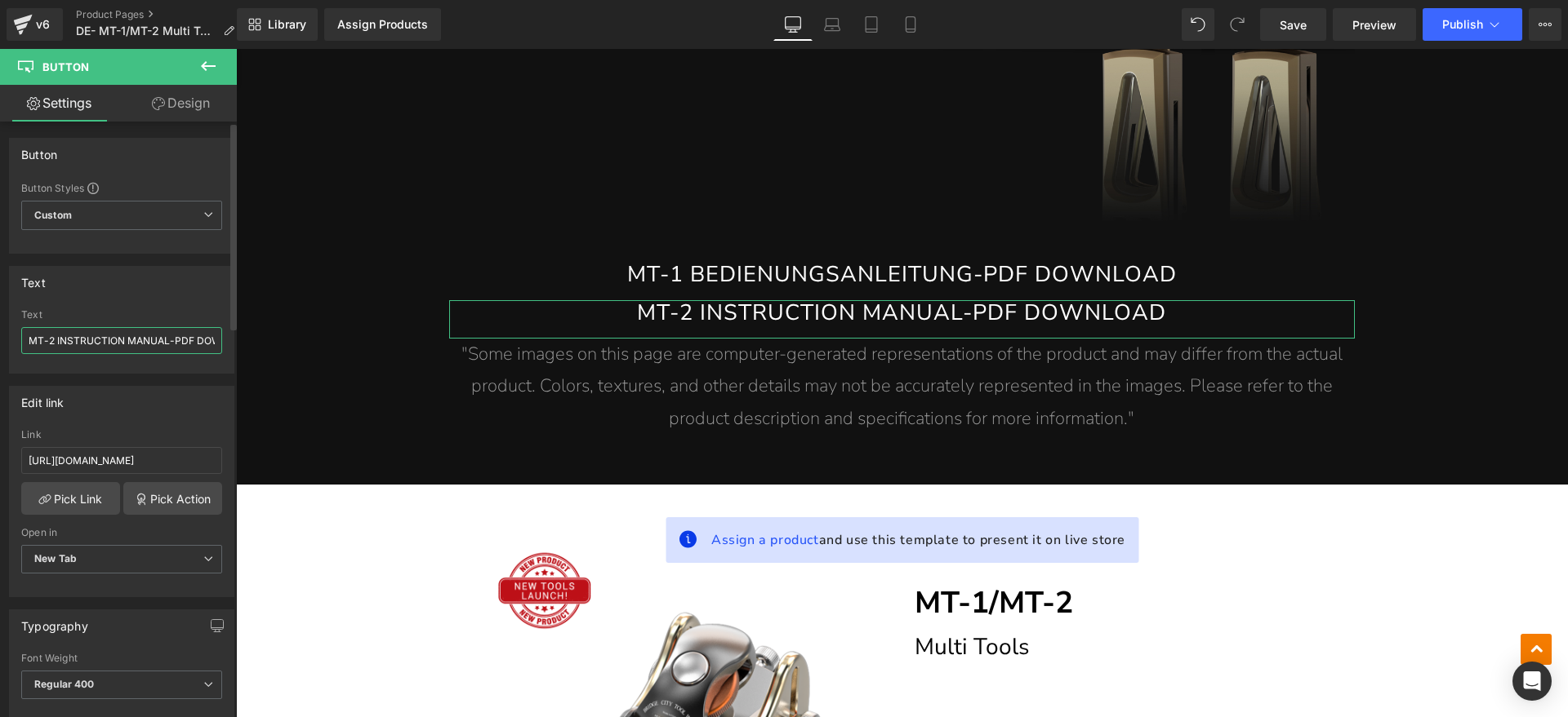
drag, startPoint x: 56, startPoint y: 339, endPoint x: 129, endPoint y: 338, distance: 73.0
click at [129, 338] on input "MT-2 INSTRUCTION MANUAL-PDF DOWNLOAD" at bounding box center [122, 341] width 201 height 27
click at [175, 342] on input "MT-2 INSTRUCTION MANUAL-PDF DOWNLOAD" at bounding box center [122, 341] width 201 height 27
click at [163, 341] on input "MT-2 INSTRUCTION MANUAL-PDF DOWNLOAD" at bounding box center [122, 341] width 201 height 27
drag, startPoint x: 167, startPoint y: 340, endPoint x: 86, endPoint y: 359, distance: 83.2
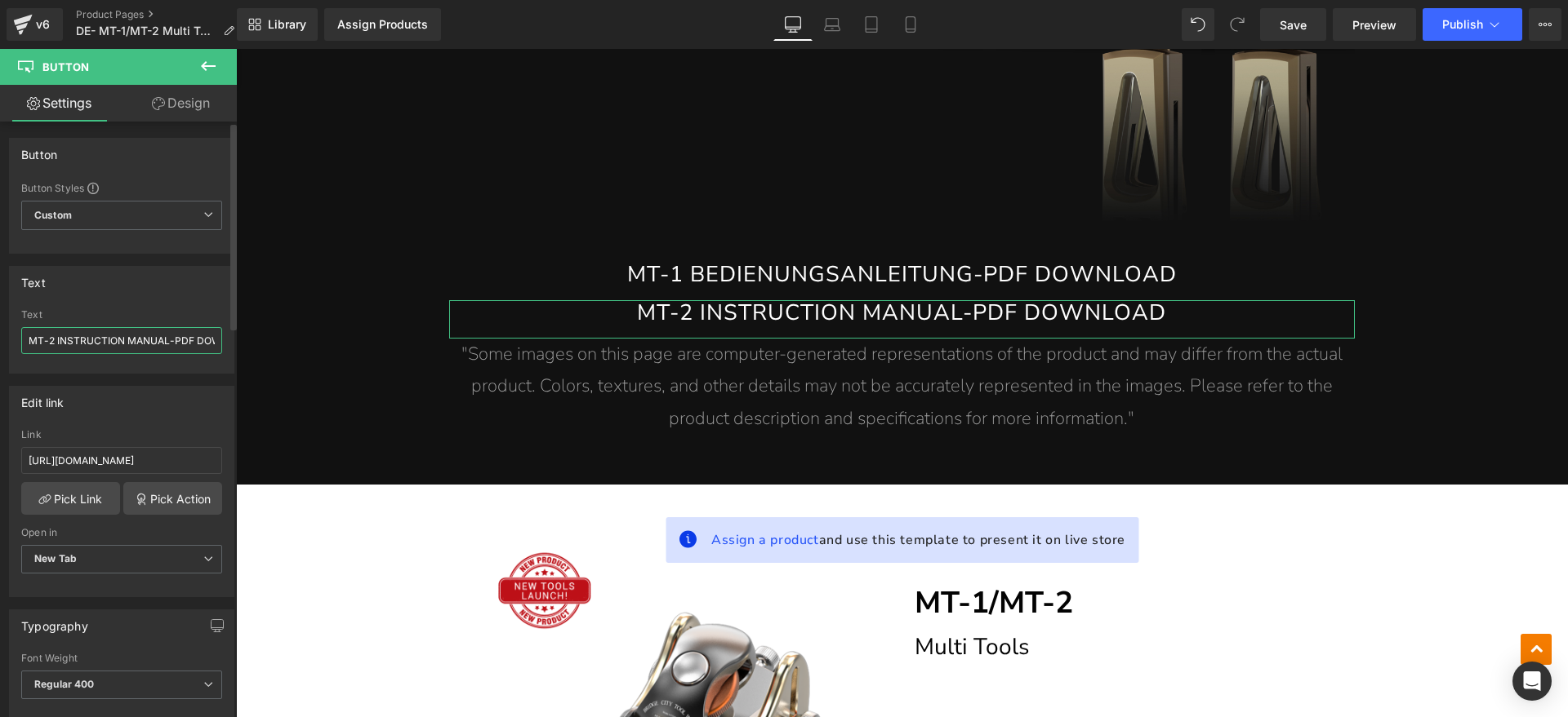
click at [58, 347] on input "MT-2 INSTRUCTION MANUAL-PDF DOWNLOAD" at bounding box center [122, 341] width 201 height 27
type input "MT-2 BEDIENUNGSANLEITUNG-PDF DOWNLOAD"
click at [177, 304] on div "Text MT-2 BEDIENUNGSANLEITUNG-PDF DOWNLOAD Text MT-2 BEDIENUNGSANLEITUNG-PDF DO…" at bounding box center [122, 320] width 225 height 108
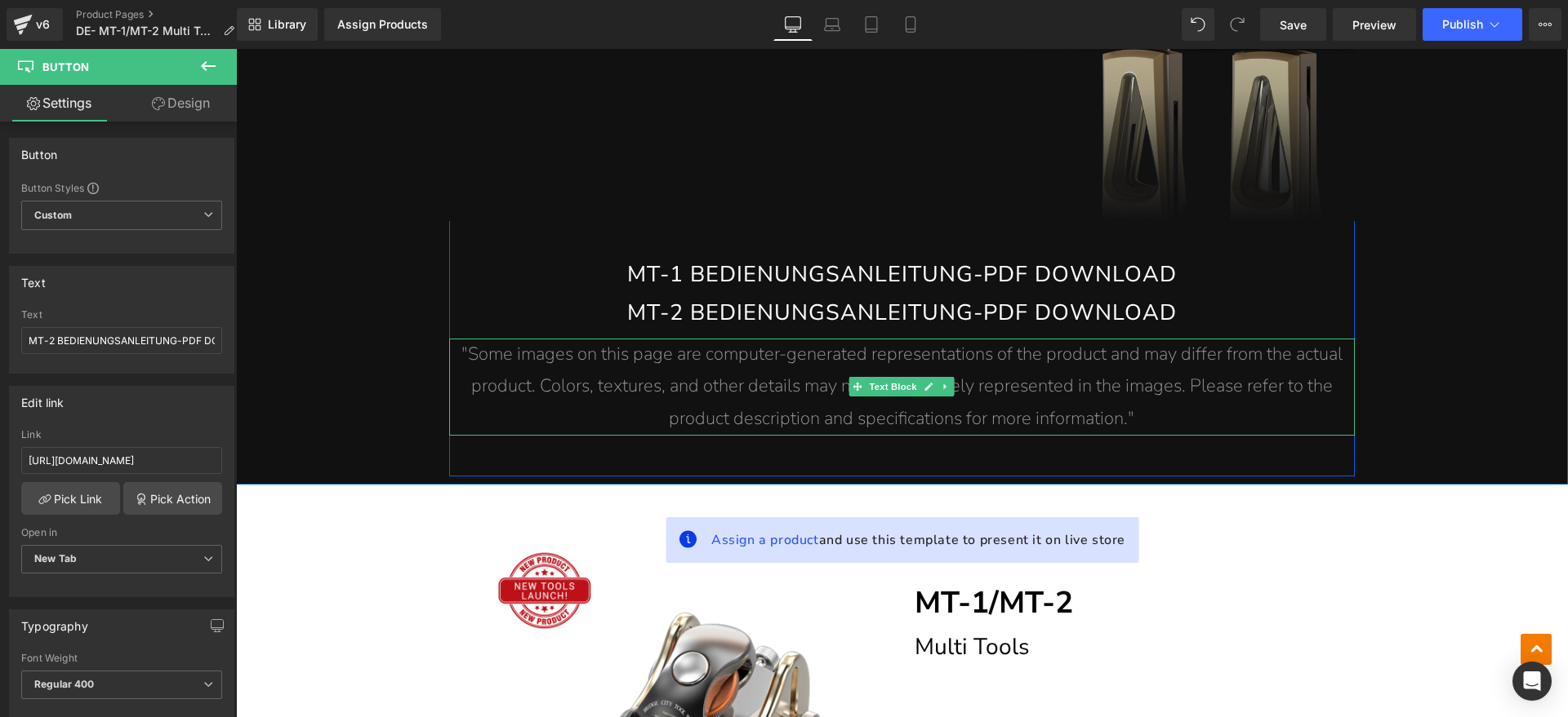
drag, startPoint x: 1160, startPoint y: 424, endPoint x: 1215, endPoint y: 417, distance: 55.4
click at [1160, 424] on p ""Some images on this page are computer-generated representations of the product…" at bounding box center [902, 387] width 906 height 97
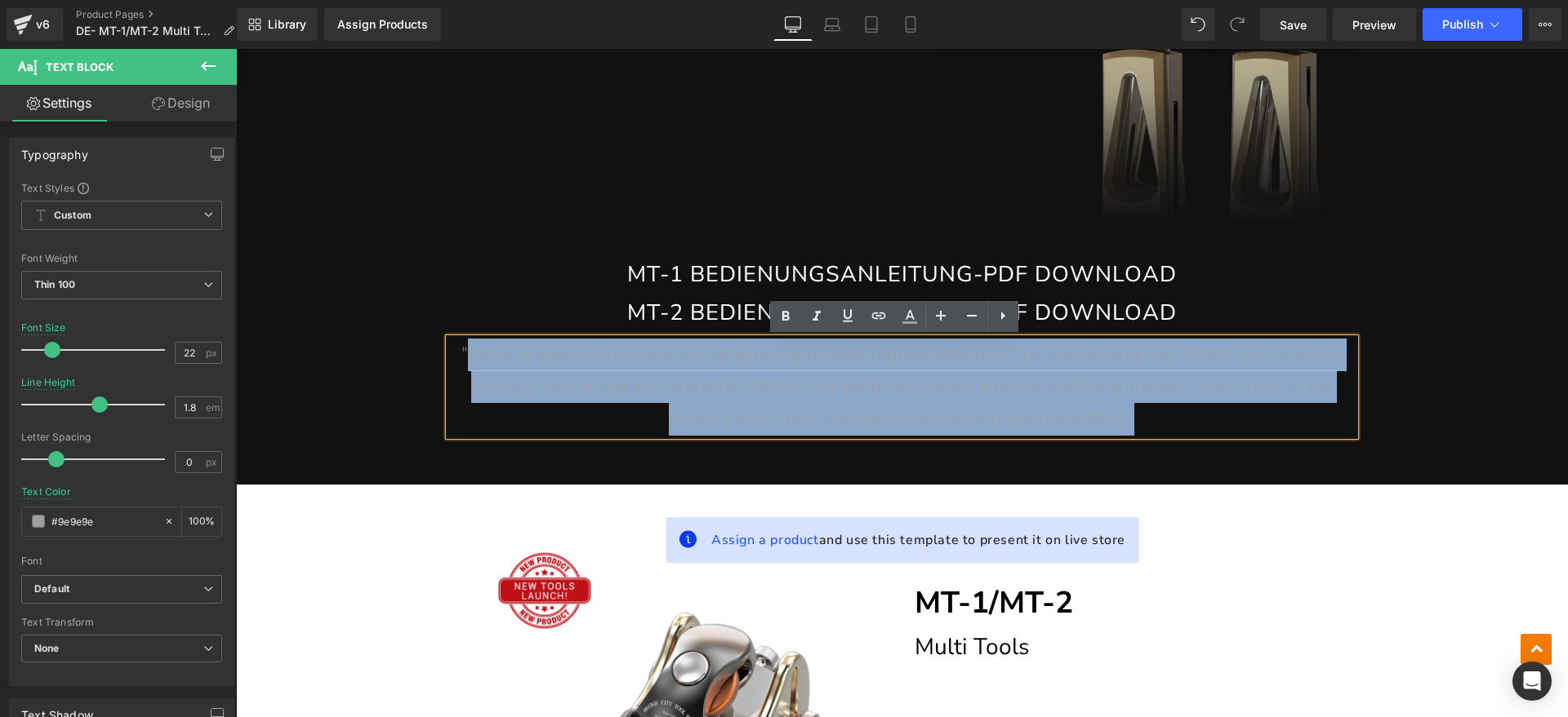
drag, startPoint x: 1215, startPoint y: 417, endPoint x: 463, endPoint y: 357, distance: 754.4
click at [463, 357] on p ""Some images on this page are computer-generated representations of the product…" at bounding box center [902, 387] width 906 height 97
paste div
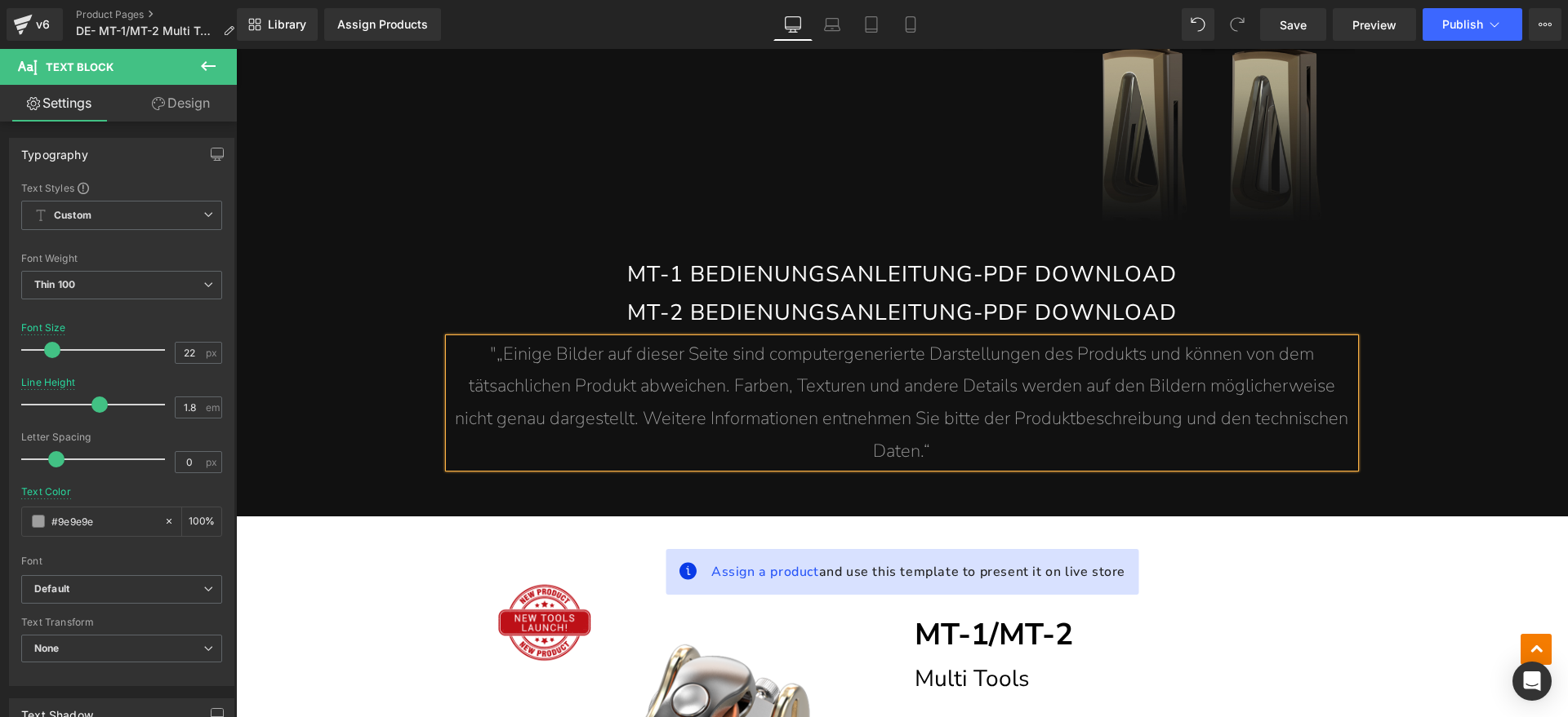
click at [493, 360] on span ""„Einige Bilder auf dieser Seite sind computergenerierte Darstellungen des Prod…" at bounding box center [901, 402] width 893 height 121
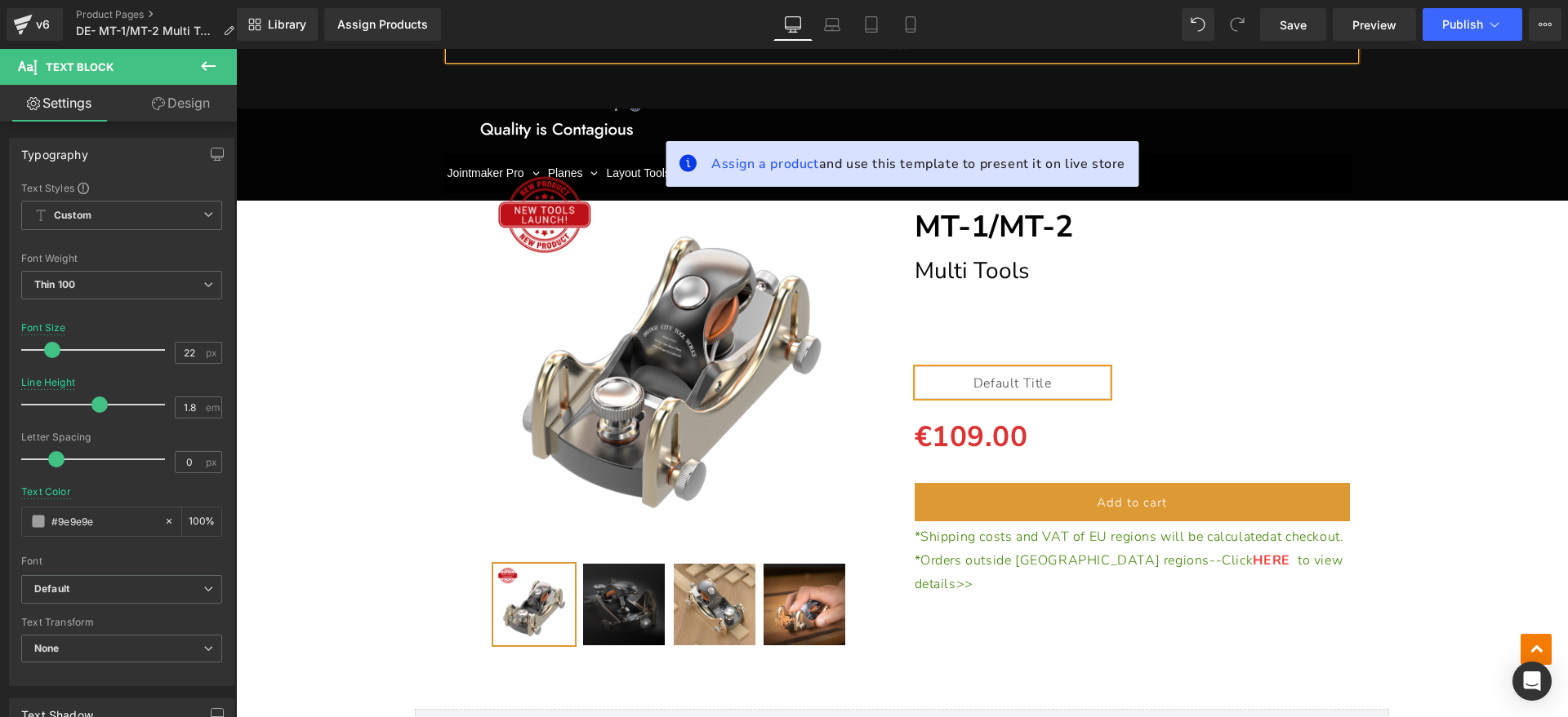
scroll to position [13191, 0]
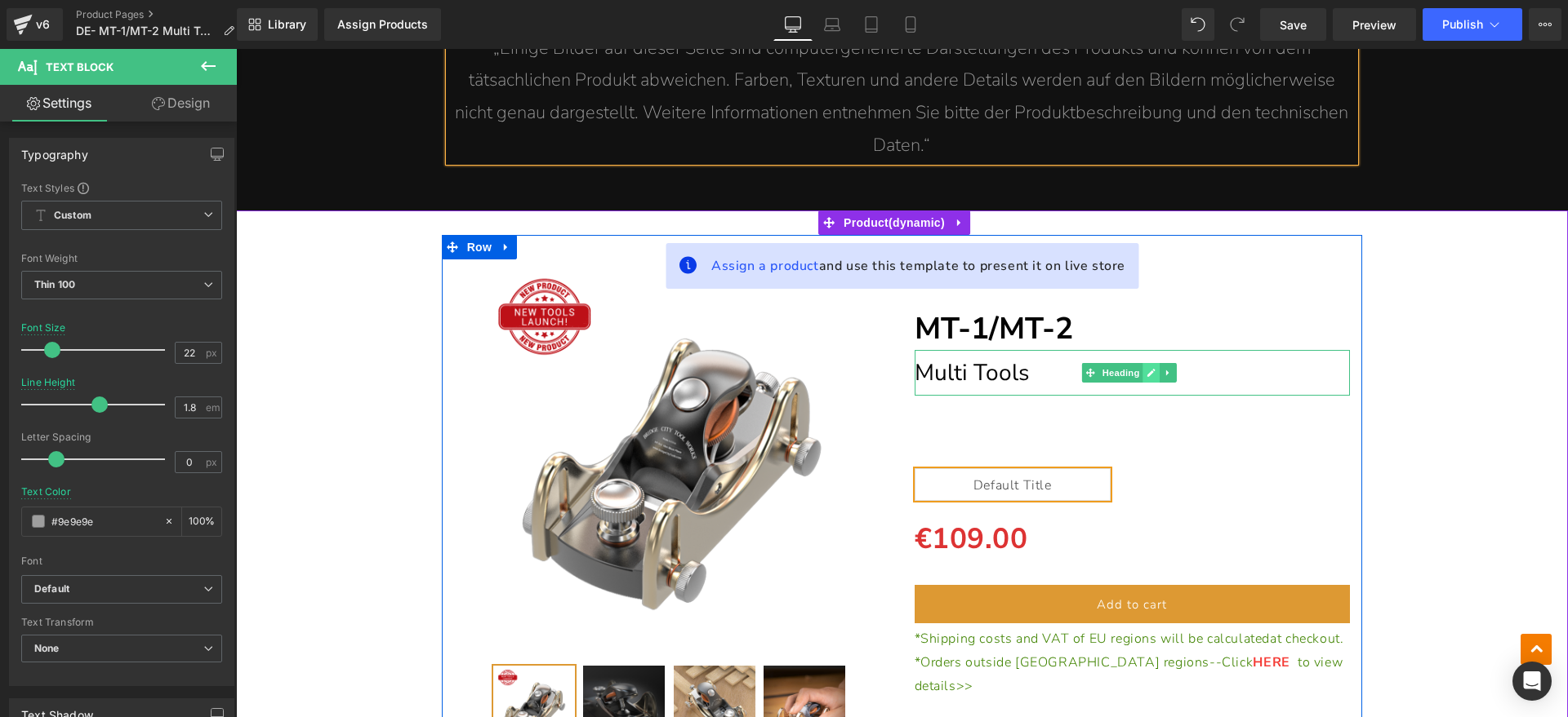
click at [1150, 367] on link at bounding box center [1151, 373] width 17 height 20
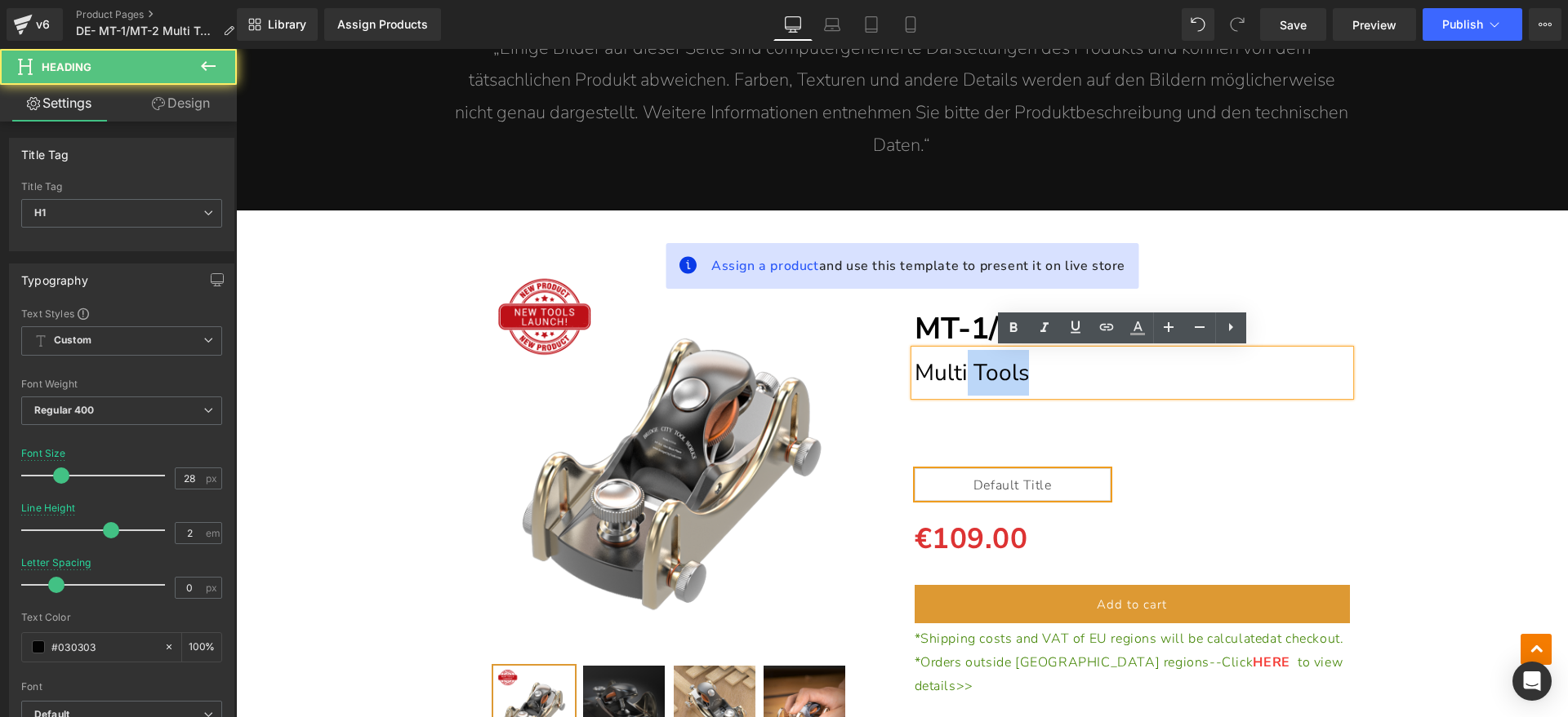
drag, startPoint x: 1059, startPoint y: 374, endPoint x: 957, endPoint y: 374, distance: 102.0
click at [957, 374] on h1 "Multi Tools" at bounding box center [1132, 372] width 436 height 46
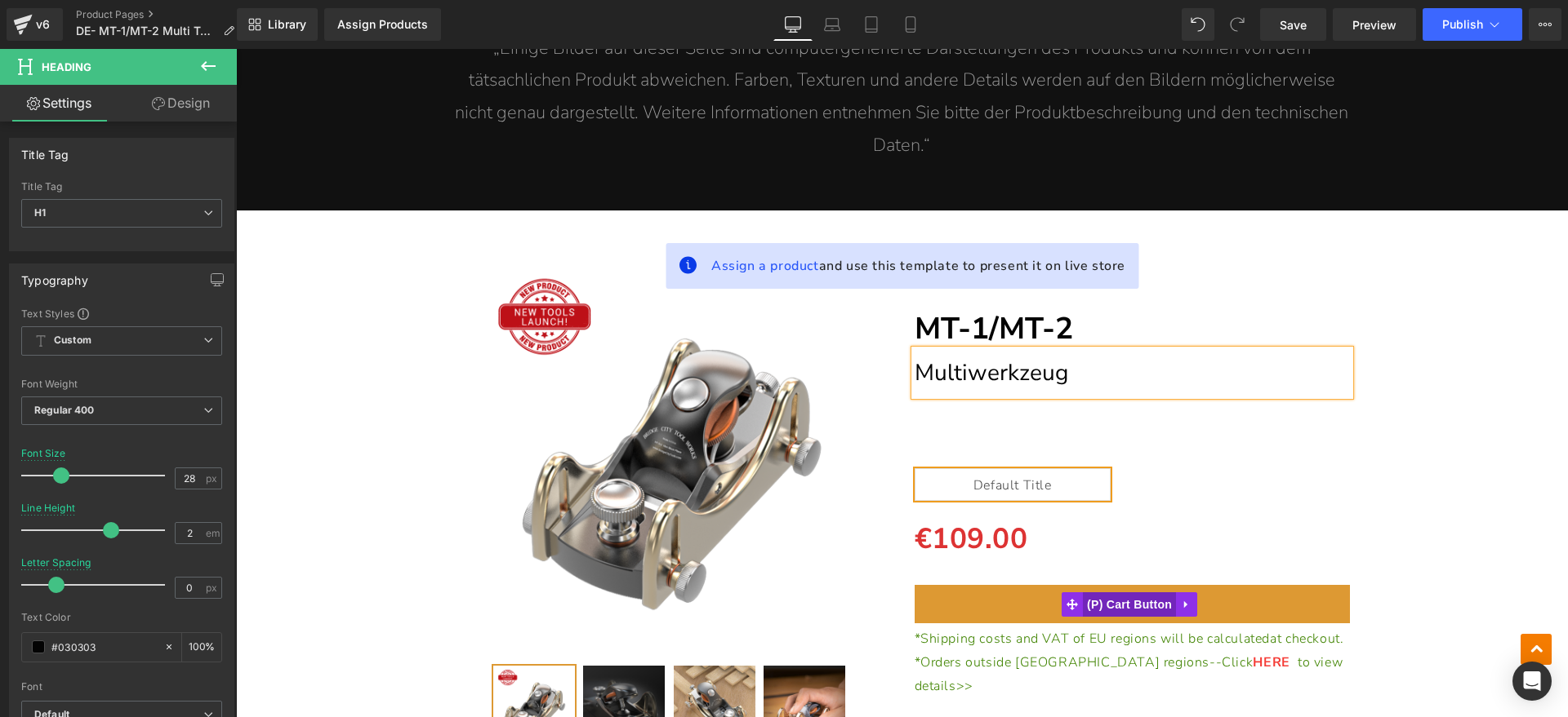
click at [1103, 602] on span "(P) Cart Button" at bounding box center [1129, 605] width 93 height 24
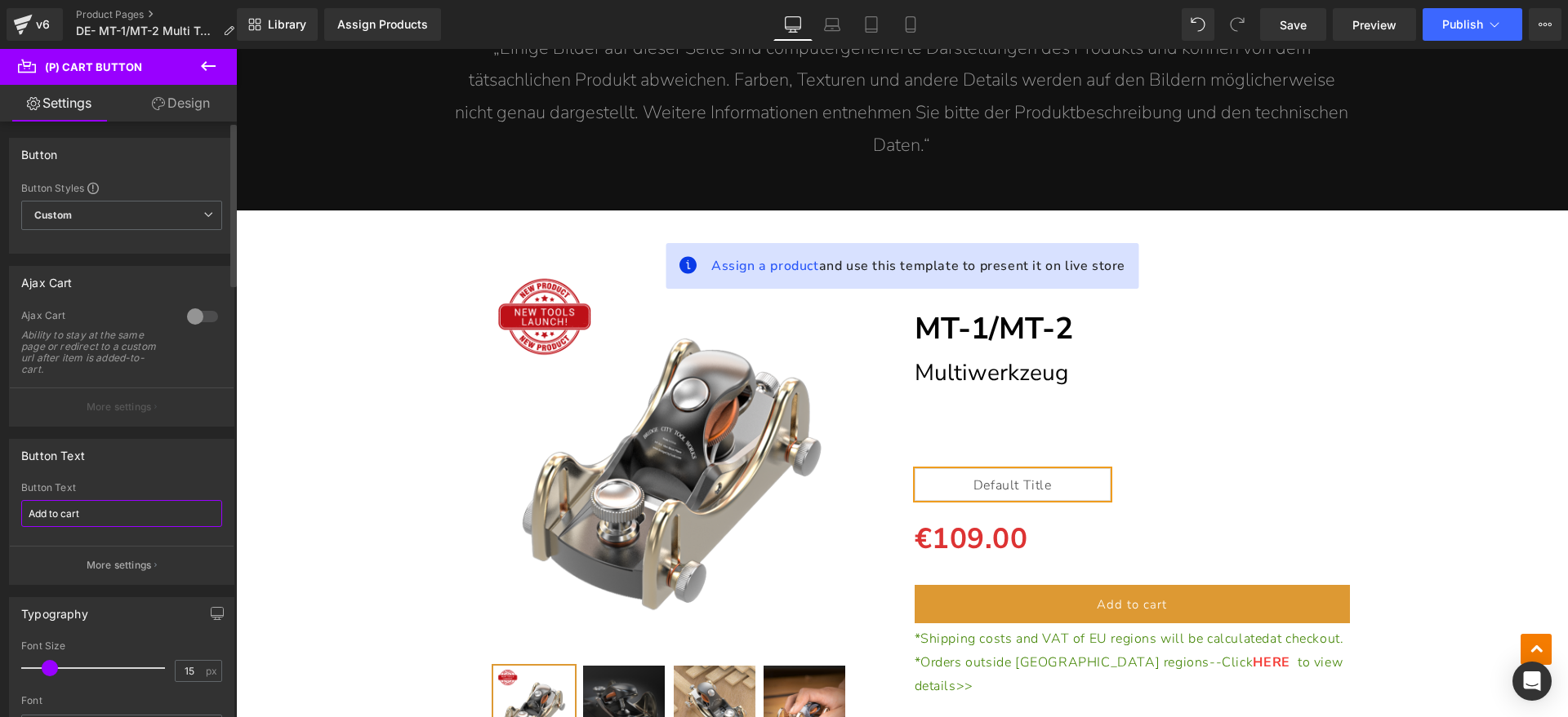
drag, startPoint x: 108, startPoint y: 514, endPoint x: 0, endPoint y: 514, distance: 108.0
click at [0, 514] on div "Button Text Add to cart Button Text Add to cart More settings" at bounding box center [122, 506] width 244 height 158
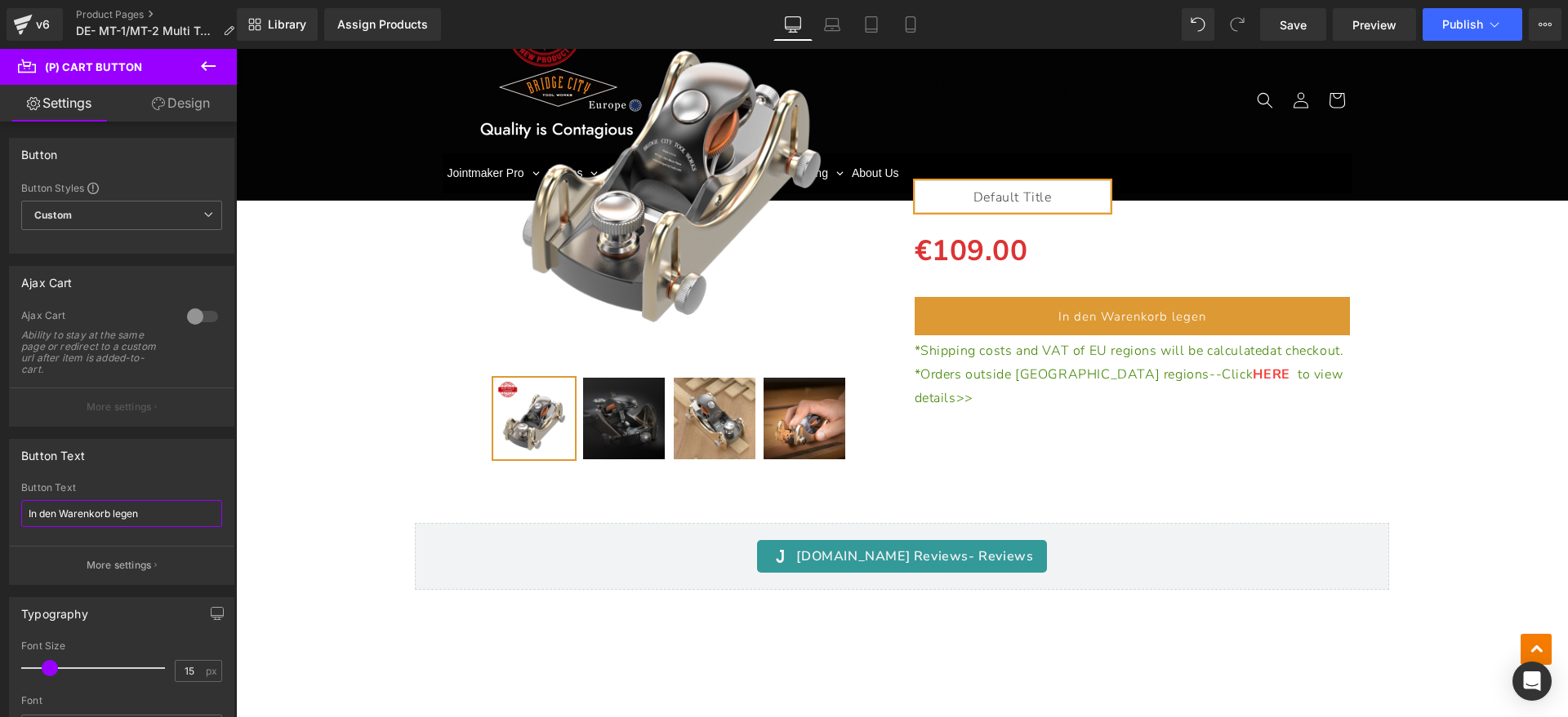
scroll to position [13497, 0]
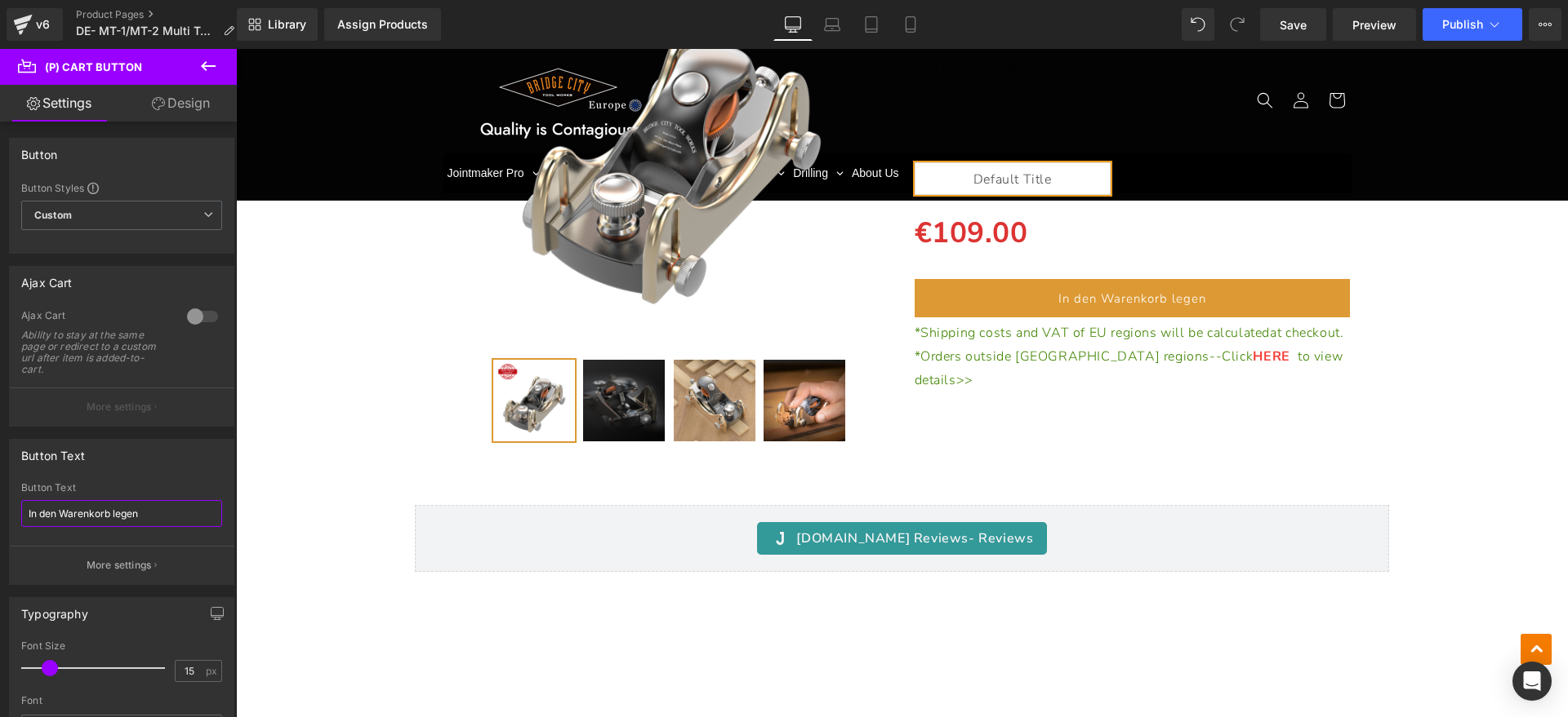
type input "In den Warenkorb legen"
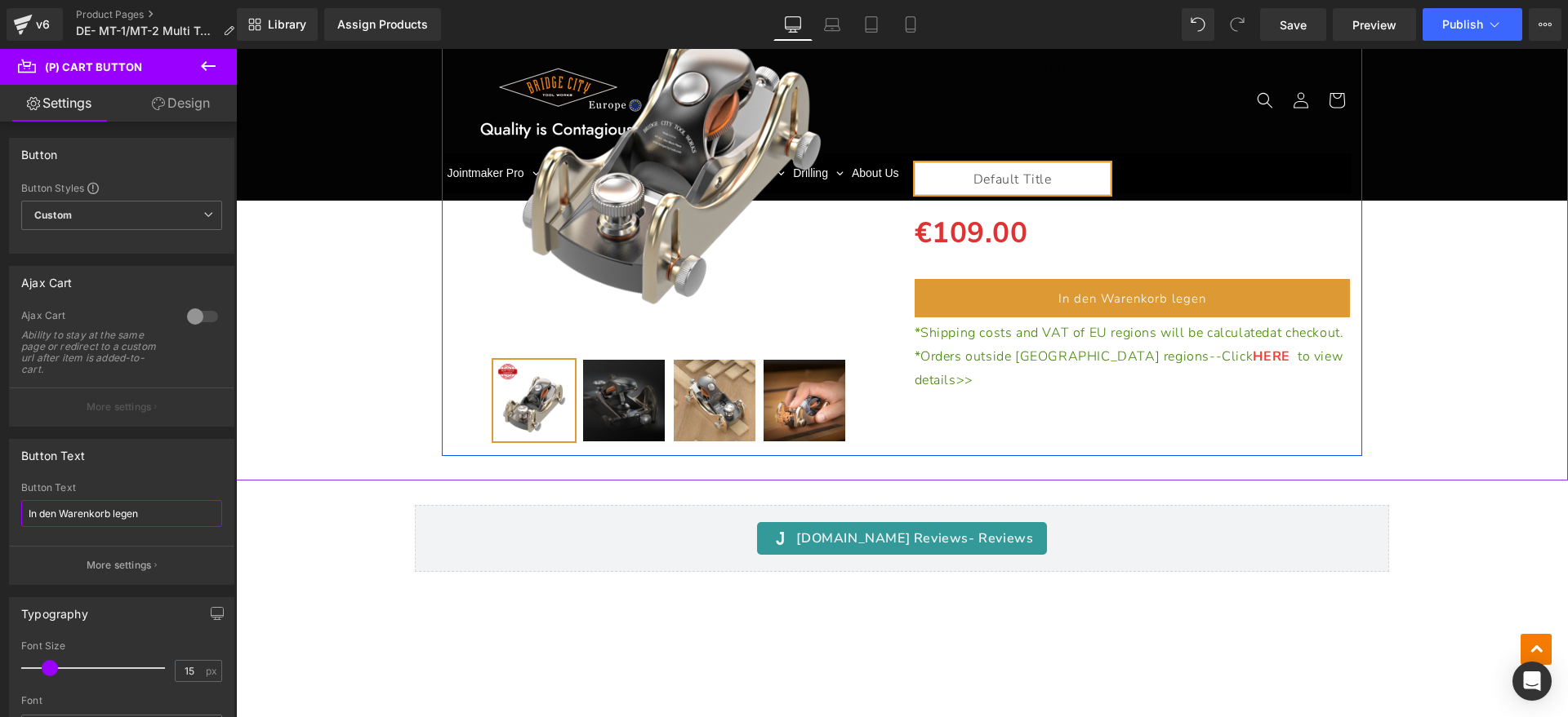
drag, startPoint x: 1080, startPoint y: 352, endPoint x: 988, endPoint y: 355, distance: 92.0
click at [1084, 353] on icon at bounding box center [1088, 357] width 9 height 10
click at [988, 345] on p "*Shipping costs and VAT of EU regions will be calculated at checkout." at bounding box center [1132, 333] width 436 height 23
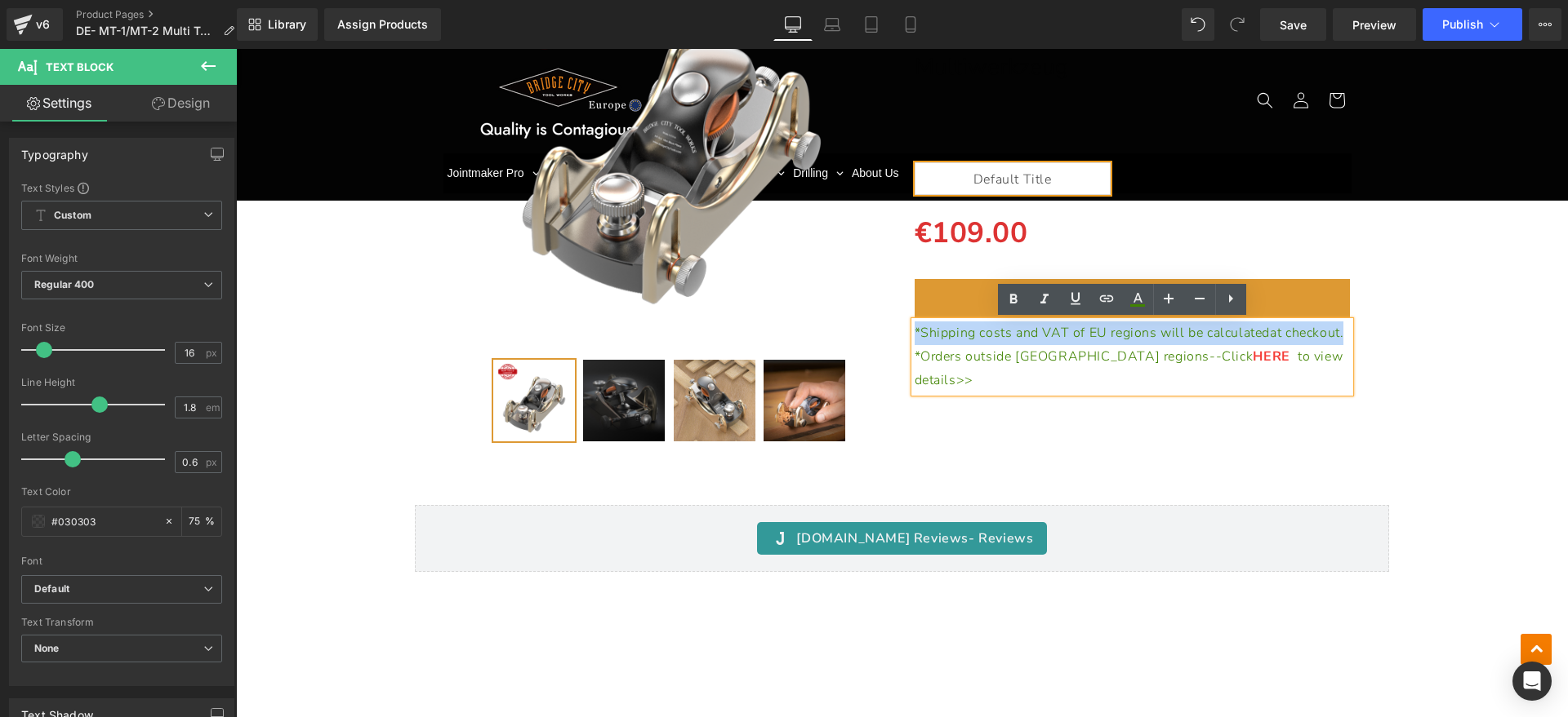
drag, startPoint x: 988, startPoint y: 355, endPoint x: 906, endPoint y: 334, distance: 84.6
click at [915, 334] on p "*Shipping costs and VAT of EU regions will be calculated at checkout." at bounding box center [1132, 333] width 436 height 23
paste div
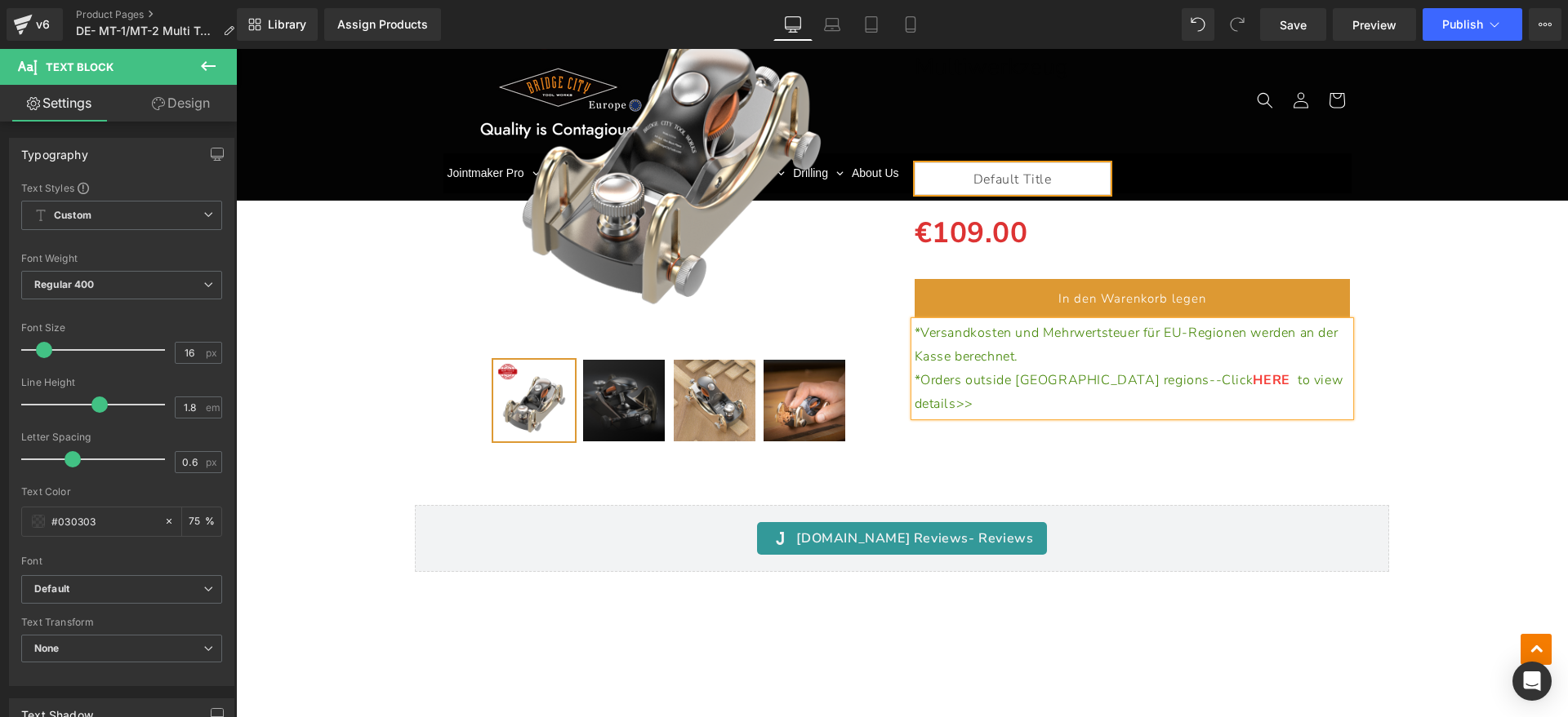
click at [1296, 375] on p "*Orders outside [GEOGRAPHIC_DATA] regions--Click HERE to view details>>" at bounding box center [1132, 392] width 436 height 48
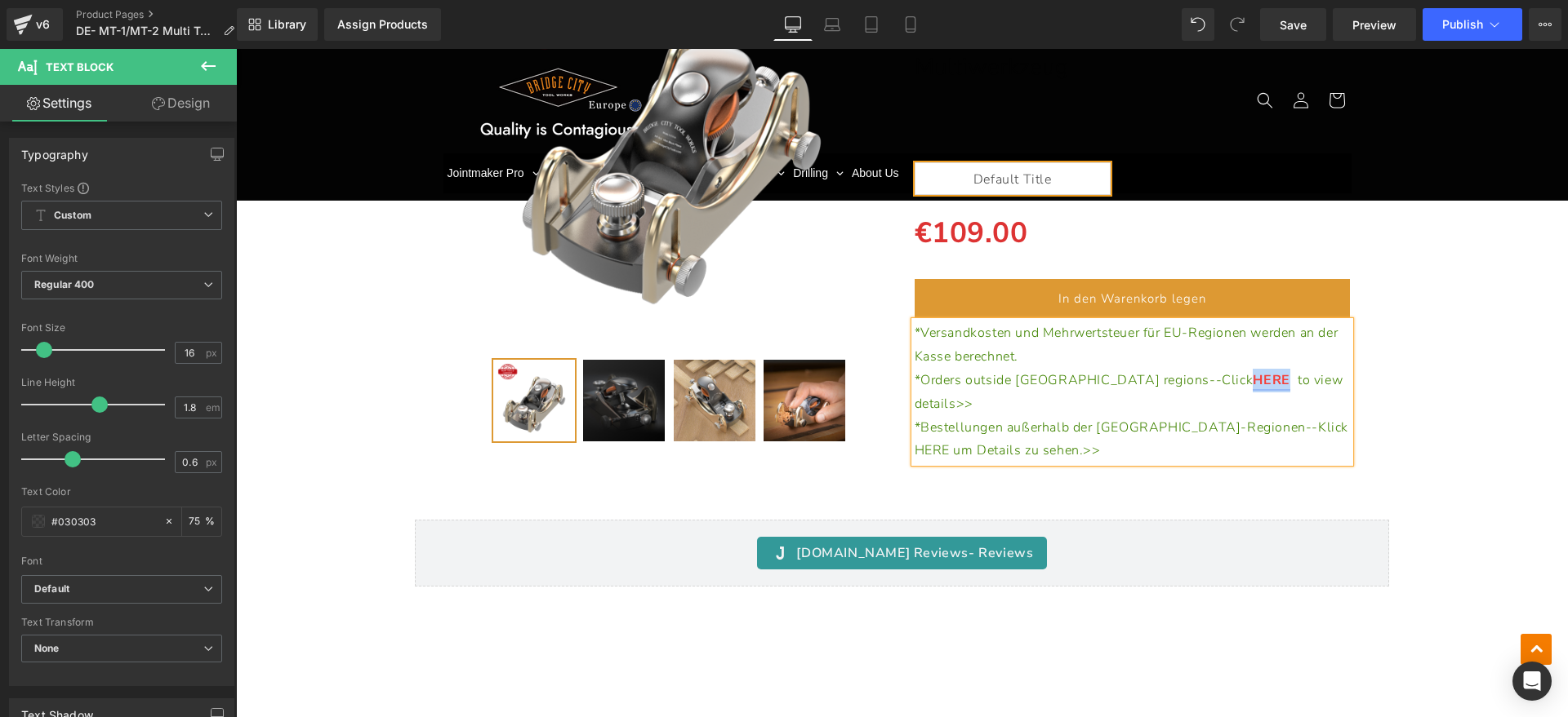
drag, startPoint x: 1120, startPoint y: 377, endPoint x: 1157, endPoint y: 377, distance: 37.0
click at [1157, 377] on p "*Orders outside [GEOGRAPHIC_DATA] regions--Click HERE to view details>>" at bounding box center [1132, 392] width 436 height 48
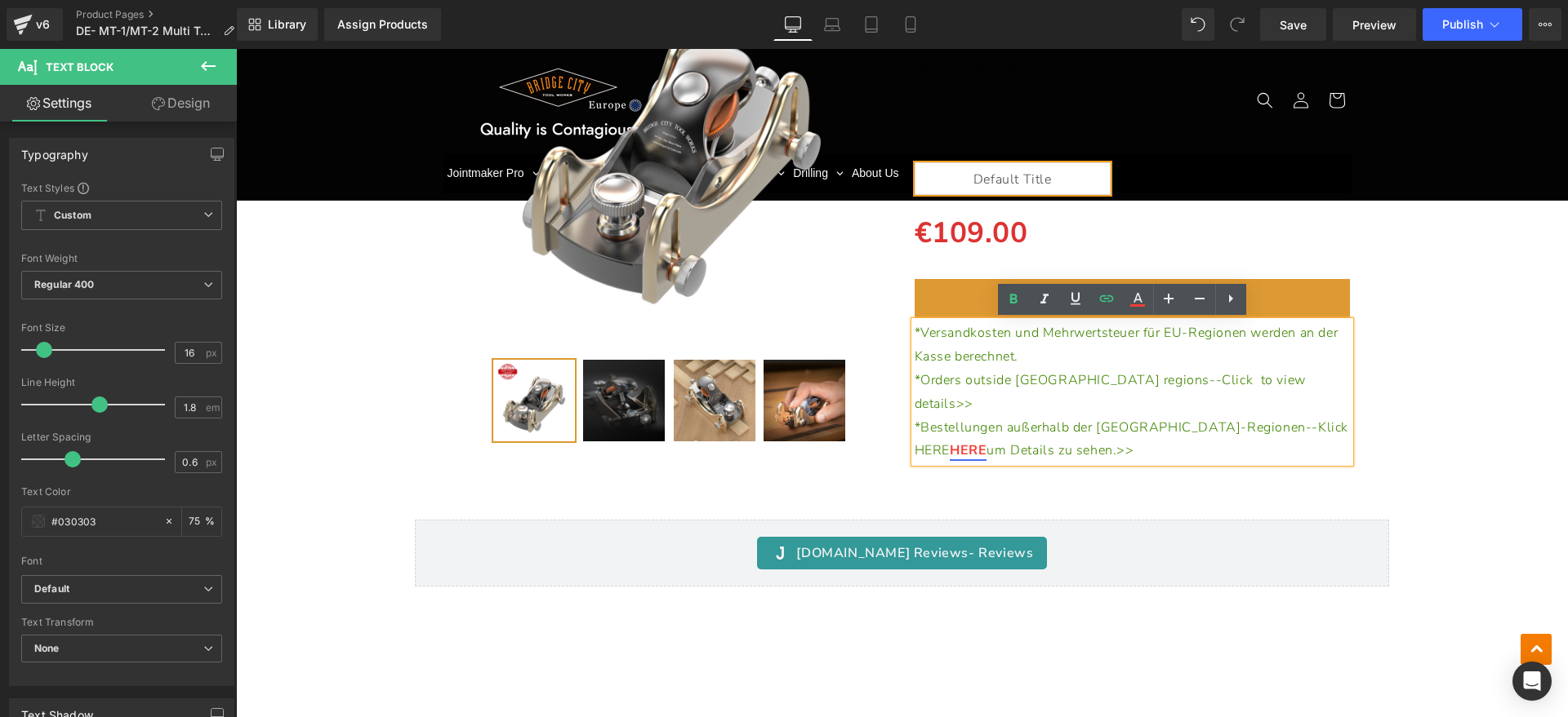
click at [1251, 418] on span "*Bestellungen außerhalb der [GEOGRAPHIC_DATA]-Regionen--Klick HERE" at bounding box center [1131, 439] width 435 height 41
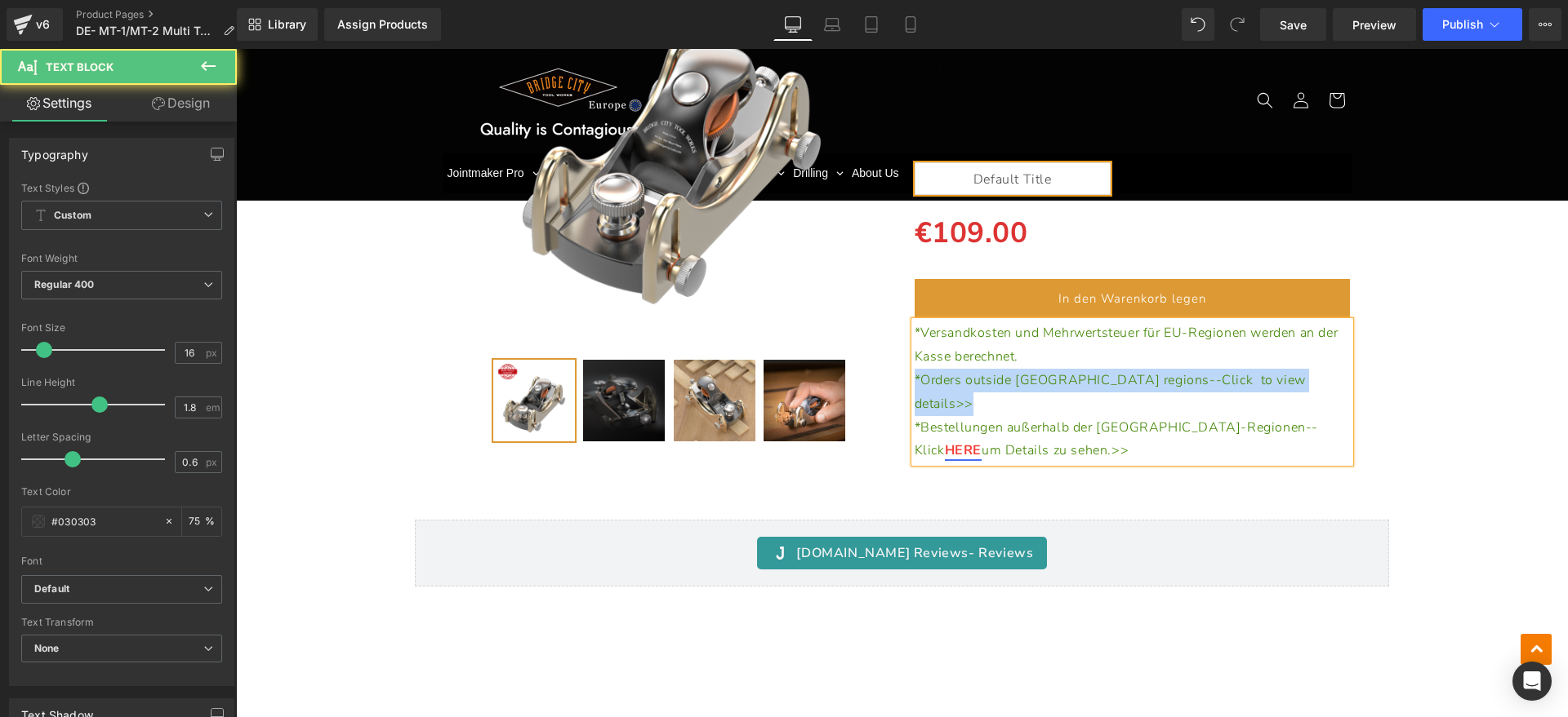
drag, startPoint x: 1273, startPoint y: 374, endPoint x: 865, endPoint y: 374, distance: 408.0
click at [865, 374] on div "(P) Image" at bounding box center [902, 200] width 921 height 542
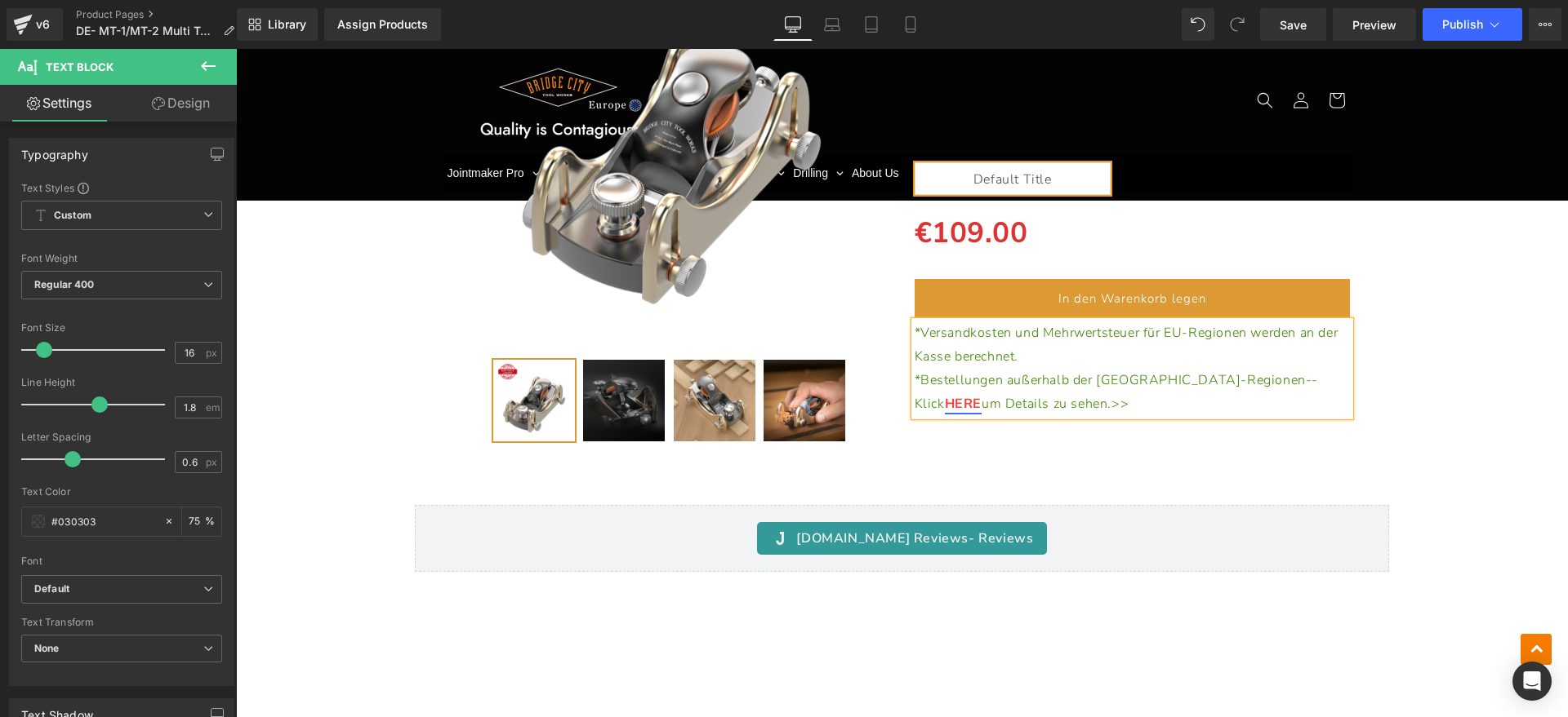
click at [1471, 432] on div "(P) Image" at bounding box center [901, 192] width 1315 height 526
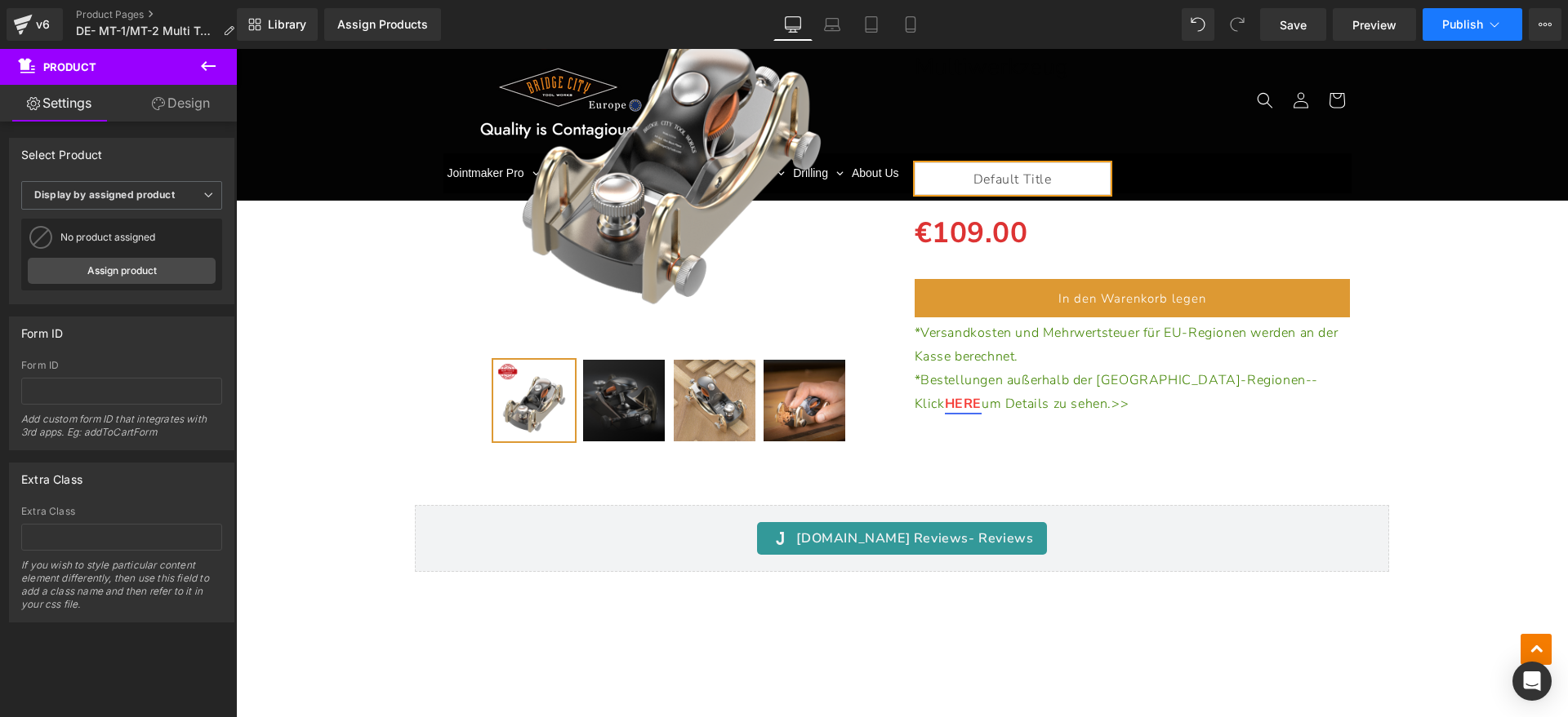
click at [1486, 37] on button "Publish" at bounding box center [1472, 24] width 100 height 32
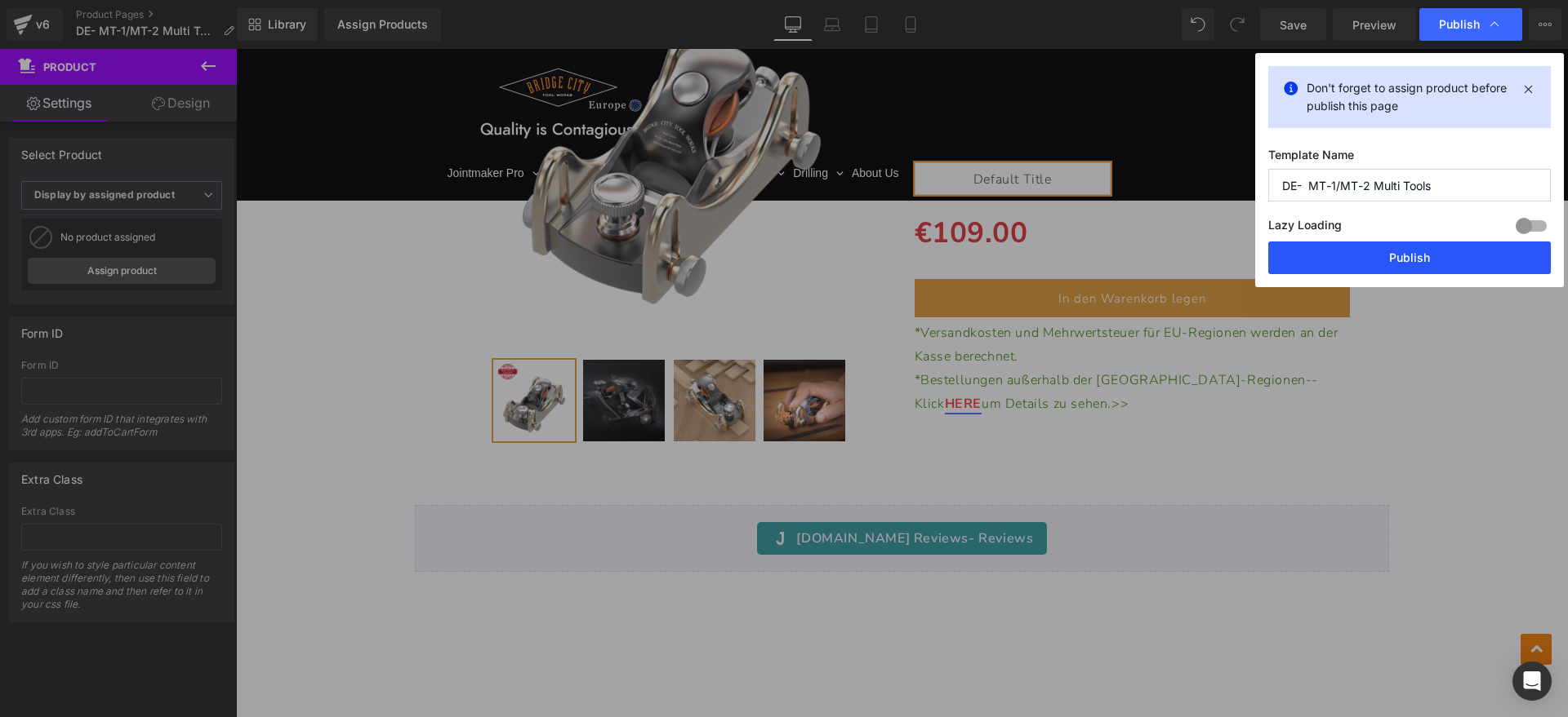
click at [1385, 255] on button "Publish" at bounding box center [1410, 257] width 283 height 32
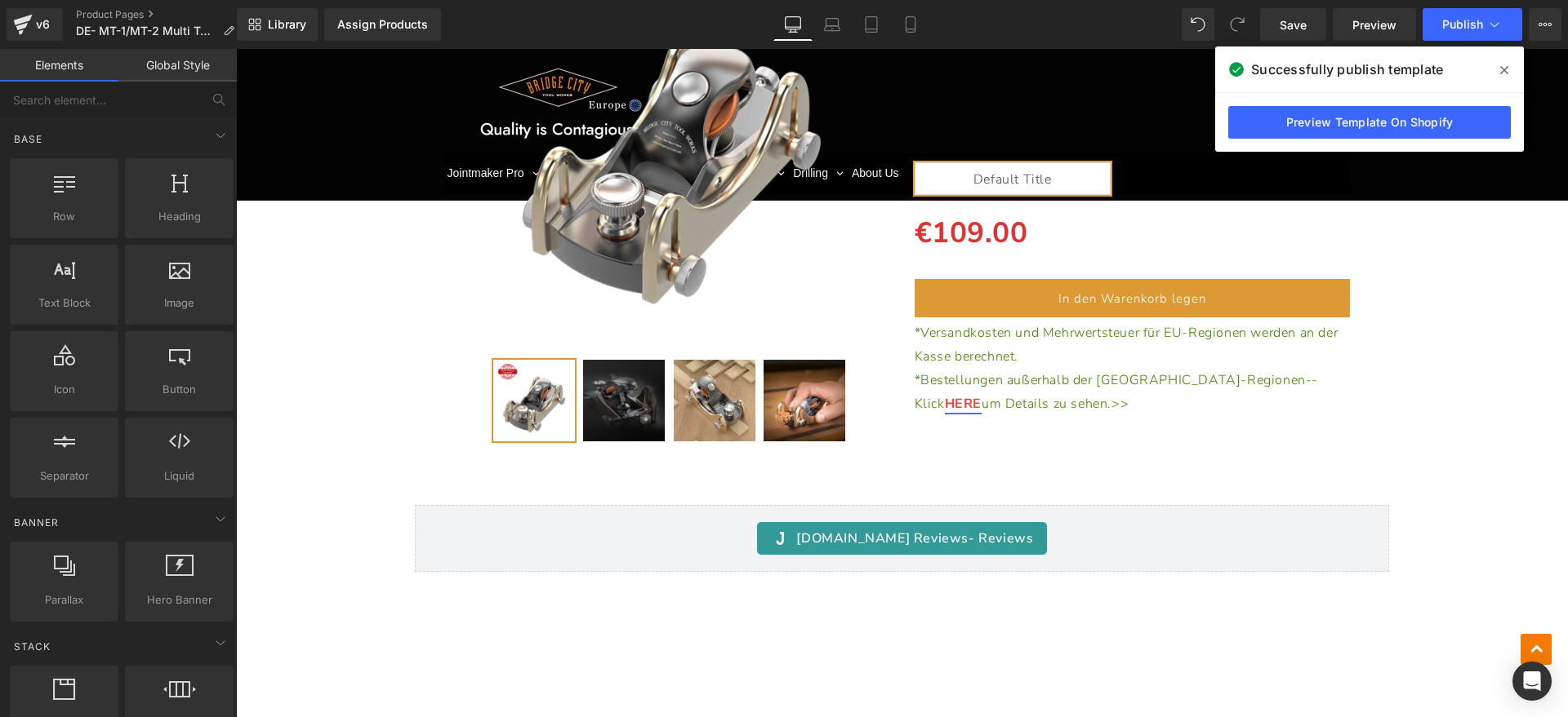
click at [1506, 74] on icon at bounding box center [1503, 70] width 8 height 13
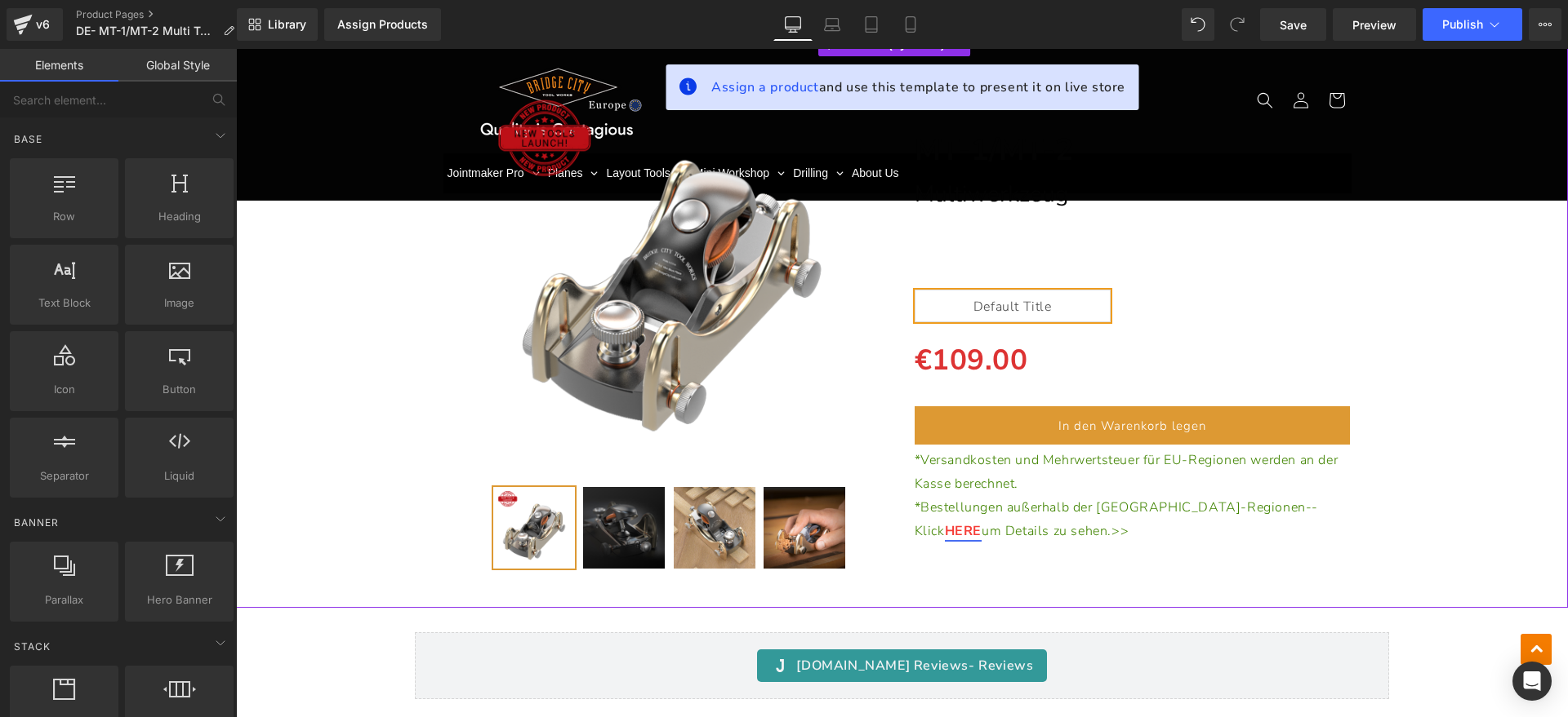
scroll to position [13293, 0]
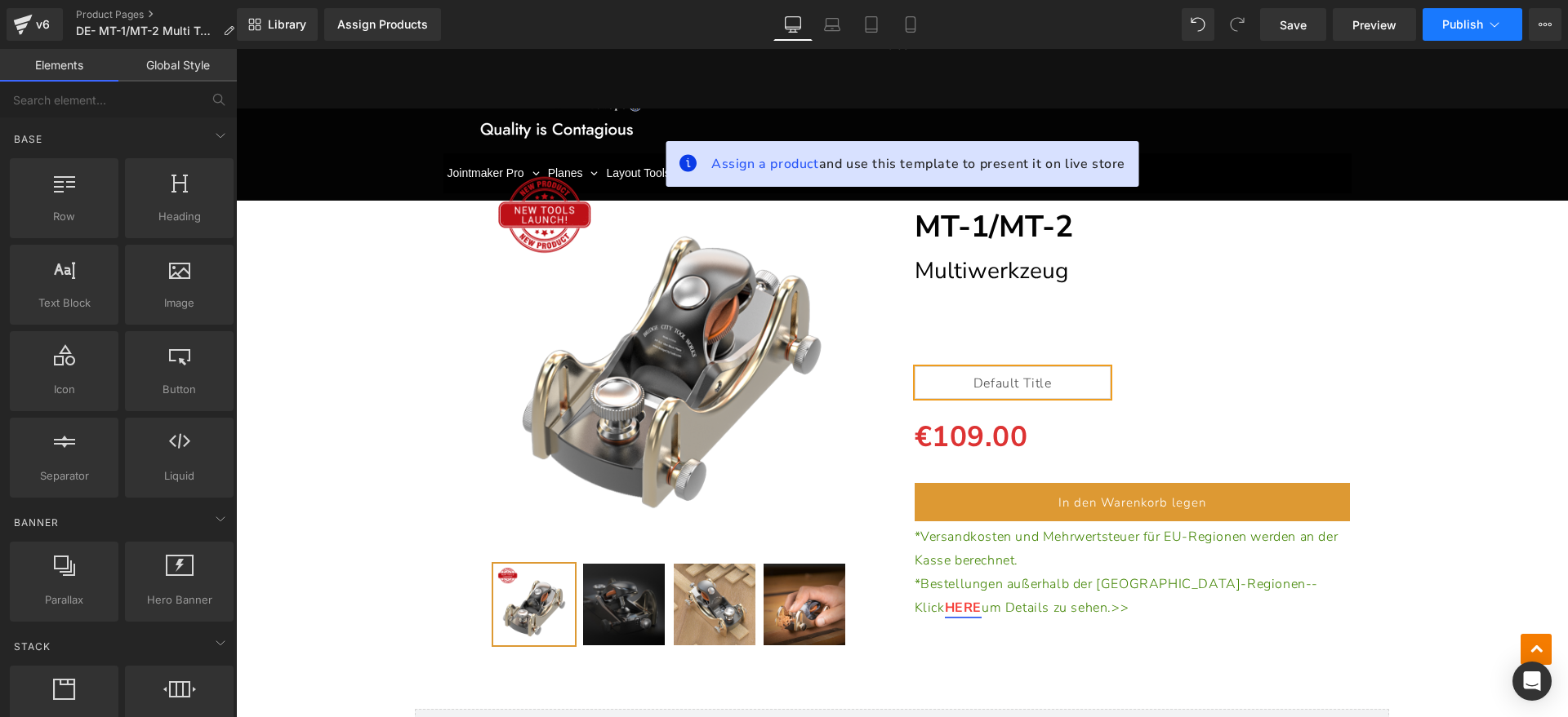
click at [1465, 29] on span "Publish" at bounding box center [1462, 24] width 41 height 13
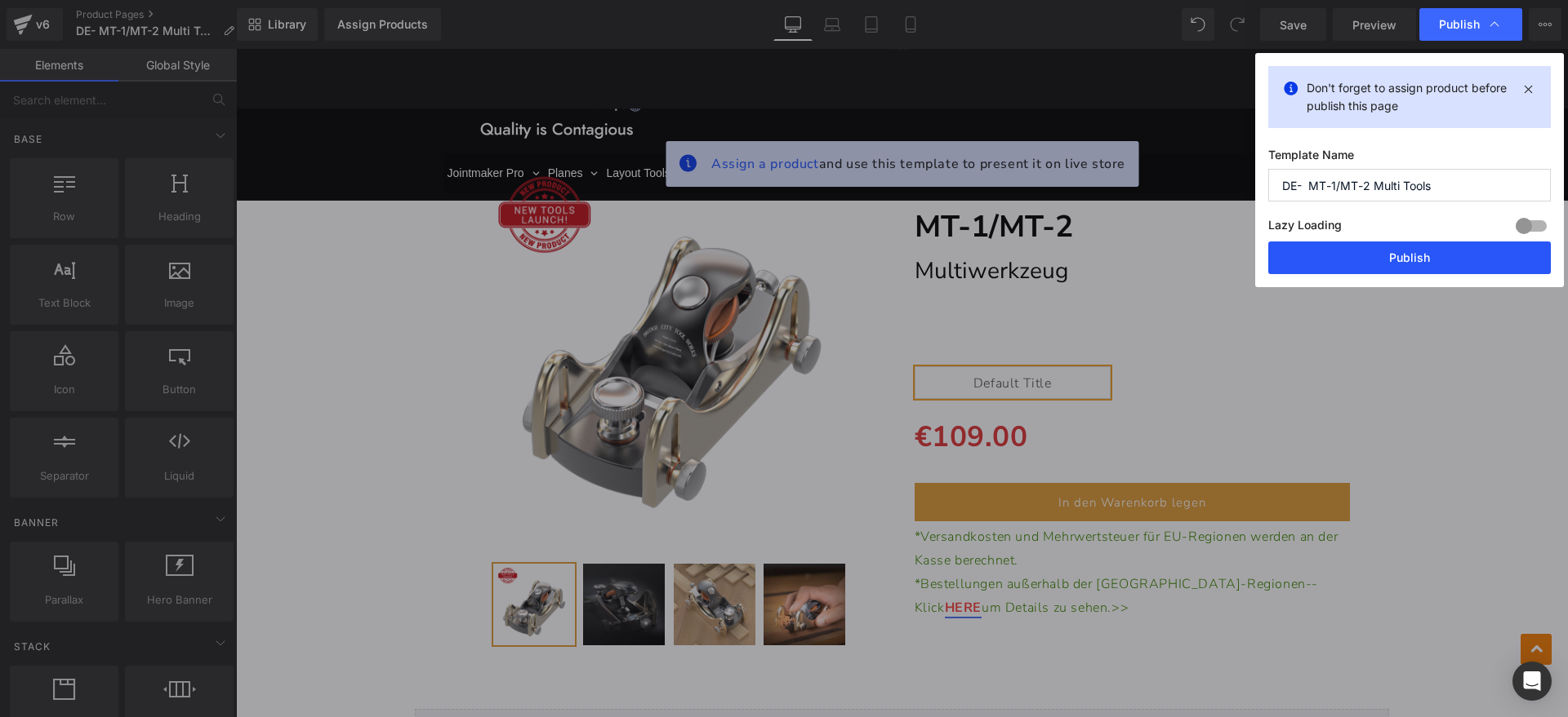
click at [1348, 259] on button "Publish" at bounding box center [1410, 257] width 283 height 32
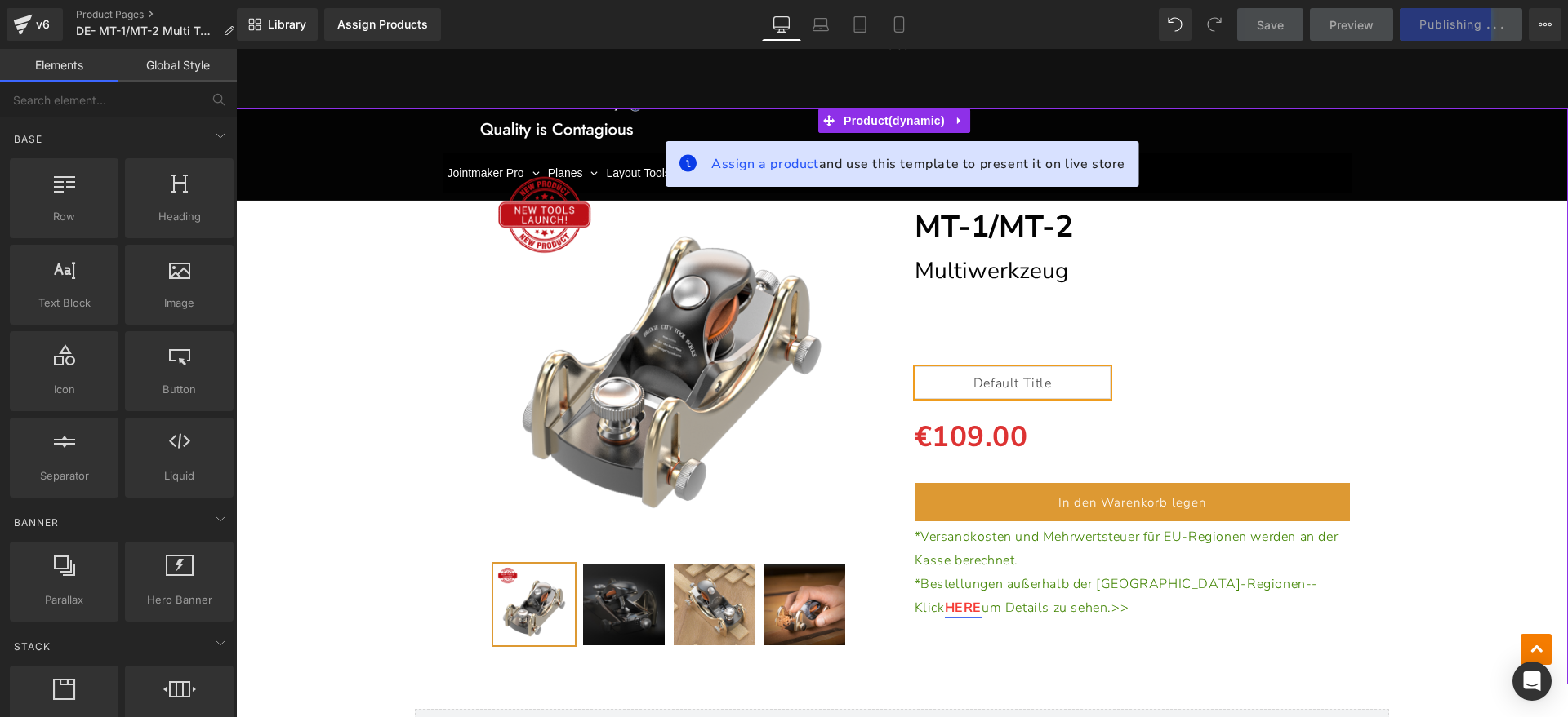
scroll to position [13599, 0]
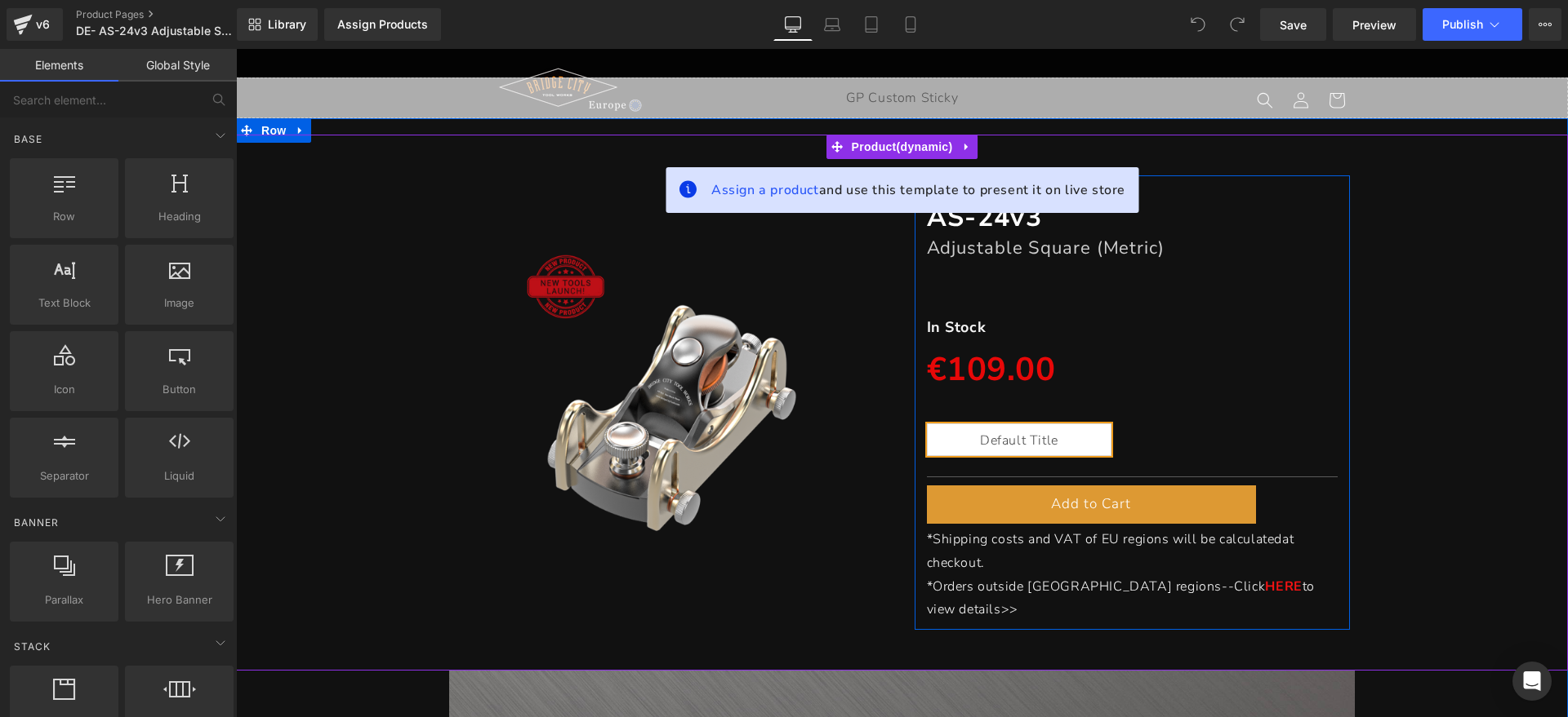
scroll to position [204, 0]
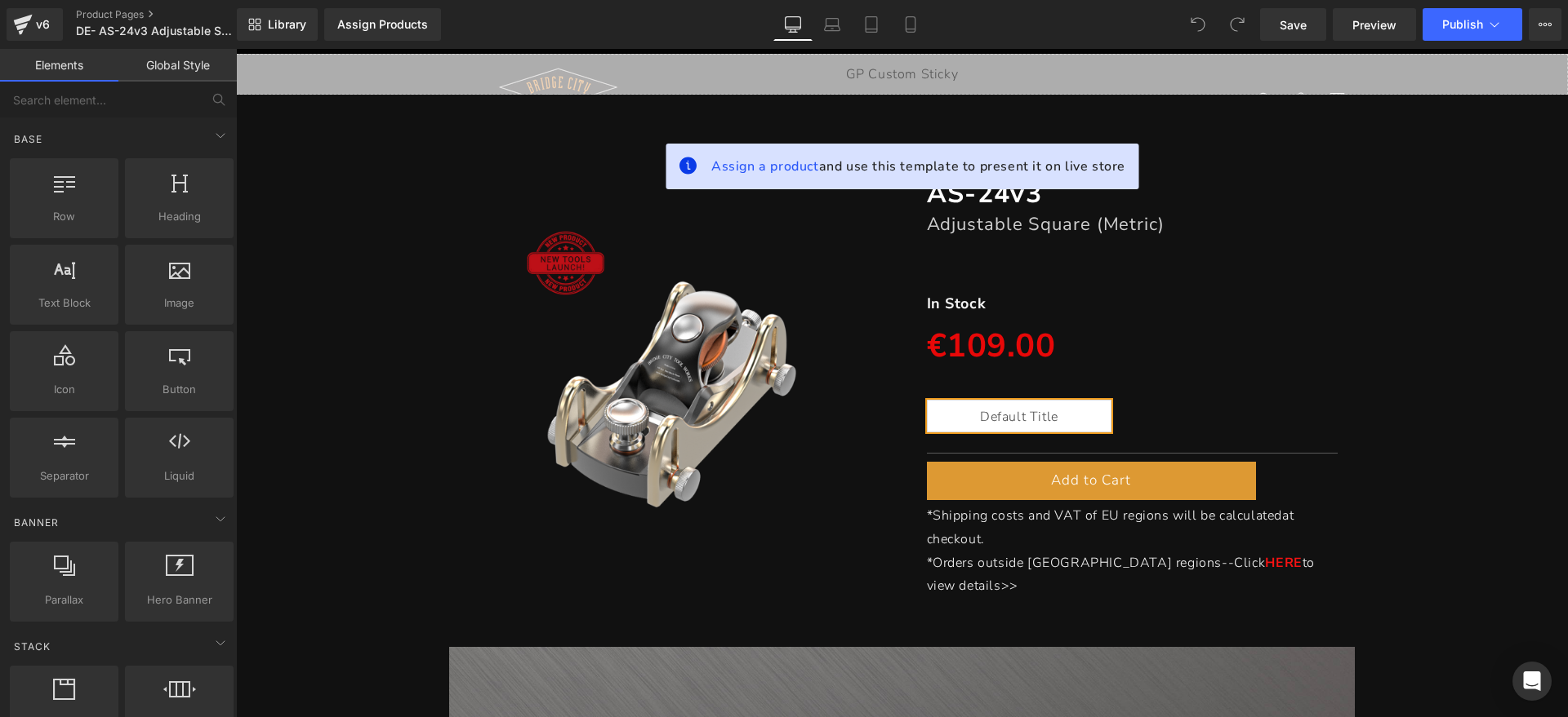
click at [1146, 222] on link at bounding box center [1154, 225] width 17 height 20
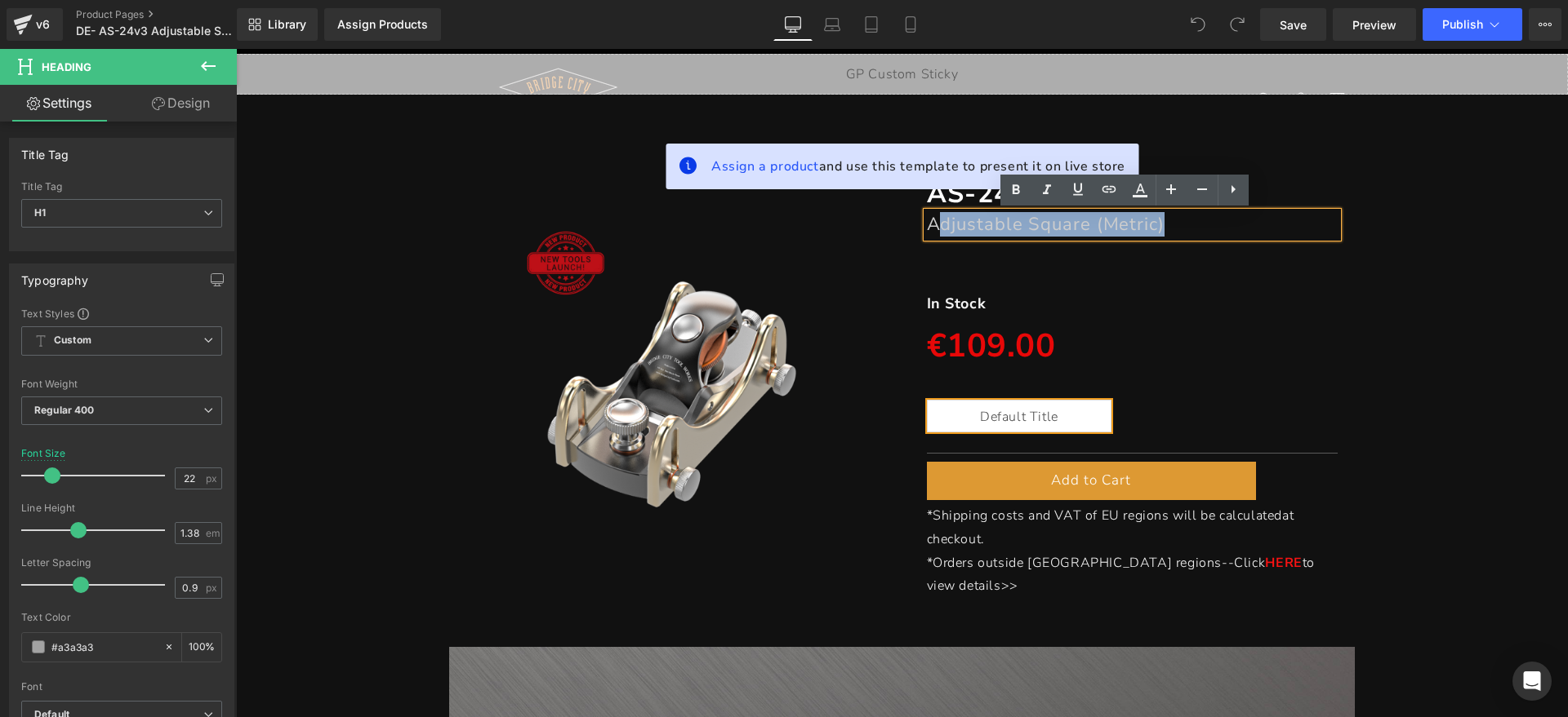
drag, startPoint x: 1196, startPoint y: 223, endPoint x: 931, endPoint y: 226, distance: 265.0
click at [931, 226] on h1 "Adjustable Square (Metric)" at bounding box center [1132, 224] width 411 height 24
paste div
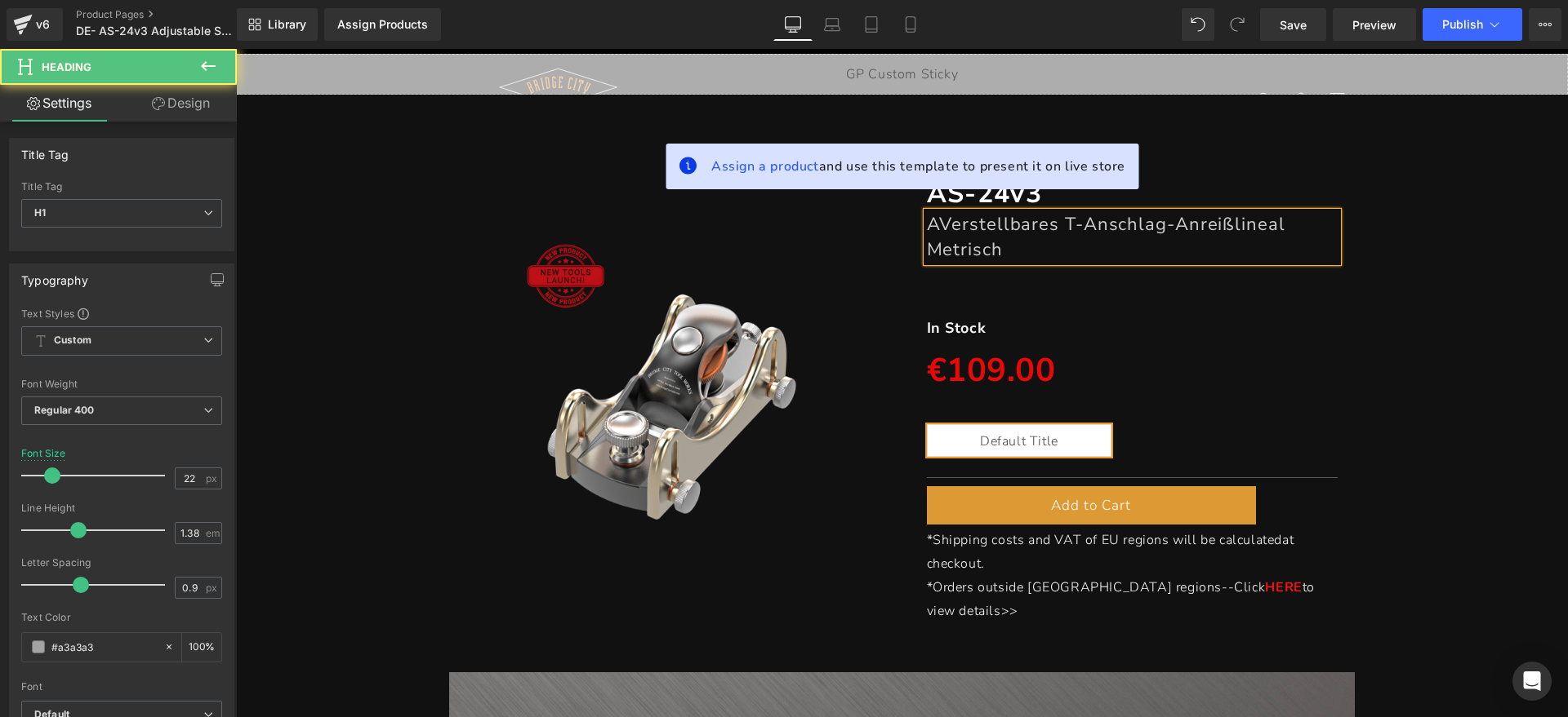
click at [933, 226] on font "AVerstellbares T-Anschlag-Anreißlineal Metrisch" at bounding box center [1106, 237] width 358 height 49
click at [927, 247] on font "Verstellbares T-Anschlag-Anreißlineal Metrisch" at bounding box center [1100, 237] width 346 height 49
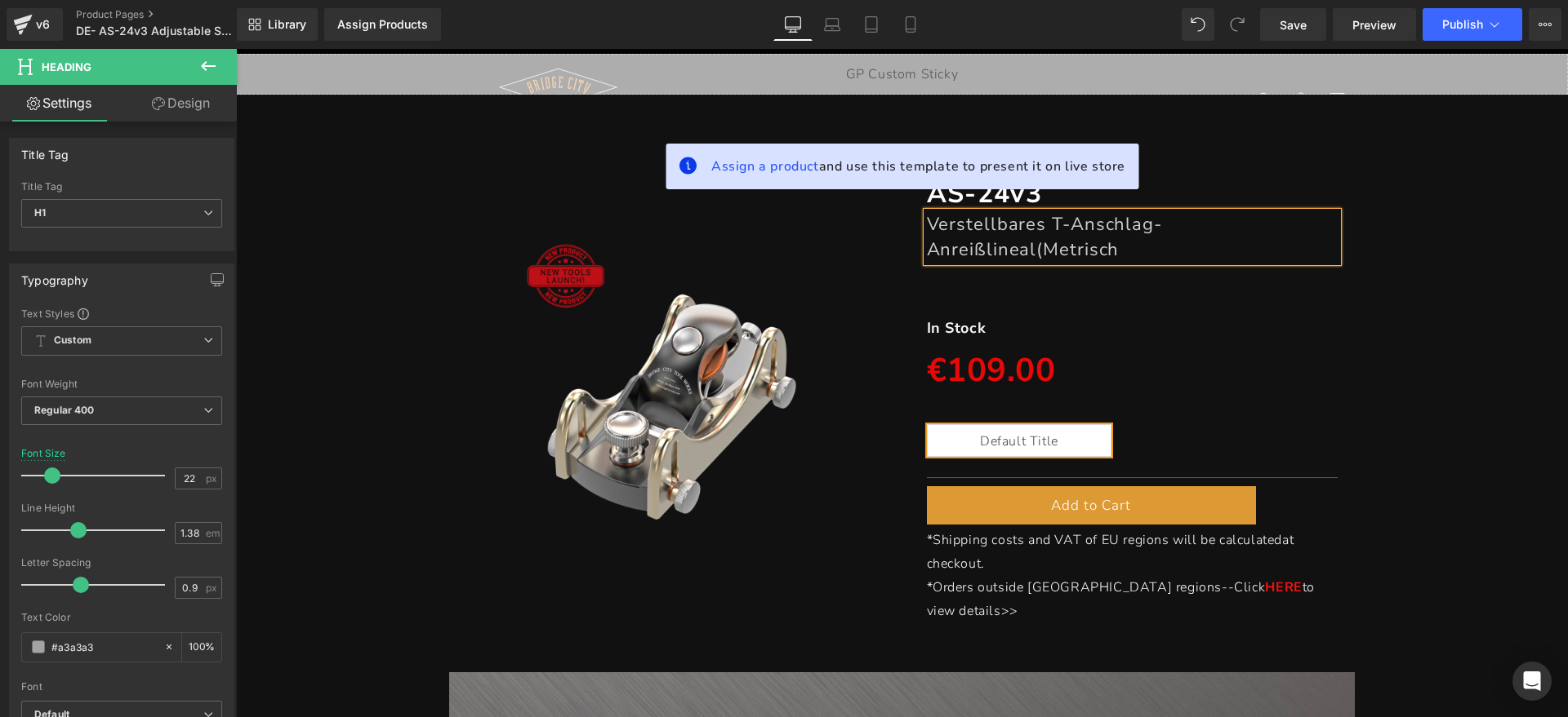
click at [1167, 250] on h1 "Verstellbares T-Anschlag-Anreißlineal(Metrisch" at bounding box center [1132, 237] width 411 height 49
click at [1023, 250] on font "Verstellbares T-Anschlag-Anreißlineal(Metrisch)" at bounding box center [1045, 237] width 236 height 49
click at [1490, 252] on div "(P) Image AS-24v3 Heading Verstellbares T-Anschlag-Anreißlineal (Metrisch) Head…" at bounding box center [901, 391] width 1315 height 479
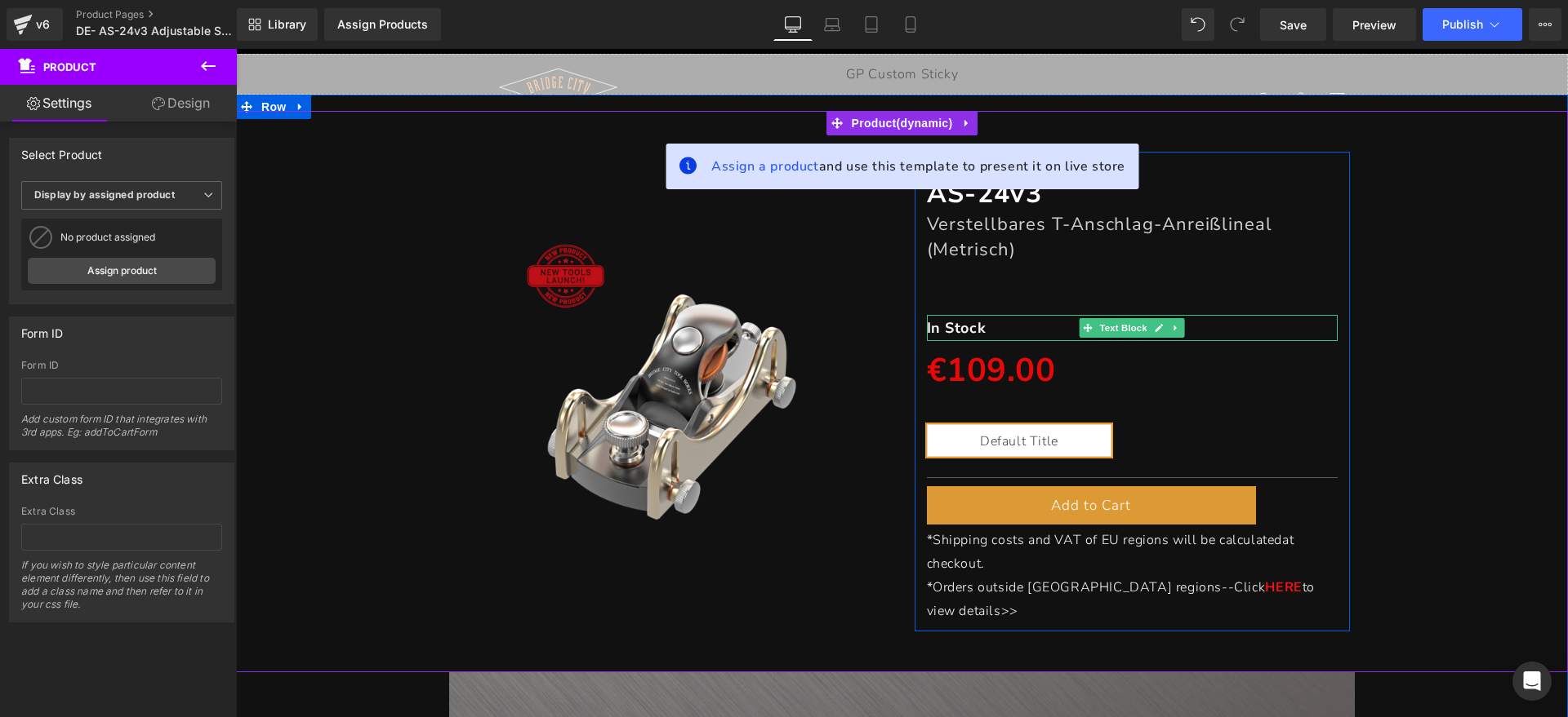
click at [979, 330] on p "In Stock" at bounding box center [1132, 327] width 411 height 26
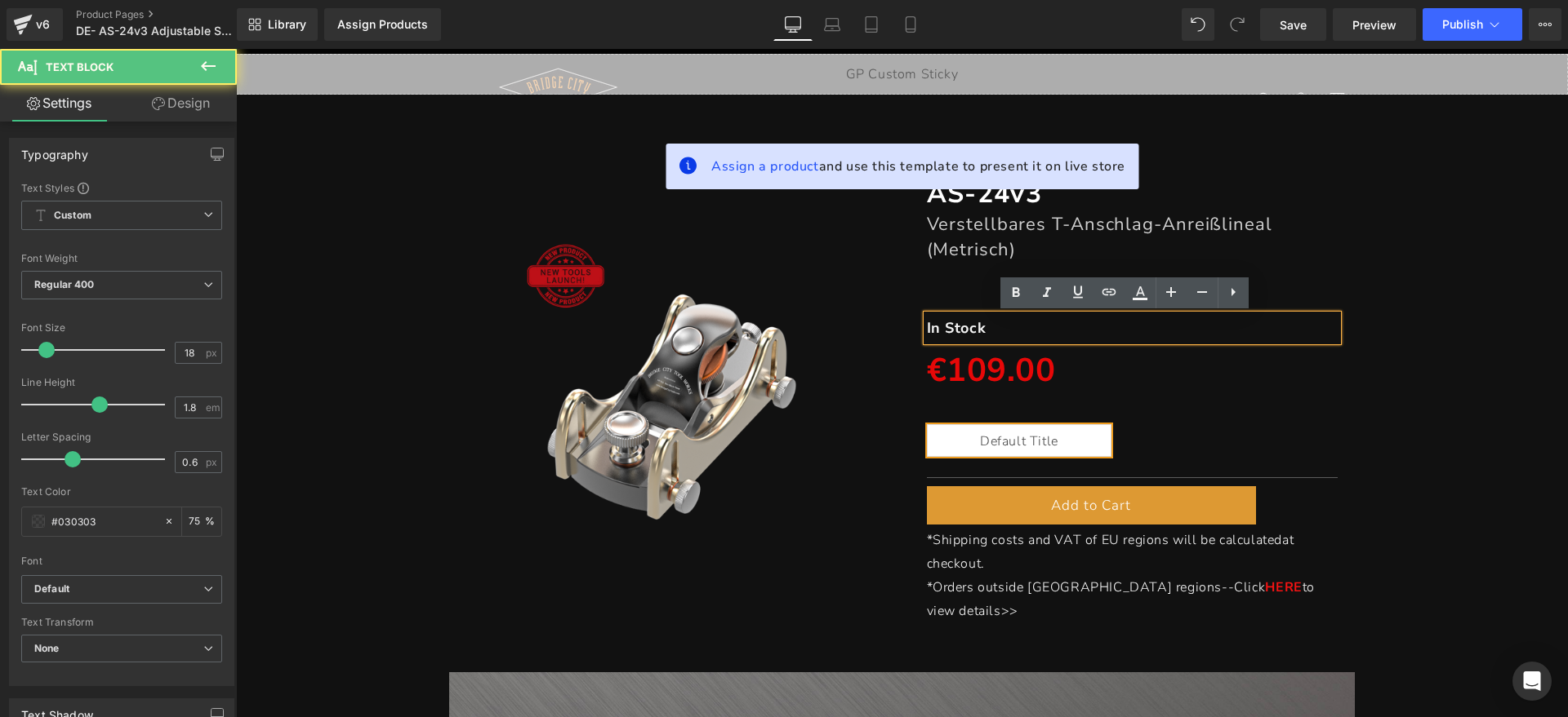
click at [1113, 329] on p "In Stock" at bounding box center [1132, 327] width 411 height 26
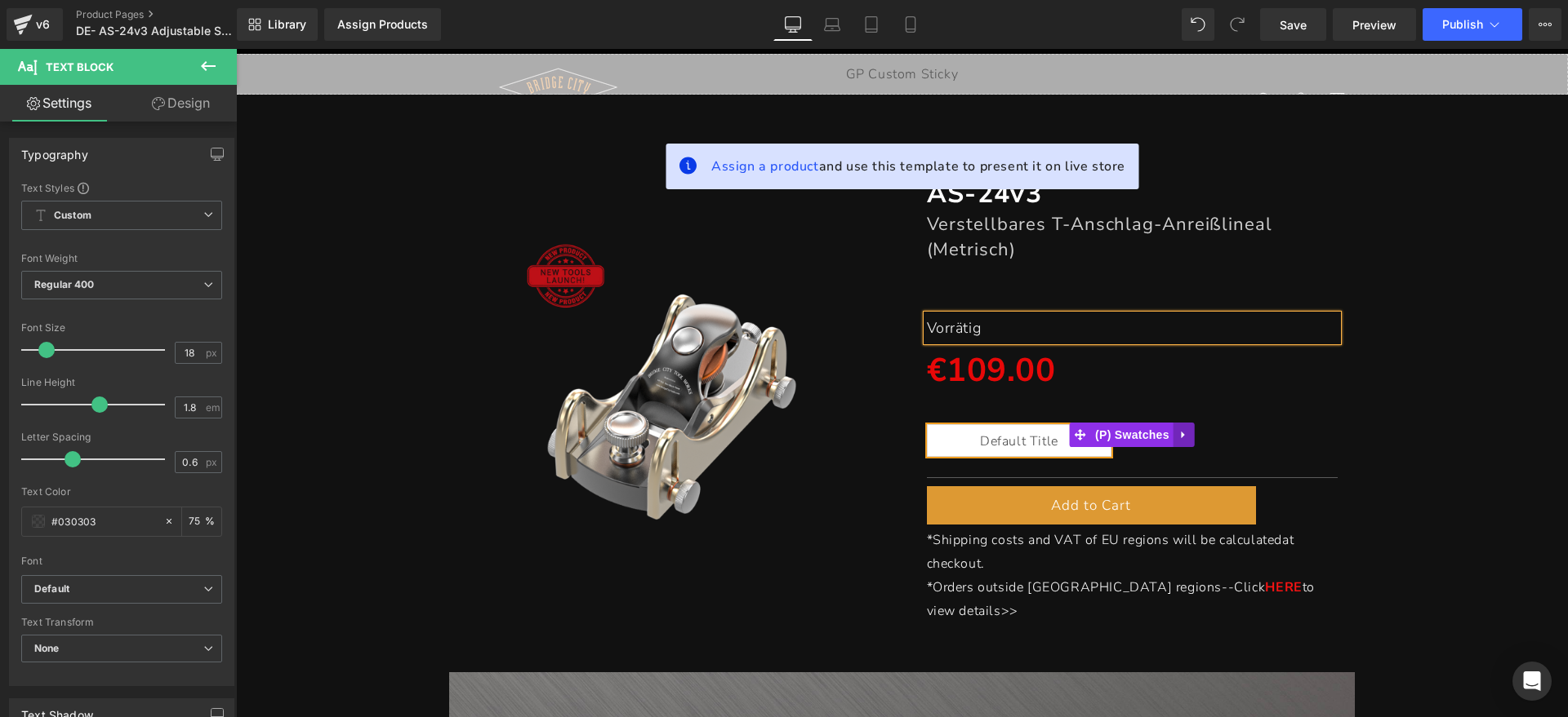
click at [1182, 432] on icon at bounding box center [1184, 435] width 4 height 7
click at [1174, 431] on link at bounding box center [1174, 435] width 22 height 24
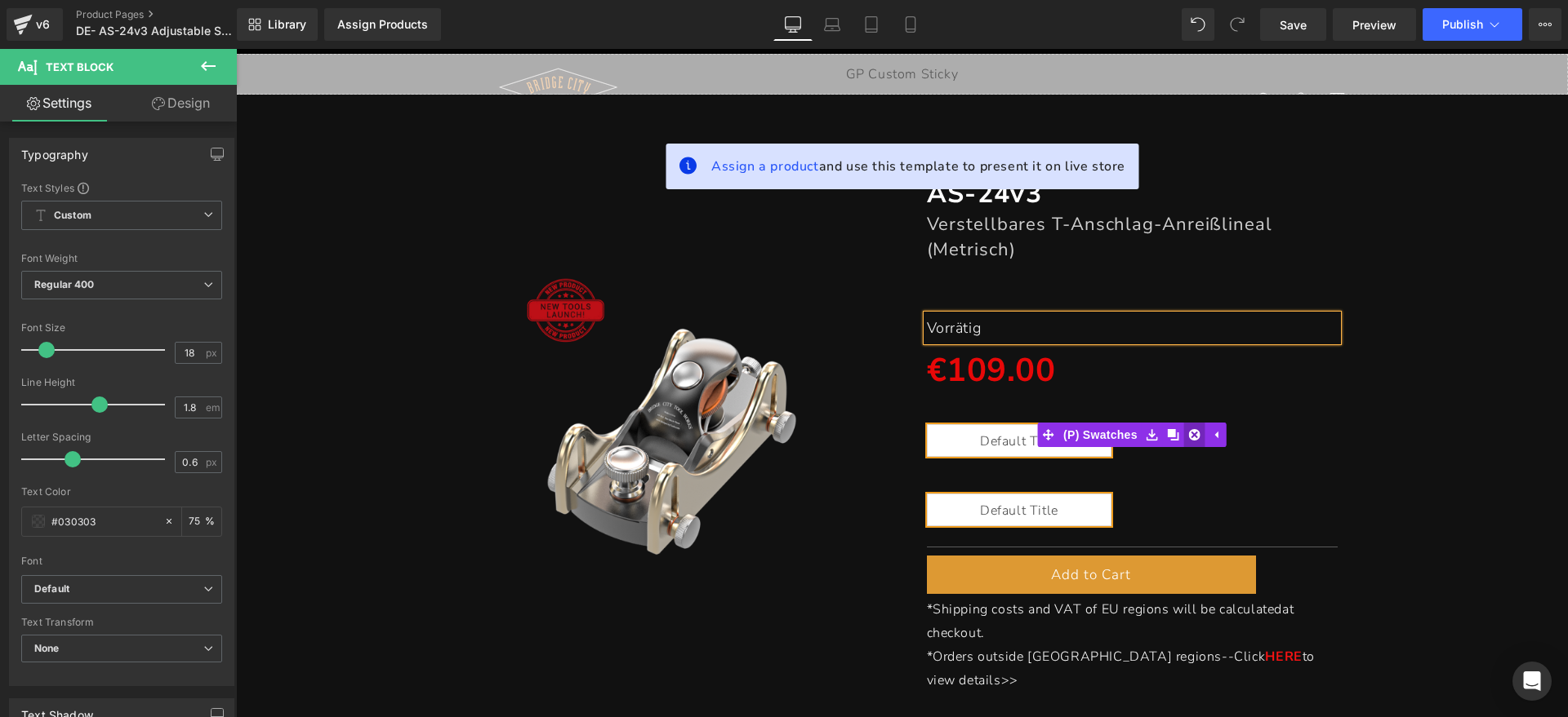
click at [1189, 435] on icon at bounding box center [1194, 435] width 12 height 12
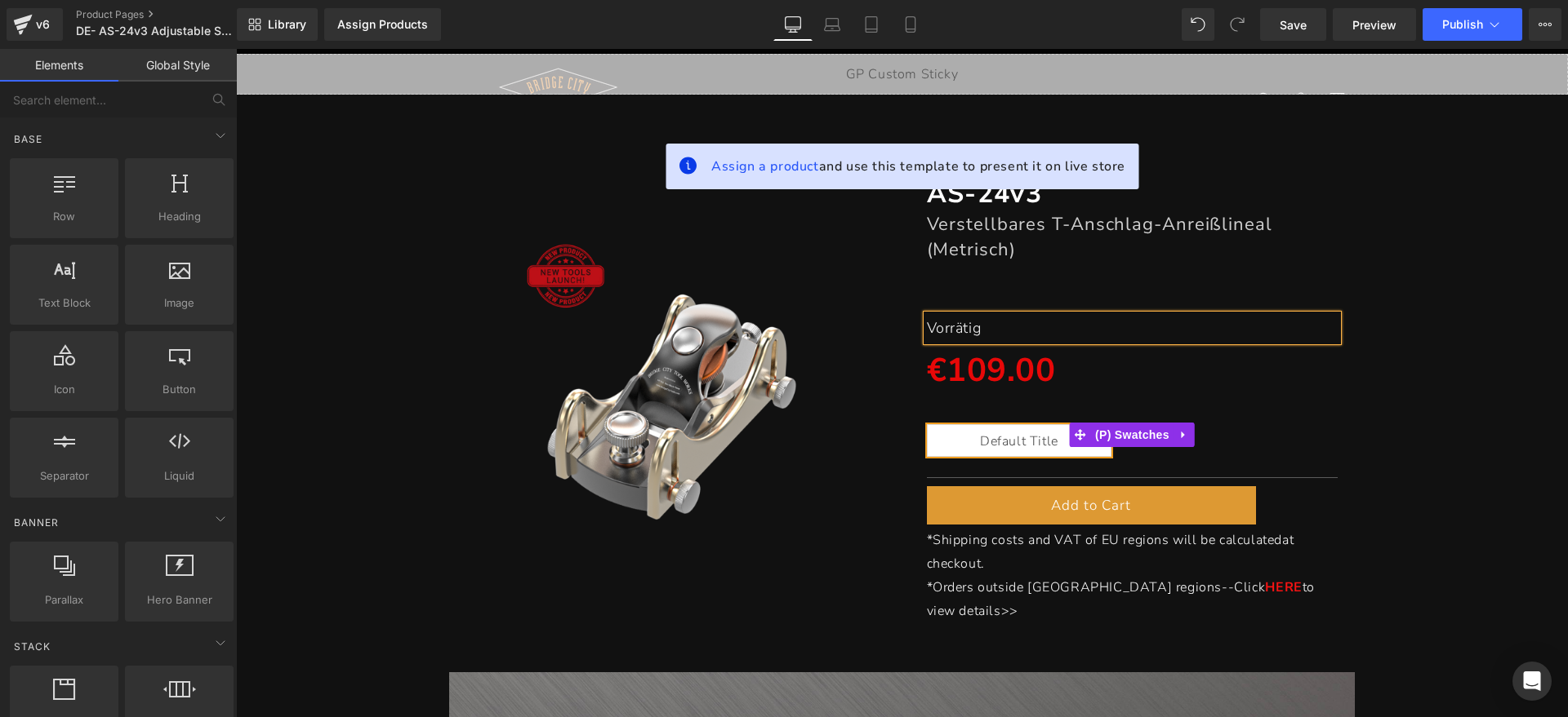
click at [1178, 435] on icon at bounding box center [1184, 435] width 12 height 13
click at [1189, 435] on icon at bounding box center [1194, 435] width 12 height 12
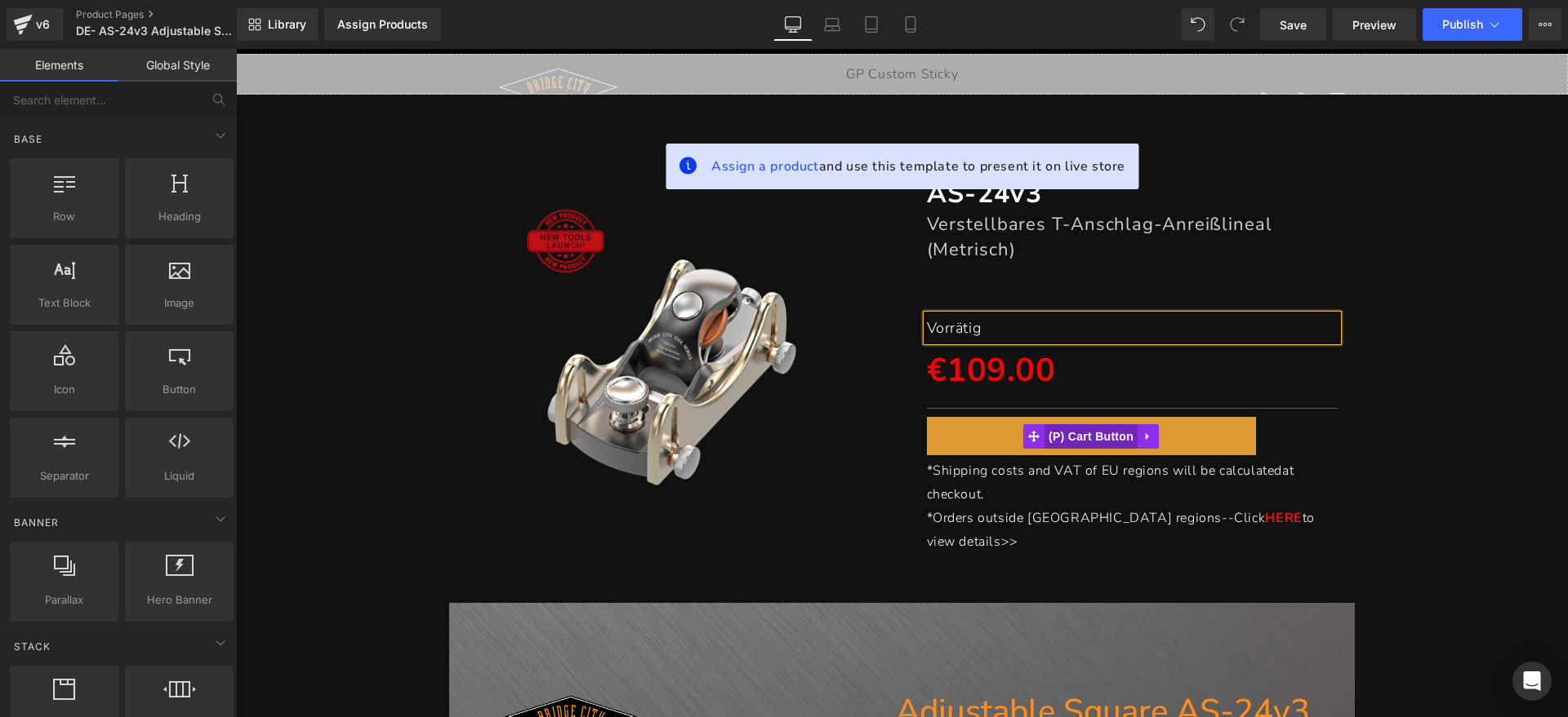
click at [1097, 443] on span "(P) Cart Button" at bounding box center [1090, 436] width 93 height 24
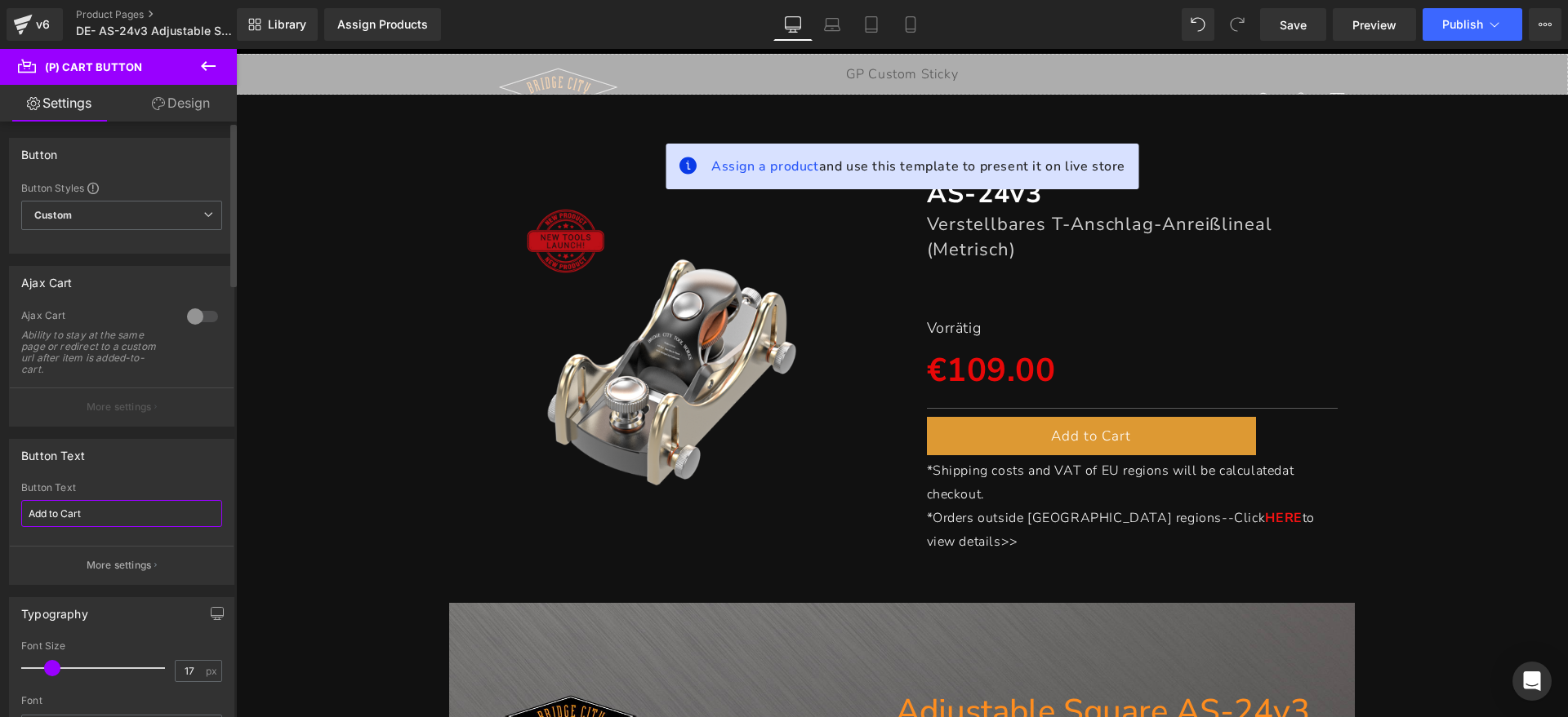
drag, startPoint x: 104, startPoint y: 510, endPoint x: 0, endPoint y: 507, distance: 104.0
click at [0, 507] on div "Button Text Add to Cart Button Text Add to Cart More settings" at bounding box center [122, 506] width 244 height 158
type input "Zum Warenkorb hinzufügen"
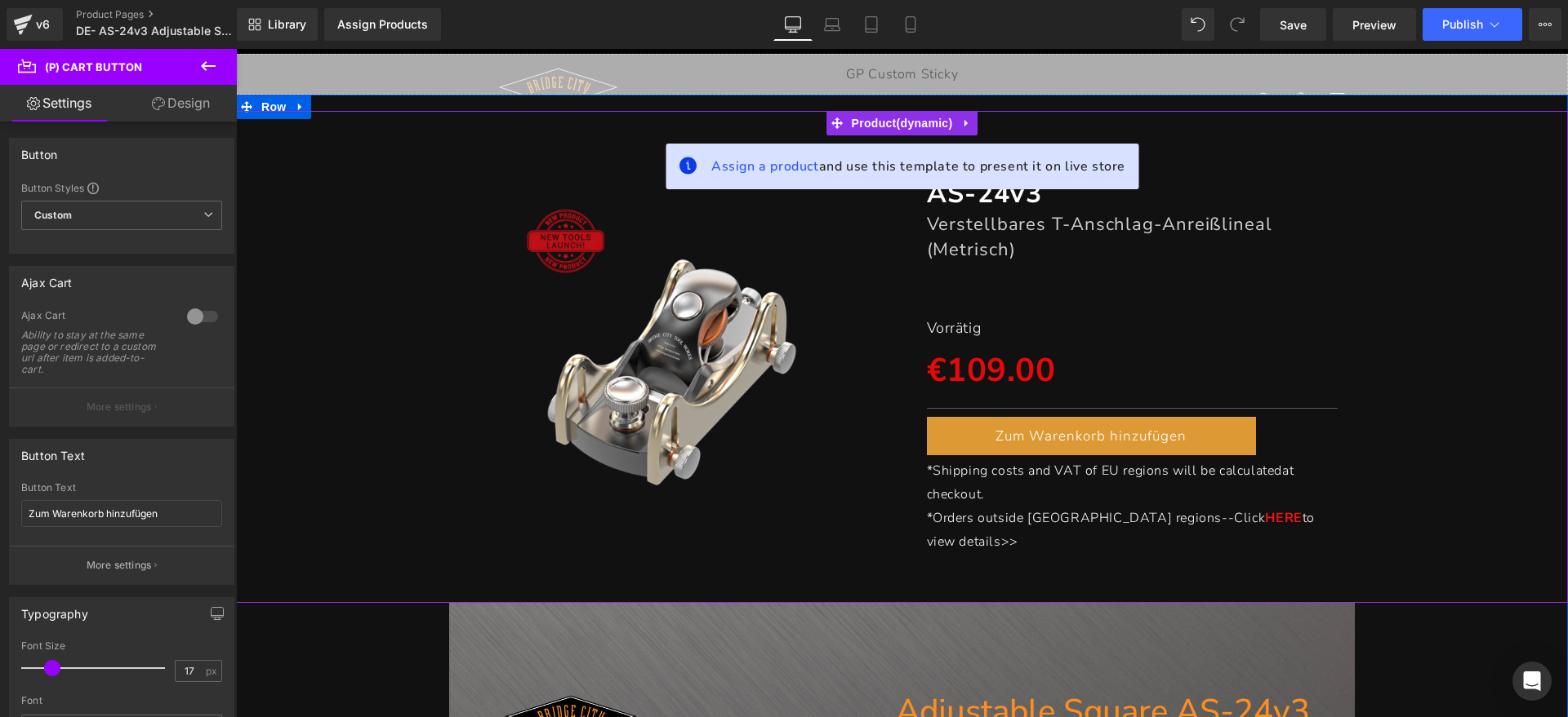
drag, startPoint x: 1006, startPoint y: 495, endPoint x: 999, endPoint y: 488, distance: 9.9
click at [1006, 495] on p "*Shipping costs and VAT of EU regions will be calculated at checkout." at bounding box center [1132, 483] width 411 height 48
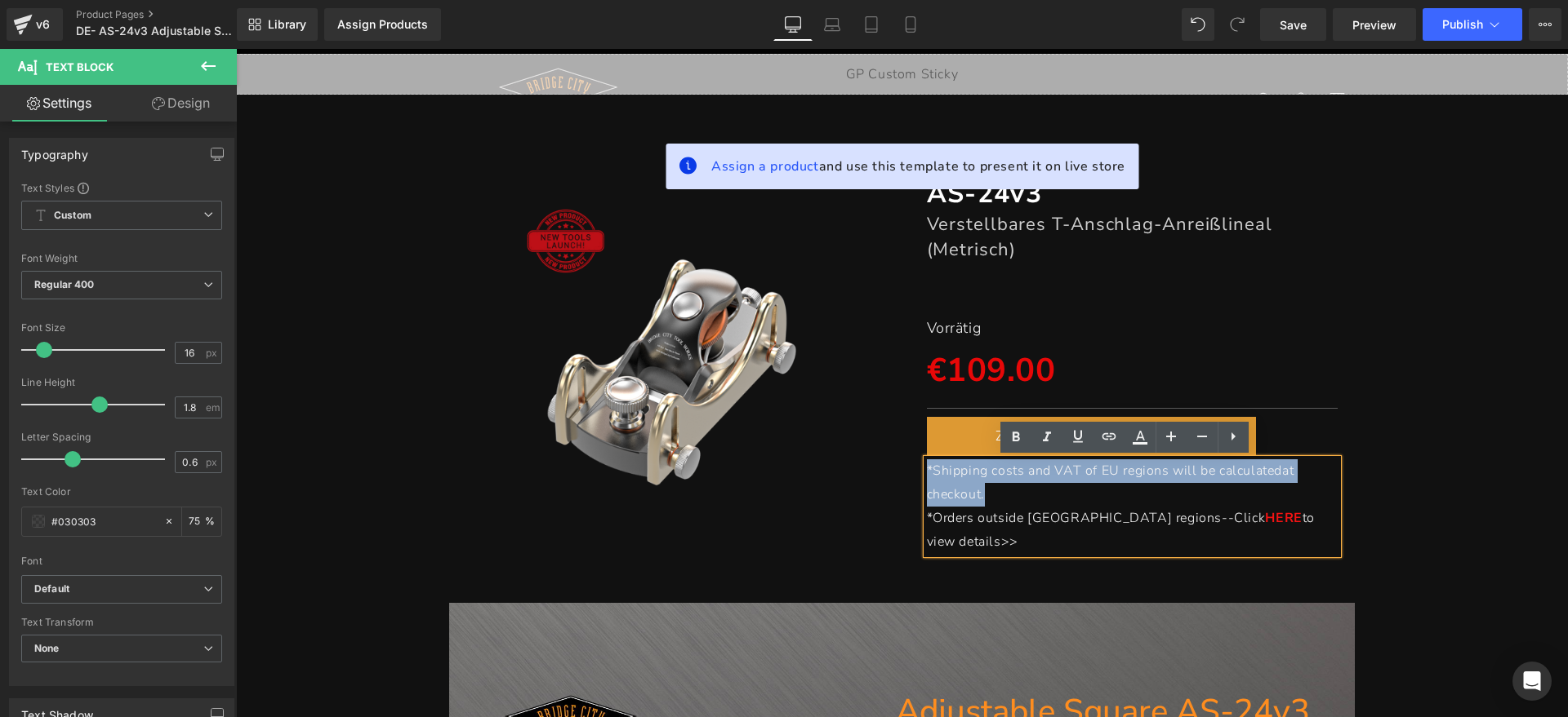
drag, startPoint x: 1000, startPoint y: 488, endPoint x: 918, endPoint y: 473, distance: 83.4
click at [927, 473] on p "*Shipping costs and VAT of EU regions will be calculated at checkout." at bounding box center [1132, 483] width 411 height 48
paste div
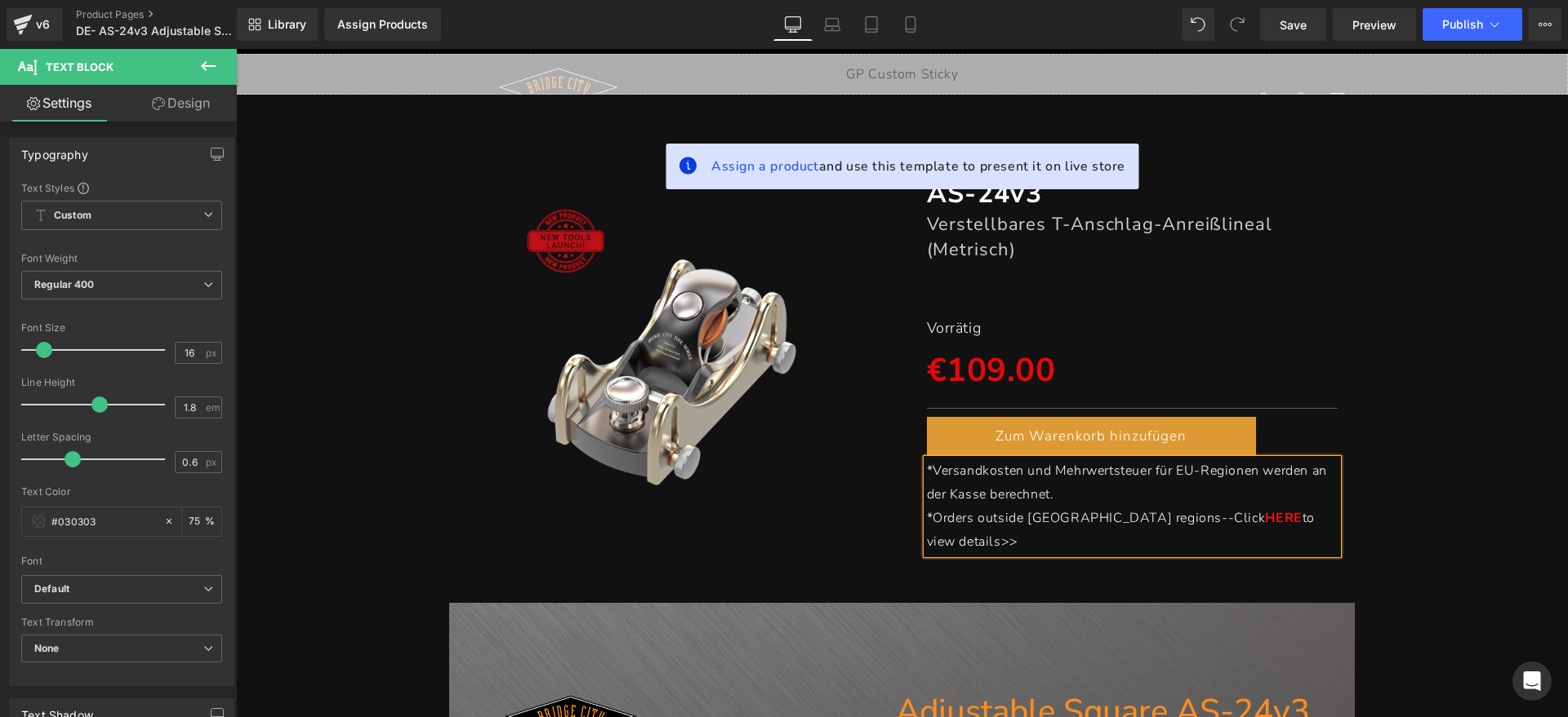
click at [1316, 522] on p "*Orders outside [GEOGRAPHIC_DATA] regions--Click HERE to view details>>" at bounding box center [1132, 530] width 411 height 48
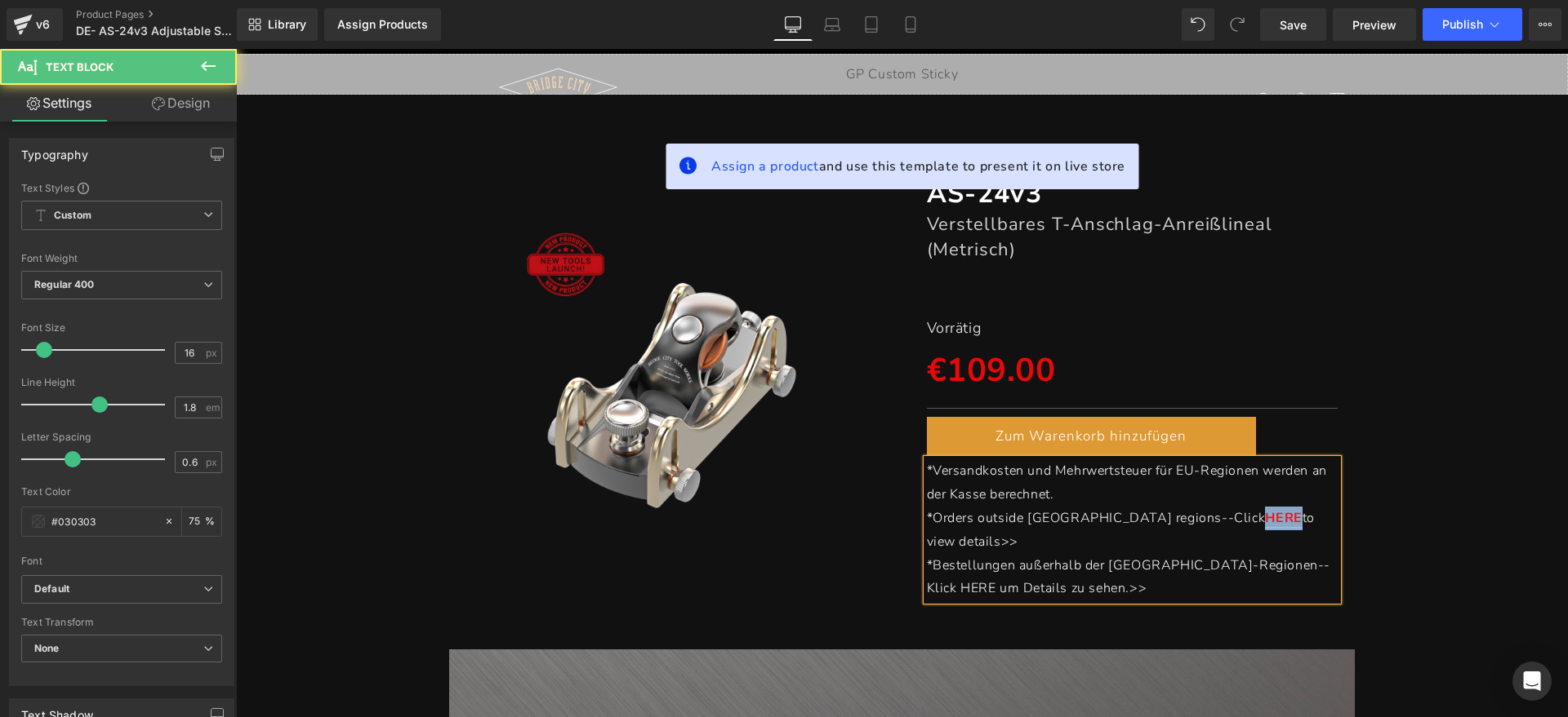
drag, startPoint x: 1135, startPoint y: 515, endPoint x: 1171, endPoint y: 514, distance: 36.0
click at [1265, 514] on link "HERE" at bounding box center [1283, 518] width 37 height 18
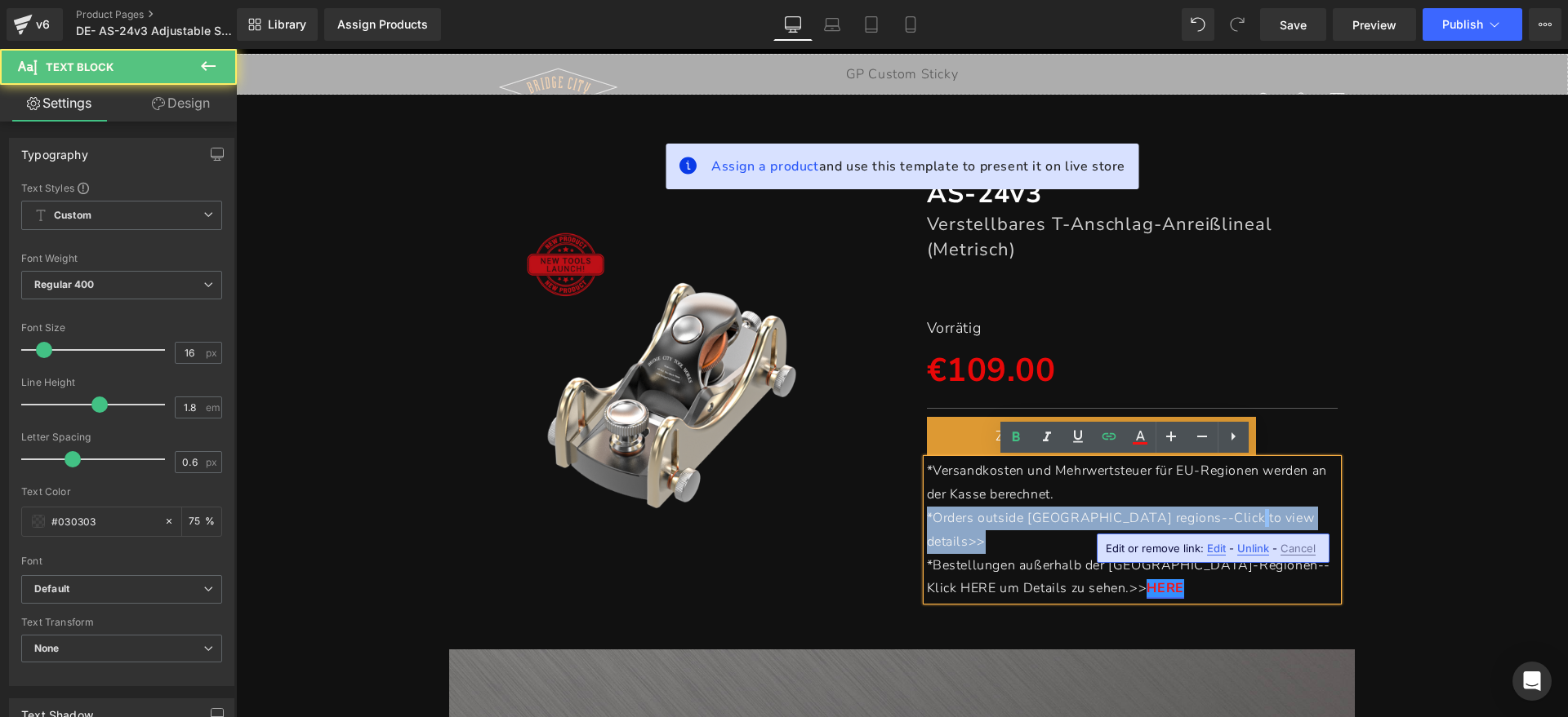
drag, startPoint x: 1278, startPoint y: 515, endPoint x: 908, endPoint y: 517, distance: 370.0
click at [915, 517] on div "AS-24v3 Heading Verstellbares T-Anschlag-Anreißlineal (Metrisch) Heading Separa…" at bounding box center [1132, 389] width 436 height 425
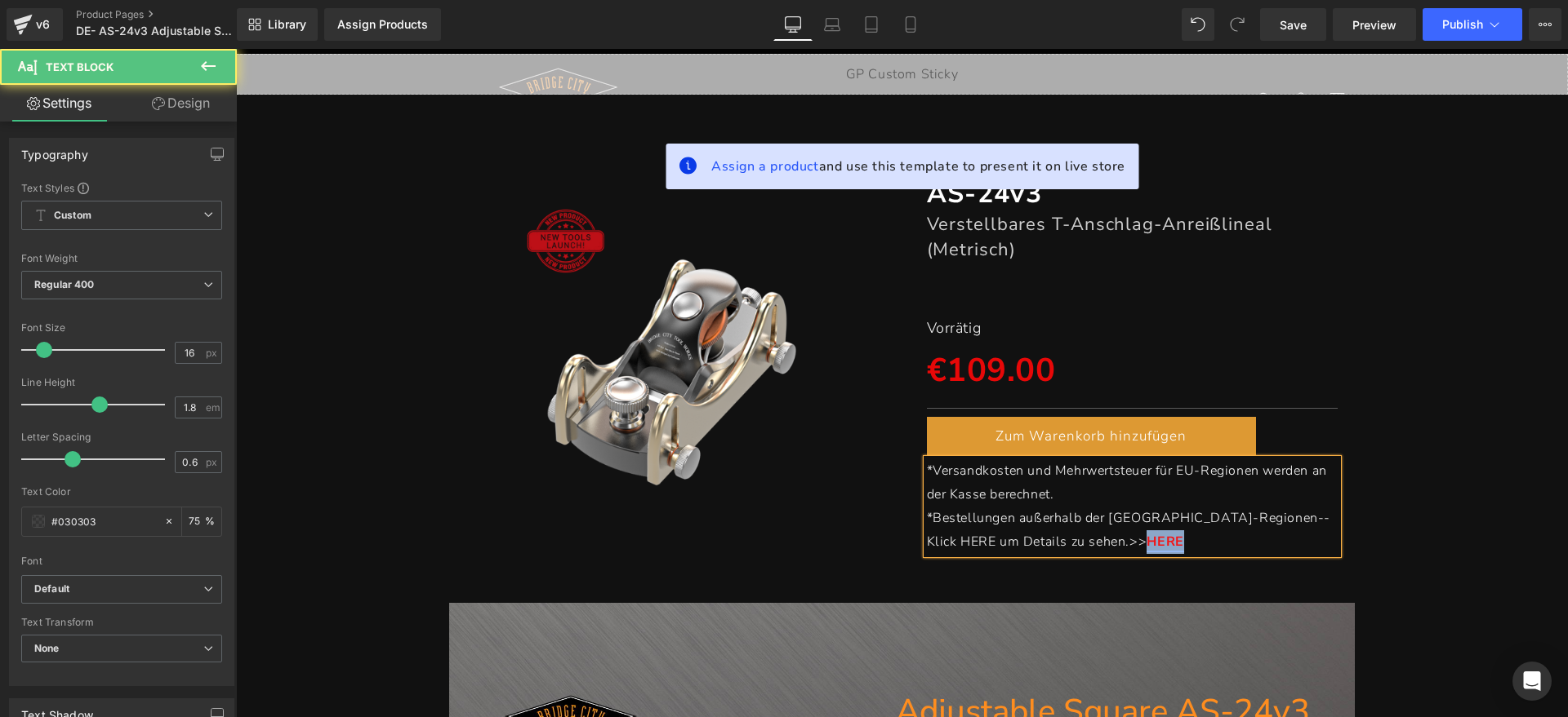
drag, startPoint x: 1086, startPoint y: 540, endPoint x: 1042, endPoint y: 549, distance: 44.9
click at [1042, 549] on p "*Bestellungen außerhalb der [GEOGRAPHIC_DATA]-Regionen--Klick HERE um Details z…" at bounding box center [1132, 530] width 411 height 48
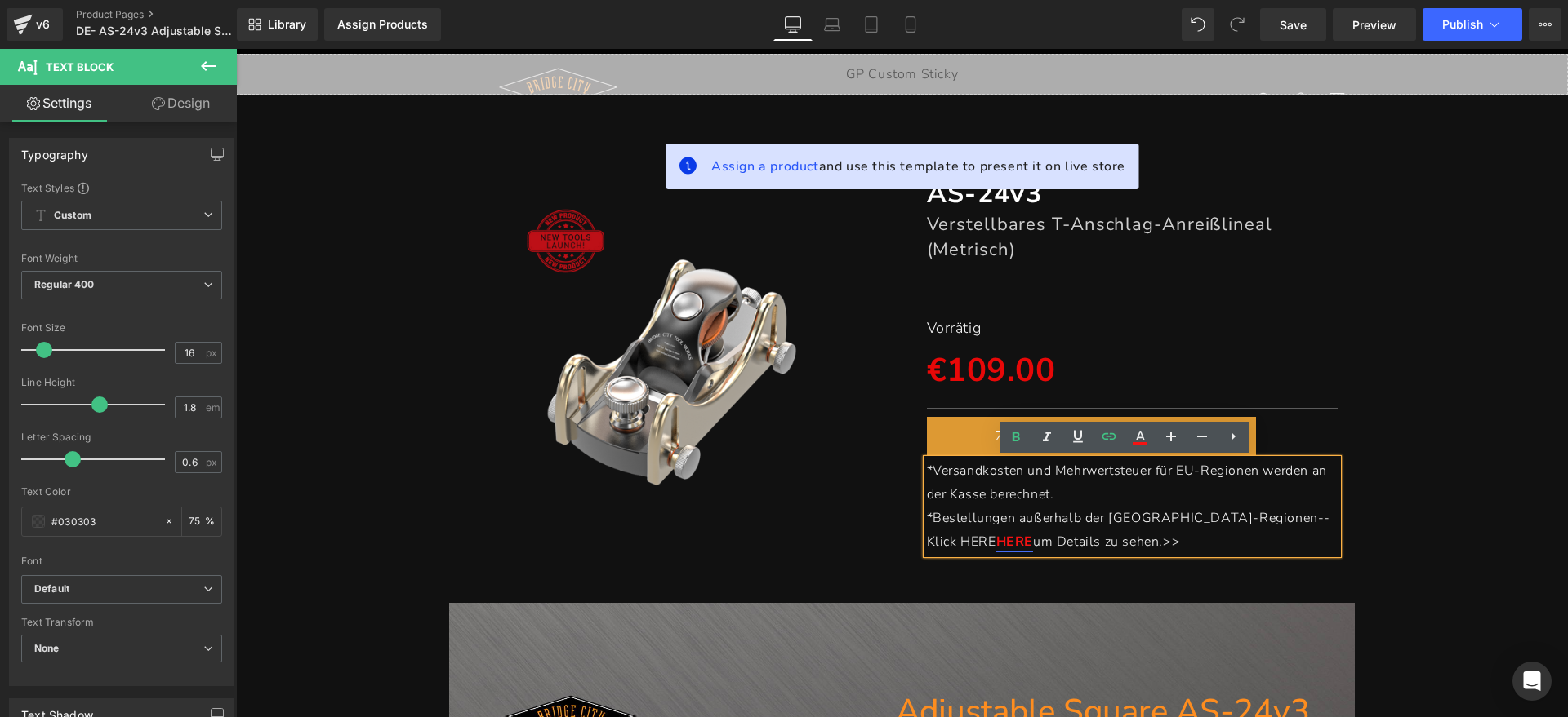
click at [1262, 525] on span "*Bestellungen außerhalb der [GEOGRAPHIC_DATA]-Regionen--Klick HERE" at bounding box center [1129, 530] width 404 height 41
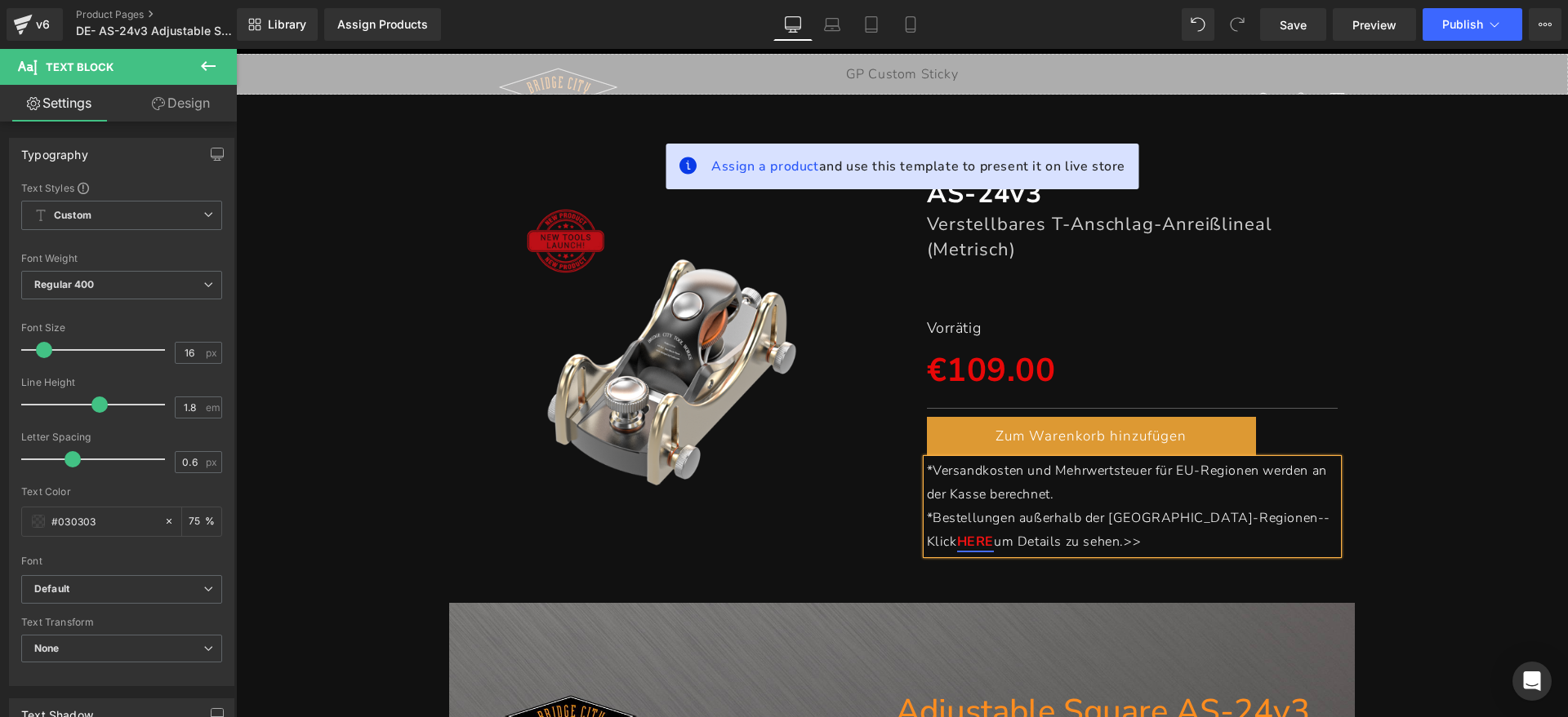
click at [1446, 505] on div "(P) Image AS-24v3 Heading Verstellbares T-Anschlag-Anreißlineal (Metrisch) Head…" at bounding box center [901, 356] width 1315 height 409
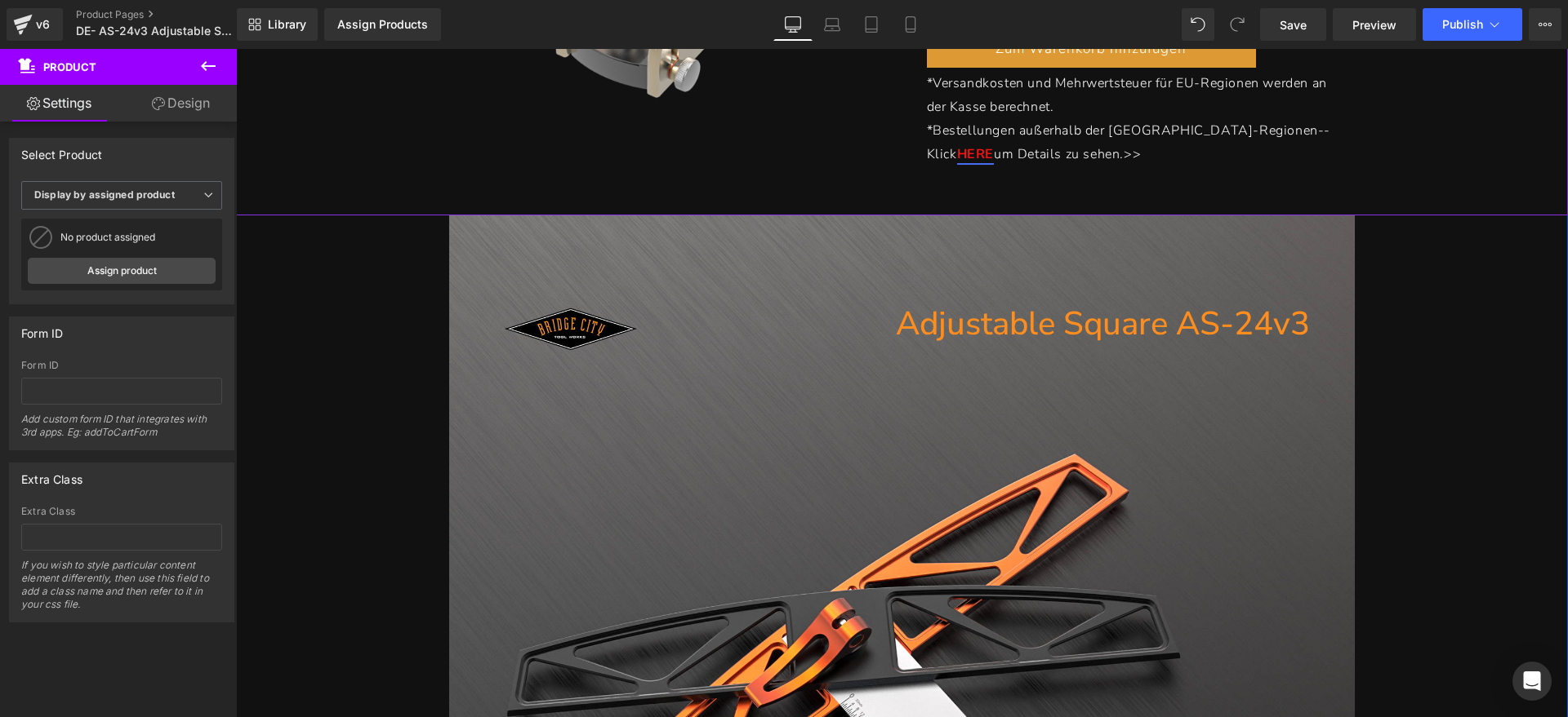
scroll to position [612, 0]
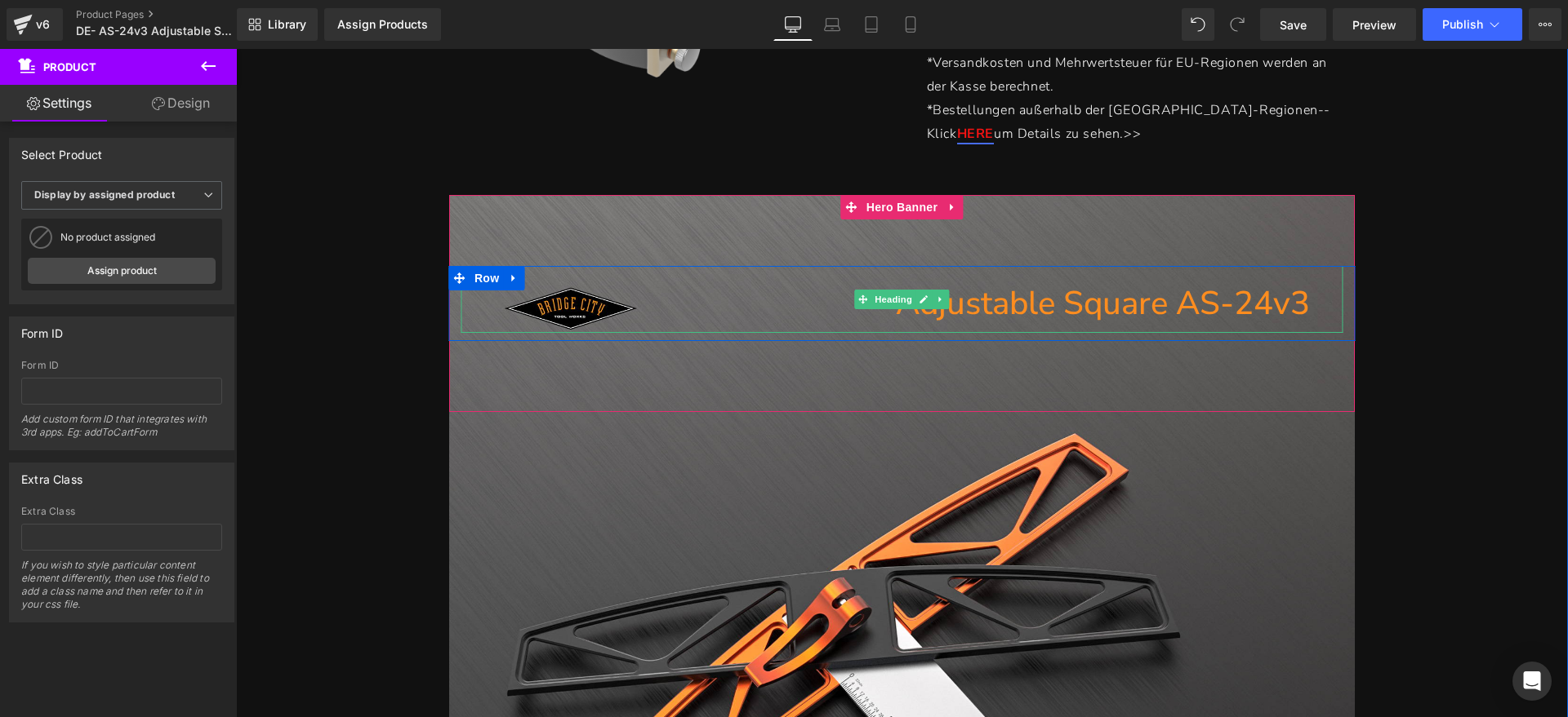
drag, startPoint x: 1156, startPoint y: 300, endPoint x: 1223, endPoint y: 308, distance: 67.5
click at [1155, 300] on h1 "Adjustable Square AS-24v3" at bounding box center [885, 303] width 848 height 58
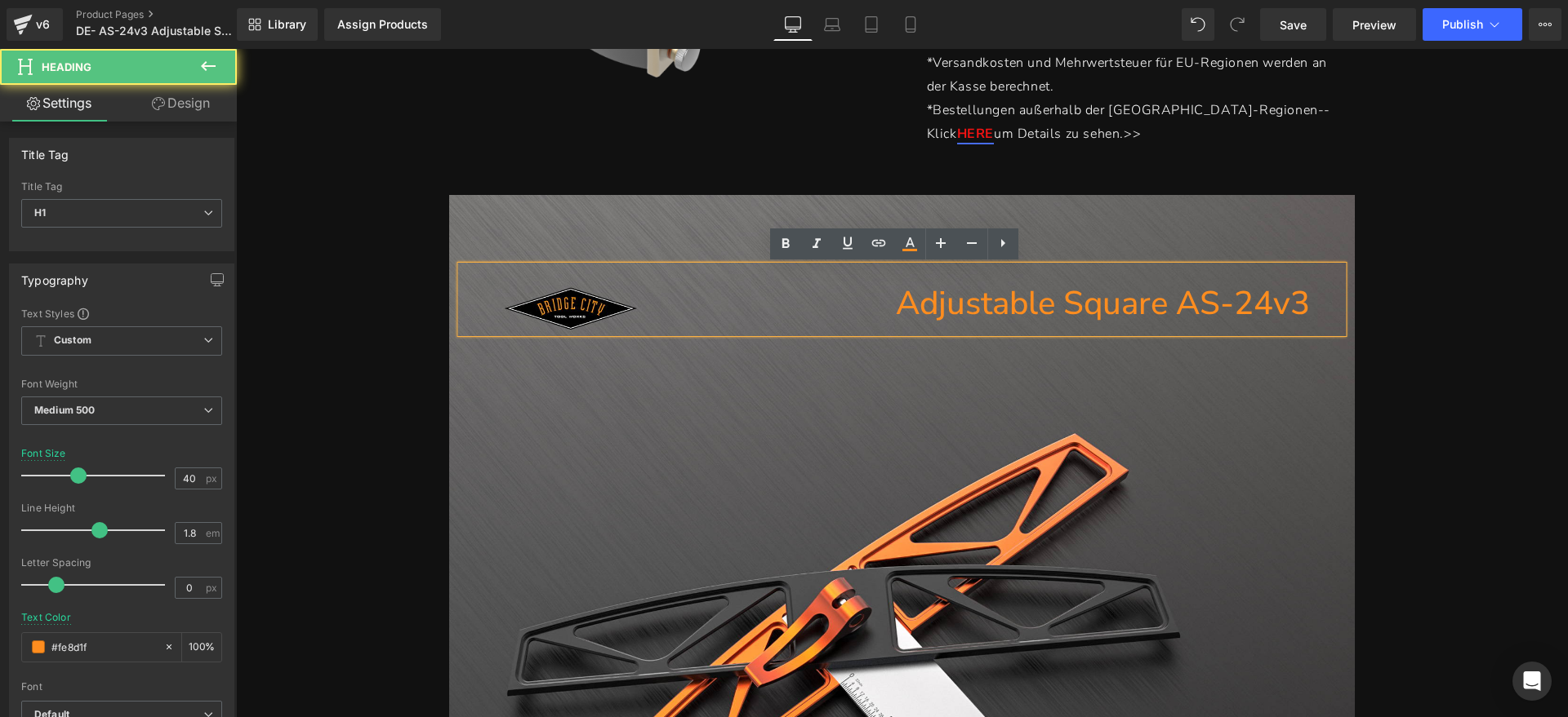
click at [1134, 310] on h1 "Adjustable Square AS-24v3" at bounding box center [885, 303] width 848 height 58
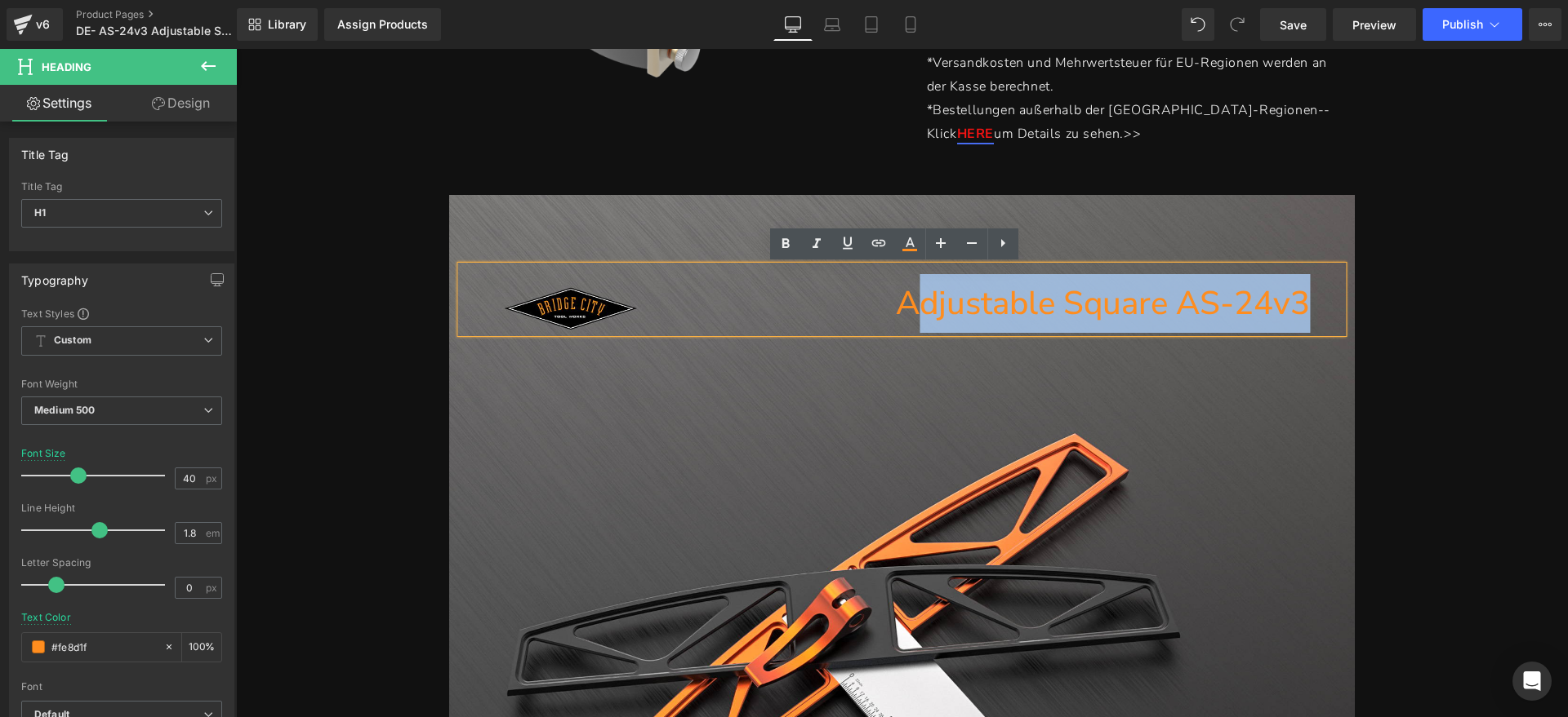
drag, startPoint x: 1322, startPoint y: 302, endPoint x: 905, endPoint y: 303, distance: 417.0
click at [905, 303] on div "Adjustable Square AS-24v3" at bounding box center [901, 300] width 881 height 67
paste div
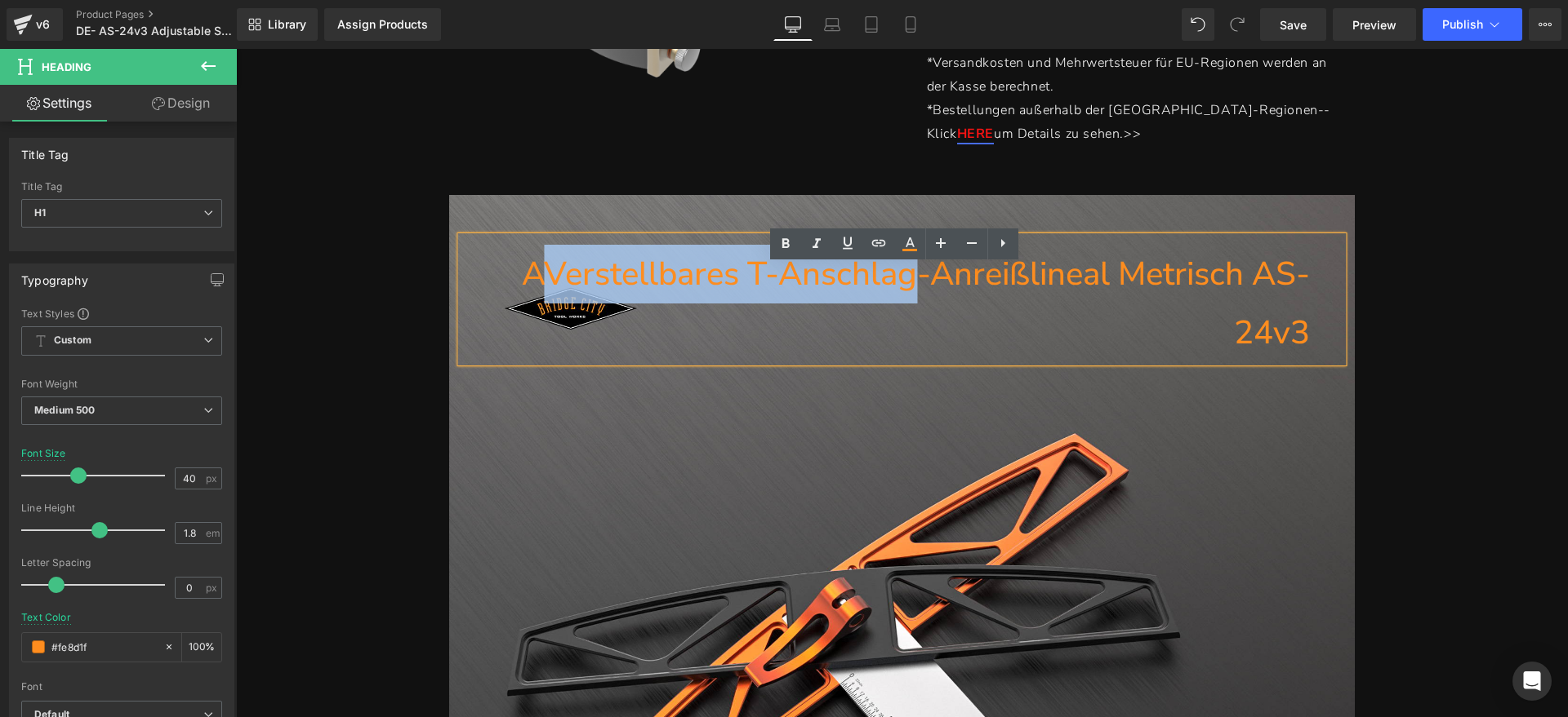
scroll to position [583, 0]
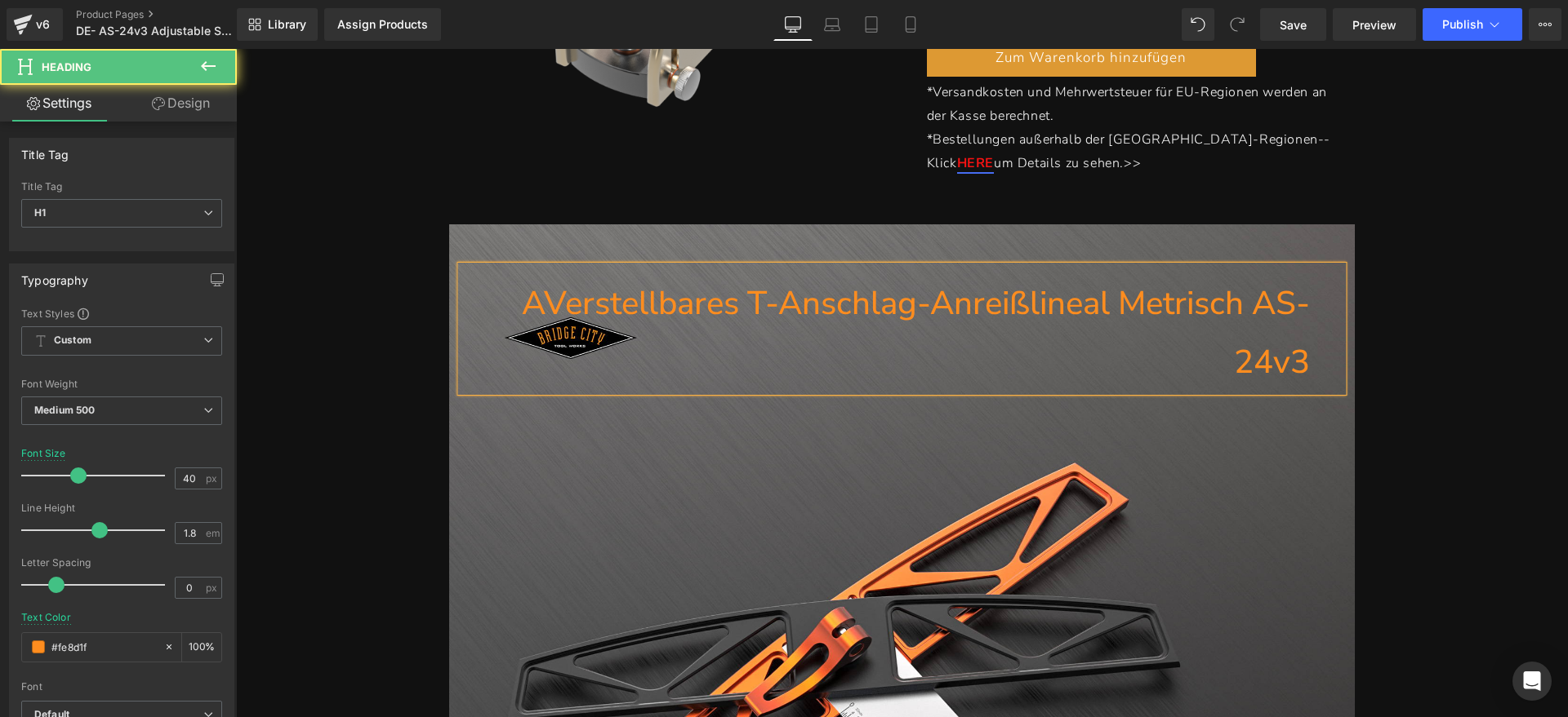
click at [527, 303] on h1 "AVerstellbares T-Anschlag-Anreißlineal Metrisch AS-24v3" at bounding box center [885, 333] width 848 height 118
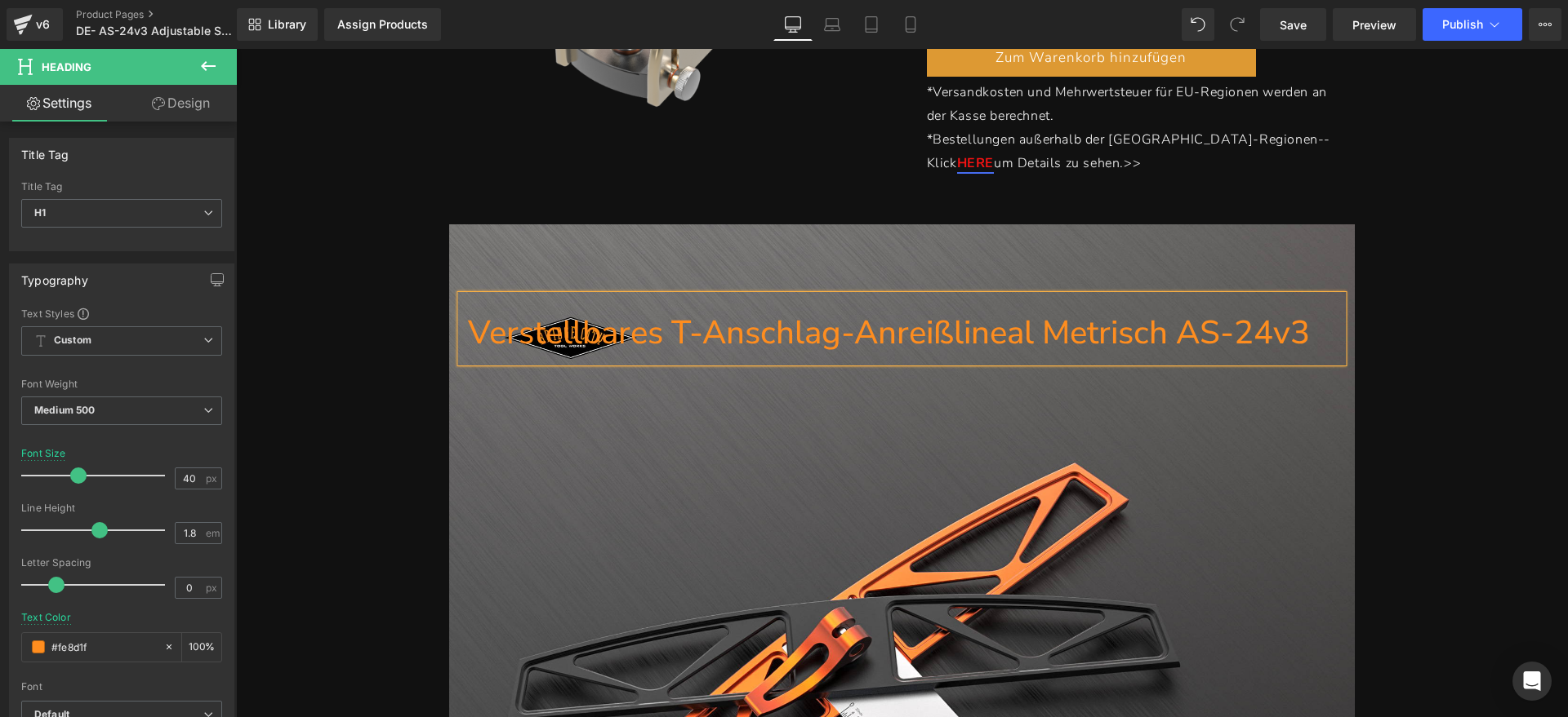
scroll to position [612, 0]
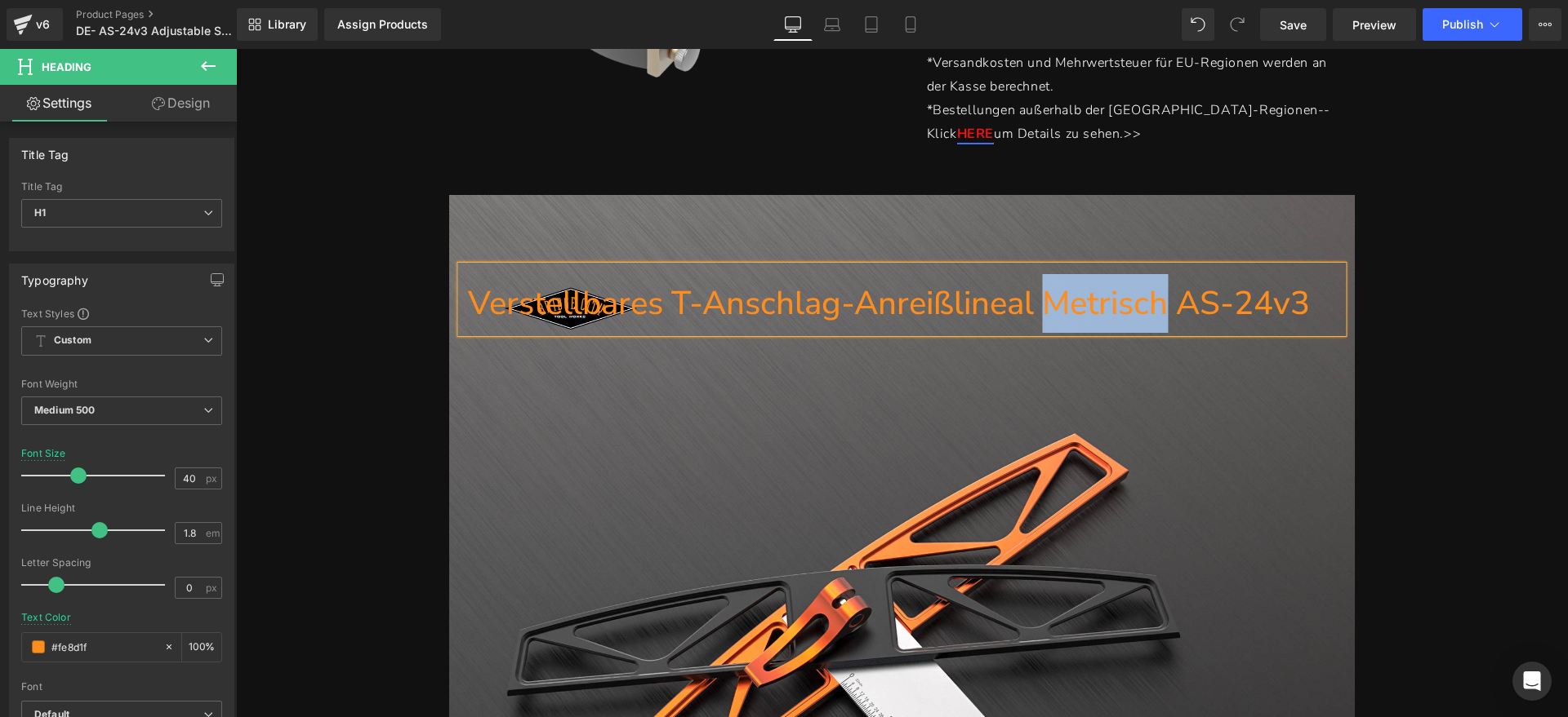
drag, startPoint x: 1041, startPoint y: 303, endPoint x: 1152, endPoint y: 313, distance: 111.4
click at [1152, 313] on h1 "Verstellbares T-Anschlag-Anreißlineal Metrisch AS-24v3" at bounding box center [885, 303] width 848 height 58
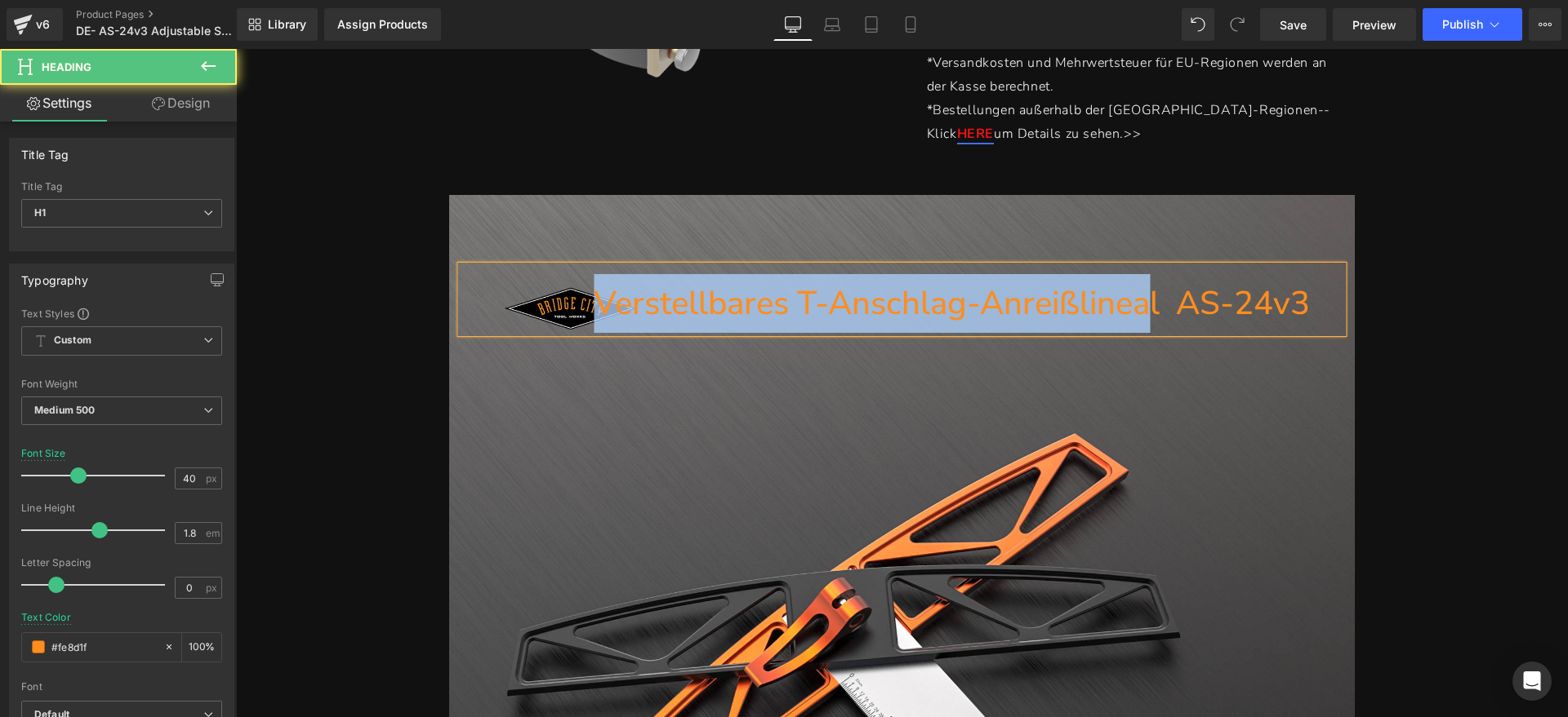
drag, startPoint x: 589, startPoint y: 306, endPoint x: 1139, endPoint y: 303, distance: 550.0
click at [1139, 303] on h1 "Verstellbares T-Anschlag-Anreißlineal AS-24v3" at bounding box center [885, 303] width 848 height 58
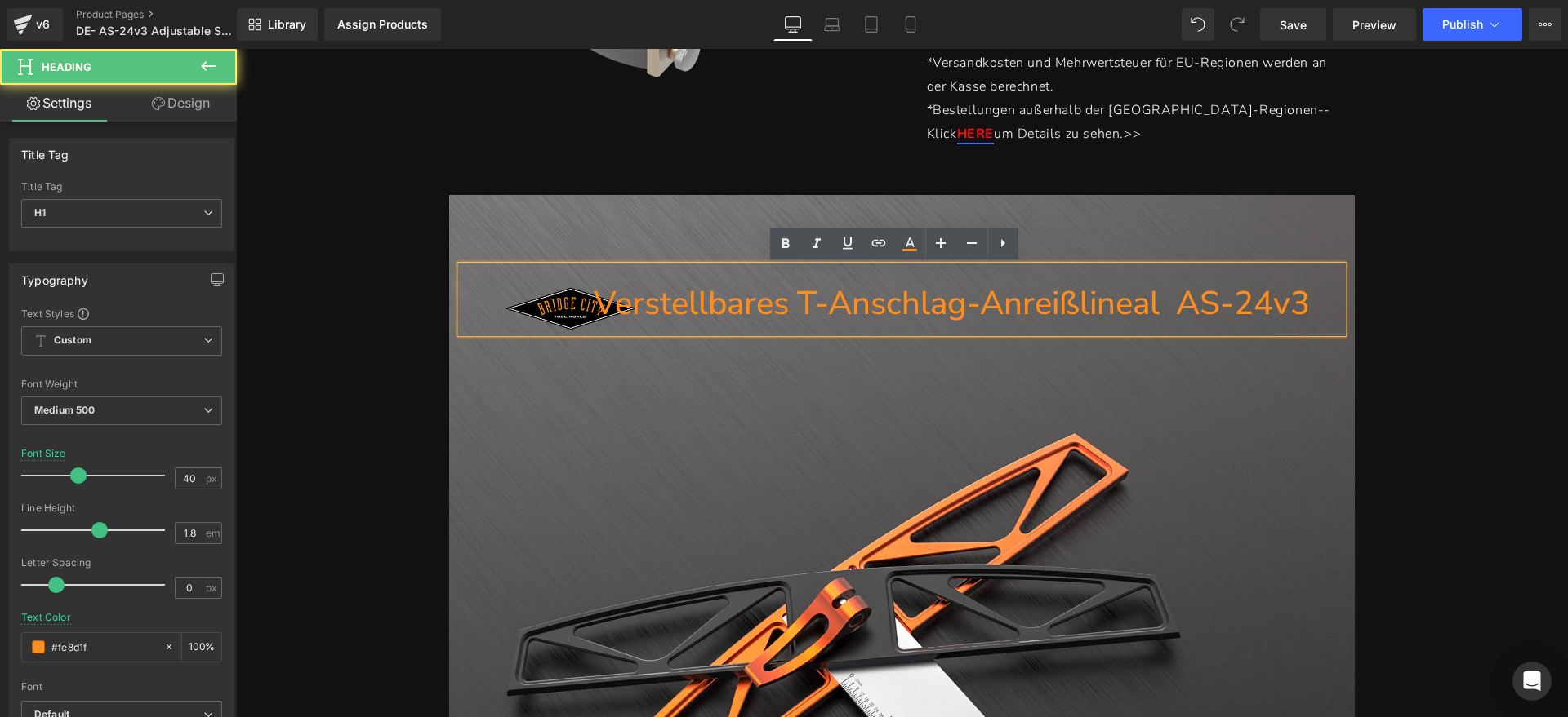
click at [987, 333] on div "Verstellbares T-Anschlag-Anreißlineal AS-24v3" at bounding box center [901, 300] width 881 height 67
drag, startPoint x: 1150, startPoint y: 301, endPoint x: 1313, endPoint y: 301, distance: 163.0
click at [1313, 301] on div "Verstellbares T-Anschlag-Anreißlineal AS-24v3" at bounding box center [901, 300] width 881 height 67
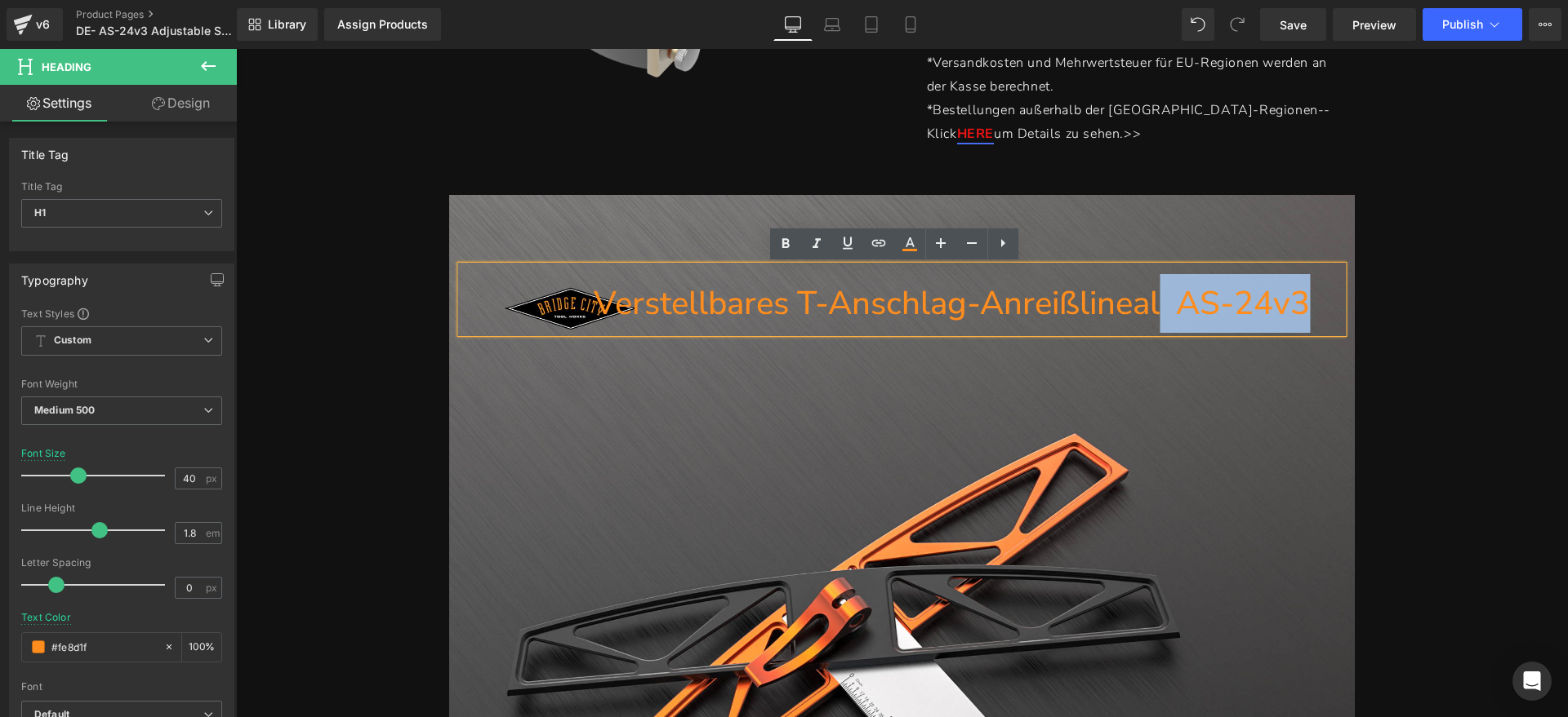
click at [1194, 326] on h1 "Verstellbares T-Anschlag-Anreißlineal AS-24v3" at bounding box center [885, 303] width 848 height 58
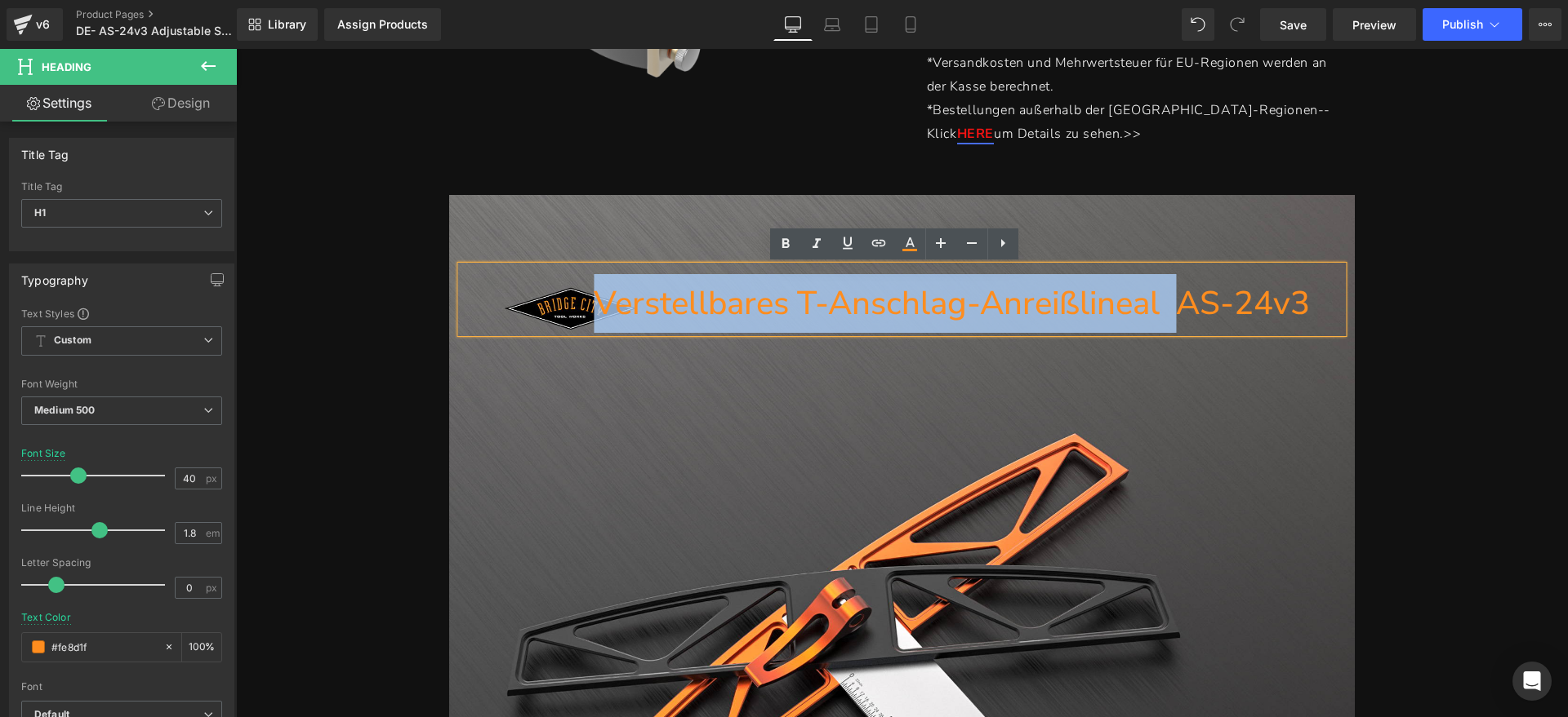
drag, startPoint x: 1173, startPoint y: 307, endPoint x: 500, endPoint y: 306, distance: 673.0
click at [500, 306] on h1 "Verstellbares T-Anschlag-Anreißlineal AS-24v3" at bounding box center [885, 303] width 848 height 58
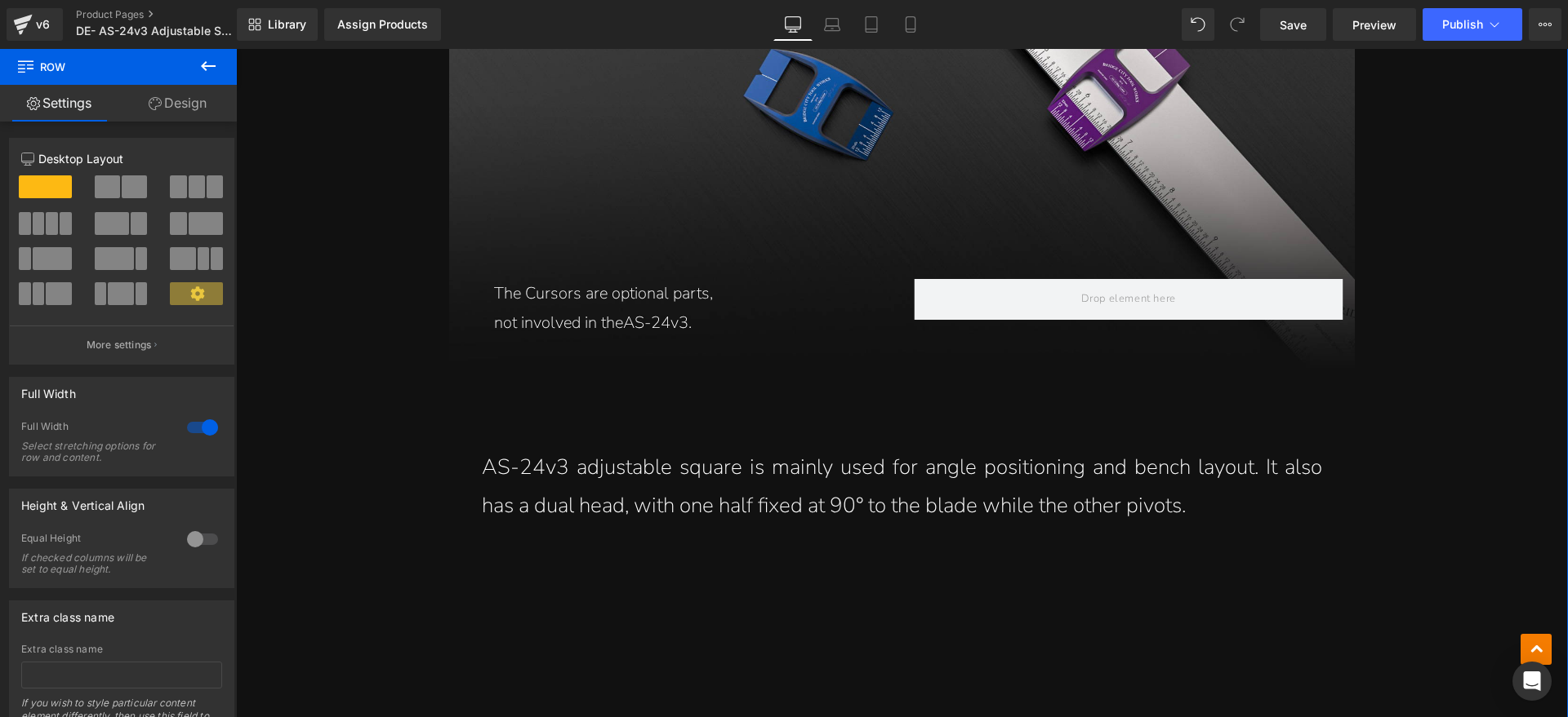
scroll to position [1530, 0]
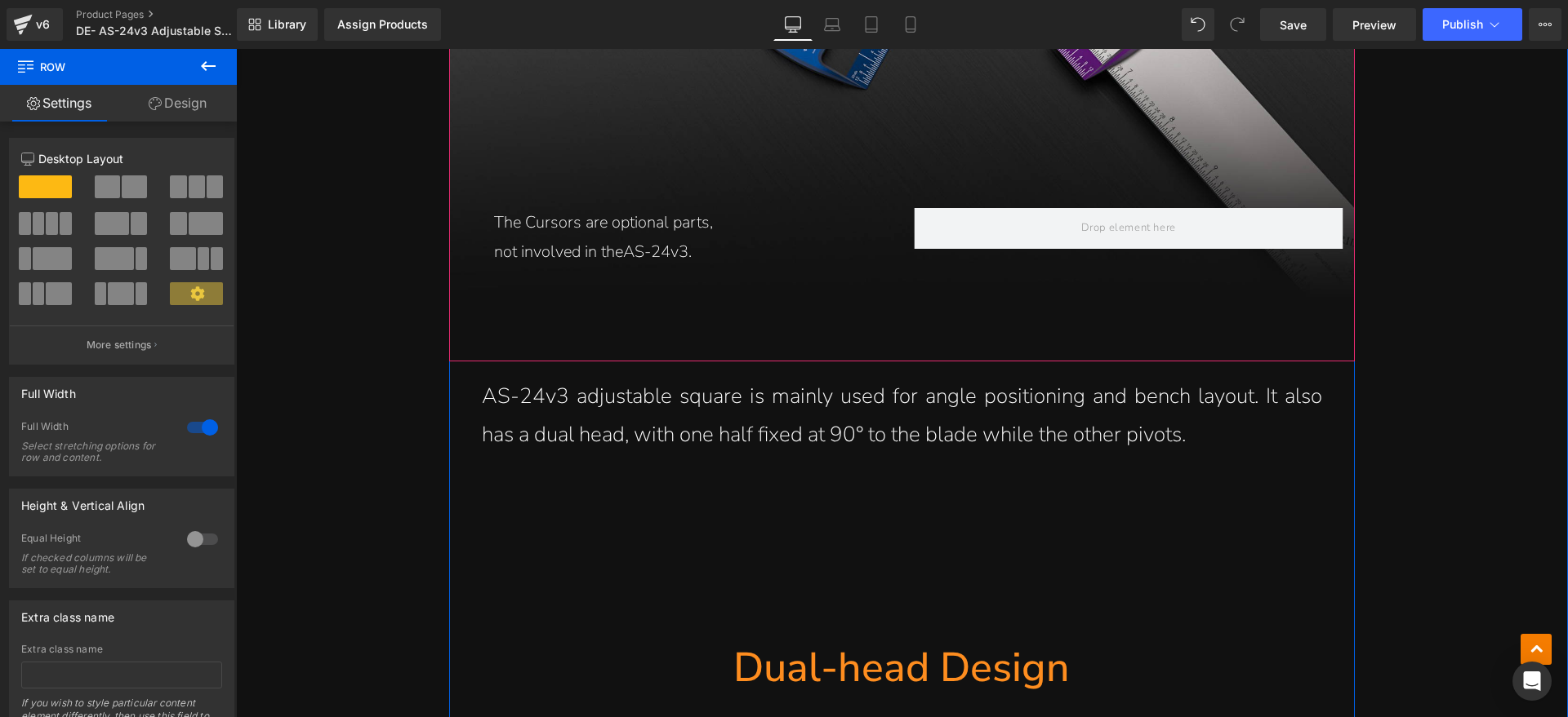
click at [643, 244] on span "Text Block" at bounding box center [667, 238] width 54 height 20
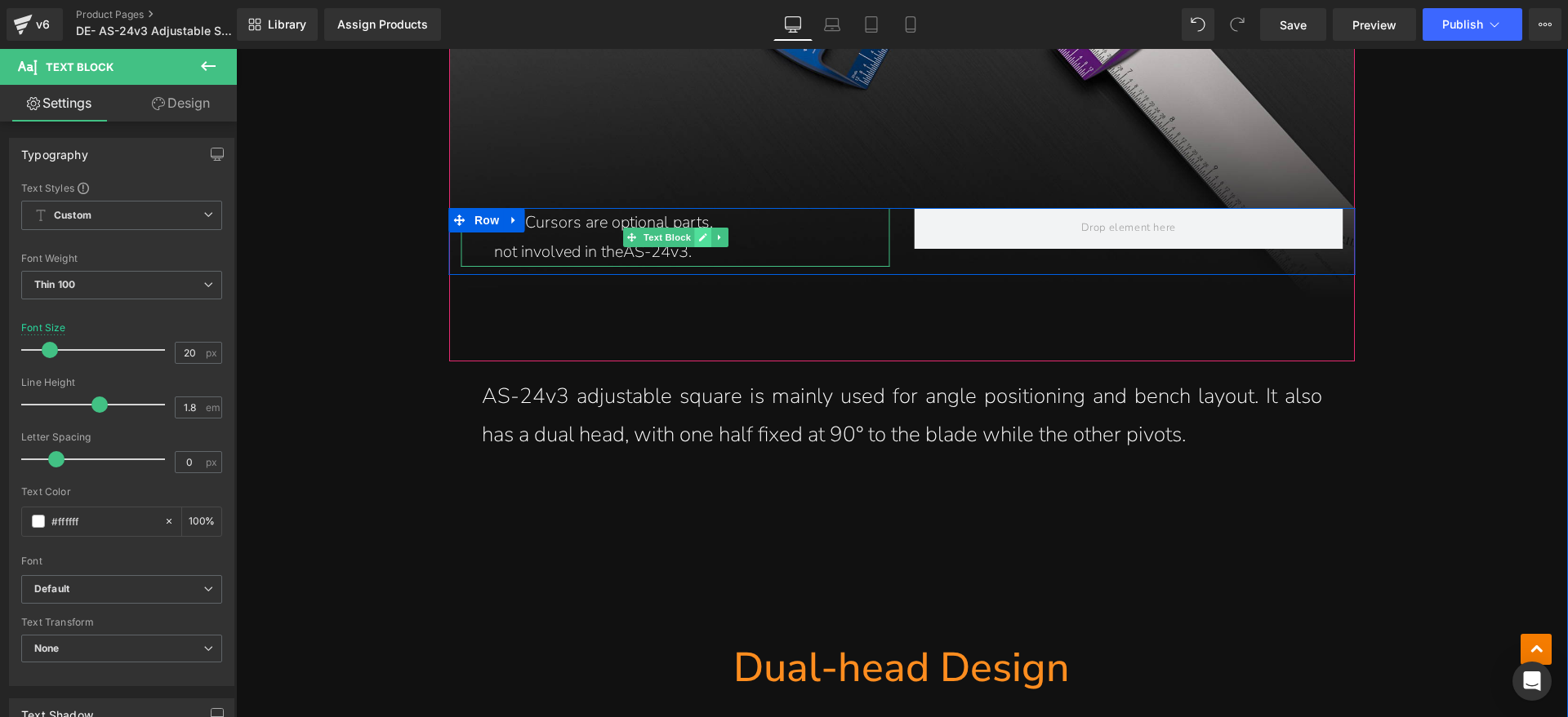
click at [698, 239] on icon at bounding box center [703, 238] width 9 height 10
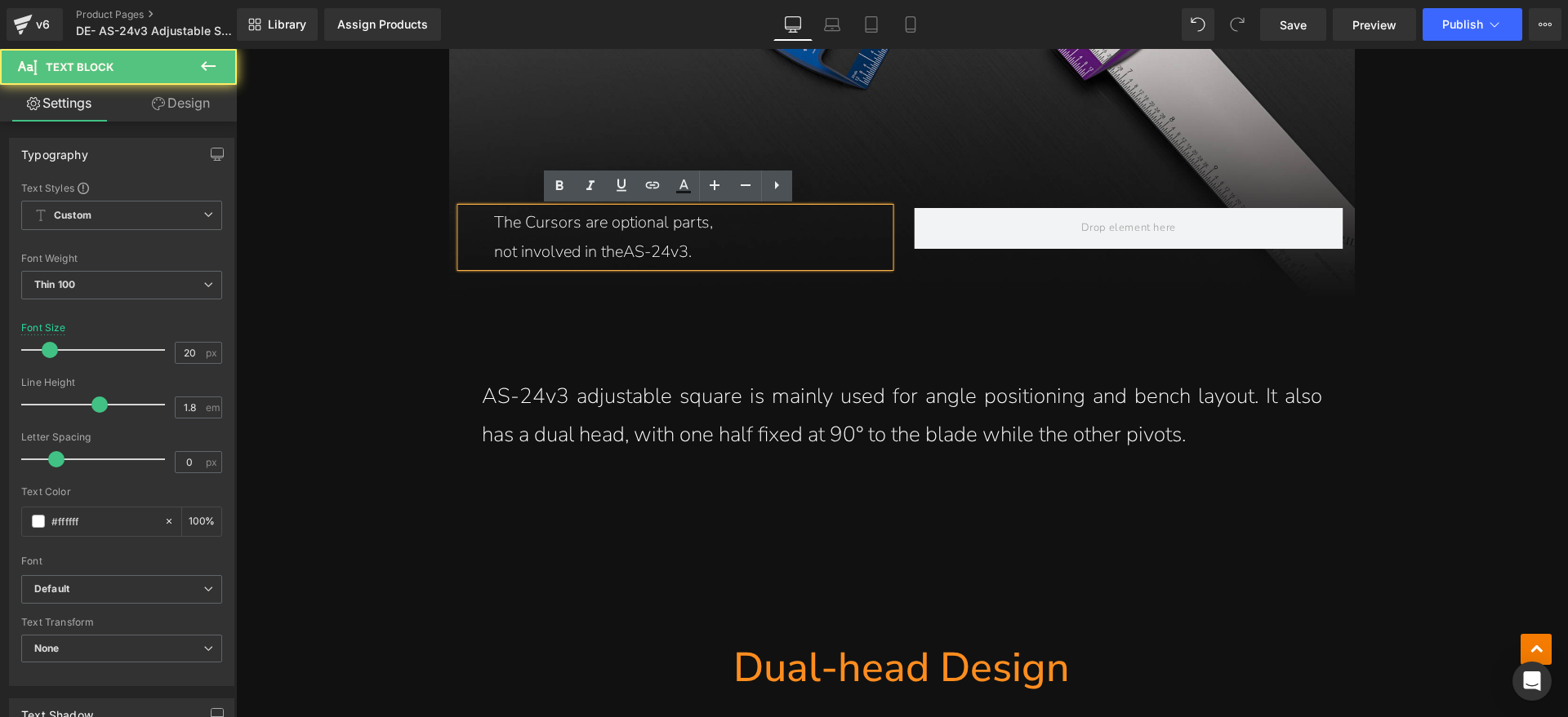
drag, startPoint x: 718, startPoint y: 248, endPoint x: 497, endPoint y: 232, distance: 221.6
click at [497, 232] on div "The Cursors are optional parts, not involved in the AS-24v3." at bounding box center [675, 237] width 428 height 58
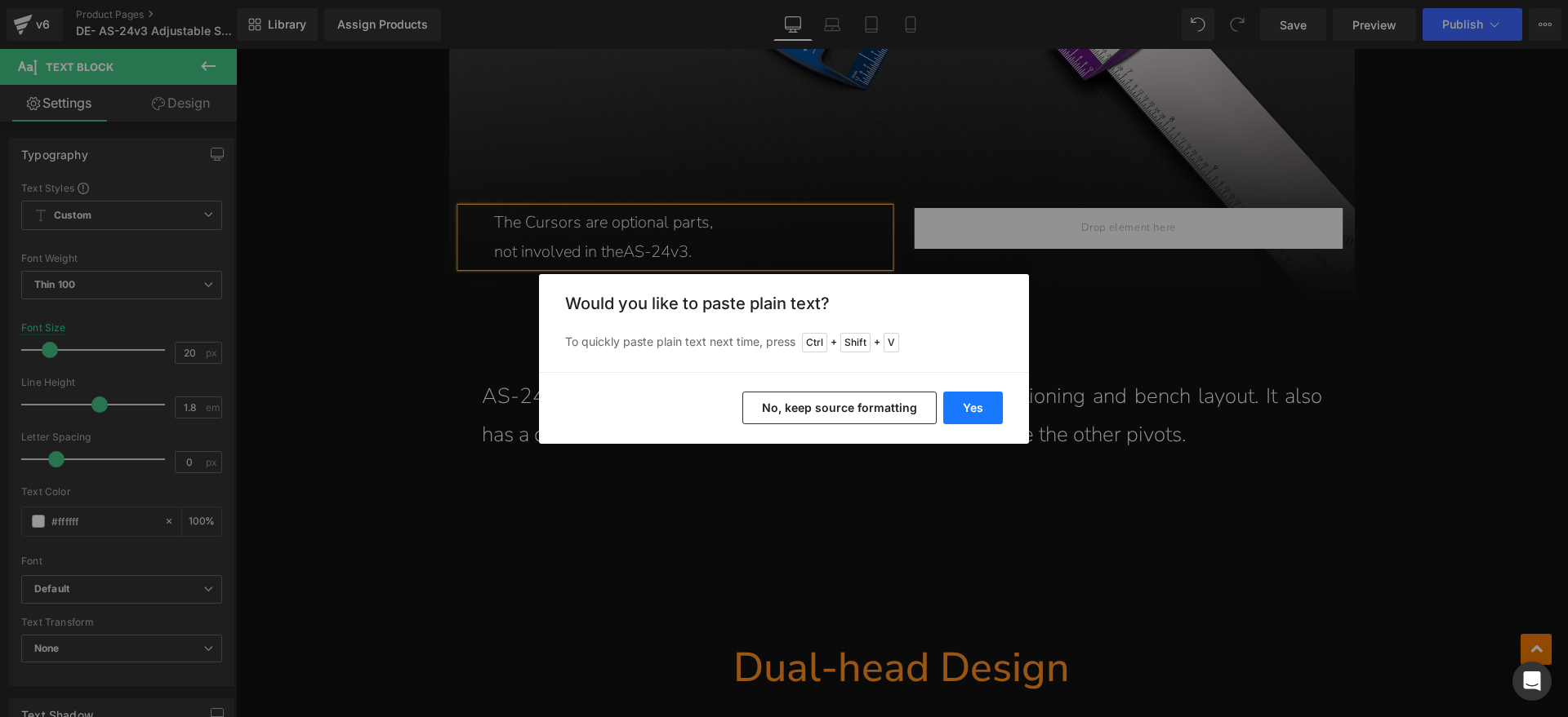
click at [963, 413] on button "Yes" at bounding box center [973, 408] width 59 height 32
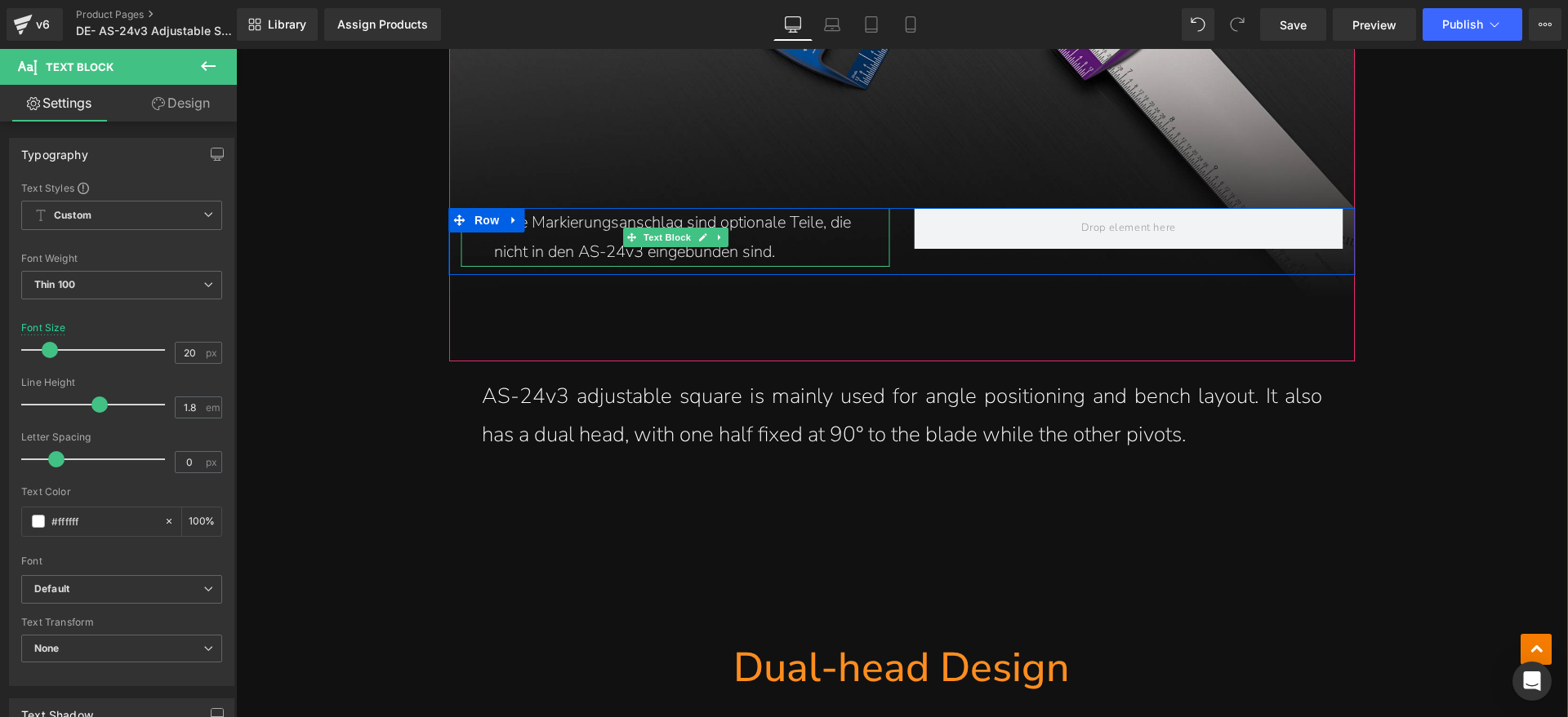
click at [536, 231] on p "TDie Markierungsanschlag sind optionale Teile, die nicht in den AS-24v3 eingebu…" at bounding box center [676, 237] width 364 height 58
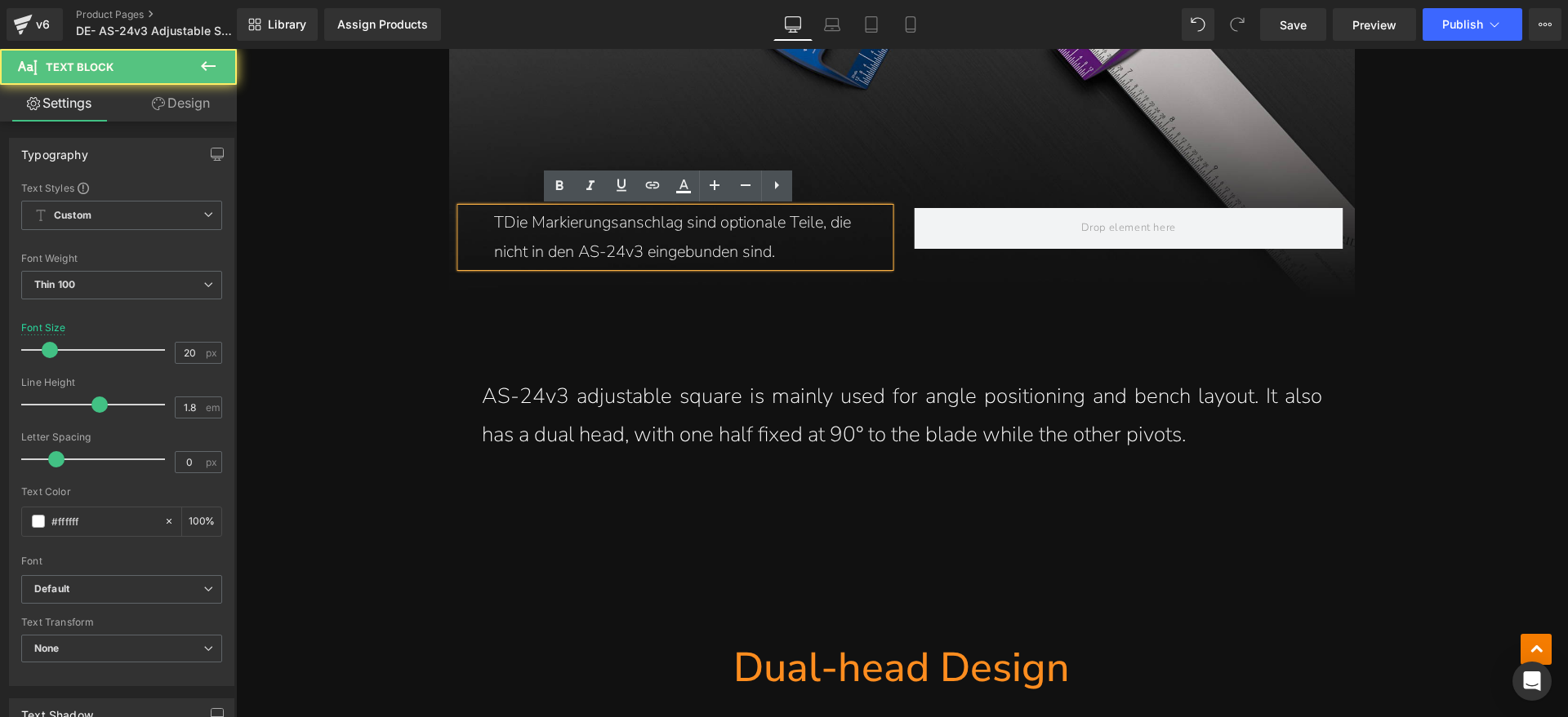
click at [506, 221] on icon at bounding box center [507, 220] width 3 height 5
click at [496, 226] on ul "Row" at bounding box center [486, 220] width 60 height 20
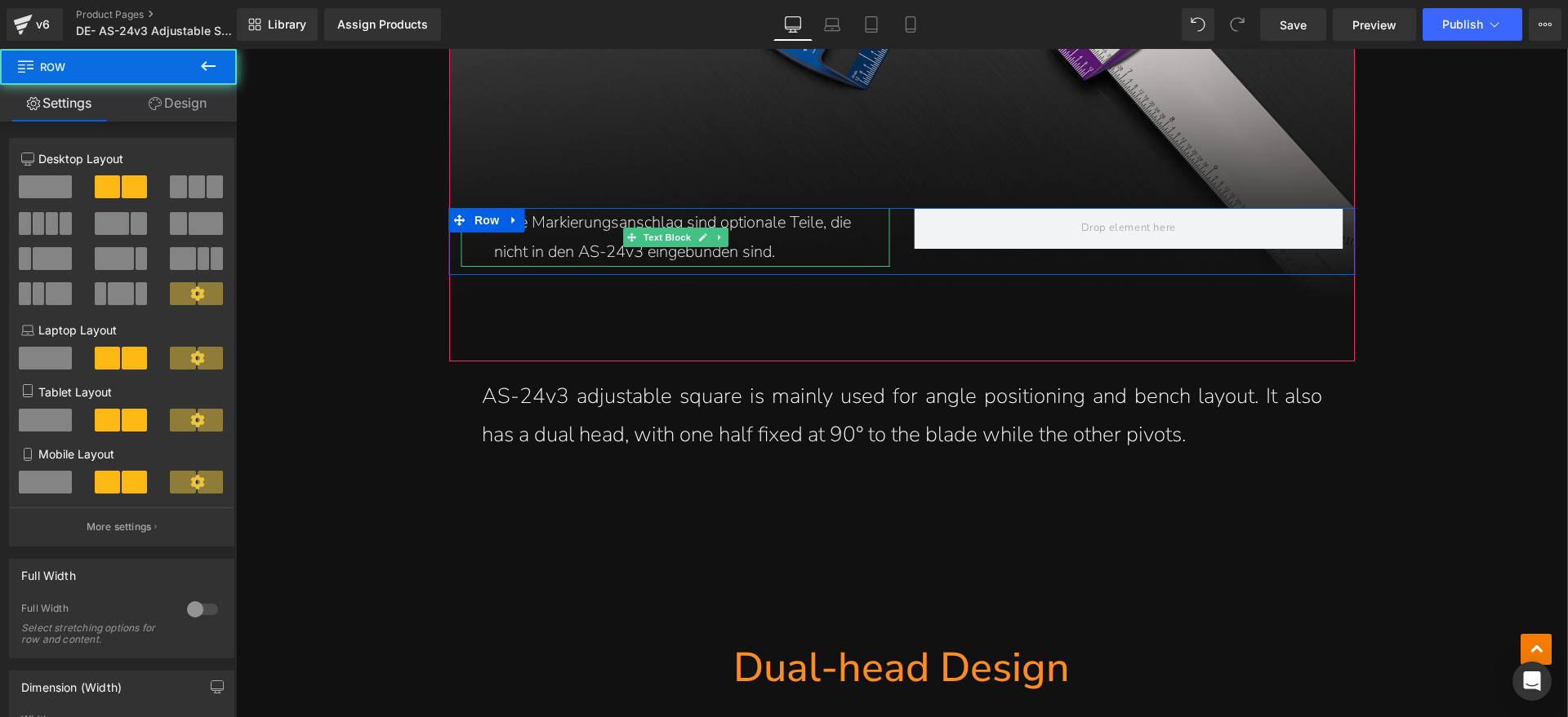
click at [523, 226] on p "TDie Markierungsanschlag sind optionale Teile, die nicht in den AS-24v3 eingebu…" at bounding box center [676, 237] width 364 height 58
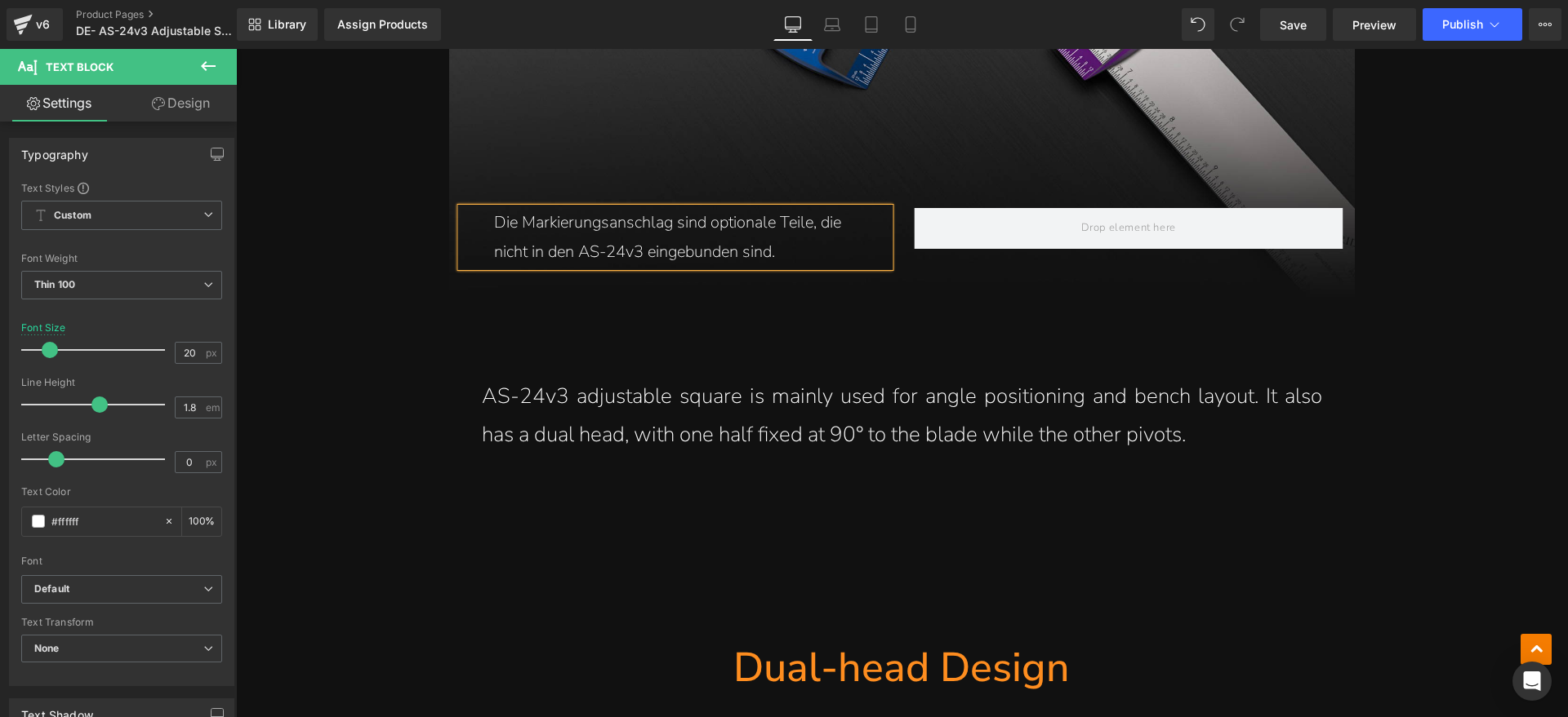
drag, startPoint x: 762, startPoint y: 400, endPoint x: 1140, endPoint y: 408, distance: 378.1
click at [762, 402] on p "AS-24v3 adjustable square is mainly used for angle positioning and bench layout…" at bounding box center [901, 416] width 840 height 76
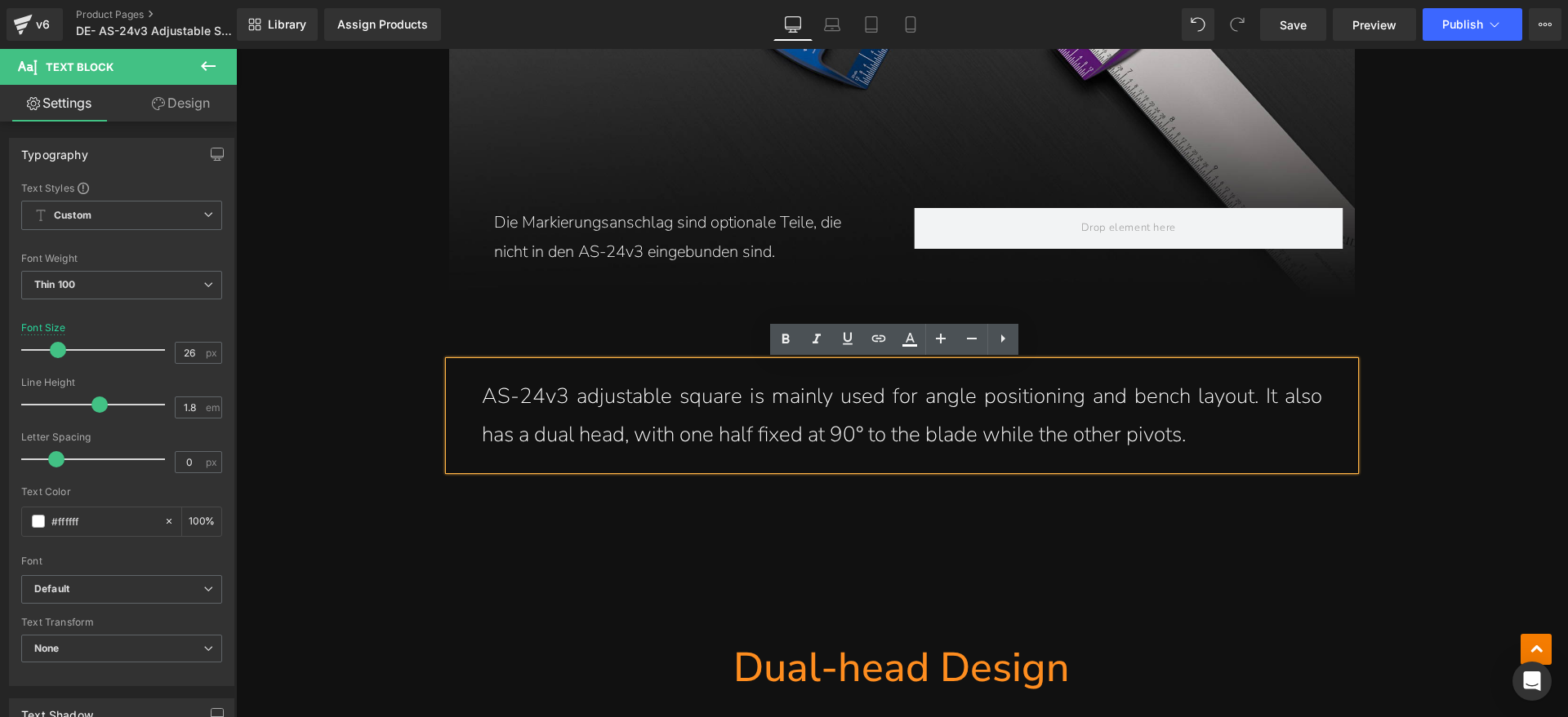
drag, startPoint x: 1217, startPoint y: 430, endPoint x: 491, endPoint y: 404, distance: 726.5
click at [491, 404] on p "AS-24v3 adjustable square is mainly used for angle positioning and bench layout…" at bounding box center [901, 416] width 840 height 76
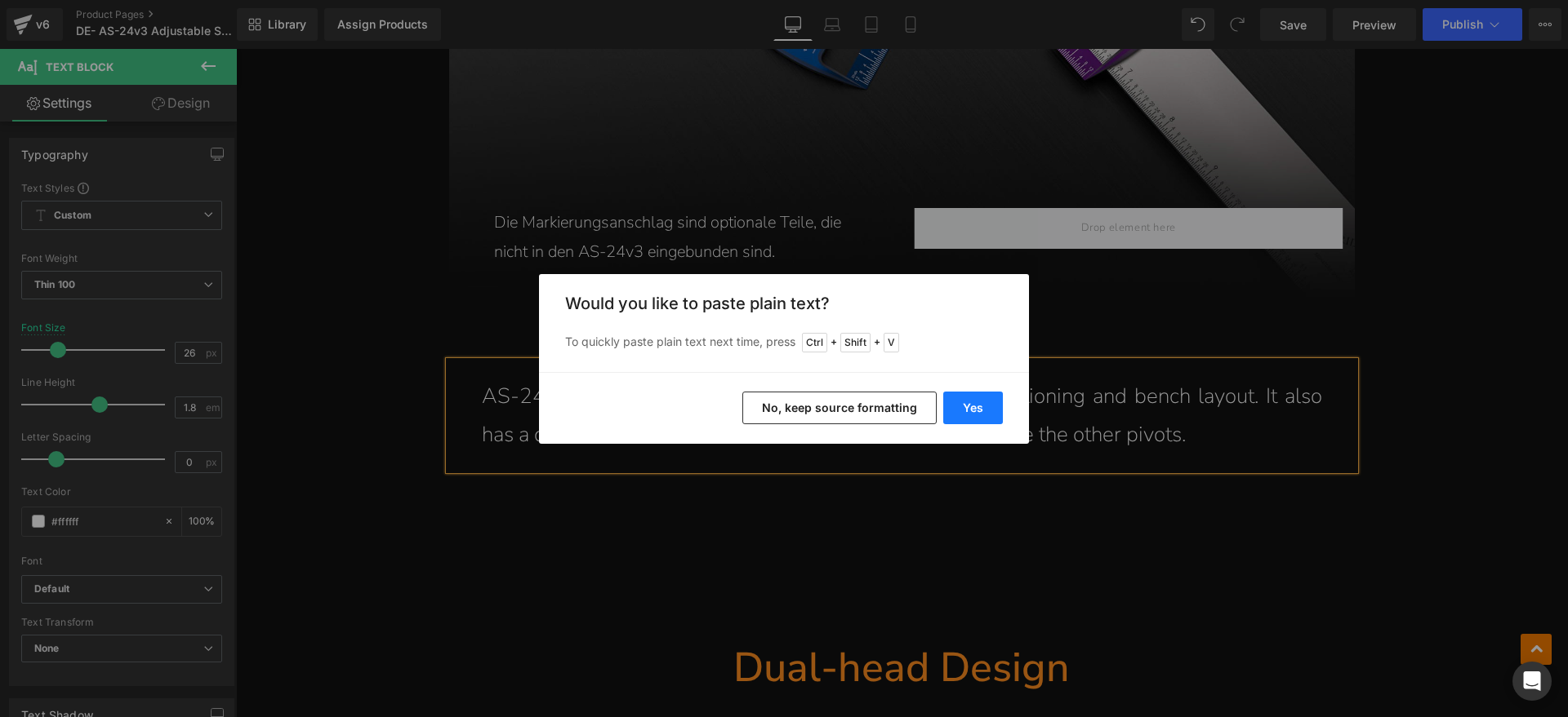
click at [989, 410] on button "Yes" at bounding box center [973, 408] width 59 height 32
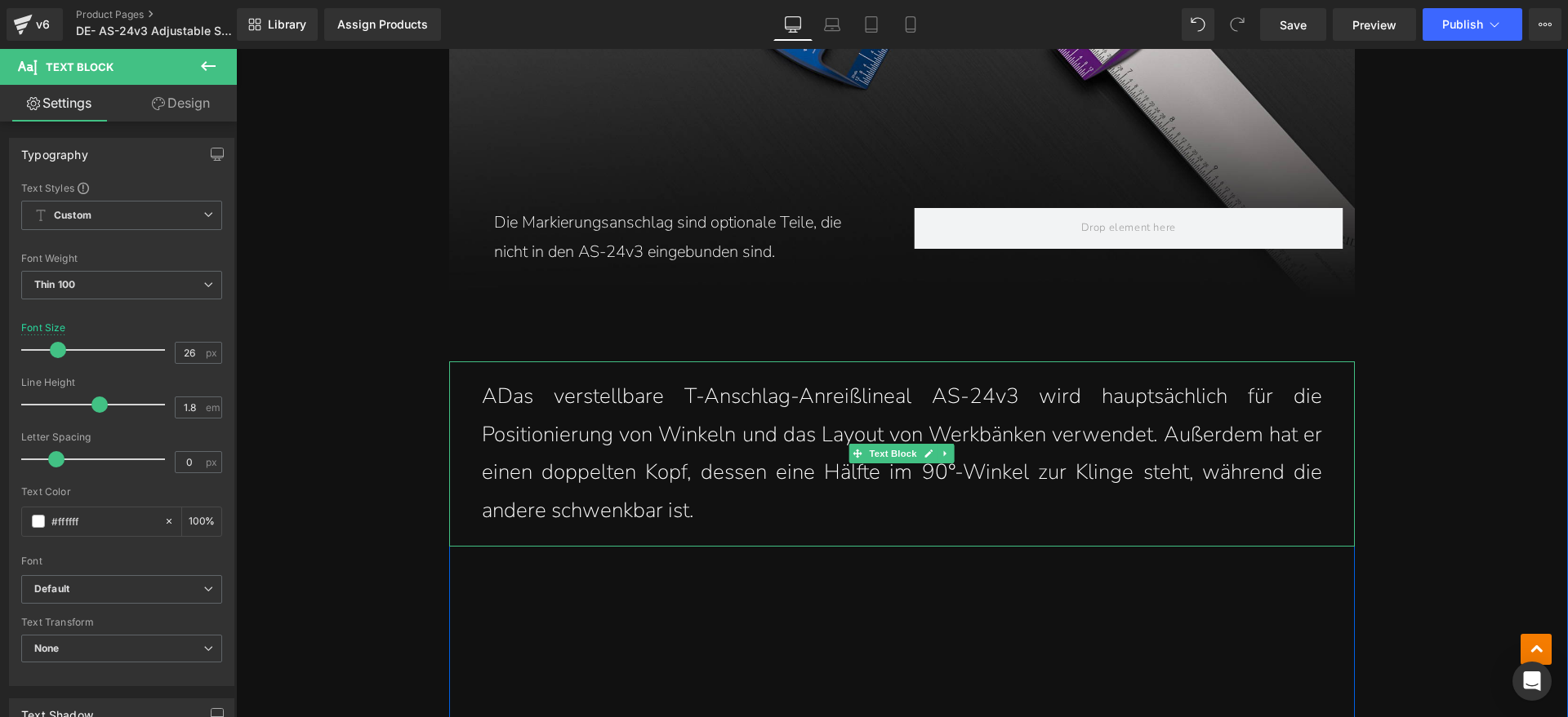
click at [495, 398] on p "ADas verstellbare T-Anschlag-Anreißlineal AS-24v3 wird hauptsächlich für die Po…" at bounding box center [901, 454] width 840 height 153
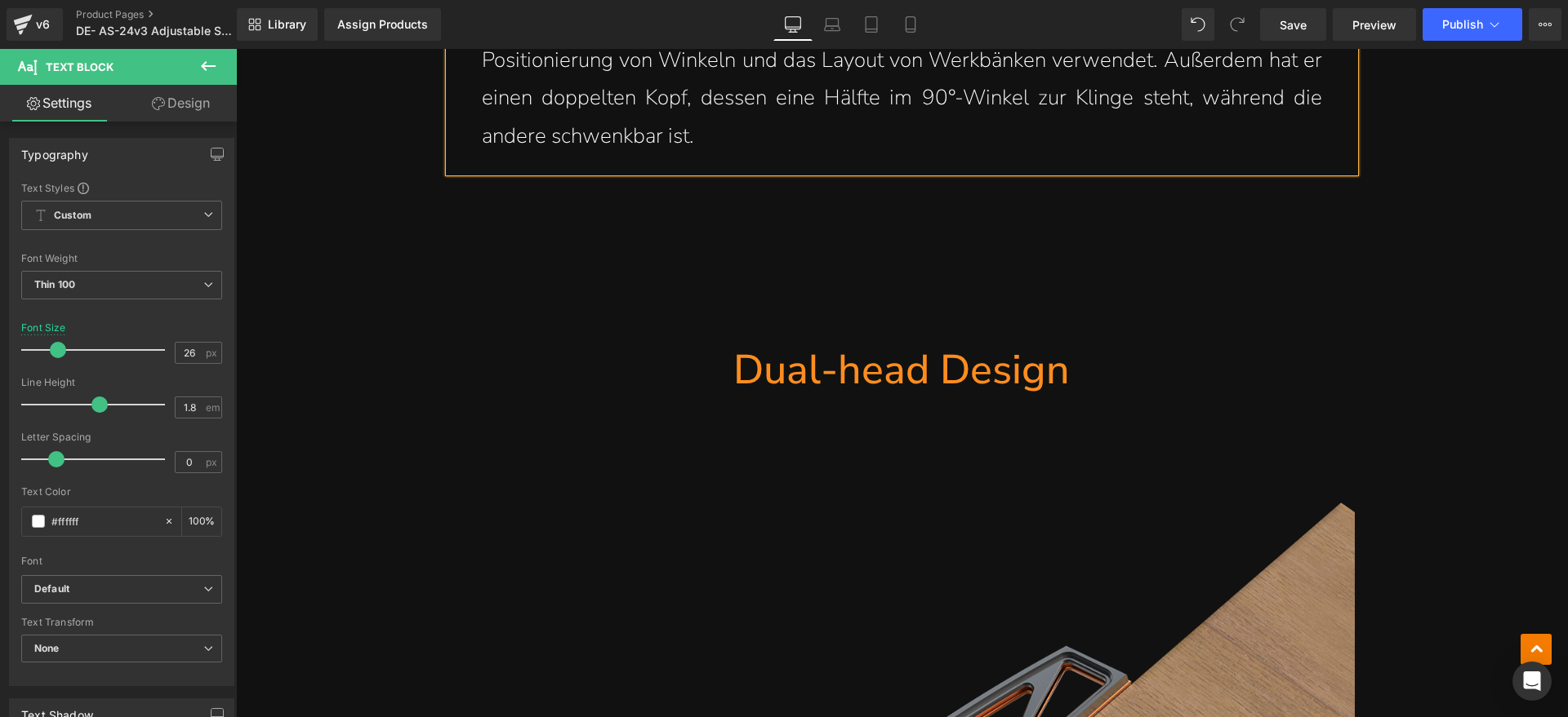
scroll to position [1938, 0]
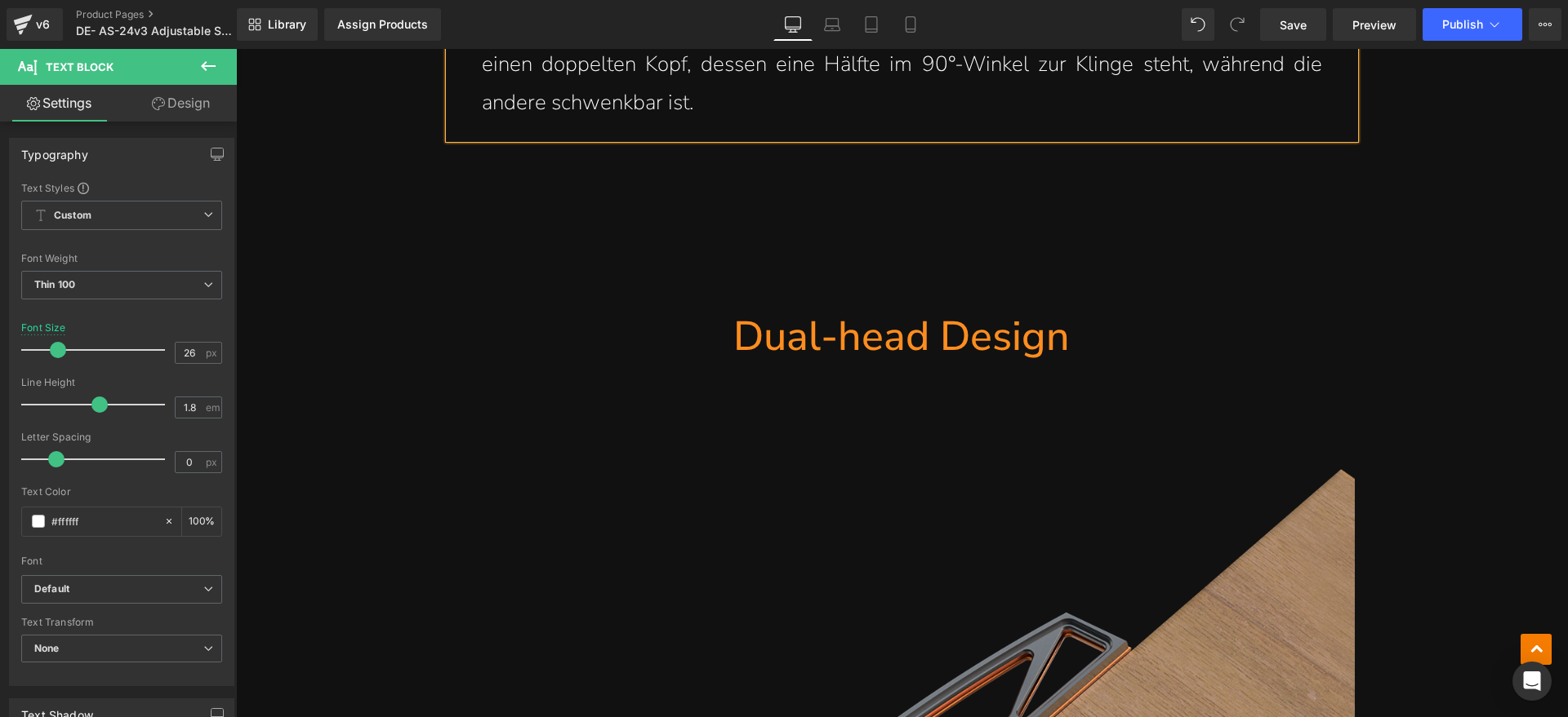
click at [992, 348] on h1 "Dual-head Design" at bounding box center [902, 336] width 906 height 53
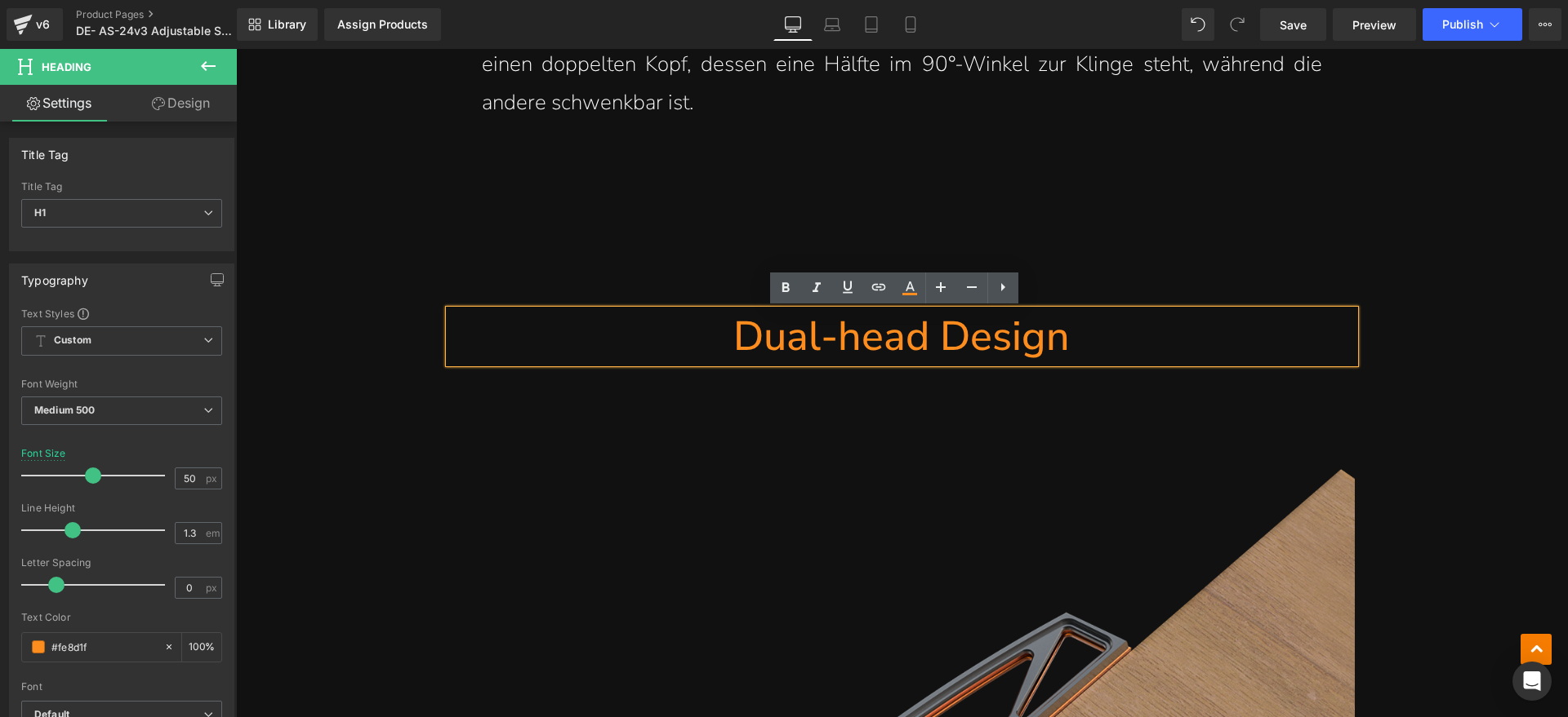
drag, startPoint x: 1081, startPoint y: 348, endPoint x: 753, endPoint y: 339, distance: 328.1
click at [753, 339] on h1 "Dual-head Design" at bounding box center [902, 336] width 906 height 53
paste div
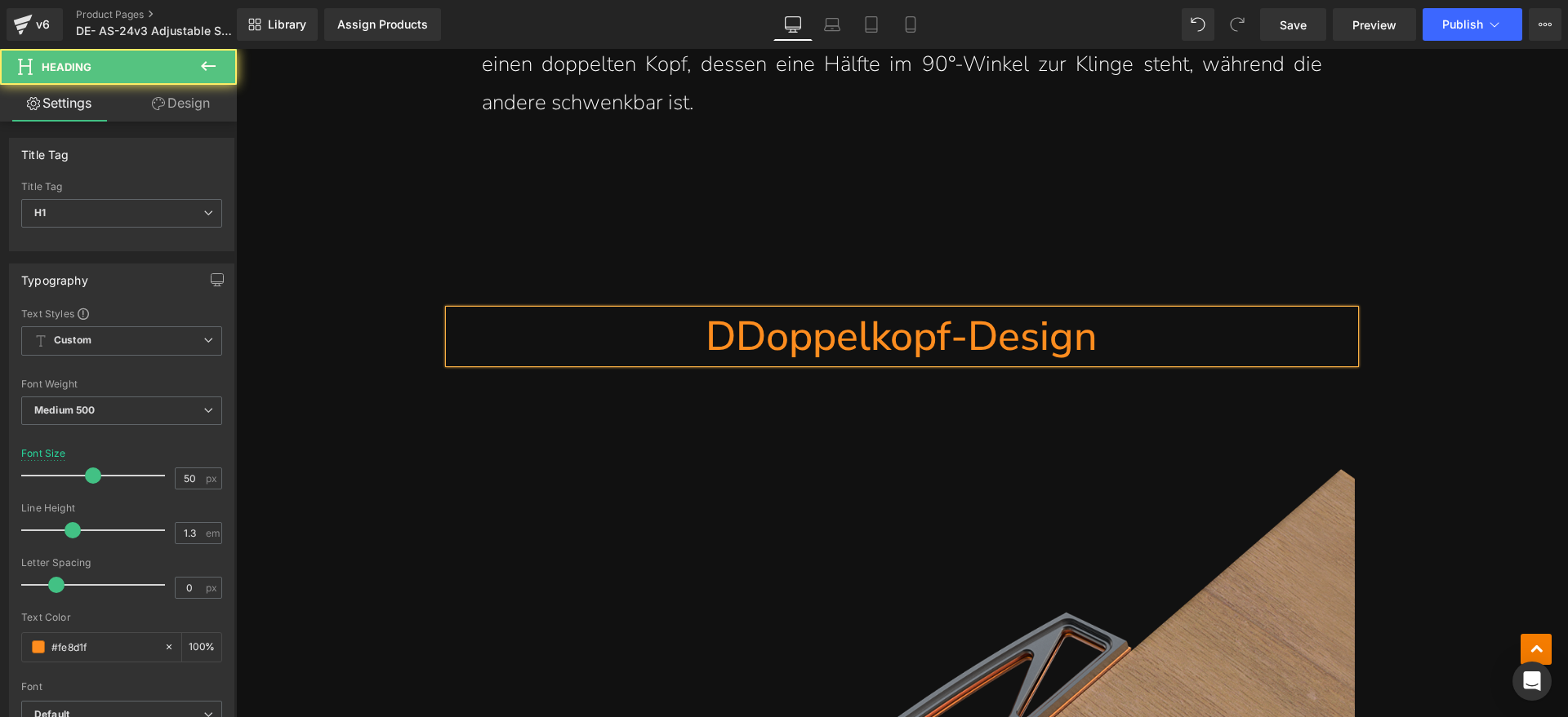
click at [736, 345] on h1 "DDoppelkopf-Design" at bounding box center [902, 336] width 906 height 53
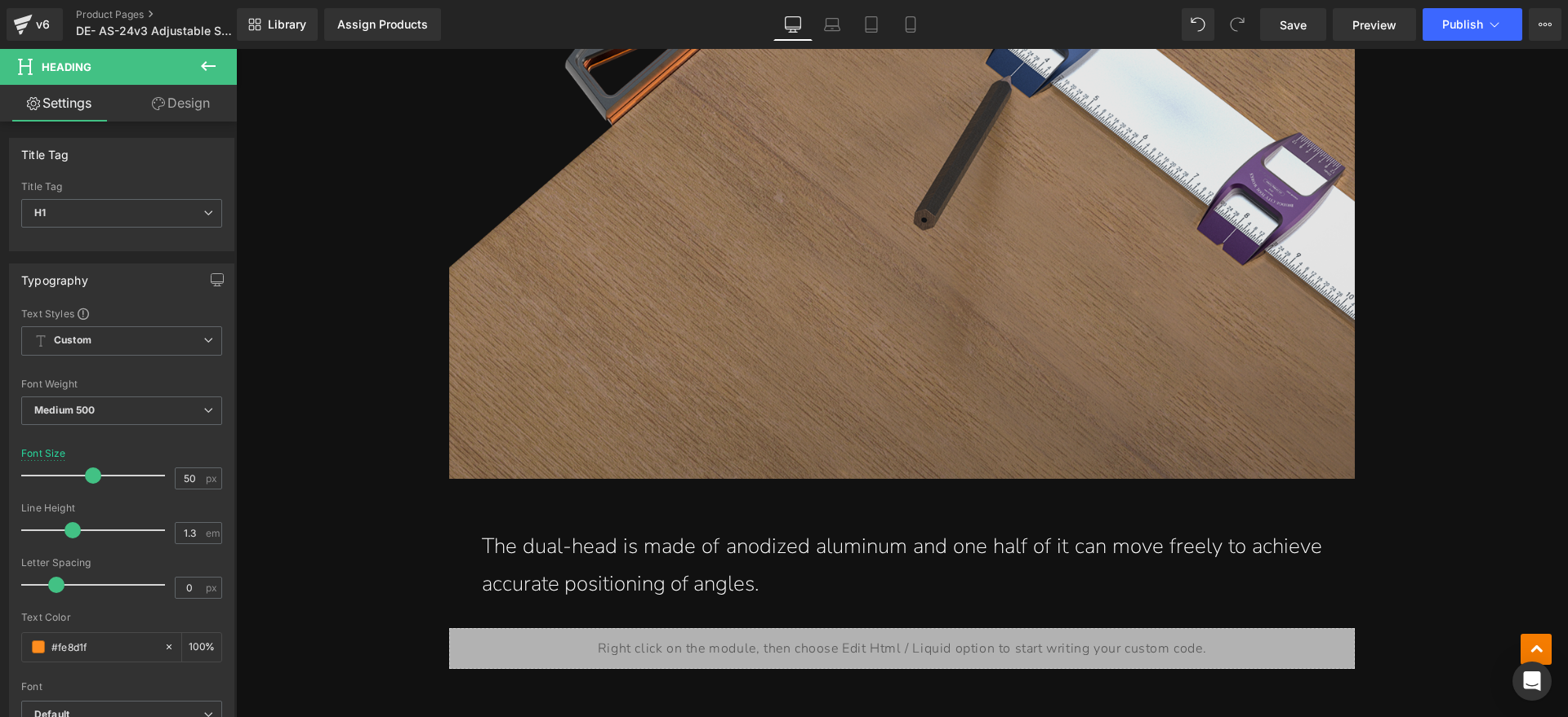
scroll to position [3162, 0]
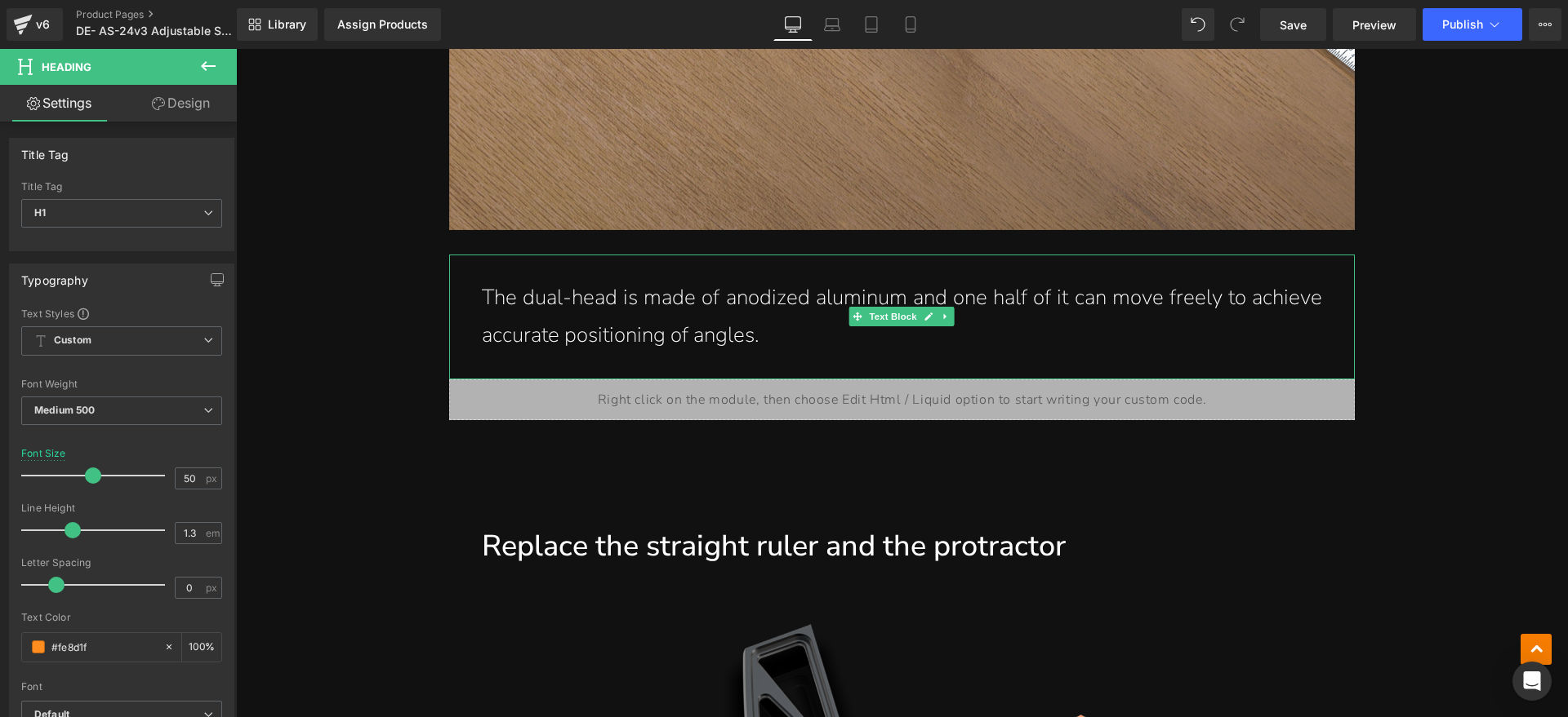
drag, startPoint x: 812, startPoint y: 338, endPoint x: 770, endPoint y: 336, distance: 42.0
click at [812, 338] on p "The dual-head is made of anodized aluminum and one half of it can move freely t…" at bounding box center [901, 317] width 840 height 76
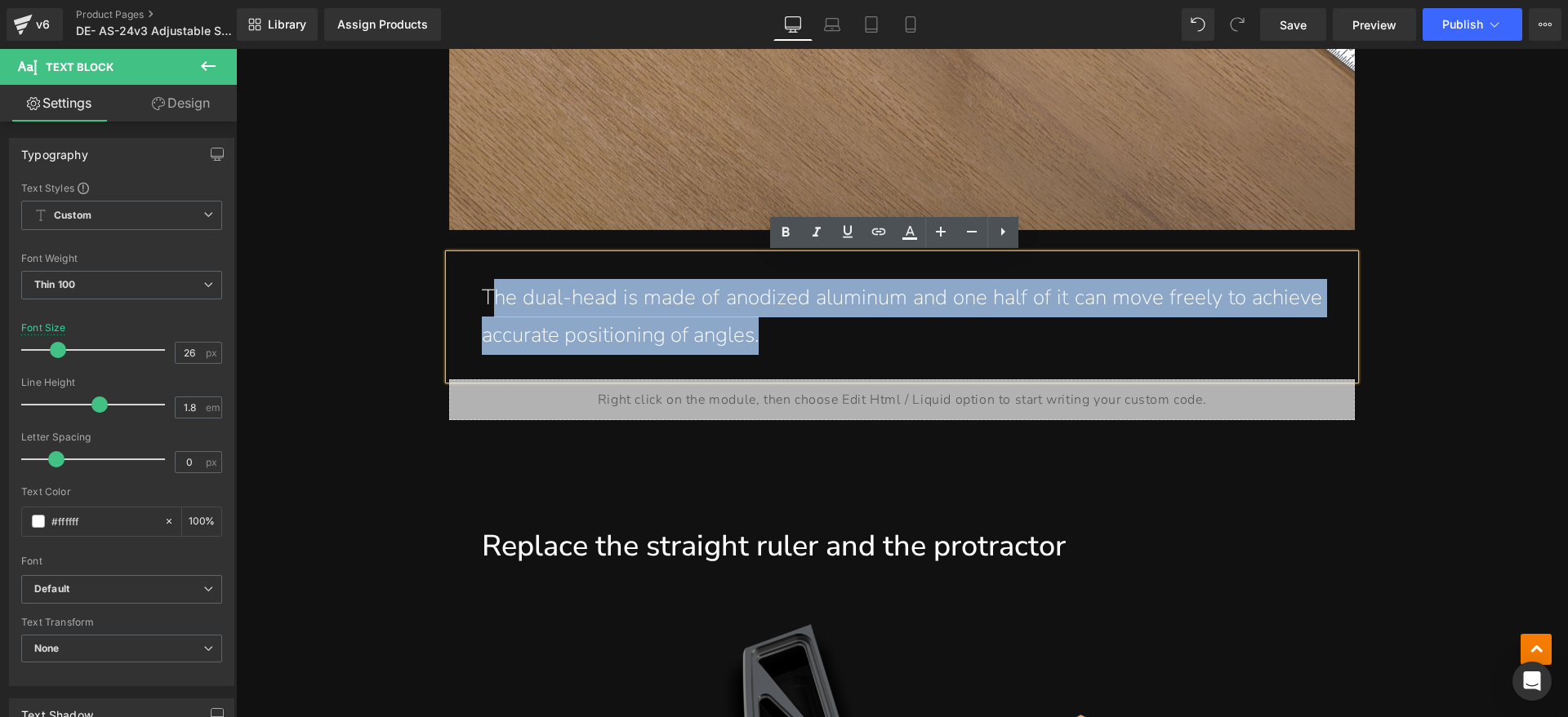
drag, startPoint x: 778, startPoint y: 335, endPoint x: 487, endPoint y: 306, distance: 292.4
click at [488, 306] on p "The dual-head is made of anodized aluminum and one half of it can move freely t…" at bounding box center [901, 317] width 840 height 76
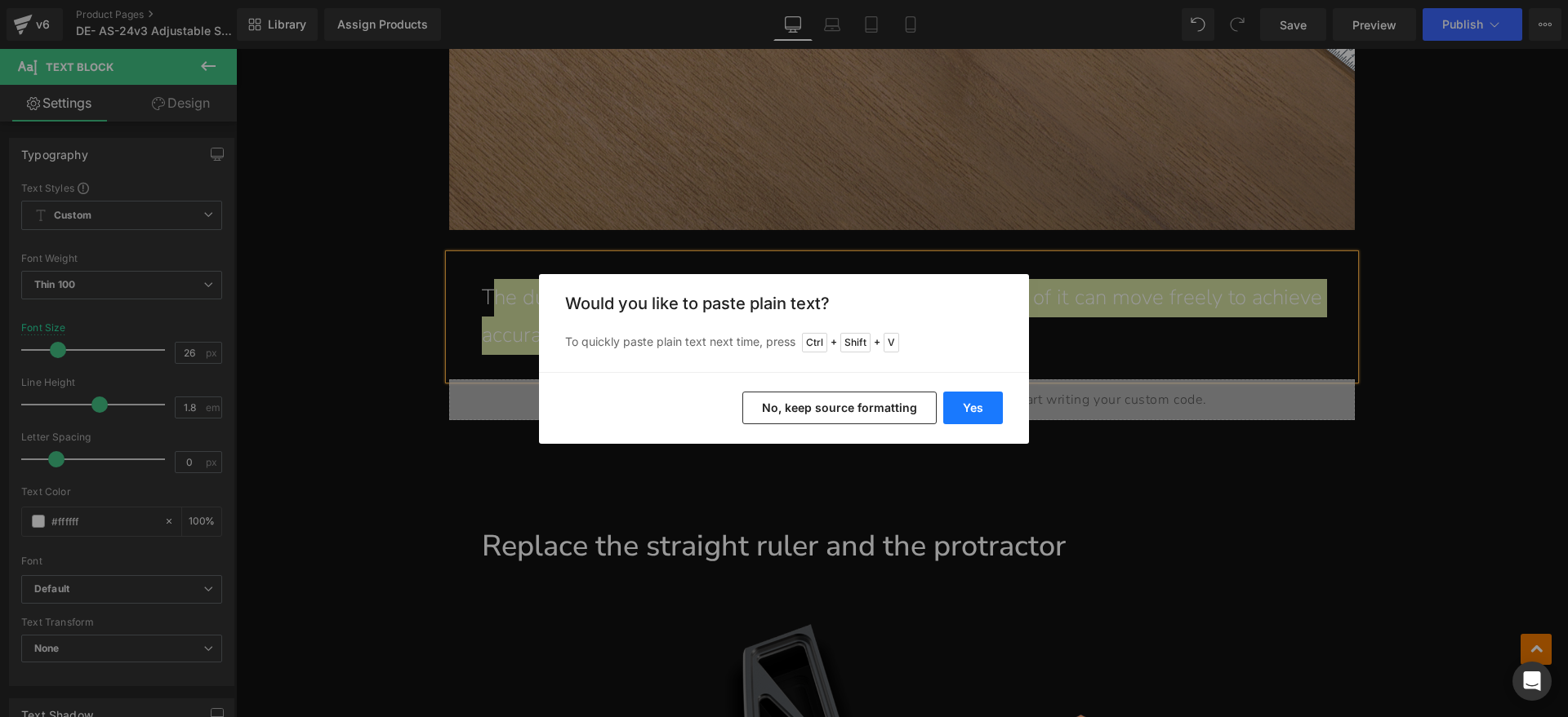
drag, startPoint x: 976, startPoint y: 411, endPoint x: 698, endPoint y: 363, distance: 282.1
click at [976, 411] on button "Yes" at bounding box center [973, 408] width 59 height 32
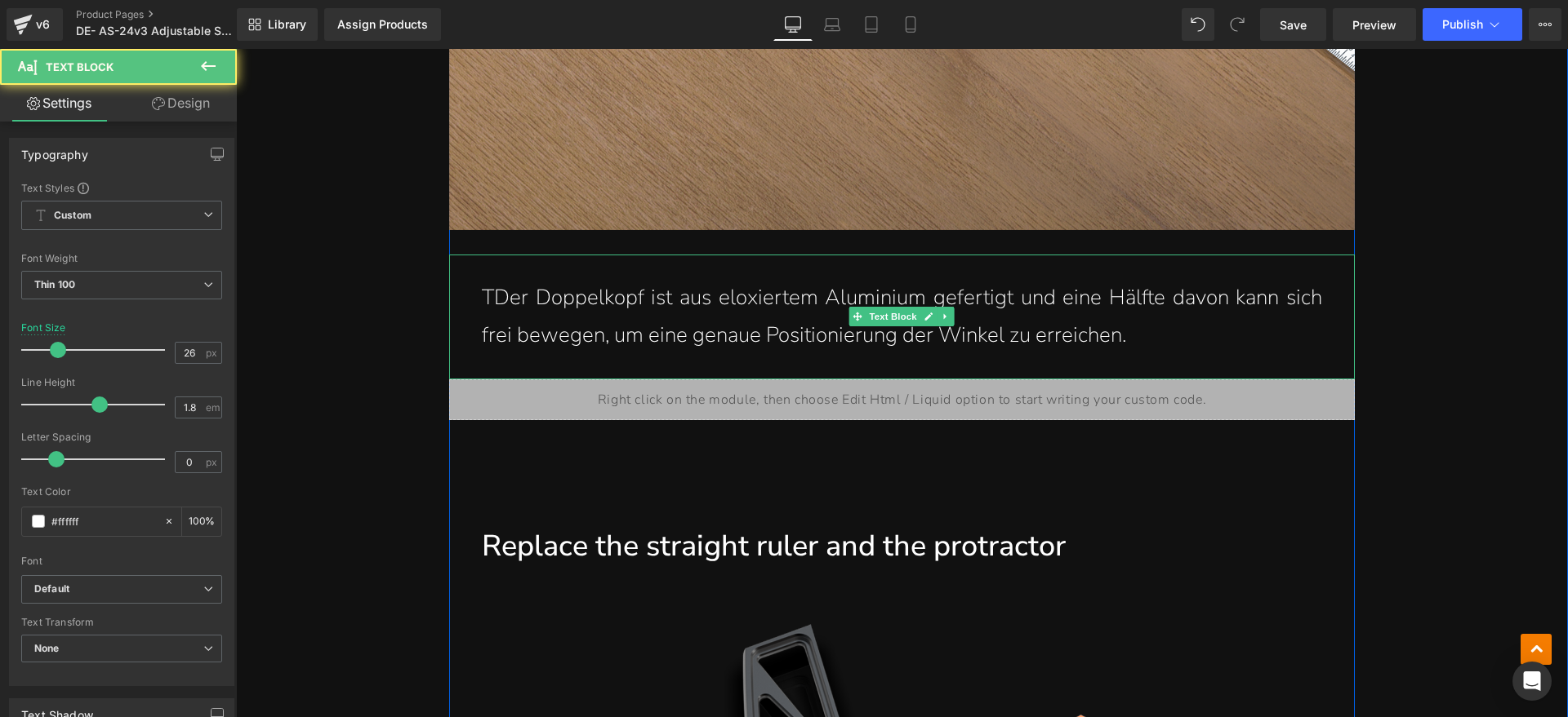
click at [488, 303] on p "TDer Doppelkopf ist aus eloxiertem Aluminium gefertigt und eine Hälfte davon ka…" at bounding box center [901, 317] width 840 height 76
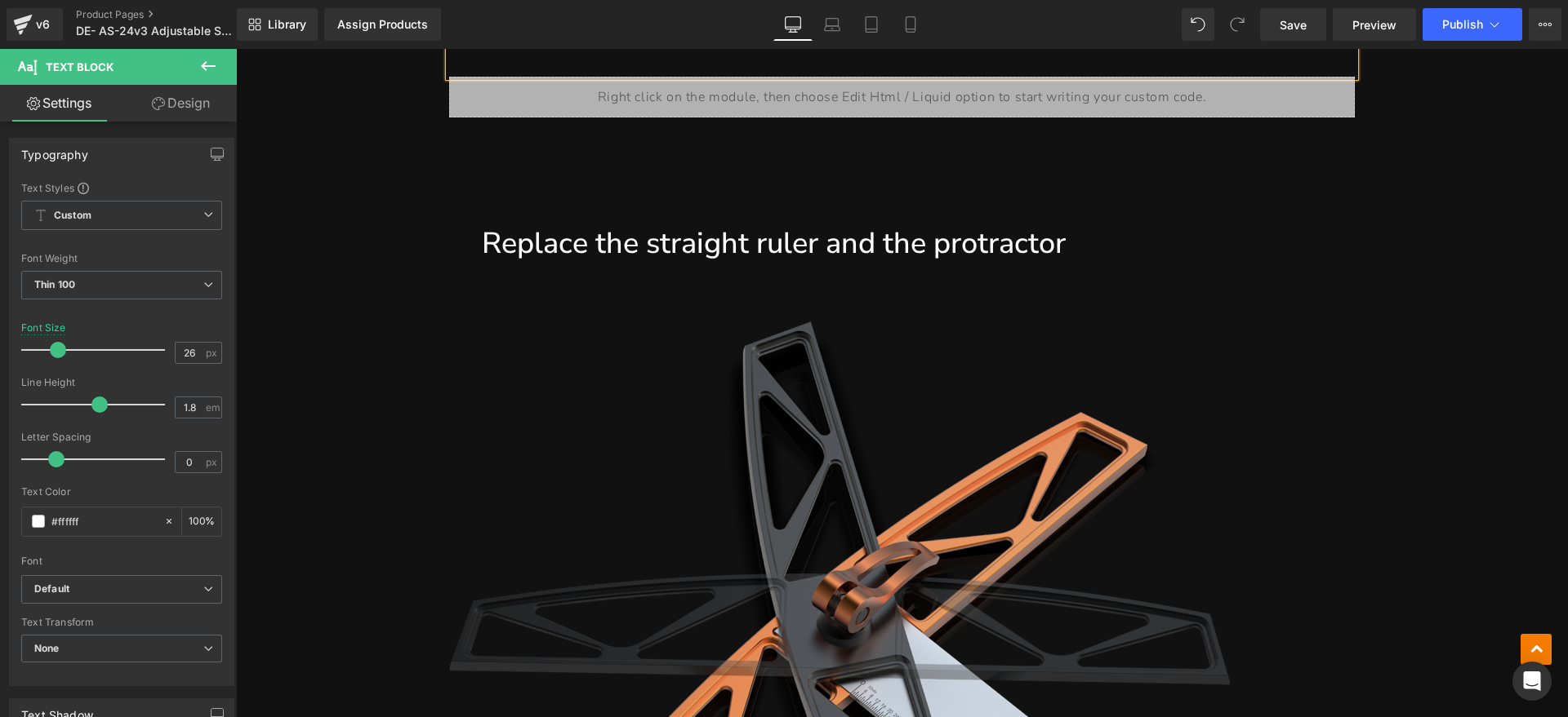
scroll to position [3468, 0]
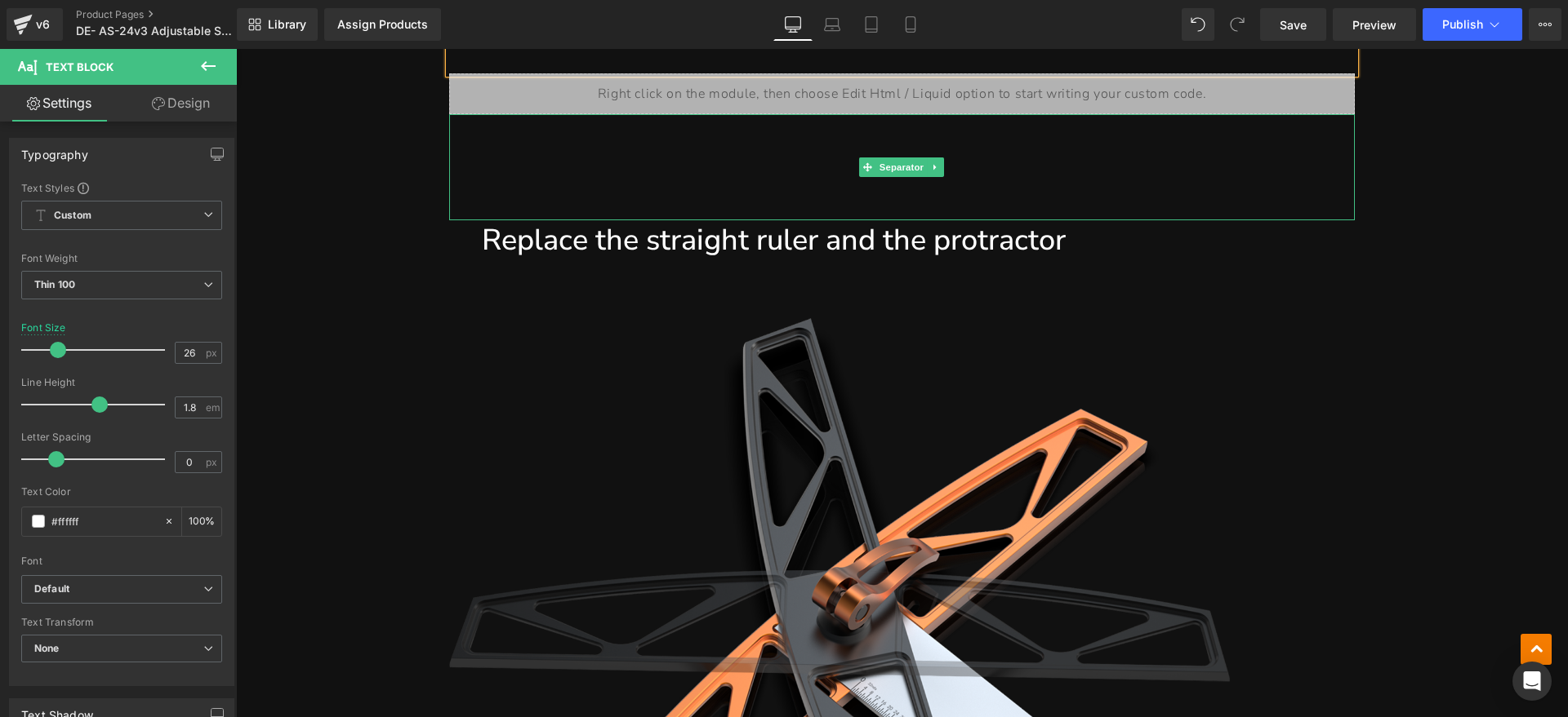
drag, startPoint x: 1007, startPoint y: 235, endPoint x: 1053, endPoint y: 242, distance: 46.5
click at [1007, 236] on h1 "Replace the straight ruler and the protractor" at bounding box center [901, 240] width 840 height 40
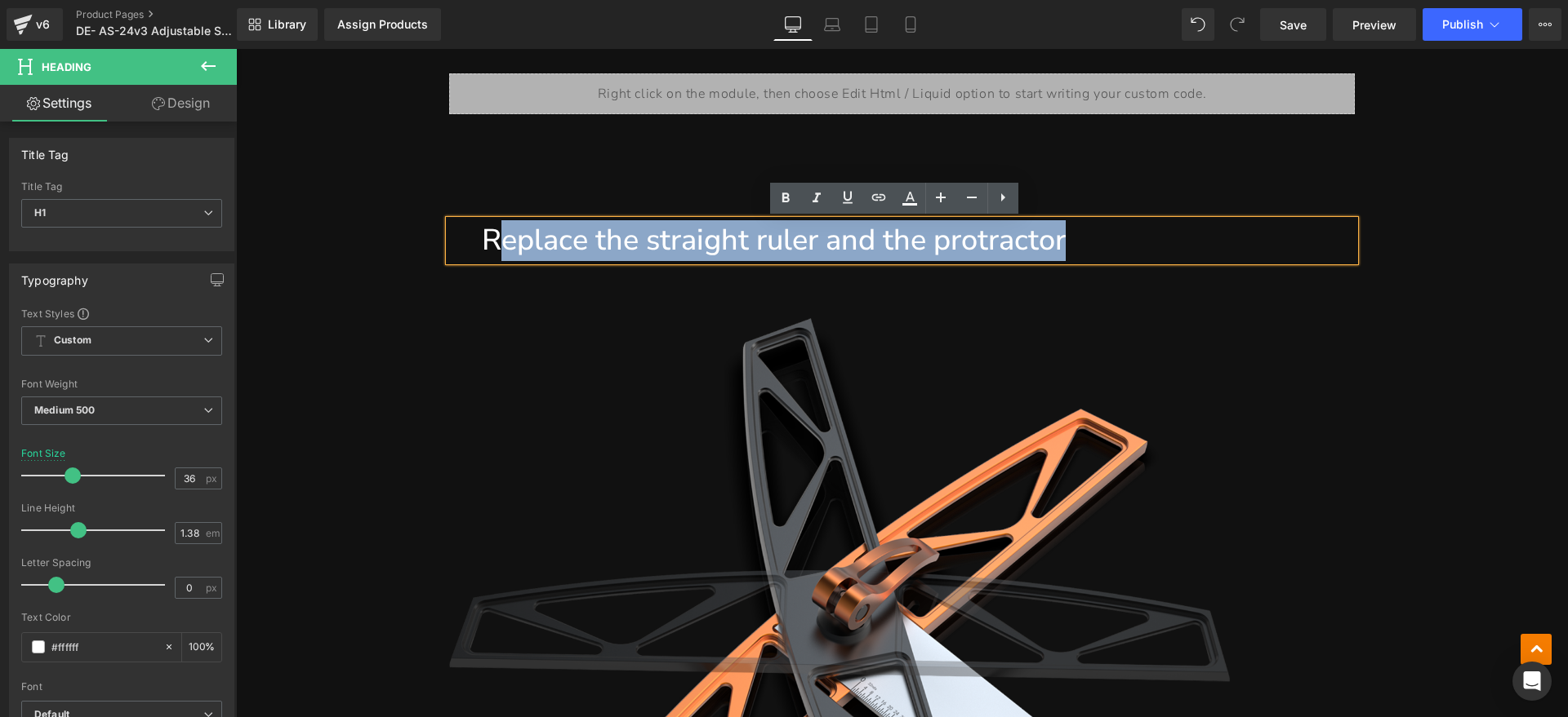
drag, startPoint x: 1053, startPoint y: 242, endPoint x: 494, endPoint y: 245, distance: 559.0
click at [494, 245] on h1 "Replace the straight ruler and the protractor" at bounding box center [901, 240] width 840 height 40
paste div
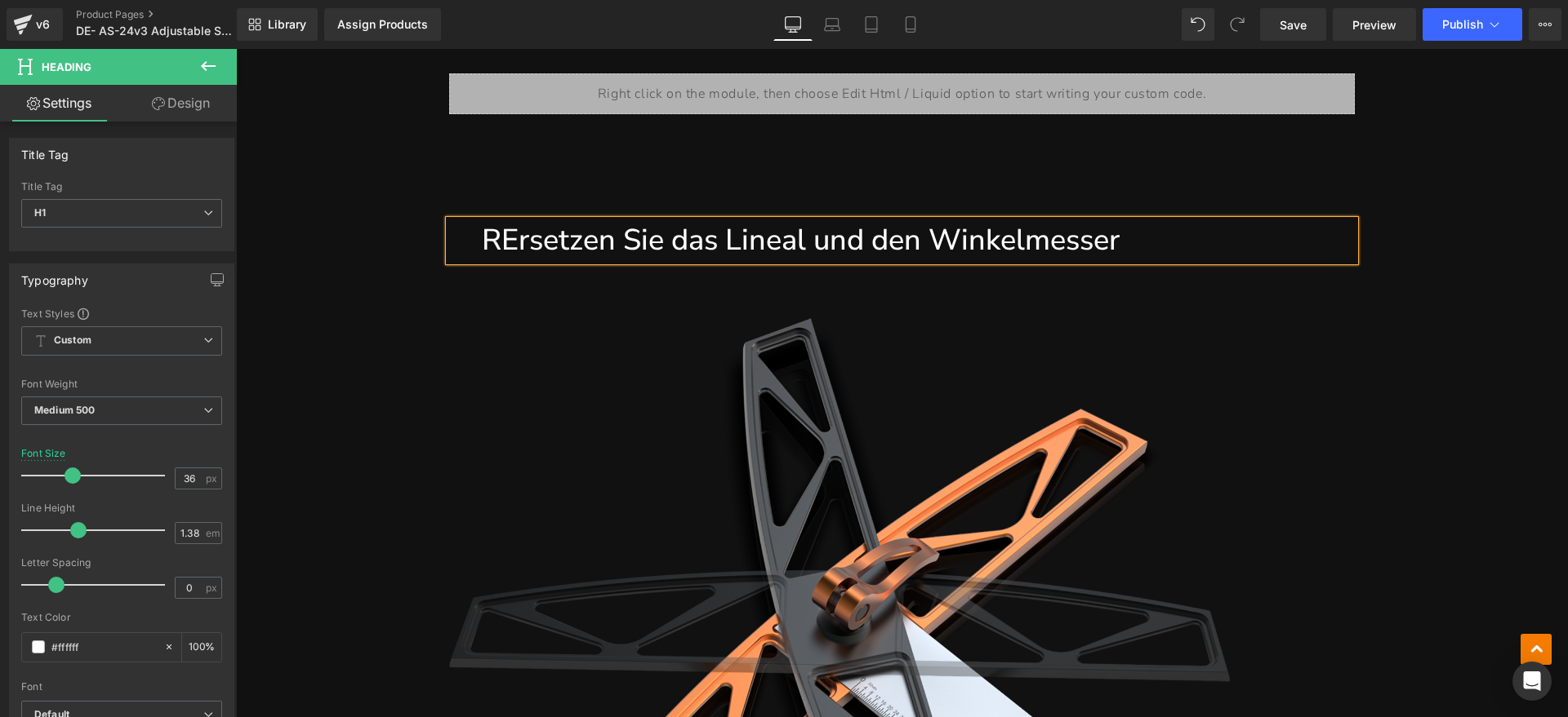
click at [500, 246] on h1 "RErsetzen Sie das Lineal und den Winkelmesser" at bounding box center [901, 240] width 840 height 40
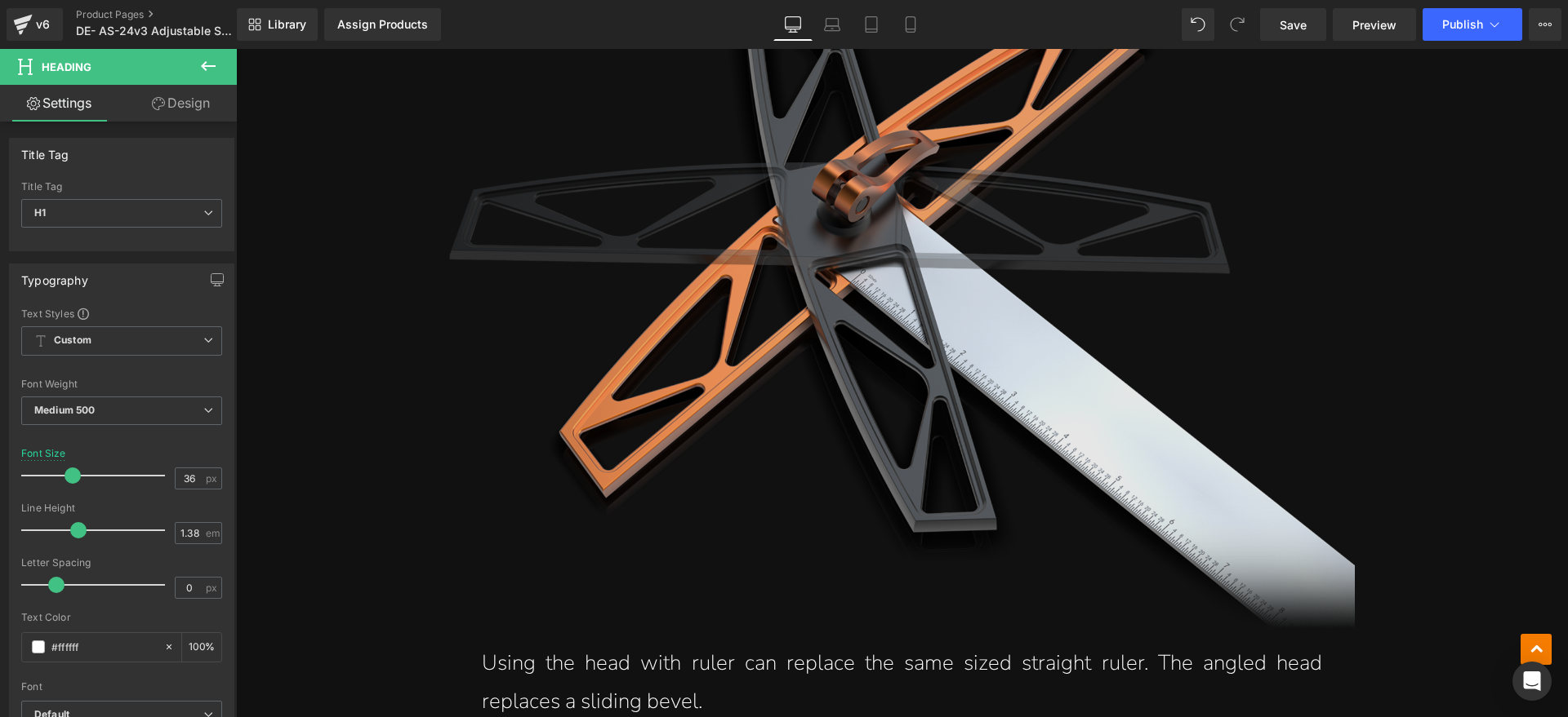
scroll to position [4182, 0]
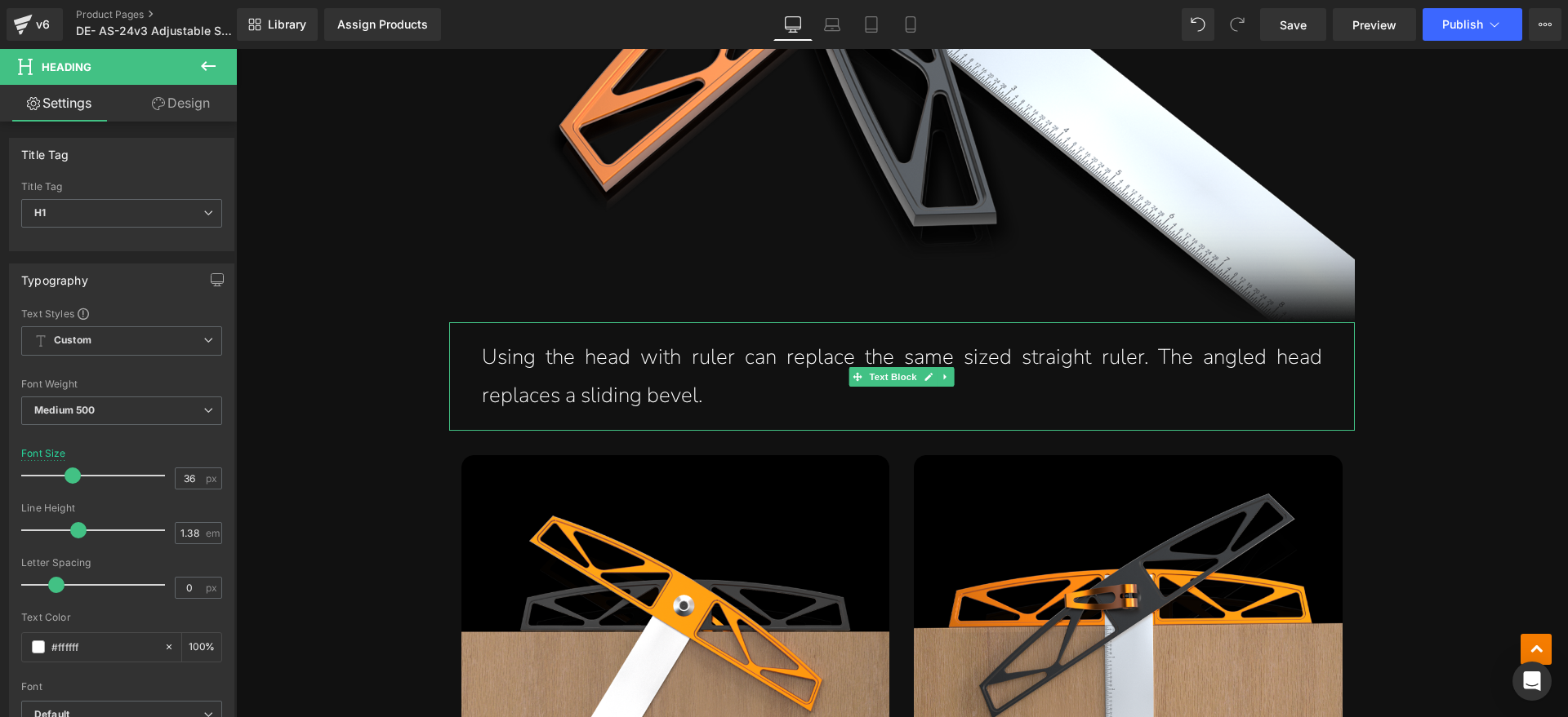
drag, startPoint x: 711, startPoint y: 394, endPoint x: 753, endPoint y: 394, distance: 42.0
click at [711, 394] on p "Using the head with ruler can replace the same sized straight ruler. The angled…" at bounding box center [901, 376] width 840 height 76
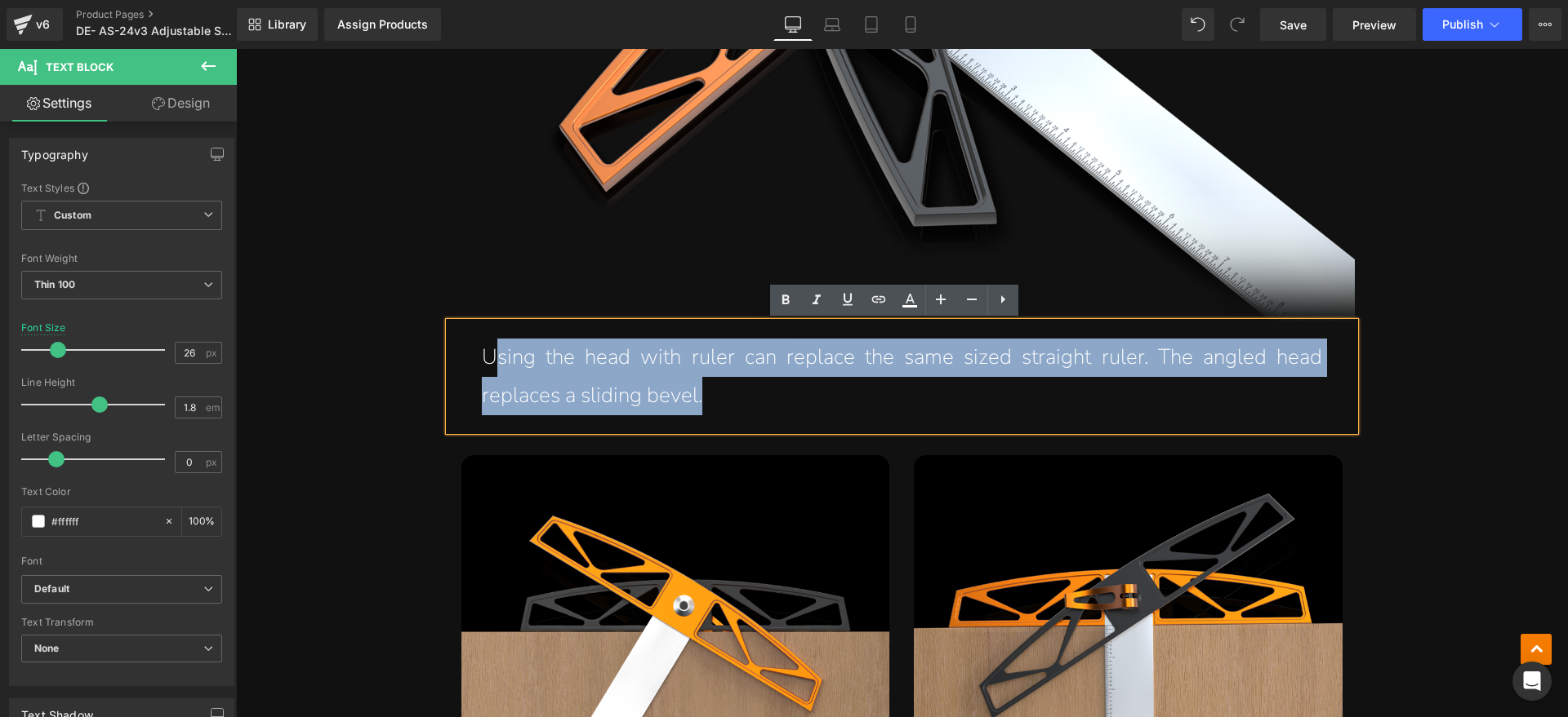
drag, startPoint x: 753, startPoint y: 394, endPoint x: 492, endPoint y: 370, distance: 262.1
click at [492, 370] on p "Using the head with ruler can replace the same sized straight ruler. The angled…" at bounding box center [901, 376] width 840 height 76
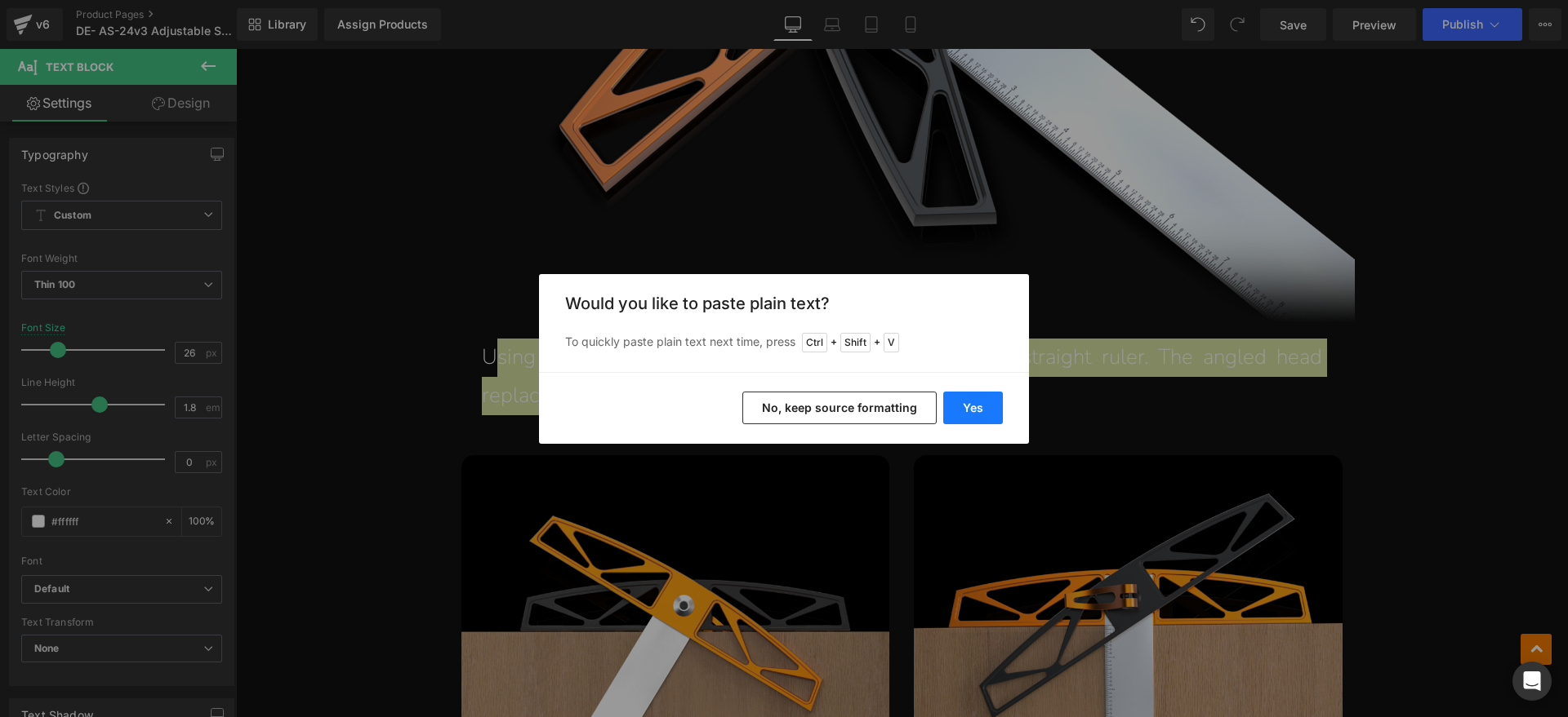
drag, startPoint x: 964, startPoint y: 406, endPoint x: 482, endPoint y: 356, distance: 484.6
click at [964, 406] on button "Yes" at bounding box center [973, 408] width 59 height 32
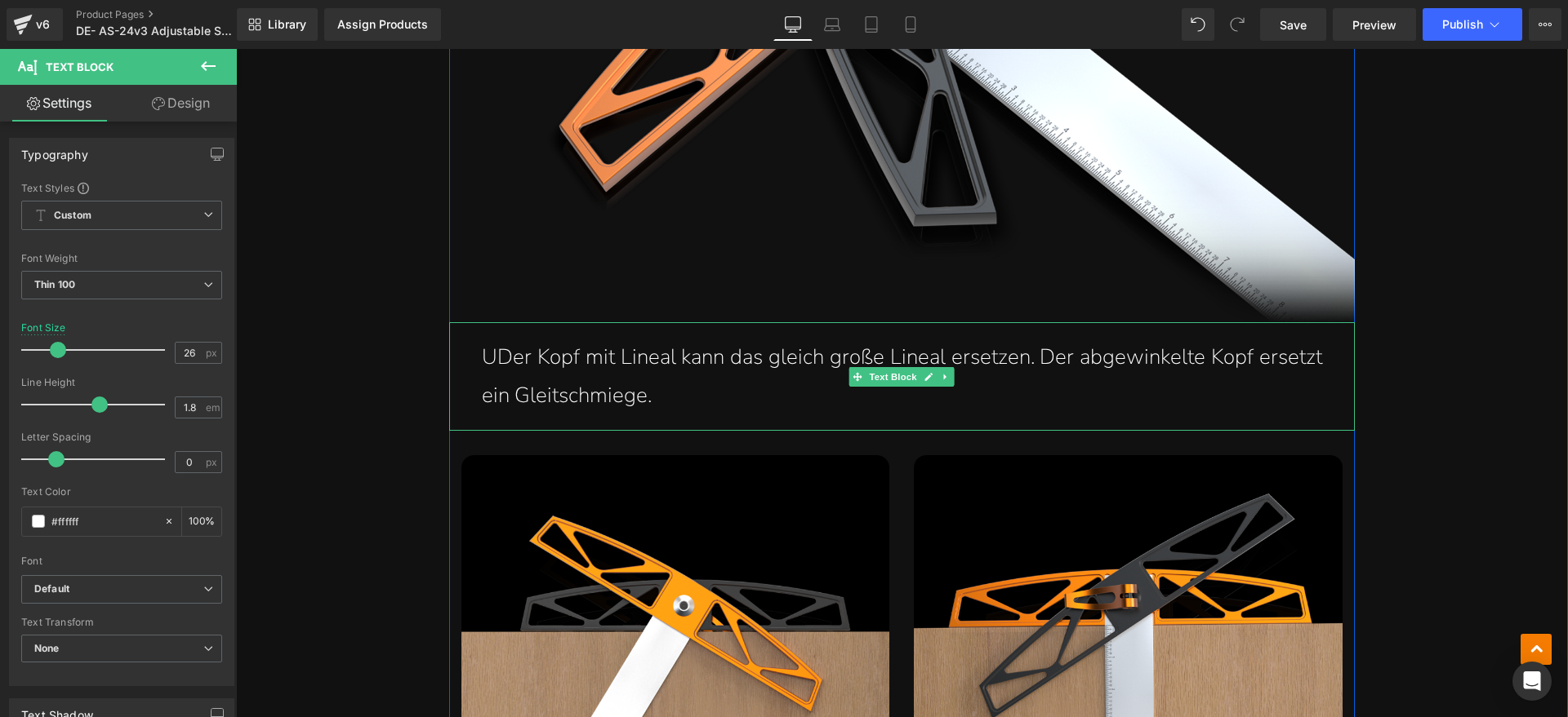
click at [489, 368] on p "UDer Kopf mit Lineal kann das gleich große Lineal ersetzen. Der abgewinkelte Ko…" at bounding box center [901, 376] width 840 height 76
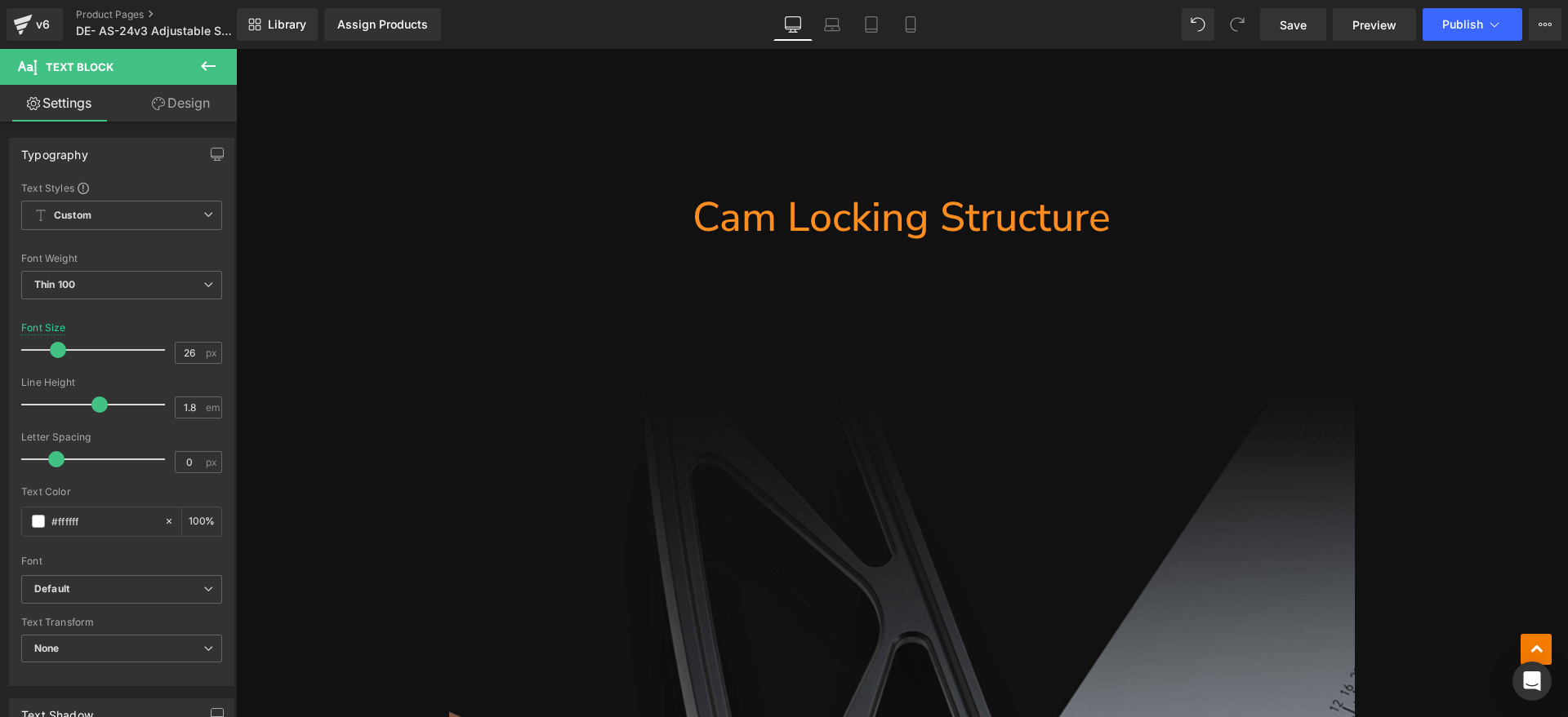
scroll to position [4998, 0]
click at [1050, 233] on h1 "Cam Locking Structure" at bounding box center [902, 215] width 906 height 53
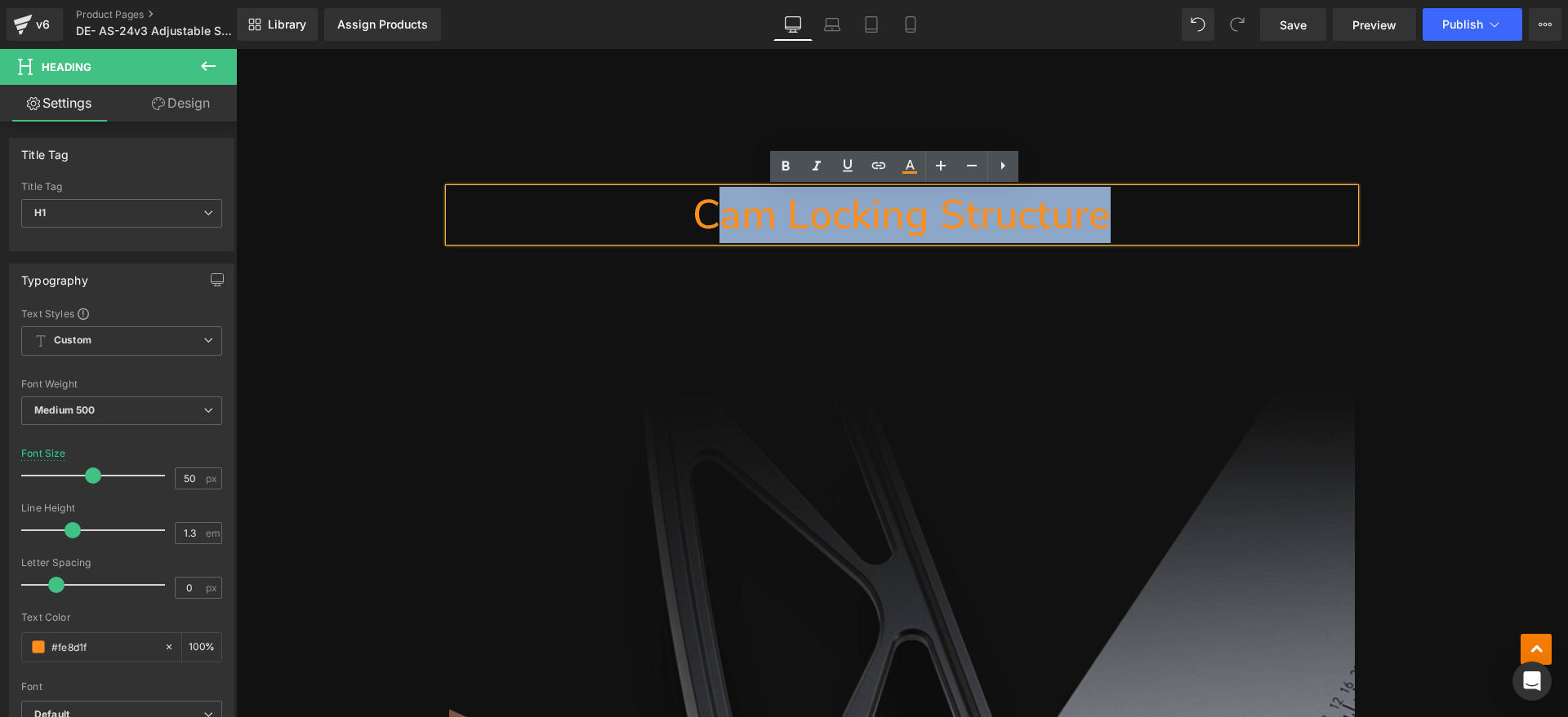
drag, startPoint x: 1014, startPoint y: 219, endPoint x: 718, endPoint y: 219, distance: 296.0
click at [718, 219] on h1 "Cam Locking Structure" at bounding box center [902, 215] width 906 height 53
paste div
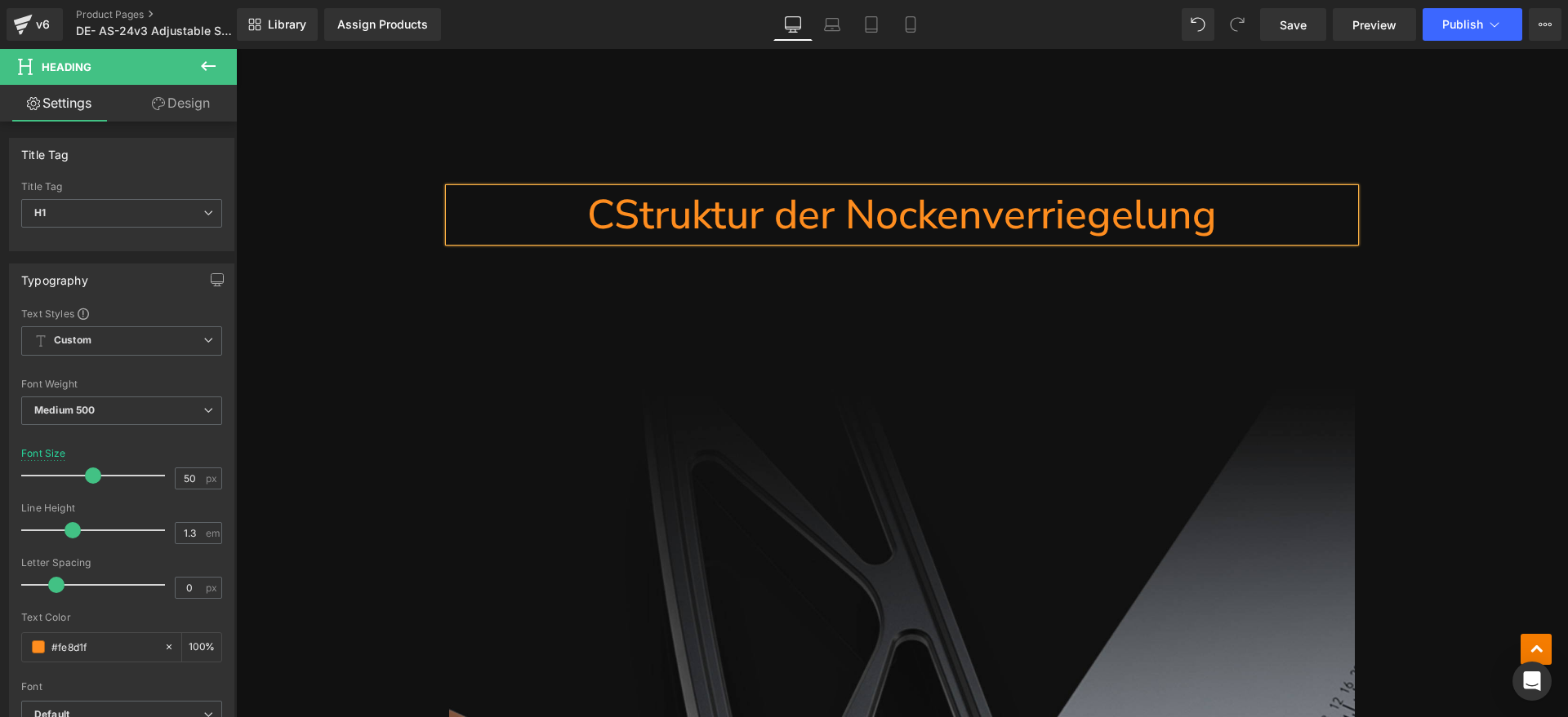
click at [611, 220] on h1 "CStruktur der Nockenverriegelung" at bounding box center [902, 215] width 906 height 53
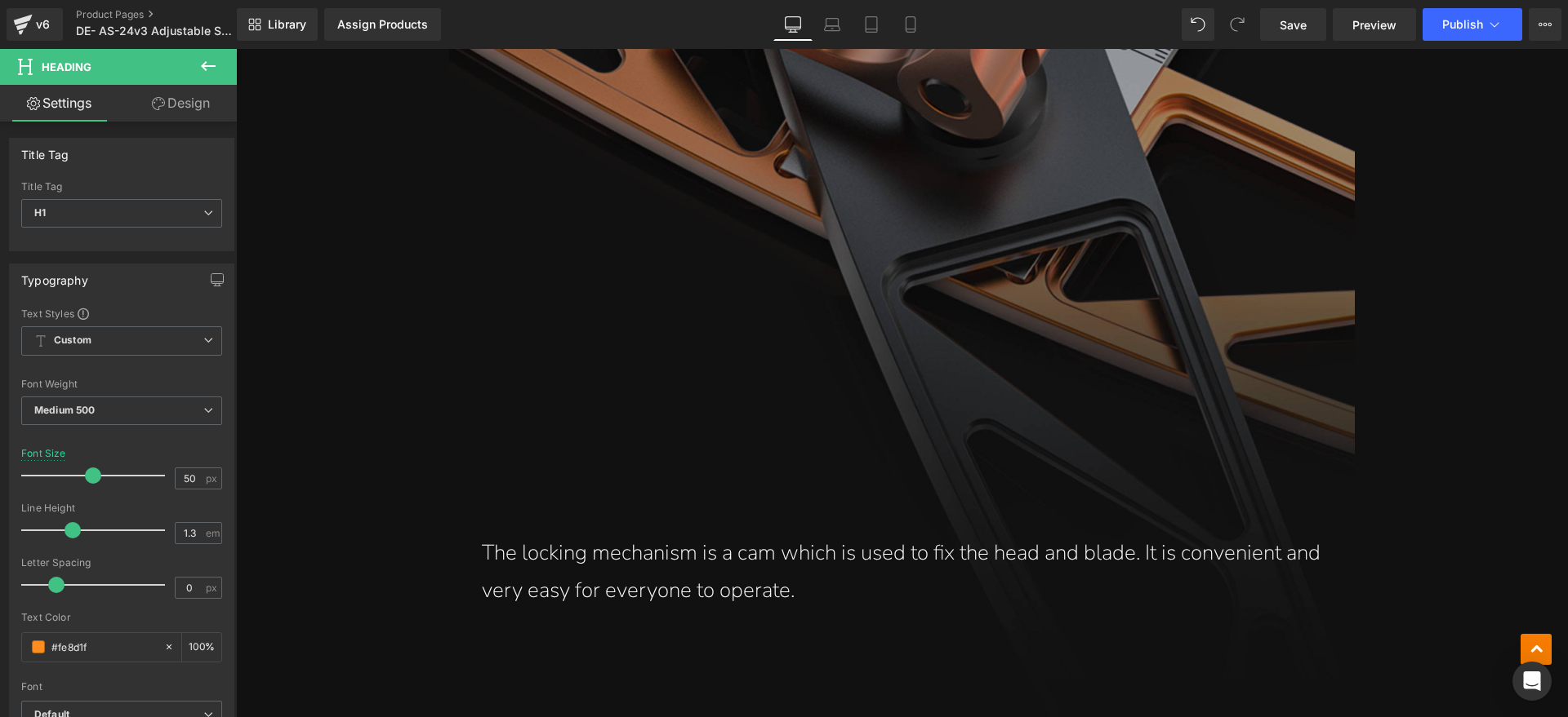
scroll to position [6120, 0]
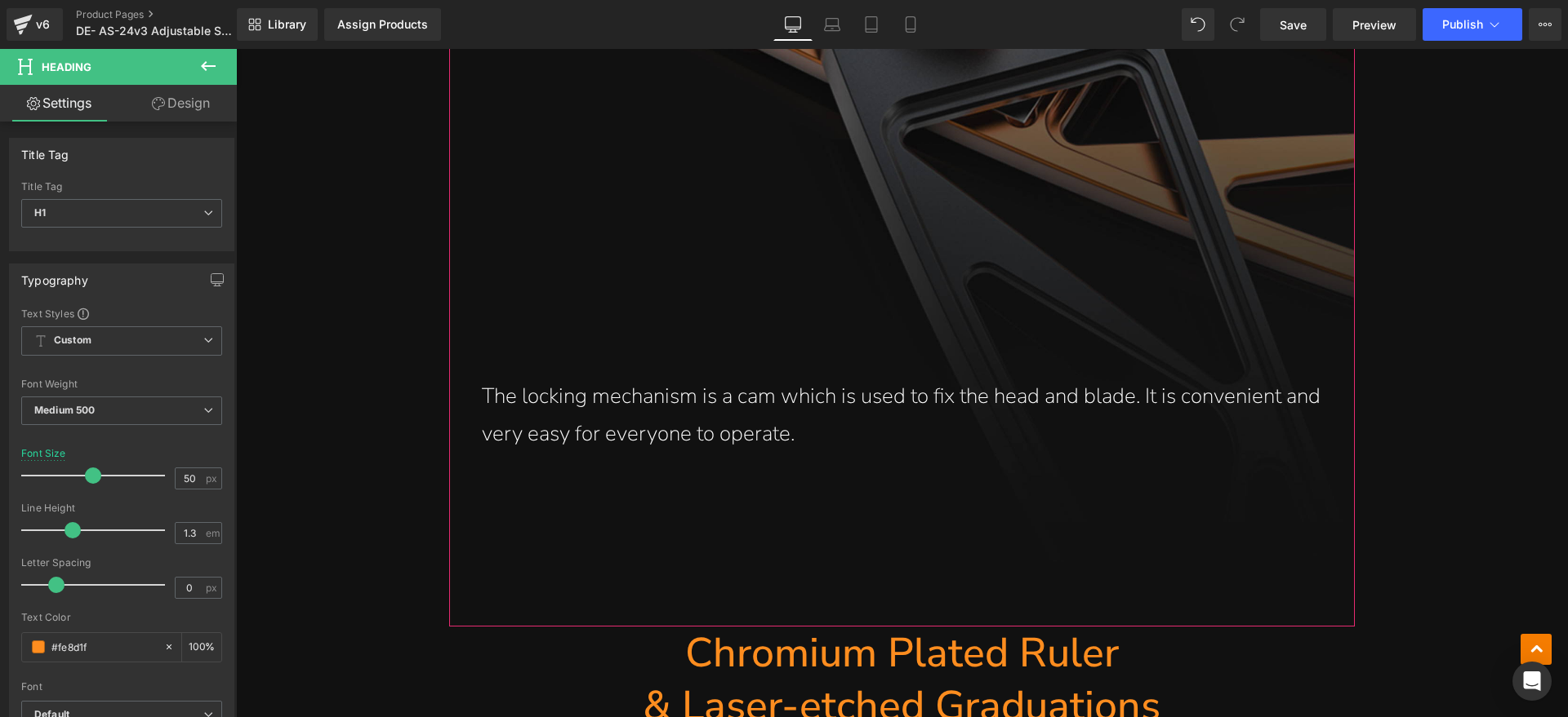
drag, startPoint x: 883, startPoint y: 407, endPoint x: 847, endPoint y: 435, distance: 45.6
click at [883, 407] on span "Text Block" at bounding box center [893, 416] width 54 height 20
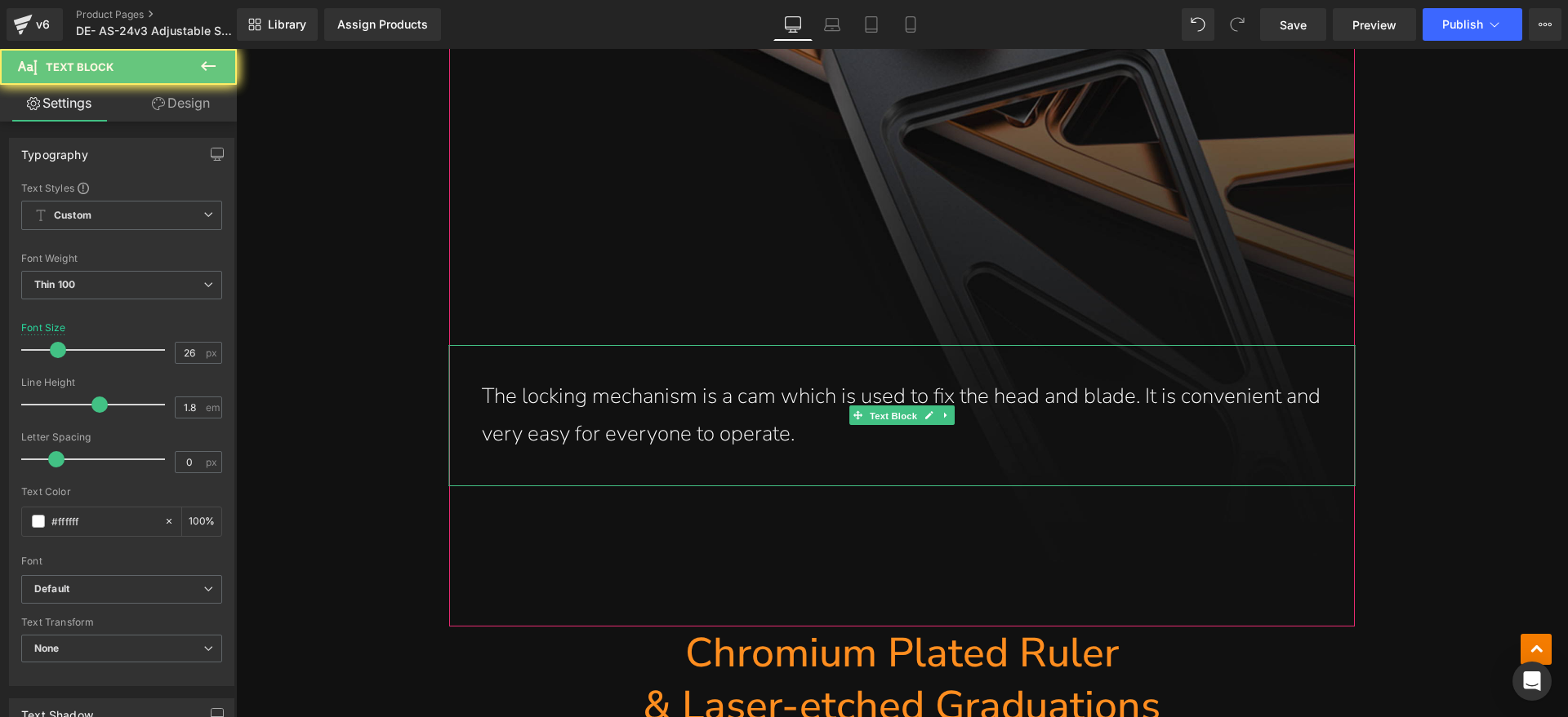
click at [847, 435] on p "The locking mechanism is a cam which is used to fix the head and blade. It is c…" at bounding box center [901, 416] width 840 height 76
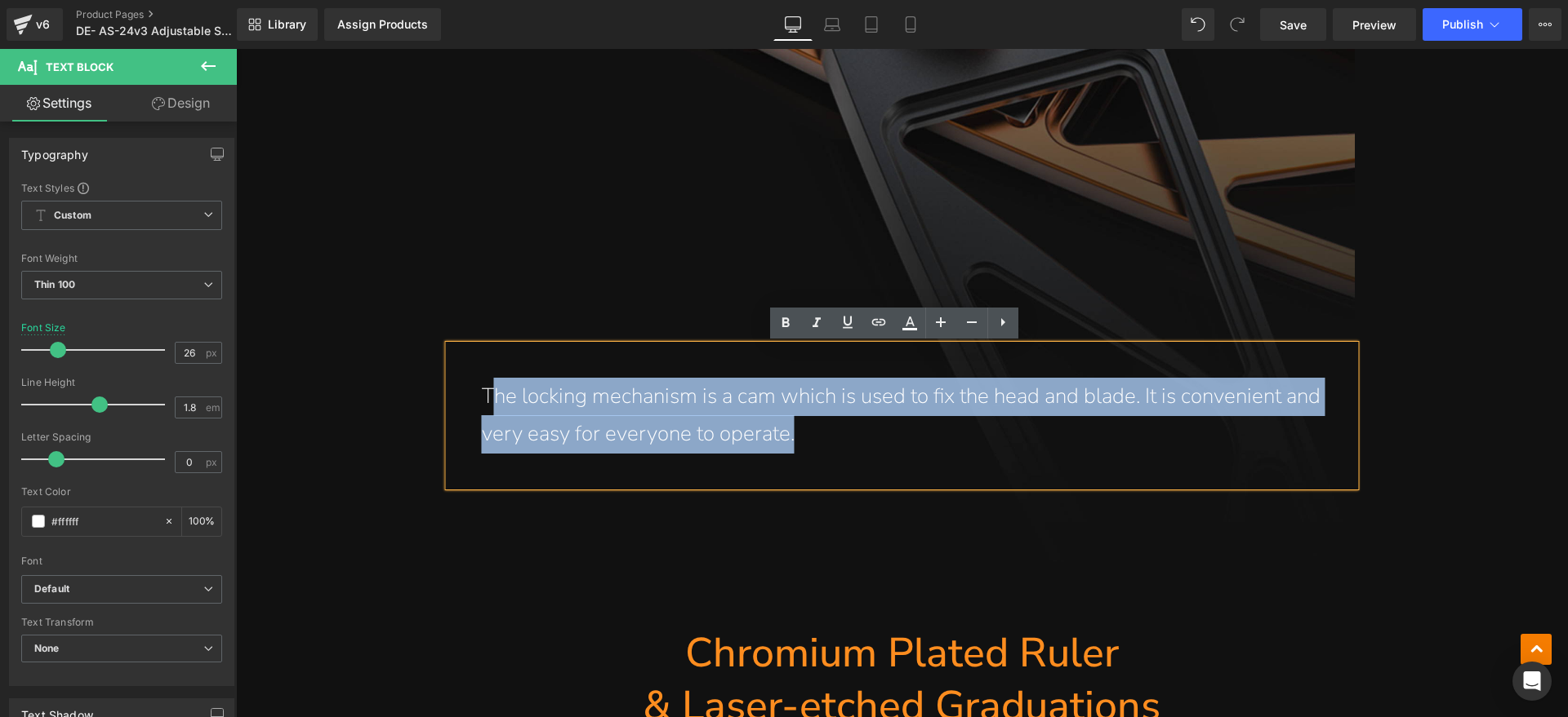
drag, startPoint x: 843, startPoint y: 435, endPoint x: 486, endPoint y: 406, distance: 358.2
click at [486, 406] on p "The locking mechanism is a cam which is used to fix the head and blade. It is c…" at bounding box center [901, 416] width 840 height 76
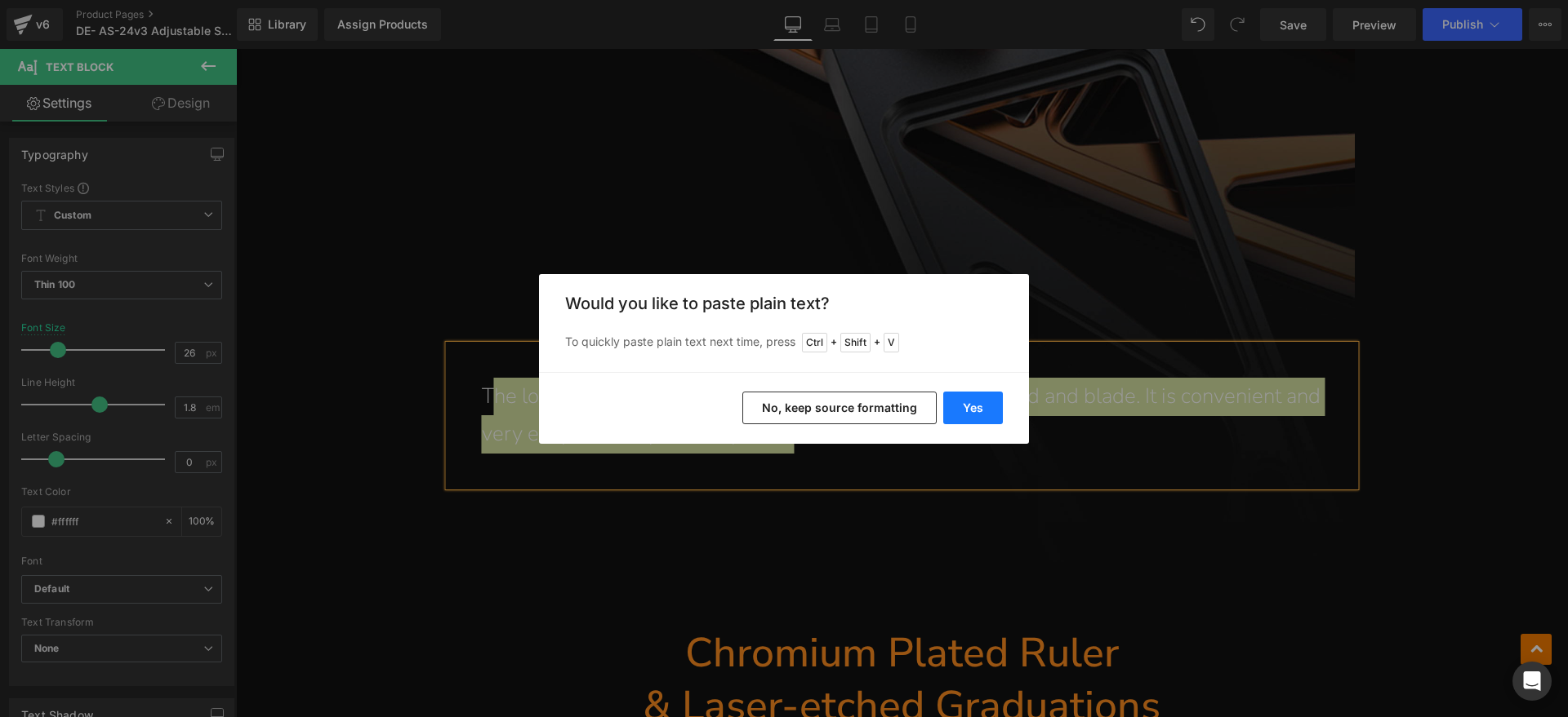
drag, startPoint x: 954, startPoint y: 399, endPoint x: 627, endPoint y: 358, distance: 329.6
click at [954, 399] on button "Yes" at bounding box center [973, 408] width 59 height 32
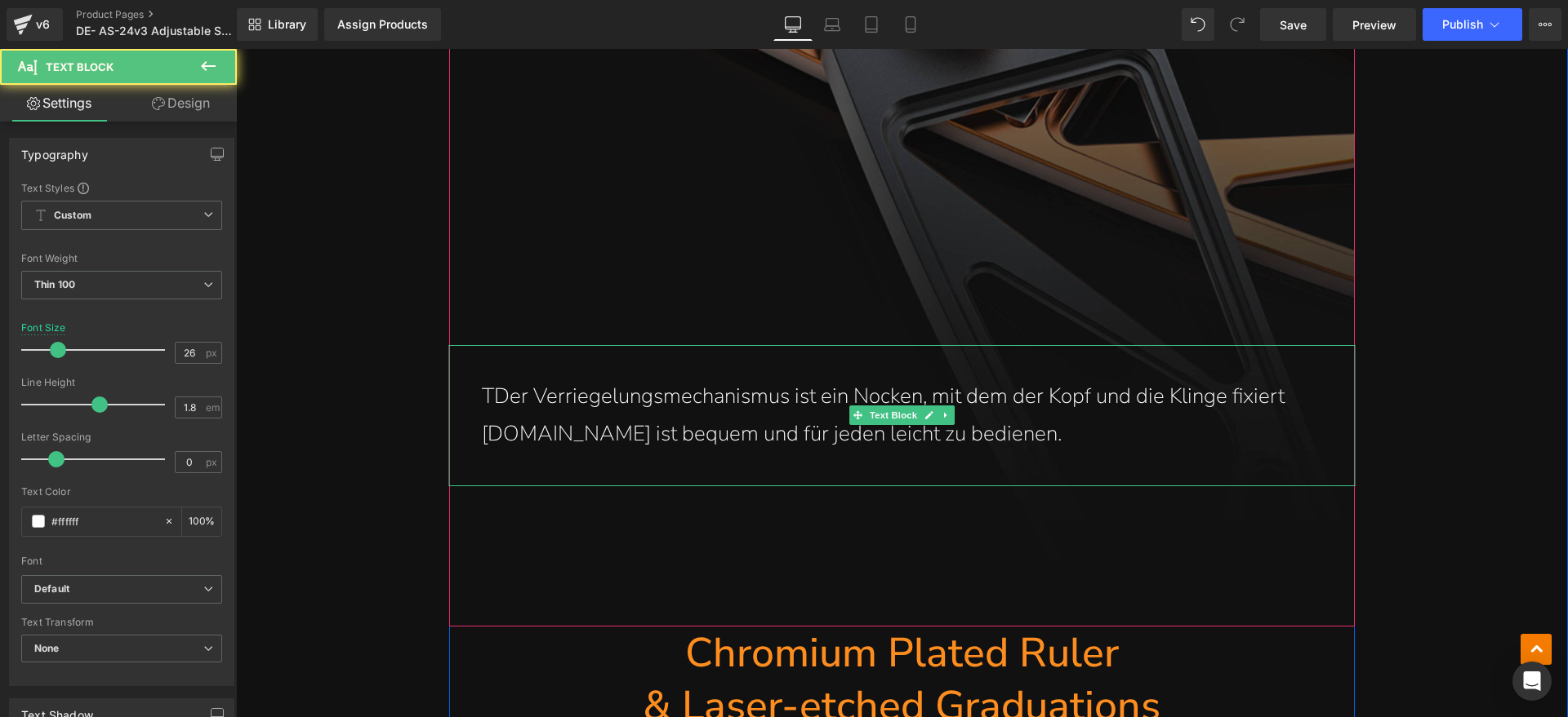
click at [493, 399] on p "TDer Verriegelungsmechanismus ist ein Nocken, mit dem der Kopf und die Klinge f…" at bounding box center [901, 416] width 840 height 76
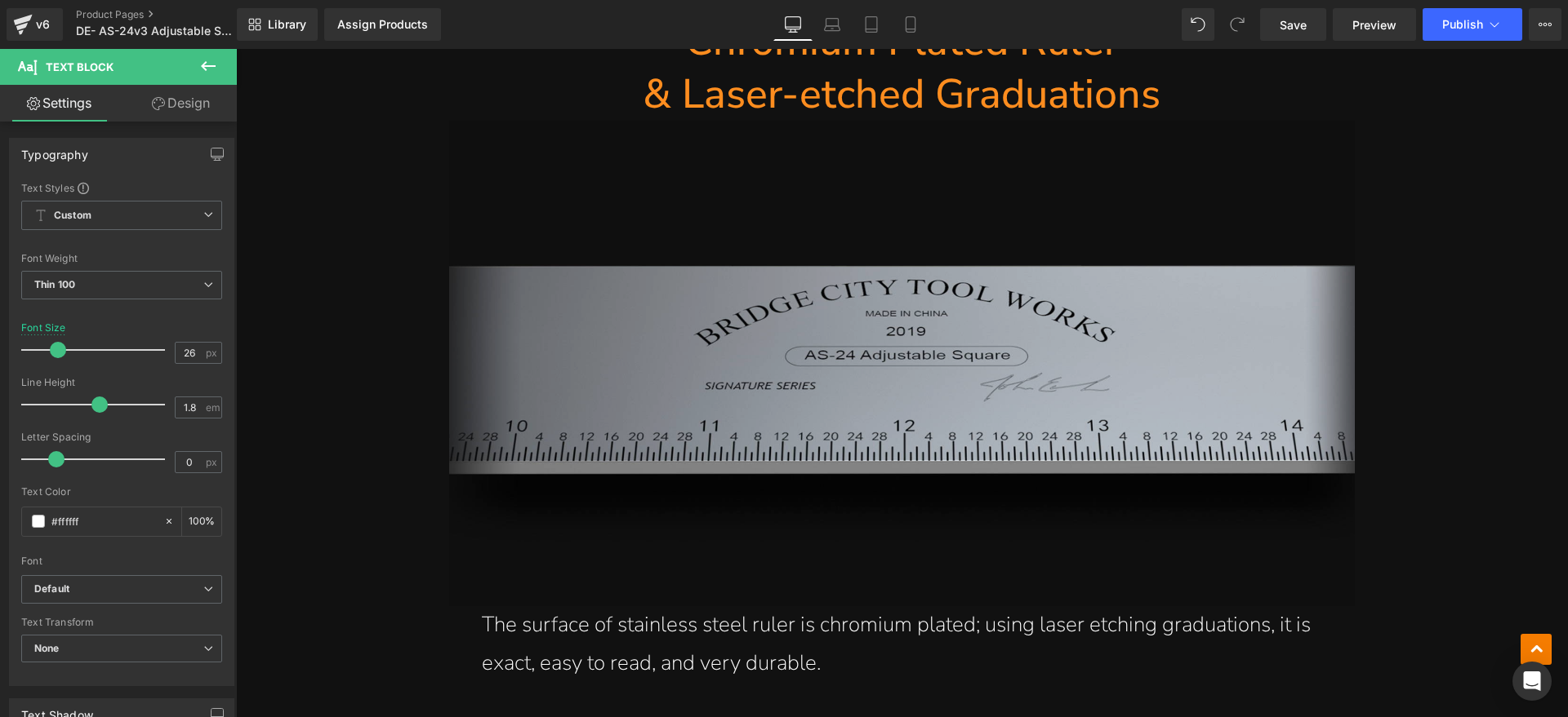
scroll to position [6630, 0]
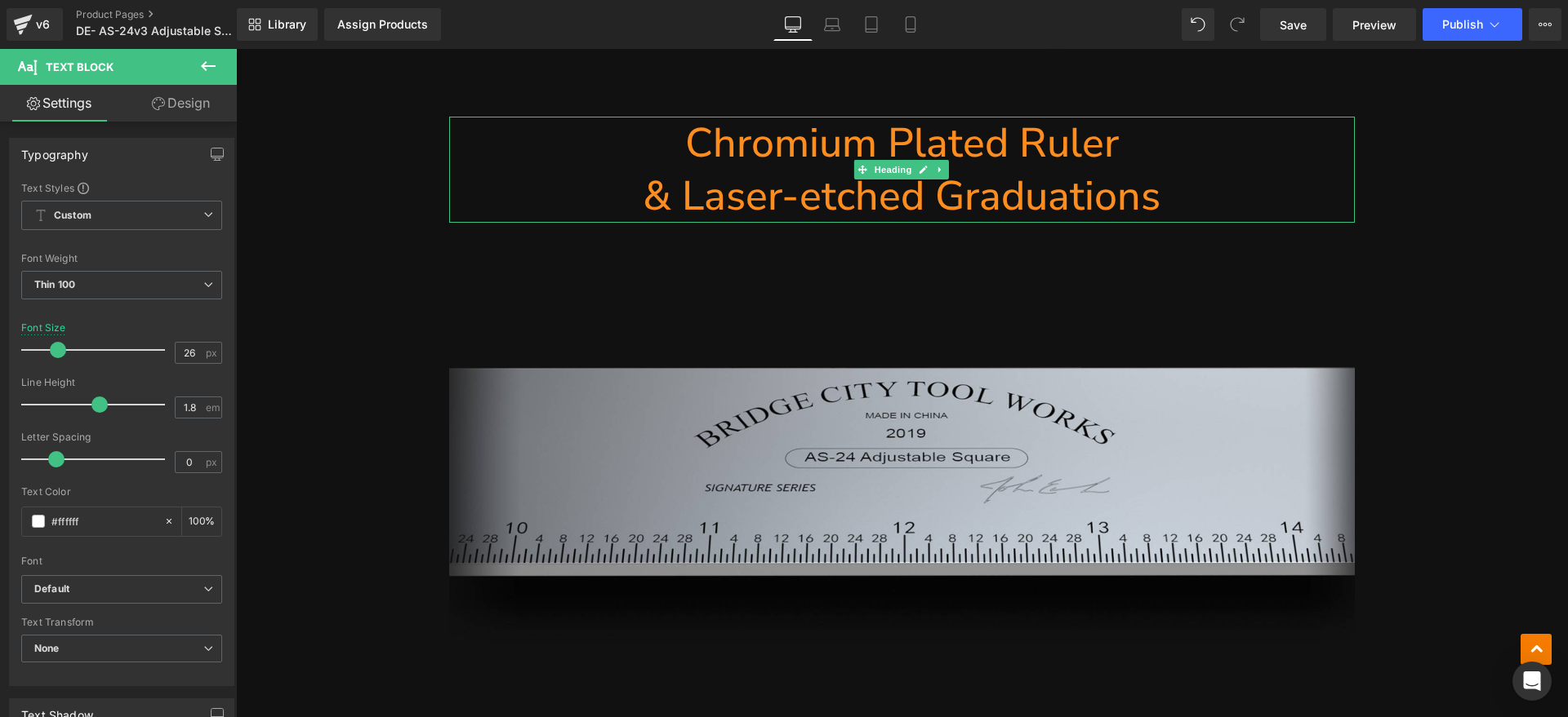
drag, startPoint x: 1128, startPoint y: 197, endPoint x: 770, endPoint y: 199, distance: 358.0
click at [1128, 197] on h1 "& Laser-etched Graduations" at bounding box center [902, 196] width 906 height 53
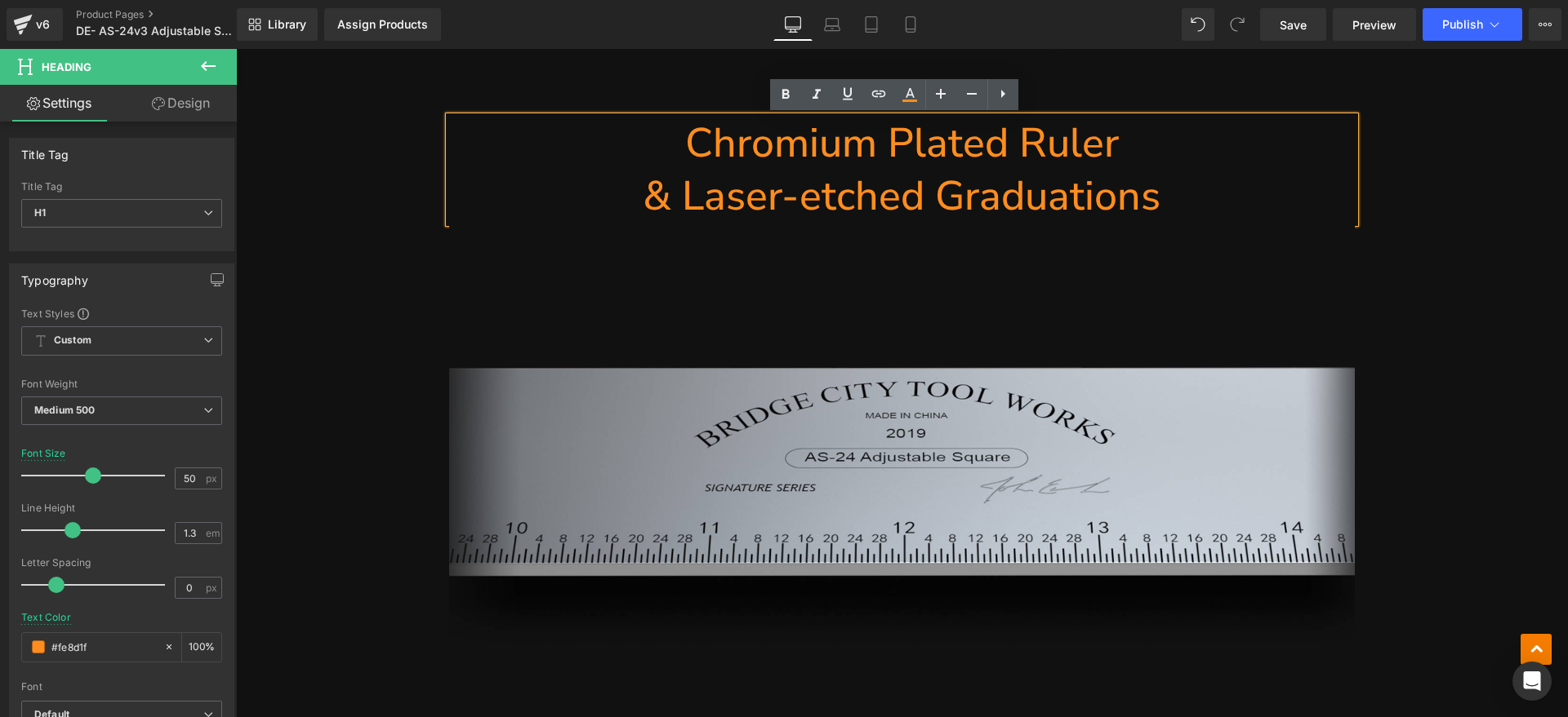
drag, startPoint x: 770, startPoint y: 199, endPoint x: 696, endPoint y: 148, distance: 89.9
click at [696, 148] on div "Chromium Plated Ruler & Laser-etched Graduations" at bounding box center [902, 170] width 906 height 106
paste div
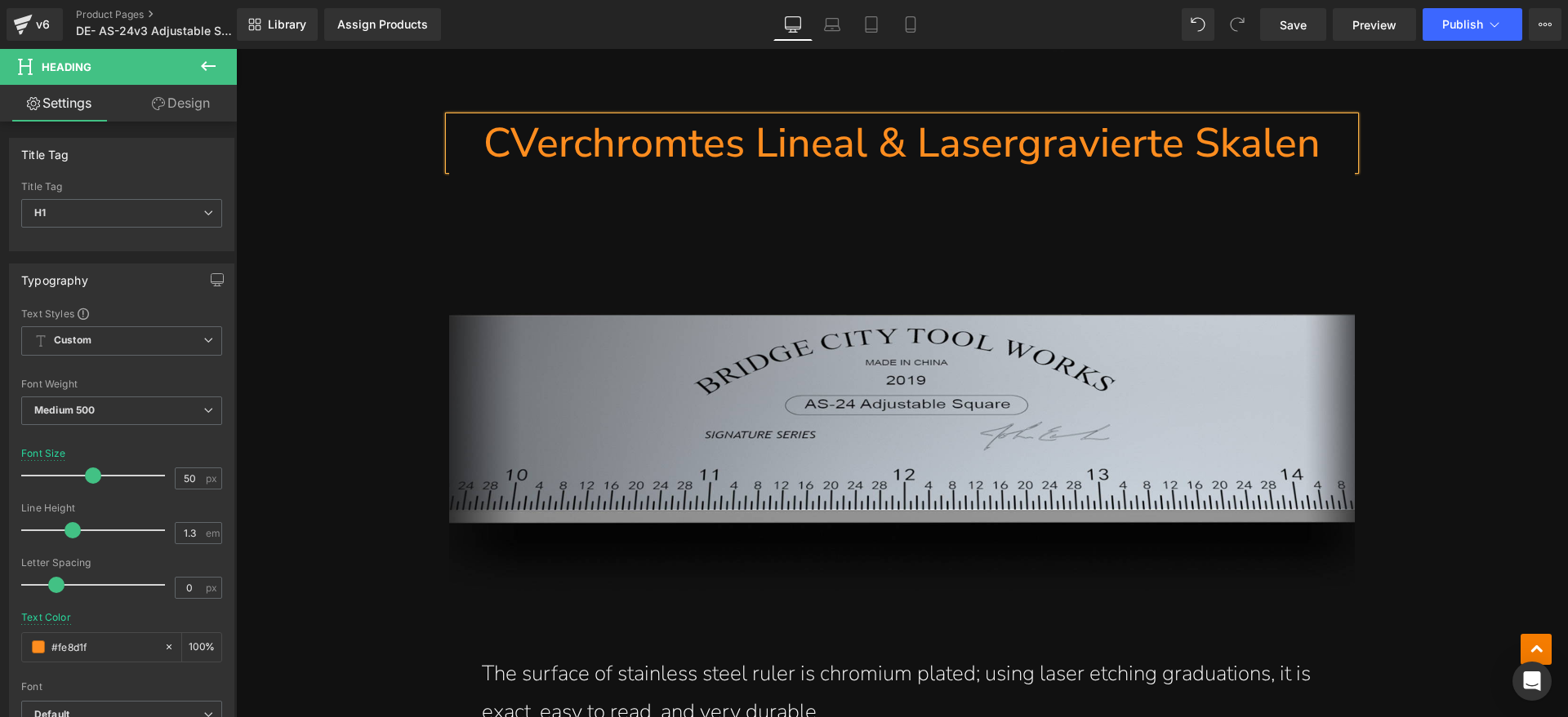
click at [509, 145] on h1 "CVerchromtes Lineal & Lasergravierte Skalen" at bounding box center [902, 143] width 906 height 53
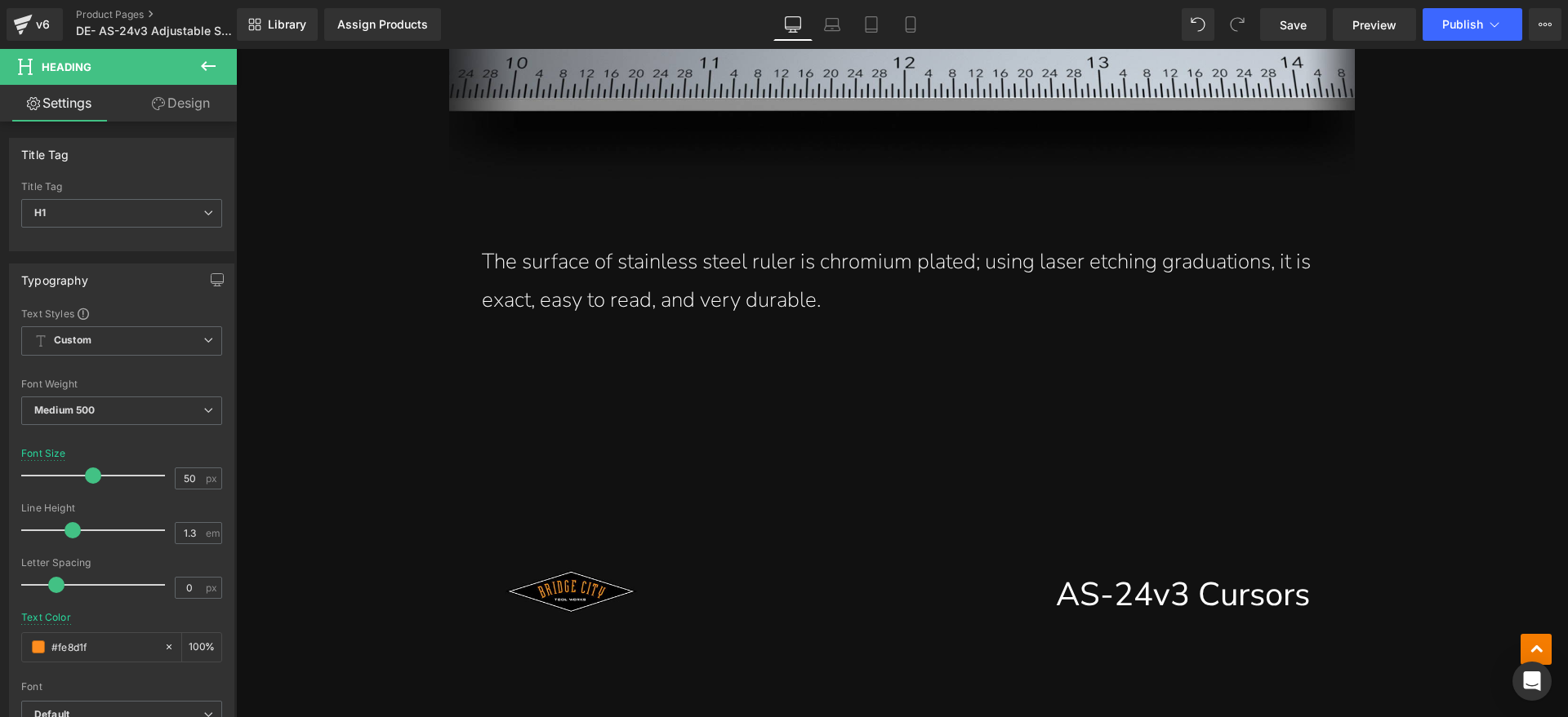
scroll to position [7038, 0]
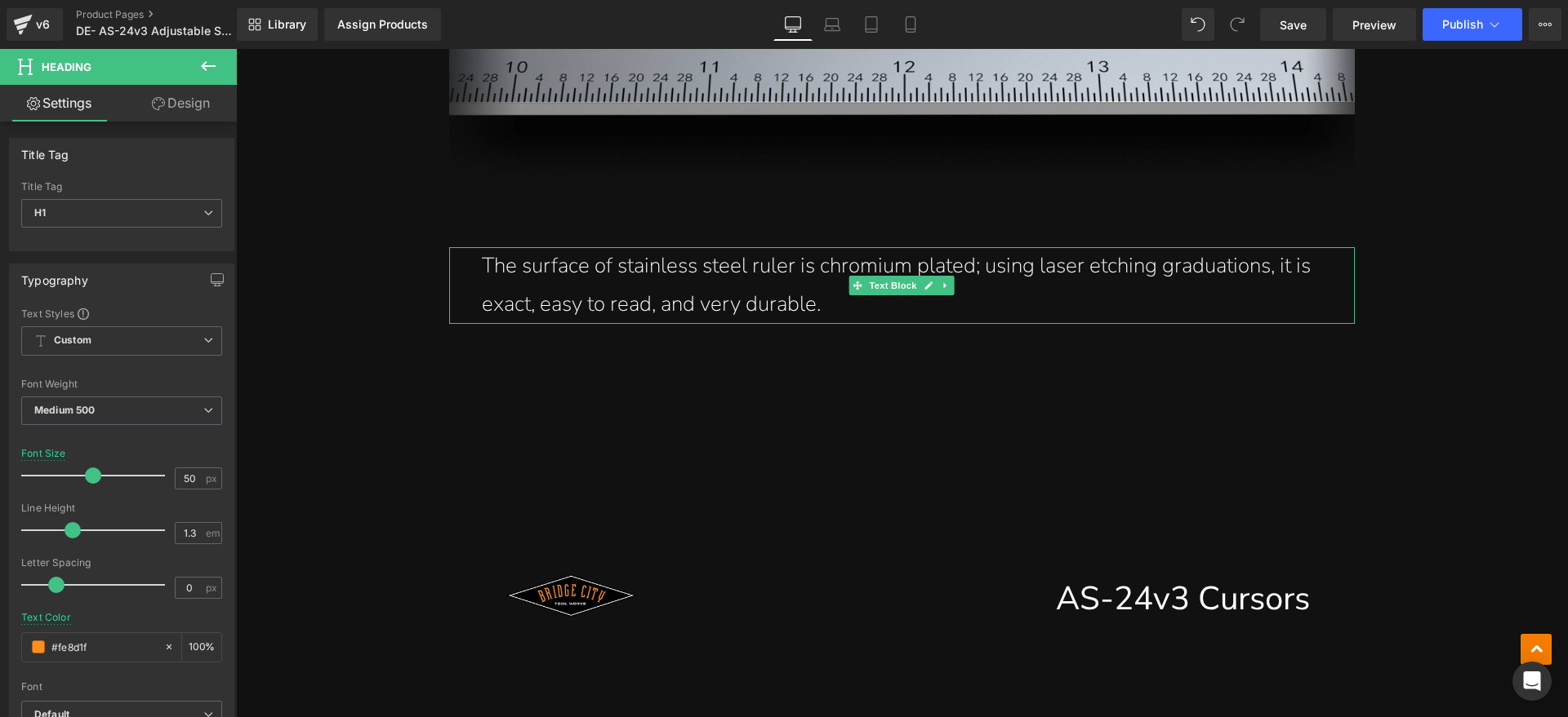
drag, startPoint x: 897, startPoint y: 294, endPoint x: 829, endPoint y: 303, distance: 68.6
click at [894, 294] on span "Text Block" at bounding box center [893, 286] width 54 height 20
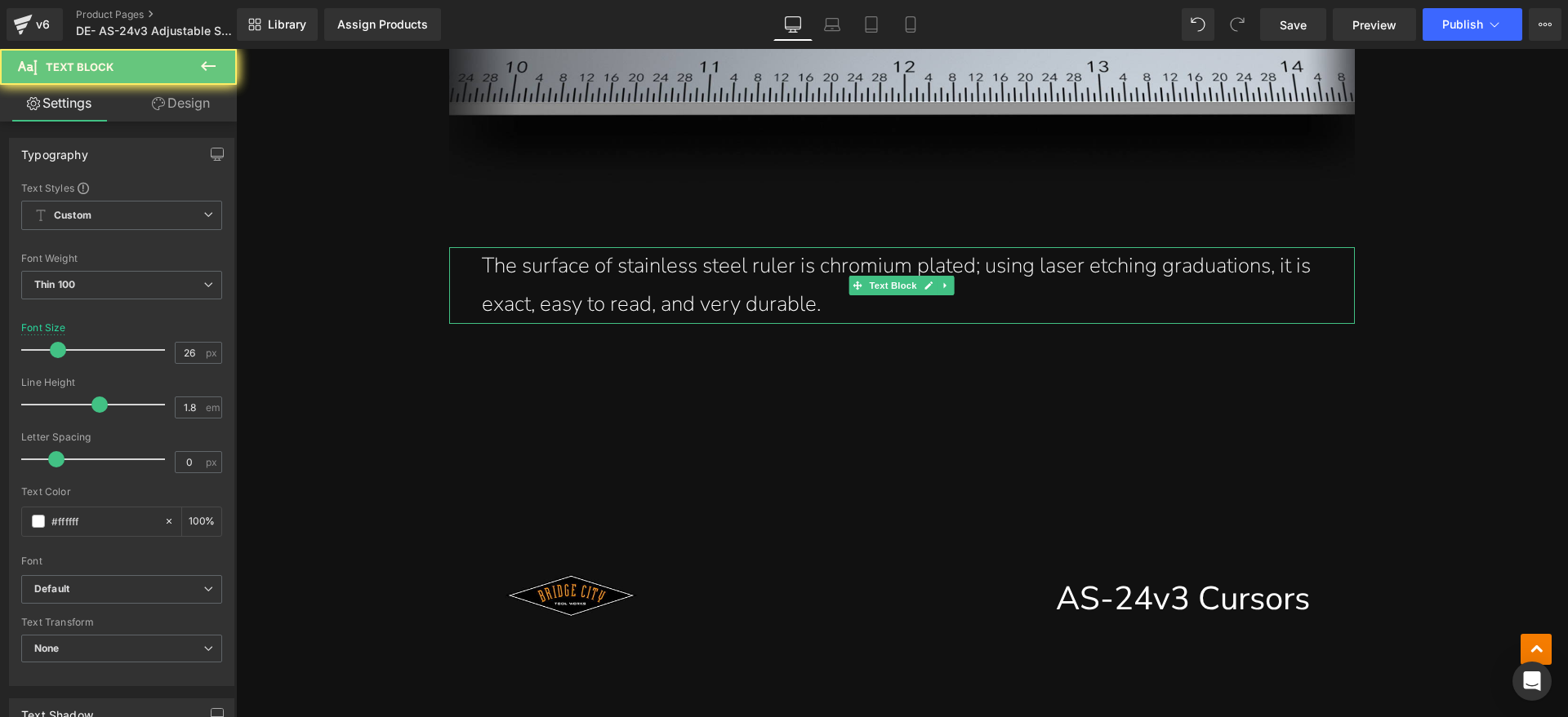
click at [829, 303] on p "The surface of stainless steel ruler is chromium plated; using laser etching gr…" at bounding box center [901, 285] width 840 height 76
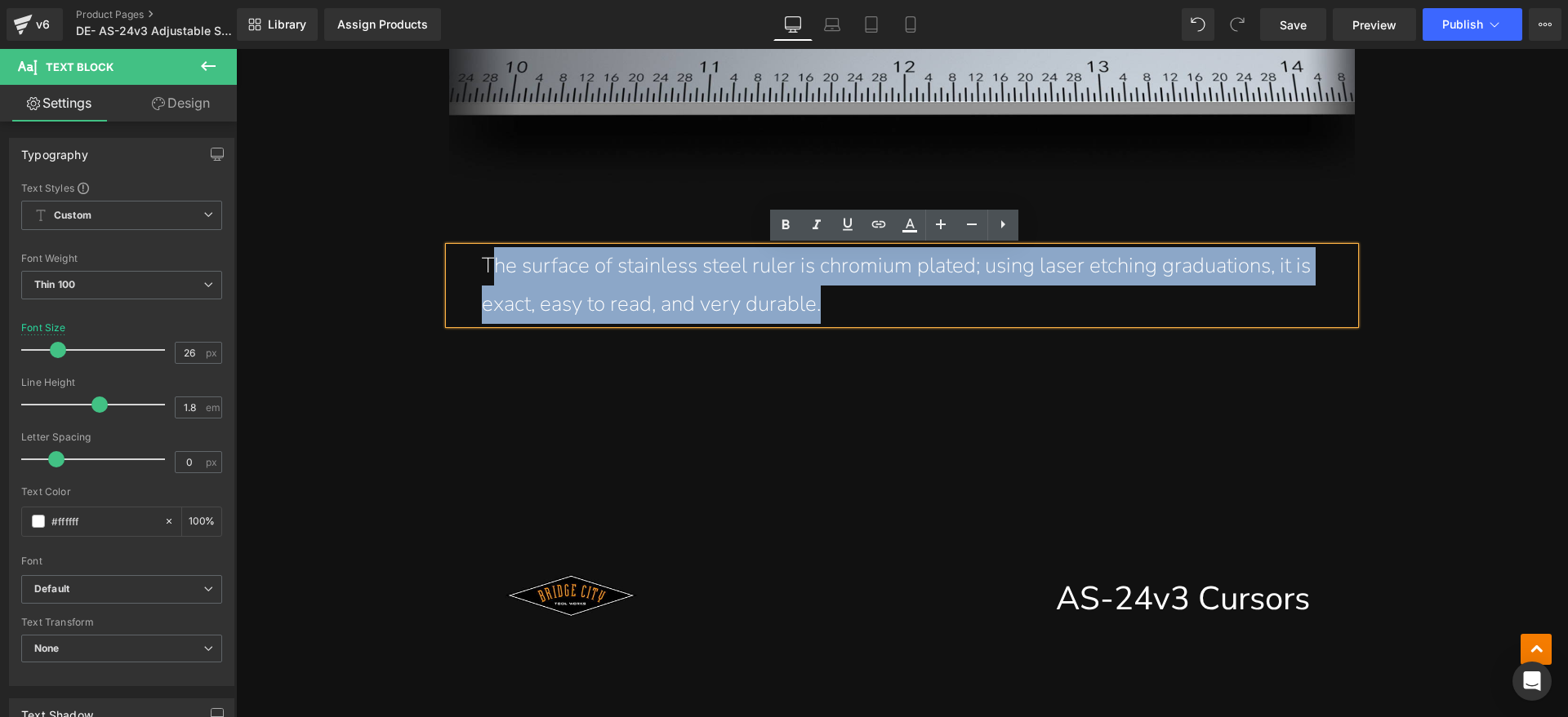
drag, startPoint x: 833, startPoint y: 303, endPoint x: 486, endPoint y: 282, distance: 347.6
click at [486, 282] on p "The surface of stainless steel ruler is chromium plated; using laser etching gr…" at bounding box center [901, 285] width 840 height 76
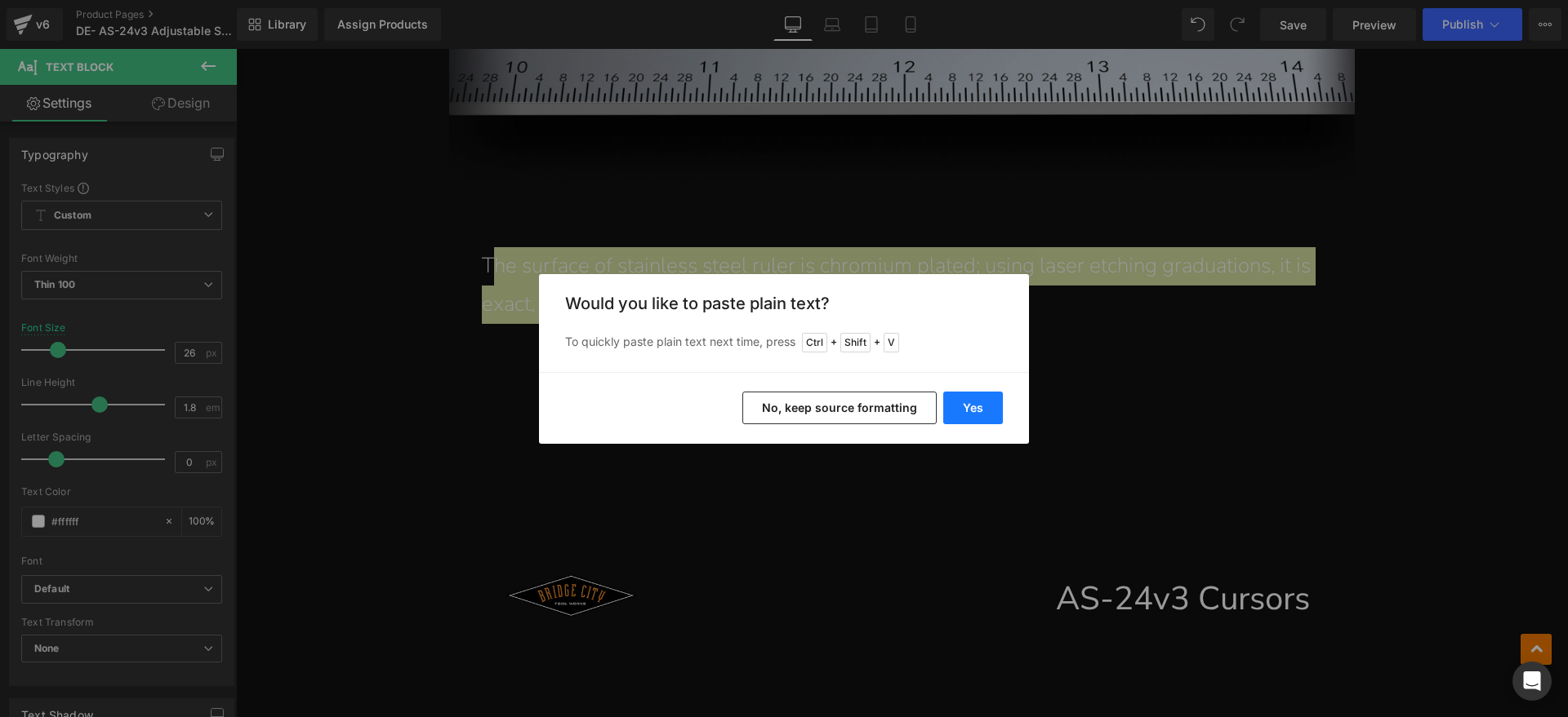
drag, startPoint x: 973, startPoint y: 414, endPoint x: 451, endPoint y: 336, distance: 527.8
click at [973, 414] on button "Yes" at bounding box center [973, 408] width 59 height 32
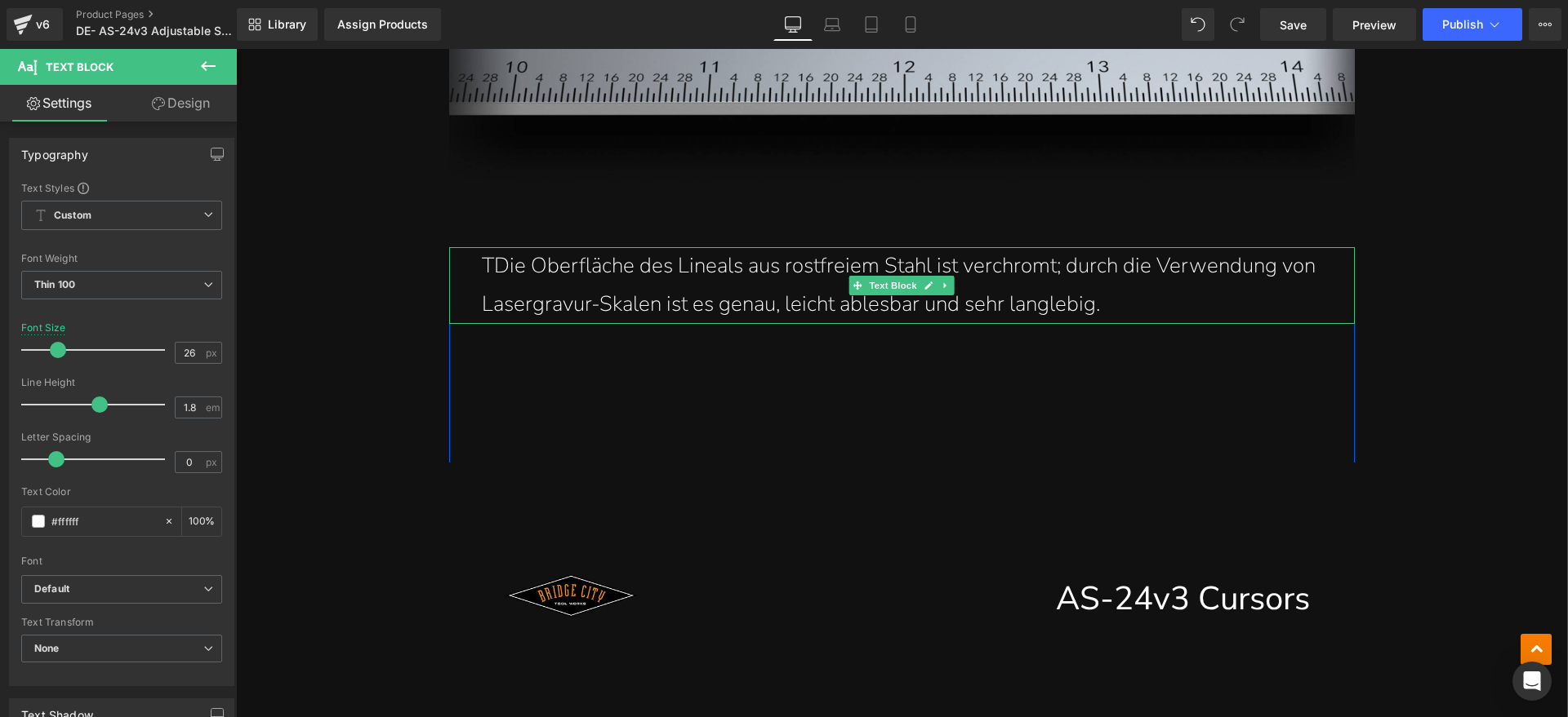
click at [484, 262] on p "TDie Oberfläche des Lineals aus rostfreiem Stahl ist verchromt; durch die Verwe…" at bounding box center [901, 285] width 840 height 76
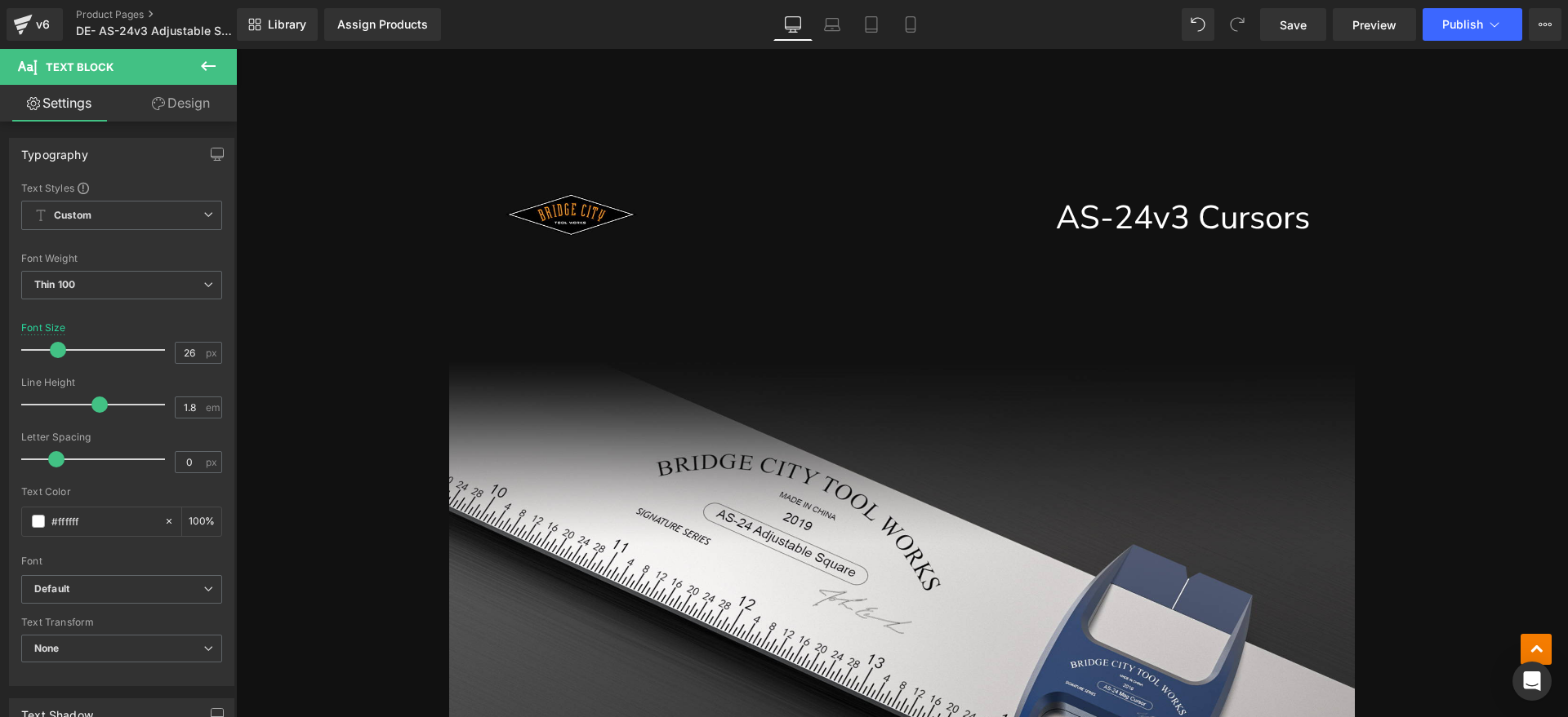
scroll to position [7446, 0]
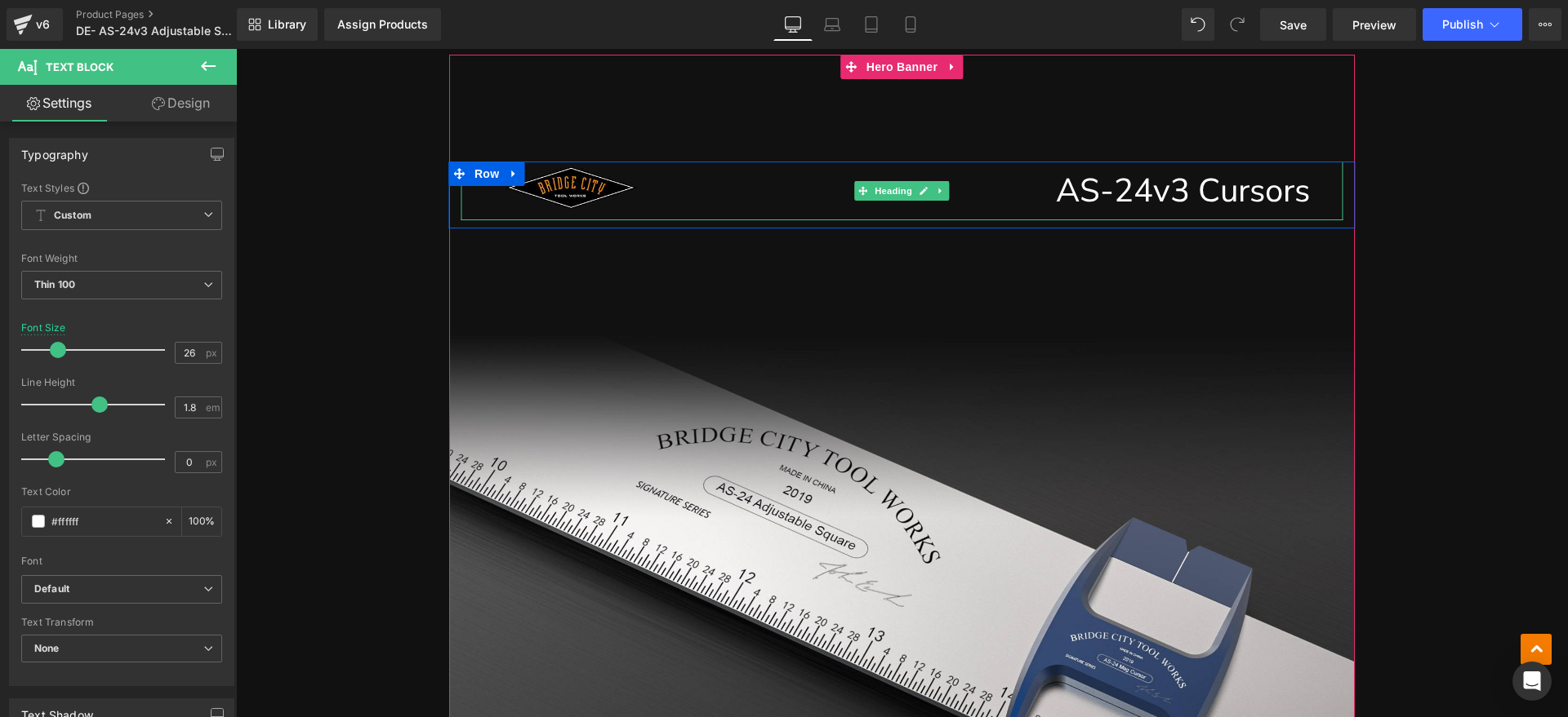
drag, startPoint x: 1275, startPoint y: 178, endPoint x: 1308, endPoint y: 187, distance: 34.2
click at [1273, 178] on h1 "AS-24v3 Cursors" at bounding box center [885, 191] width 848 height 58
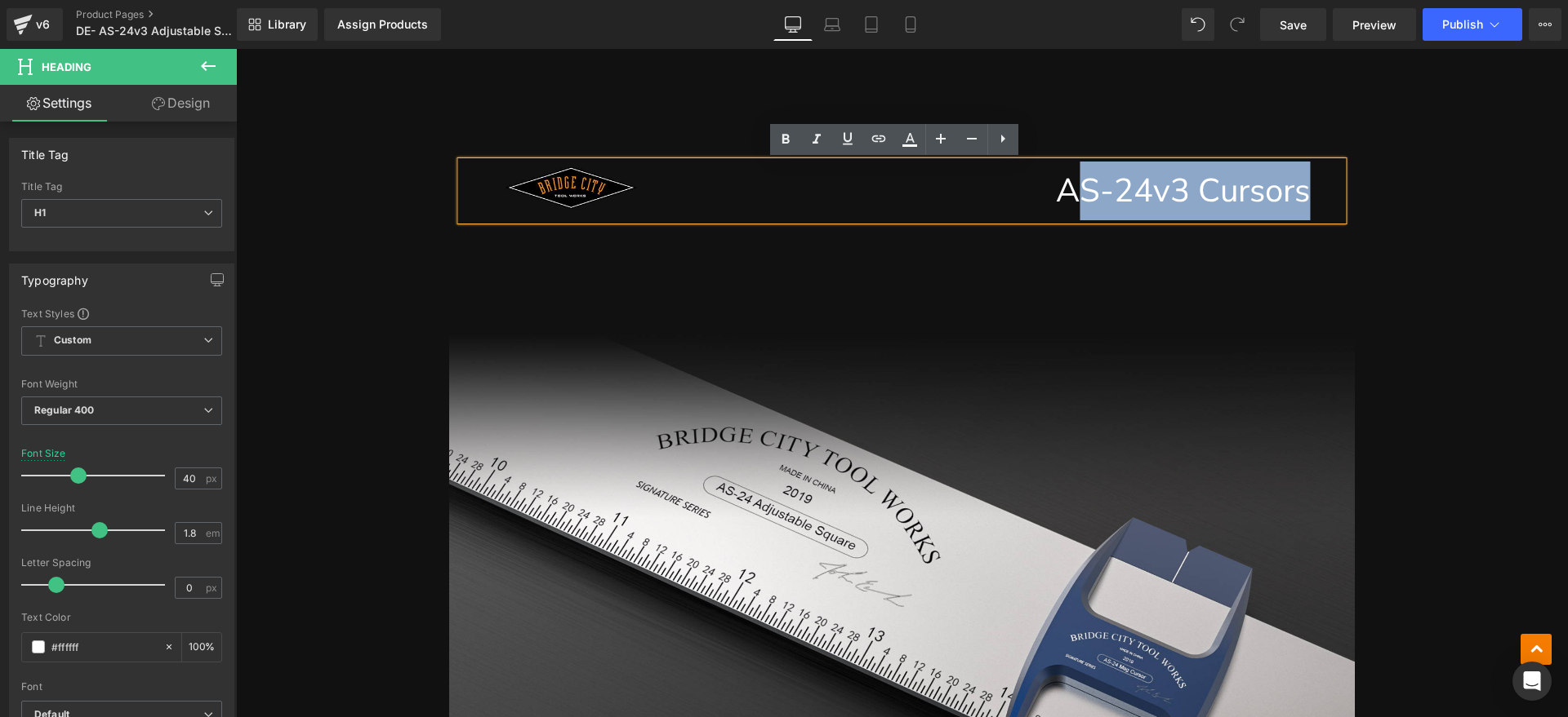
drag, startPoint x: 1308, startPoint y: 187, endPoint x: 1068, endPoint y: 198, distance: 240.3
click at [1068, 198] on div "AS-24v3 Cursors" at bounding box center [901, 191] width 881 height 58
paste div
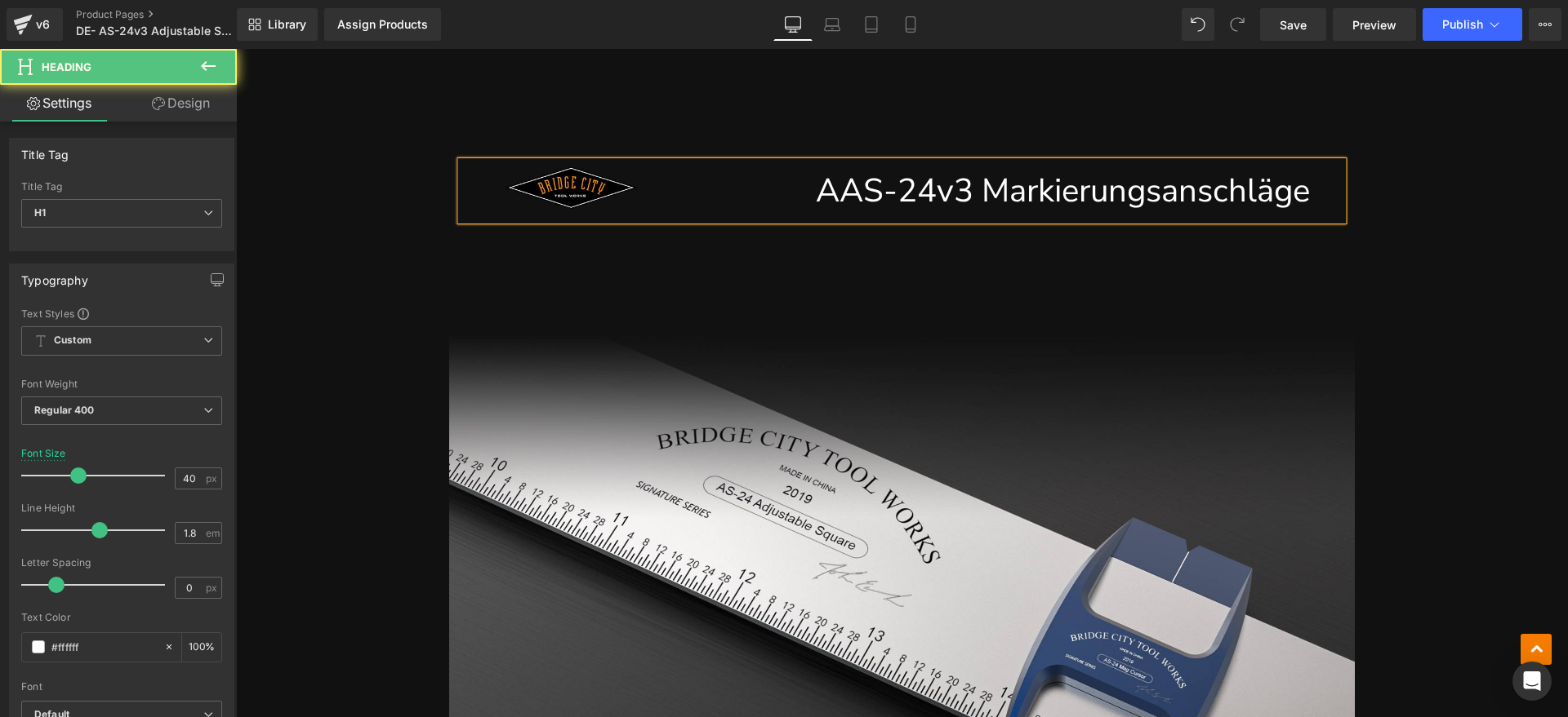
click at [820, 191] on h1 "AAS-24v3 Markierungsanschläge" at bounding box center [885, 191] width 848 height 58
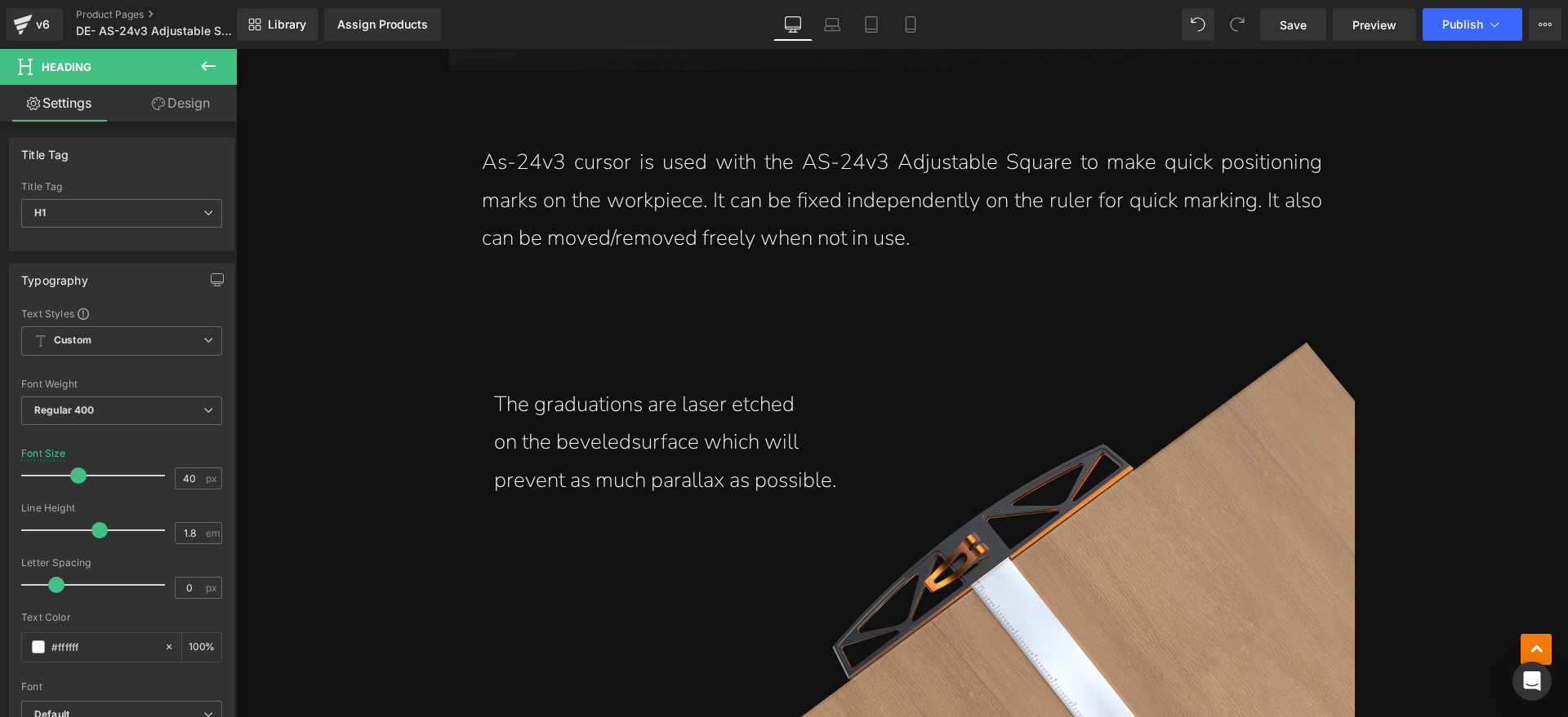
scroll to position [8466, 0]
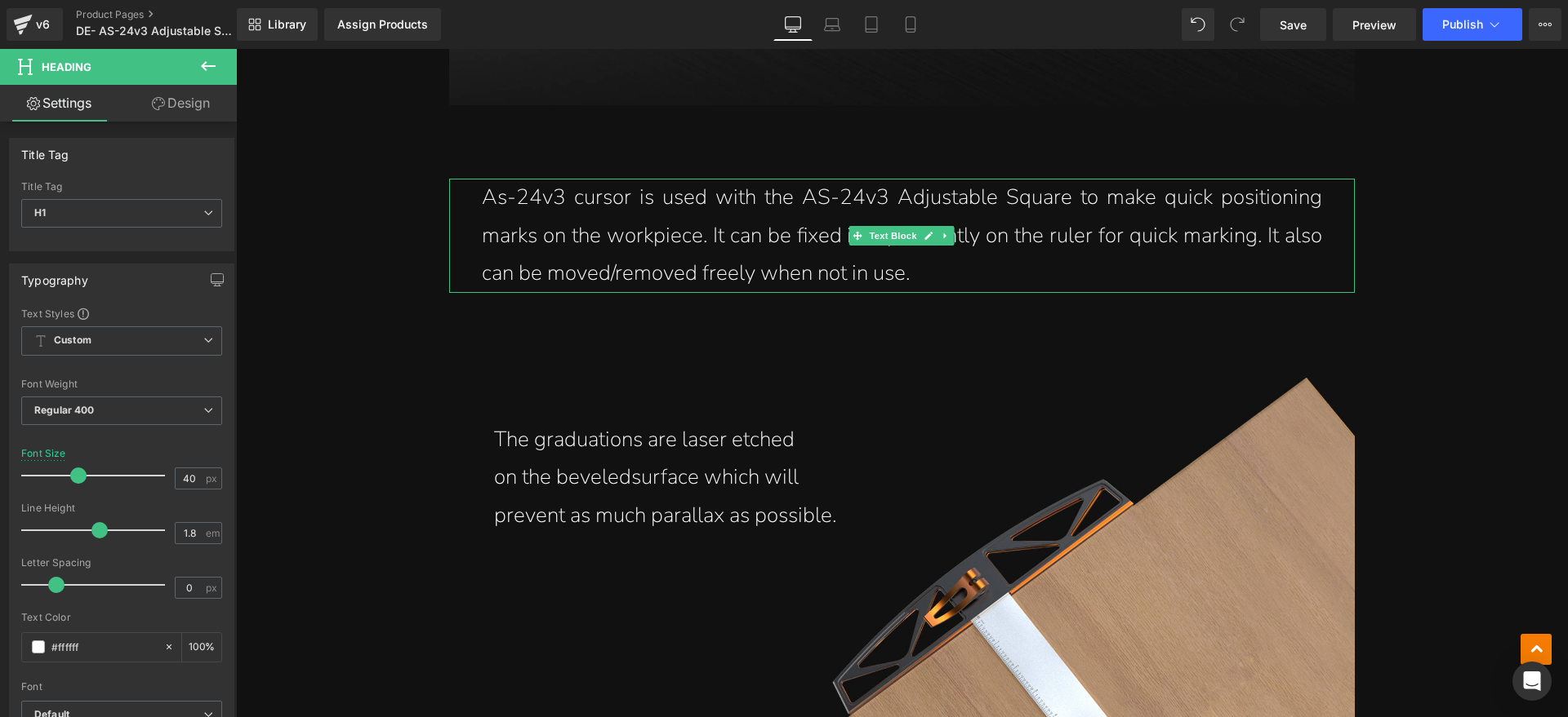
click at [896, 268] on p "As-24v3 cursor is used with the AS-24v3 Adjustable Square to make quick positio…" at bounding box center [901, 236] width 840 height 114
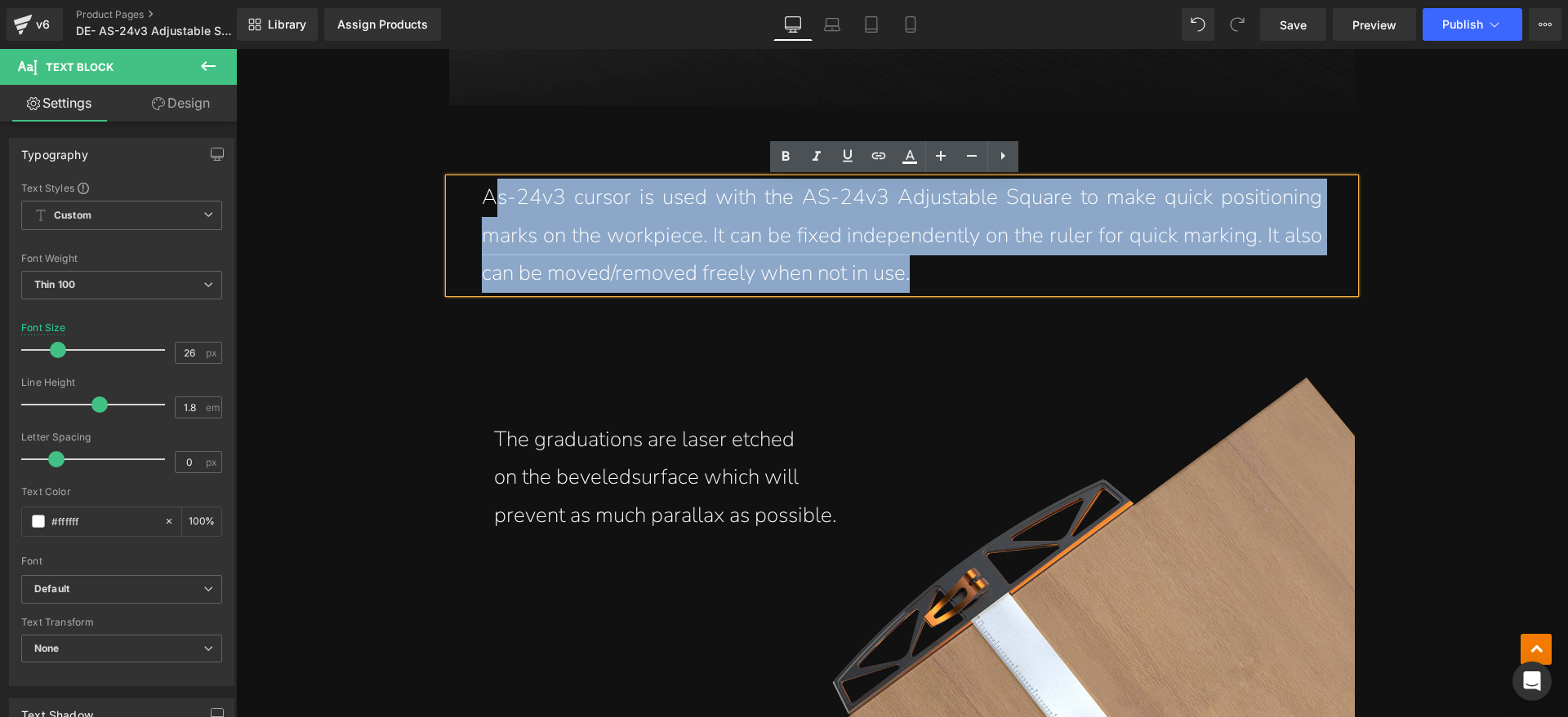
drag, startPoint x: 903, startPoint y: 268, endPoint x: 494, endPoint y: 186, distance: 417.1
click at [494, 186] on p "As-24v3 cursor is used with the AS-24v3 Adjustable Square to make quick positio…" at bounding box center [901, 236] width 840 height 114
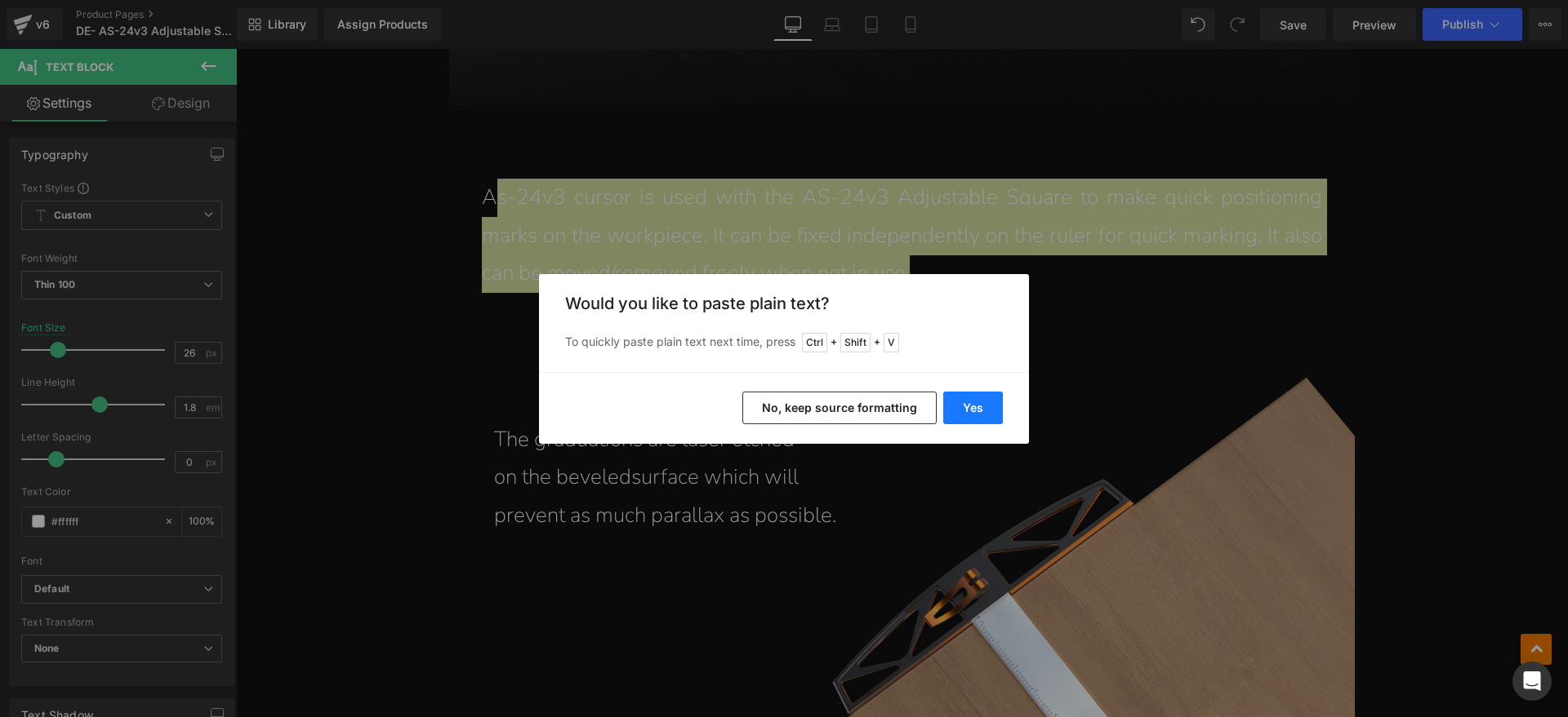
click at [978, 404] on button "Yes" at bounding box center [973, 408] width 59 height 32
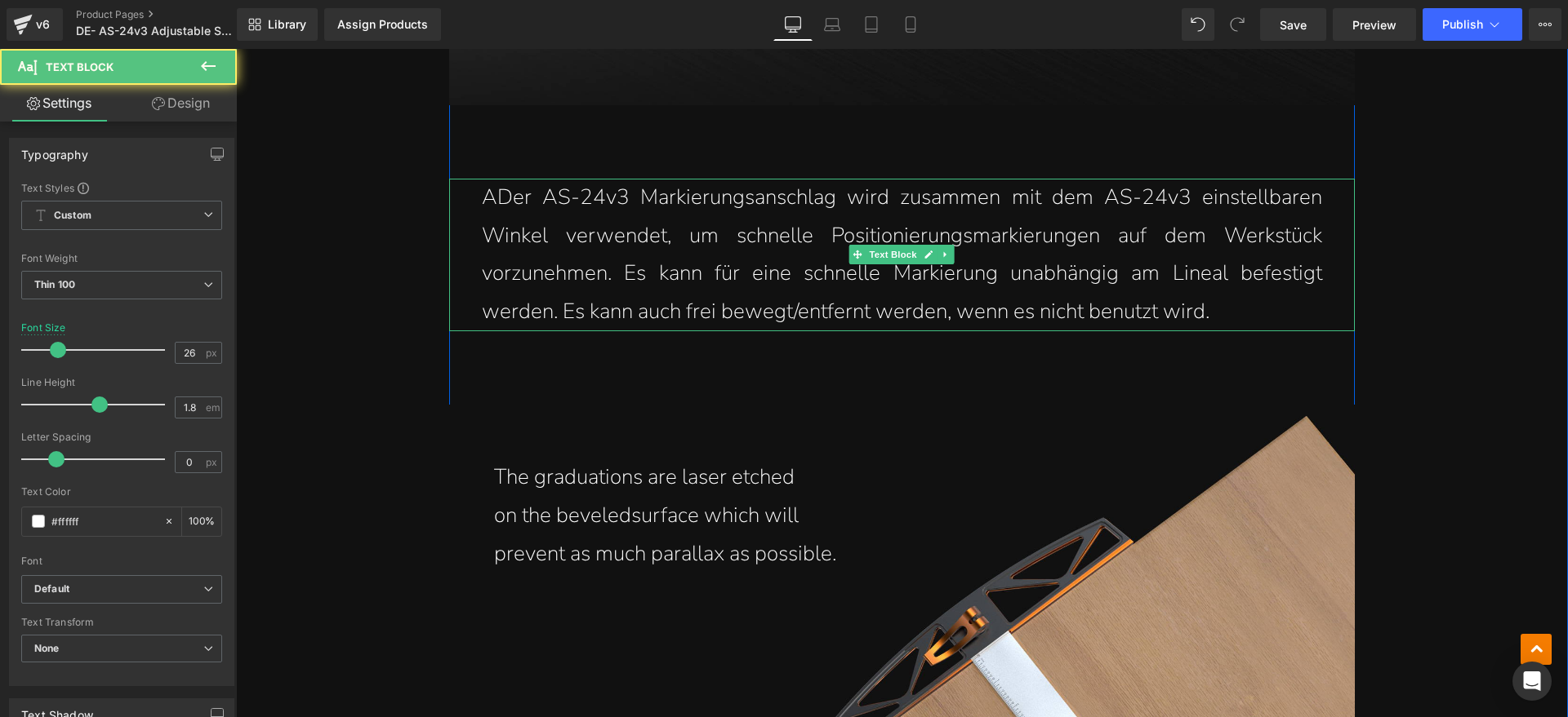
click at [485, 200] on p "ADer AS-24v3 Markierungsanschlag wird zusammen mit dem AS-24v3 einstellbaren Wi…" at bounding box center [901, 255] width 840 height 153
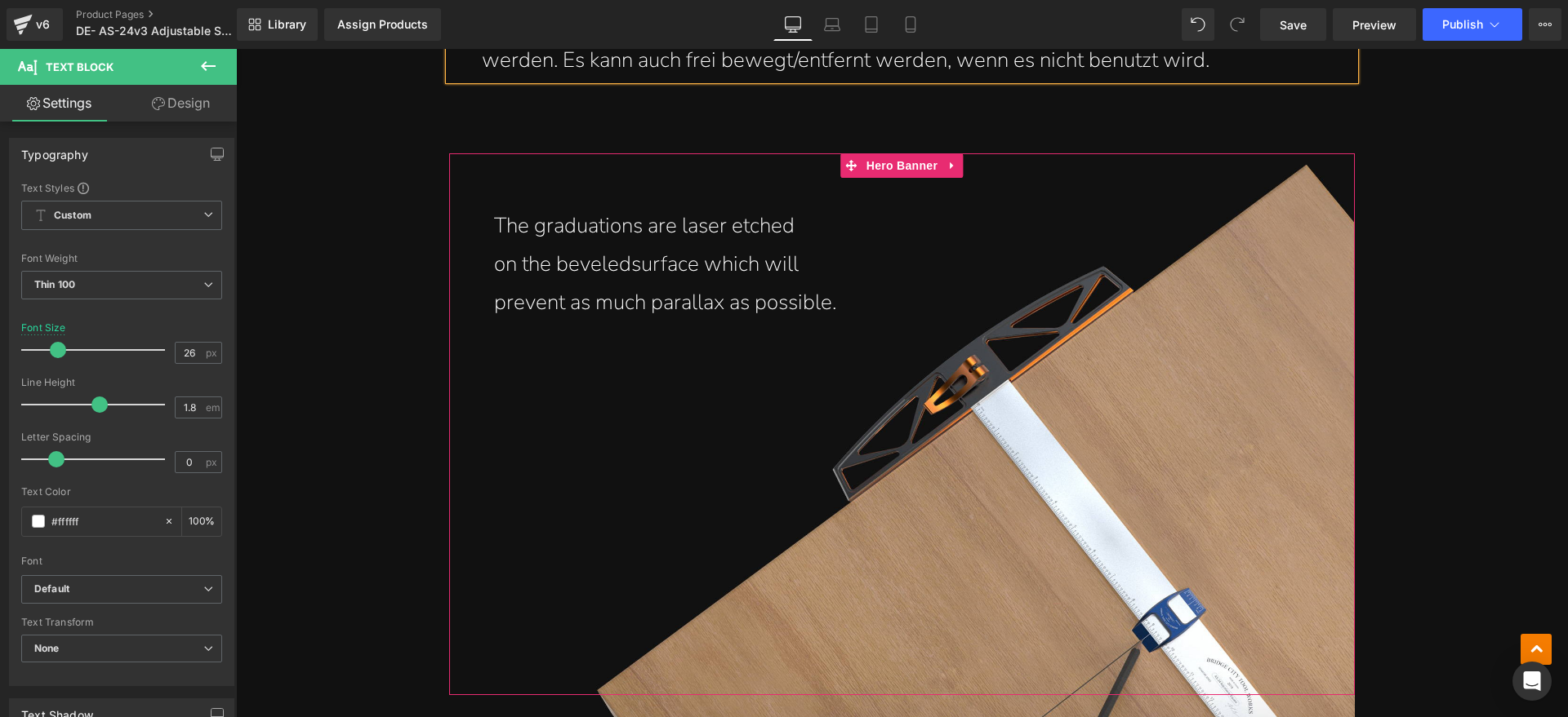
scroll to position [8671, 0]
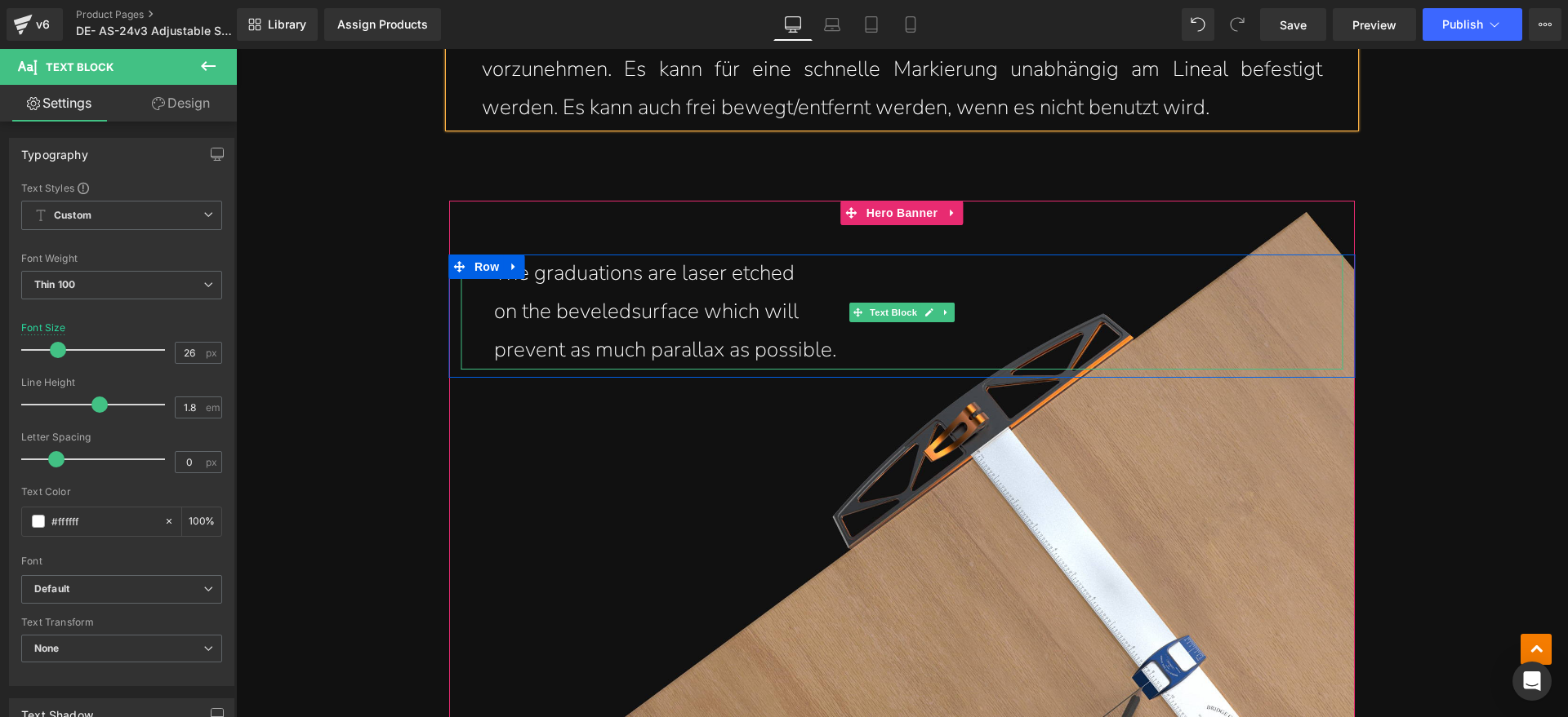
drag, startPoint x: 651, startPoint y: 356, endPoint x: 840, endPoint y: 351, distance: 189.1
click at [651, 356] on span "prevent as much parallax as possible." at bounding box center [665, 350] width 342 height 29
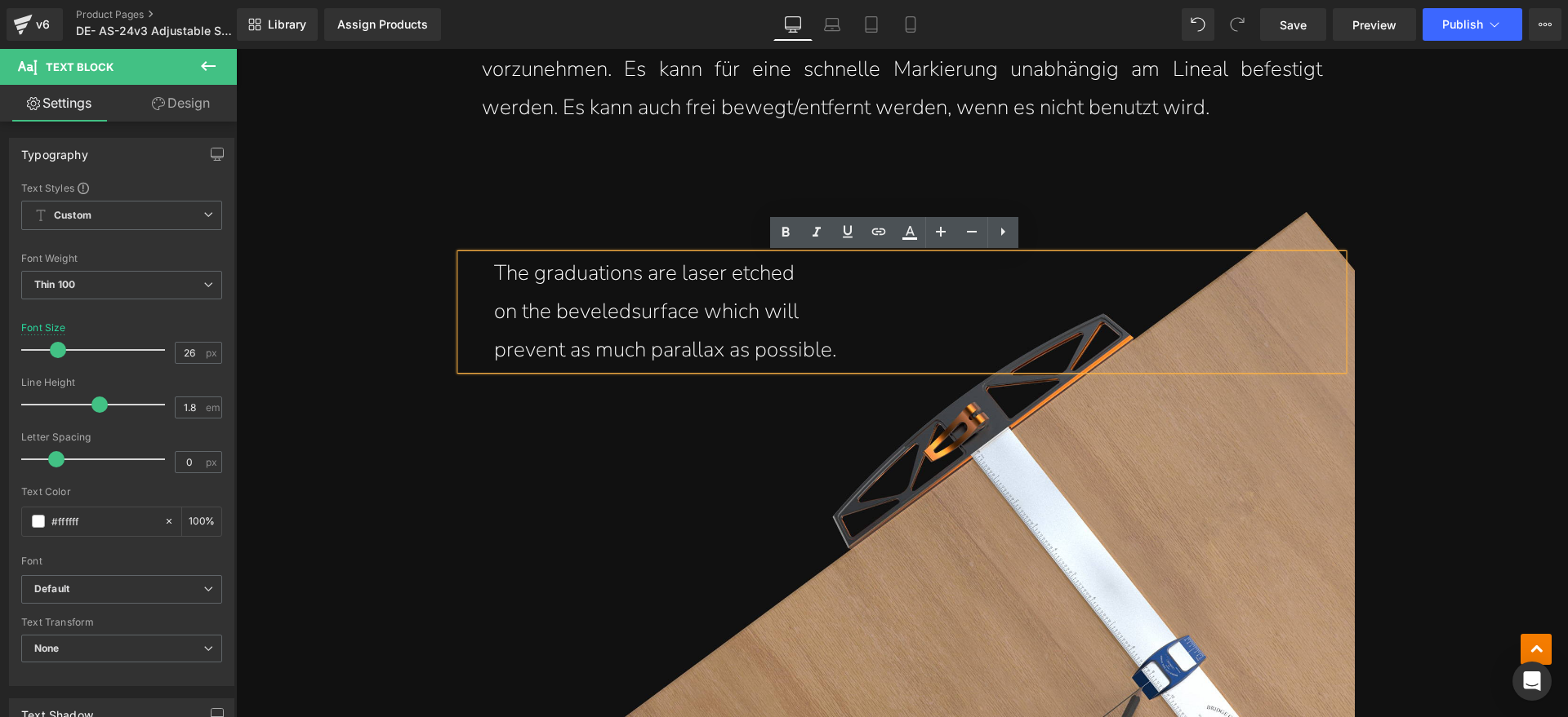
drag, startPoint x: 843, startPoint y: 351, endPoint x: 501, endPoint y: 273, distance: 350.8
click at [501, 273] on div "The graduations are laser etched on the beveled surface which will prevent as m…" at bounding box center [901, 311] width 881 height 114
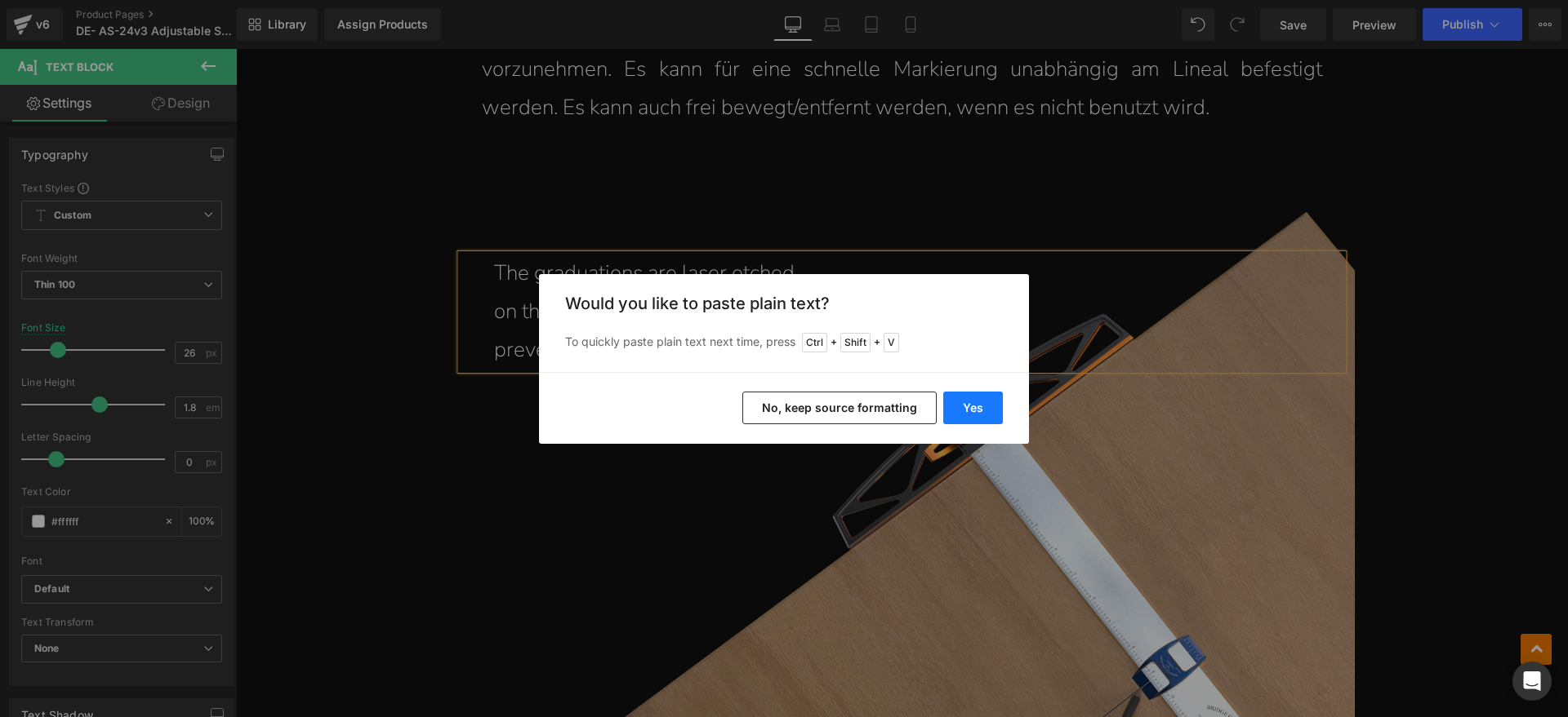
click at [960, 410] on button "Yes" at bounding box center [973, 408] width 59 height 32
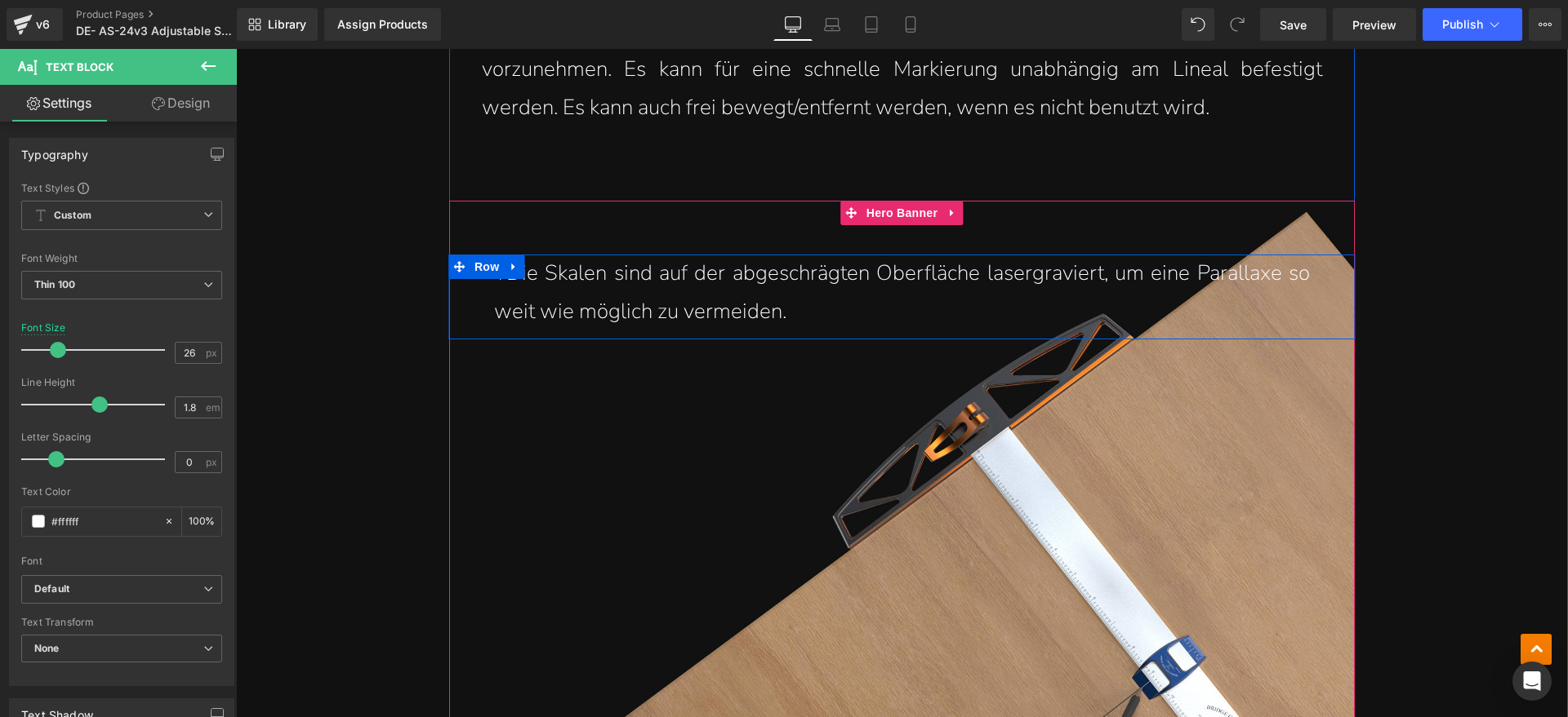
click at [500, 282] on p "TDie Skalen sind auf der abgeschrägten Oberfläche lasergraviert, um eine Parall…" at bounding box center [902, 292] width 816 height 76
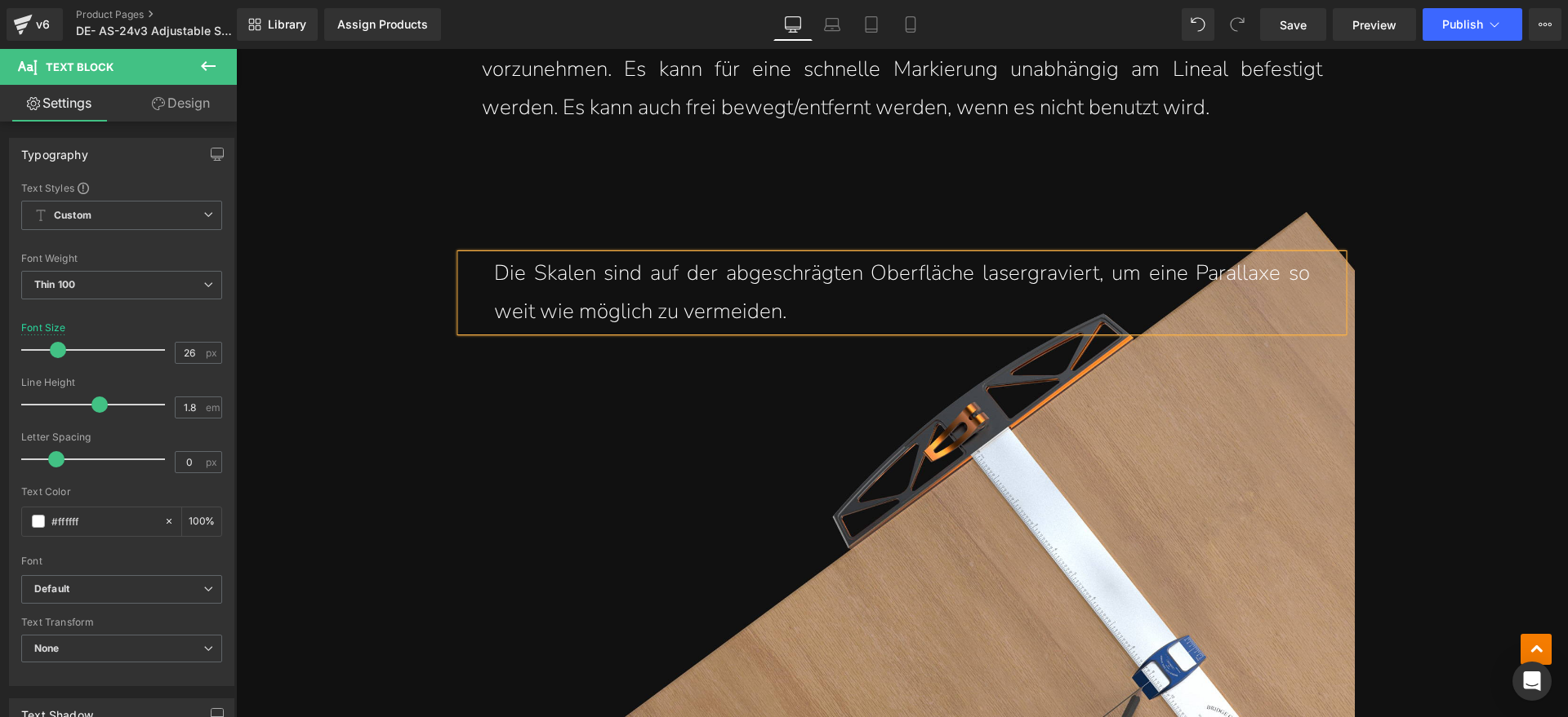
click at [767, 474] on div "Die Skalen sind auf der abgeschrägten Oberfläche lasergraviert, um eine Paralla…" at bounding box center [902, 471] width 906 height 542
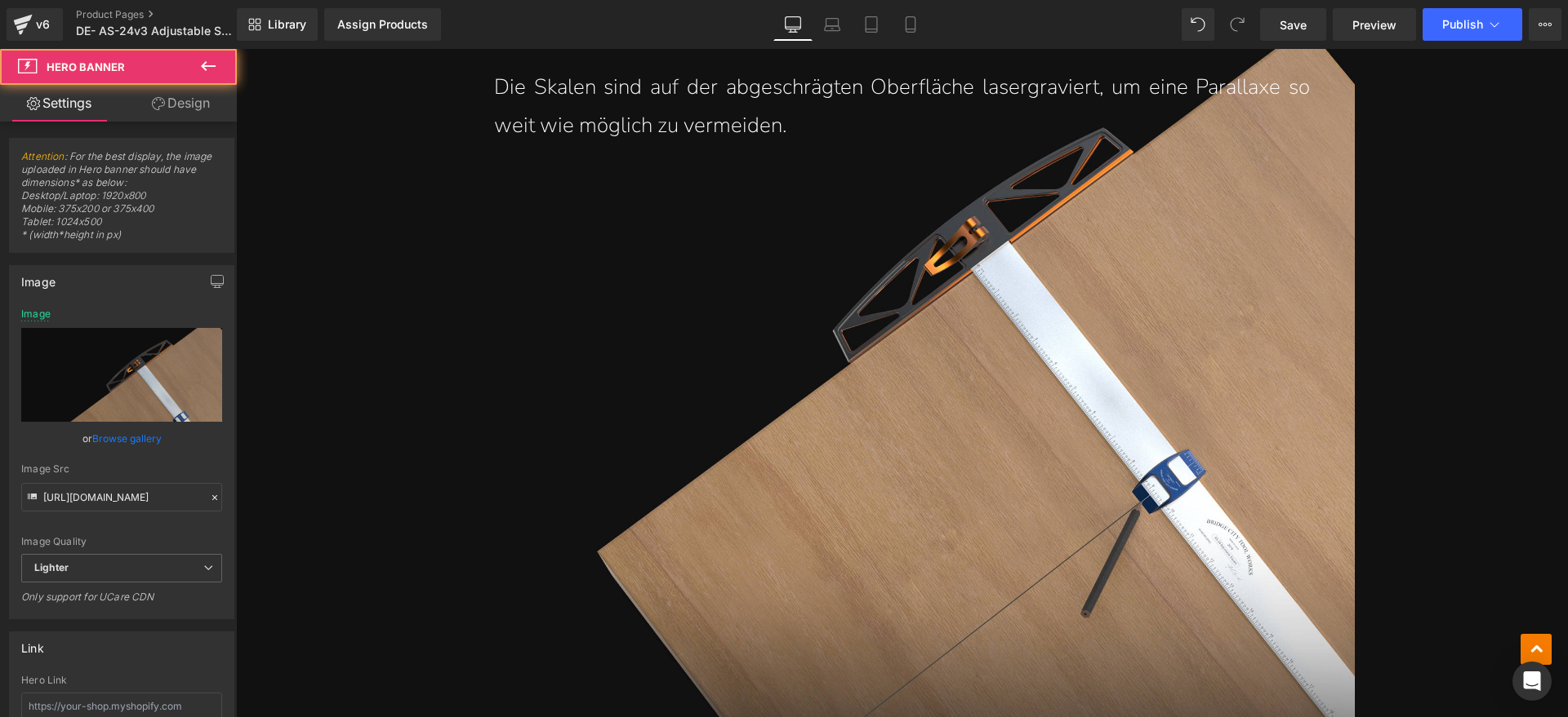
scroll to position [8874, 0]
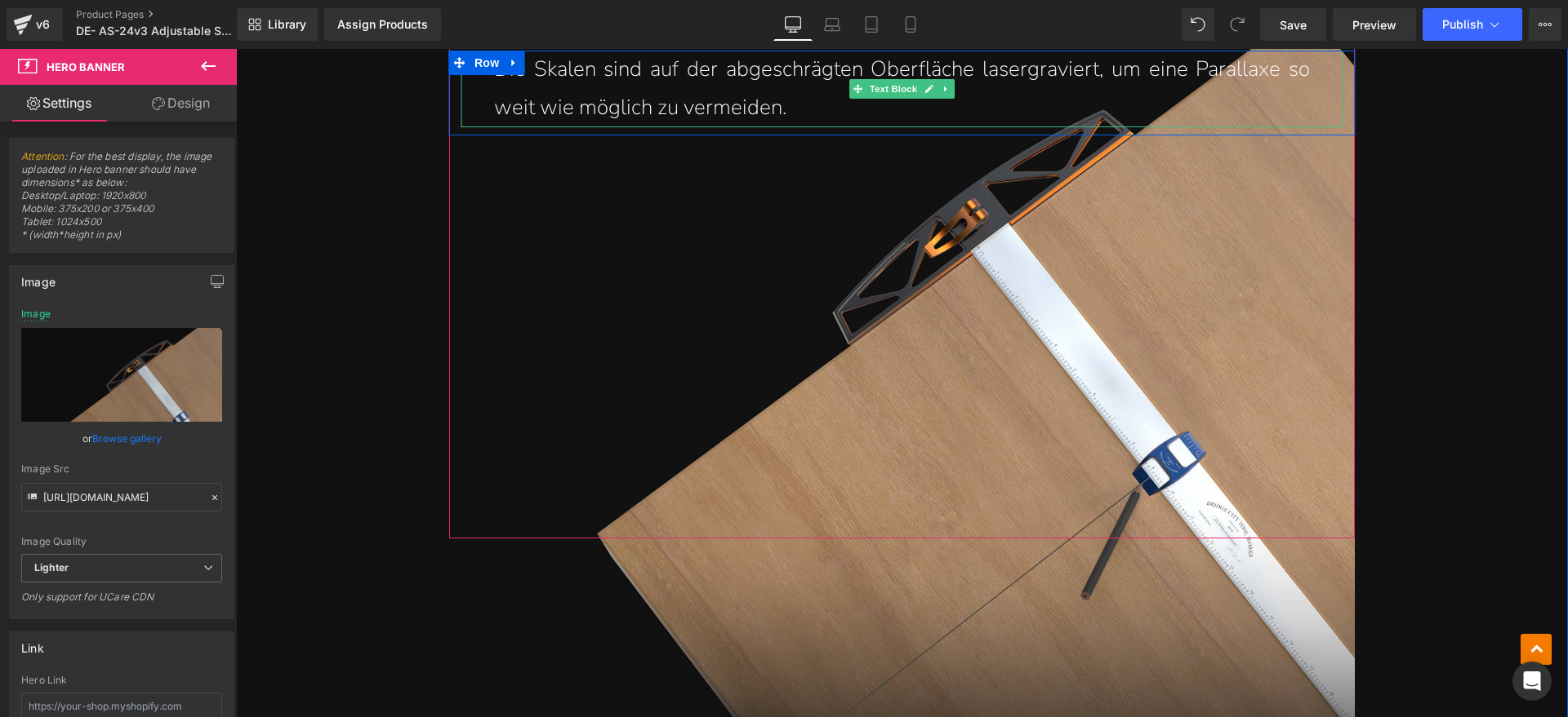
click at [1106, 76] on p "Die Skalen sind auf der abgeschrägten Oberfläche lasergraviert, um eine Paralla…" at bounding box center [902, 88] width 816 height 76
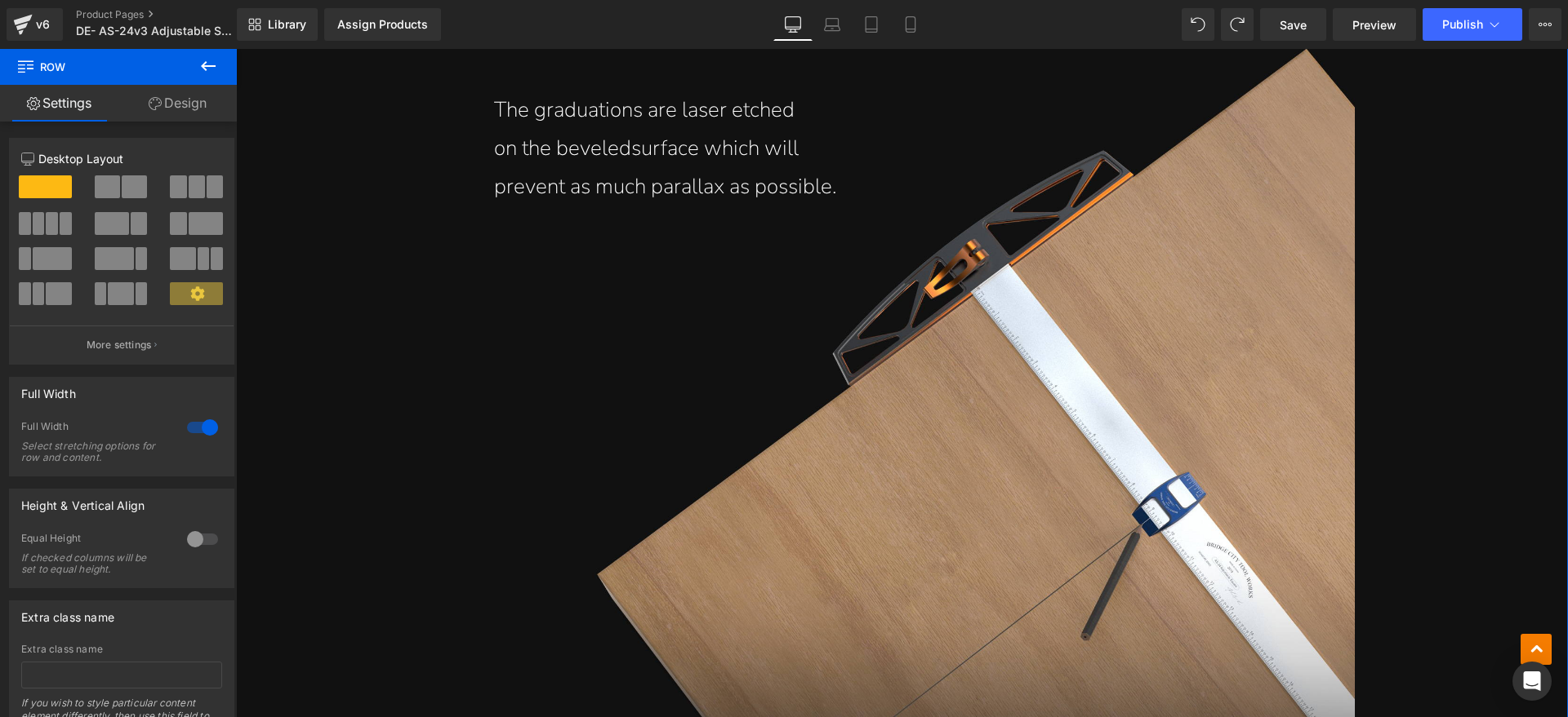
scroll to position [8671, 0]
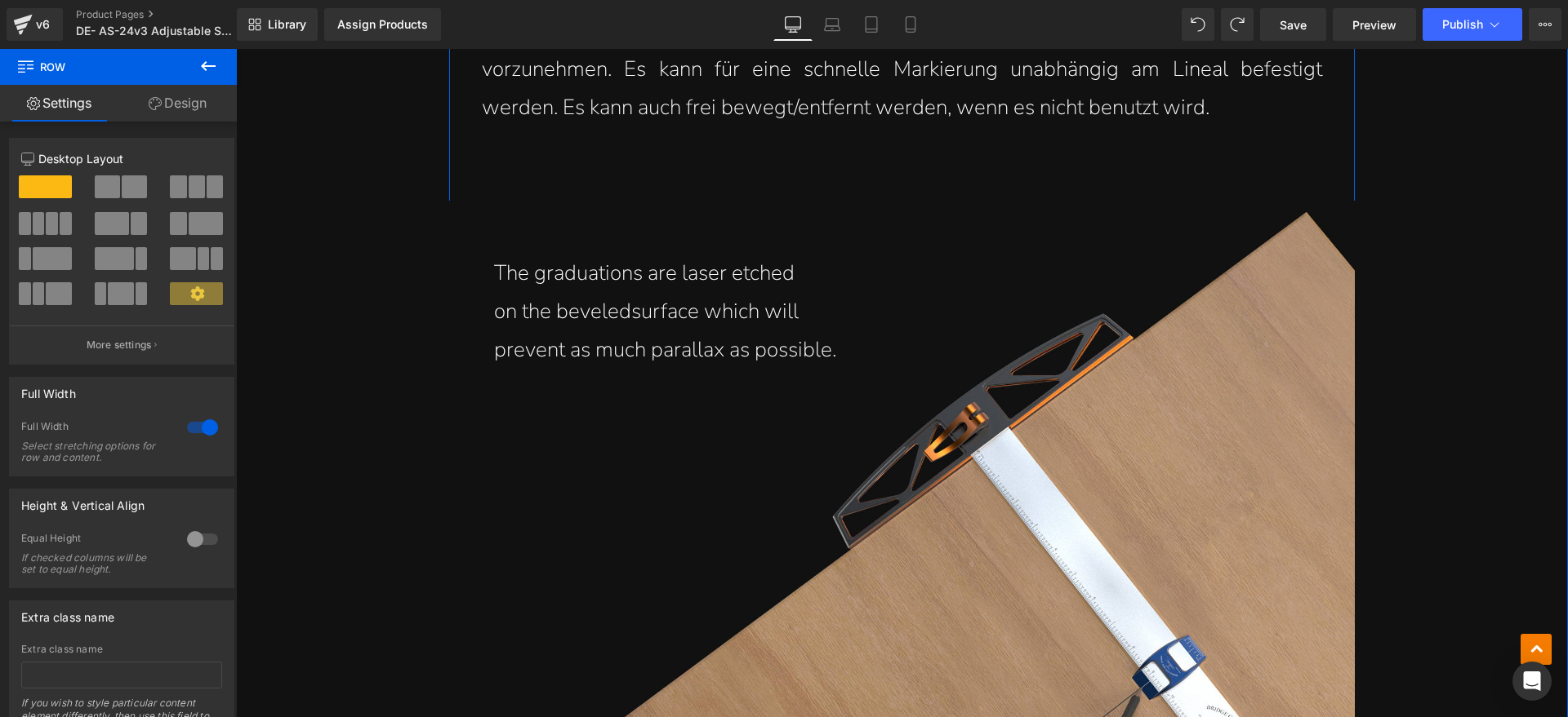
click at [825, 345] on span "prevent as much parallax as possible." at bounding box center [665, 350] width 342 height 29
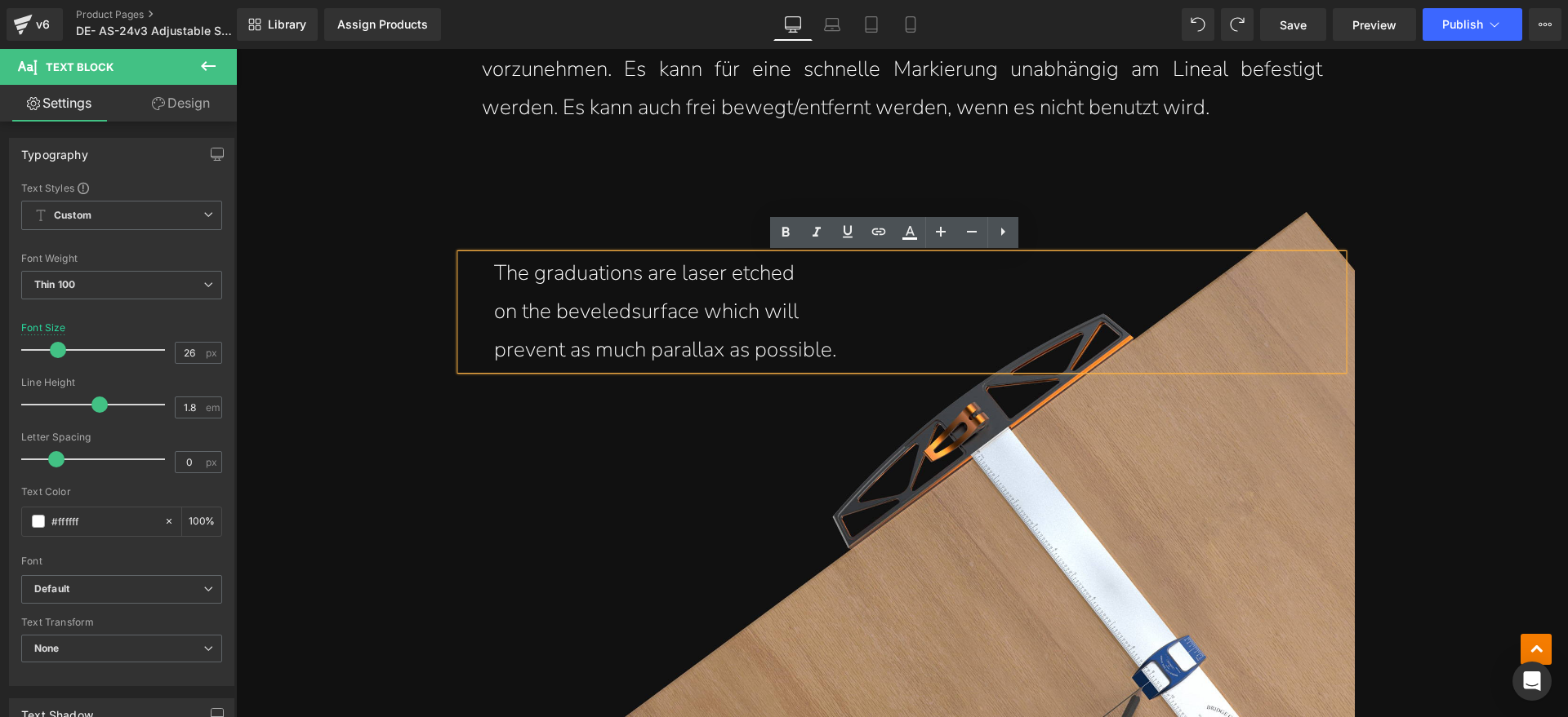
drag, startPoint x: 847, startPoint y: 345, endPoint x: 502, endPoint y: 275, distance: 352.0
click at [502, 275] on div "The graduations are laser etched on the beveled surface which will prevent as m…" at bounding box center [901, 311] width 881 height 114
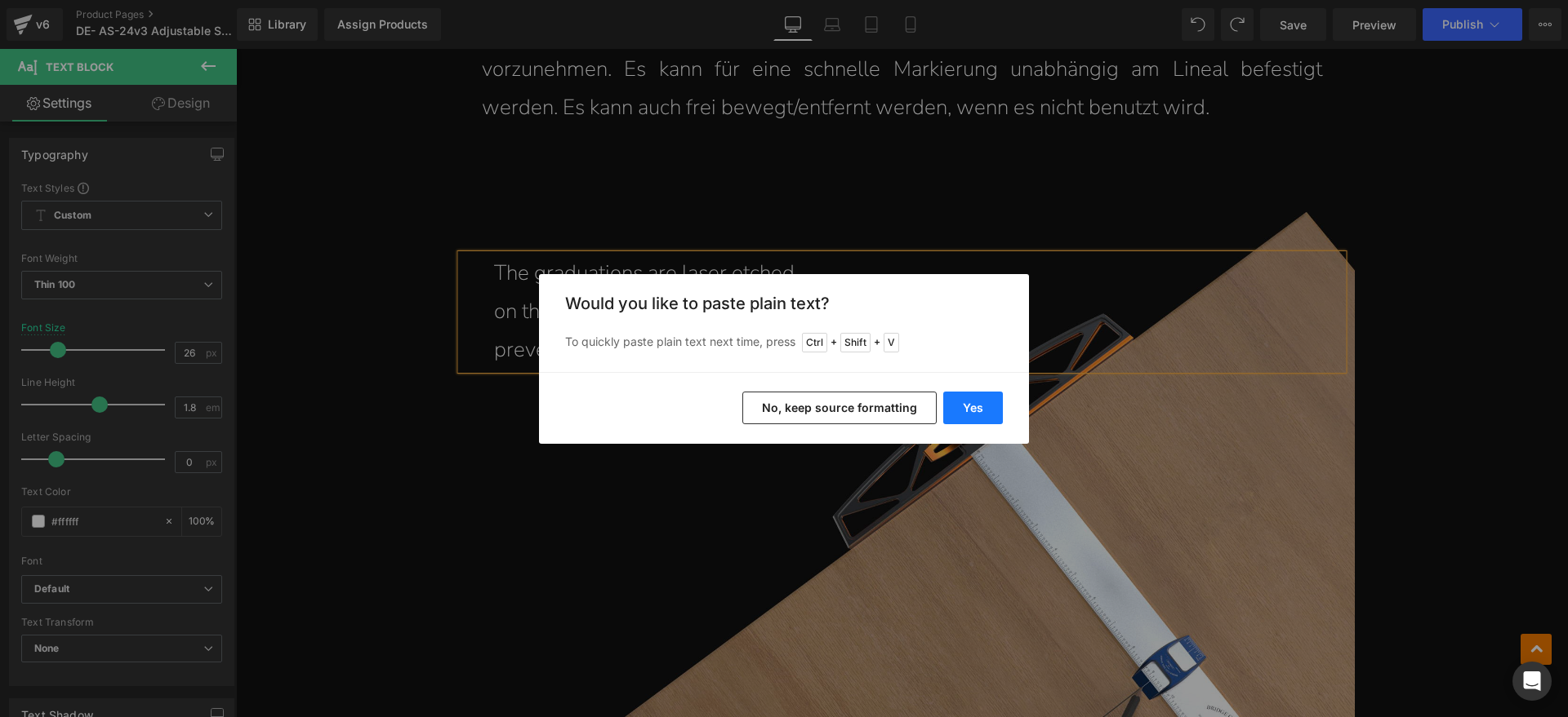
click at [995, 407] on button "Yes" at bounding box center [973, 408] width 59 height 32
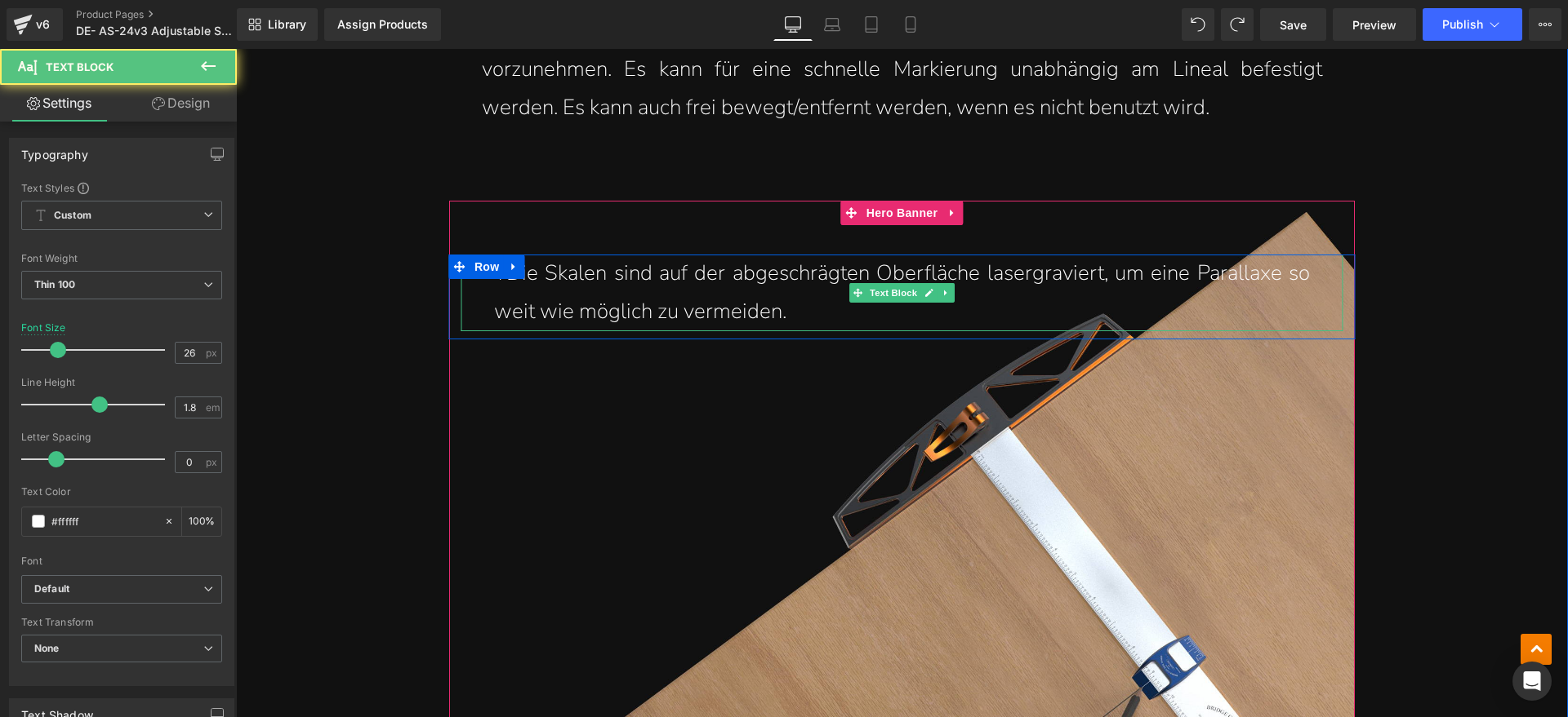
click at [505, 285] on p "TDie Skalen sind auf der abgeschrägten Oberfläche lasergraviert, um eine Parall…" at bounding box center [902, 292] width 816 height 76
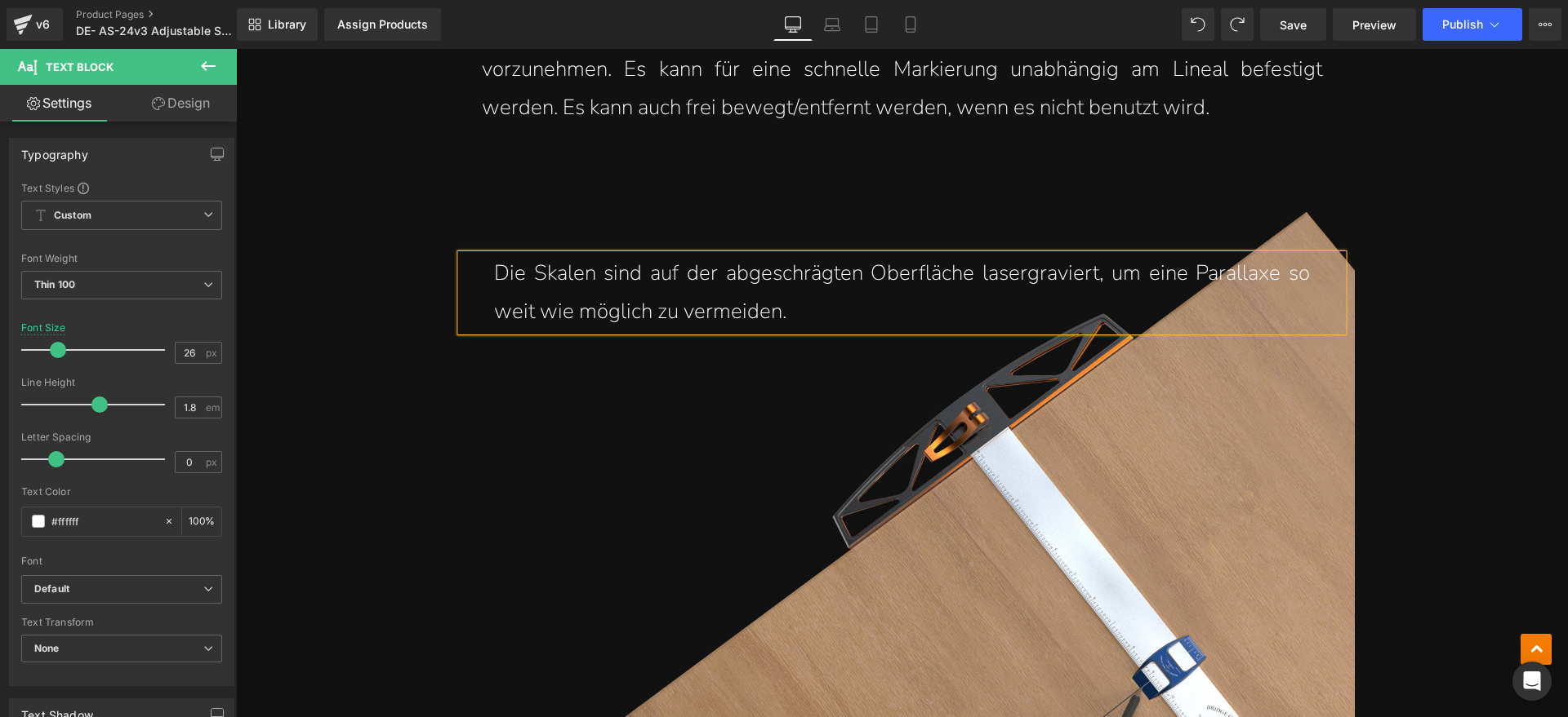
click at [1103, 272] on p "Die Skalen sind auf der abgeschrägten Oberfläche lasergraviert, um eine Paralla…" at bounding box center [902, 292] width 816 height 76
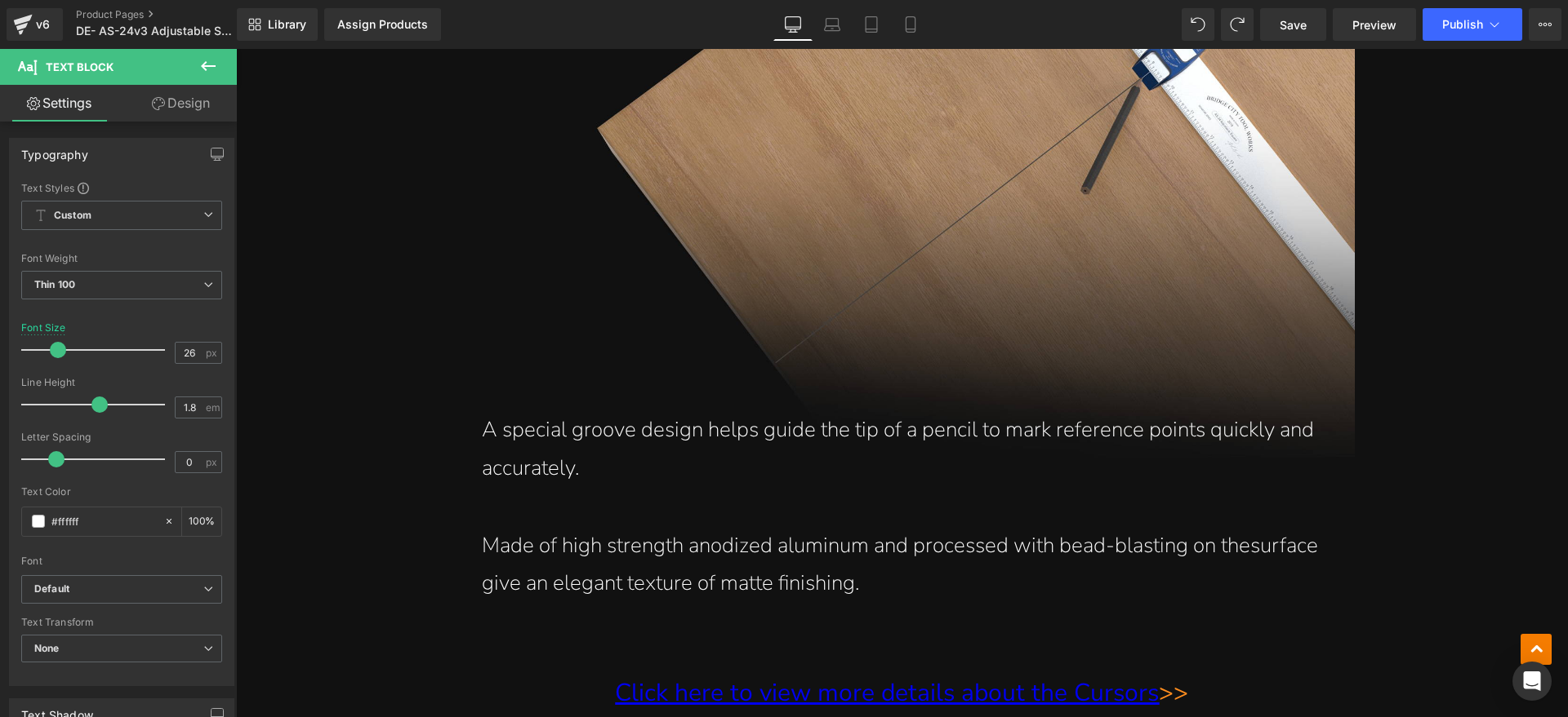
scroll to position [9282, 0]
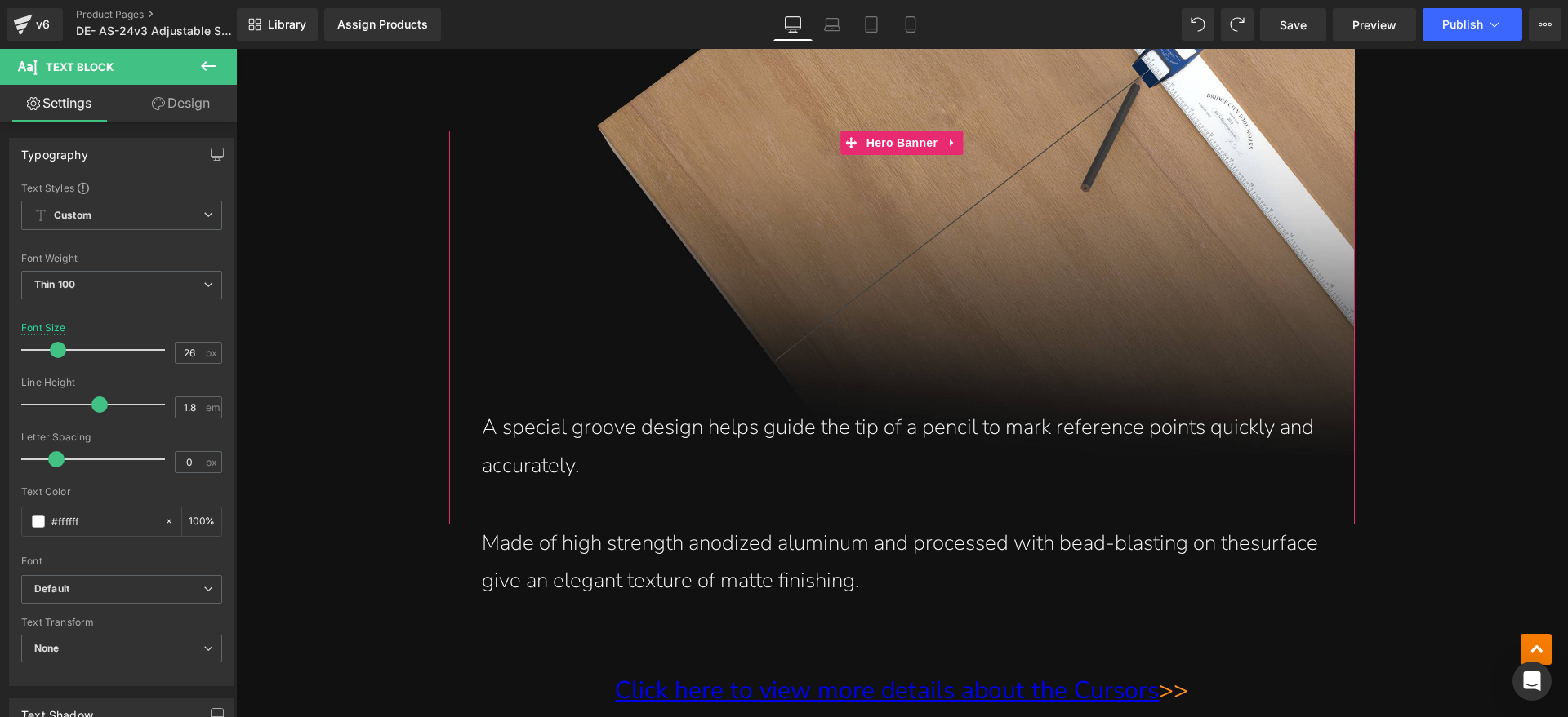
drag, startPoint x: 650, startPoint y: 486, endPoint x: 607, endPoint y: 468, distance: 46.6
click at [649, 486] on div "A special groove design helps guide the tip of a pencil to mark reference point…" at bounding box center [902, 327] width 906 height 393
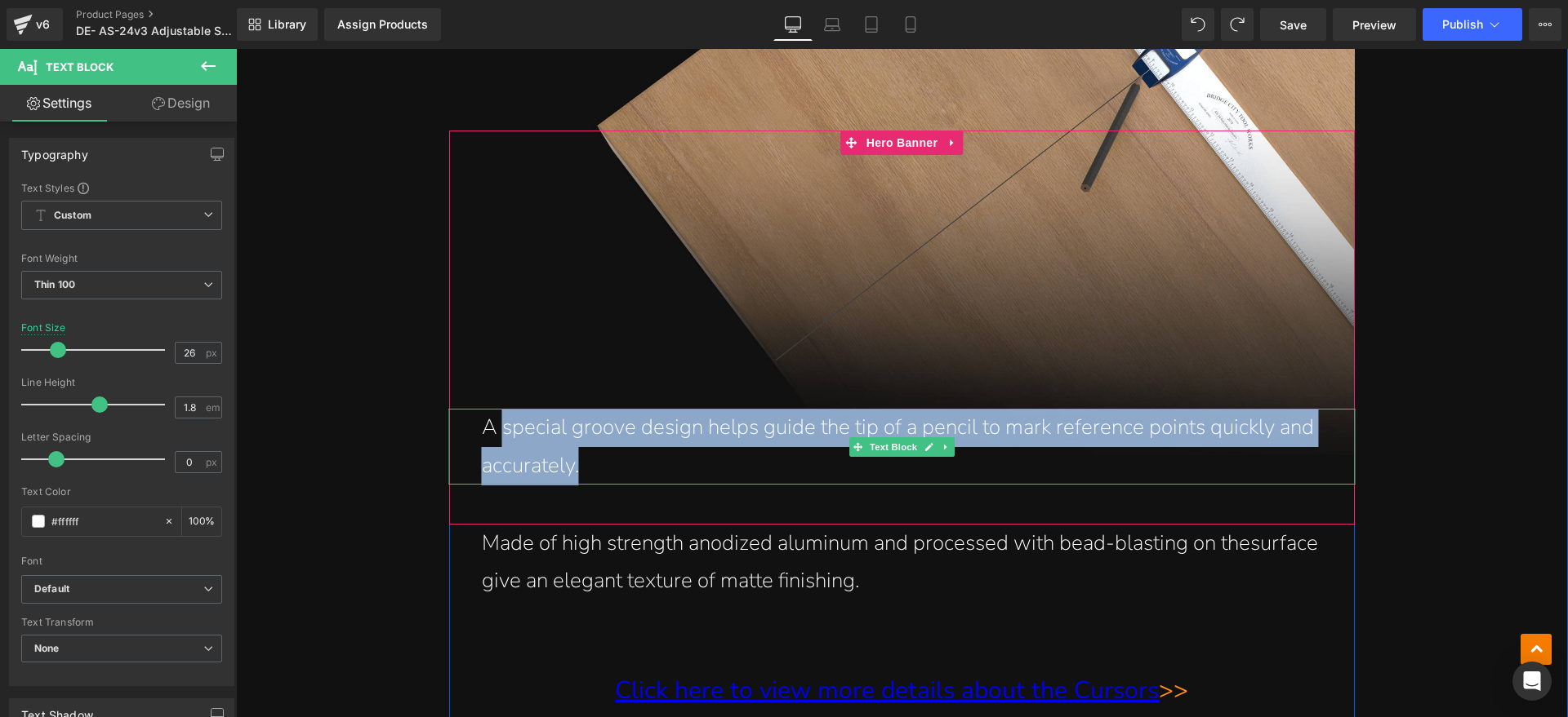
drag, startPoint x: 611, startPoint y: 462, endPoint x: 494, endPoint y: 432, distance: 120.8
click at [494, 432] on p "A special groove design helps guide the tip of a pencil to mark reference point…" at bounding box center [901, 446] width 840 height 76
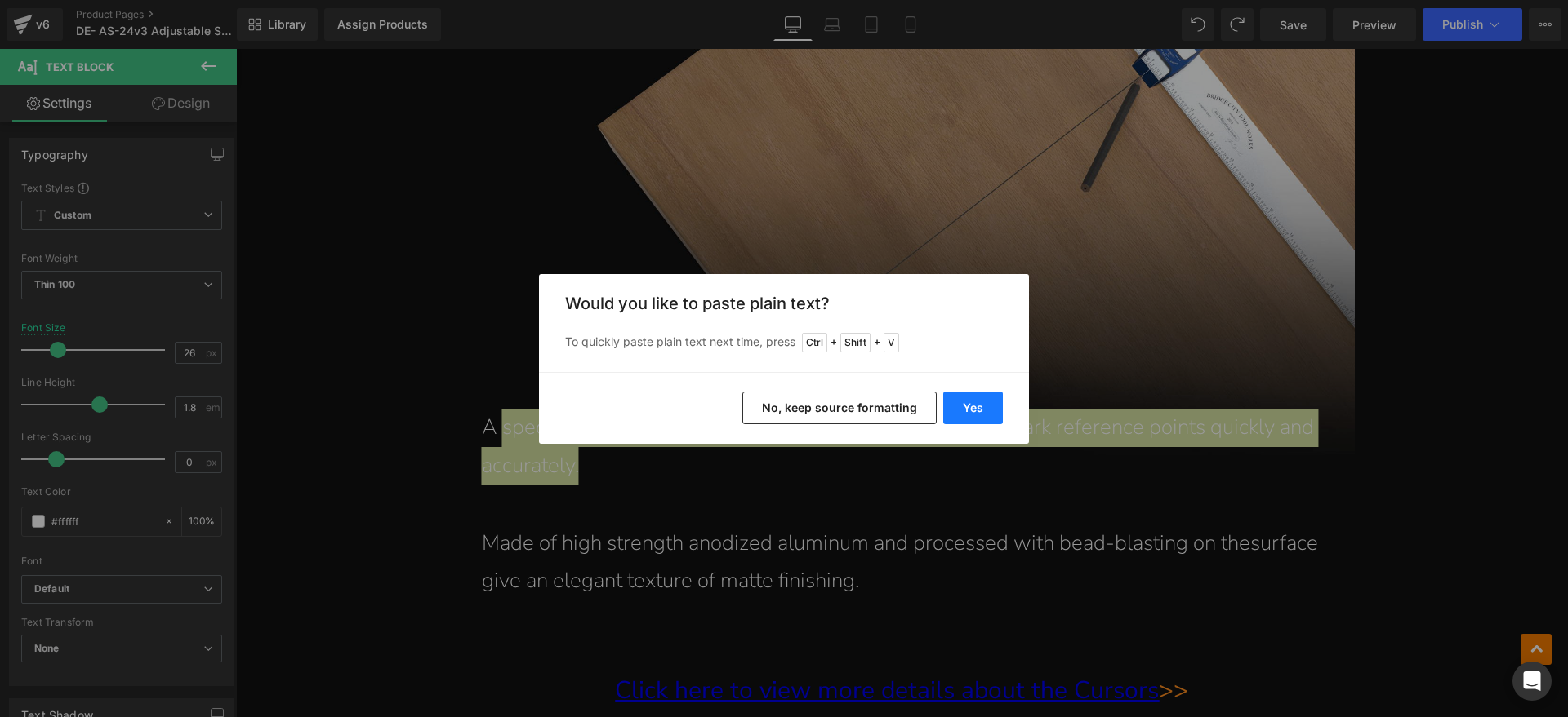
drag, startPoint x: 951, startPoint y: 408, endPoint x: 438, endPoint y: 365, distance: 514.8
click at [952, 408] on button "Yes" at bounding box center [973, 408] width 59 height 32
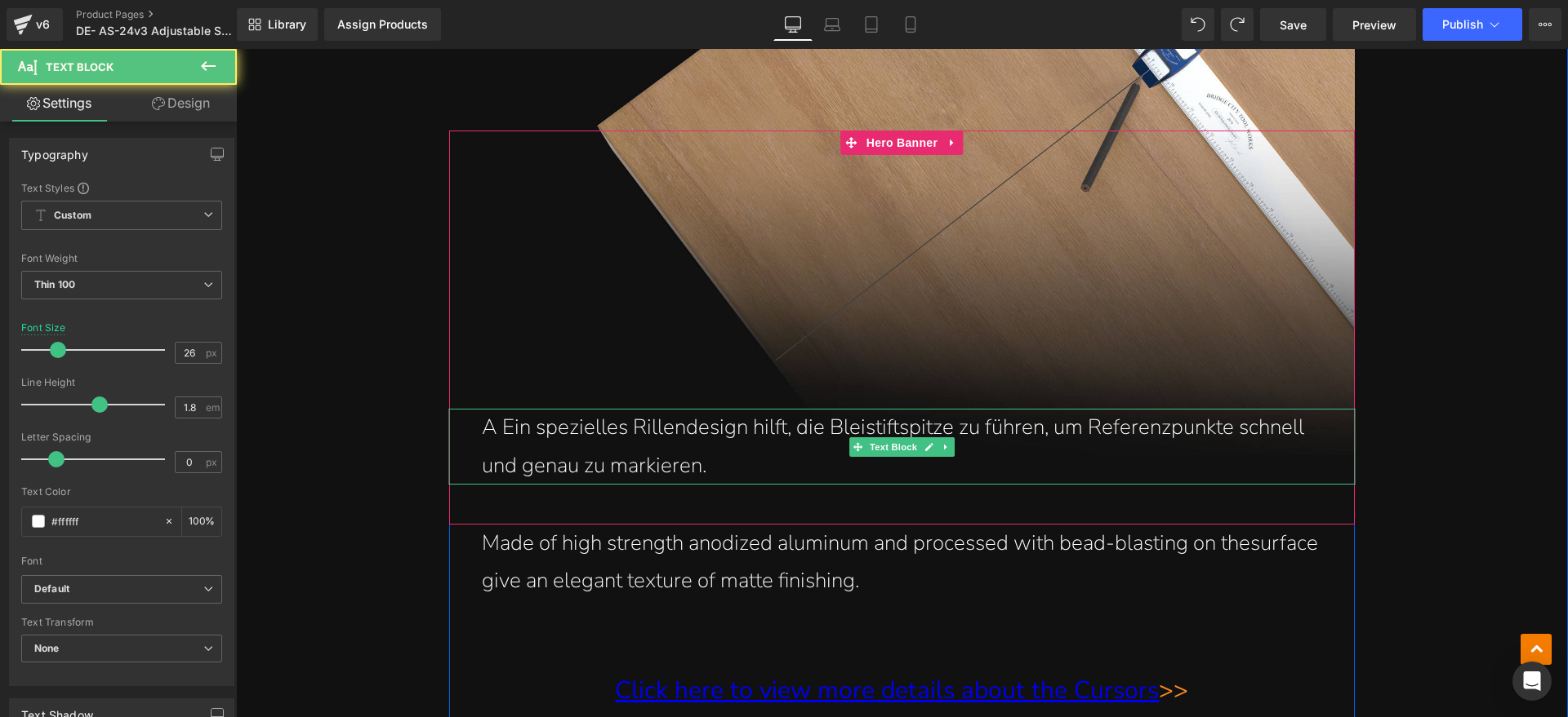
click at [497, 425] on p "A Ein spezielles Rillendesign hilft, die Bleistiftspitze zu führen, um Referenz…" at bounding box center [901, 446] width 840 height 76
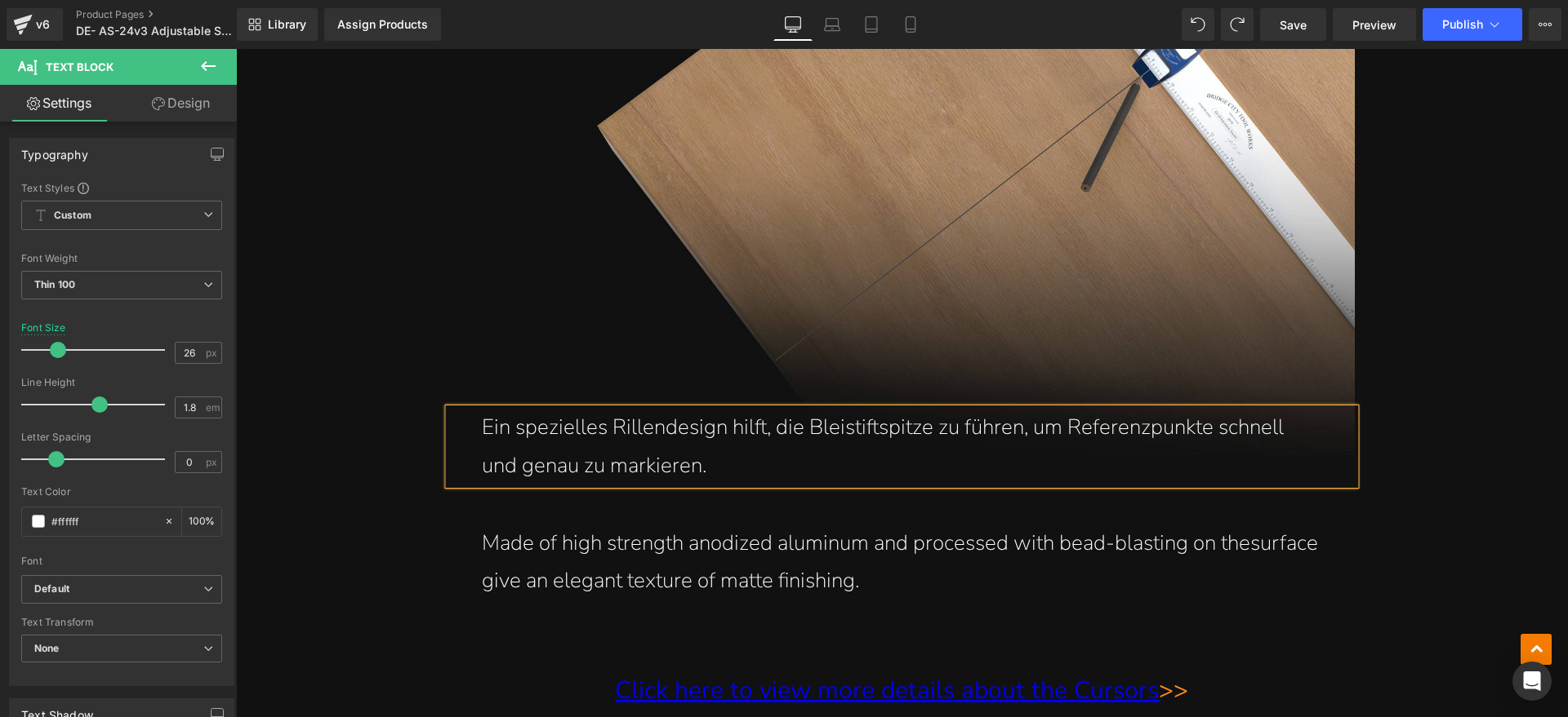
drag, startPoint x: 816, startPoint y: 577, endPoint x: 915, endPoint y: 586, distance: 99.4
click at [816, 577] on p "Made of high strength anodized aluminum and processed with bead-blasting on the…" at bounding box center [901, 562] width 840 height 76
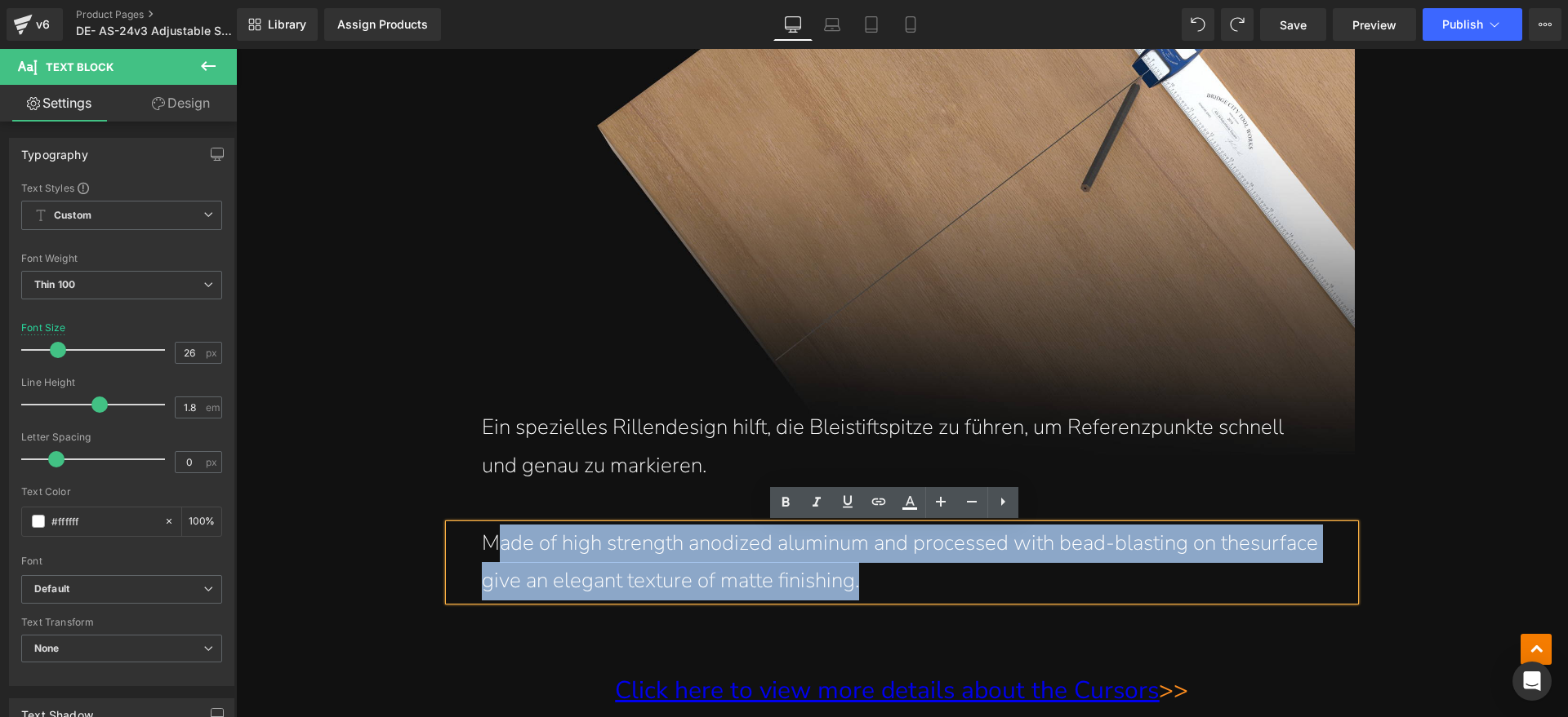
paste div
drag, startPoint x: 915, startPoint y: 586, endPoint x: 491, endPoint y: 553, distance: 425.3
click at [491, 553] on p "Made of high strength anodized aluminum and processed with bead-blasting on the…" at bounding box center [901, 562] width 840 height 76
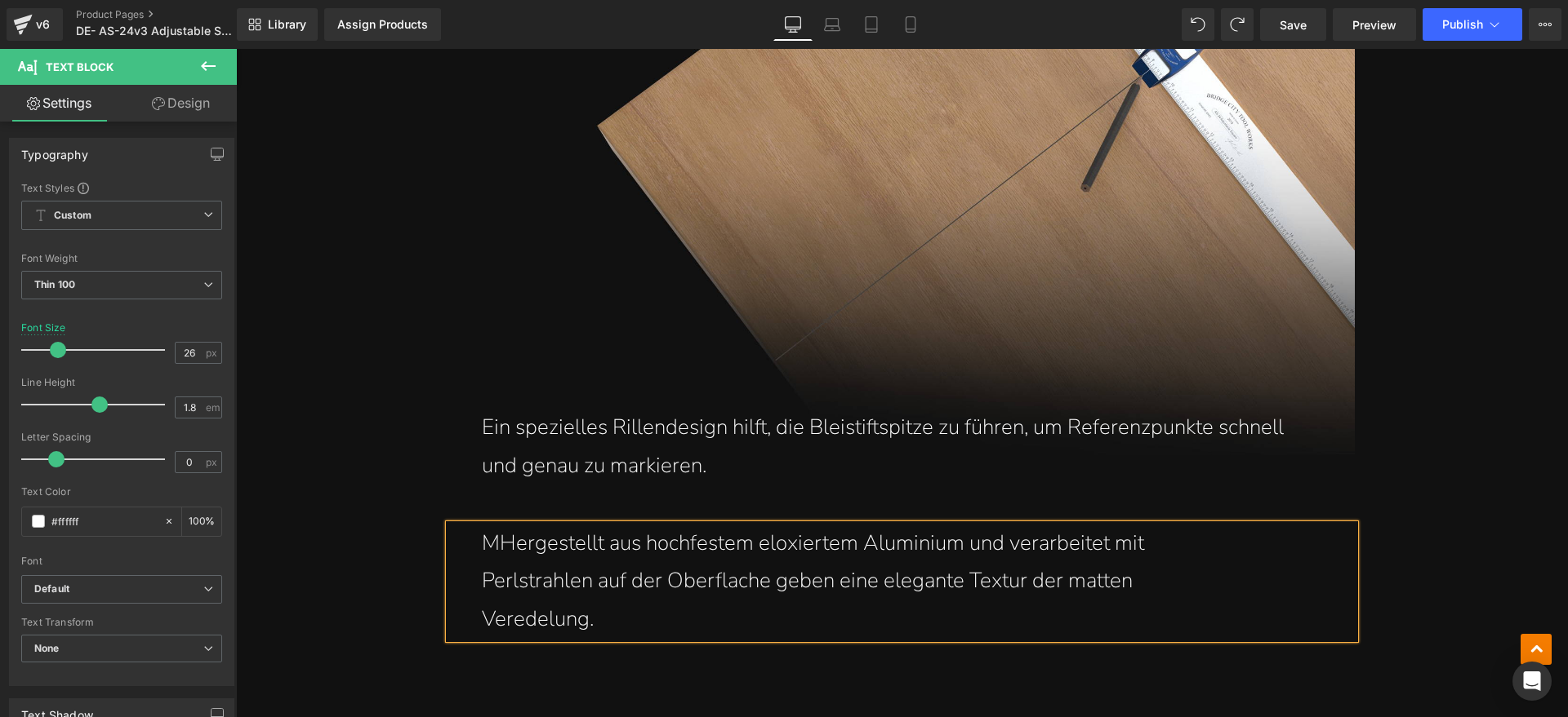
click at [496, 551] on p "MHergestellt aus hochfestem eloxiertem Aluminium und verarbeitet mit" at bounding box center [901, 543] width 840 height 39
click at [482, 574] on p "Perlstrahlen auf der Oberflache geben eine elegante Textur der matten" at bounding box center [901, 581] width 840 height 39
click at [468, 619] on div "Hergestellt aus hochfestem eloxiertem Aluminium und verarbeitet mit Perlstrahle…" at bounding box center [902, 581] width 906 height 114
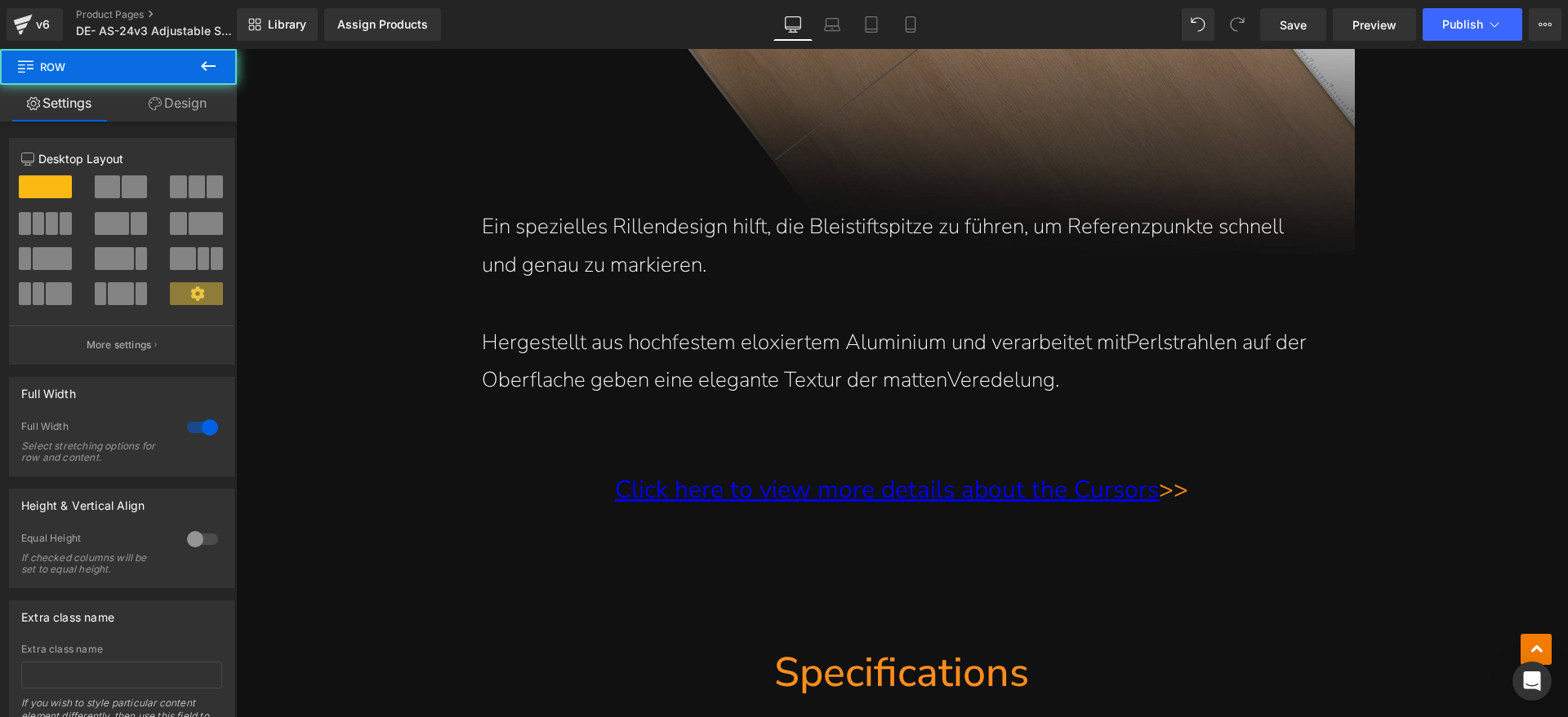
scroll to position [9487, 0]
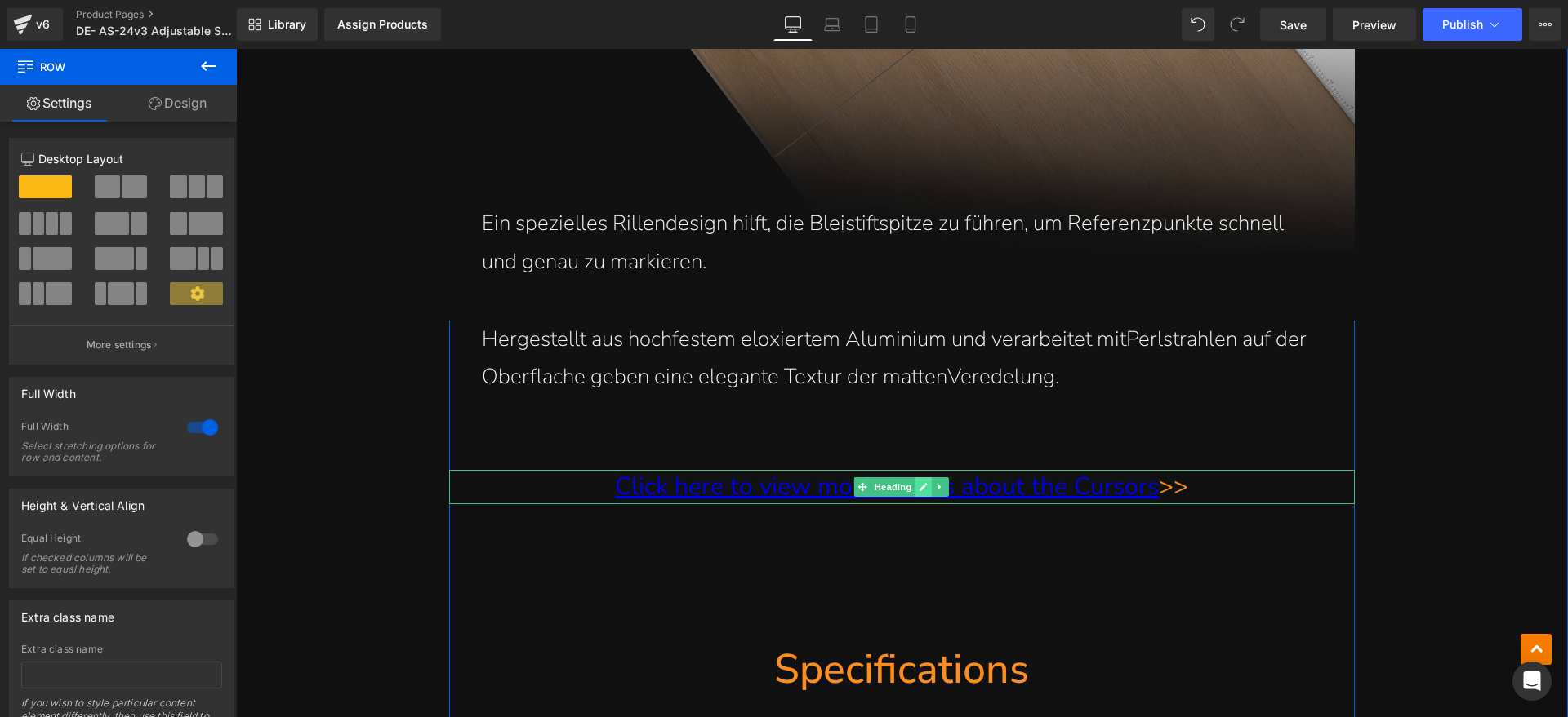
click at [919, 490] on icon at bounding box center [924, 487] width 9 height 10
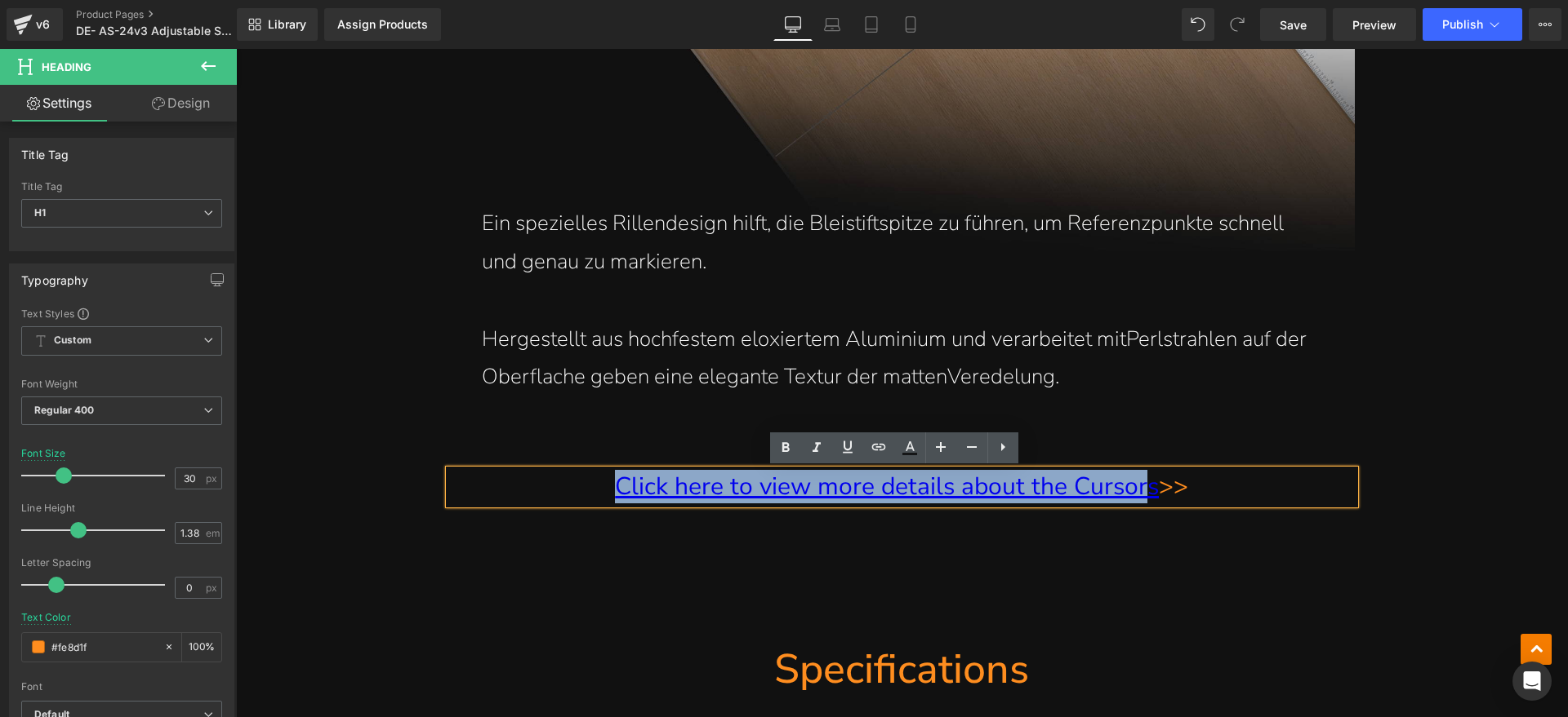
drag, startPoint x: 1137, startPoint y: 486, endPoint x: 572, endPoint y: 486, distance: 565.0
click at [572, 486] on h1 "Click here to view more details about the Cursors >>" at bounding box center [902, 486] width 906 height 33
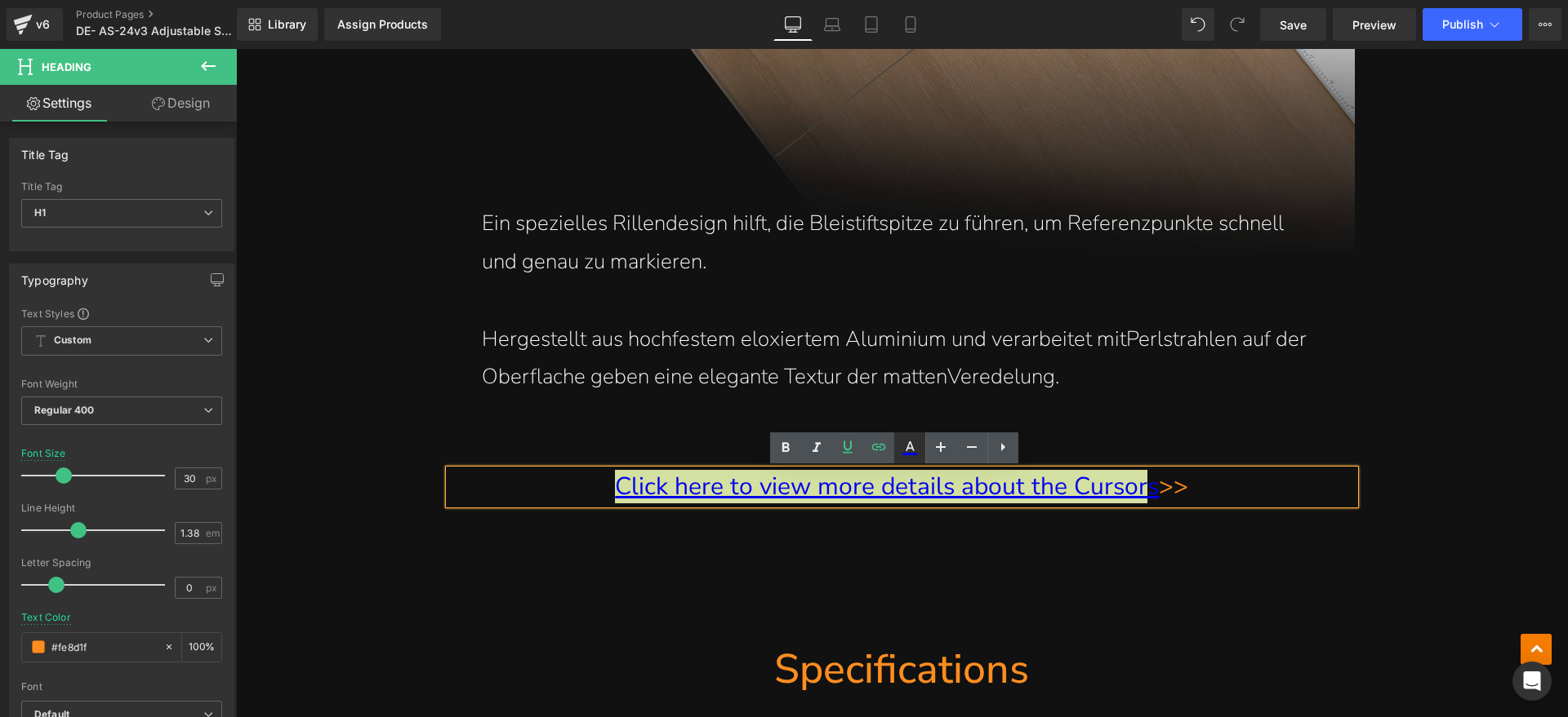
click at [914, 453] on icon at bounding box center [910, 448] width 20 height 20
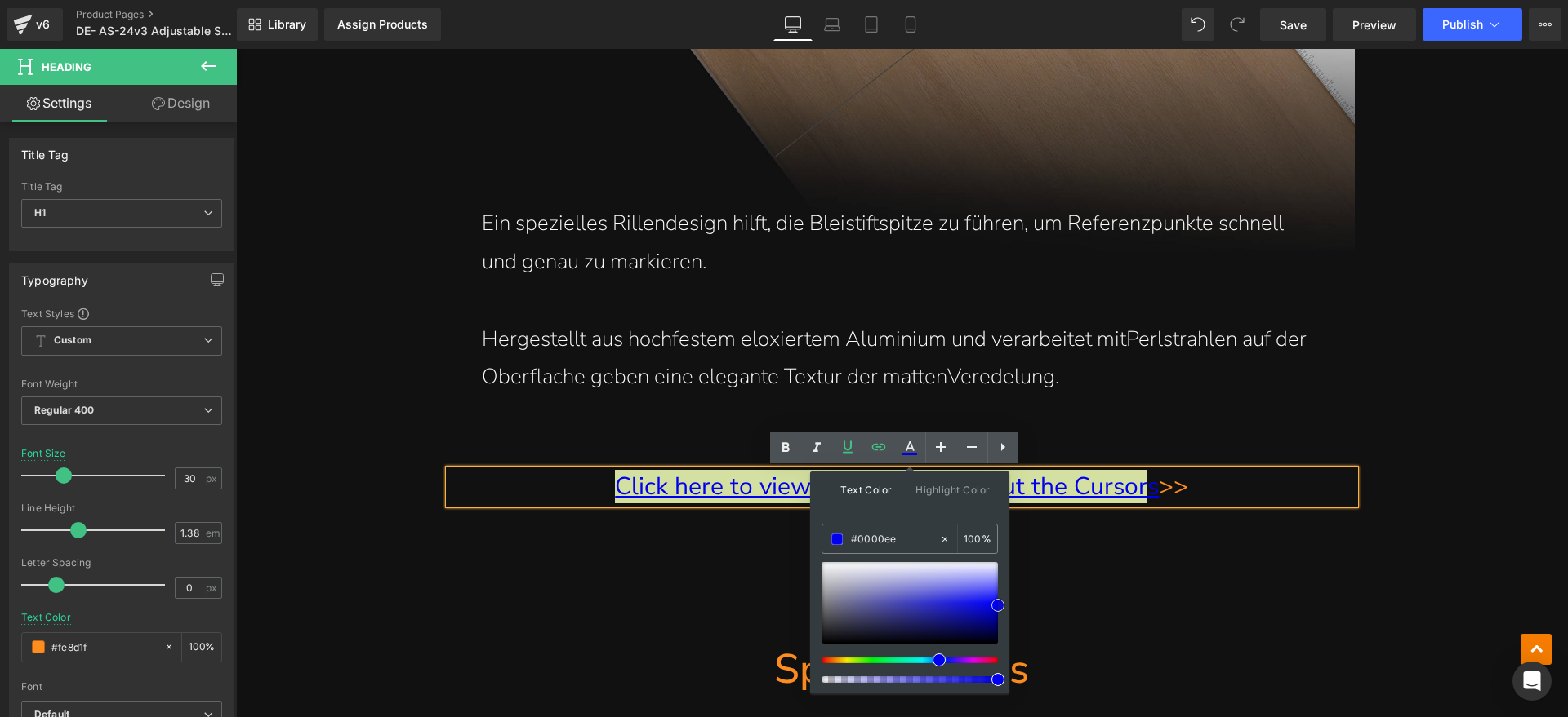
type input "#eeeef0"
click at [830, 567] on div at bounding box center [910, 603] width 176 height 82
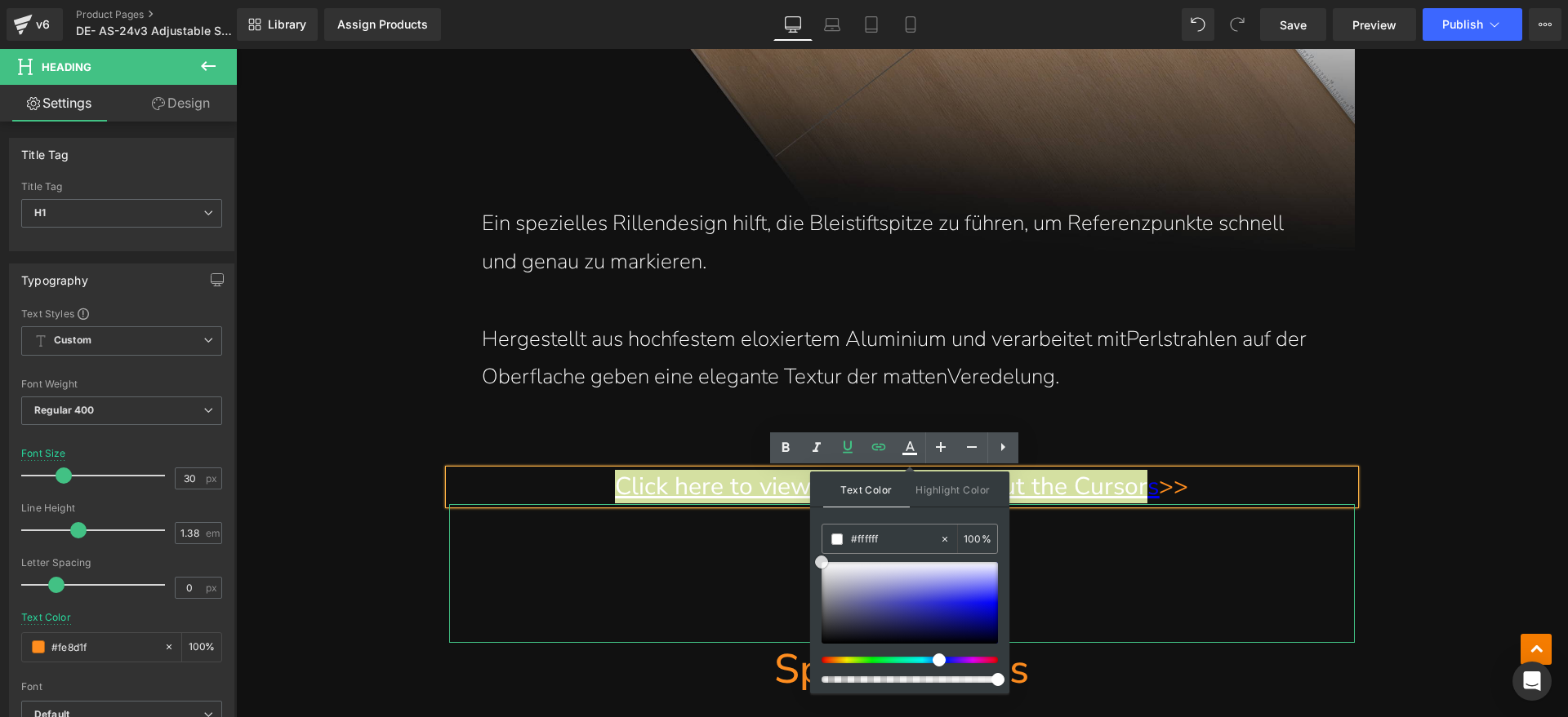
drag, startPoint x: 804, startPoint y: 549, endPoint x: 791, endPoint y: 543, distance: 14.3
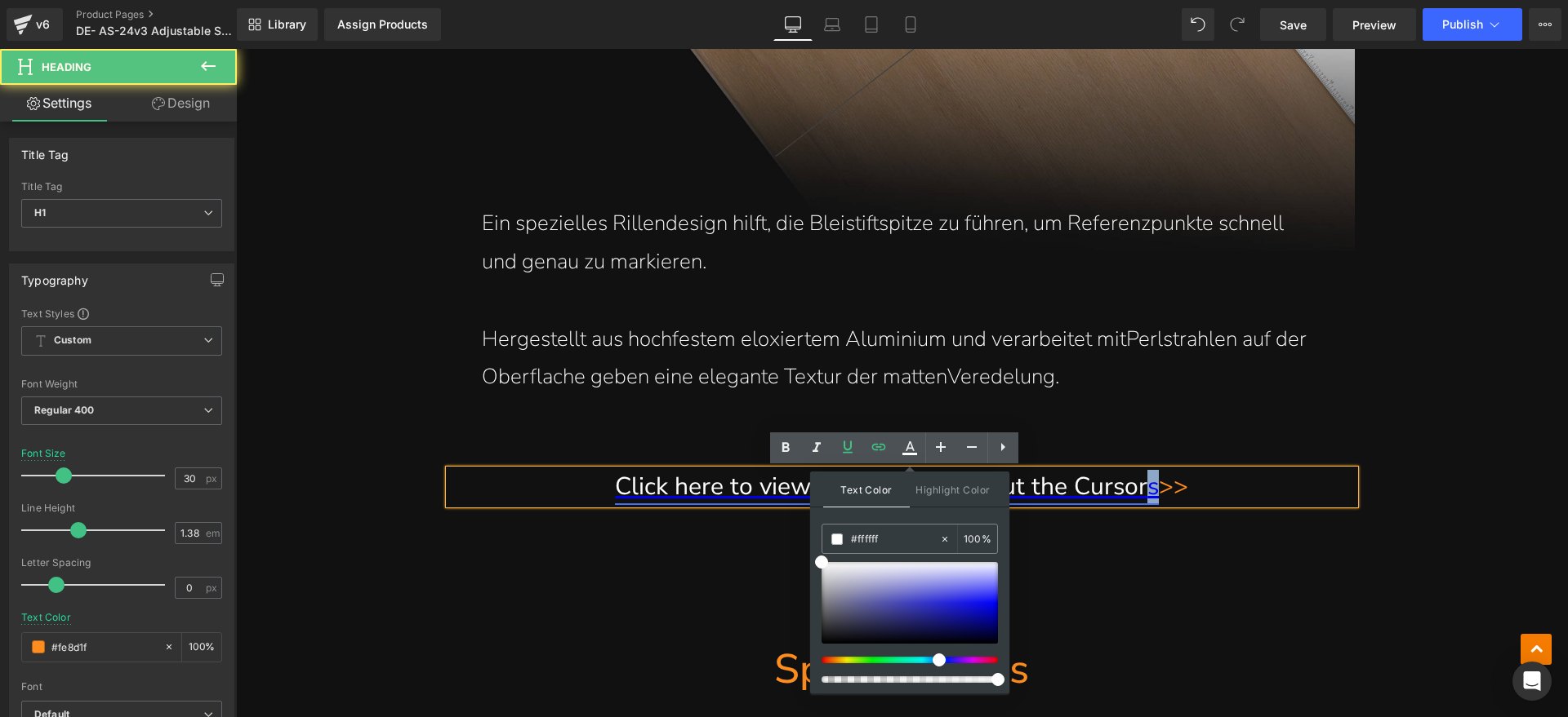
drag, startPoint x: 1147, startPoint y: 496, endPoint x: 1136, endPoint y: 496, distance: 11.0
click at [1136, 496] on h1 "Click here to view more details about the Cursor s >>" at bounding box center [902, 486] width 906 height 33
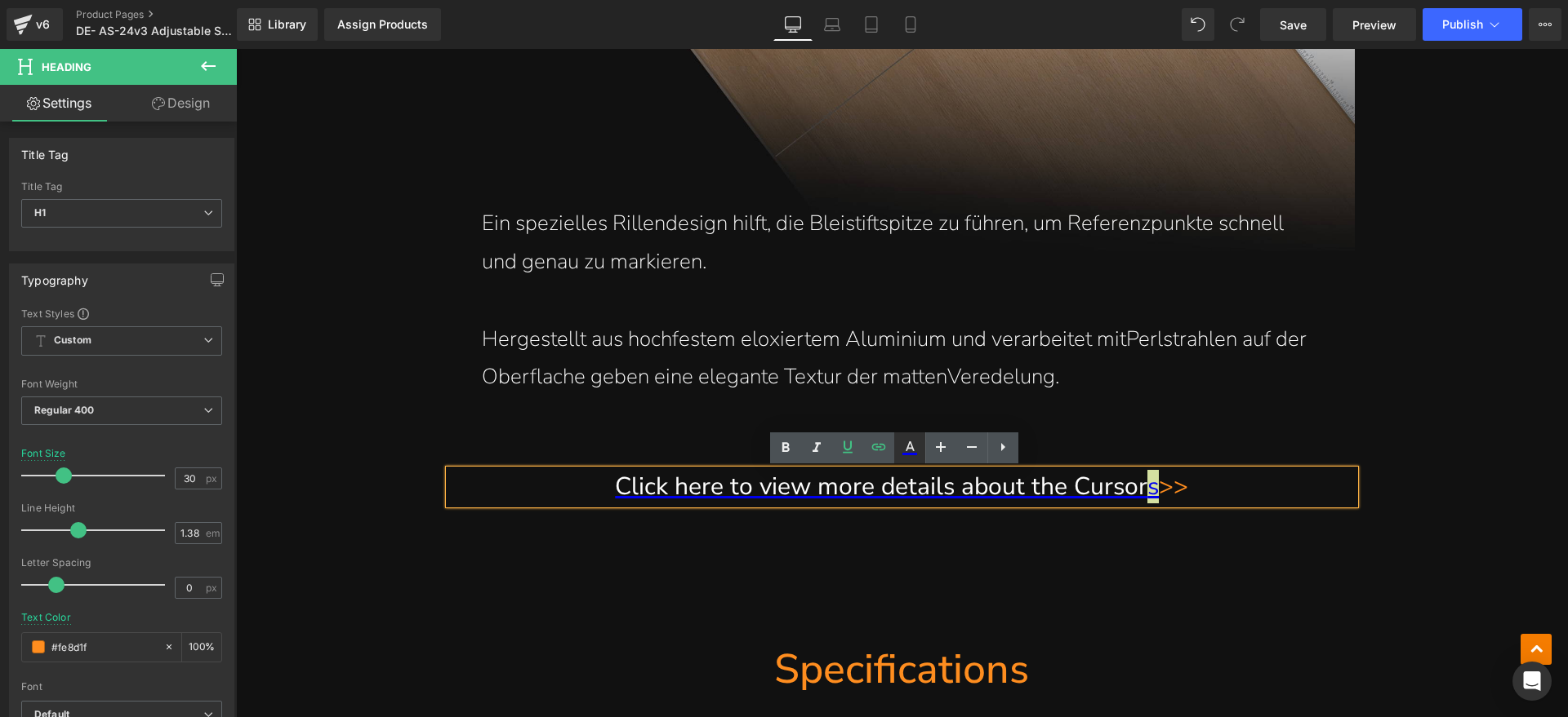
click at [909, 447] on icon at bounding box center [910, 446] width 9 height 10
type input "#0000ee"
type input "100"
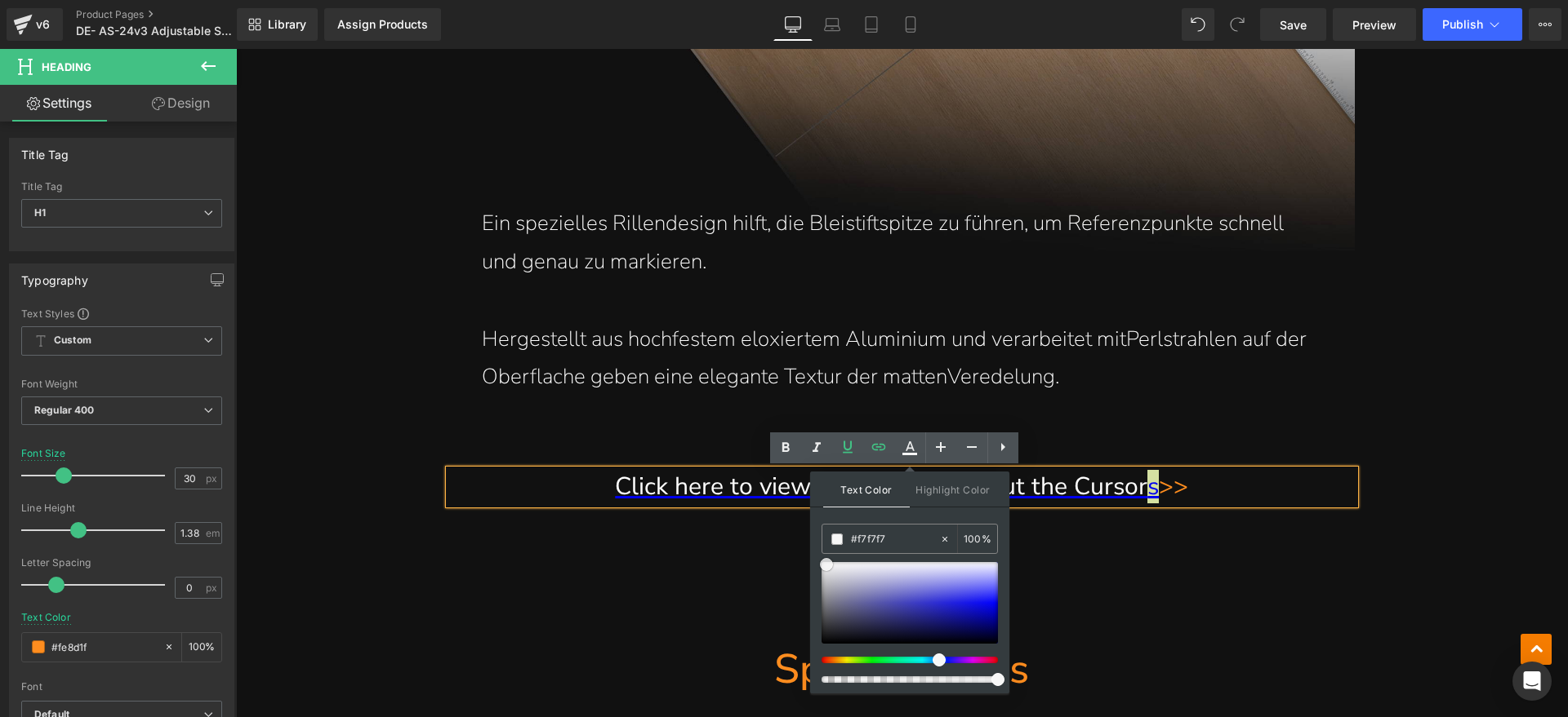
click at [826, 565] on div at bounding box center [910, 603] width 176 height 82
type input "#ffffff"
drag, startPoint x: 1062, startPoint y: 614, endPoint x: 804, endPoint y: 549, distance: 266.1
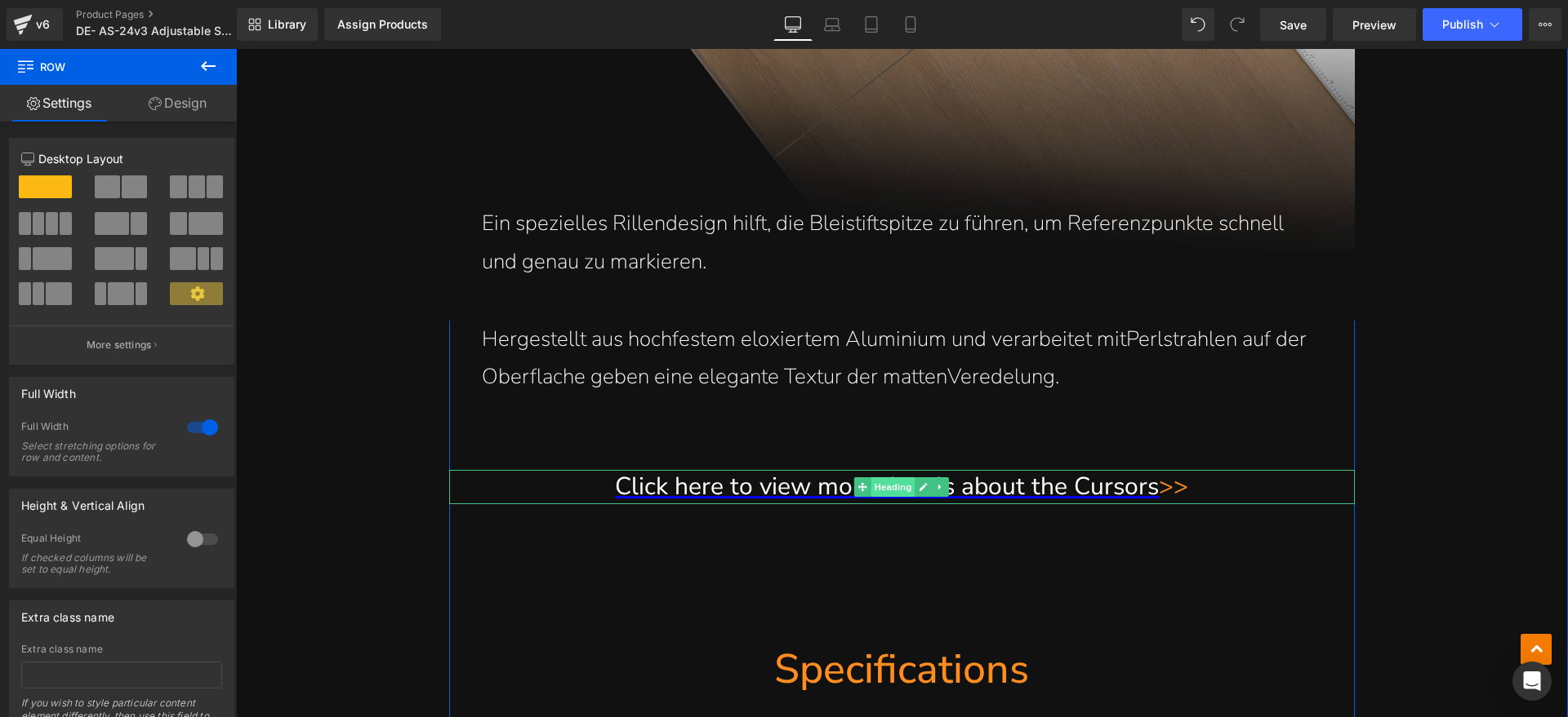
click at [888, 489] on span "Heading" at bounding box center [893, 488] width 44 height 20
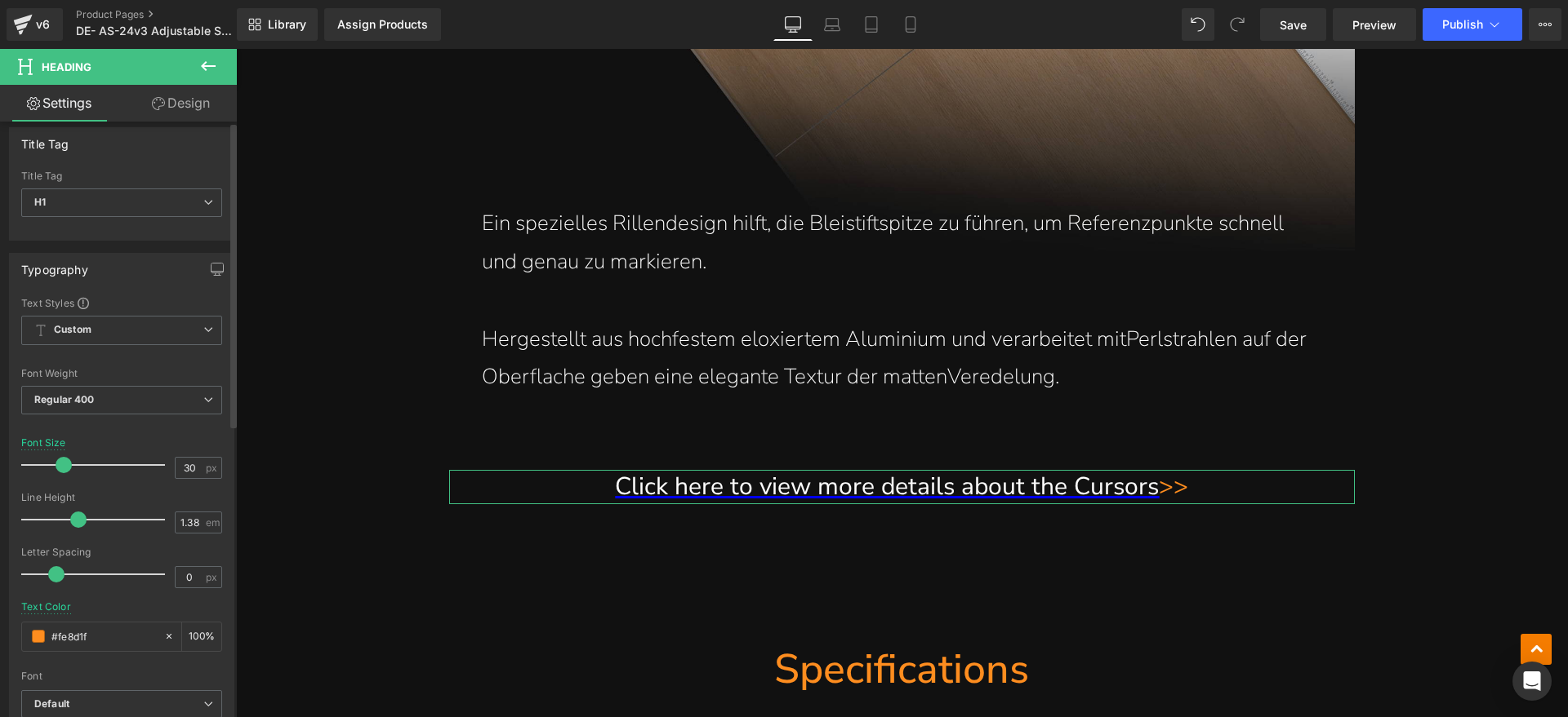
scroll to position [0, 0]
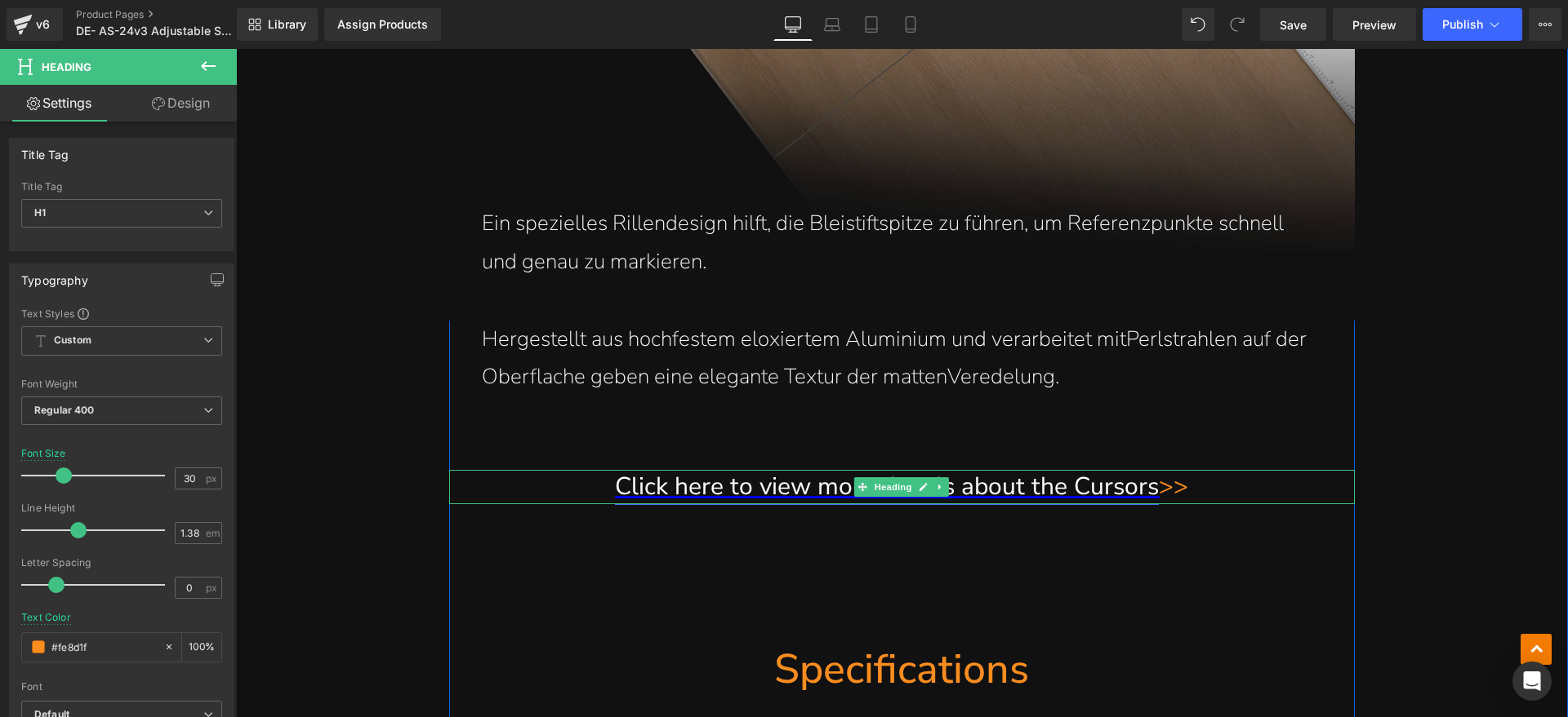
click at [1134, 493] on span "Click here to view more details about the Cursor s" at bounding box center [887, 486] width 544 height 33
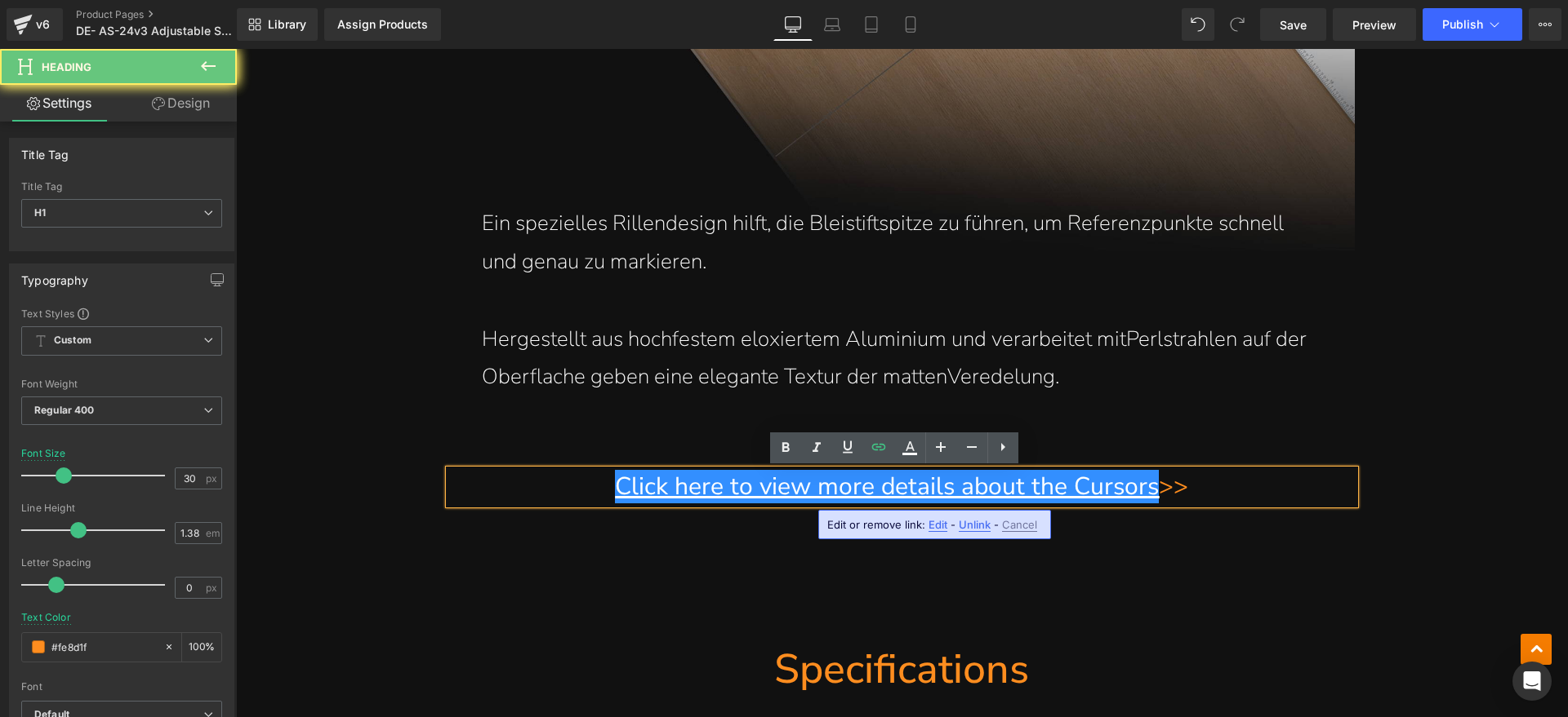
click at [1148, 488] on h1 "Click here to view more details about the Cursor s >>" at bounding box center [902, 486] width 906 height 33
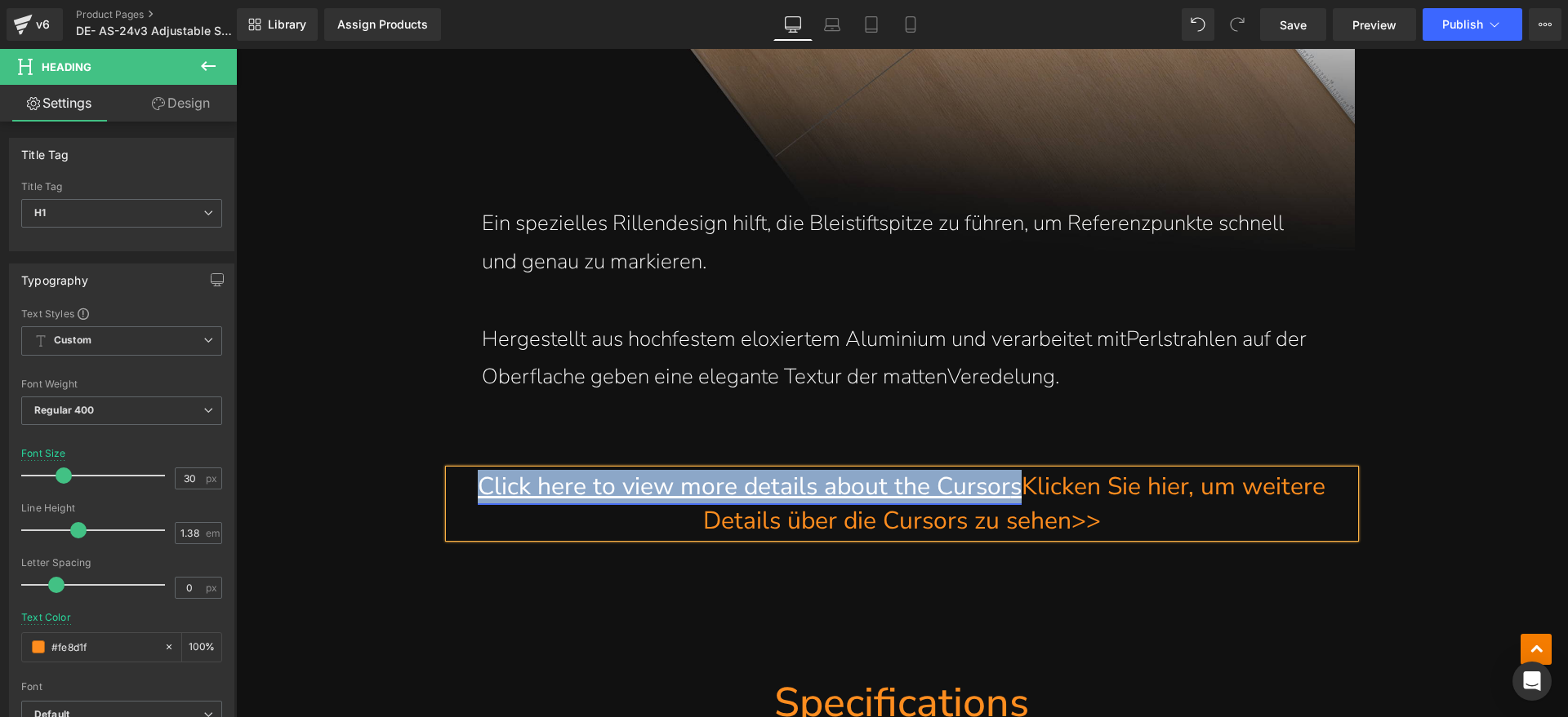
drag, startPoint x: 1014, startPoint y: 494, endPoint x: 479, endPoint y: 491, distance: 535.0
click at [479, 491] on h1 "Click here to view more details about the Cursor s Klicken Sie hier, um weitere…" at bounding box center [902, 503] width 906 height 67
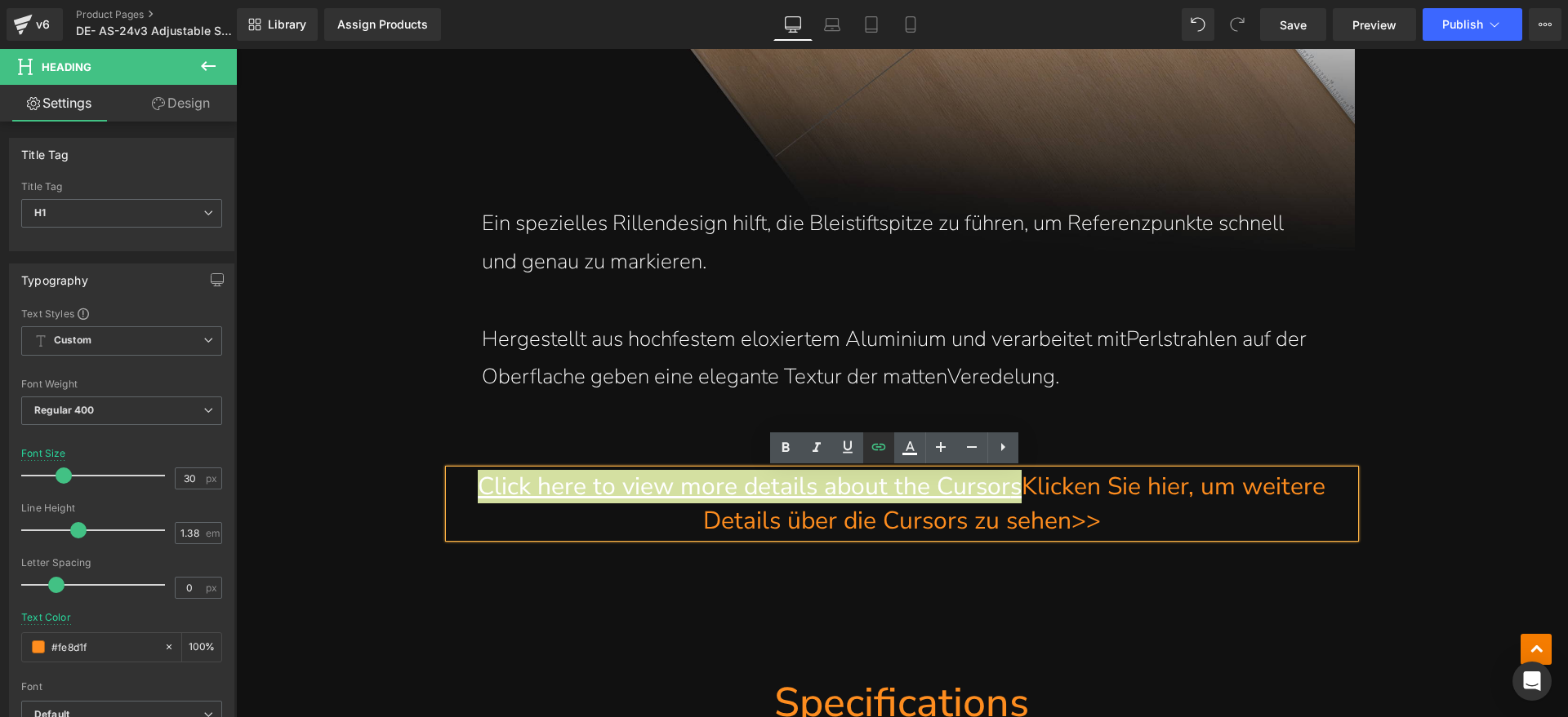
click at [882, 449] on icon at bounding box center [879, 447] width 20 height 20
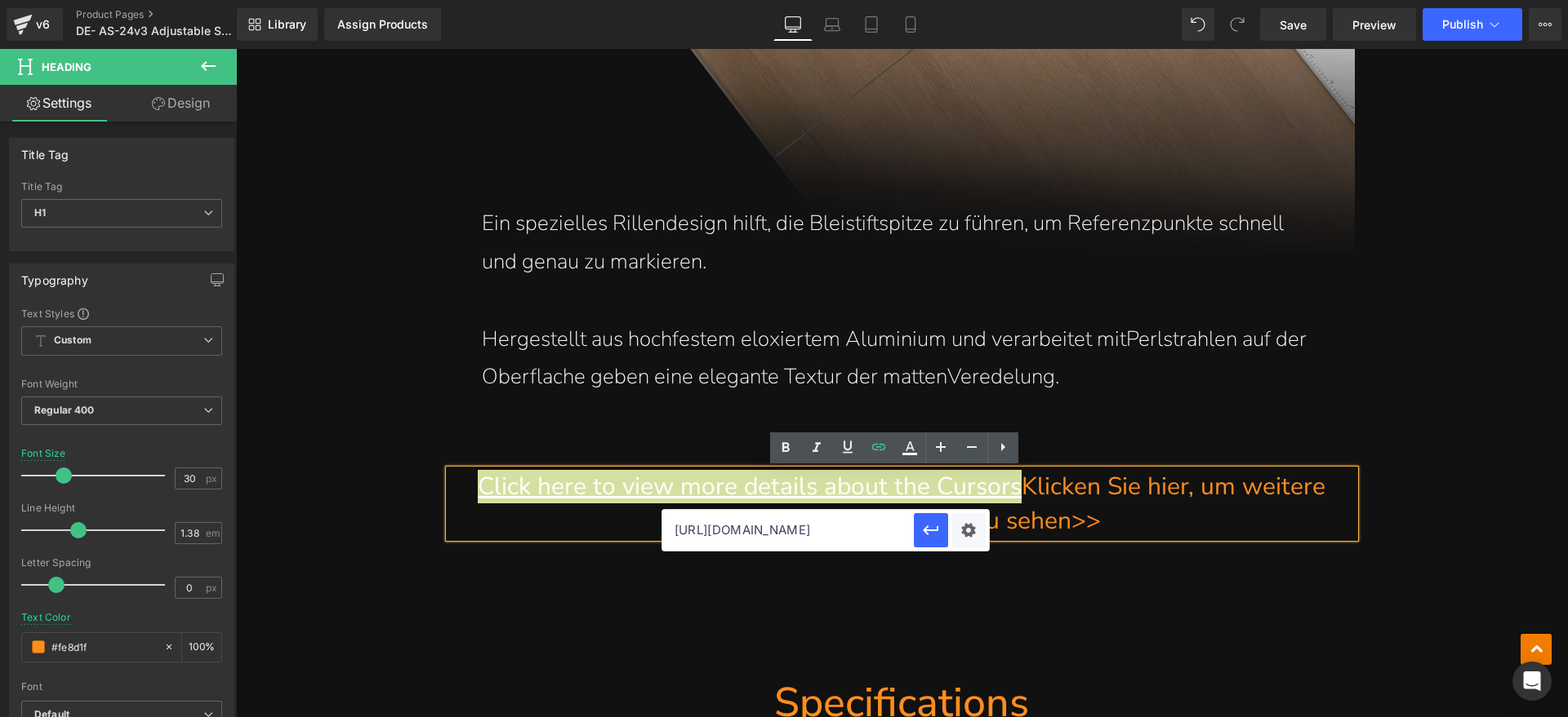
click at [844, 530] on input "[URL][DOMAIN_NAME]" at bounding box center [788, 530] width 251 height 40
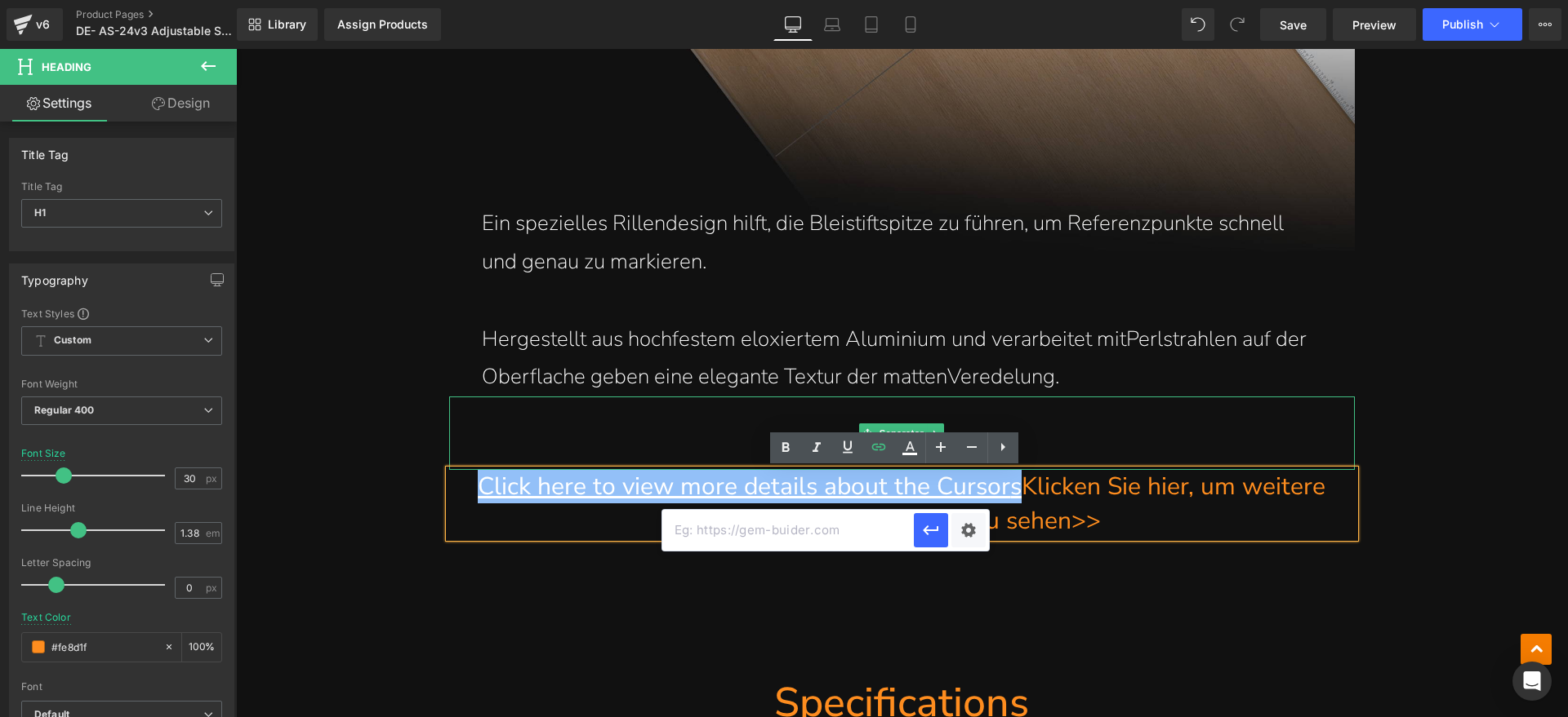
click at [1133, 423] on hr at bounding box center [902, 437] width 906 height 66
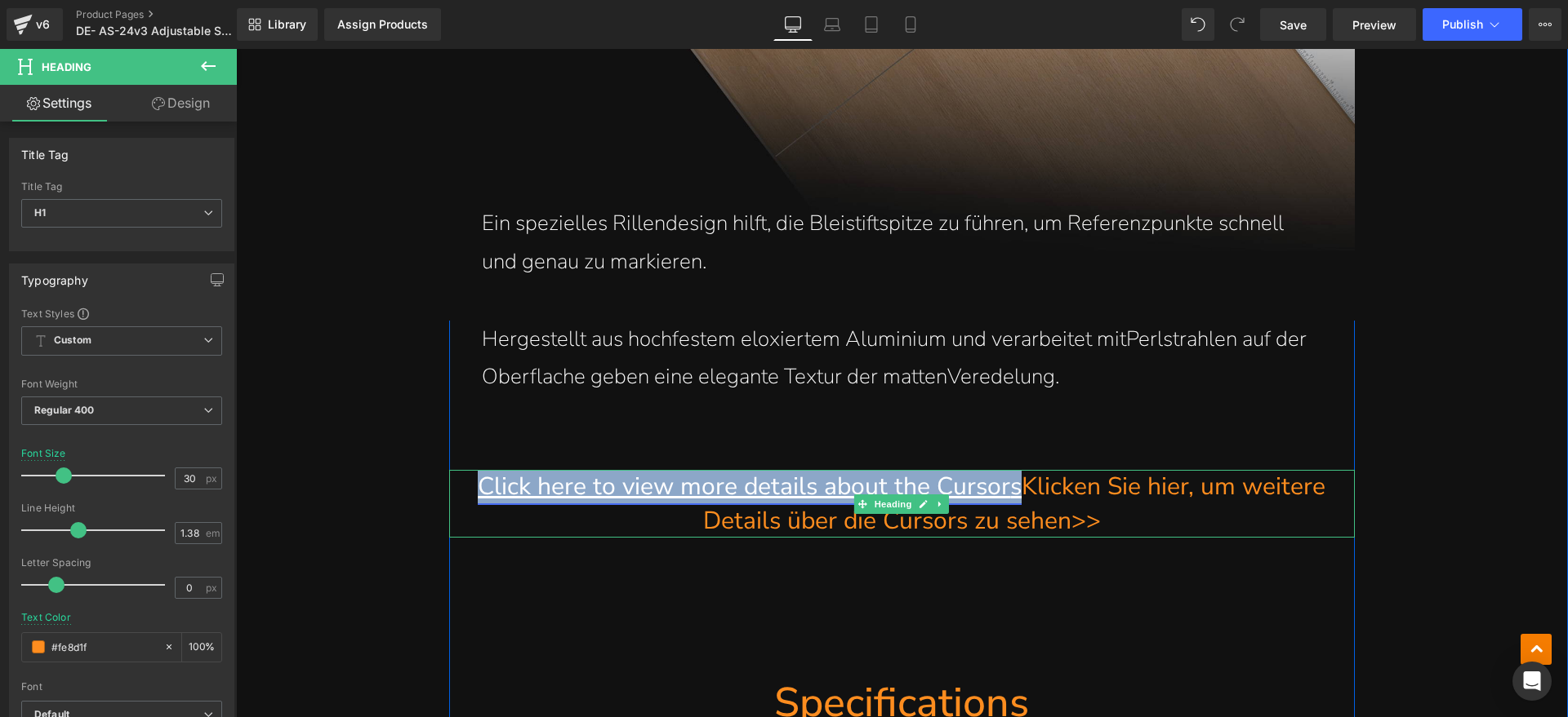
drag, startPoint x: 1014, startPoint y: 488, endPoint x: 473, endPoint y: 484, distance: 541.0
click at [473, 484] on h1 "Click here to view more details about the Cursor s Klicken Sie hier, um weitere…" at bounding box center [902, 503] width 906 height 67
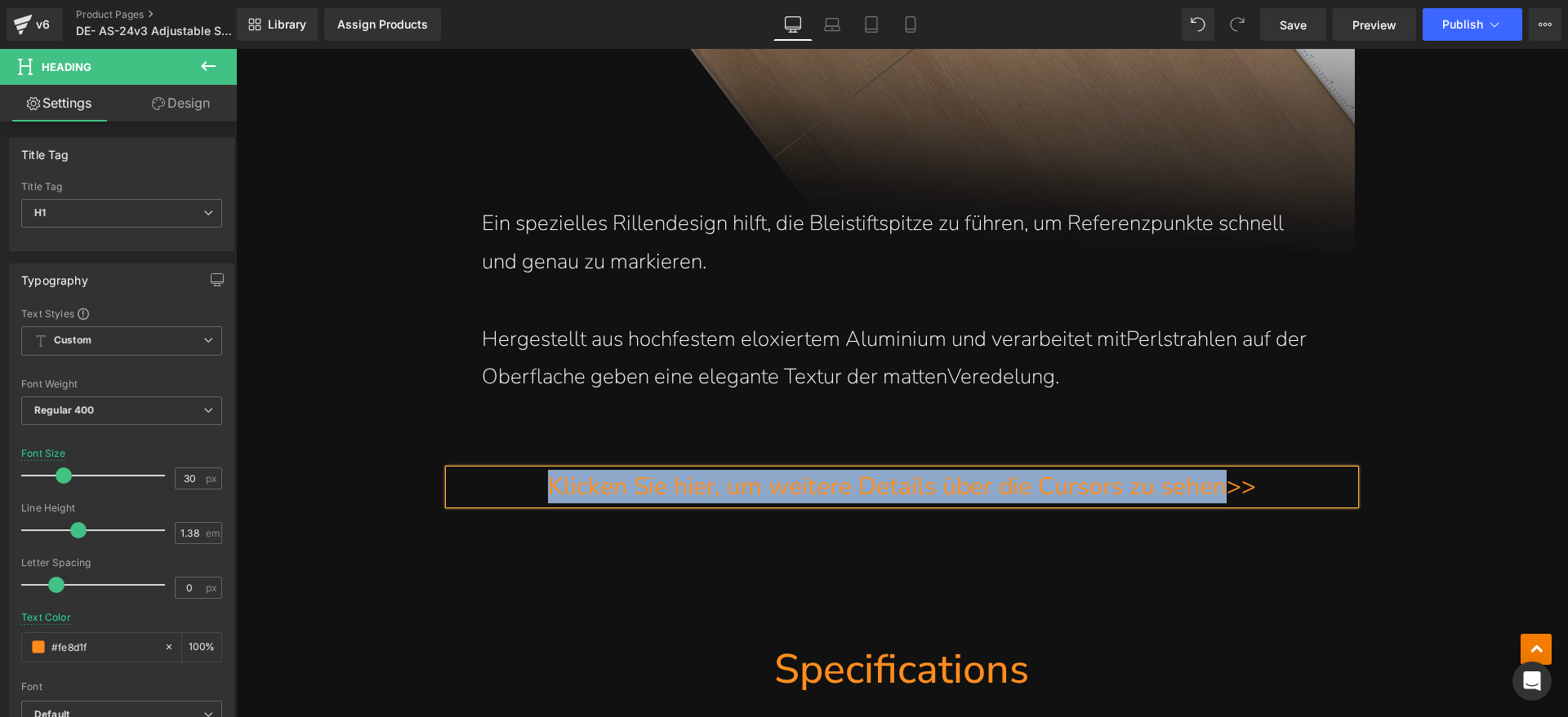
drag, startPoint x: 541, startPoint y: 488, endPoint x: 1215, endPoint y: 494, distance: 674.0
click at [1215, 494] on h1 "Klicken Sie hier, um weitere Details über die Cursors zu sehen >>" at bounding box center [902, 486] width 906 height 33
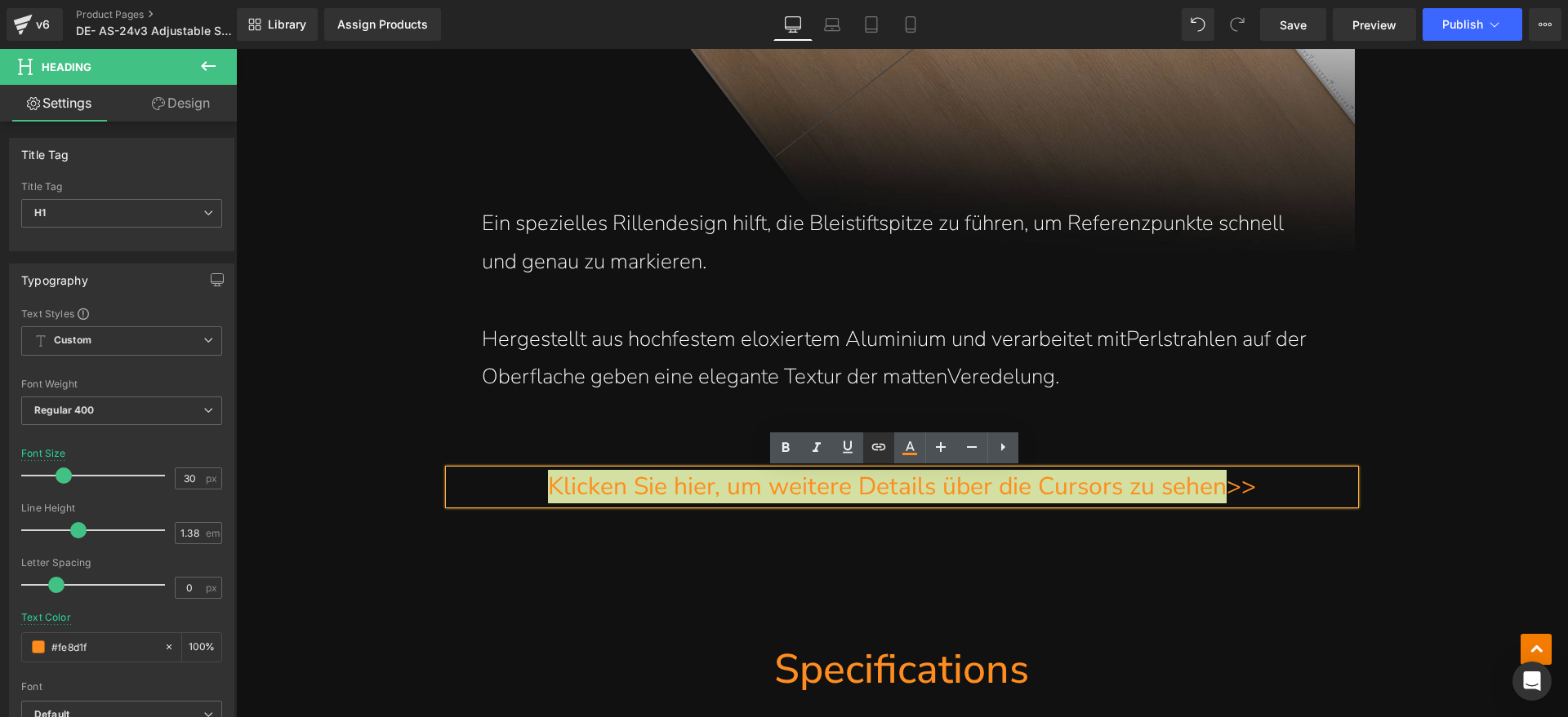
click at [883, 448] on icon at bounding box center [879, 447] width 20 height 20
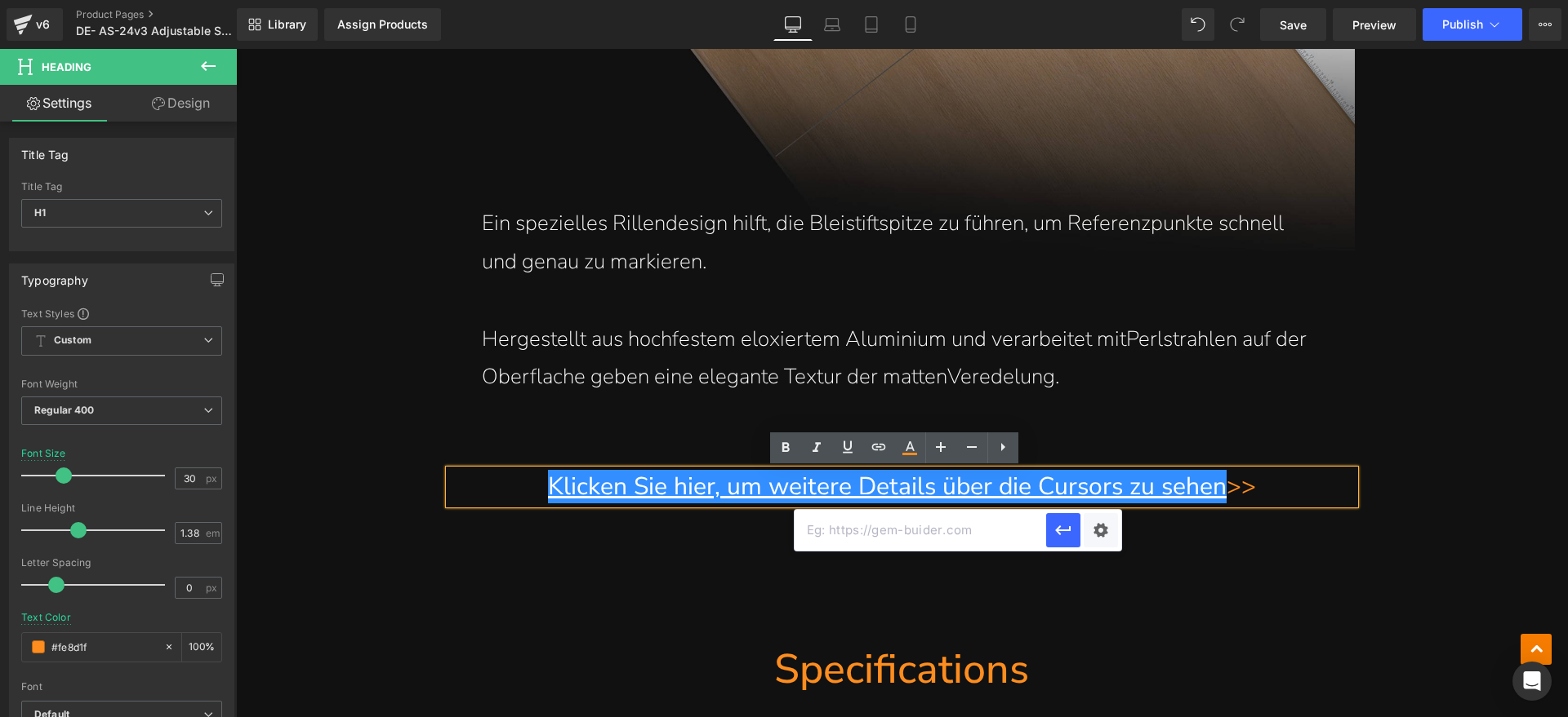
click at [874, 528] on input "text" at bounding box center [920, 530] width 251 height 40
paste input "[URL][DOMAIN_NAME]"
type input "[URL][DOMAIN_NAME]"
click at [1056, 521] on icon "button" at bounding box center [1063, 531] width 20 height 20
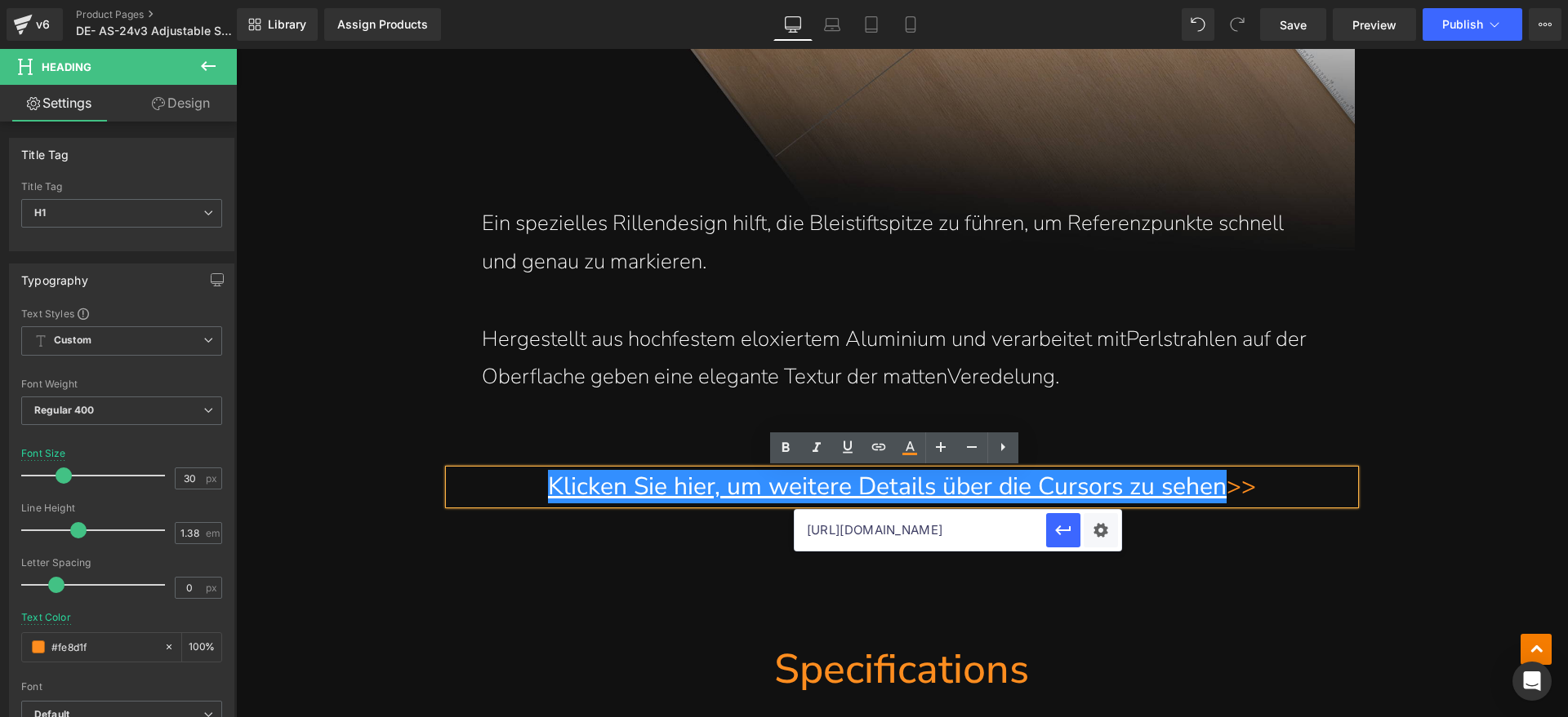
scroll to position [0, 0]
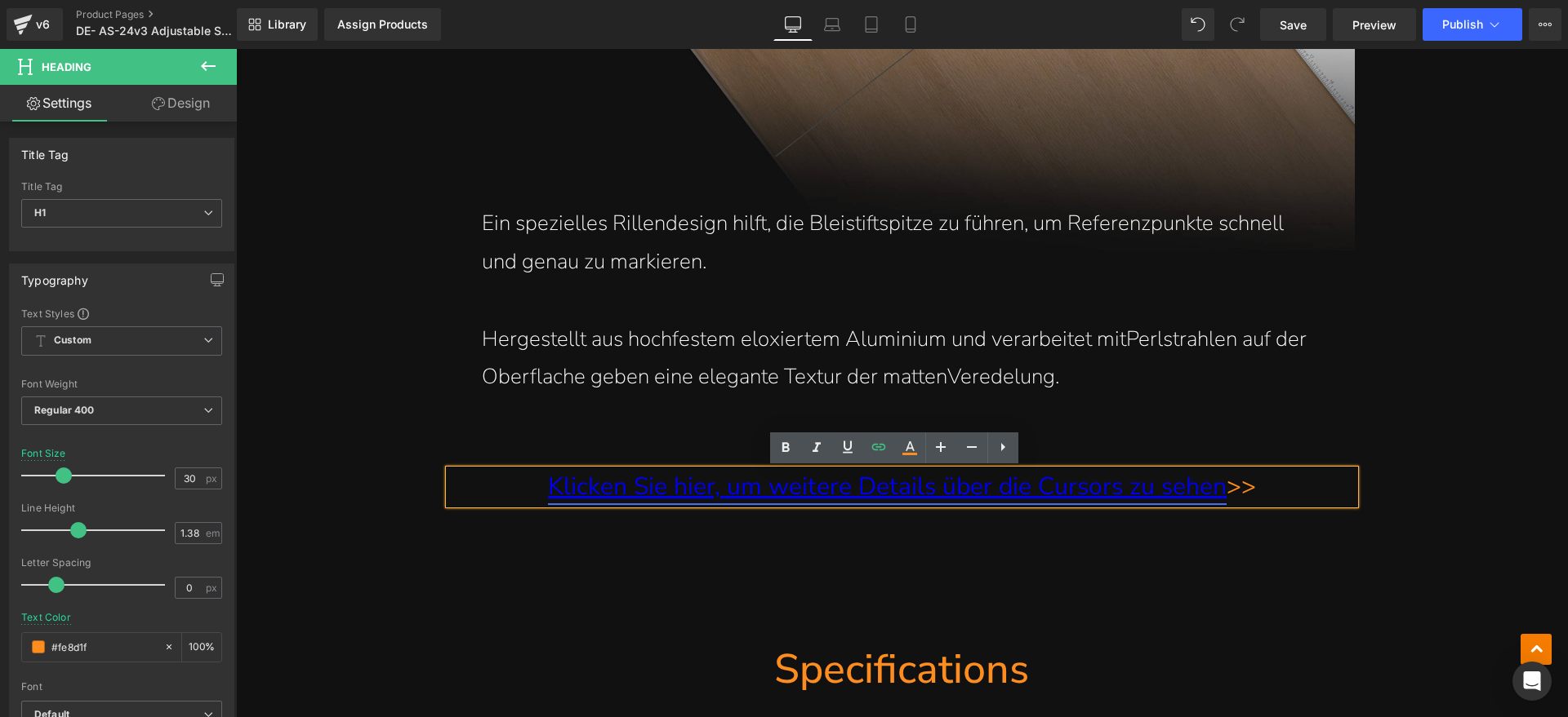
click at [1193, 443] on hr at bounding box center [902, 437] width 906 height 66
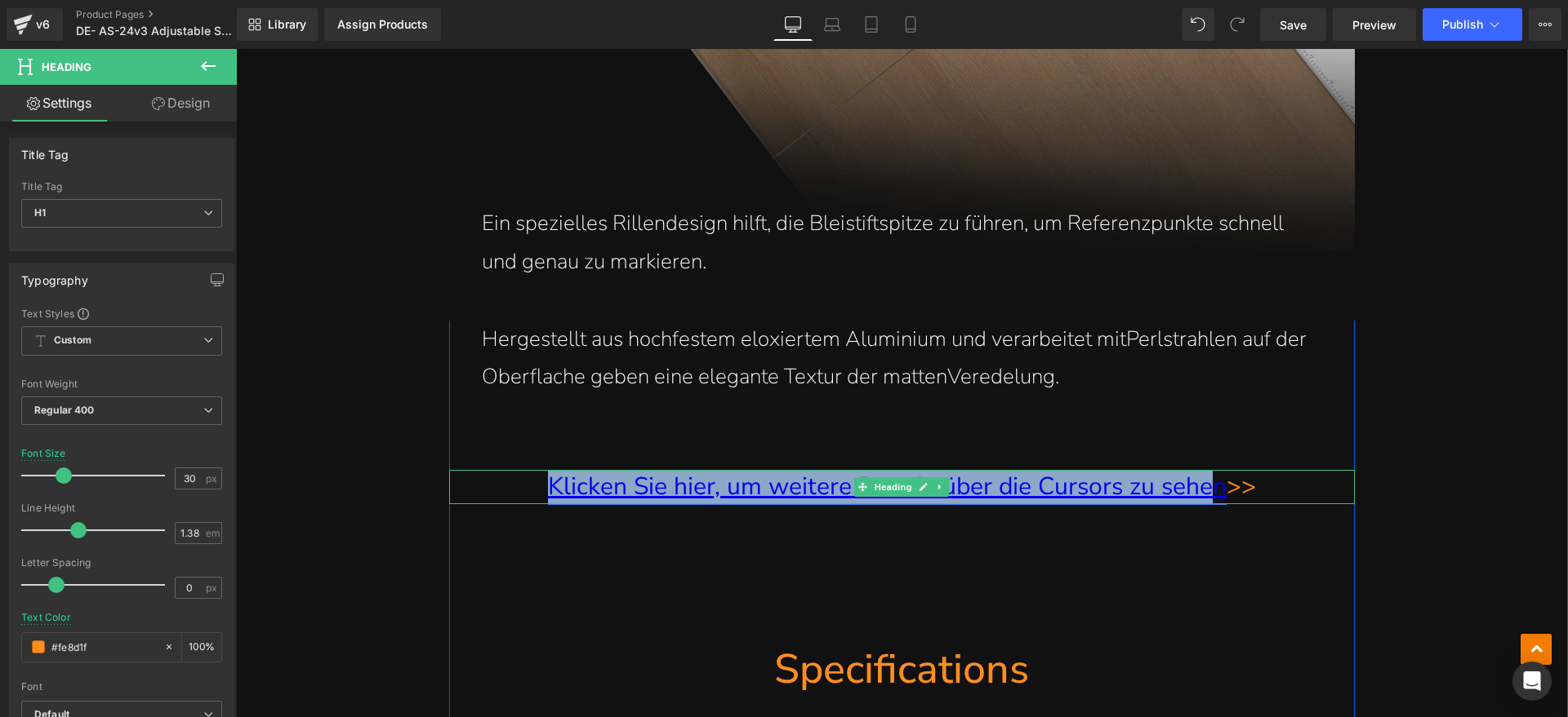
drag, startPoint x: 536, startPoint y: 488, endPoint x: 1194, endPoint y: 494, distance: 658.0
click at [1194, 494] on h1 "Klicken Sie hier, um weitere Details über die Cursors zu sehen >>" at bounding box center [902, 486] width 906 height 33
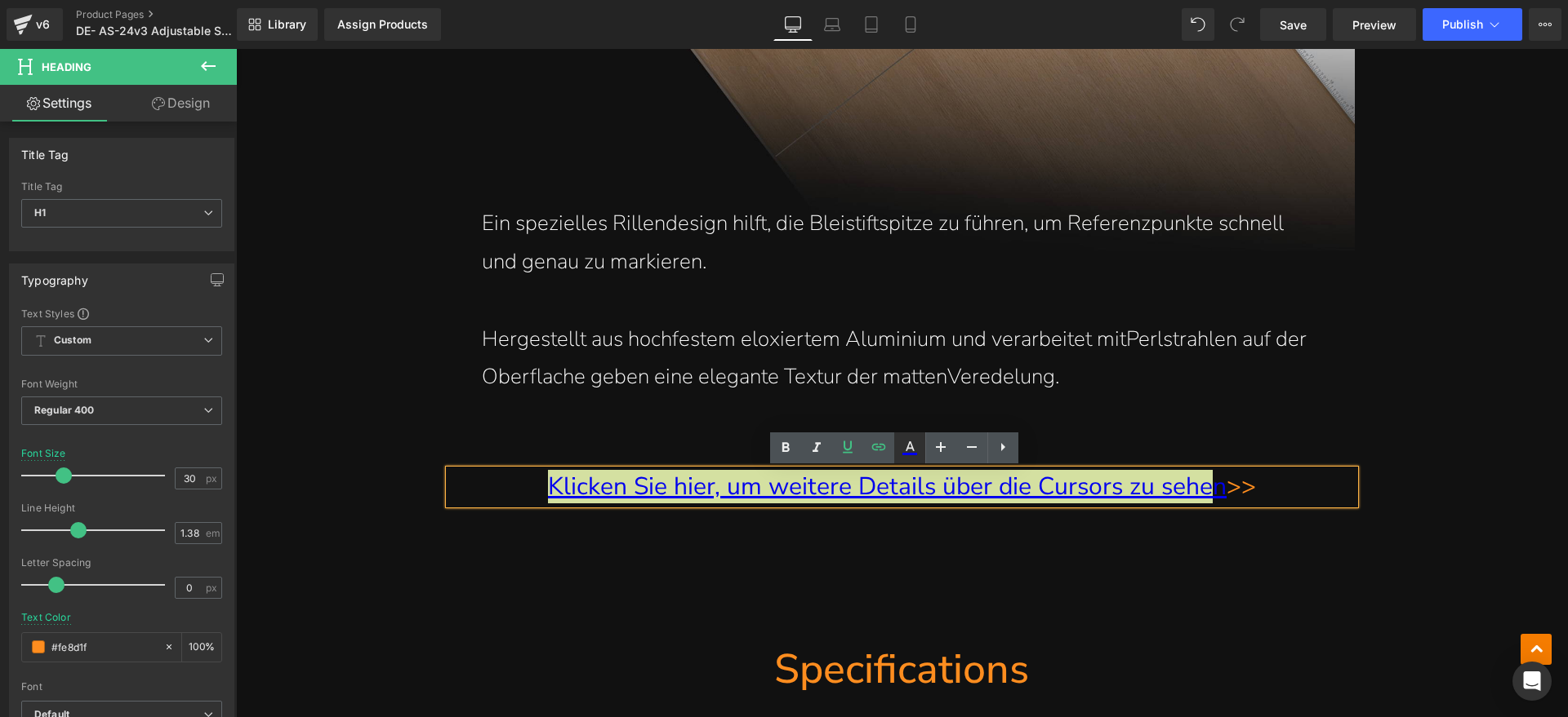
click at [903, 450] on icon at bounding box center [910, 448] width 20 height 20
type input "#0000ee"
type input "100"
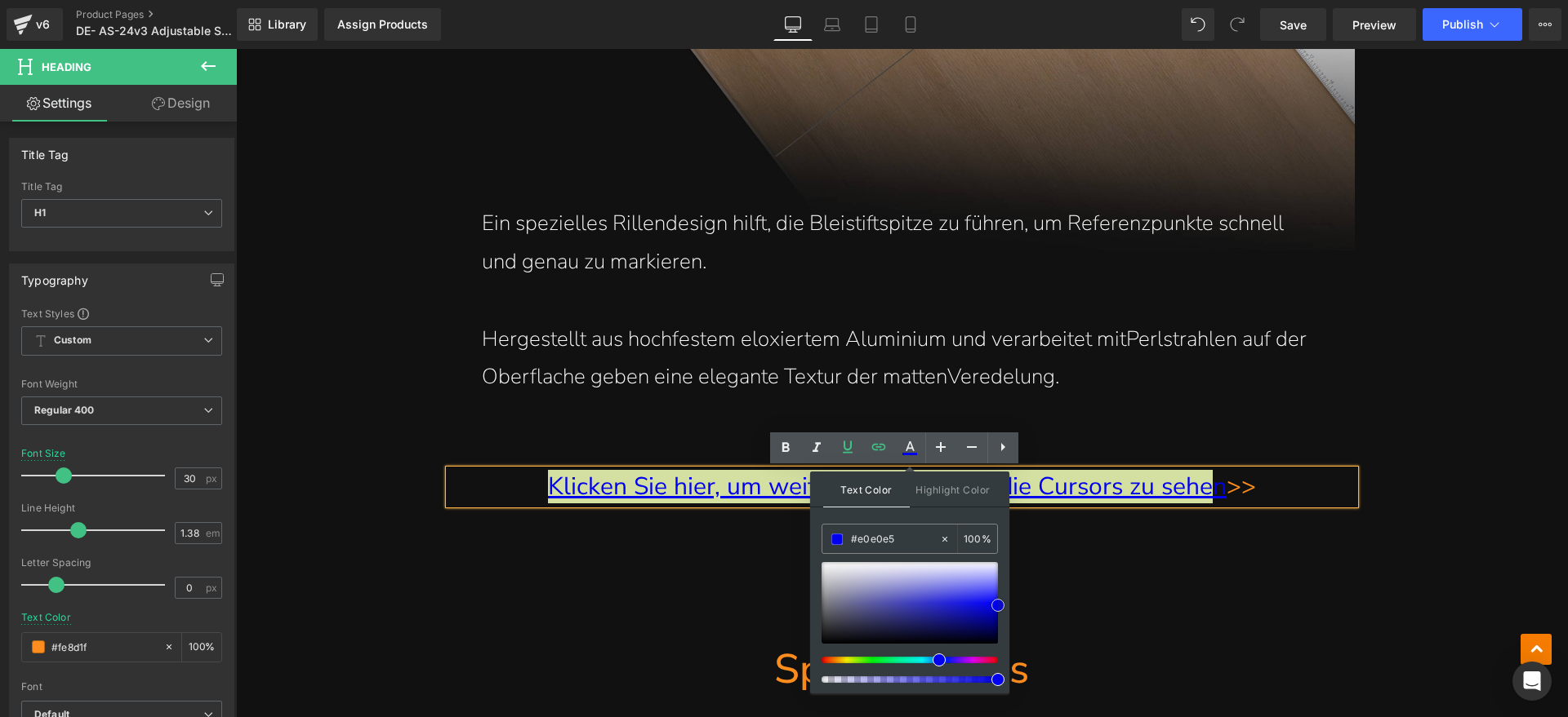
click at [835, 571] on div at bounding box center [910, 603] width 176 height 82
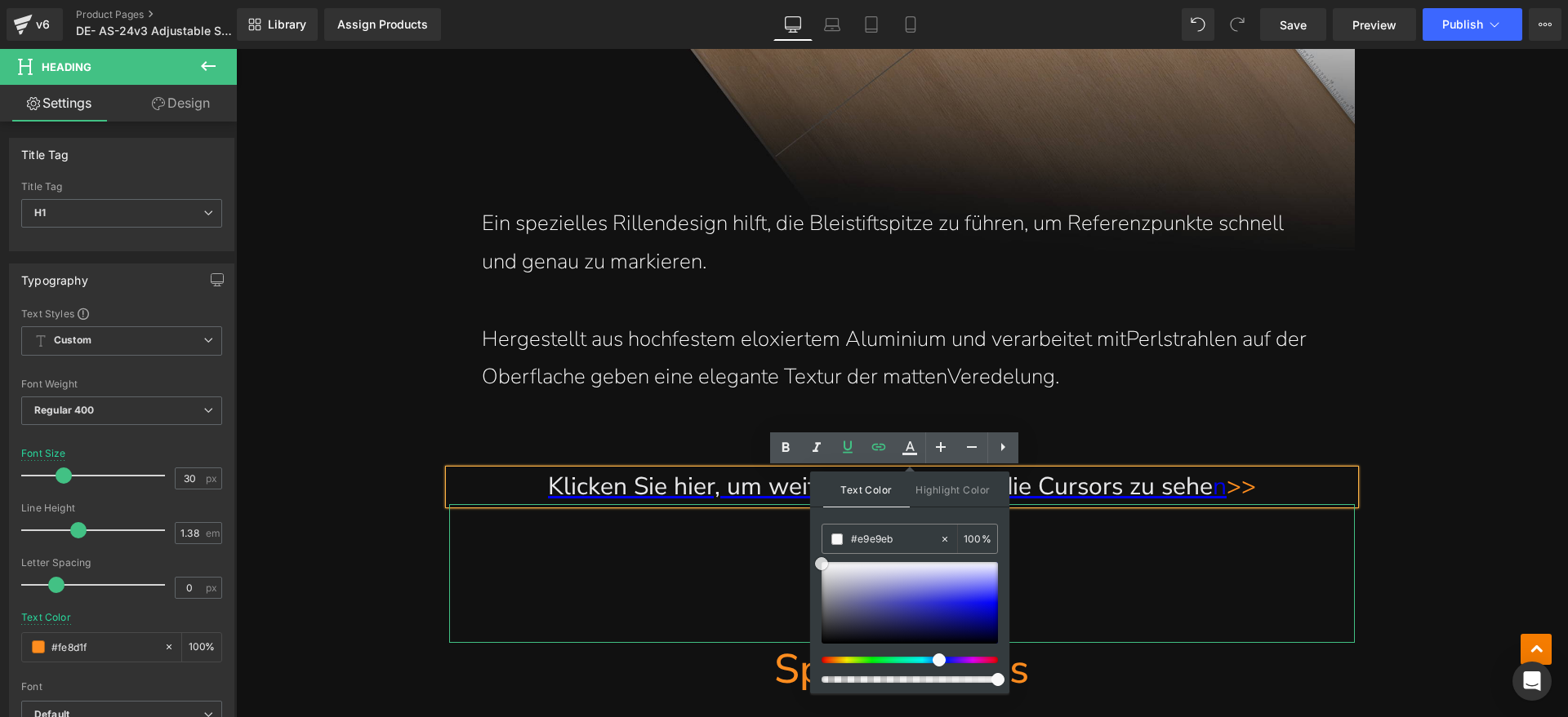
drag, startPoint x: 1069, startPoint y: 619, endPoint x: 746, endPoint y: 533, distance: 334.3
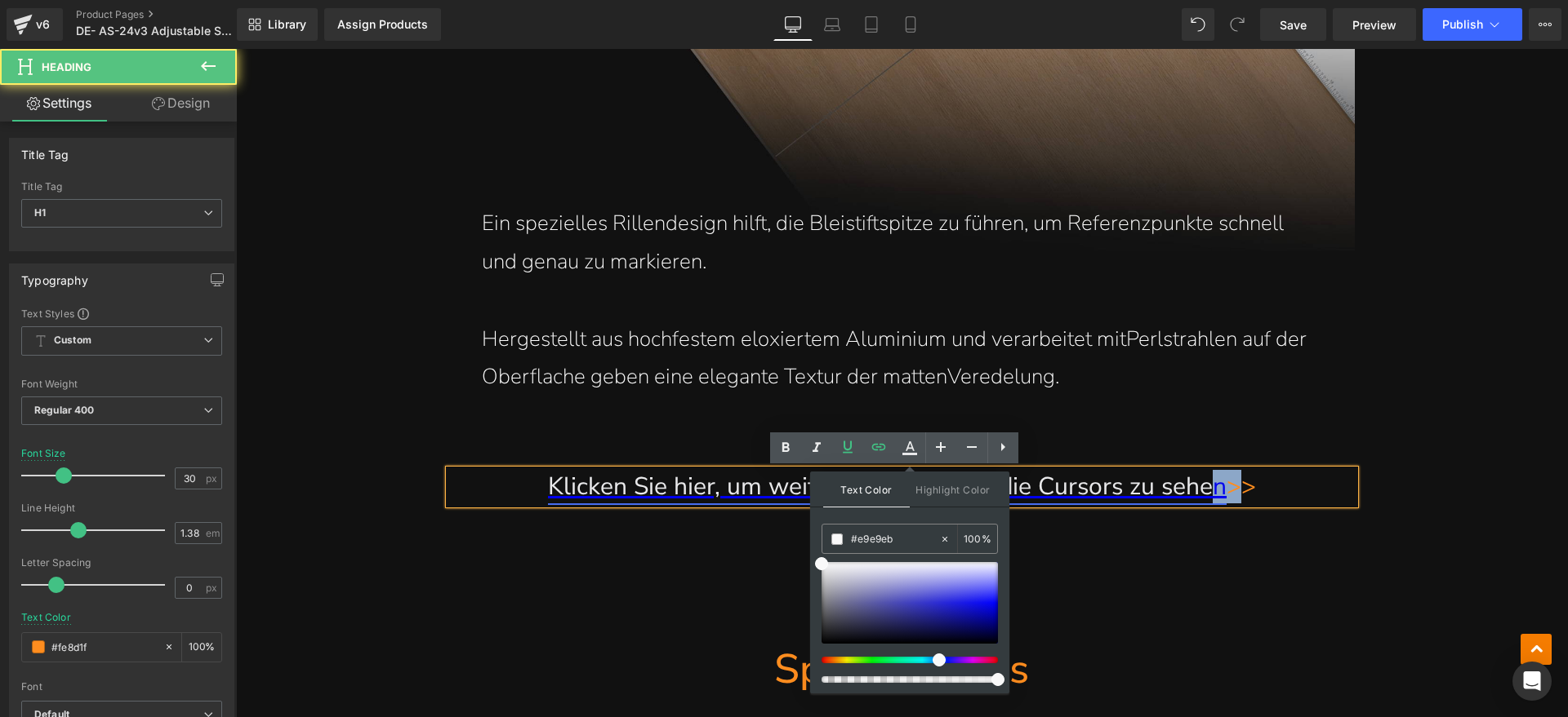
drag, startPoint x: 1217, startPoint y: 495, endPoint x: 1203, endPoint y: 496, distance: 14.0
click at [1204, 496] on h1 "Klicken Sie hier, um weitere Details über die Cursors zu sehe n >>" at bounding box center [902, 486] width 906 height 33
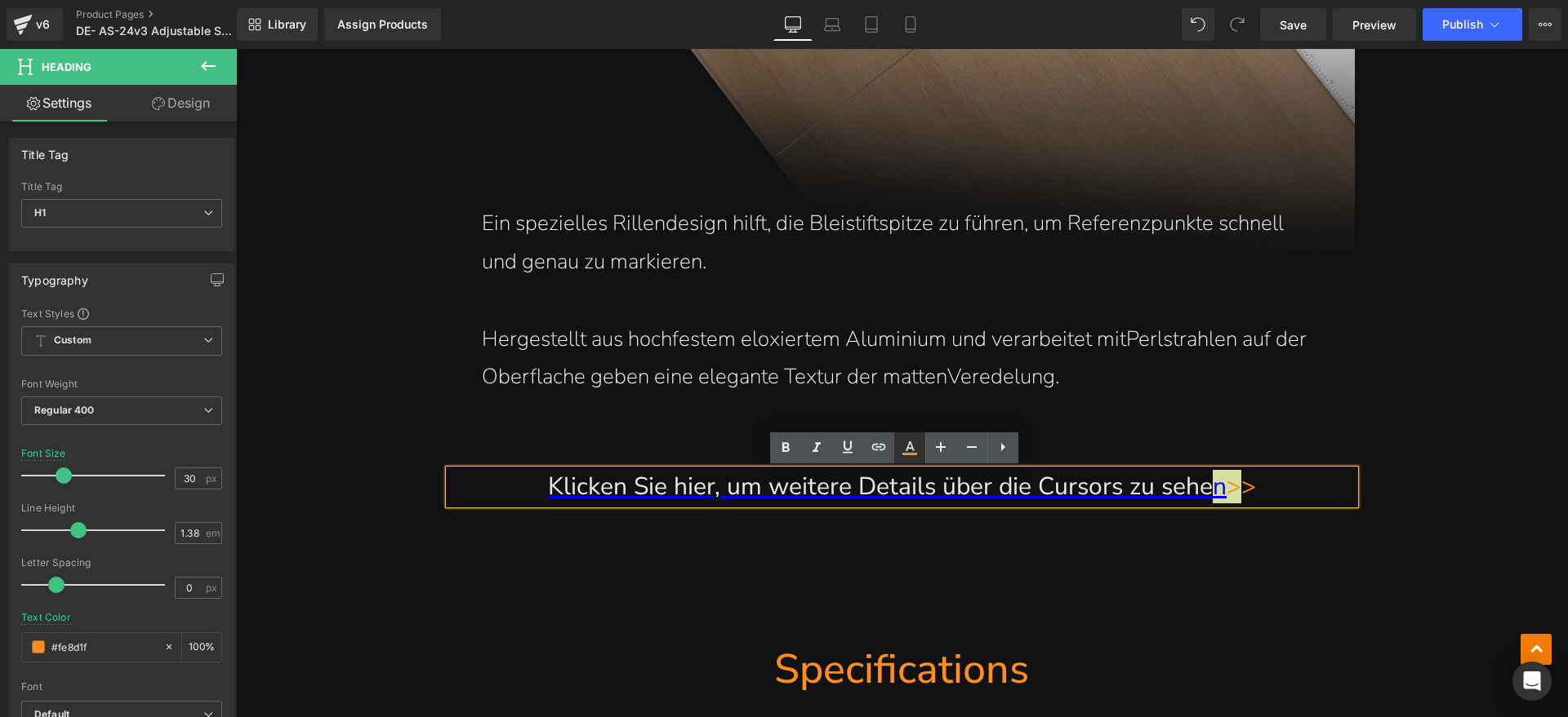
click at [909, 452] on icon at bounding box center [910, 448] width 20 height 20
type input "#fe8d1f"
type input "100"
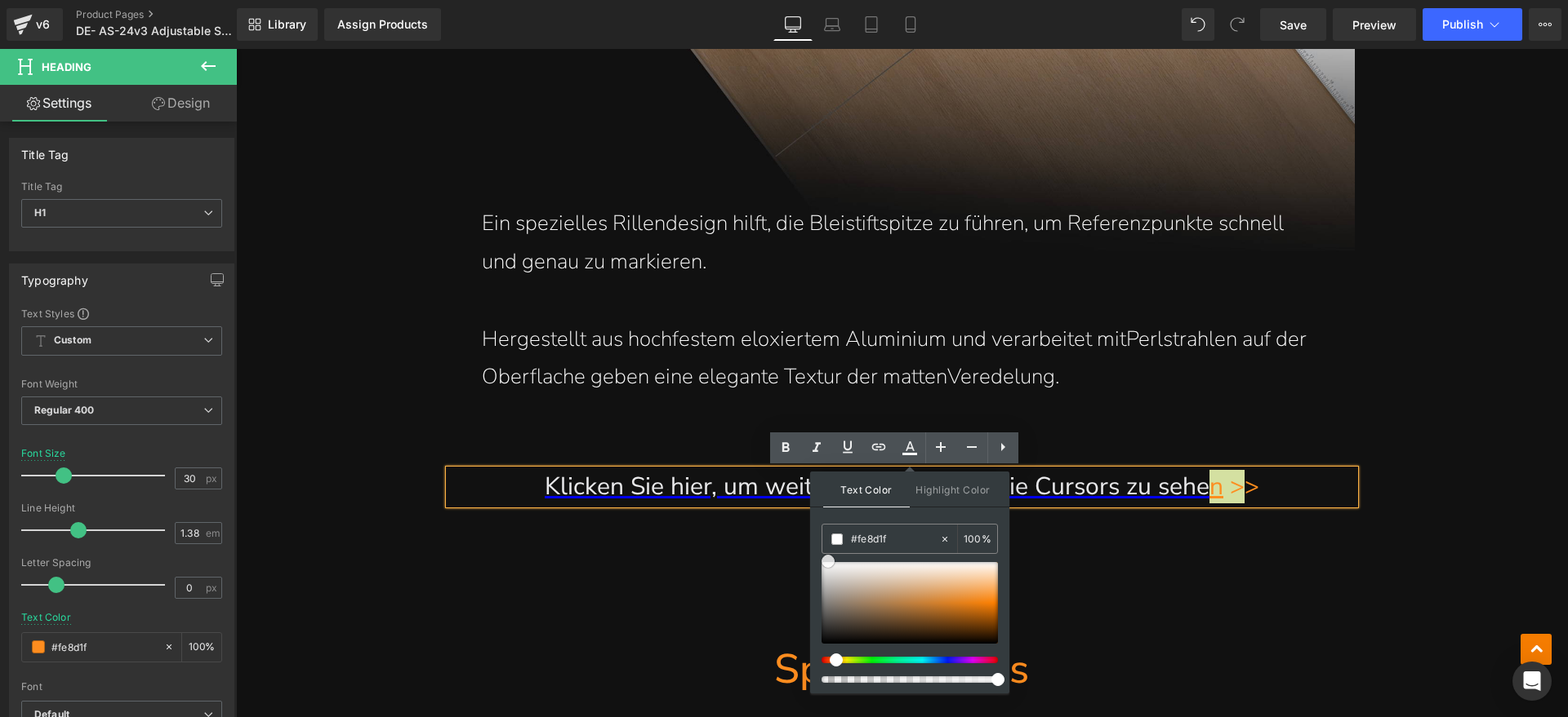
type input "#ffffff"
click at [828, 562] on div at bounding box center [910, 603] width 176 height 82
drag, startPoint x: 1062, startPoint y: 612, endPoint x: 752, endPoint y: 535, distance: 319.4
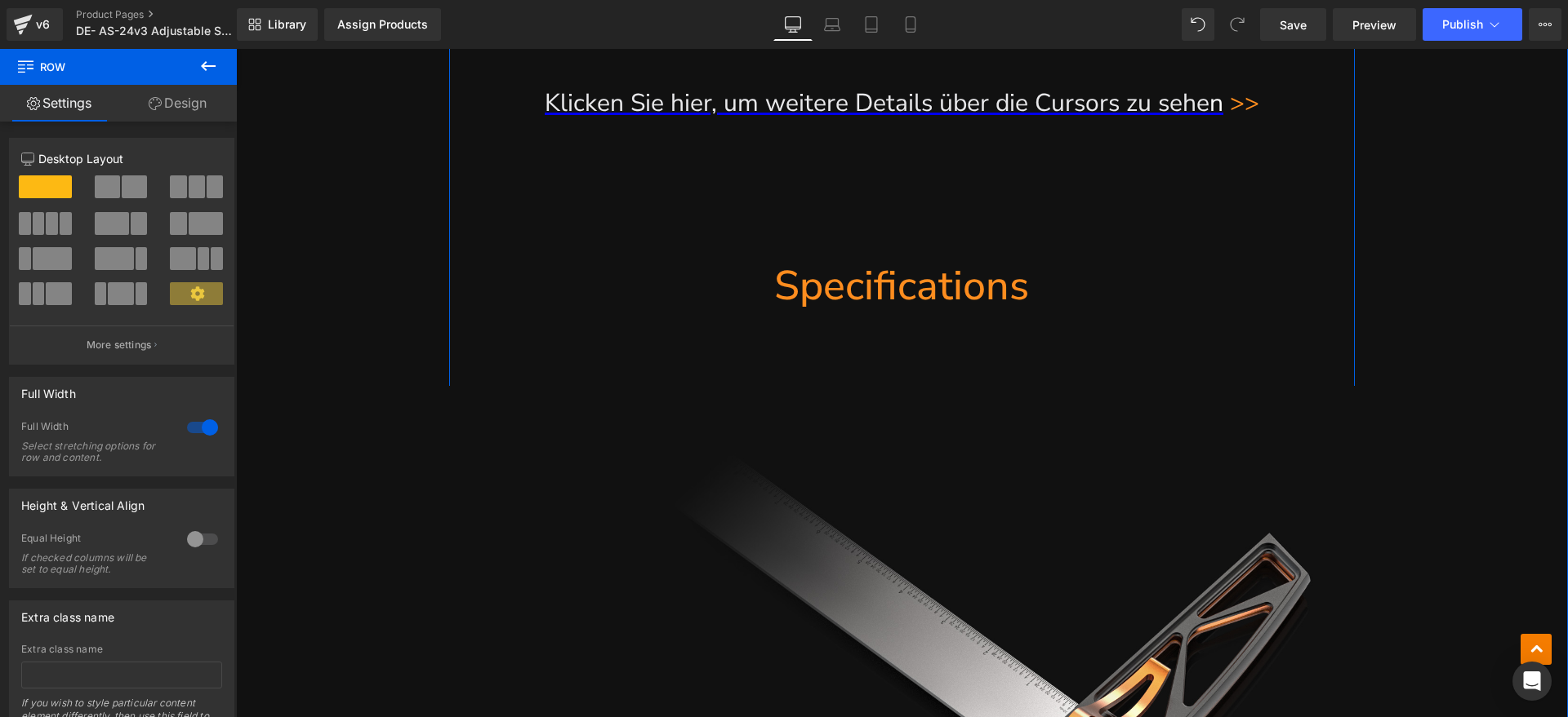
scroll to position [9894, 0]
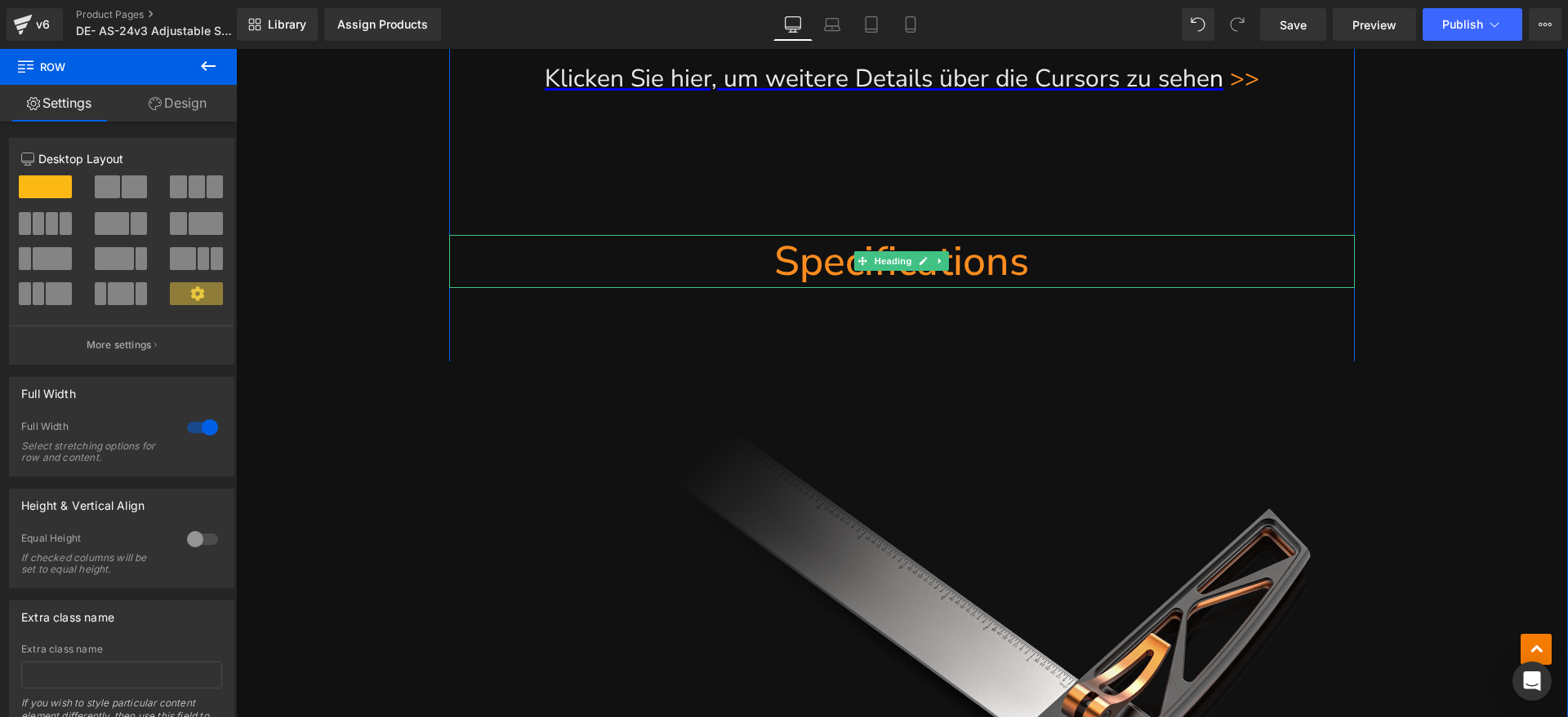
drag, startPoint x: 1014, startPoint y: 273, endPoint x: 951, endPoint y: 264, distance: 63.6
click at [1014, 273] on h1 "Specifications" at bounding box center [902, 261] width 906 height 53
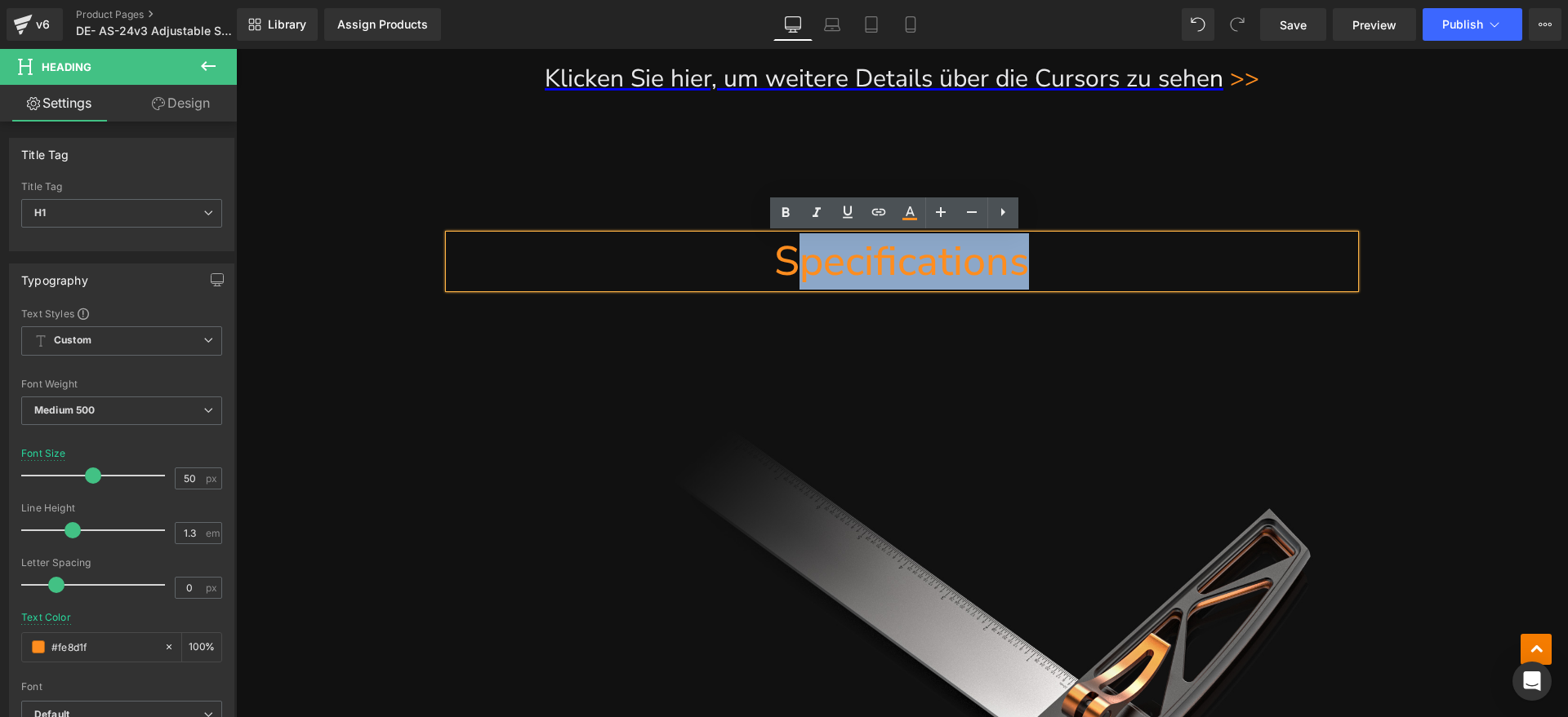
drag, startPoint x: 951, startPoint y: 264, endPoint x: 790, endPoint y: 267, distance: 161.0
click at [790, 267] on h1 "Specifications" at bounding box center [902, 261] width 906 height 53
paste div
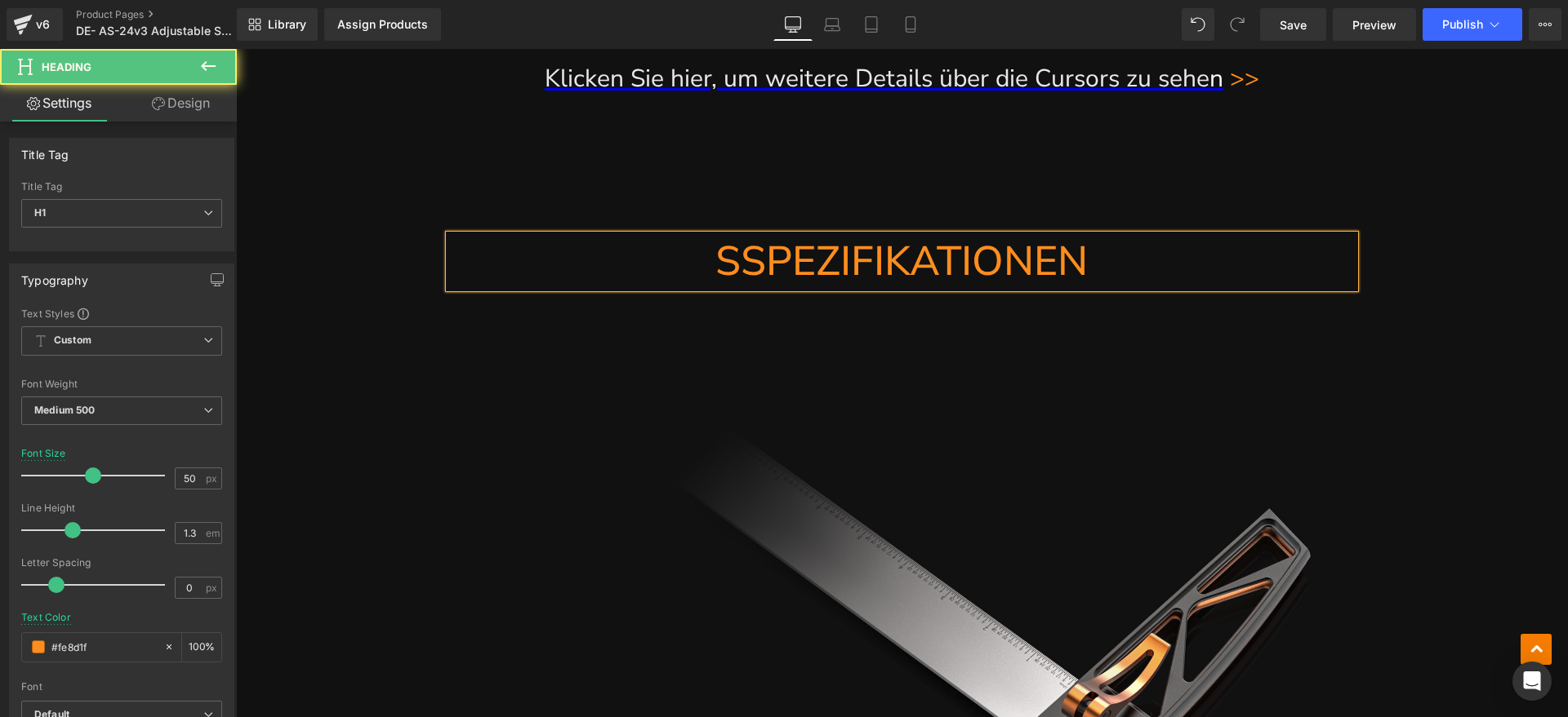
click at [744, 274] on h1 "SSPEZIFIKATIONEN" at bounding box center [902, 261] width 906 height 53
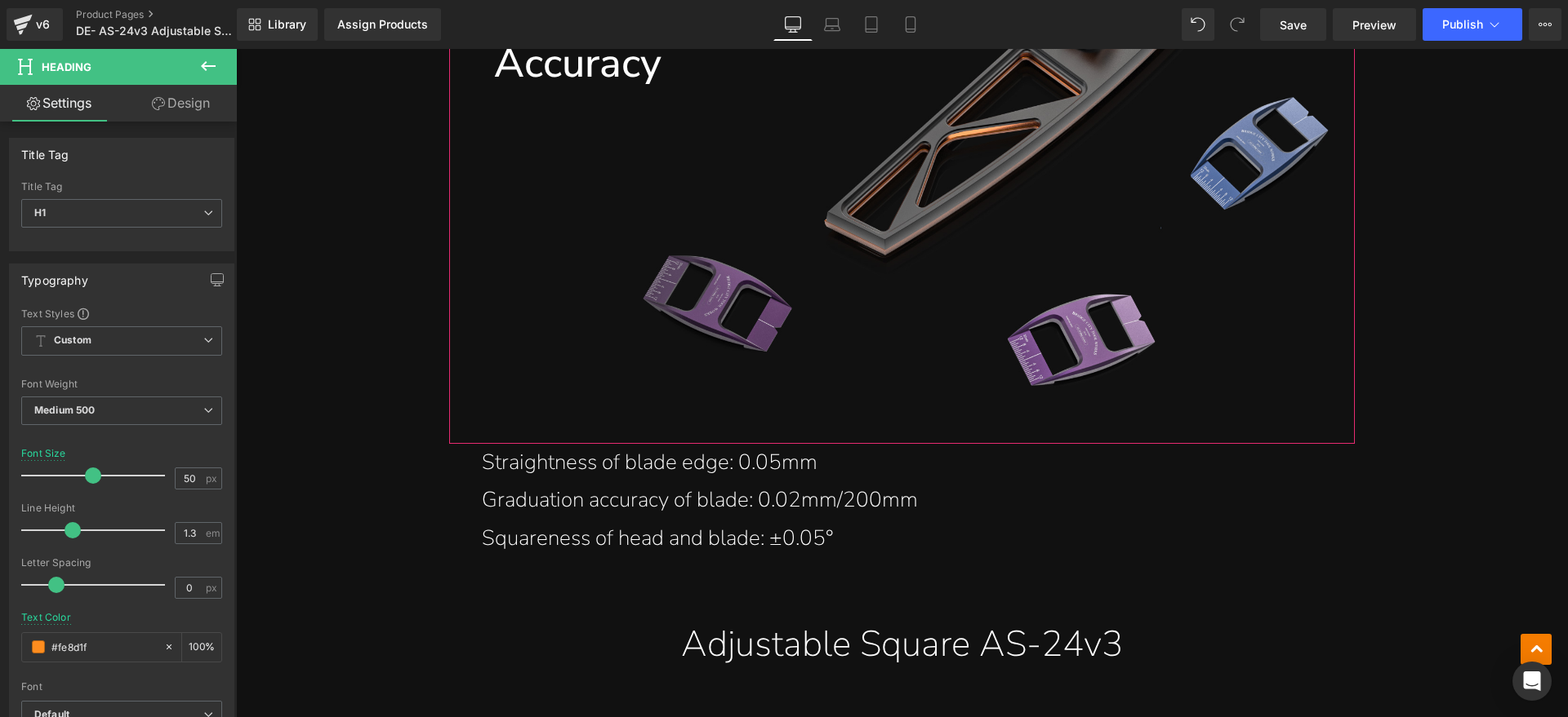
scroll to position [10710, 0]
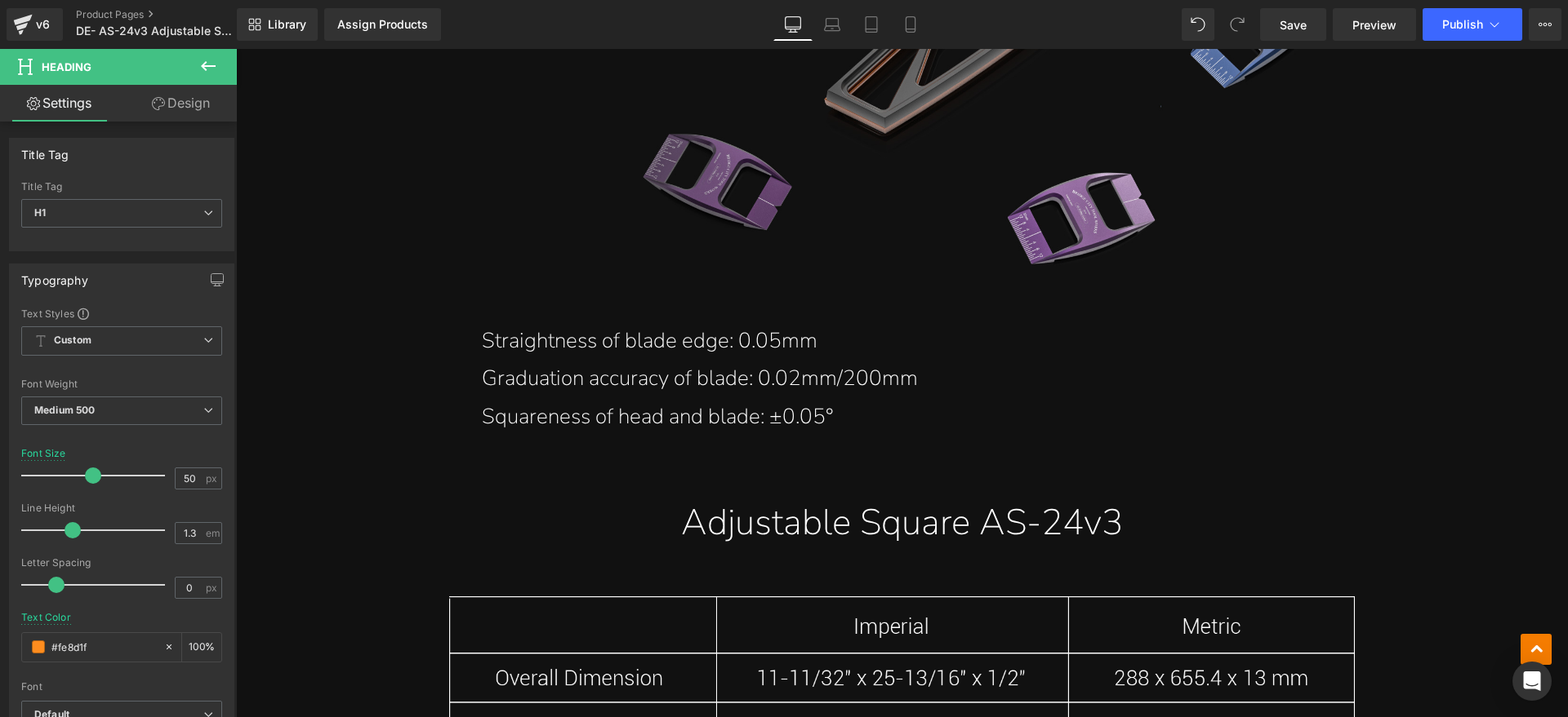
click at [766, 390] on p "Graduation accuracy of blade: 0.02mm/200mm" at bounding box center [901, 379] width 840 height 39
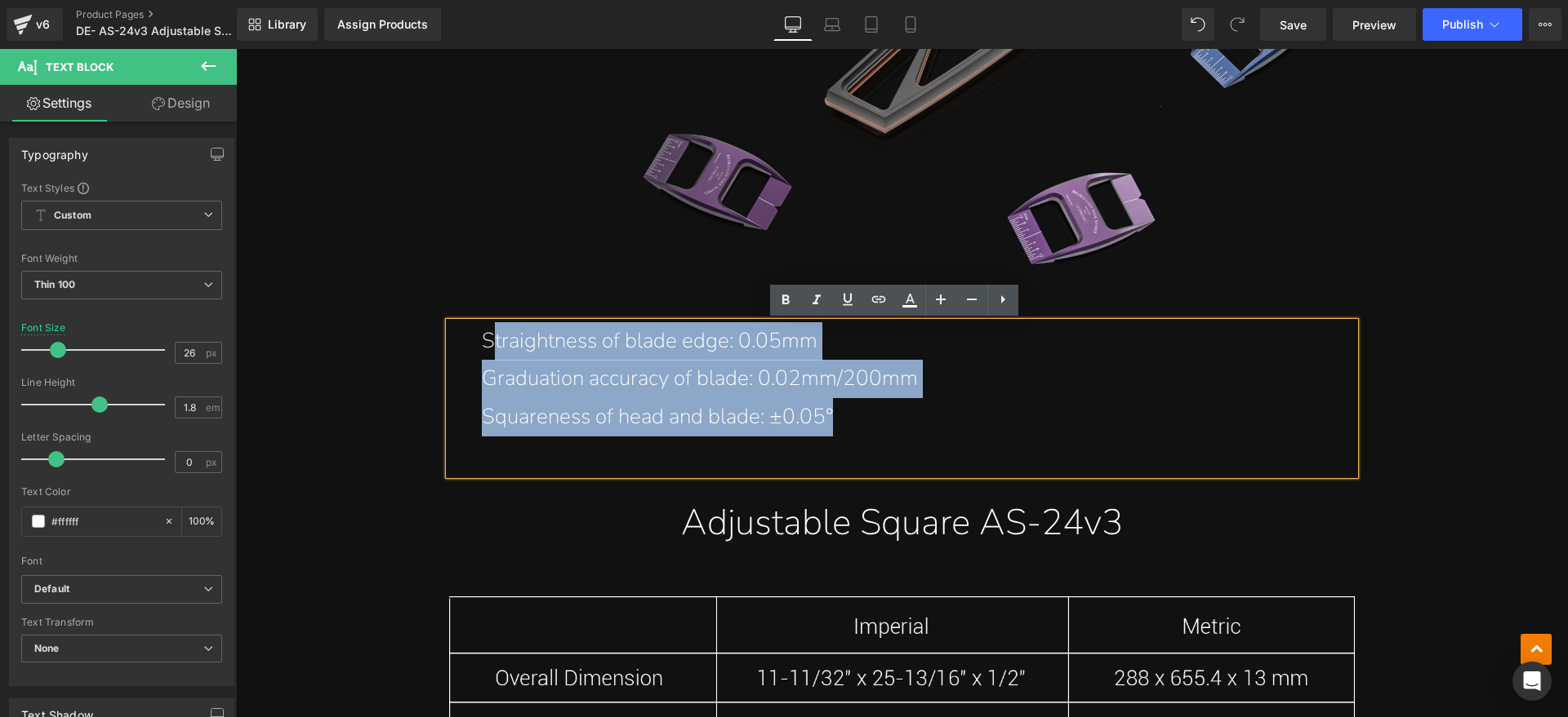
drag, startPoint x: 857, startPoint y: 416, endPoint x: 488, endPoint y: 330, distance: 378.9
click at [488, 330] on div "Straightness of blade edge: 0.05mm Graduation accuracy of blade: 0.02mm/200mm S…" at bounding box center [902, 399] width 906 height 153
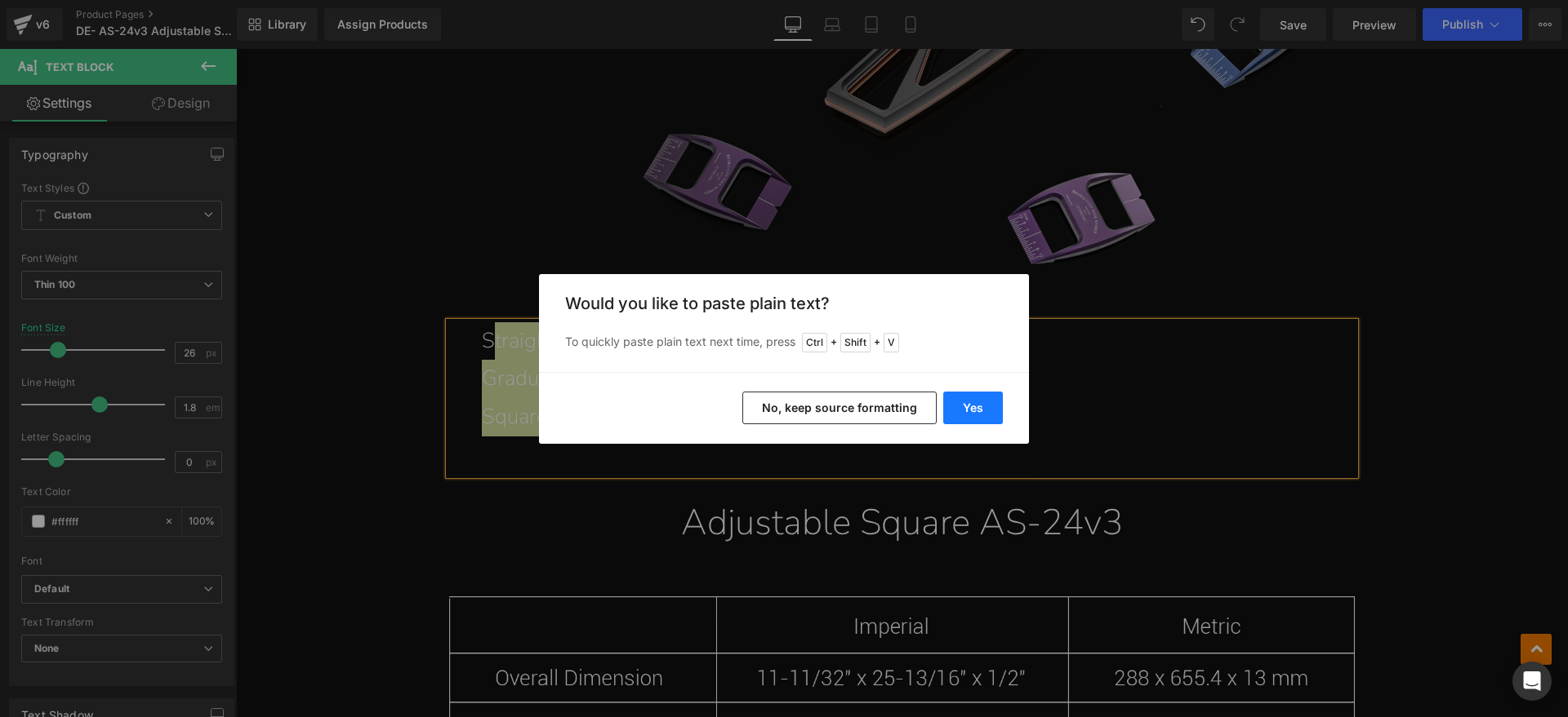
click at [969, 408] on button "Yes" at bounding box center [973, 408] width 59 height 32
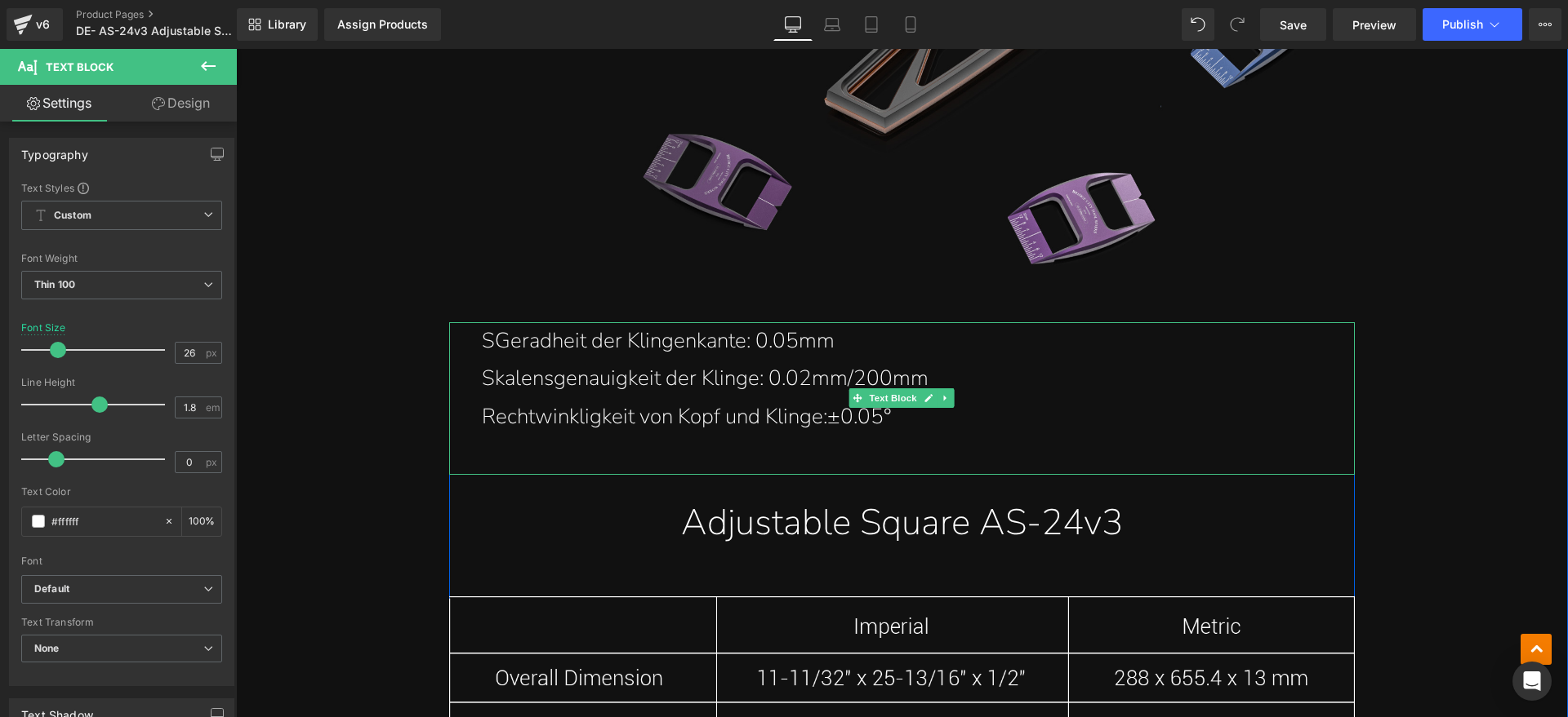
click at [487, 342] on p "SGeradheit der Klingenkante: 0.05mm" at bounding box center [901, 341] width 840 height 39
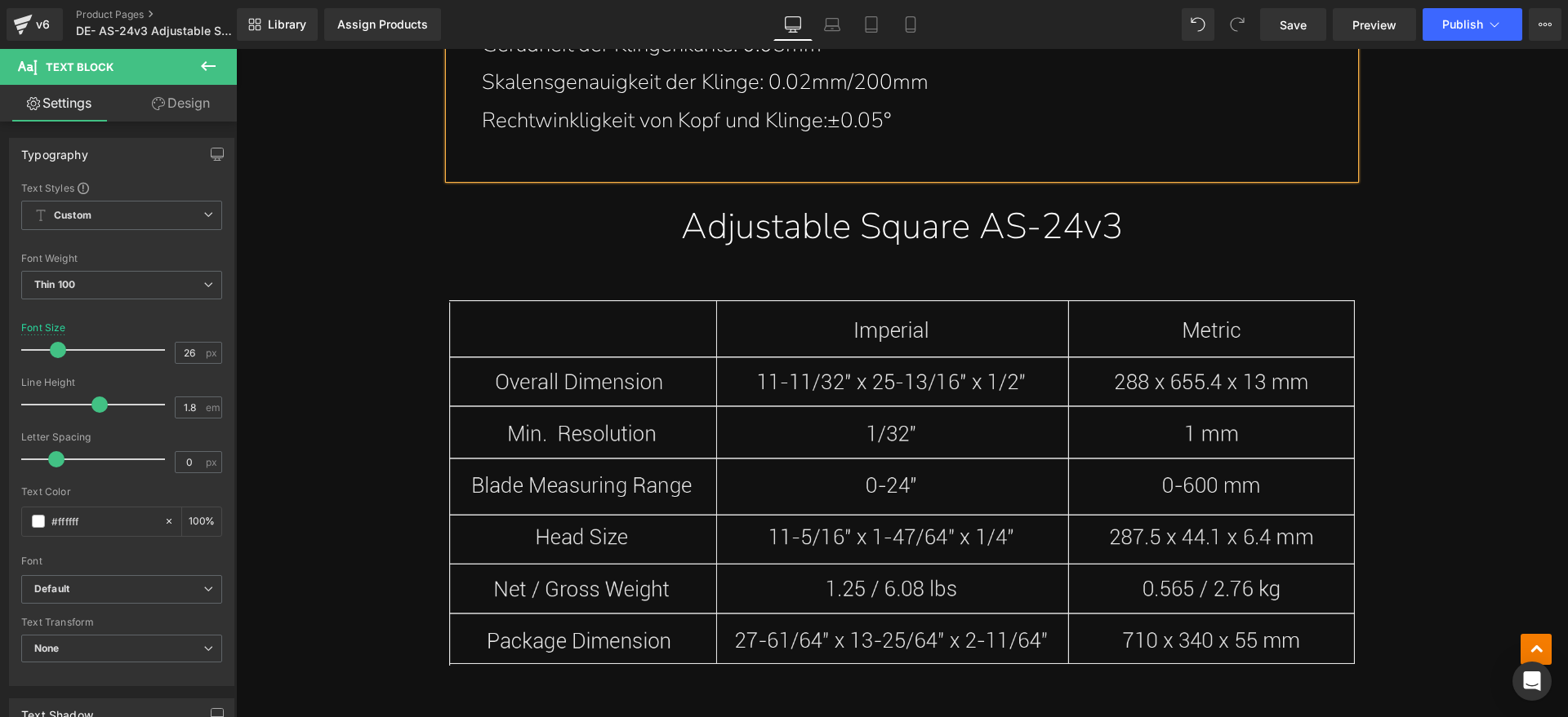
scroll to position [11016, 0]
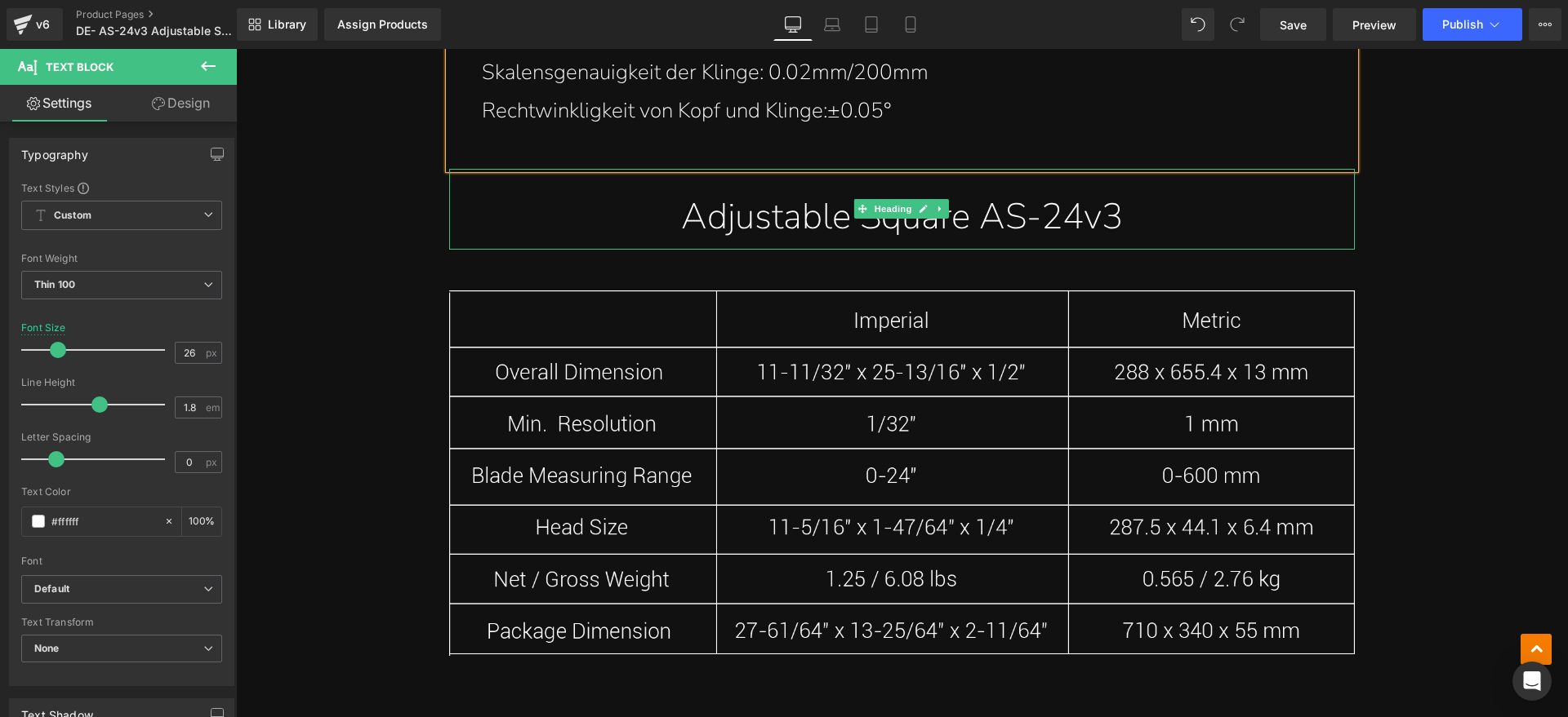
drag, startPoint x: 1023, startPoint y: 201, endPoint x: 813, endPoint y: 216, distance: 210.5
click at [1023, 201] on h1 "Adjustable Square AS-24v3" at bounding box center [902, 218] width 906 height 65
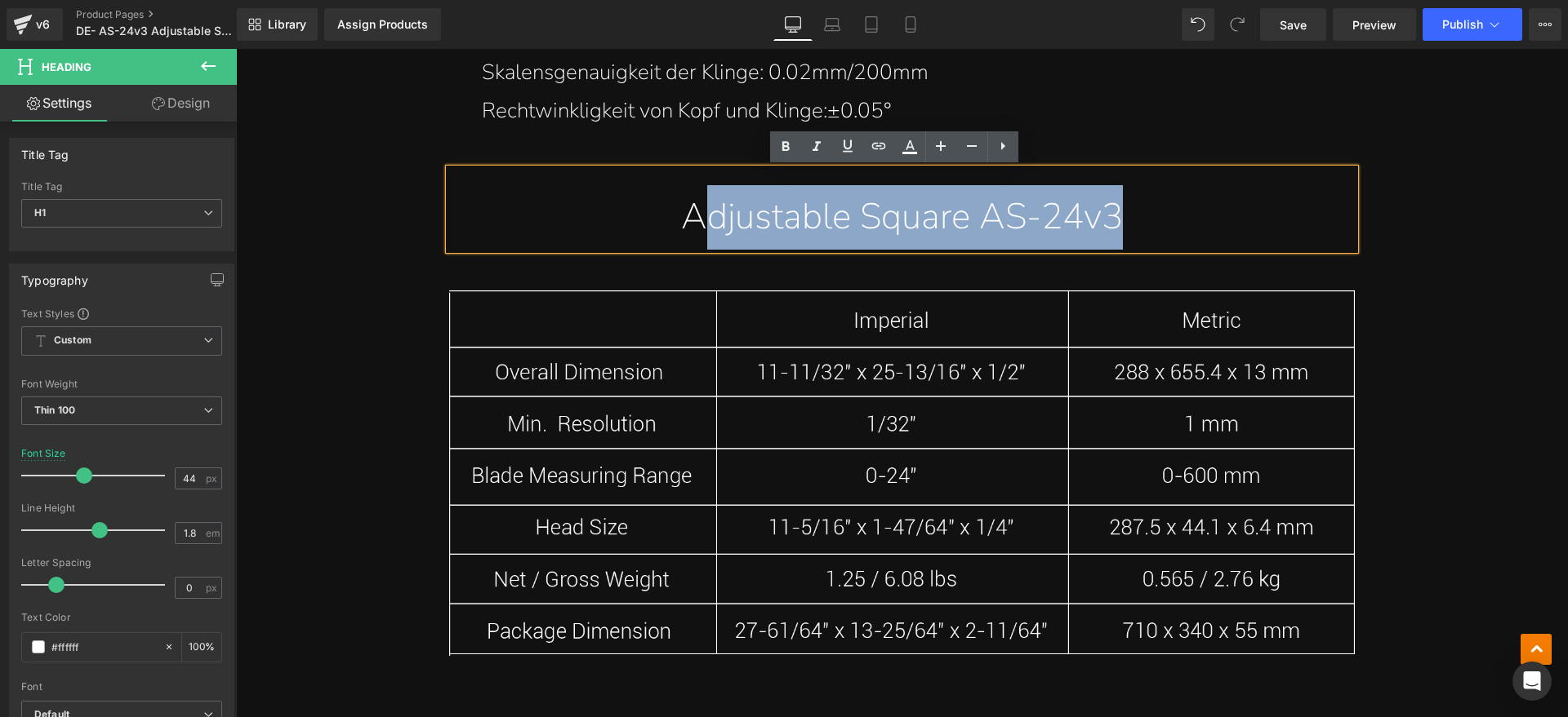
drag, startPoint x: 813, startPoint y: 216, endPoint x: 689, endPoint y: 217, distance: 124.0
click at [689, 217] on h1 "Adjustable Square AS-24v3" at bounding box center [902, 218] width 906 height 65
paste div
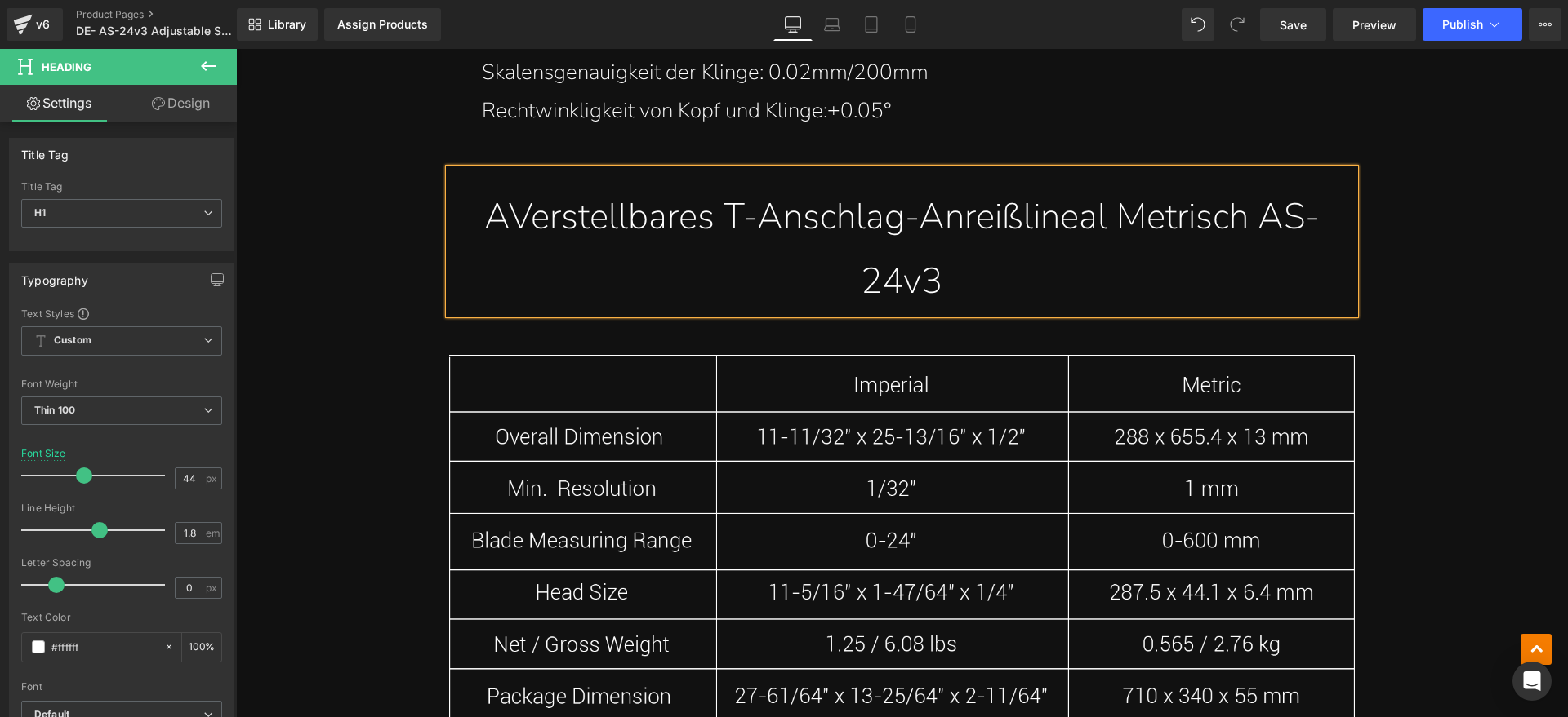
click at [498, 228] on h1 "AVerstellbares T-Anschlag-Anreißlineal Metrisch AS-24v3" at bounding box center [902, 249] width 906 height 129
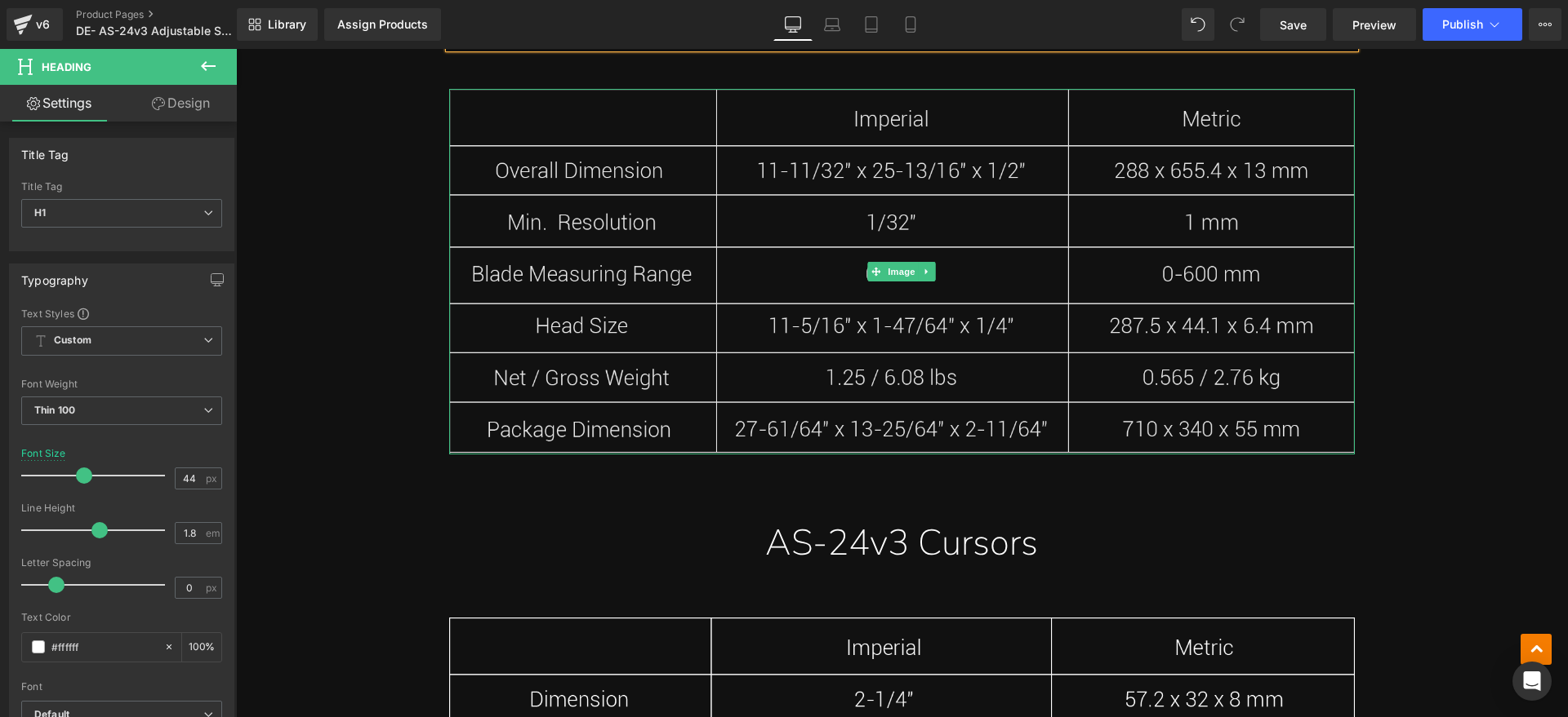
scroll to position [11220, 0]
click at [889, 268] on span "Image" at bounding box center [902, 269] width 34 height 20
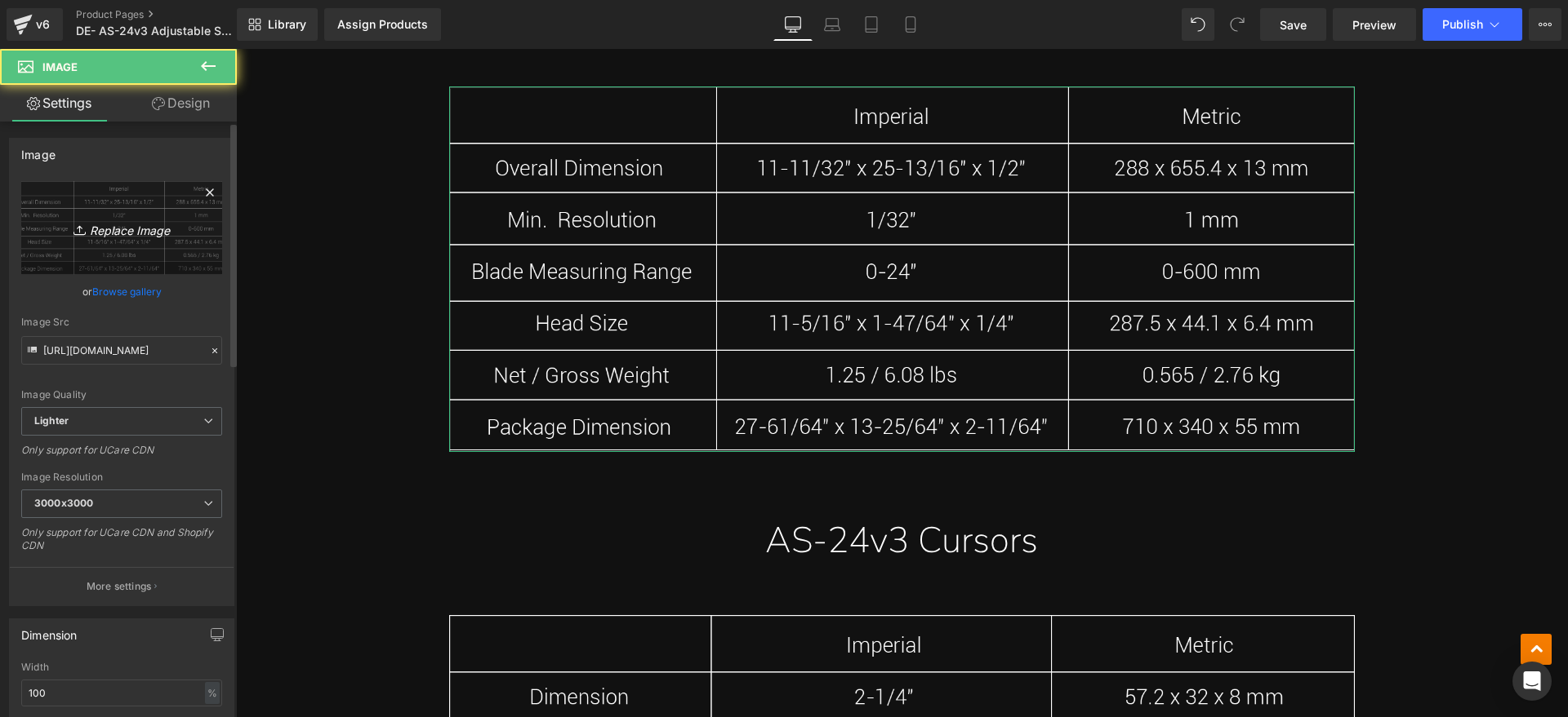
click at [148, 229] on icon "Replace Image" at bounding box center [122, 228] width 131 height 21
type input "C:\fakepath\AS1.webp"
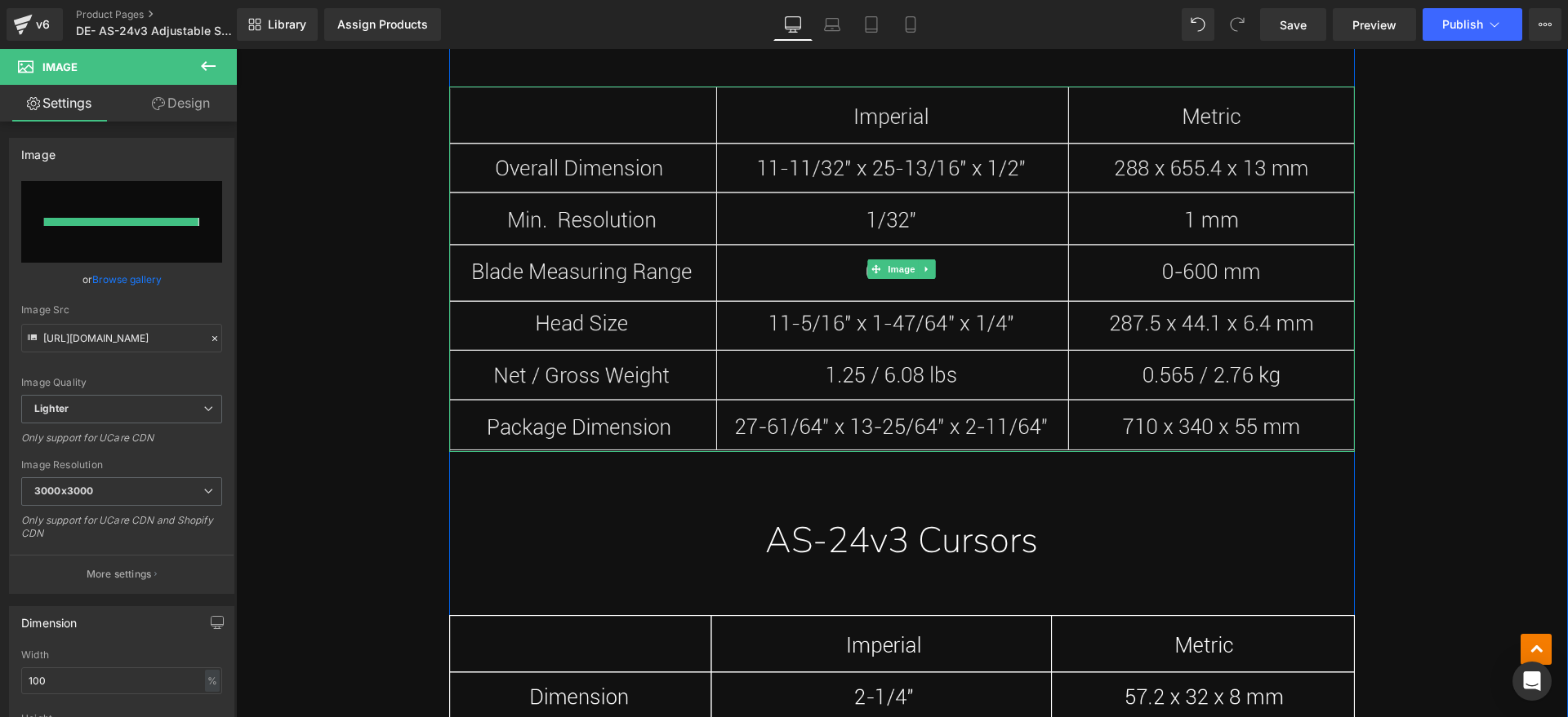
type input "[URL][DOMAIN_NAME]"
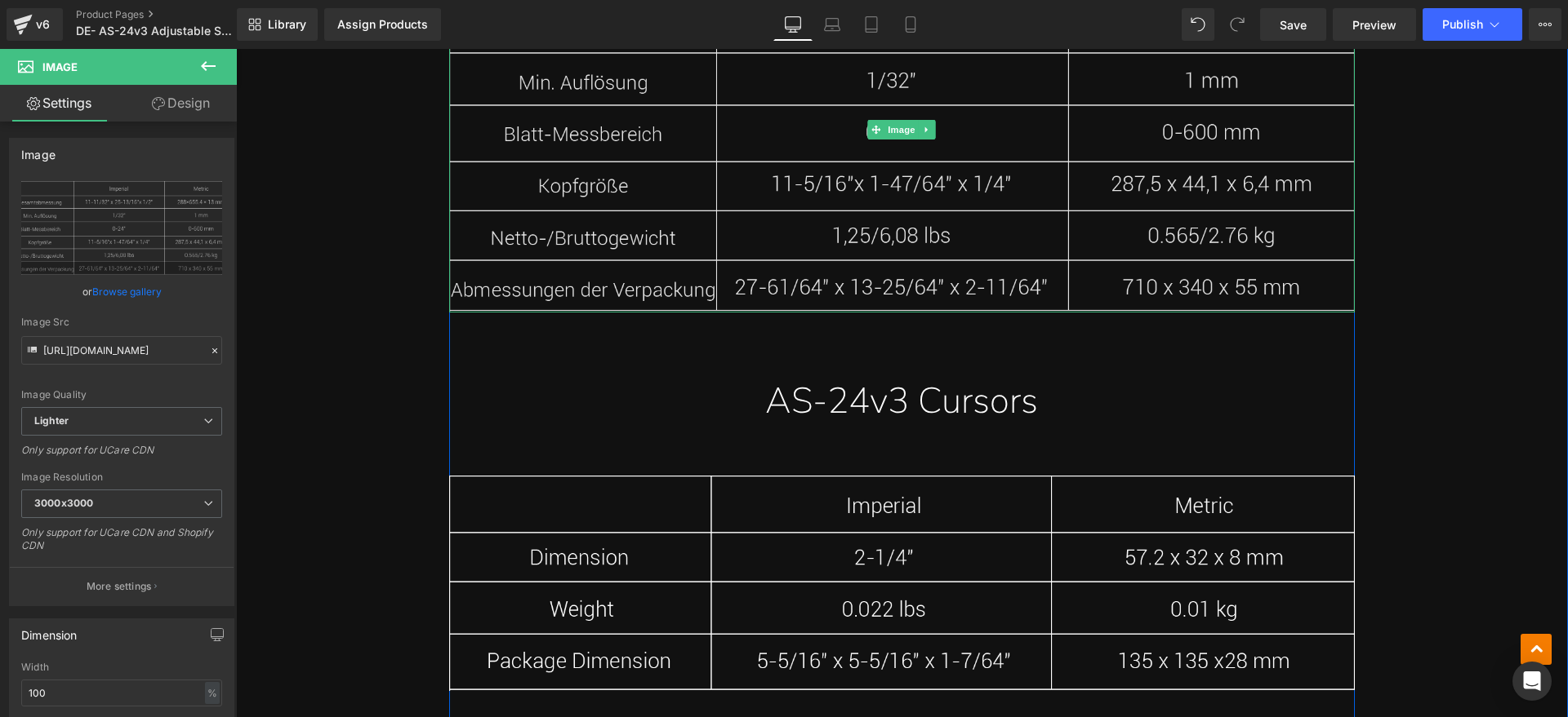
scroll to position [11424, 0]
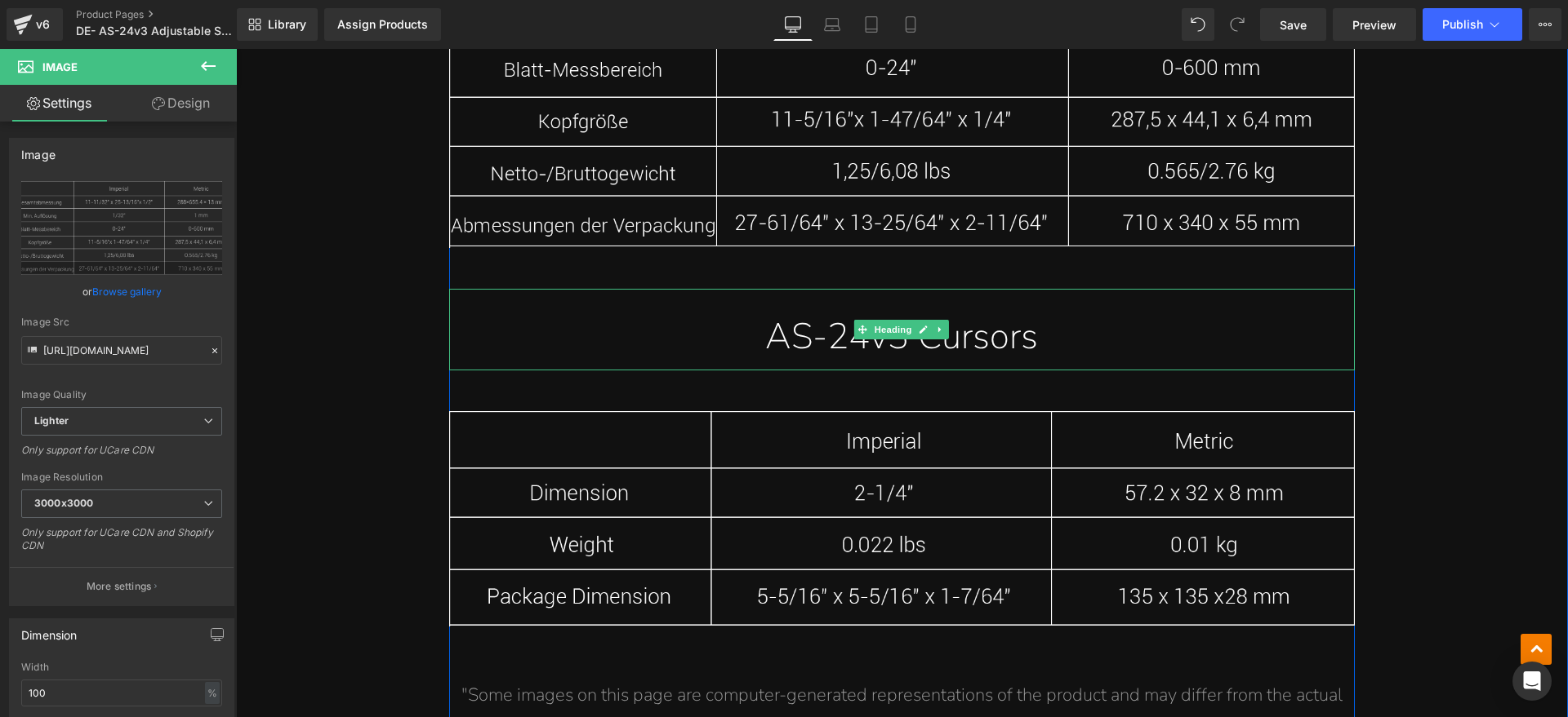
drag, startPoint x: 1014, startPoint y: 344, endPoint x: 886, endPoint y: 334, distance: 128.4
click at [1014, 344] on h1 "AS-24v3 Cursors" at bounding box center [902, 337] width 906 height 65
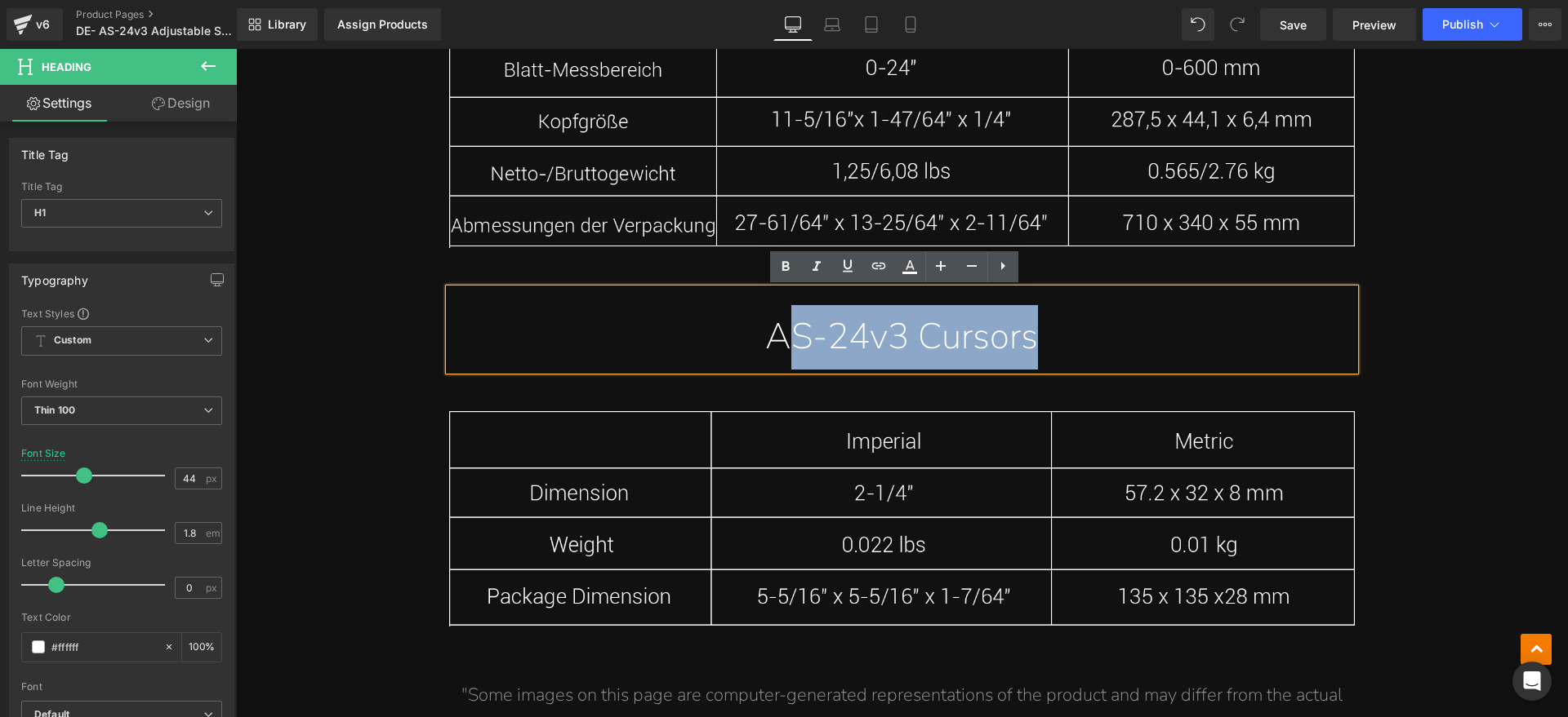
drag, startPoint x: 886, startPoint y: 334, endPoint x: 787, endPoint y: 335, distance: 99.0
click at [787, 335] on h1 "AS-24v3 Cursors" at bounding box center [902, 337] width 906 height 65
paste div
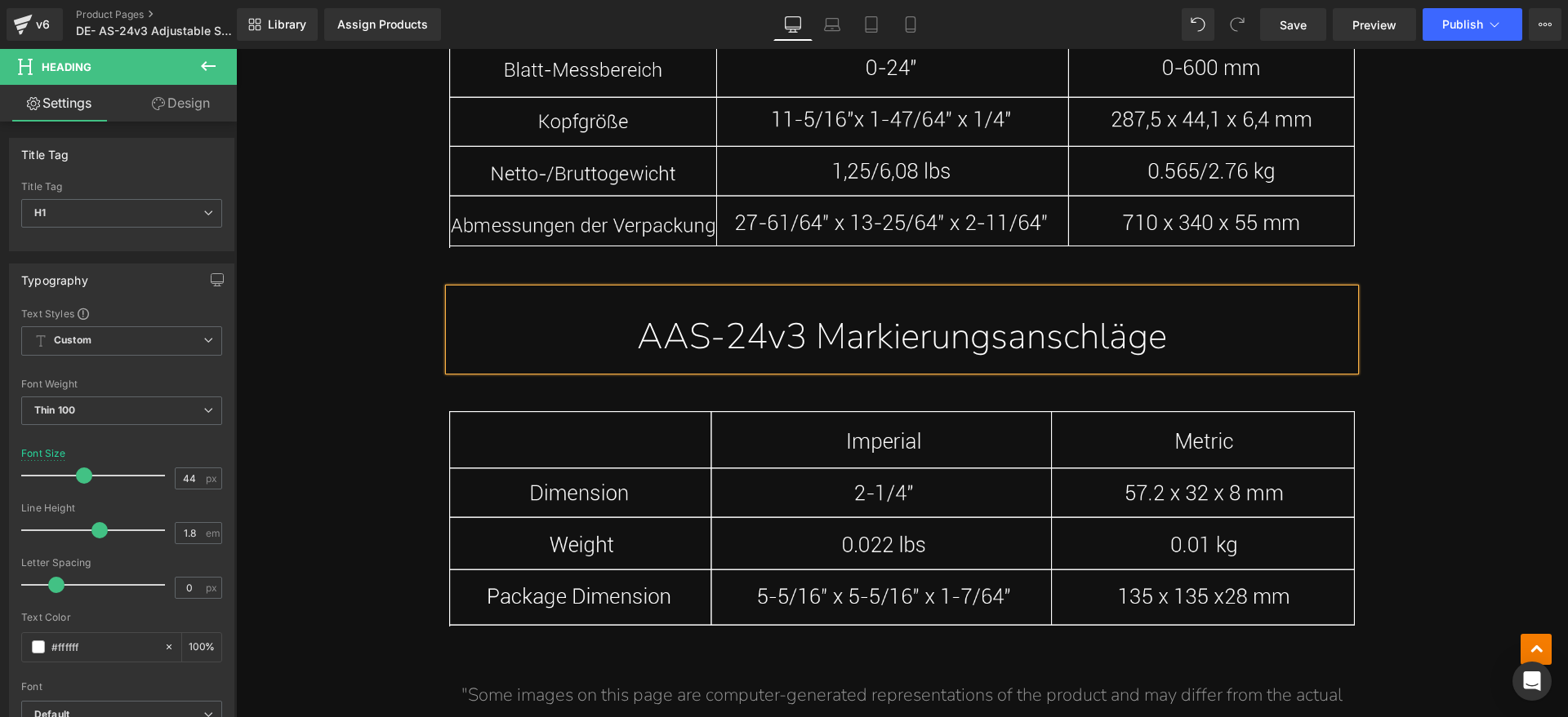
click at [655, 349] on h1 "AAS-24v3 Markierungsanschläge" at bounding box center [902, 337] width 906 height 65
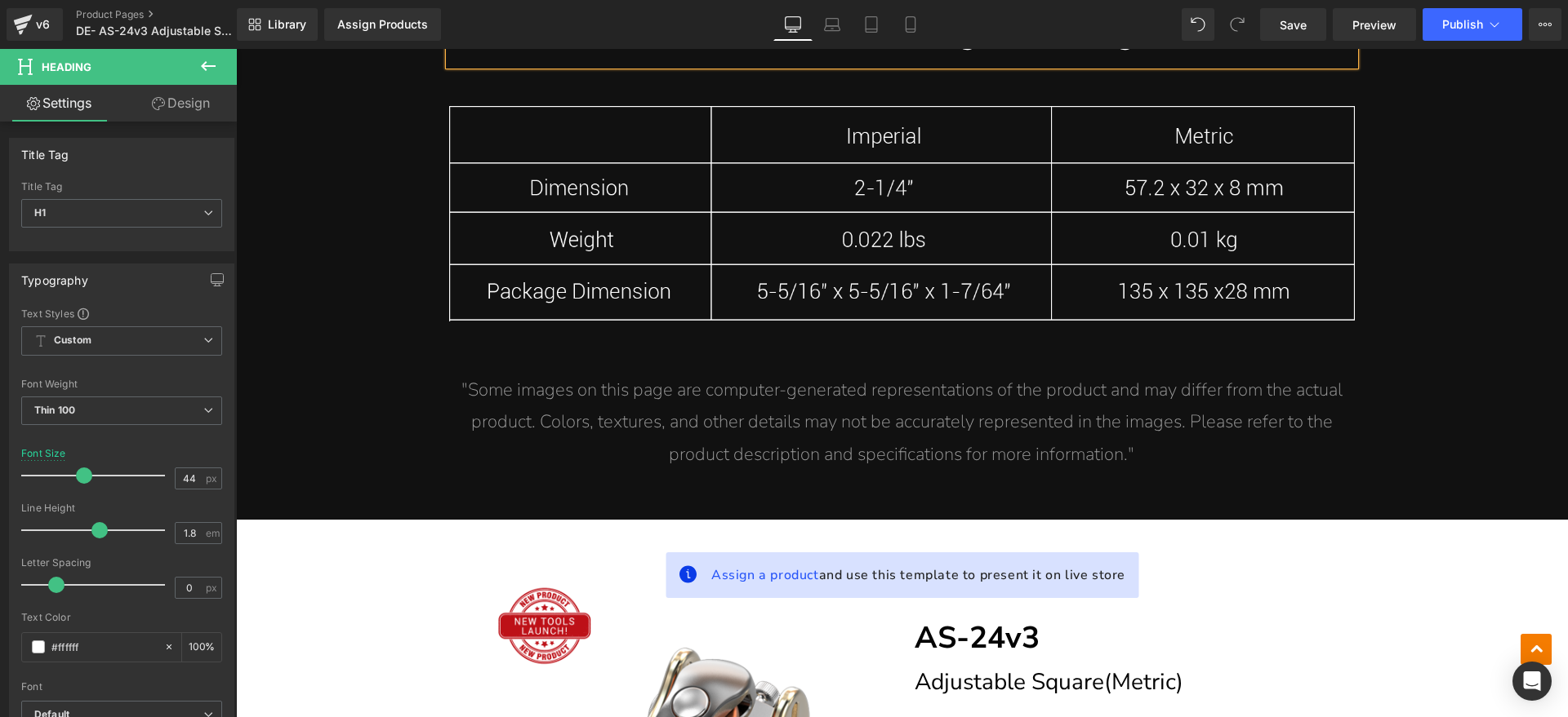
scroll to position [11730, 0]
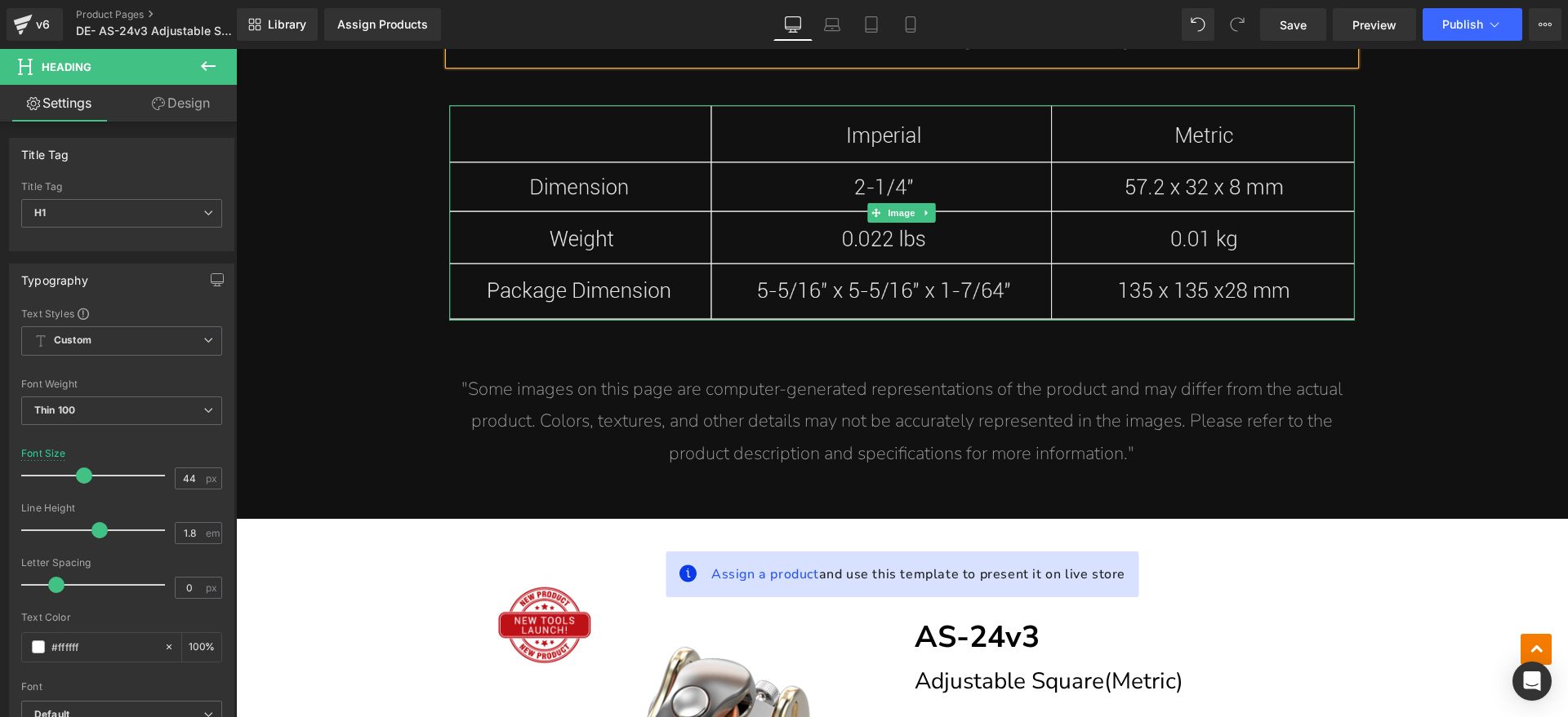
click at [885, 215] on span "Image" at bounding box center [902, 213] width 34 height 20
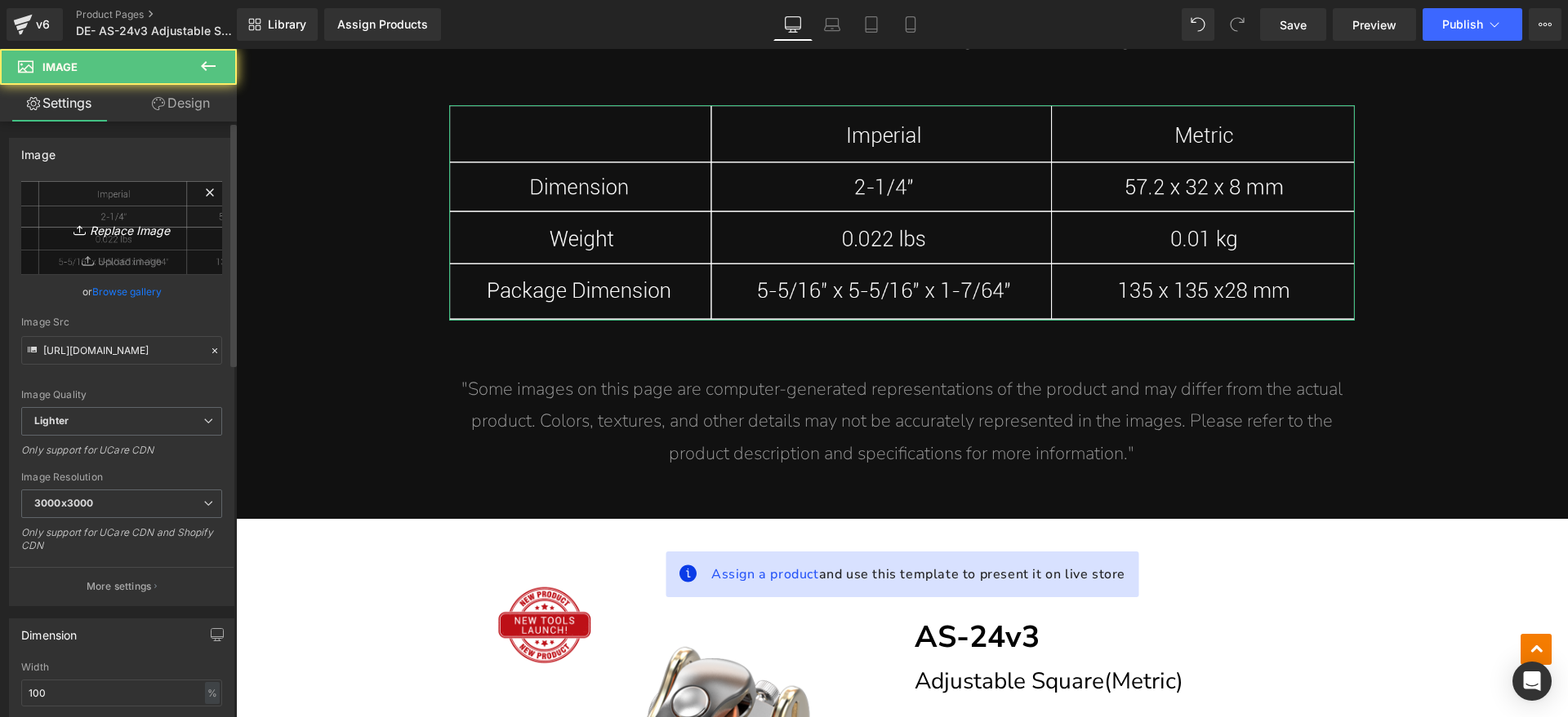
click at [97, 231] on icon "Replace Image" at bounding box center [122, 228] width 131 height 21
type input "C:\fakepath\AS2.webp"
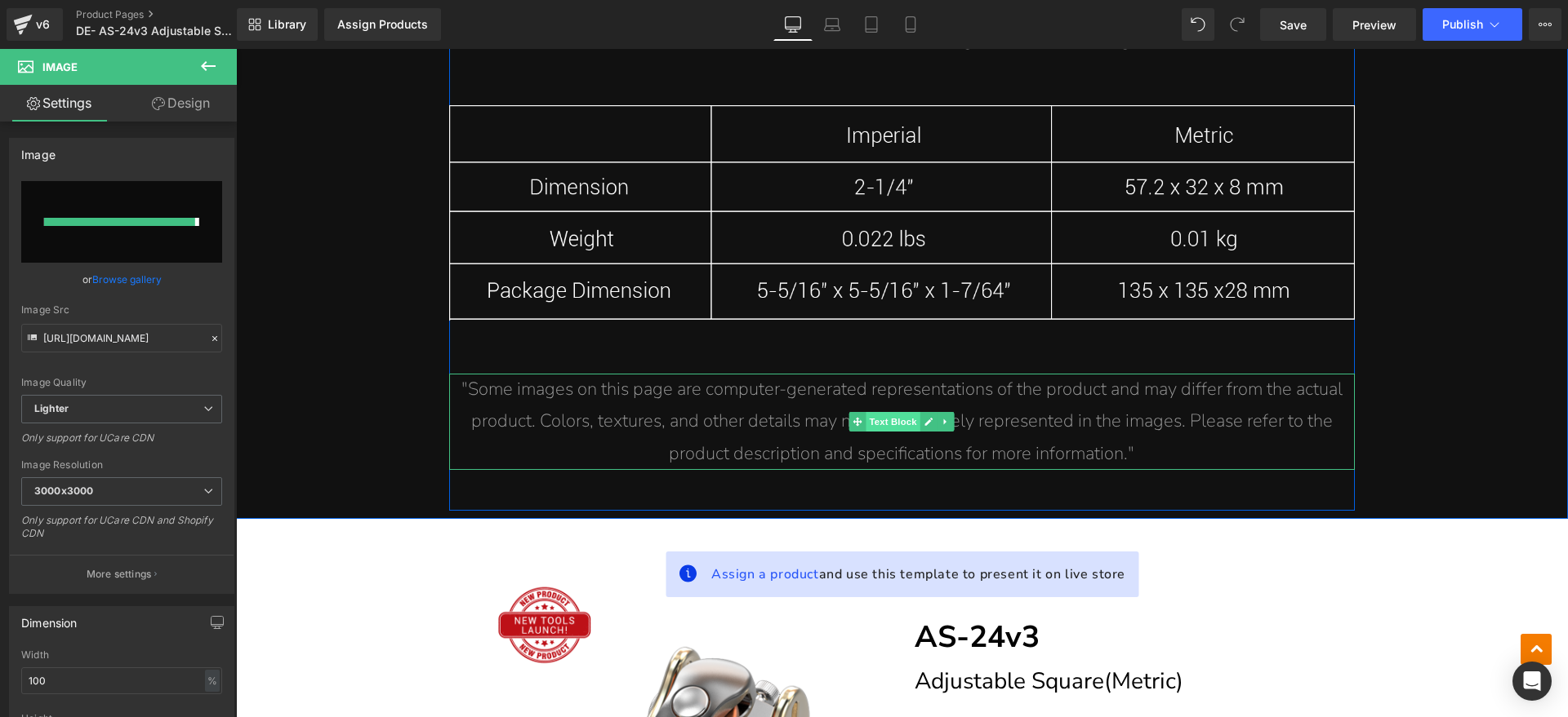
type input "https://ucarecdn.com/0ca5cc18-23dd-4a6d-9451-8a656671405a/-/format/auto/-/previ…"
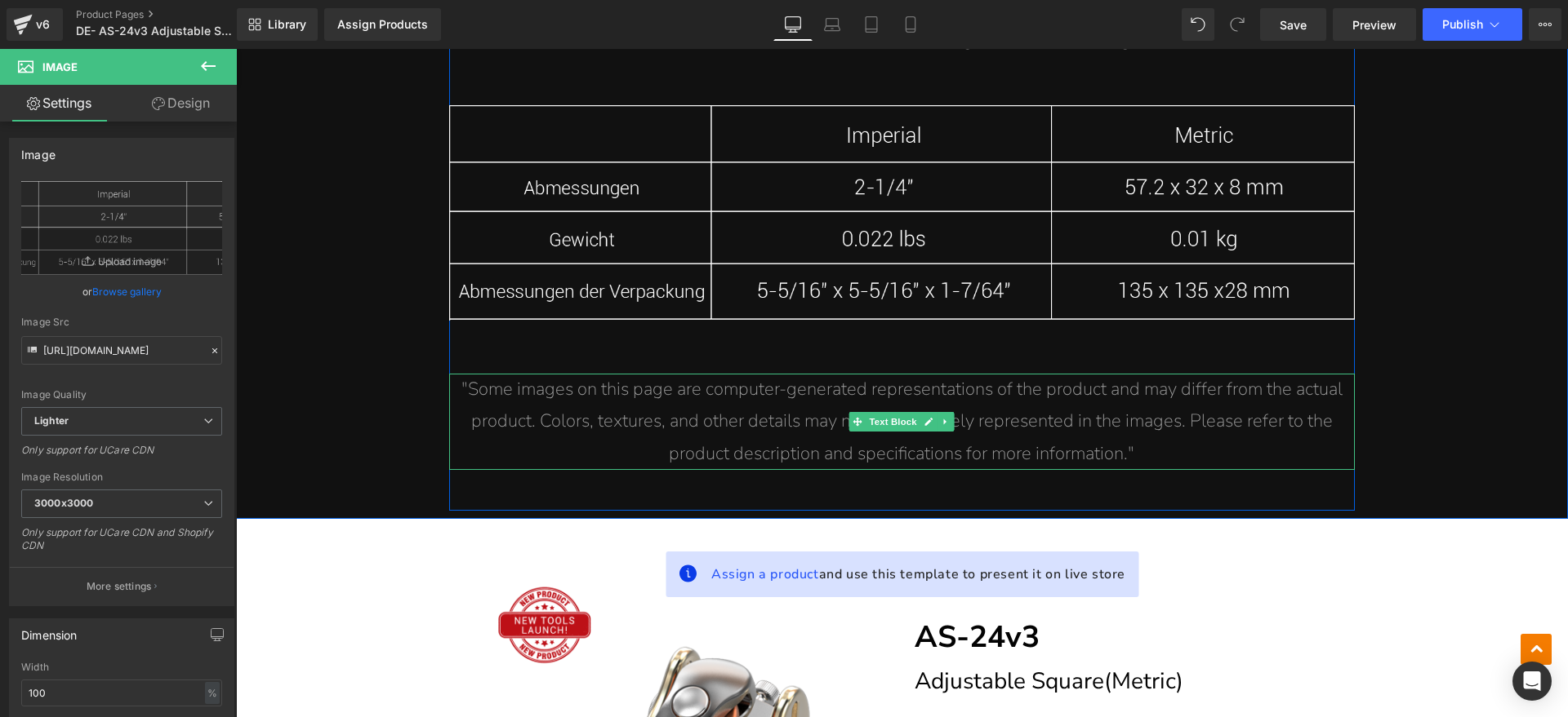
drag, startPoint x: 896, startPoint y: 421, endPoint x: 1156, endPoint y: 439, distance: 260.6
click at [896, 421] on span "Text Block" at bounding box center [893, 422] width 54 height 20
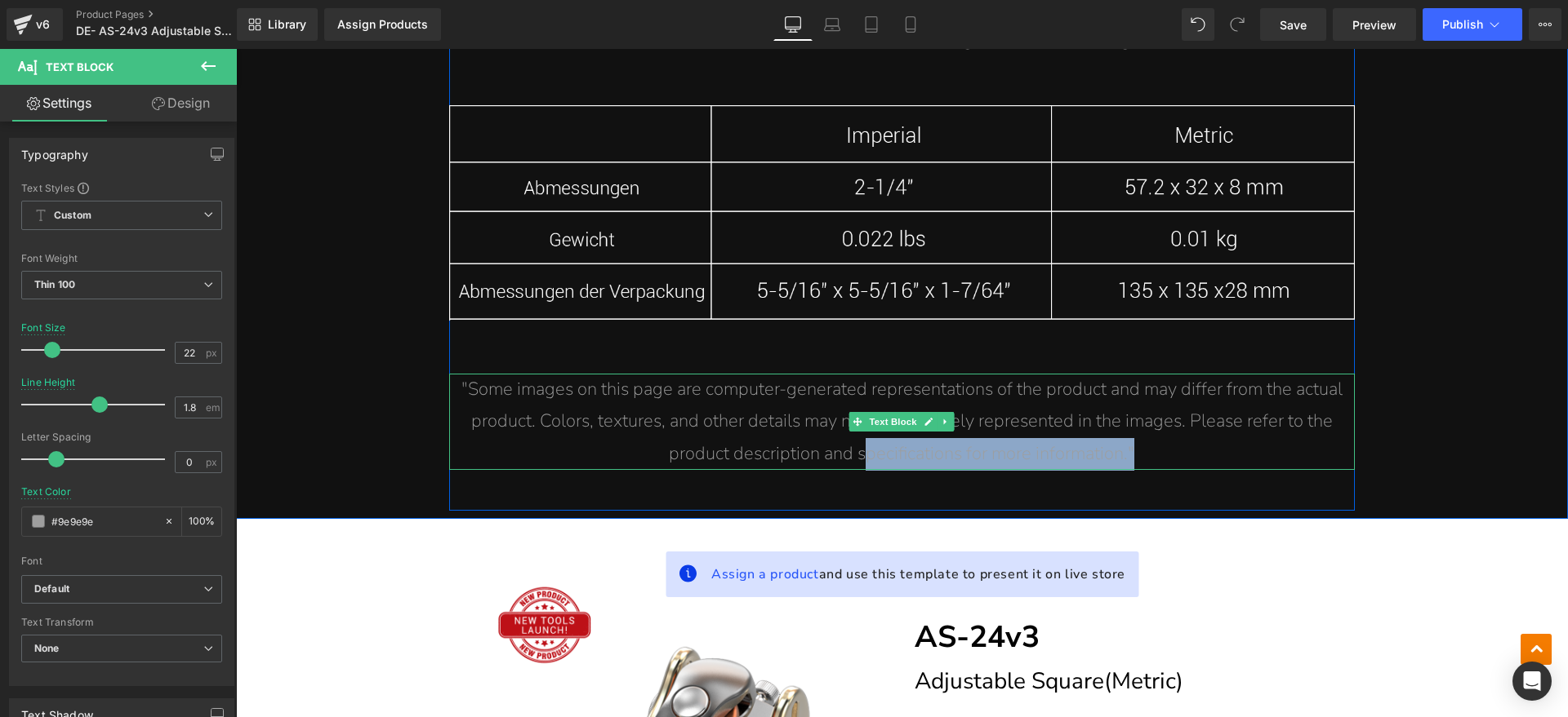
drag, startPoint x: 1159, startPoint y: 445, endPoint x: 858, endPoint y: 445, distance: 301.0
click at [858, 445] on p ""Some images on this page are computer-generated representations of the product…" at bounding box center [902, 422] width 906 height 97
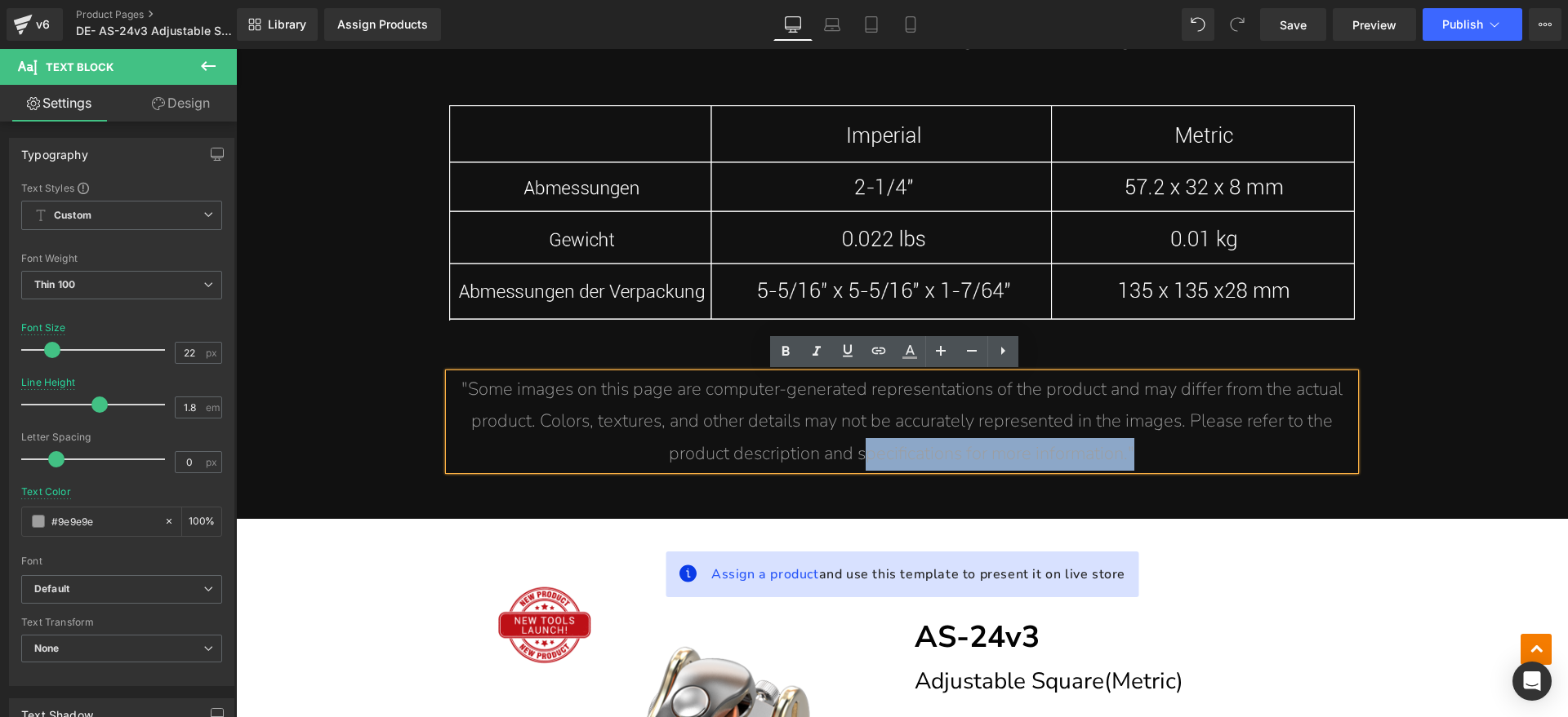
click at [1158, 451] on p ""Some images on this page are computer-generated representations of the product…" at bounding box center [902, 422] width 906 height 97
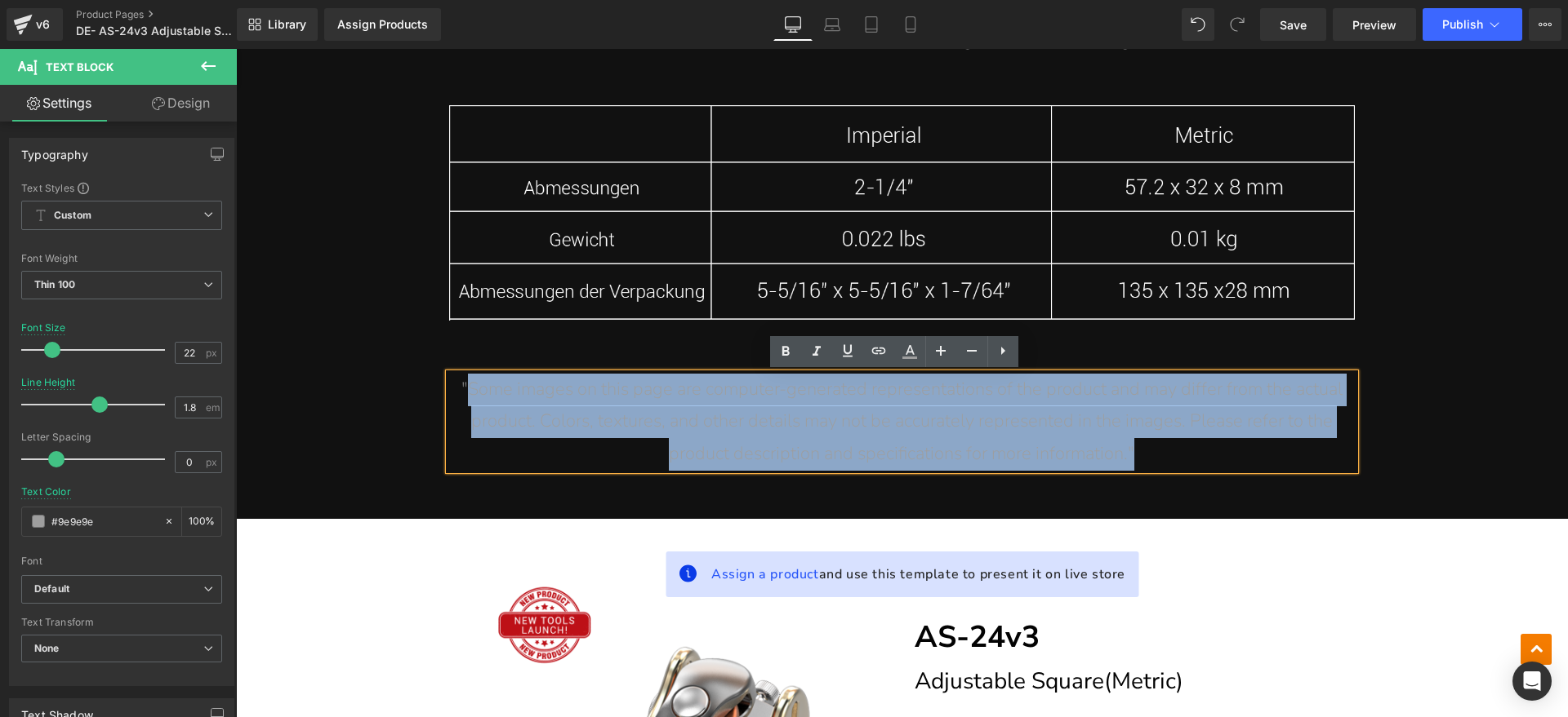
drag, startPoint x: 1202, startPoint y: 455, endPoint x: 459, endPoint y: 399, distance: 745.1
click at [459, 399] on p ""Some images on this page are computer-generated representations of the product…" at bounding box center [902, 422] width 906 height 97
paste div
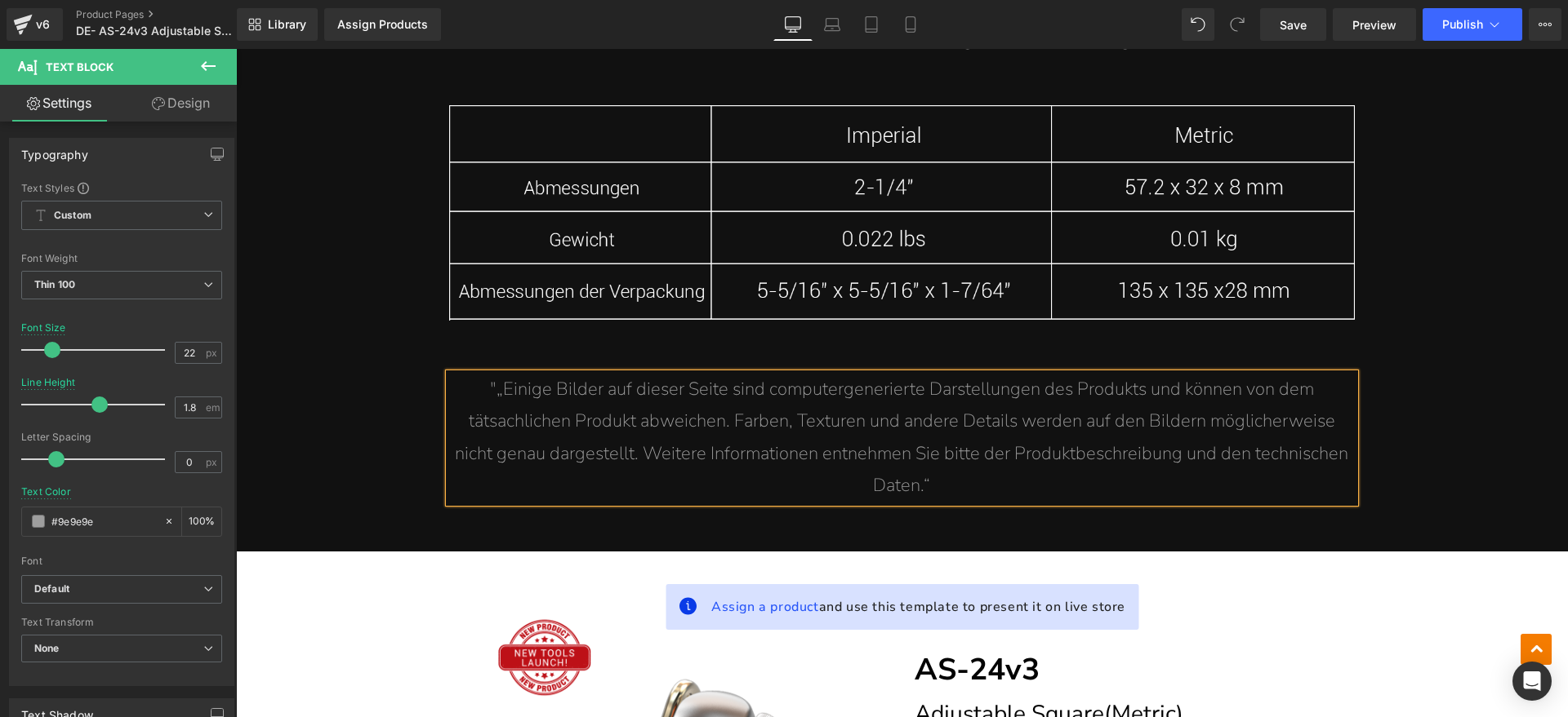
click at [494, 388] on span ""„Einige Bilder auf dieser Seite sind computergenerierte Darstellungen des Prod…" at bounding box center [901, 437] width 893 height 121
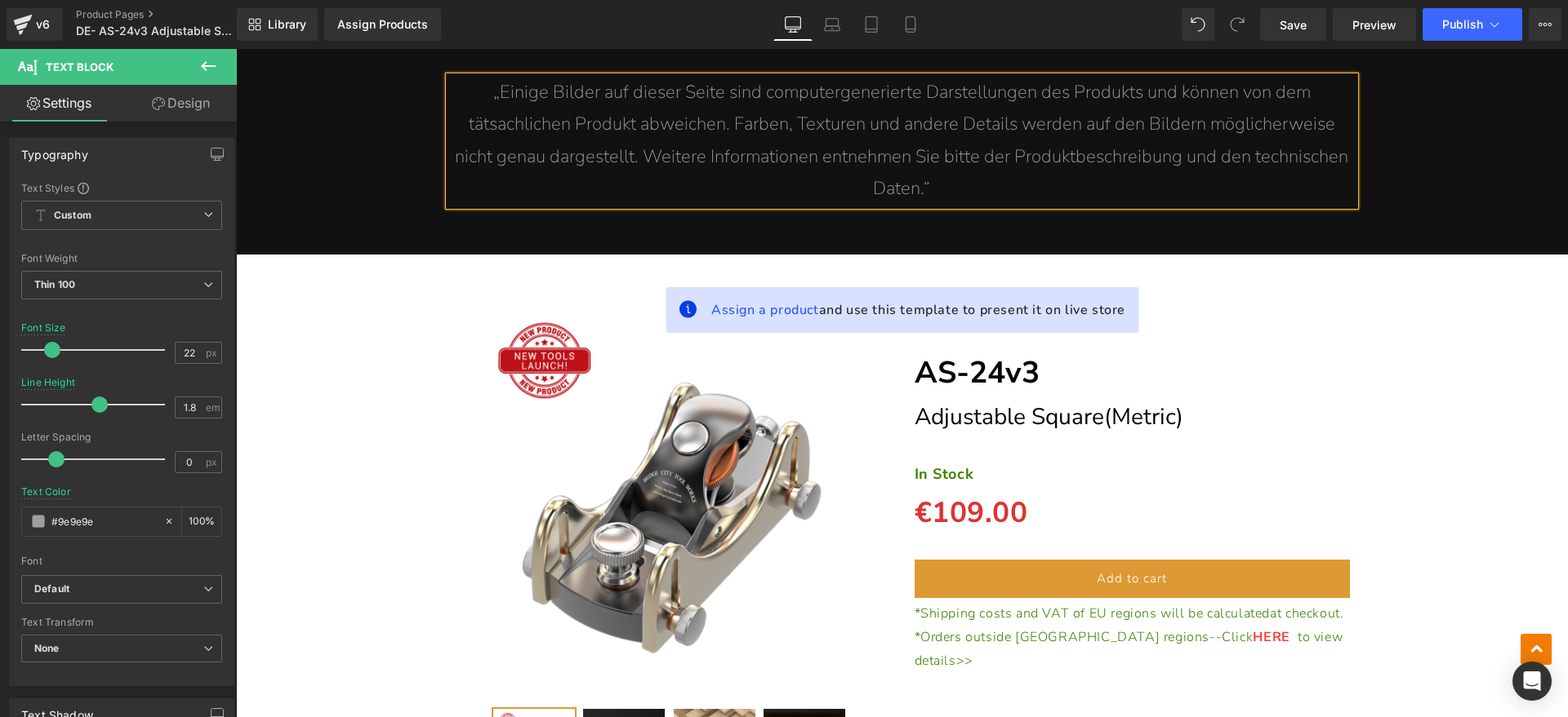
scroll to position [12139, 0]
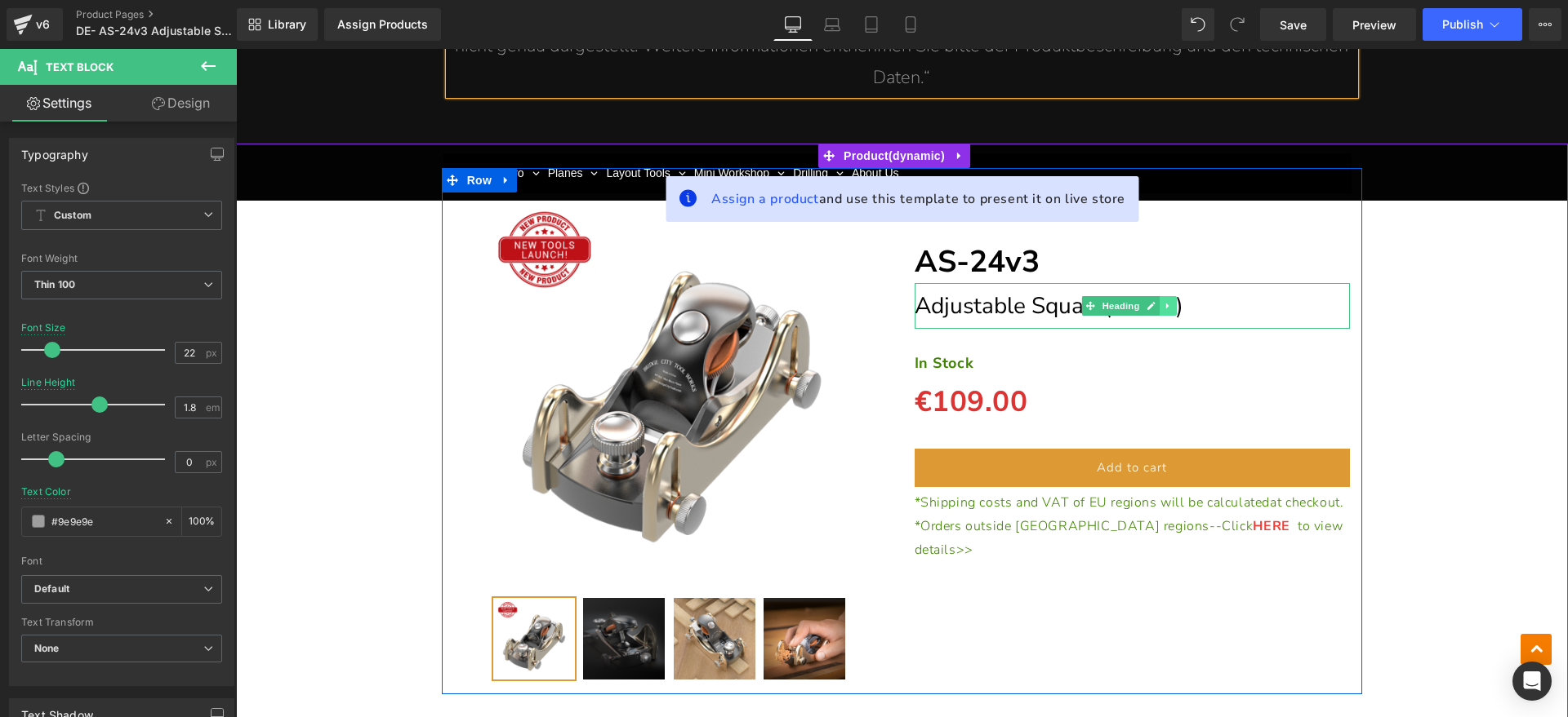
click at [1159, 302] on link at bounding box center [1167, 306] width 17 height 20
click at [1158, 303] on link at bounding box center [1159, 306] width 17 height 20
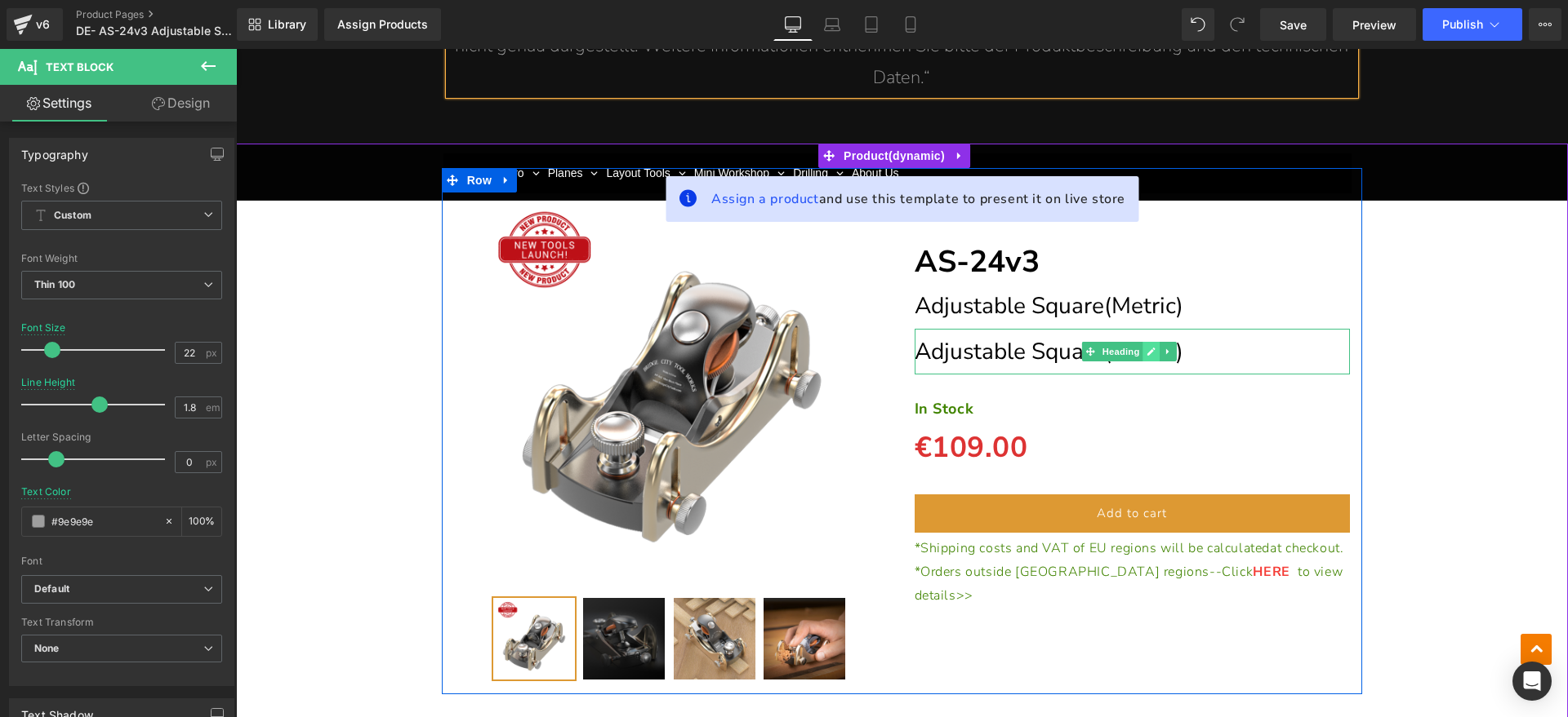
click at [1147, 348] on icon at bounding box center [1151, 352] width 9 height 10
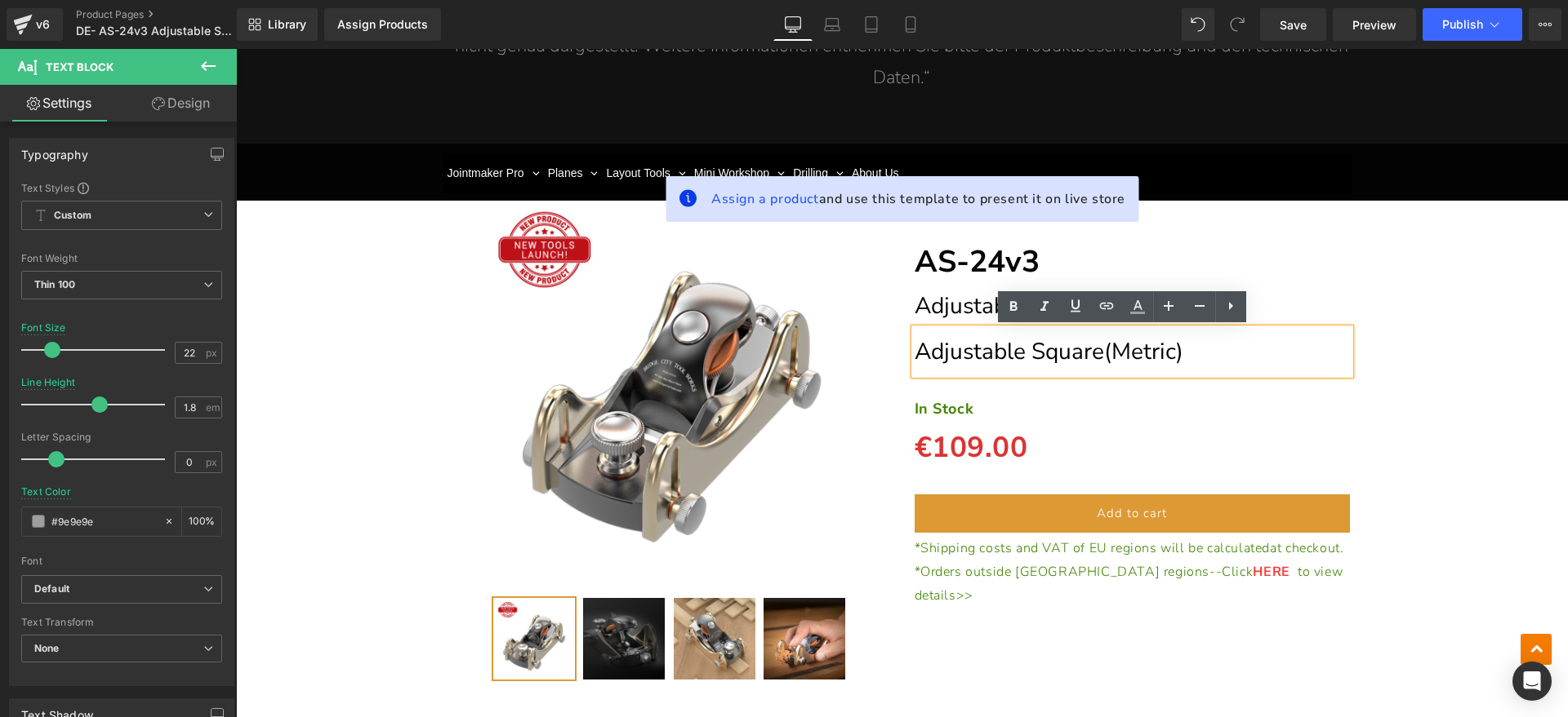
click at [1209, 364] on h1 "Adjustable Square(Metric)" at bounding box center [1132, 352] width 436 height 46
click at [1477, 346] on div "(P) Image" at bounding box center [901, 431] width 1315 height 526
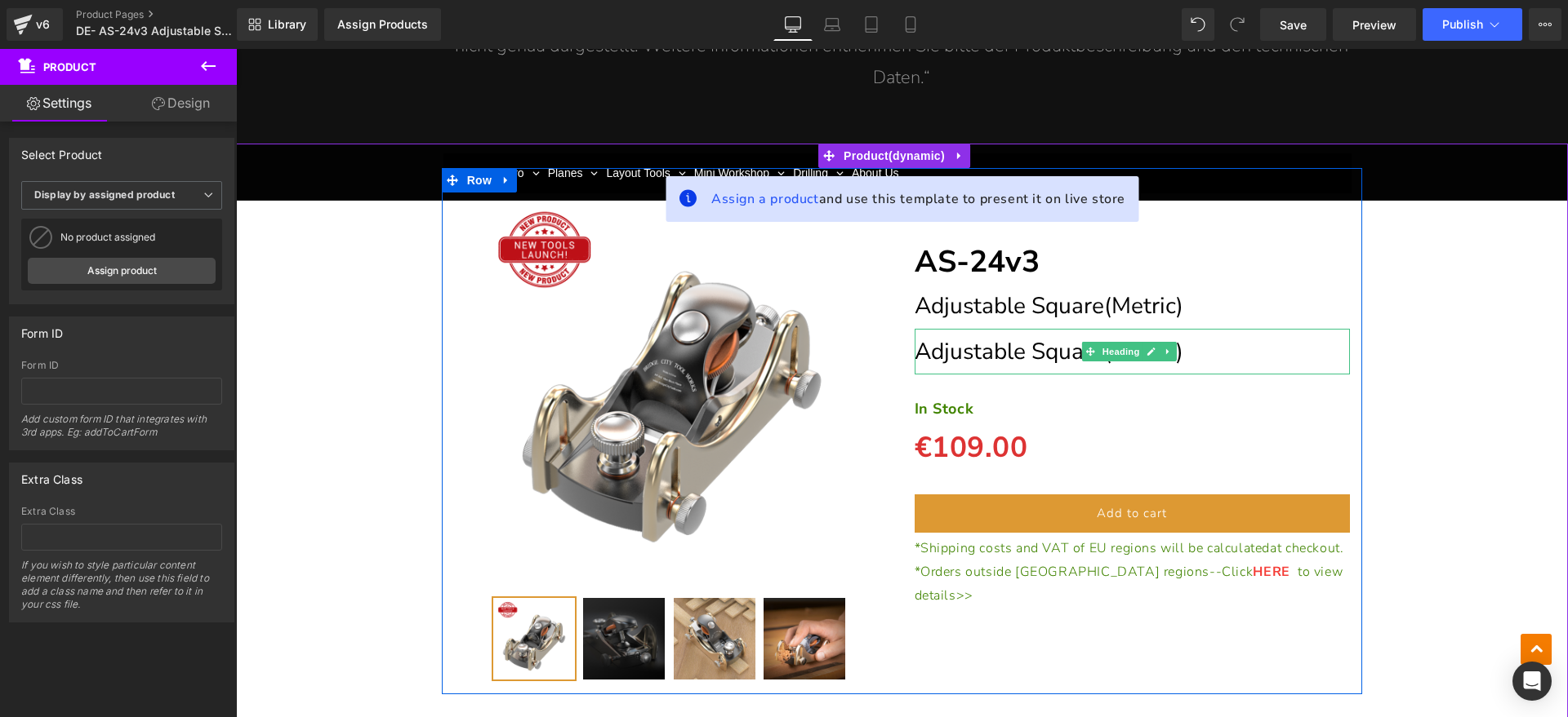
click at [1172, 354] on span "Adjustable Square(Metric)" at bounding box center [1049, 352] width 268 height 31
click at [1167, 355] on span "Adjustable Square(Metric)" at bounding box center [1049, 352] width 268 height 31
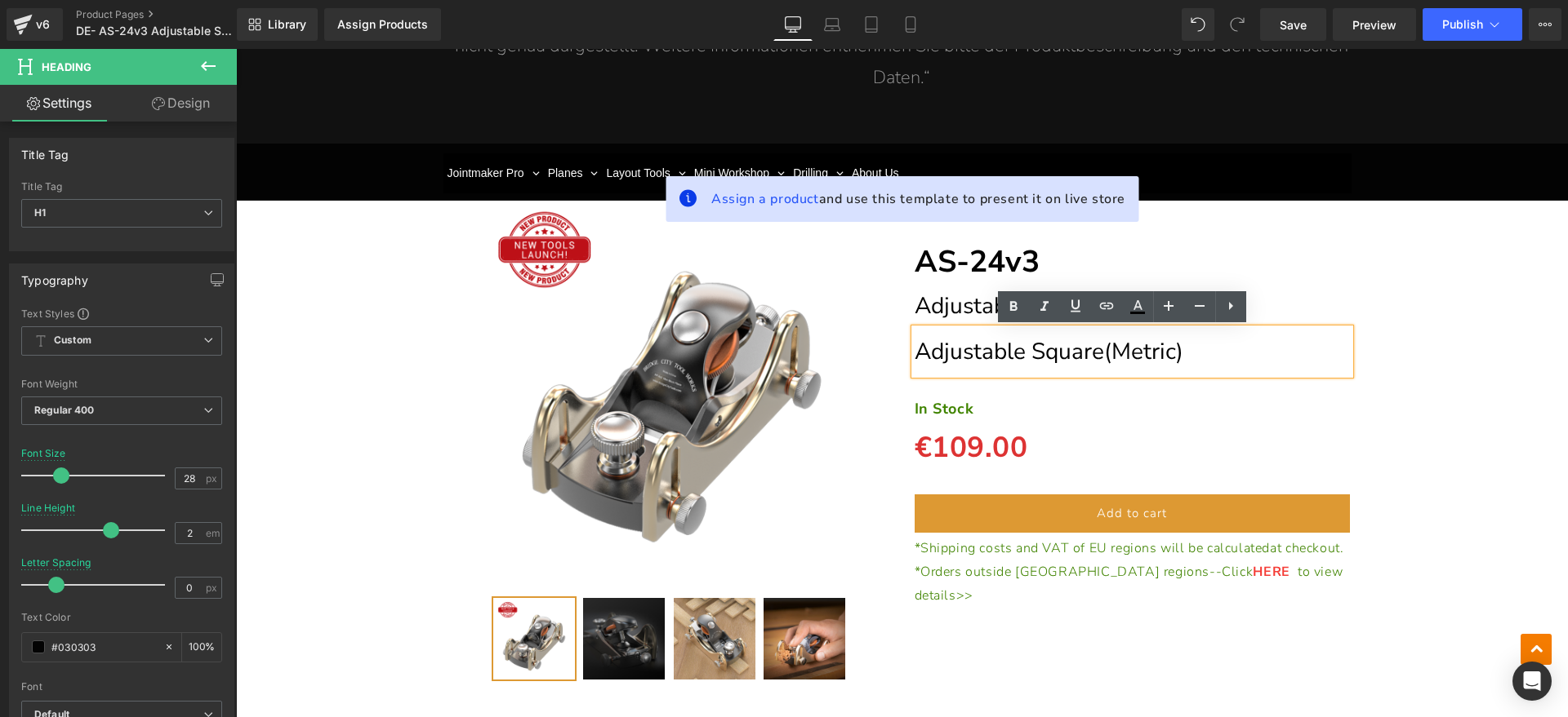
click at [1417, 355] on div "(P) Image" at bounding box center [901, 431] width 1315 height 526
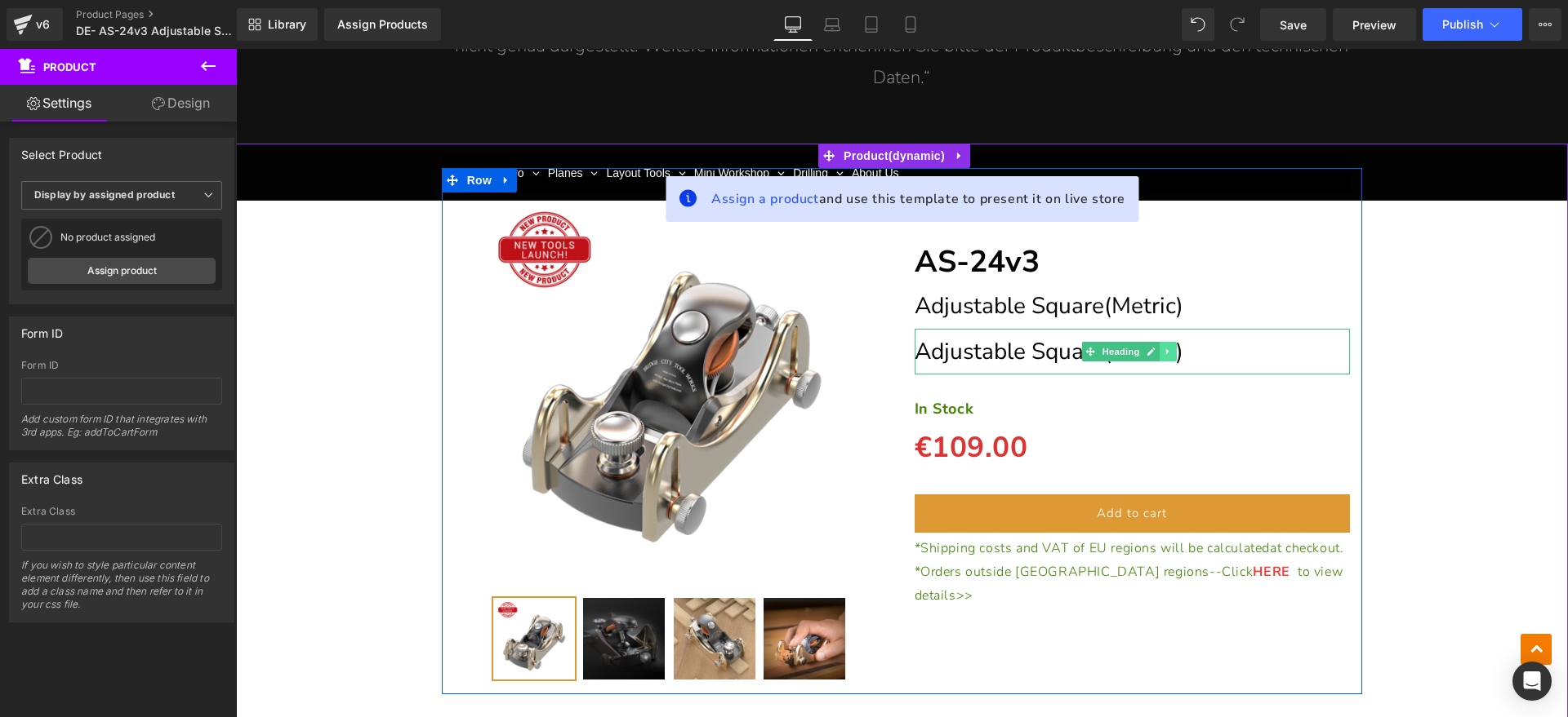
click at [1164, 355] on icon at bounding box center [1168, 352] width 9 height 10
click at [1173, 354] on icon at bounding box center [1177, 352] width 9 height 9
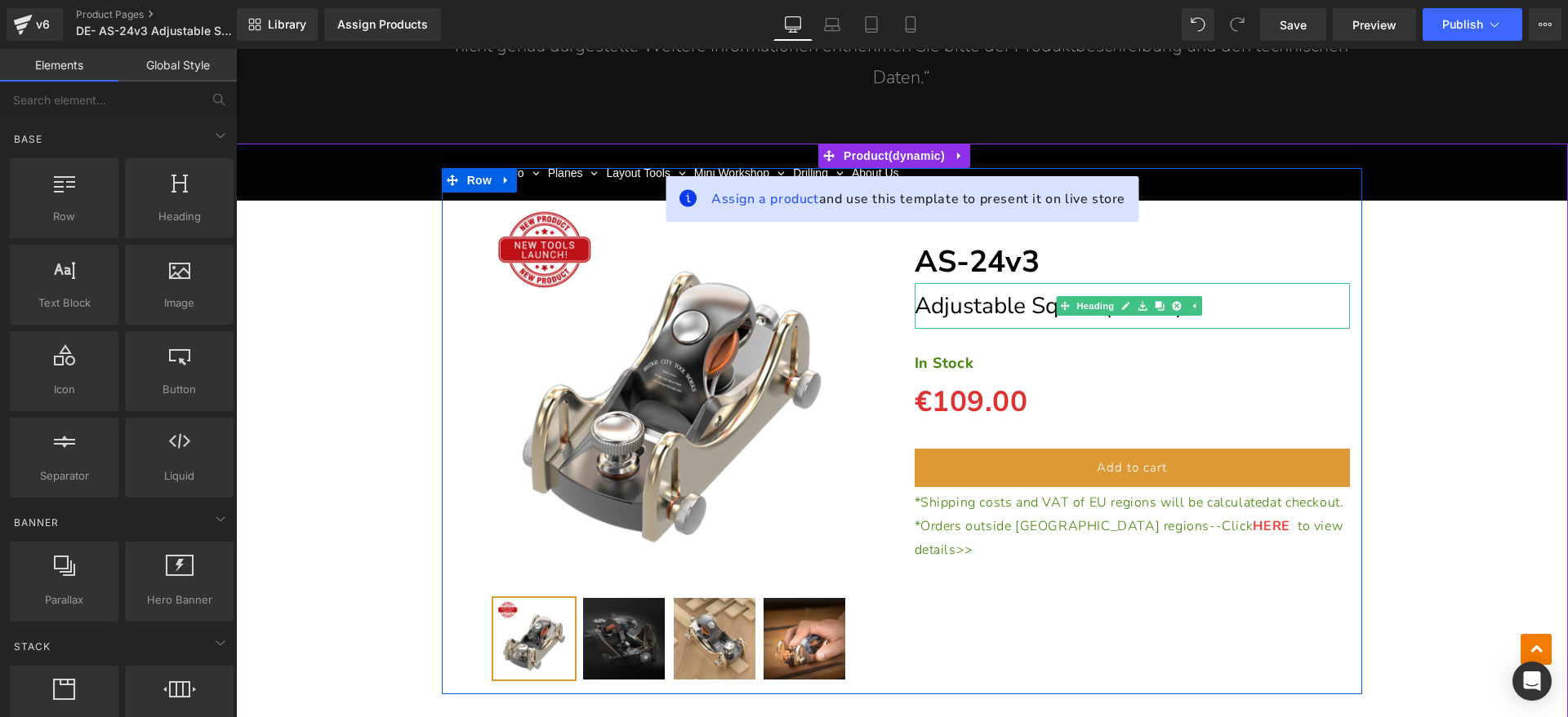
click at [1222, 310] on h1 "Adjustable Square(Metric)" at bounding box center [1132, 306] width 436 height 46
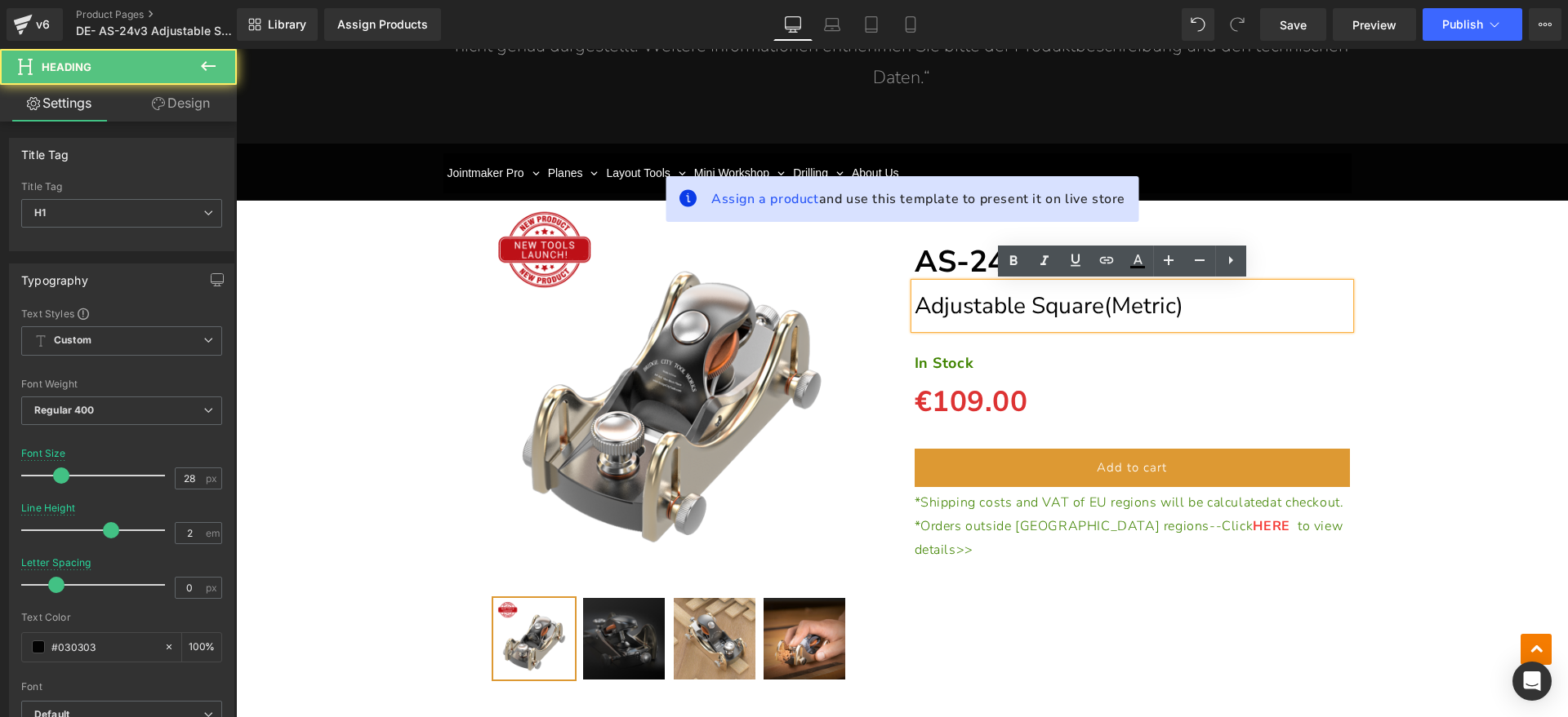
click at [1210, 307] on h1 "Adjustable Square(Metric)" at bounding box center [1132, 306] width 436 height 46
drag, startPoint x: 1212, startPoint y: 304, endPoint x: 918, endPoint y: 307, distance: 294.0
click at [918, 307] on h1 "Adjustable Square(Metric)" at bounding box center [1132, 306] width 436 height 46
paste div
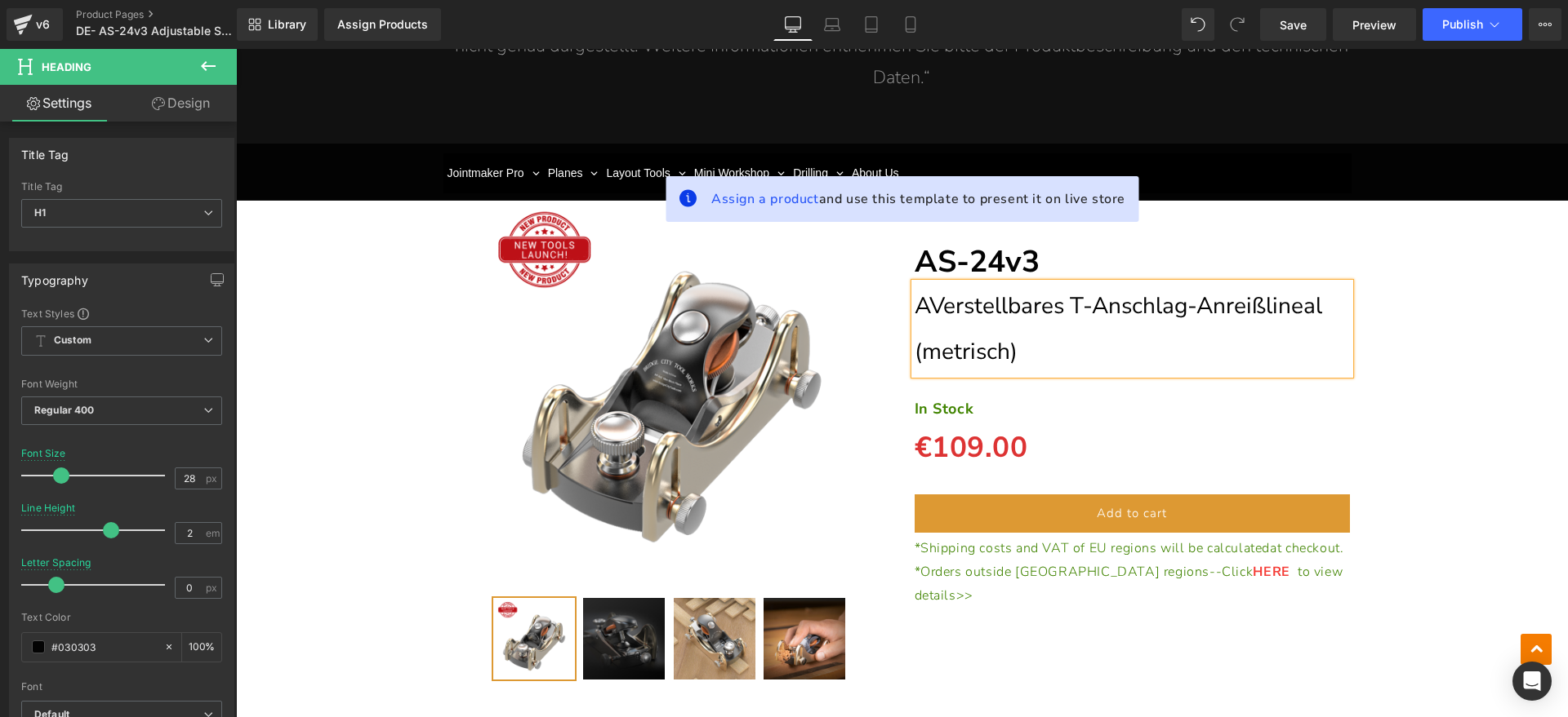
click at [918, 308] on span "AVerstellbares T-Anschlag-Anreißlineal (metrisch)" at bounding box center [1118, 328] width 408 height 76
click at [1404, 330] on div "(P) Image" at bounding box center [901, 431] width 1315 height 526
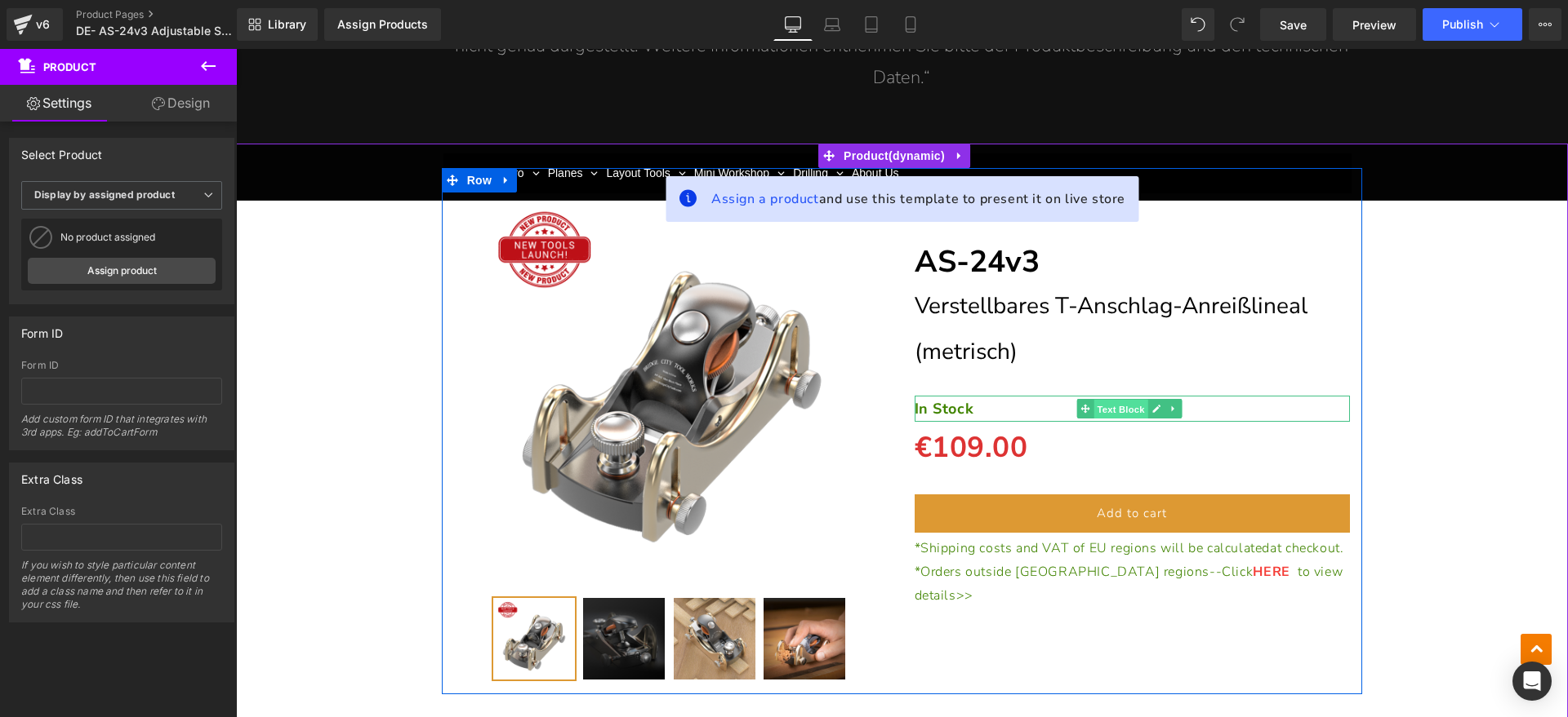
click at [1119, 412] on span "Text Block" at bounding box center [1121, 409] width 54 height 20
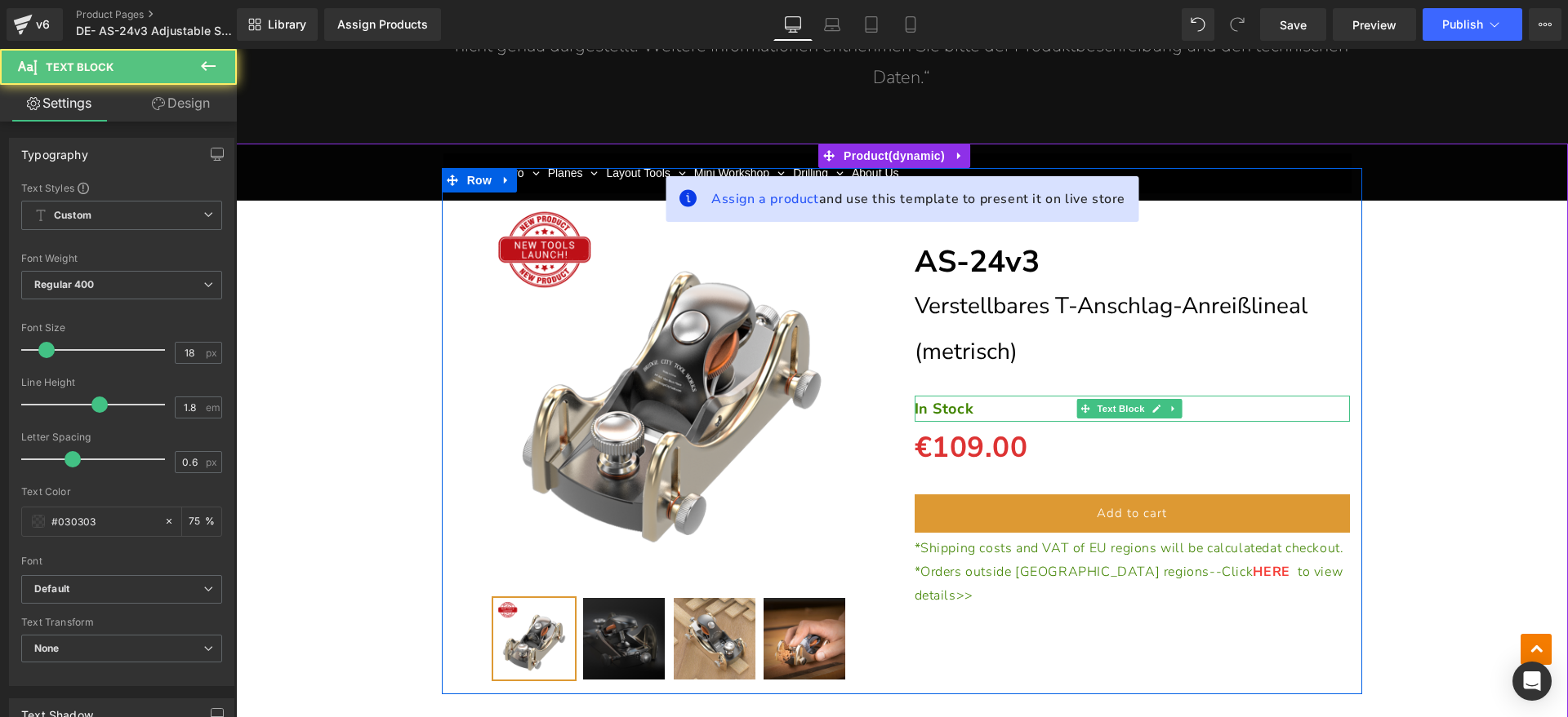
click at [1005, 410] on p "In Stock" at bounding box center [1132, 408] width 436 height 26
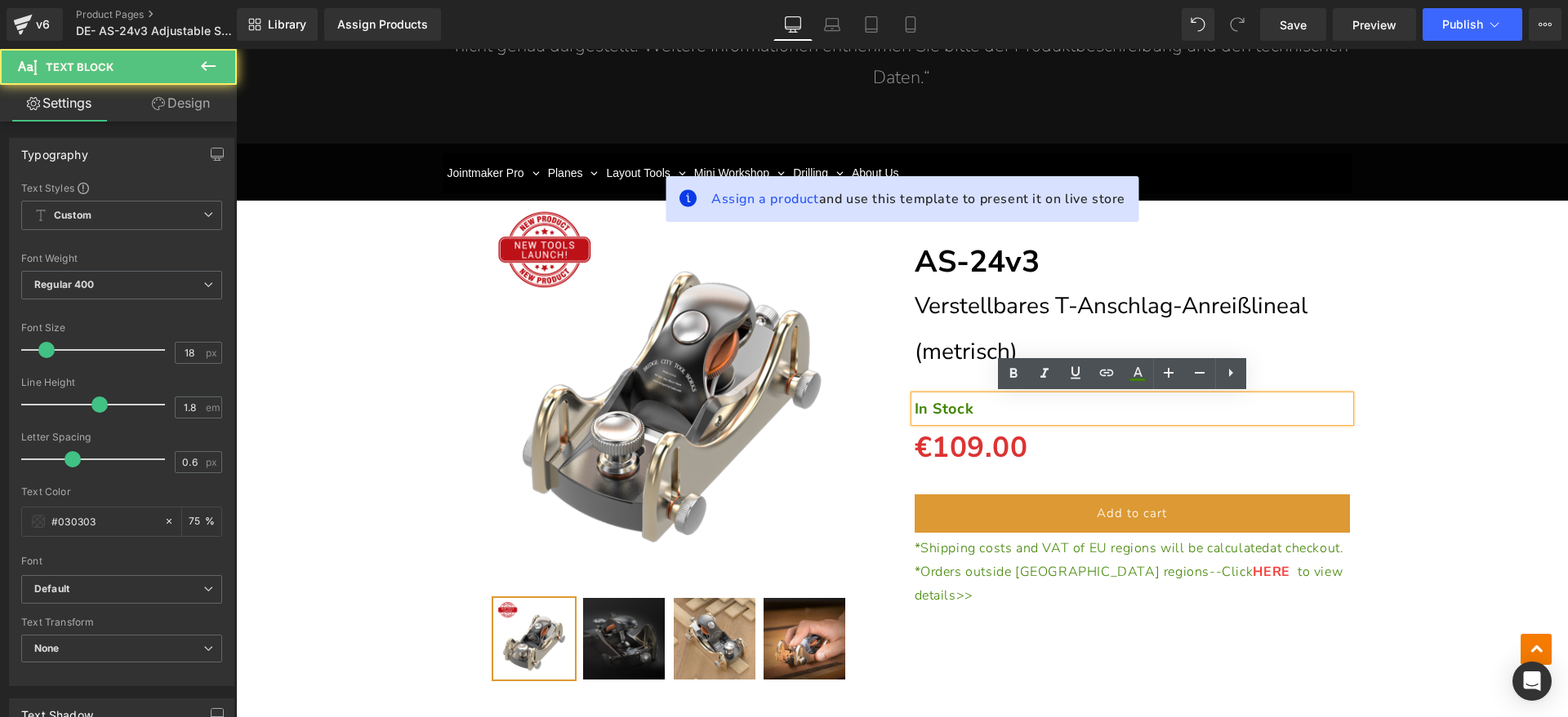
click at [1008, 404] on p "In Stock" at bounding box center [1132, 408] width 436 height 26
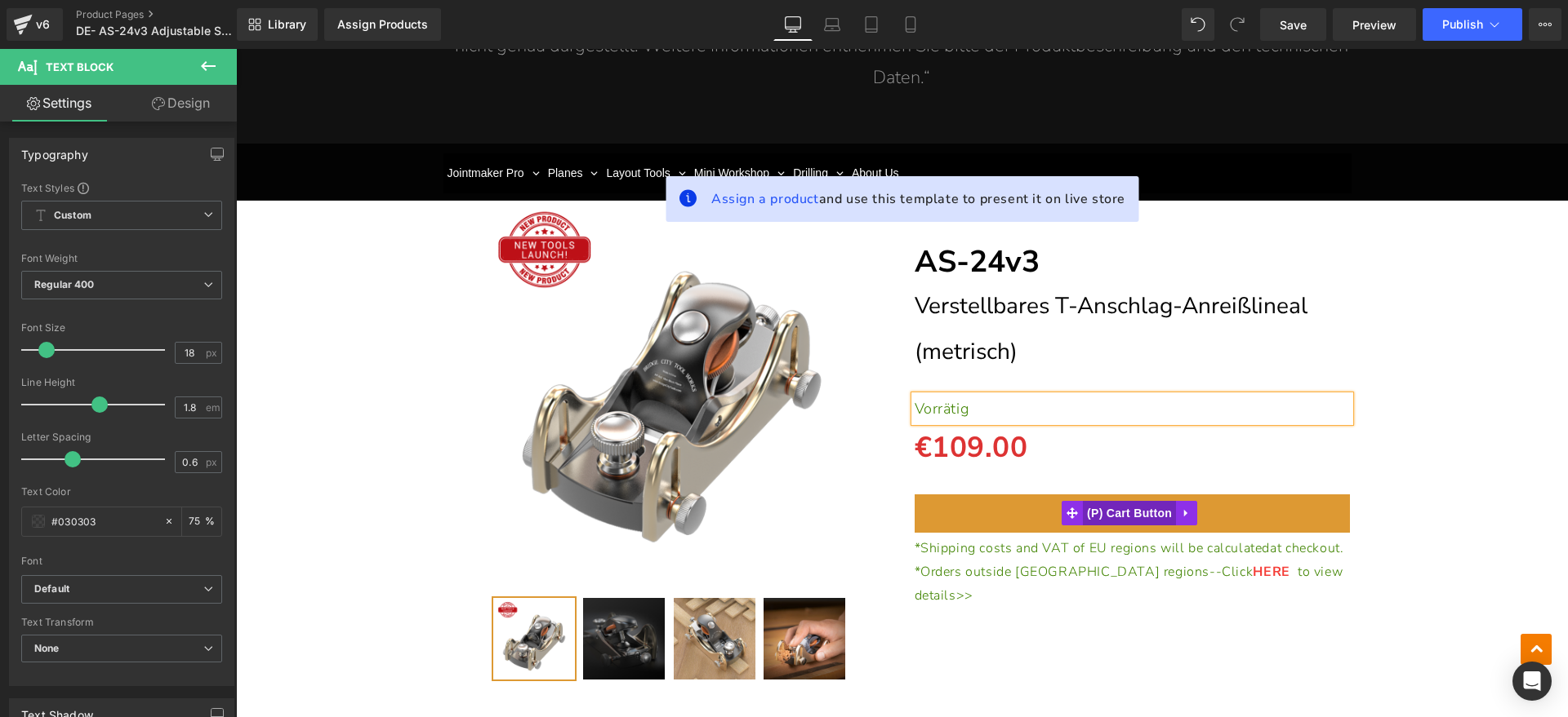
drag, startPoint x: 1125, startPoint y: 514, endPoint x: 1087, endPoint y: 508, distance: 38.5
click at [1125, 514] on span "(P) Cart Button" at bounding box center [1129, 513] width 93 height 24
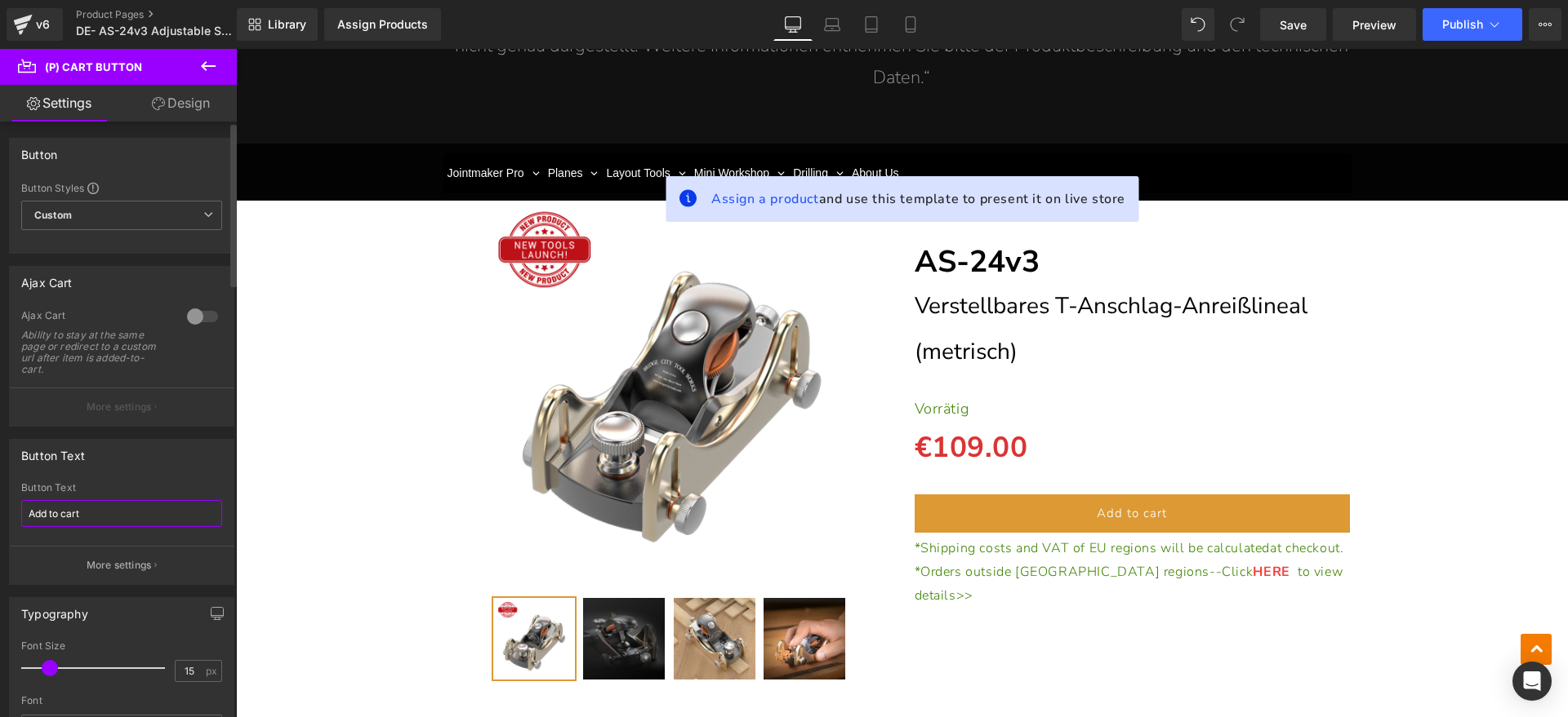
drag, startPoint x: 102, startPoint y: 509, endPoint x: 0, endPoint y: 495, distance: 103.0
click at [0, 495] on div "Button Text Add to cart Button Text Add to cart More settings" at bounding box center [122, 506] width 244 height 158
type input "In den Warenkorb legen"
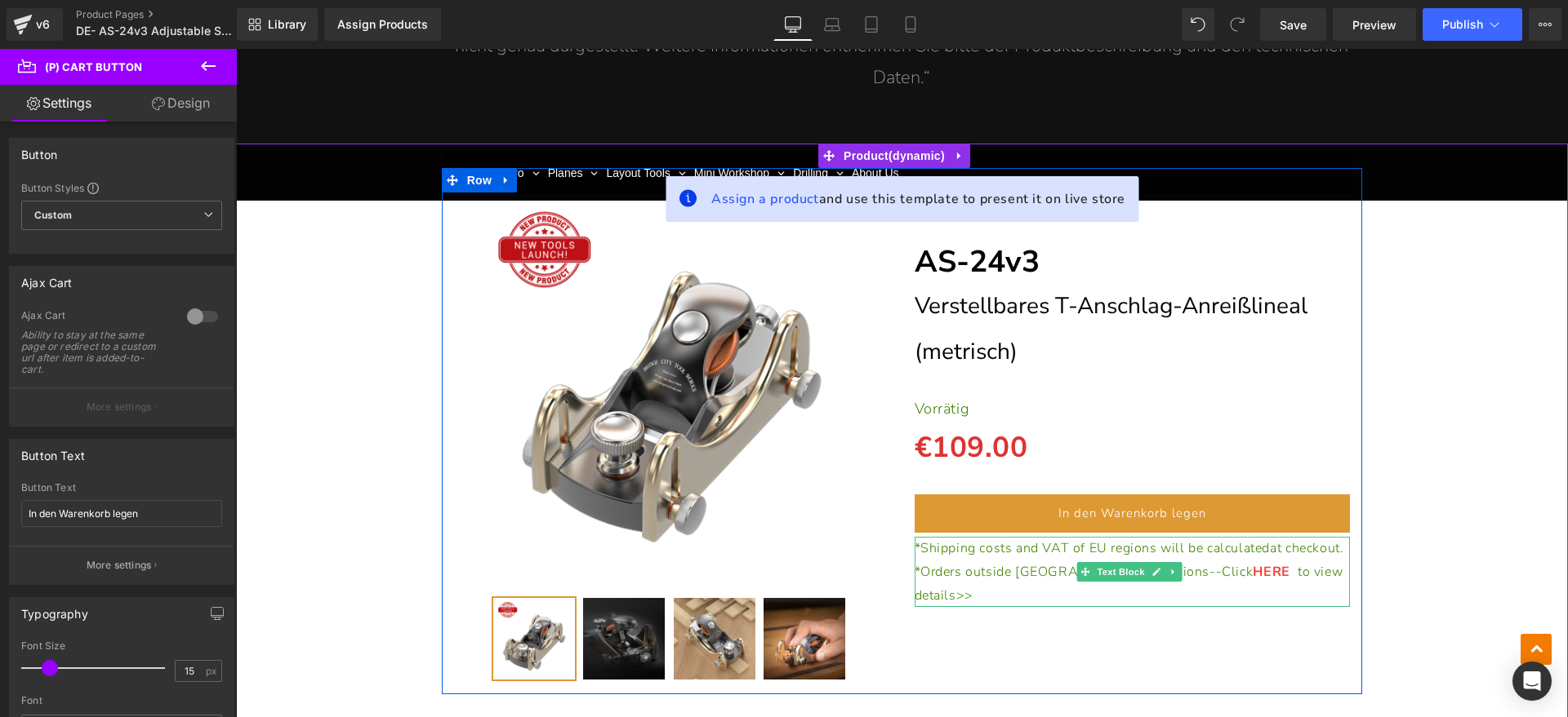
drag, startPoint x: 1023, startPoint y: 558, endPoint x: 949, endPoint y: 562, distance: 74.1
click at [1018, 559] on p "*Shipping costs and VAT of EU regions will be calculated at checkout." at bounding box center [1132, 549] width 436 height 23
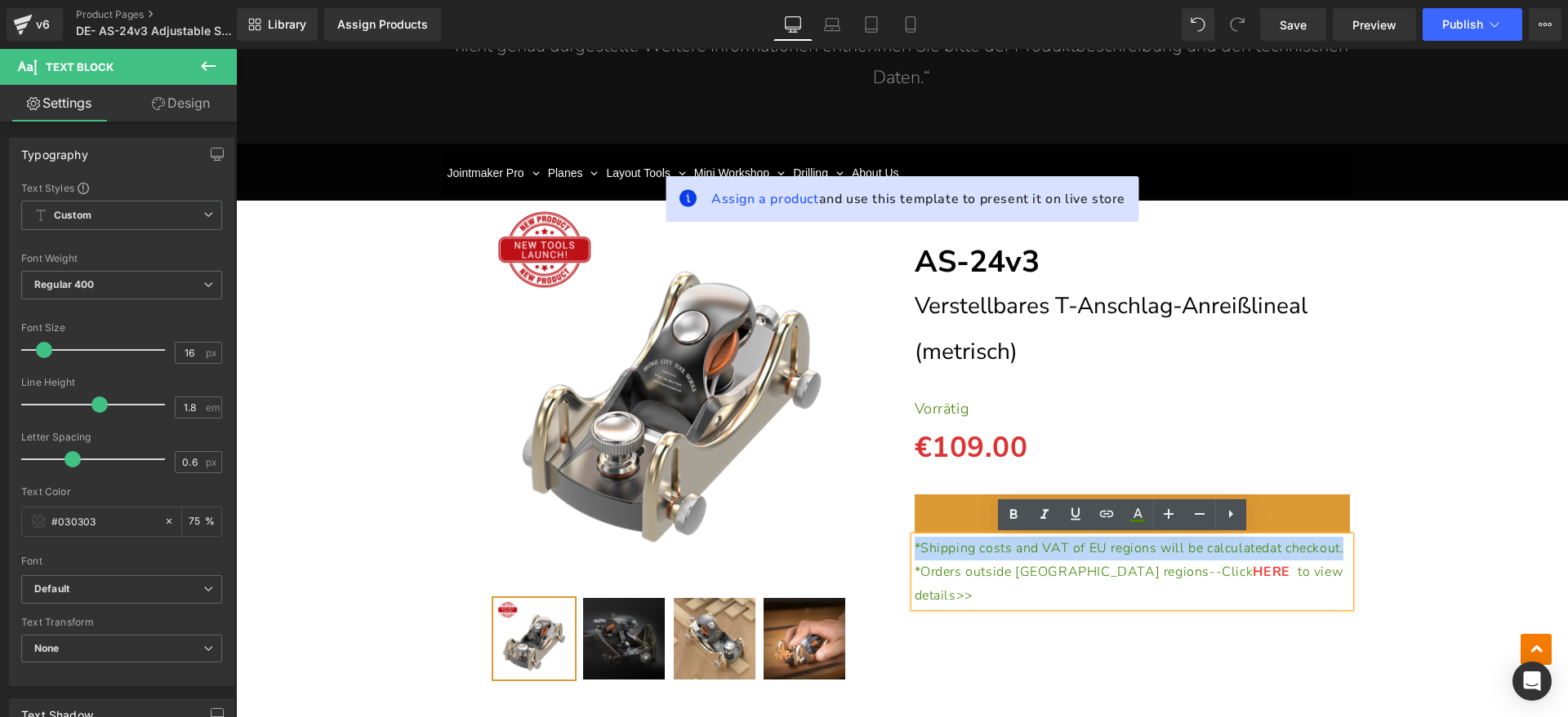
drag, startPoint x: 949, startPoint y: 562, endPoint x: 906, endPoint y: 552, distance: 44.1
click at [915, 552] on p "*Shipping costs and VAT of EU regions will be calculated at checkout." at bounding box center [1132, 549] width 436 height 23
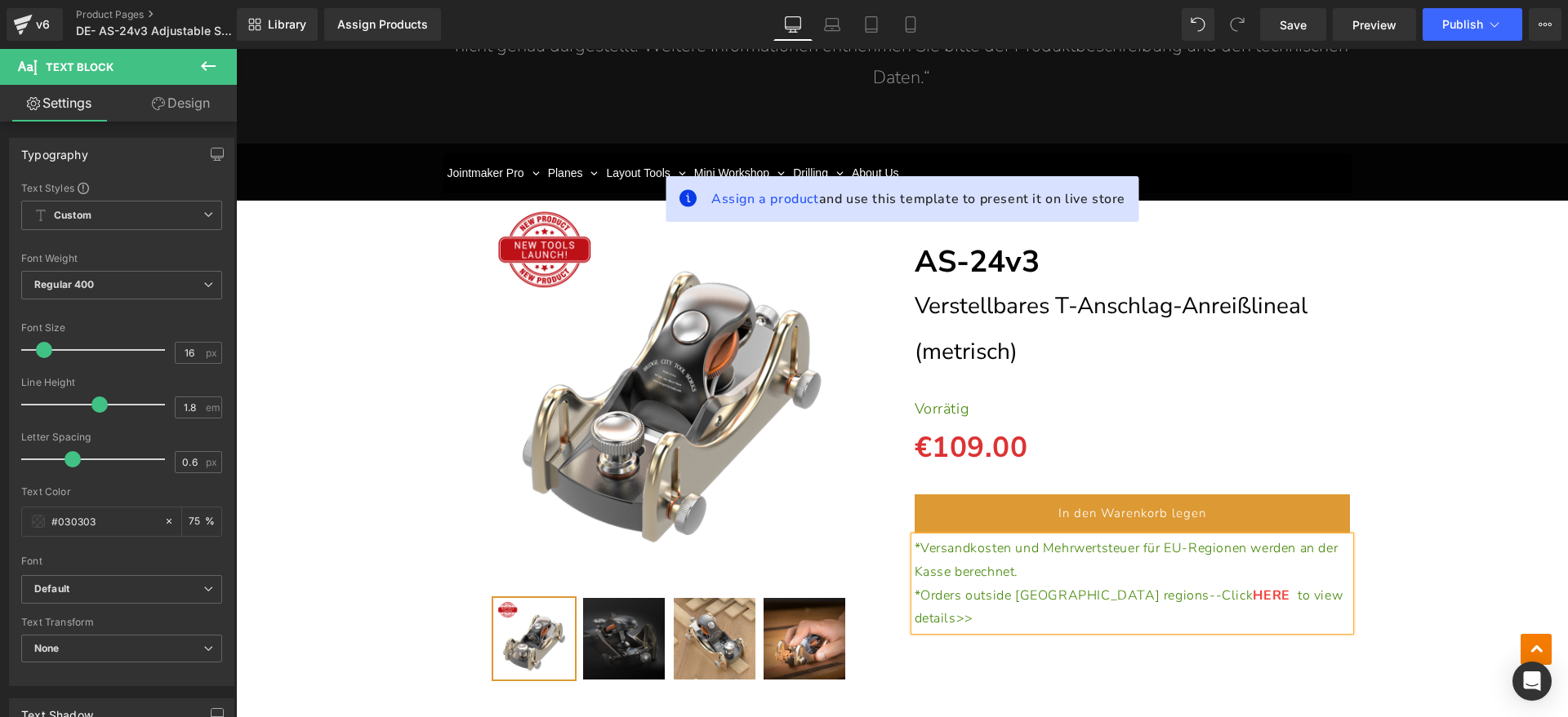
click at [1292, 594] on p "*Orders outside EU regions--Click HERE to view details>>" at bounding box center [1132, 607] width 436 height 48
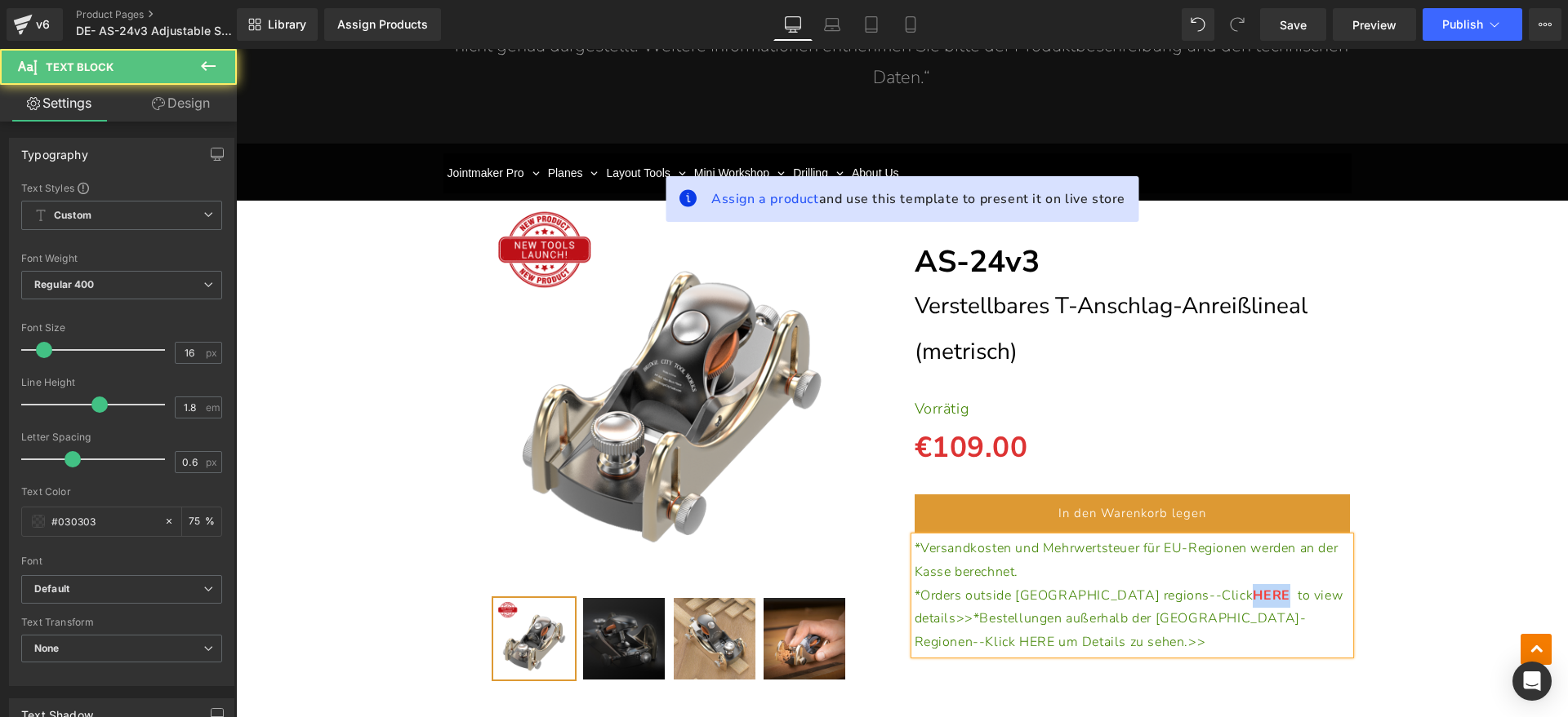
drag, startPoint x: 1124, startPoint y: 598, endPoint x: 1159, endPoint y: 597, distance: 35.0
click at [1252, 597] on span "HERE" at bounding box center [1275, 596] width 45 height 18
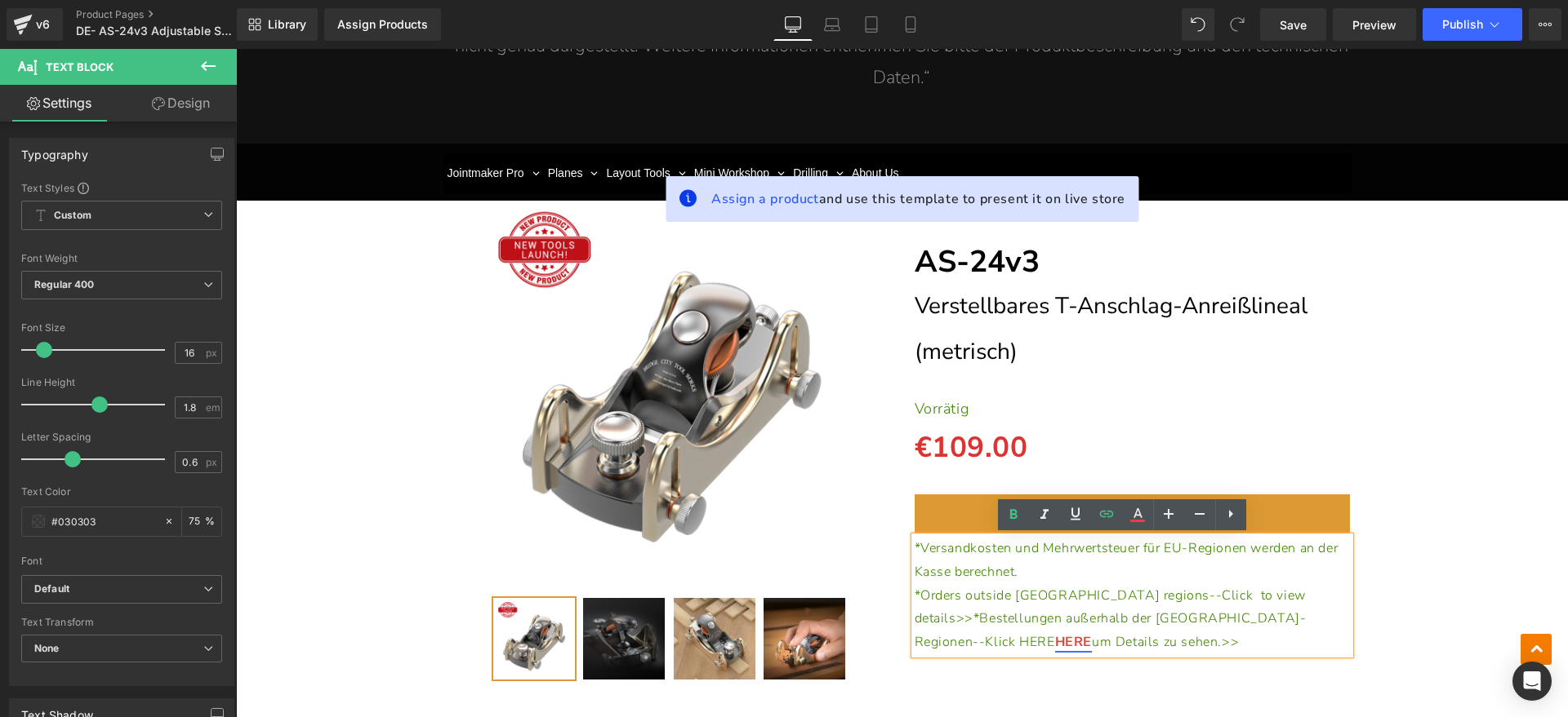
click at [1153, 620] on span "to view details>>*Bestellungen außerhalb der EU-Regionen--Klick HERE" at bounding box center [1110, 619] width 392 height 66
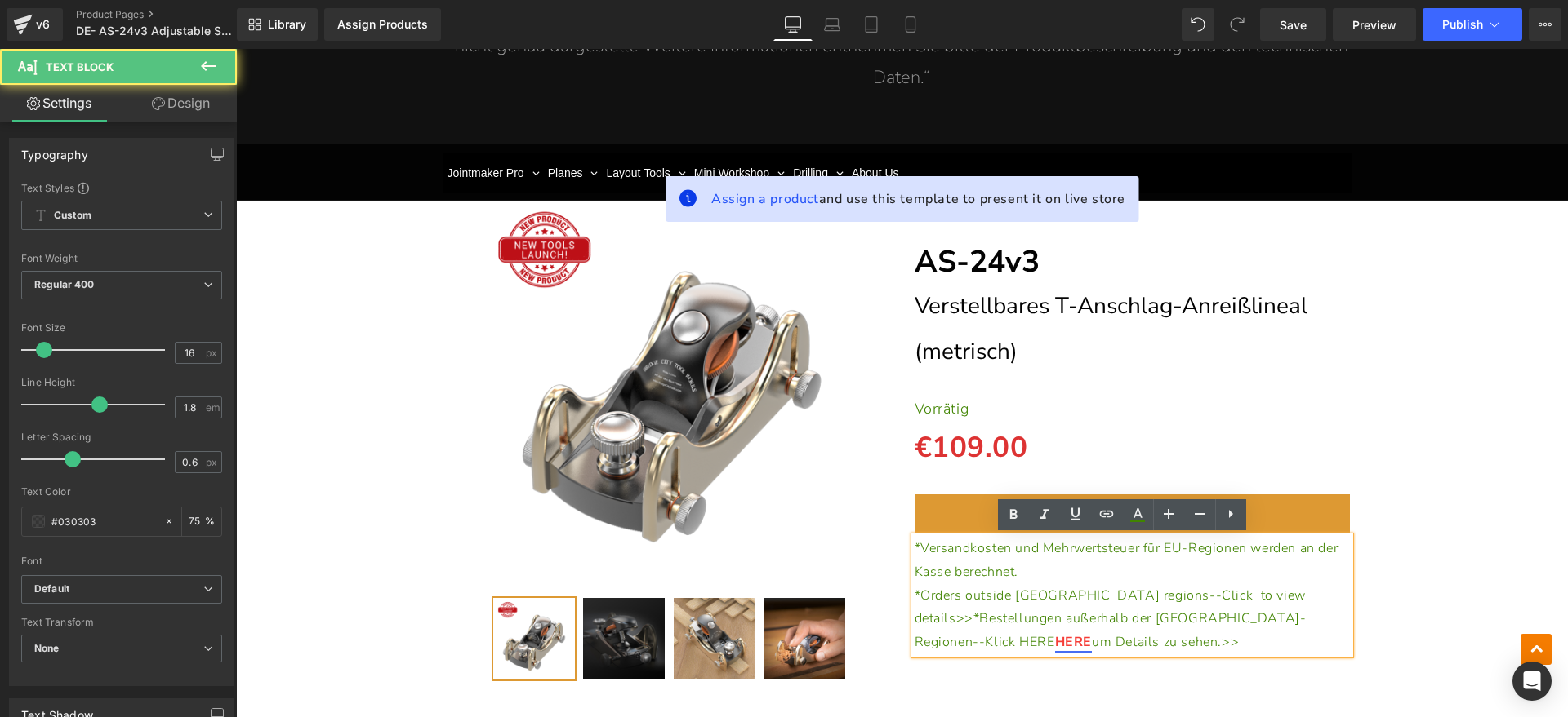
click at [1158, 619] on span "to view details>>*Bestellungen außerhalb der EU-Regionen--Klick HERE" at bounding box center [1110, 619] width 392 height 66
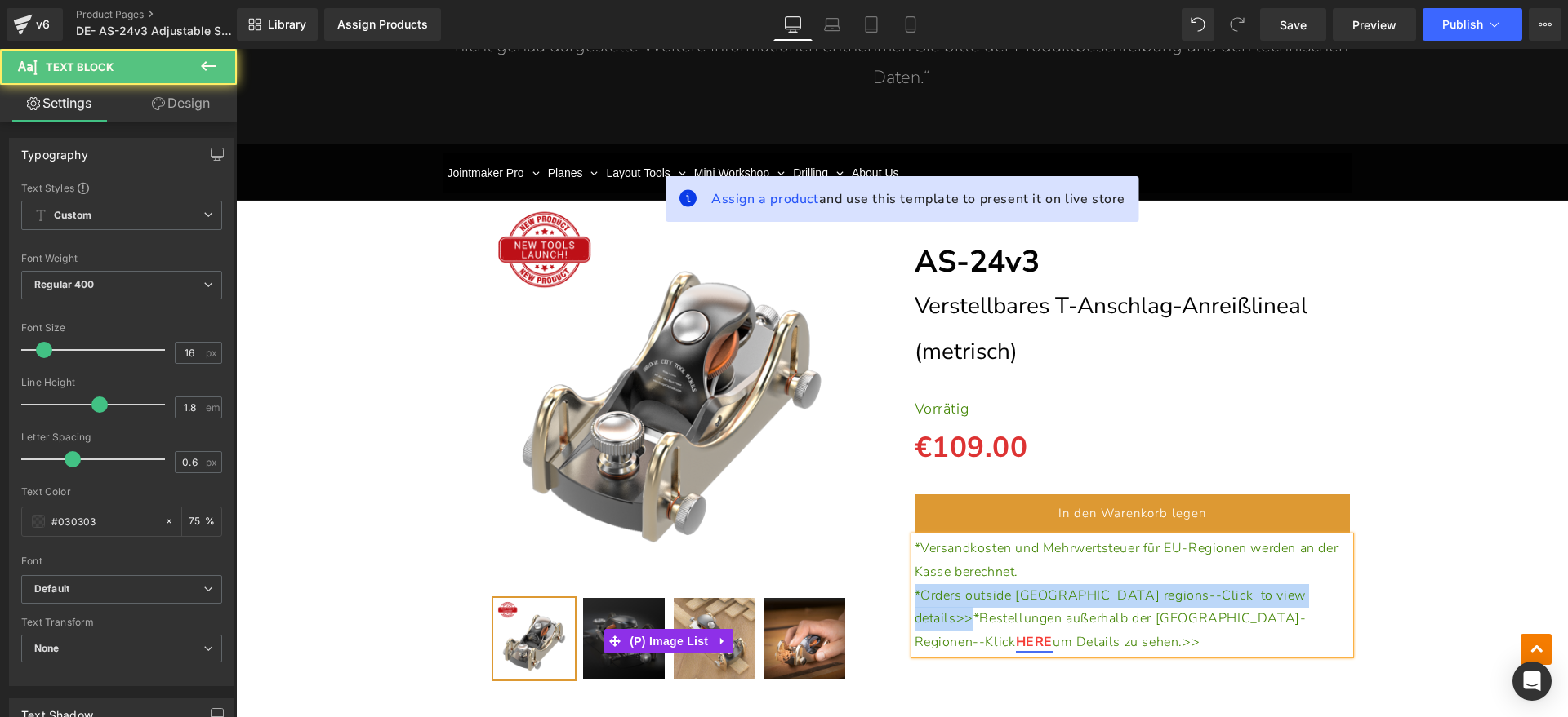
drag, startPoint x: 1234, startPoint y: 593, endPoint x: 861, endPoint y: 593, distance: 373.0
click at [861, 593] on div "(P) Image" at bounding box center [902, 431] width 921 height 526
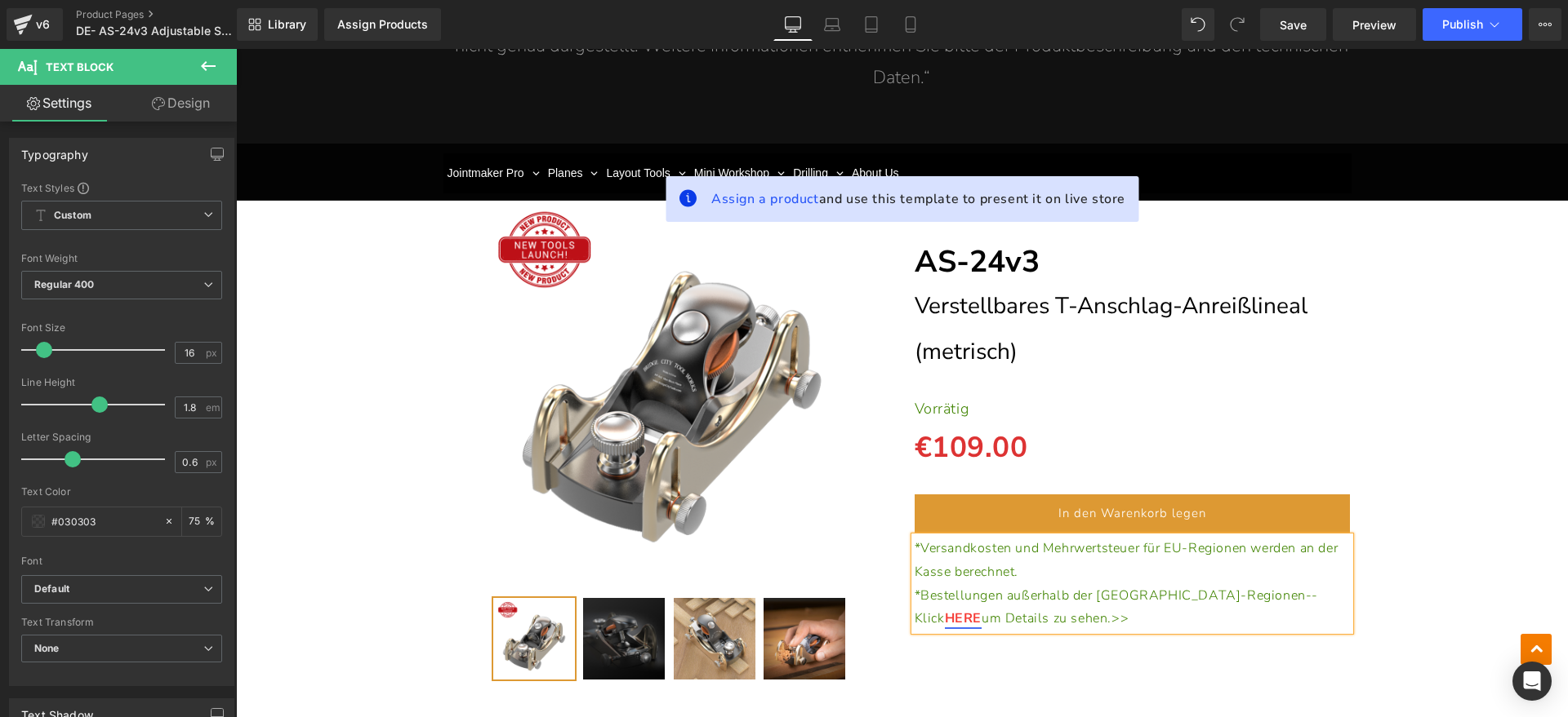
click at [1450, 459] on div "(P) Image" at bounding box center [901, 431] width 1315 height 526
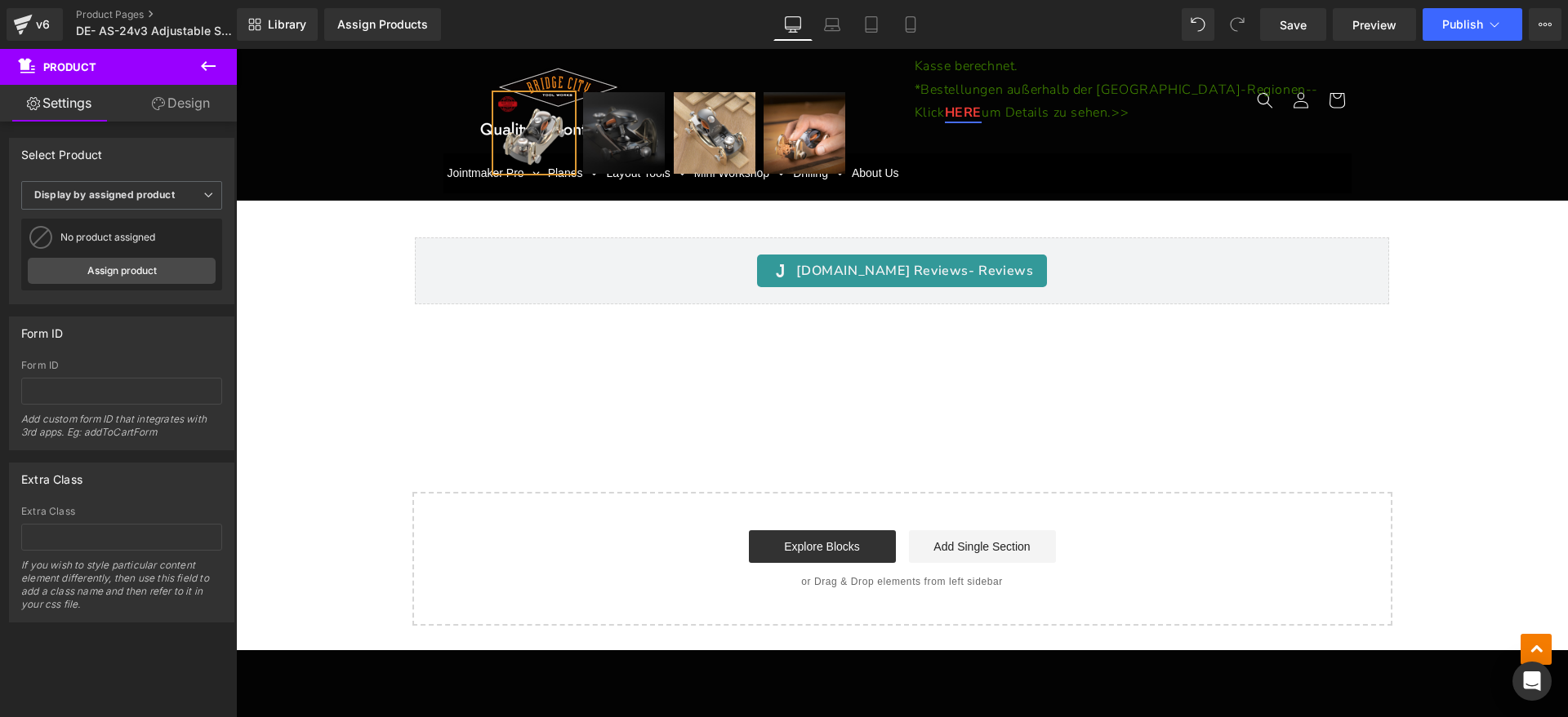
scroll to position [12240, 0]
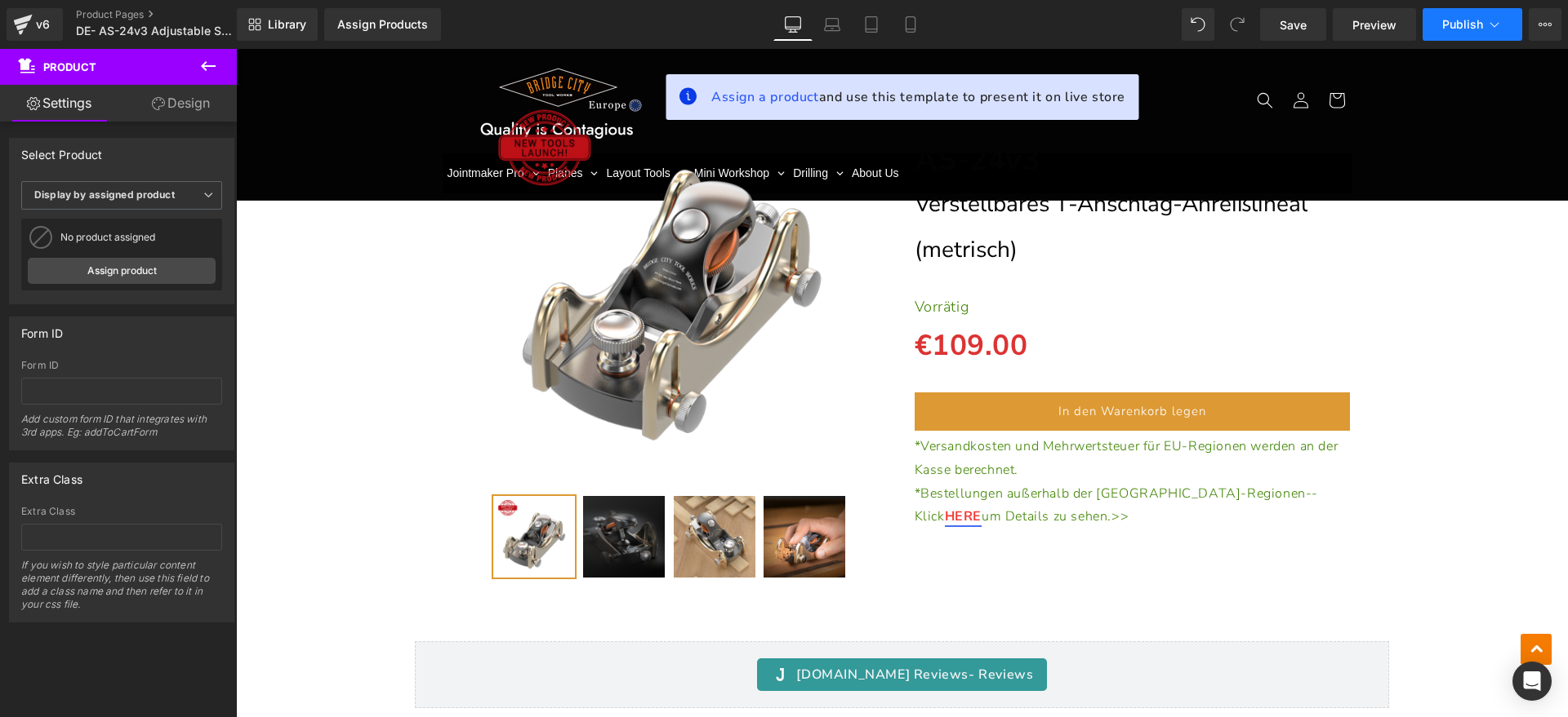
click at [1478, 31] on span "Publish" at bounding box center [1462, 24] width 41 height 13
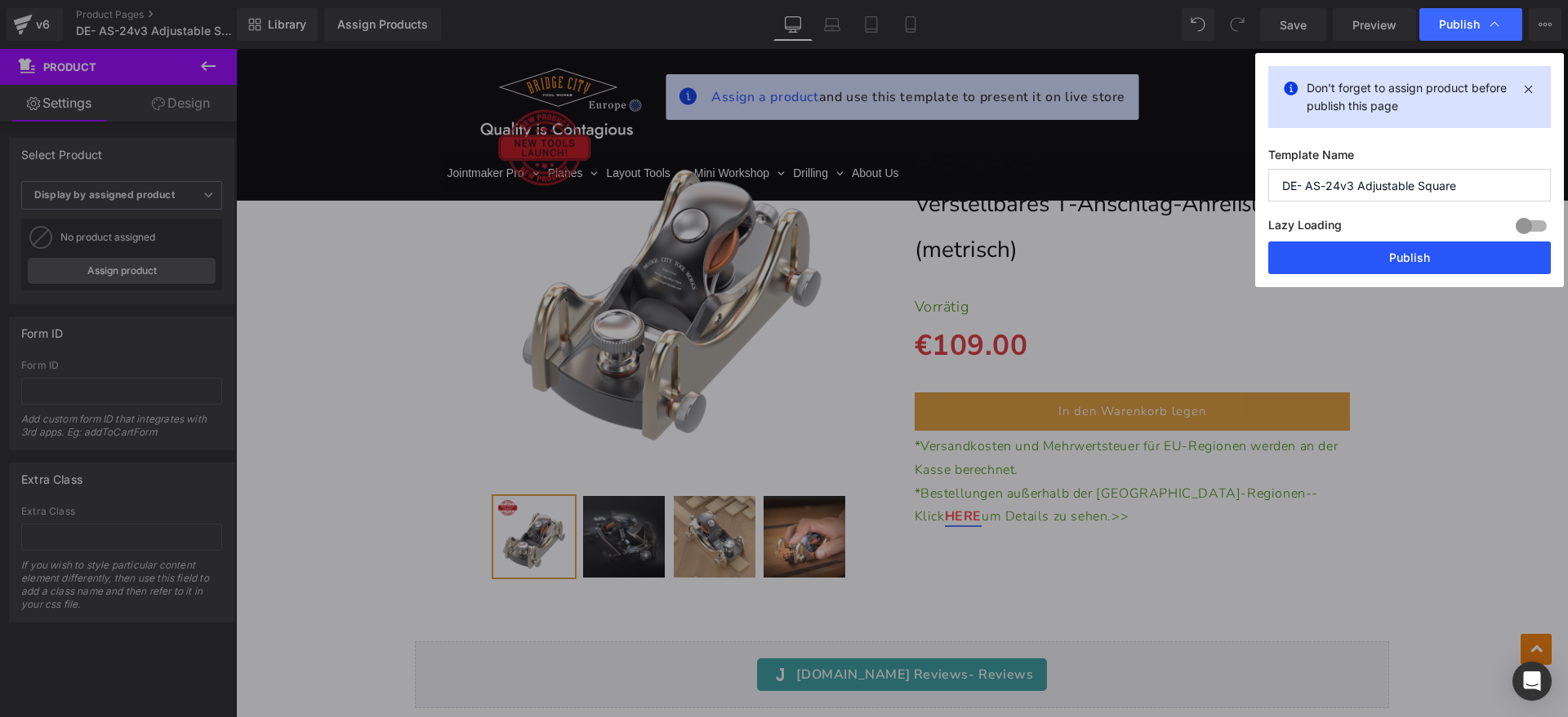
click at [1457, 264] on button "Publish" at bounding box center [1410, 257] width 283 height 32
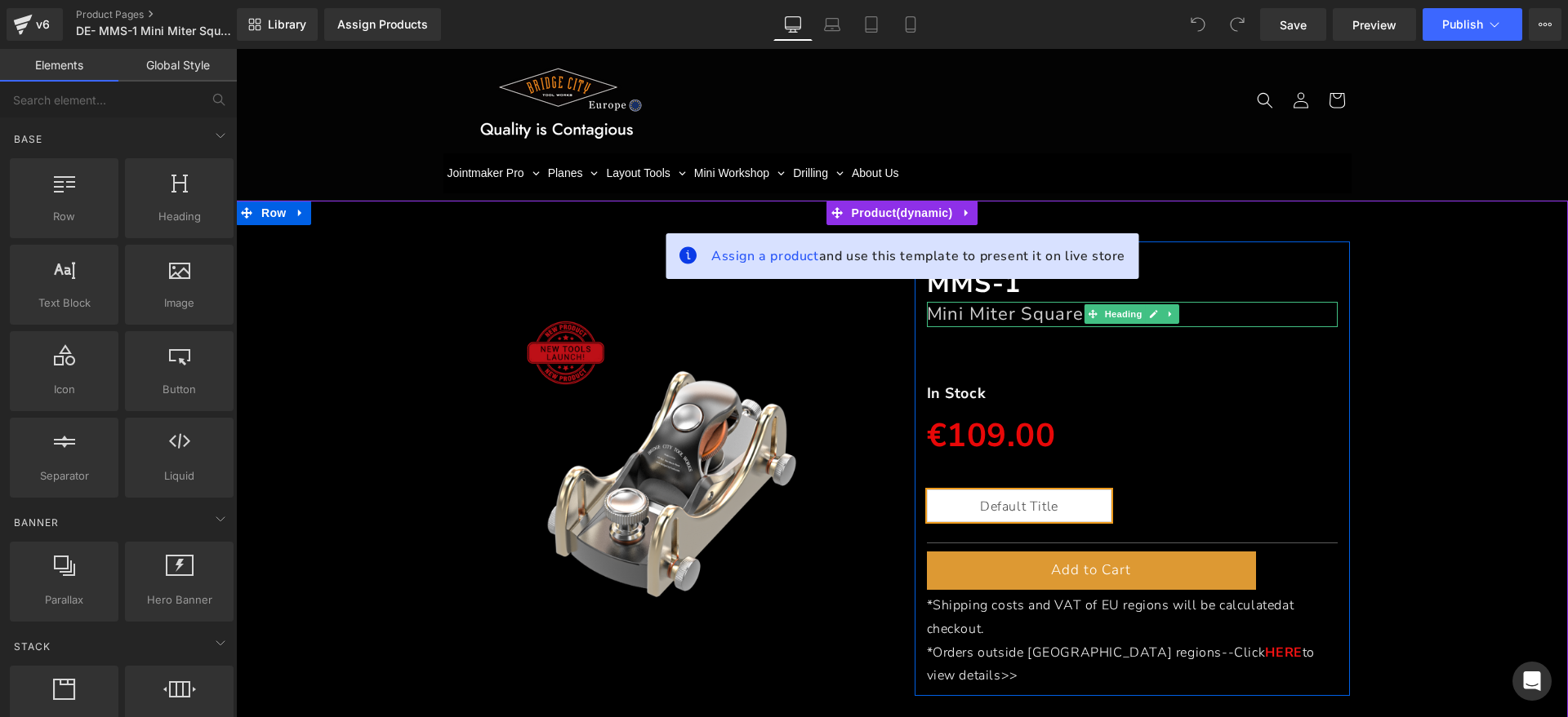
drag, startPoint x: 1044, startPoint y: 319, endPoint x: 1132, endPoint y: 315, distance: 88.1
click at [1044, 319] on font "Mini Miter Square" at bounding box center [1005, 314] width 157 height 24
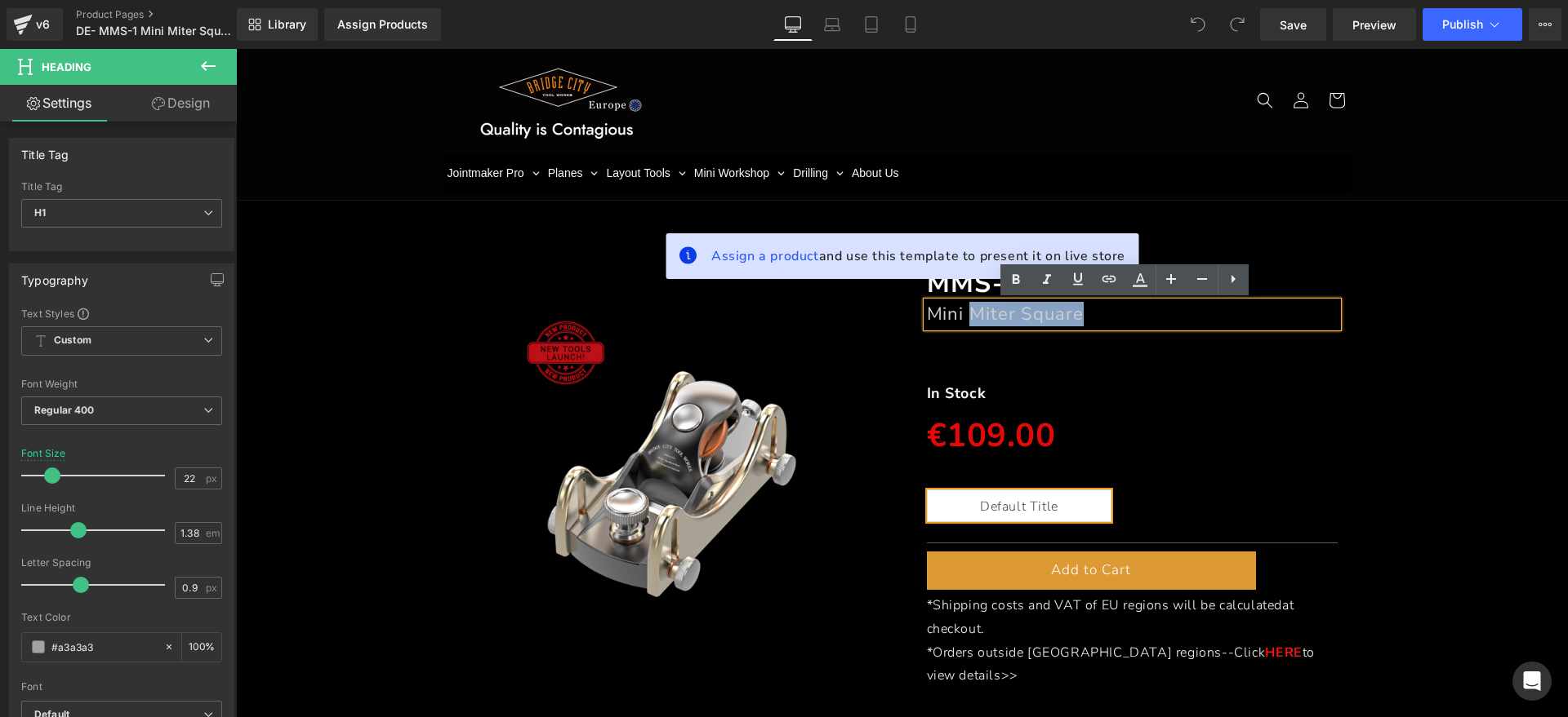
drag, startPoint x: 1135, startPoint y: 315, endPoint x: 963, endPoint y: 316, distance: 172.0
click at [963, 316] on h1 "Mini Miter Square" at bounding box center [1132, 314] width 411 height 24
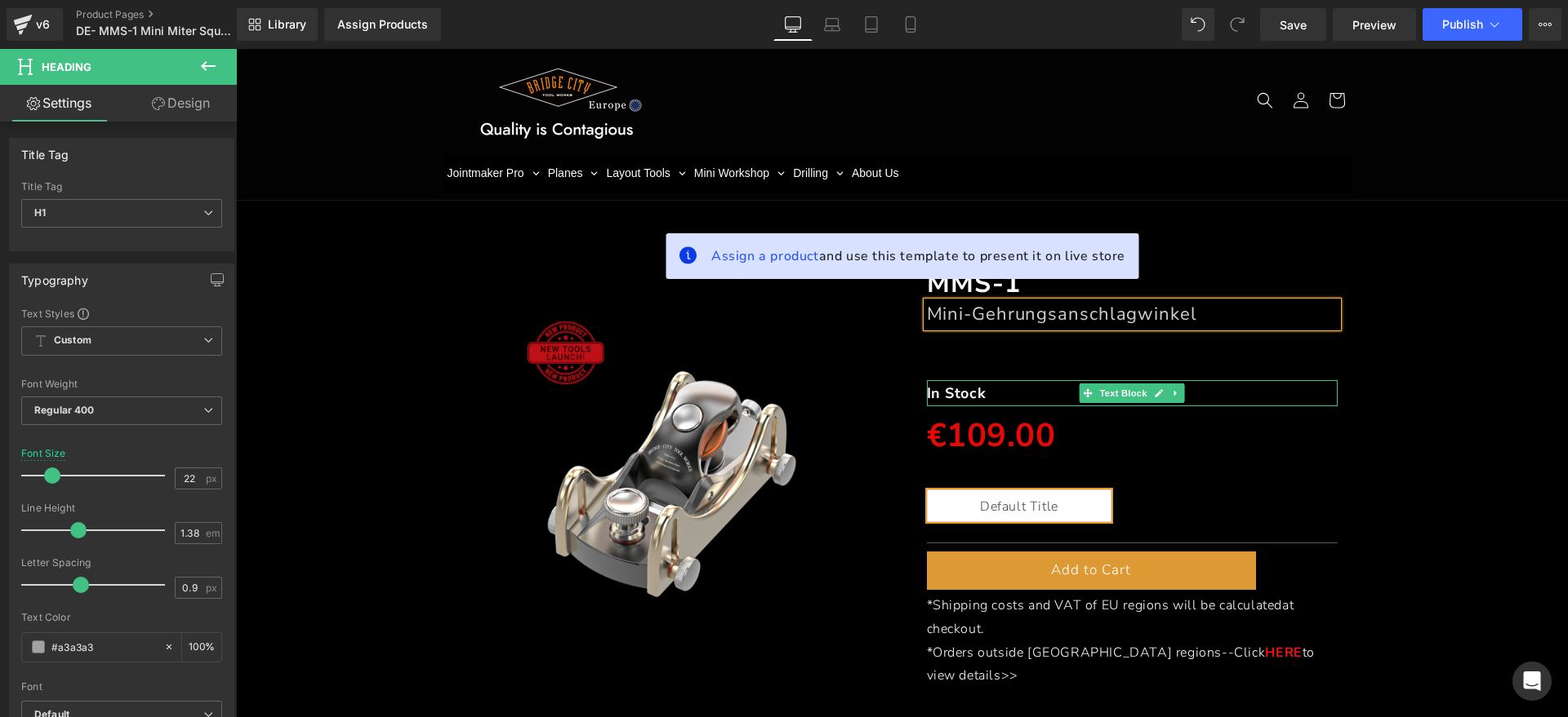
drag, startPoint x: 990, startPoint y: 388, endPoint x: 1140, endPoint y: 383, distance: 150.1
click at [990, 388] on p "In Stock" at bounding box center [1132, 393] width 411 height 26
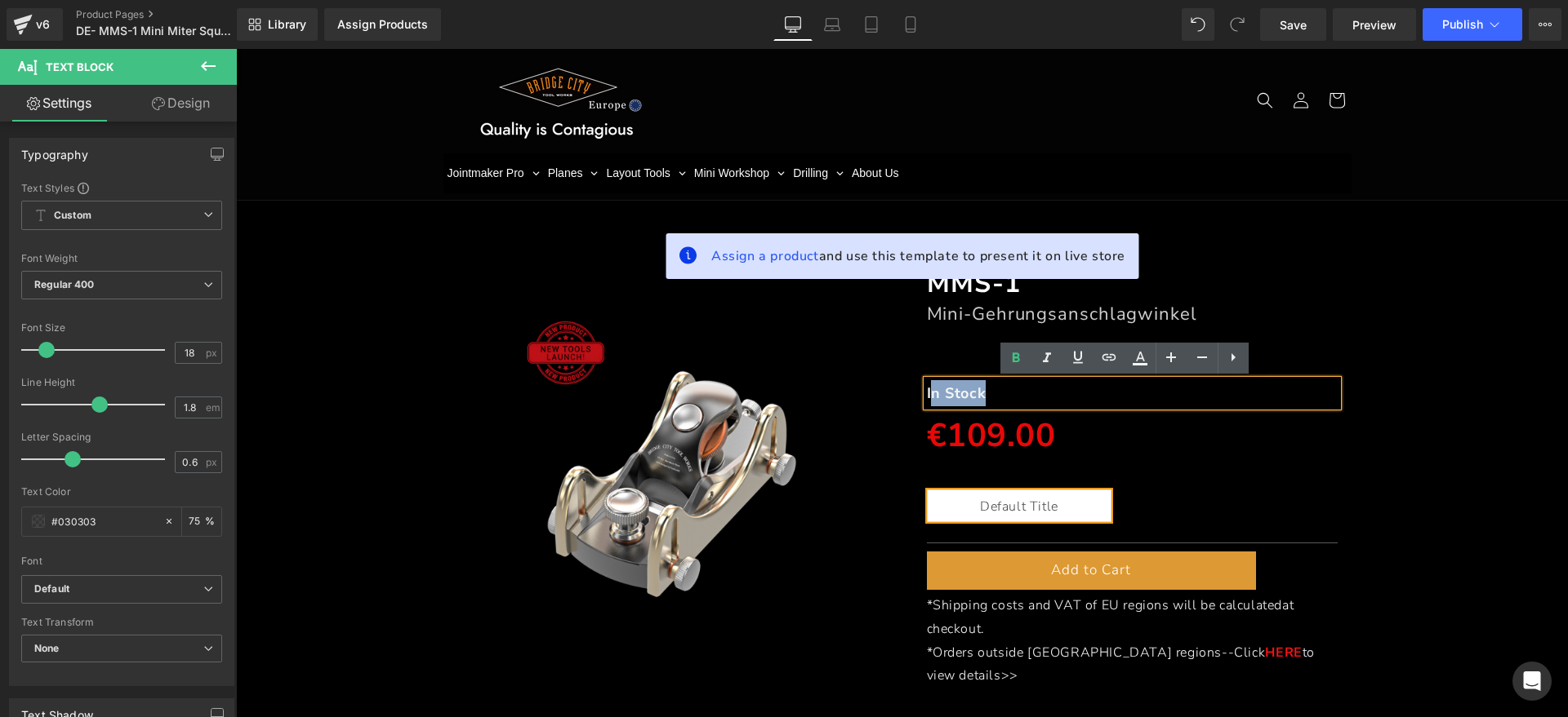
drag, startPoint x: 1044, startPoint y: 390, endPoint x: 925, endPoint y: 393, distance: 119.0
click at [927, 393] on p "In Stock" at bounding box center [1132, 393] width 411 height 26
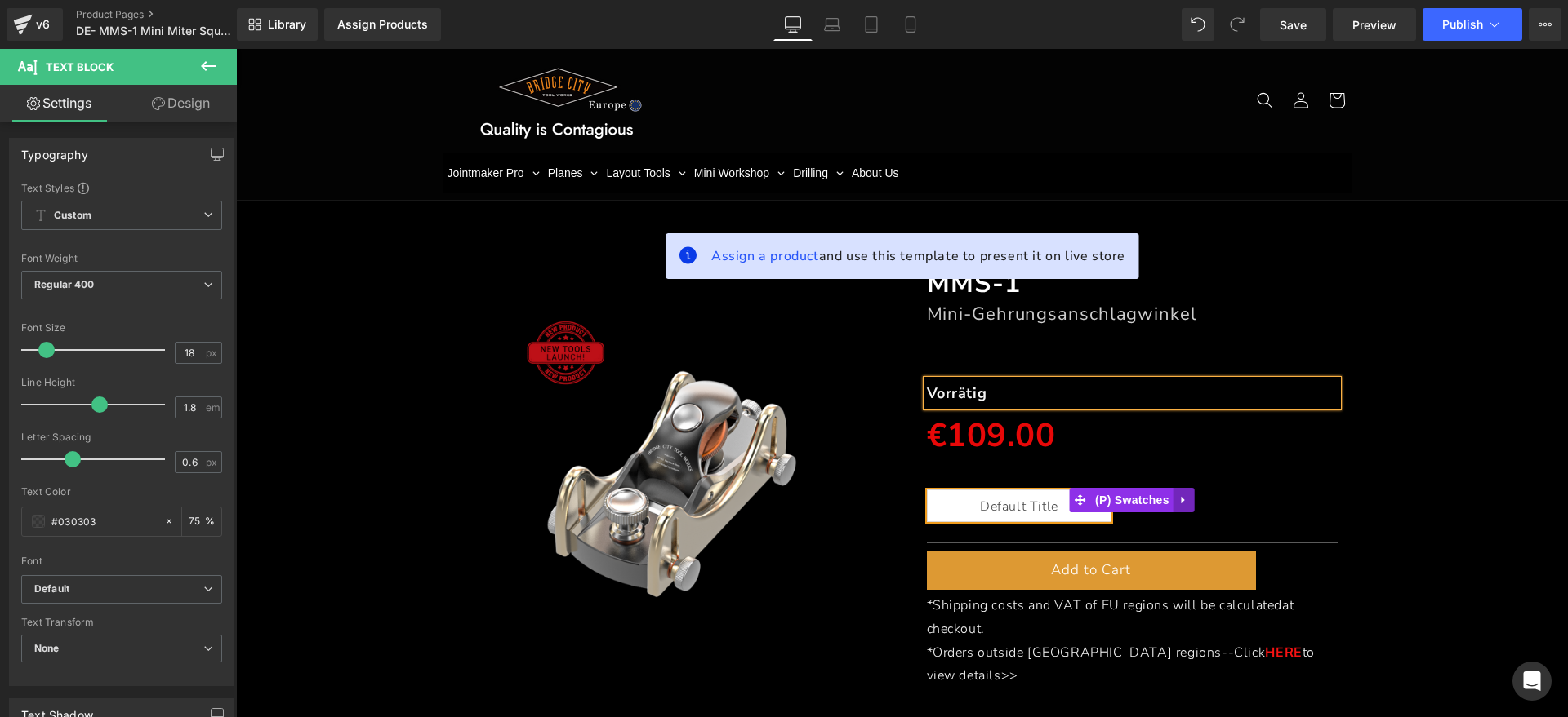
click at [1173, 499] on link at bounding box center [1184, 499] width 22 height 24
click at [1170, 499] on icon at bounding box center [1173, 500] width 12 height 13
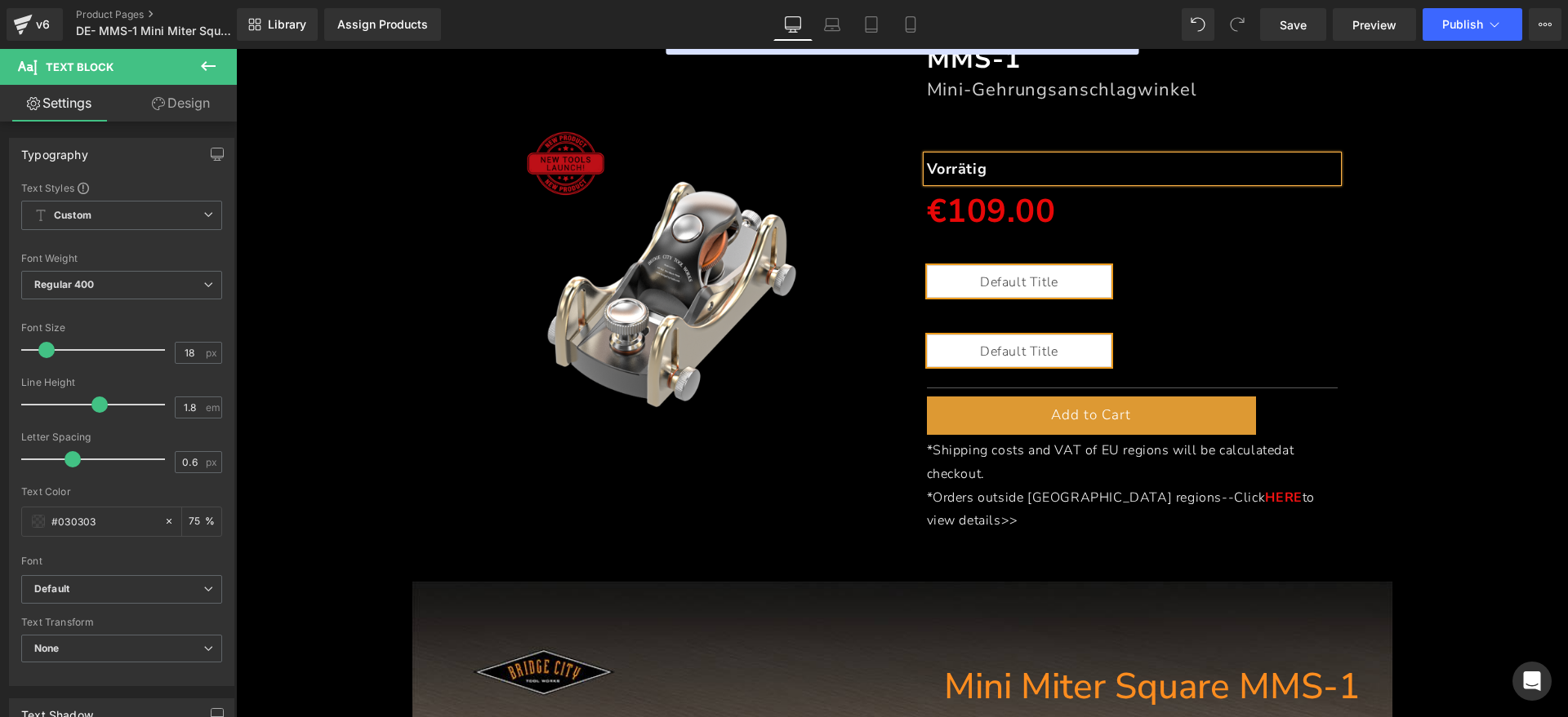
scroll to position [216, 0]
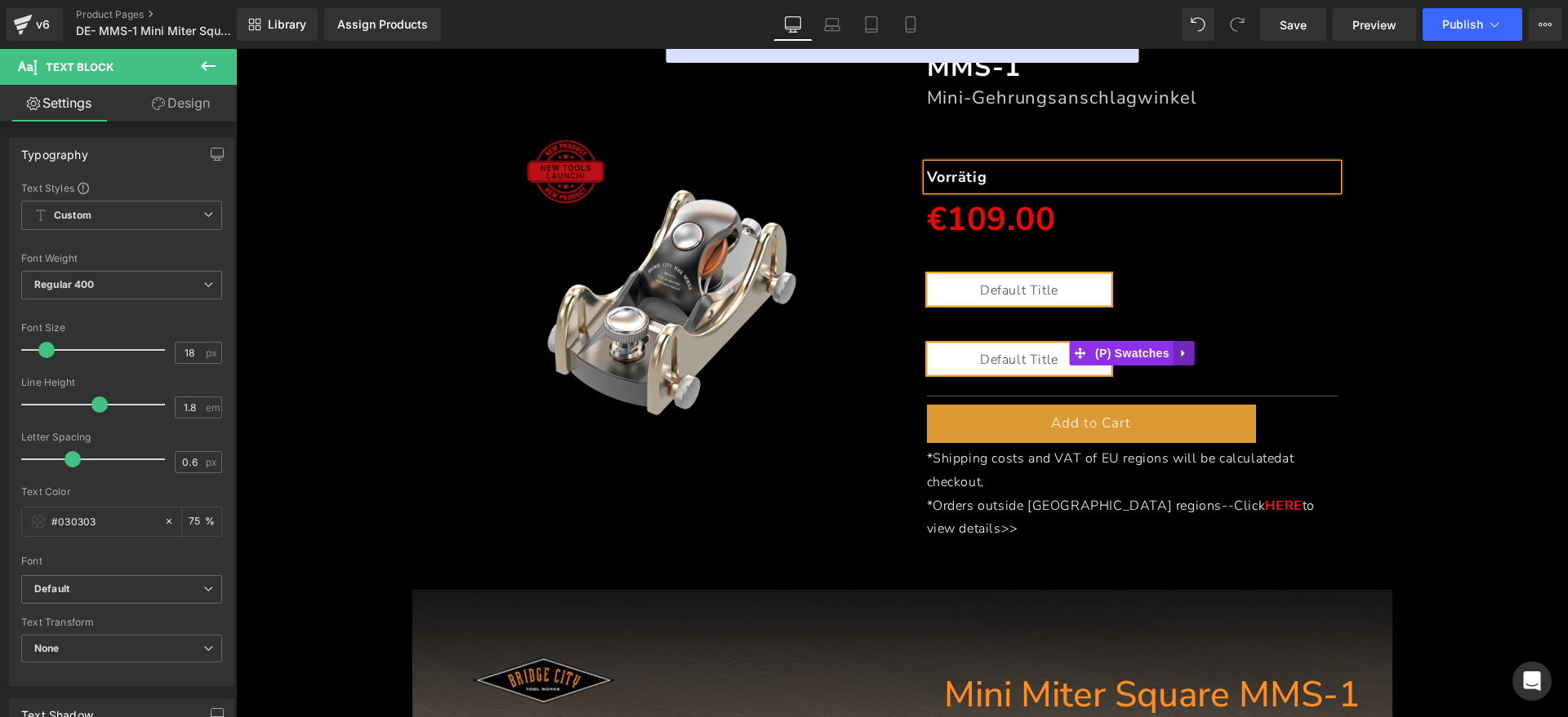
click at [1173, 347] on link at bounding box center [1184, 353] width 22 height 24
click at [1189, 354] on icon at bounding box center [1194, 353] width 12 height 12
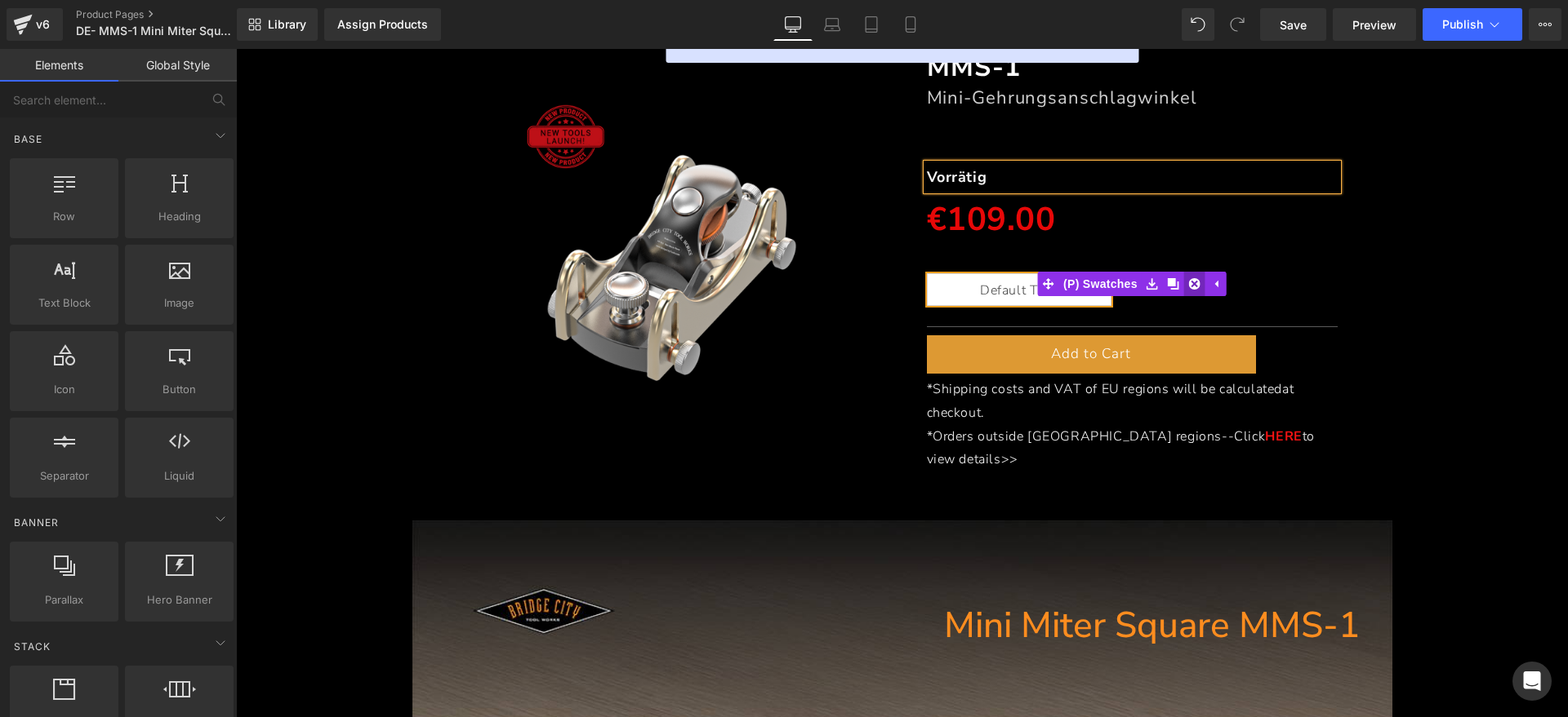
click at [1190, 285] on icon at bounding box center [1194, 283] width 12 height 13
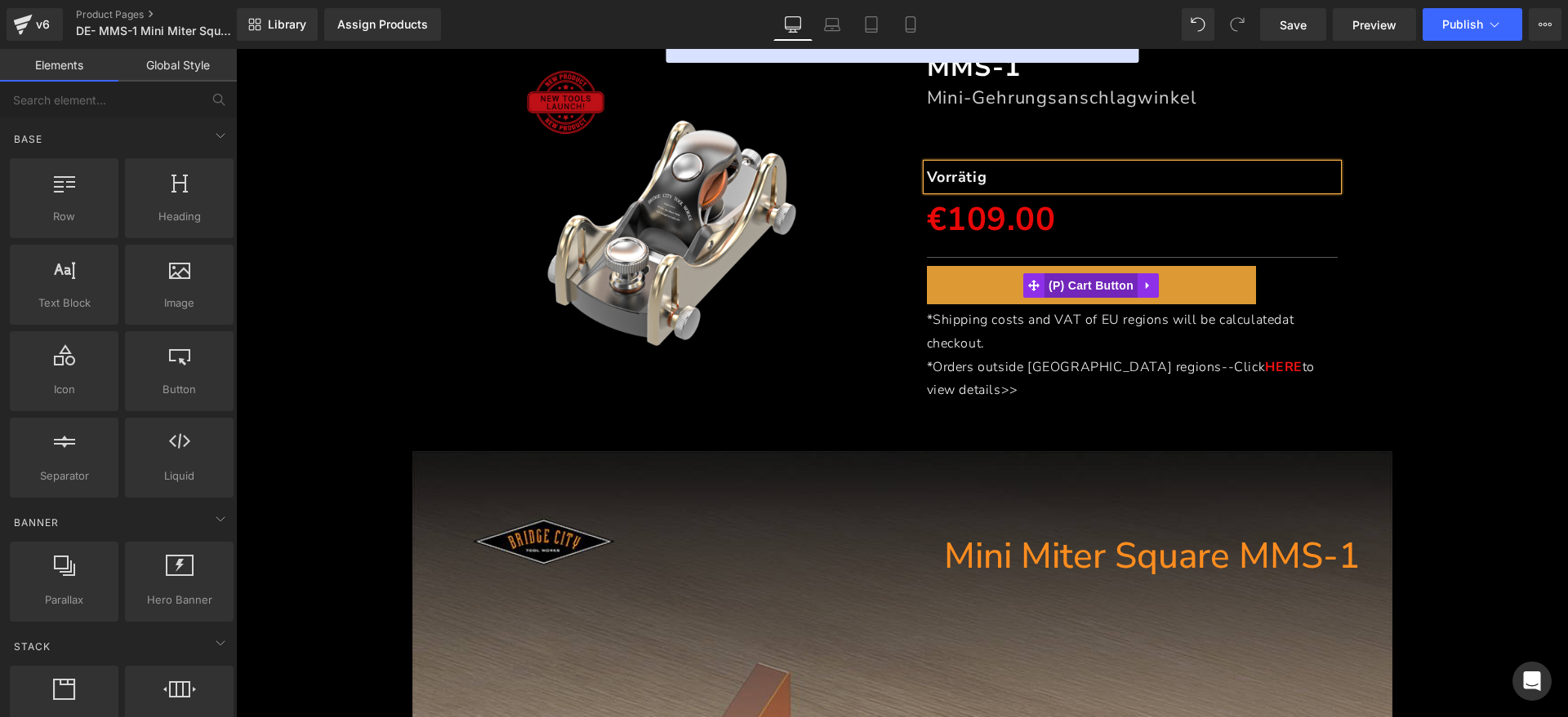
click at [1097, 281] on span "(P) Cart Button" at bounding box center [1090, 285] width 93 height 24
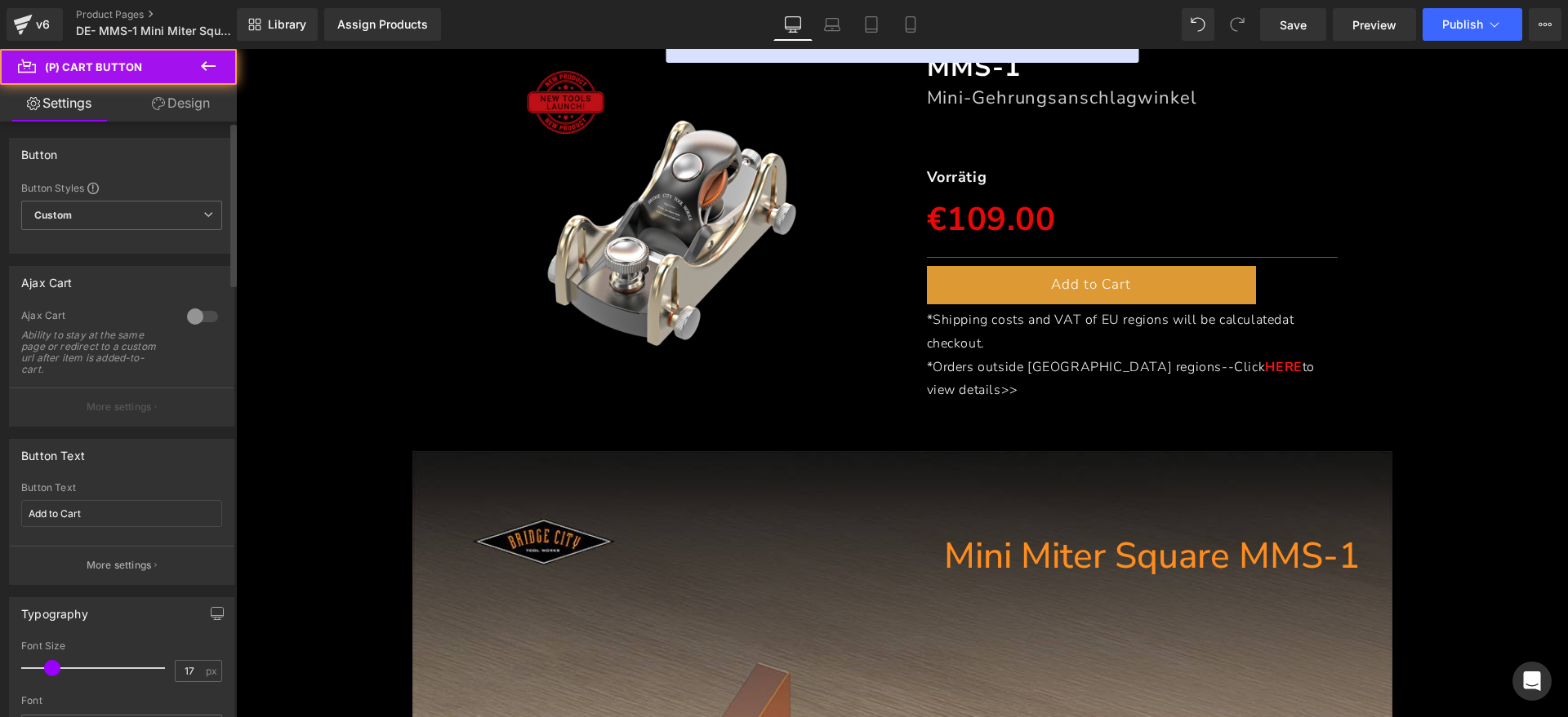
drag, startPoint x: 107, startPoint y: 218, endPoint x: 0, endPoint y: 206, distance: 107.7
click at [0, 206] on div "Button Button Styles Custom Custom Setup Global Style Custom Setup Global Style…" at bounding box center [122, 190] width 244 height 128
drag, startPoint x: 101, startPoint y: 519, endPoint x: 180, endPoint y: 482, distance: 87.2
click at [19, 499] on div "Add to Cart Button Text Add to Cart More settings" at bounding box center [122, 533] width 224 height 102
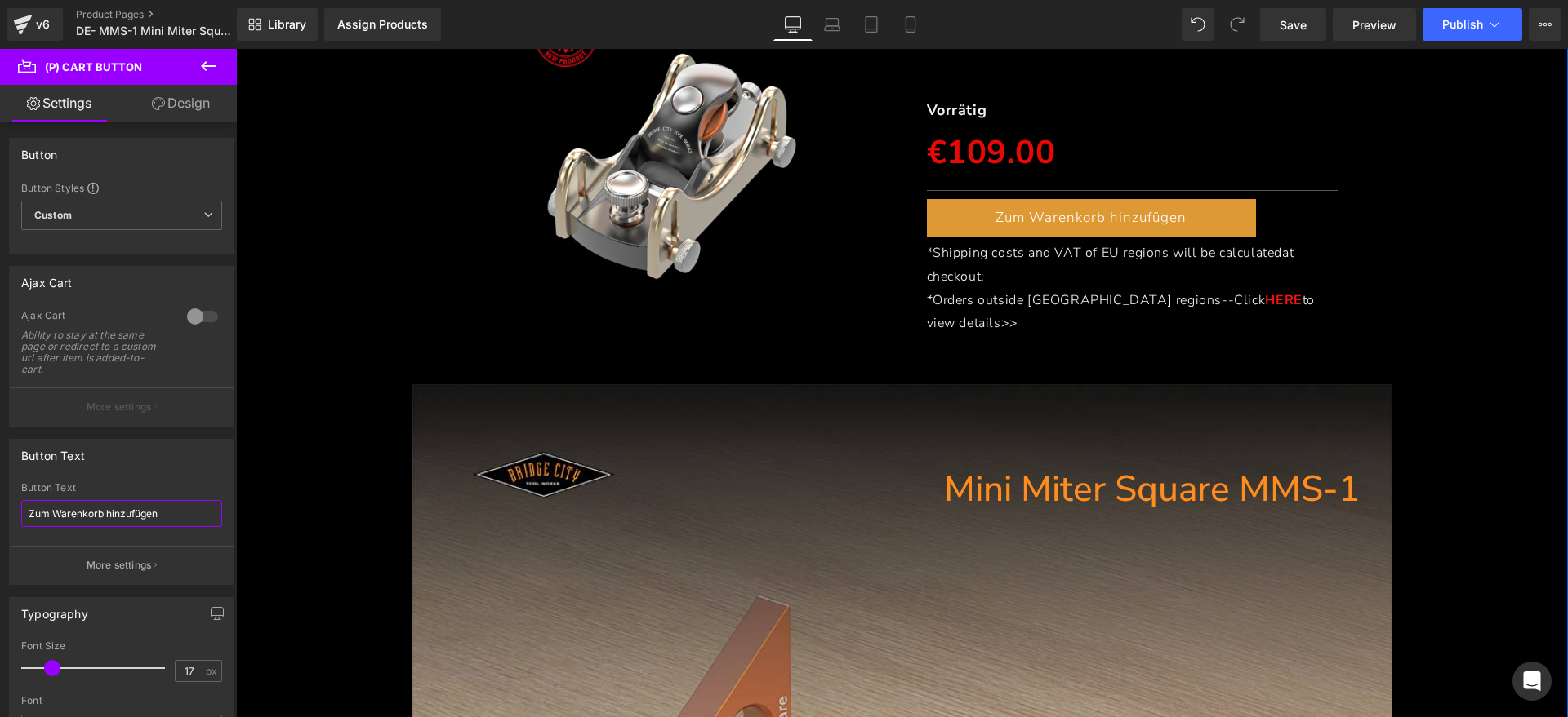
scroll to position [318, 0]
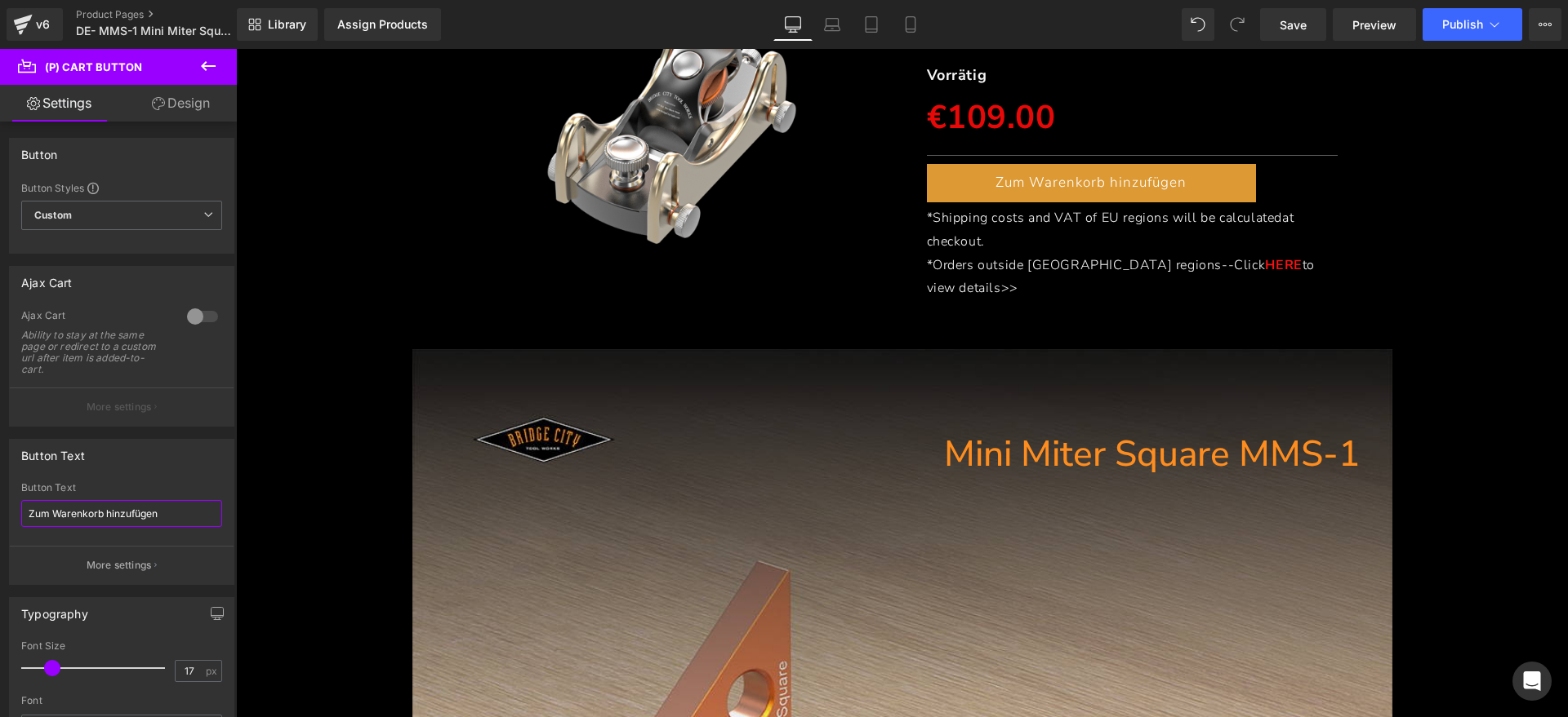
type input "Zum Warenkorb hinzufügen"
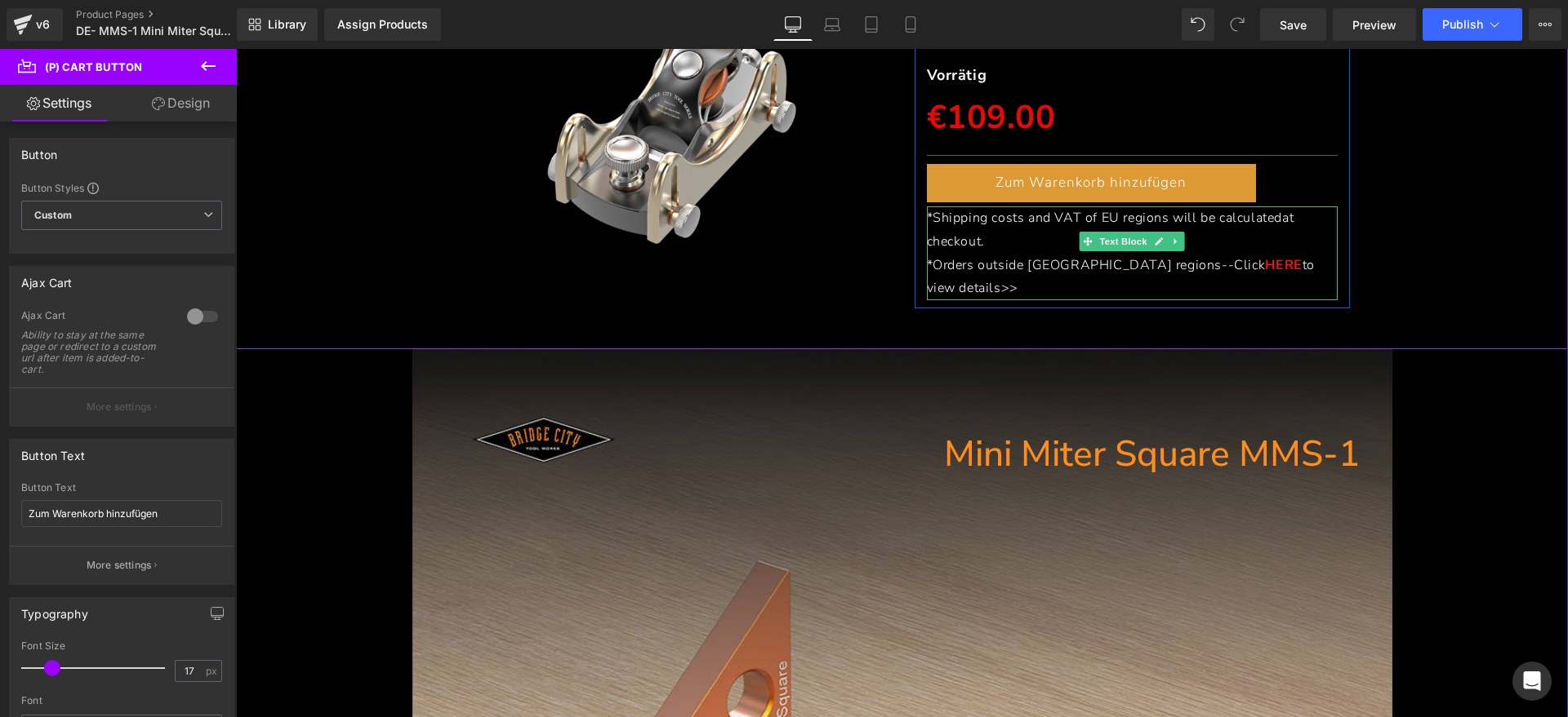
drag, startPoint x: 1143, startPoint y: 244, endPoint x: 1126, endPoint y: 249, distance: 17.7
click at [1150, 244] on link at bounding box center [1158, 242] width 17 height 20
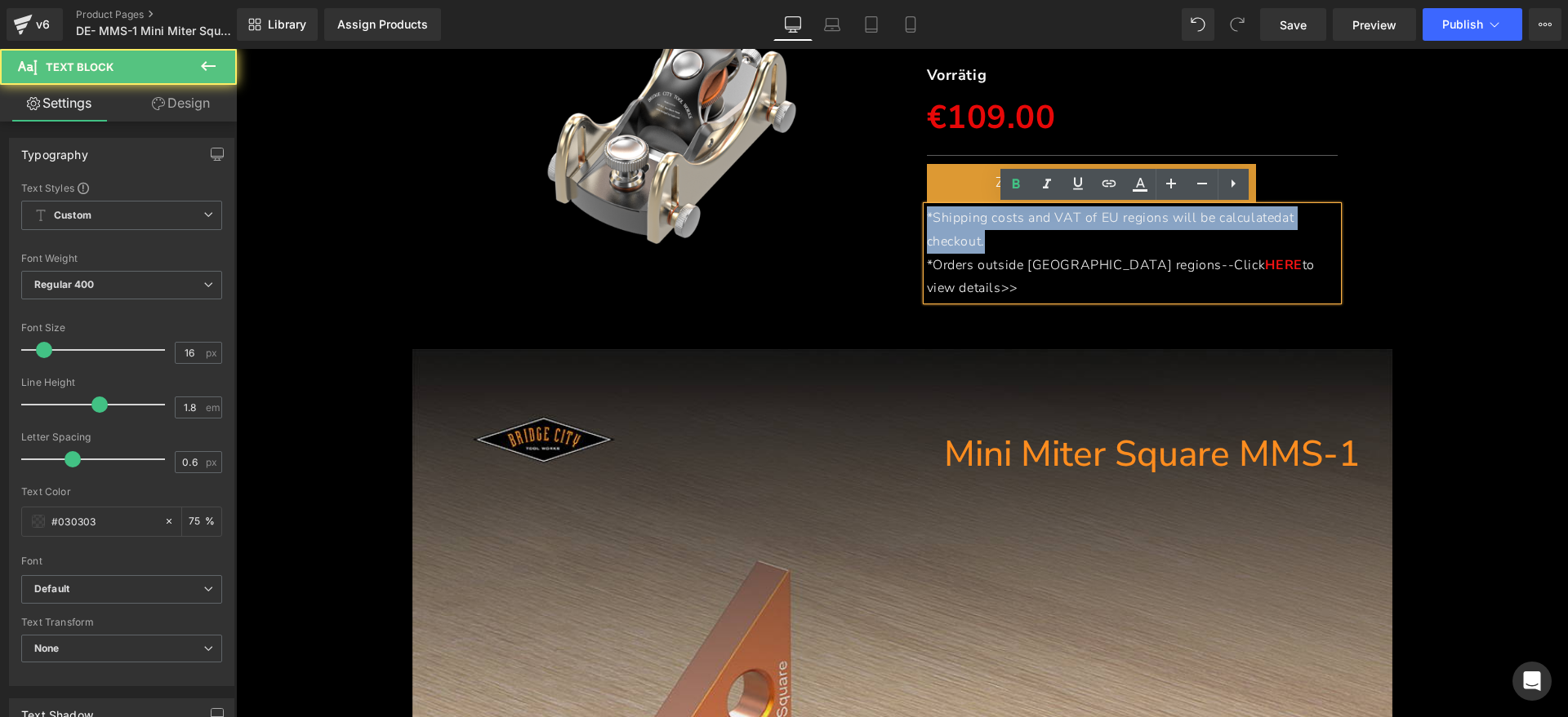
drag, startPoint x: 927, startPoint y: 225, endPoint x: 921, endPoint y: 218, distance: 9.2
click at [927, 218] on p "*Shipping costs and VAT of EU regions will be calculated at checkout." at bounding box center [1132, 229] width 411 height 48
paste div
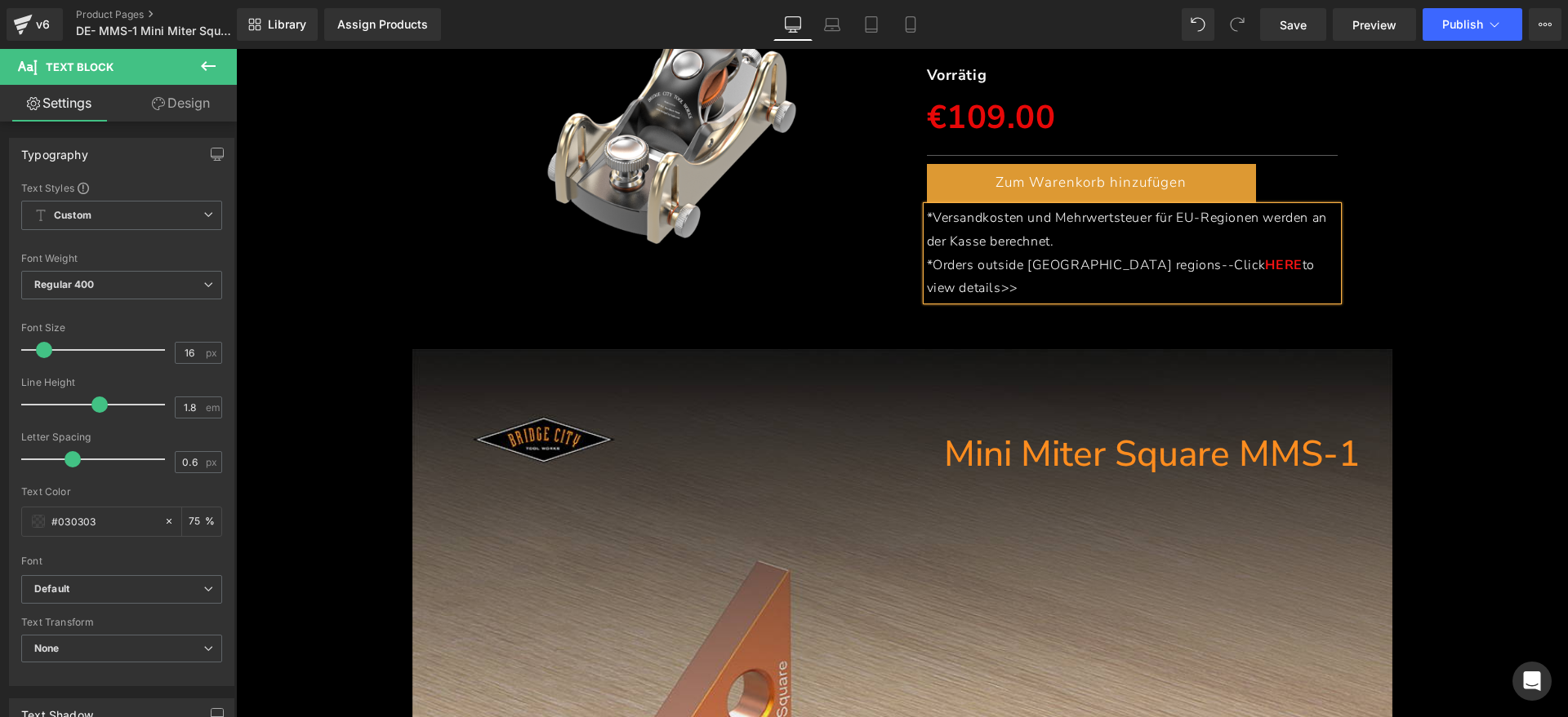
click at [1296, 256] on p "*Orders outside [GEOGRAPHIC_DATA] regions--Click HERE to view details>>" at bounding box center [1132, 277] width 411 height 48
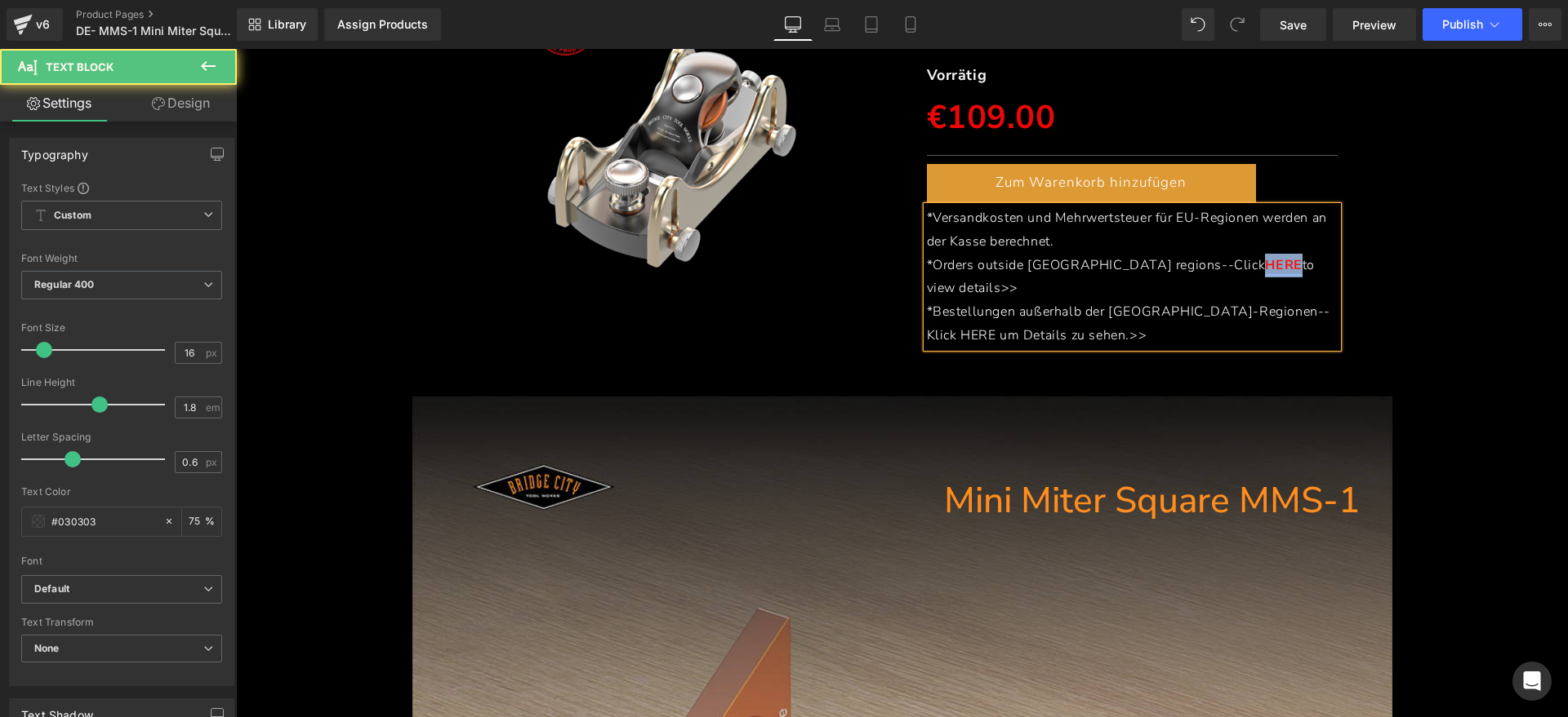
drag, startPoint x: 1138, startPoint y: 267, endPoint x: 1169, endPoint y: 268, distance: 31.0
click at [1265, 268] on link "HERE" at bounding box center [1283, 265] width 37 height 18
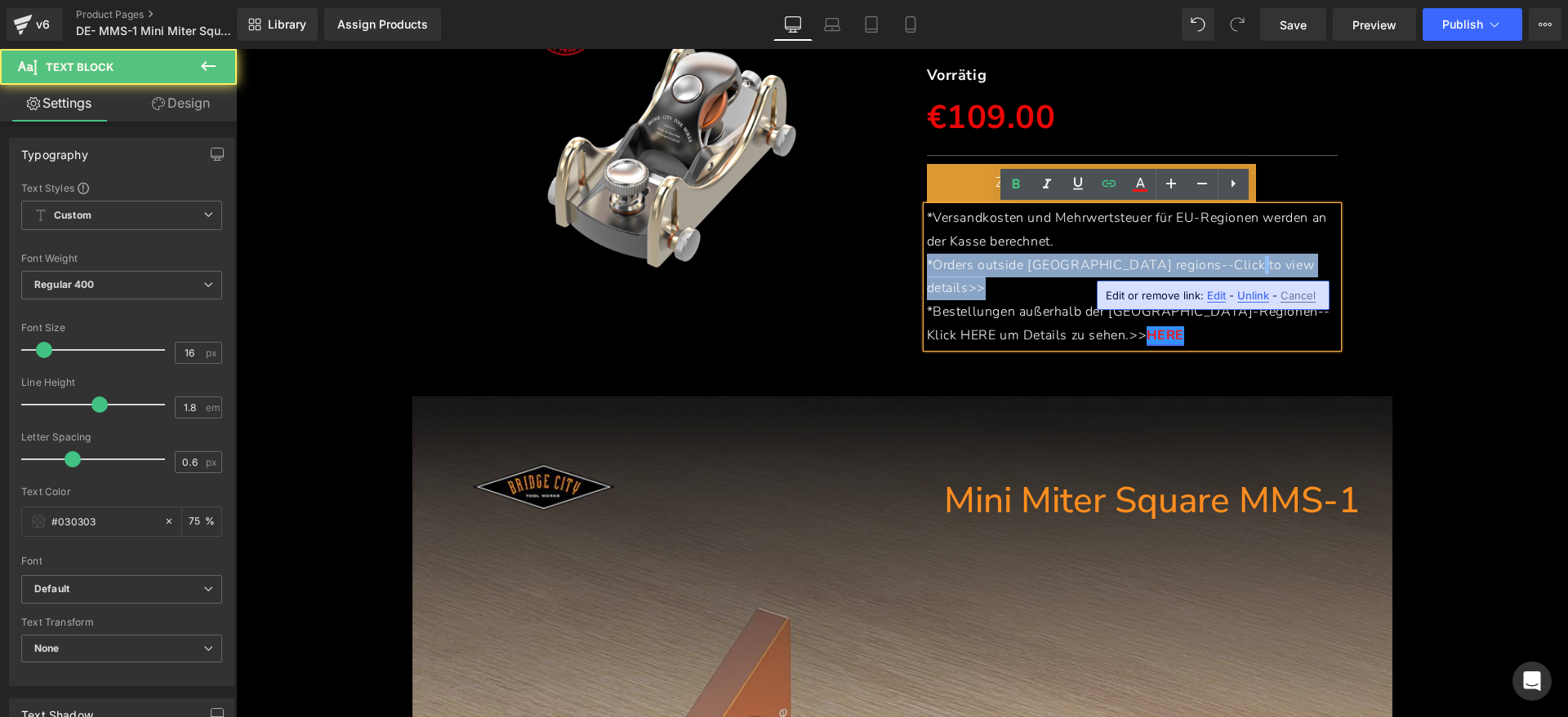
drag, startPoint x: 1265, startPoint y: 259, endPoint x: 883, endPoint y: 267, distance: 382.1
click at [884, 266] on div "(P) Image MMS-1 Heading Mini-Gehrungsanschlagwinkel Heading Separator Vorrätig …" at bounding box center [902, 139] width 921 height 433
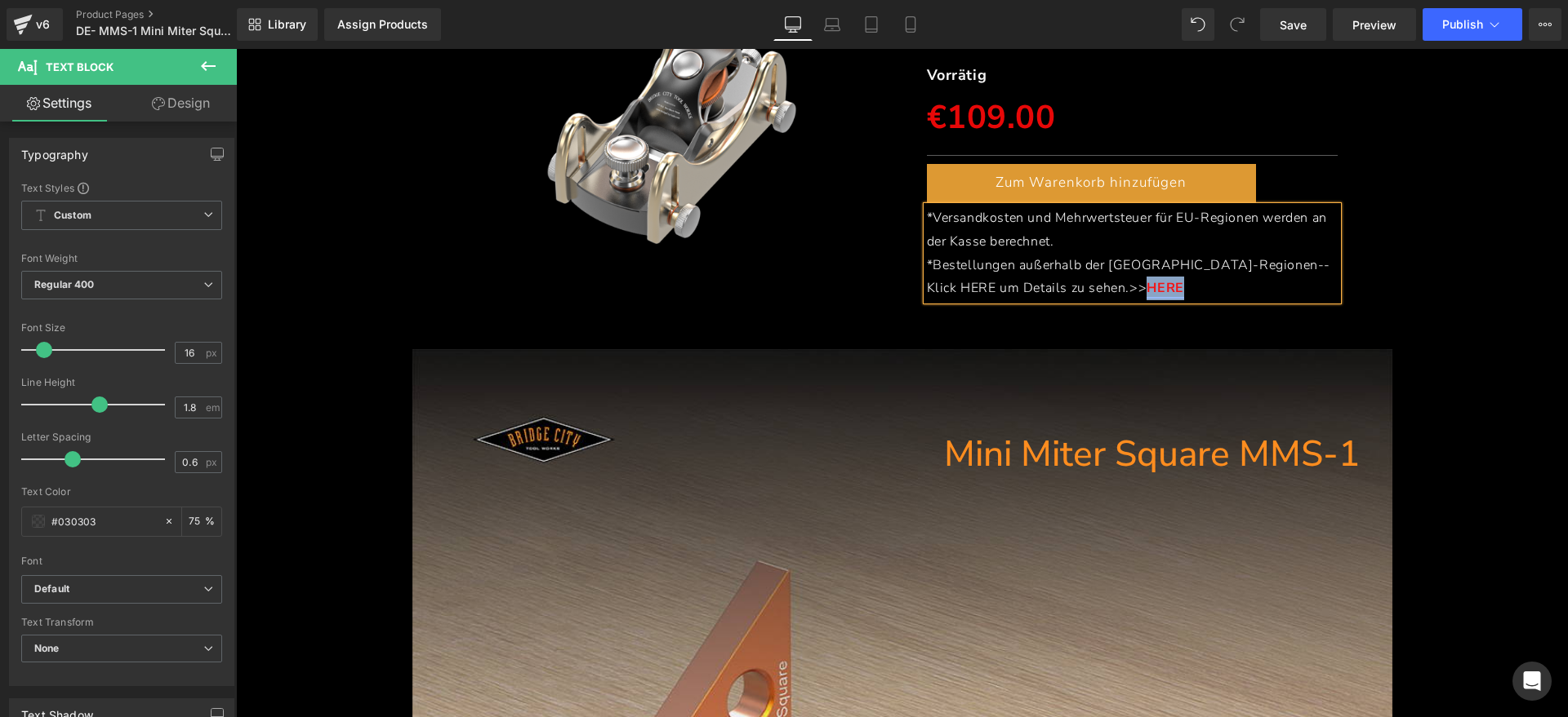
drag, startPoint x: 1082, startPoint y: 286, endPoint x: 1044, endPoint y: 294, distance: 38.8
click at [1044, 294] on p "*Bestellungen außerhalb der [GEOGRAPHIC_DATA]-Regionen--Klick HERE um Details z…" at bounding box center [1132, 277] width 411 height 48
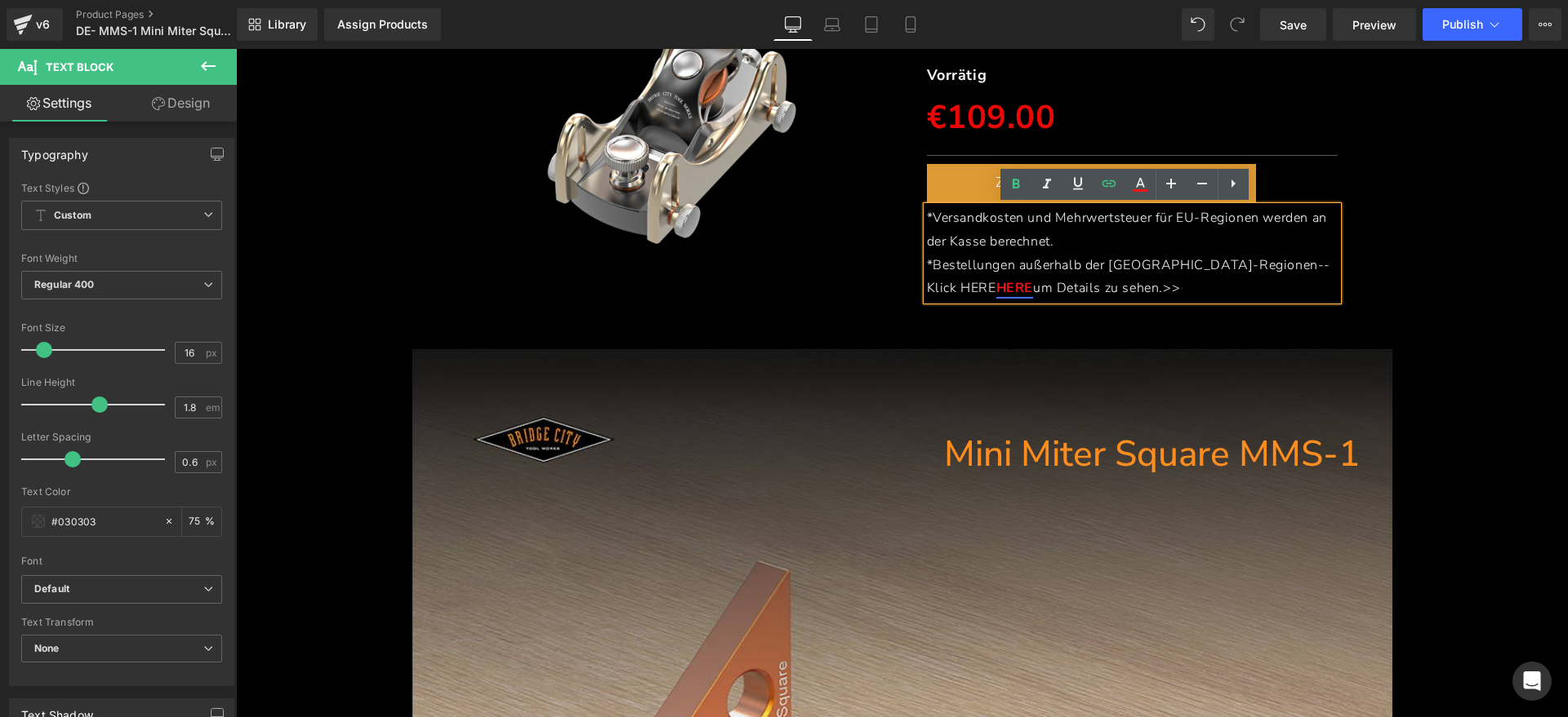
click at [1262, 269] on span "*Bestellungen außerhalb der [GEOGRAPHIC_DATA]-Regionen--Klick HERE" at bounding box center [1129, 277] width 404 height 41
click at [1418, 250] on div "(P) Image MMS-1 Heading Mini-Gehrungsanschlagwinkel Heading Separator Vorrätig …" at bounding box center [901, 116] width 1315 height 385
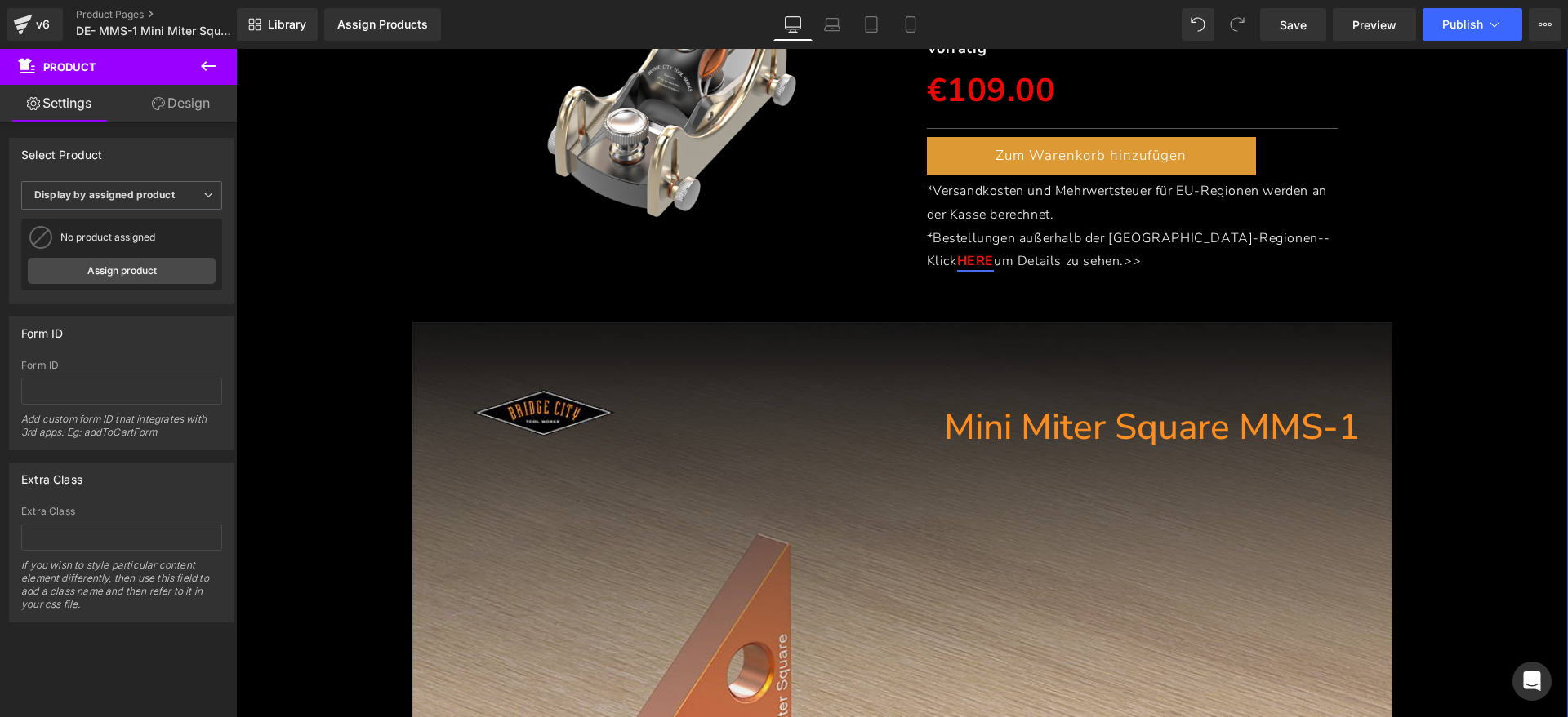
scroll to position [420, 0]
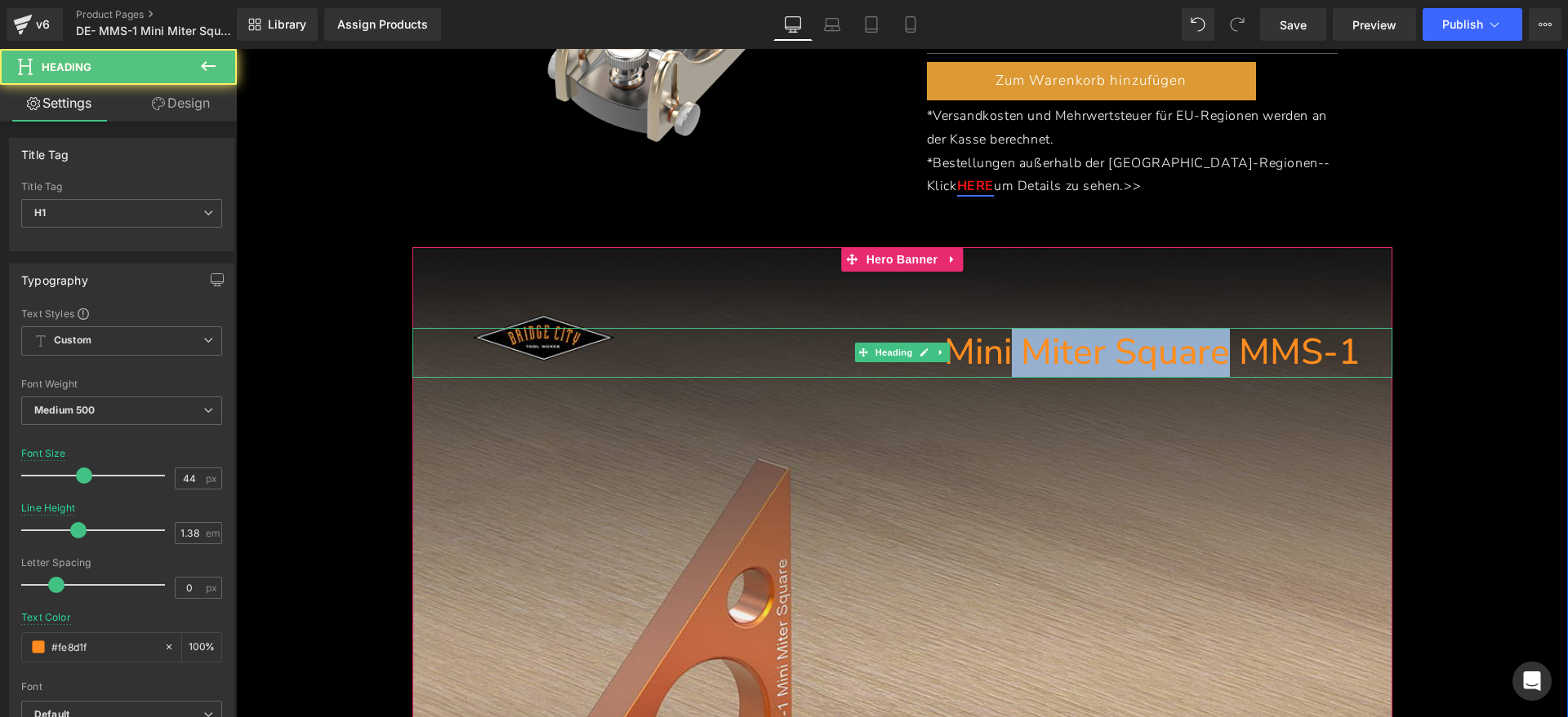
drag, startPoint x: 1219, startPoint y: 355, endPoint x: 1002, endPoint y: 356, distance: 217.0
click at [1002, 356] on h1 "Mini Miter Square MMS-1" at bounding box center [886, 353] width 947 height 49
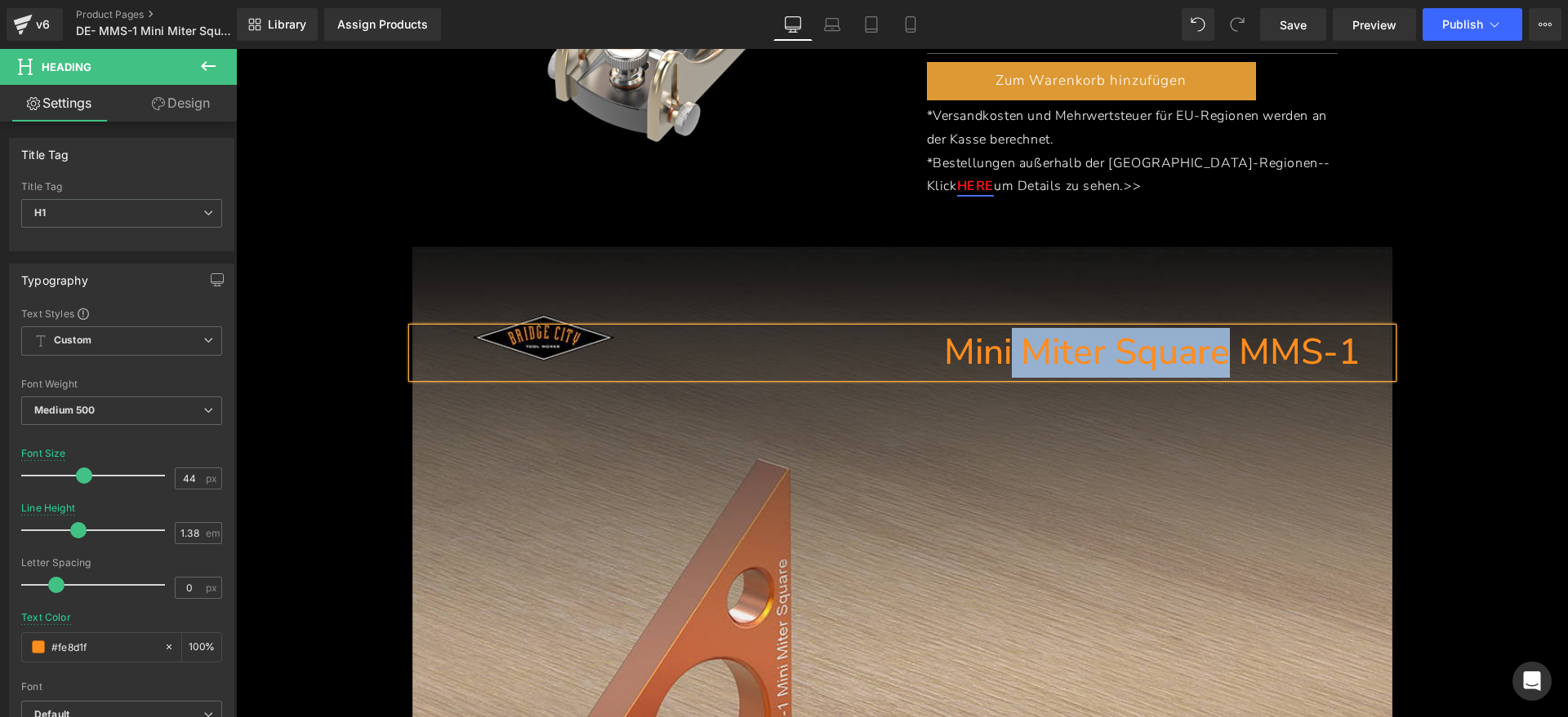
click at [1160, 360] on h1 "Mini Miter Square MMS-1" at bounding box center [886, 353] width 947 height 49
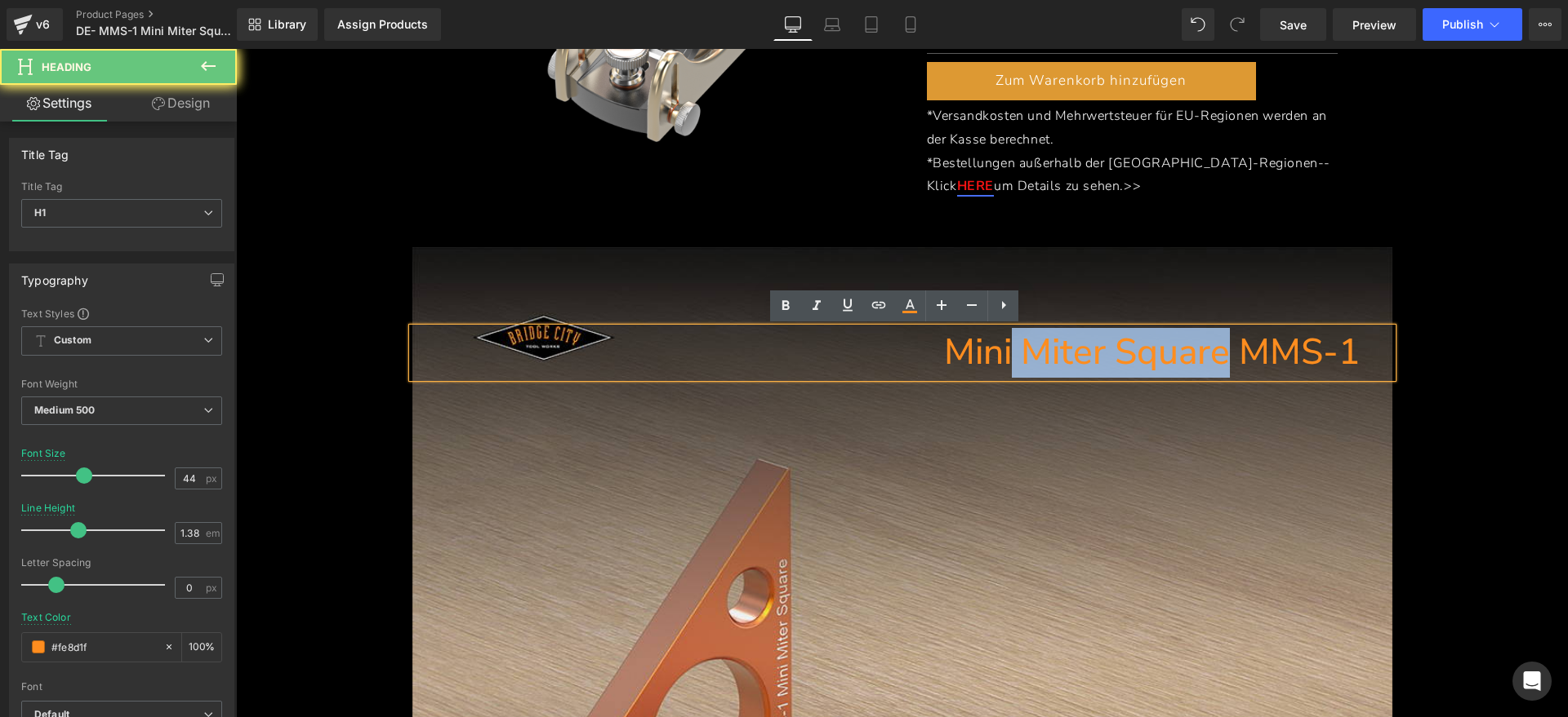
click at [1212, 355] on h1 "Mini Miter Square MMS-1" at bounding box center [886, 353] width 947 height 49
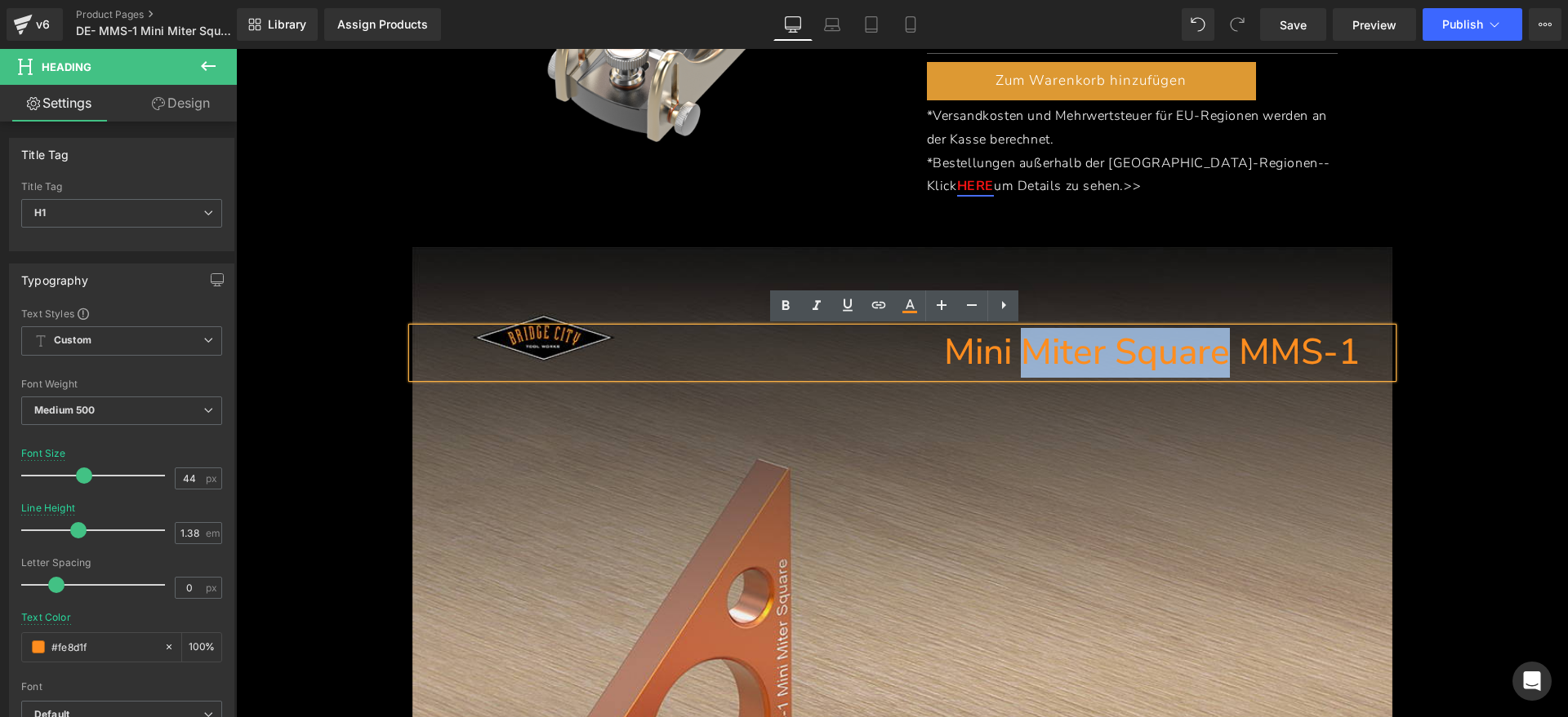
drag, startPoint x: 1217, startPoint y: 354, endPoint x: 1020, endPoint y: 354, distance: 197.0
click at [1020, 354] on h1 "Mini Miter Square MMS-1" at bounding box center [886, 353] width 947 height 49
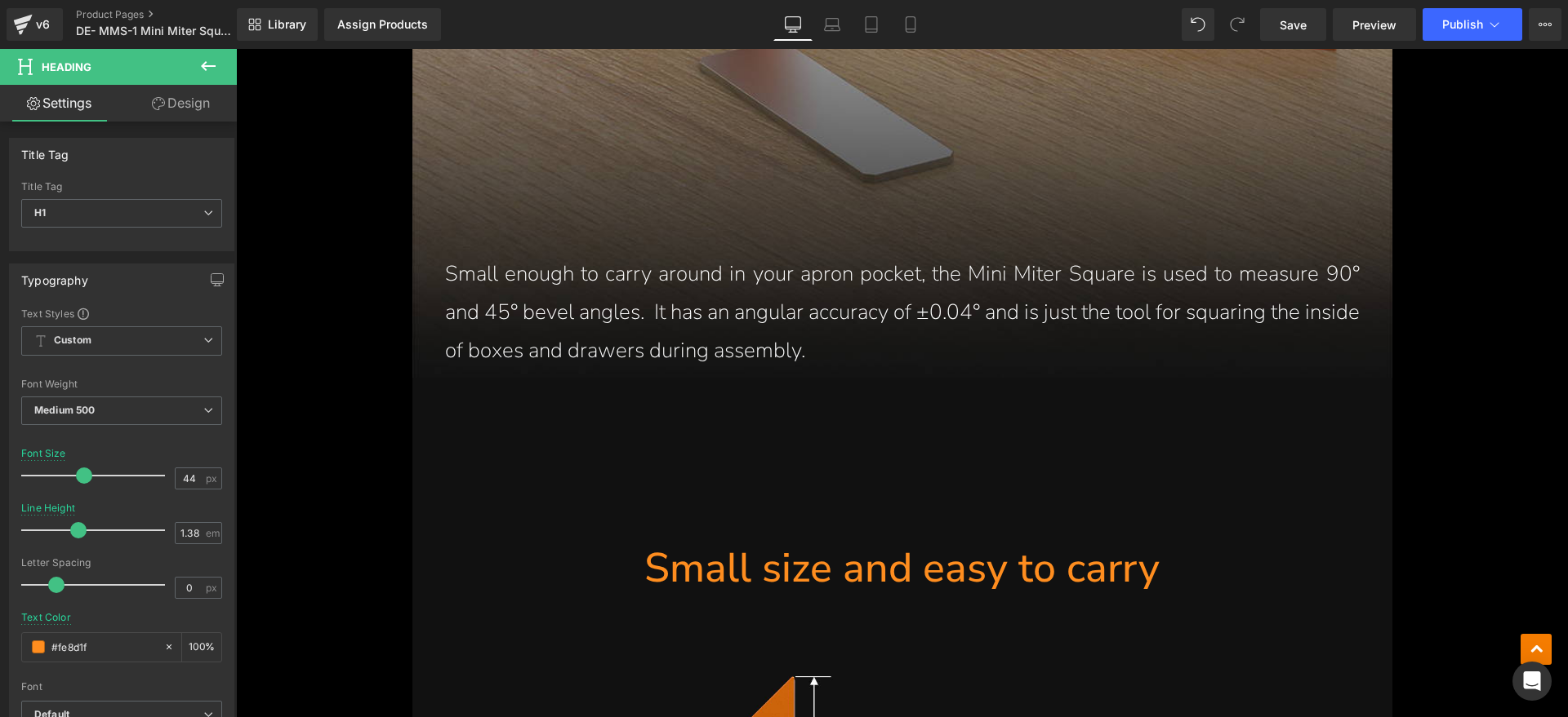
scroll to position [1339, 0]
drag, startPoint x: 670, startPoint y: 339, endPoint x: 897, endPoint y: 347, distance: 227.1
click at [671, 338] on p "Small enough to carry around in your apron pocket, the Mini Miter Square is use…" at bounding box center [902, 313] width 915 height 114
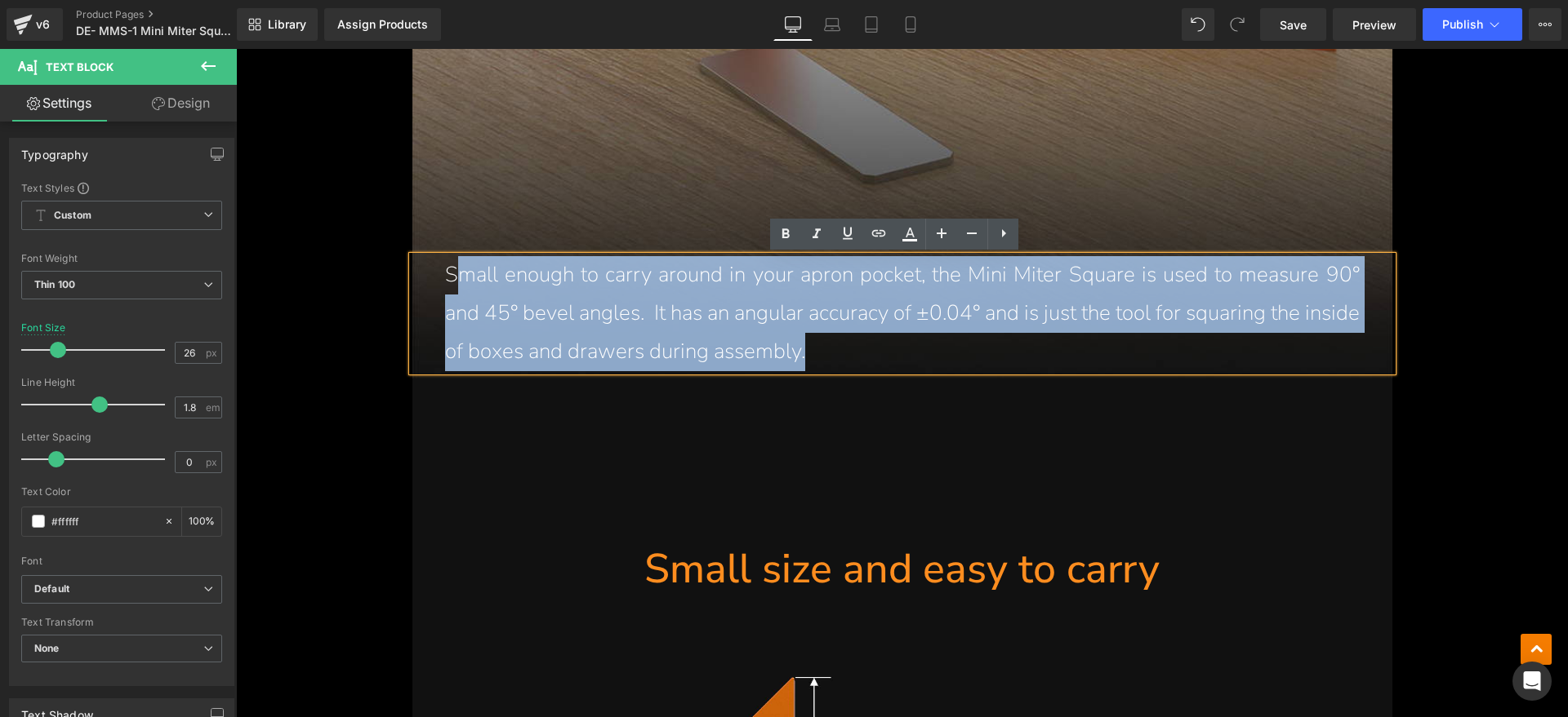
drag, startPoint x: 897, startPoint y: 347, endPoint x: 456, endPoint y: 273, distance: 447.2
click at [456, 273] on p "Small enough to carry around in your apron pocket, the Mini Miter Square is use…" at bounding box center [902, 313] width 915 height 114
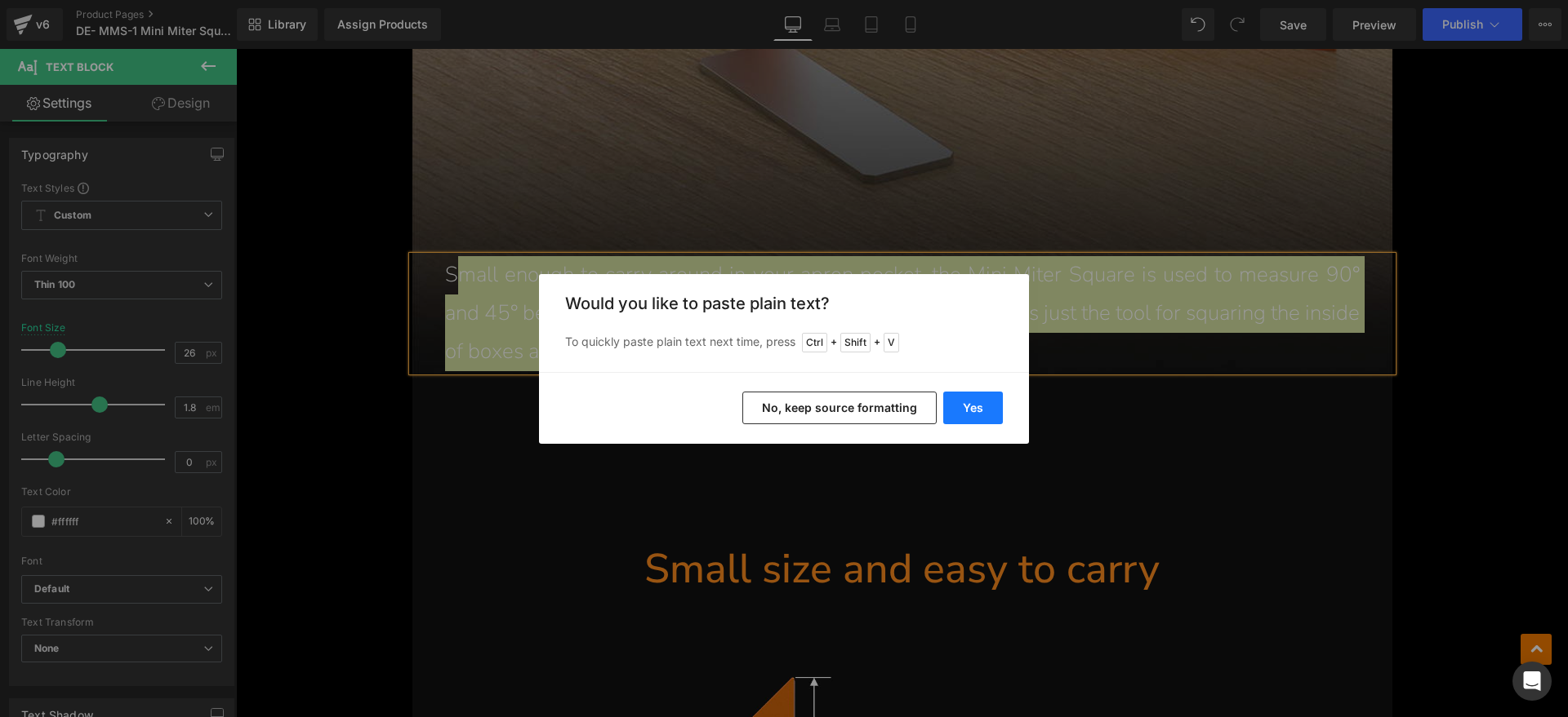
drag, startPoint x: 988, startPoint y: 408, endPoint x: 365, endPoint y: 302, distance: 632.0
click at [988, 408] on button "Yes" at bounding box center [973, 408] width 59 height 32
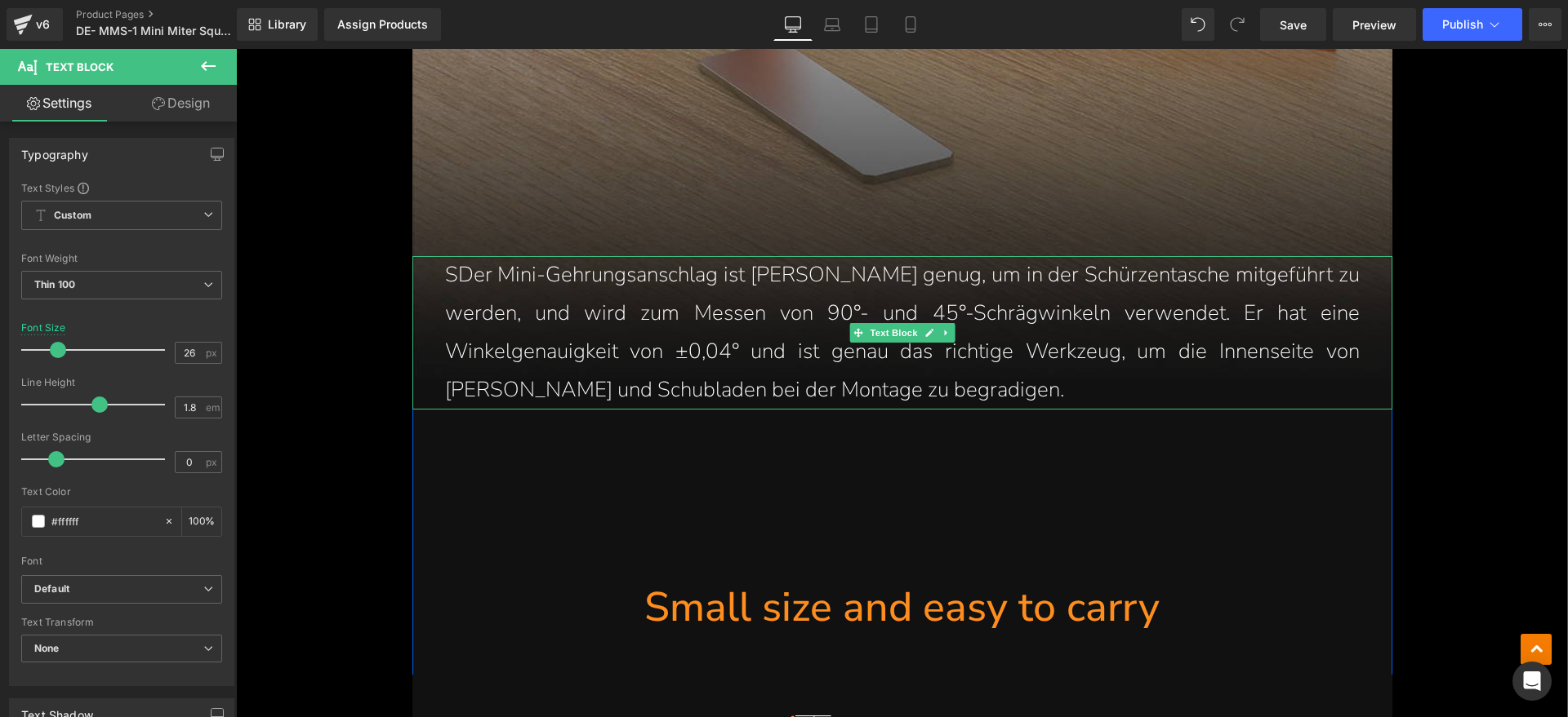
click at [448, 274] on p "SDer Mini-Gehrungsanschlag ist klein genug, um in der Schürzentasche mitgeführt…" at bounding box center [902, 333] width 915 height 153
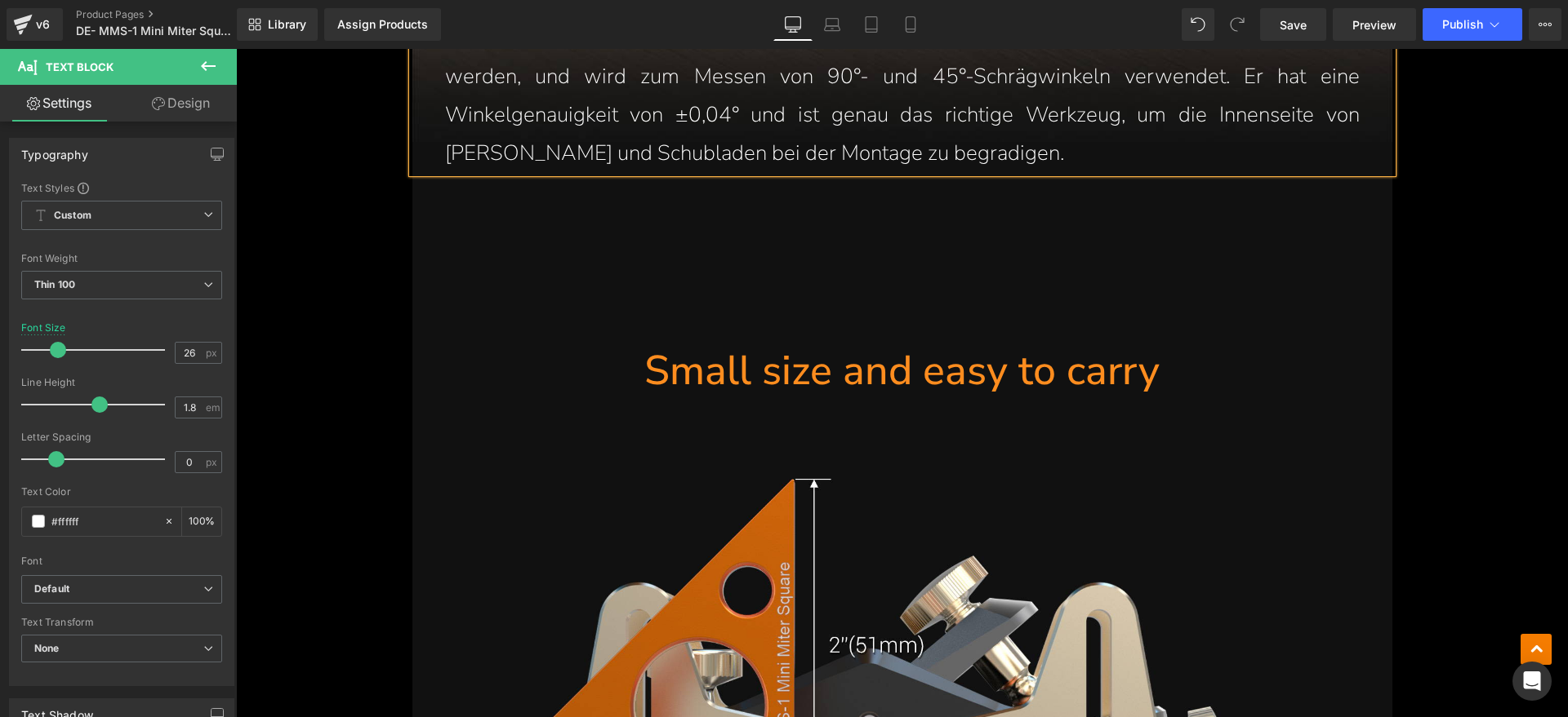
scroll to position [1645, 0]
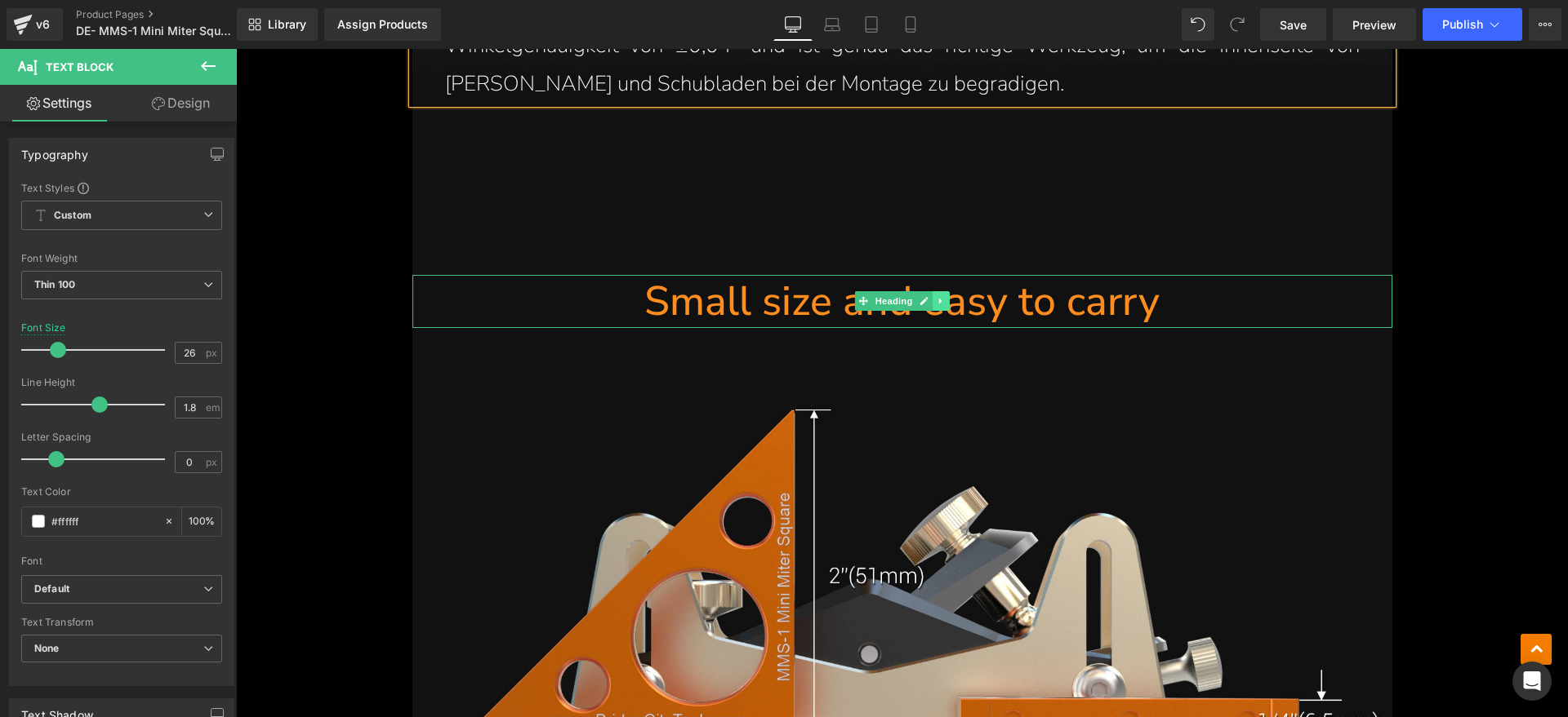
click at [936, 296] on icon at bounding box center [941, 300] width 9 height 10
drag, startPoint x: 1181, startPoint y: 307, endPoint x: 1170, endPoint y: 302, distance: 12.1
click at [1176, 306] on h1 "Small size and easy to carry" at bounding box center [902, 301] width 979 height 53
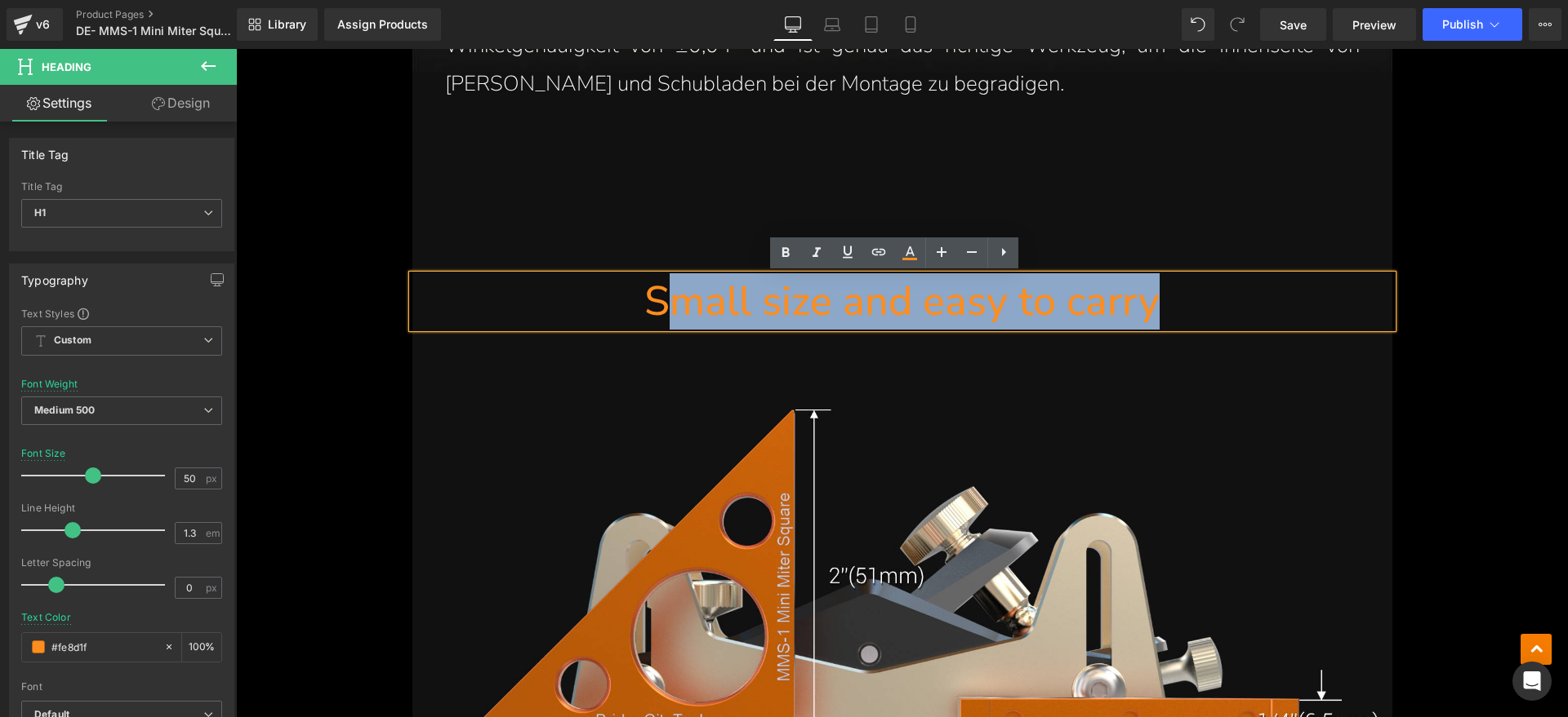
drag, startPoint x: 1165, startPoint y: 300, endPoint x: 671, endPoint y: 300, distance: 494.0
click at [671, 300] on h1 "Small size and easy to carry" at bounding box center [902, 301] width 979 height 53
paste div
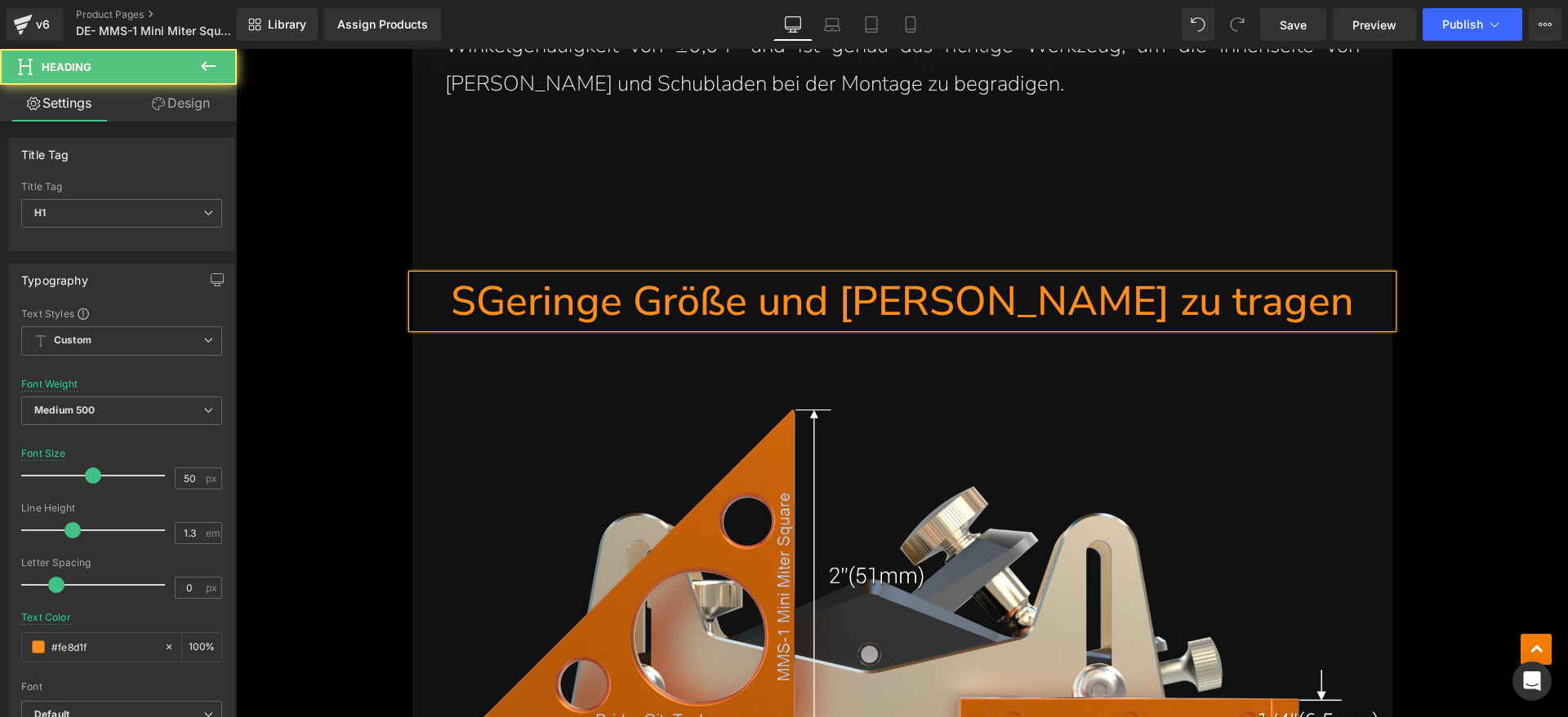
click at [575, 304] on h1 "SGeringe Größe und leicht zu tragen" at bounding box center [902, 301] width 979 height 53
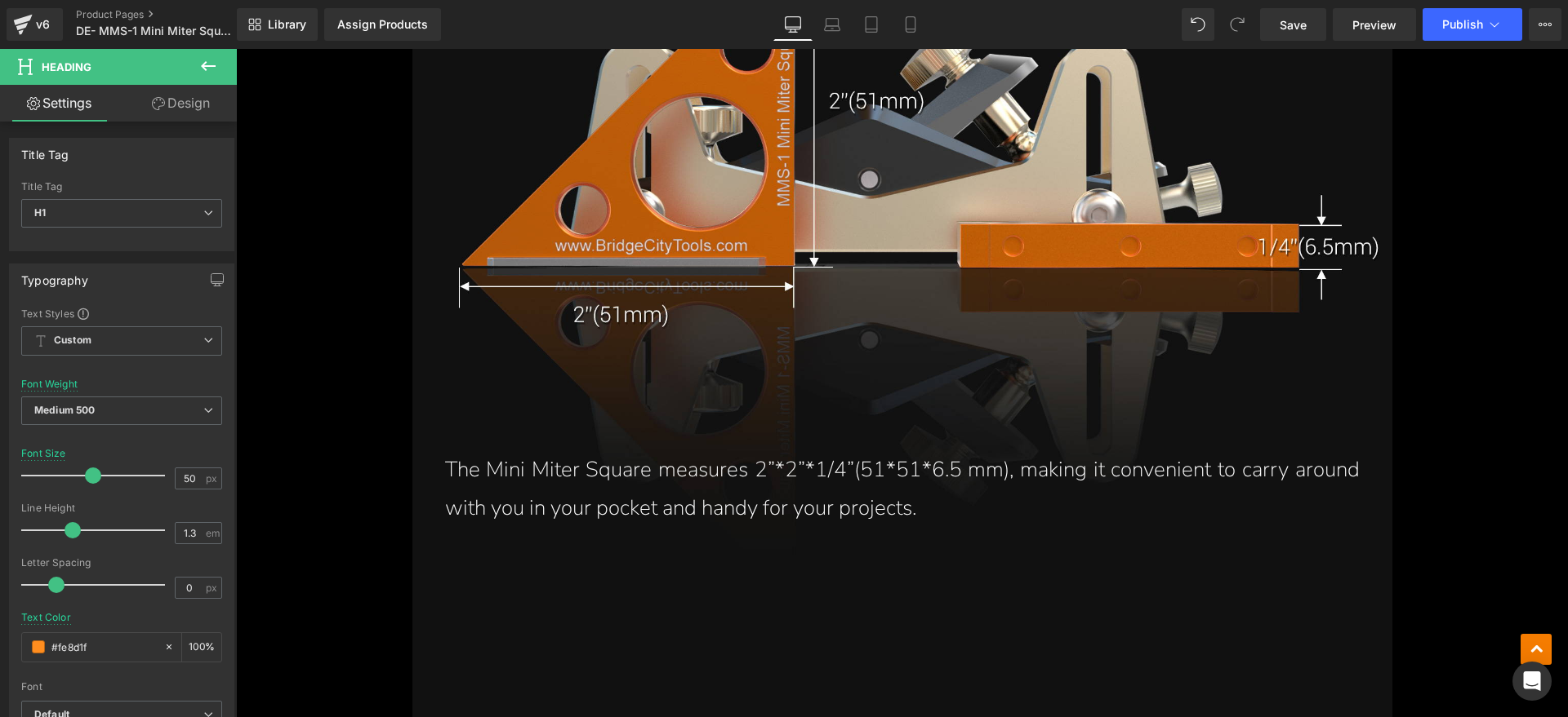
scroll to position [2155, 0]
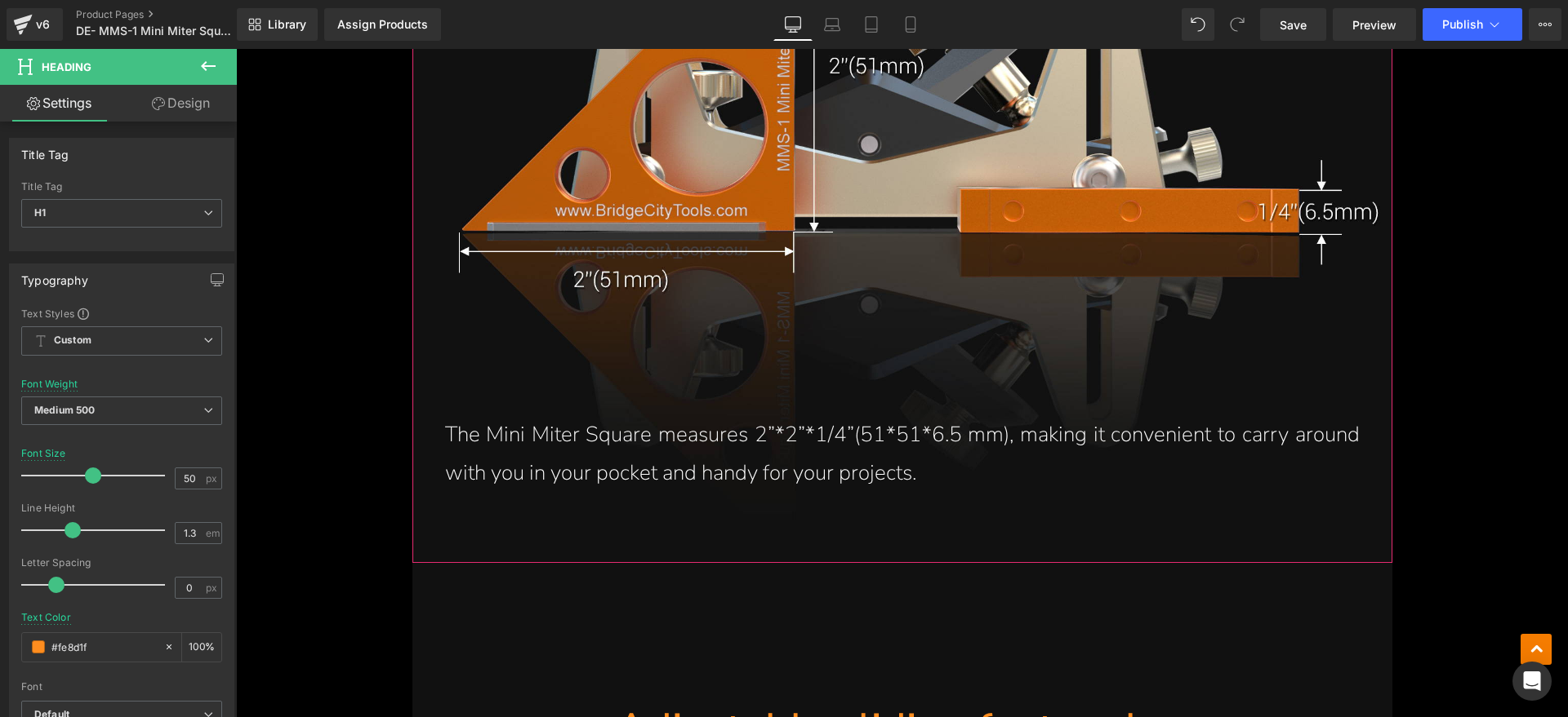
drag, startPoint x: 893, startPoint y: 453, endPoint x: 918, endPoint y: 466, distance: 28.2
click at [893, 453] on span "Text Block" at bounding box center [893, 454] width 54 height 20
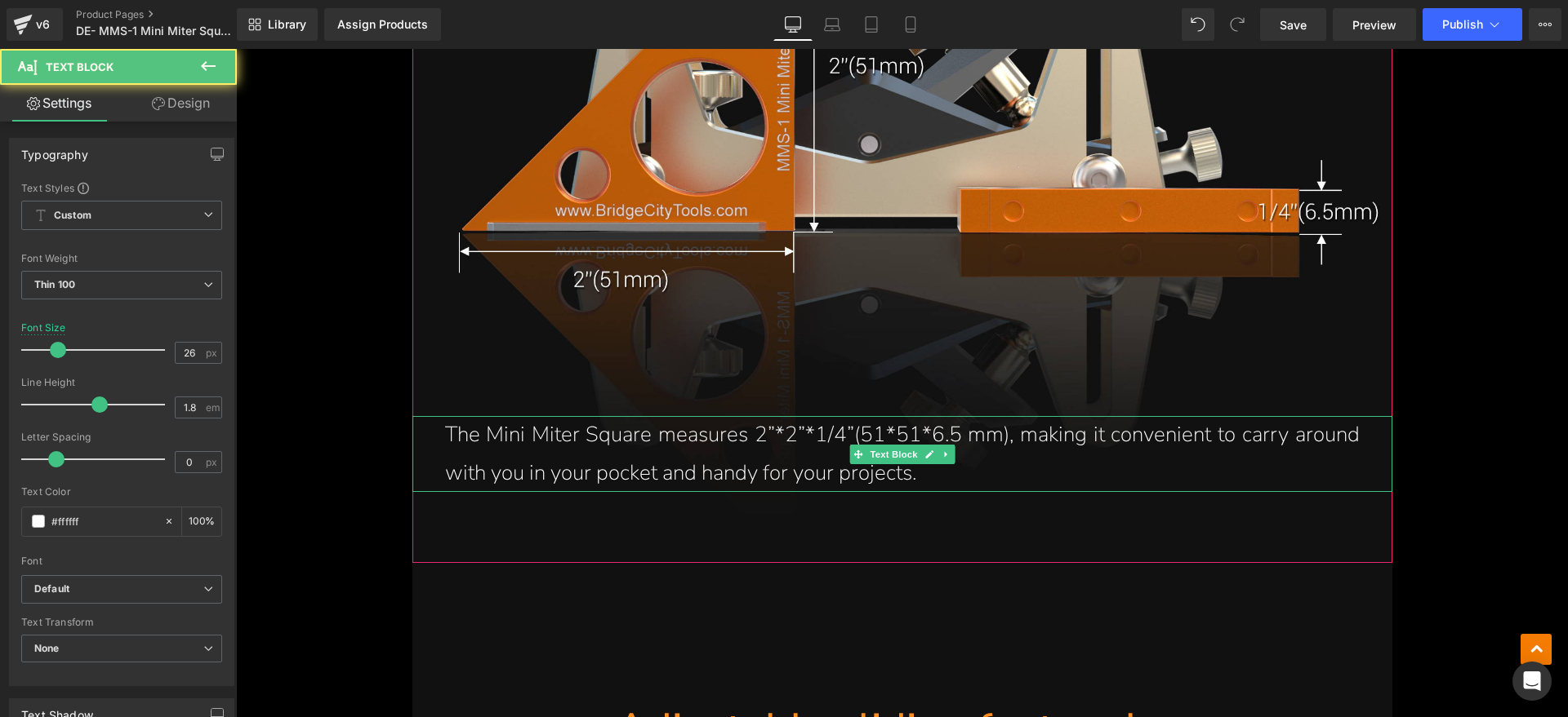
click at [946, 472] on p "The Mini Miter Square measures 2”*2”*1/4”(51*51*6.5 mm), making it convenient t…" at bounding box center [902, 454] width 915 height 76
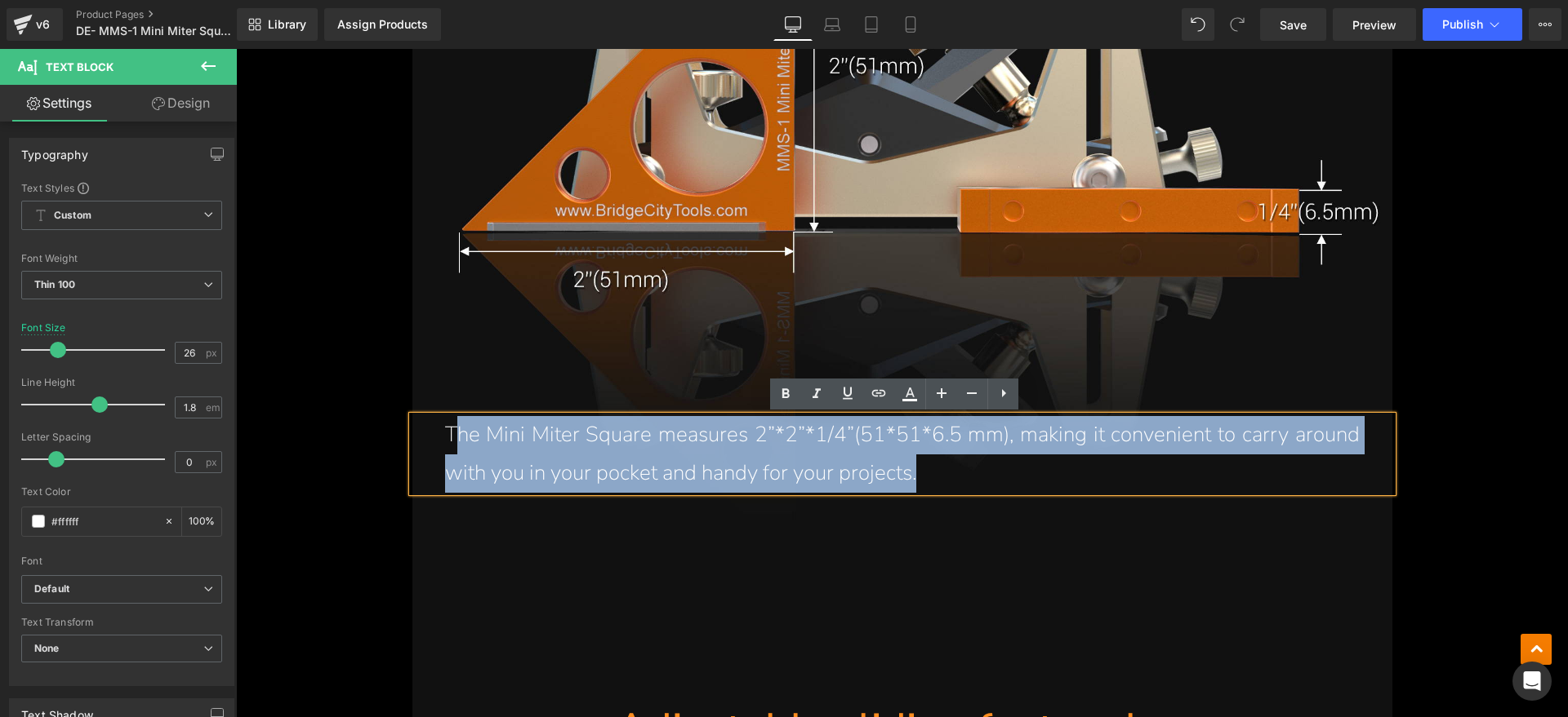
drag, startPoint x: 955, startPoint y: 471, endPoint x: 451, endPoint y: 428, distance: 505.8
click at [451, 428] on p "The Mini Miter Square measures 2”*2”*1/4”(51*51*6.5 mm), making it convenient t…" at bounding box center [902, 454] width 915 height 76
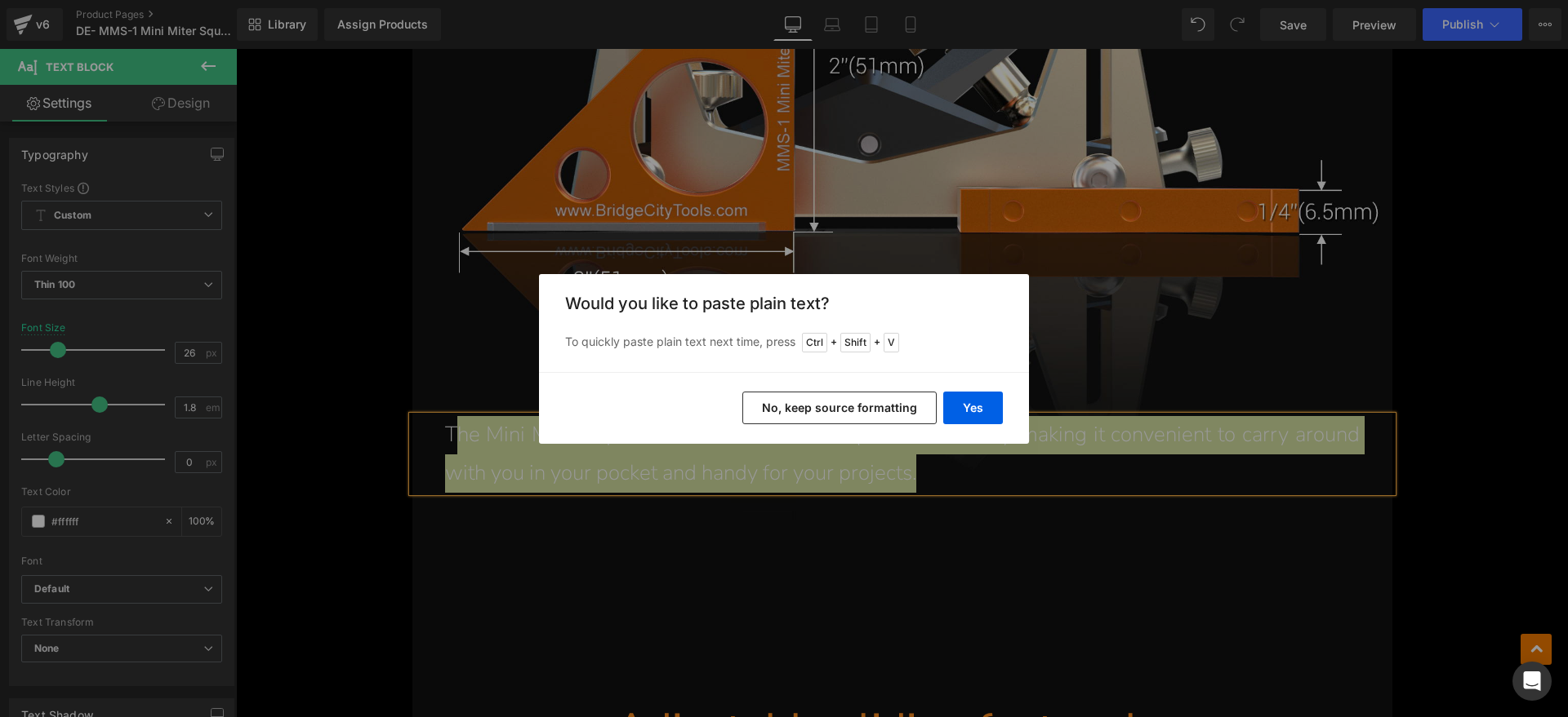
click at [1005, 403] on div "Yes No, keep source formatting" at bounding box center [784, 408] width 490 height 72
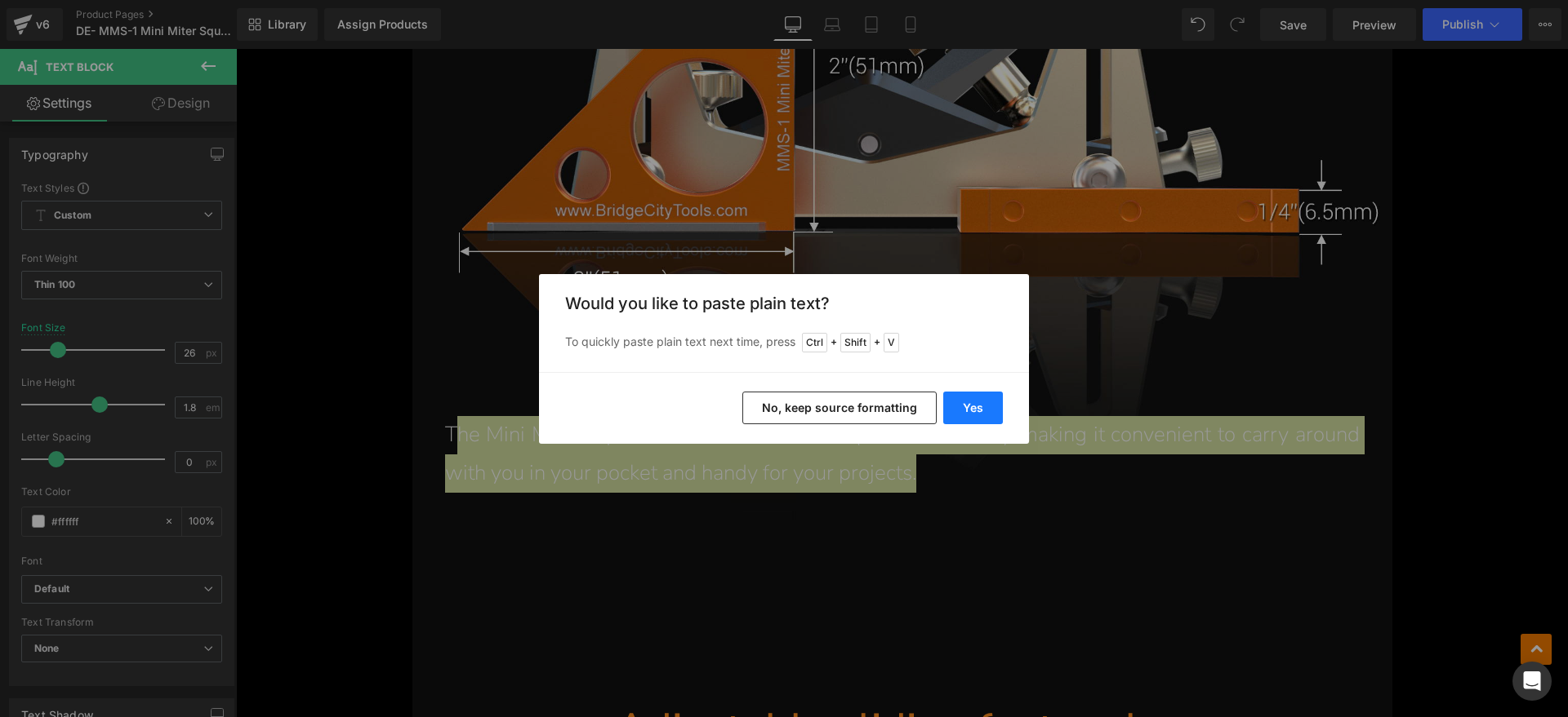
click at [952, 413] on button "Yes" at bounding box center [973, 408] width 59 height 32
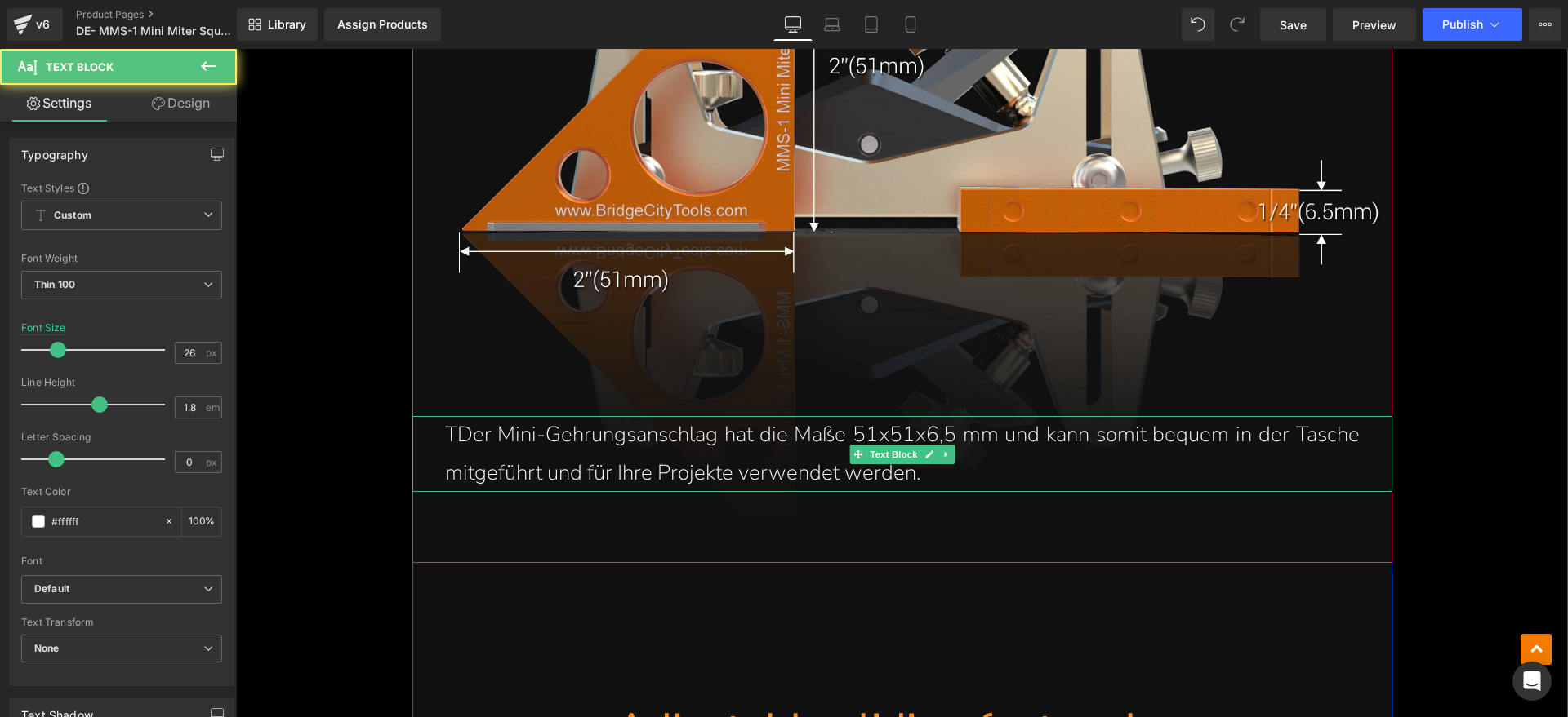
click at [454, 435] on p "TDer Mini-Gehrungsanschlag hat die Maße 51x51x6,5 mm und kann somit bequem in d…" at bounding box center [902, 454] width 915 height 76
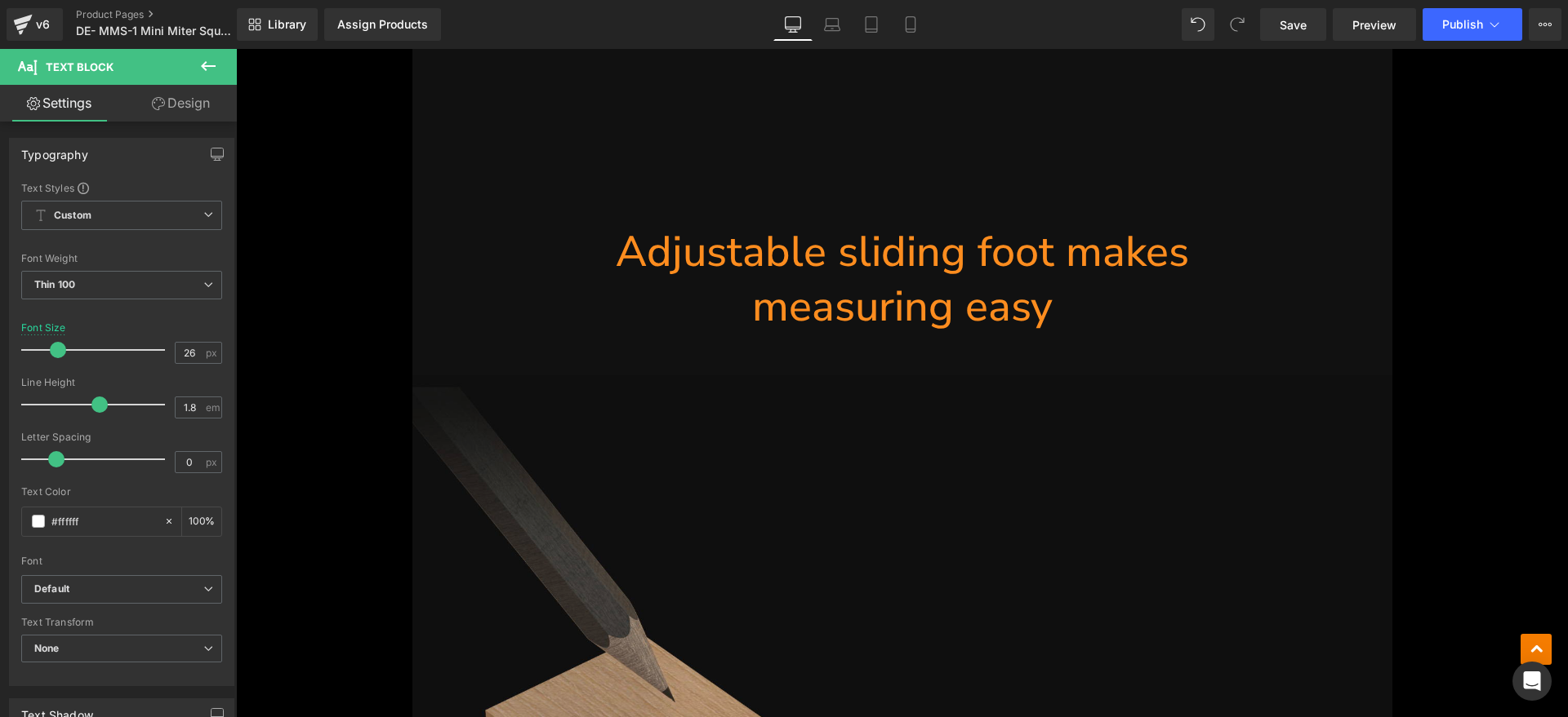
scroll to position [2665, 0]
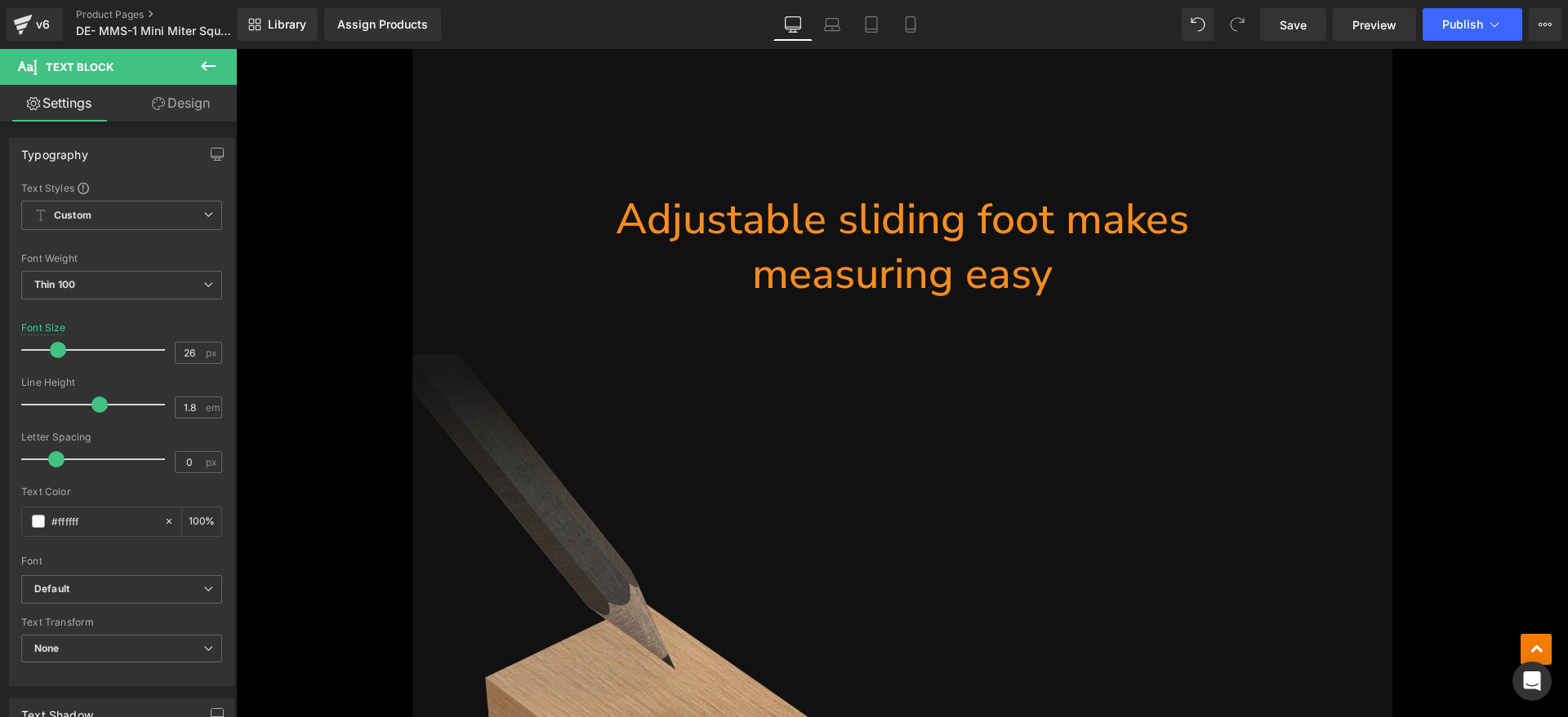
click at [1056, 266] on h1 "measuring easy" at bounding box center [902, 274] width 979 height 56
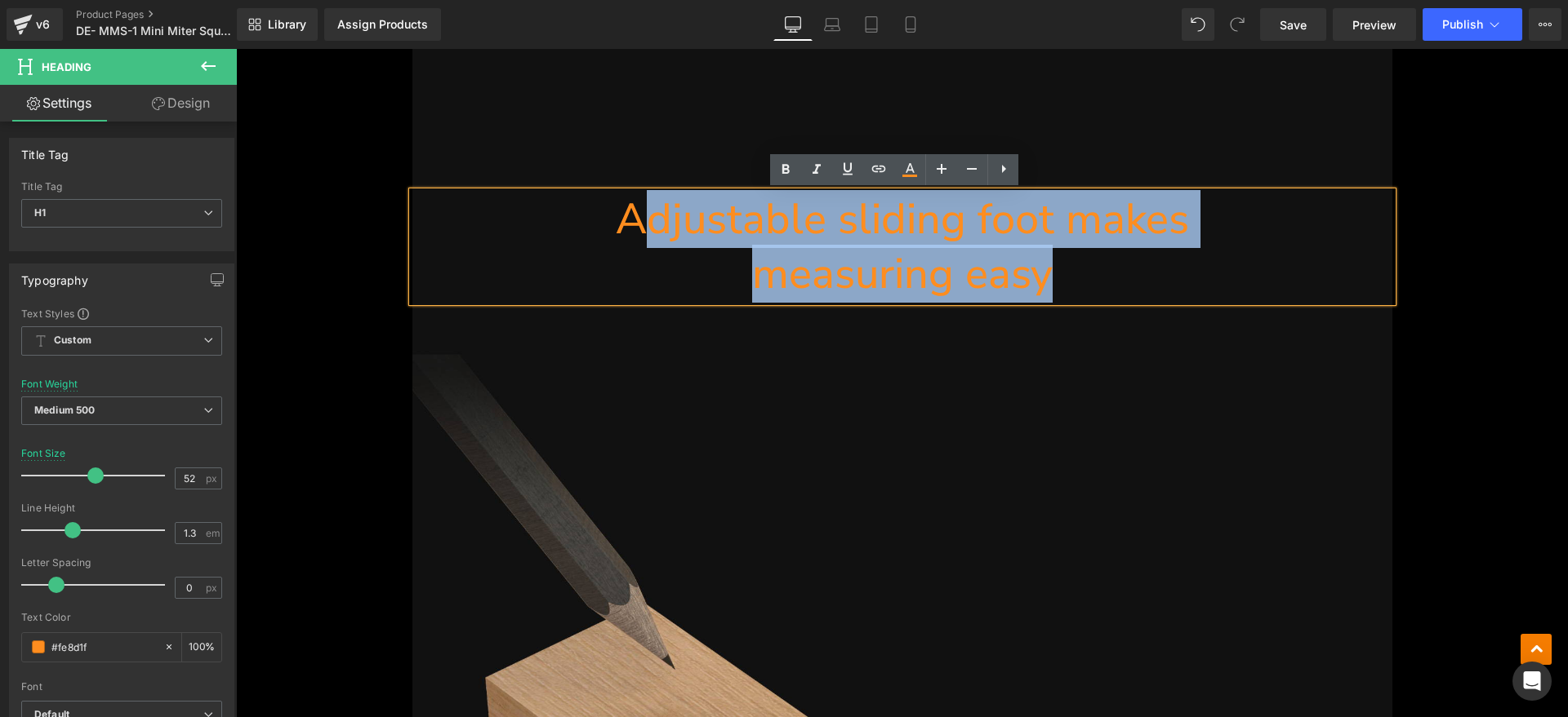
drag, startPoint x: 1063, startPoint y: 273, endPoint x: 638, endPoint y: 230, distance: 427.2
click at [638, 230] on div "Adjustable sliding foot makes measuring easy" at bounding box center [902, 246] width 979 height 110
paste div
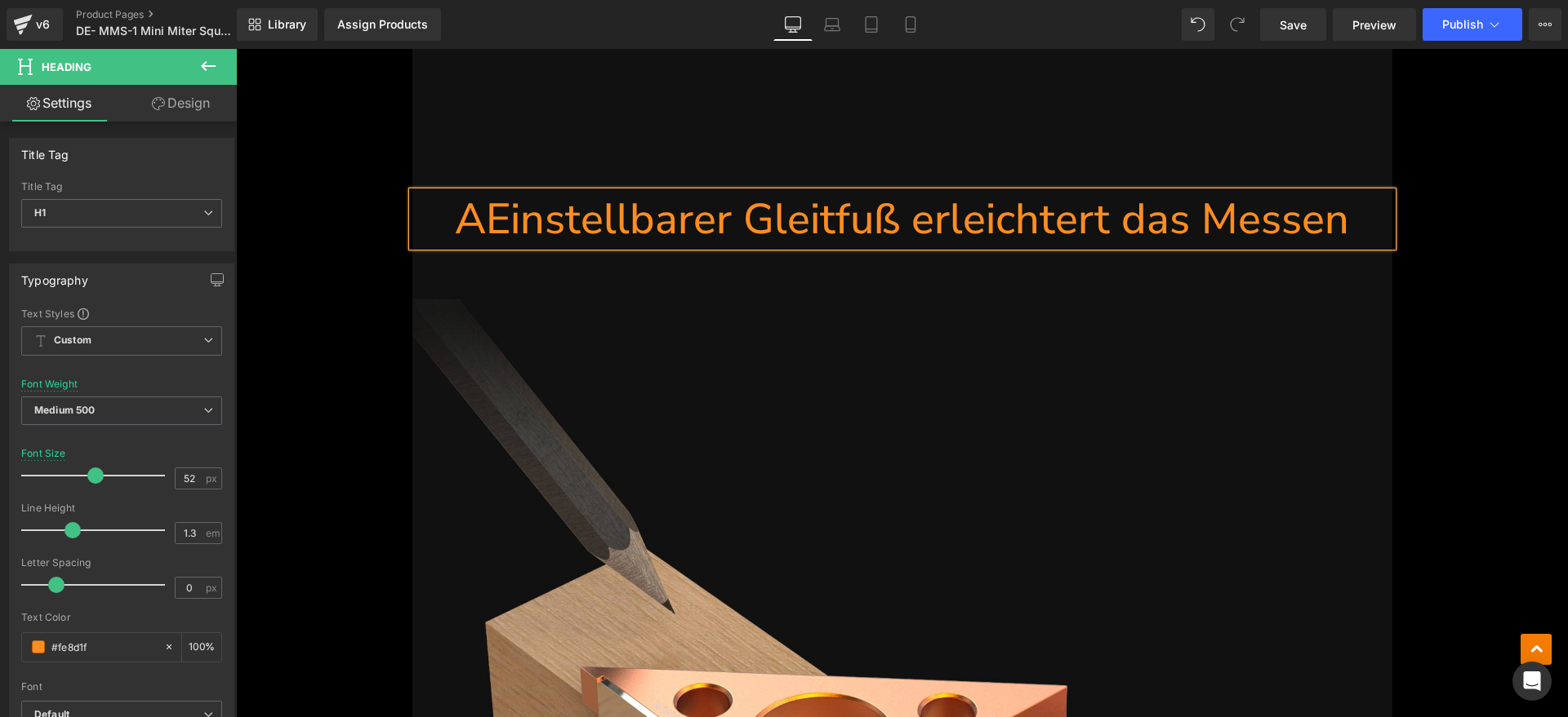
click at [475, 228] on h1 "AEinstellbarer Gleitfuß erleichtert das Messen" at bounding box center [902, 220] width 979 height 56
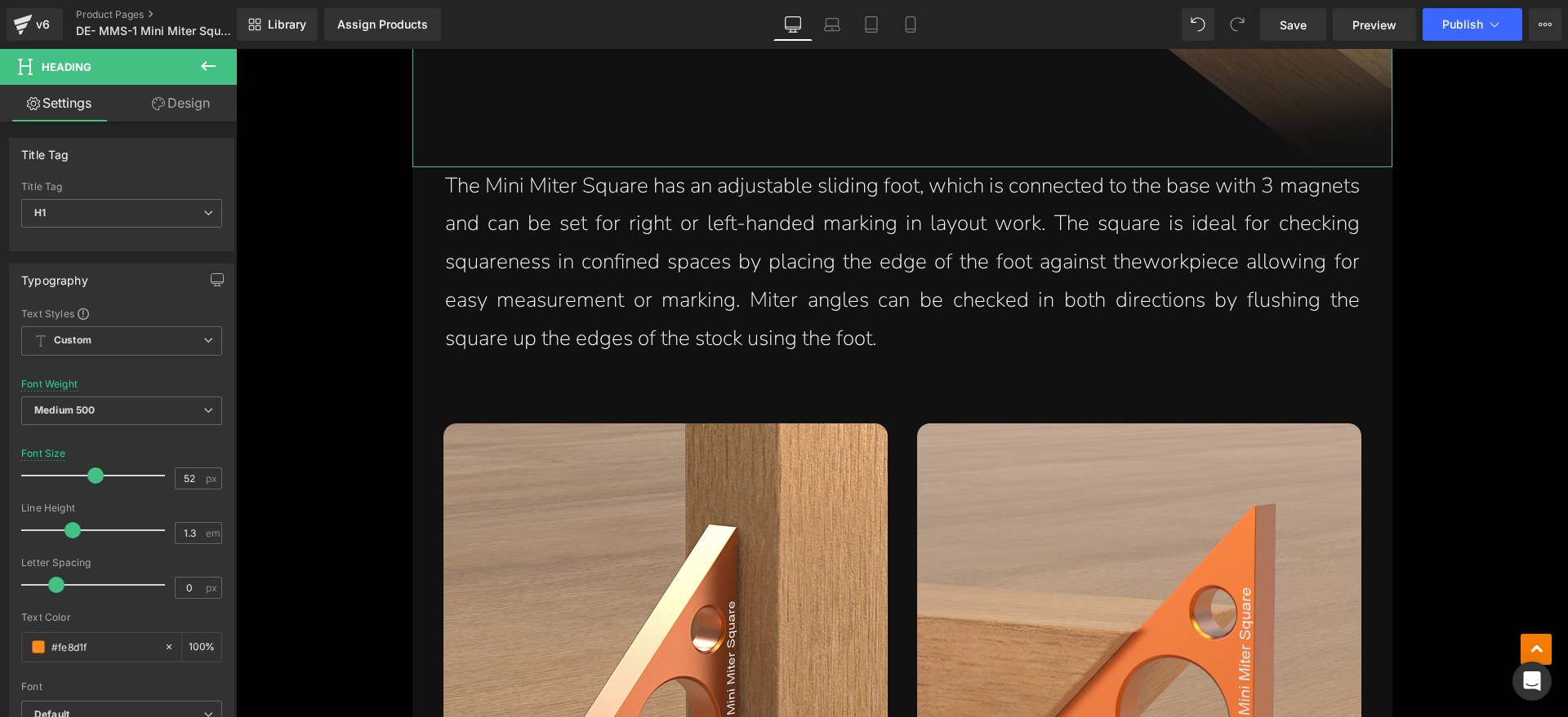
scroll to position [3888, 0]
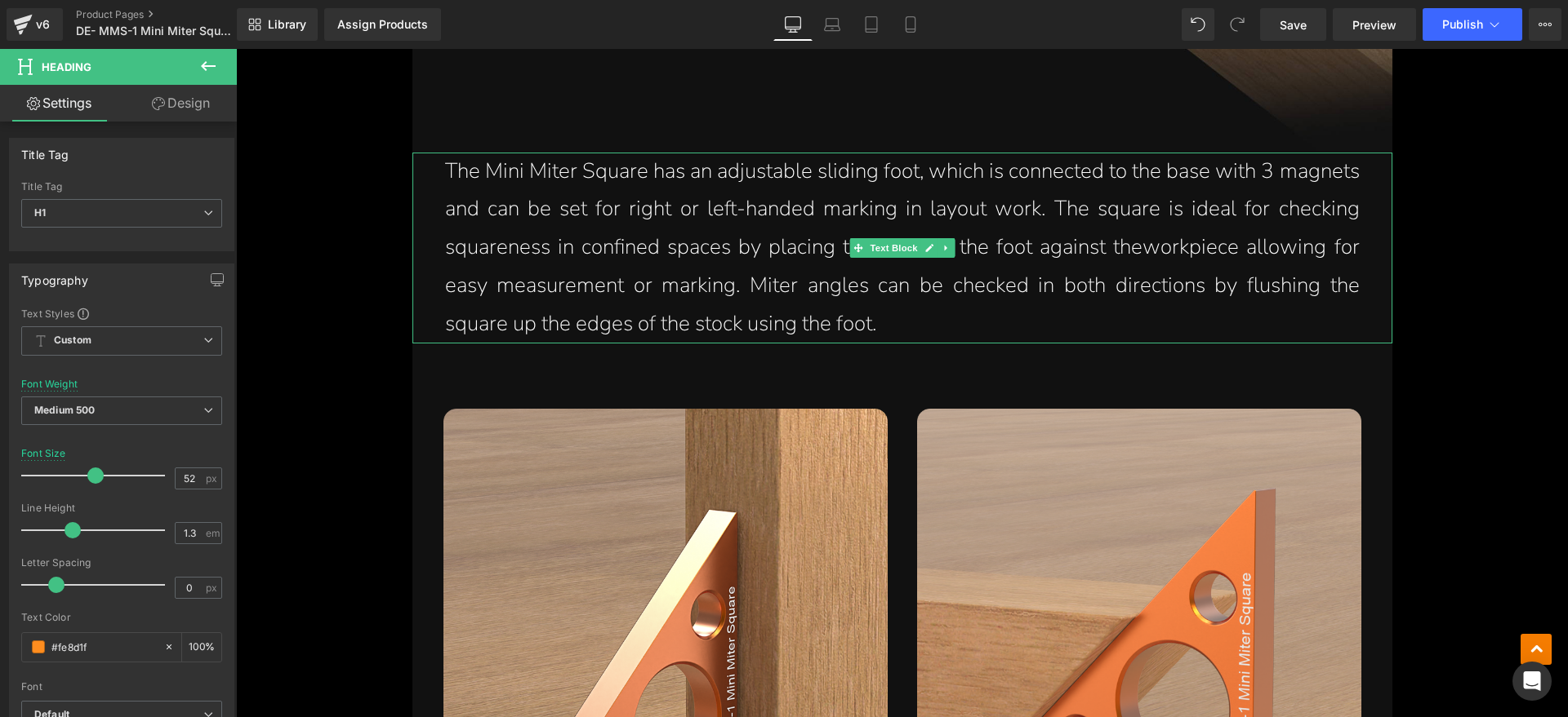
drag, startPoint x: 643, startPoint y: 255, endPoint x: 1010, endPoint y: 311, distance: 371.2
click at [643, 255] on p "The Mini Miter Square has an adjustable sliding foot, which is connected to the…" at bounding box center [902, 248] width 915 height 191
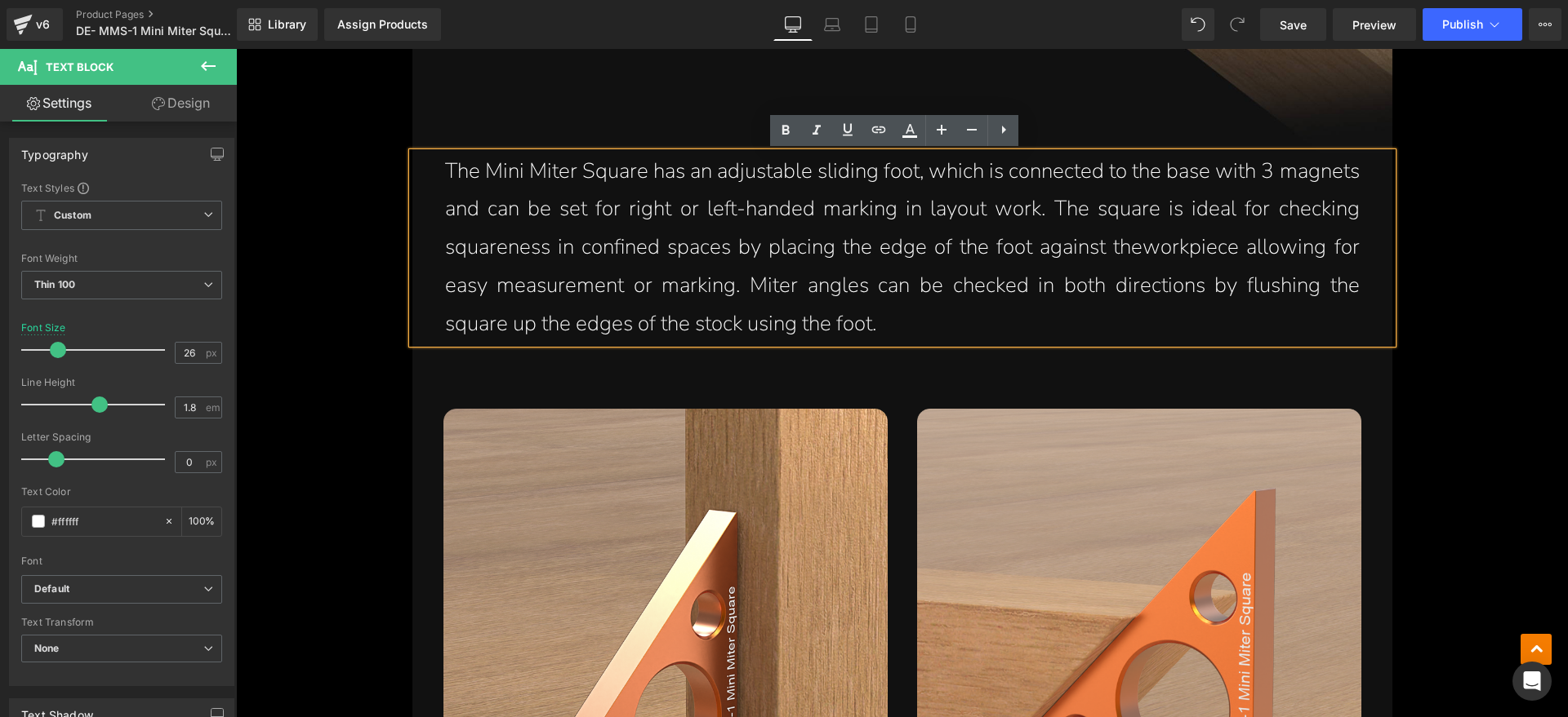
drag, startPoint x: 1022, startPoint y: 319, endPoint x: 447, endPoint y: 186, distance: 590.2
click at [447, 186] on p "The Mini Miter Square has an adjustable sliding foot, which is connected to the…" at bounding box center [902, 248] width 915 height 191
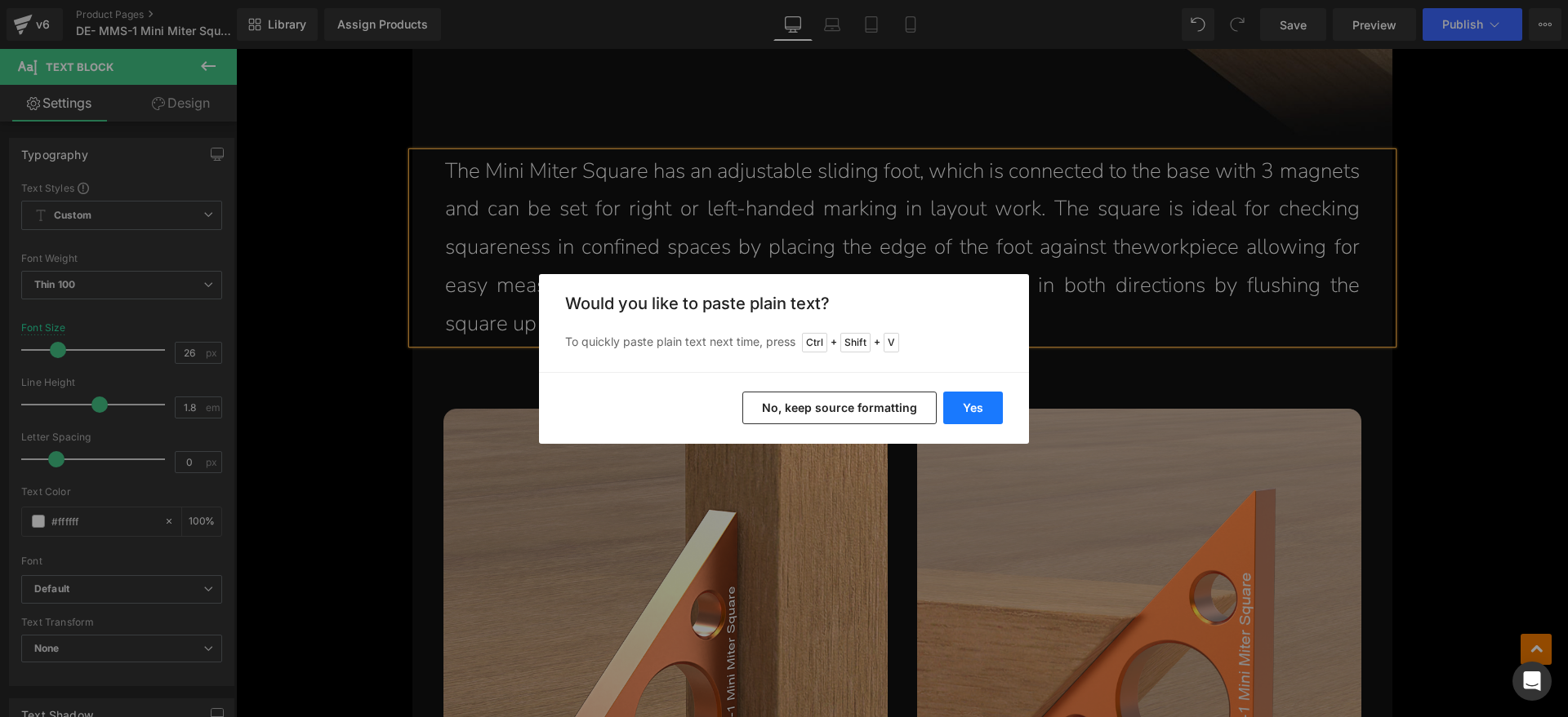
click at [975, 408] on button "Yes" at bounding box center [973, 408] width 59 height 32
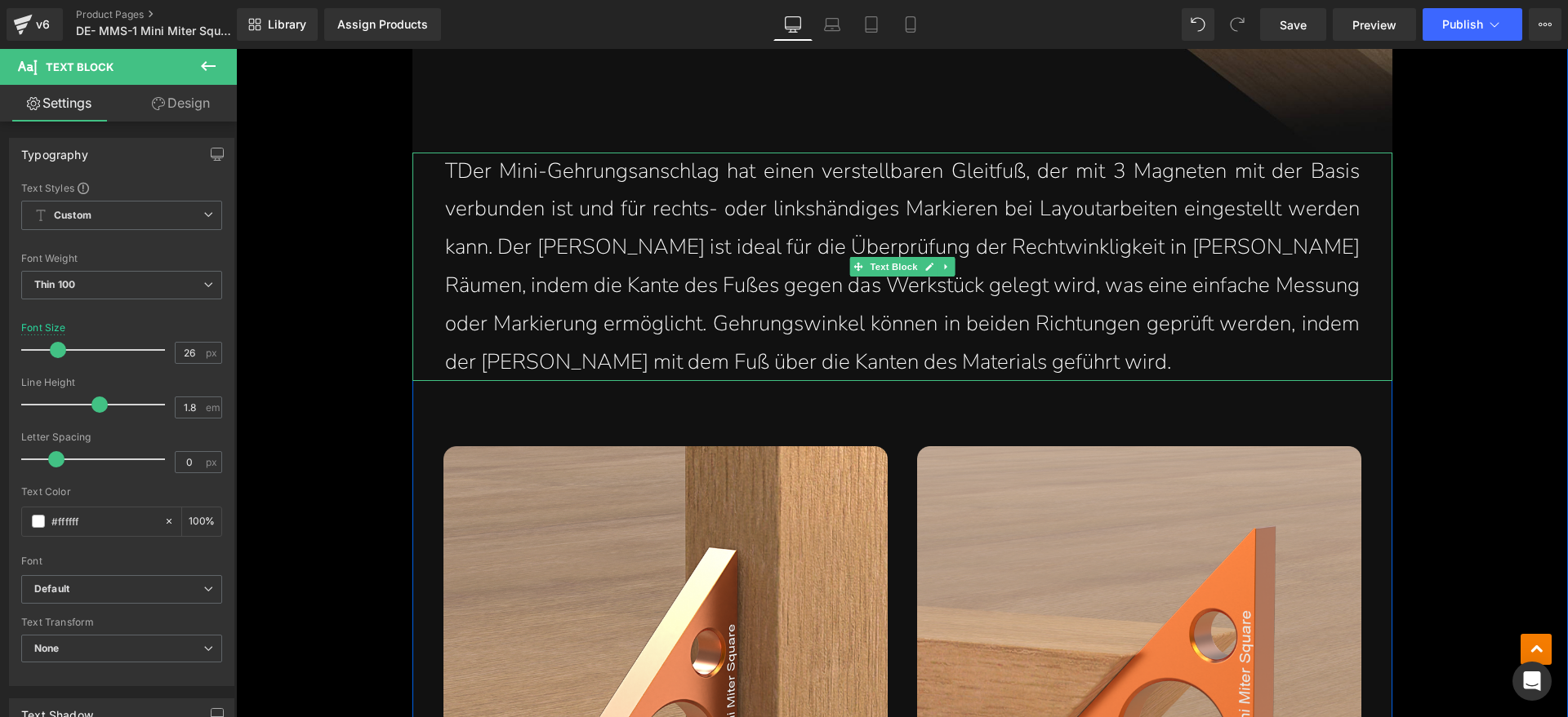
click at [449, 176] on p "TDer Mini-Gehrungsanschlag hat einen verstellbaren Gleitfuß, der mit 3 Magneten…" at bounding box center [902, 267] width 915 height 229
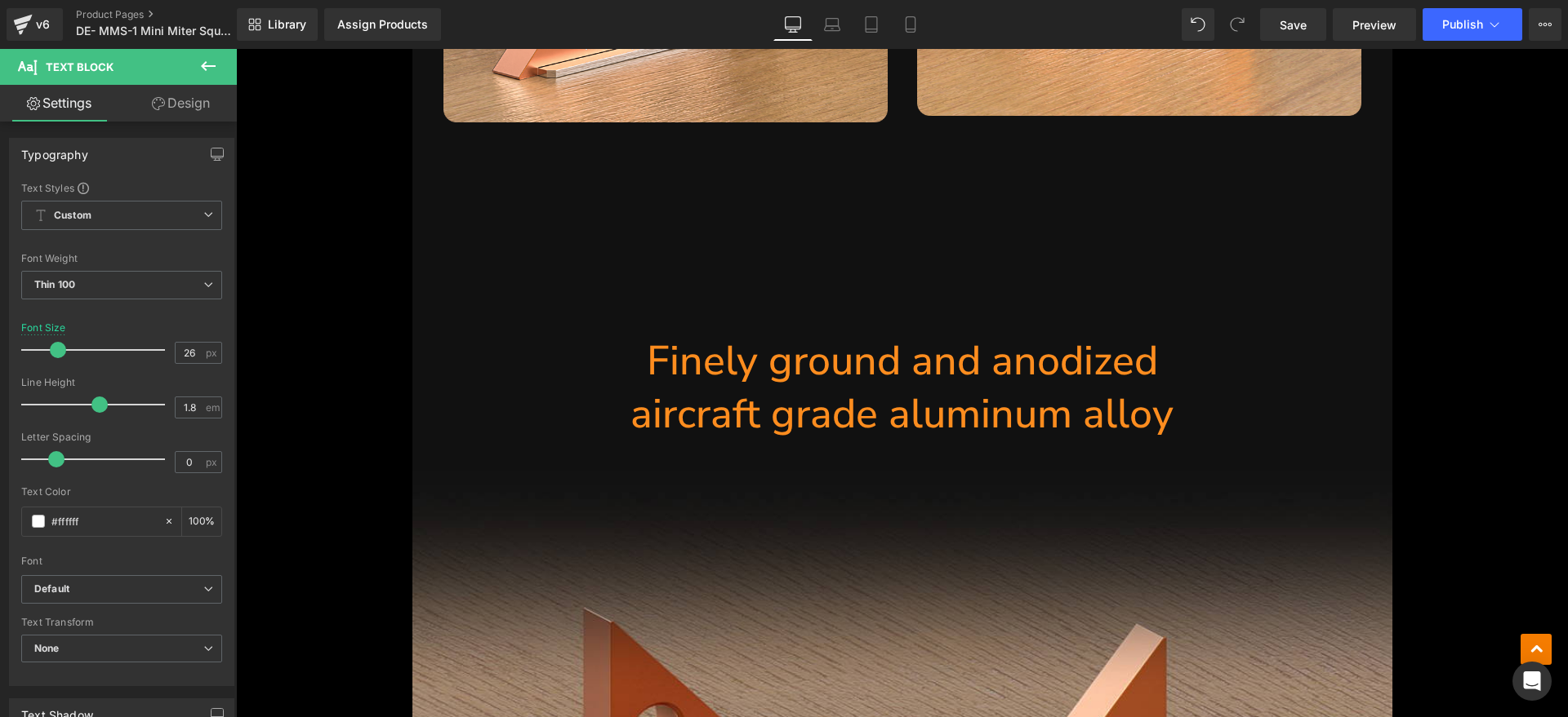
scroll to position [4704, 0]
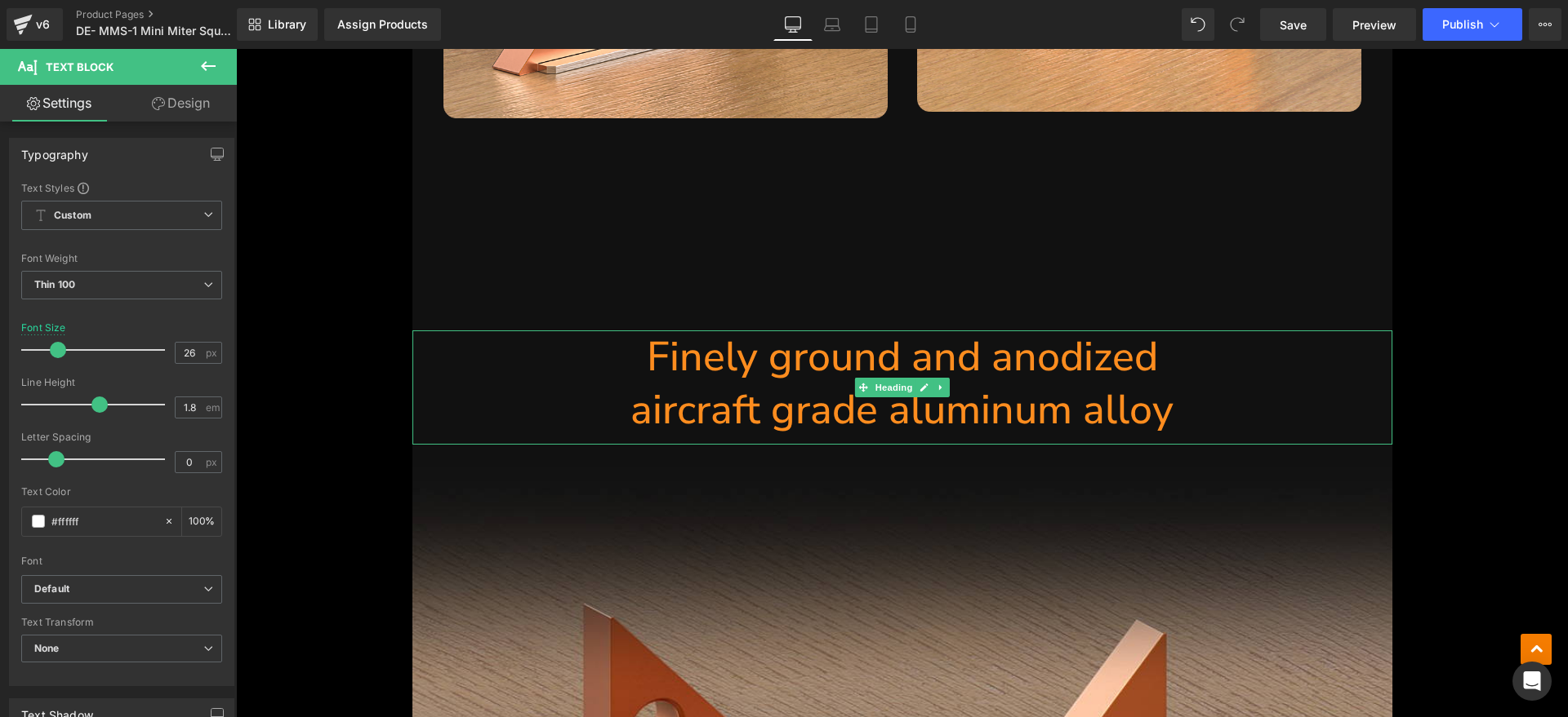
drag, startPoint x: 981, startPoint y: 392, endPoint x: 1188, endPoint y: 409, distance: 207.7
click at [981, 392] on h1 "aircraft grade aluminum alloy" at bounding box center [902, 409] width 979 height 53
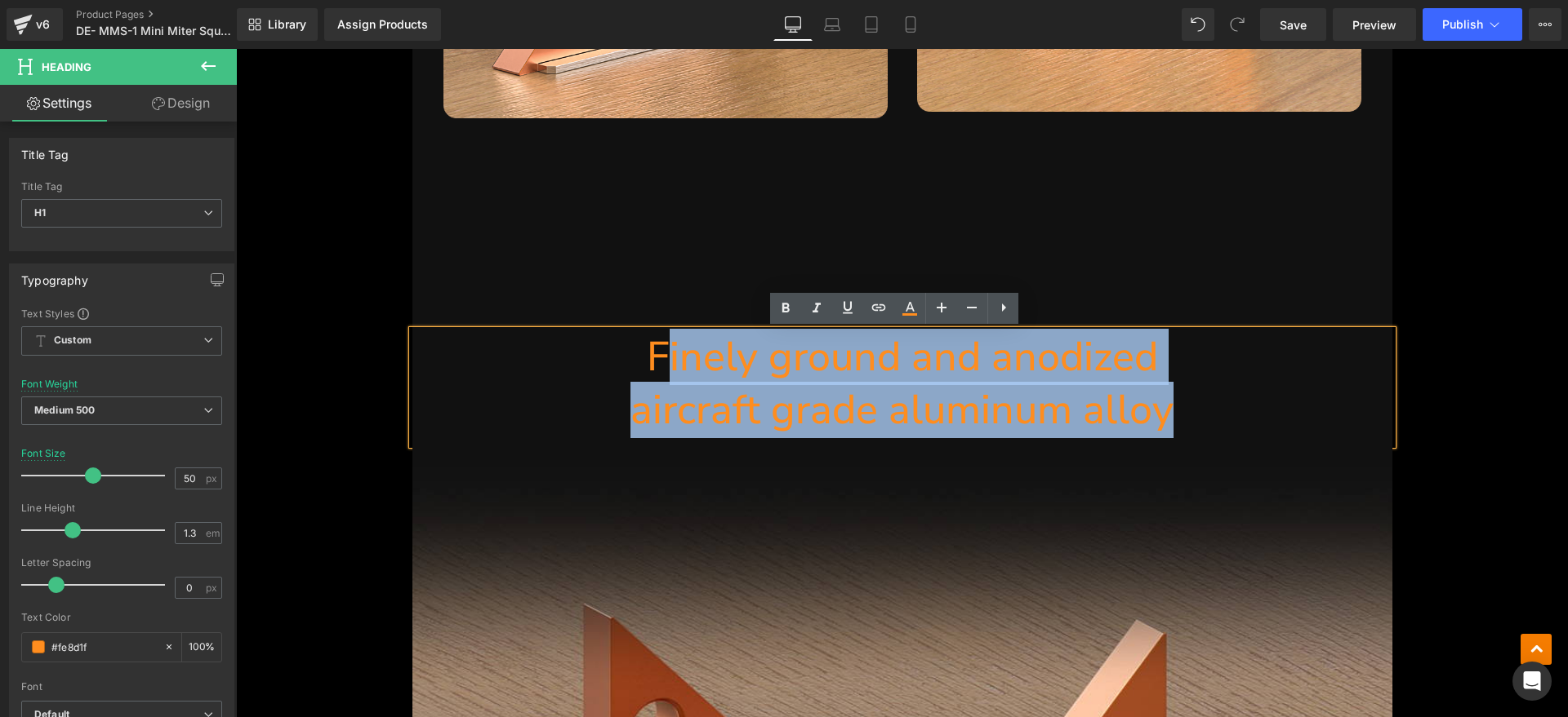
drag, startPoint x: 1188, startPoint y: 409, endPoint x: 665, endPoint y: 368, distance: 524.6
click at [665, 368] on div "Finely ground and anodized aircraft grade aluminum alloy" at bounding box center [902, 387] width 979 height 114
paste div
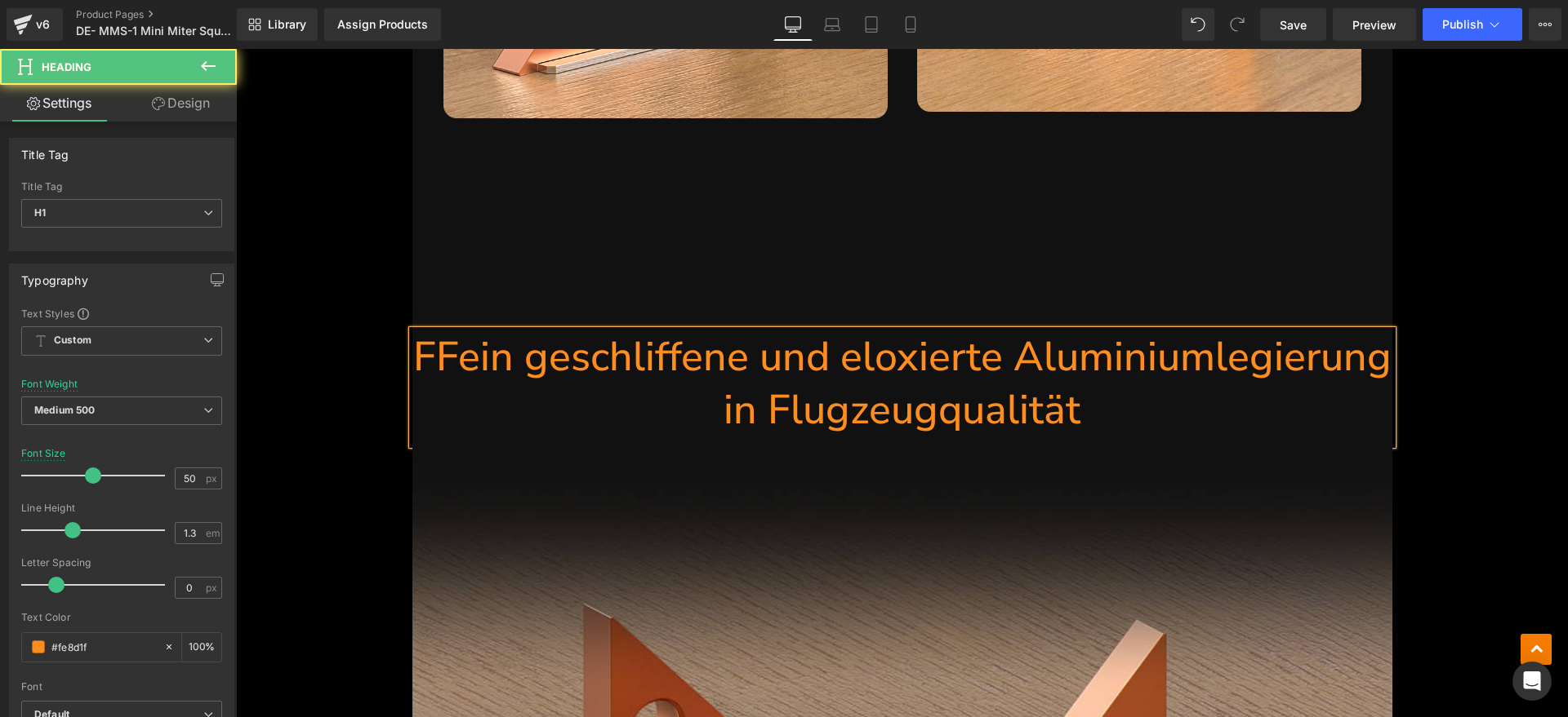
click at [434, 363] on h1 "FFein geschliffene und eloxierte Aluminiumlegierung in Flugzeugqualität" at bounding box center [902, 383] width 979 height 106
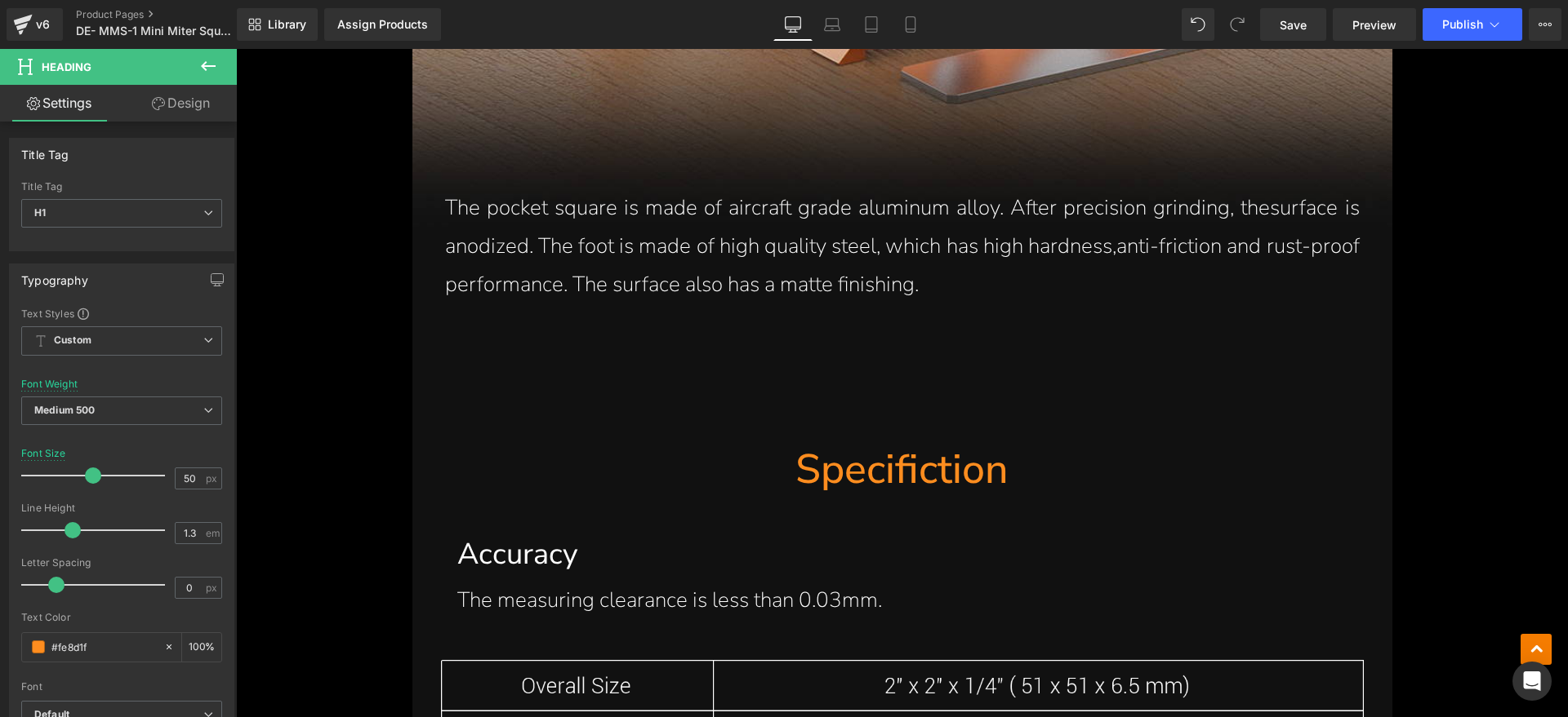
scroll to position [5724, 0]
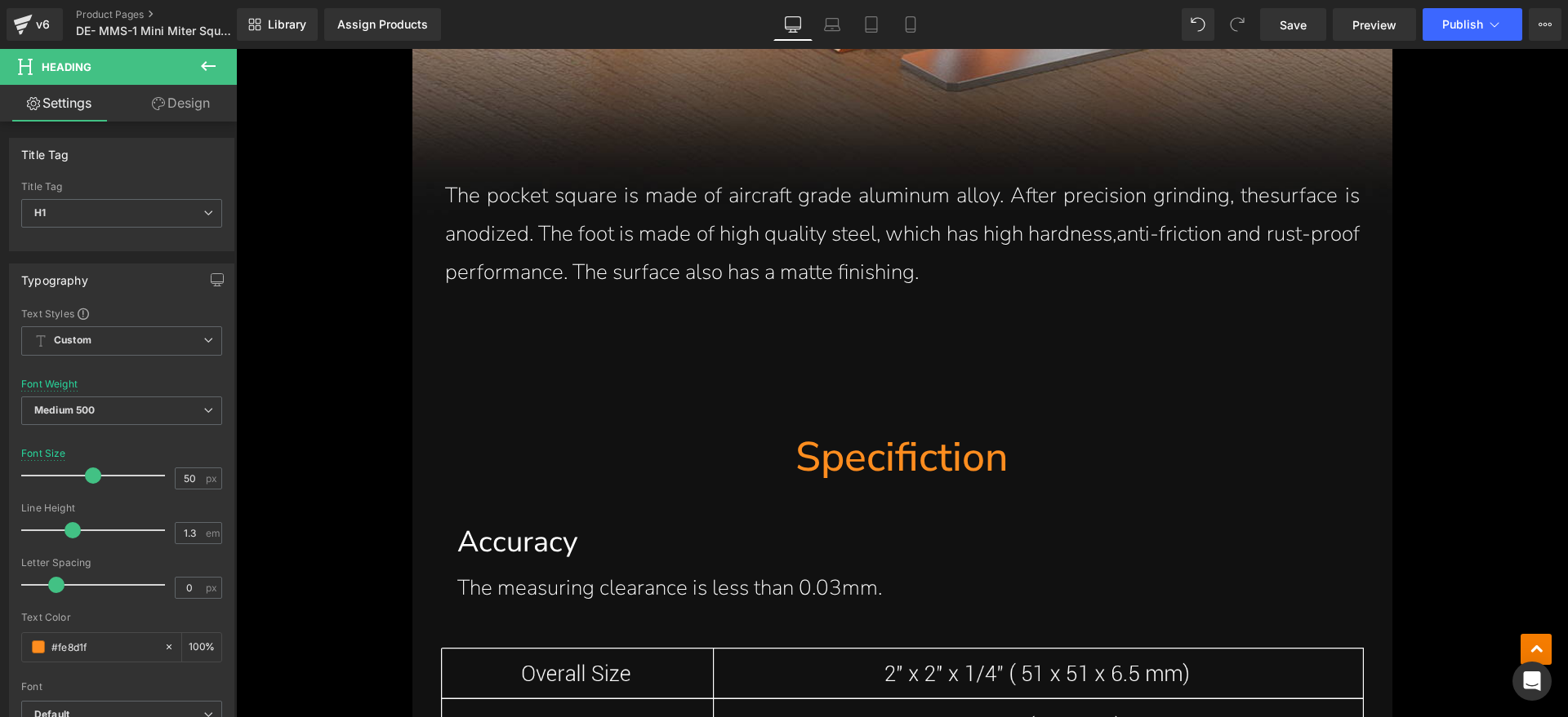
drag, startPoint x: 858, startPoint y: 252, endPoint x: 1004, endPoint y: 276, distance: 148.0
click at [858, 251] on p "The pocket square is made of aircraft grade aluminum alloy. After precision gri…" at bounding box center [902, 234] width 915 height 114
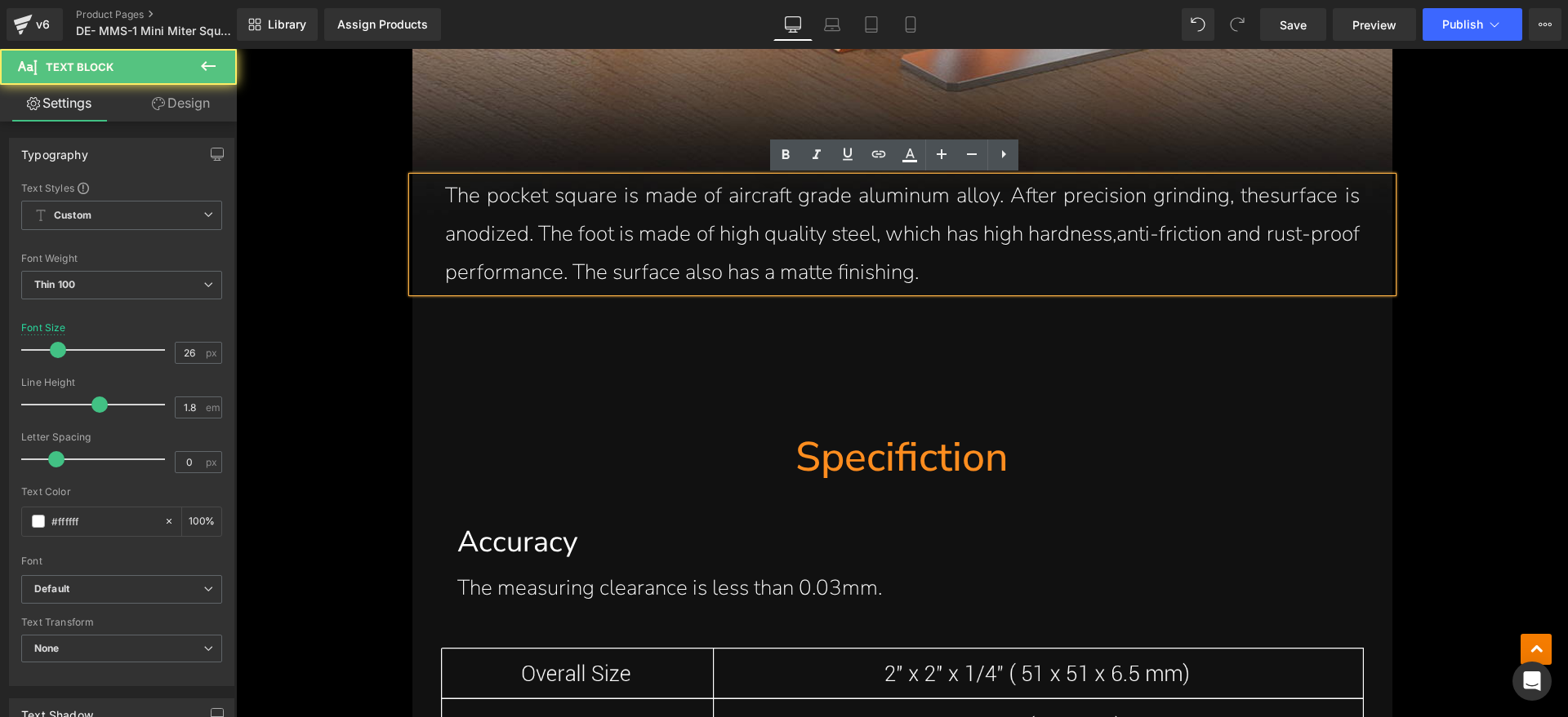
click at [1006, 276] on p "The pocket square is made of aircraft grade aluminum alloy. After precision gri…" at bounding box center [902, 234] width 915 height 114
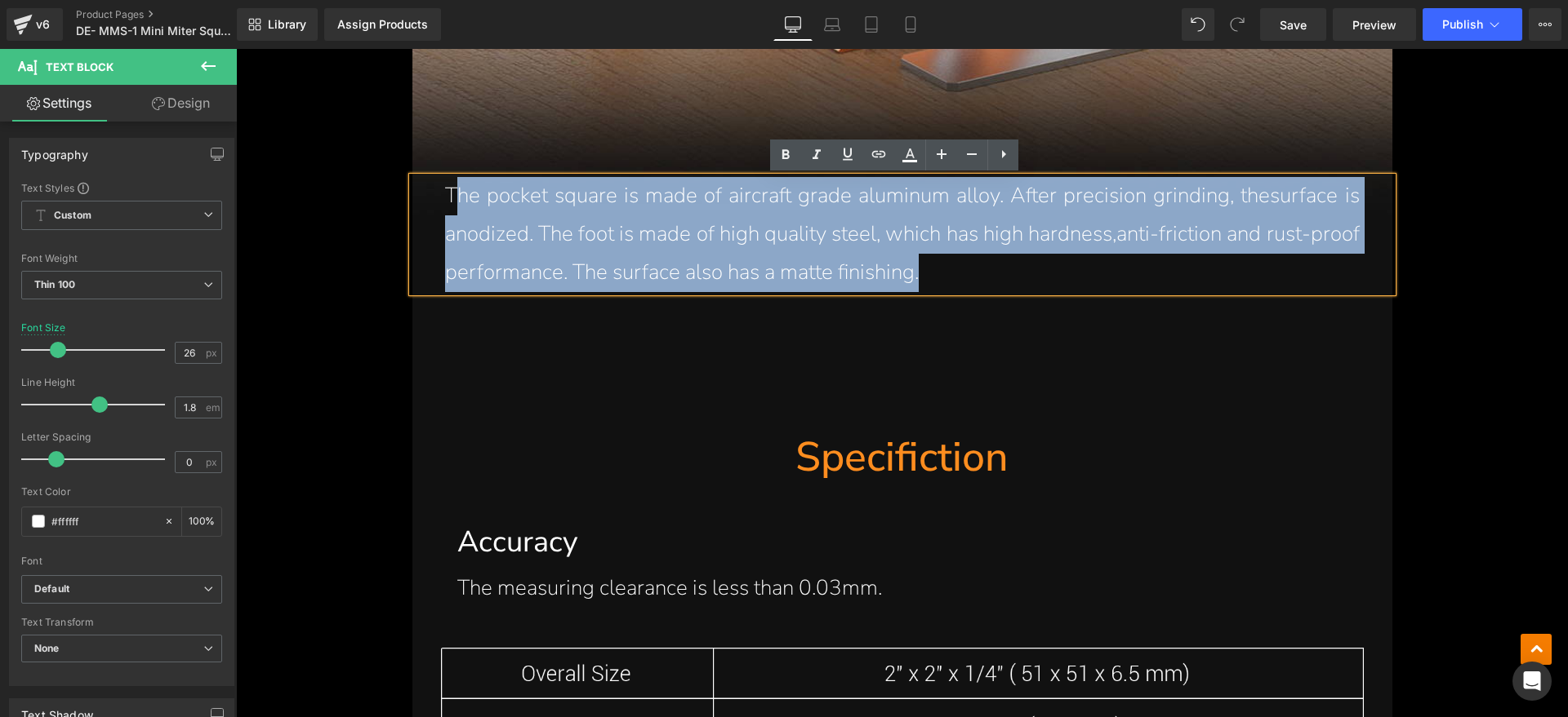
drag, startPoint x: 1006, startPoint y: 271, endPoint x: 452, endPoint y: 206, distance: 557.8
click at [452, 206] on p "The pocket square is made of aircraft grade aluminum alloy. After precision gri…" at bounding box center [902, 234] width 915 height 114
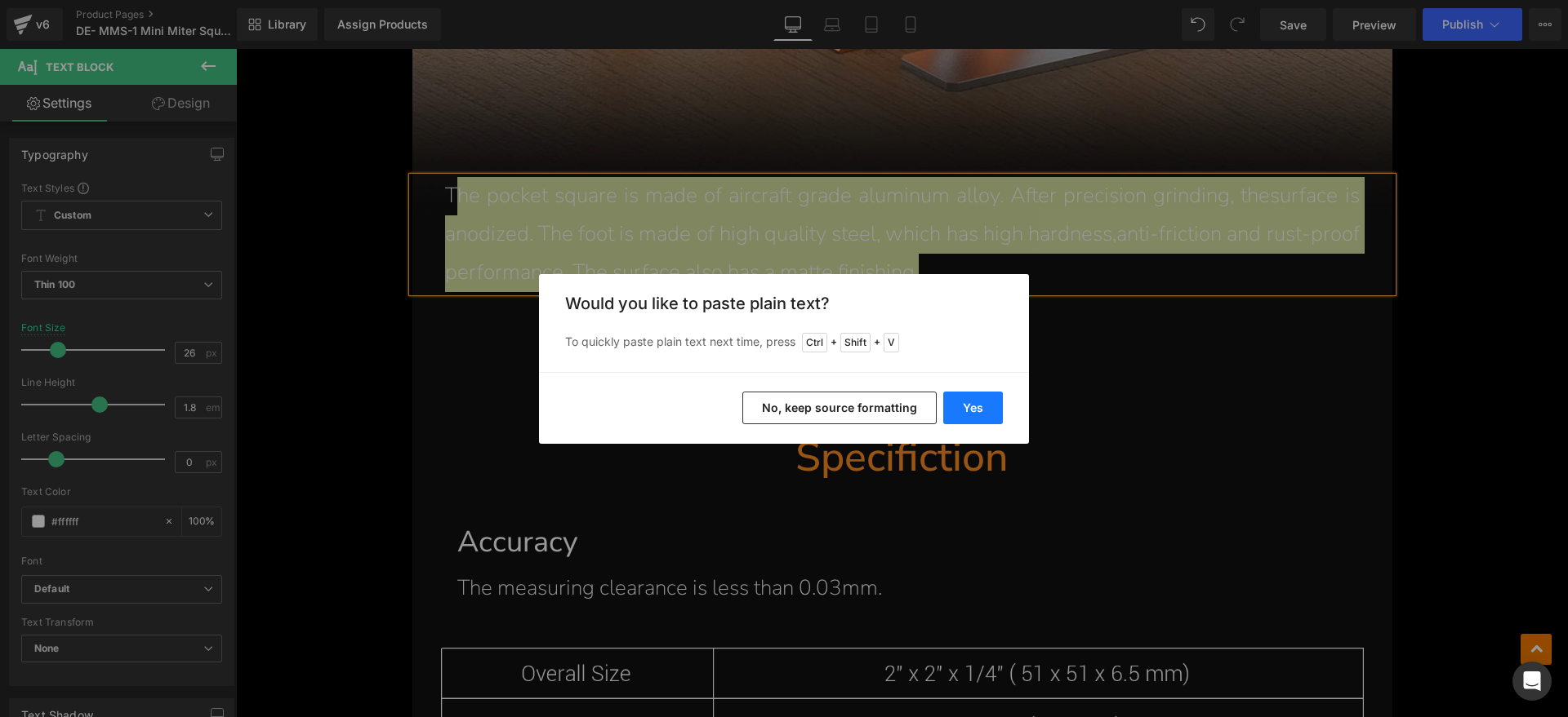
click at [974, 400] on button "Yes" at bounding box center [973, 408] width 59 height 32
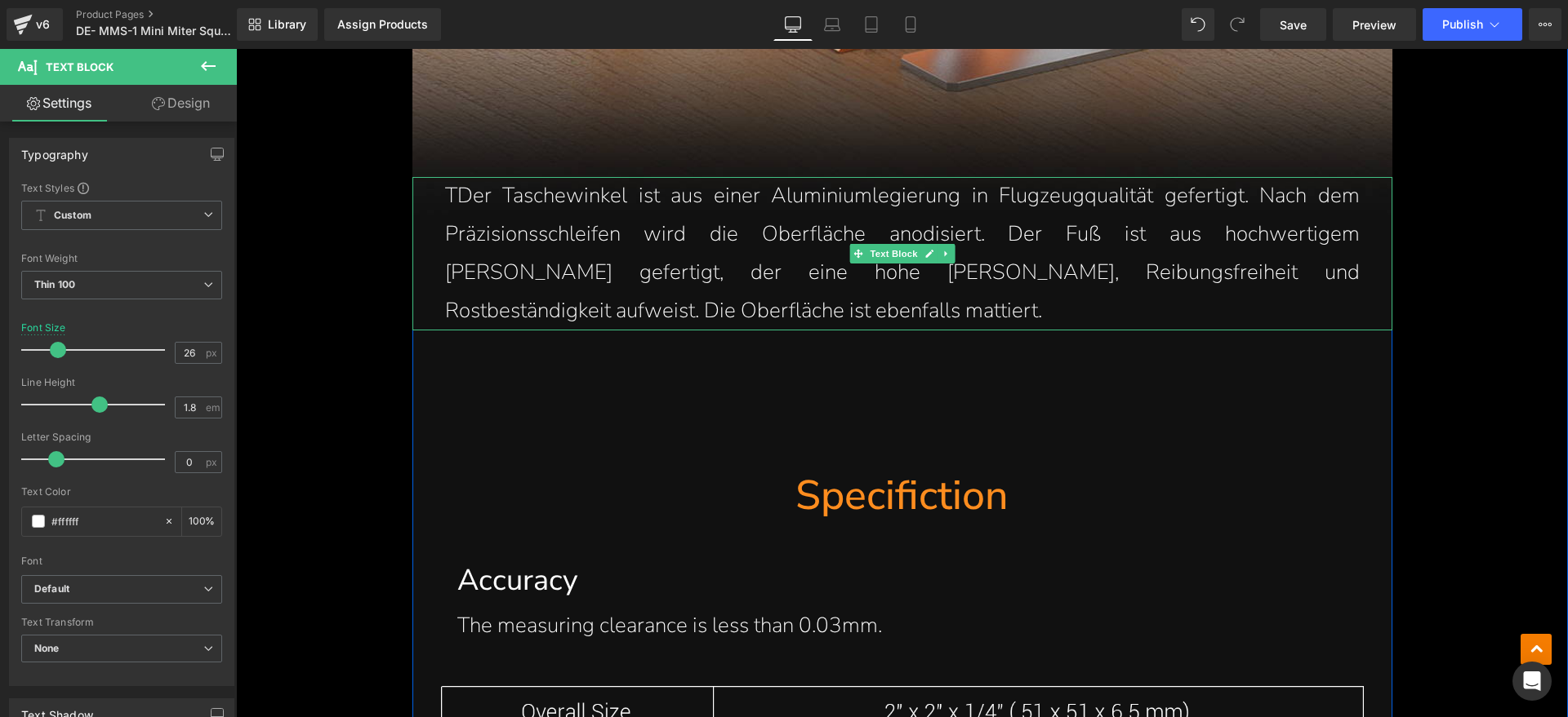
click at [447, 200] on p "TDer Taschewinkel ist aus einer Aluminiumlegierung in Flugzeugqualität gefertig…" at bounding box center [902, 254] width 915 height 153
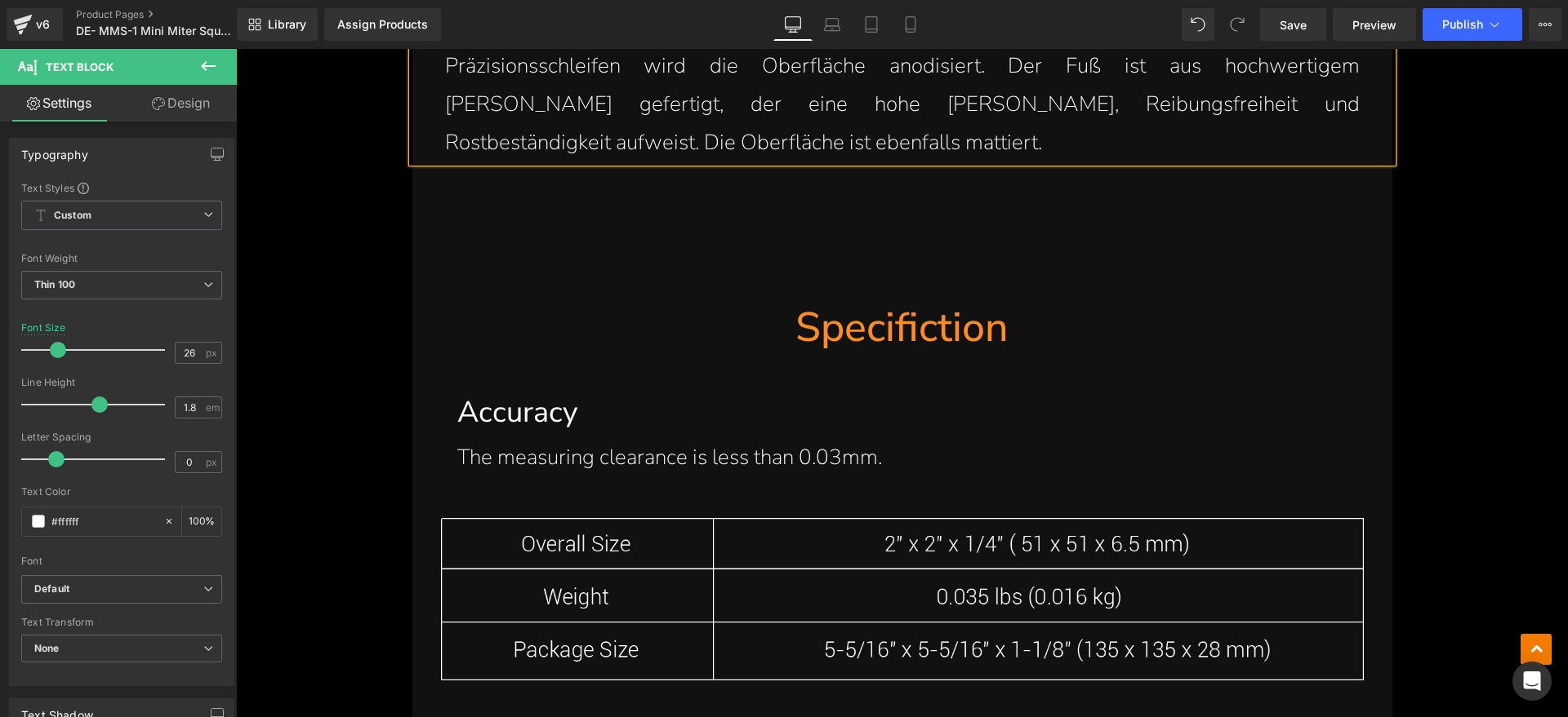
scroll to position [5929, 0]
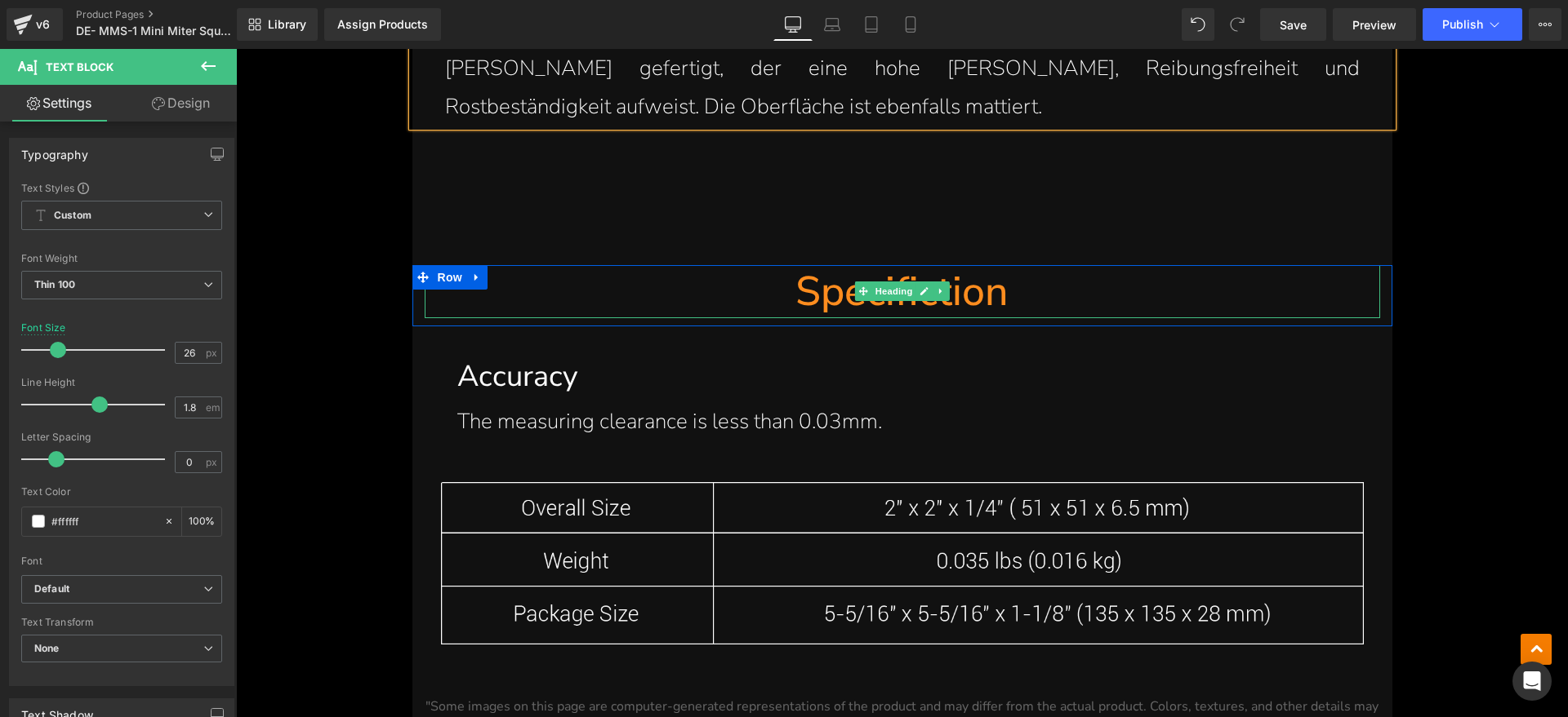
drag, startPoint x: 988, startPoint y: 291, endPoint x: 1011, endPoint y: 291, distance: 23.0
click at [988, 291] on h1 "Specifiction" at bounding box center [902, 291] width 955 height 53
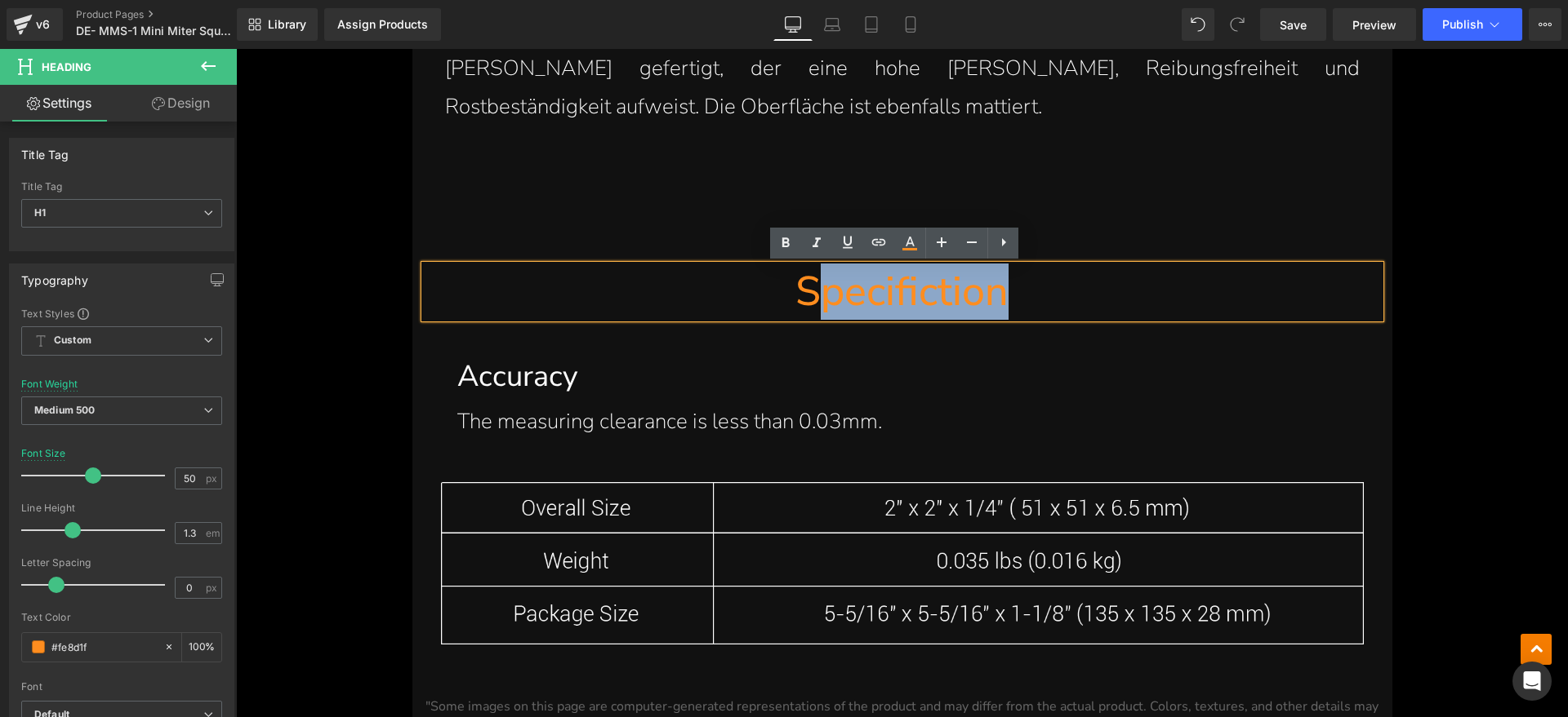
drag, startPoint x: 1011, startPoint y: 291, endPoint x: 807, endPoint y: 293, distance: 204.0
click at [807, 293] on h1 "Specifiction" at bounding box center [902, 291] width 955 height 53
paste div
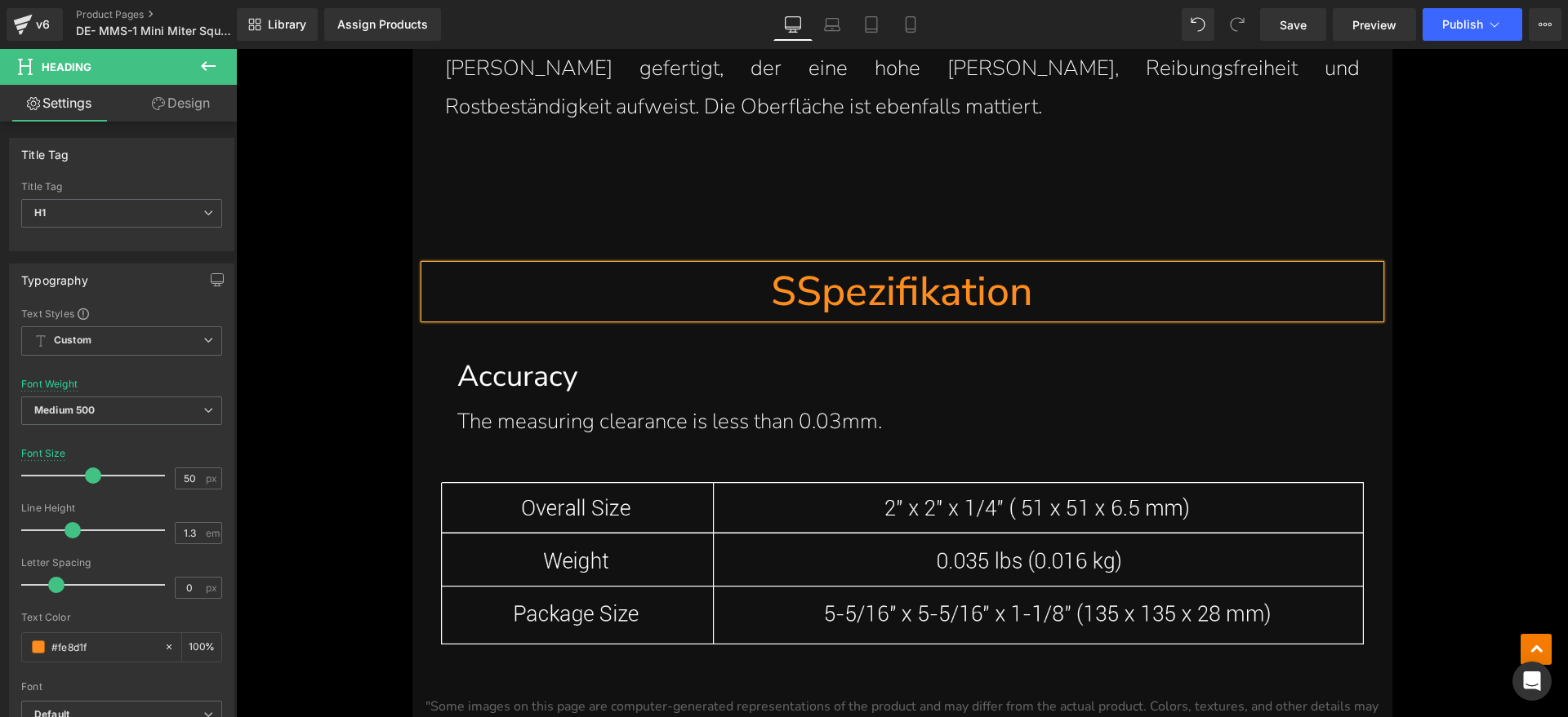
click at [791, 304] on h1 "SSpezifikation" at bounding box center [902, 291] width 955 height 53
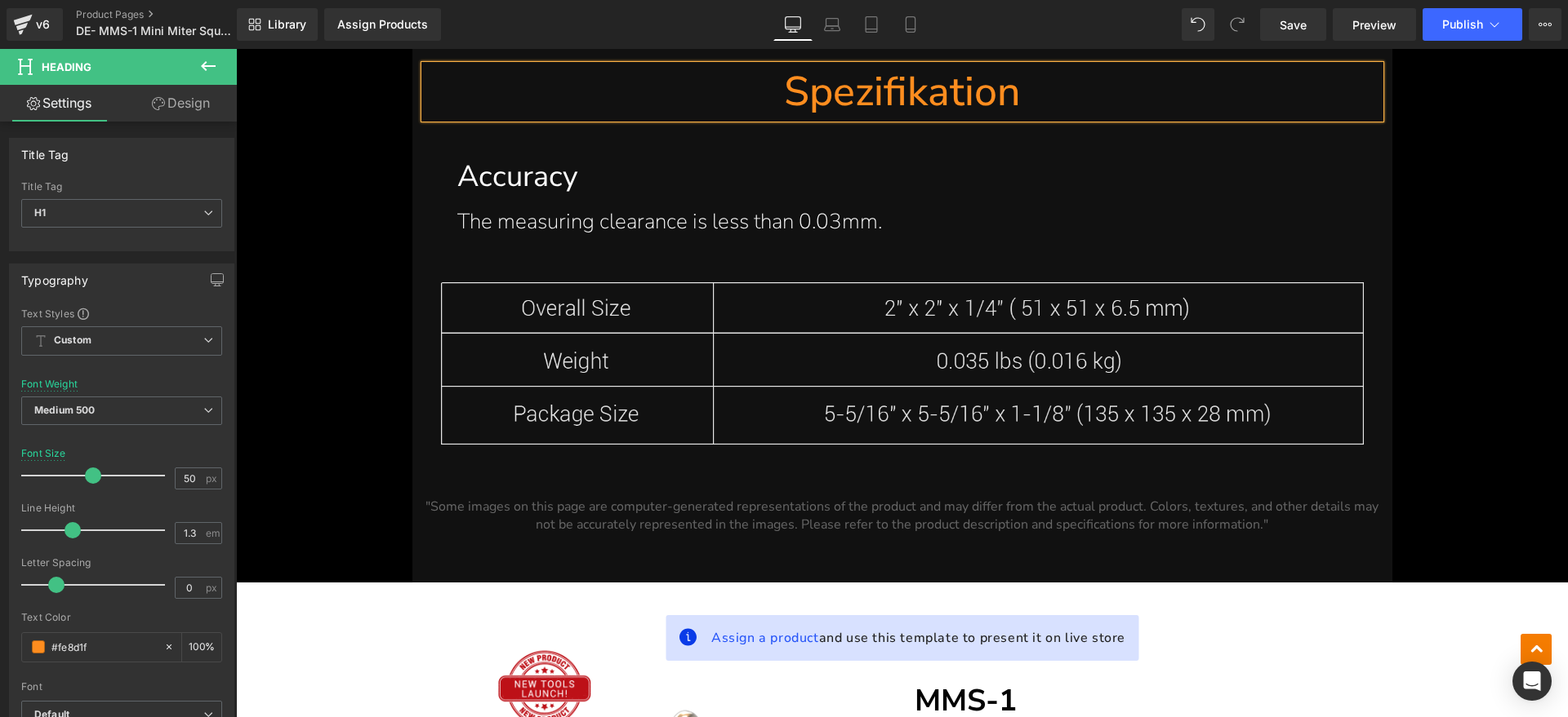
scroll to position [6133, 0]
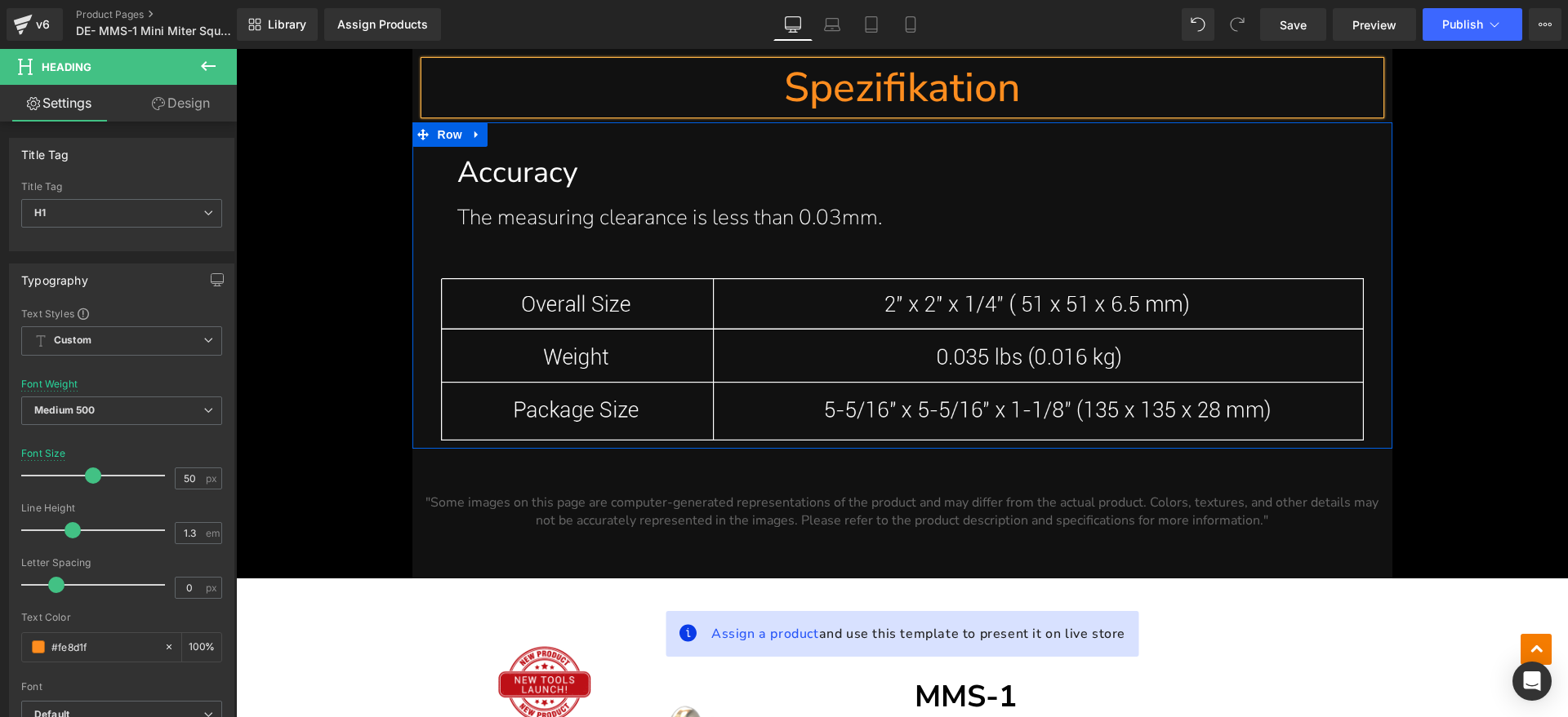
drag, startPoint x: 912, startPoint y: 224, endPoint x: 929, endPoint y: 221, distance: 17.3
click at [912, 224] on span "Text Block" at bounding box center [893, 219] width 54 height 20
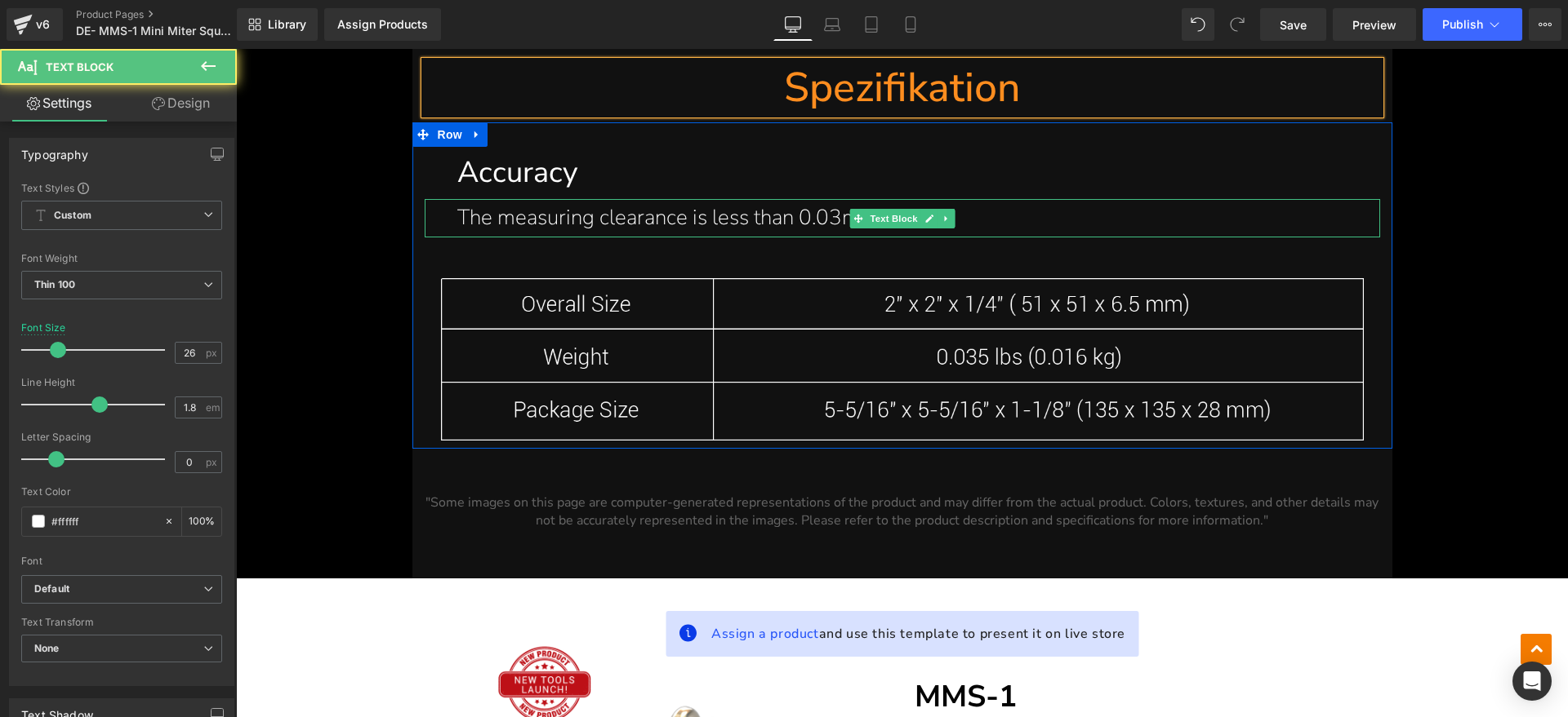
click at [980, 221] on p "The measuring clearance is less than 0.03mm." at bounding box center [902, 218] width 890 height 39
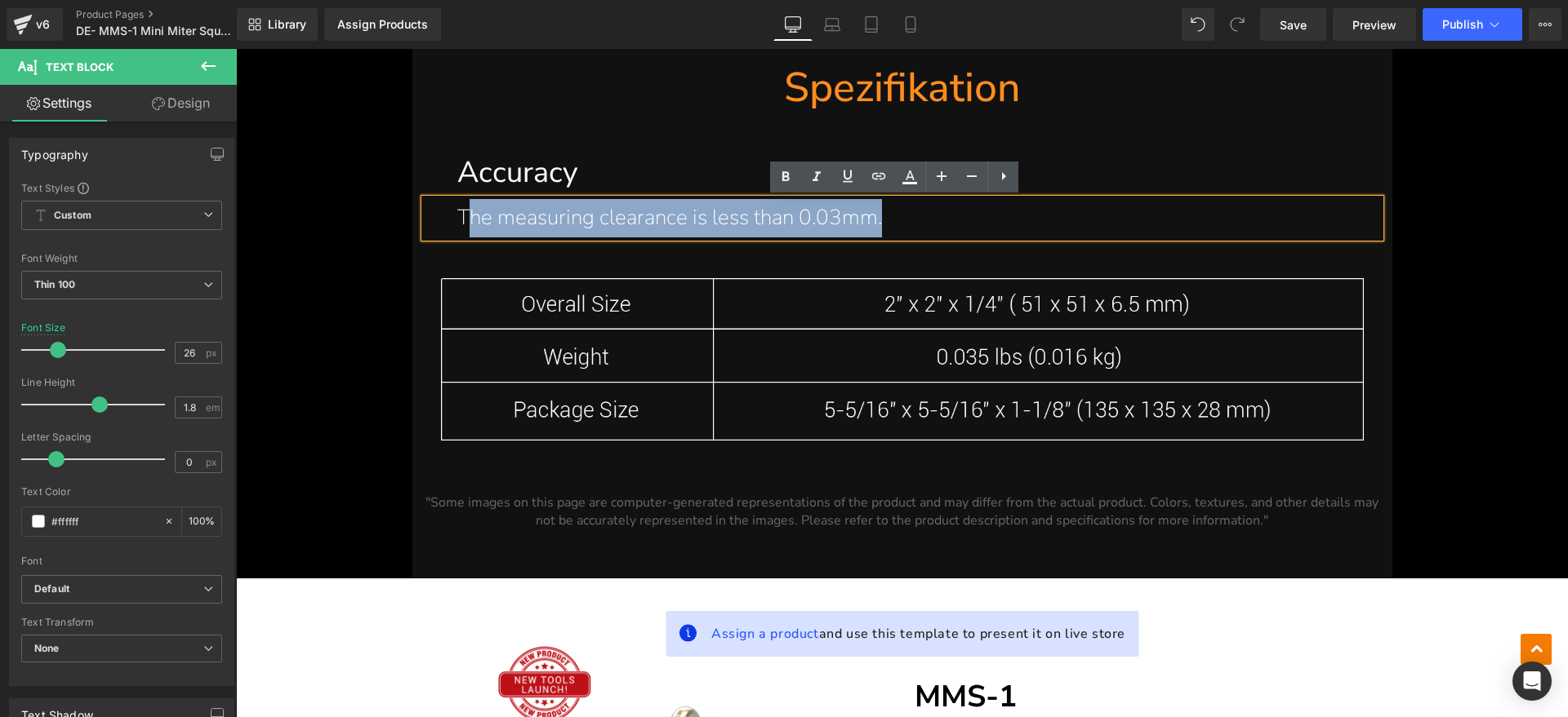
drag, startPoint x: 991, startPoint y: 218, endPoint x: 464, endPoint y: 221, distance: 527.0
click at [464, 221] on p "The measuring clearance is less than 0.03mm." at bounding box center [902, 218] width 890 height 39
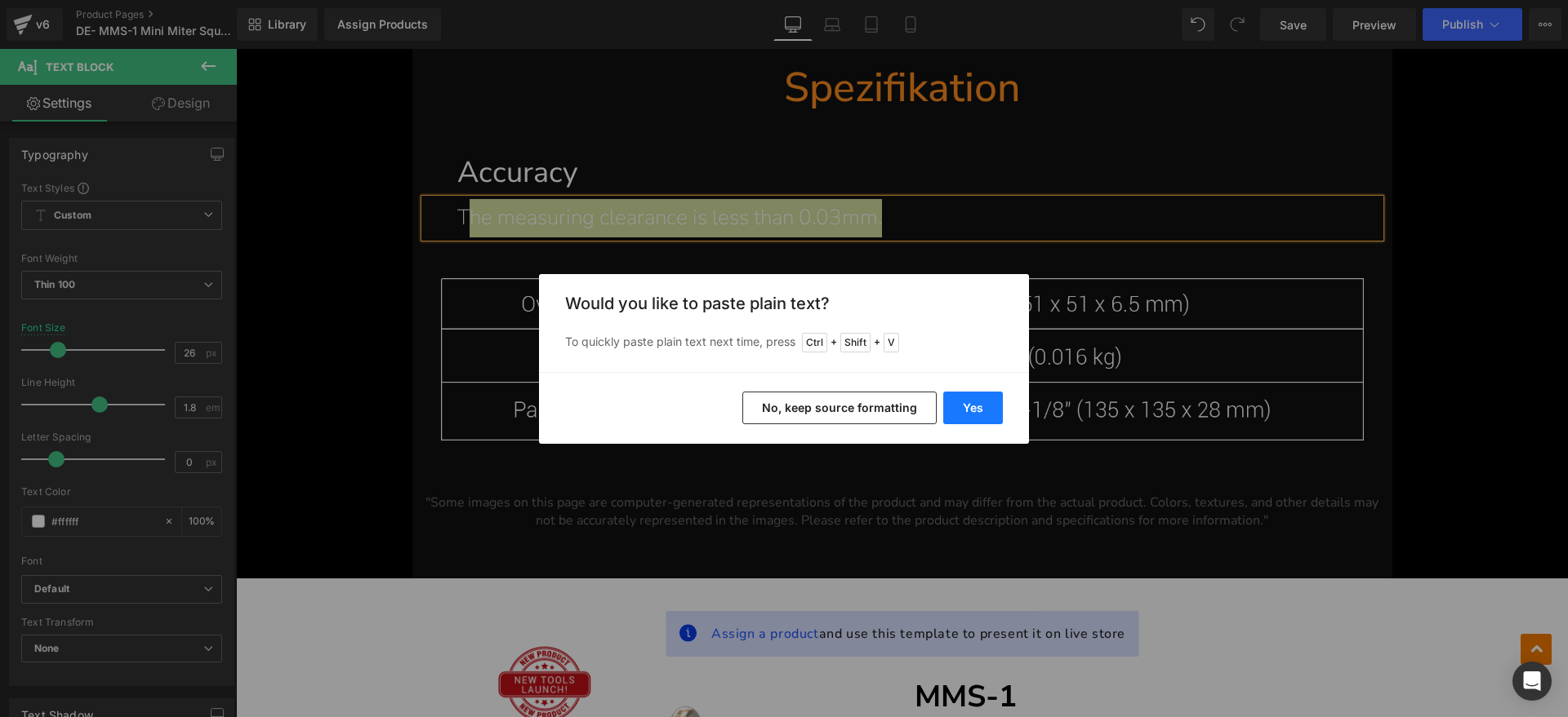
click at [977, 399] on button "Yes" at bounding box center [973, 408] width 59 height 32
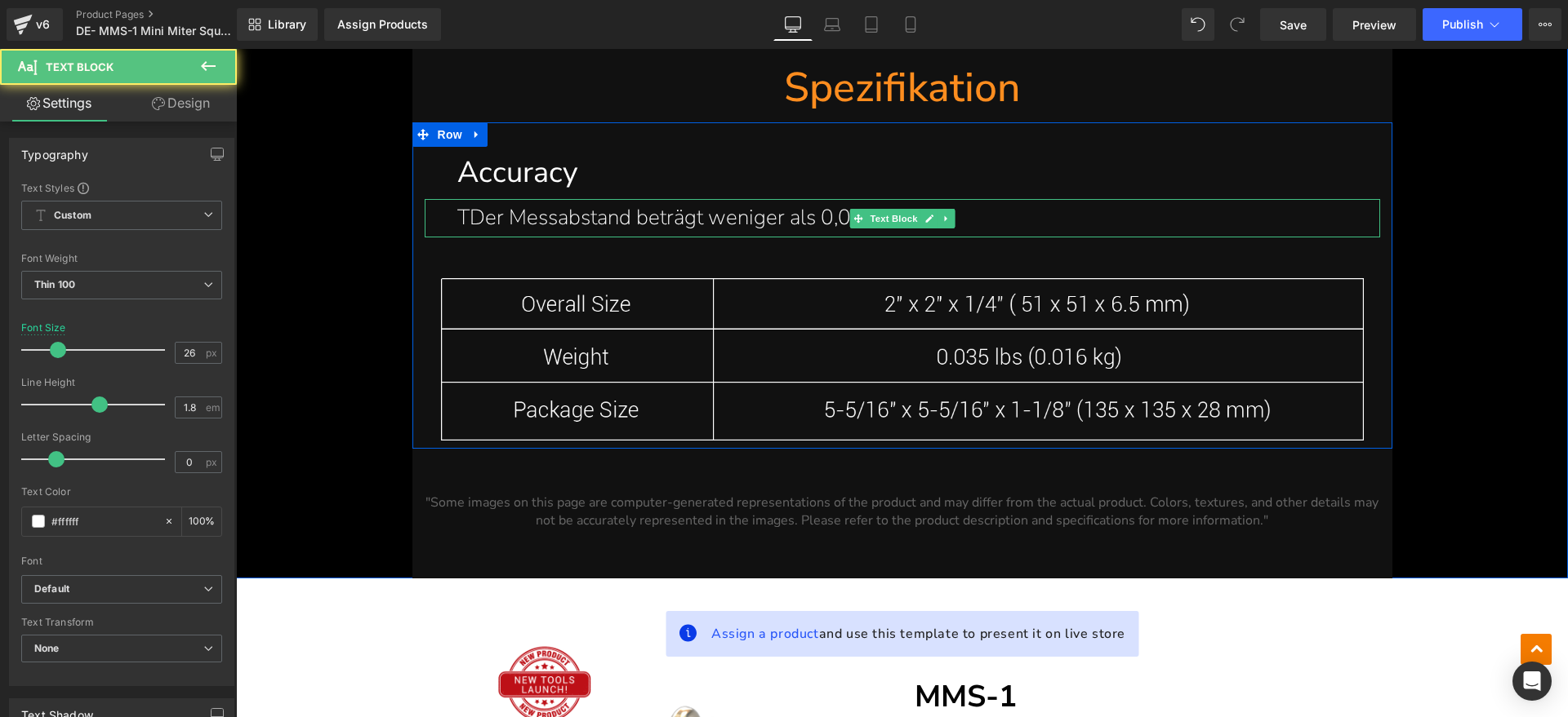
click at [464, 215] on p "TDer Messabstand beträgt weniger als 0,03 mm." at bounding box center [902, 218] width 890 height 39
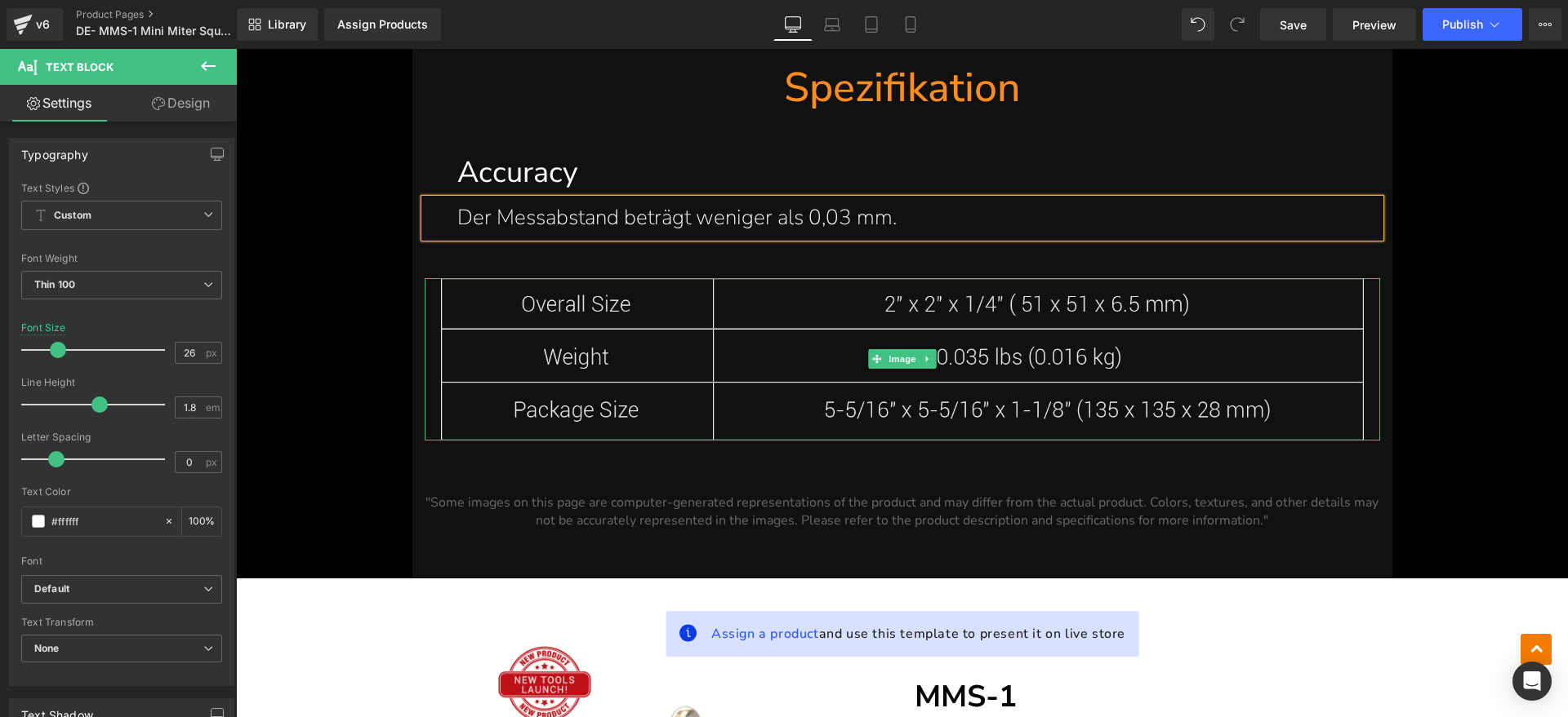
drag, startPoint x: 830, startPoint y: 347, endPoint x: 787, endPoint y: 391, distance: 61.5
click at [830, 347] on img at bounding box center [902, 359] width 955 height 162
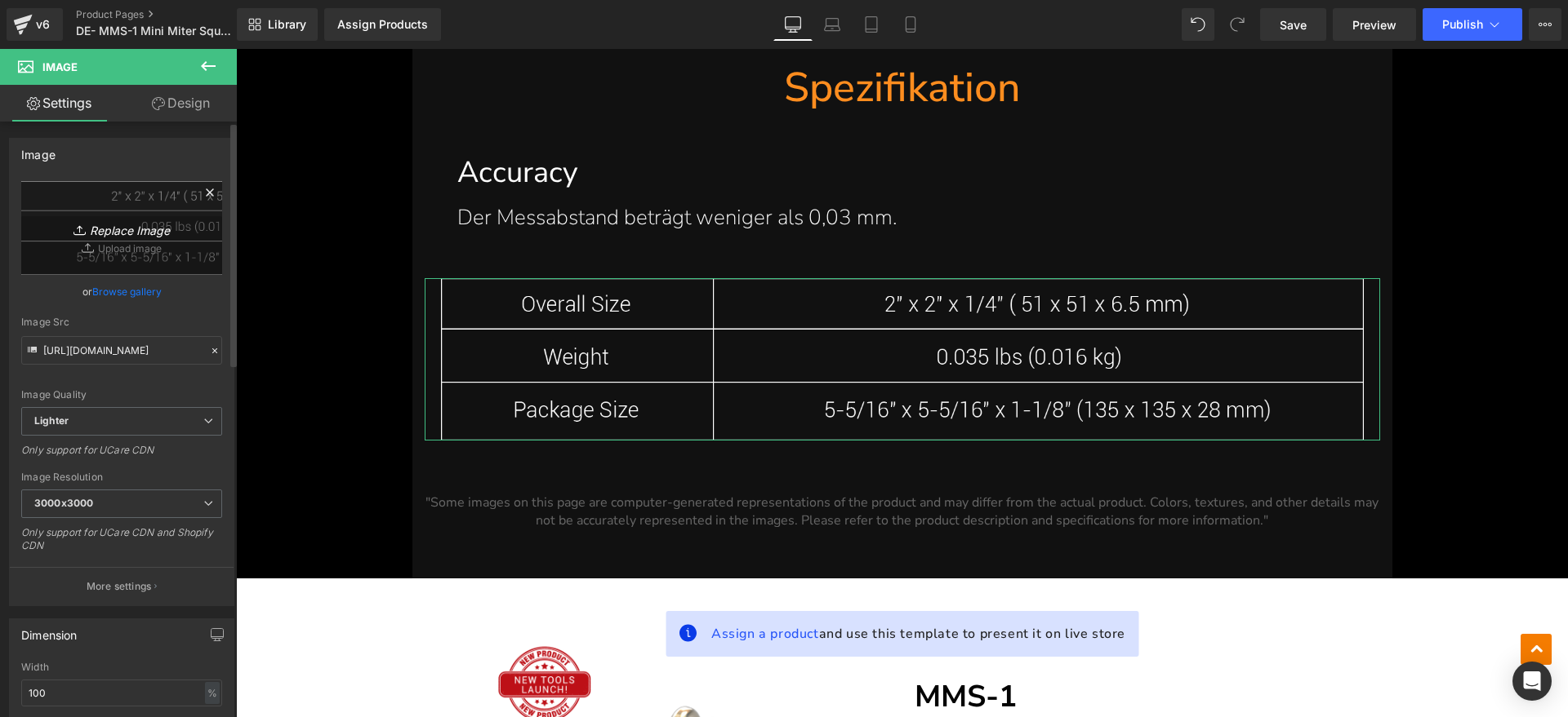
click at [115, 200] on link "Replace Image" at bounding box center [122, 228] width 201 height 94
type input "C:\fakepath\MMS11.webp"
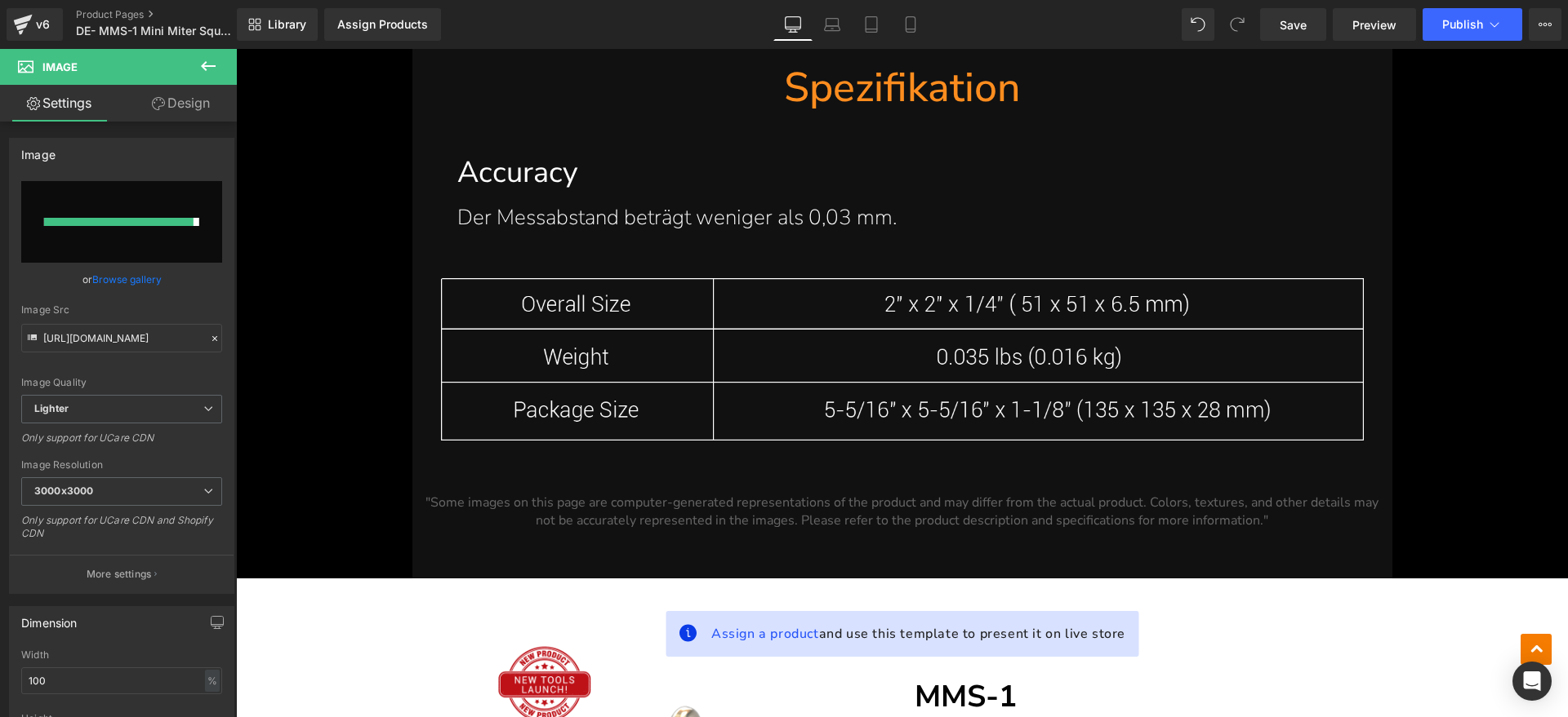
type input "https://ucarecdn.com/098093f2-5fce-4c83-a5fd-1fe6663237ab/-/format/auto/-/previ…"
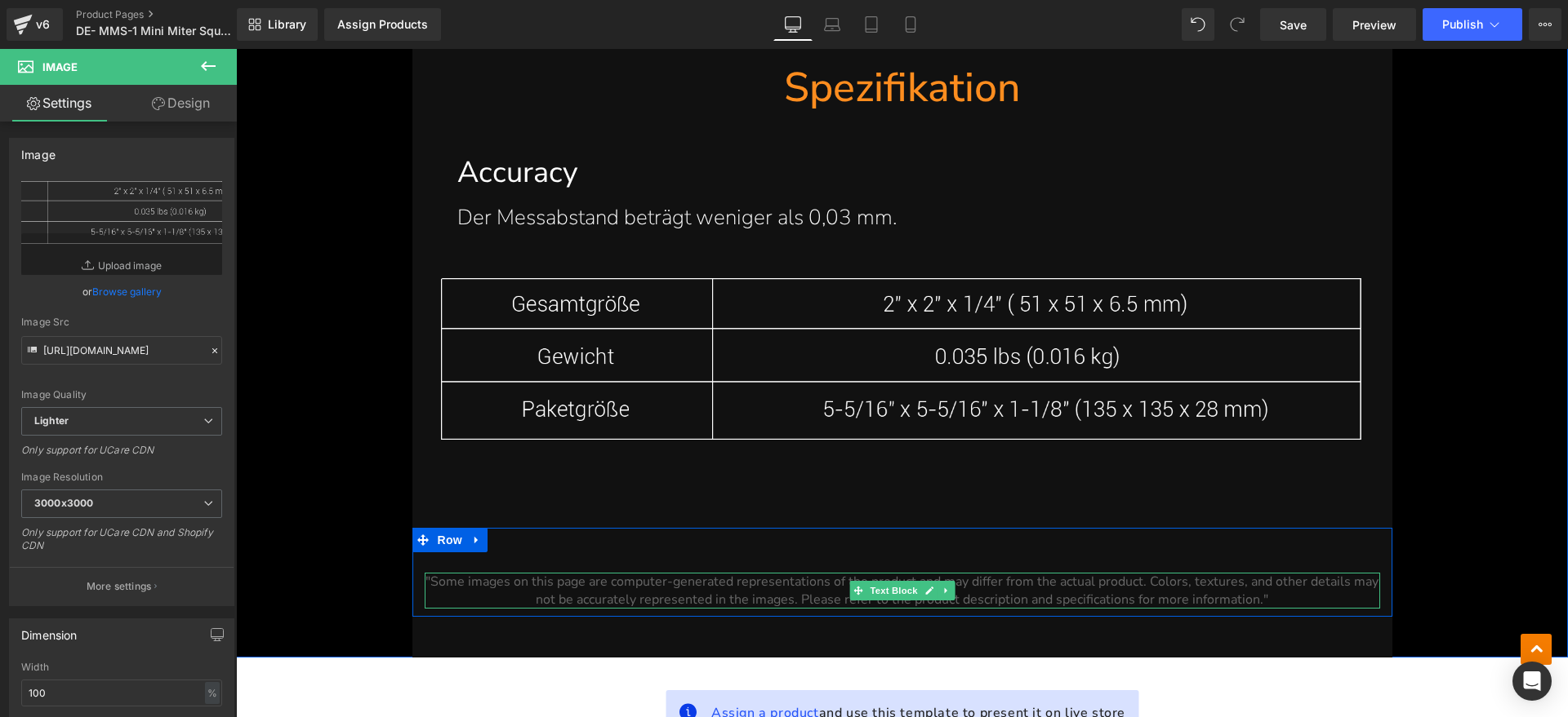
drag, startPoint x: 878, startPoint y: 581, endPoint x: 1254, endPoint y: 619, distance: 377.9
click at [878, 581] on span "Text Block" at bounding box center [893, 591] width 54 height 20
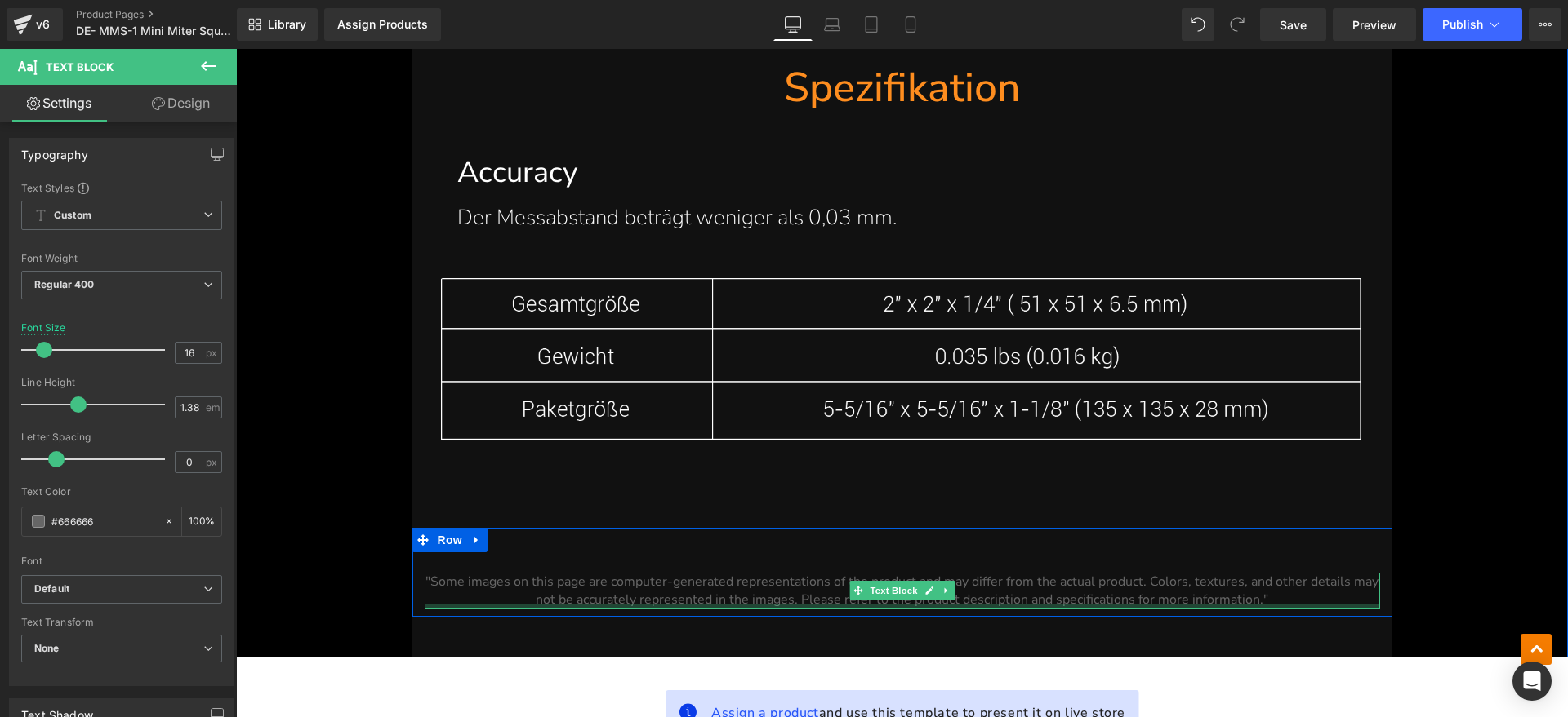
drag, startPoint x: 1286, startPoint y: 604, endPoint x: 1276, endPoint y: 596, distance: 12.8
click at [1055, 598] on div ""Some images on this page are computer-generated representations of the product…" at bounding box center [902, 591] width 955 height 36
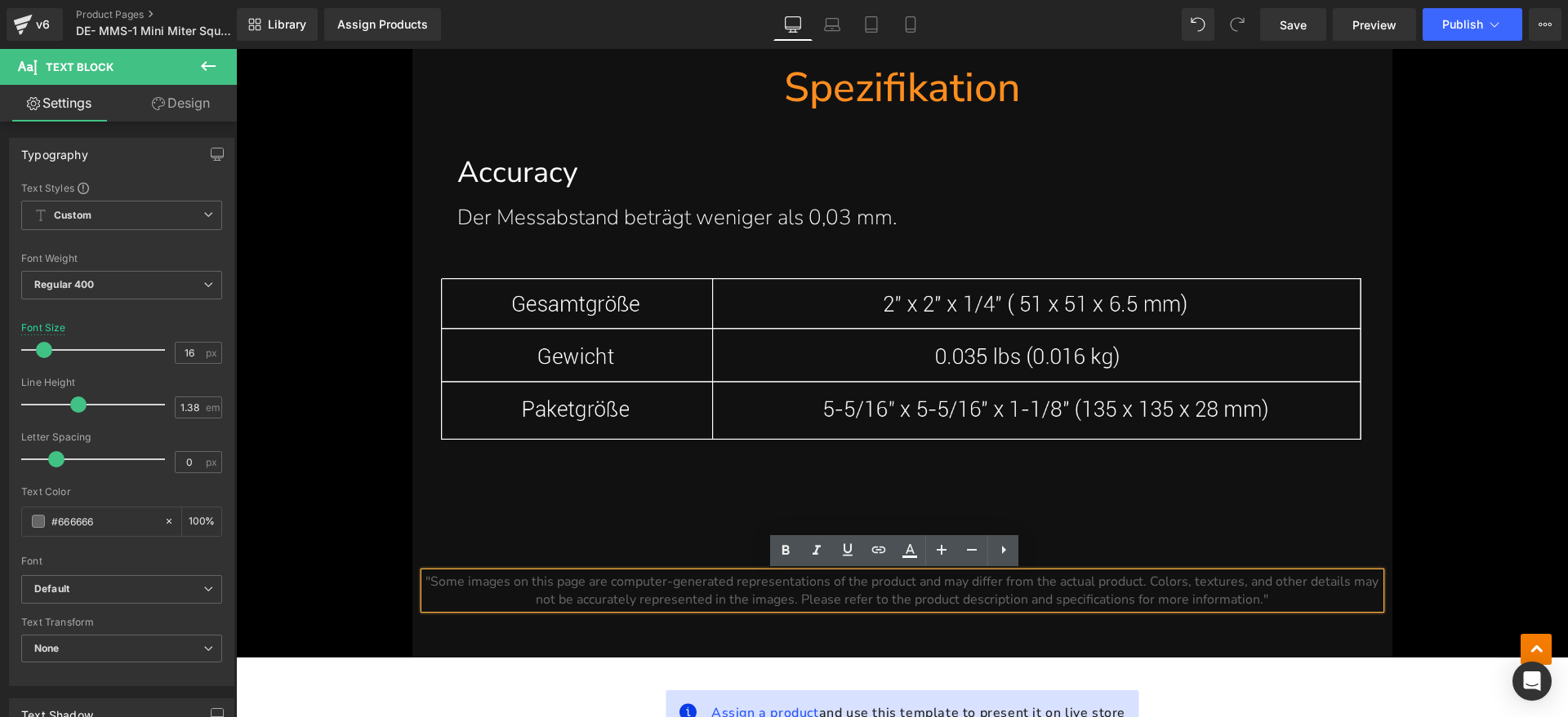
drag, startPoint x: 1280, startPoint y: 596, endPoint x: 637, endPoint y: 576, distance: 643.3
click at [576, 573] on div ""Some images on this page are computer-generated representations of the product…" at bounding box center [902, 591] width 955 height 36
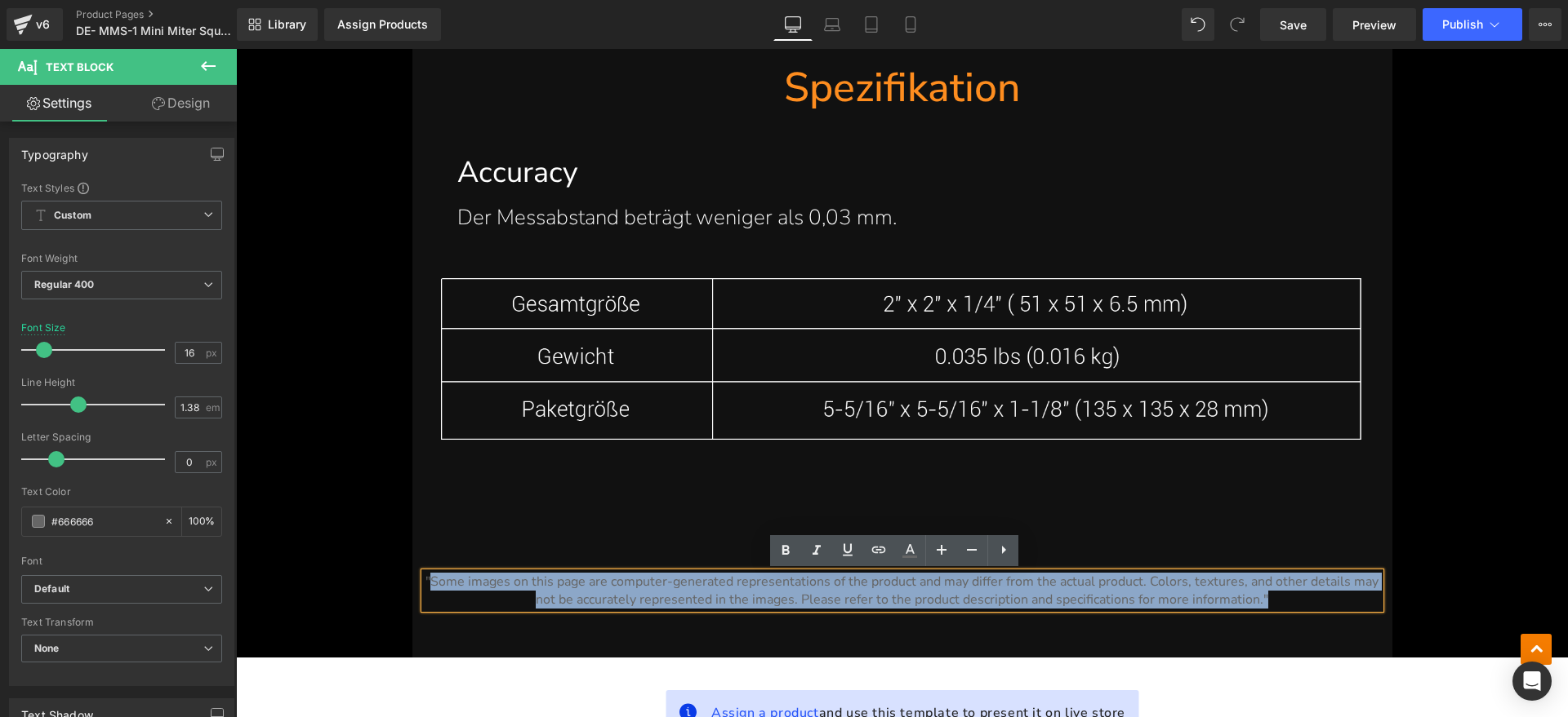
drag, startPoint x: 1293, startPoint y: 596, endPoint x: 429, endPoint y: 582, distance: 864.1
click at [429, 582] on p ""Some images on this page are computer-generated representations of the product…" at bounding box center [902, 591] width 955 height 36
paste div
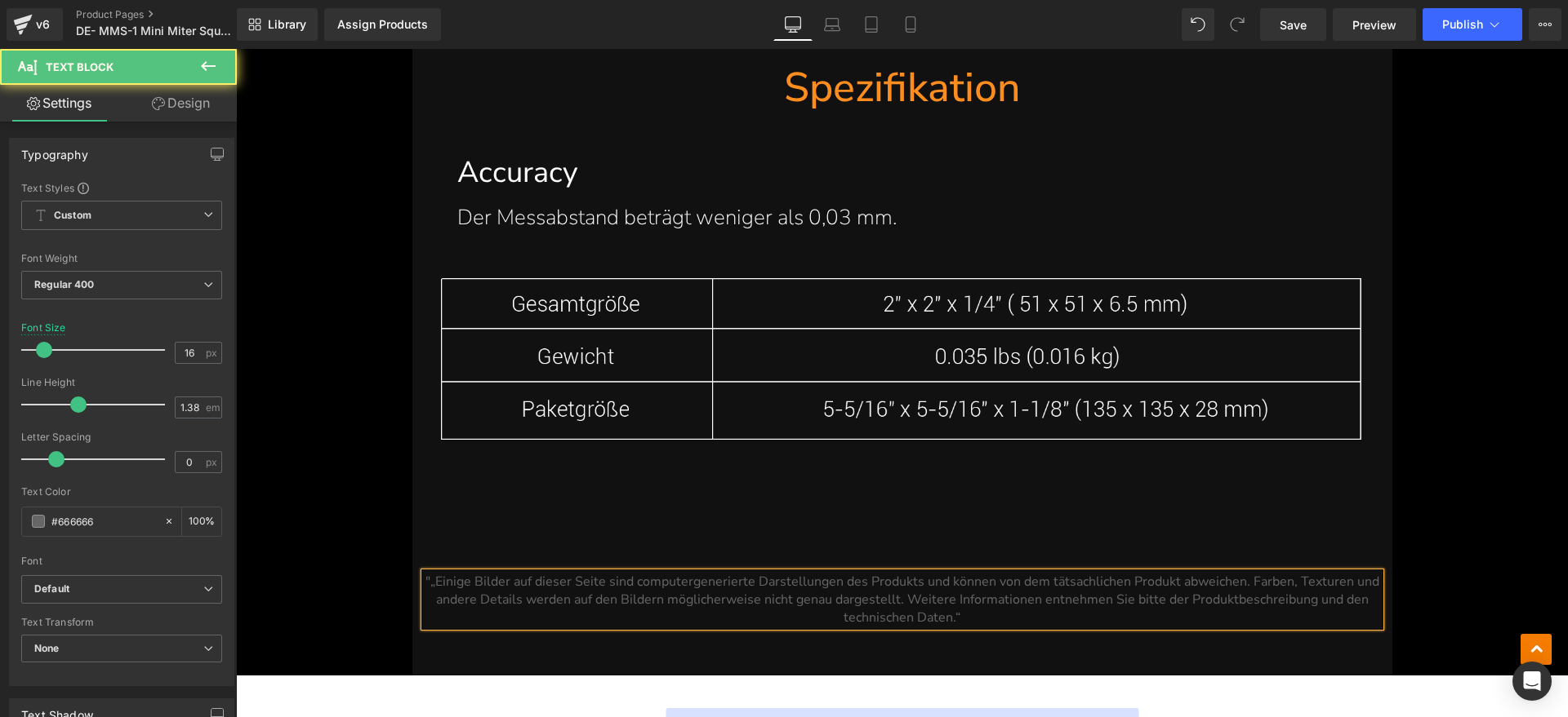
click at [426, 582] on span ""„Einige Bilder auf dieser Seite sind computergenerierte Darstellungen des Prod…" at bounding box center [902, 600] width 953 height 54
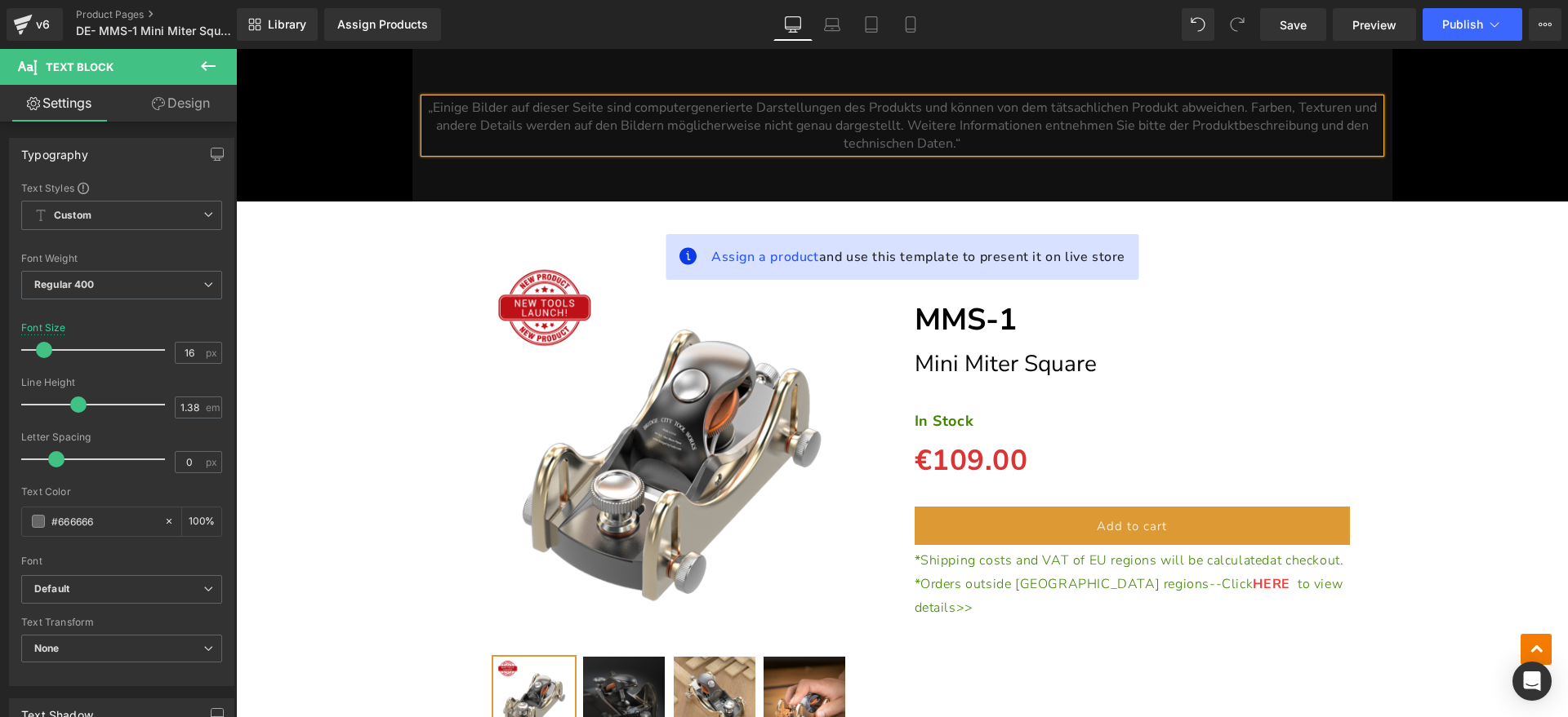
scroll to position [6642, 0]
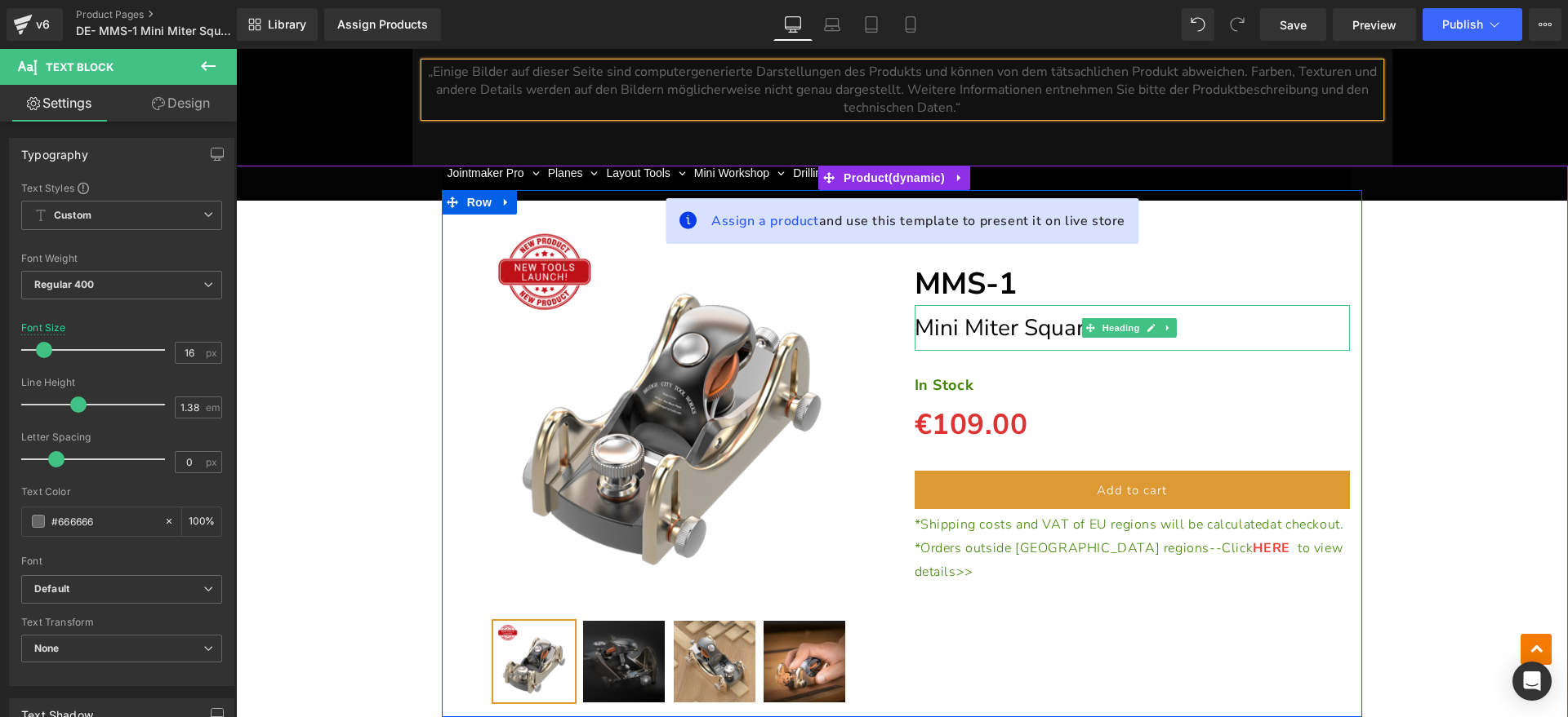
drag, startPoint x: 975, startPoint y: 331, endPoint x: 1065, endPoint y: 329, distance: 90.0
click at [975, 331] on span "Mini Miter Square" at bounding box center [1005, 327] width 182 height 31
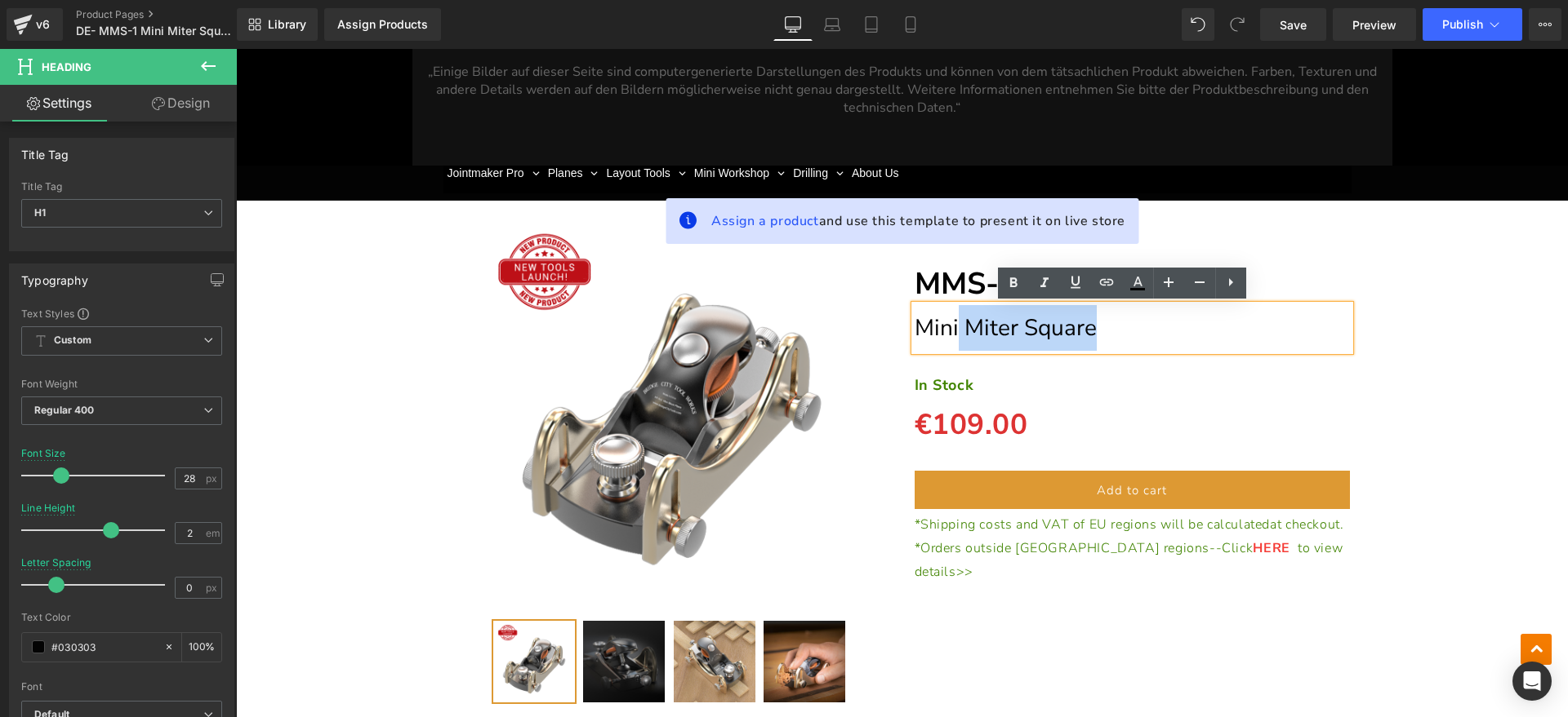
drag, startPoint x: 1127, startPoint y: 329, endPoint x: 948, endPoint y: 329, distance: 179.0
click at [948, 329] on h1 "Mini Miter Square" at bounding box center [1132, 327] width 436 height 46
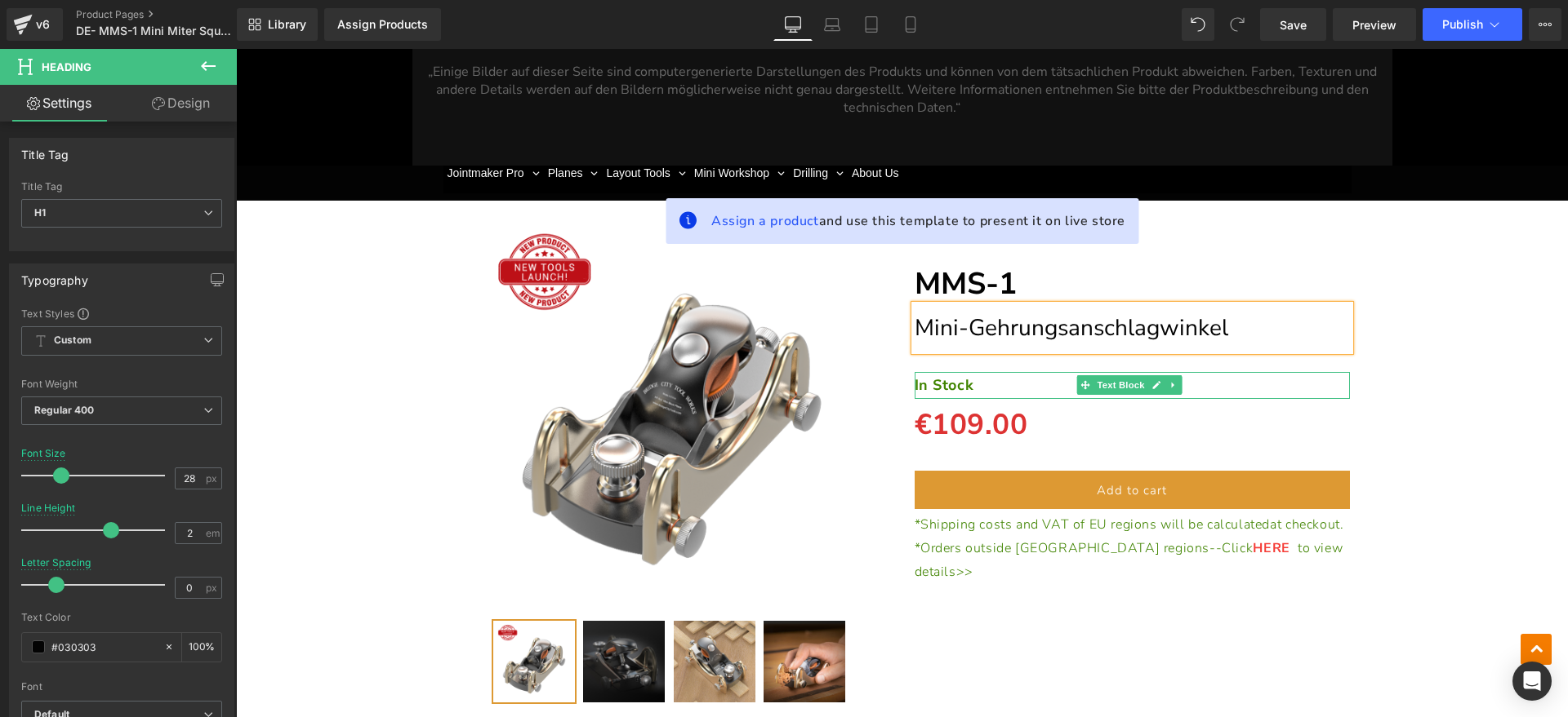
drag, startPoint x: 1119, startPoint y: 382, endPoint x: 1014, endPoint y: 387, distance: 105.1
click at [1120, 382] on span "Text Block" at bounding box center [1121, 385] width 54 height 20
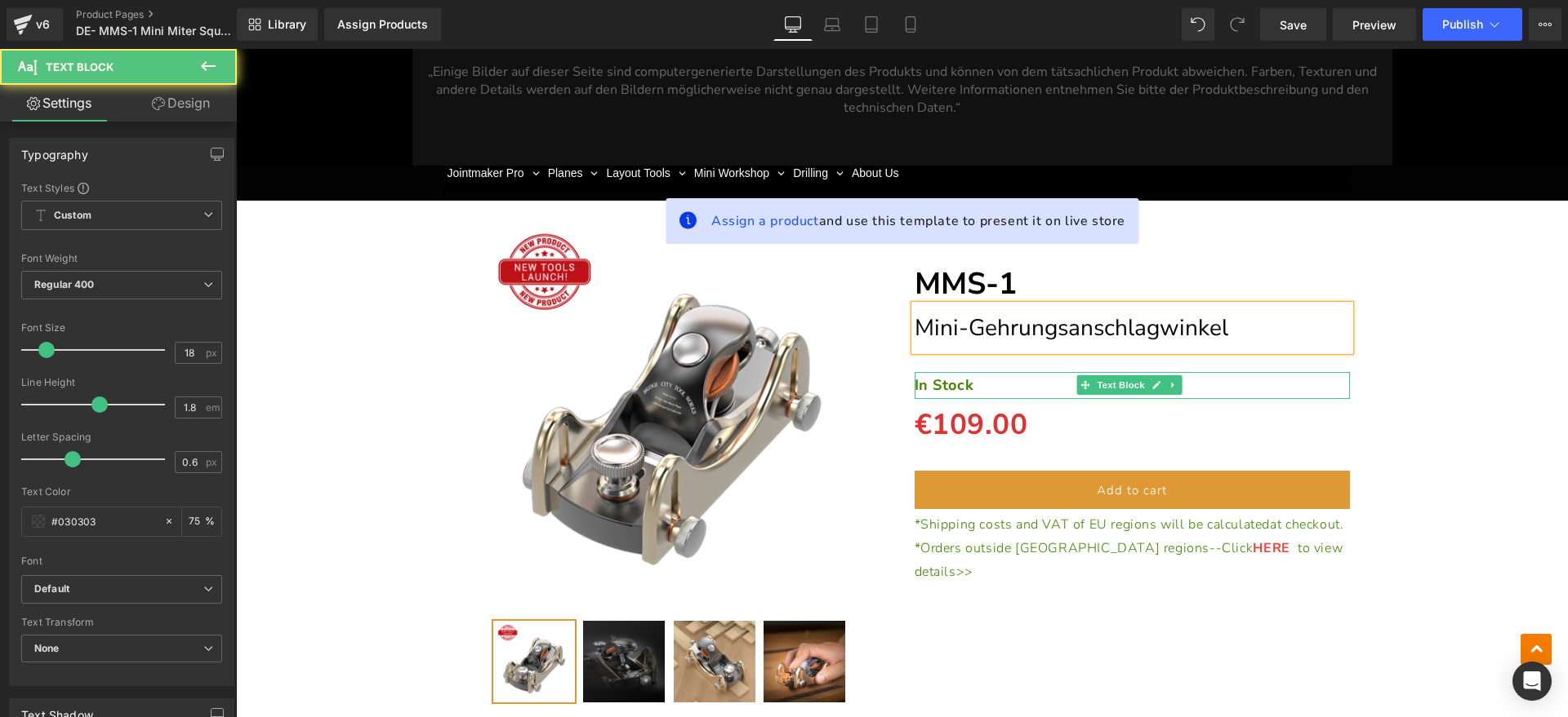
click at [1013, 382] on p "In Stock" at bounding box center [1132, 385] width 436 height 26
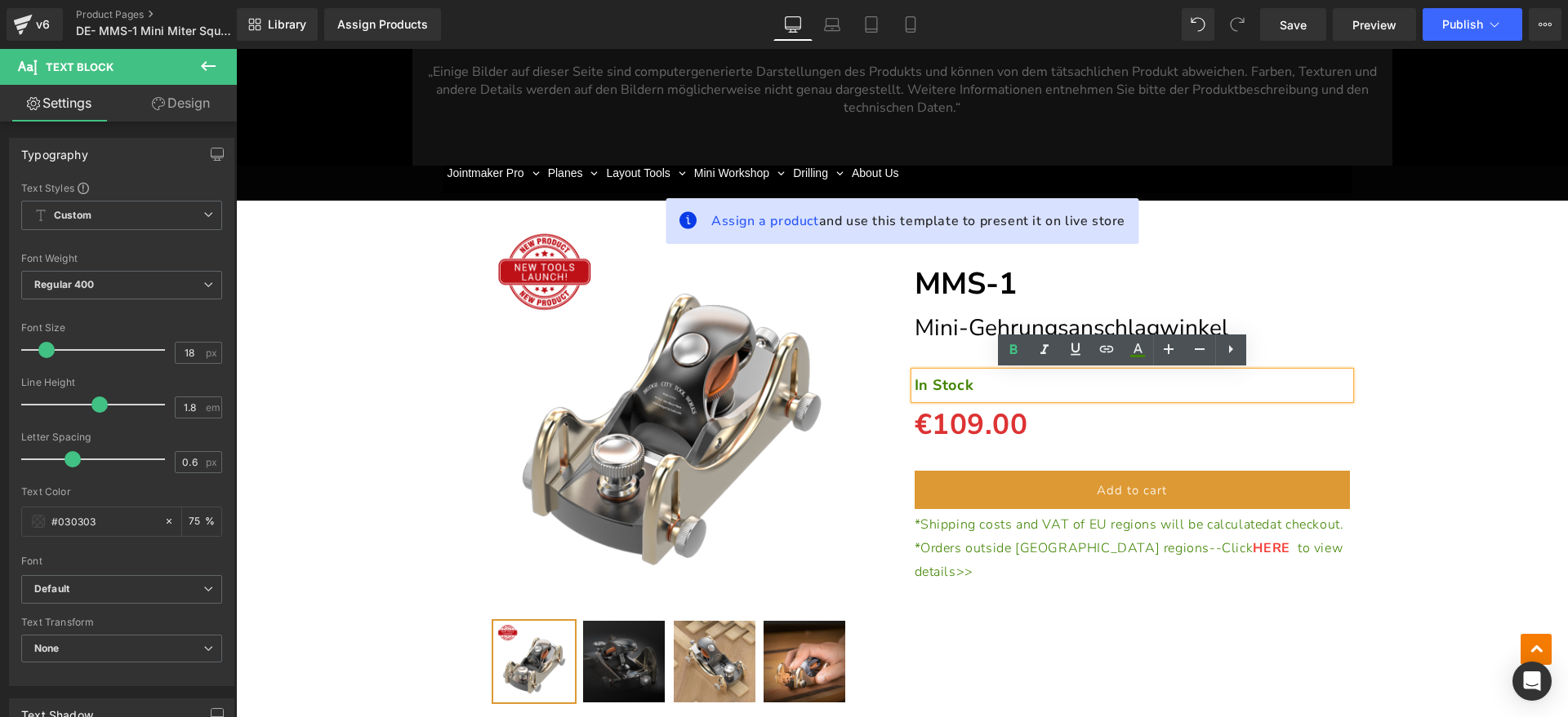
click at [1023, 394] on p "In Stock" at bounding box center [1132, 385] width 436 height 26
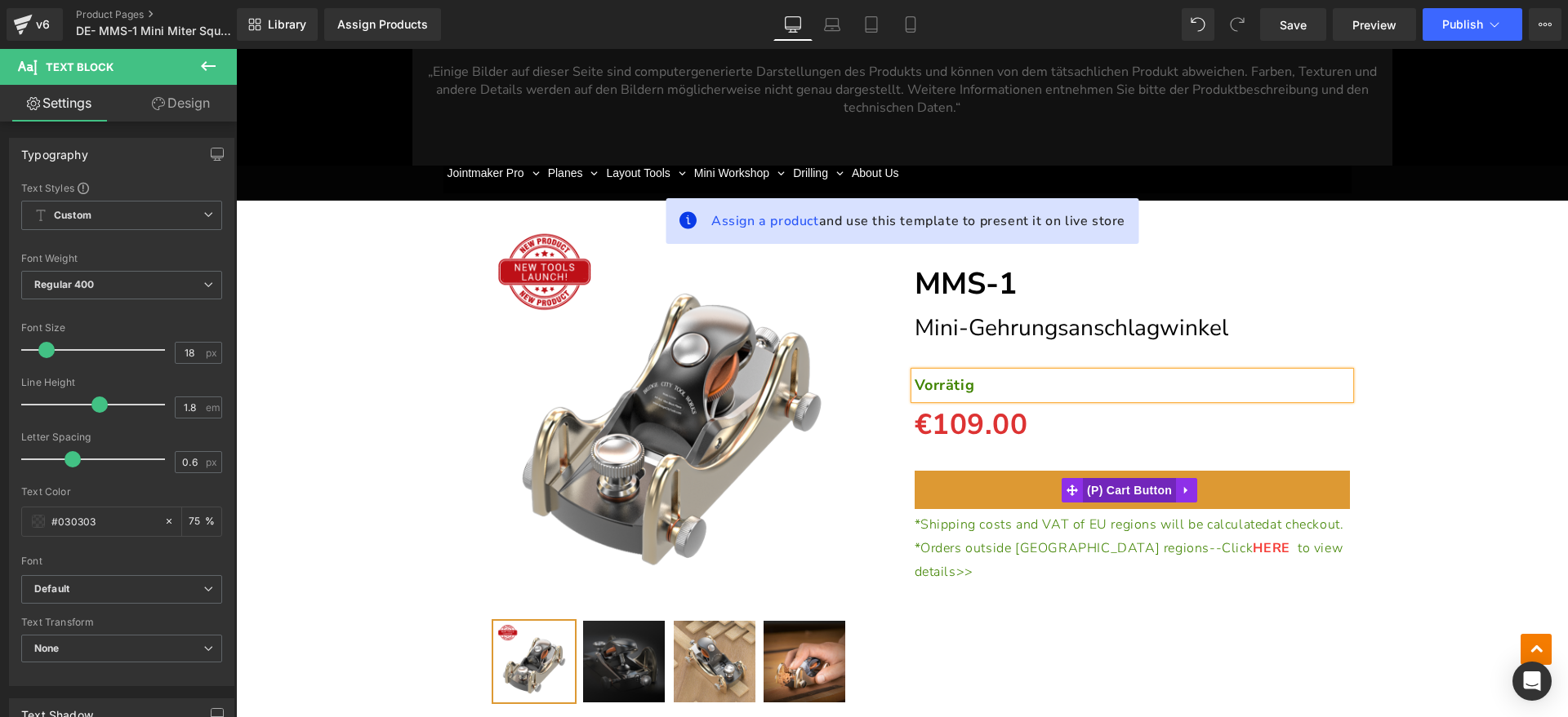
click at [1111, 488] on span "(P) Cart Button" at bounding box center [1129, 490] width 93 height 24
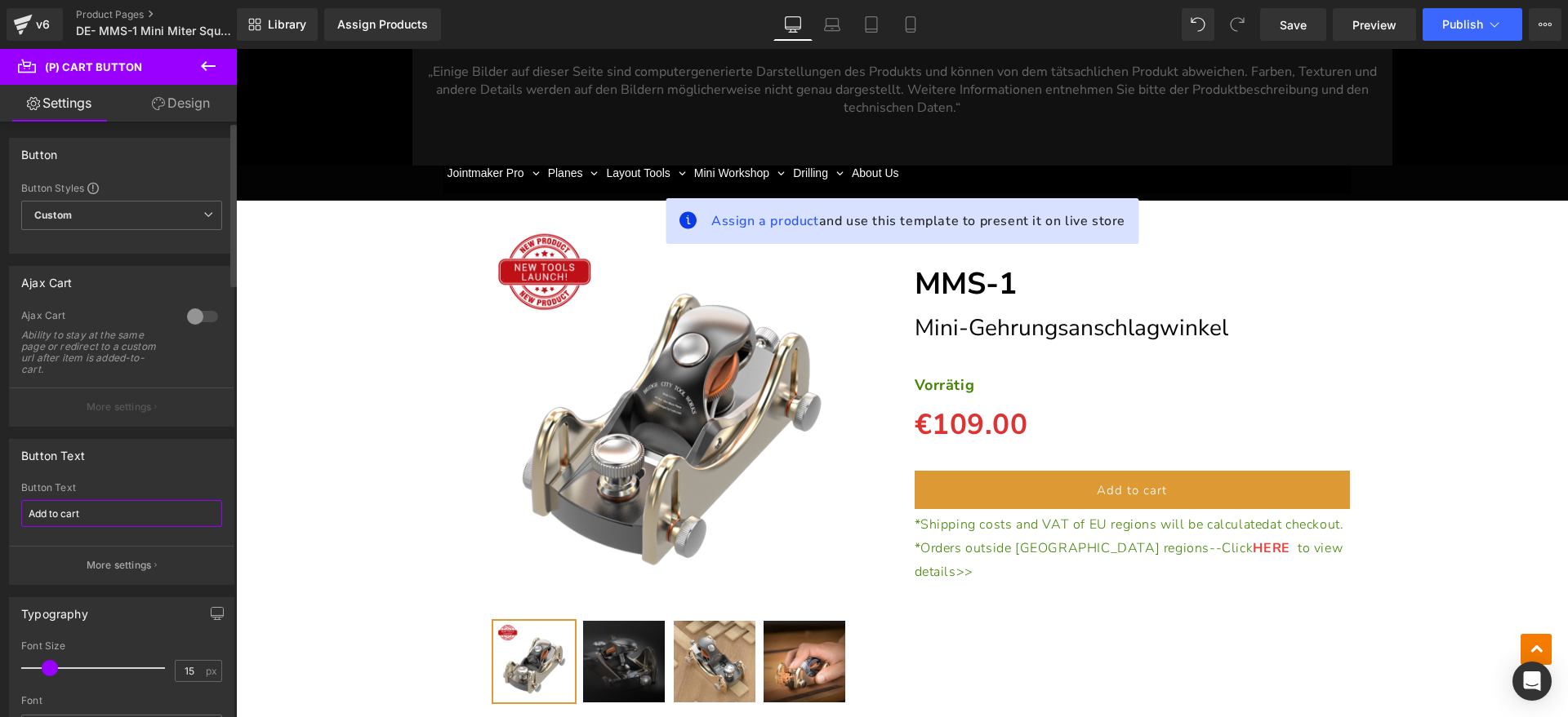
drag, startPoint x: 106, startPoint y: 510, endPoint x: 0, endPoint y: 507, distance: 106.0
click at [0, 507] on div "Button Text Add to cart Button Text Add to cart More settings" at bounding box center [122, 506] width 244 height 158
type input "In den Warenkorb legen"
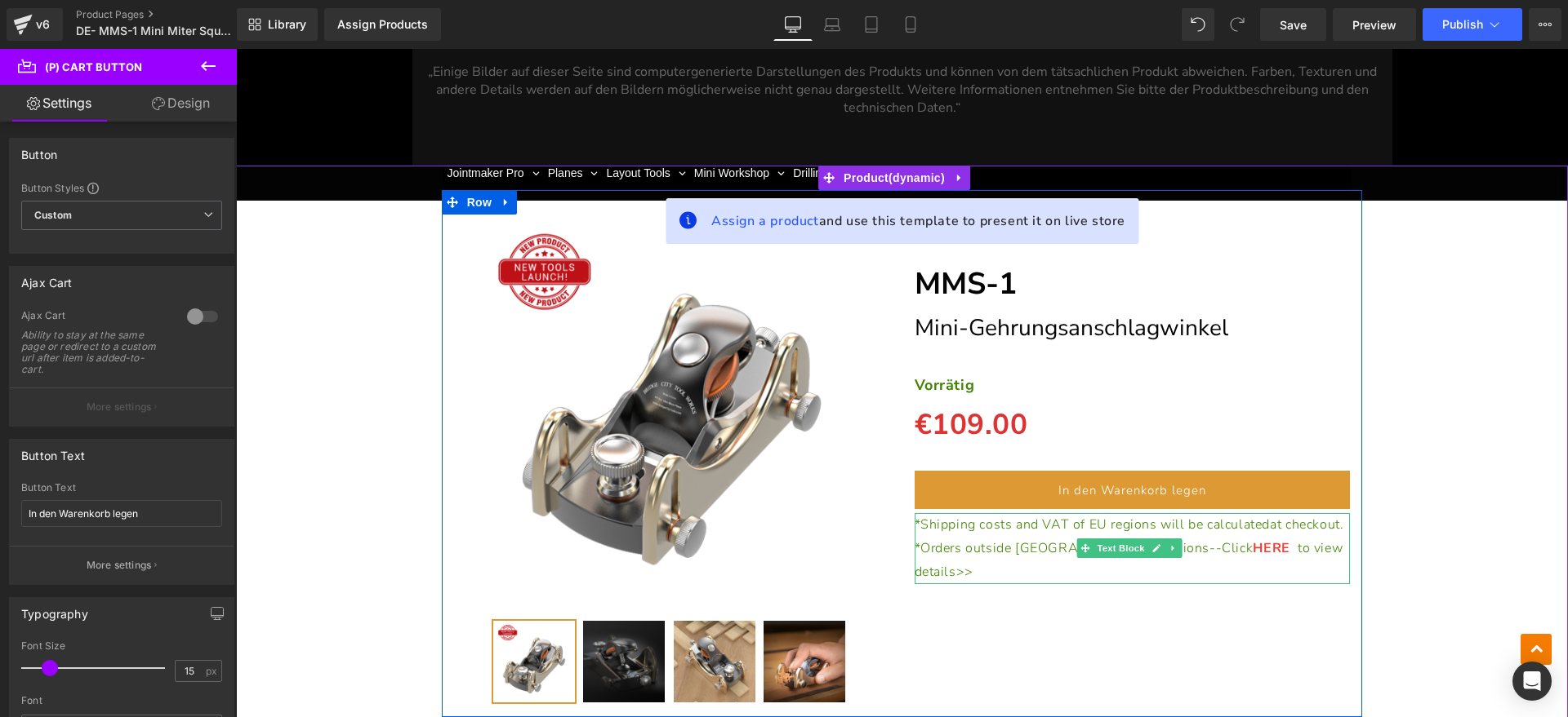
click at [1038, 537] on p "*Shipping costs and VAT of EU regions will be calculated at checkout." at bounding box center [1132, 525] width 436 height 23
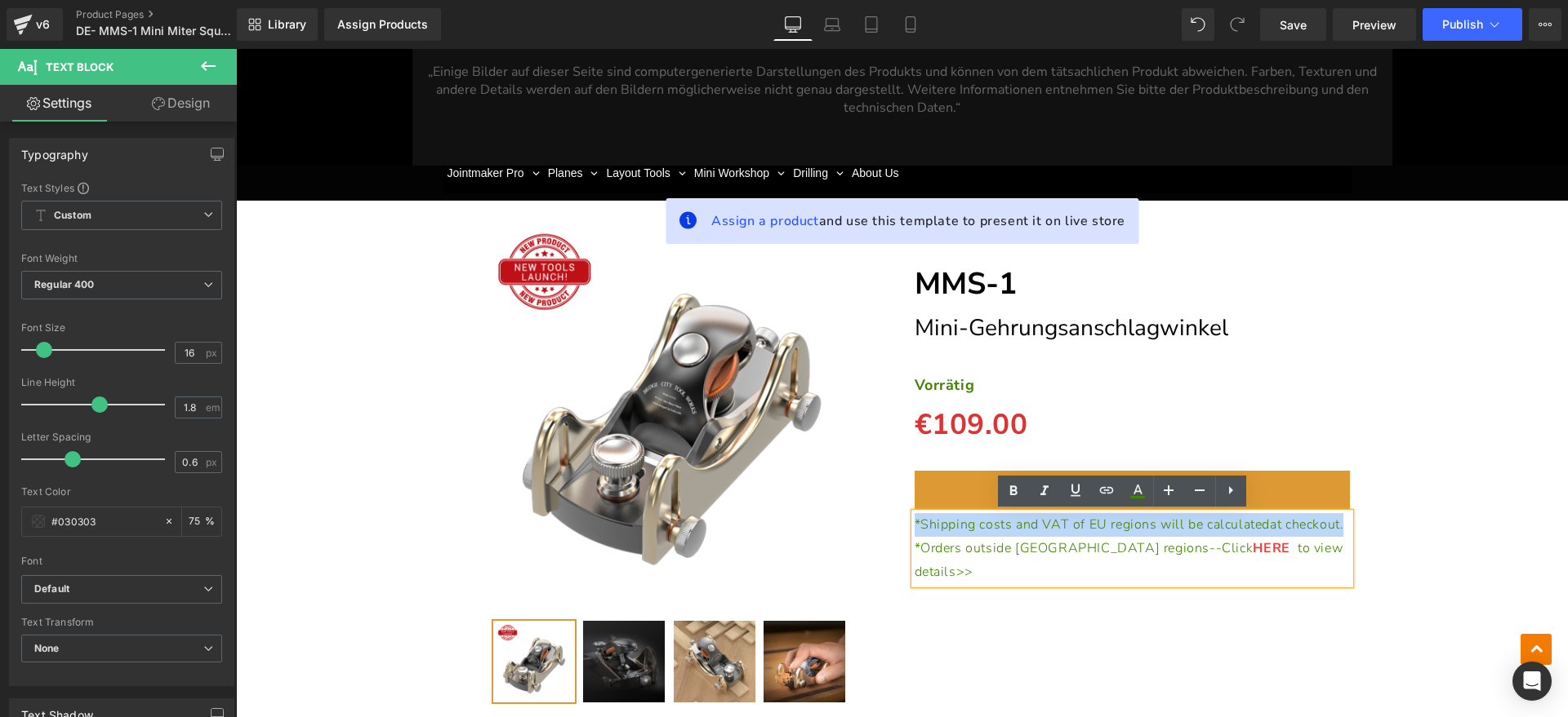
drag, startPoint x: 980, startPoint y: 544, endPoint x: 906, endPoint y: 523, distance: 76.9
click at [915, 523] on p "*Shipping costs and VAT of EU regions will be calculated at checkout." at bounding box center [1132, 525] width 436 height 23
paste div
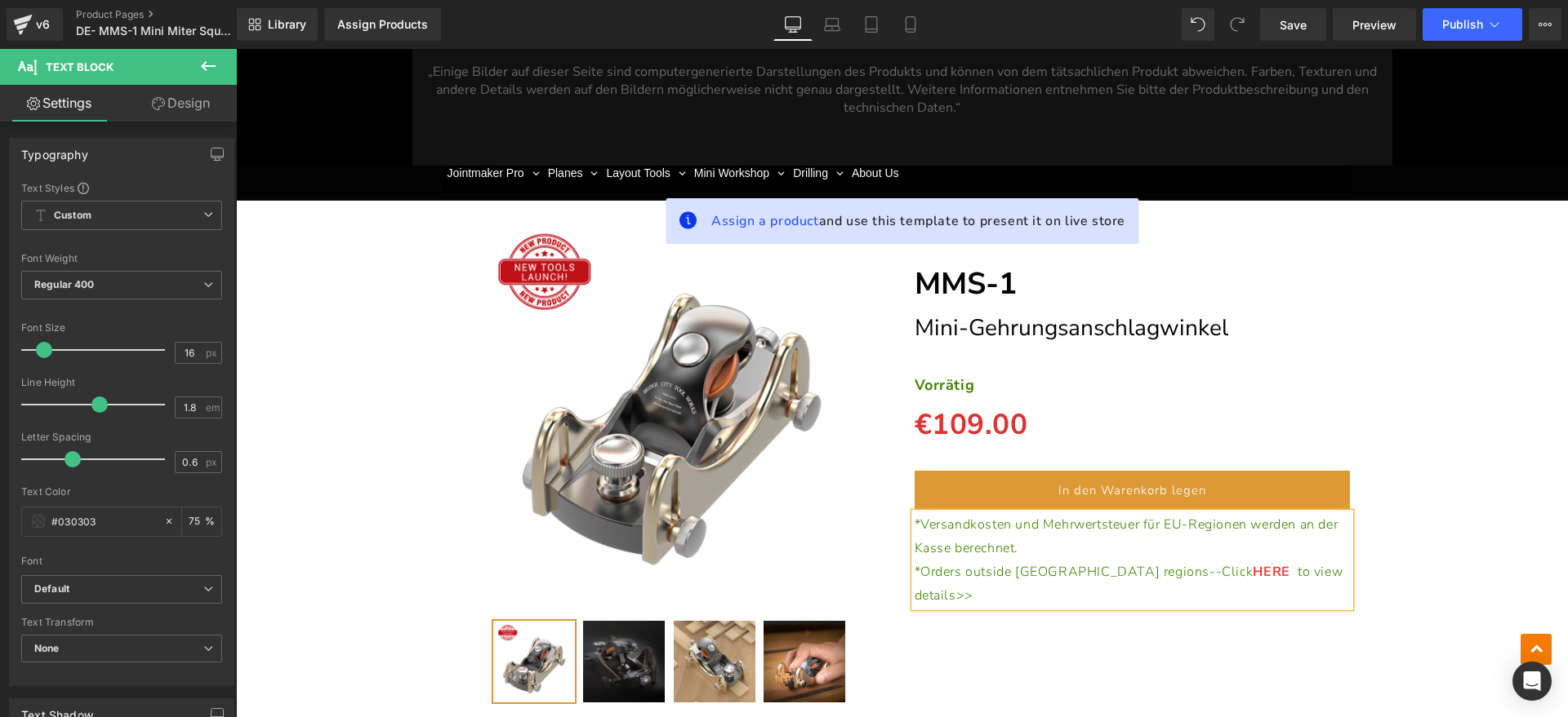
click at [1279, 569] on p "*Orders outside EU regions--Click HERE to view details>>" at bounding box center [1132, 584] width 436 height 48
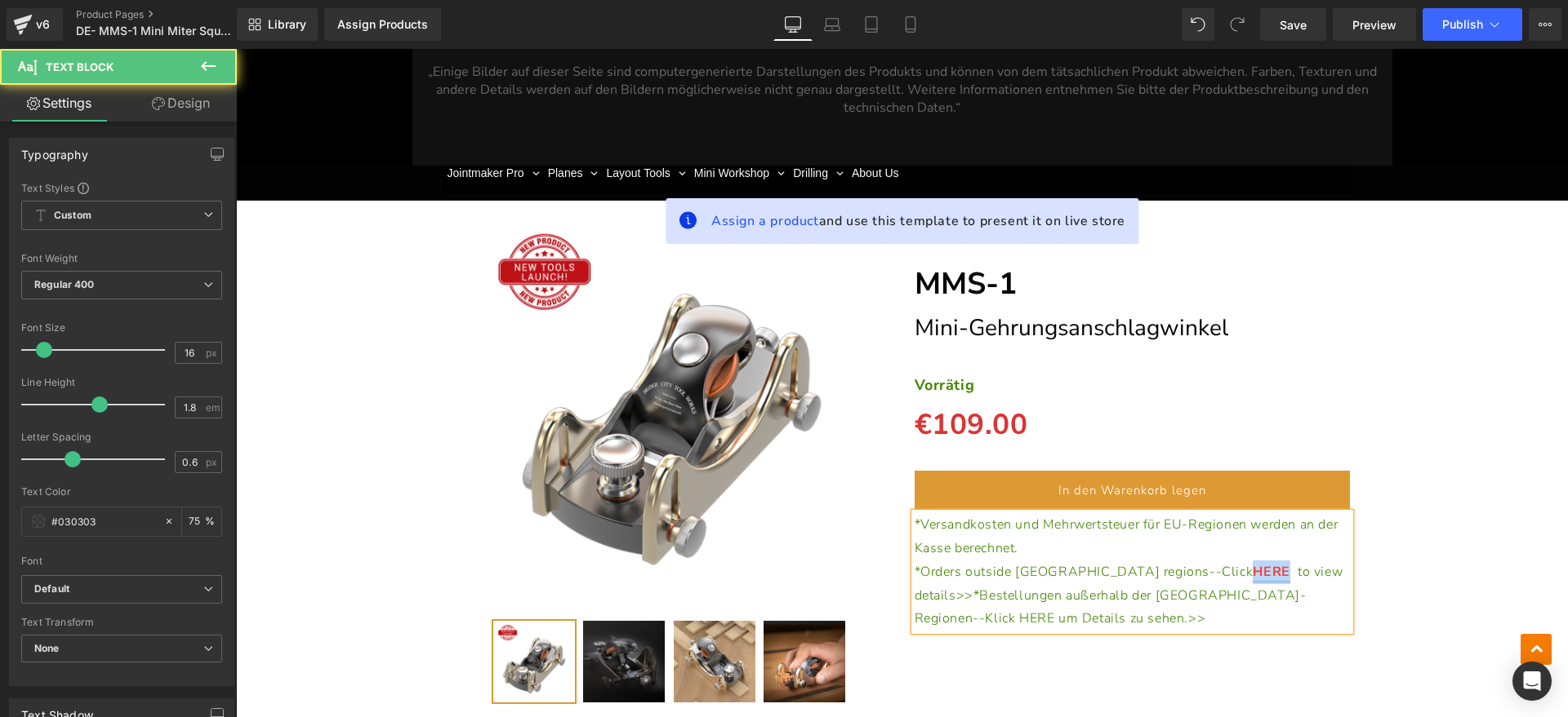
drag, startPoint x: 1124, startPoint y: 569, endPoint x: 1158, endPoint y: 573, distance: 34.2
click at [1252, 573] on link "HERE" at bounding box center [1270, 572] width 37 height 18
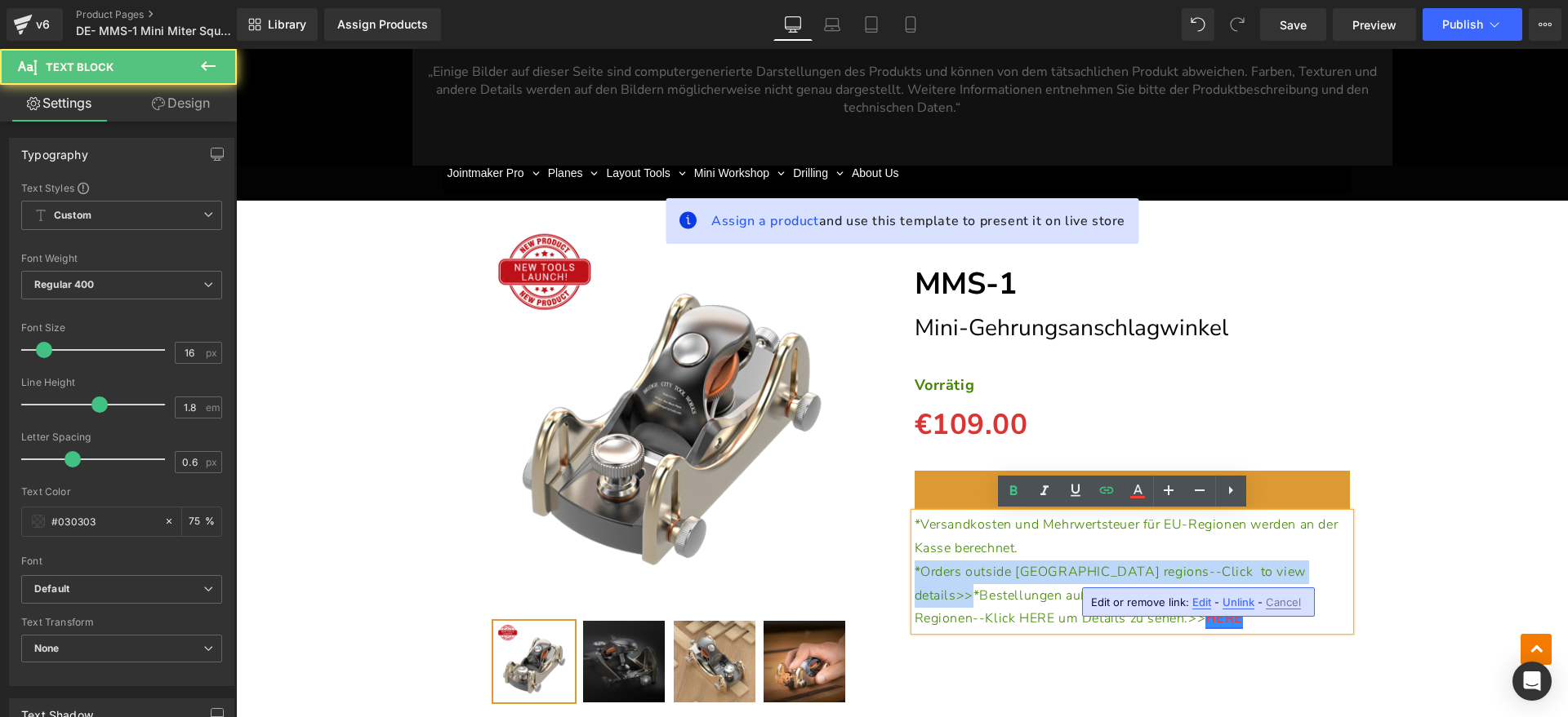
drag, startPoint x: 1237, startPoint y: 572, endPoint x: 887, endPoint y: 572, distance: 350.0
click at [887, 572] on div "(P) Image" at bounding box center [902, 453] width 921 height 526
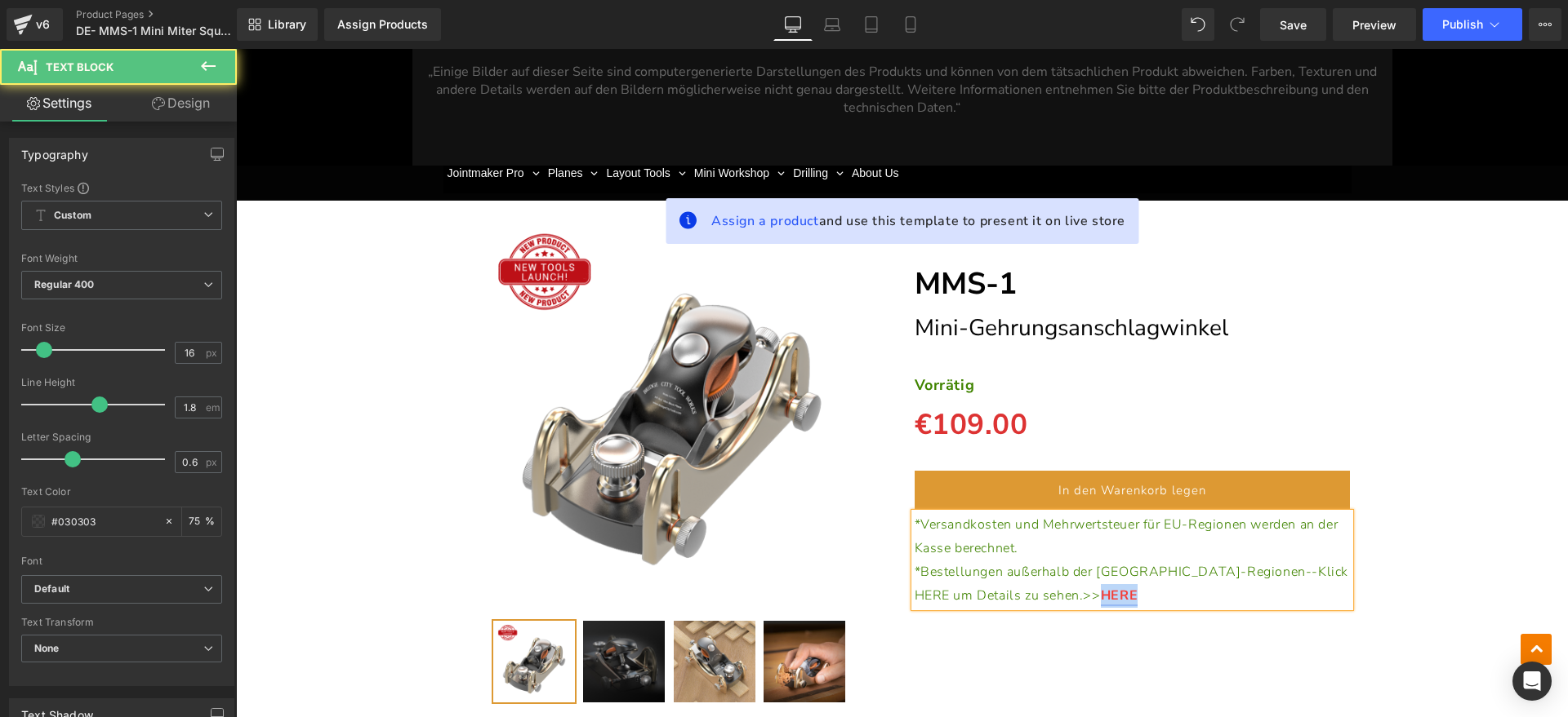
drag, startPoint x: 1038, startPoint y: 601, endPoint x: 984, endPoint y: 602, distance: 54.0
click at [984, 602] on p "*Bestellungen außerhalb der [GEOGRAPHIC_DATA]-Regionen--Klick HERE um Details z…" at bounding box center [1132, 584] width 436 height 48
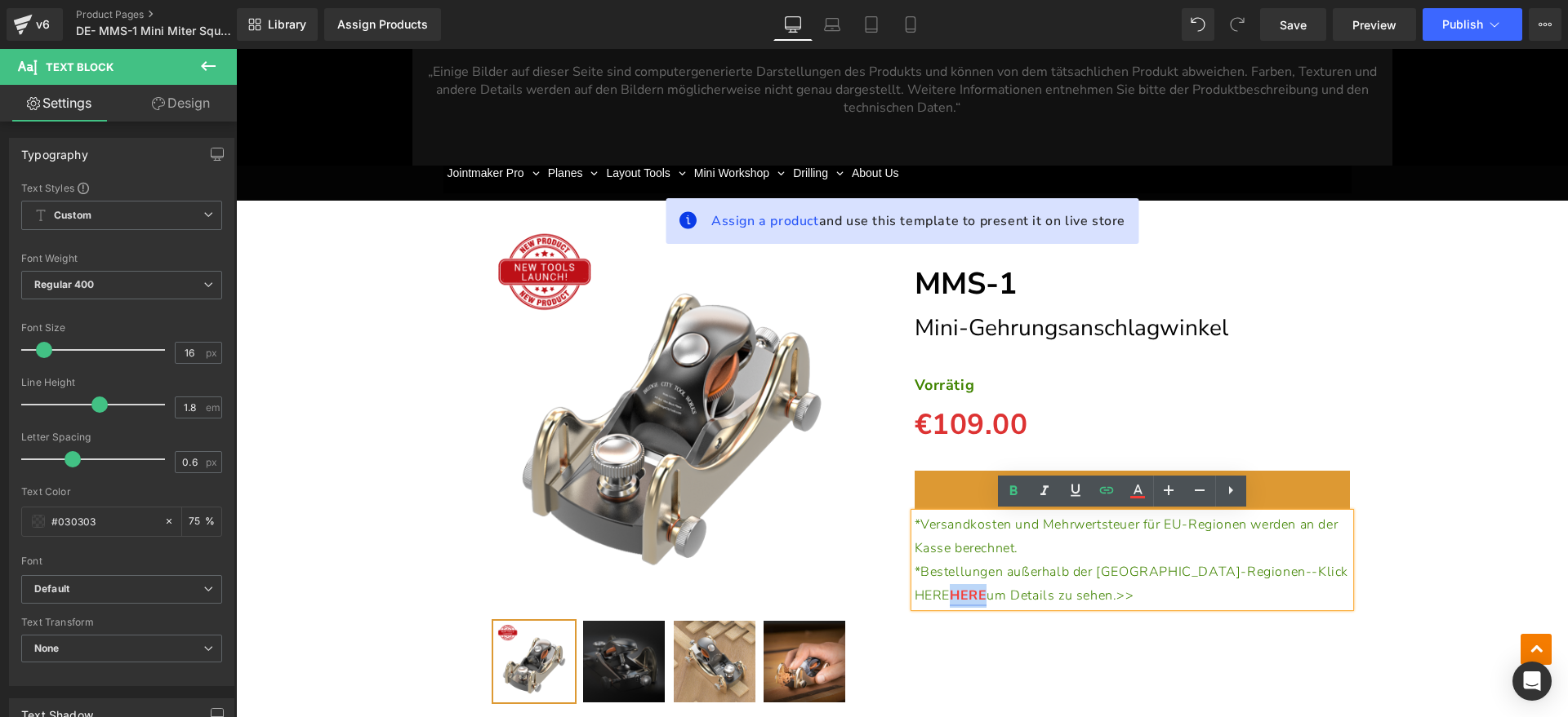
click at [1249, 575] on span "*Bestellungen außerhalb der [GEOGRAPHIC_DATA]-Regionen--Klick HERE" at bounding box center [1131, 584] width 435 height 41
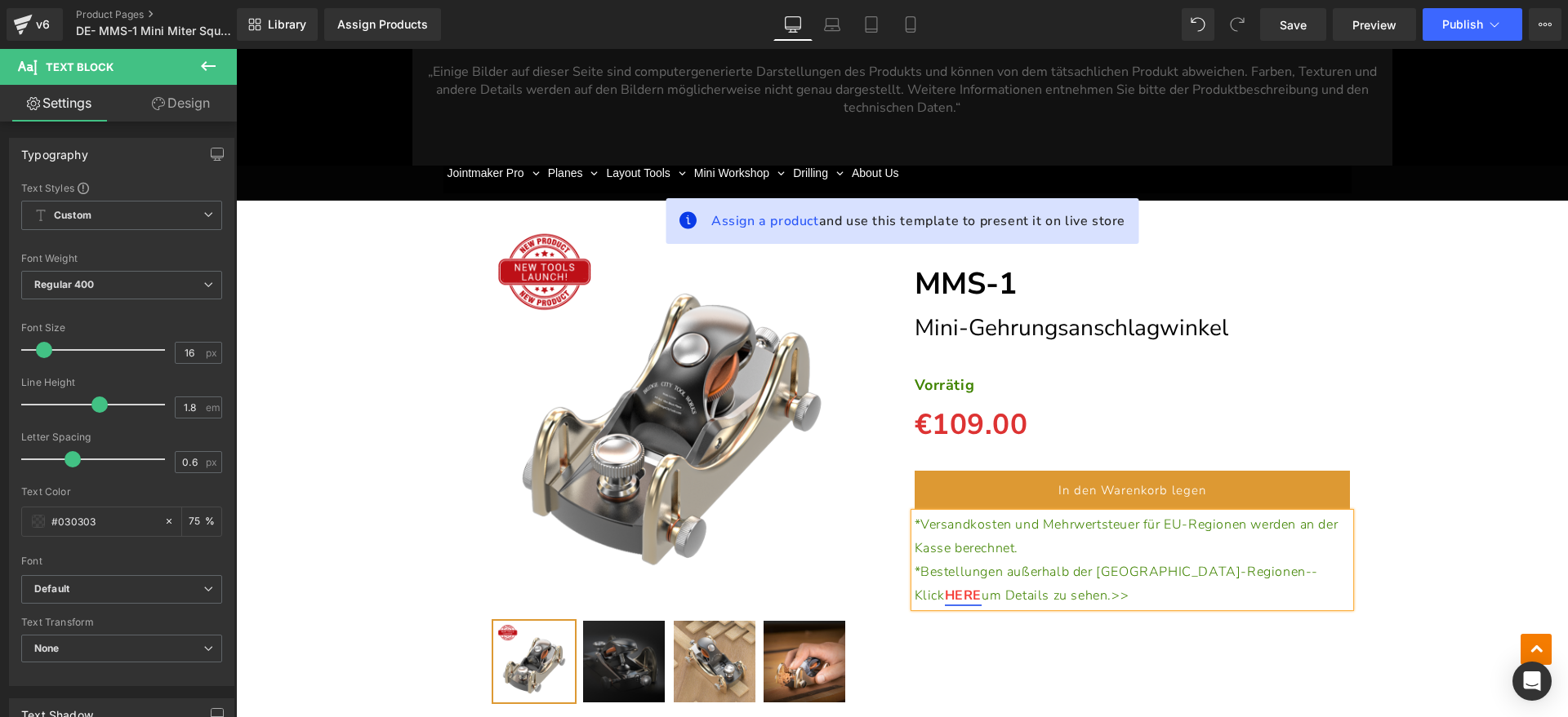
click at [1182, 595] on p "*Bestellungen außerhalb der EU-Regionen--Klick HERE um Details zu sehen.>>" at bounding box center [1132, 584] width 436 height 48
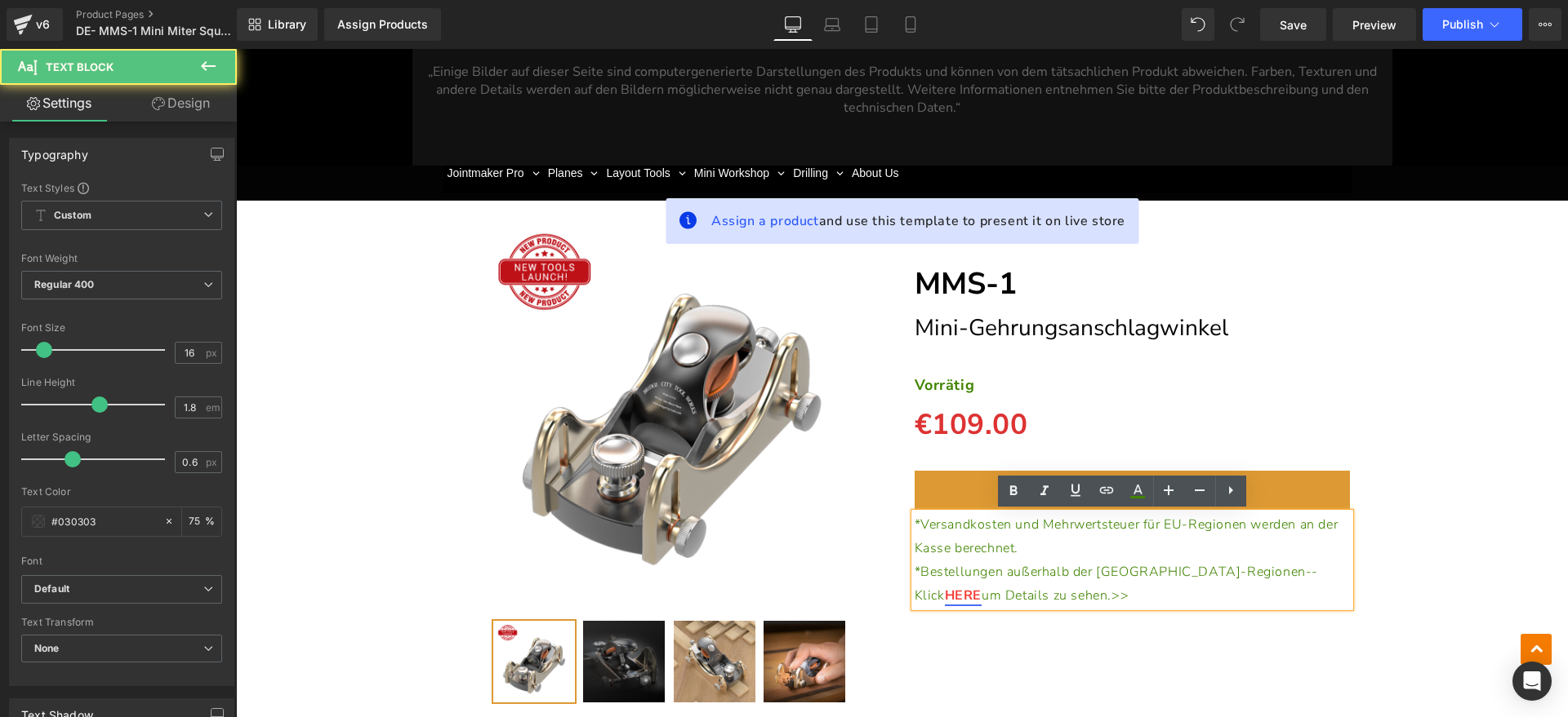
click at [1419, 503] on div "(P) Image" at bounding box center [901, 453] width 1315 height 526
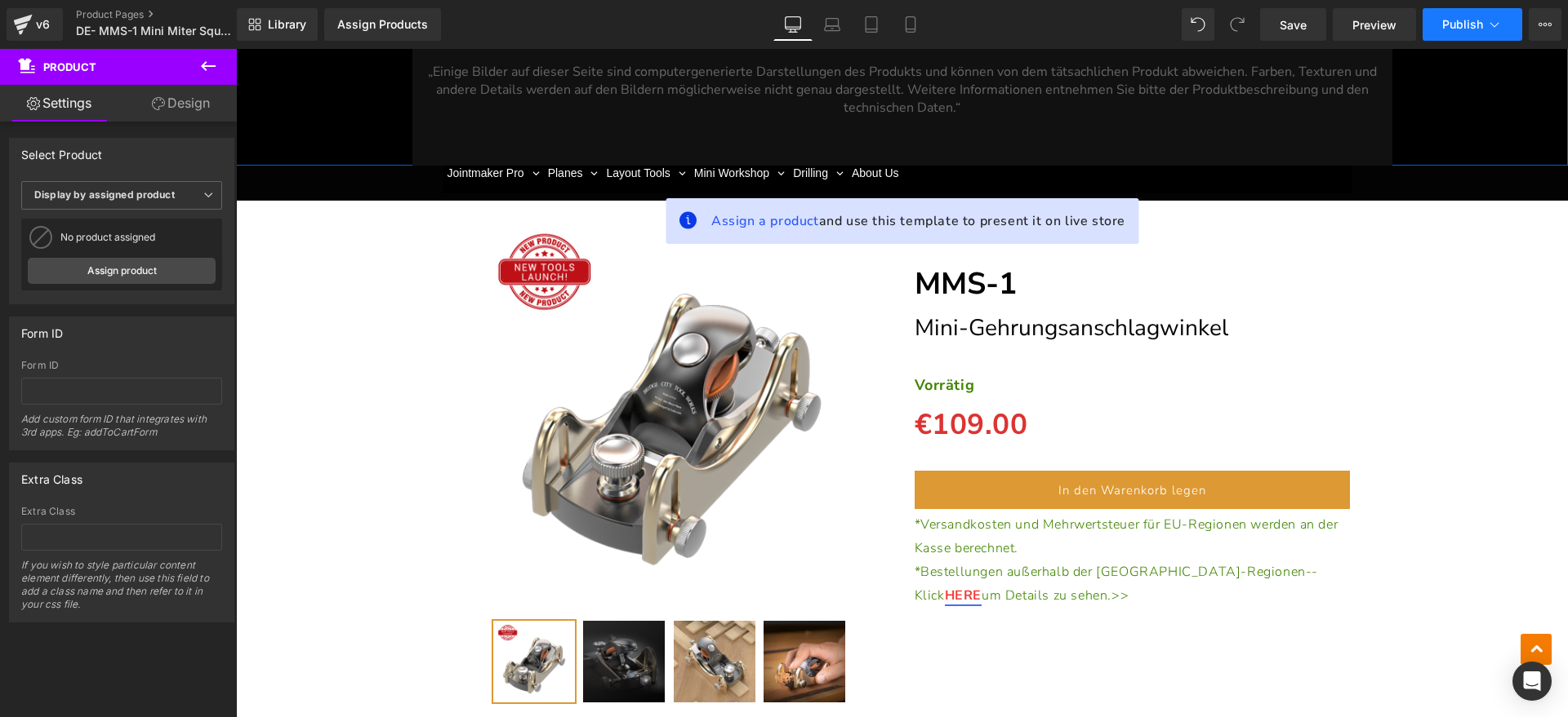
click at [1486, 25] on icon at bounding box center [1494, 24] width 16 height 16
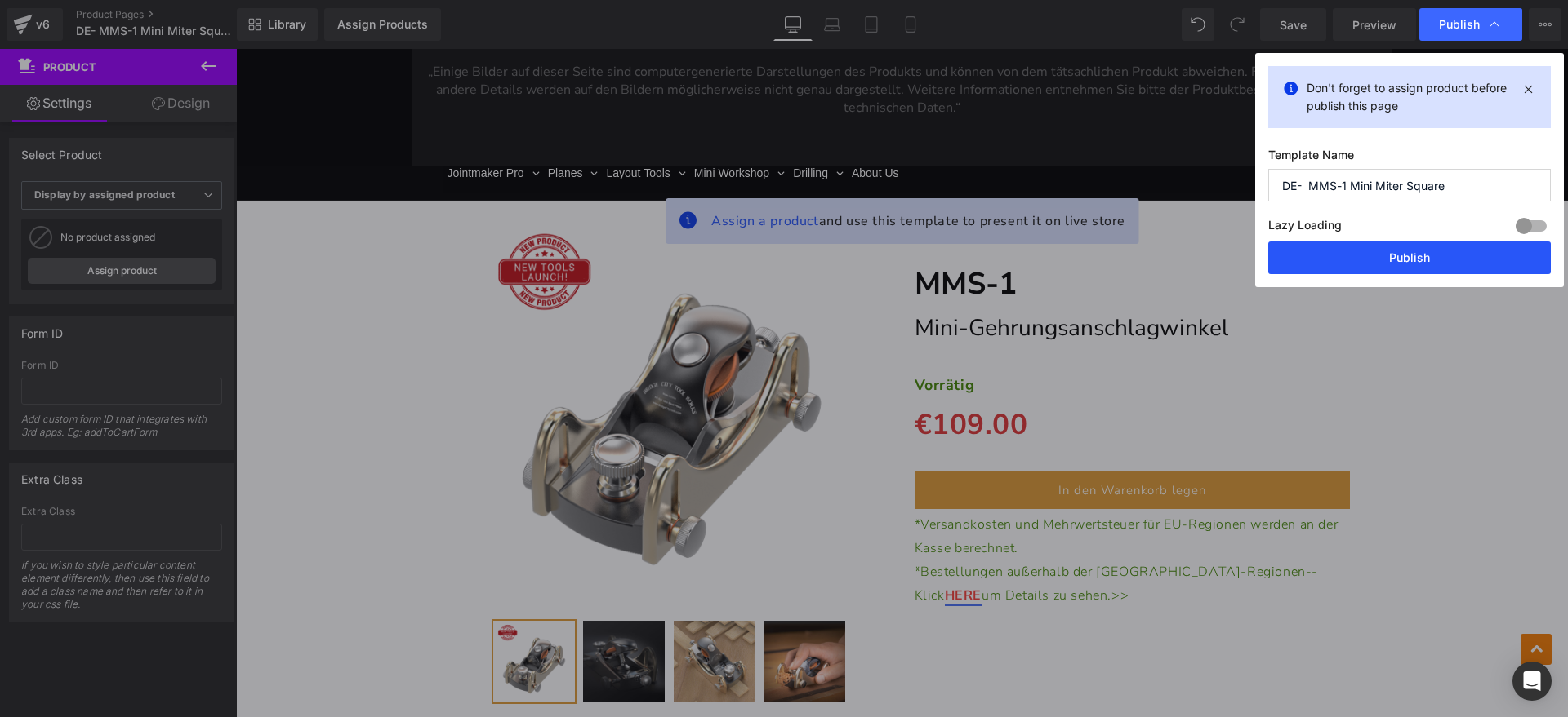
drag, startPoint x: 1401, startPoint y: 257, endPoint x: 1168, endPoint y: 203, distance: 239.2
click at [1401, 257] on button "Publish" at bounding box center [1410, 257] width 283 height 32
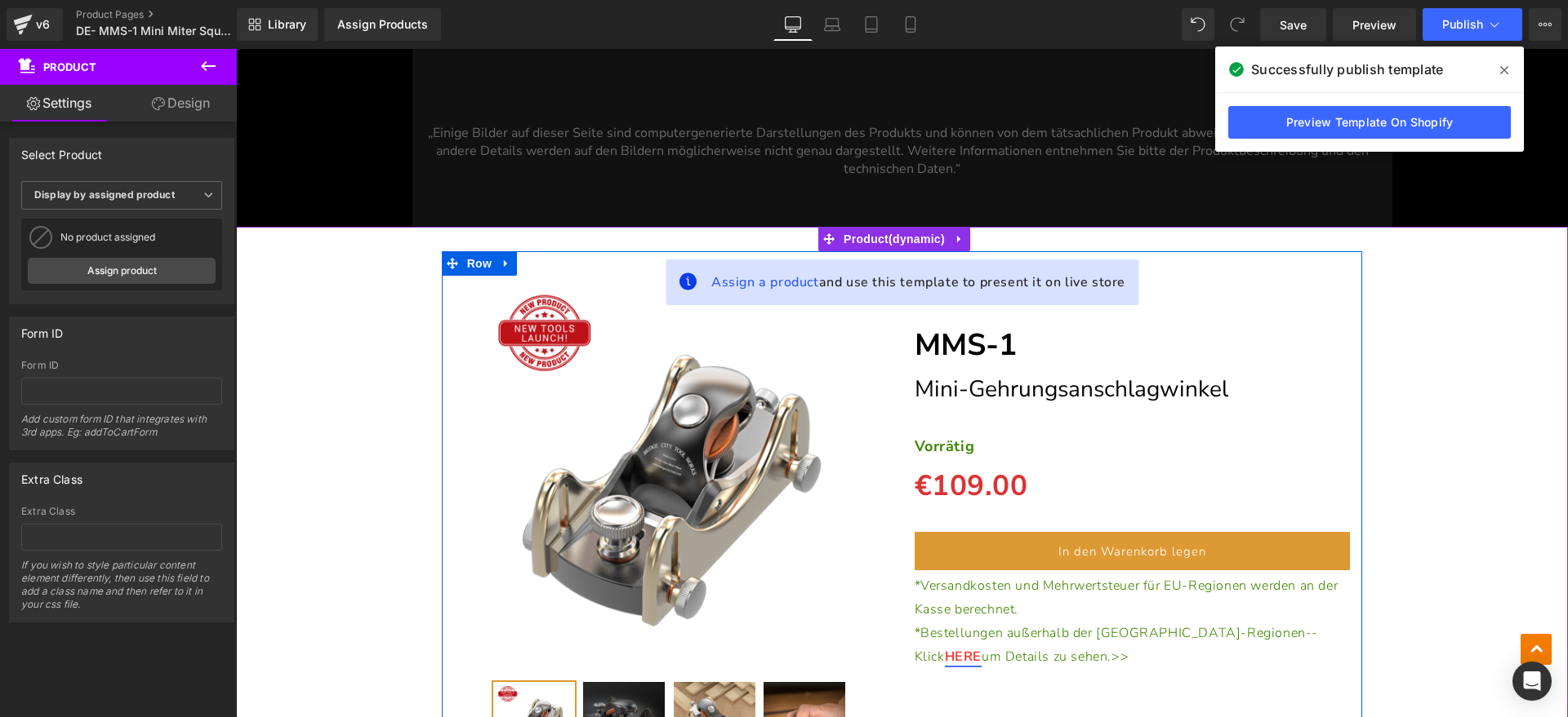
scroll to position [6540, 0]
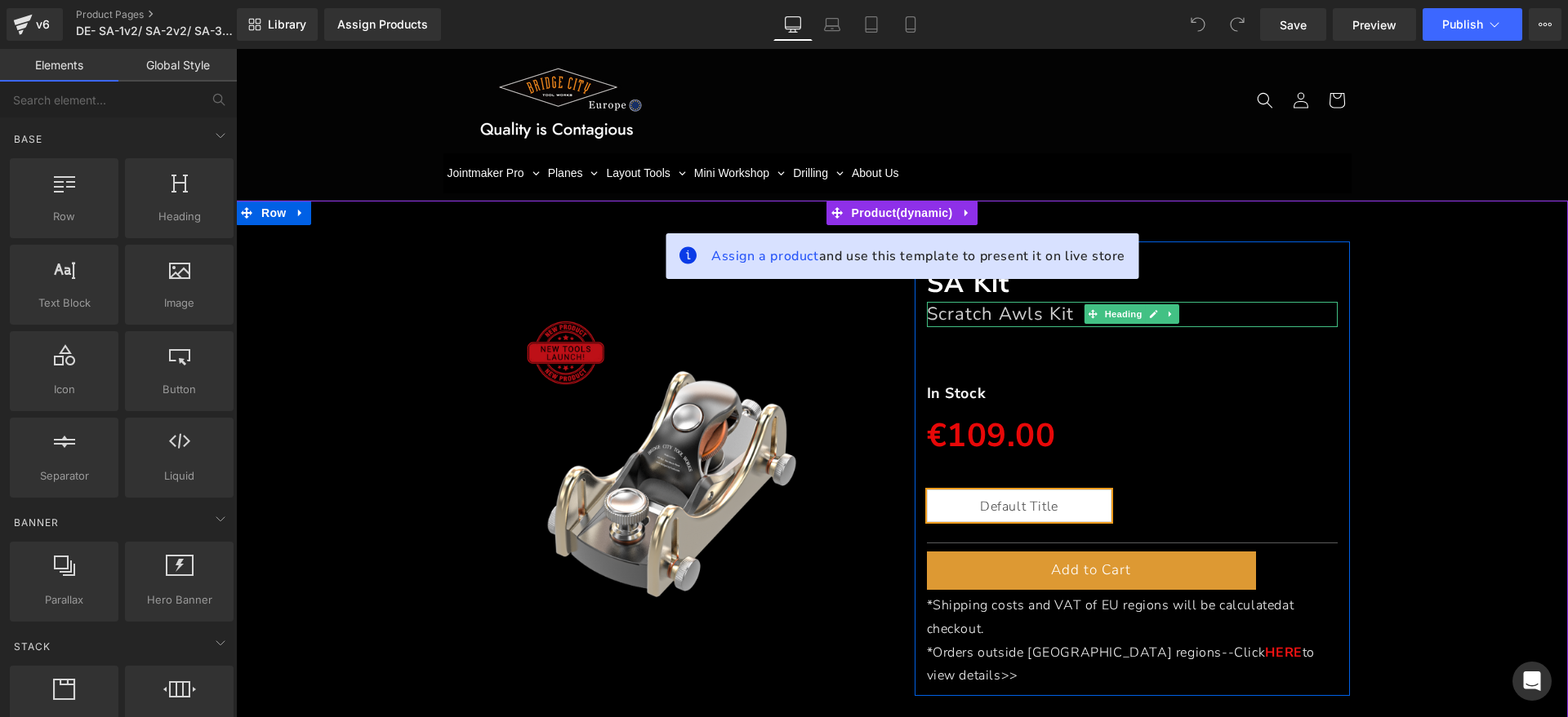
click at [1024, 316] on font "Scratch Awls Kit" at bounding box center [1000, 314] width 147 height 24
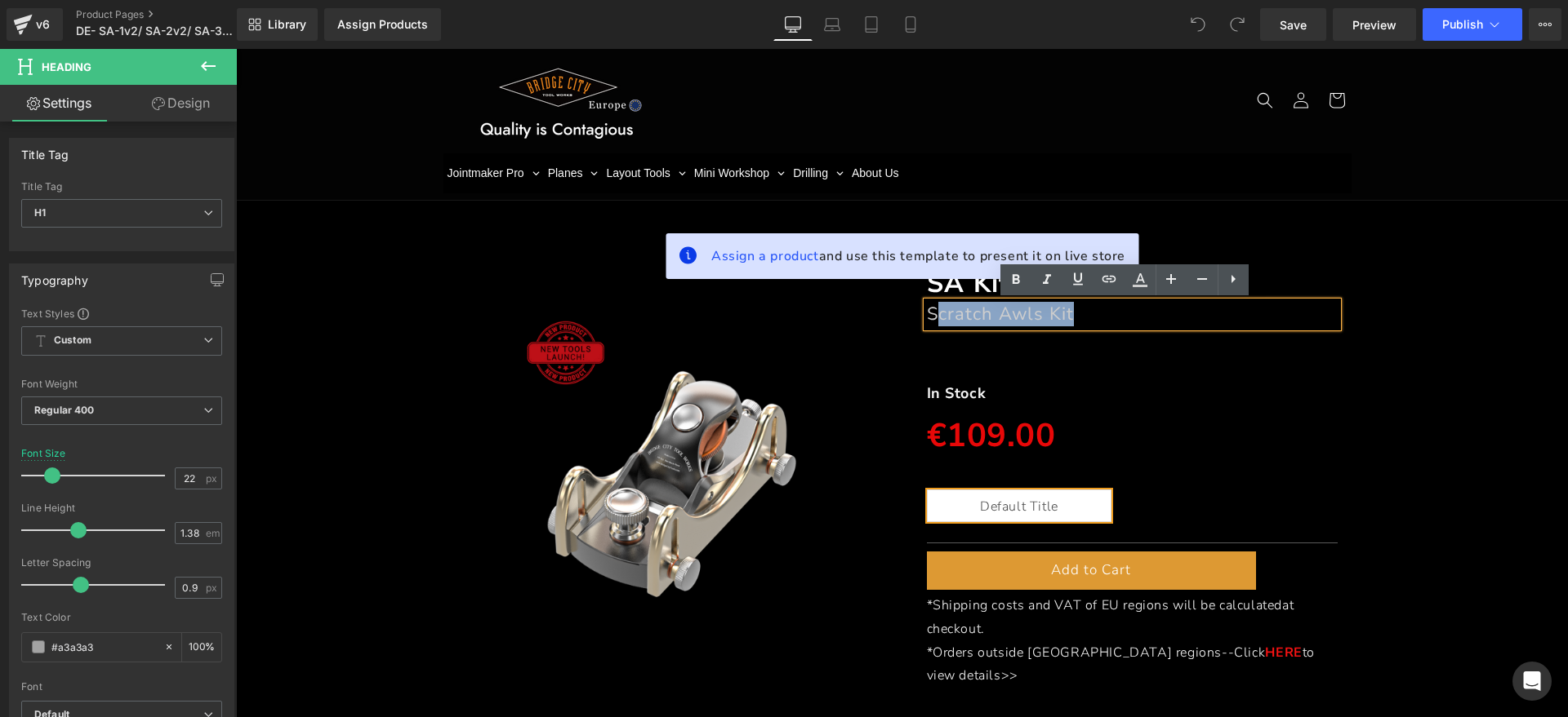
drag, startPoint x: 1129, startPoint y: 321, endPoint x: 932, endPoint y: 311, distance: 197.3
click at [932, 311] on h1 "Scratch Awls Kit" at bounding box center [1132, 314] width 411 height 24
paste div
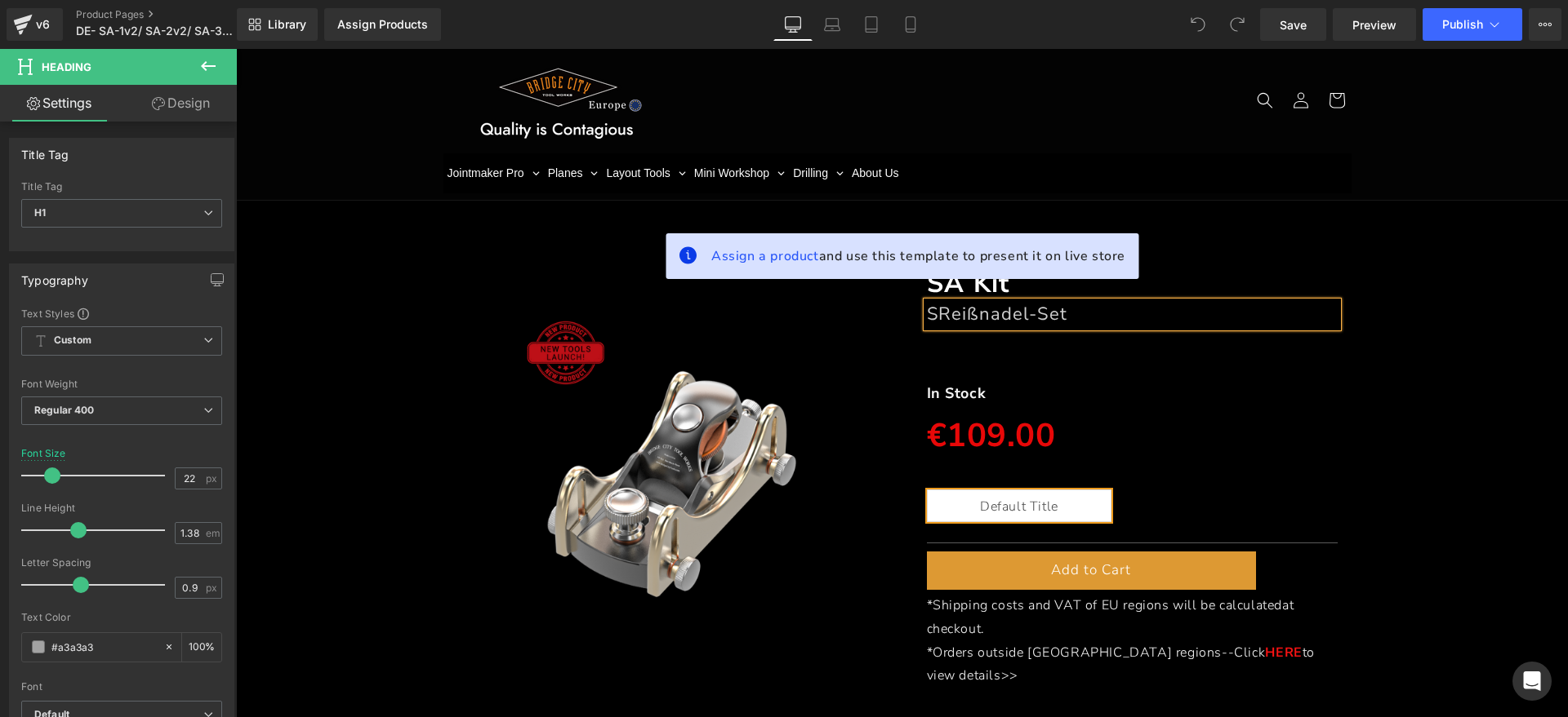
click at [933, 318] on font "SReißnadel-Set" at bounding box center [997, 314] width 141 height 24
click at [994, 393] on p "In Stock" at bounding box center [1132, 393] width 411 height 26
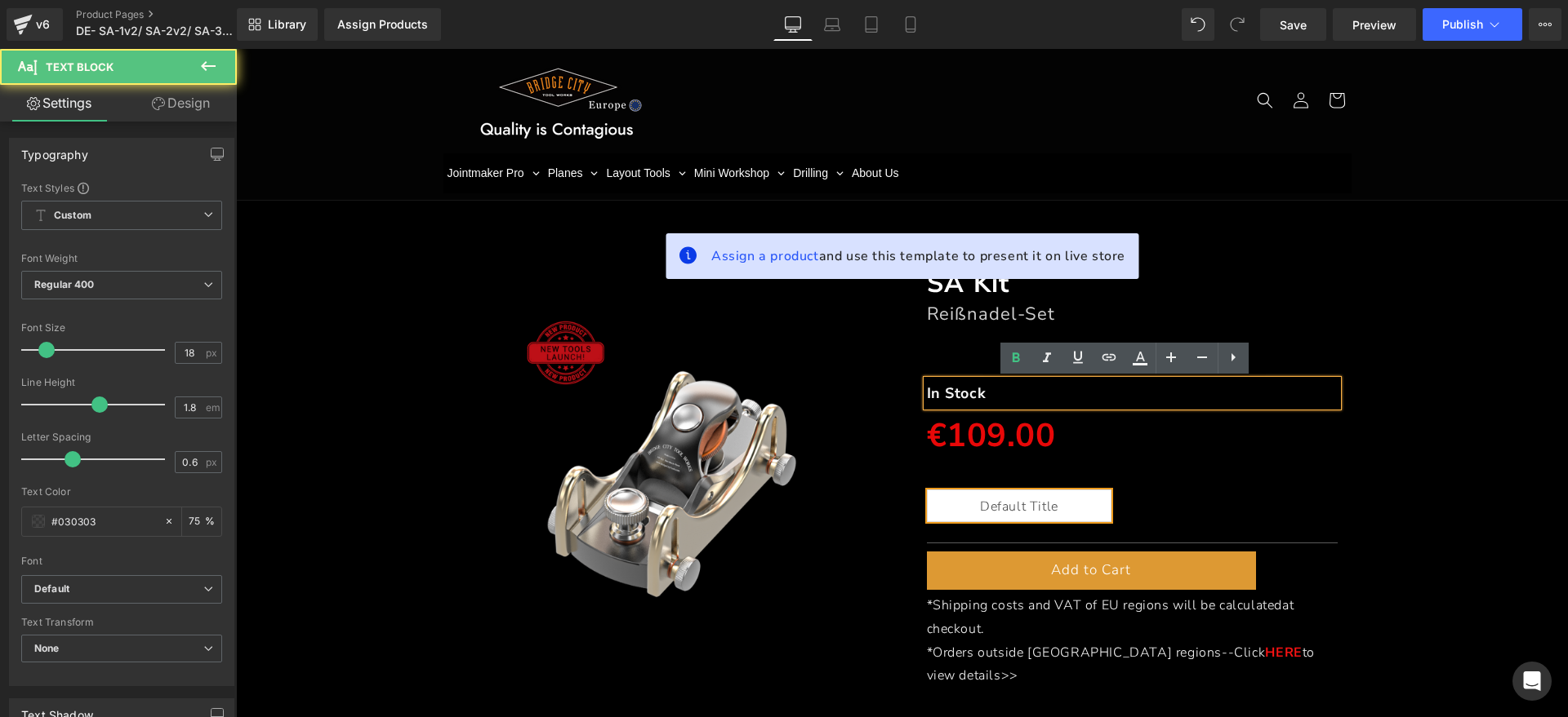
click at [999, 391] on p "In Stock" at bounding box center [1132, 393] width 411 height 26
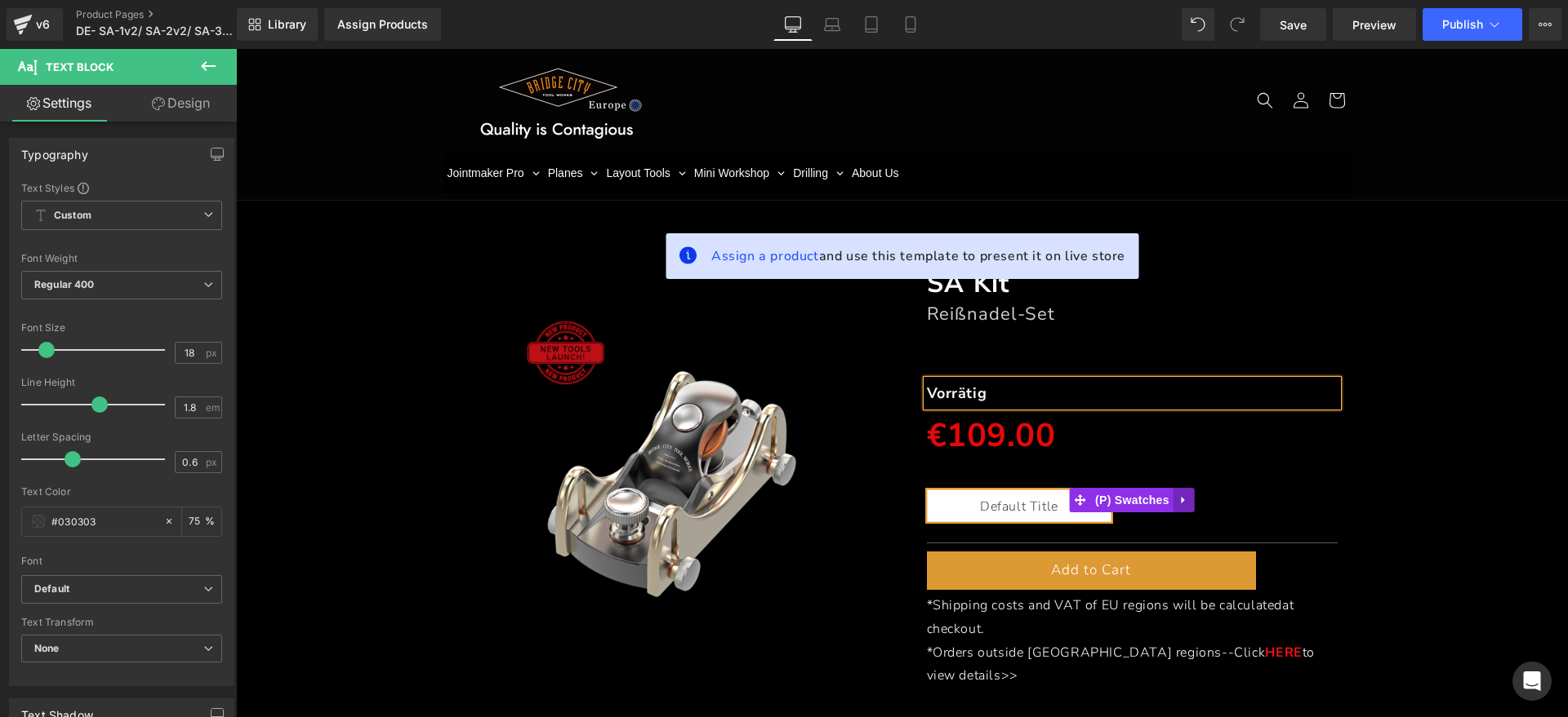
click at [1185, 506] on link at bounding box center [1184, 499] width 22 height 24
click at [1189, 504] on icon at bounding box center [1194, 500] width 12 height 12
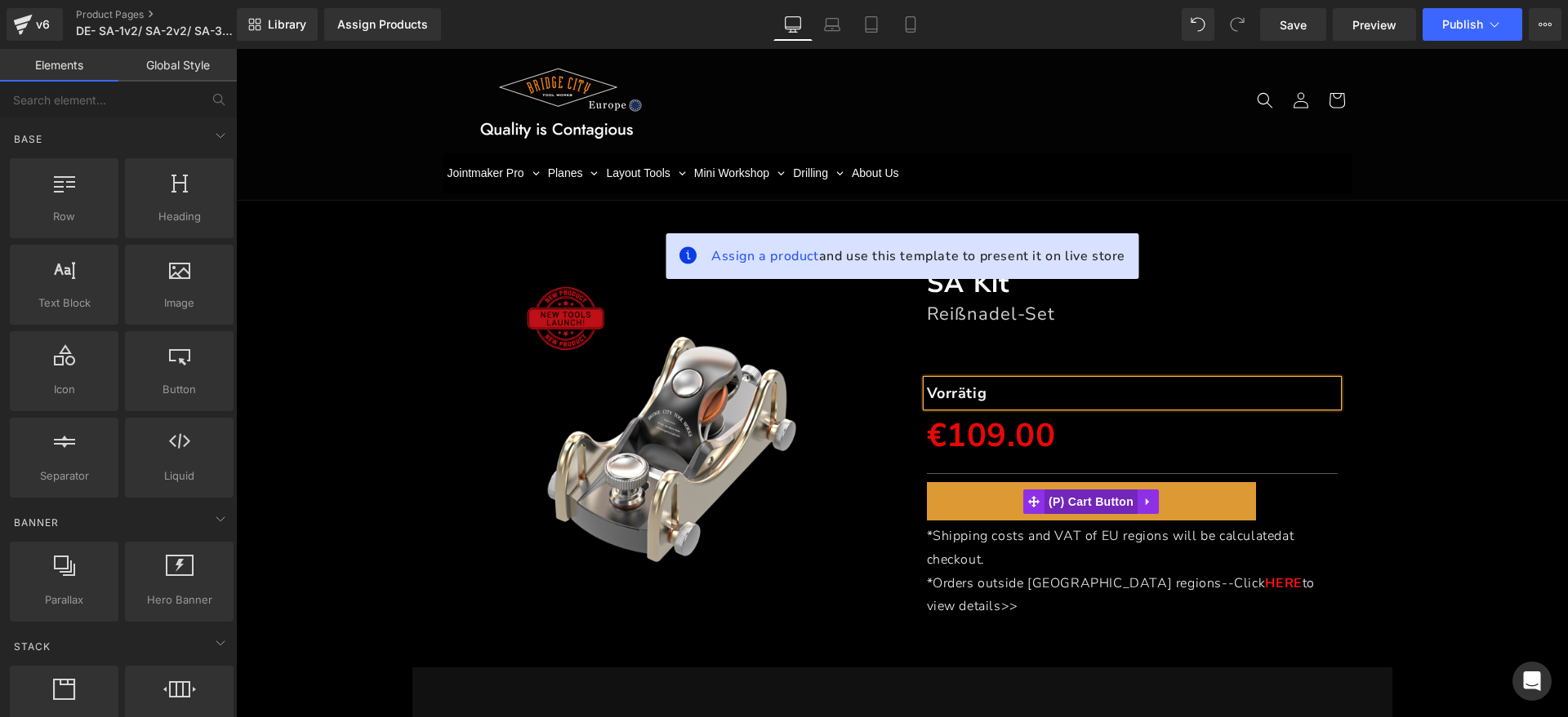
click at [1094, 505] on span "(P) Cart Button" at bounding box center [1090, 501] width 93 height 24
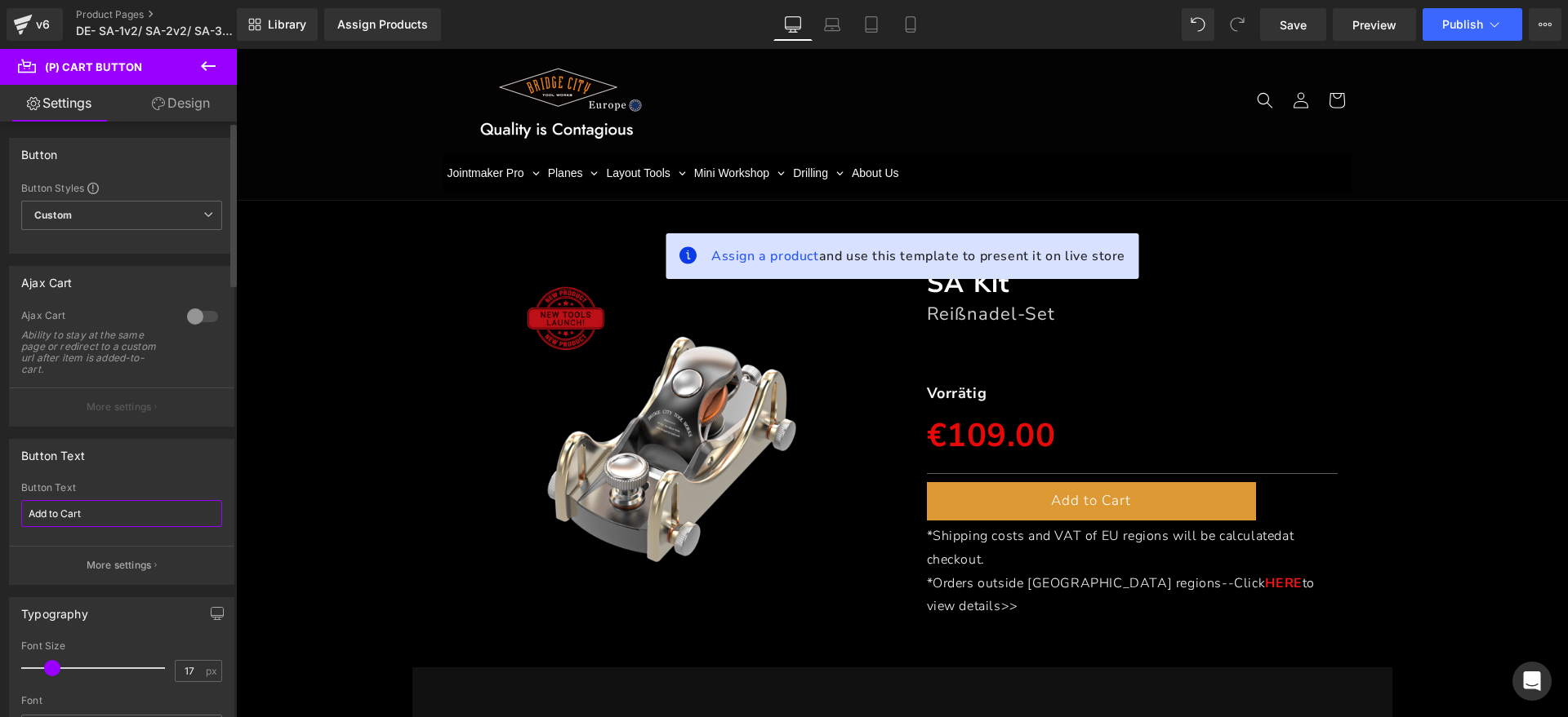
drag, startPoint x: 96, startPoint y: 514, endPoint x: 0, endPoint y: 489, distance: 99.2
click at [0, 494] on div "Button Text Add to Cart Button Text Add to Cart More settings" at bounding box center [122, 506] width 244 height 158
type input "Zum Warenkorb hinzufügen"
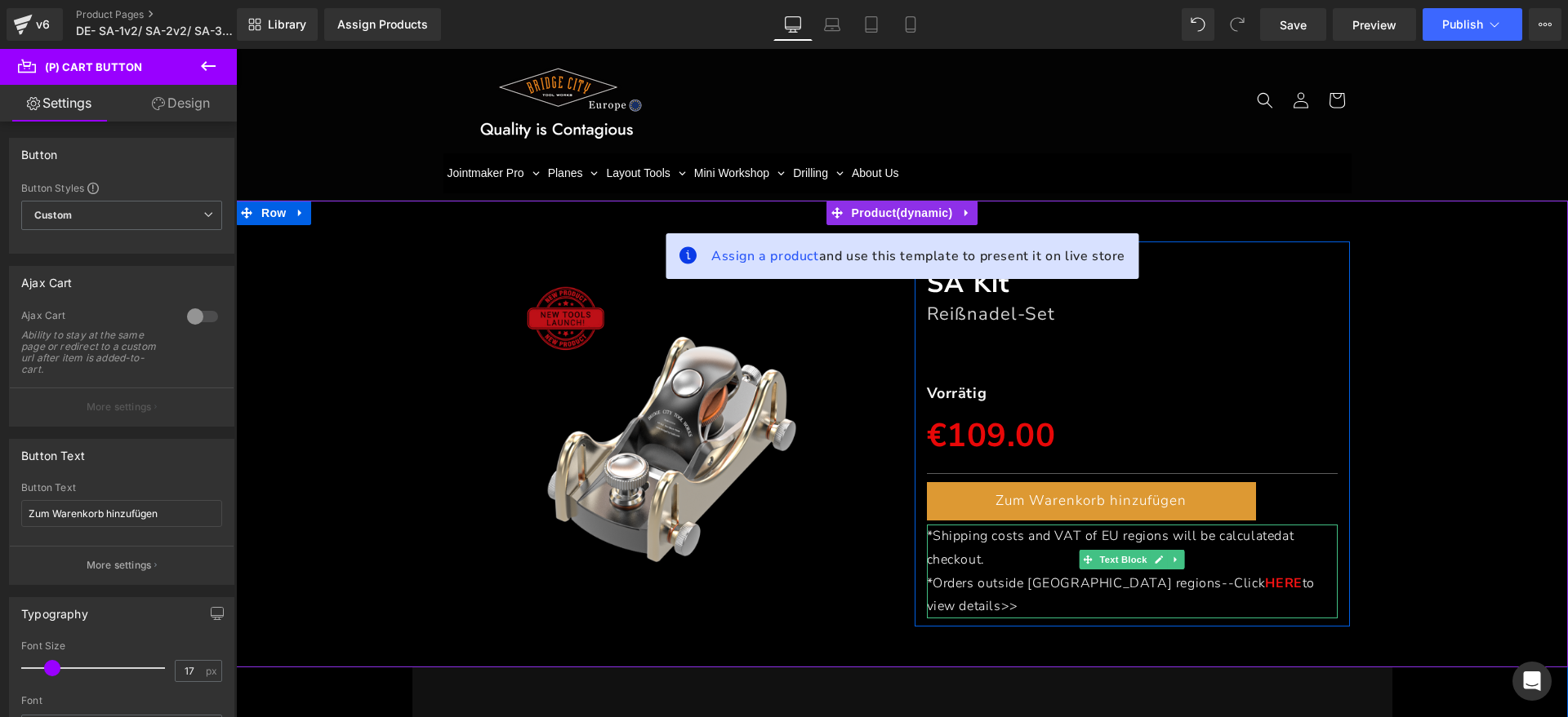
click at [999, 561] on p "*Shipping costs and VAT of EU regions will be calculated at checkout." at bounding box center [1132, 548] width 411 height 48
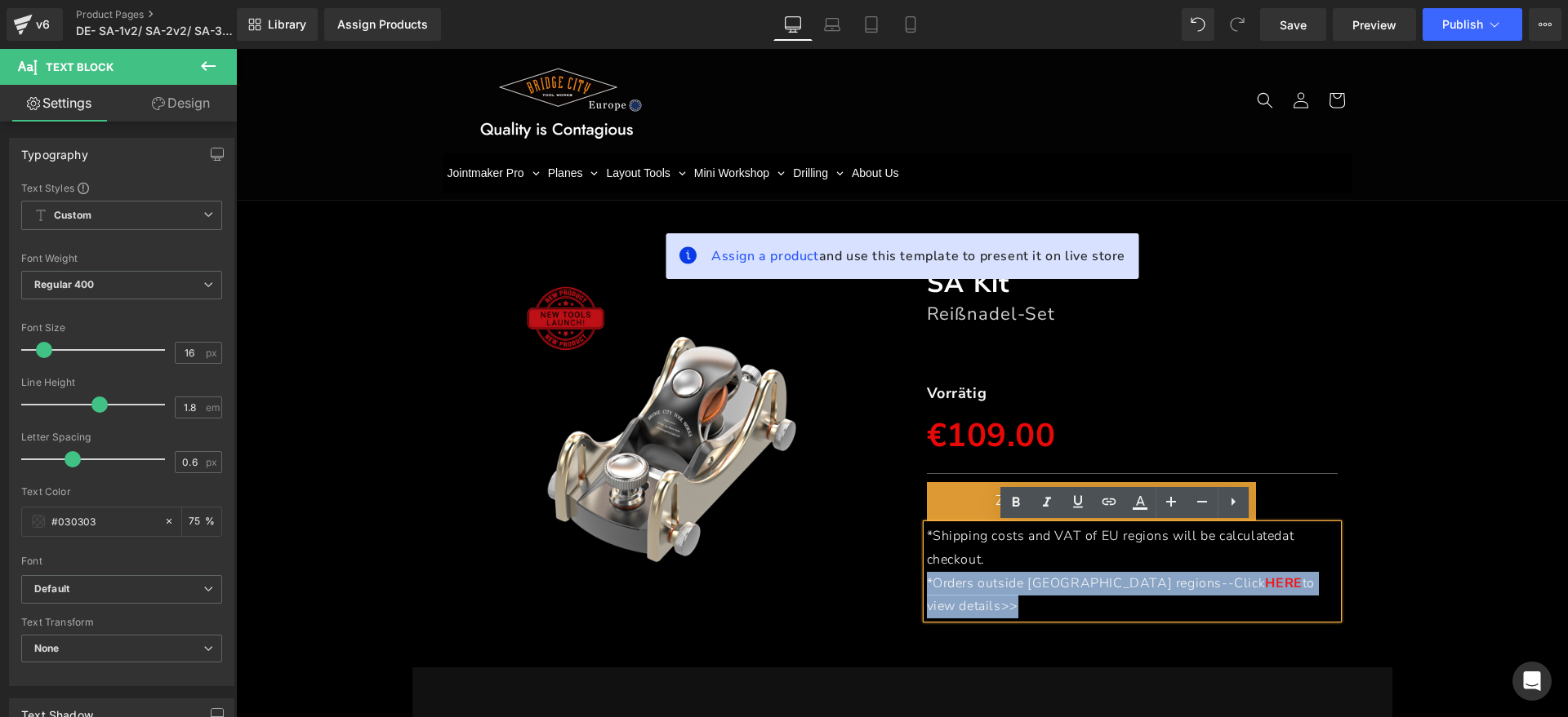
drag, startPoint x: 1006, startPoint y: 557, endPoint x: 917, endPoint y: 536, distance: 91.4
click at [927, 536] on div "*Shipping costs and VAT of EU regions will be calculated at checkout. *Orders o…" at bounding box center [1132, 571] width 411 height 94
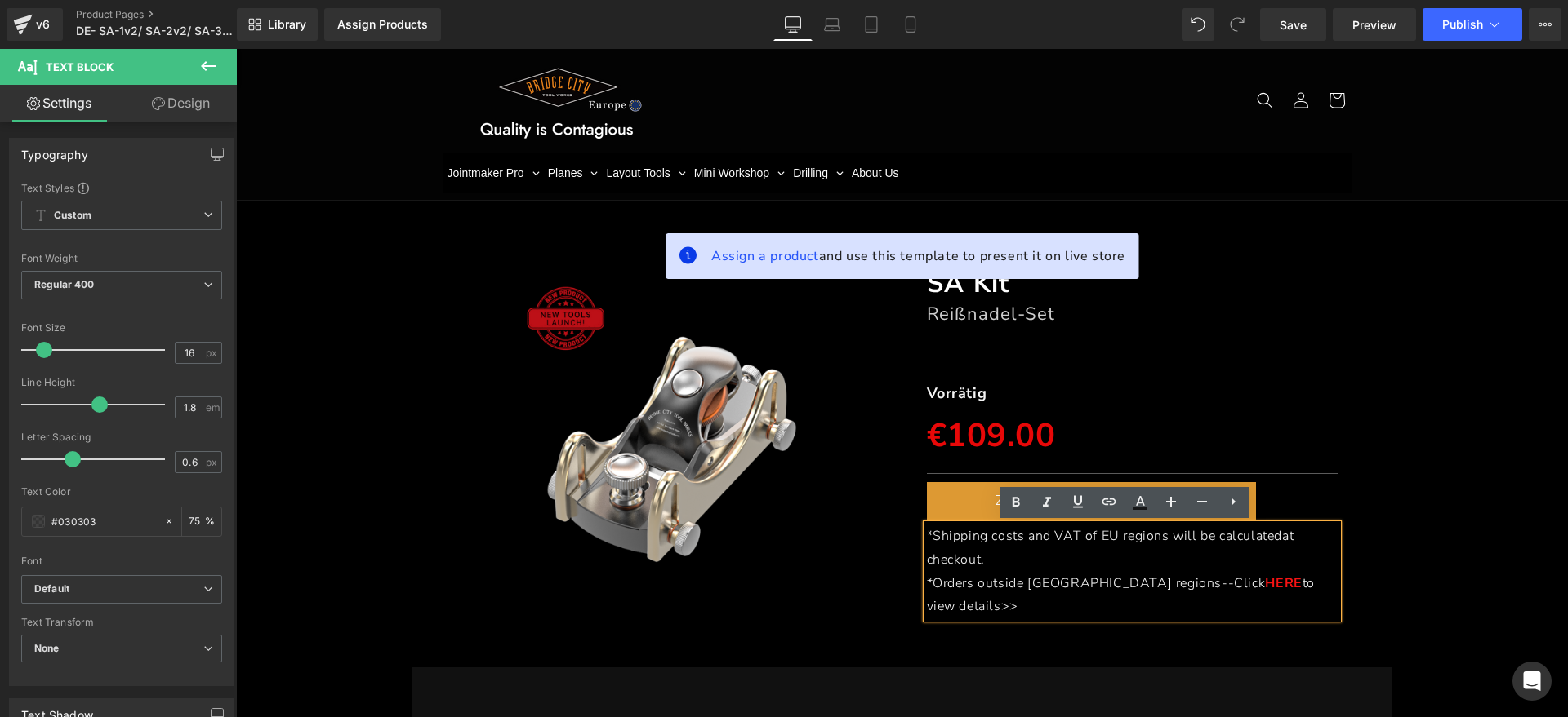
click at [953, 545] on p "*Shipping costs and VAT of EU regions will be calculated at checkout." at bounding box center [1132, 548] width 411 height 48
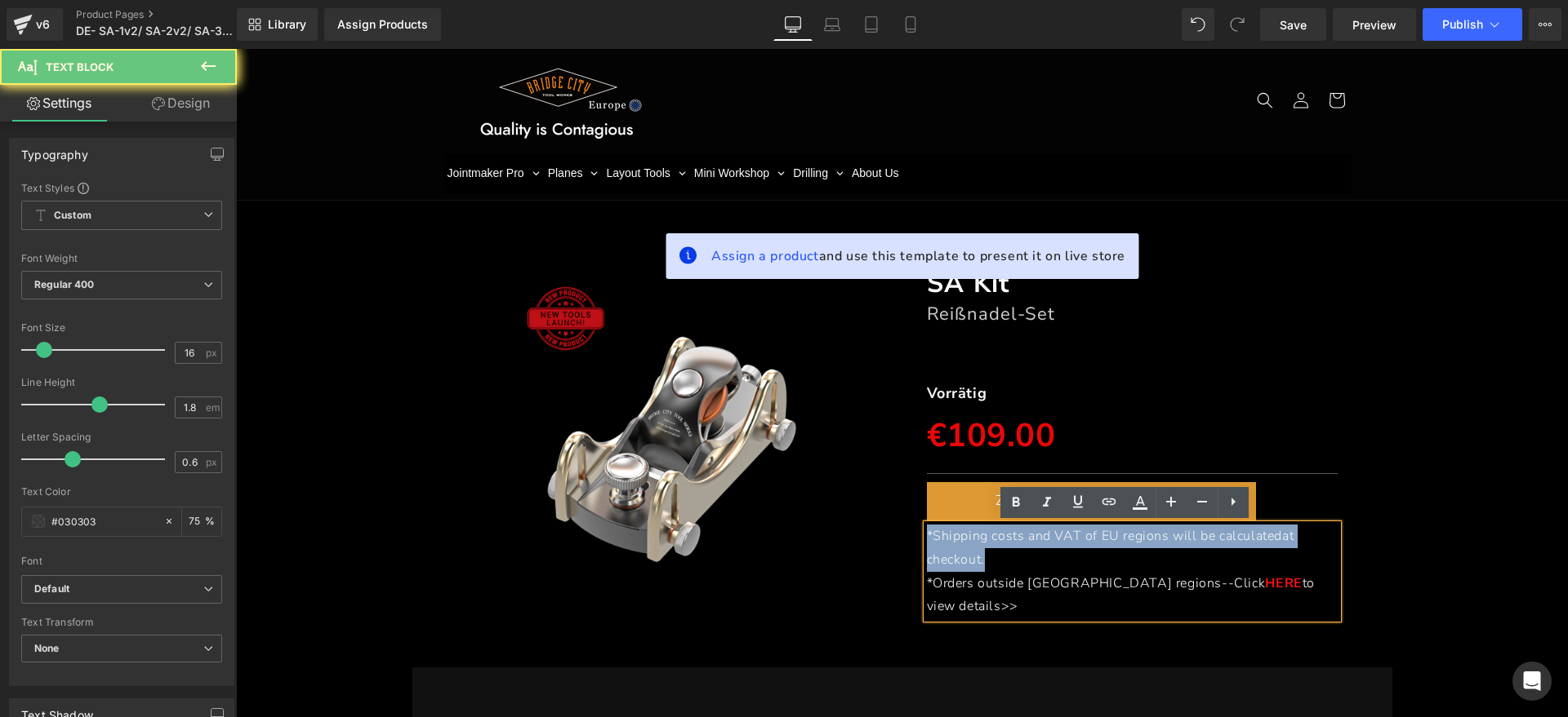
drag, startPoint x: 1006, startPoint y: 554, endPoint x: 899, endPoint y: 526, distance: 110.6
click at [902, 526] on div "SA Kit Heading Reißnadel-Set Heading Separator Vorrätig Text Block €109.00 €109…" at bounding box center [1132, 434] width 461 height 385
paste div
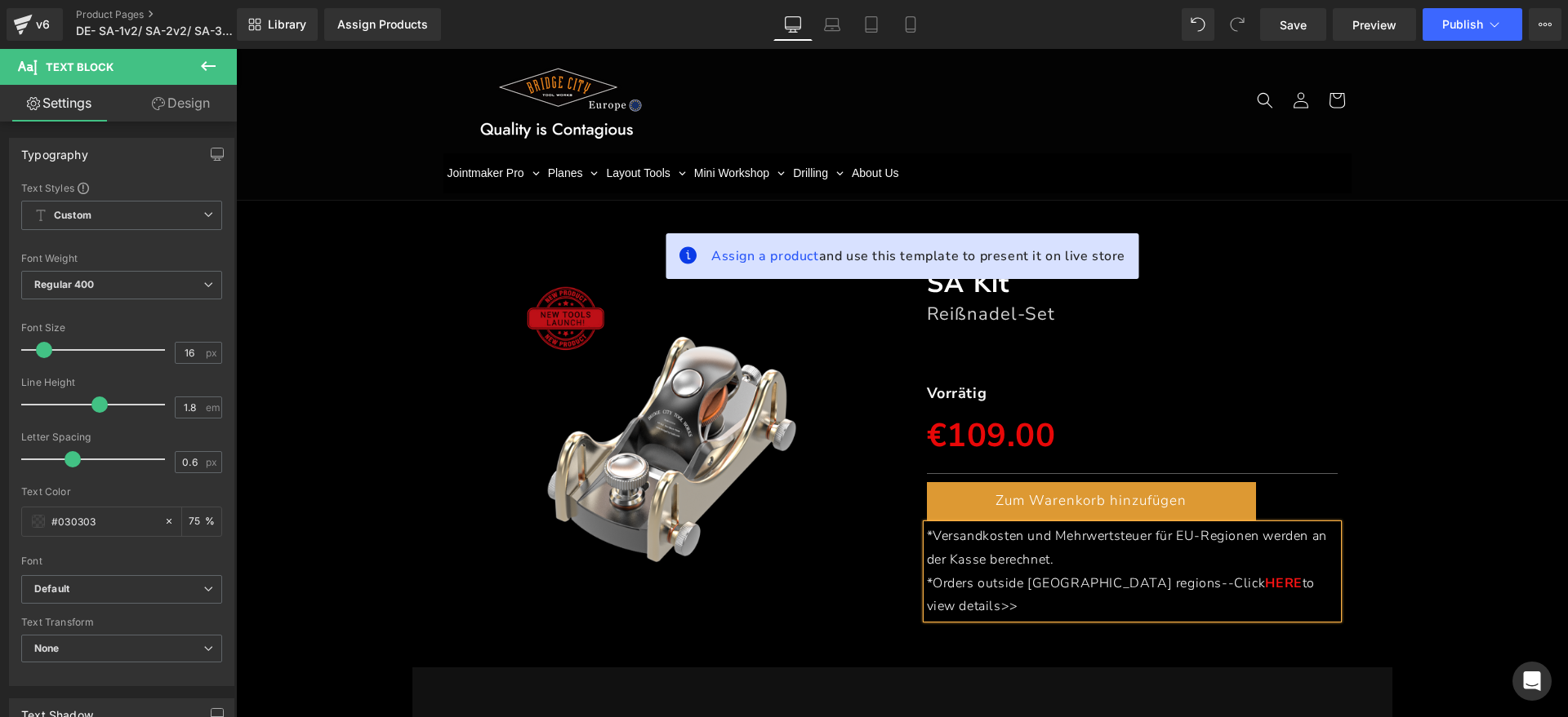
click at [1308, 584] on p "*Orders outside [GEOGRAPHIC_DATA] regions--Click HERE to view details>>" at bounding box center [1132, 596] width 411 height 48
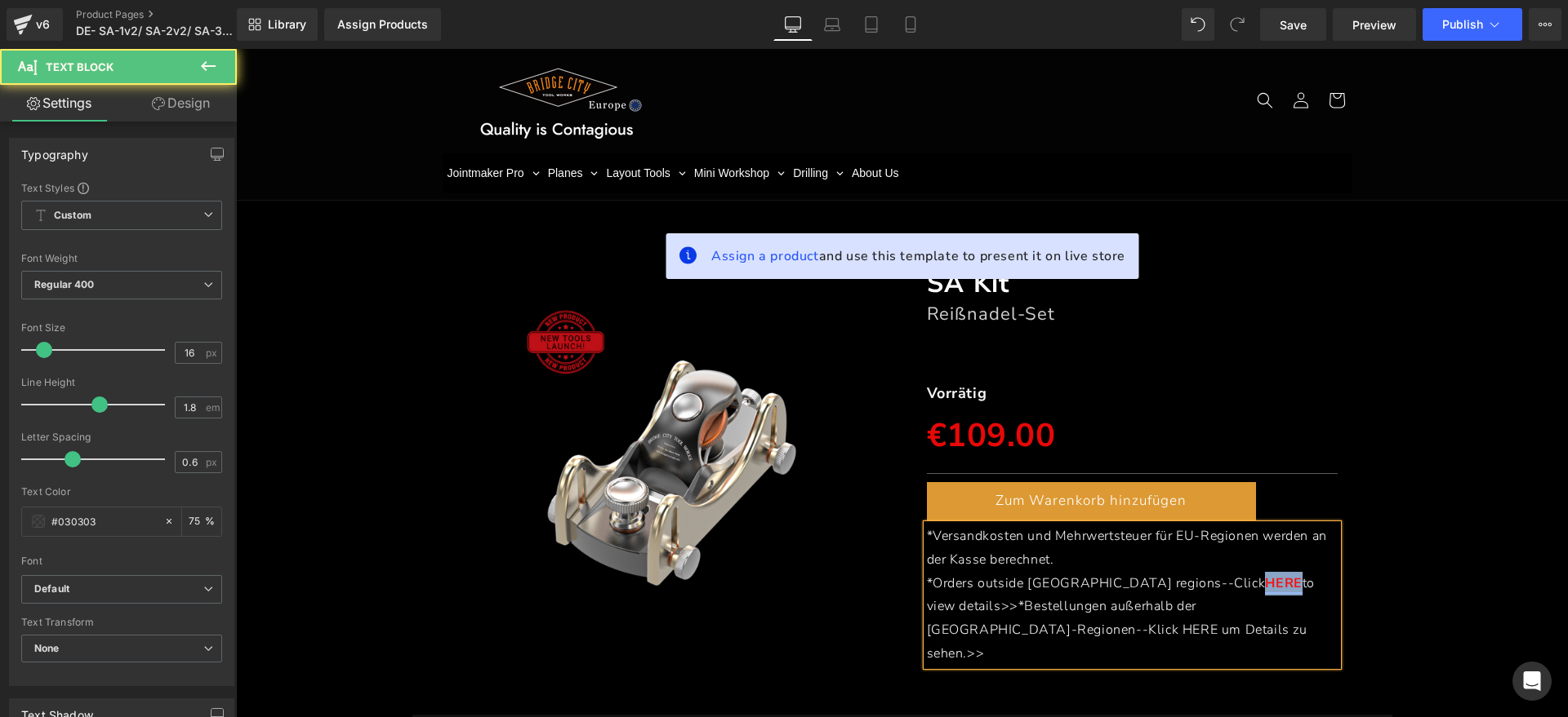
drag, startPoint x: 1136, startPoint y: 585, endPoint x: 1172, endPoint y: 585, distance: 36.0
click at [1265, 585] on link "HERE" at bounding box center [1283, 584] width 37 height 18
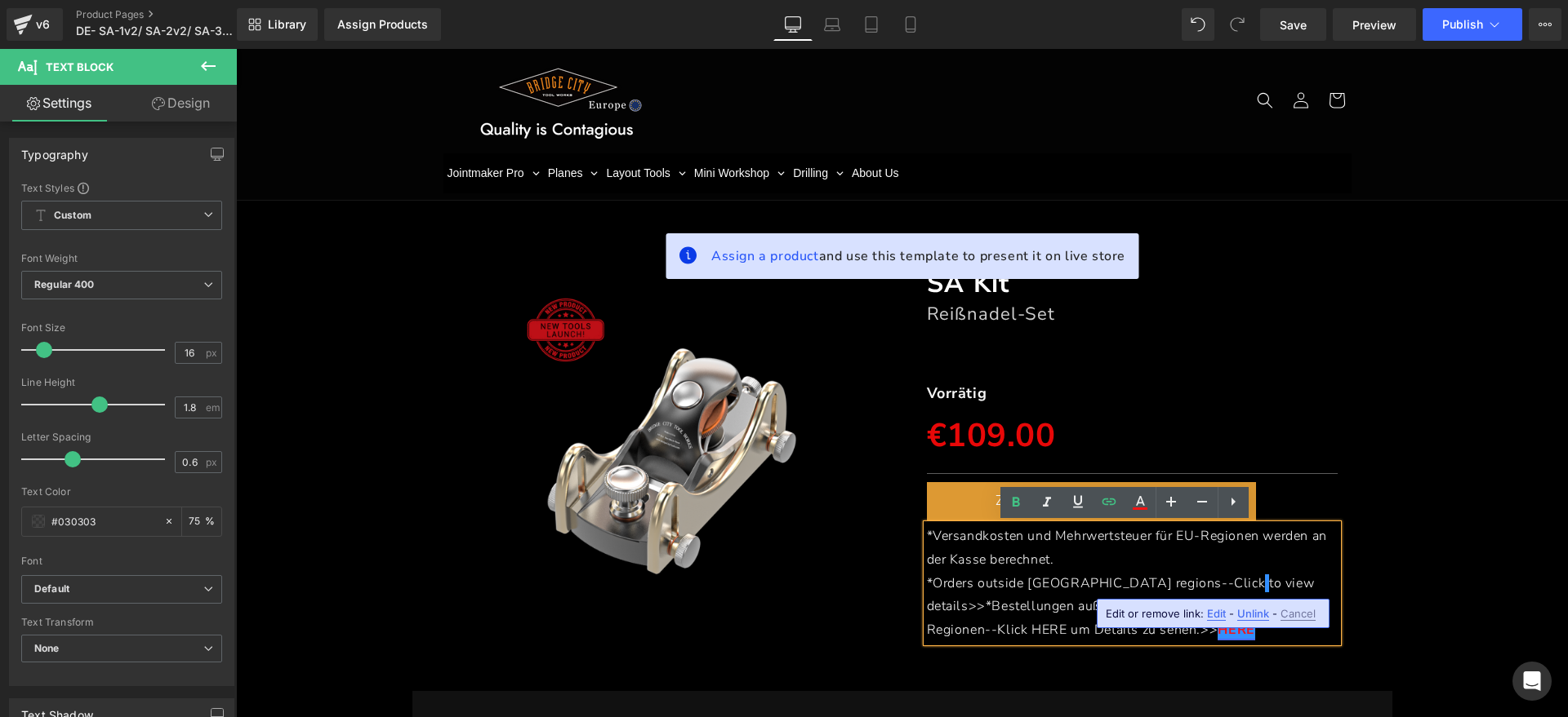
click at [1234, 582] on p "*Orders outside [GEOGRAPHIC_DATA] regions--Click to view details>>*Bestellungen…" at bounding box center [1132, 607] width 411 height 70
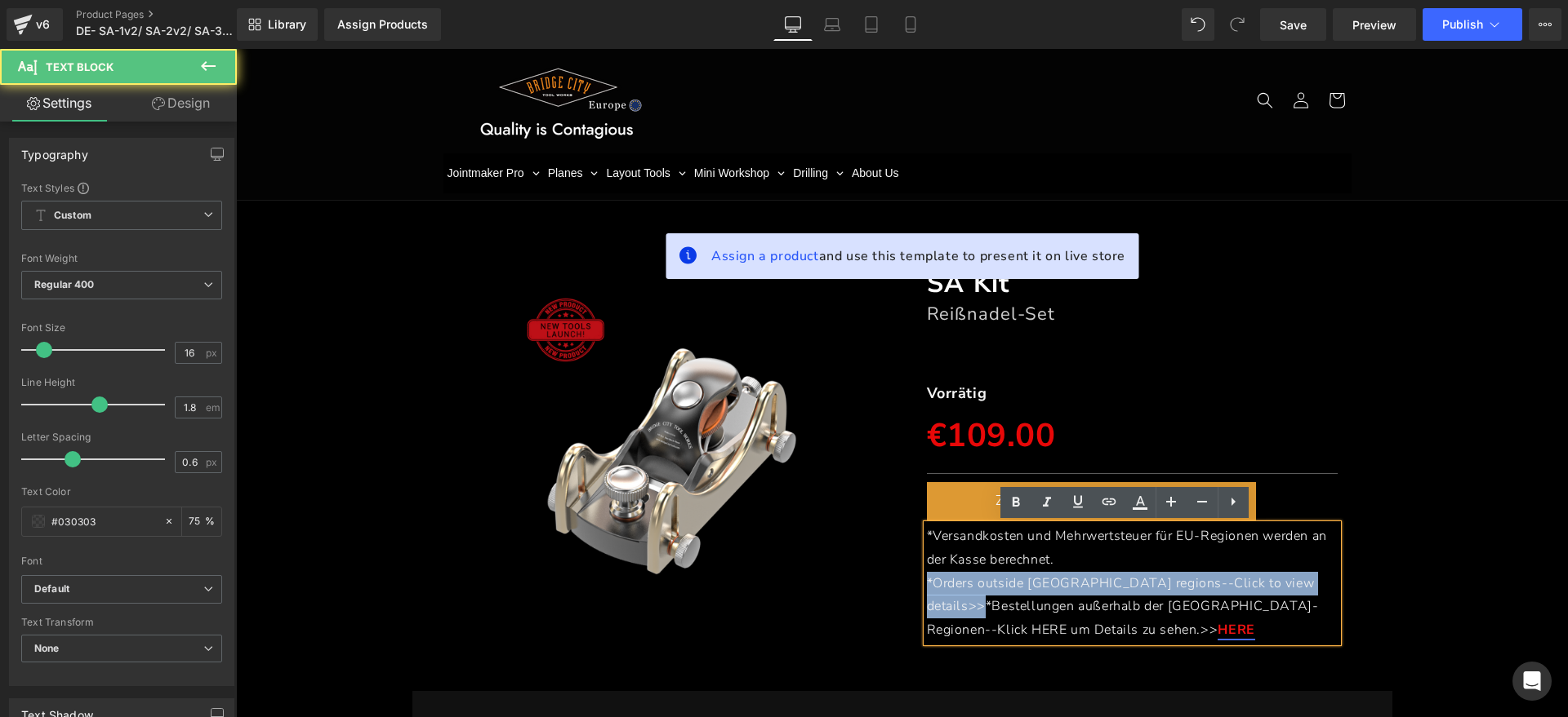
drag, startPoint x: 978, startPoint y: 611, endPoint x: 914, endPoint y: 587, distance: 68.4
click at [915, 587] on div "SA Kit Heading Reißnadel-Set Heading Separator Vorrätig Text Block €109.00 €109…" at bounding box center [1132, 454] width 436 height 376
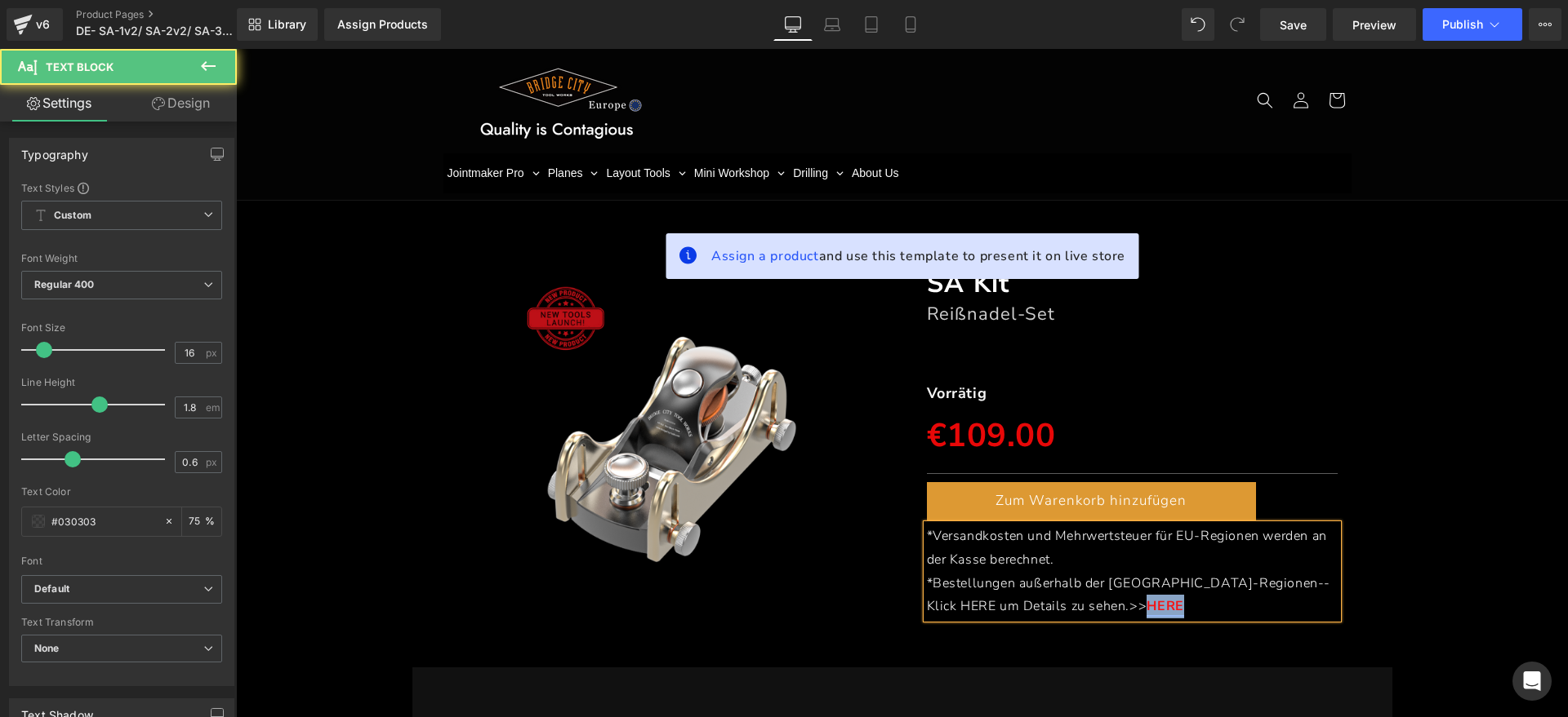
drag, startPoint x: 1050, startPoint y: 606, endPoint x: 1040, endPoint y: 605, distance: 10.0
click at [1040, 605] on p "*Bestellungen außerhalb der [GEOGRAPHIC_DATA]-Regionen--Klick HERE um Details z…" at bounding box center [1132, 596] width 411 height 48
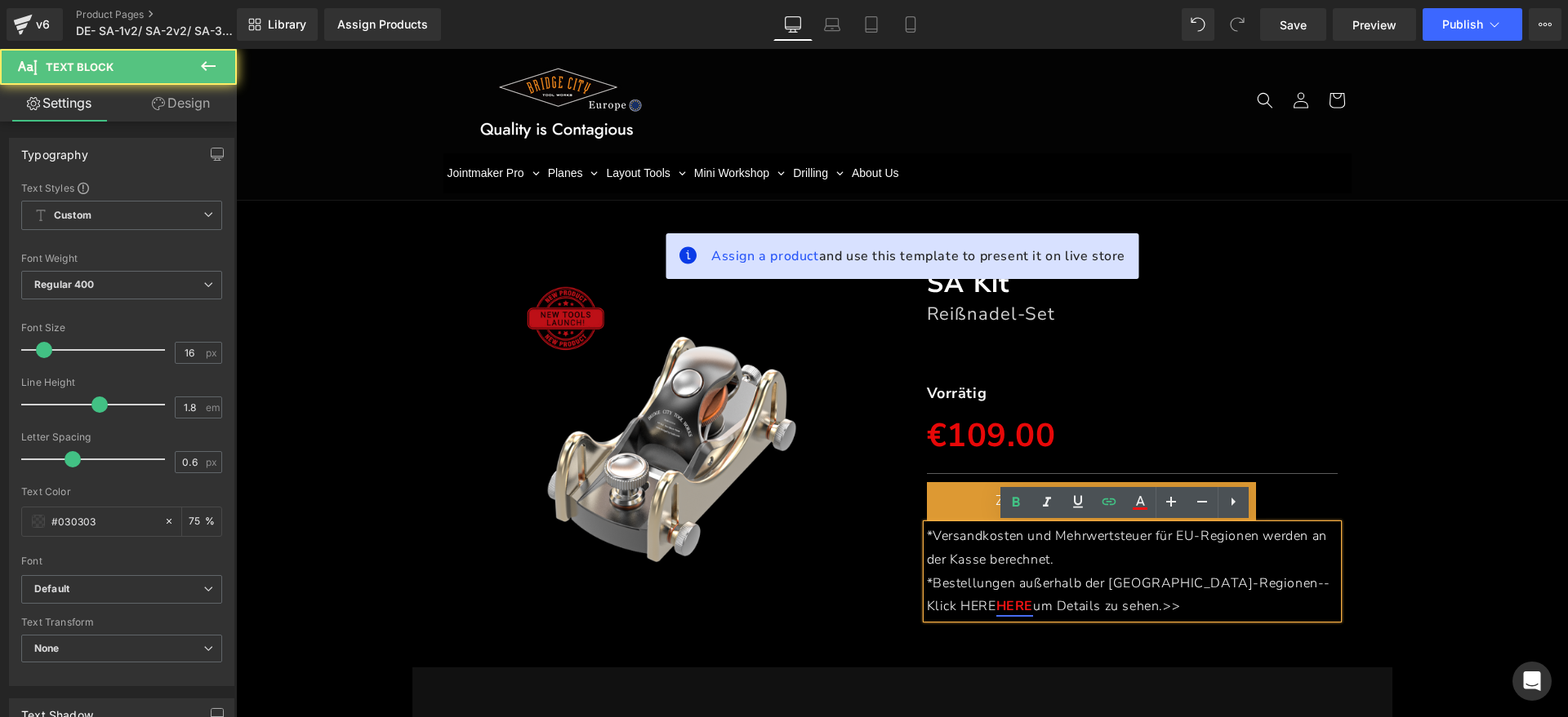
click at [1260, 584] on span "*Bestellungen außerhalb der [GEOGRAPHIC_DATA]-Regionen--Klick HERE" at bounding box center [1129, 596] width 404 height 41
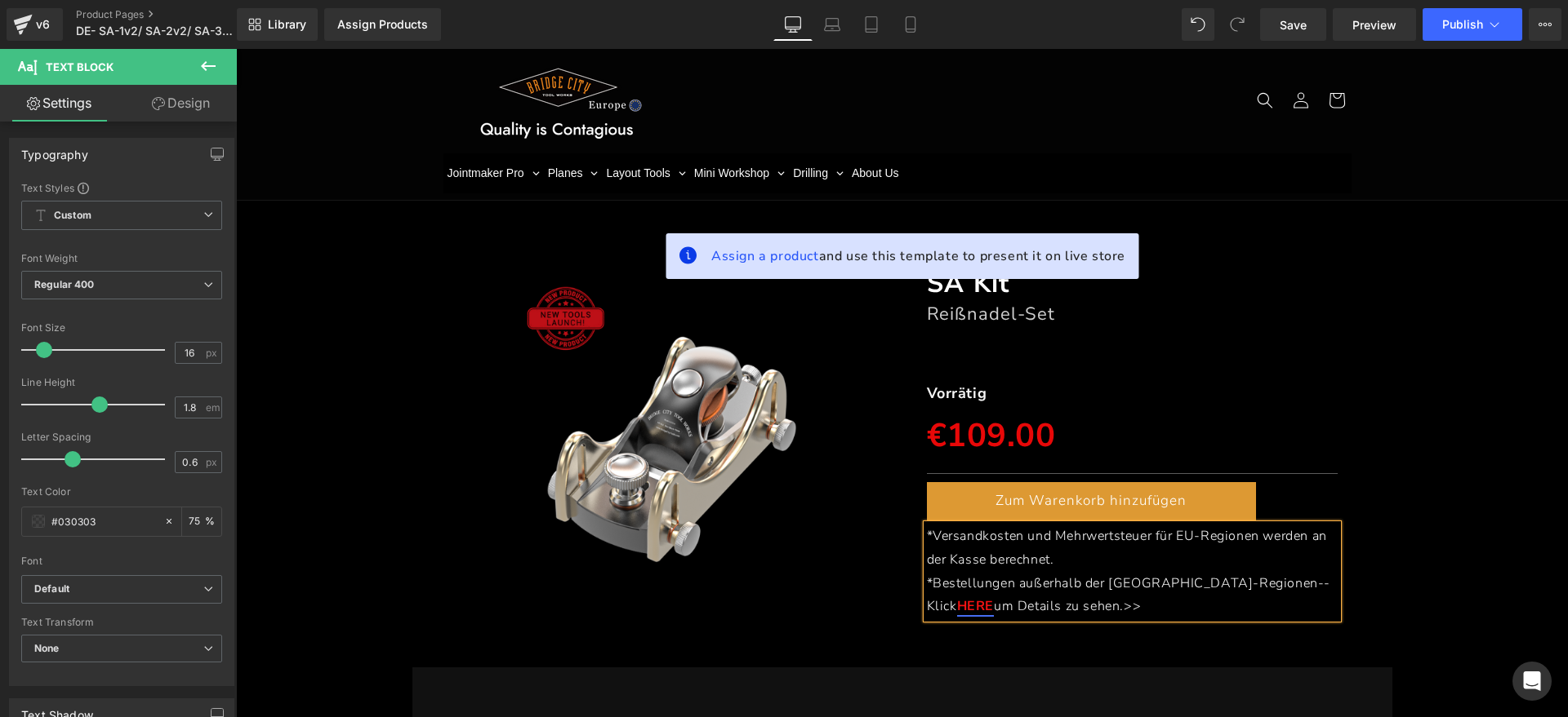
click at [1455, 514] on div "(P) Image SA Kit Heading Reißnadel-Set Heading Separator Vorrätig Text Block €1…" at bounding box center [901, 434] width 1315 height 385
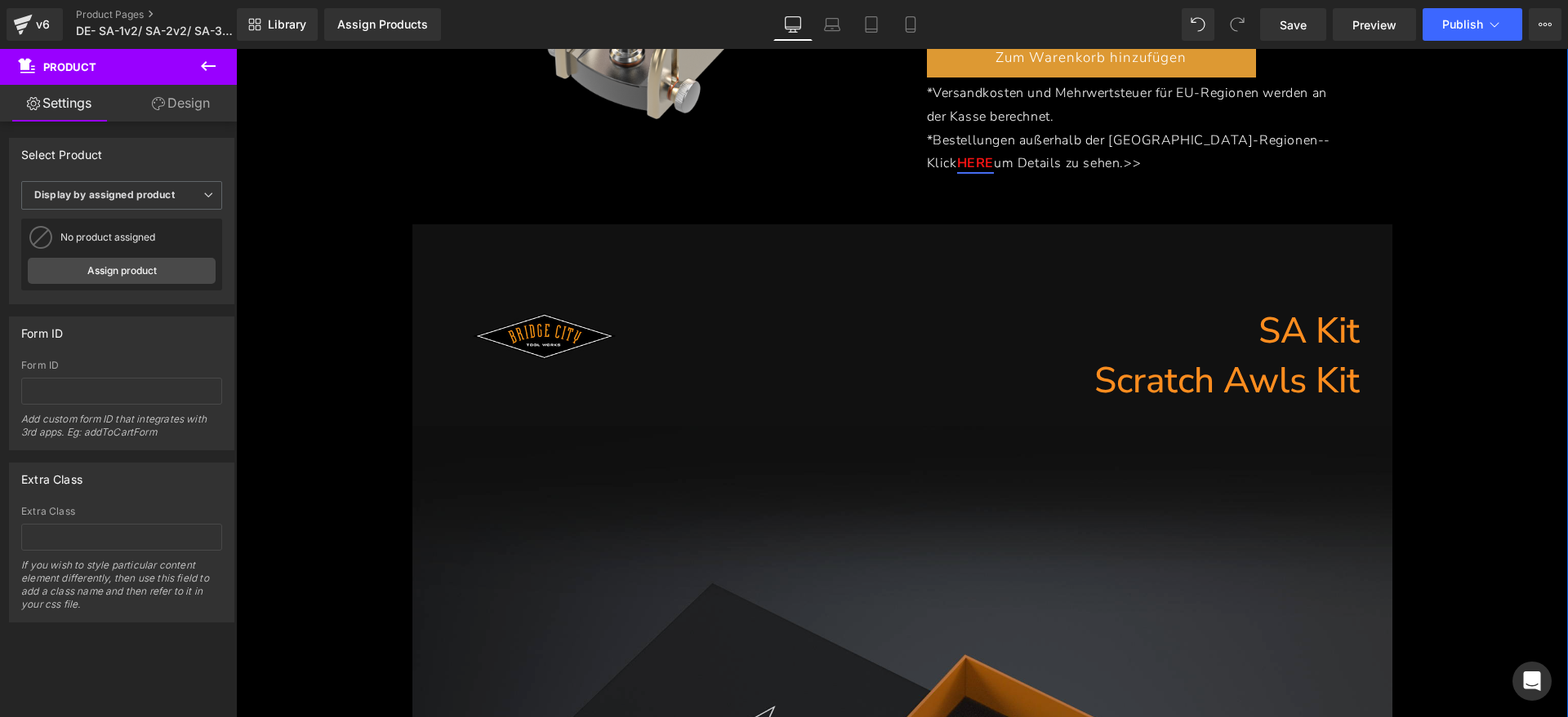
scroll to position [204, 0]
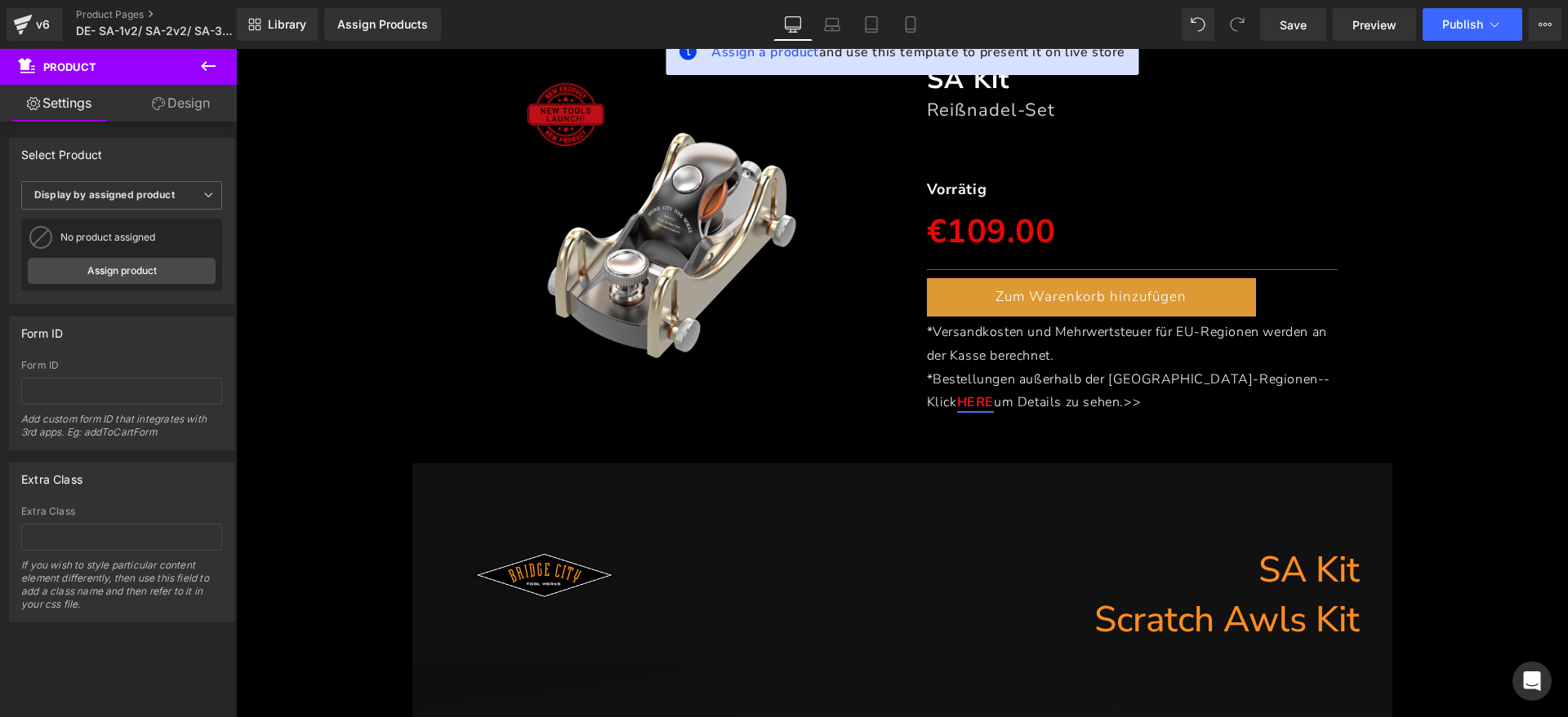
click at [1172, 567] on h1 "SA Kit" at bounding box center [886, 570] width 947 height 49
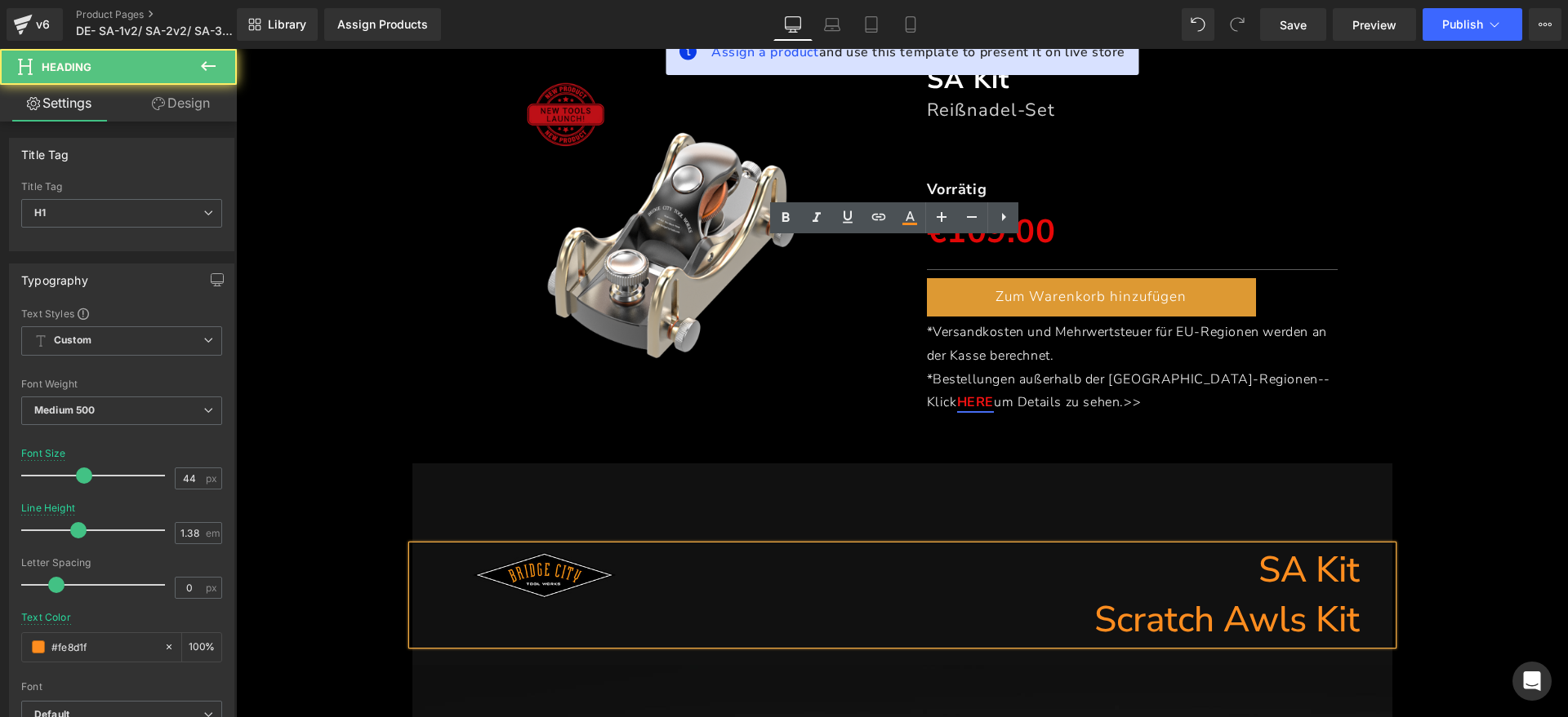
scroll to position [510, 0]
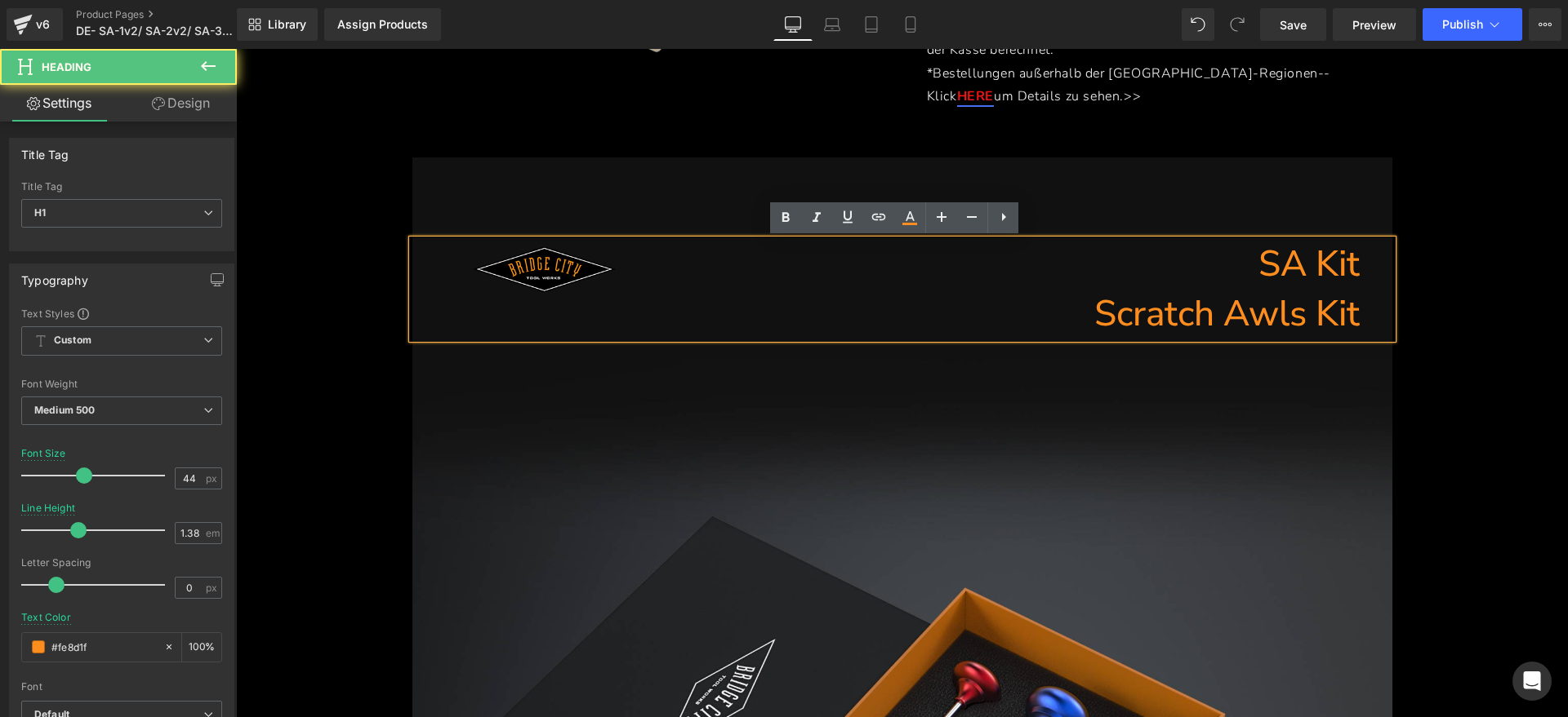
drag, startPoint x: 1355, startPoint y: 309, endPoint x: 1111, endPoint y: 311, distance: 244.0
click at [1111, 311] on div "SA Kit Scratch Awls Kit" at bounding box center [902, 290] width 979 height 99
paste div
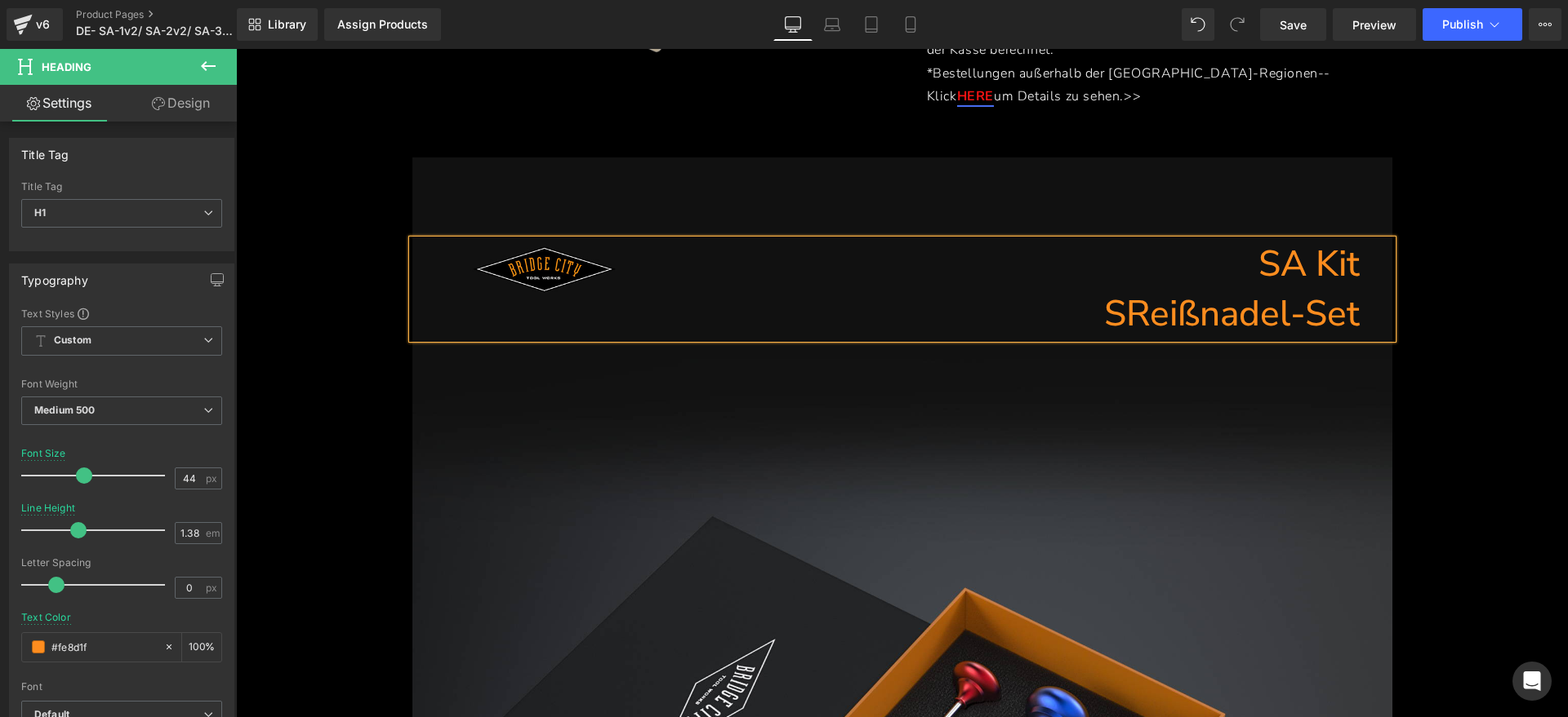
click at [1117, 315] on h1 "SReißnadel-Set" at bounding box center [886, 314] width 947 height 49
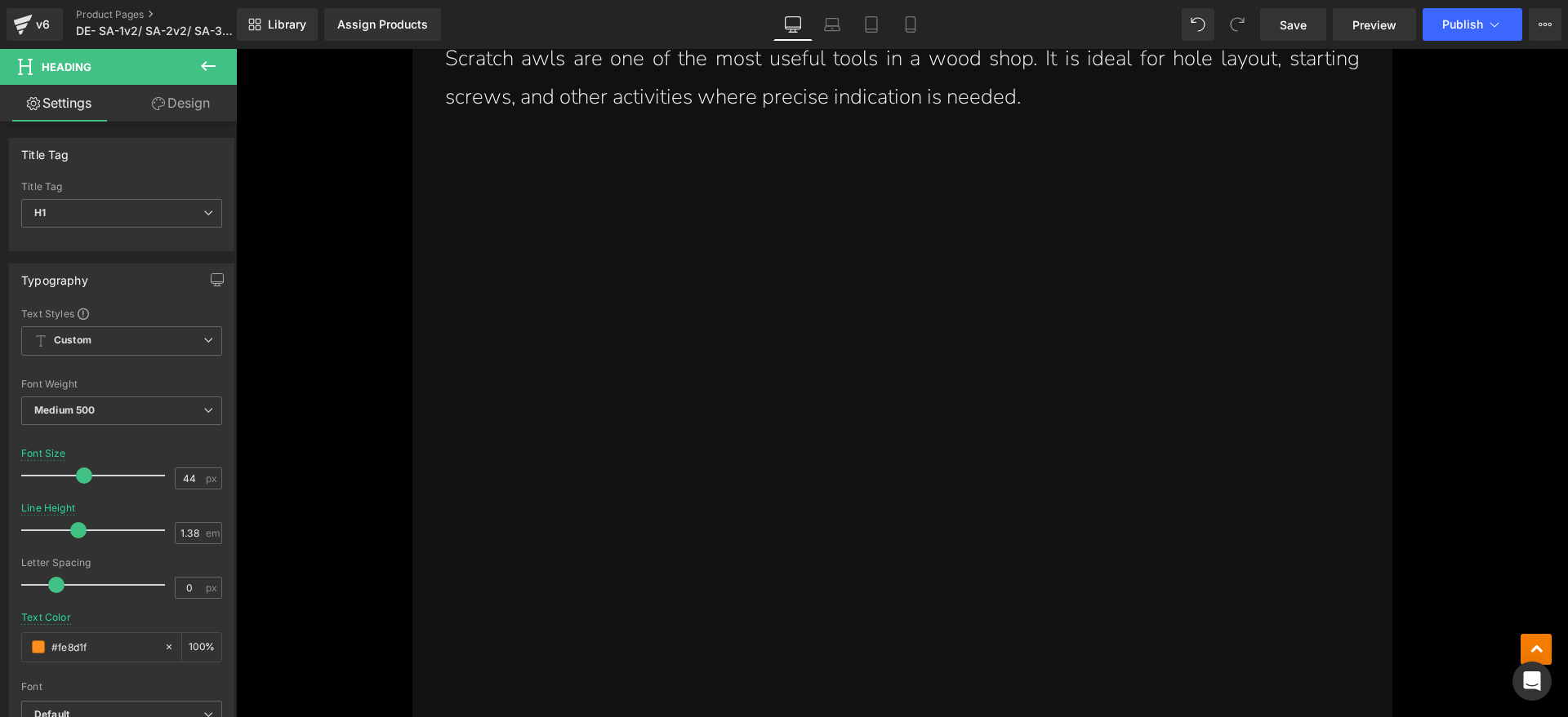
scroll to position [1326, 0]
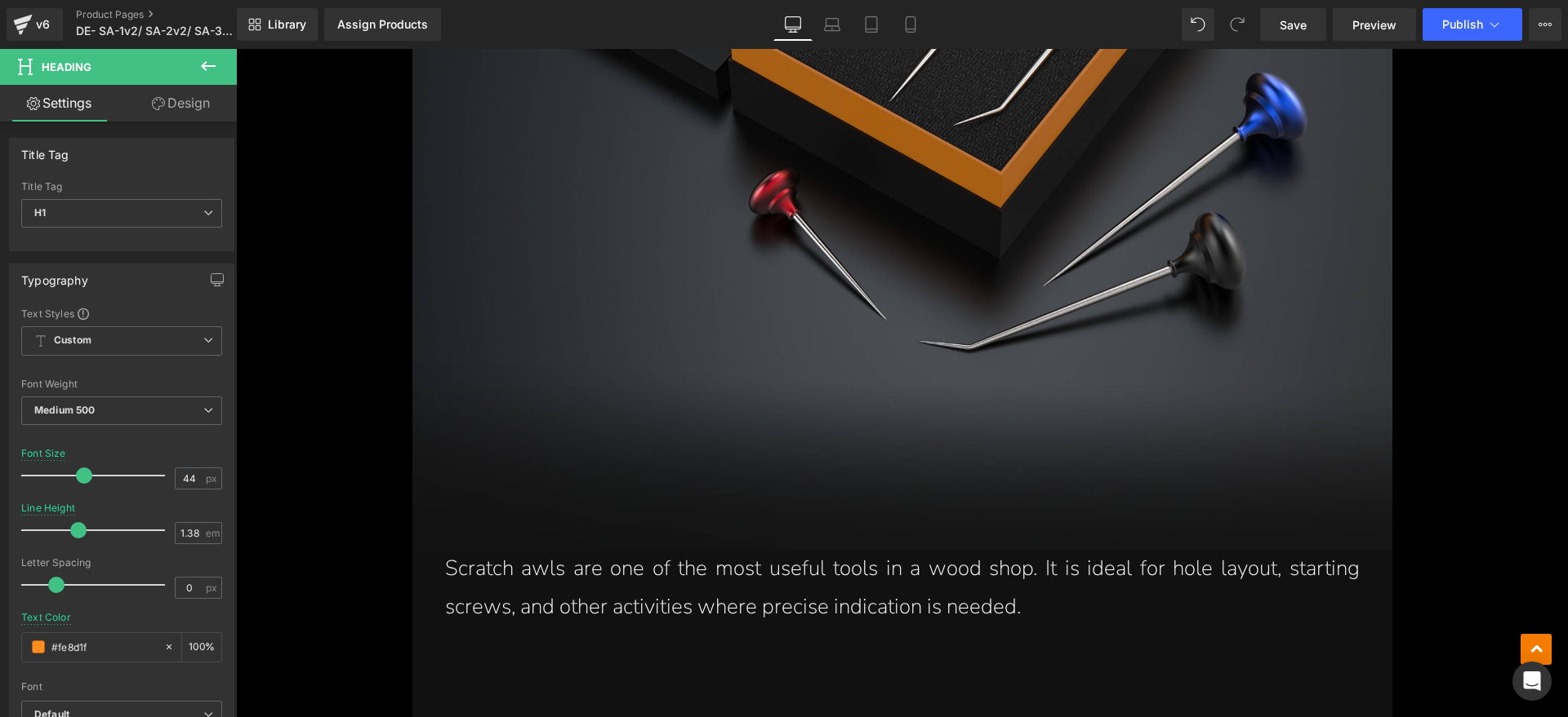
drag, startPoint x: 846, startPoint y: 610, endPoint x: 1063, endPoint y: 600, distance: 217.2
click at [849, 610] on span at bounding box center [857, 605] width 17 height 20
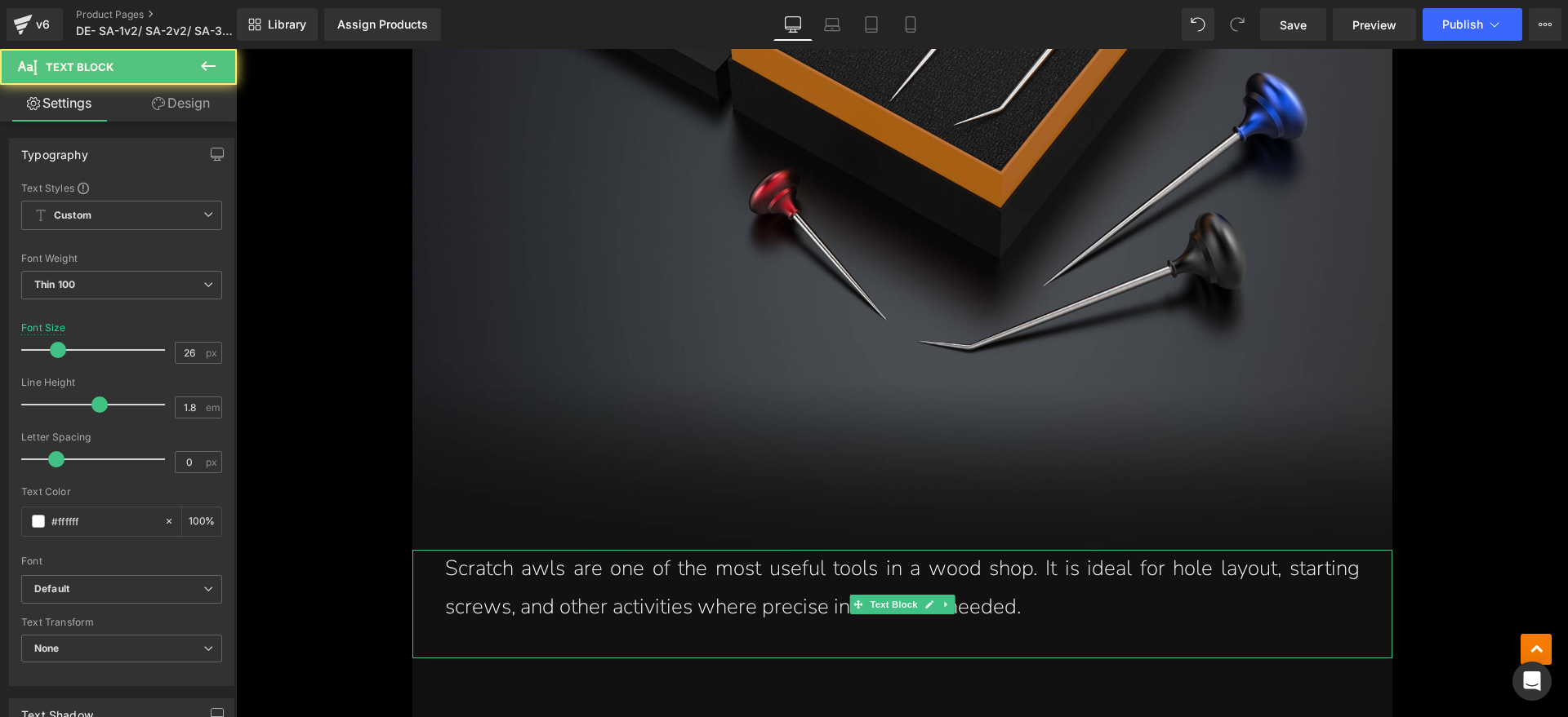
click at [1066, 602] on p "Scratch awls are one of the most useful tools in a wood shop. It is ideal for h…" at bounding box center [902, 587] width 915 height 76
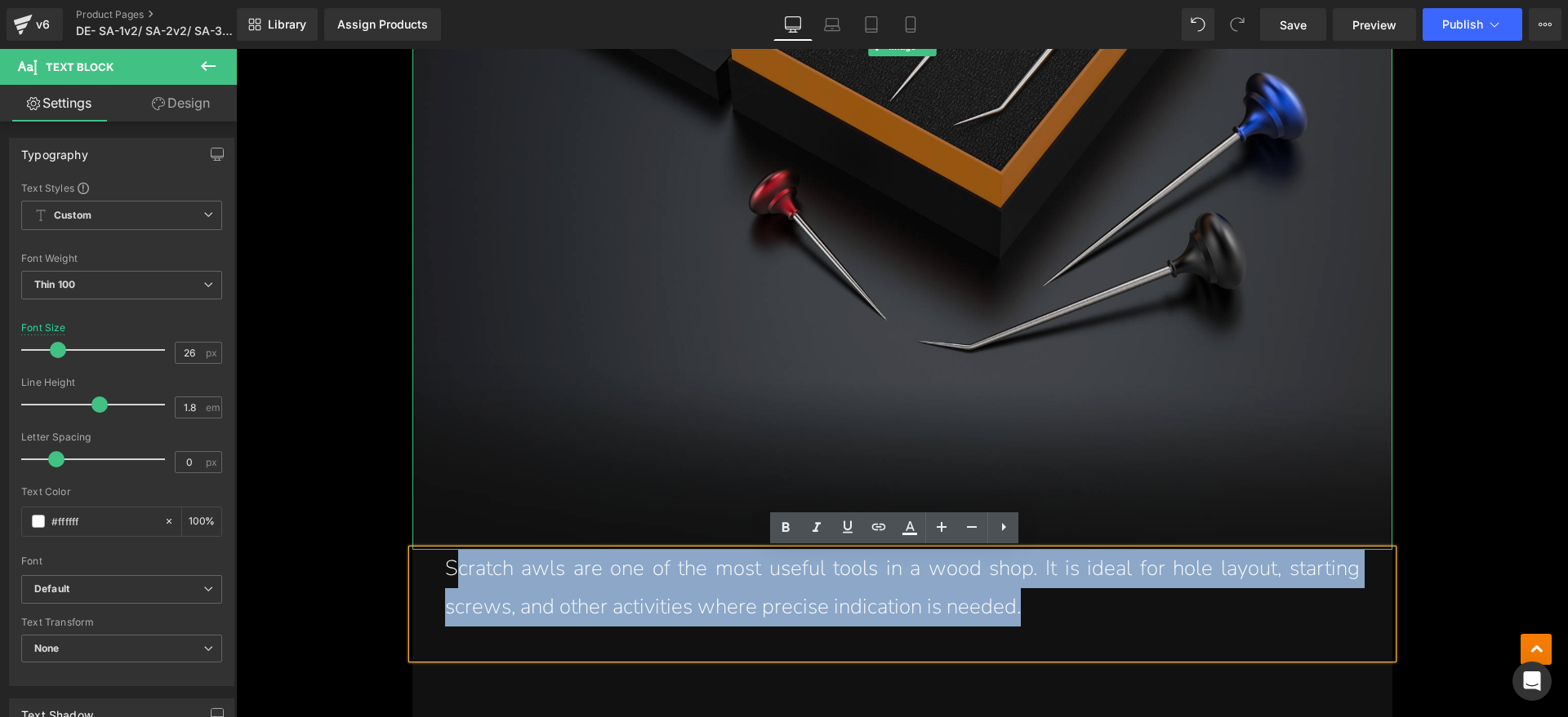
drag, startPoint x: 1050, startPoint y: 604, endPoint x: 448, endPoint y: 533, distance: 606.2
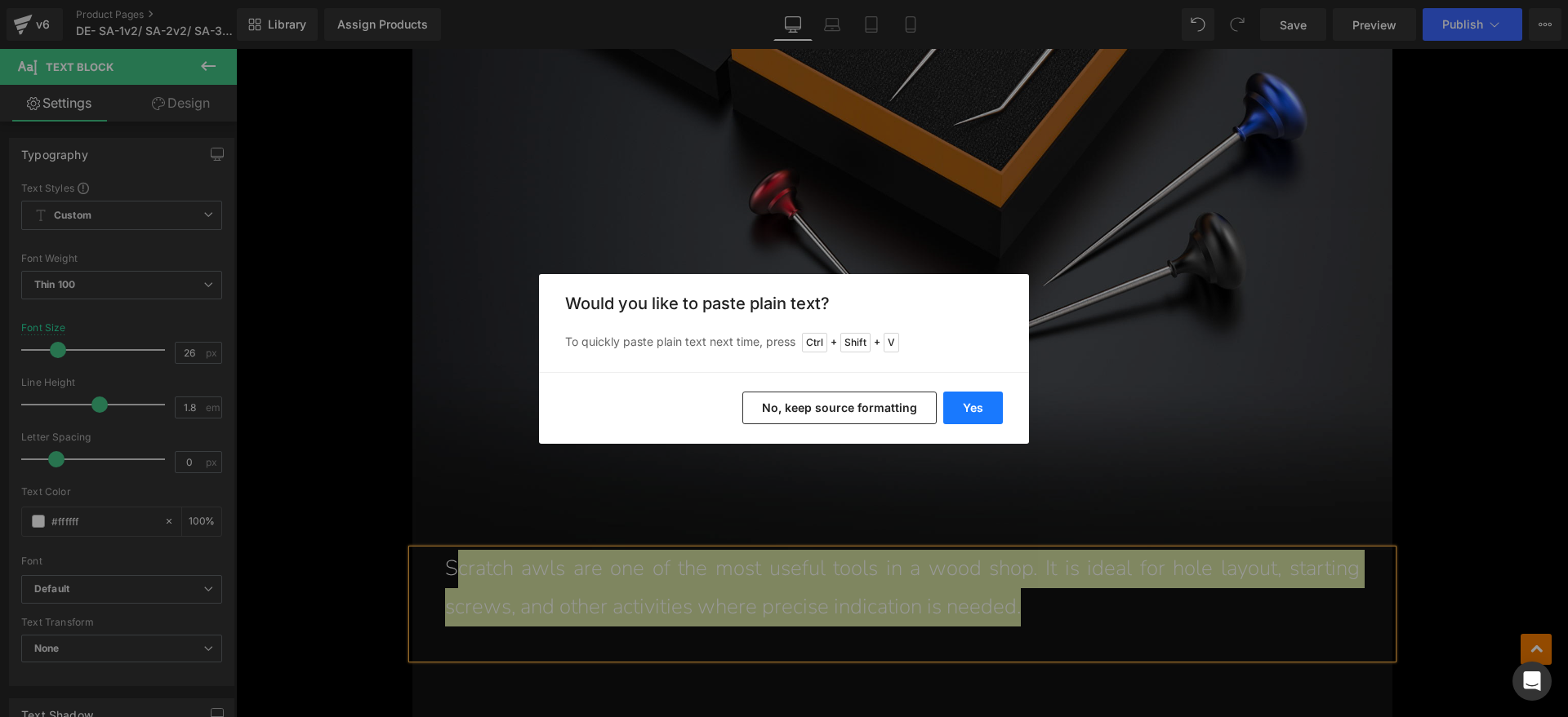
drag, startPoint x: 989, startPoint y: 409, endPoint x: 751, endPoint y: 362, distance: 242.6
click at [989, 409] on button "Yes" at bounding box center [973, 408] width 59 height 32
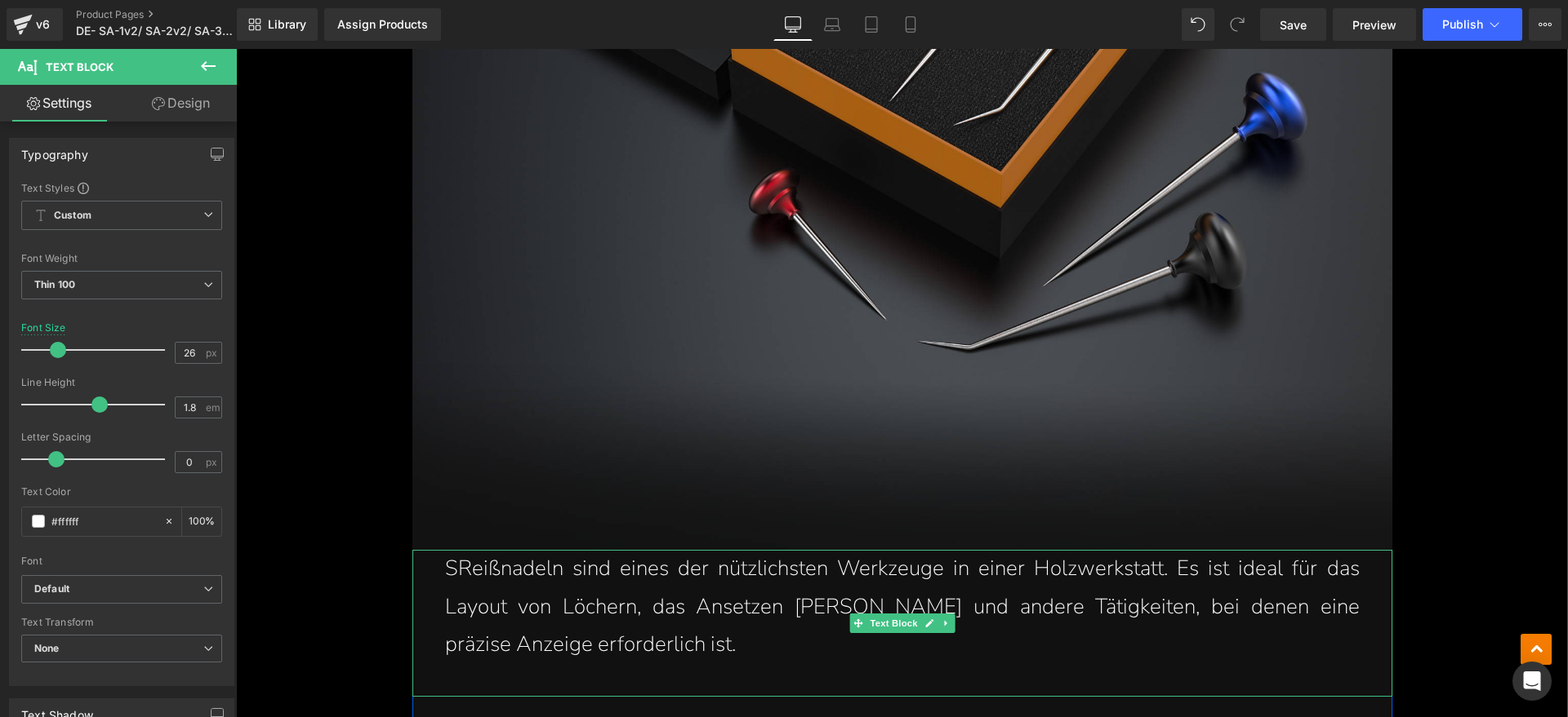
click at [454, 575] on p "SReißnadeln sind eines der nützlichsten Werkzeuge in einer Holzwerkstatt. Es is…" at bounding box center [902, 606] width 915 height 114
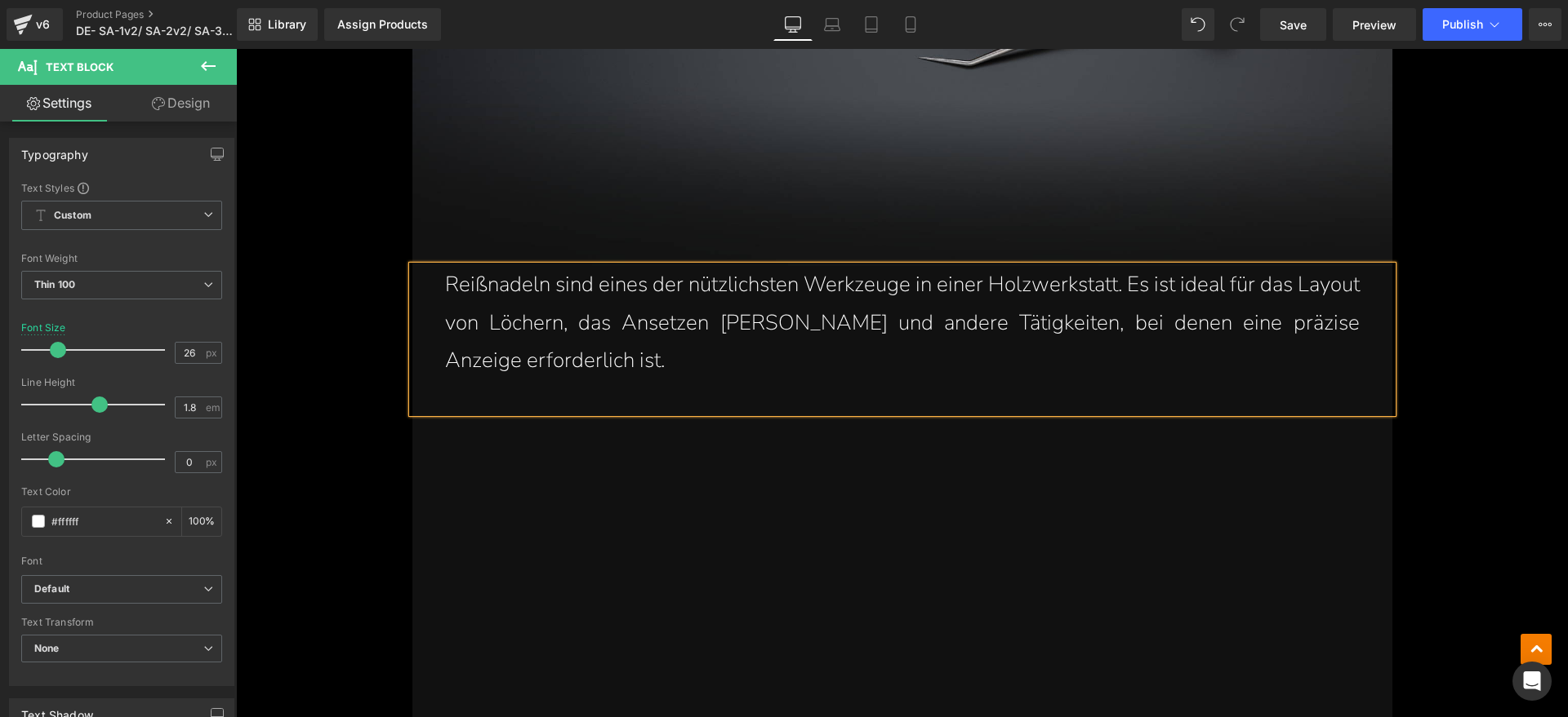
scroll to position [1632, 0]
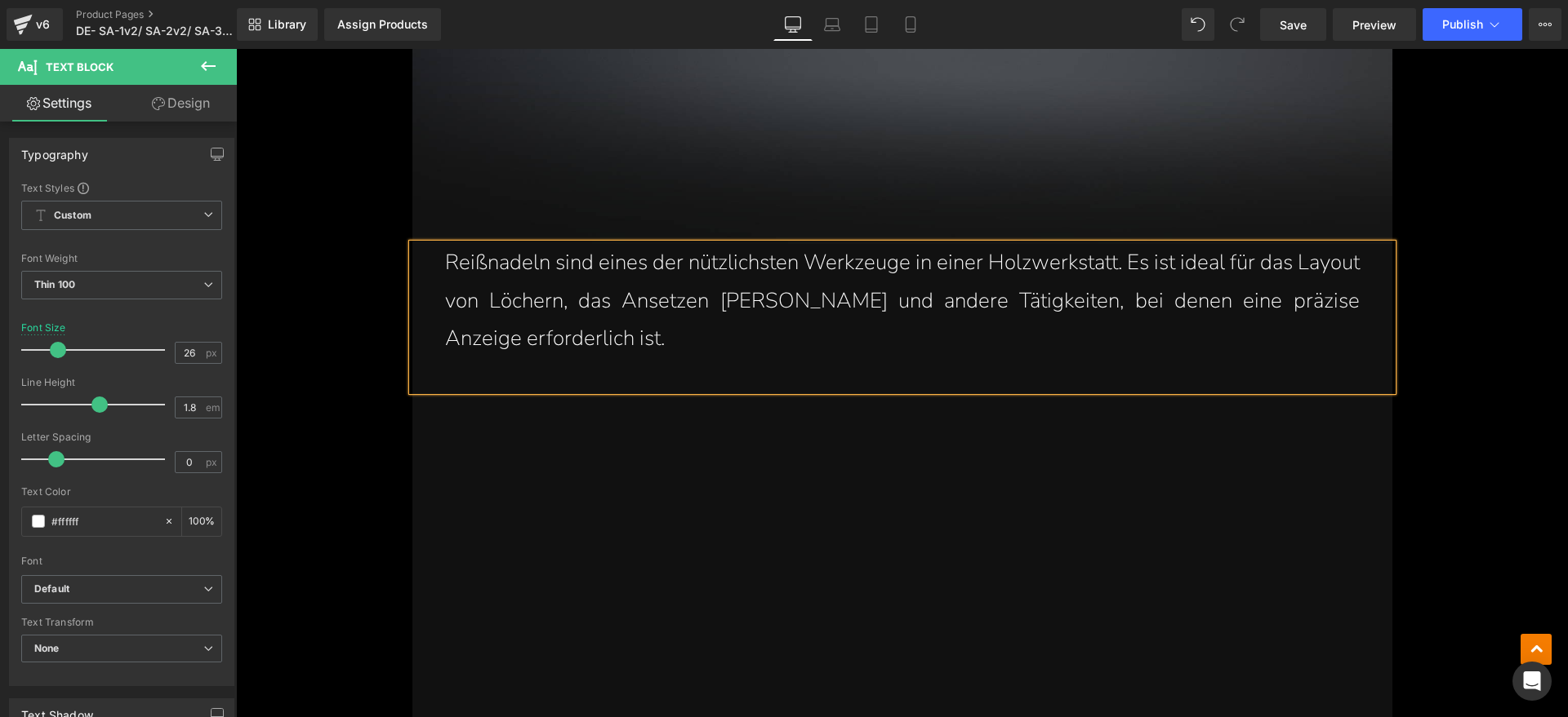
click at [731, 378] on div "Reißnadeln sind eines der nützlichsten Werkzeuge in einer Holzwerkstatt. Es ist…" at bounding box center [902, 317] width 979 height 147
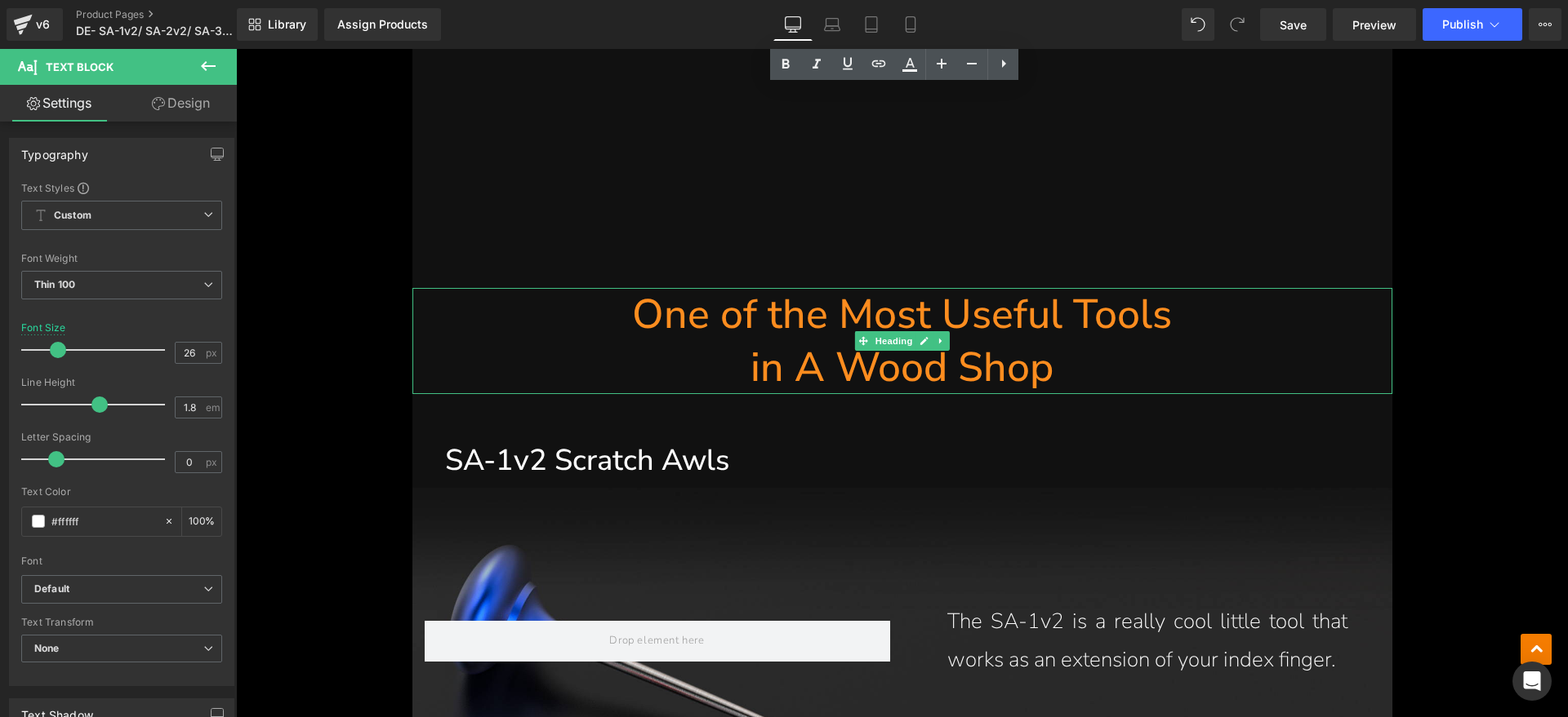
scroll to position [3264, 0]
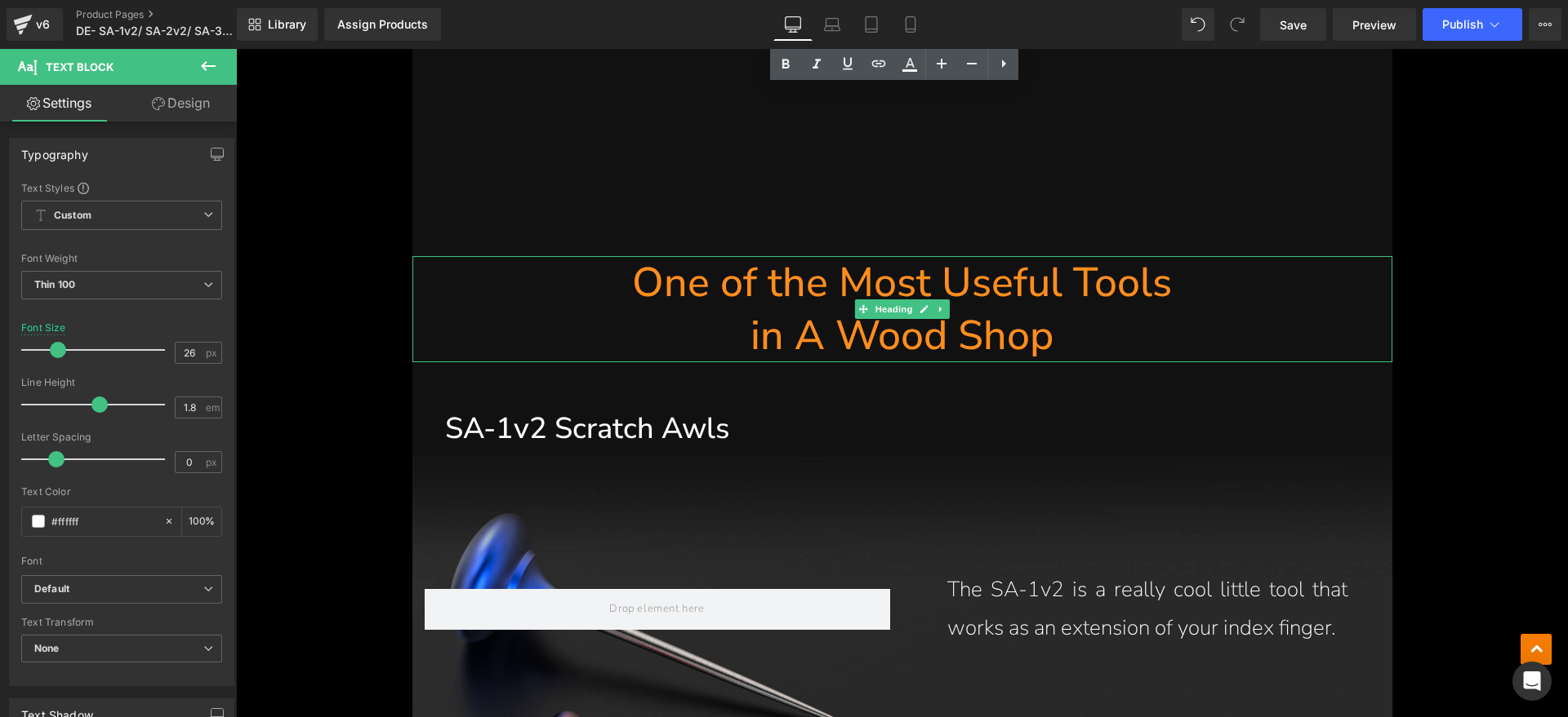
click at [1085, 335] on h1 "in A Wood Shop" at bounding box center [902, 336] width 979 height 53
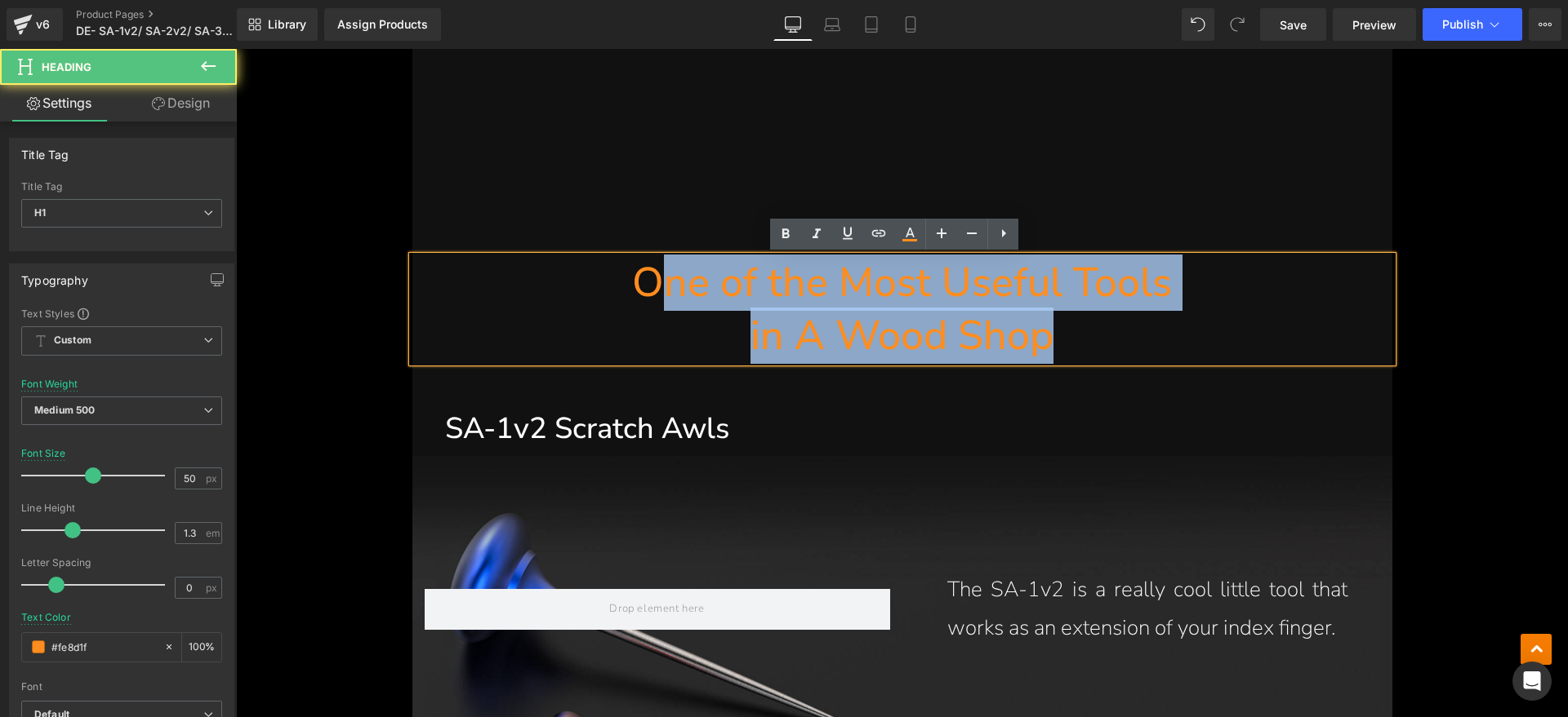
drag, startPoint x: 1118, startPoint y: 337, endPoint x: 655, endPoint y: 289, distance: 465.5
click at [655, 289] on div "One of the Most Useful Tools in A Wood Shop" at bounding box center [902, 309] width 979 height 106
paste div
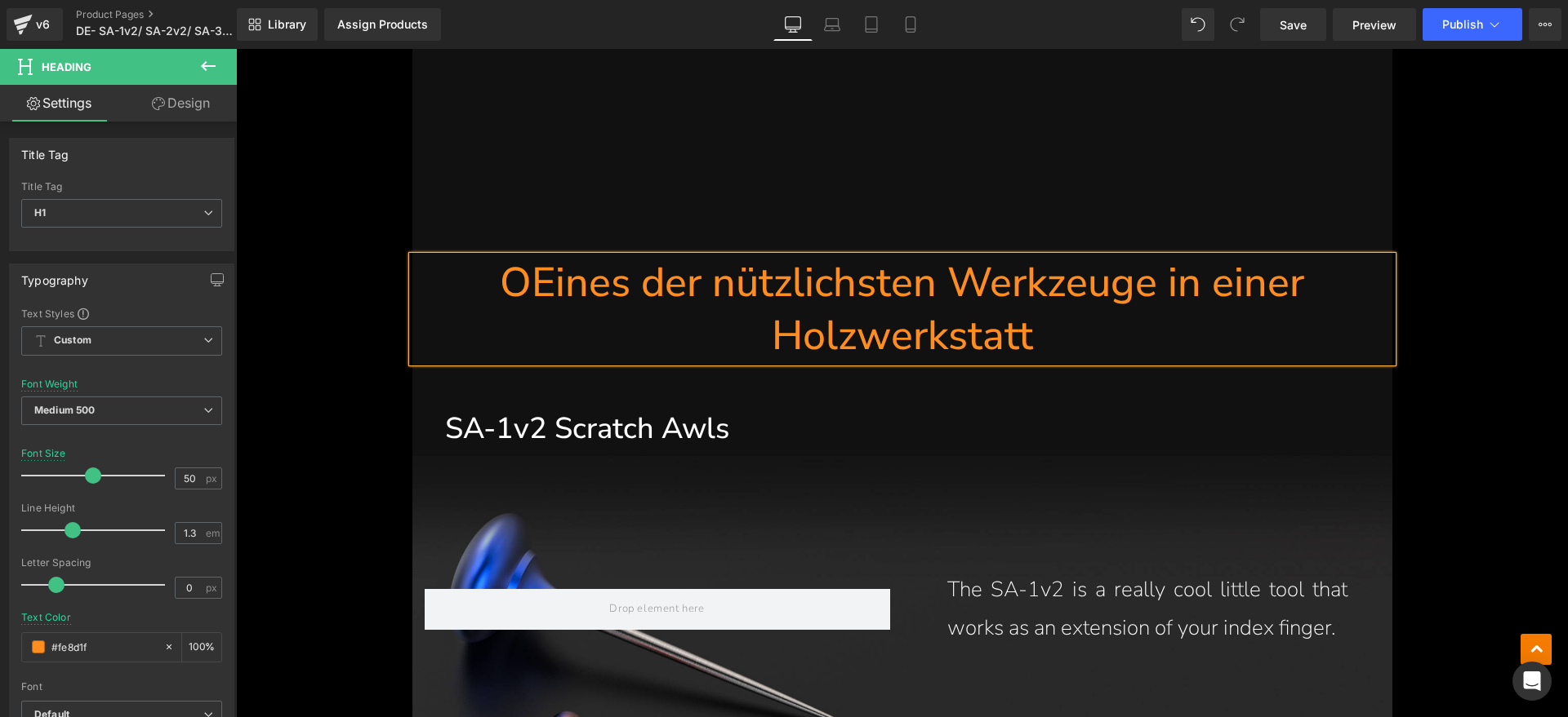
click at [531, 291] on h1 "OEines der nützlichsten Werkzeuge in einer Holzwerkstatt" at bounding box center [902, 309] width 979 height 106
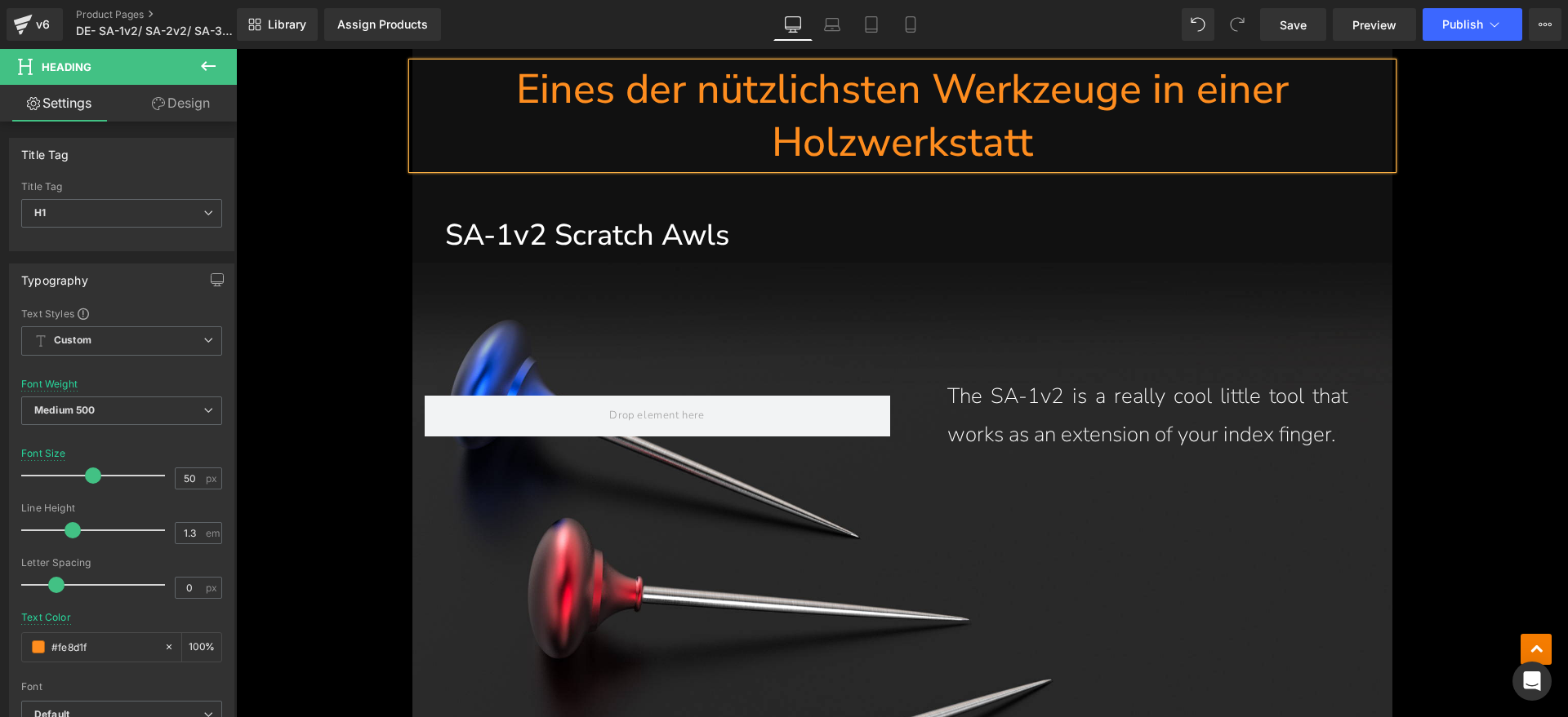
scroll to position [3468, 0]
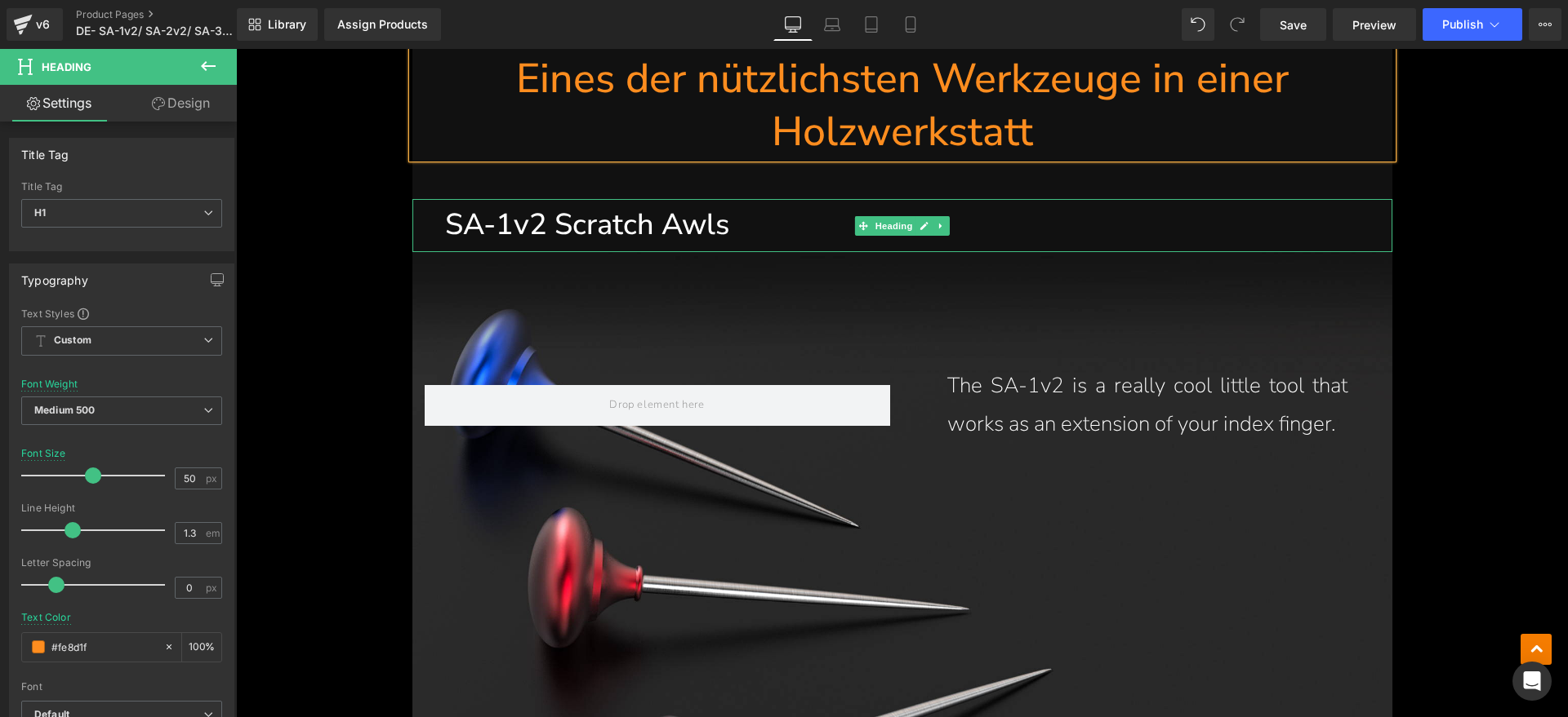
drag, startPoint x: 699, startPoint y: 228, endPoint x: 744, endPoint y: 228, distance: 45.0
click at [699, 228] on h1 "SA-1v2 Scratch Awls" at bounding box center [918, 225] width 947 height 53
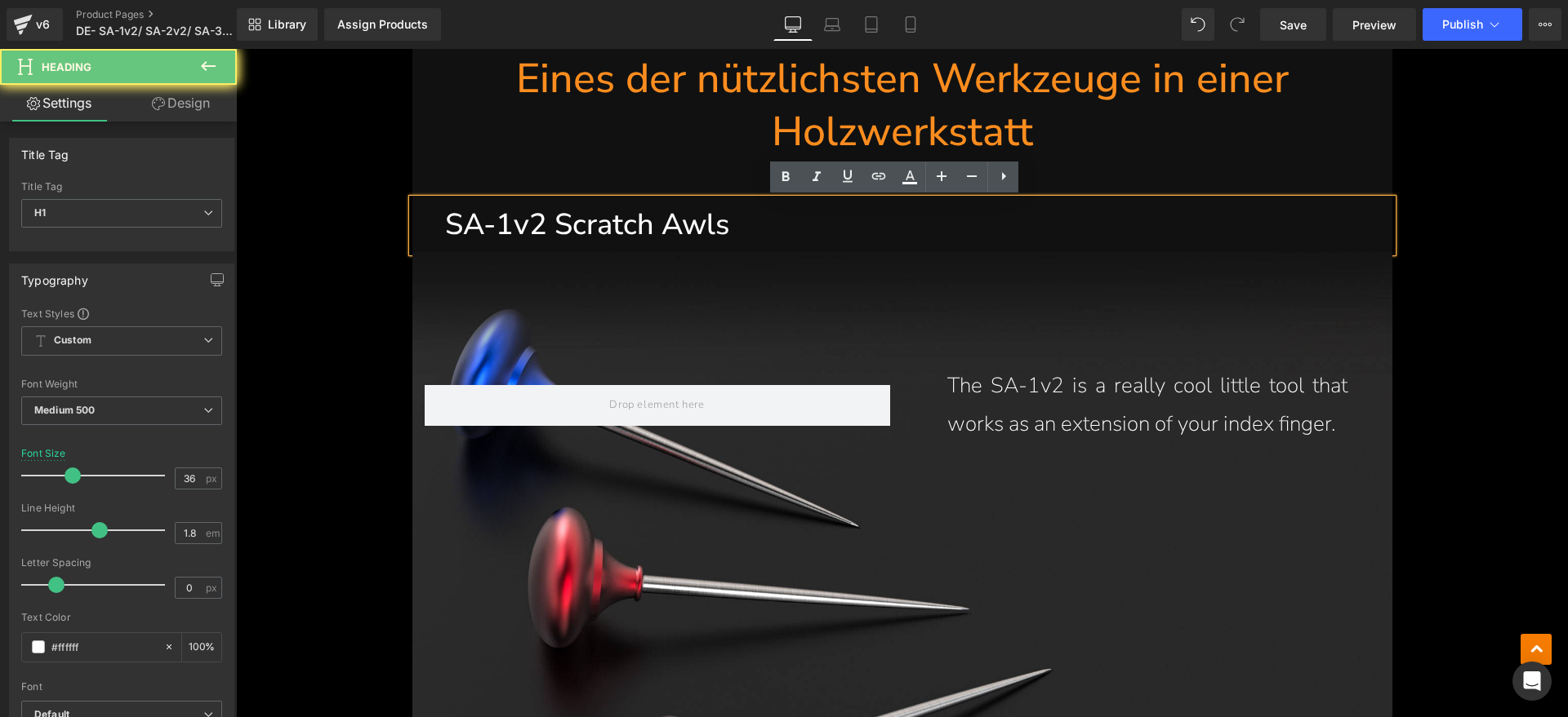
drag, startPoint x: 744, startPoint y: 228, endPoint x: 455, endPoint y: 228, distance: 289.0
click at [455, 228] on h1 "SA-1v2 Scratch Awls" at bounding box center [918, 225] width 947 height 53
paste div
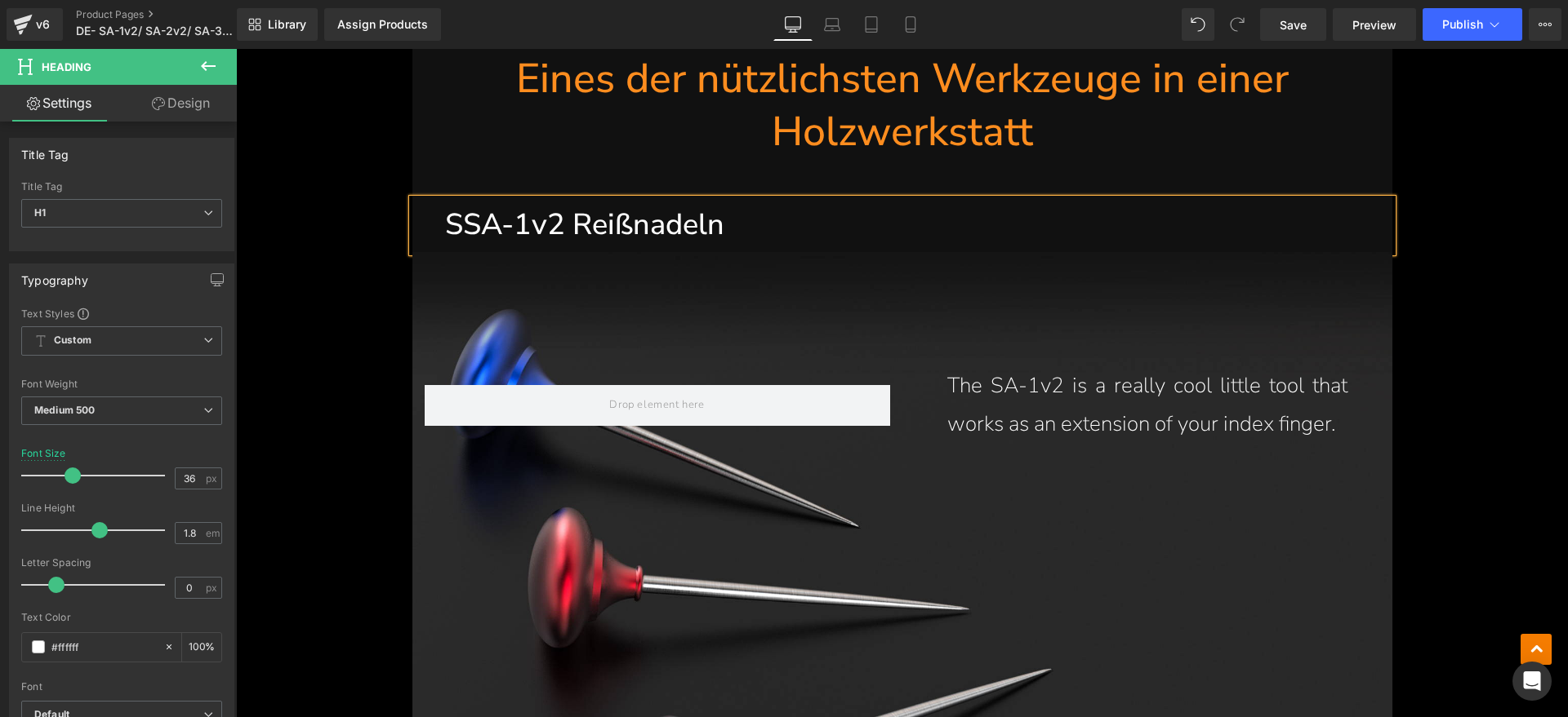
click at [455, 228] on h1 "SSA-1v2 Reißnadeln" at bounding box center [918, 225] width 947 height 53
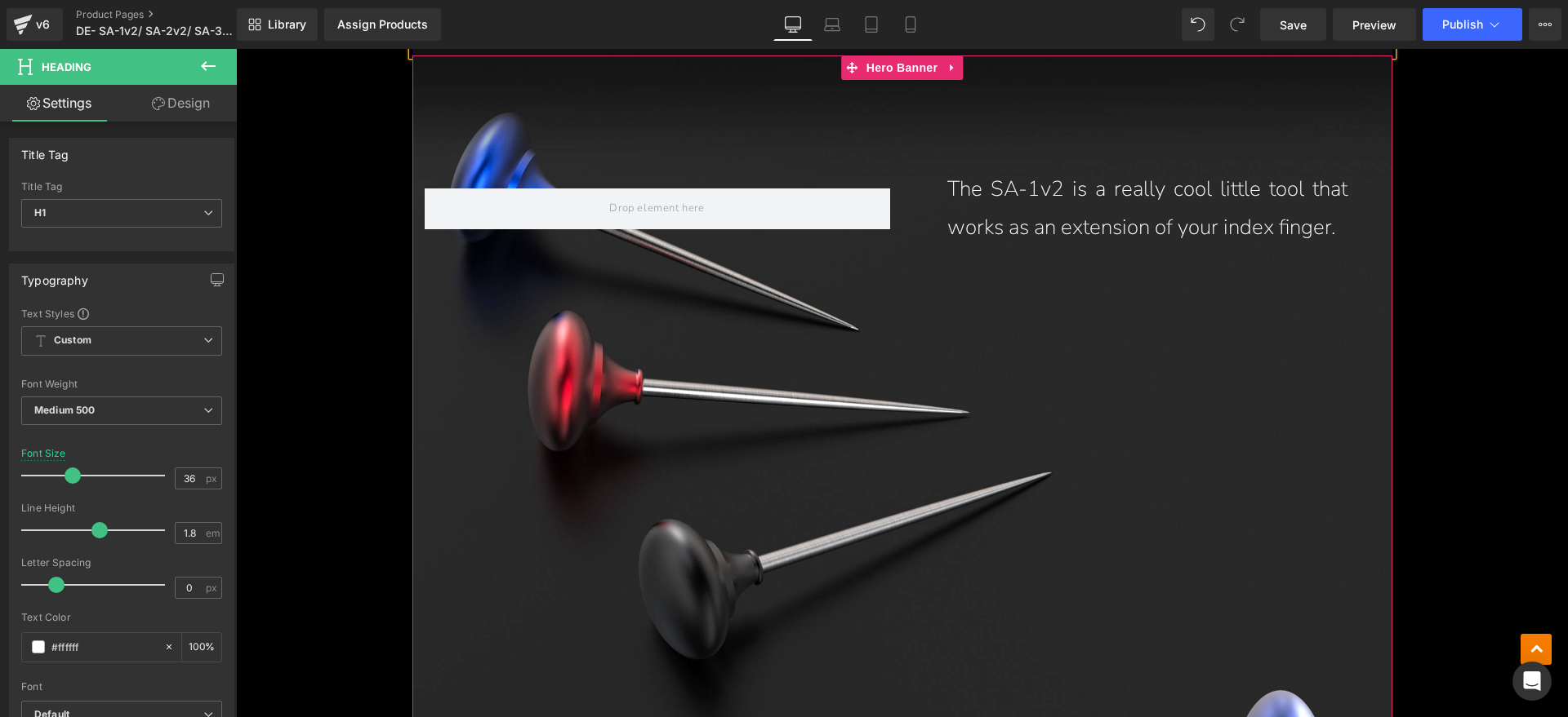
scroll to position [3672, 0]
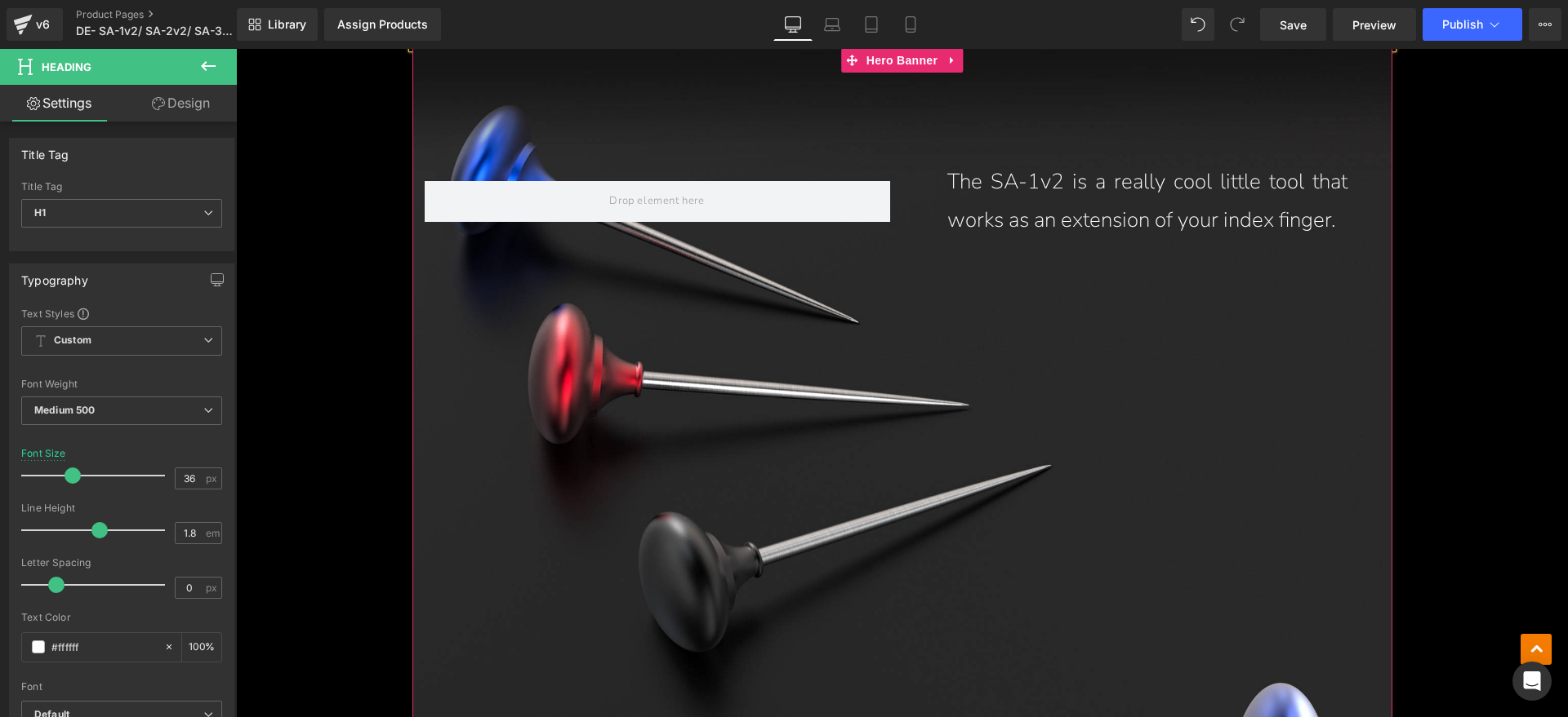
drag, startPoint x: 974, startPoint y: 250, endPoint x: 1005, endPoint y: 254, distance: 31.3
click at [974, 240] on p "The SA-1v2 is a really cool little tool that works as an extension of your inde…" at bounding box center [1147, 201] width 400 height 76
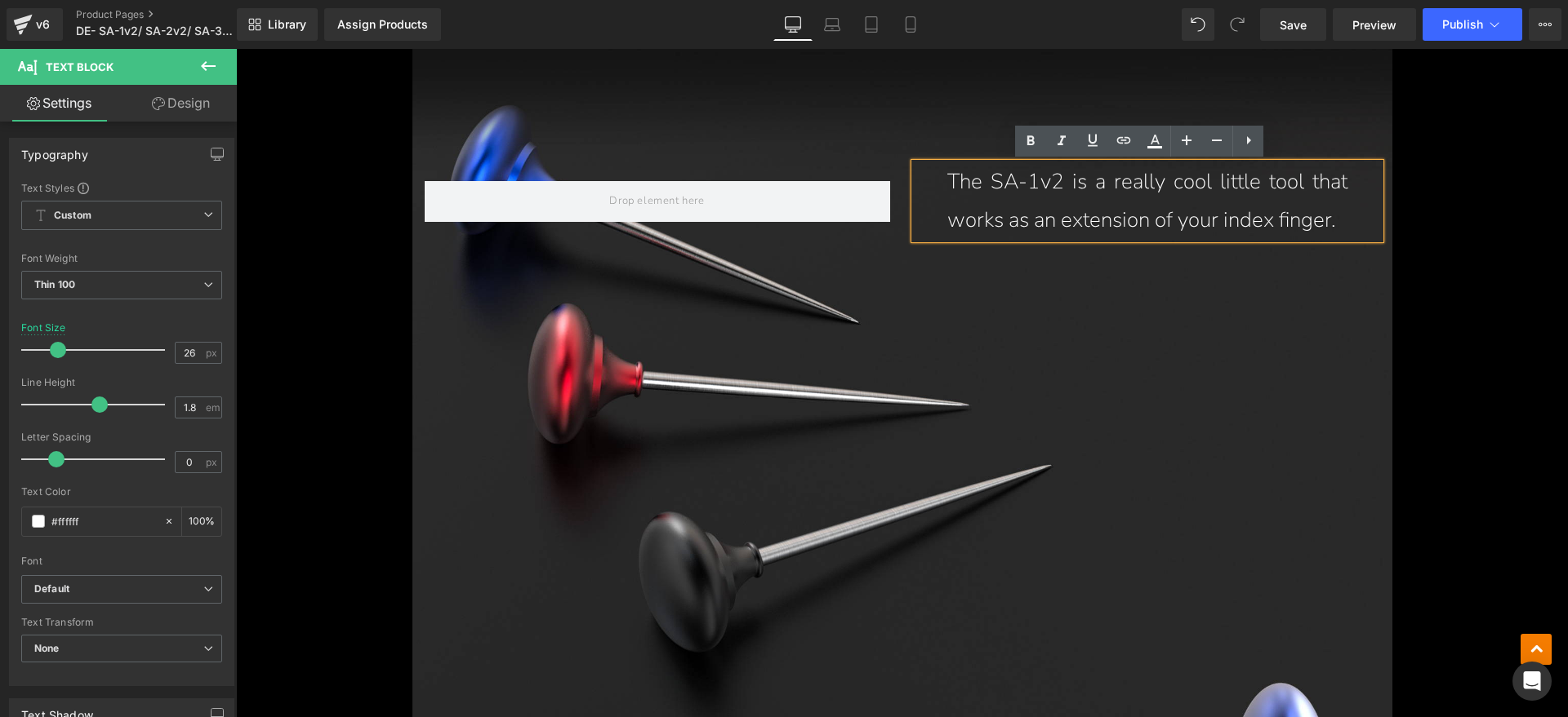
drag, startPoint x: 1005, startPoint y: 254, endPoint x: 951, endPoint y: 193, distance: 81.5
click at [951, 193] on p "The SA-1v2 is a really cool little tool that works as an extension of your inde…" at bounding box center [1147, 201] width 400 height 76
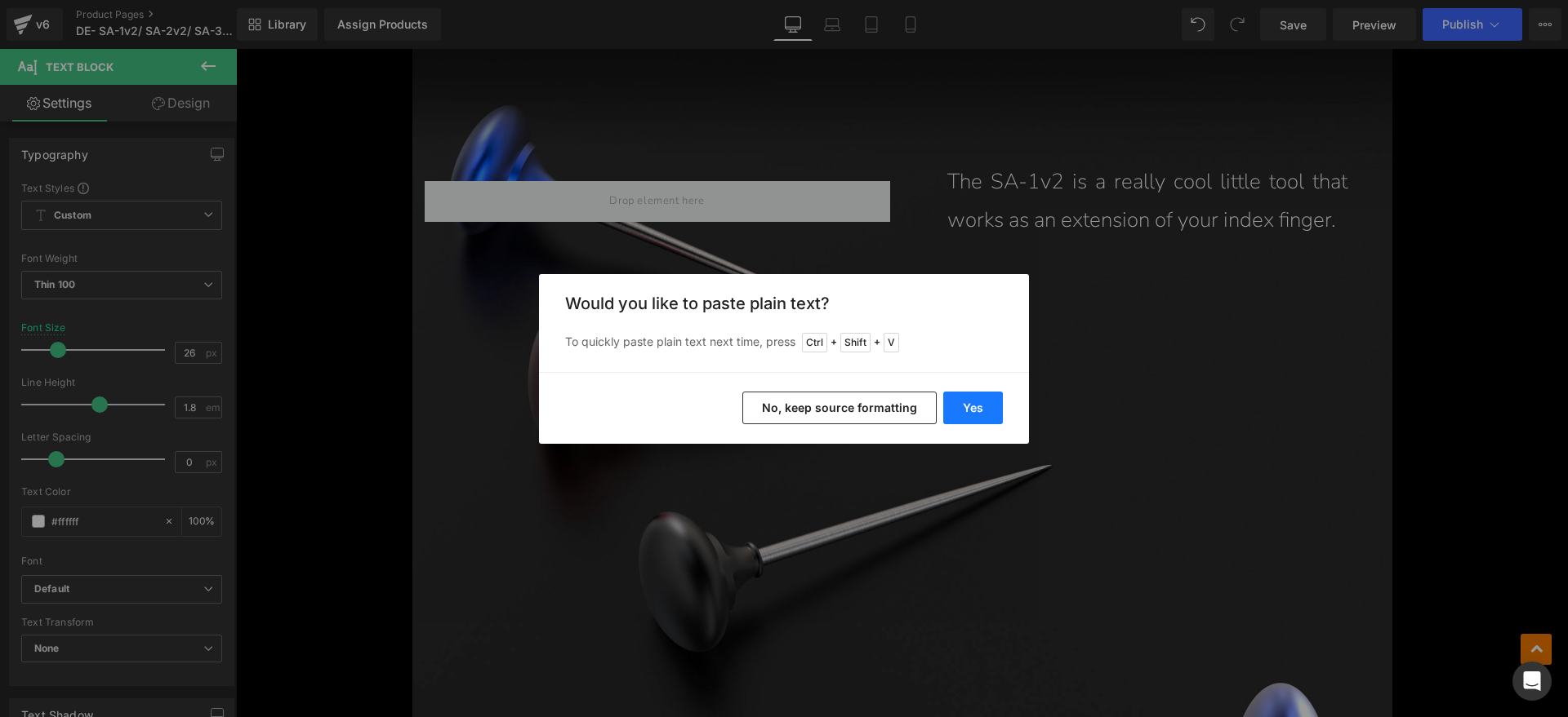
click at [979, 399] on button "Yes" at bounding box center [973, 408] width 59 height 32
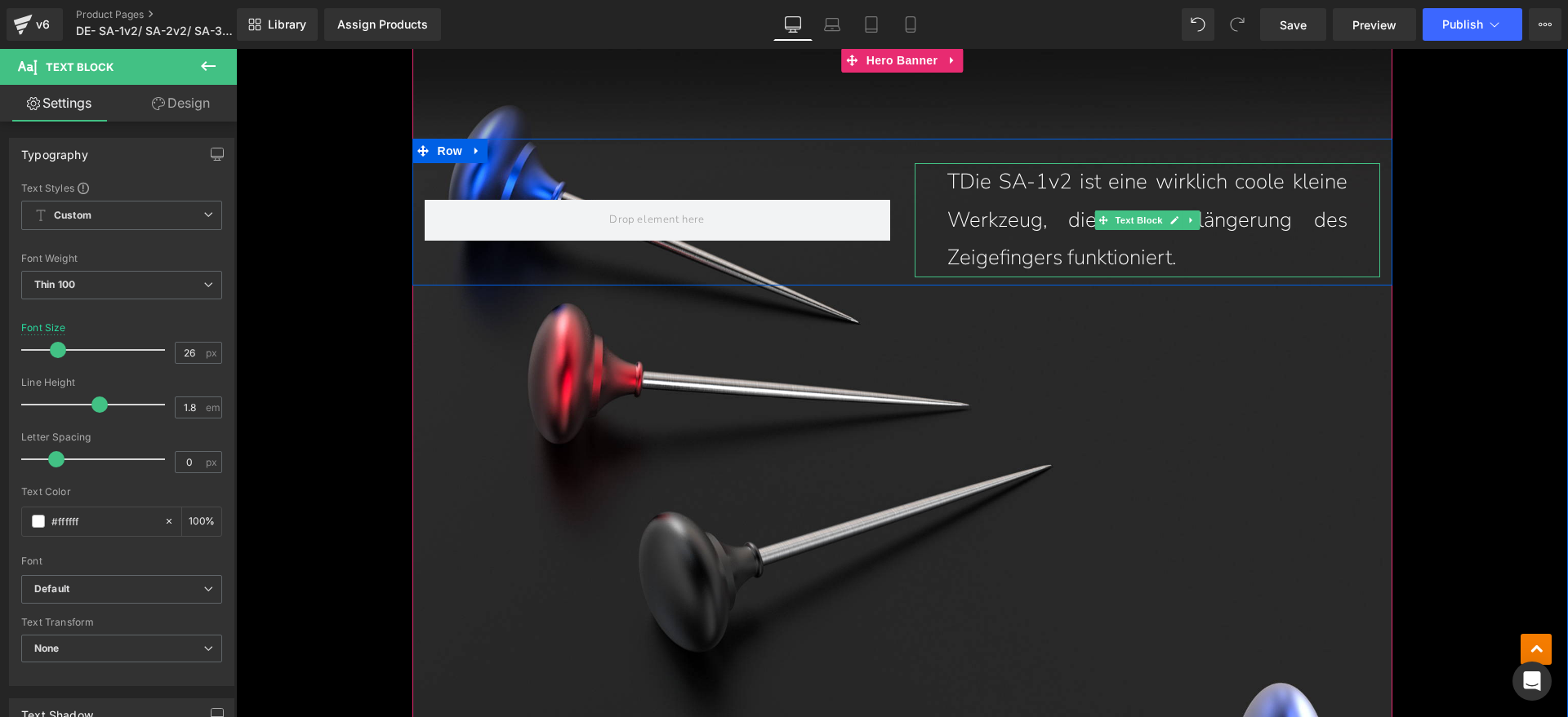
click at [955, 185] on p "TDie SA-1v2 ist eine wirklich coole kleine Werkzeug, die als Verlängerung des Z…" at bounding box center [1147, 220] width 400 height 114
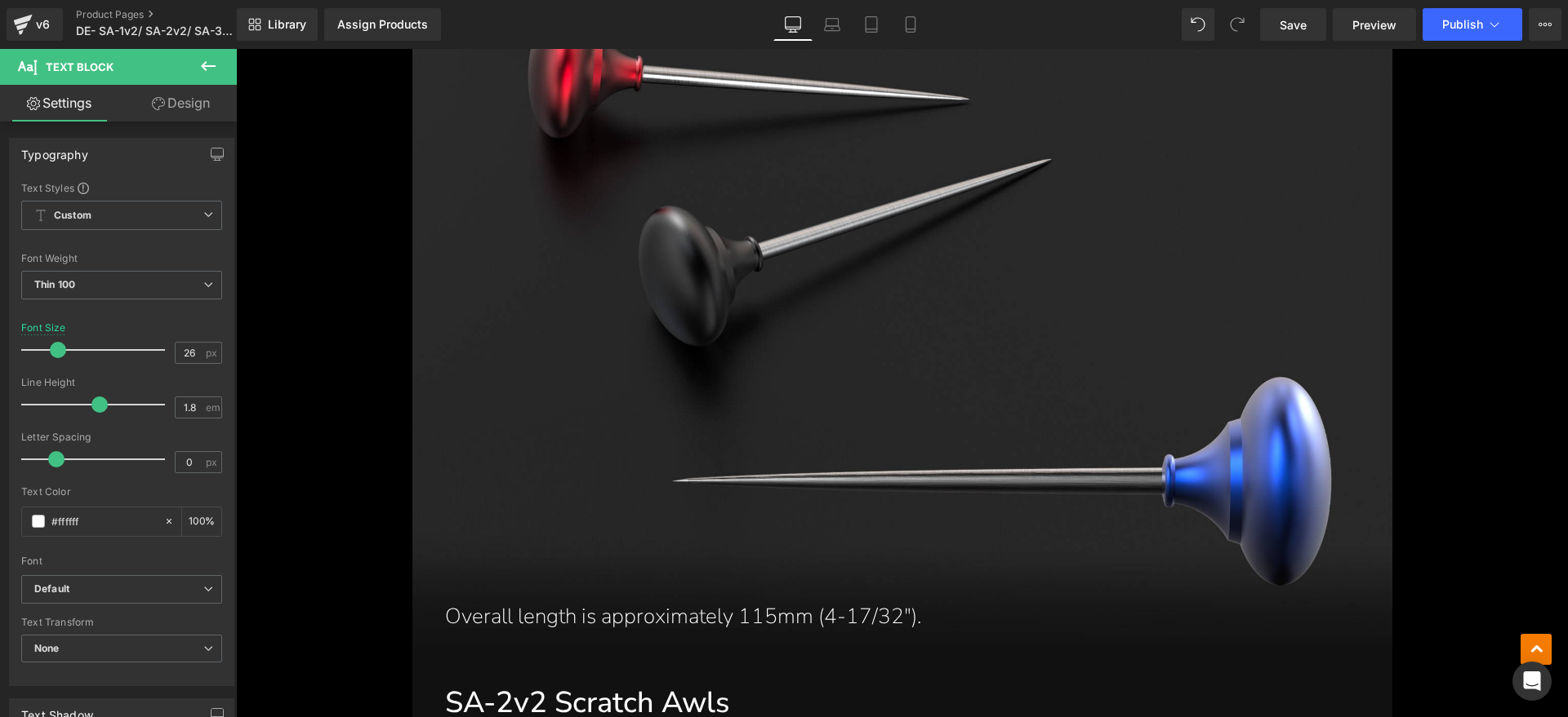
scroll to position [4182, 0]
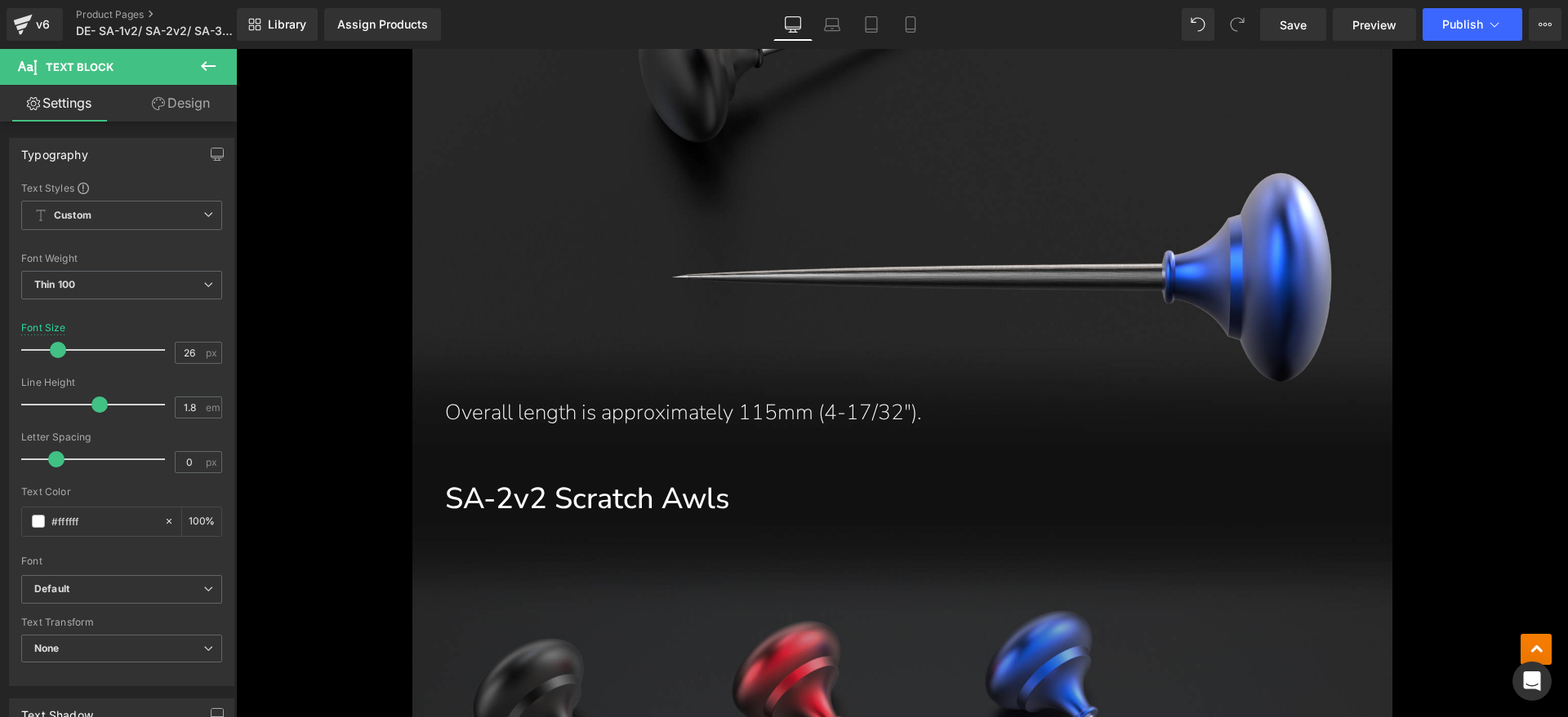
drag, startPoint x: 822, startPoint y: 408, endPoint x: 986, endPoint y: 404, distance: 164.0
click at [822, 408] on p "Overall length is approximately 115mm (4-17/32")." at bounding box center [902, 413] width 915 height 39
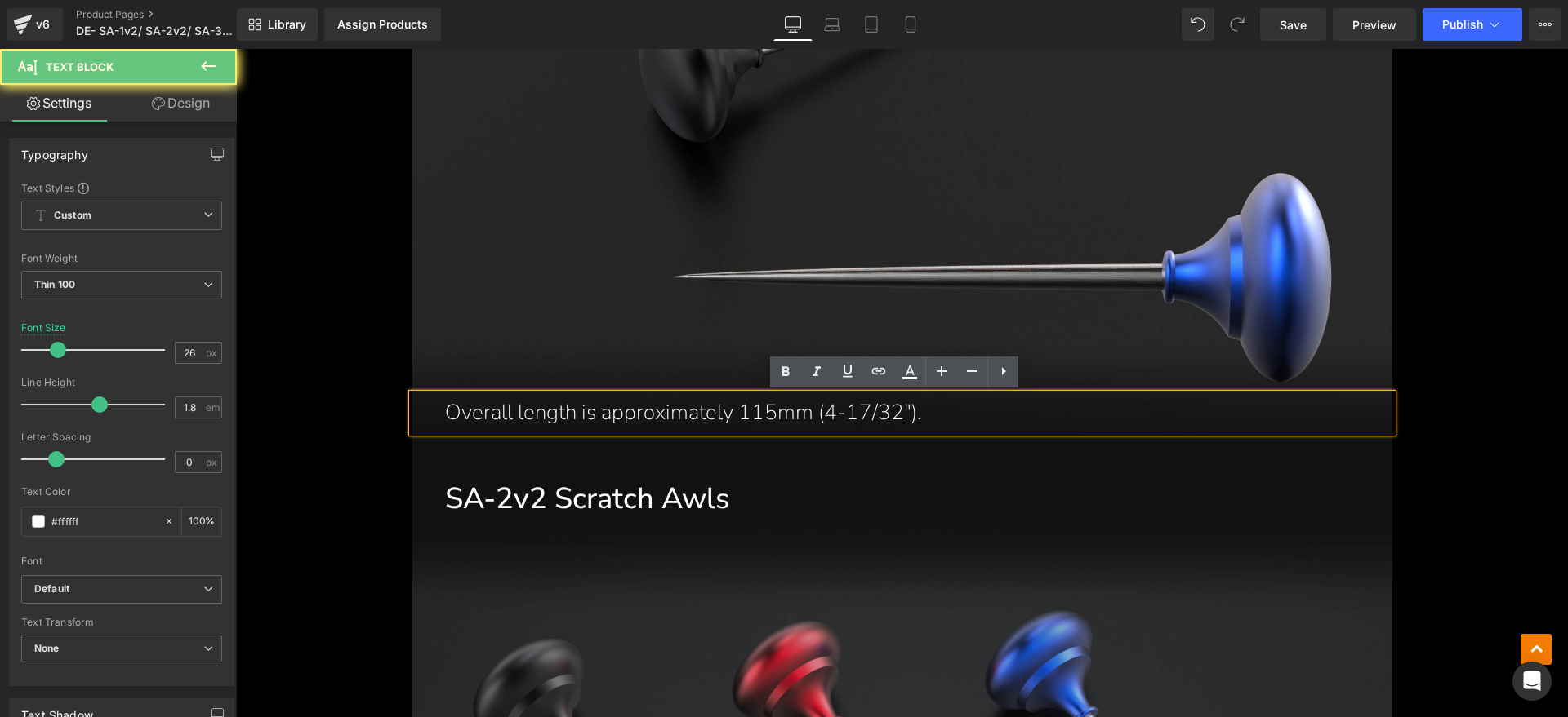
click at [986, 404] on p "Overall length is approximately 115mm (4-17/32")." at bounding box center [902, 413] width 915 height 39
drag, startPoint x: 1014, startPoint y: 413, endPoint x: 454, endPoint y: 412, distance: 560.0
click at [454, 412] on p "Overall length is approximately 115mm (4-17/32")." at bounding box center [902, 413] width 915 height 39
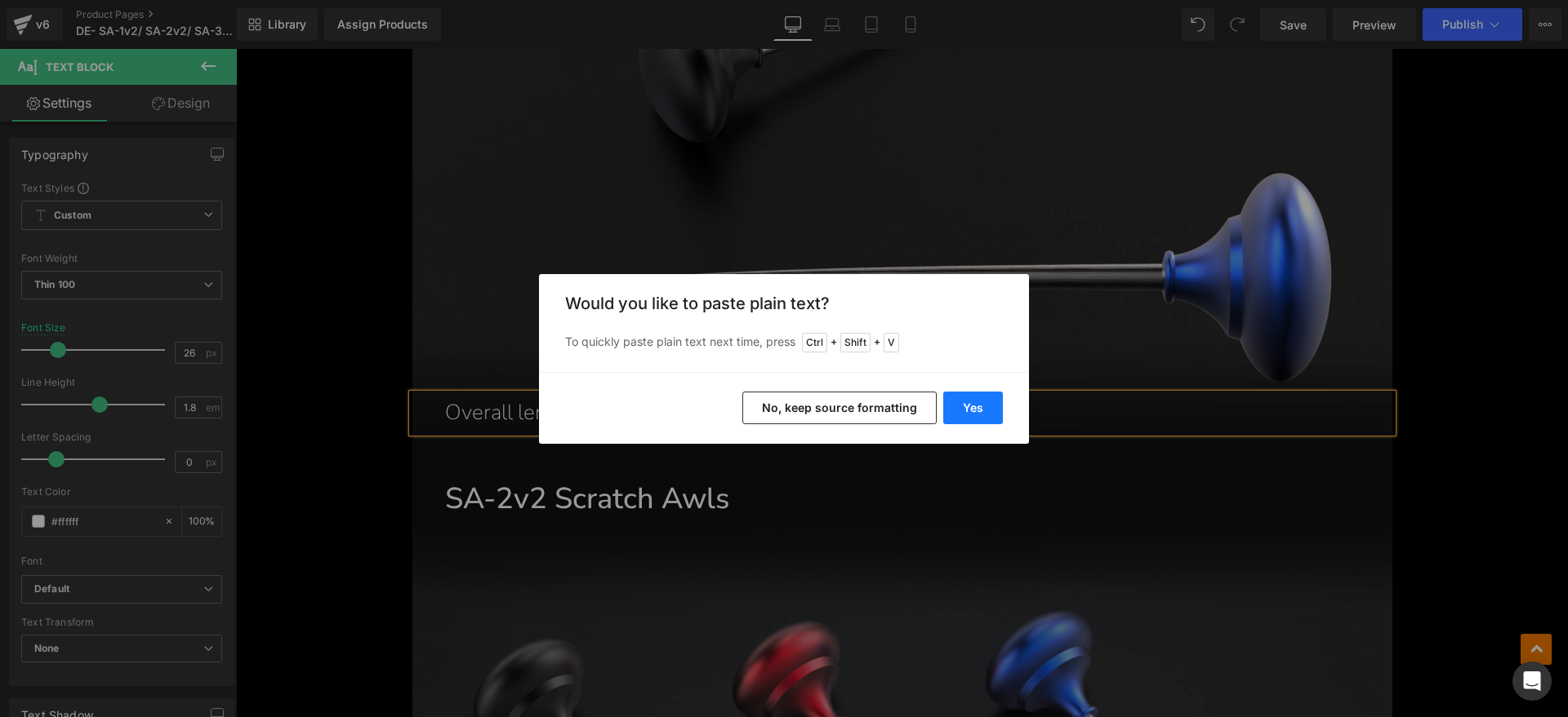
click at [985, 408] on button "Yes" at bounding box center [973, 408] width 59 height 32
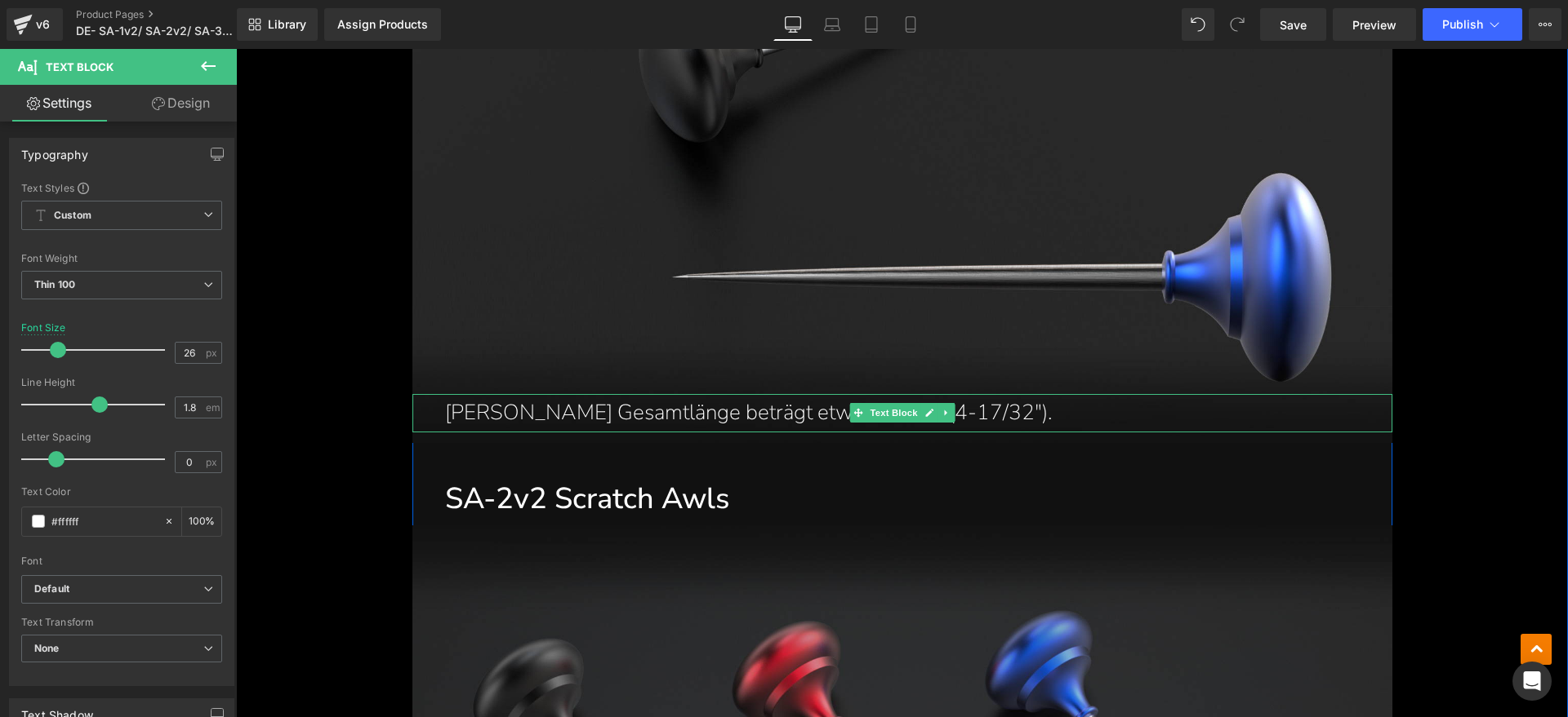
click at [456, 417] on p "[PERSON_NAME] Gesamtlänge beträgt etwa 115mm (4-17/32")." at bounding box center [902, 413] width 915 height 39
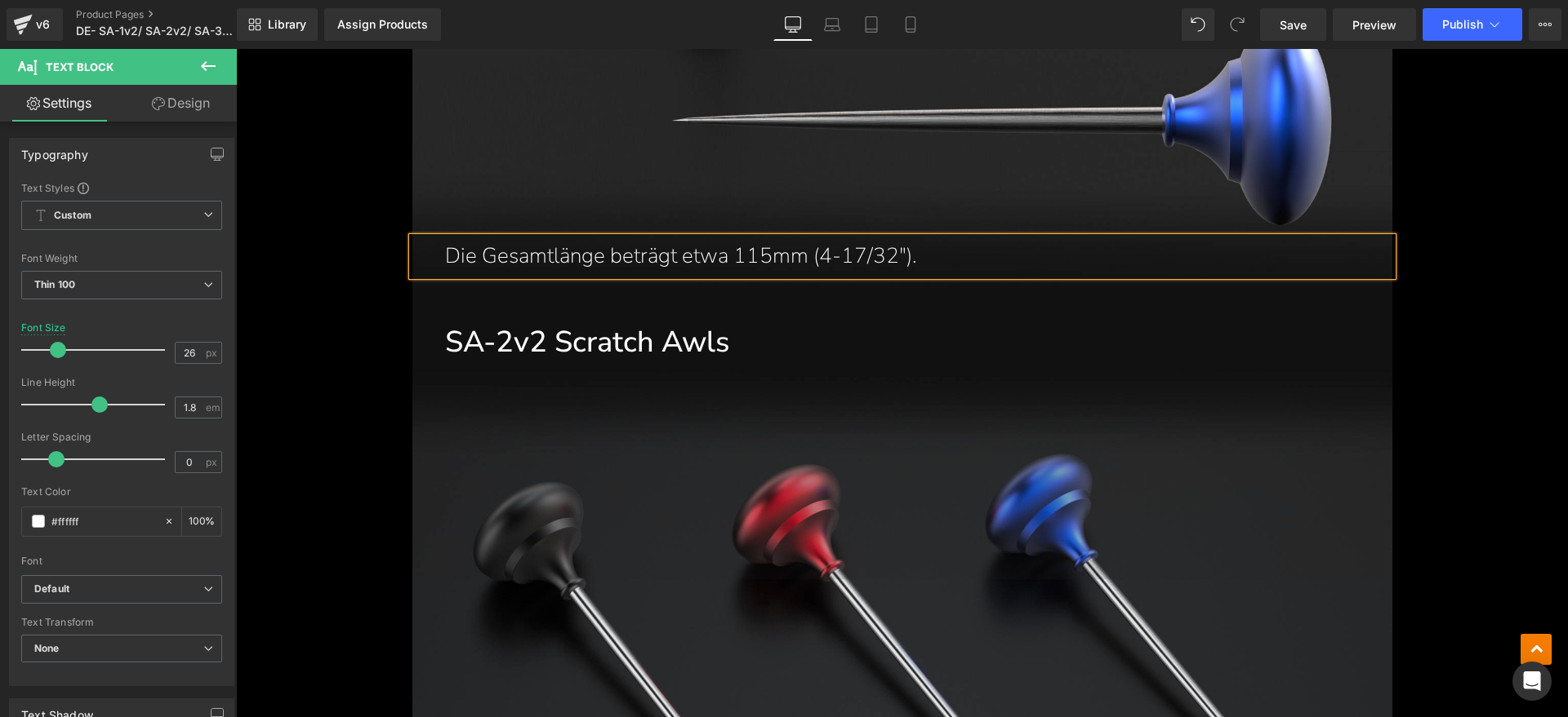
scroll to position [4488, 0]
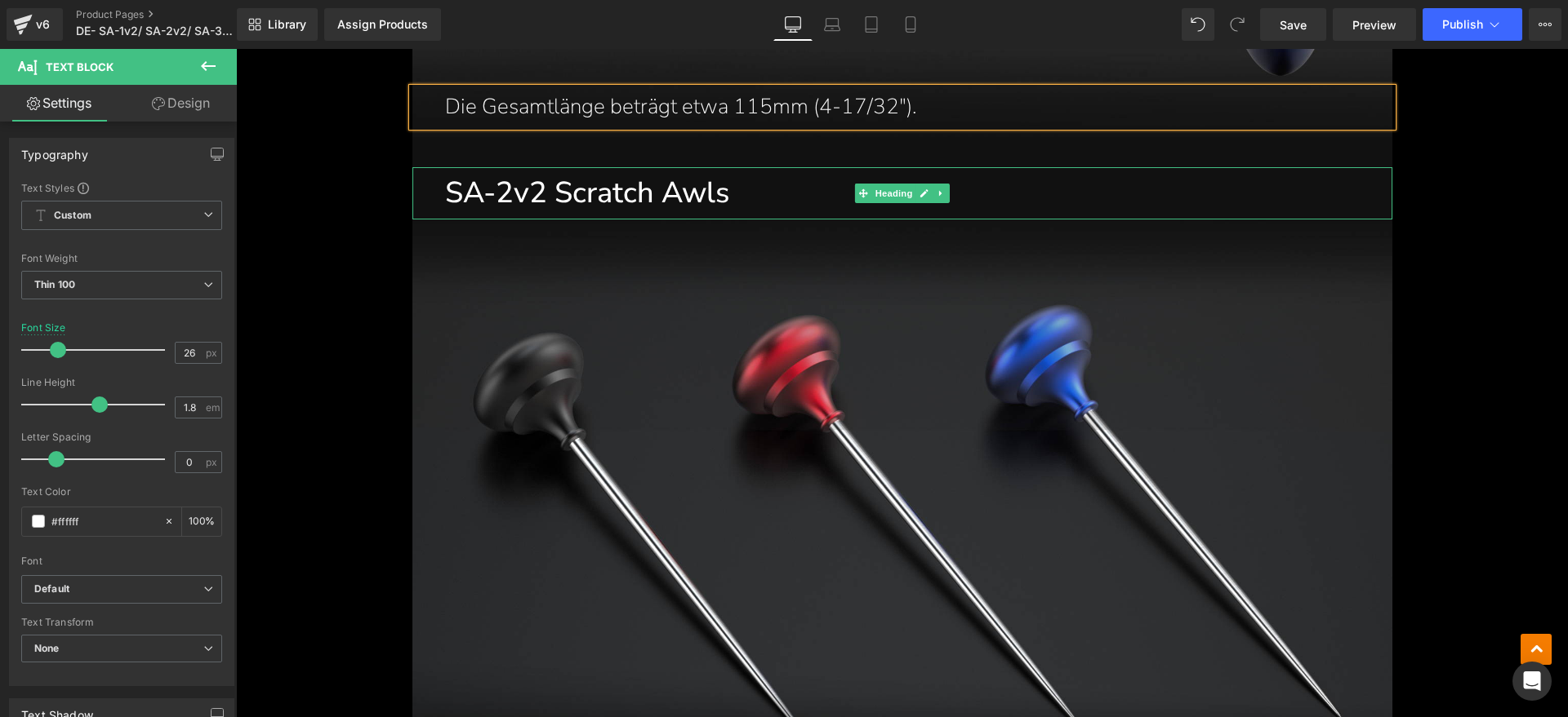
drag, startPoint x: 696, startPoint y: 194, endPoint x: 722, endPoint y: 188, distance: 26.7
click at [696, 194] on h1 "SA-2v2 Scratch Awls" at bounding box center [918, 193] width 947 height 53
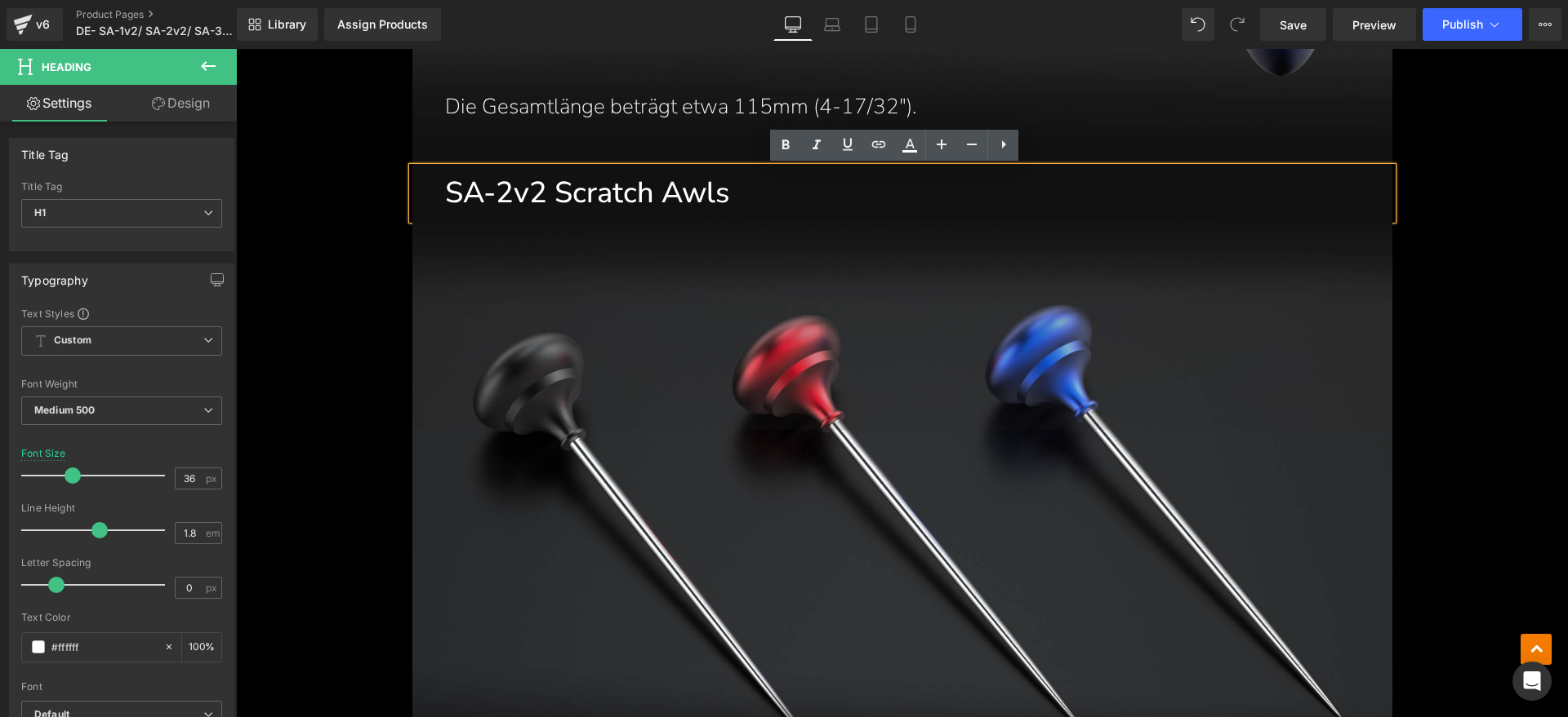
drag, startPoint x: 722, startPoint y: 188, endPoint x: 452, endPoint y: 189, distance: 270.0
click at [452, 189] on h1 "SA-2v2 Scratch Awls" at bounding box center [918, 193] width 947 height 53
paste div
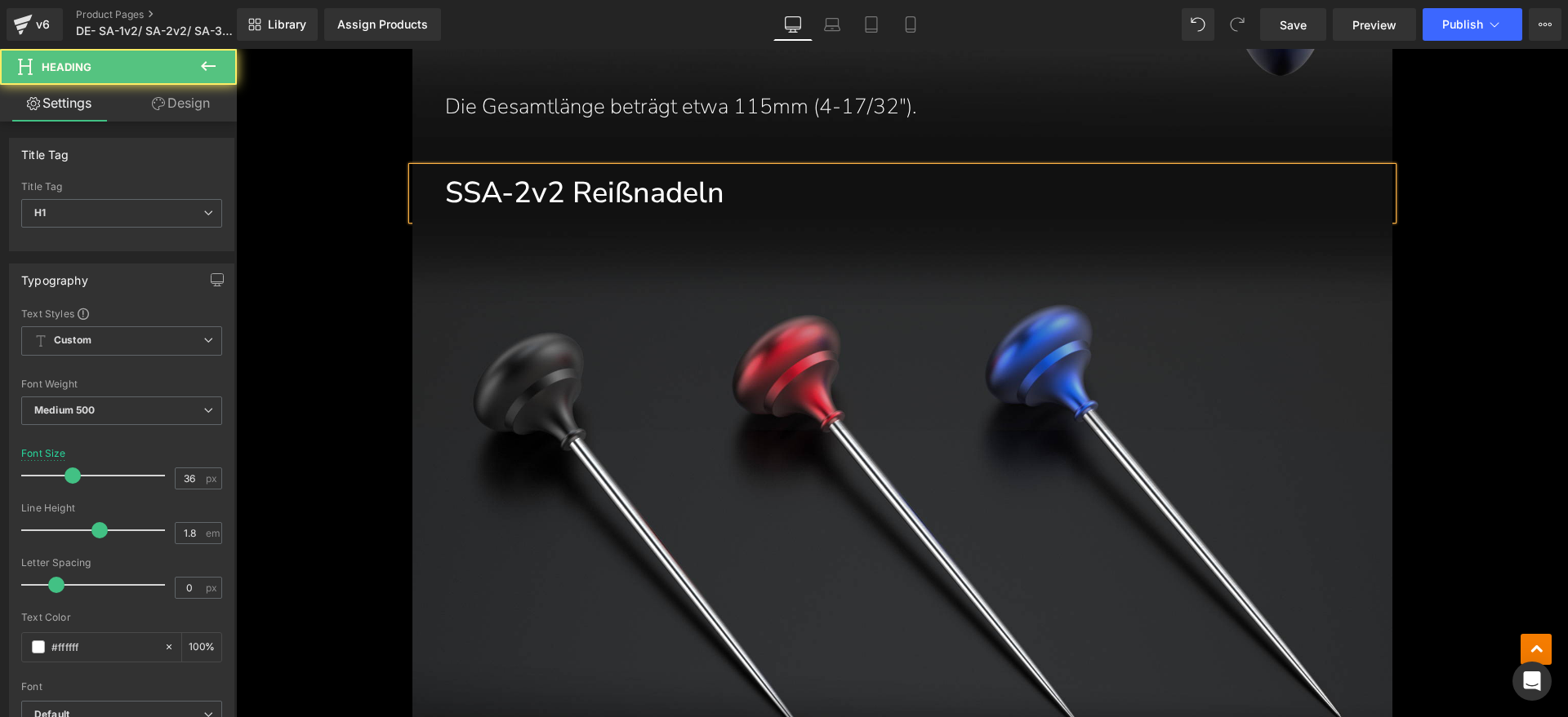
drag, startPoint x: 453, startPoint y: 194, endPoint x: 458, endPoint y: 202, distance: 9.4
click at [453, 194] on h1 "SSA-2v2 Reißnadeln" at bounding box center [918, 193] width 947 height 53
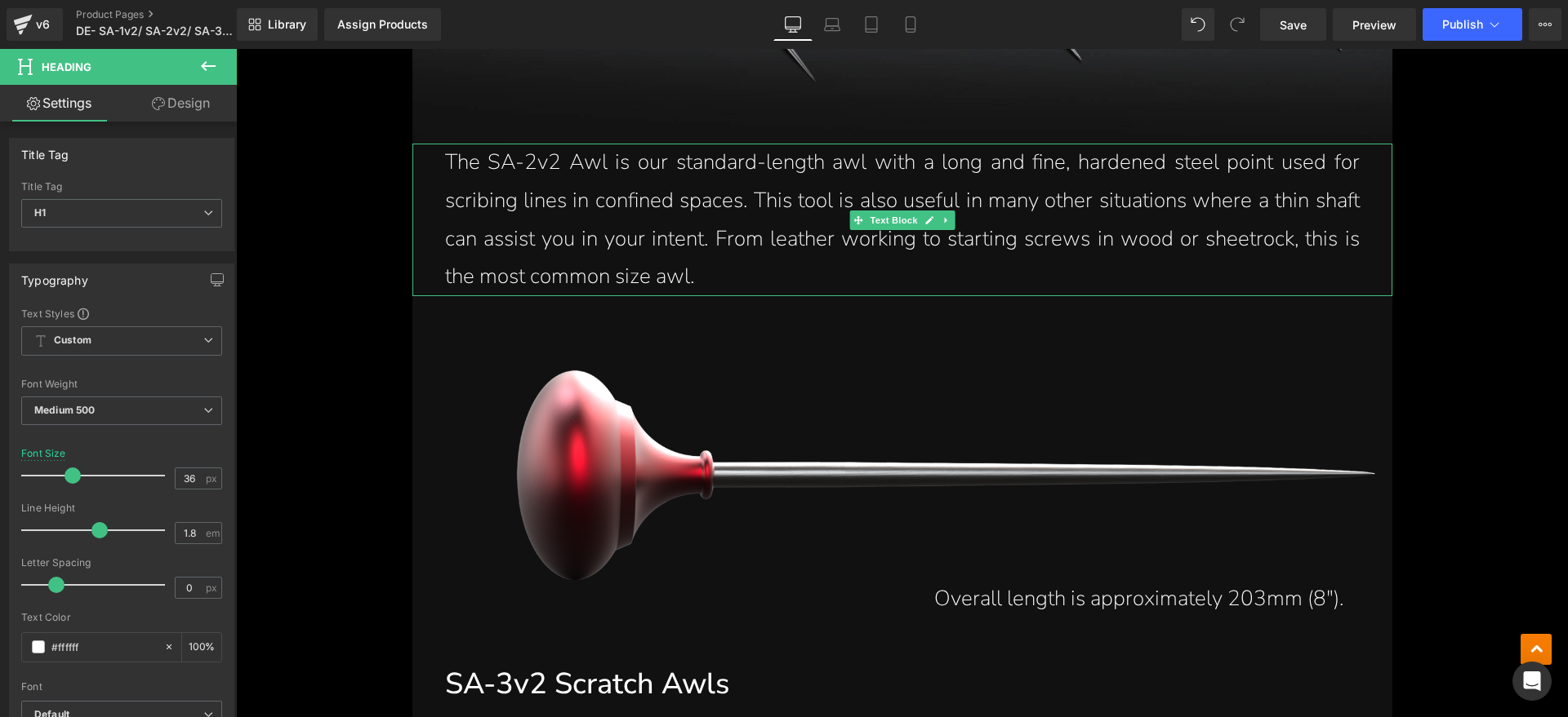
scroll to position [5203, 0]
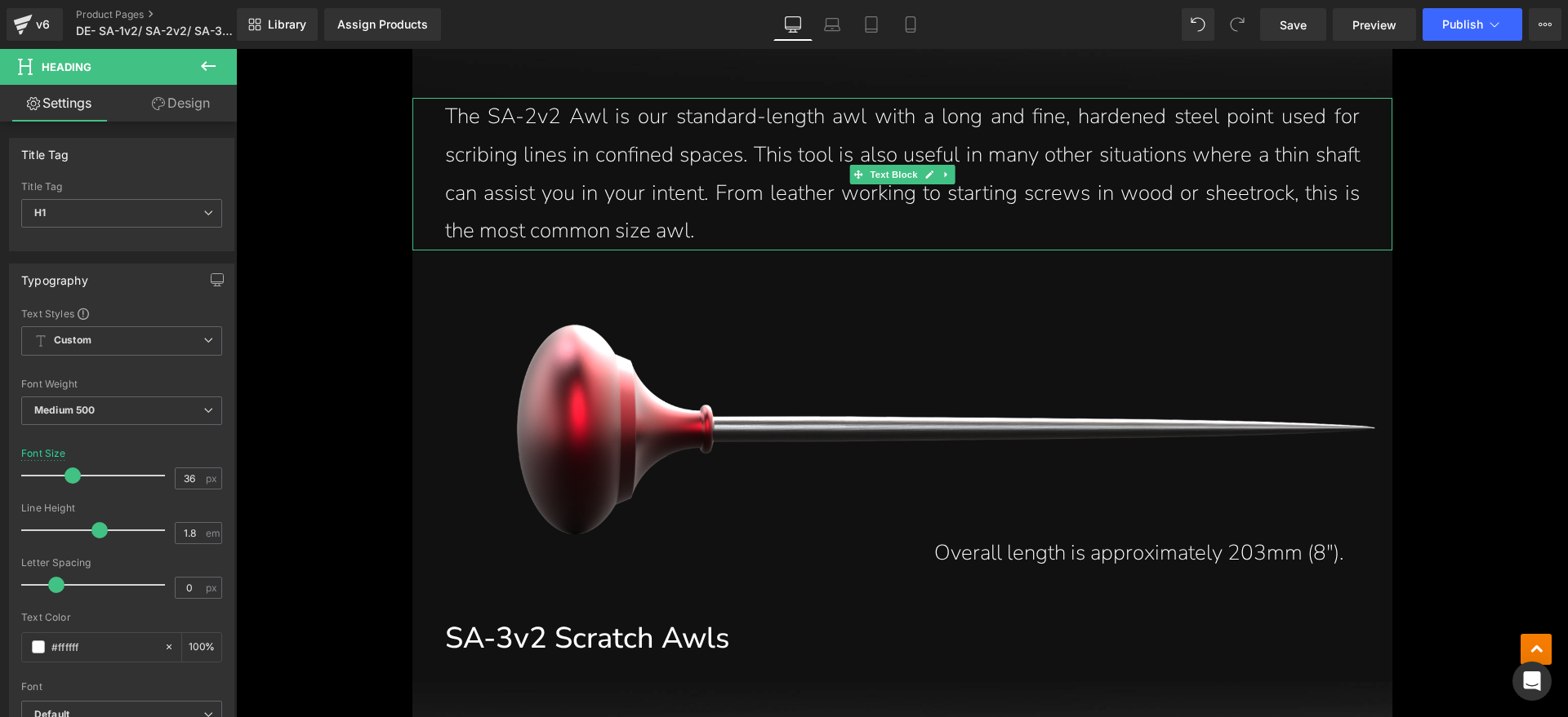
drag, startPoint x: 698, startPoint y: 229, endPoint x: 717, endPoint y: 224, distance: 19.6
click at [698, 229] on p "The SA-2v2 Awl is our standard-length awl with a long and fine, hardened steel …" at bounding box center [902, 175] width 915 height 153
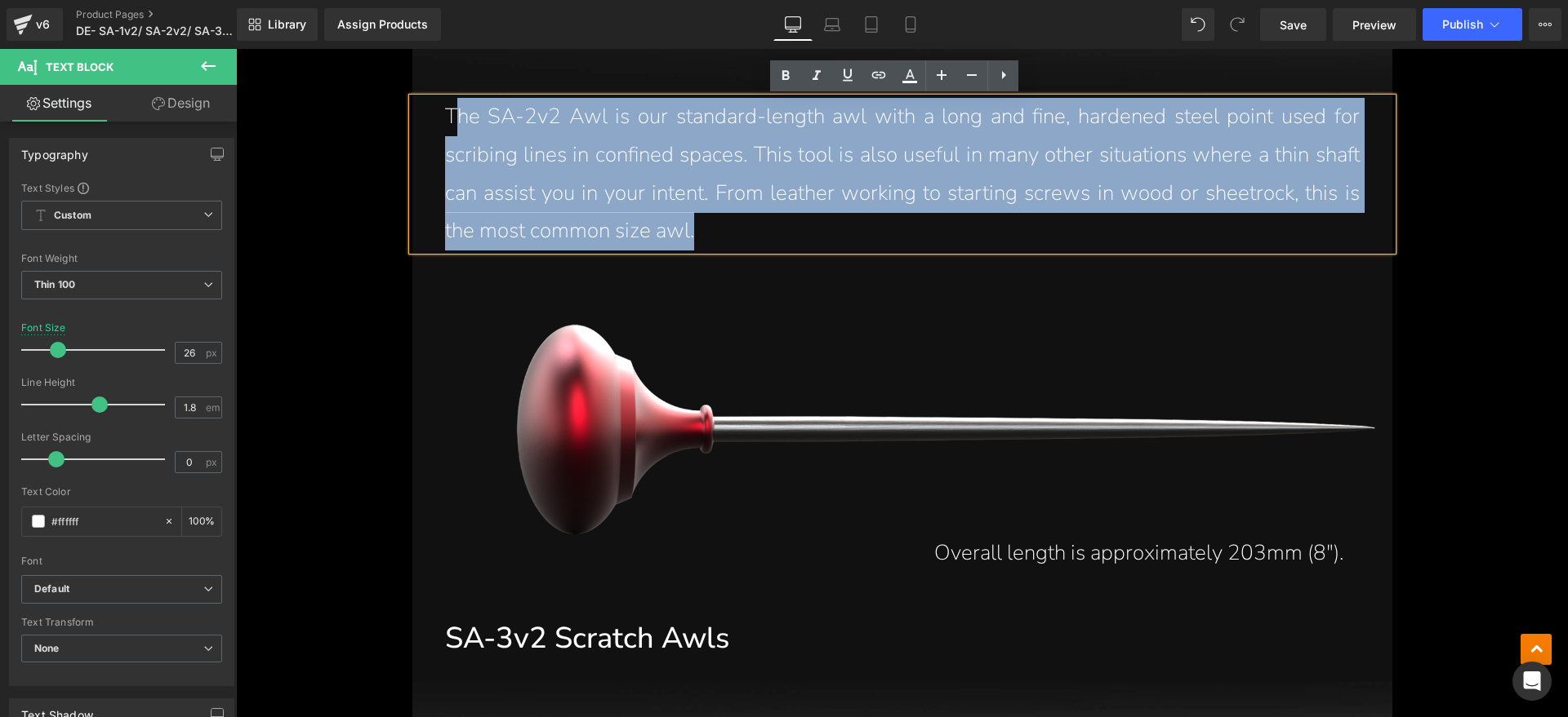
drag, startPoint x: 722, startPoint y: 224, endPoint x: 450, endPoint y: 130, distance: 287.8
click at [450, 130] on p "The SA-2v2 Awl is our standard-length awl with a long and fine, hardened steel …" at bounding box center [902, 175] width 915 height 153
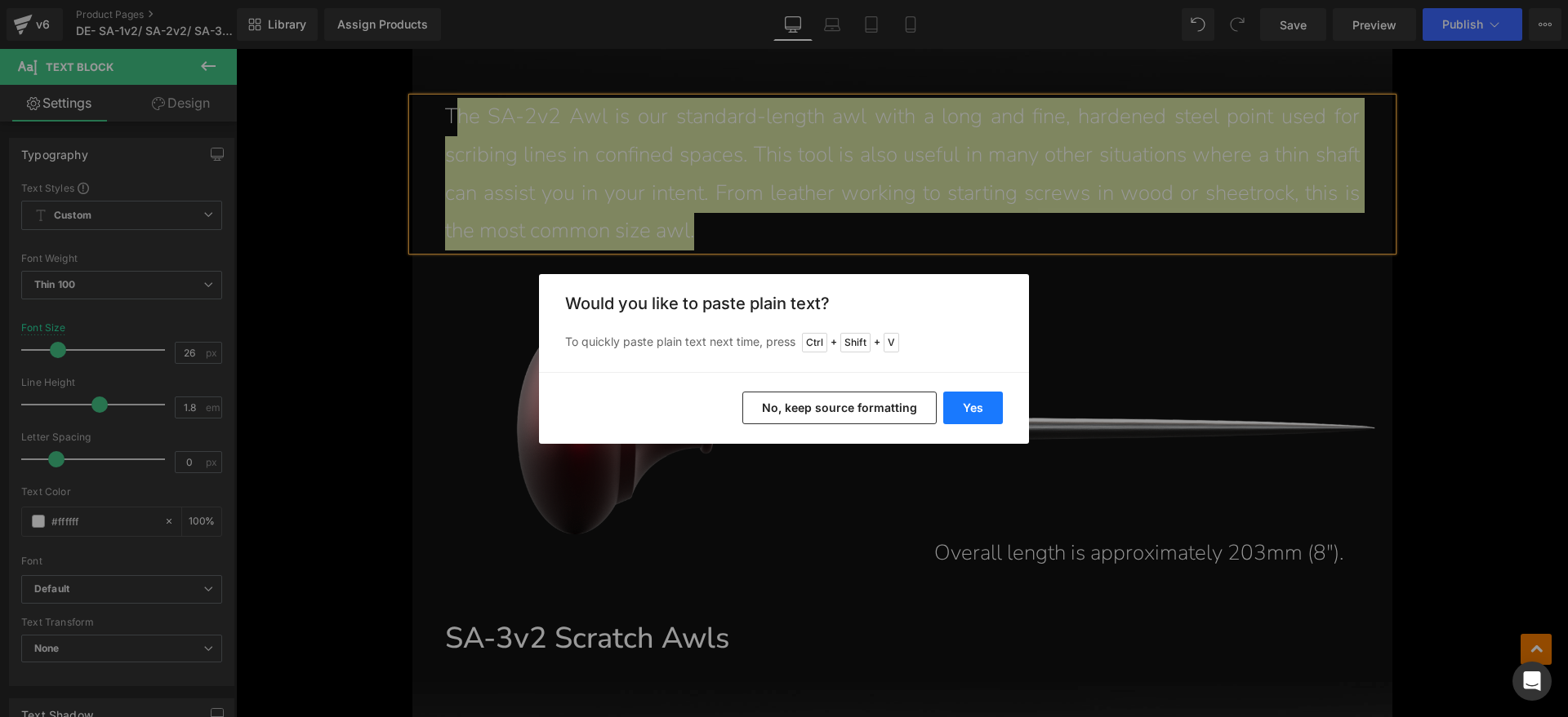
click at [983, 395] on button "Yes" at bounding box center [973, 408] width 59 height 32
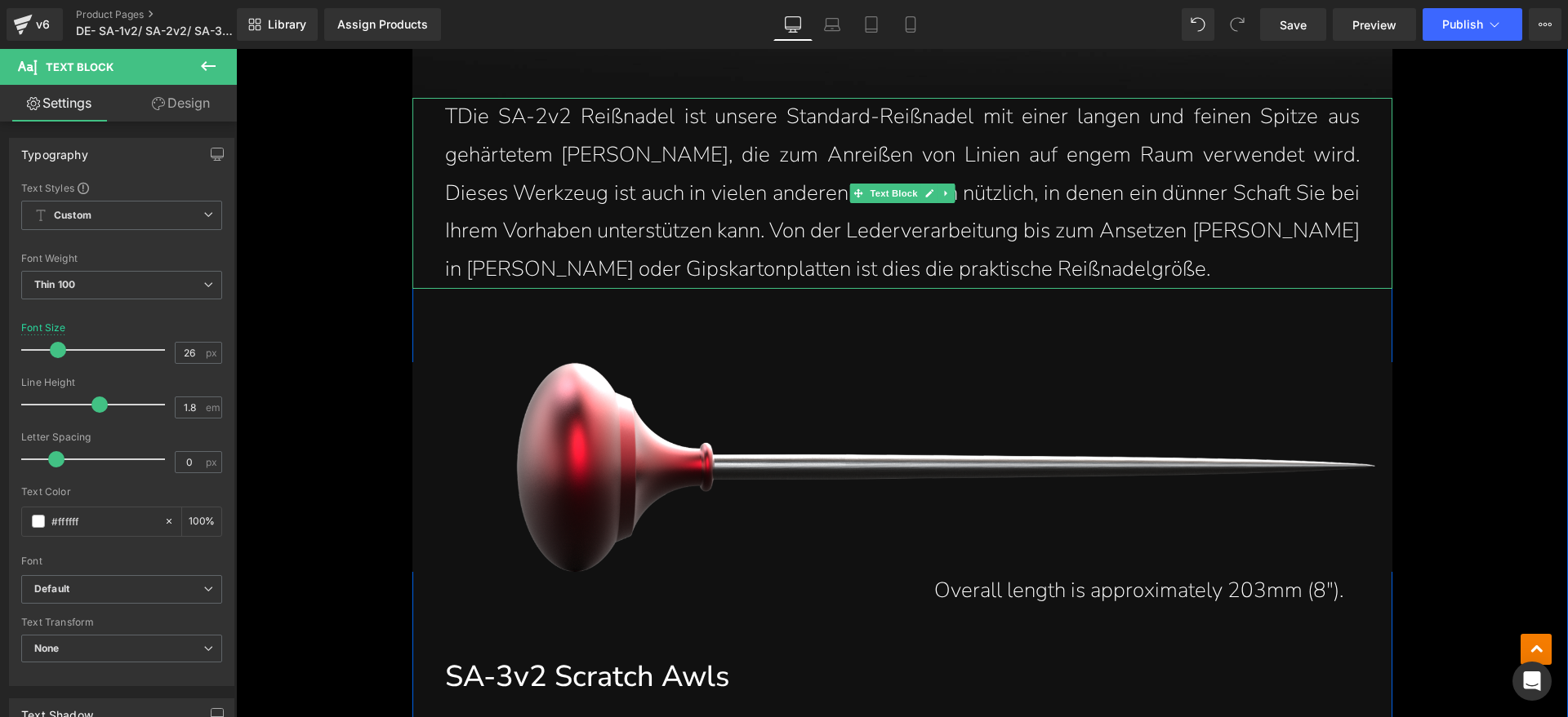
click at [449, 119] on p "TDie SA-2v2 Reißnadel ist unsere Standard-Reißnadel mit einer langen und feinen…" at bounding box center [902, 193] width 915 height 191
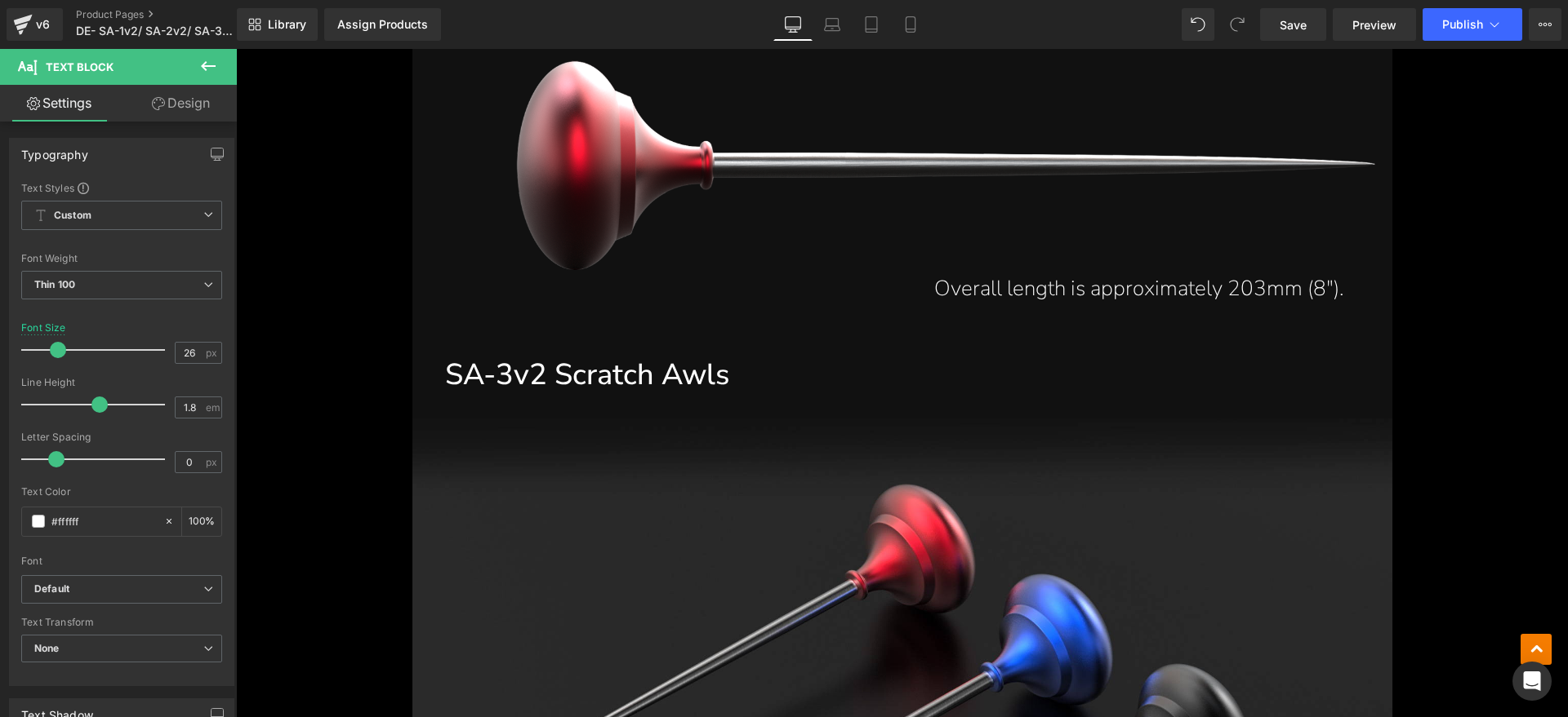
scroll to position [5508, 0]
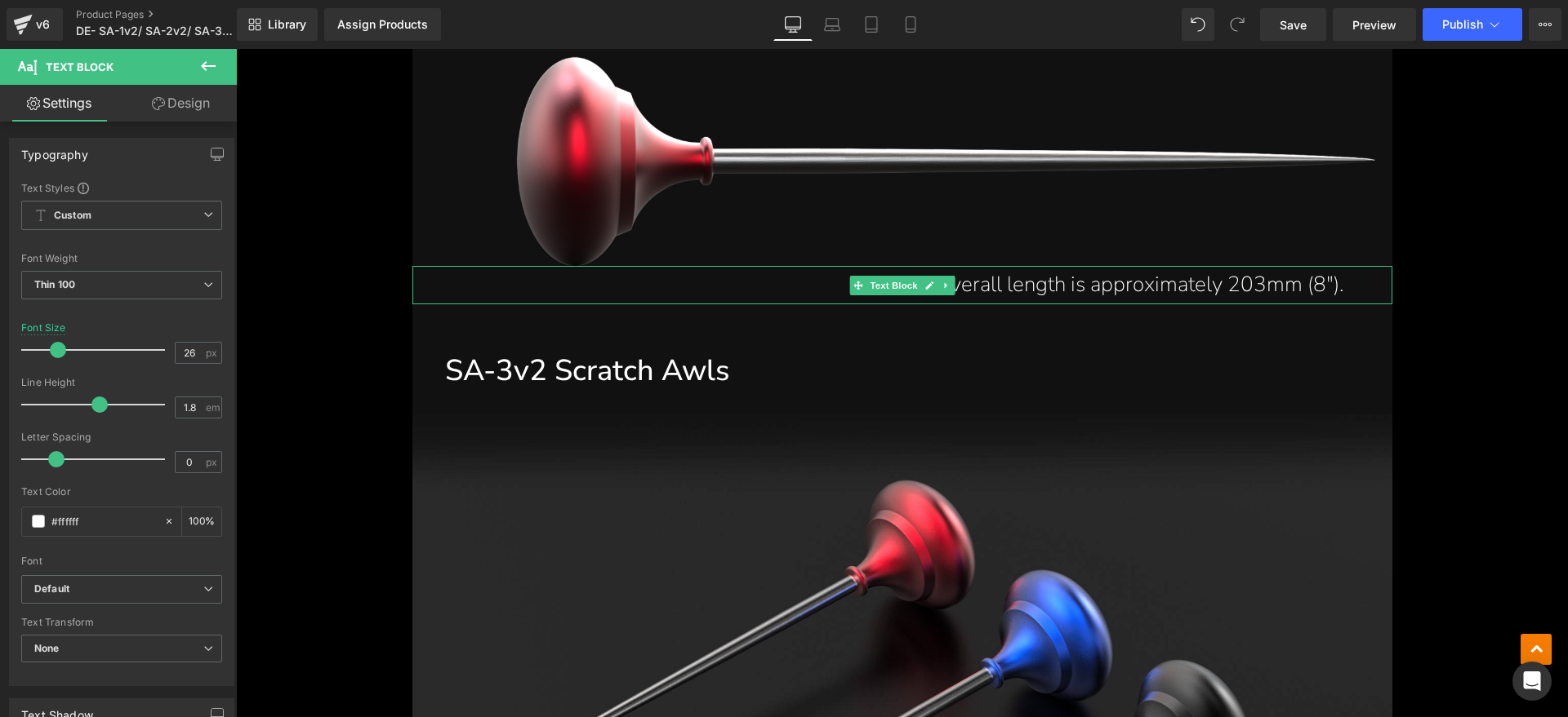
drag, startPoint x: 1257, startPoint y: 281, endPoint x: 1296, endPoint y: 281, distance: 39.0
click at [1257, 281] on p "Overall length is approximately 203mm (8")." at bounding box center [894, 285] width 898 height 39
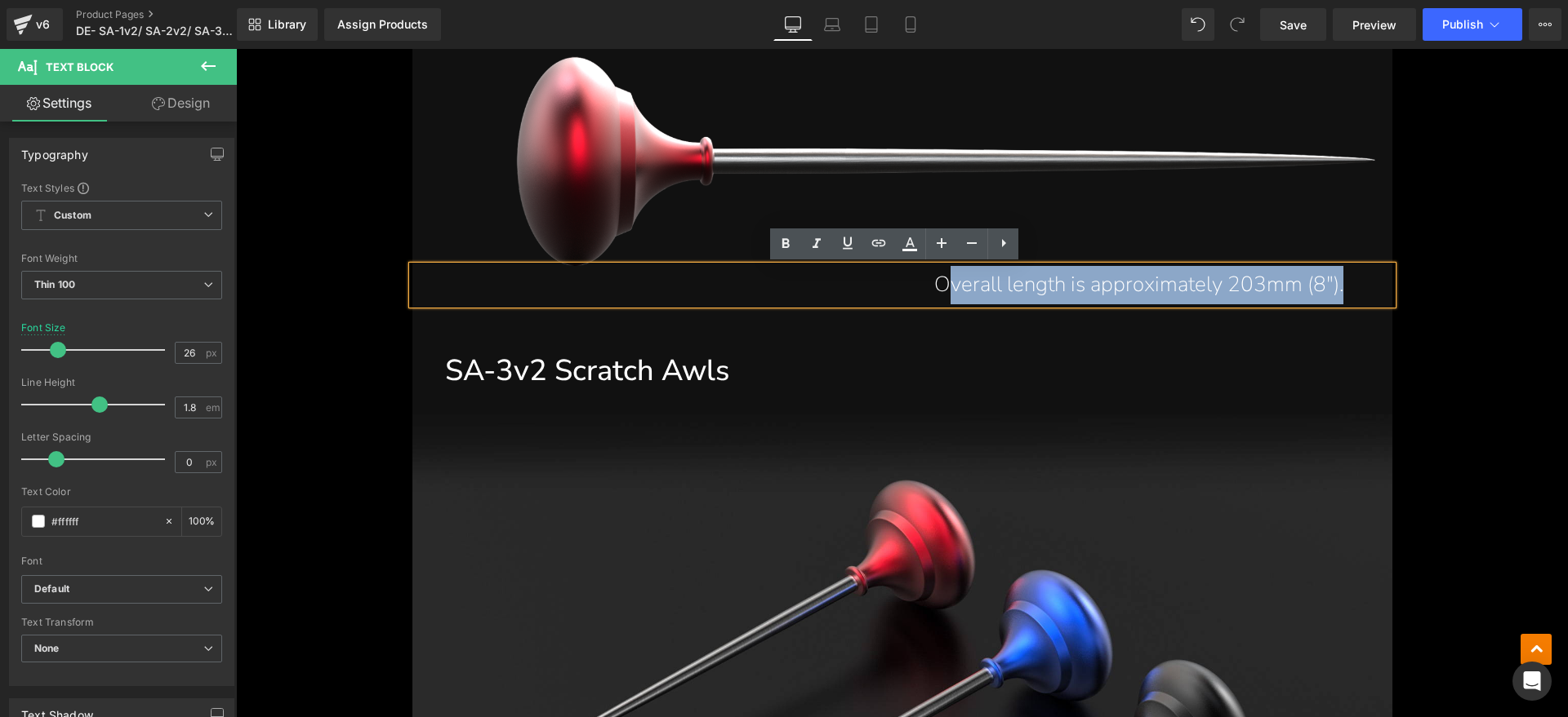
drag, startPoint x: 1343, startPoint y: 281, endPoint x: 944, endPoint y: 287, distance: 399.0
click at [944, 287] on div "Overall length is approximately 203mm (8")." at bounding box center [902, 285] width 979 height 39
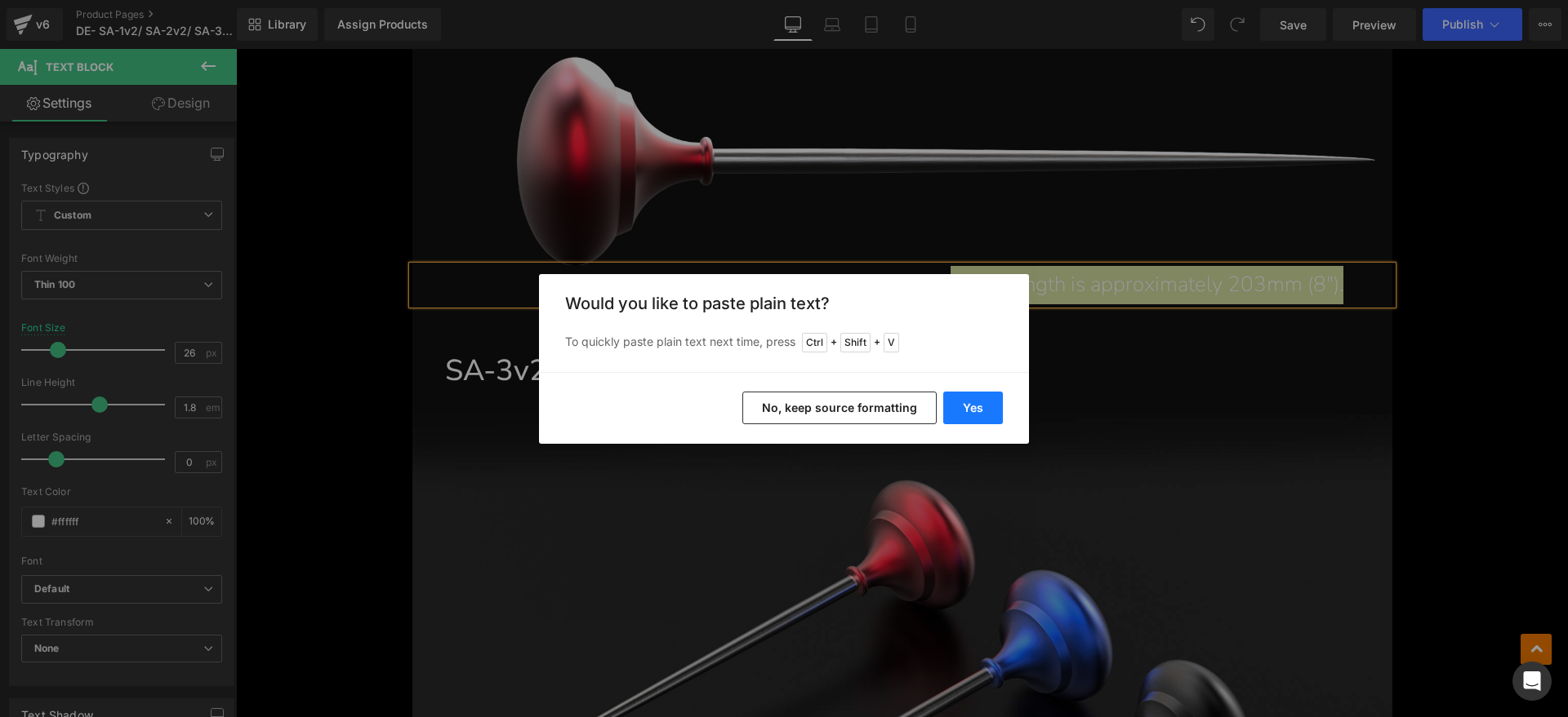
click at [977, 406] on button "Yes" at bounding box center [973, 408] width 59 height 32
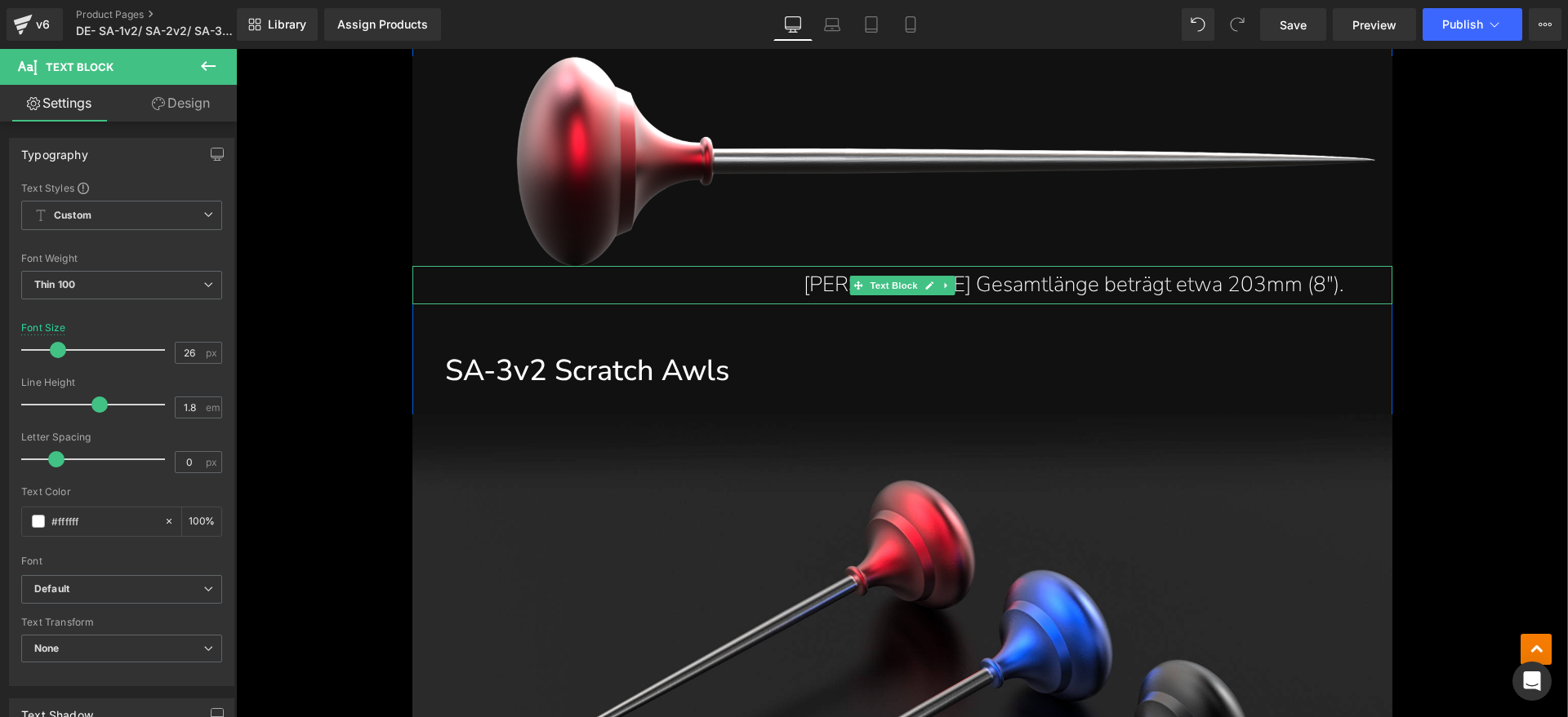
click at [999, 274] on p "[PERSON_NAME] Gesamtlänge beträgt etwa 203mm (8")." at bounding box center [894, 285] width 898 height 39
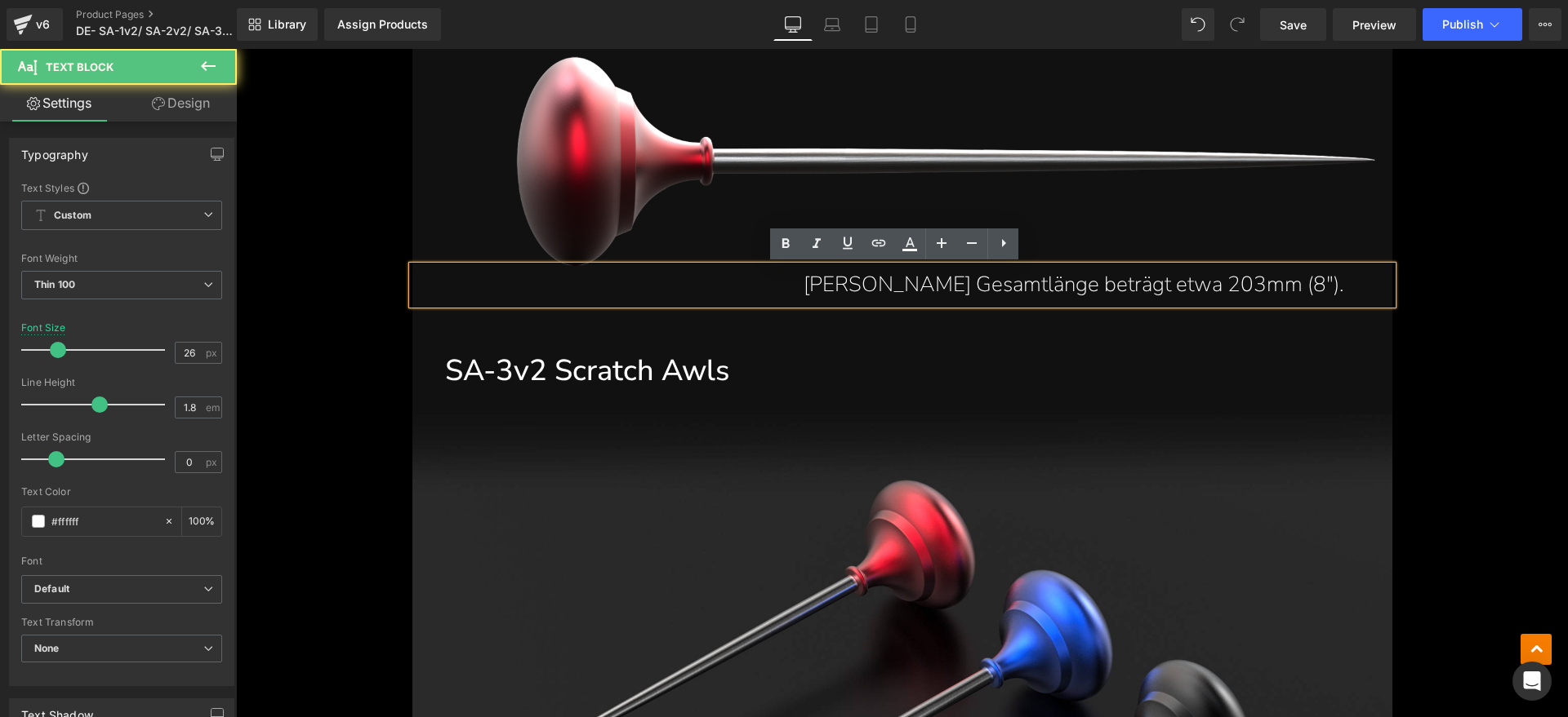
click at [935, 285] on p "[PERSON_NAME] Gesamtlänge beträgt etwa 203mm (8")." at bounding box center [894, 285] width 898 height 39
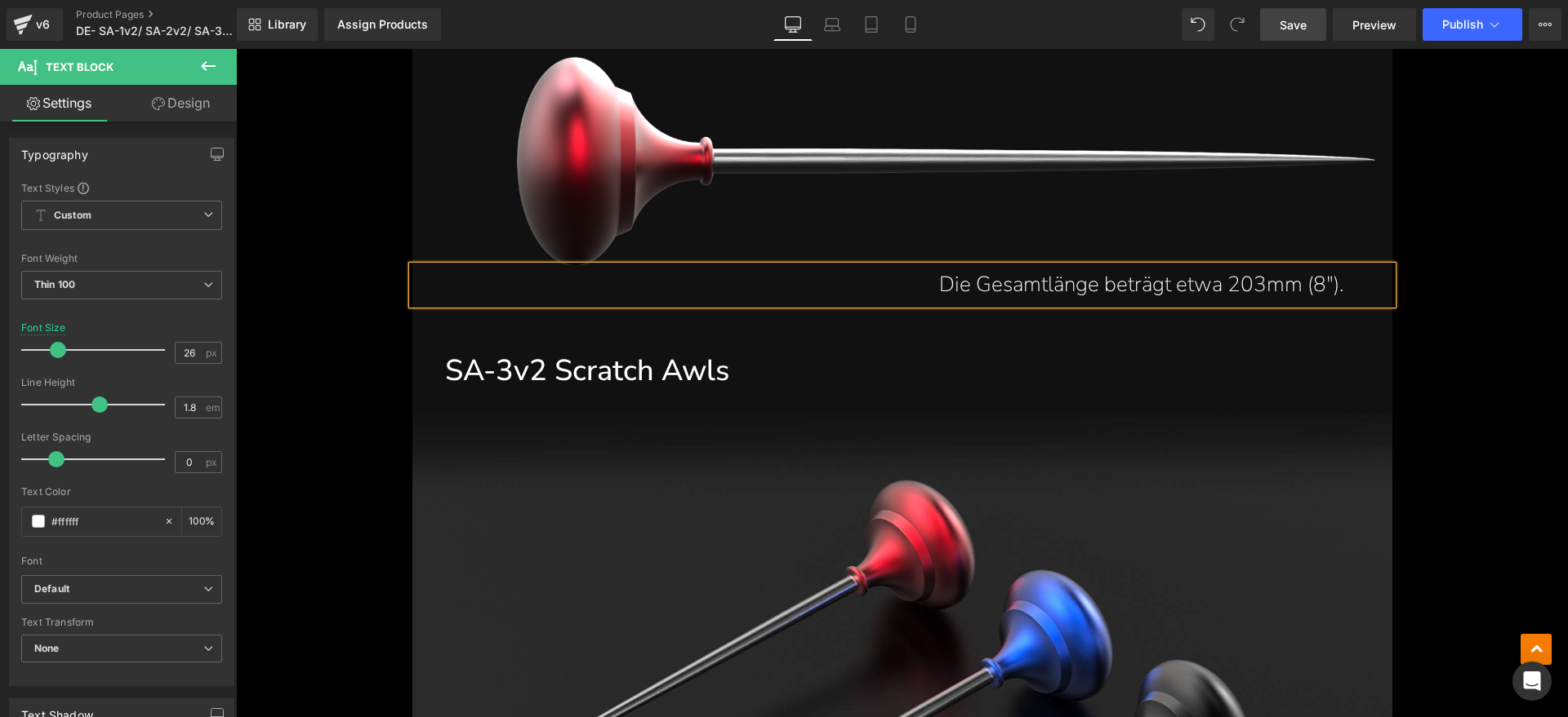
click at [1298, 26] on span "Save" at bounding box center [1293, 24] width 27 height 17
